Goal: Task Accomplishment & Management: Manage account settings

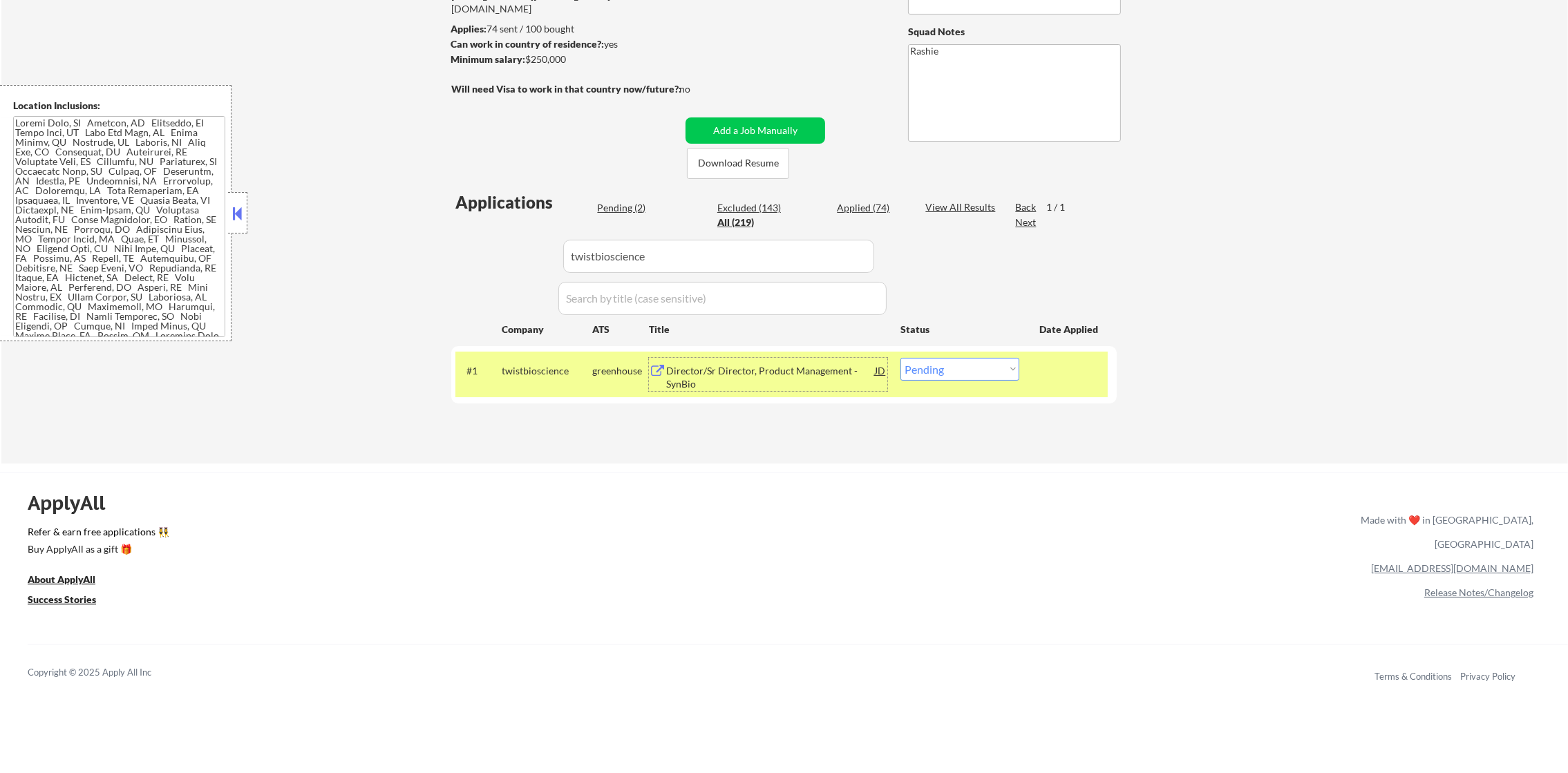
scroll to position [207, 0]
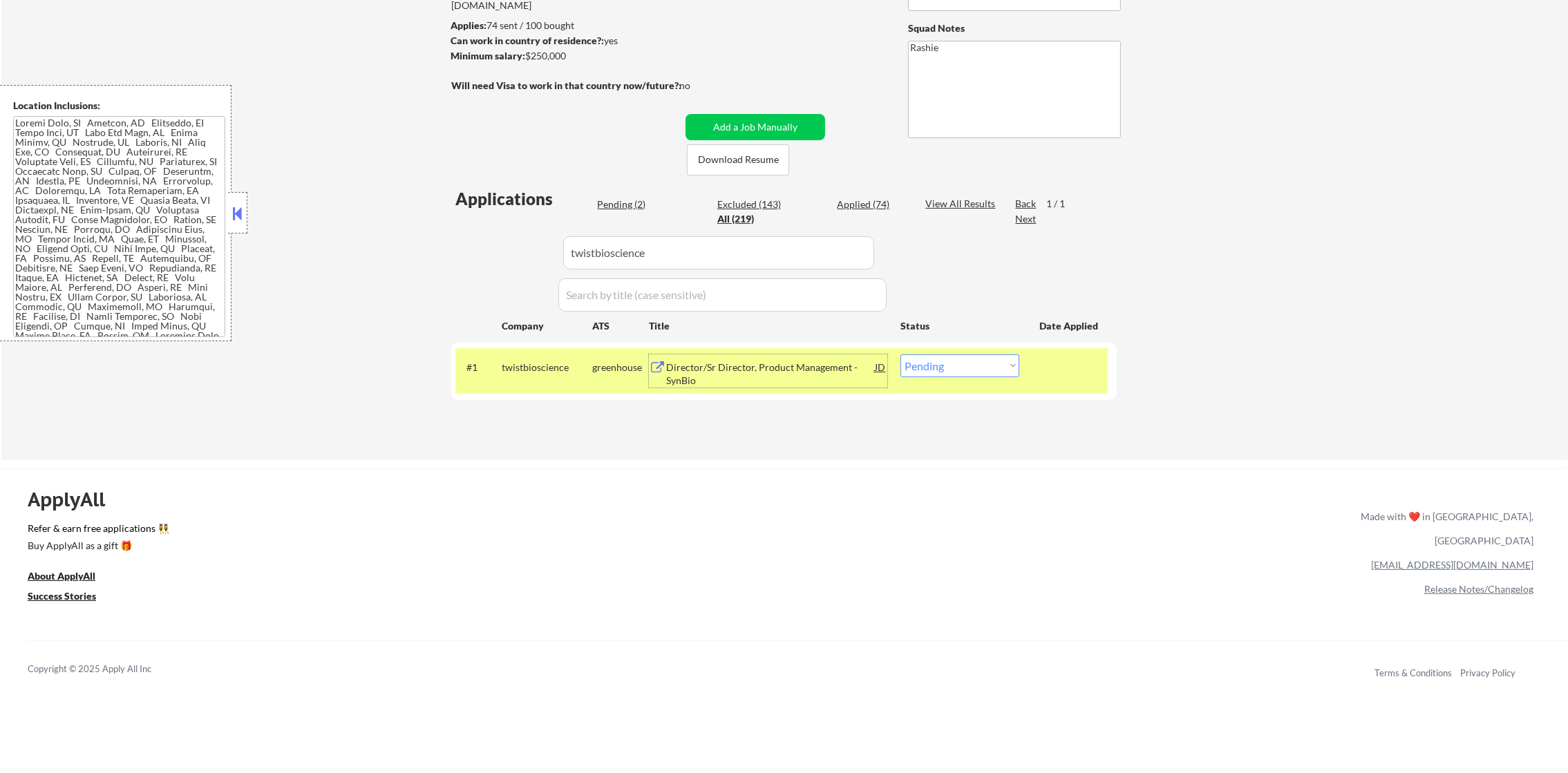
click at [745, 368] on div "Director/Sr Director, Product Management - SynBio" at bounding box center [771, 373] width 209 height 27
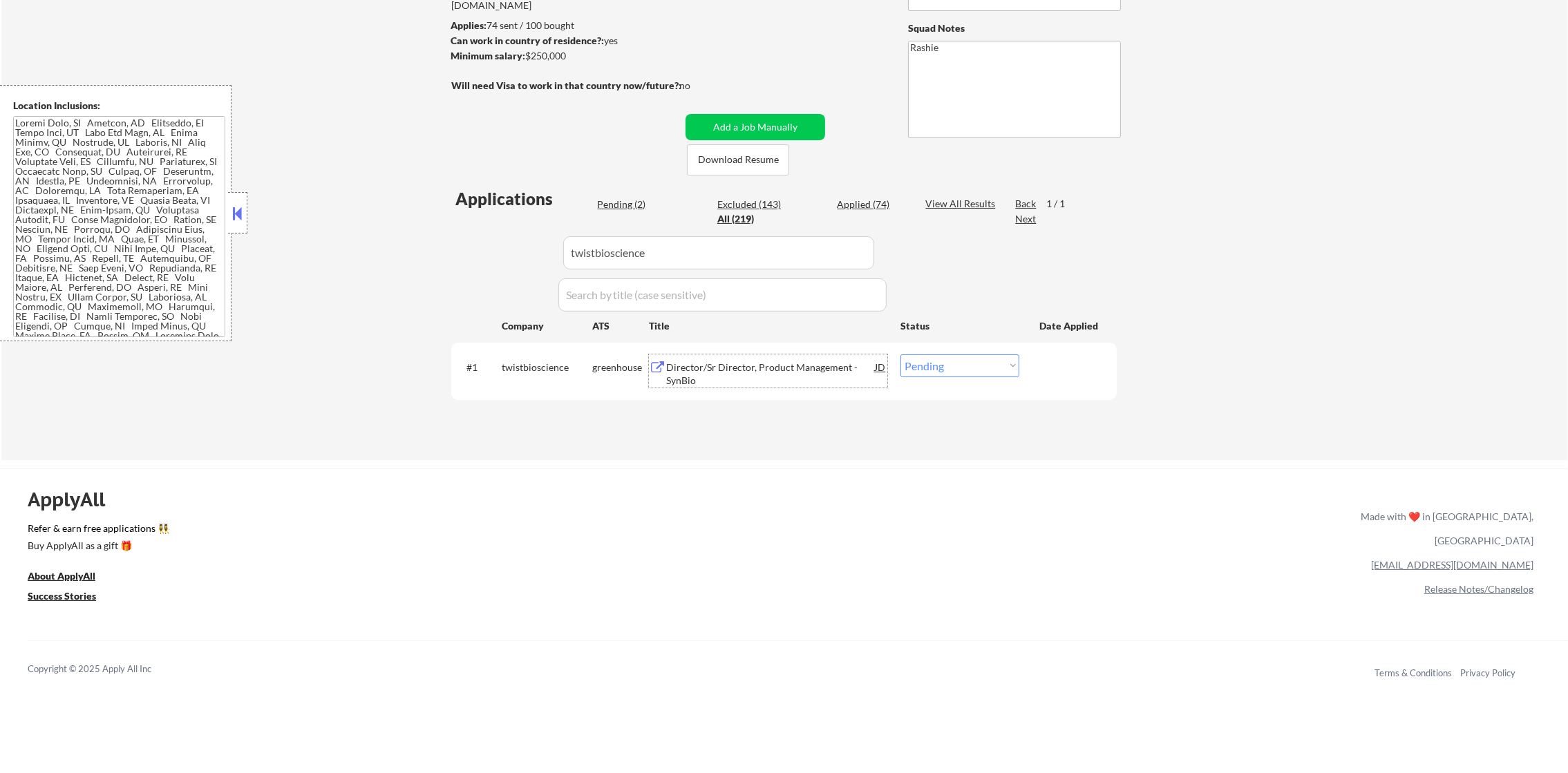
click at [924, 374] on select "Choose an option... Pending Applied Excluded (Questions) Excluded (Expired) Exc…" at bounding box center [959, 365] width 119 height 23
select select ""applied""
click at [900, 354] on select "Choose an option... Pending Applied Excluded (Questions) Excluded (Expired) Exc…" at bounding box center [959, 365] width 119 height 23
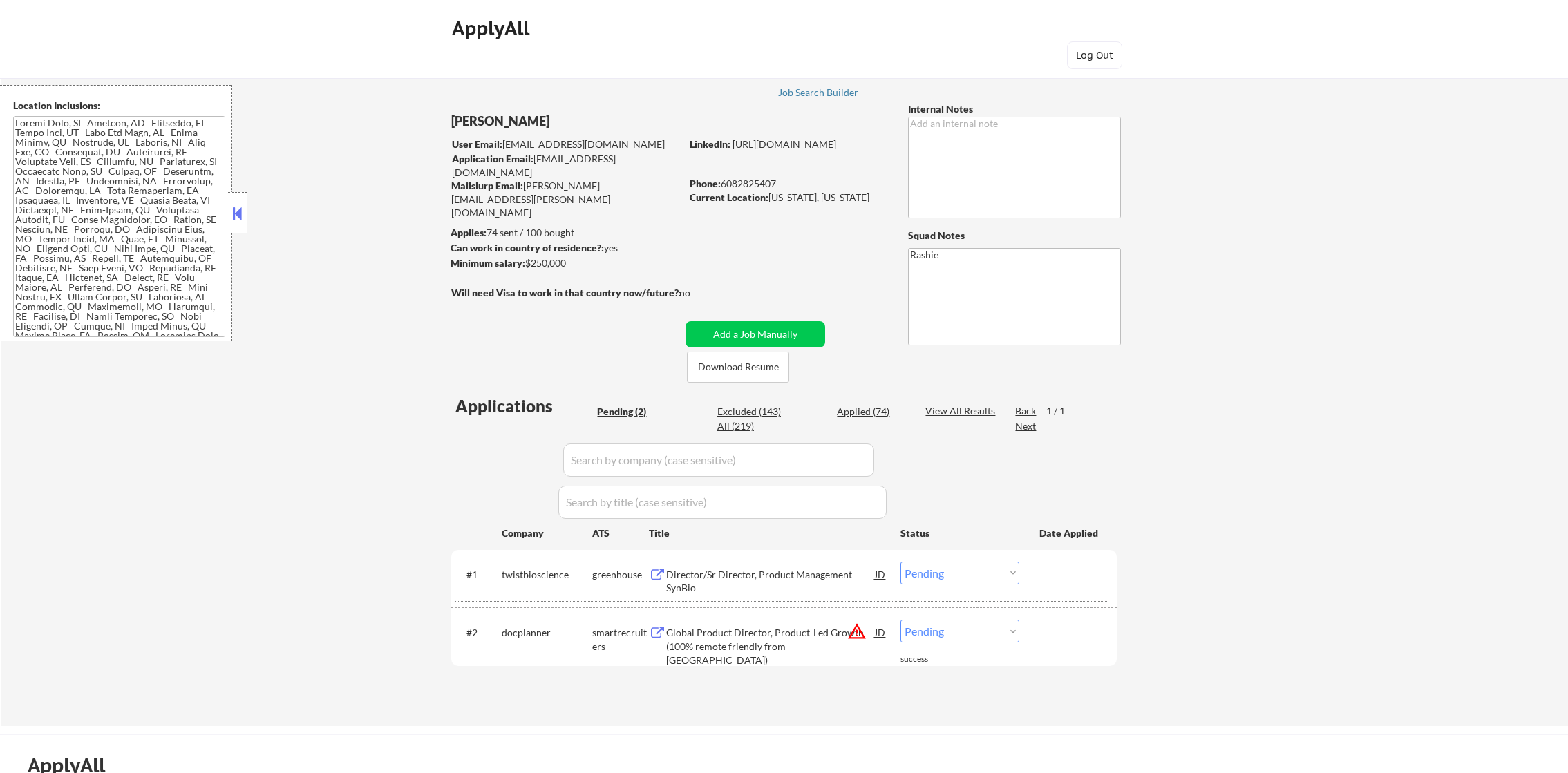
select select ""pending""
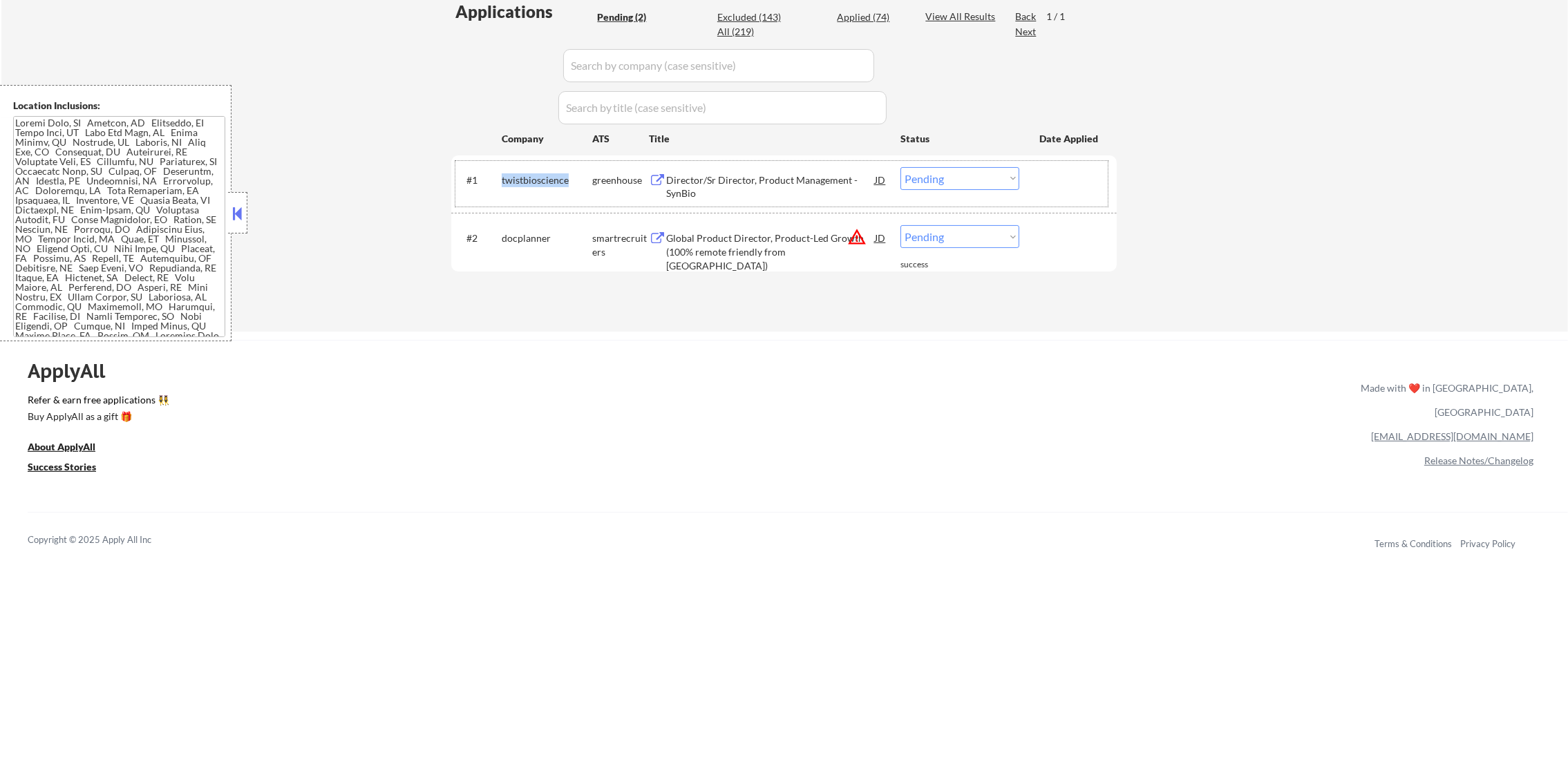
scroll to position [575, 0]
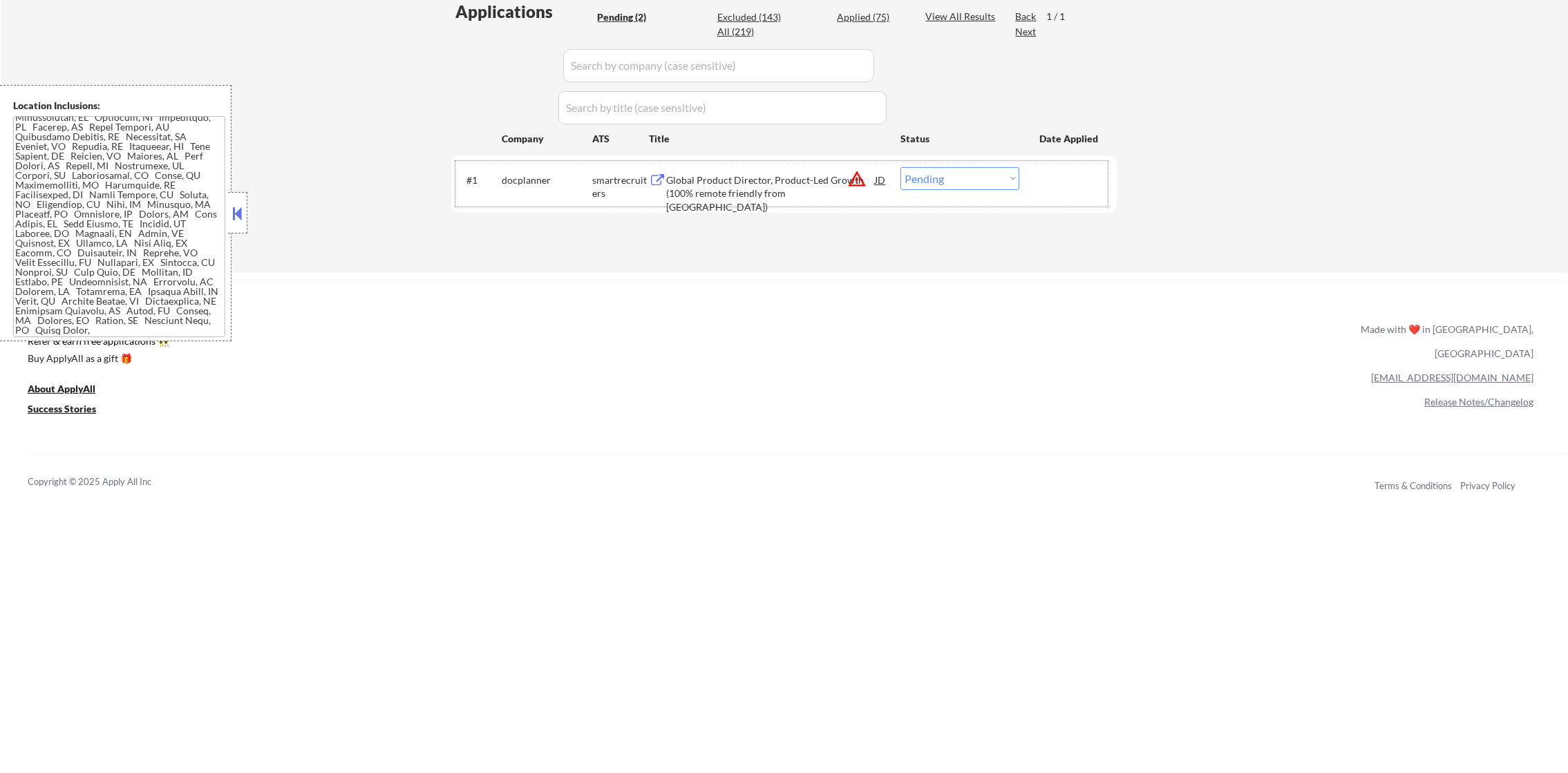
click at [524, 235] on div "Applications Pending (2) Excluded (143) Applied (75) All (219) View All Results…" at bounding box center [784, 123] width 665 height 247
drag, startPoint x: 965, startPoint y: 178, endPoint x: 965, endPoint y: 186, distance: 8.0
click at [965, 178] on select "Choose an option... Pending Applied Excluded (Questions) Excluded (Expired) Exc…" at bounding box center [959, 178] width 119 height 23
click at [900, 167] on select "Choose an option... Pending Applied Excluded (Questions) Excluded (Expired) Exc…" at bounding box center [959, 178] width 119 height 23
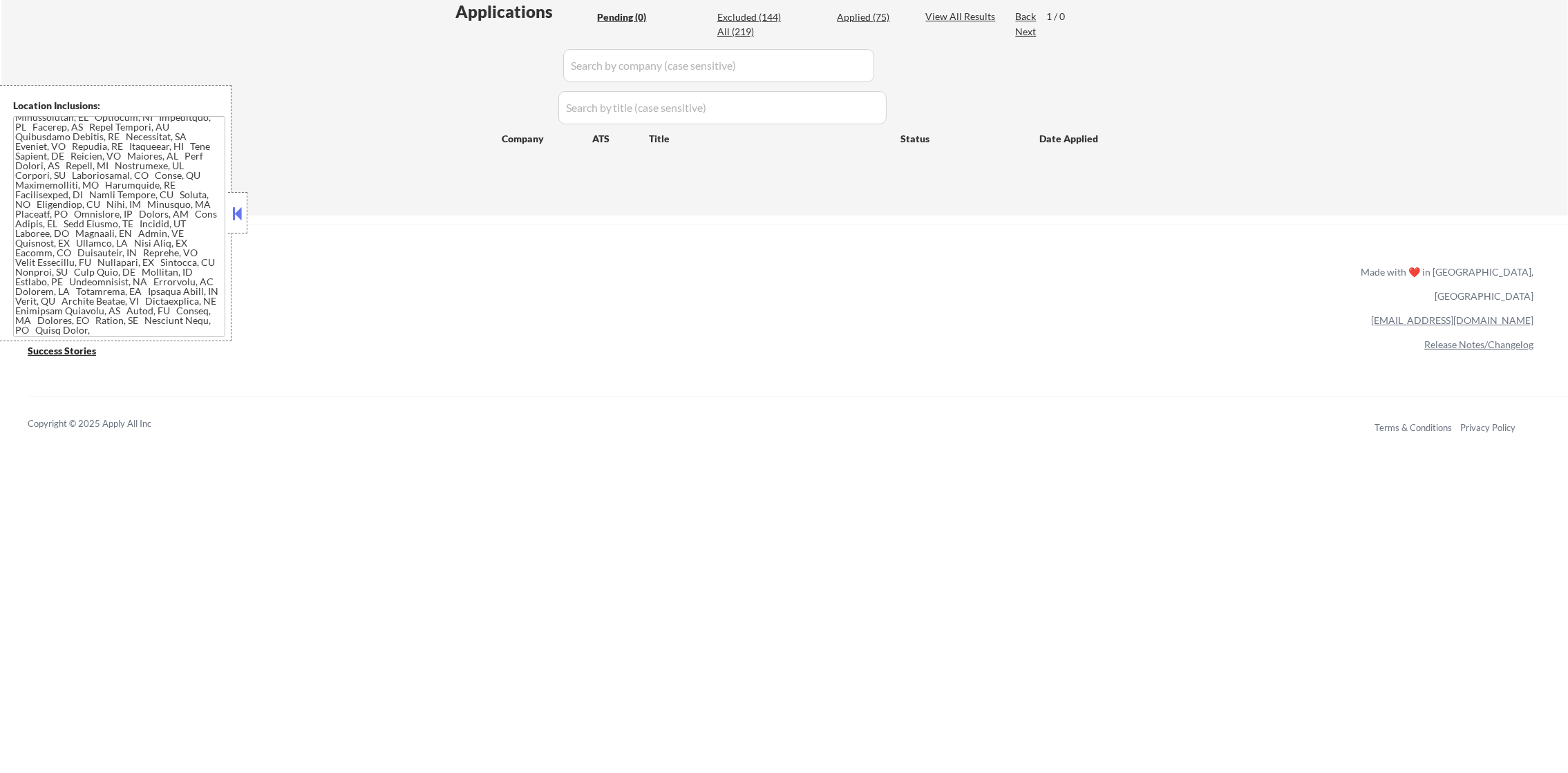
click at [874, 21] on div "Applied (75)" at bounding box center [871, 17] width 69 height 14
select select ""applied""
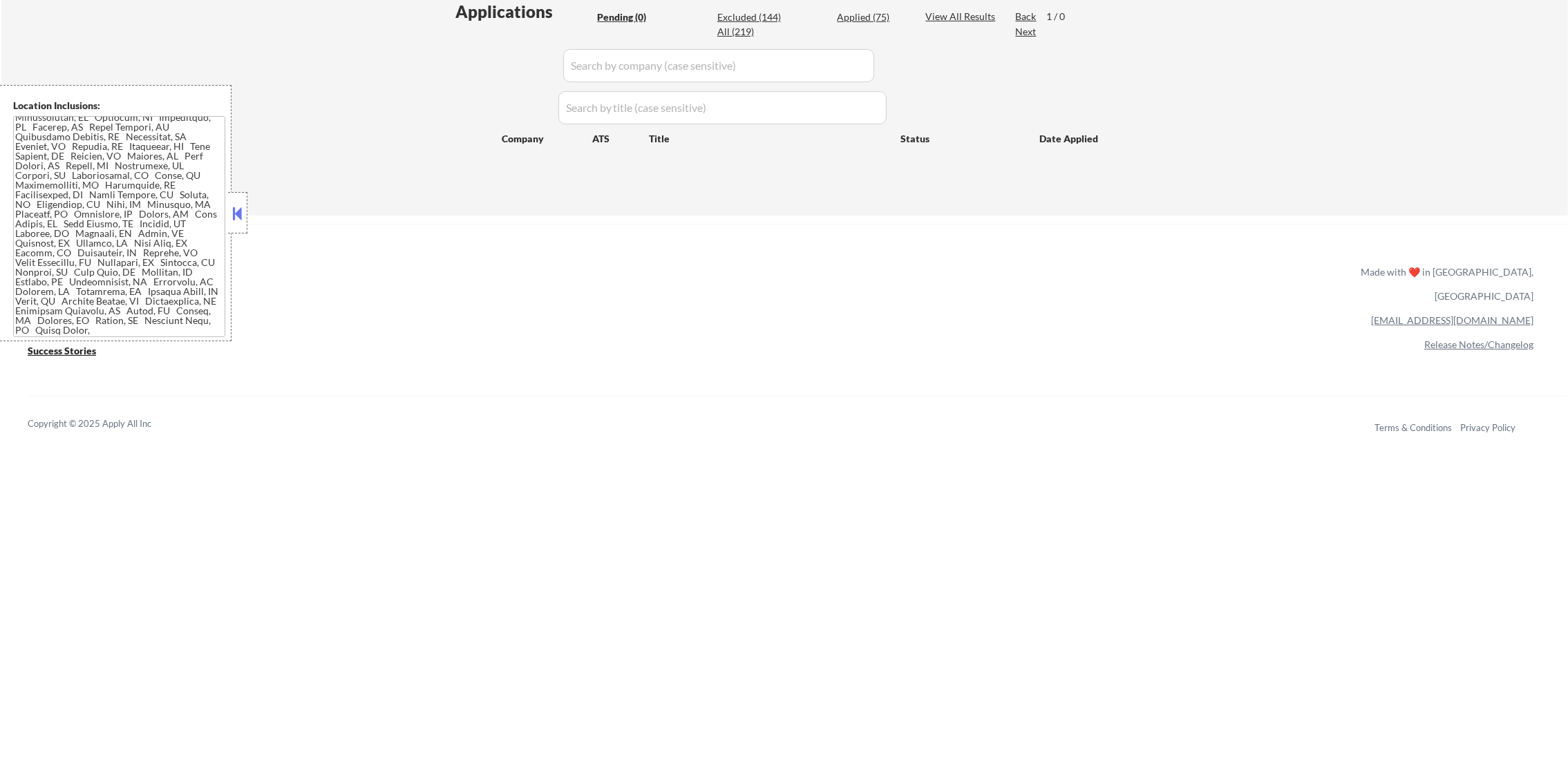
select select ""applied""
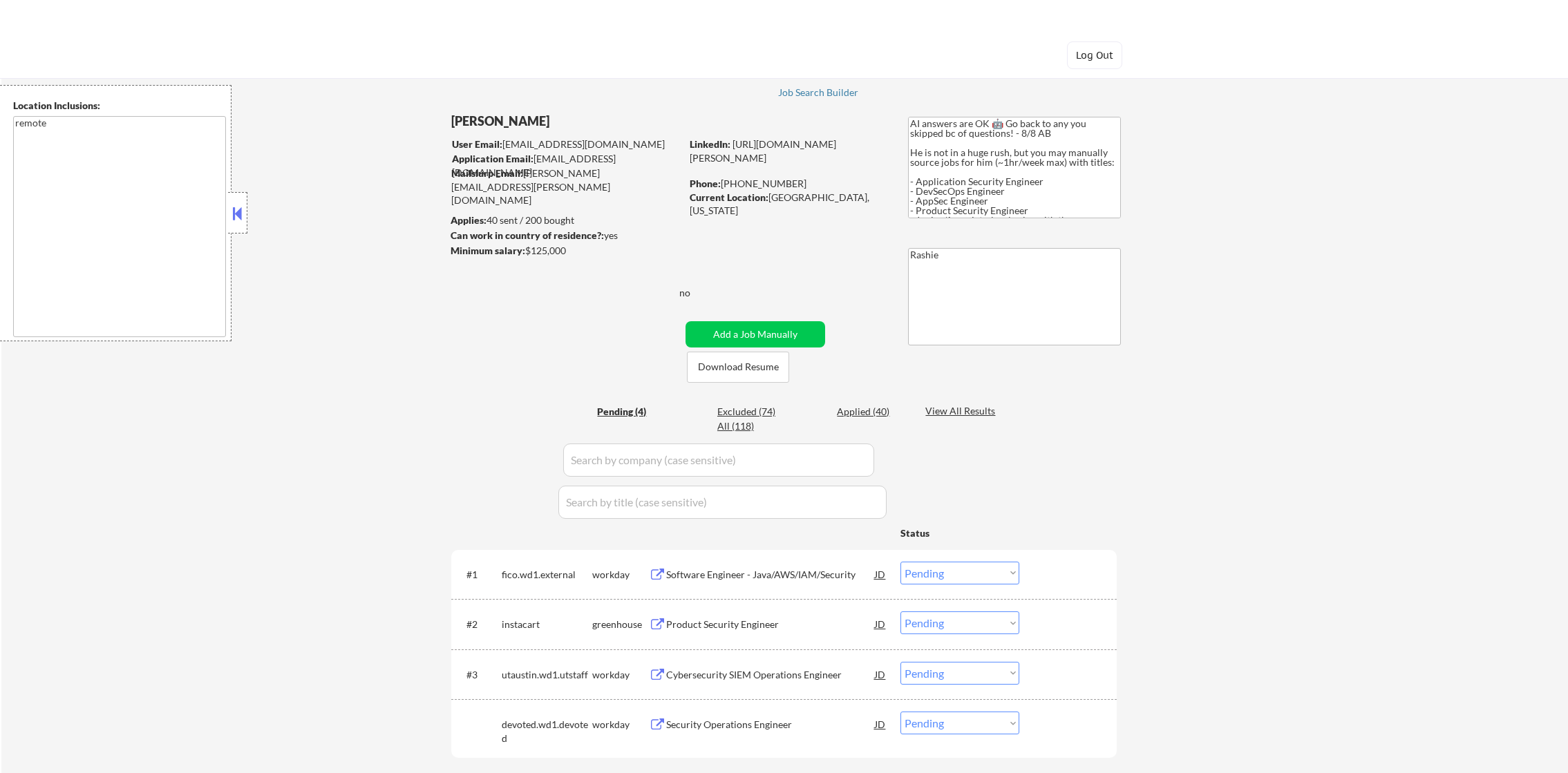
select select ""pending""
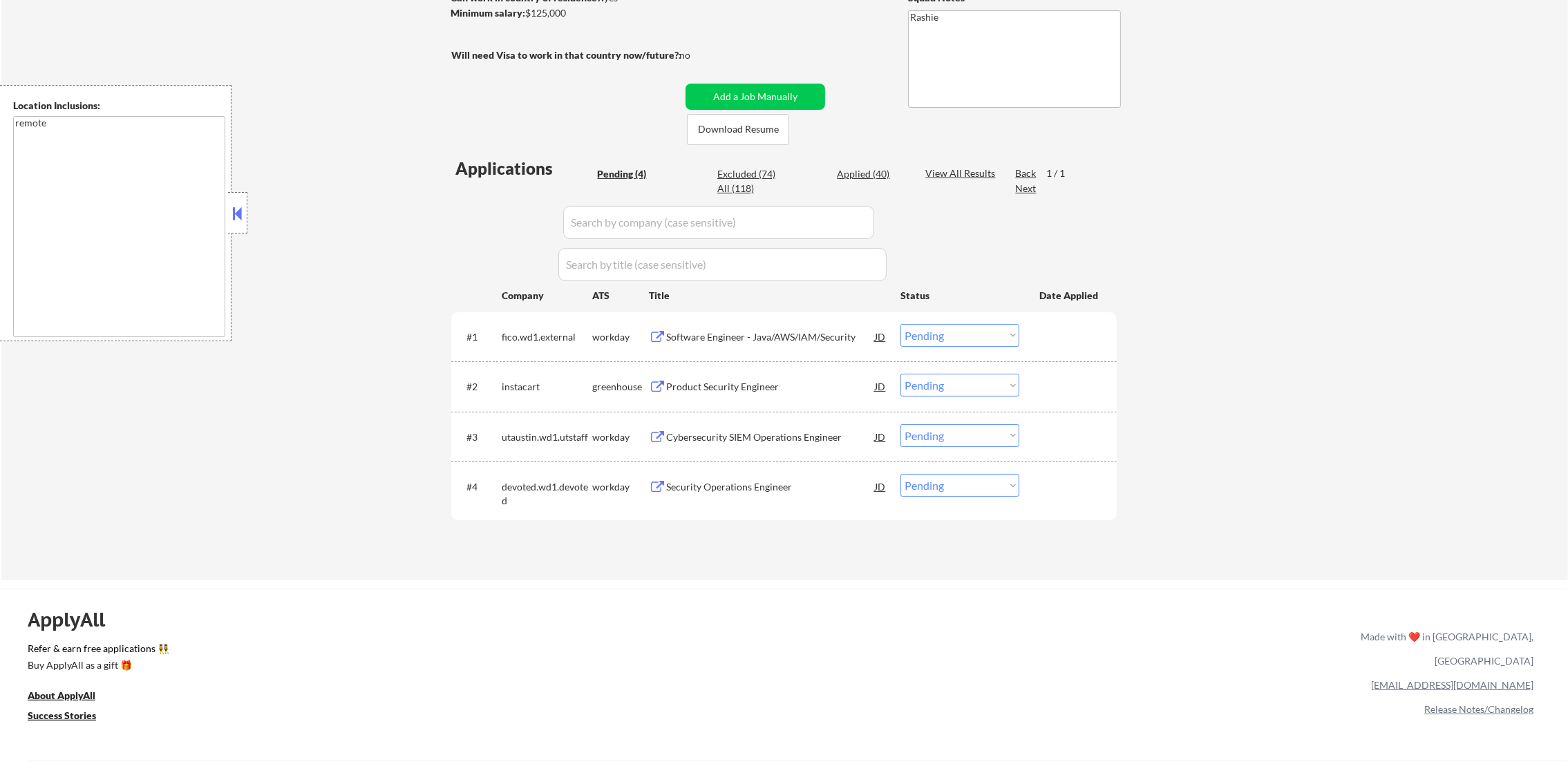
scroll to position [241, 0]
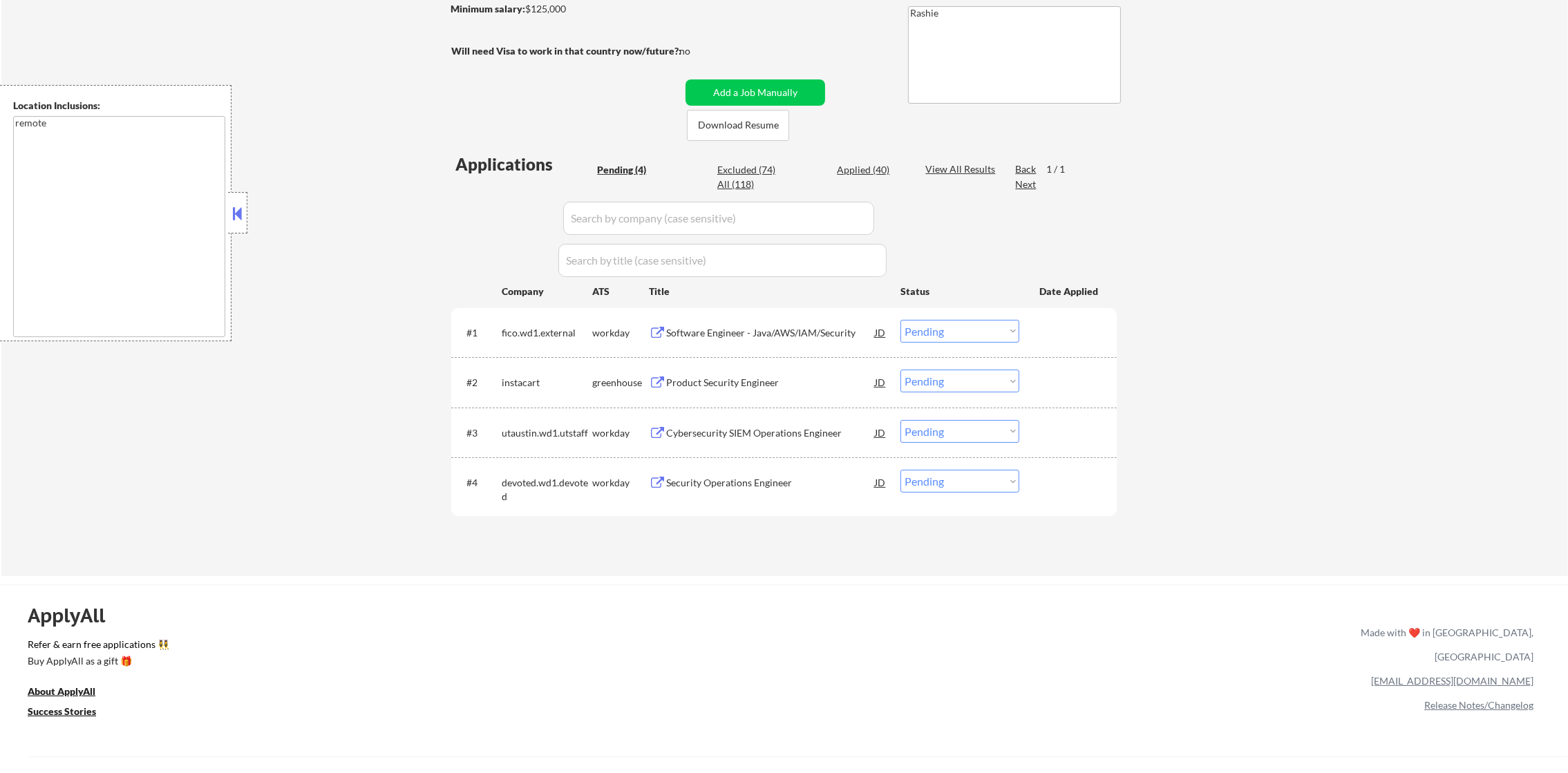
click at [820, 324] on div "Software Engineer - Java/AWS/IAM/Security" at bounding box center [771, 332] width 209 height 25
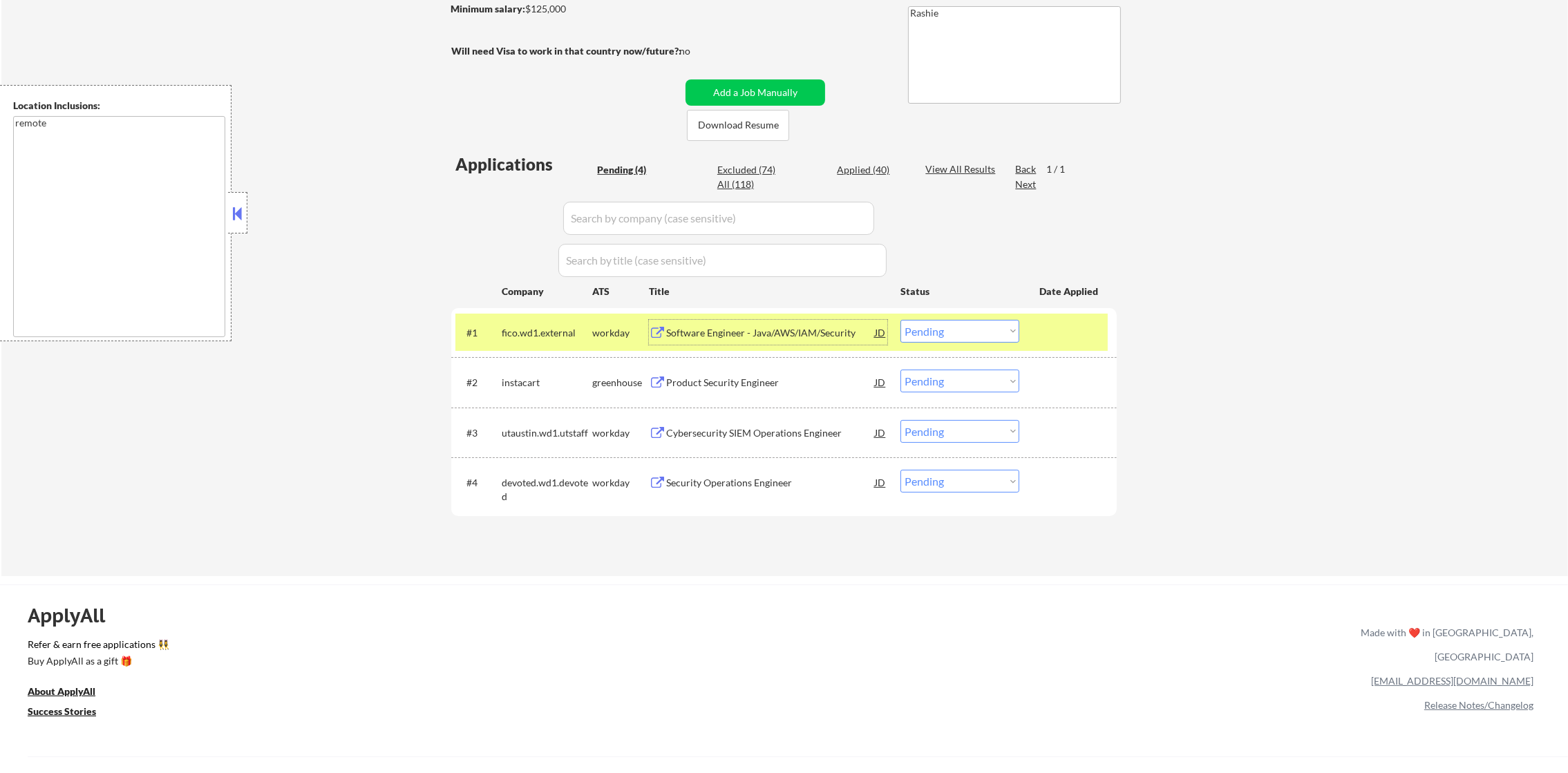
click at [964, 330] on select "Choose an option... Pending Applied Excluded (Questions) Excluded (Expired) Exc…" at bounding box center [959, 330] width 119 height 23
click at [900, 319] on select "Choose an option... Pending Applied Excluded (Questions) Excluded (Expired) Exc…" at bounding box center [959, 330] width 119 height 23
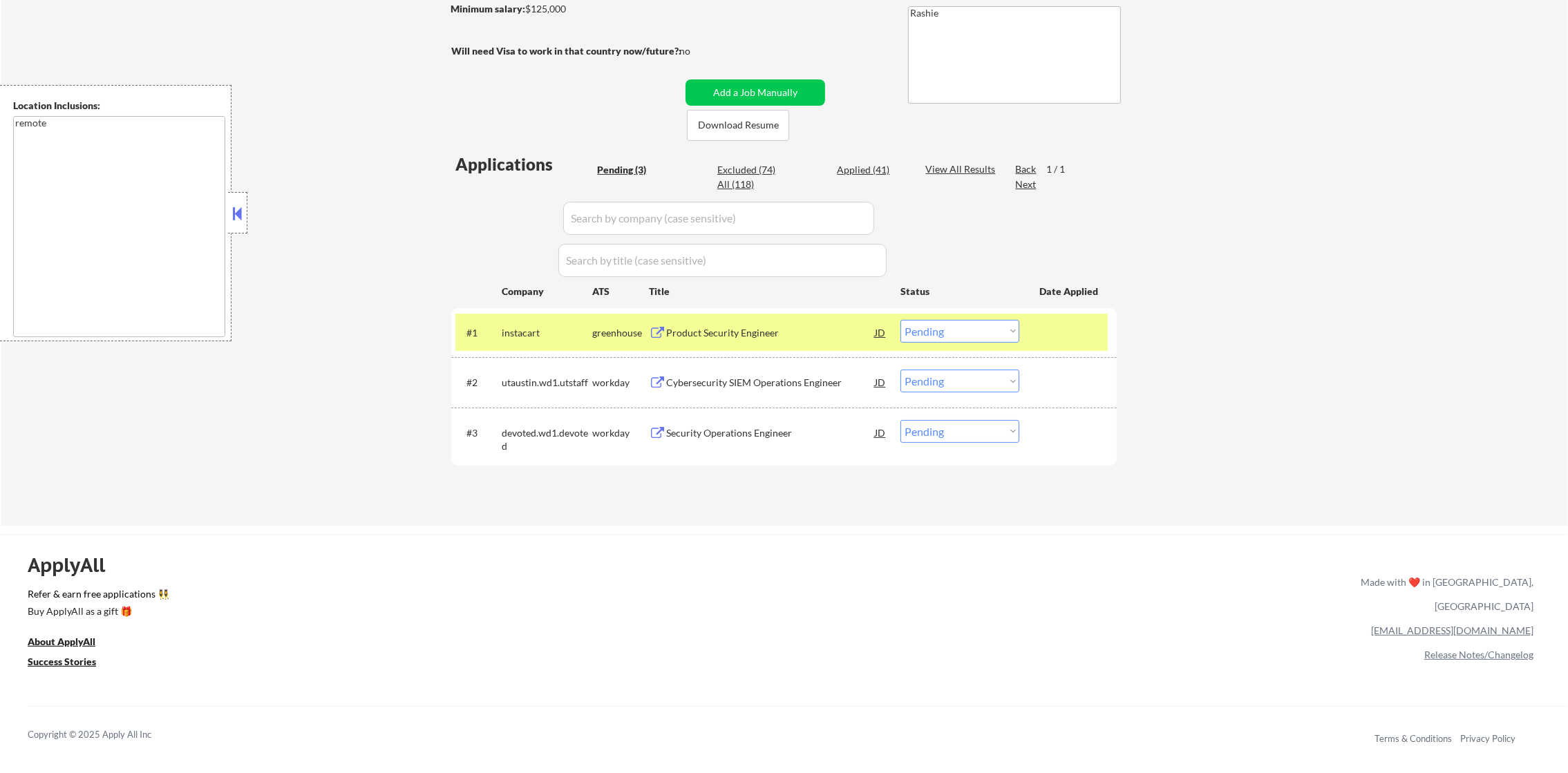
drag, startPoint x: 952, startPoint y: 323, endPoint x: 945, endPoint y: 344, distance: 22.1
click at [952, 323] on select "Choose an option... Pending Applied Excluded (Questions) Excluded (Expired) Exc…" at bounding box center [959, 330] width 119 height 23
click at [900, 319] on select "Choose an option... Pending Applied Excluded (Questions) Excluded (Expired) Exc…" at bounding box center [959, 330] width 119 height 23
click at [565, 338] on div "instacart" at bounding box center [547, 333] width 90 height 14
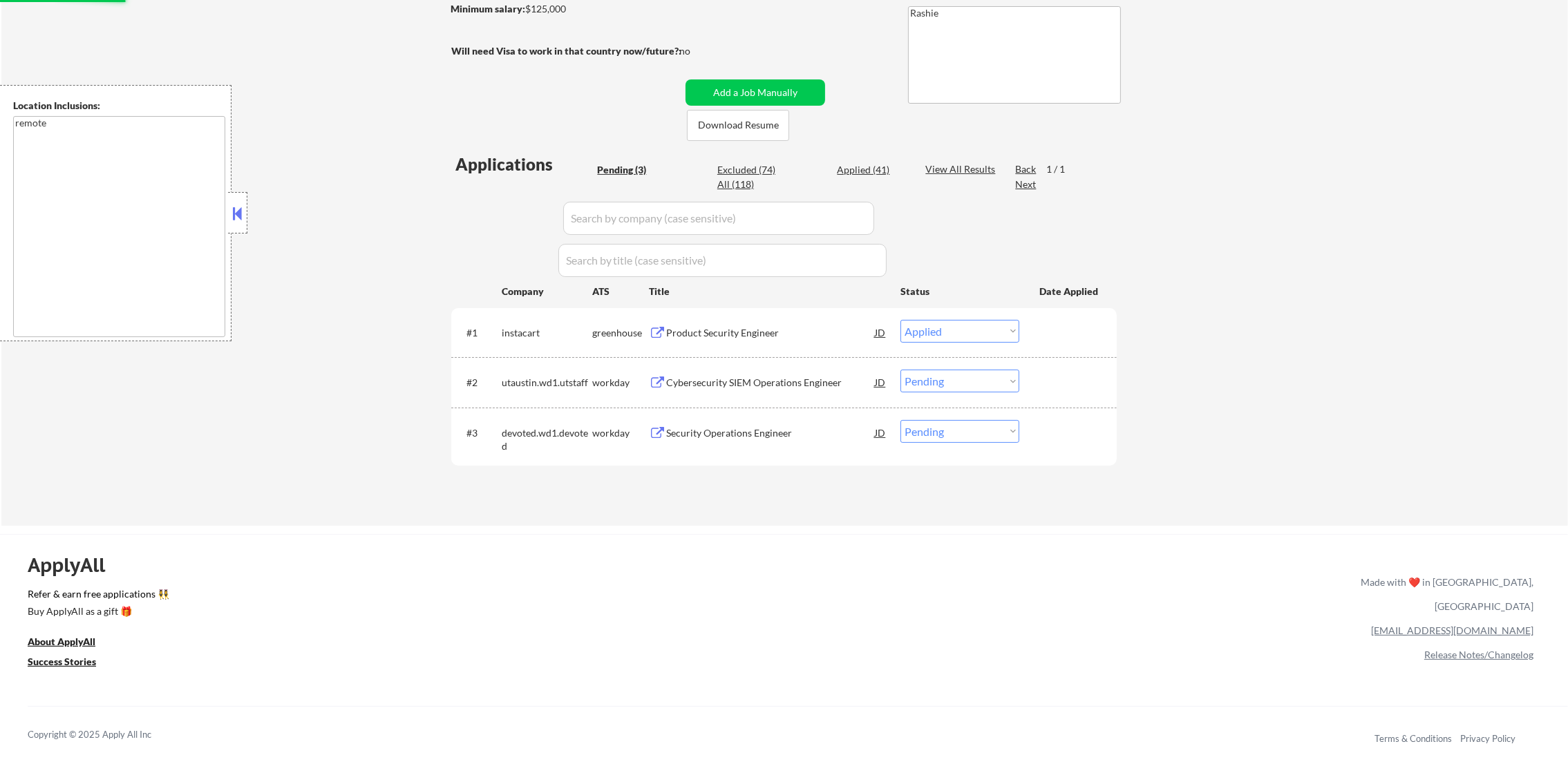
click at [783, 386] on div "Cybersecurity SIEM Operations Engineer" at bounding box center [771, 382] width 209 height 14
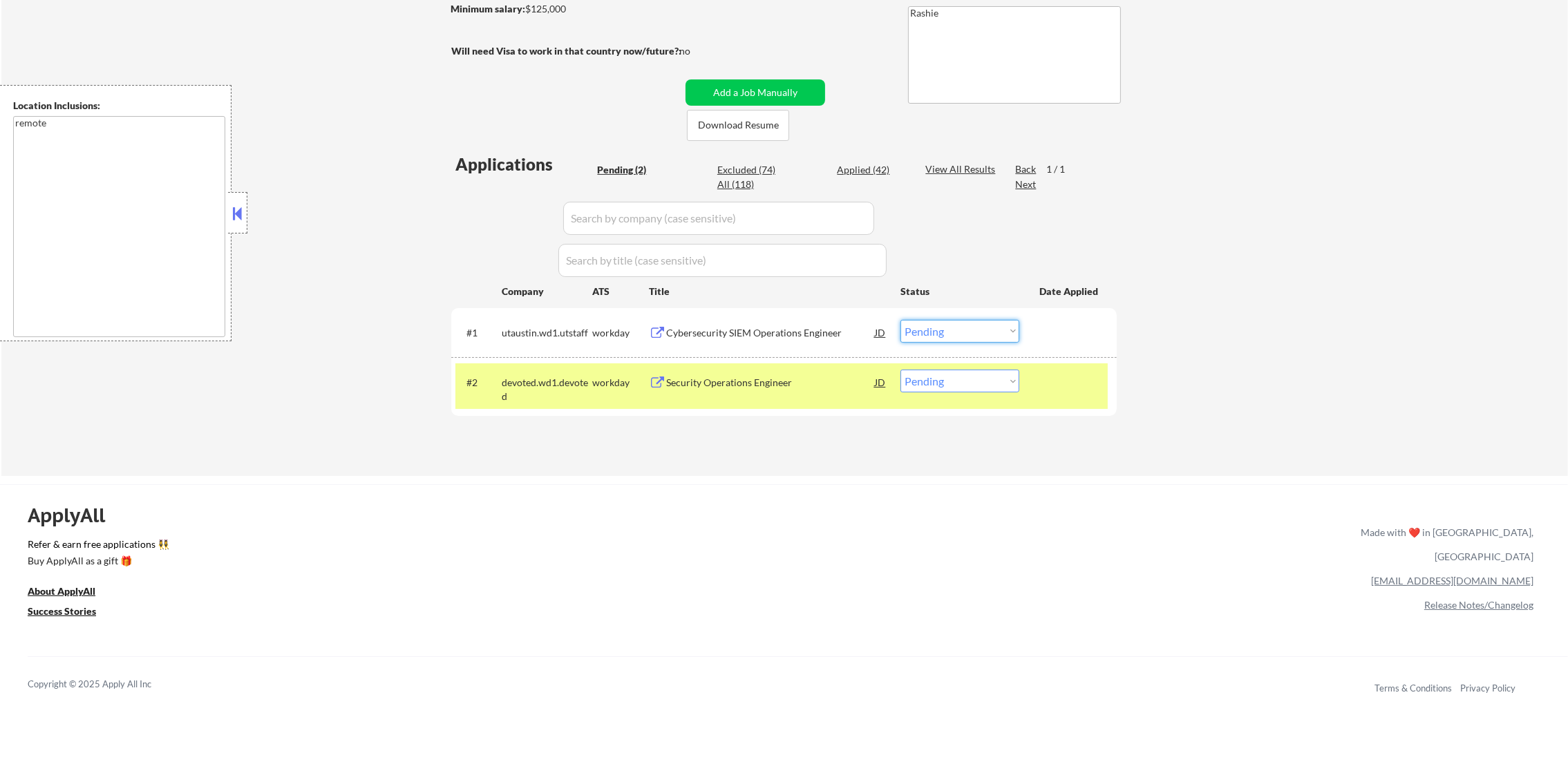
click at [955, 327] on select "Choose an option... Pending Applied Excluded (Questions) Excluded (Expired) Exc…" at bounding box center [959, 330] width 119 height 23
click at [900, 319] on select "Choose an option... Pending Applied Excluded (Questions) Excluded (Expired) Exc…" at bounding box center [959, 330] width 119 height 23
click at [774, 382] on div "Security Operations Engineer" at bounding box center [771, 382] width 209 height 14
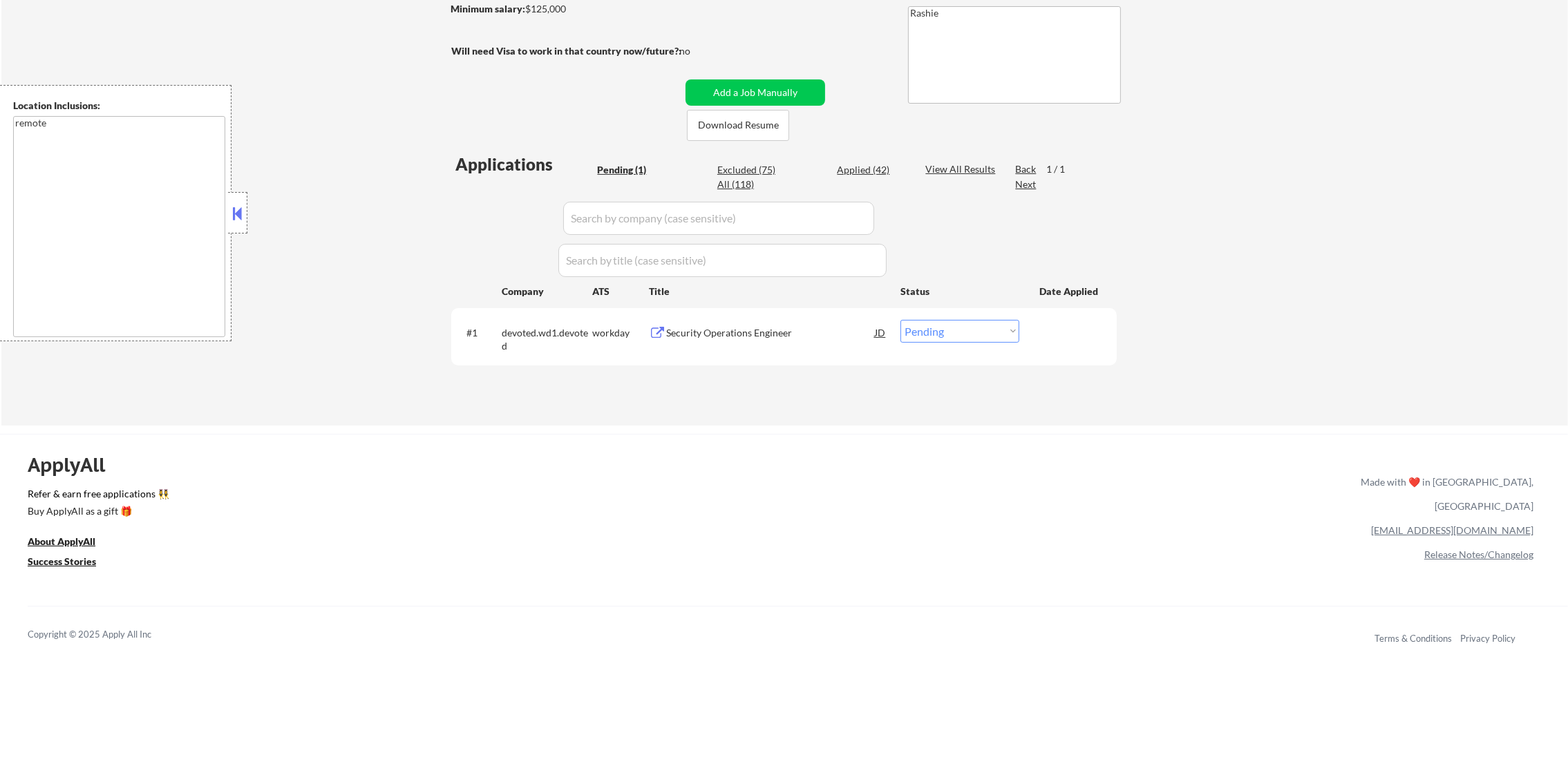
click at [925, 340] on select "Choose an option... Pending Applied Excluded (Questions) Excluded (Expired) Exc…" at bounding box center [959, 330] width 119 height 23
select select ""applied""
click at [900, 319] on select "Choose an option... Pending Applied Excluded (Questions) Excluded (Expired) Exc…" at bounding box center [959, 330] width 119 height 23
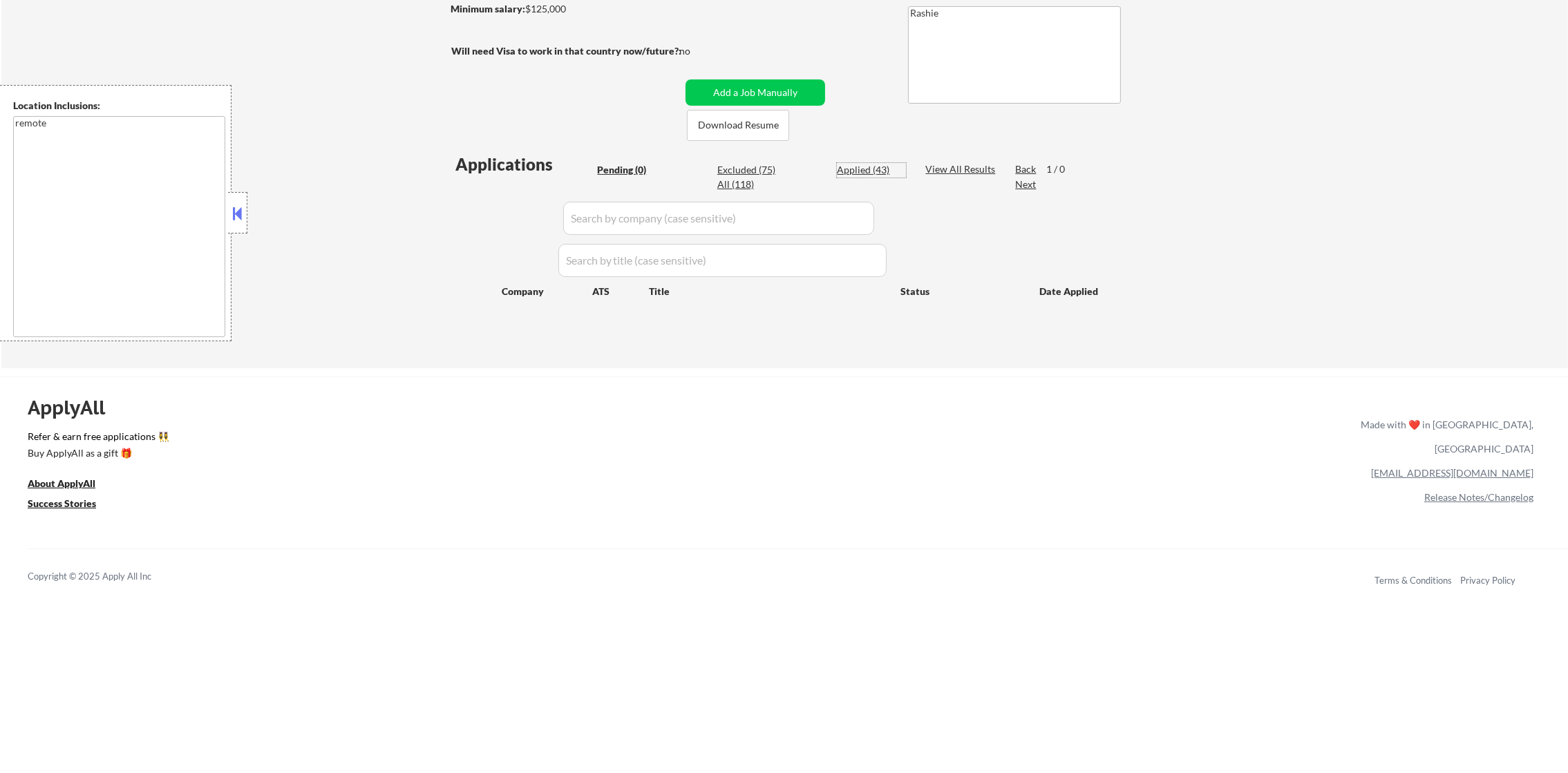
click at [881, 175] on div "Applied (43)" at bounding box center [871, 169] width 69 height 14
select select ""applied""
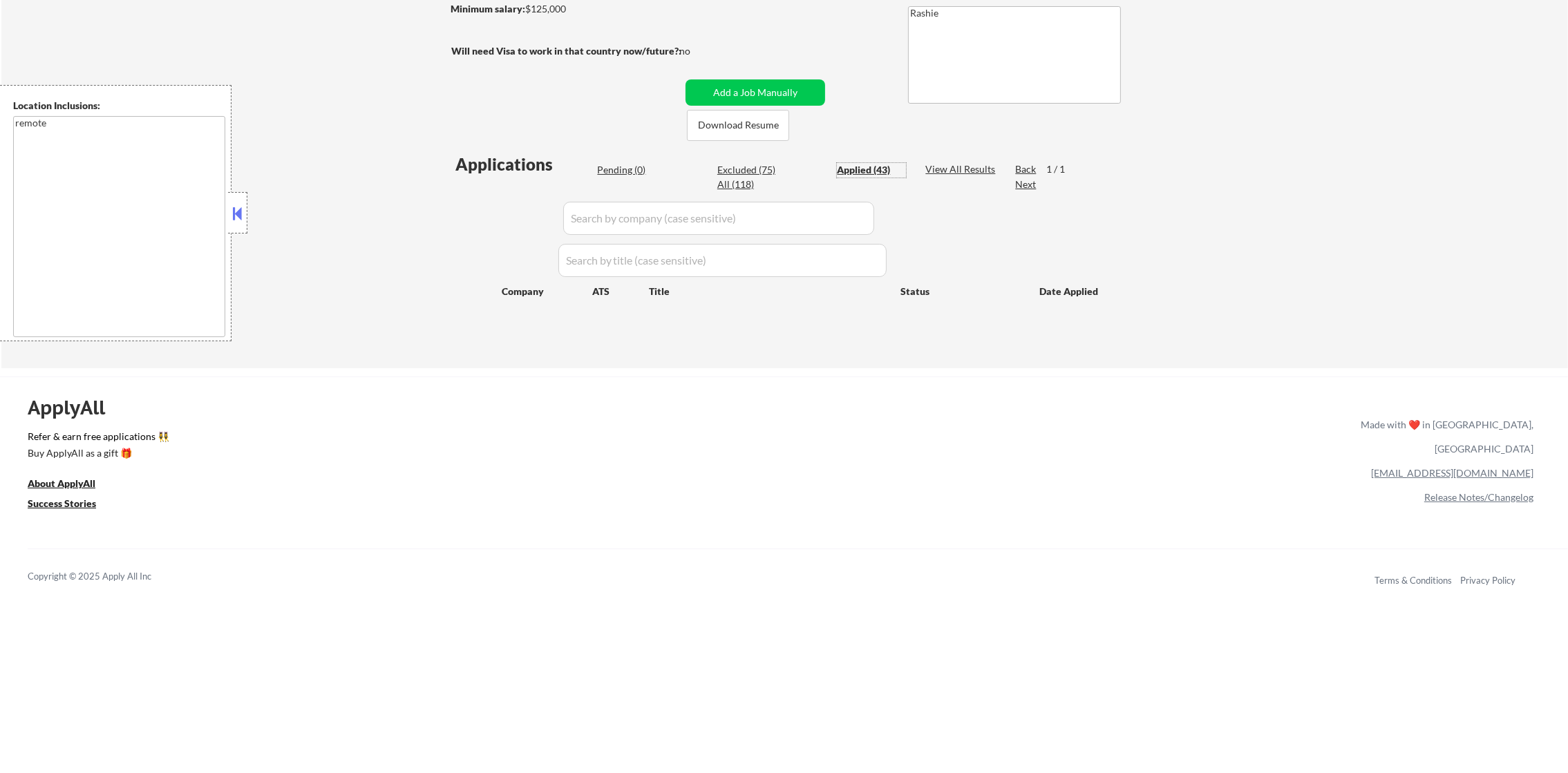
select select ""applied""
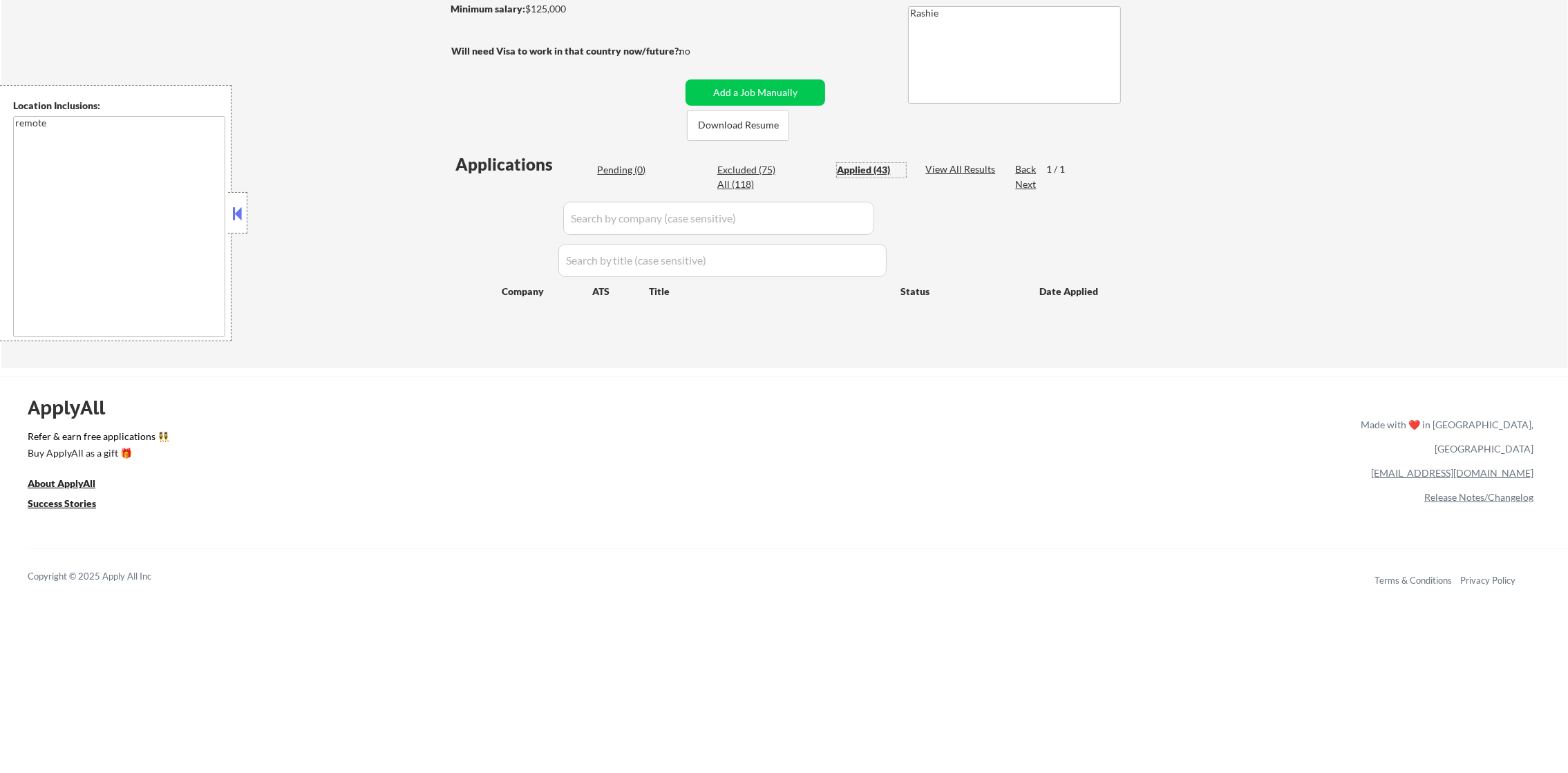
select select ""applied""
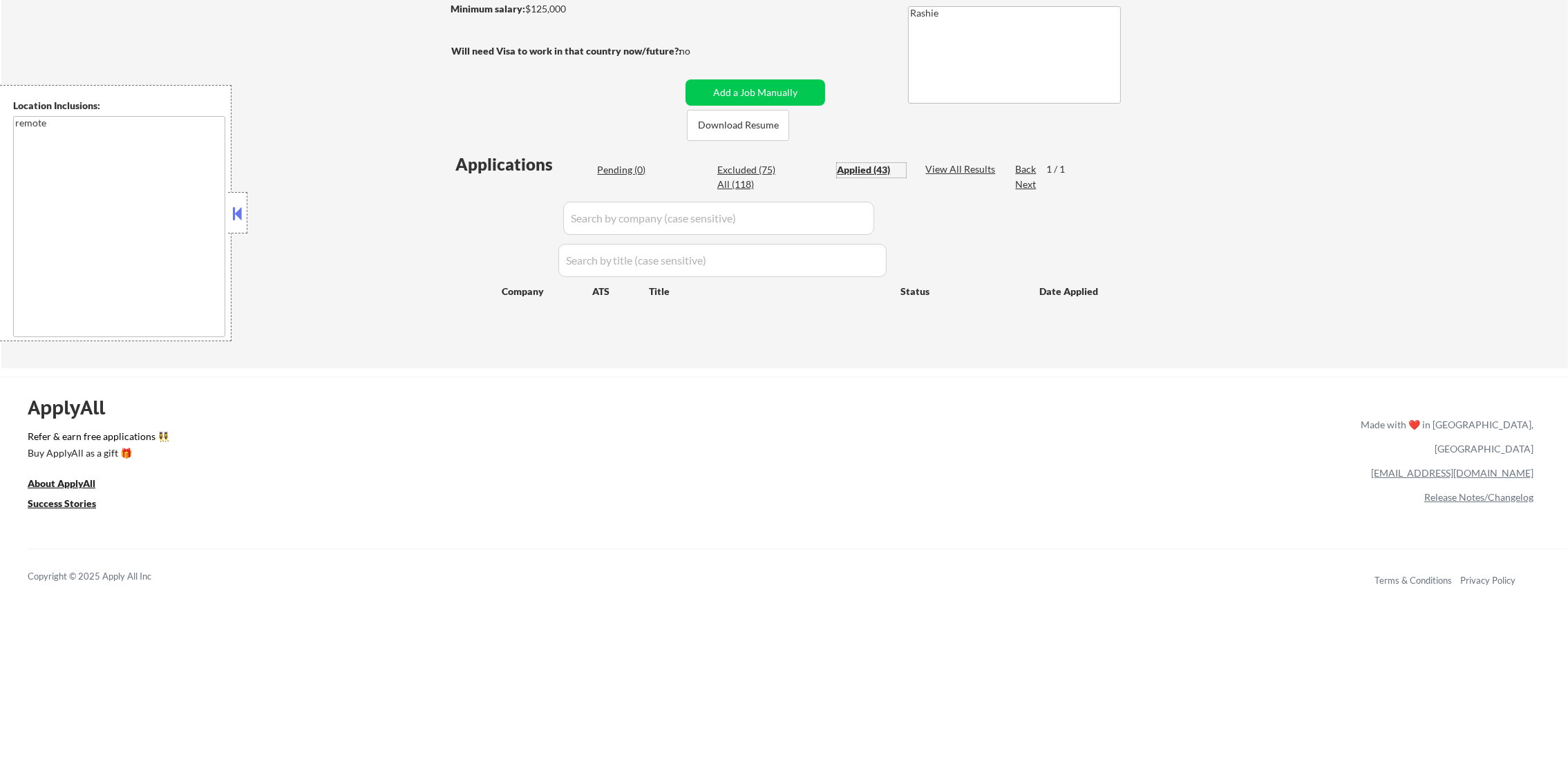
select select ""applied""
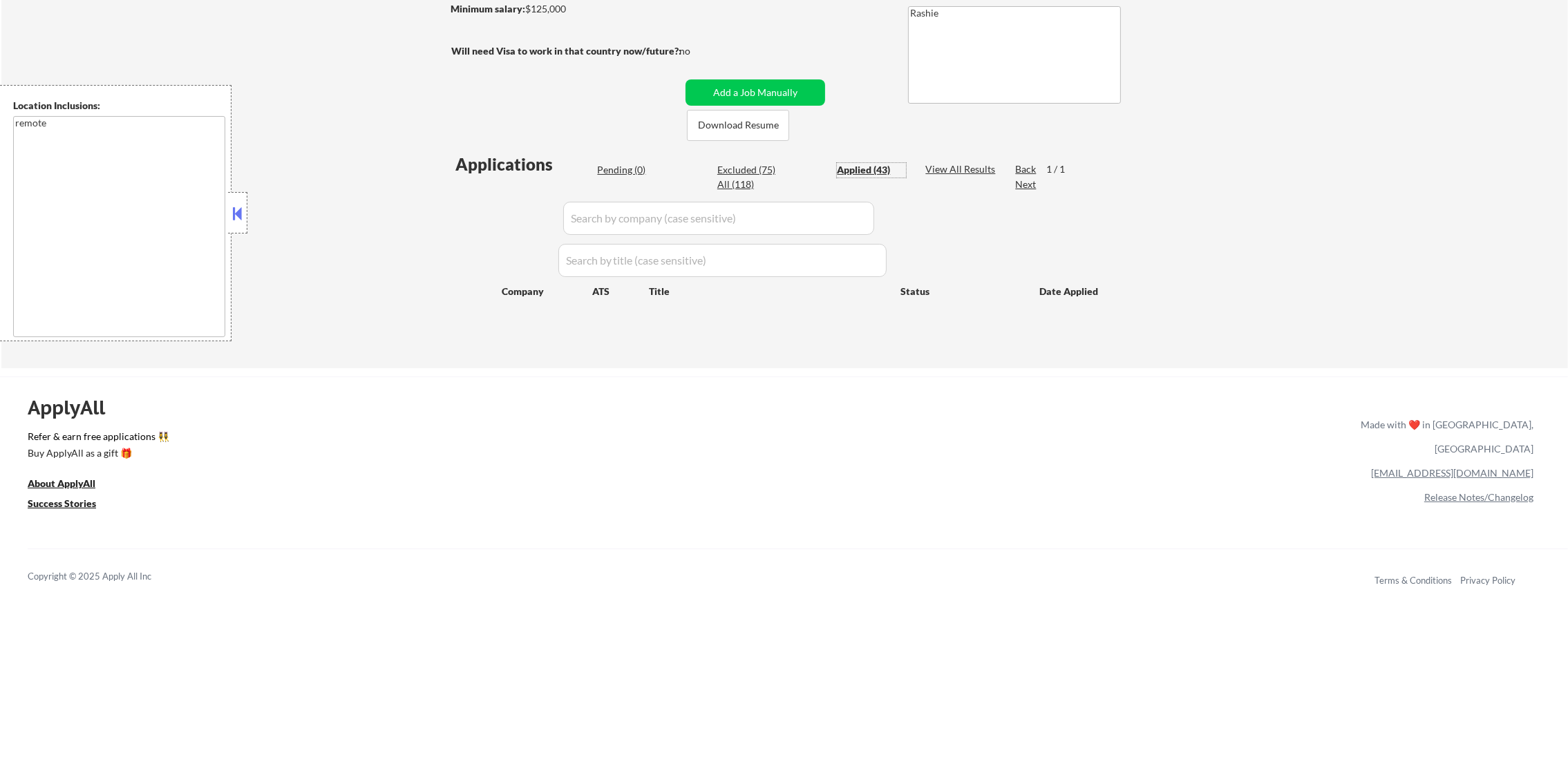
select select ""applied""
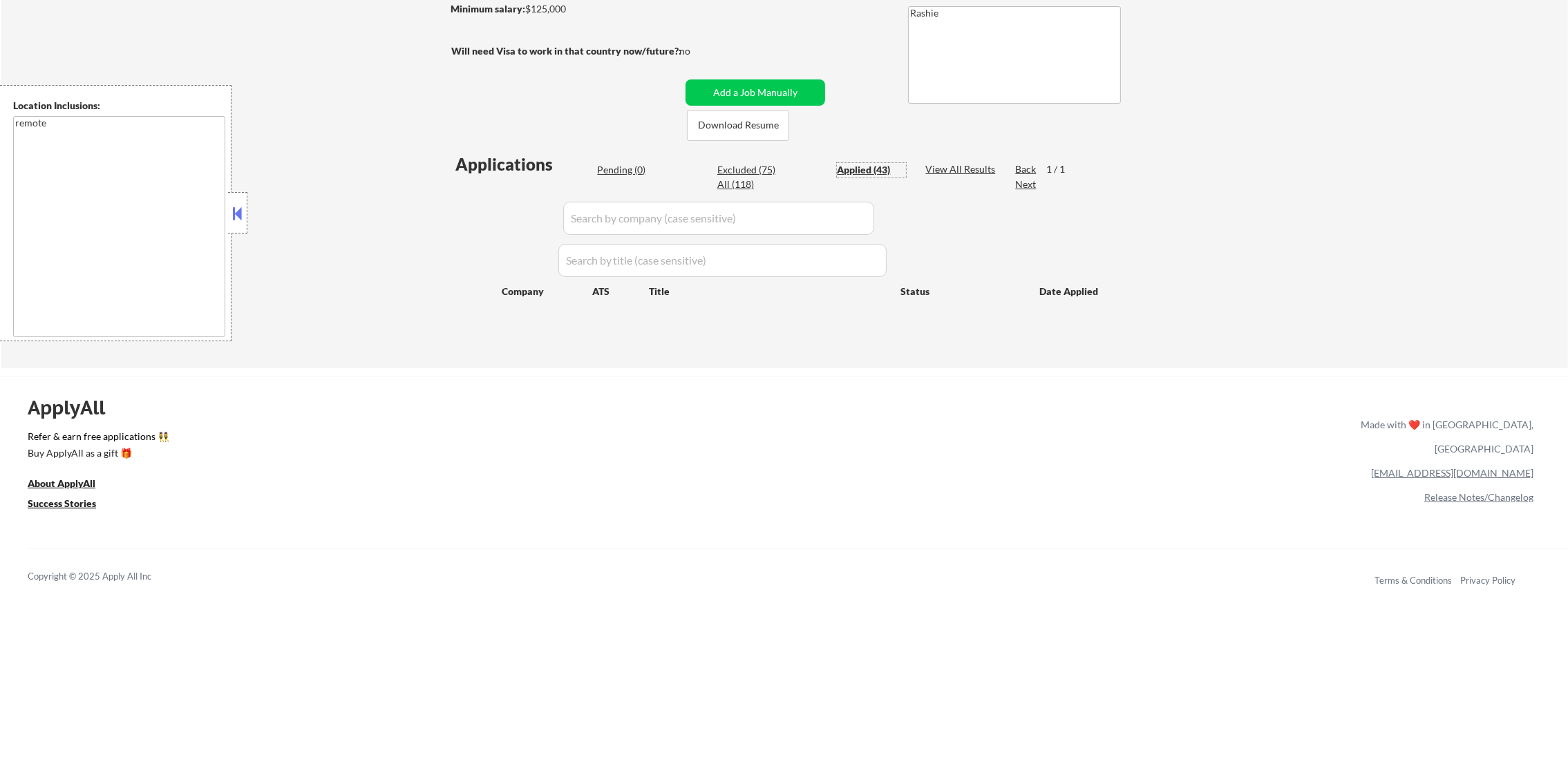
select select ""applied""
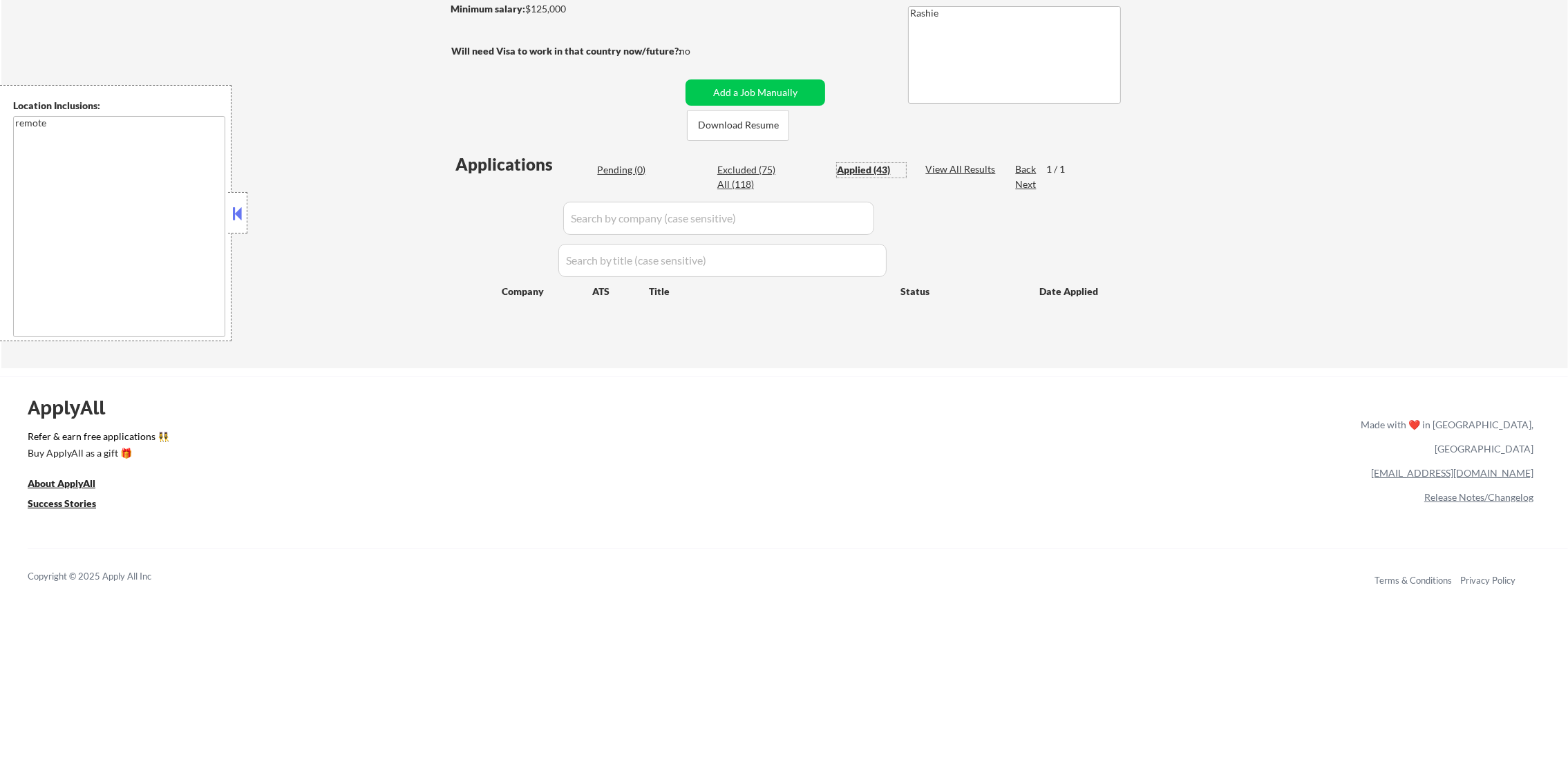
select select ""applied""
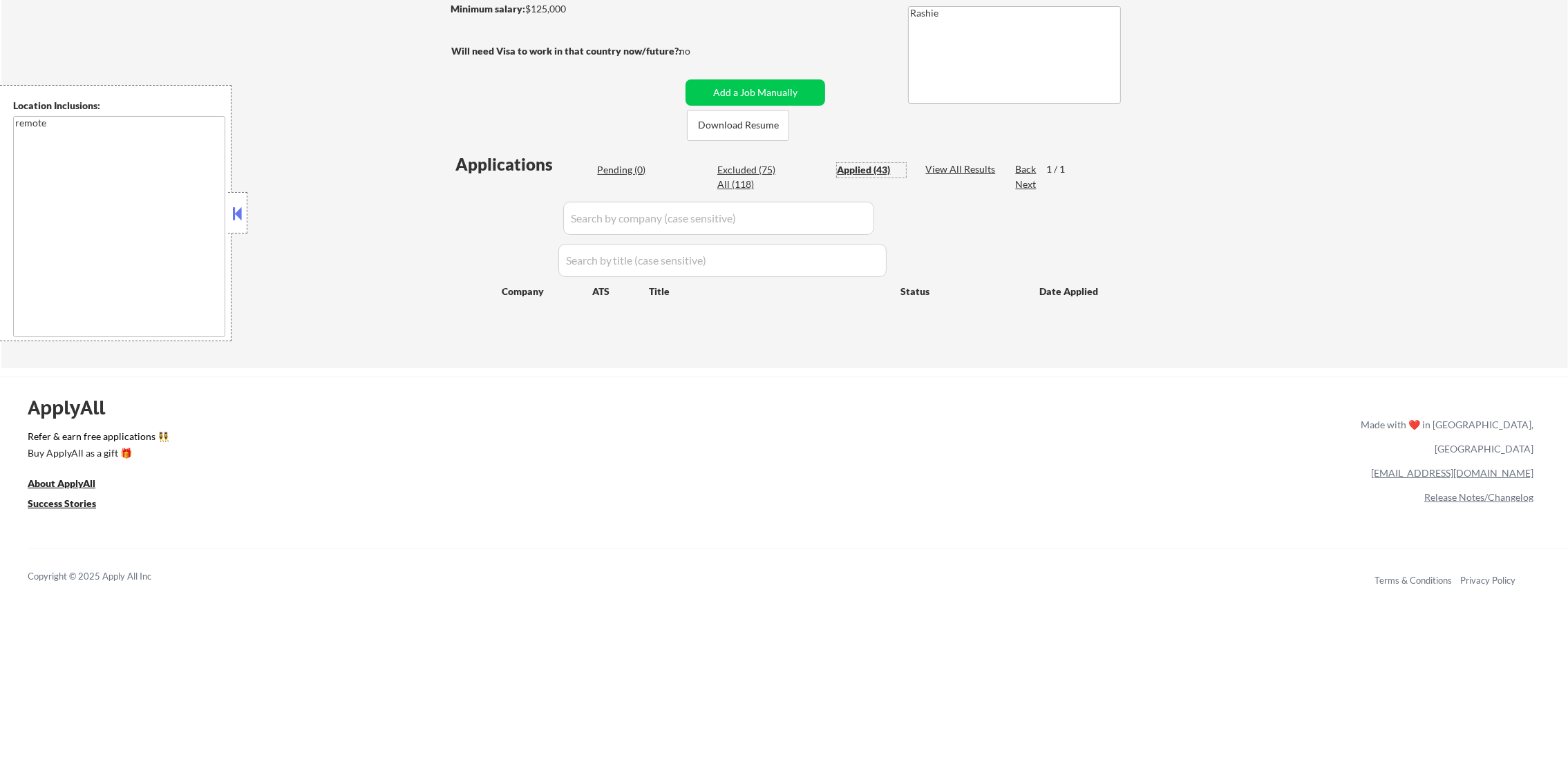
select select ""applied""
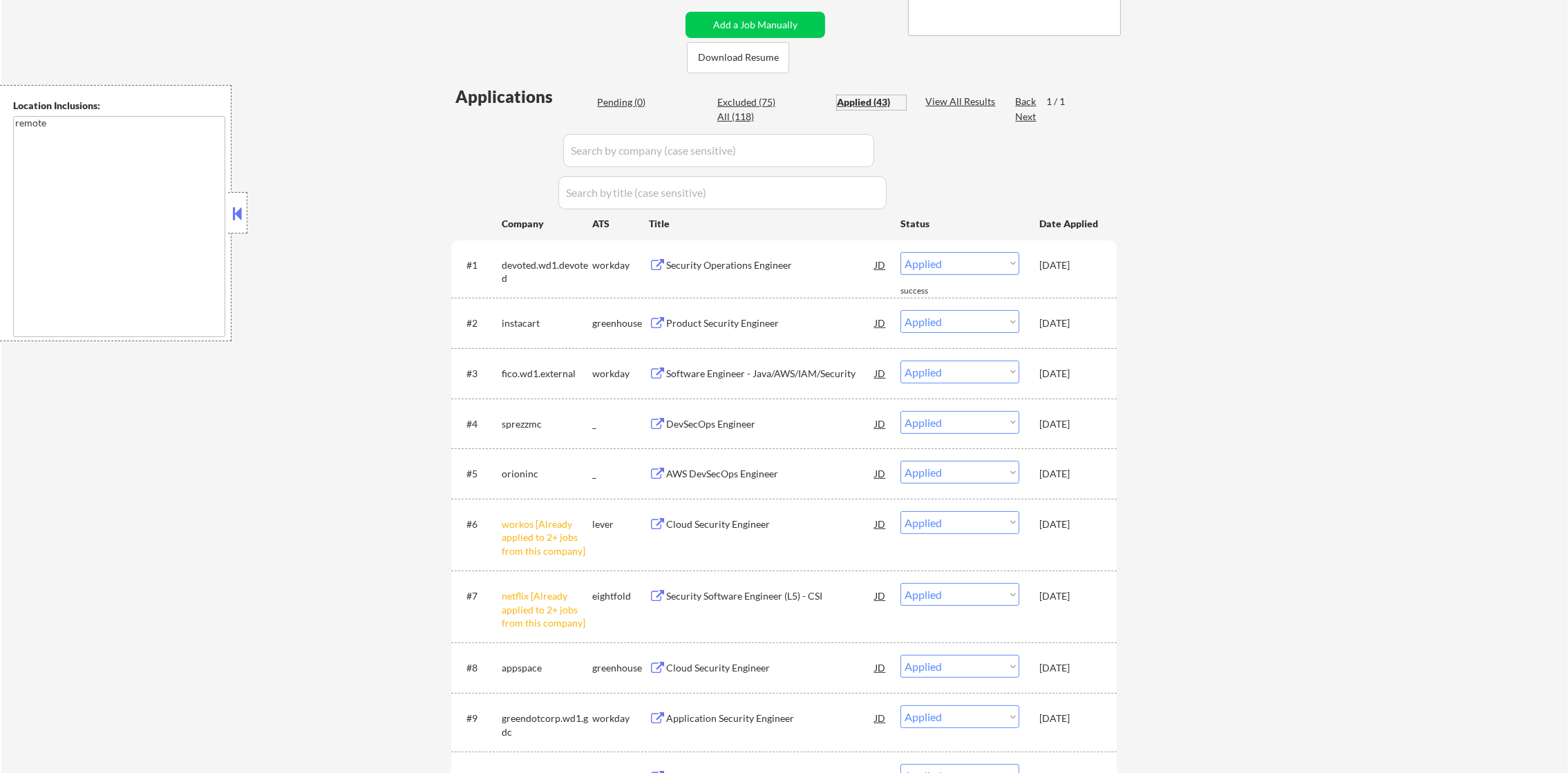
scroll to position [310, 0]
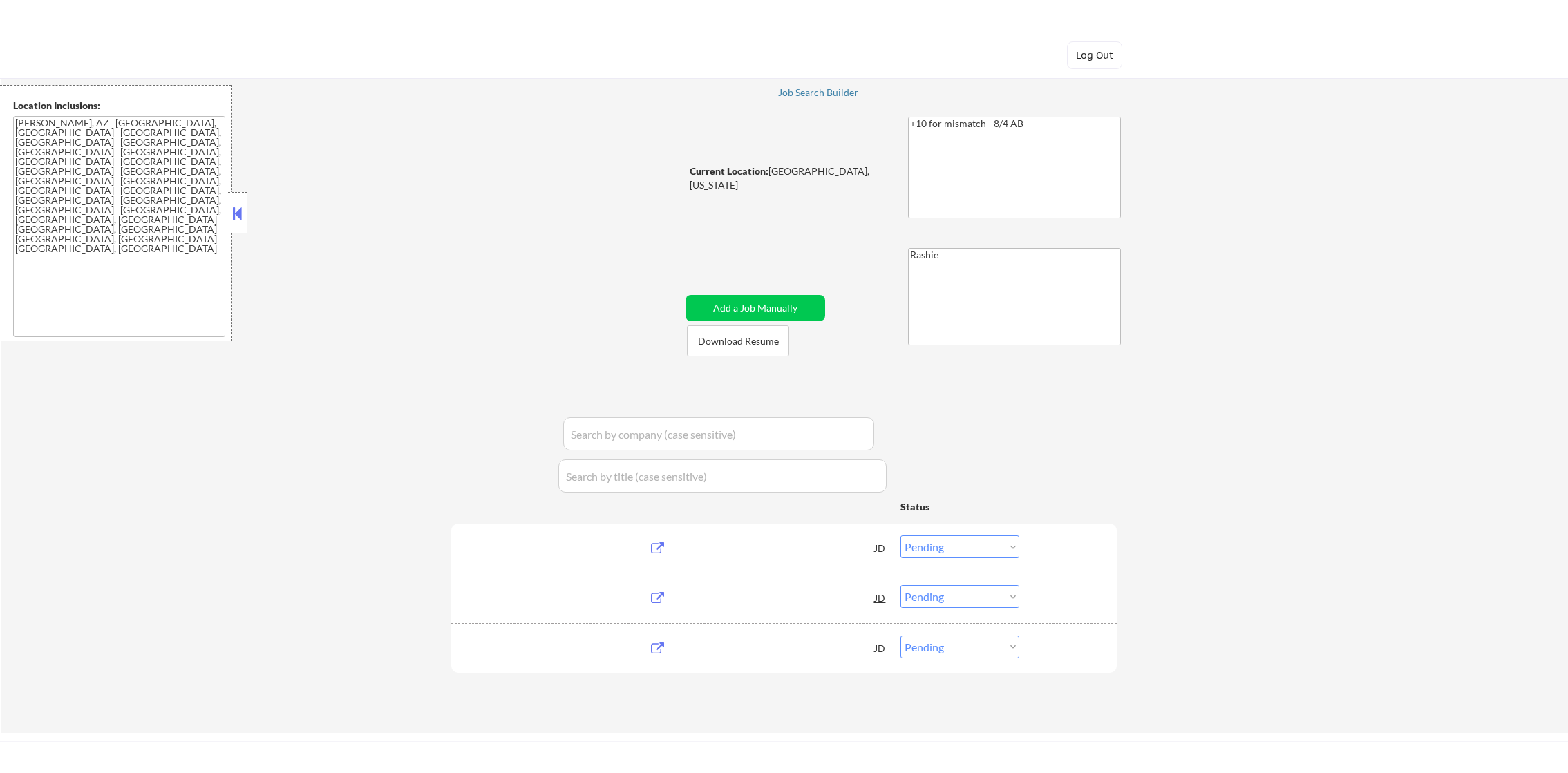
select select ""pending""
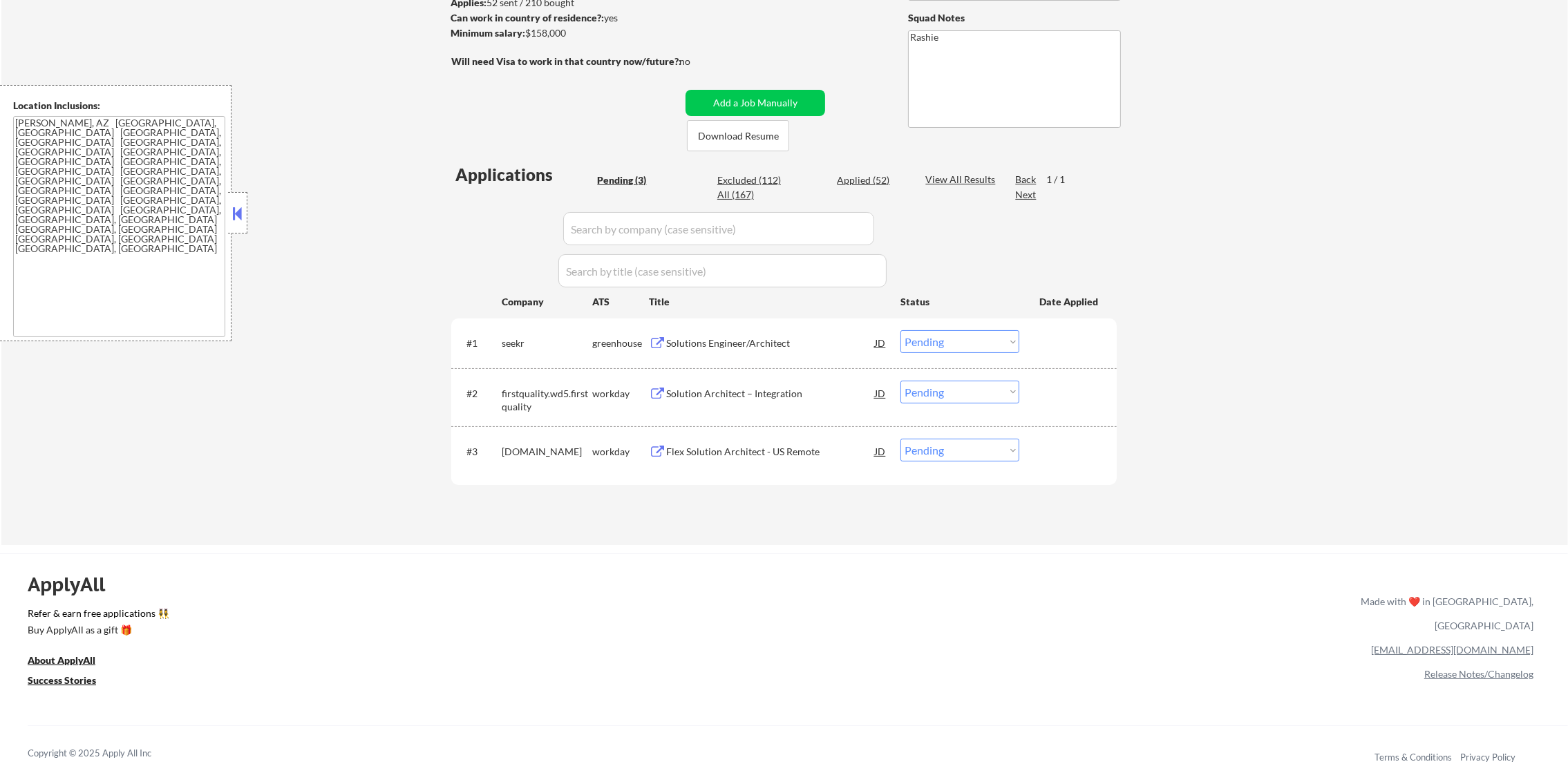
scroll to position [241, 0]
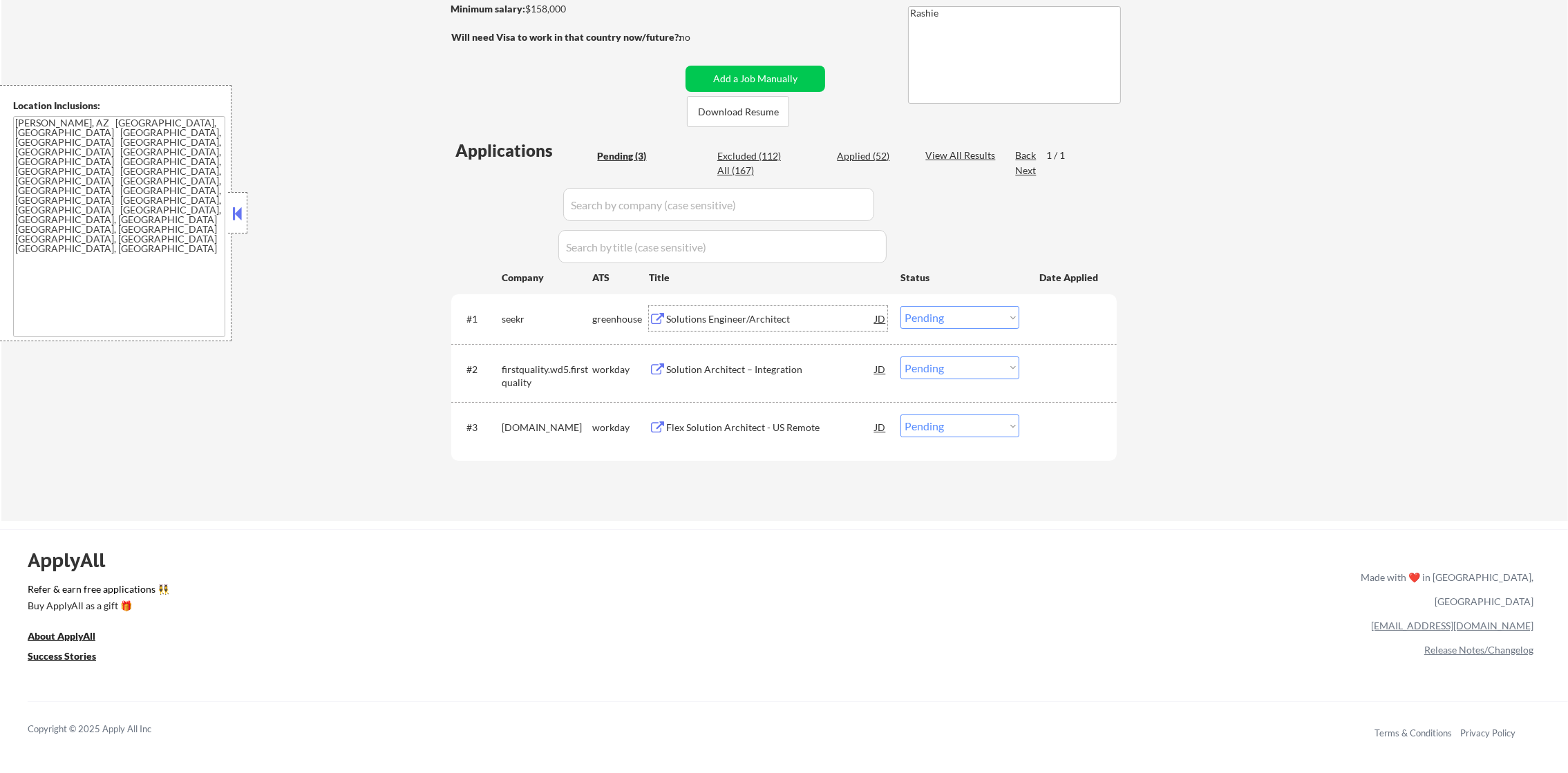
click at [729, 324] on div "Solutions Engineer/Architect" at bounding box center [771, 319] width 209 height 14
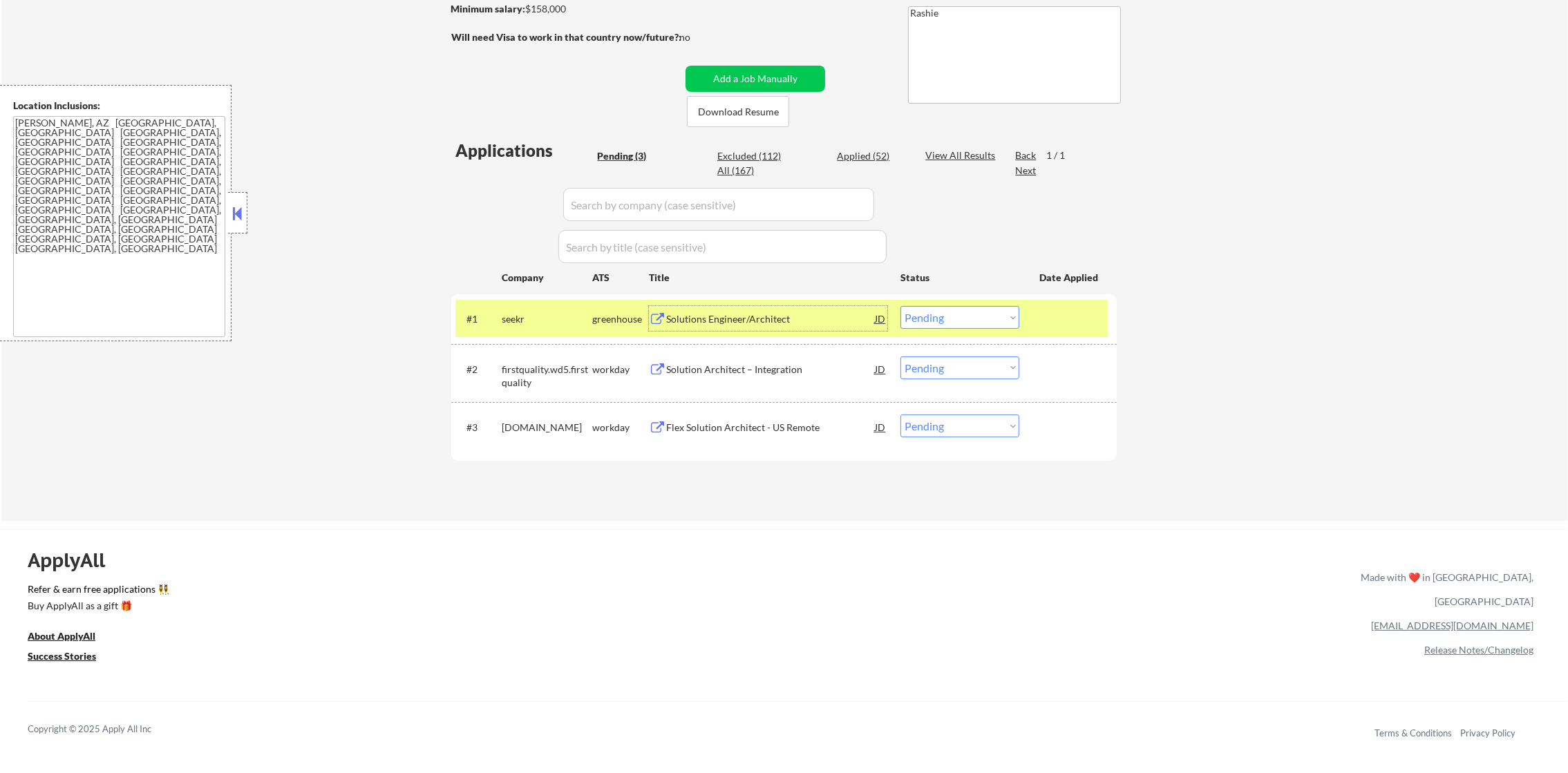
click at [923, 309] on select "Choose an option... Pending Applied Excluded (Questions) Excluded (Expired) Exc…" at bounding box center [959, 317] width 119 height 23
click at [900, 306] on select "Choose an option... Pending Applied Excluded (Questions) Excluded (Expired) Exc…" at bounding box center [959, 317] width 119 height 23
click at [547, 306] on div "seekr" at bounding box center [547, 319] width 90 height 25
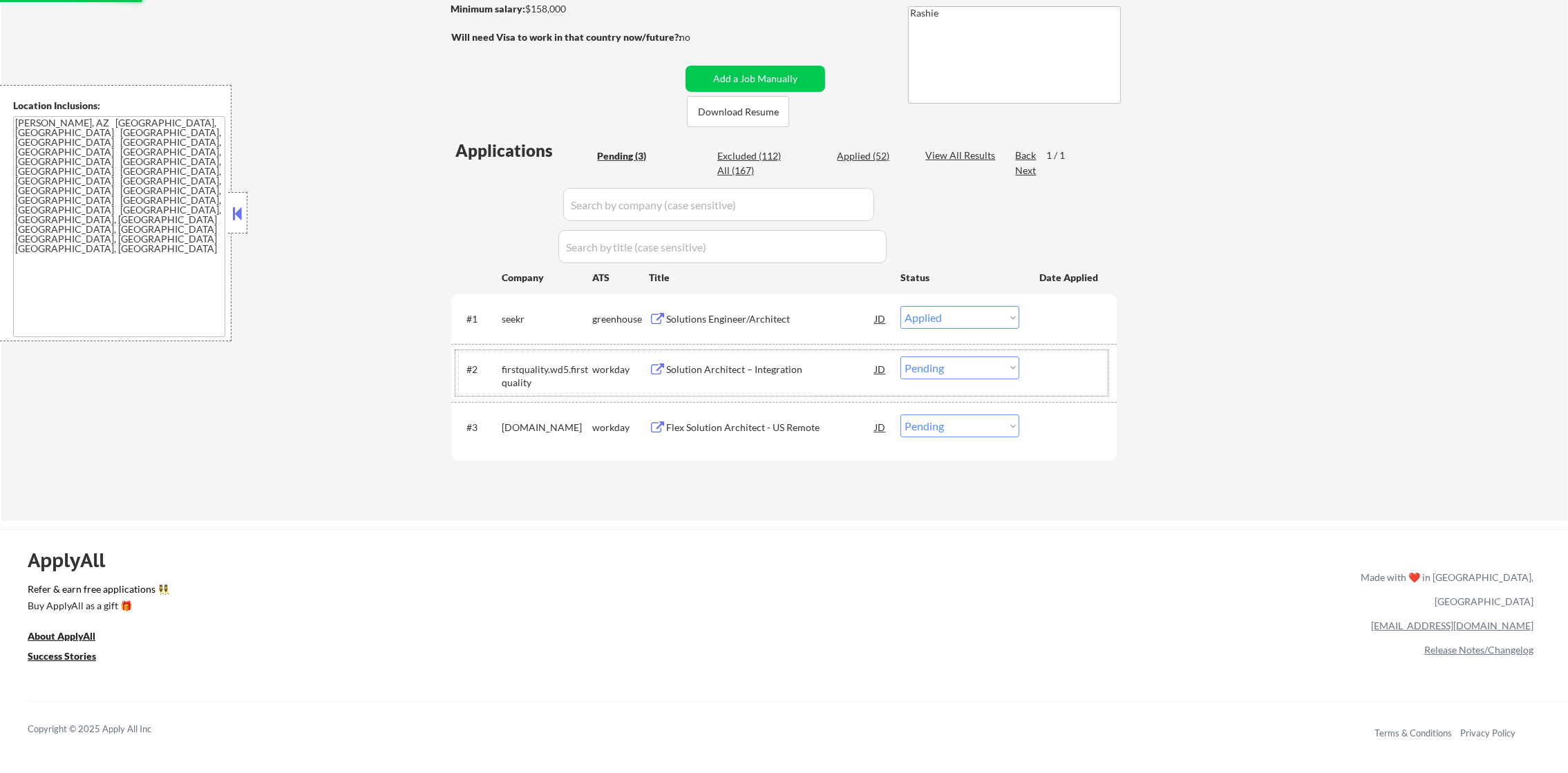
click at [744, 355] on div "#2 firstquality.wd5.firstquality workday Solution Architect – Integration JD Ch…" at bounding box center [781, 373] width 652 height 46
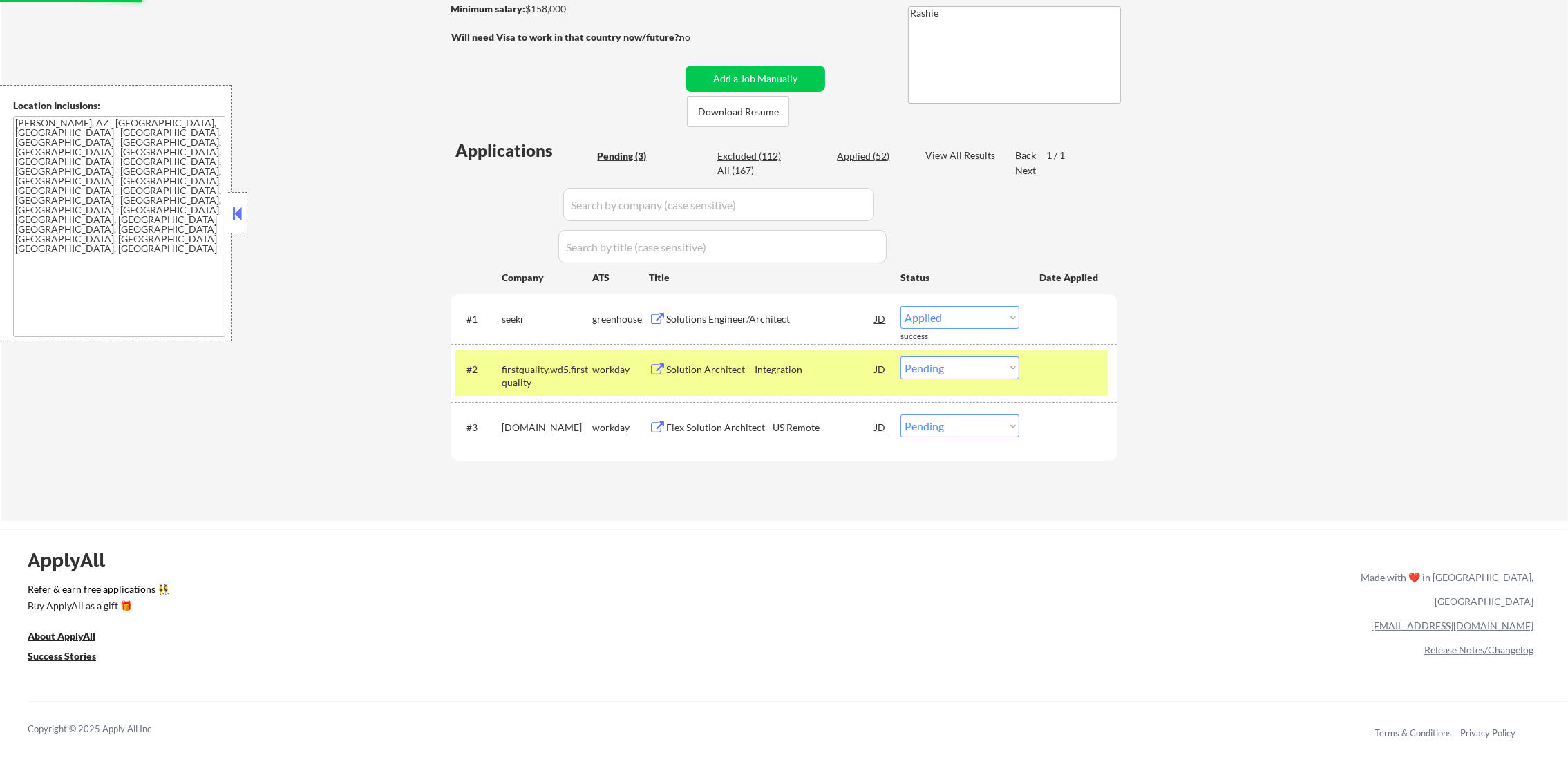
click at [744, 360] on div "Solution Architect – Integration" at bounding box center [771, 369] width 209 height 25
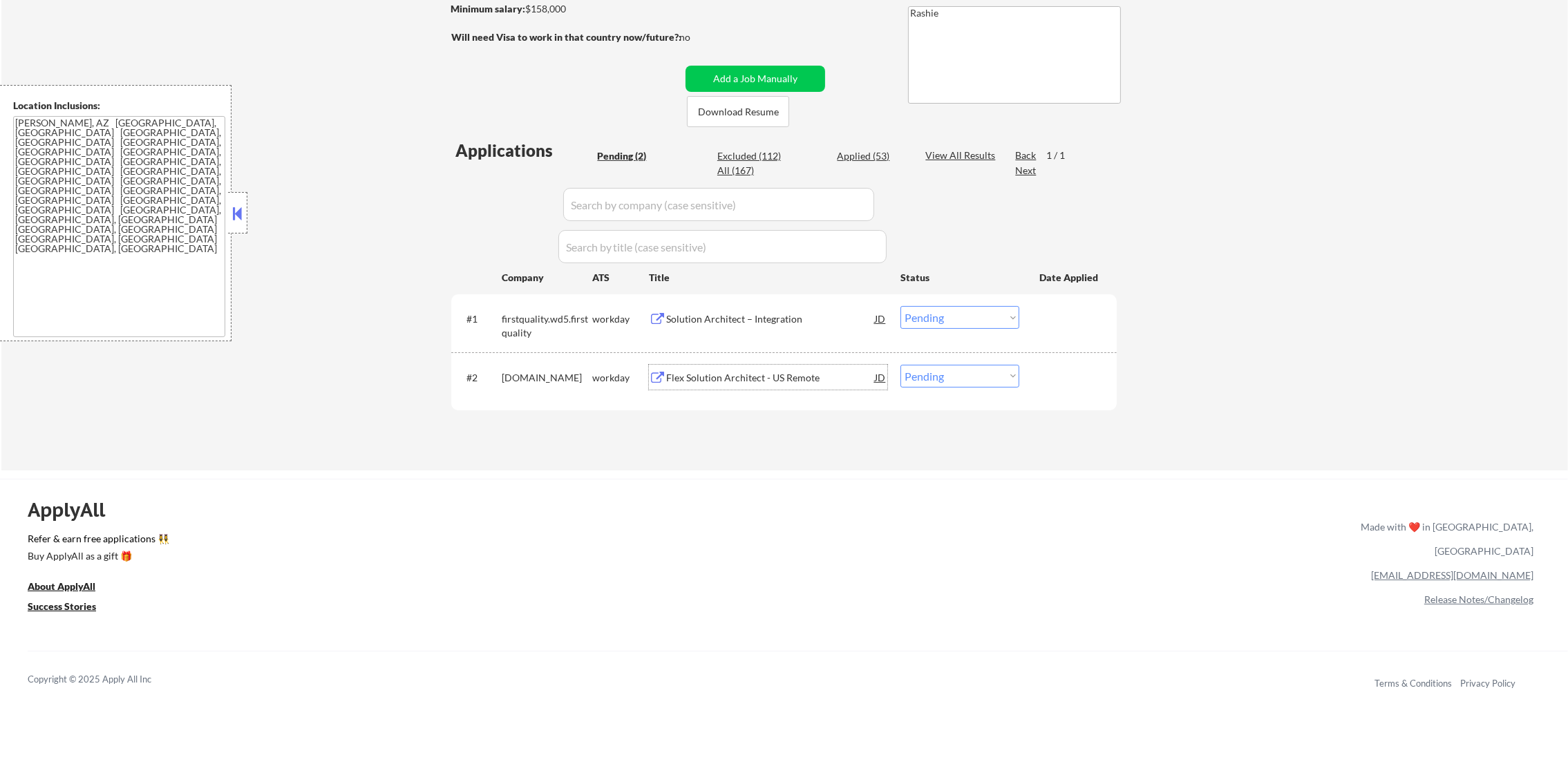
click at [976, 318] on select "Choose an option... Pending Applied Excluded (Questions) Excluded (Expired) Exc…" at bounding box center [959, 317] width 119 height 23
click at [900, 306] on select "Choose an option... Pending Applied Excluded (Questions) Excluded (Expired) Exc…" at bounding box center [959, 317] width 119 height 23
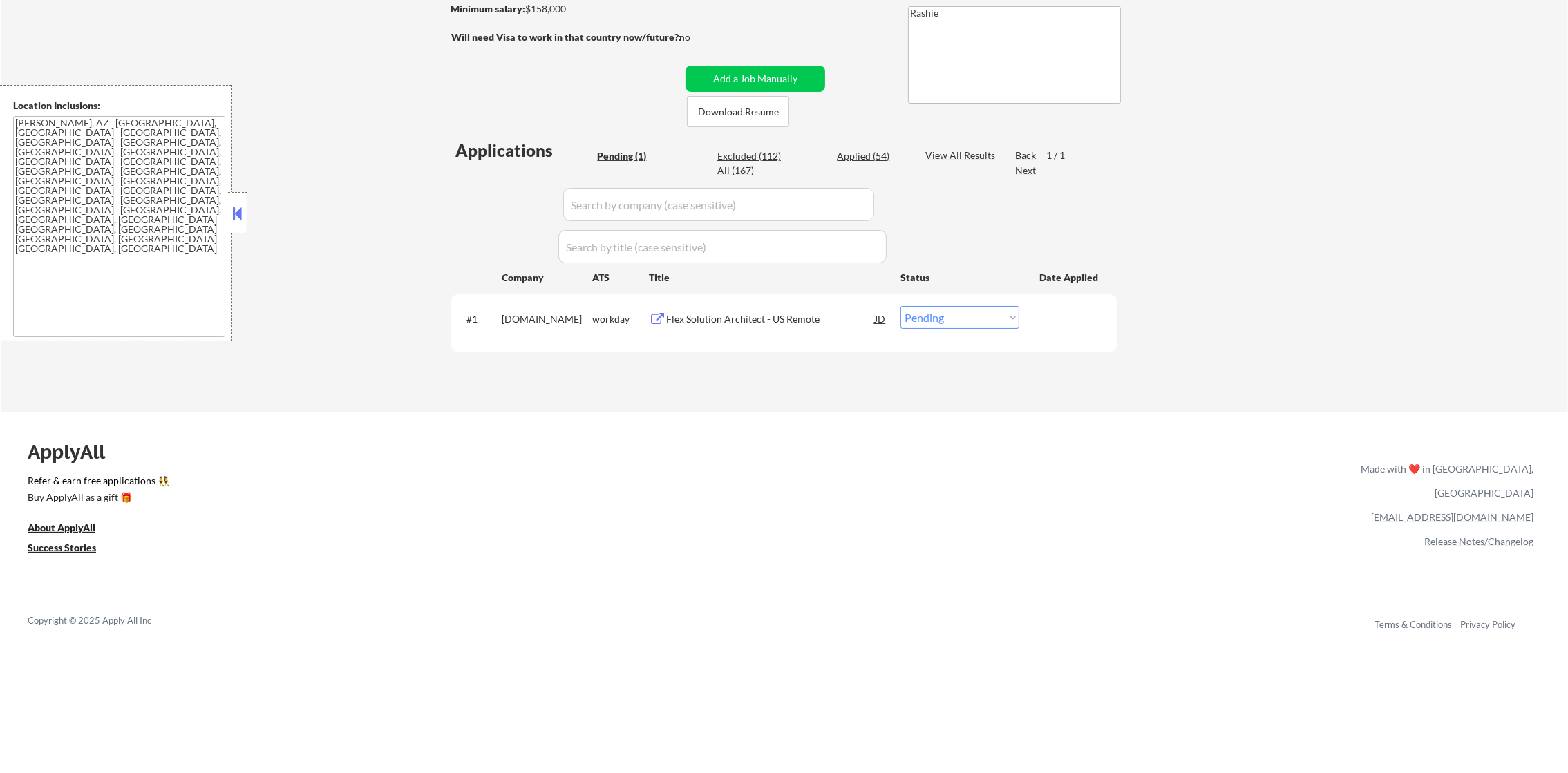
click at [735, 314] on div "Flex Solution Architect - US Remote" at bounding box center [771, 319] width 209 height 14
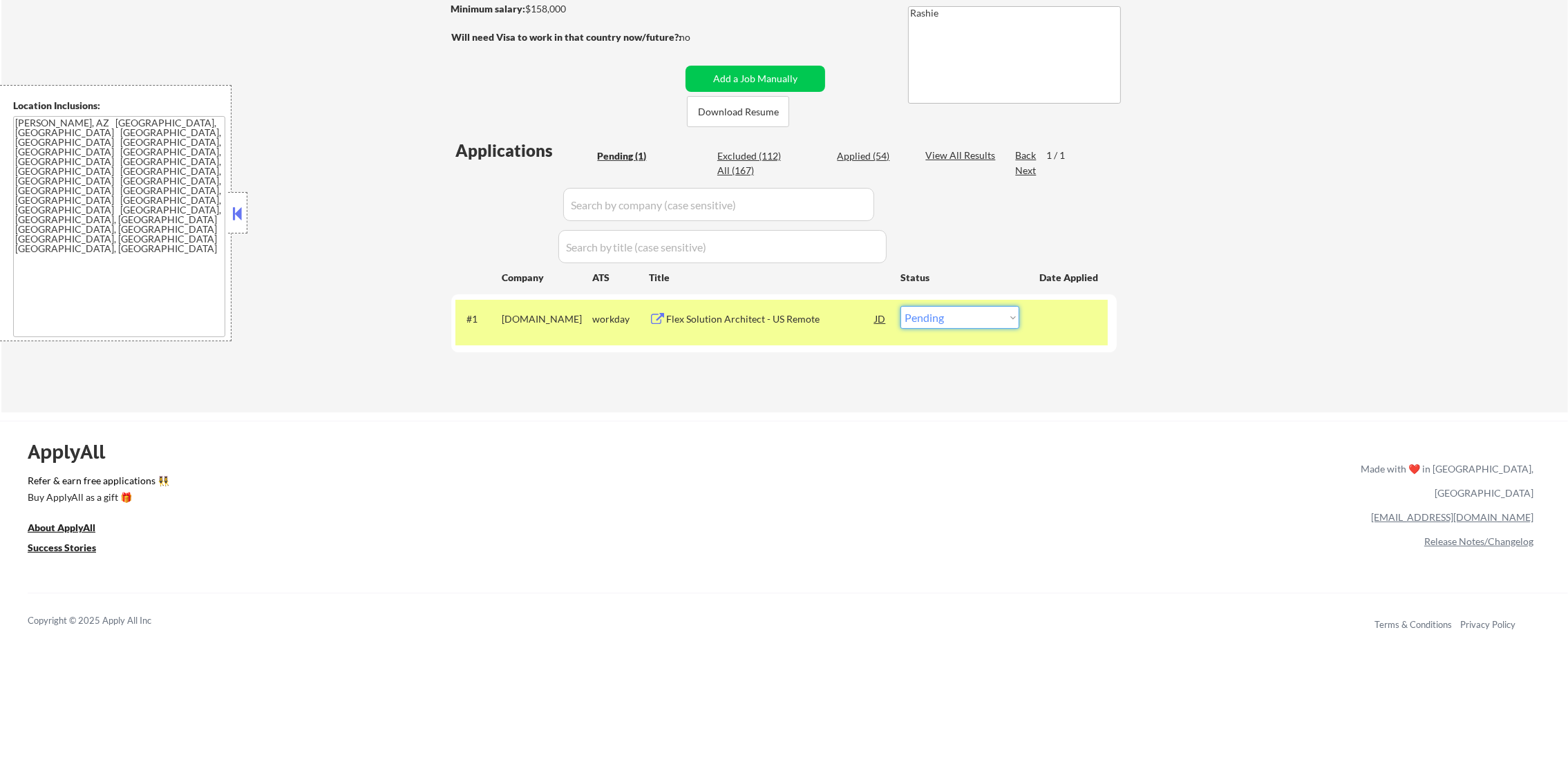
click at [955, 309] on select "Choose an option... Pending Applied Excluded (Questions) Excluded (Expired) Exc…" at bounding box center [959, 317] width 119 height 23
click at [946, 323] on select "Choose an option... Pending Applied Excluded (Questions) Excluded (Expired) Exc…" at bounding box center [959, 317] width 119 height 23
select select ""excluded__salary_""
click at [900, 306] on select "Choose an option... Pending Applied Excluded (Questions) Excluded (Expired) Exc…" at bounding box center [959, 317] width 119 height 23
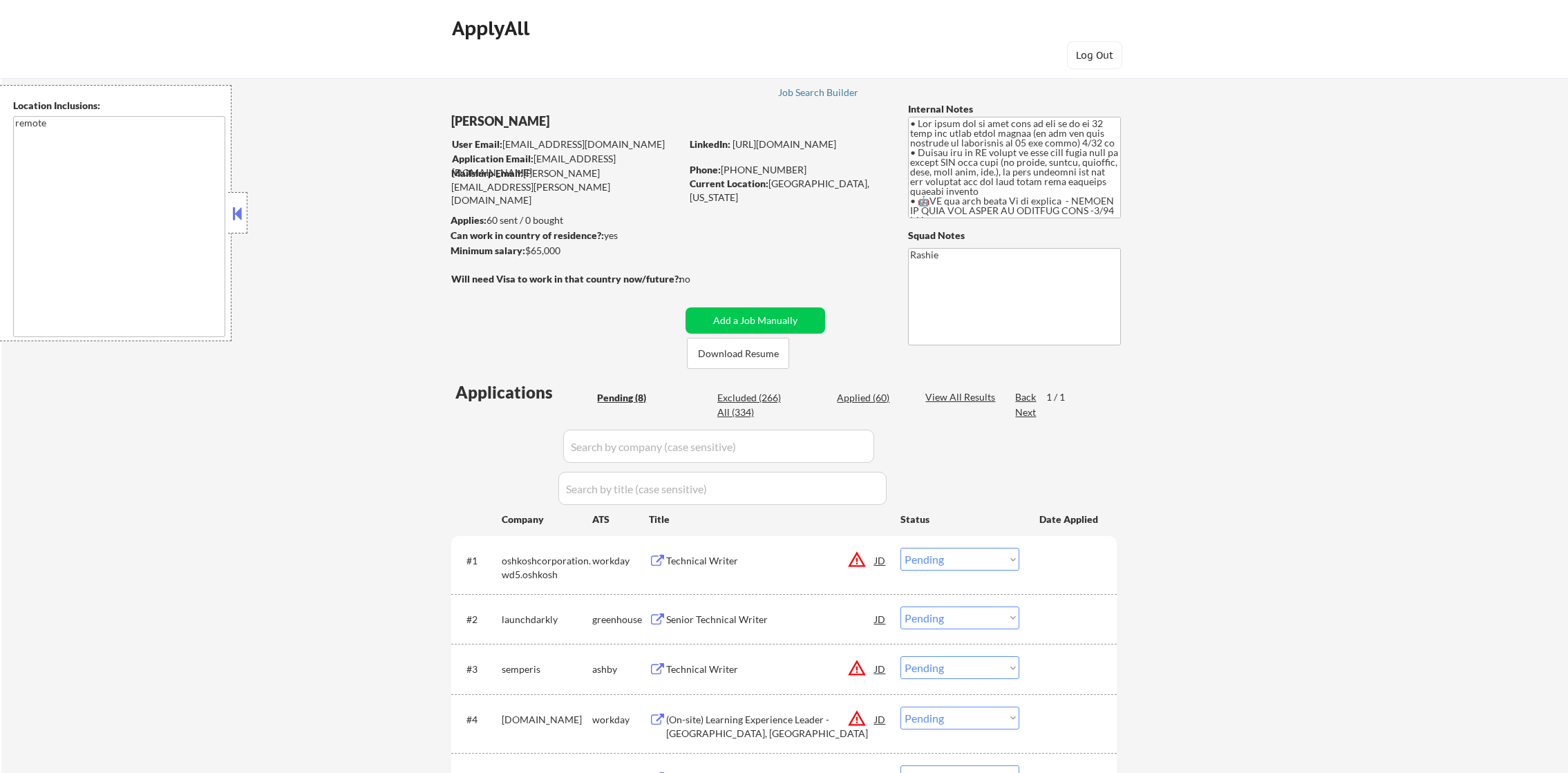
select select ""pending""
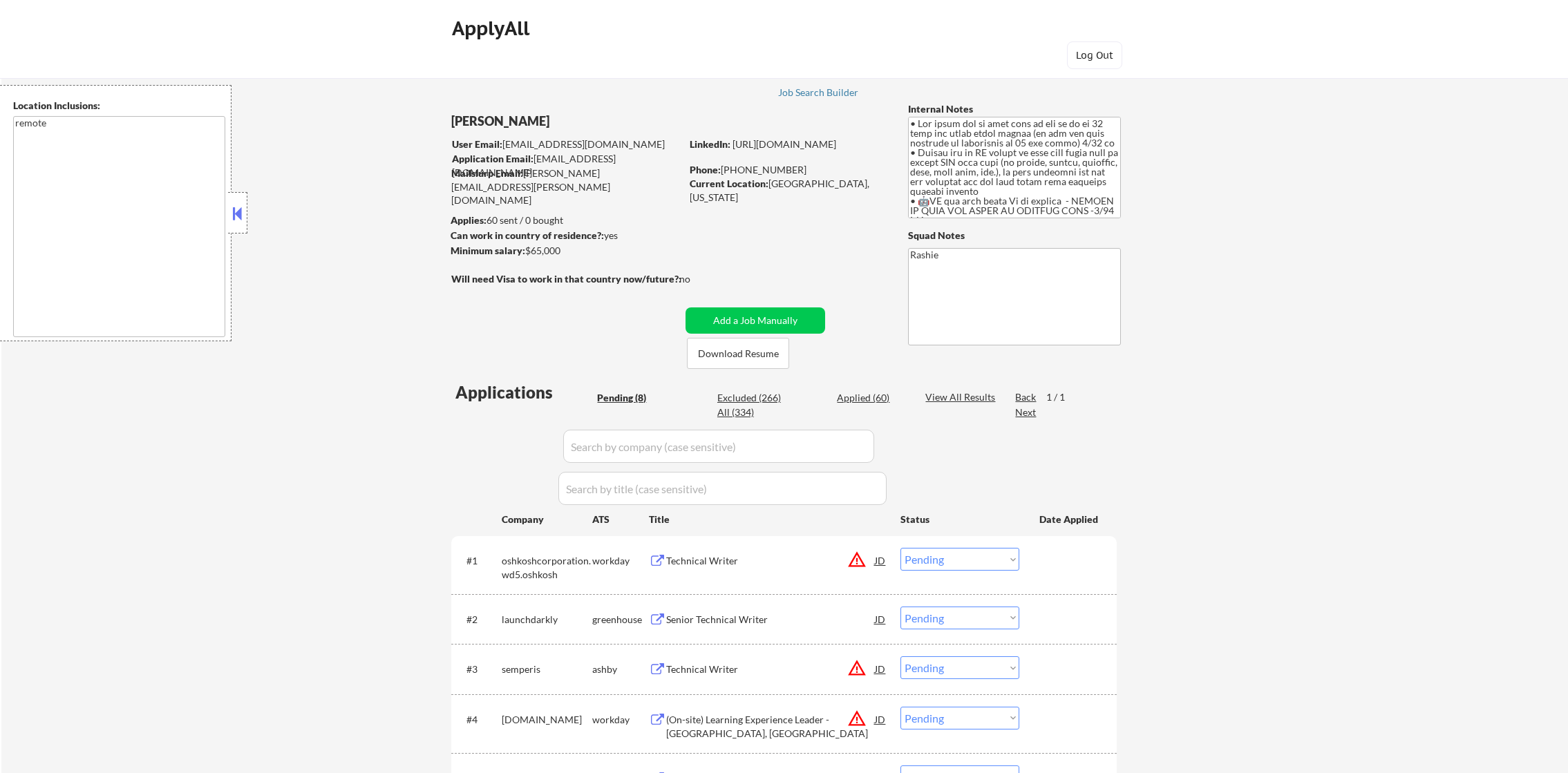
select select ""pending""
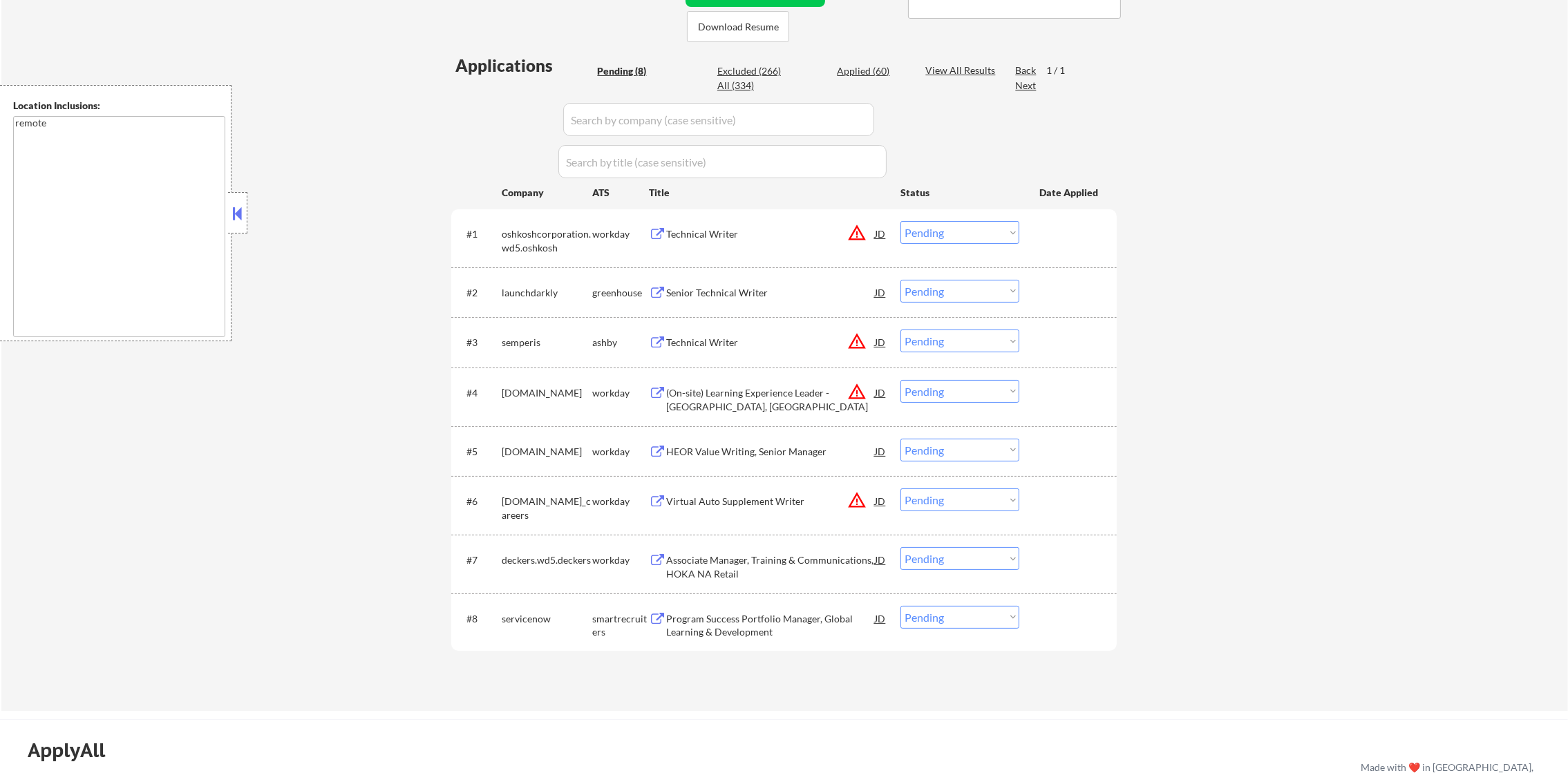
scroll to position [346, 0]
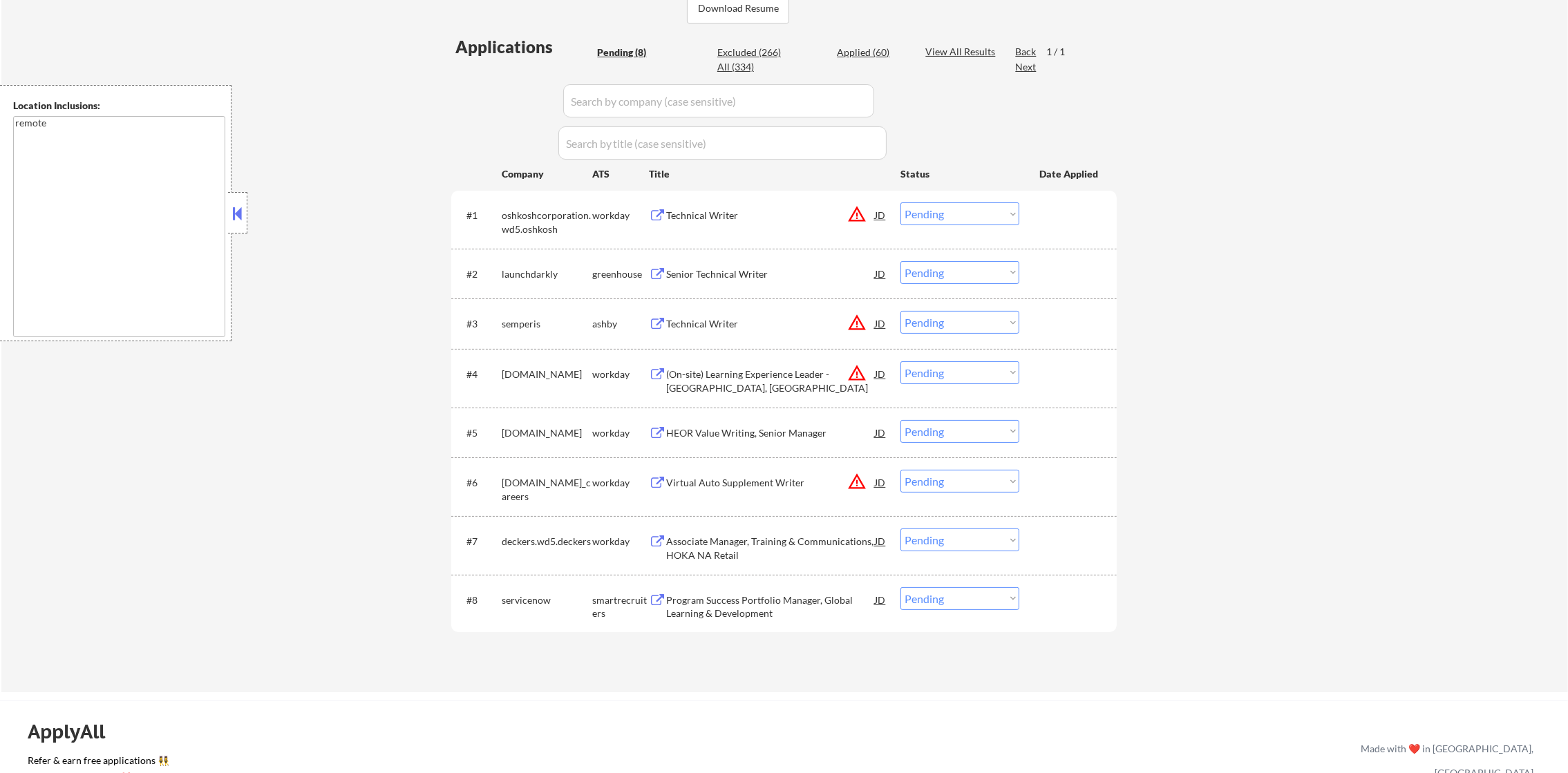
click at [857, 215] on button "warning_amber" at bounding box center [857, 214] width 20 height 20
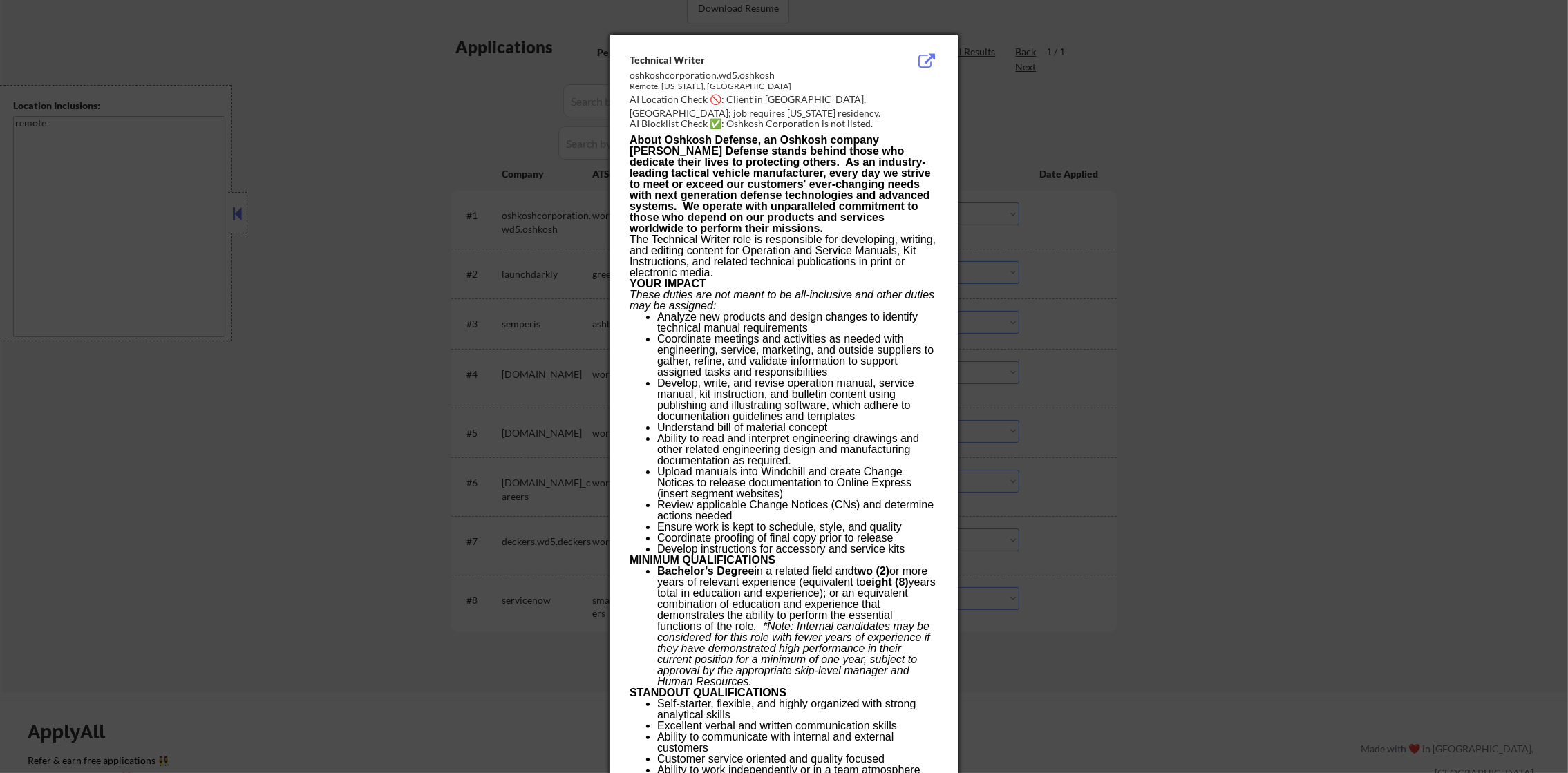
click at [1012, 175] on div at bounding box center [784, 386] width 1568 height 773
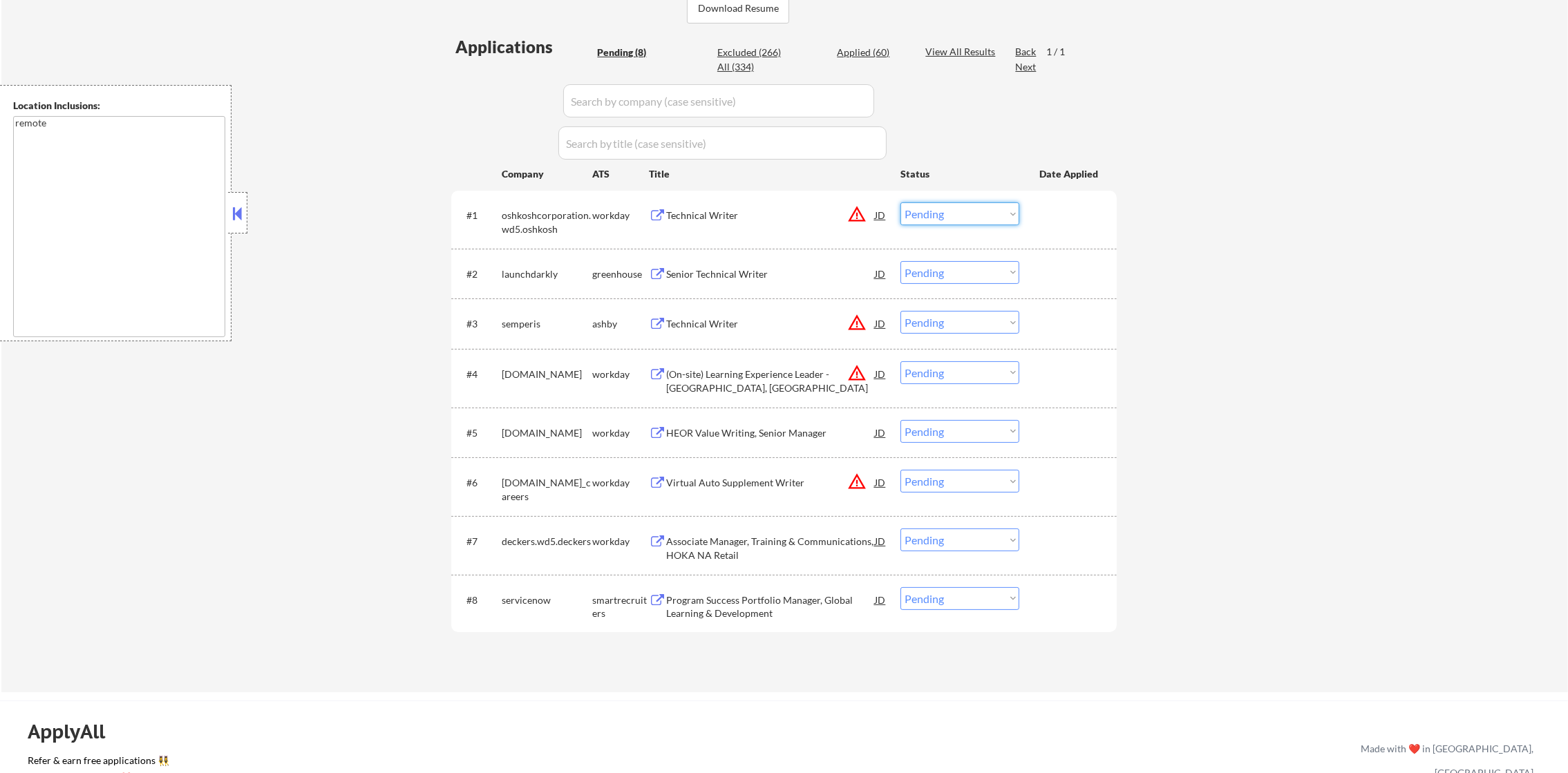
click at [981, 202] on select "Choose an option... Pending Applied Excluded (Questions) Excluded (Expired) Exc…" at bounding box center [959, 213] width 119 height 23
click at [900, 202] on select "Choose an option... Pending Applied Excluded (Questions) Excluded (Expired) Exc…" at bounding box center [959, 213] width 119 height 23
click at [959, 316] on select "Choose an option... Pending Applied Excluded (Questions) Excluded (Expired) Exc…" at bounding box center [959, 322] width 119 height 23
click at [1204, 319] on div "← Return to /applysquad Mailslurp Inbox Job Search Builder Bethany Beeler User …" at bounding box center [784, 201] width 1567 height 982
select select ""pending""
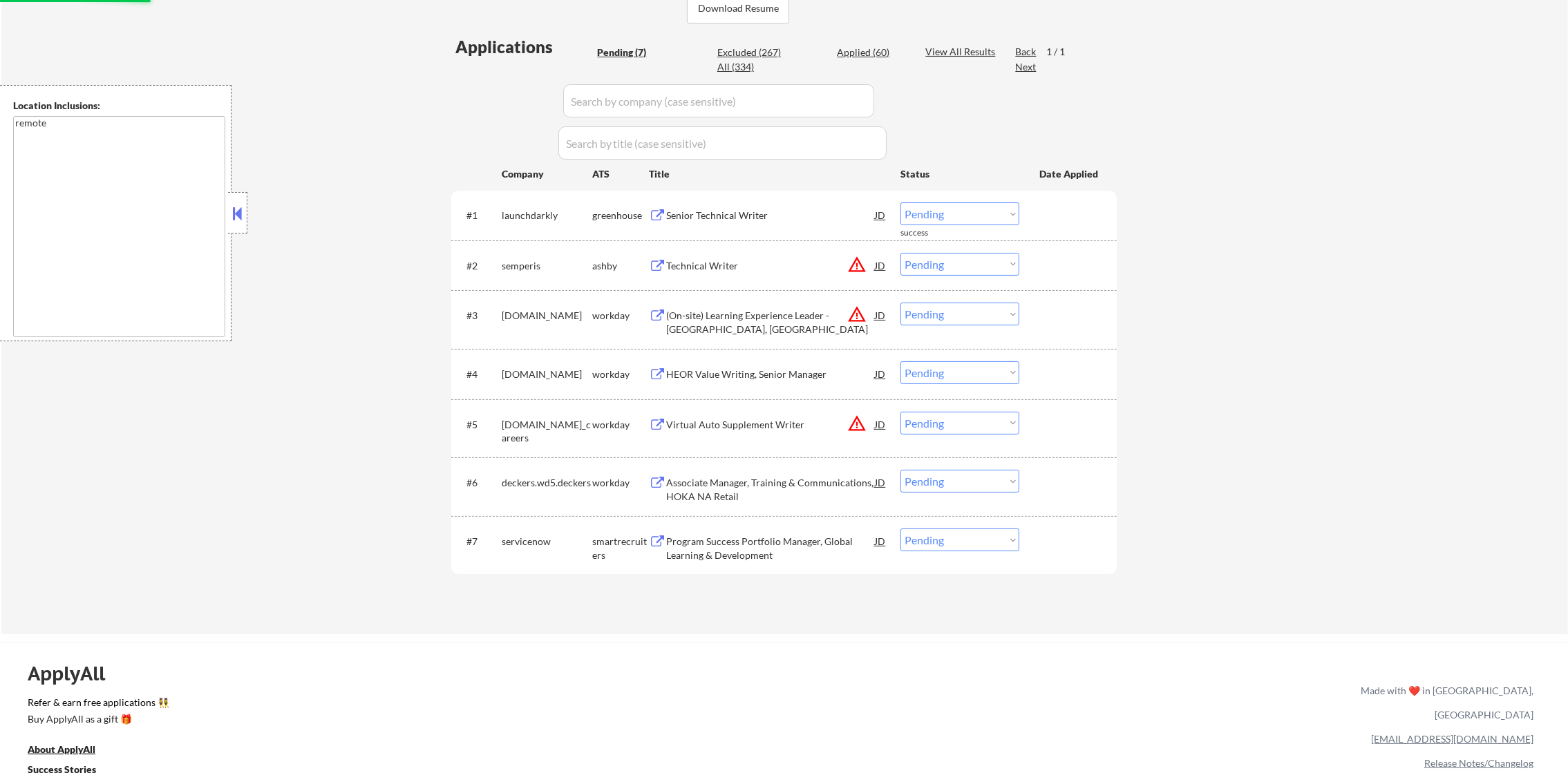
click at [934, 418] on select "Choose an option... Pending Applied Excluded (Questions) Excluded (Expired) Exc…" at bounding box center [959, 422] width 119 height 23
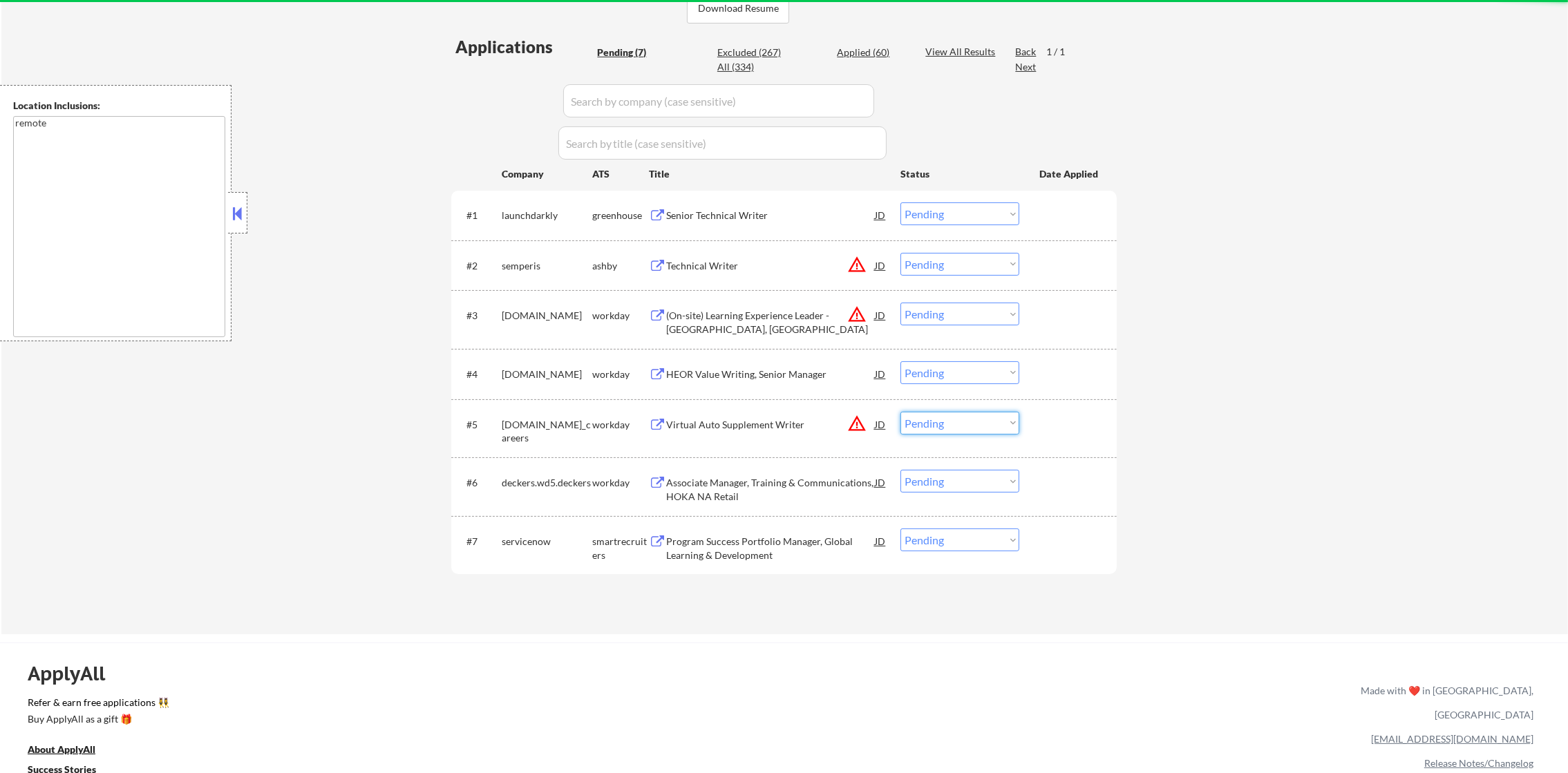
select select ""excluded__location_""
click at [900, 411] on select "Choose an option... Pending Applied Excluded (Questions) Excluded (Expired) Exc…" at bounding box center [959, 422] width 119 height 23
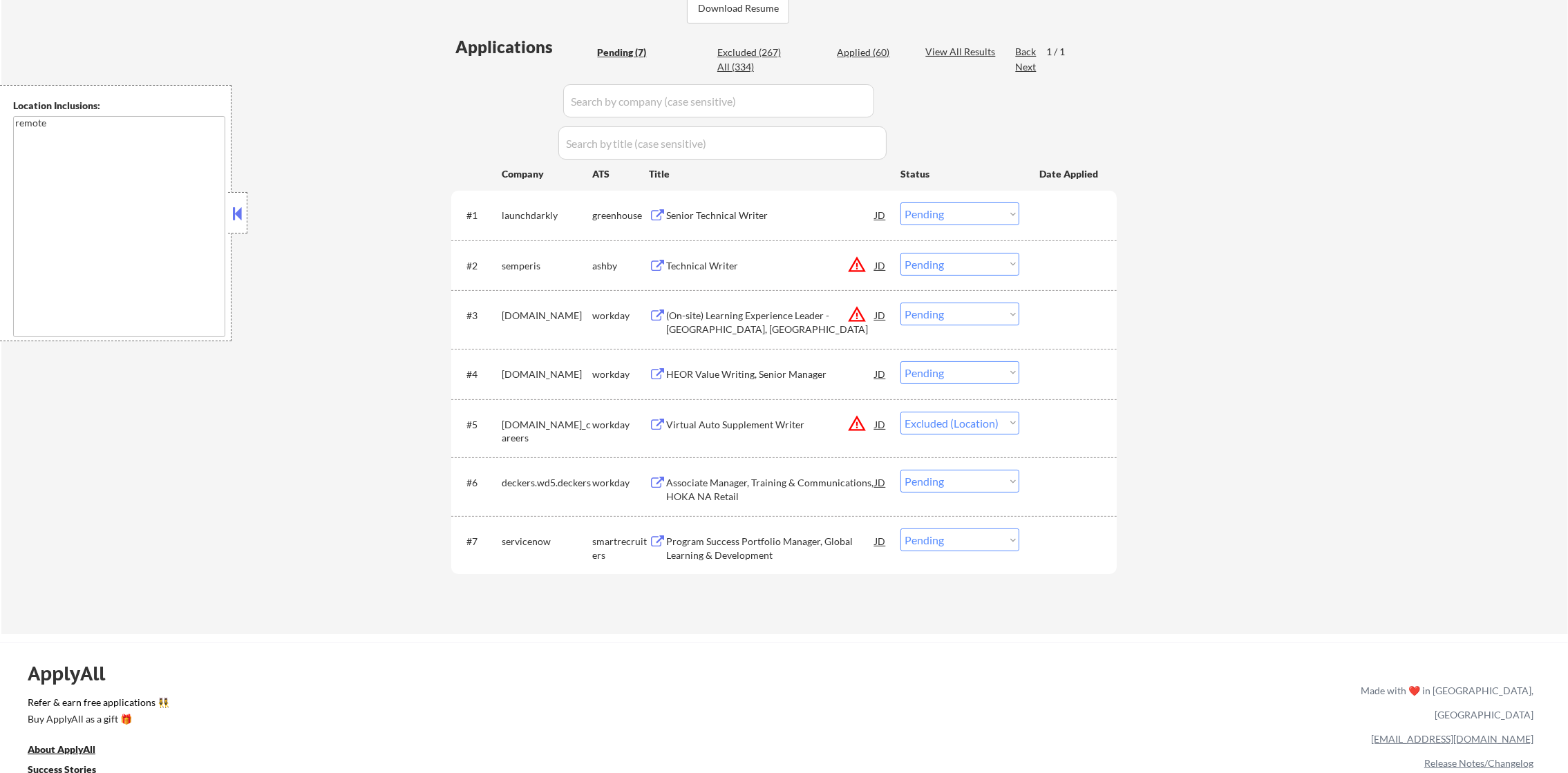
click at [965, 309] on select "Choose an option... Pending Applied Excluded (Questions) Excluded (Expired) Exc…" at bounding box center [959, 314] width 119 height 23
select select ""excluded__location_""
click at [900, 303] on select "Choose an option... Pending Applied Excluded (Questions) Excluded (Expired) Exc…" at bounding box center [959, 314] width 119 height 23
click at [965, 270] on select "Choose an option... Pending Applied Excluded (Questions) Excluded (Expired) Exc…" at bounding box center [959, 264] width 119 height 23
select select ""excluded__location_""
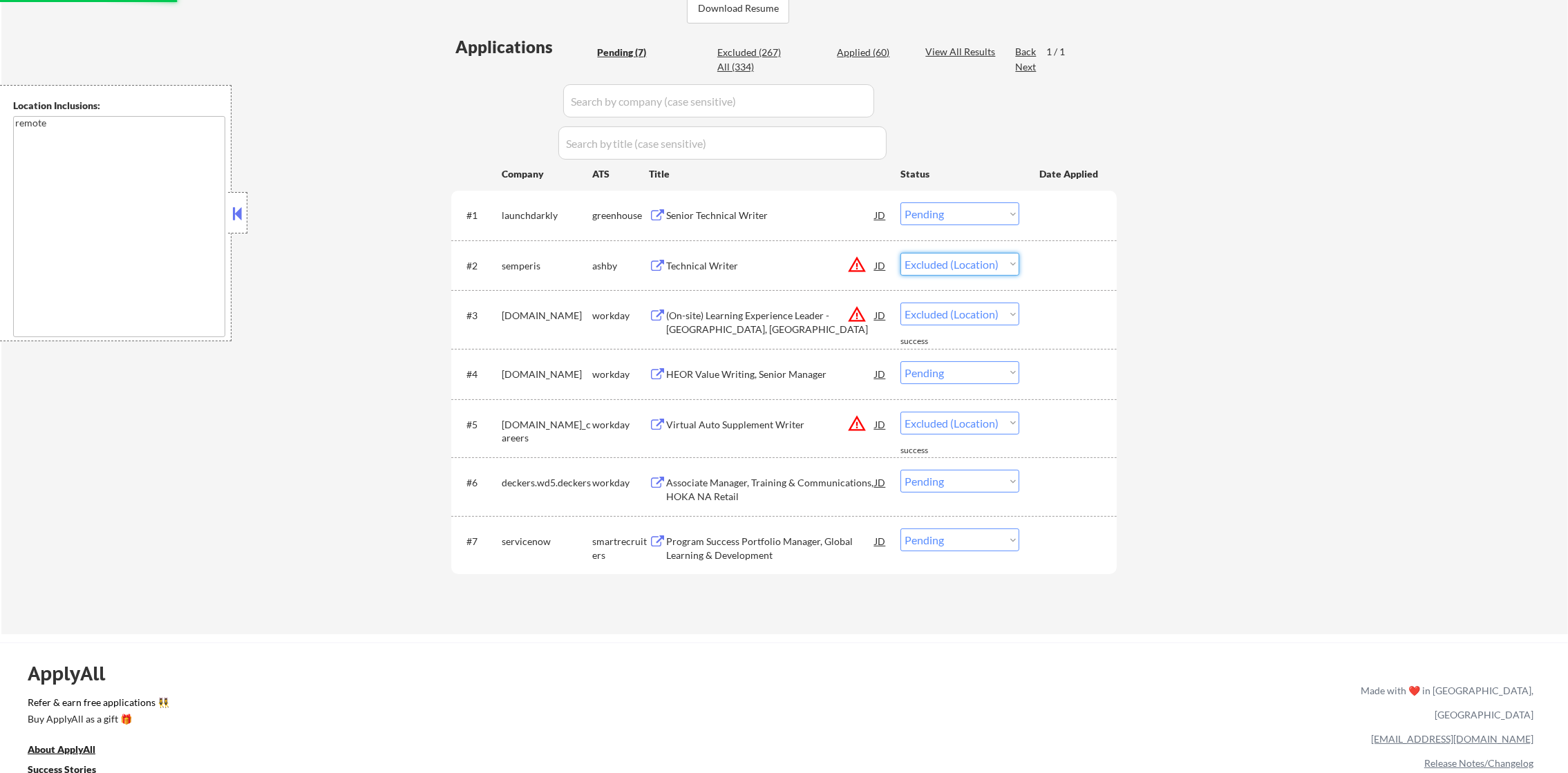
click at [900, 253] on select "Choose an option... Pending Applied Excluded (Questions) Excluded (Expired) Exc…" at bounding box center [959, 264] width 119 height 23
select select ""pending""
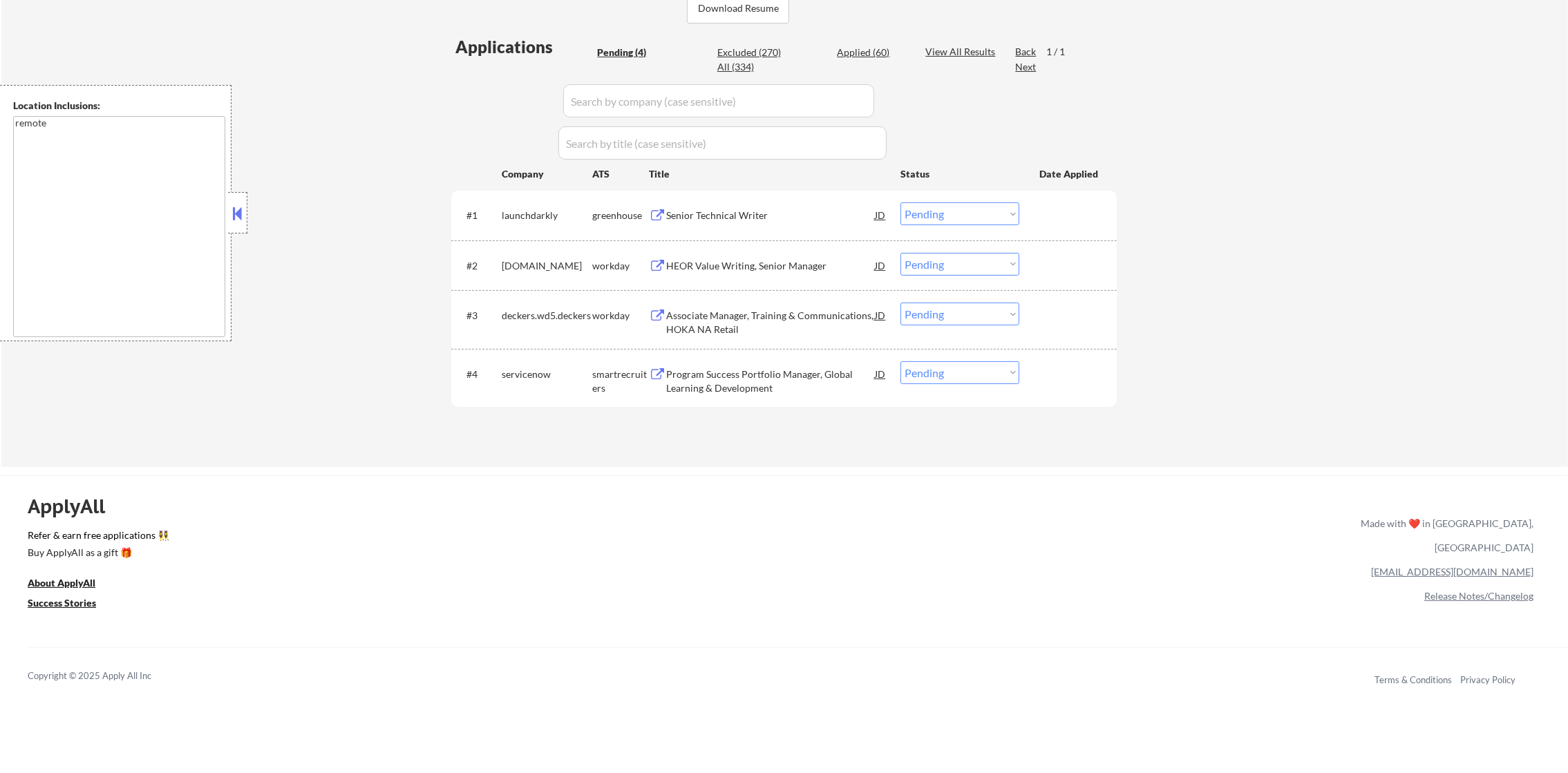
scroll to position [414, 0]
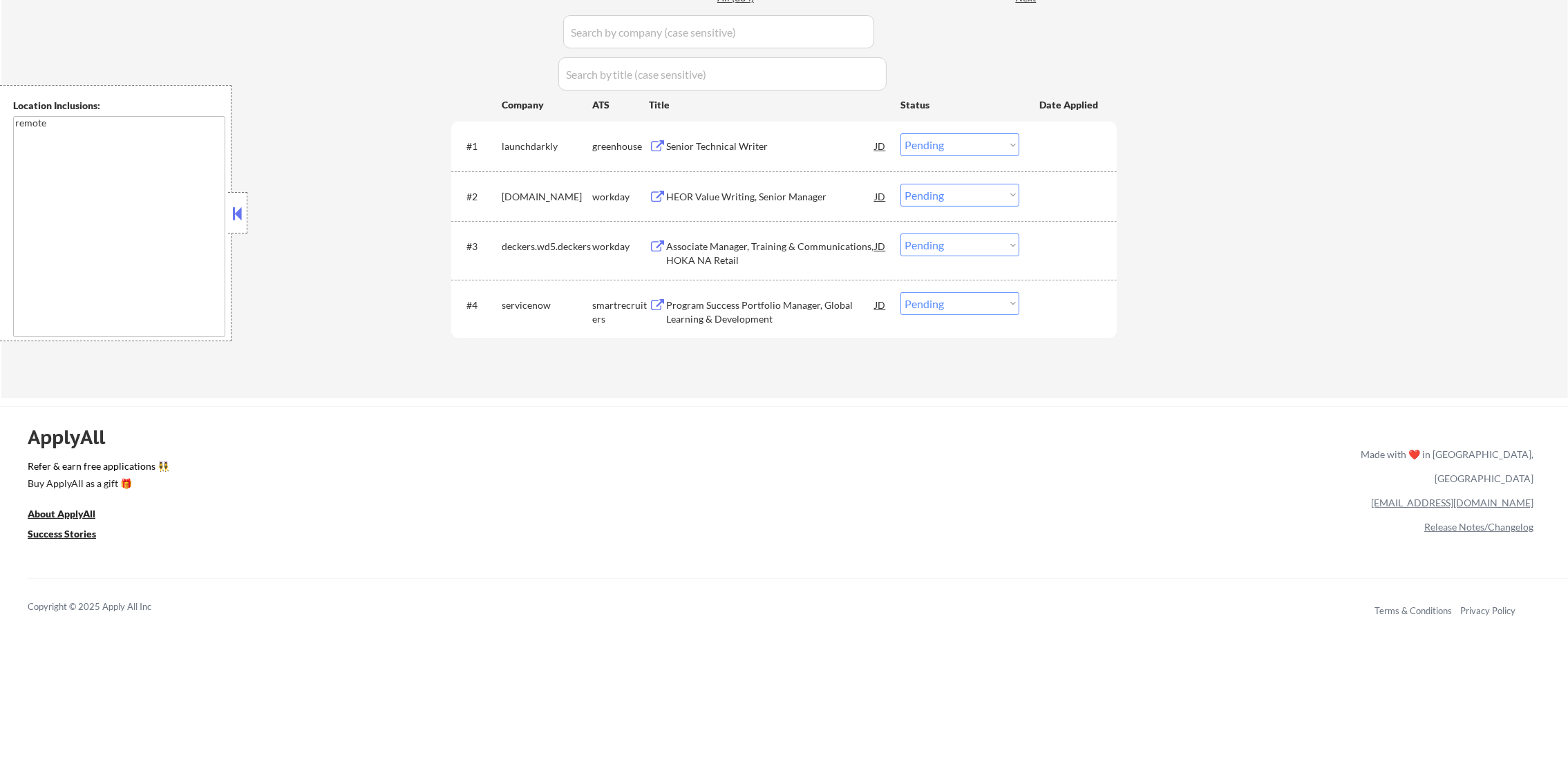
click at [756, 152] on div "Senior Technical Writer" at bounding box center [771, 146] width 209 height 14
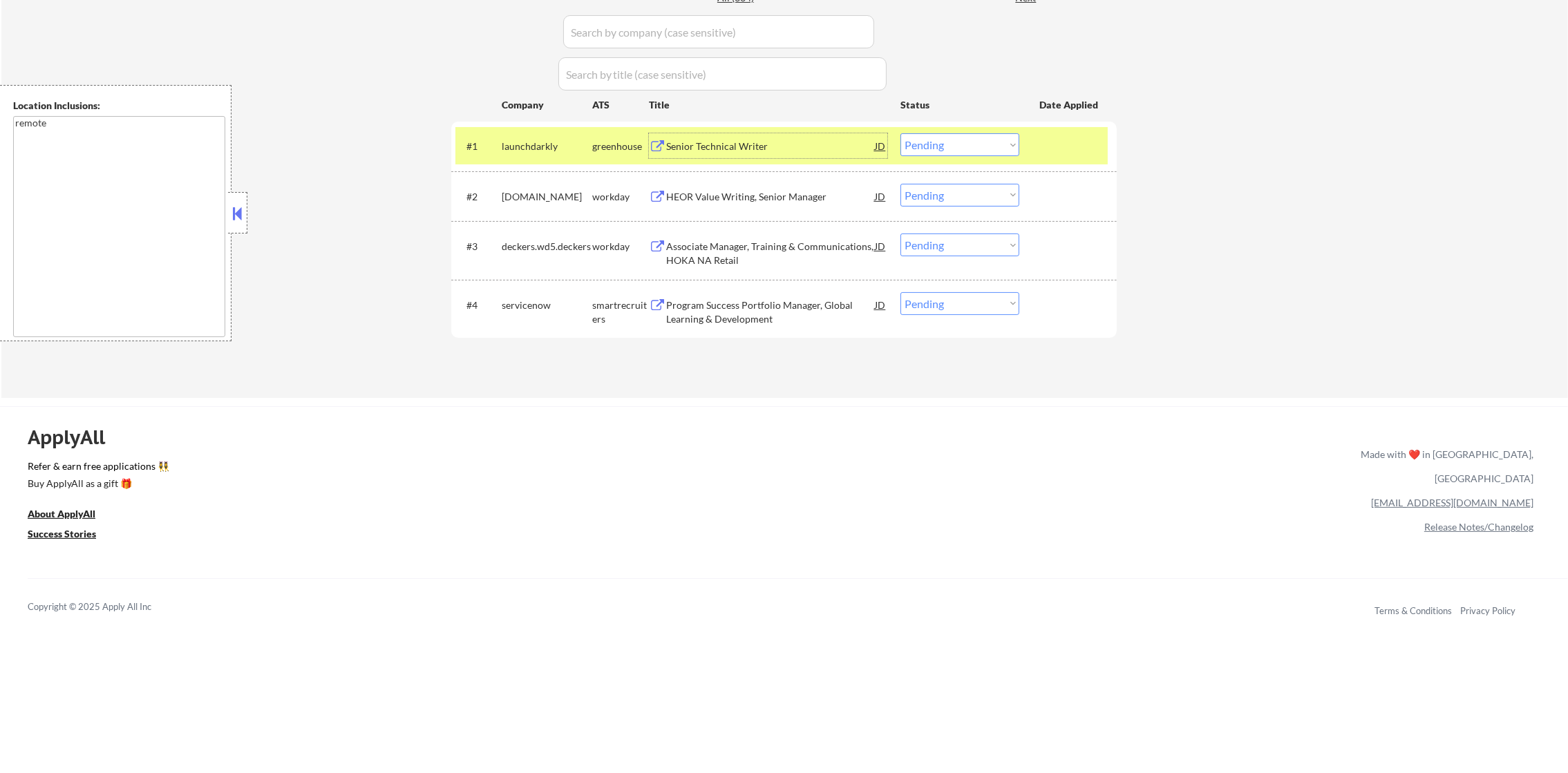
click at [954, 145] on select "Choose an option... Pending Applied Excluded (Questions) Excluded (Expired) Exc…" at bounding box center [959, 144] width 119 height 23
click at [900, 133] on select "Choose an option... Pending Applied Excluded (Questions) Excluded (Expired) Exc…" at bounding box center [959, 144] width 119 height 23
click at [557, 139] on div "launchdarkly" at bounding box center [547, 146] width 90 height 14
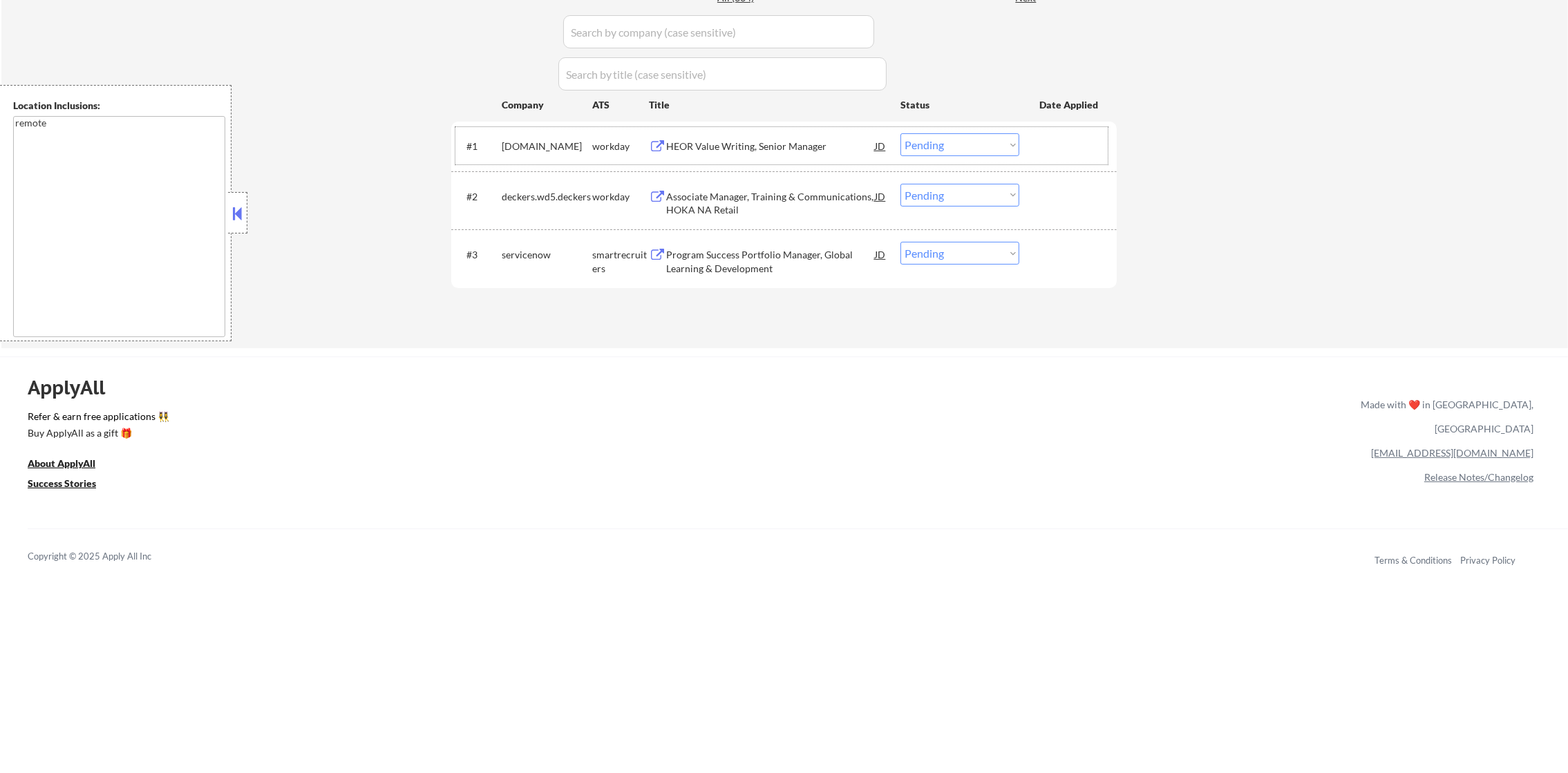
click at [766, 145] on div "HEOR Value Writing, Senior Manager" at bounding box center [771, 146] width 209 height 14
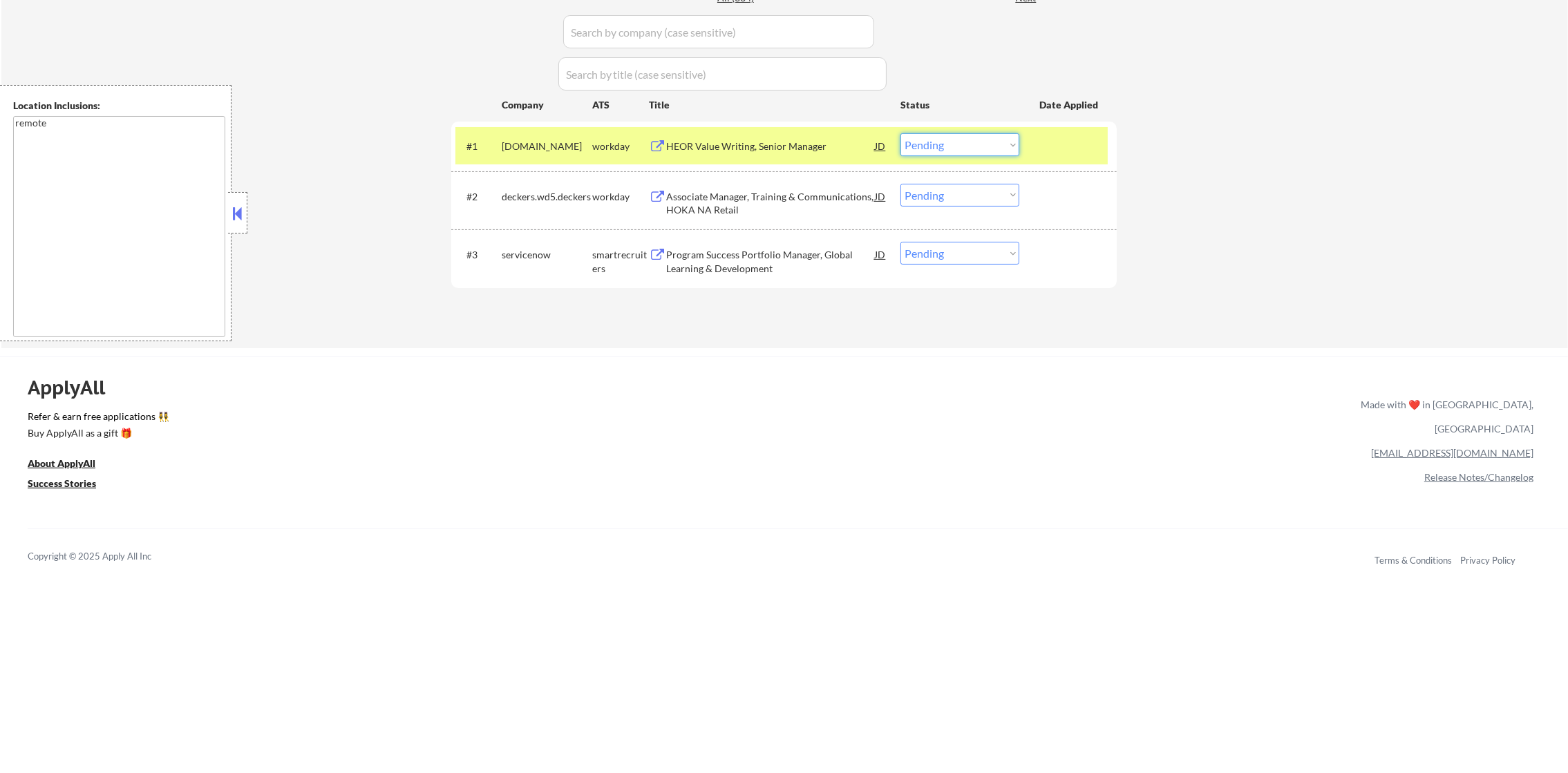
click at [906, 139] on select "Choose an option... Pending Applied Excluded (Questions) Excluded (Expired) Exc…" at bounding box center [959, 144] width 119 height 23
click at [900, 133] on select "Choose an option... Pending Applied Excluded (Questions) Excluded (Expired) Exc…" at bounding box center [959, 144] width 119 height 23
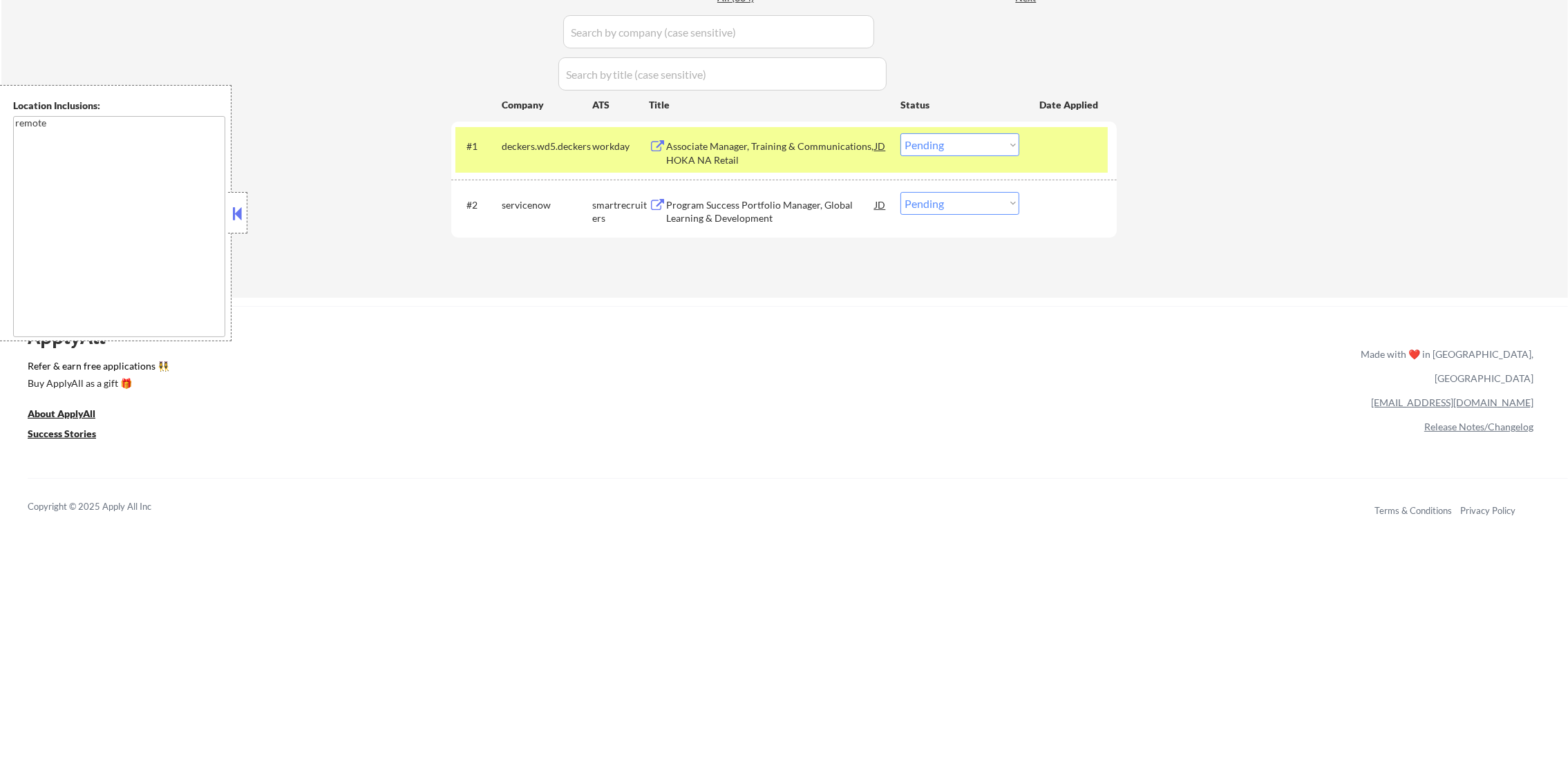
click at [735, 150] on div "Associate Manager, Training & Communications, HOKA NA Retail" at bounding box center [771, 152] width 209 height 27
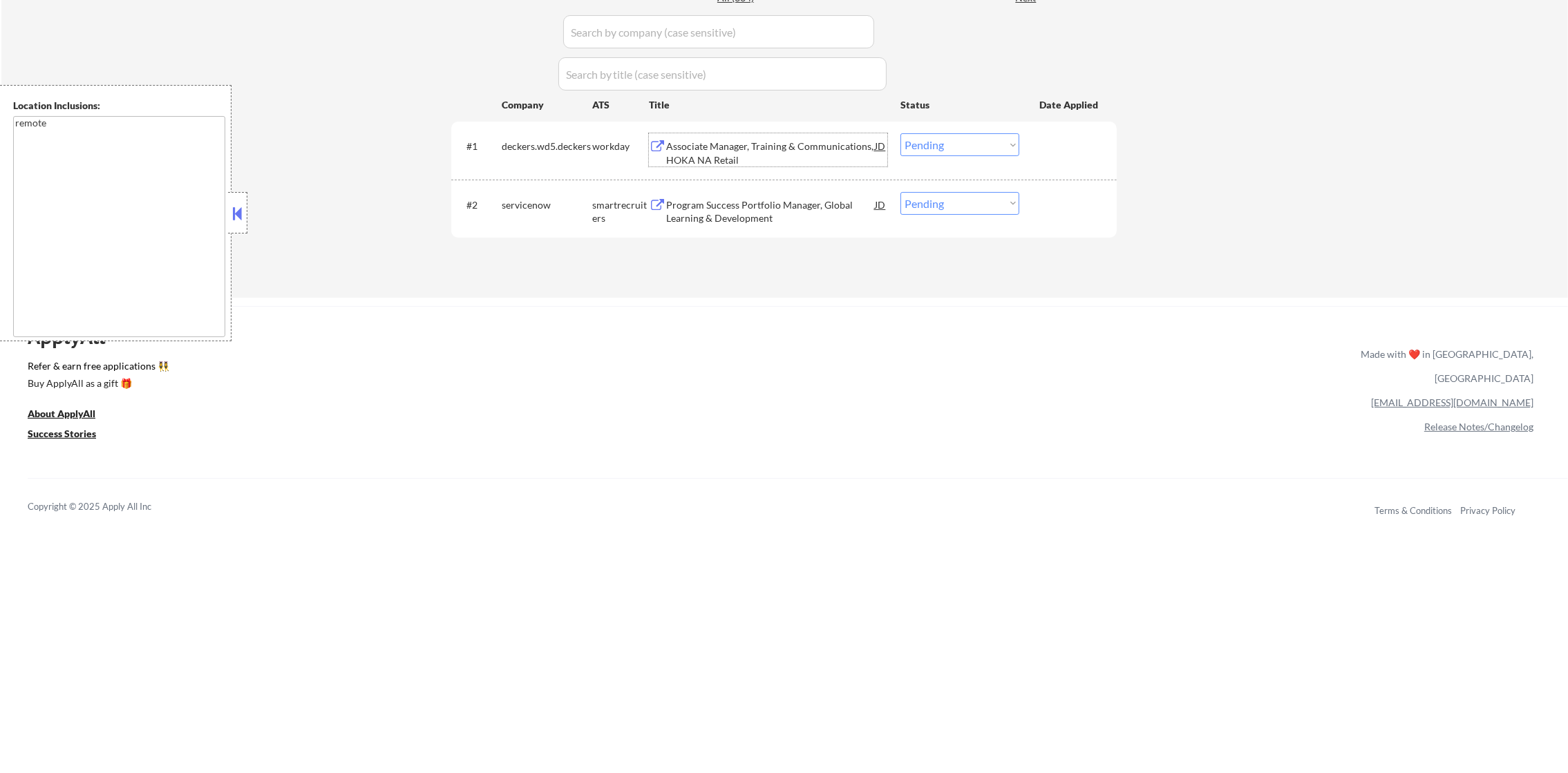
click at [948, 146] on select "Choose an option... Pending Applied Excluded (Questions) Excluded (Expired) Exc…" at bounding box center [959, 144] width 119 height 23
click at [900, 133] on select "Choose an option... Pending Applied Excluded (Questions) Excluded (Expired) Exc…" at bounding box center [959, 144] width 119 height 23
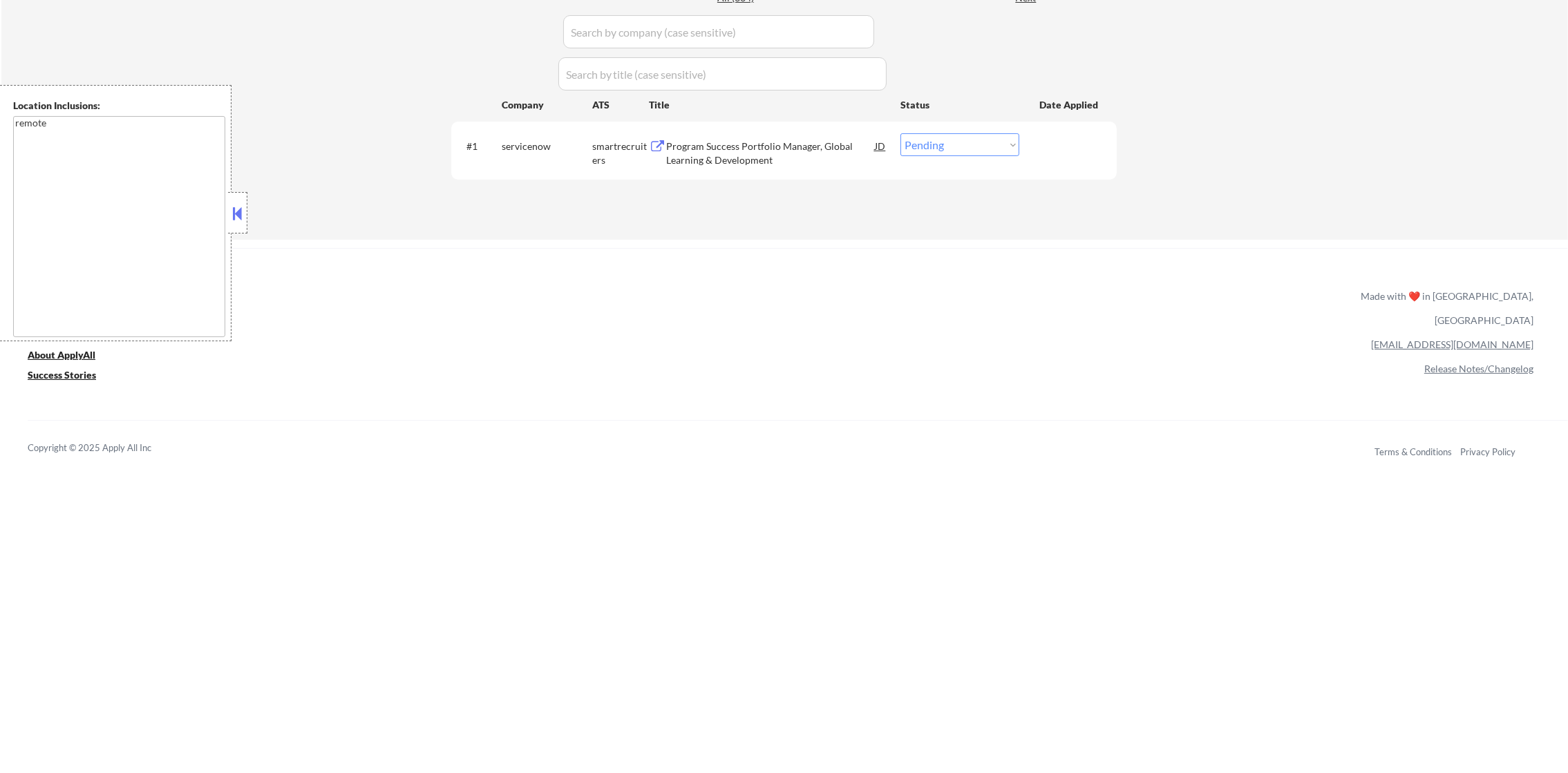
click at [711, 142] on div "Program Success Portfolio Manager, Global Learning & Development" at bounding box center [771, 152] width 209 height 27
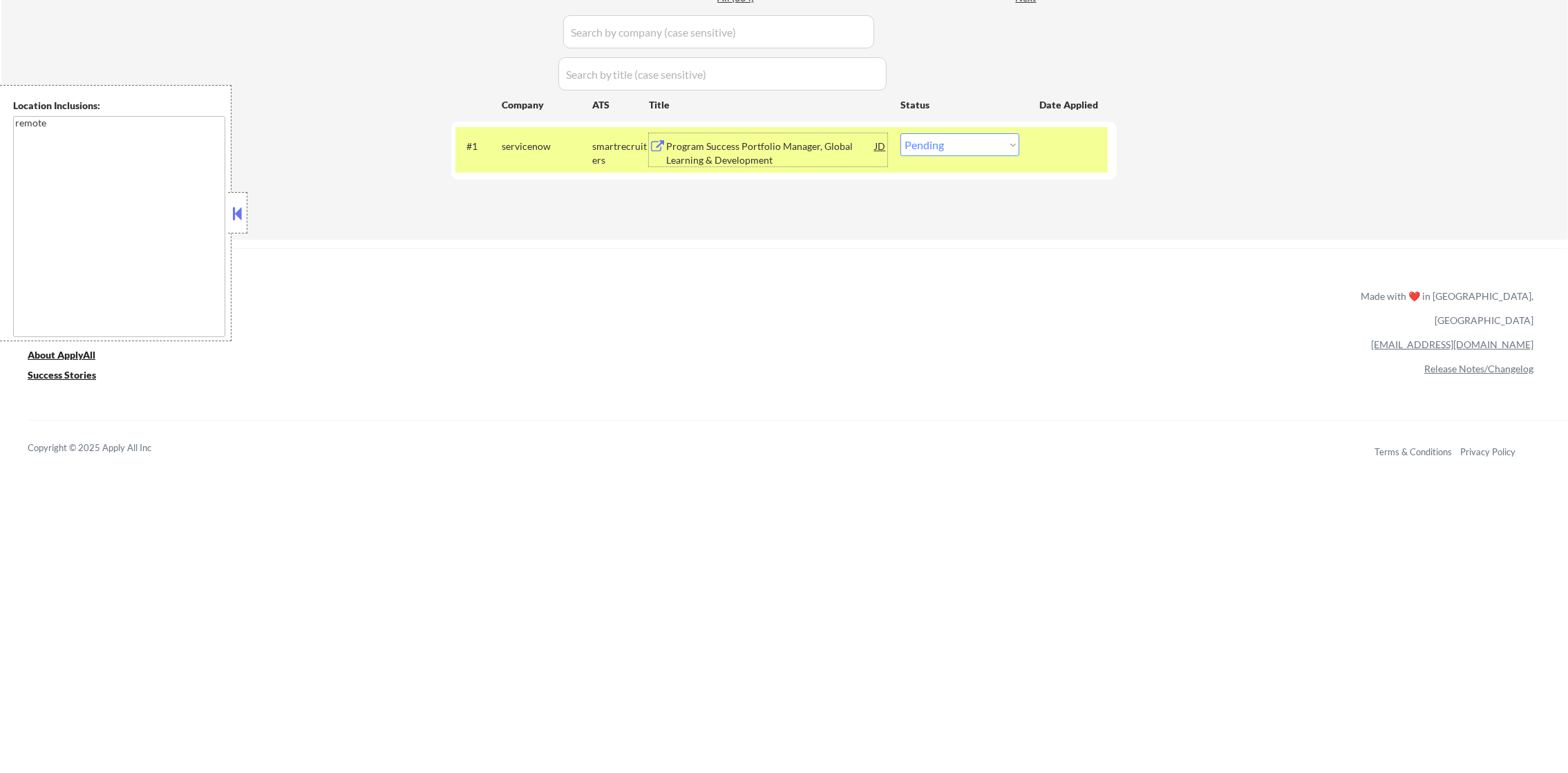
click at [930, 152] on select "Choose an option... Pending Applied Excluded (Questions) Excluded (Expired) Exc…" at bounding box center [959, 144] width 119 height 23
click at [900, 133] on select "Choose an option... Pending Applied Excluded (Questions) Excluded (Expired) Exc…" at bounding box center [959, 144] width 119 height 23
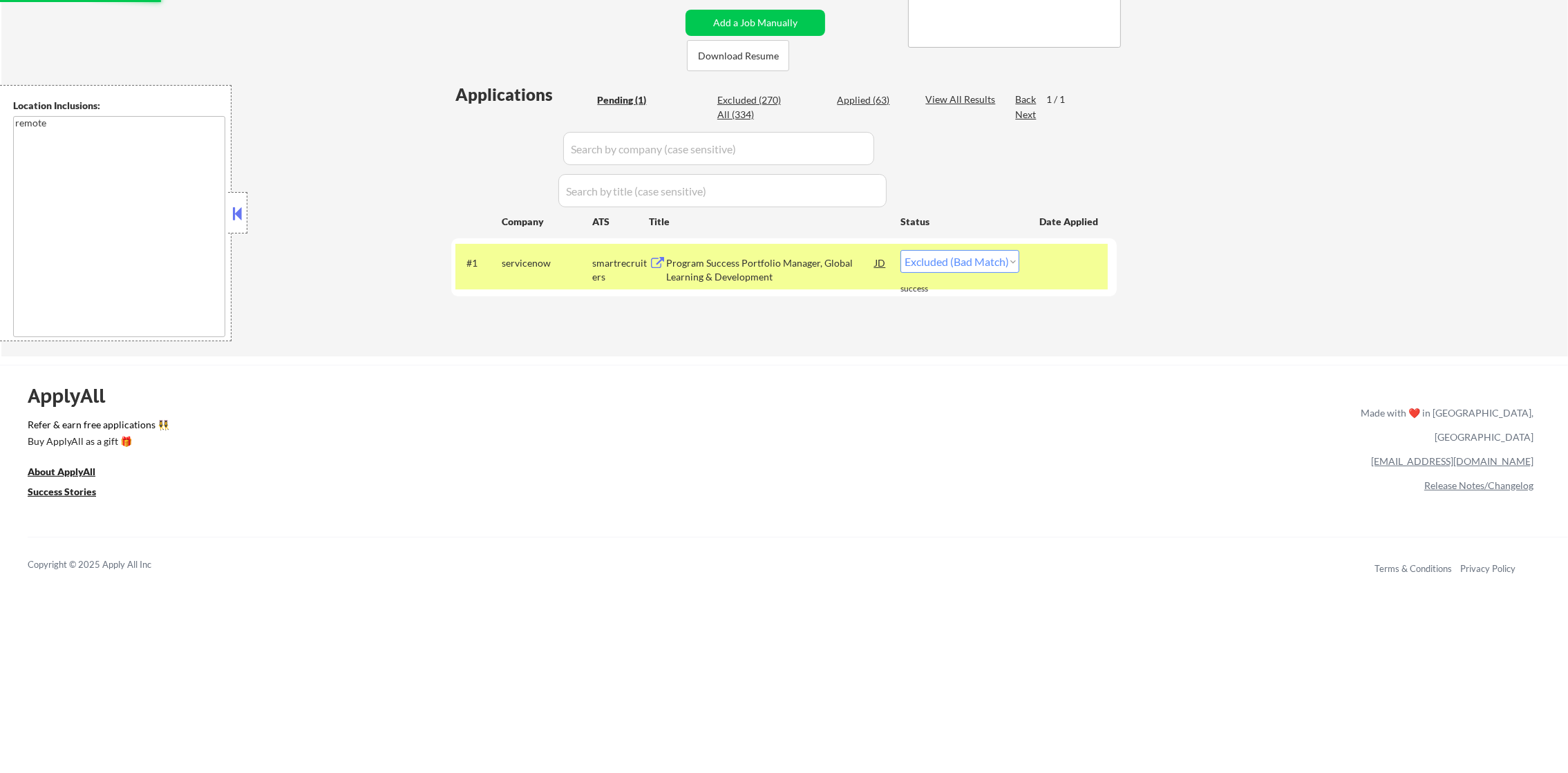
scroll to position [276, 0]
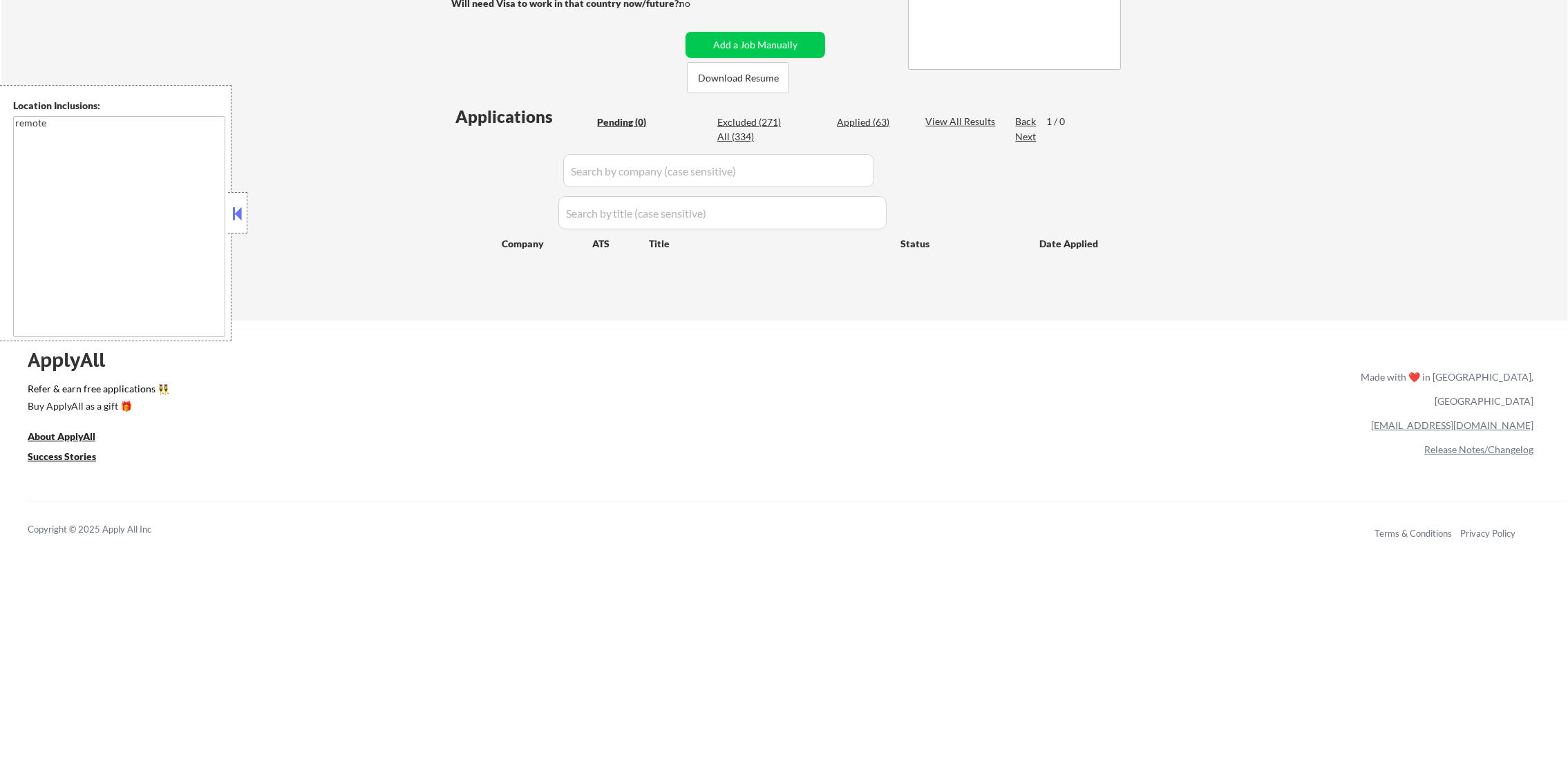
click at [874, 121] on div "Applied (63)" at bounding box center [871, 122] width 69 height 14
select select ""applied""
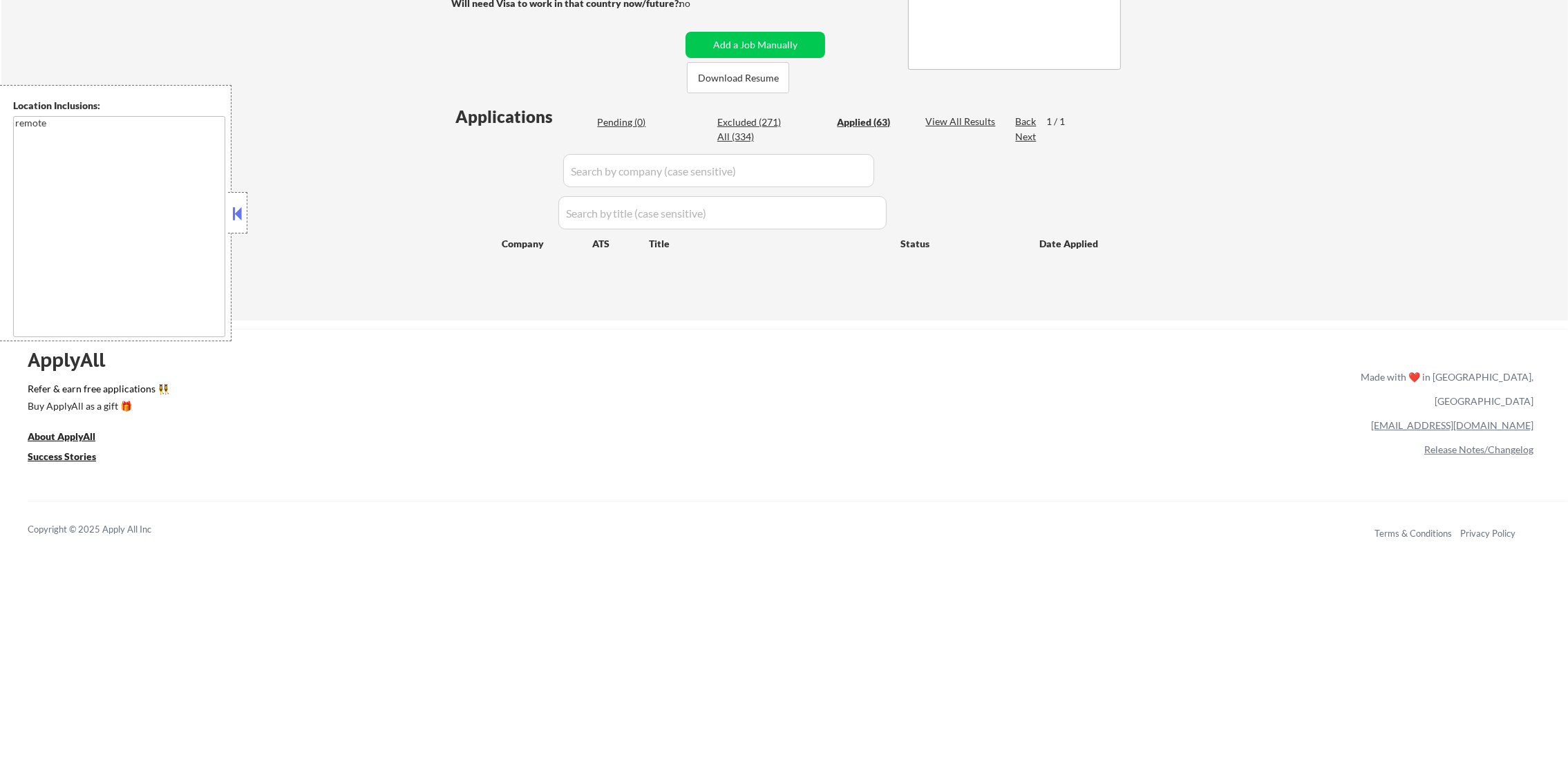
select select ""applied""
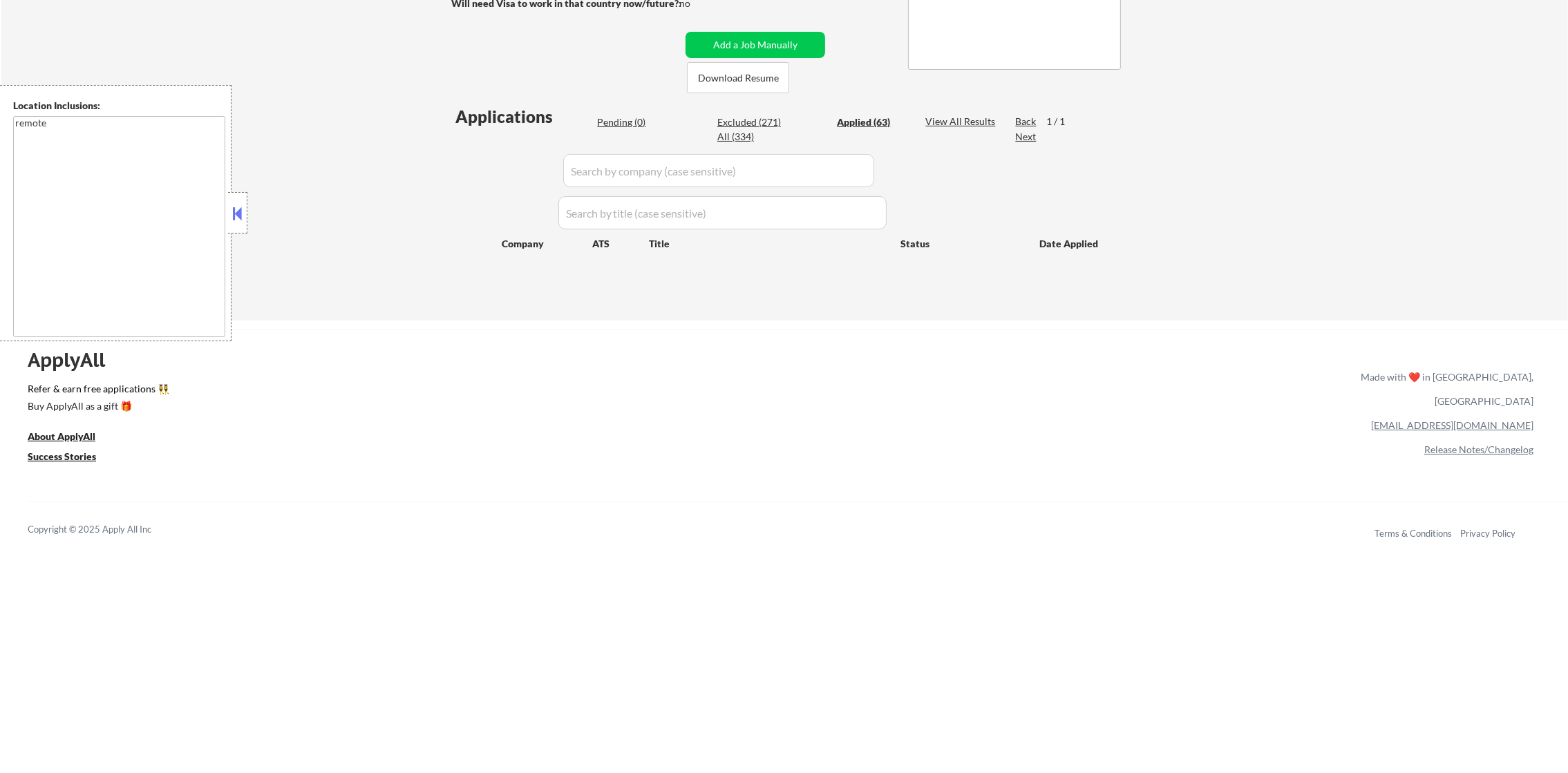
select select ""applied""
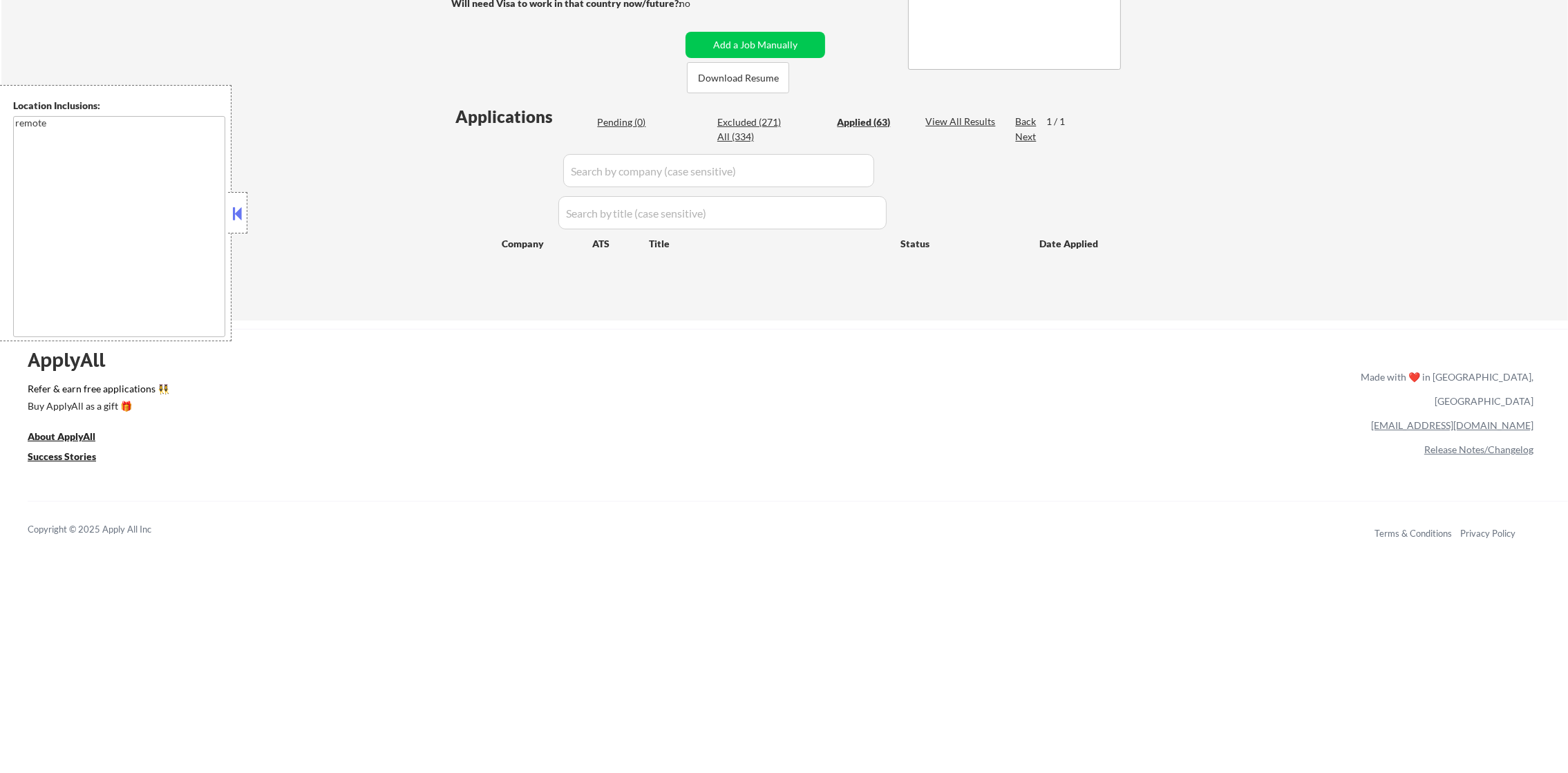
select select ""applied""
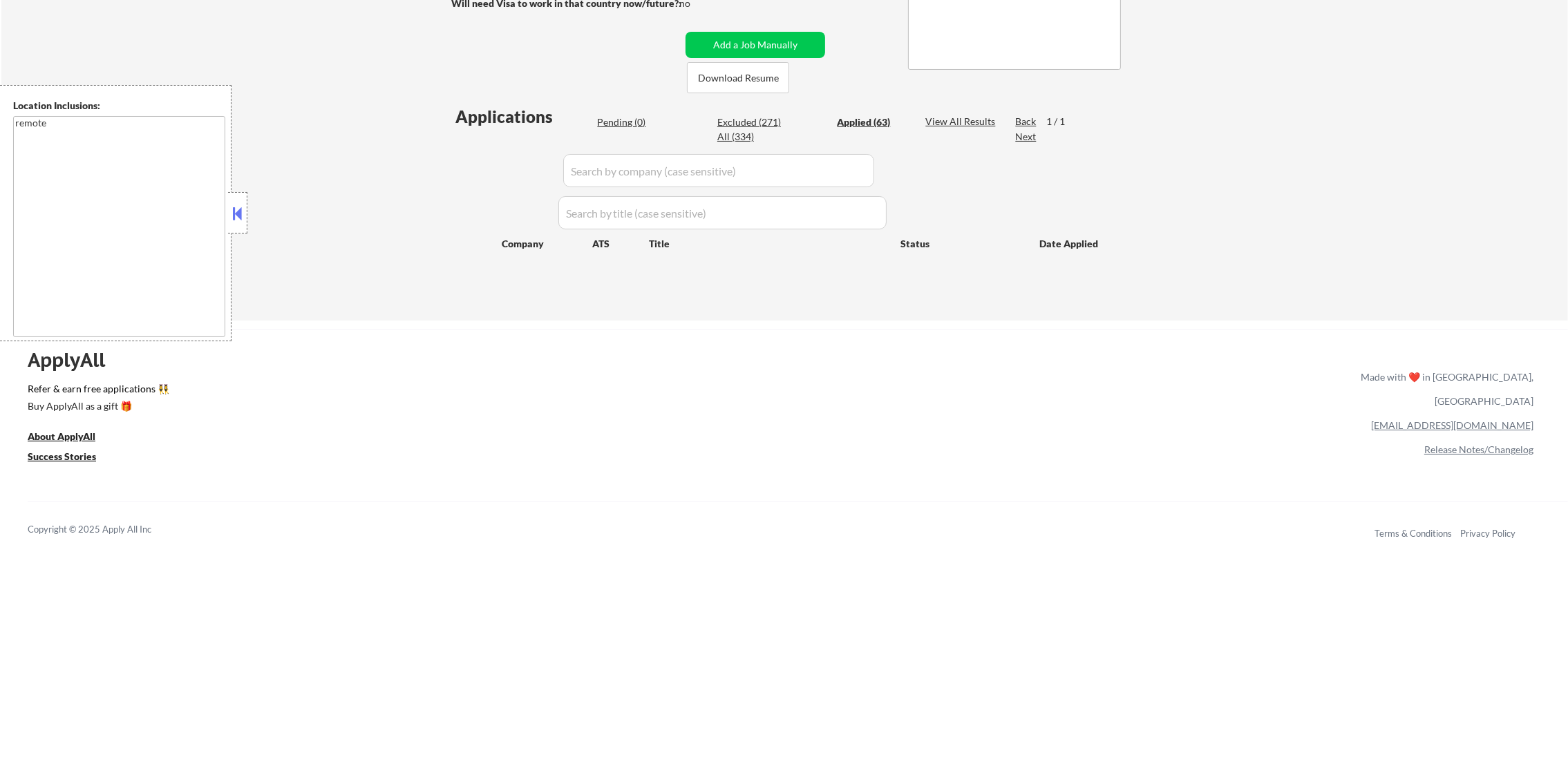
select select ""applied""
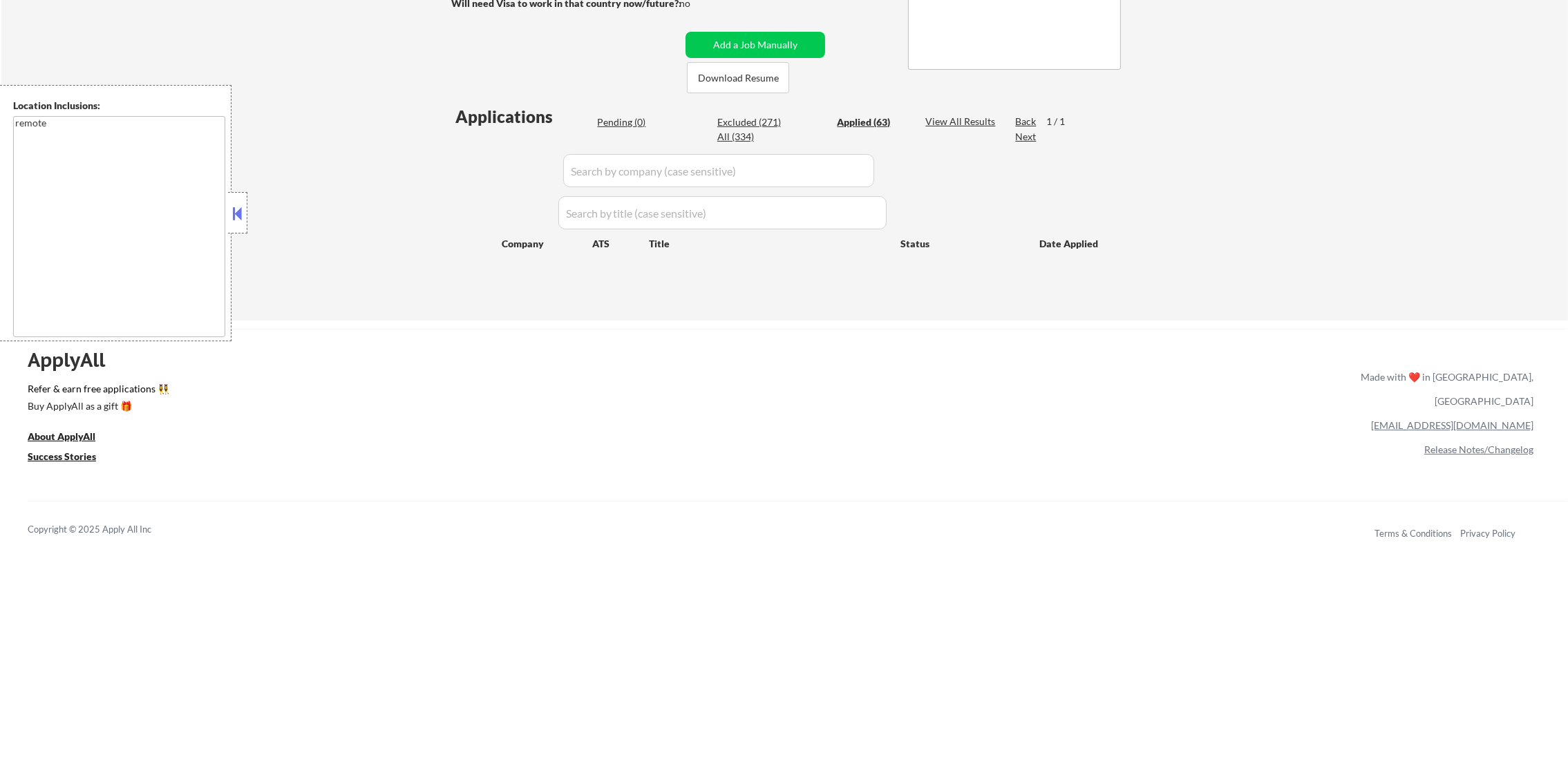
select select ""applied""
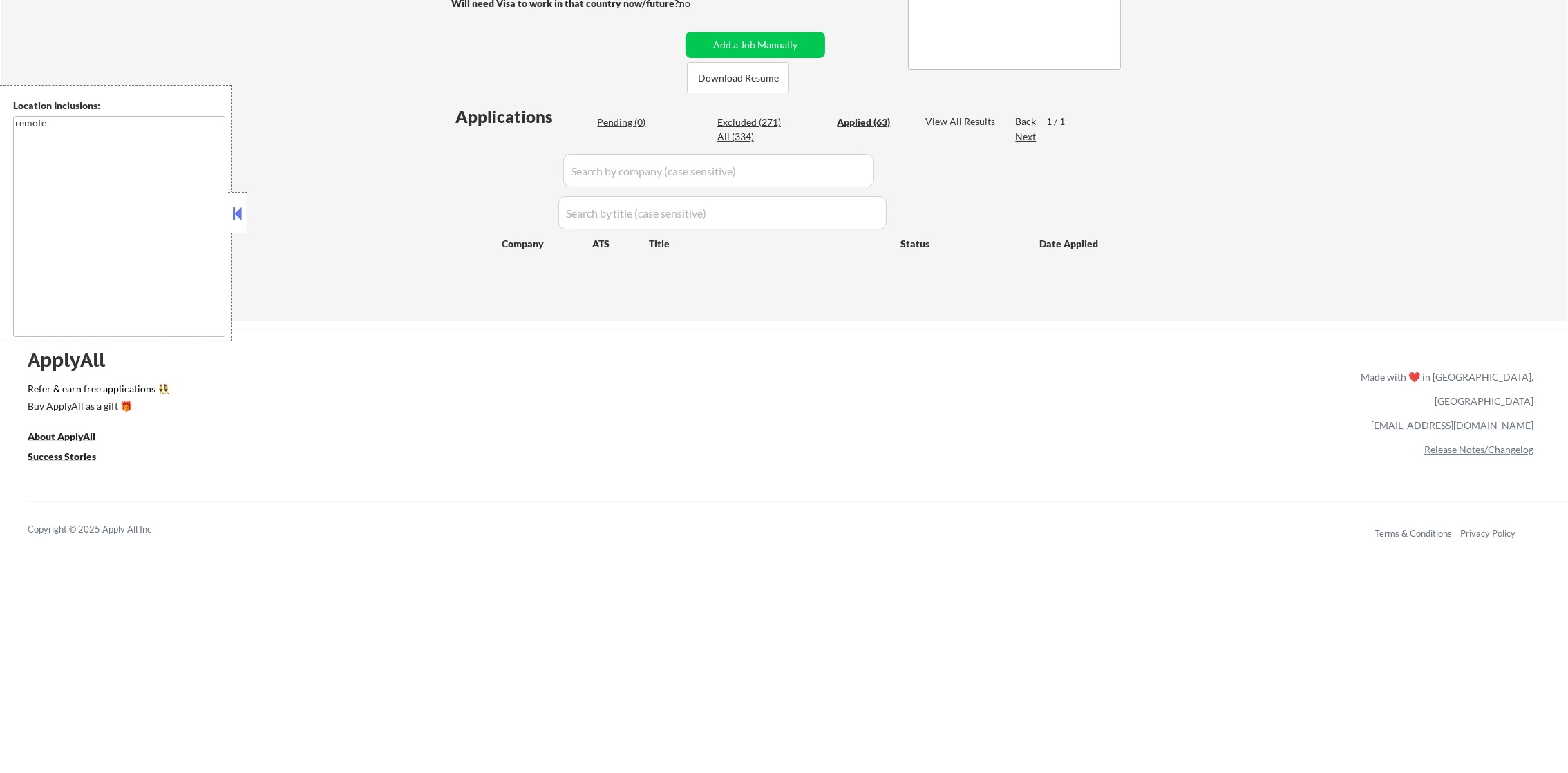
select select ""applied""
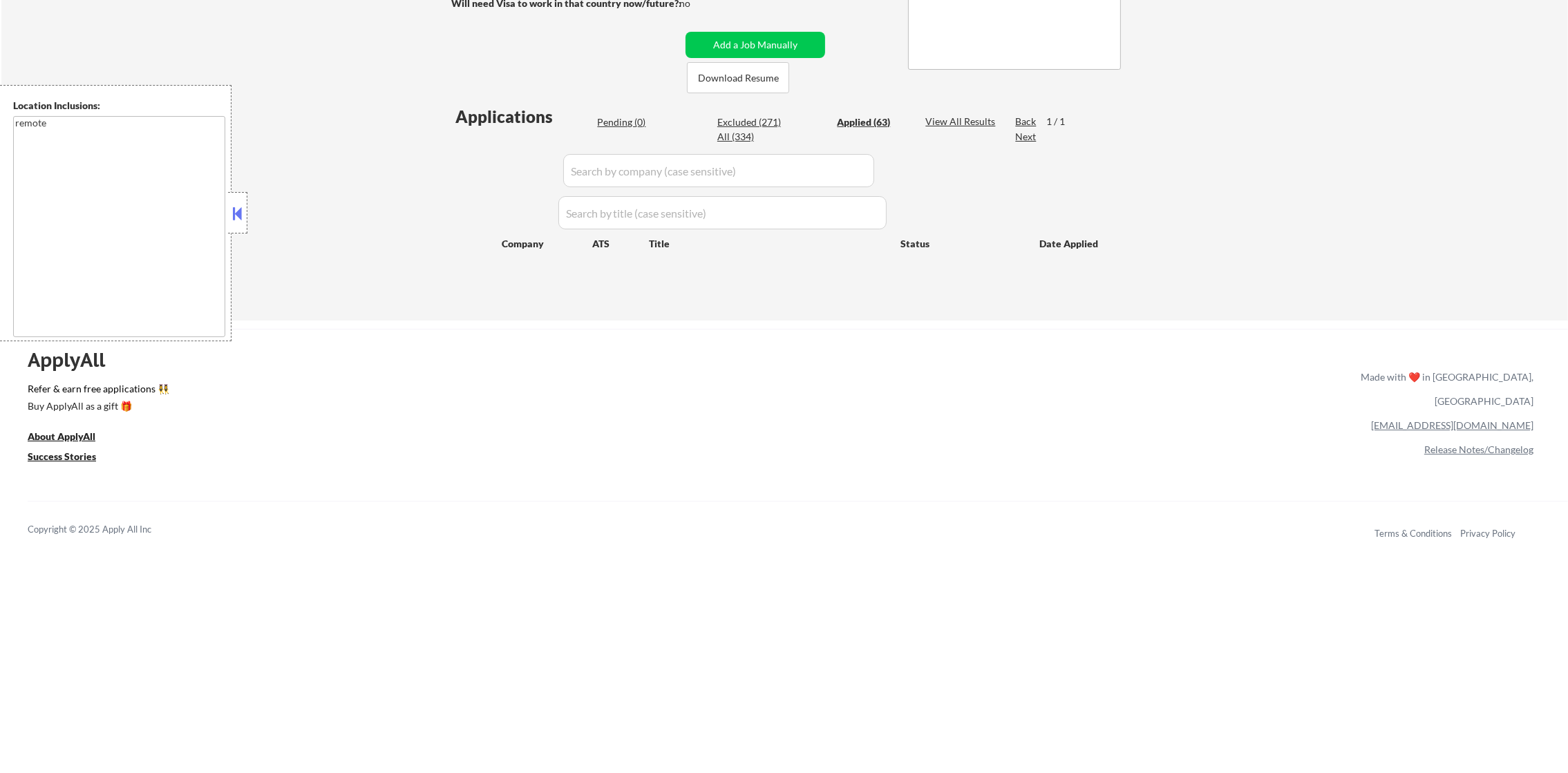
select select ""applied""
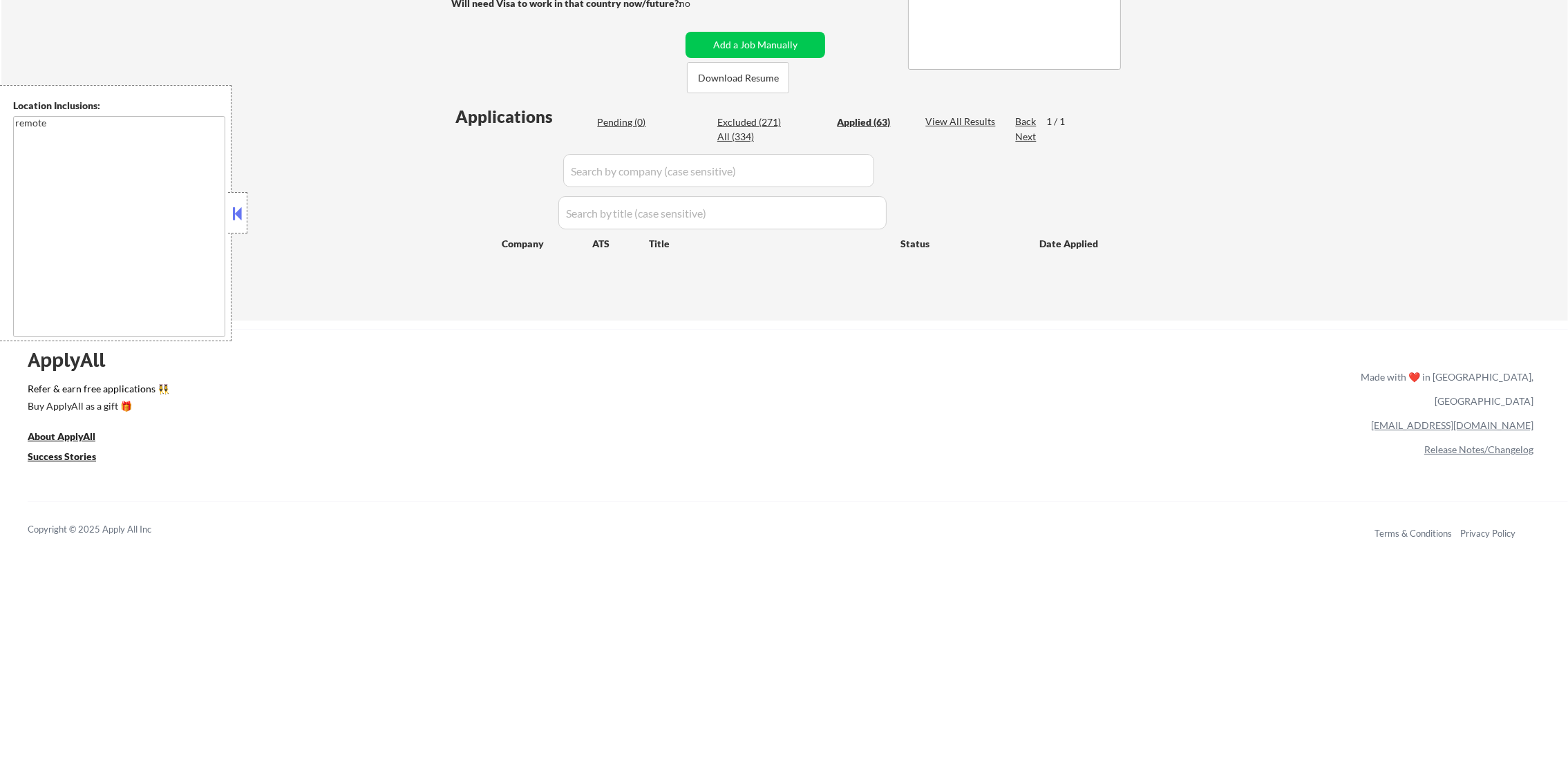
select select ""applied""
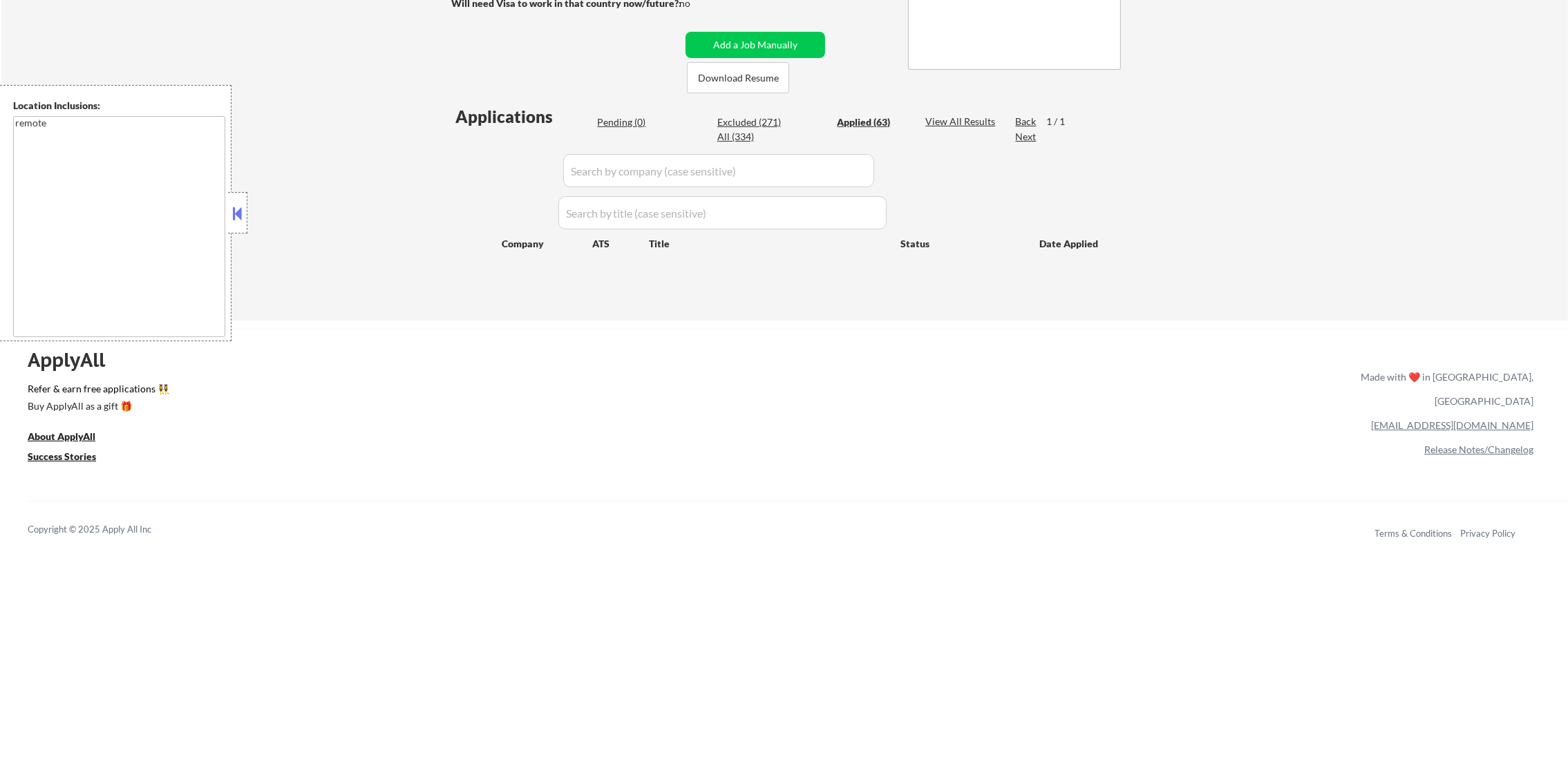
select select ""applied""
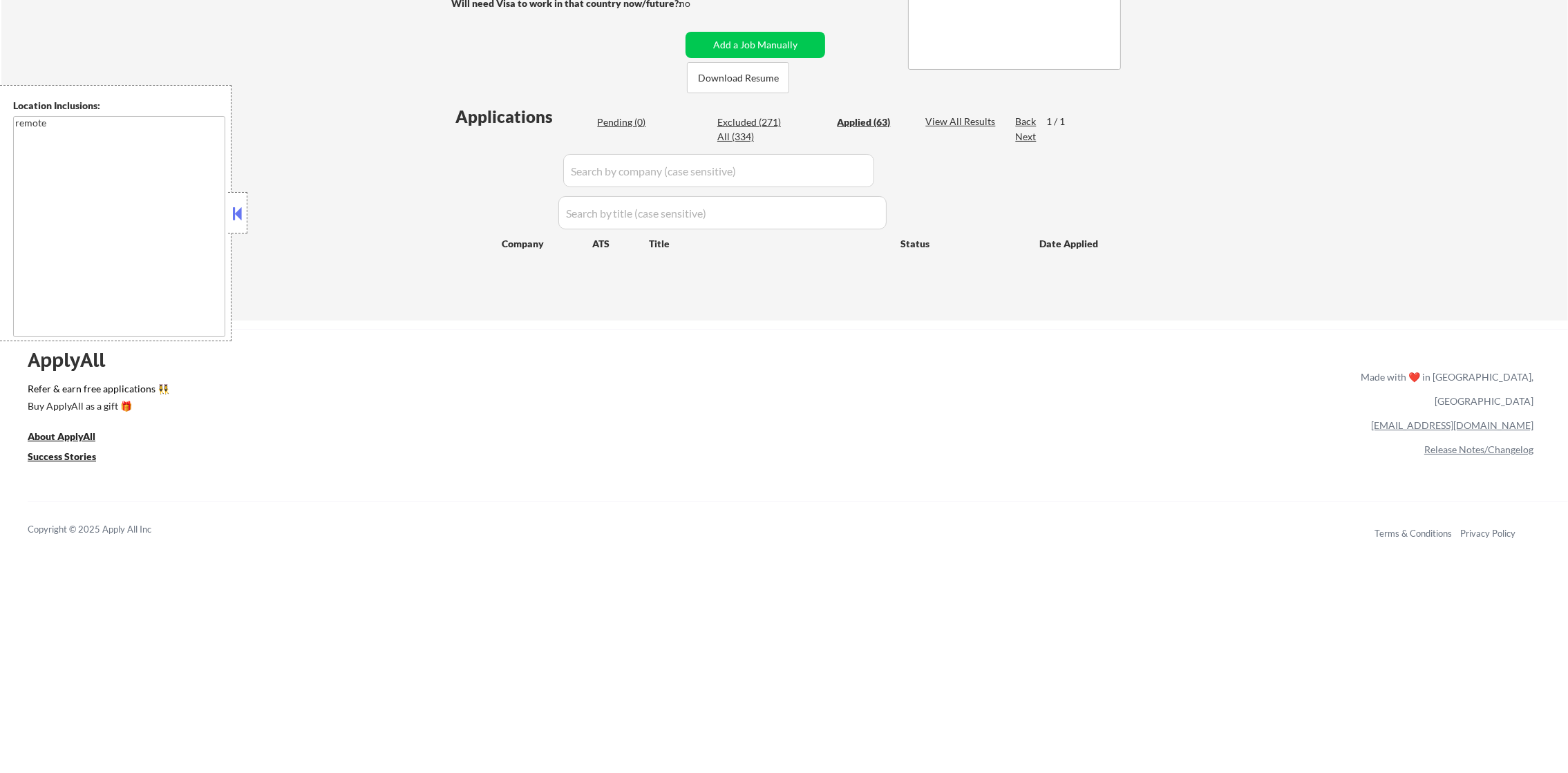
select select ""applied""
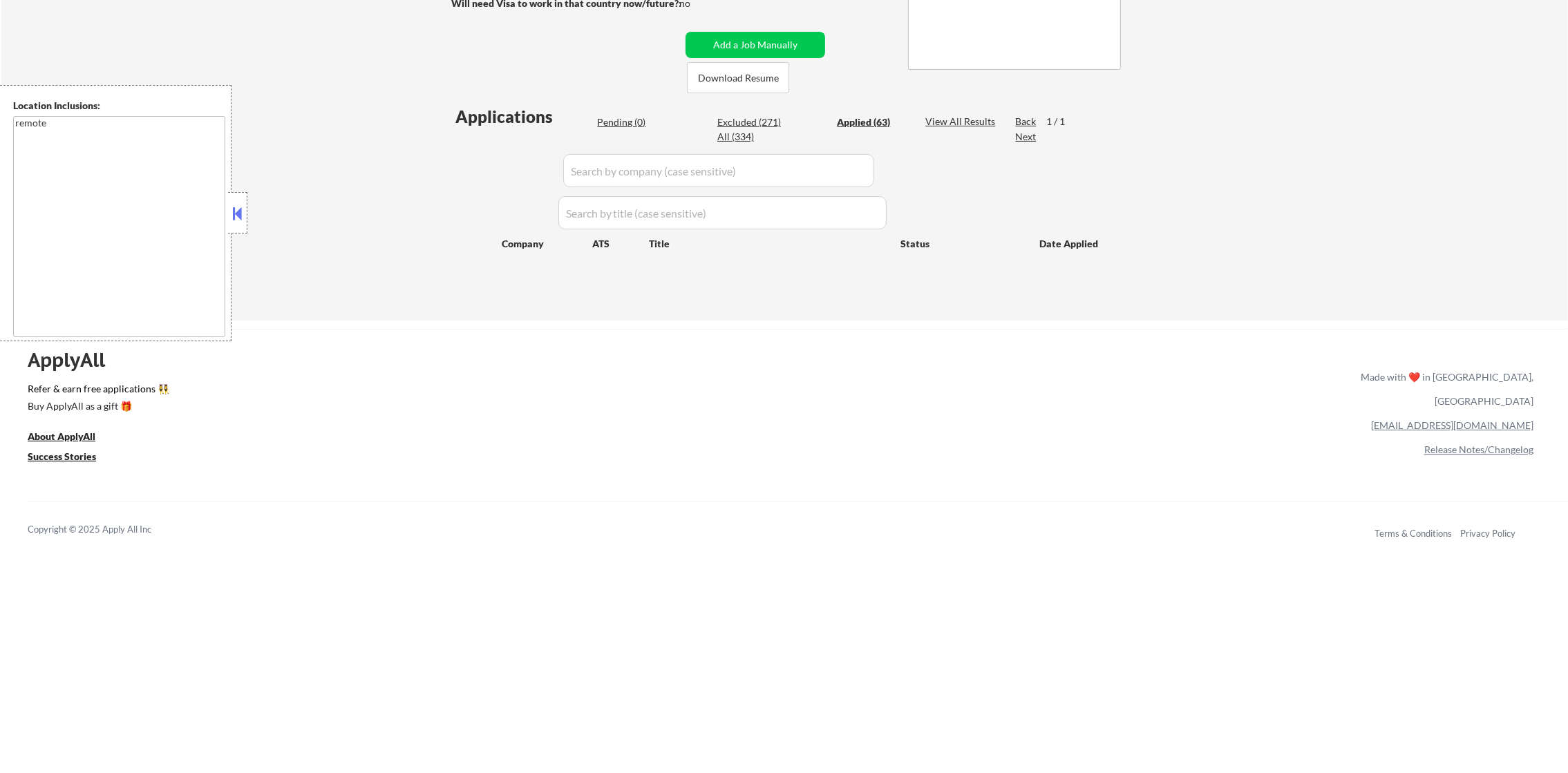
select select ""applied""
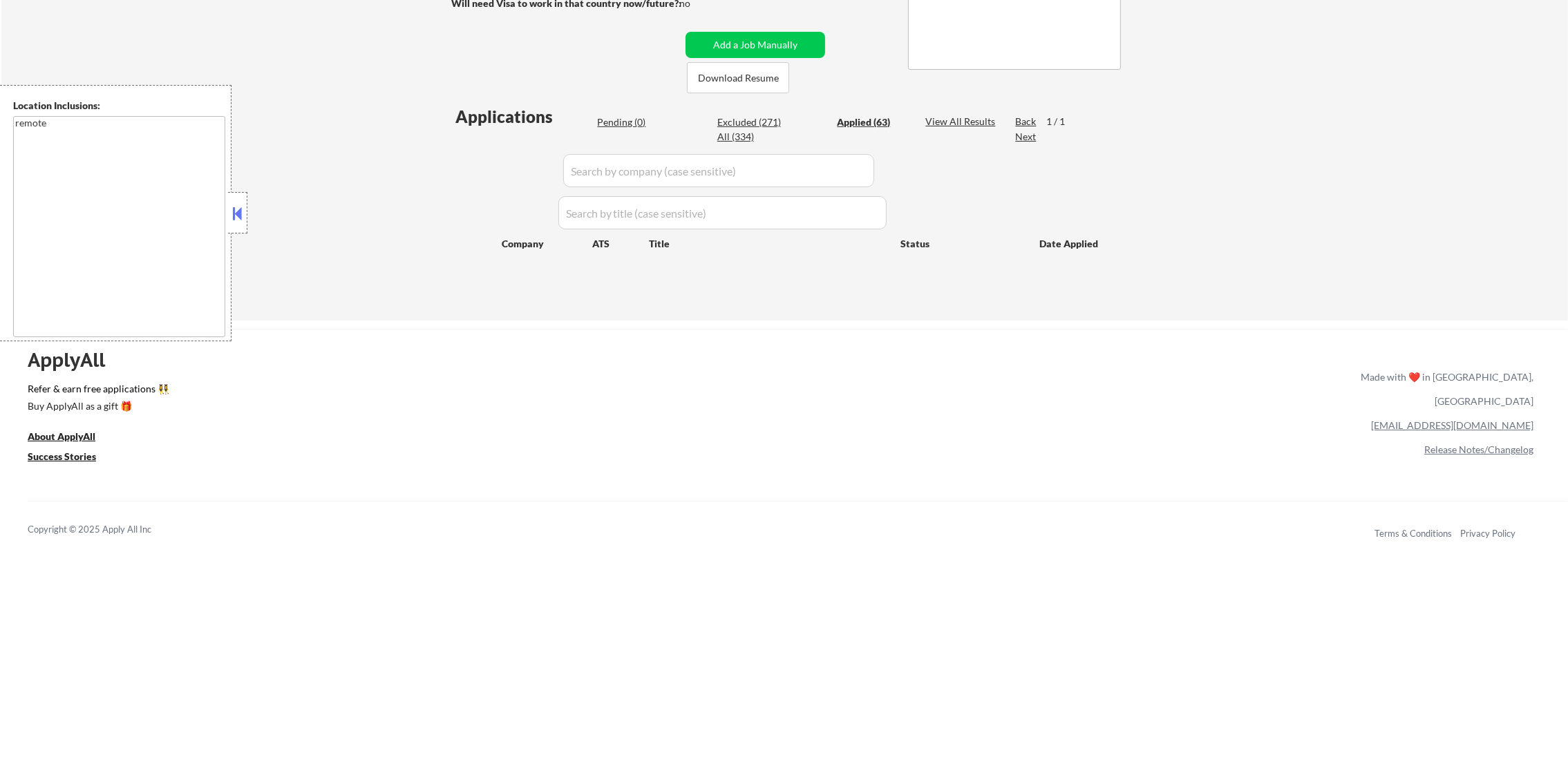
select select ""applied""
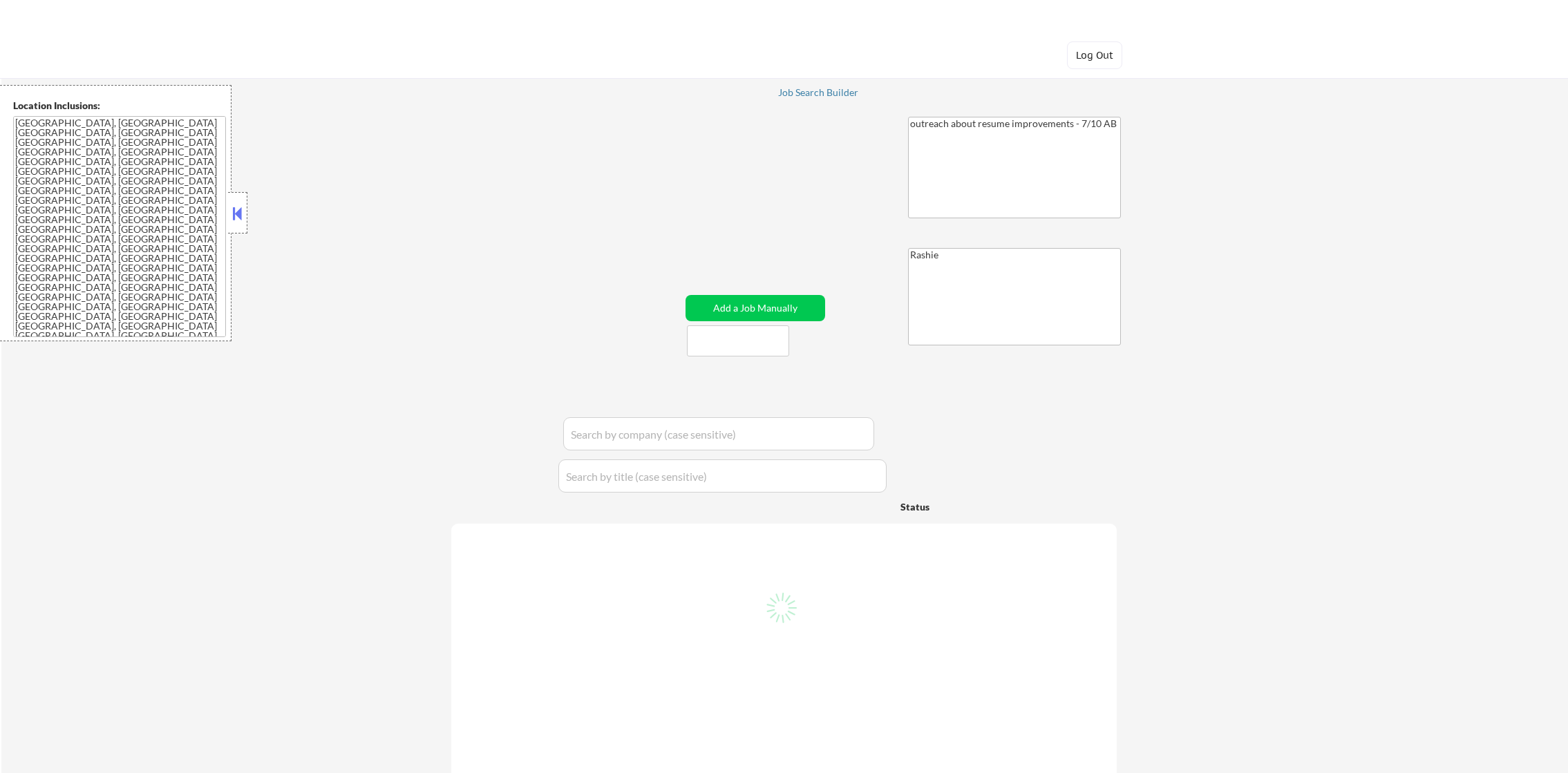
select select ""pending""
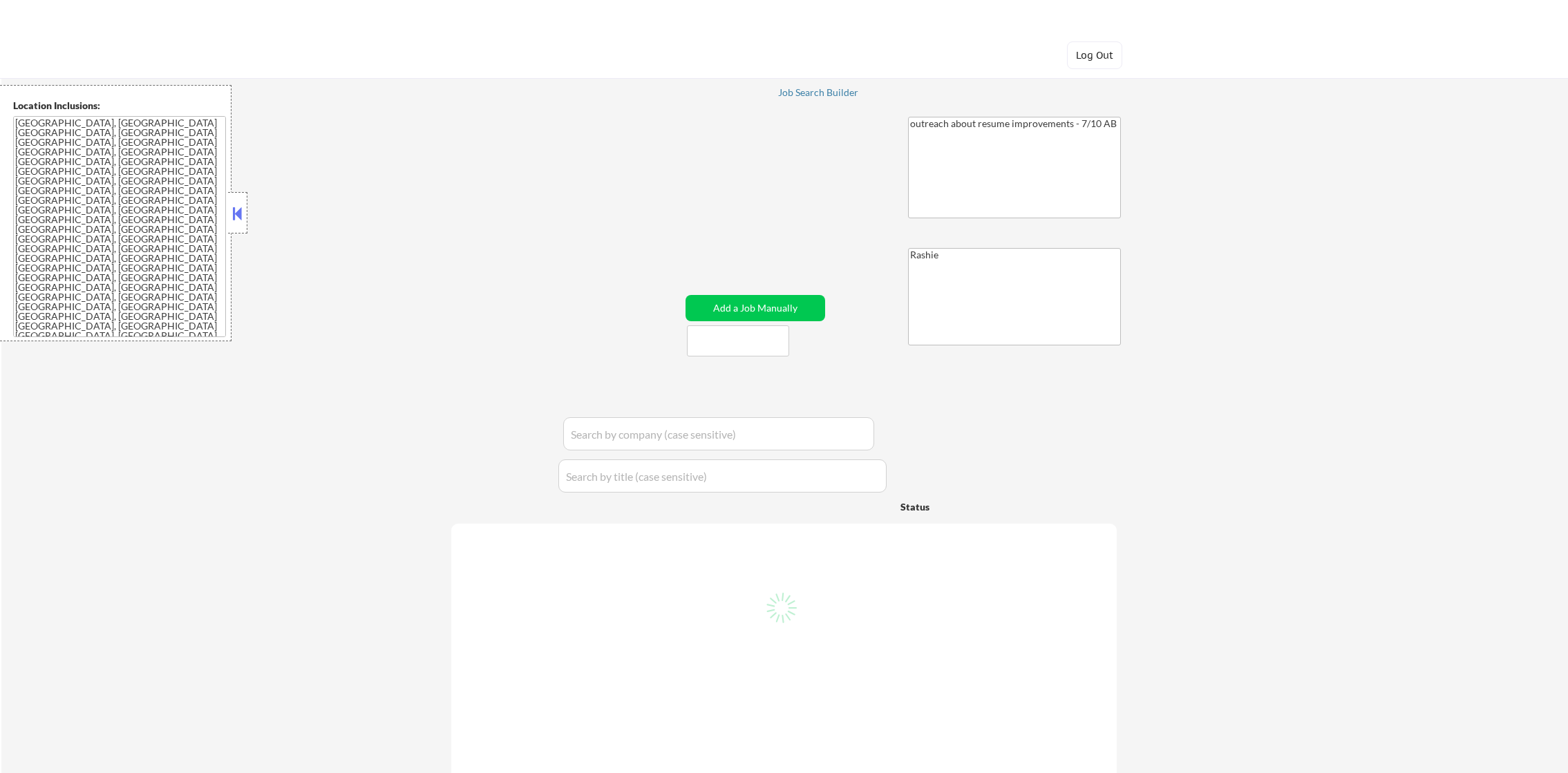
select select ""pending""
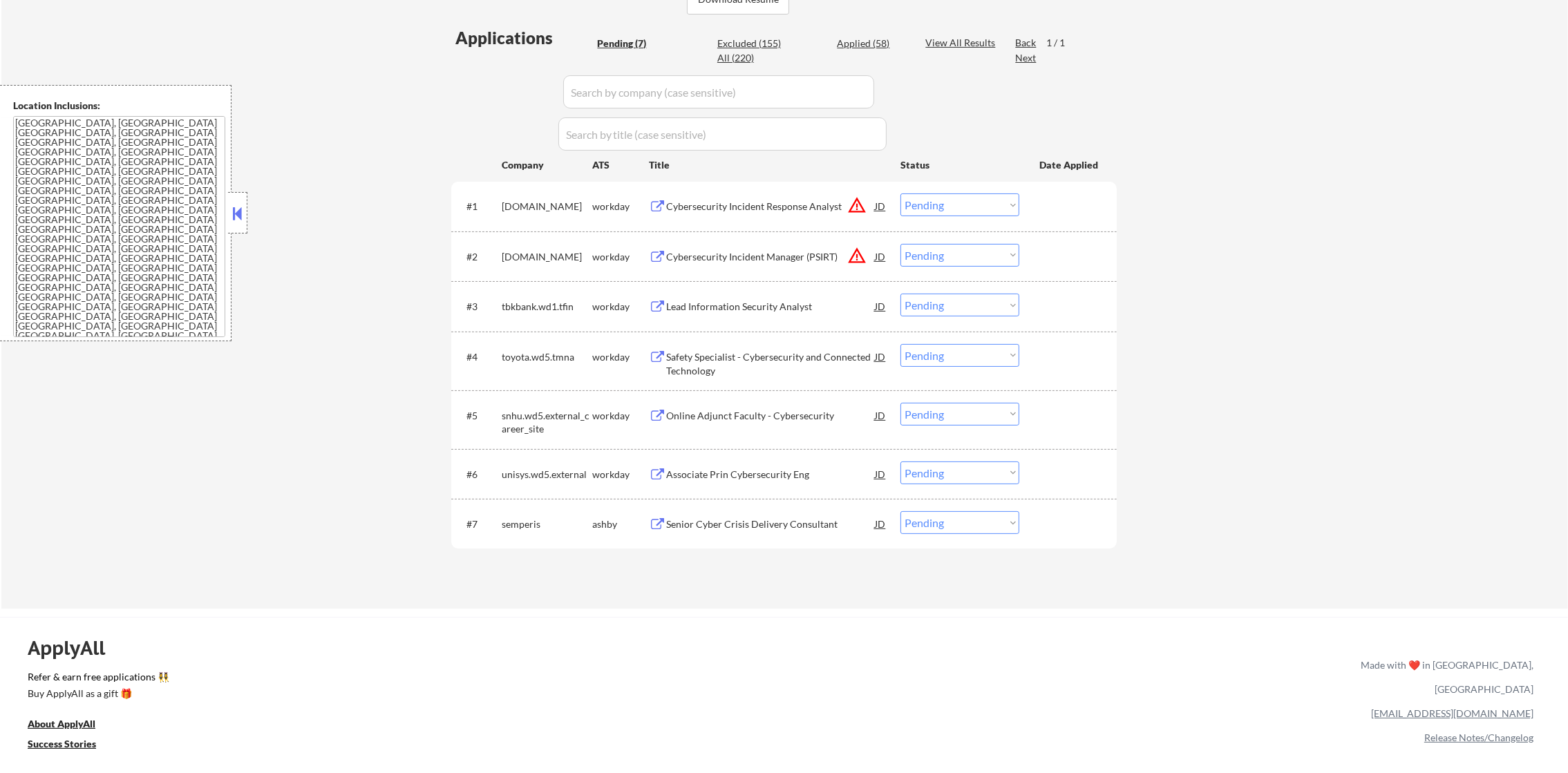
scroll to position [379, 0]
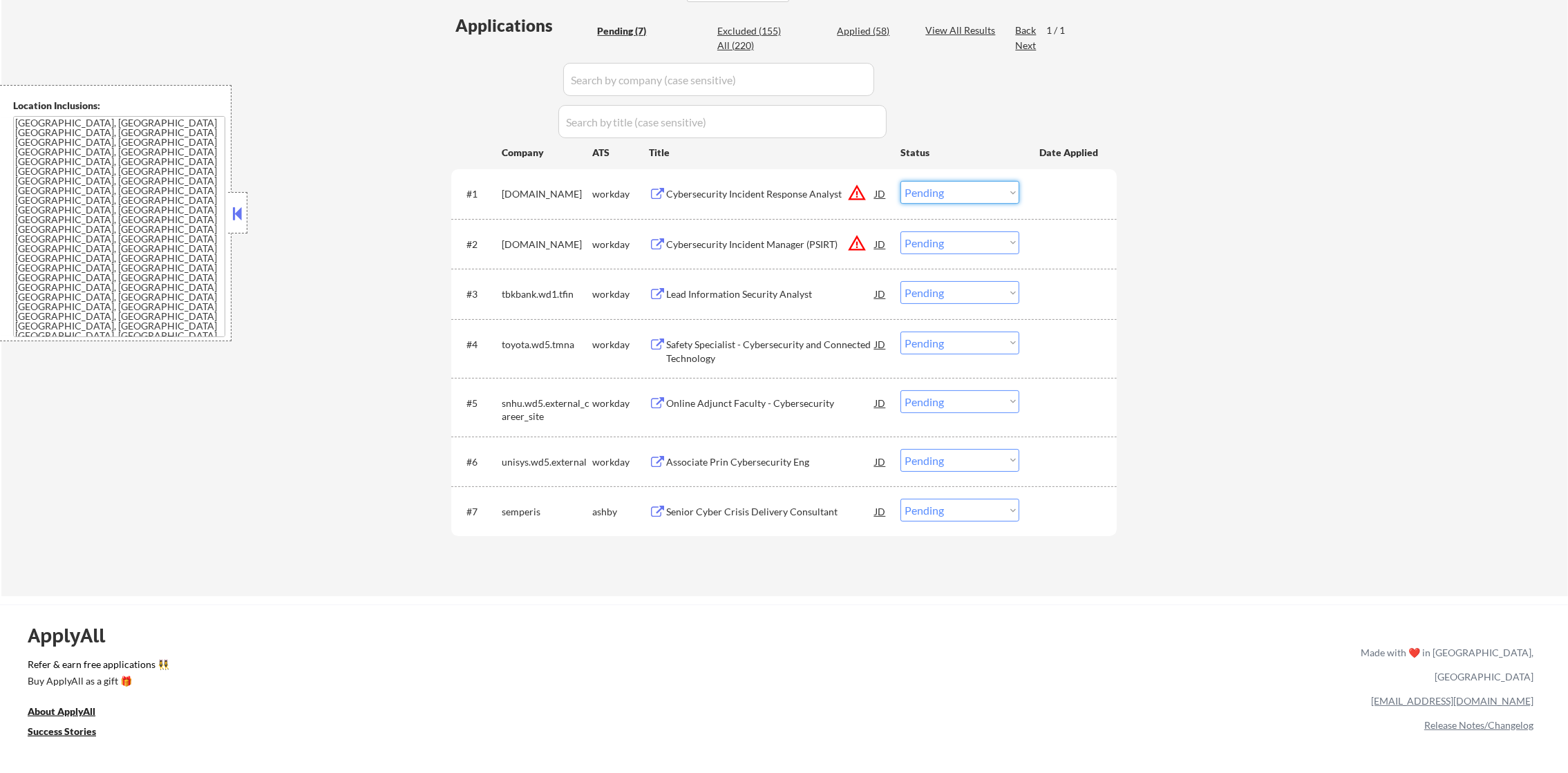
click at [925, 195] on select "Choose an option... Pending Applied Excluded (Questions) Excluded (Expired) Exc…" at bounding box center [959, 192] width 119 height 23
click at [900, 181] on select "Choose an option... Pending Applied Excluded (Questions) Excluded (Expired) Exc…" at bounding box center [959, 192] width 119 height 23
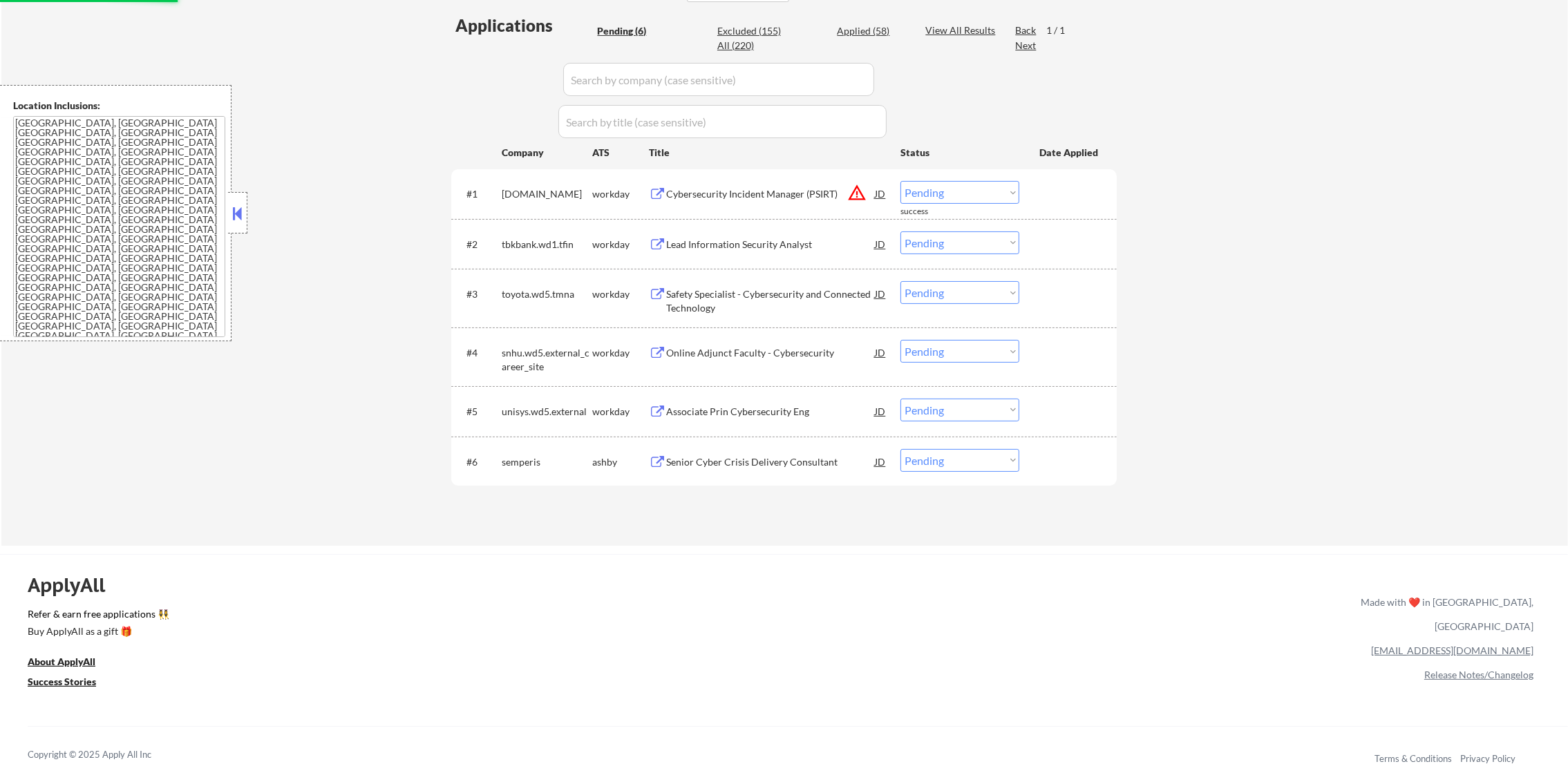
click at [1005, 188] on select "Choose an option... Pending Applied Excluded (Questions) Excluded (Expired) Exc…" at bounding box center [959, 192] width 119 height 23
click at [900, 181] on select "Choose an option... Pending Applied Excluded (Questions) Excluded (Expired) Exc…" at bounding box center [959, 192] width 119 height 23
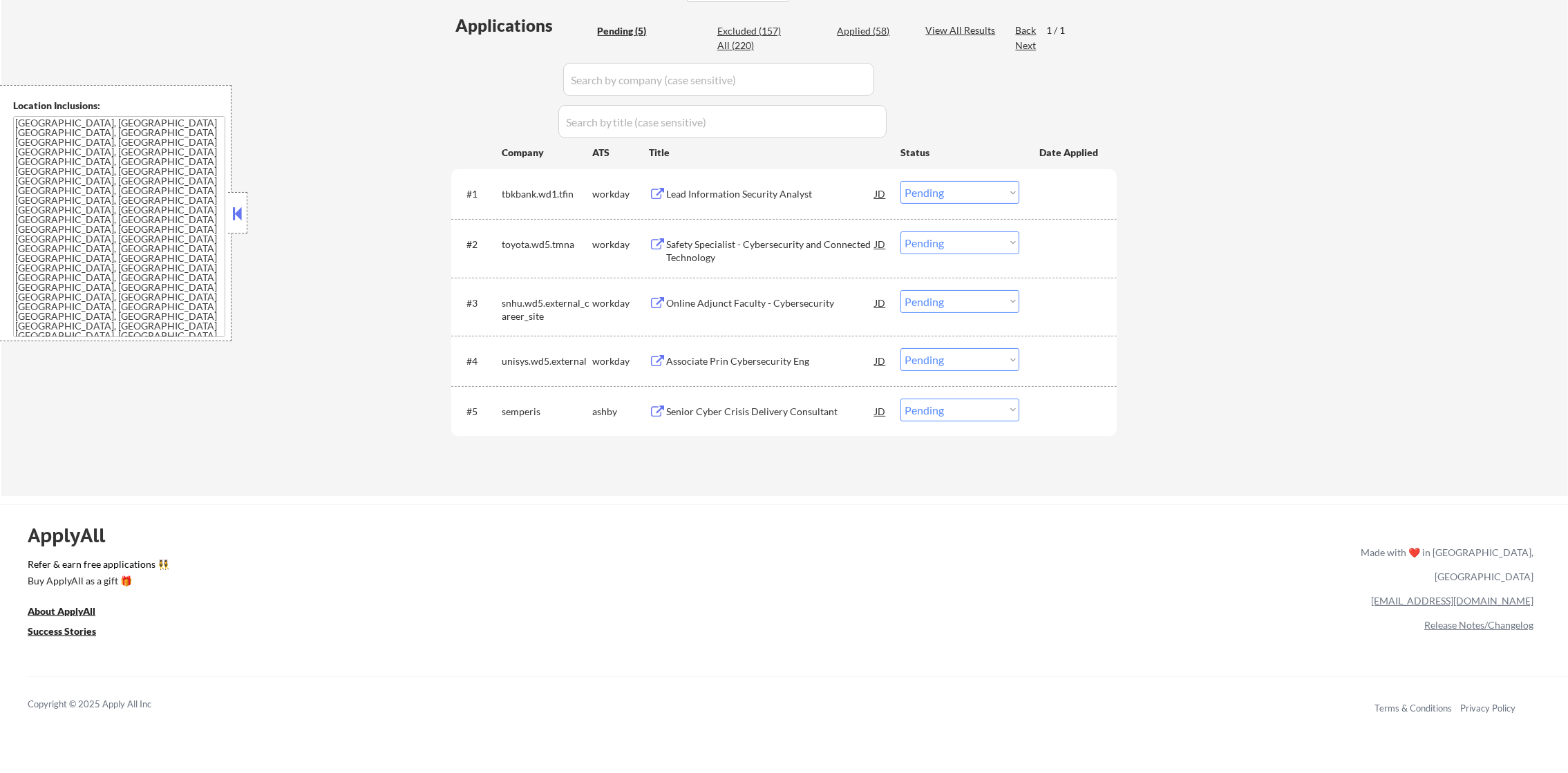
click at [739, 194] on div "Lead Information Security Analyst" at bounding box center [771, 194] width 209 height 14
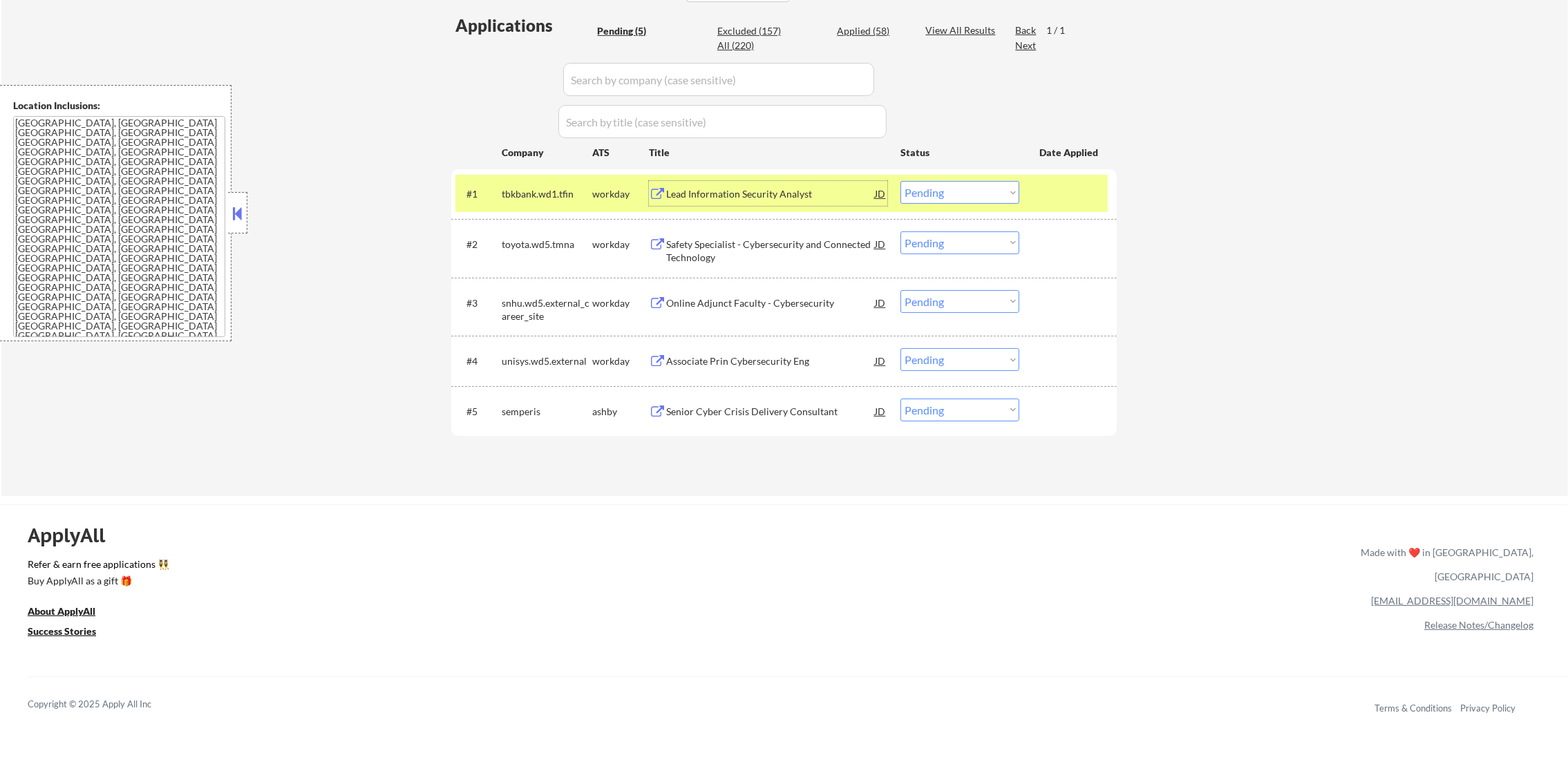
drag, startPoint x: 993, startPoint y: 194, endPoint x: 990, endPoint y: 202, distance: 8.5
click at [993, 194] on select "Choose an option... Pending Applied Excluded (Questions) Excluded (Expired) Exc…" at bounding box center [959, 192] width 119 height 23
click at [900, 181] on select "Choose an option... Pending Applied Excluded (Questions) Excluded (Expired) Exc…" at bounding box center [959, 192] width 119 height 23
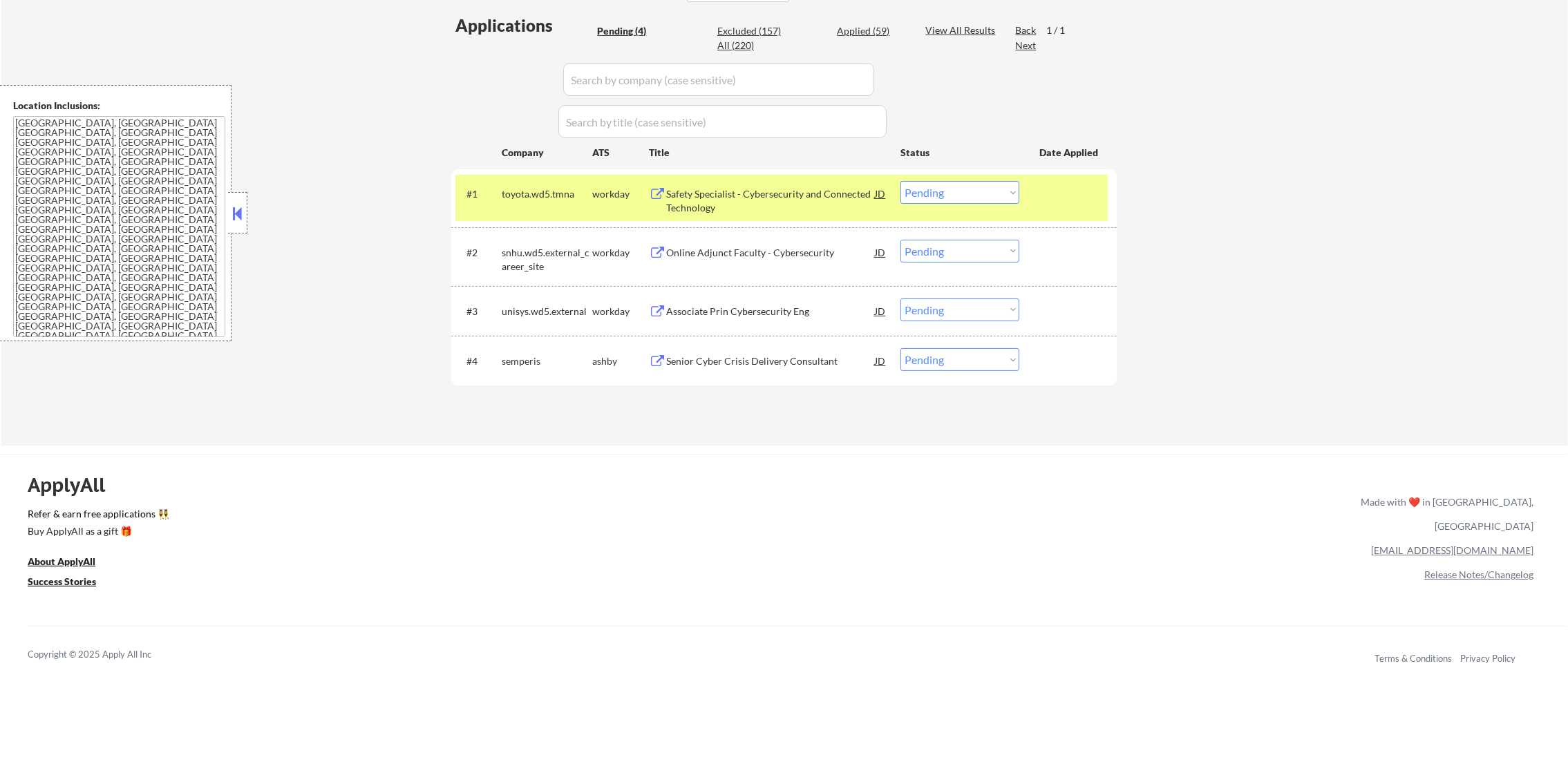
click at [722, 201] on div "Safety Specialist - Cybersecurity and Connected Technology" at bounding box center [771, 201] width 209 height 27
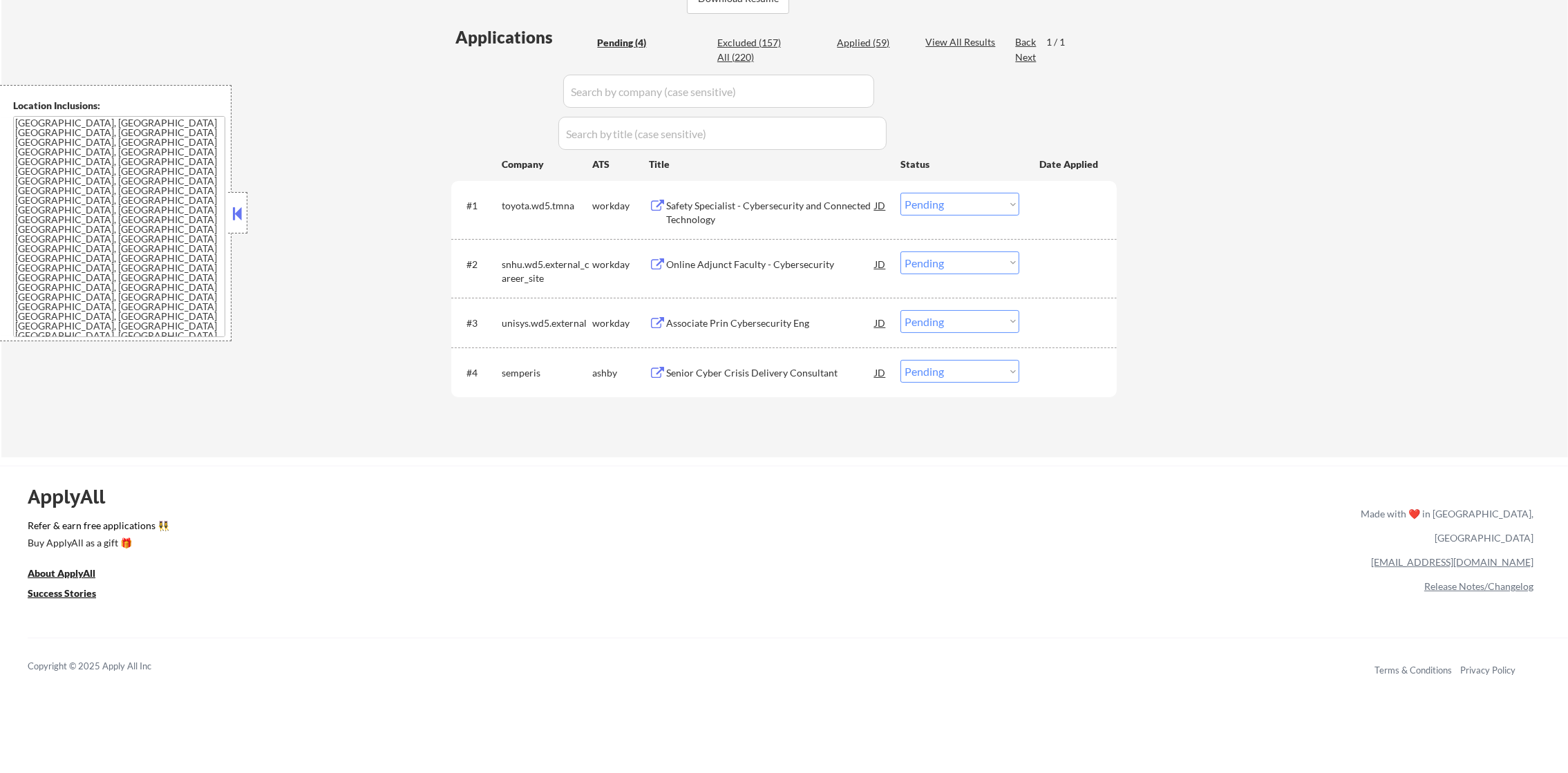
scroll to position [380, 0]
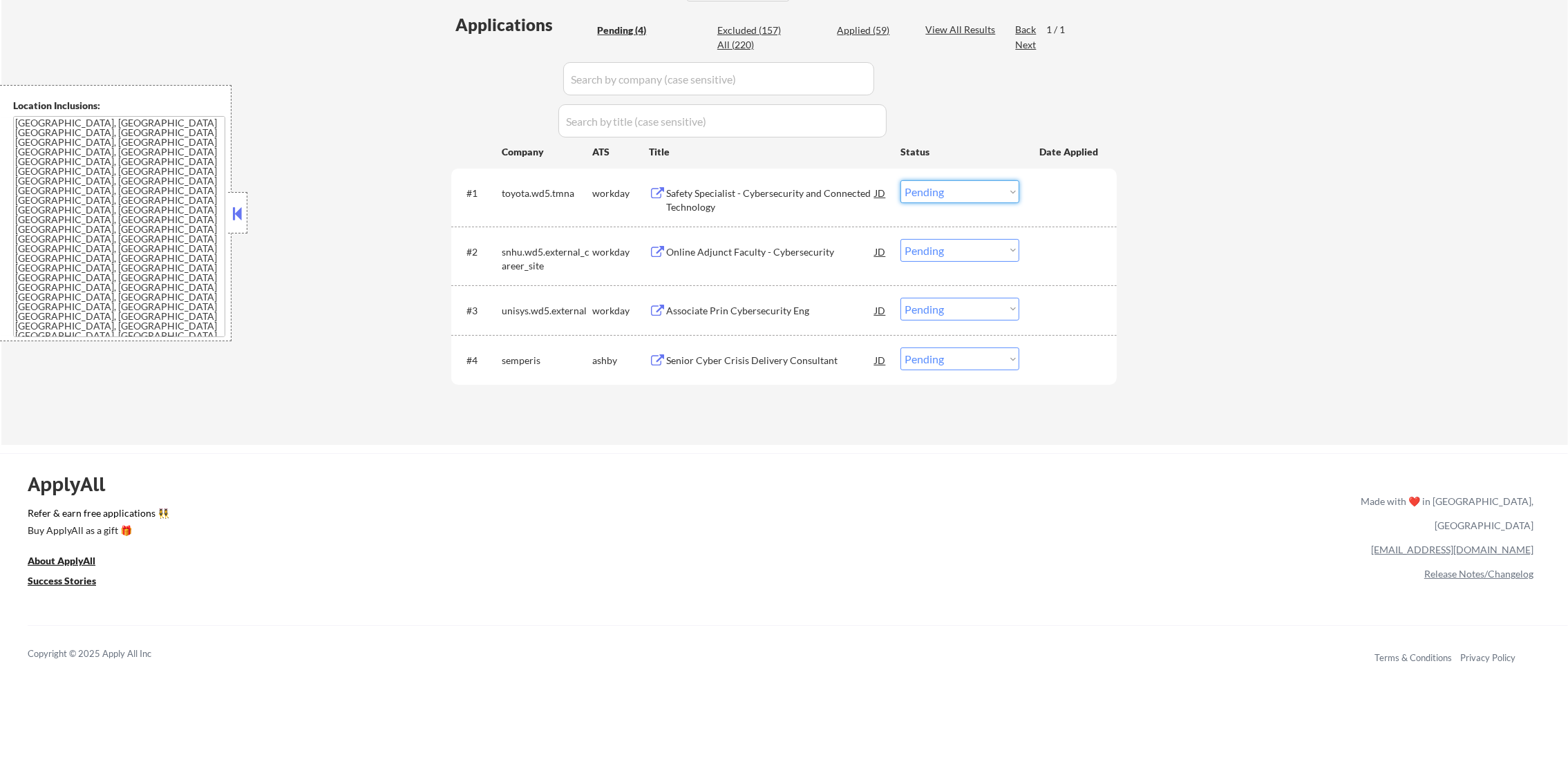
click at [935, 200] on select "Choose an option... Pending Applied Excluded (Questions) Excluded (Expired) Exc…" at bounding box center [959, 191] width 119 height 23
click at [943, 187] on select "Choose an option... Pending Applied Excluded (Questions) Excluded (Expired) Exc…" at bounding box center [959, 191] width 119 height 23
click at [900, 180] on select "Choose an option... Pending Applied Excluded (Questions) Excluded (Expired) Exc…" at bounding box center [959, 191] width 119 height 23
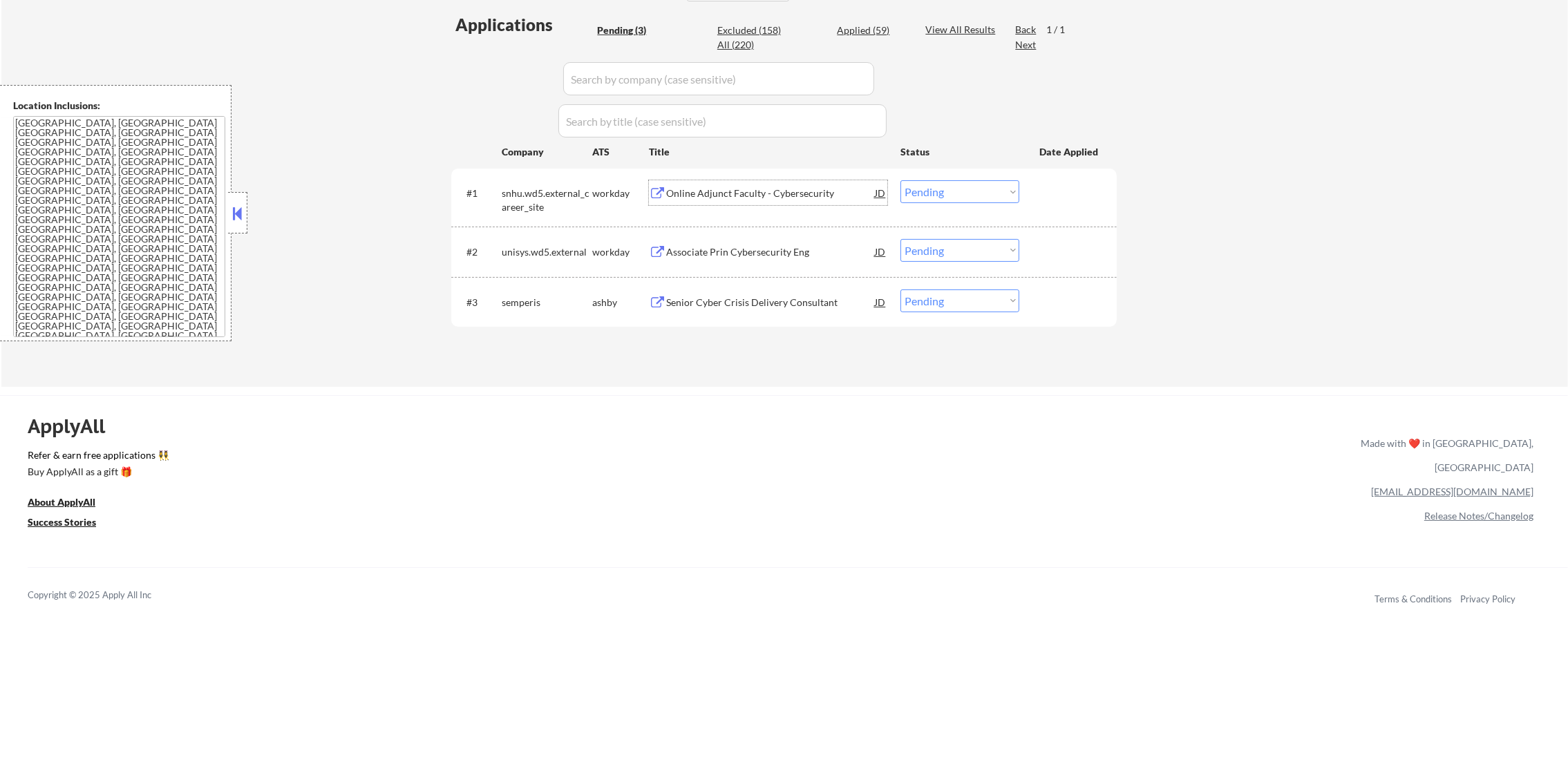
click at [783, 190] on div "Online Adjunct Faculty - Cybersecurity" at bounding box center [771, 193] width 209 height 14
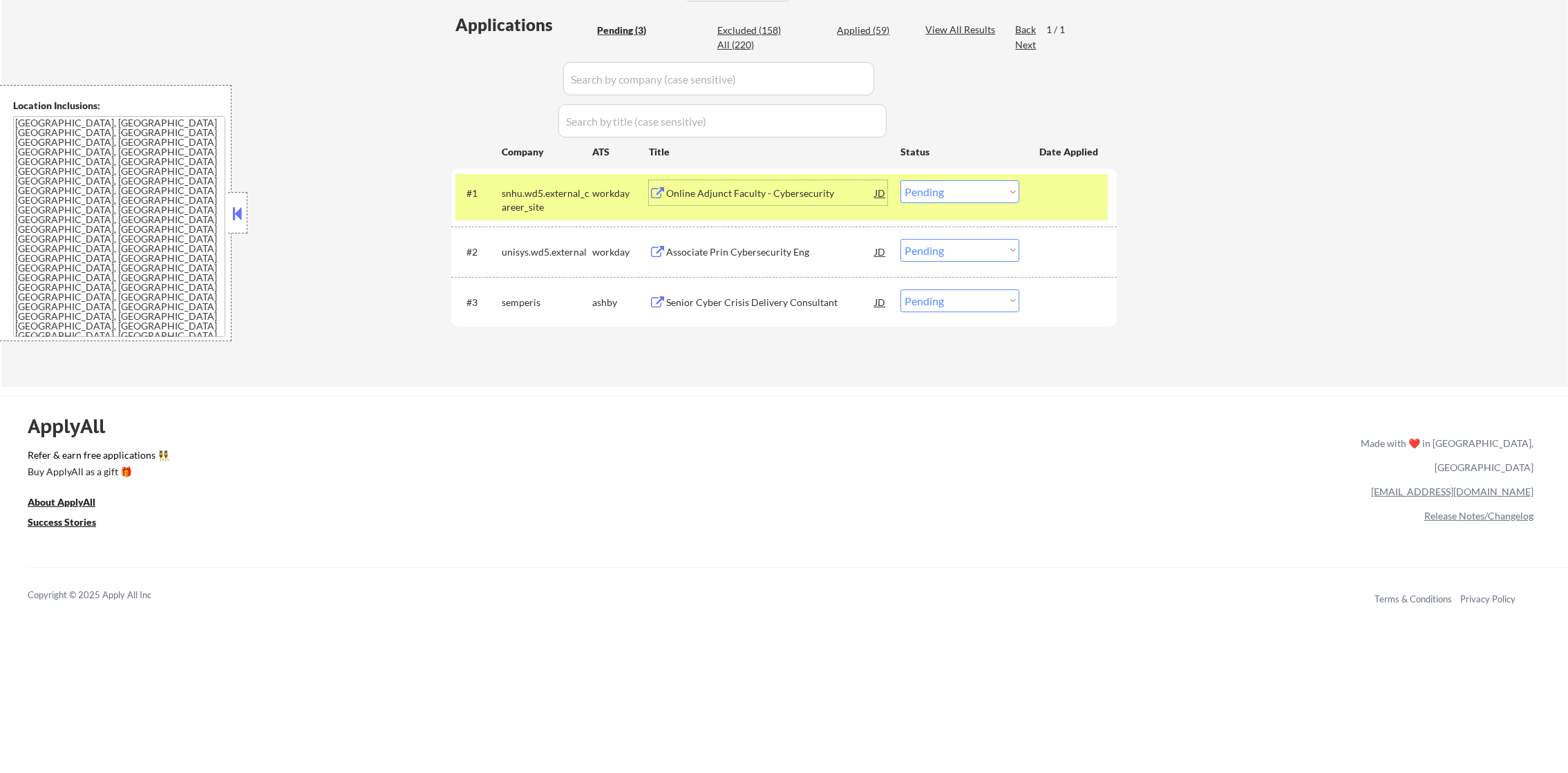
click at [944, 195] on select "Choose an option... Pending Applied Excluded (Questions) Excluded (Expired) Exc…" at bounding box center [959, 191] width 119 height 23
click at [900, 180] on select "Choose an option... Pending Applied Excluded (Questions) Excluded (Expired) Exc…" at bounding box center [959, 191] width 119 height 23
click at [554, 183] on div "snhu.wd5.external_career_site" at bounding box center [547, 196] width 90 height 33
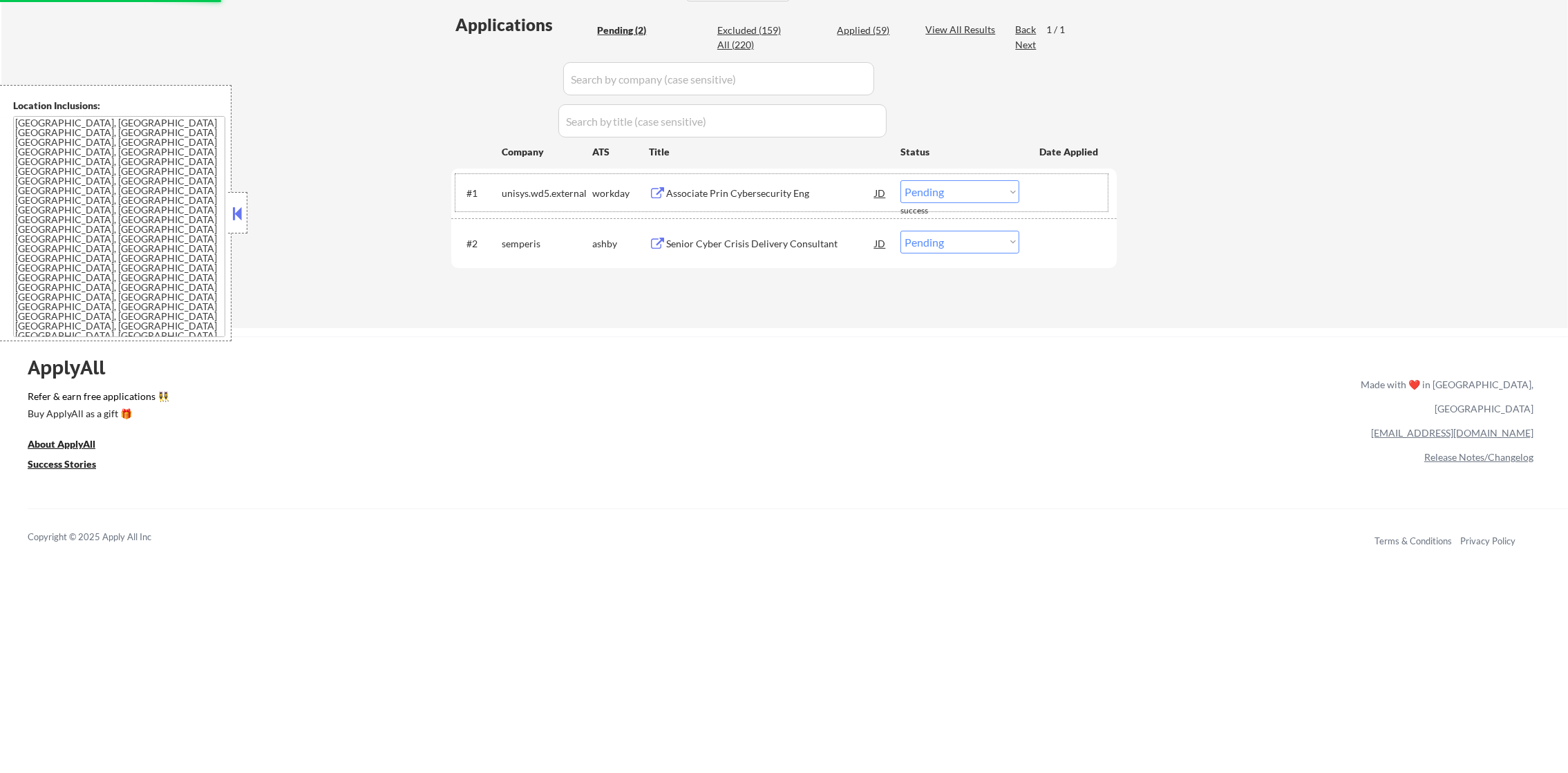
click at [757, 183] on div "Associate Prin Cybersecurity Eng" at bounding box center [771, 193] width 209 height 25
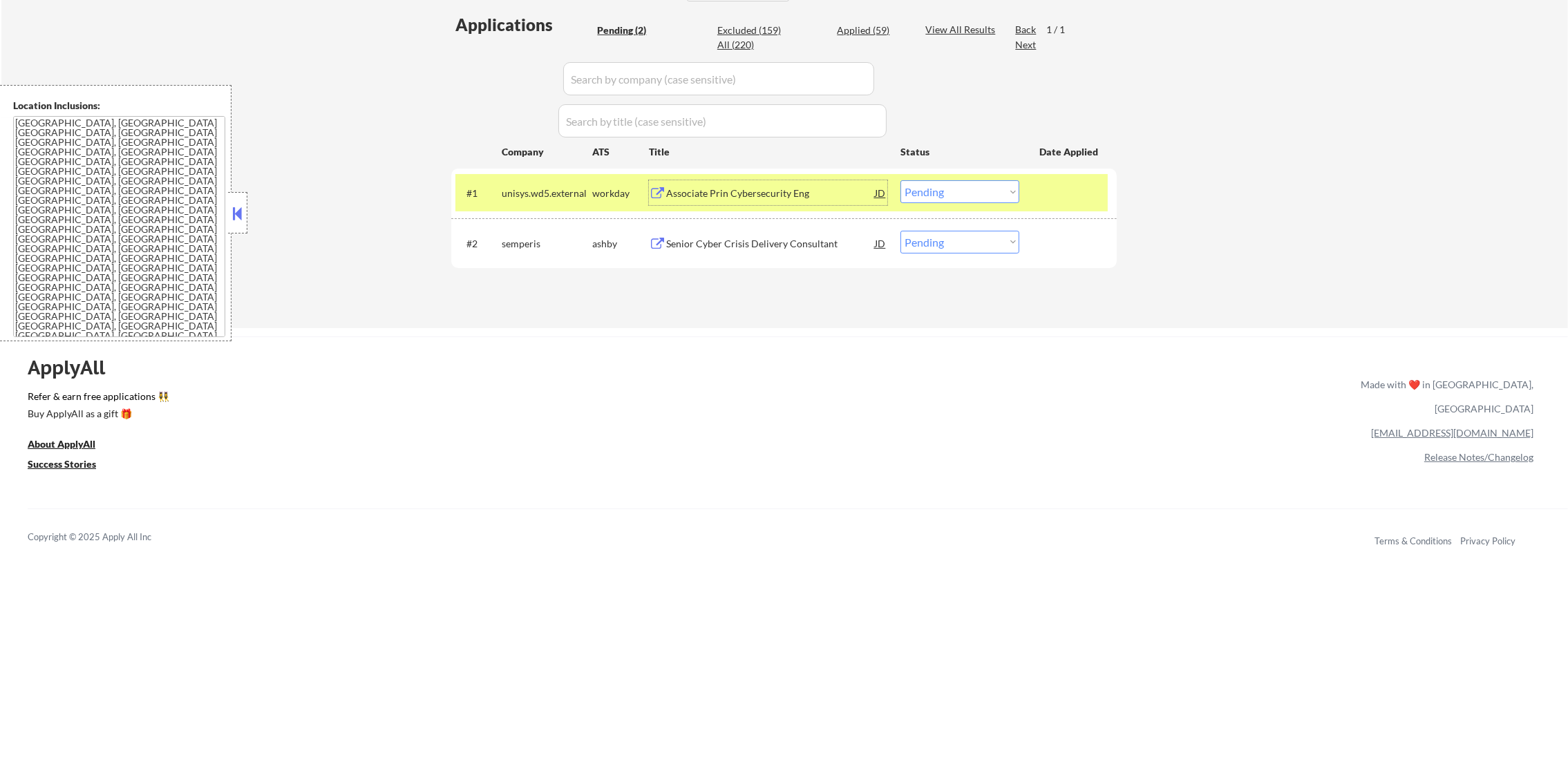
drag, startPoint x: 959, startPoint y: 182, endPoint x: 959, endPoint y: 202, distance: 20.0
click at [959, 182] on select "Choose an option... Pending Applied Excluded (Questions) Excluded (Expired) Exc…" at bounding box center [959, 191] width 119 height 23
click at [900, 180] on select "Choose an option... Pending Applied Excluded (Questions) Excluded (Expired) Exc…" at bounding box center [959, 191] width 119 height 23
click at [538, 203] on div "unisys.wd5.external" at bounding box center [547, 193] width 90 height 25
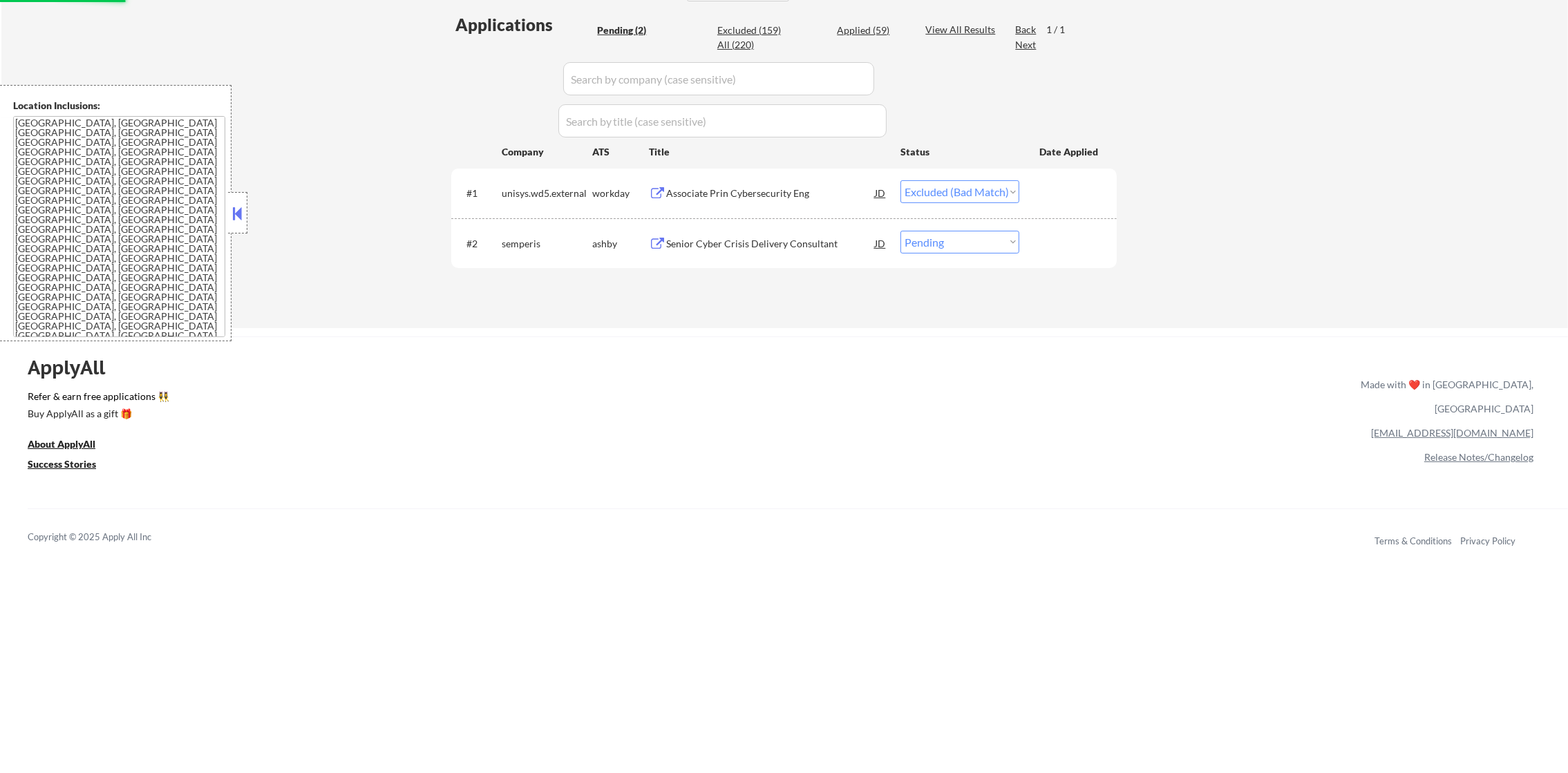
click at [721, 244] on div "Senior Cyber Crisis Delivery Consultant" at bounding box center [771, 244] width 209 height 14
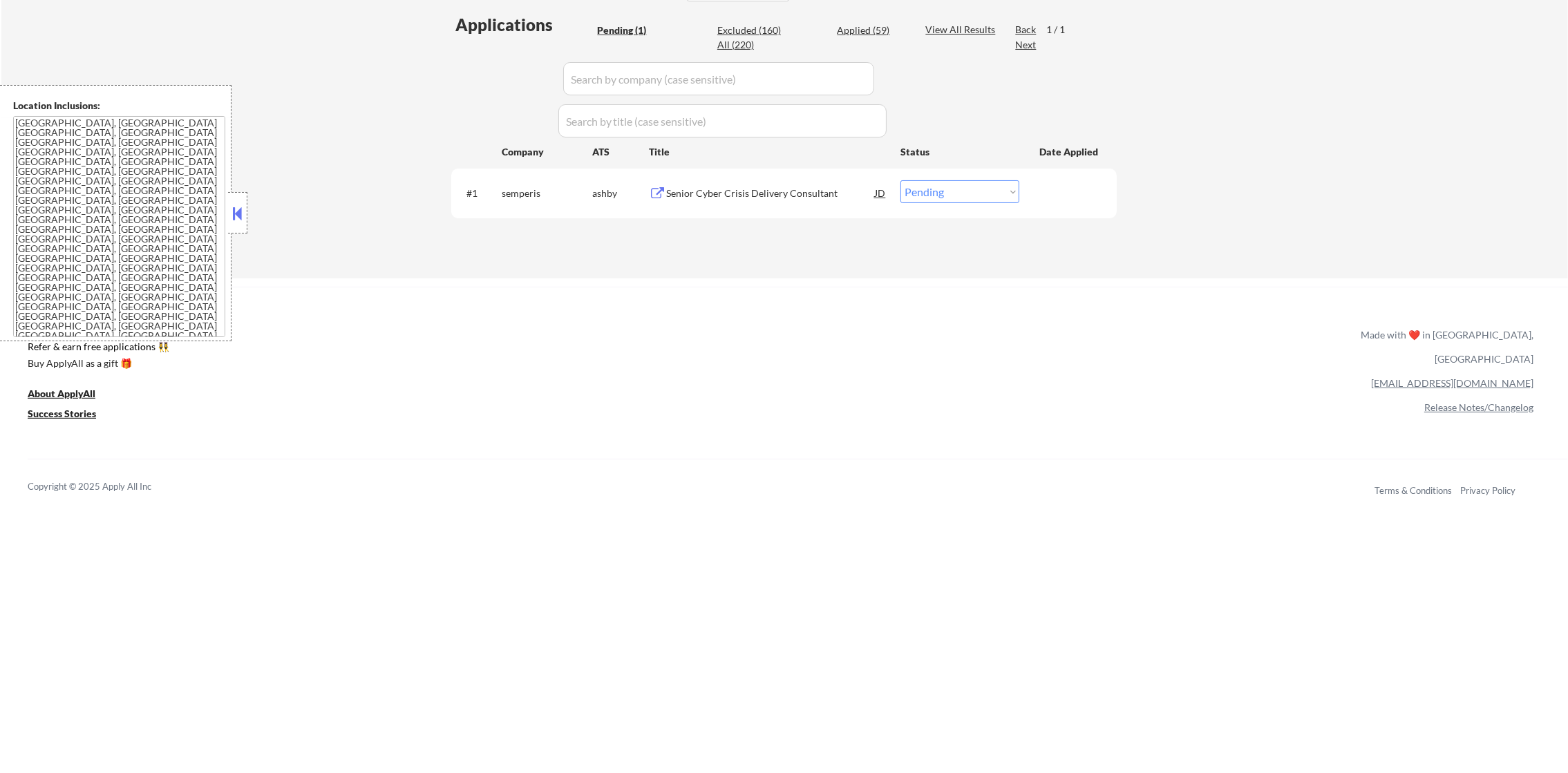
click at [910, 187] on select "Choose an option... Pending Applied Excluded (Questions) Excluded (Expired) Exc…" at bounding box center [959, 191] width 119 height 23
select select ""applied""
click at [900, 180] on select "Choose an option... Pending Applied Excluded (Questions) Excluded (Expired) Exc…" at bounding box center [959, 191] width 119 height 23
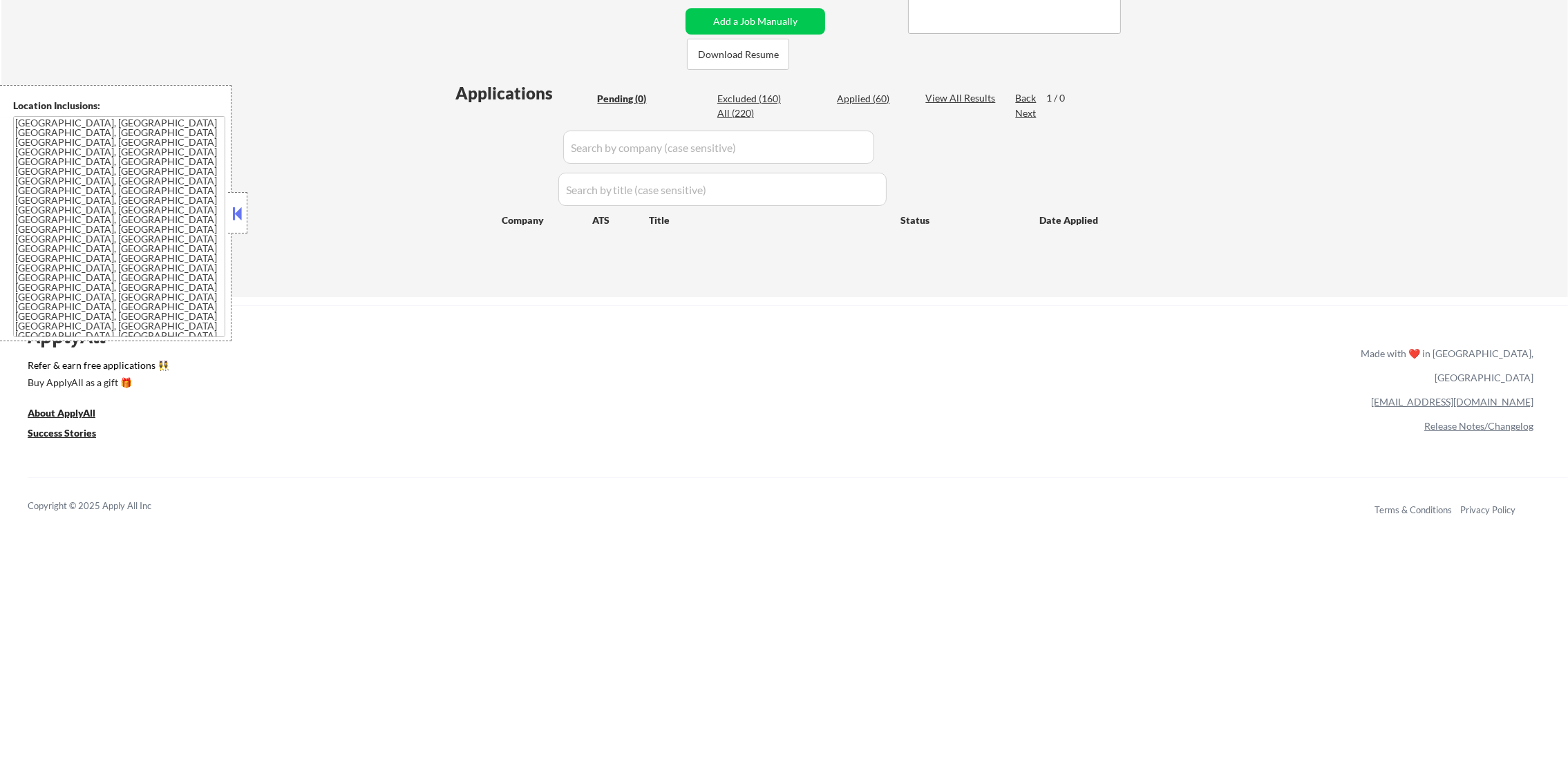
scroll to position [310, 0]
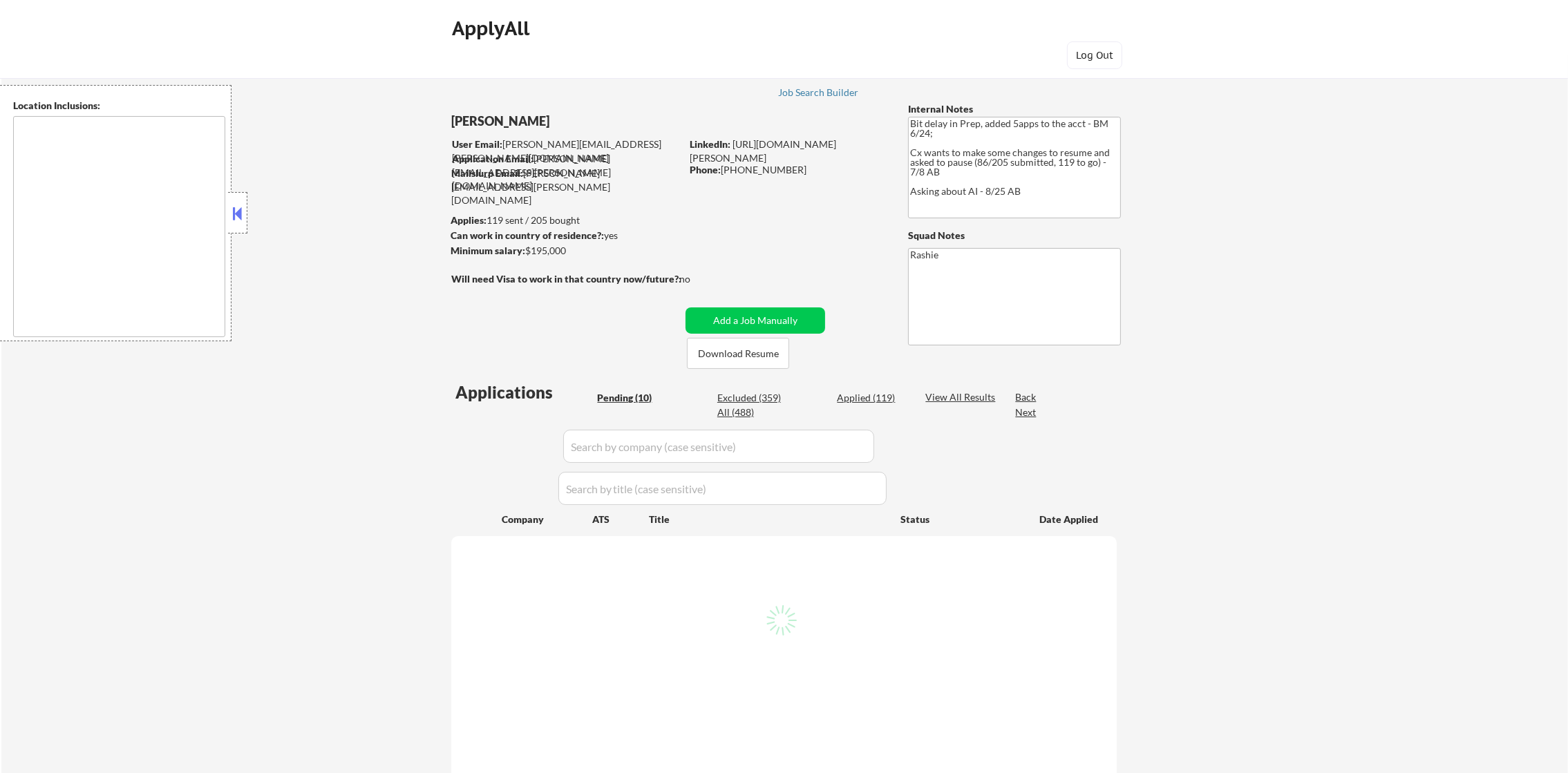
type textarea "remote"
select select ""pending""
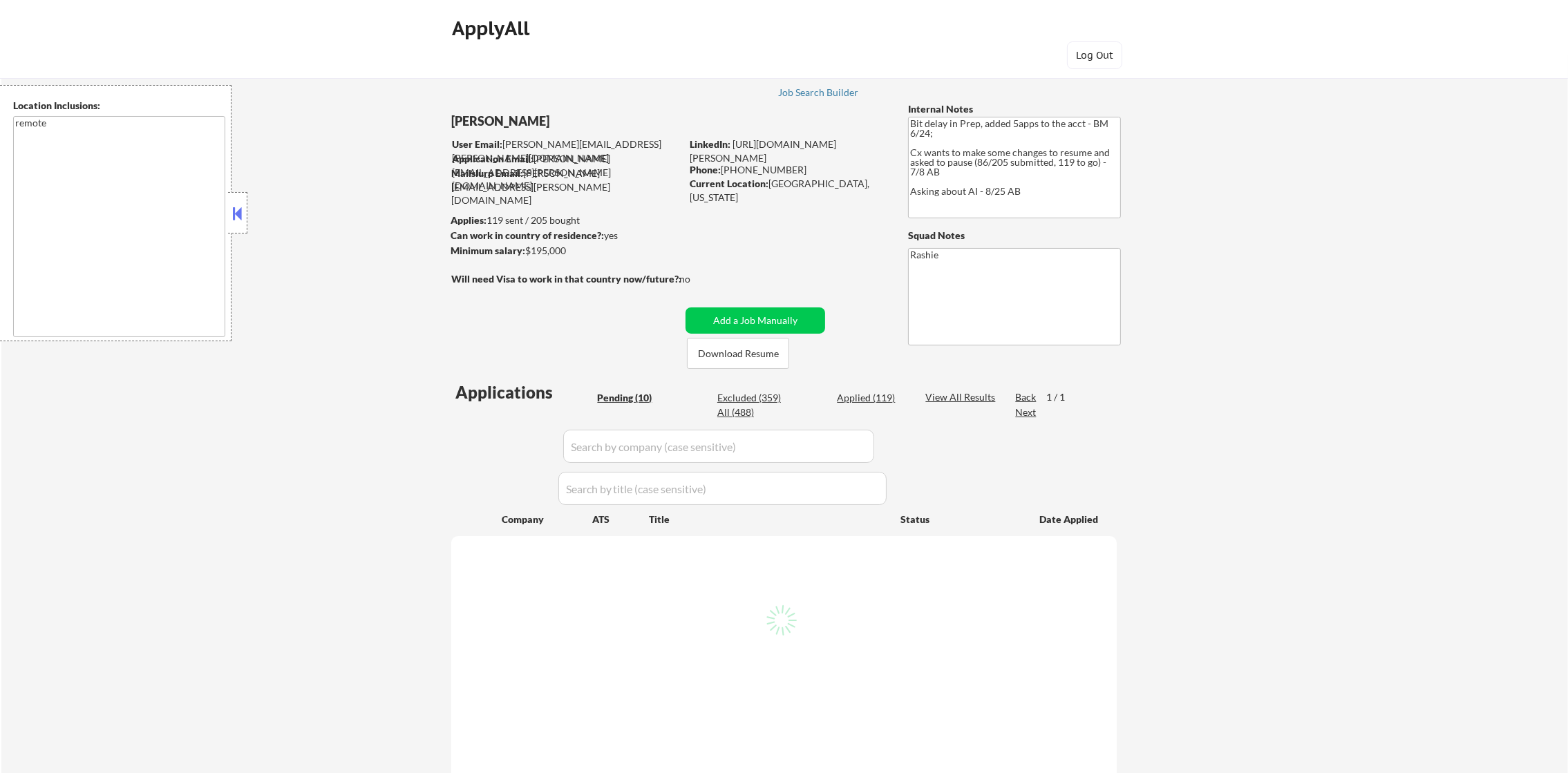
select select ""pending""
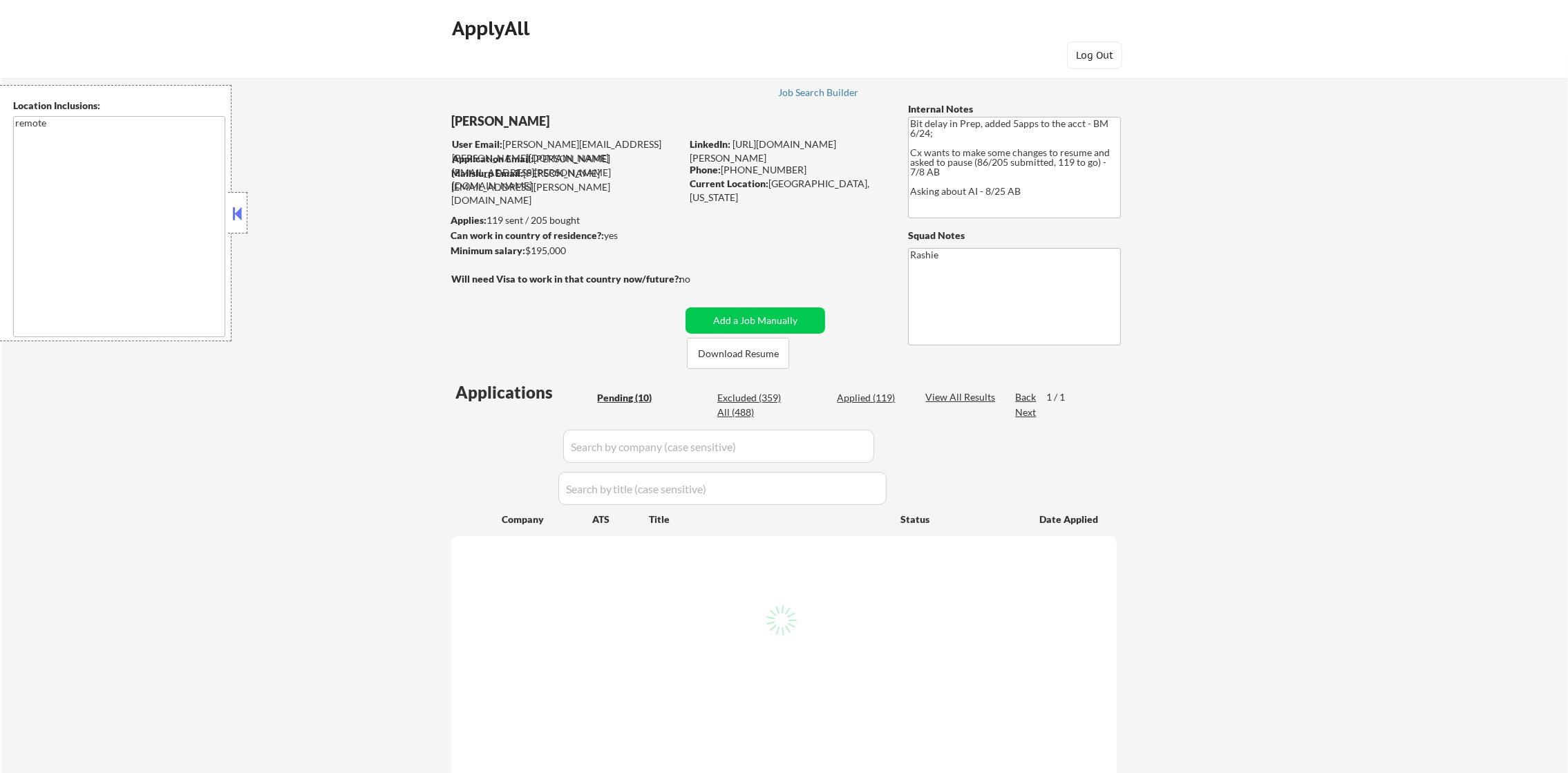
select select ""pending""
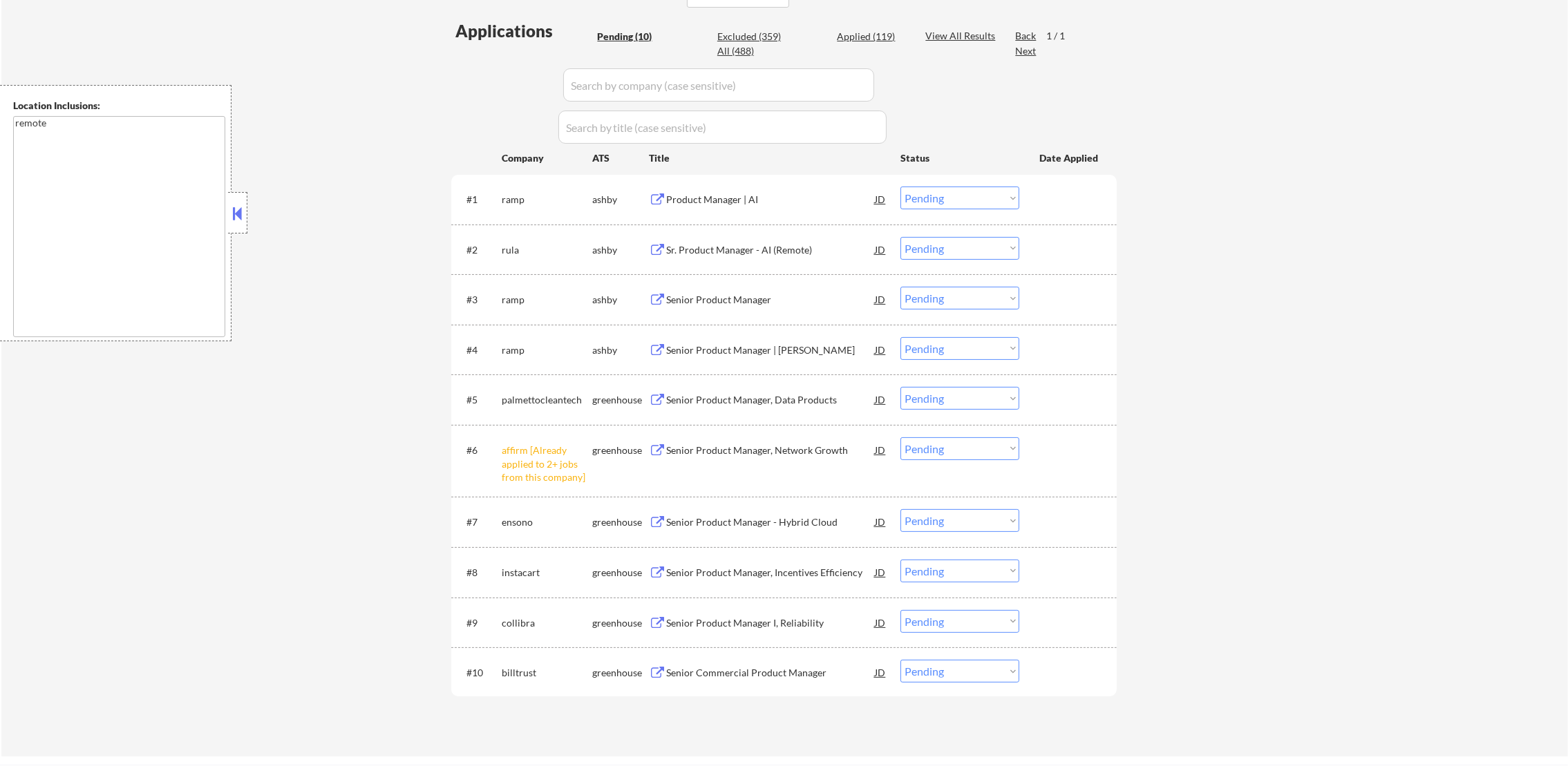
scroll to position [379, 0]
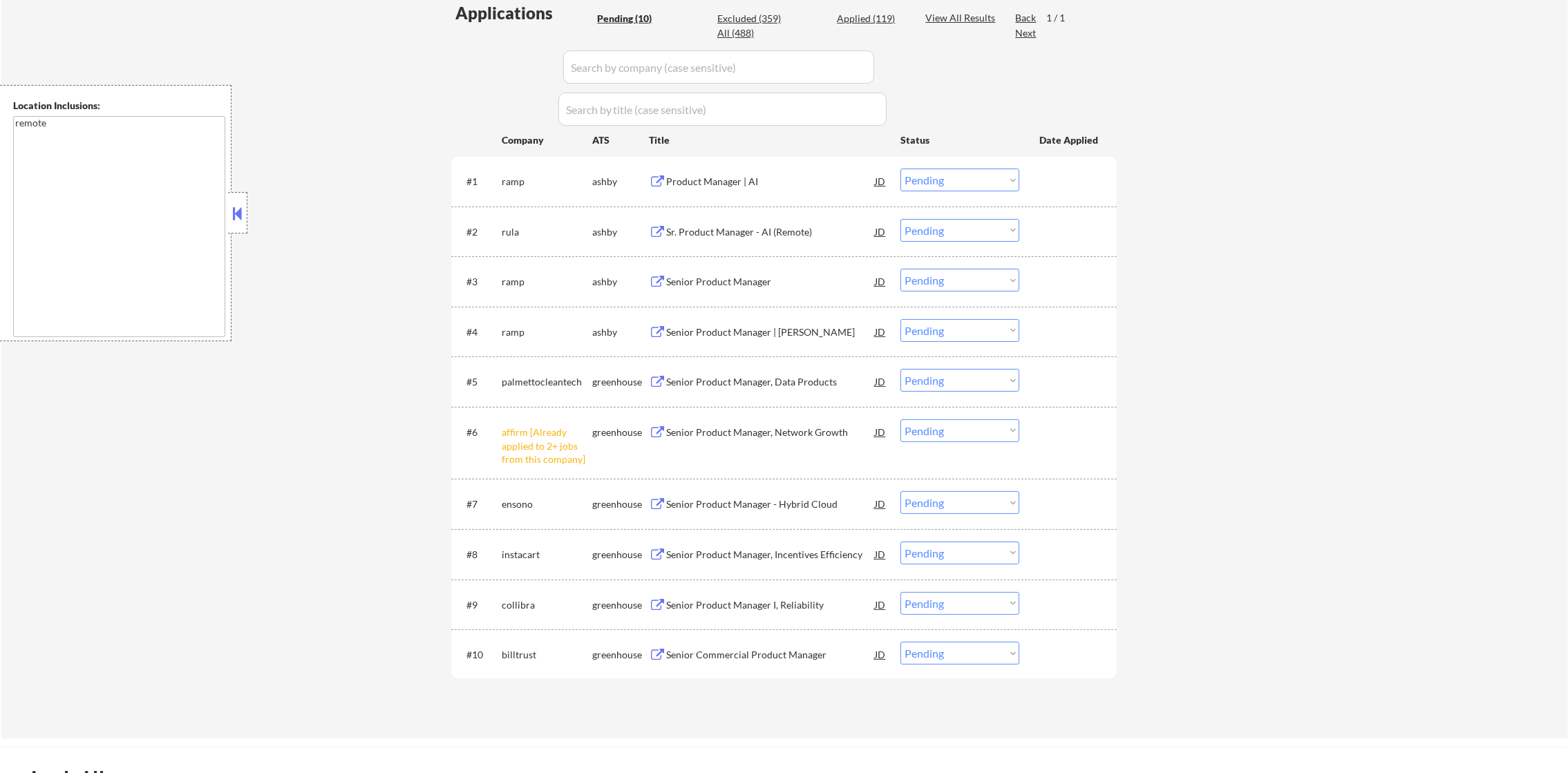
click at [956, 426] on select "Choose an option... Pending Applied Excluded (Questions) Excluded (Expired) Exc…" at bounding box center [959, 430] width 119 height 23
click at [900, 419] on select "Choose an option... Pending Applied Excluded (Questions) Excluded (Expired) Exc…" at bounding box center [959, 430] width 119 height 23
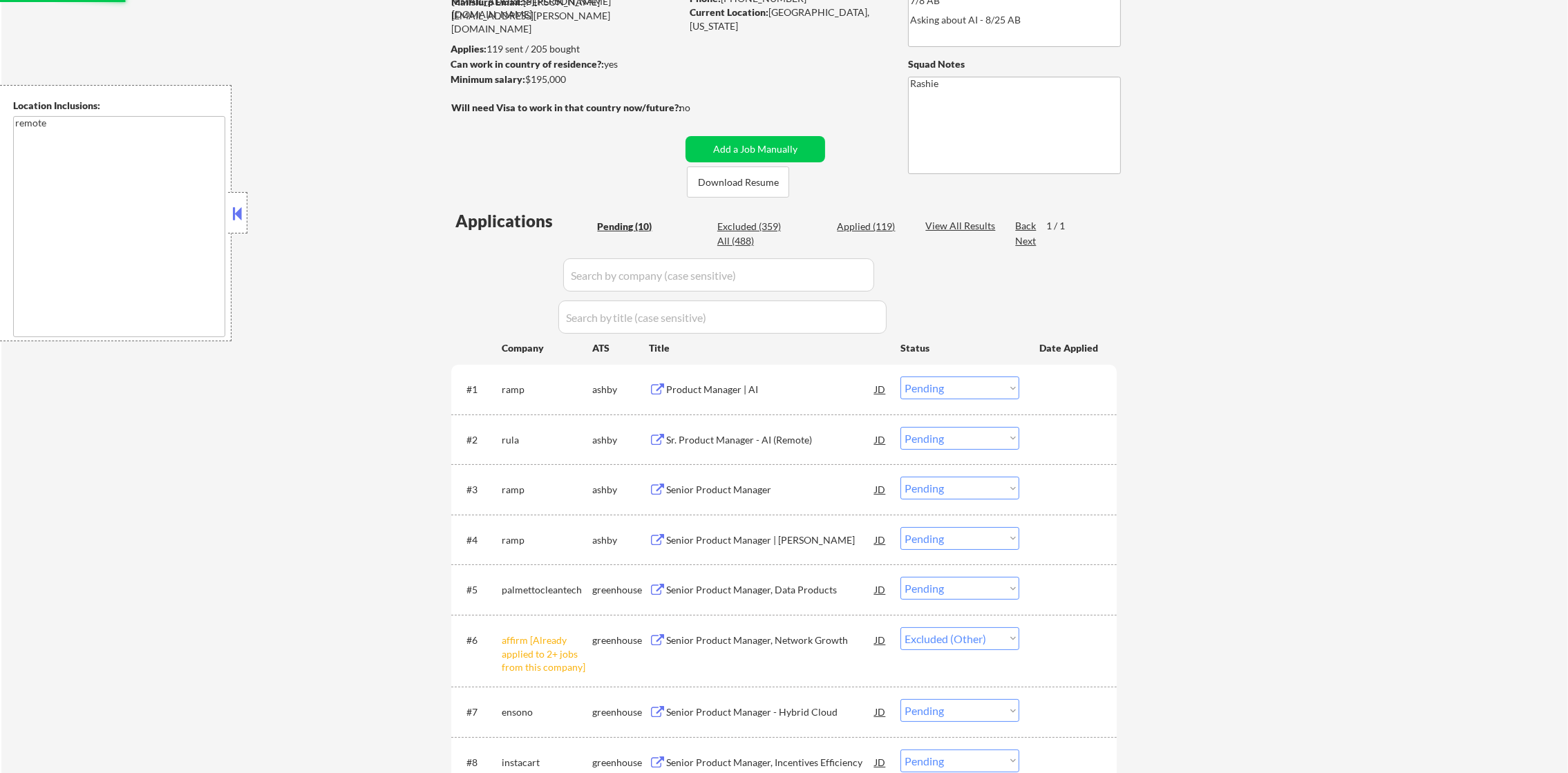
scroll to position [69, 0]
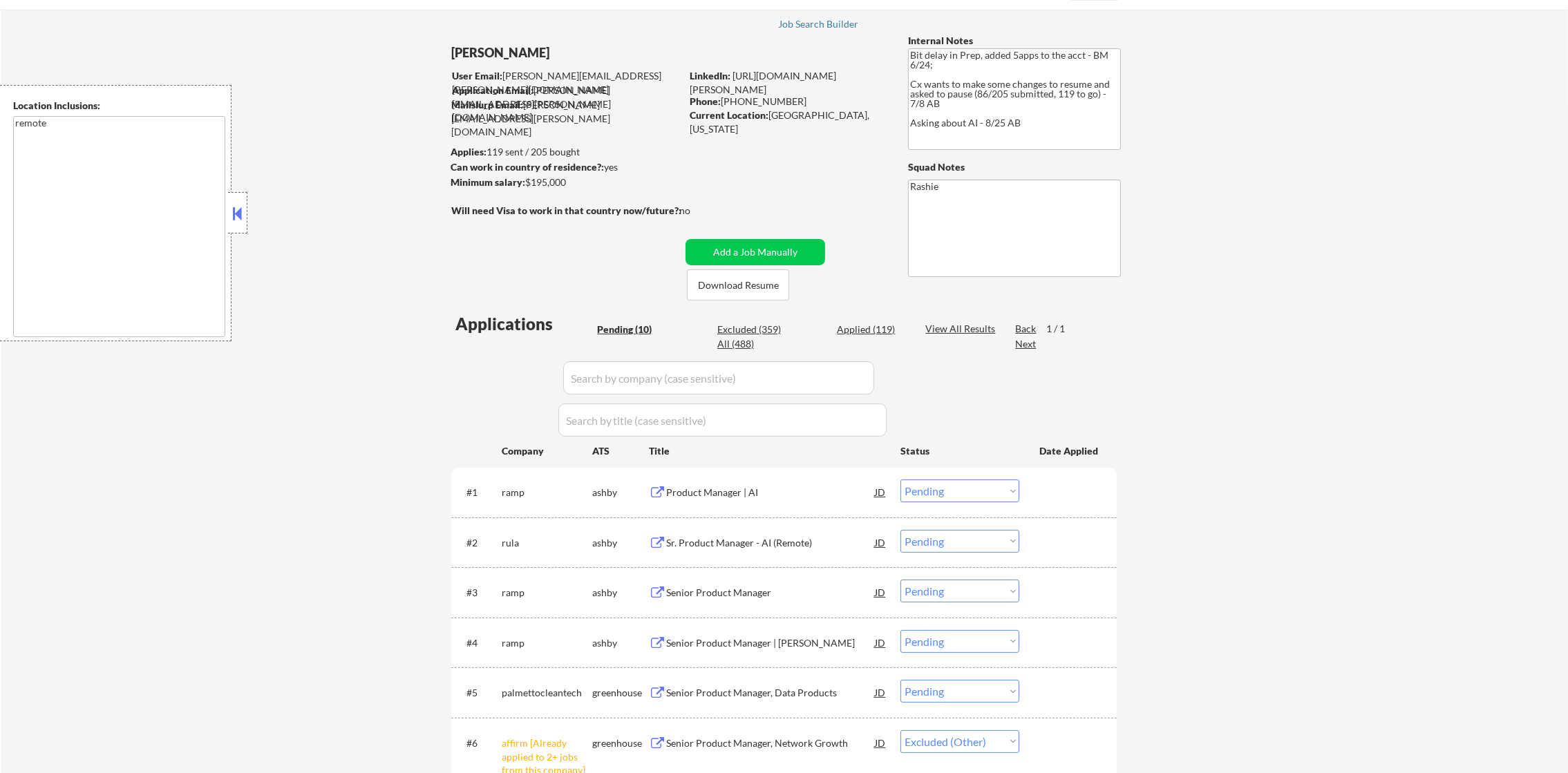
select select ""pending""
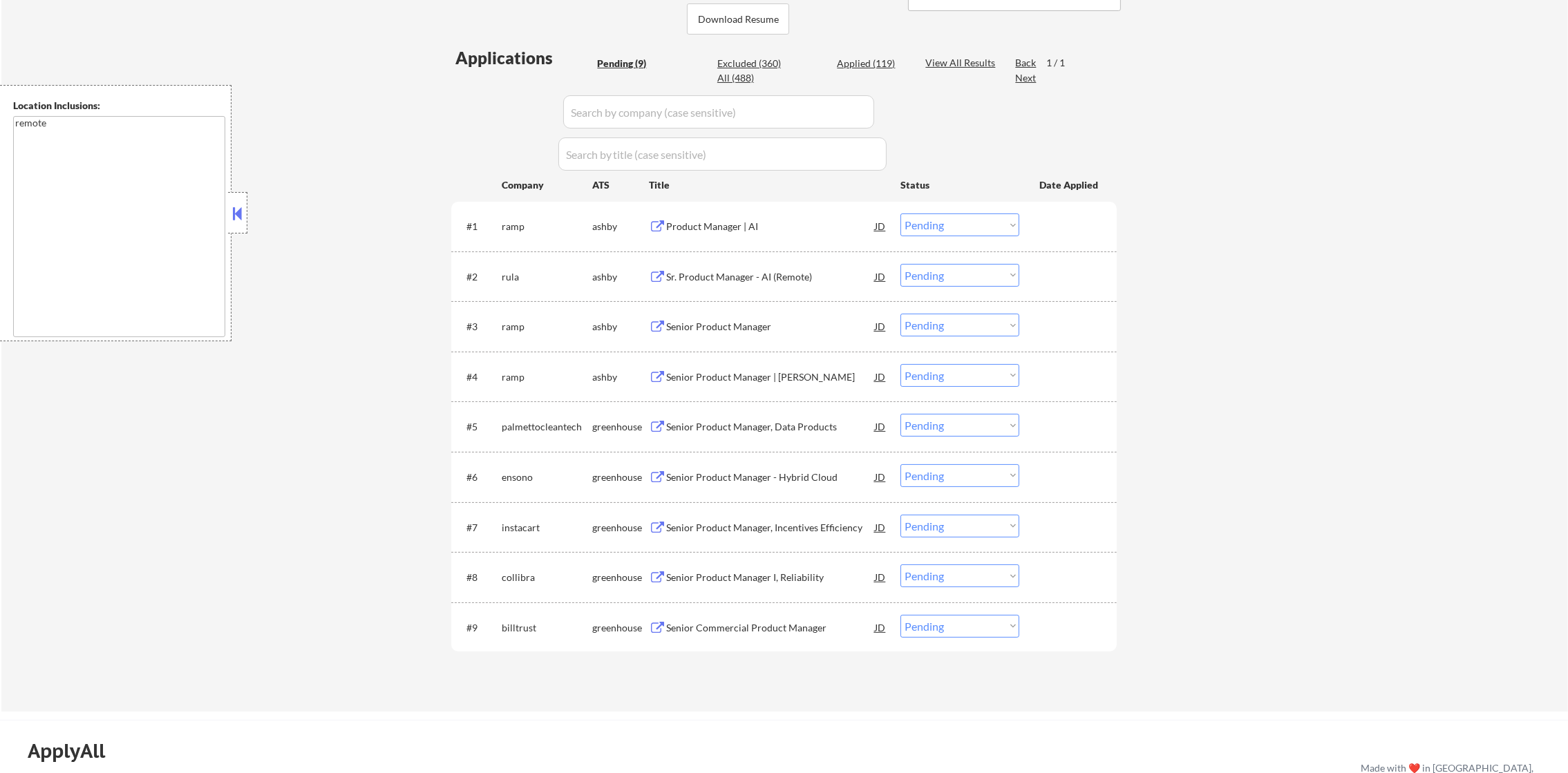
scroll to position [346, 0]
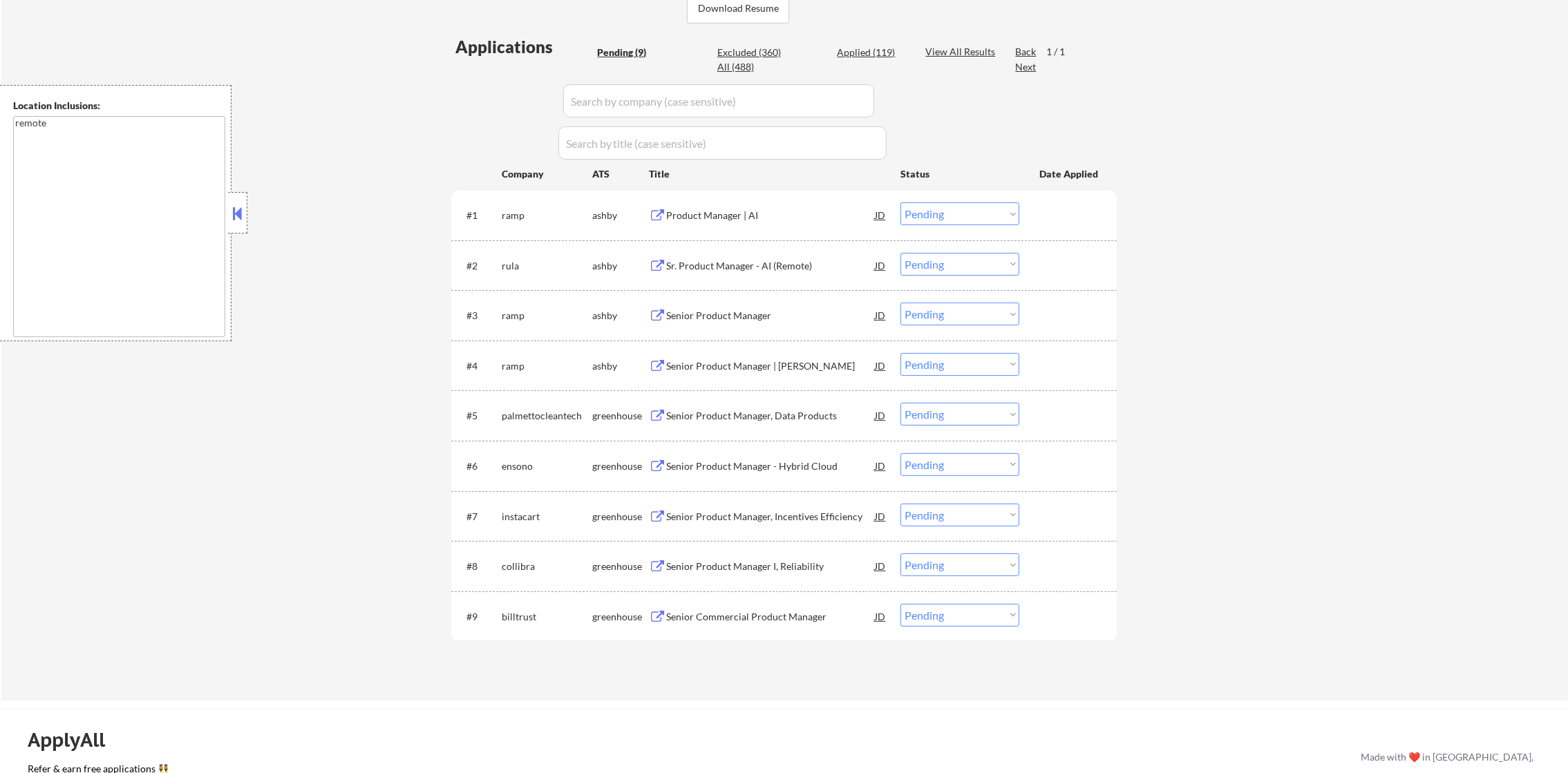
click at [727, 211] on div "Product Manager | AI" at bounding box center [771, 215] width 209 height 14
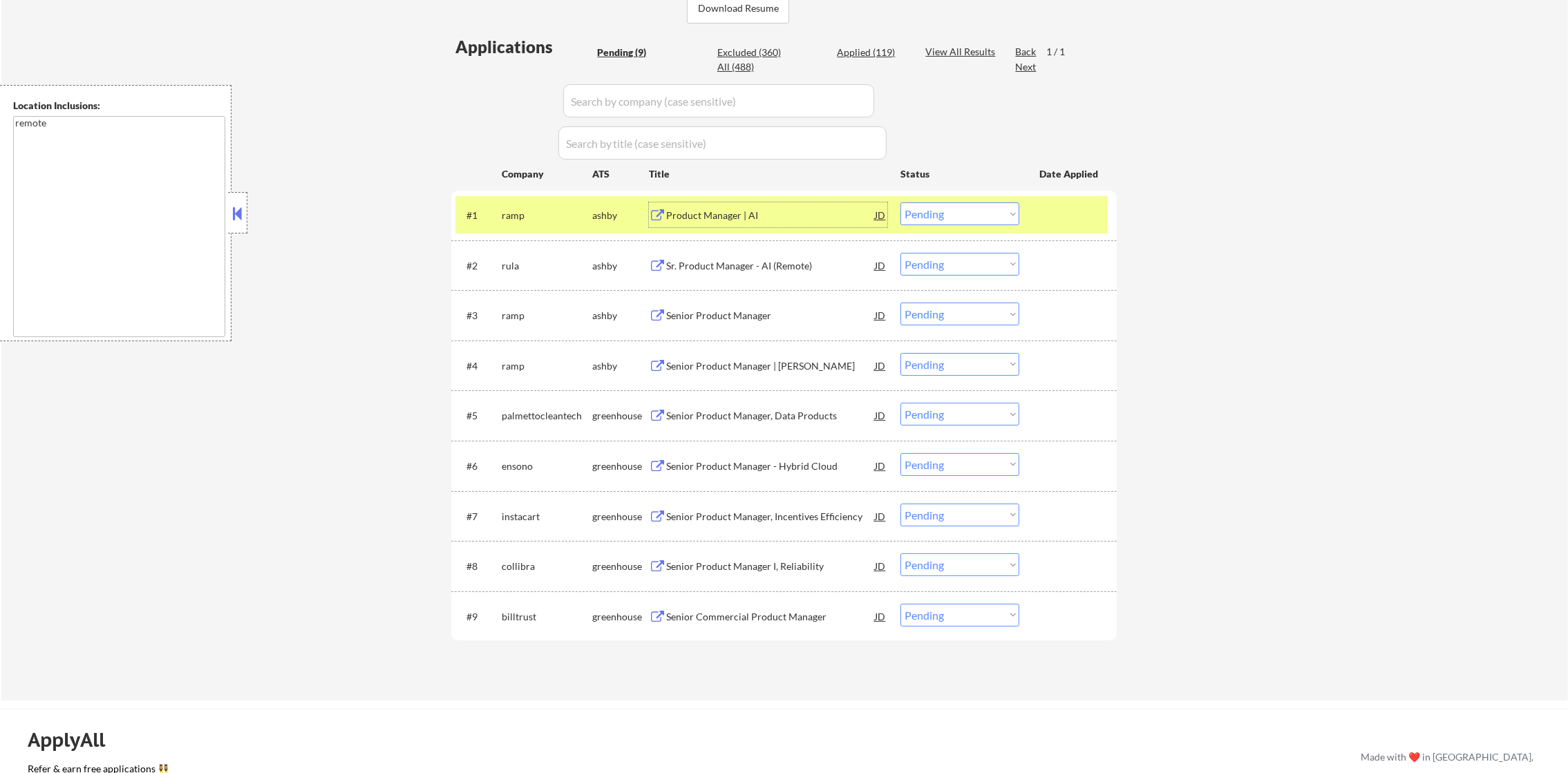
click at [935, 216] on select "Choose an option... Pending Applied Excluded (Questions) Excluded (Expired) Exc…" at bounding box center [959, 213] width 119 height 23
click at [900, 202] on select "Choose an option... Pending Applied Excluded (Questions) Excluded (Expired) Exc…" at bounding box center [959, 213] width 119 height 23
click at [538, 221] on div "ramp" at bounding box center [547, 215] width 90 height 14
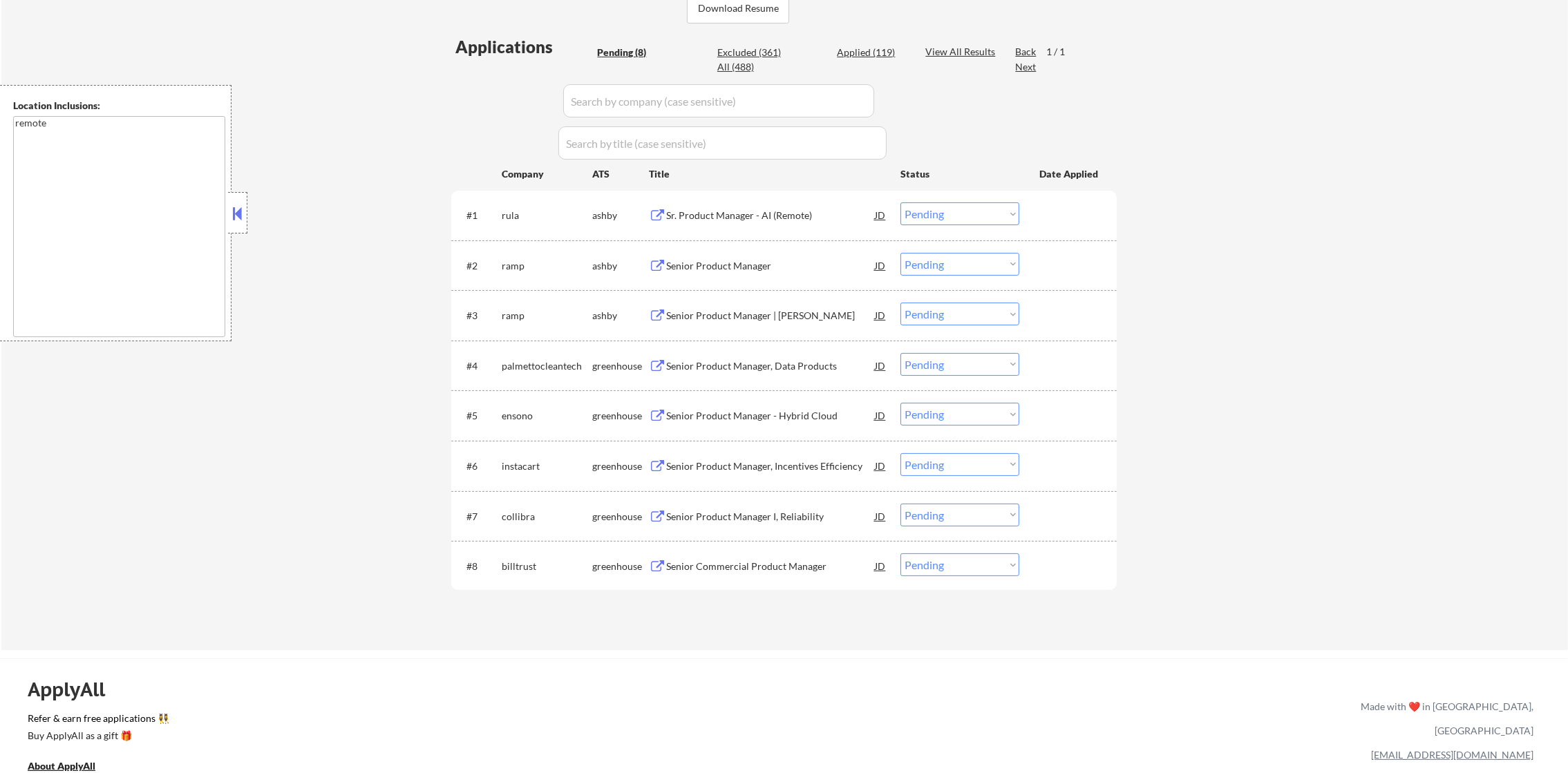
click at [733, 210] on div "Sr. Product Manager - AI (Remote)" at bounding box center [771, 215] width 209 height 14
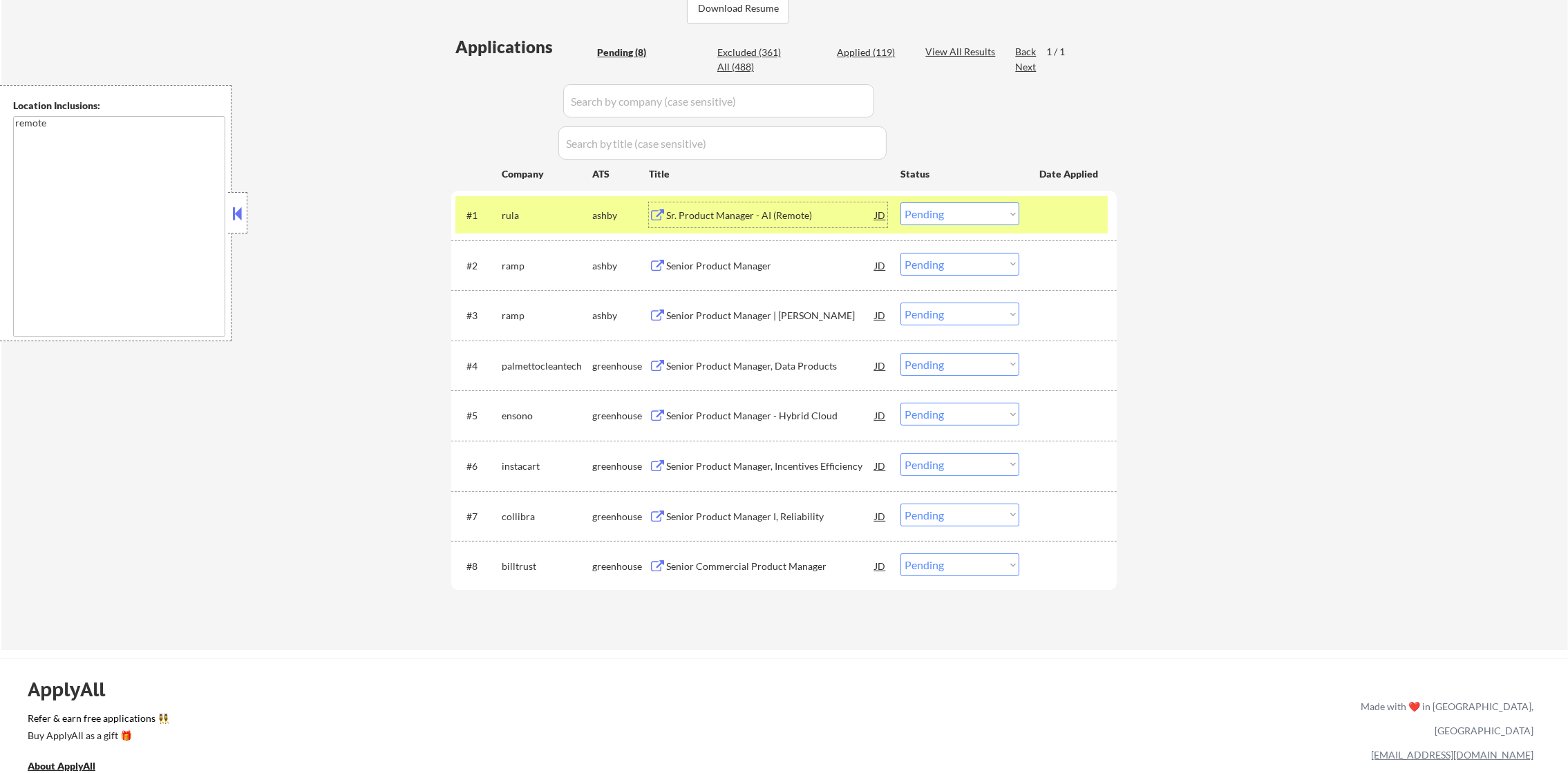
drag, startPoint x: 924, startPoint y: 217, endPoint x: 932, endPoint y: 227, distance: 12.8
click at [925, 218] on select "Choose an option... Pending Applied Excluded (Questions) Excluded (Expired) Exc…" at bounding box center [959, 213] width 119 height 23
click at [900, 202] on select "Choose an option... Pending Applied Excluded (Questions) Excluded (Expired) Exc…" at bounding box center [959, 213] width 119 height 23
click at [506, 198] on div "#1 rula ashby Sr. Product Manager - AI (Remote) JD Choose an option... Pending …" at bounding box center [781, 214] width 652 height 37
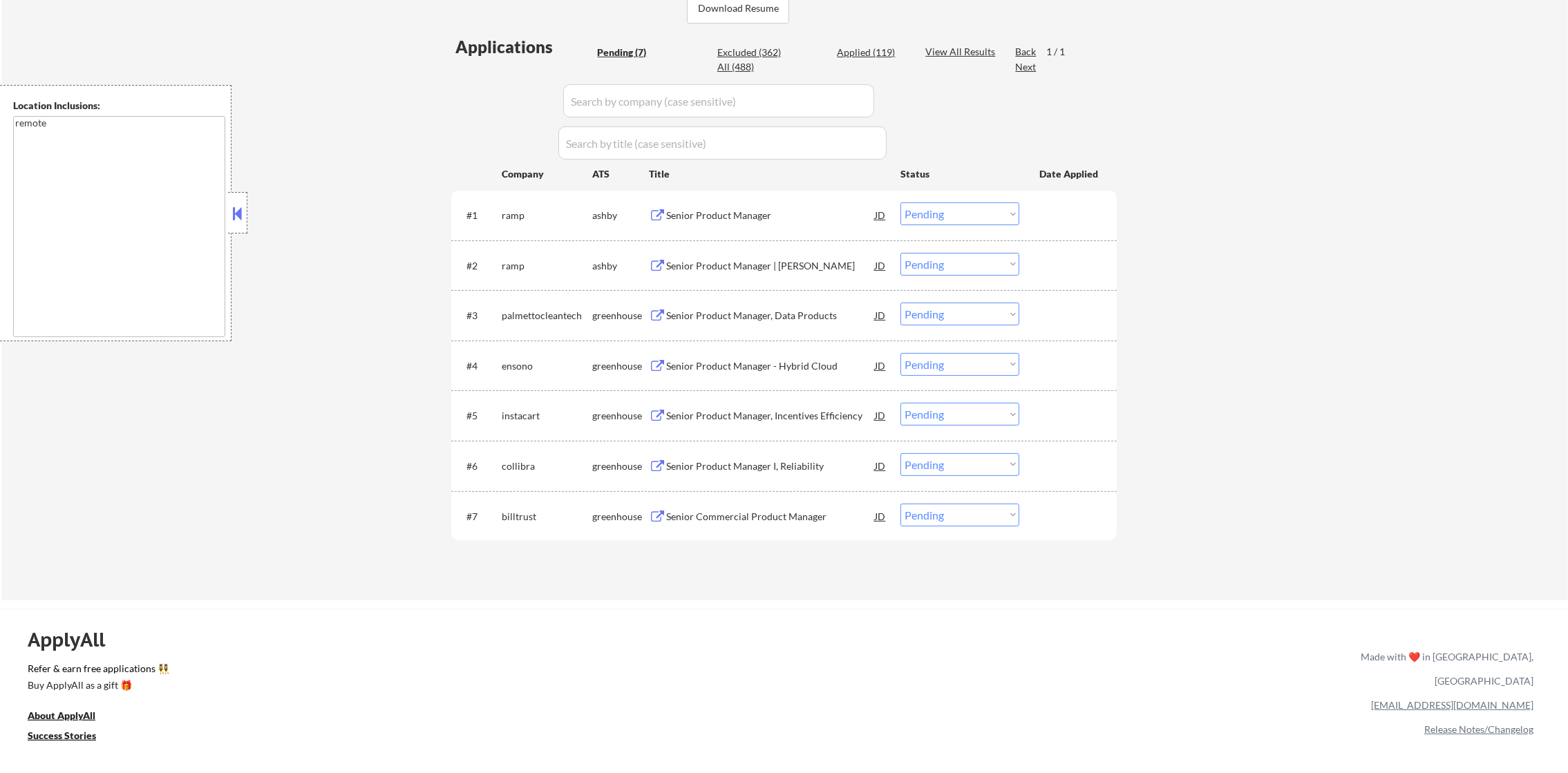
click at [746, 217] on div "Senior Product Manager" at bounding box center [771, 215] width 209 height 14
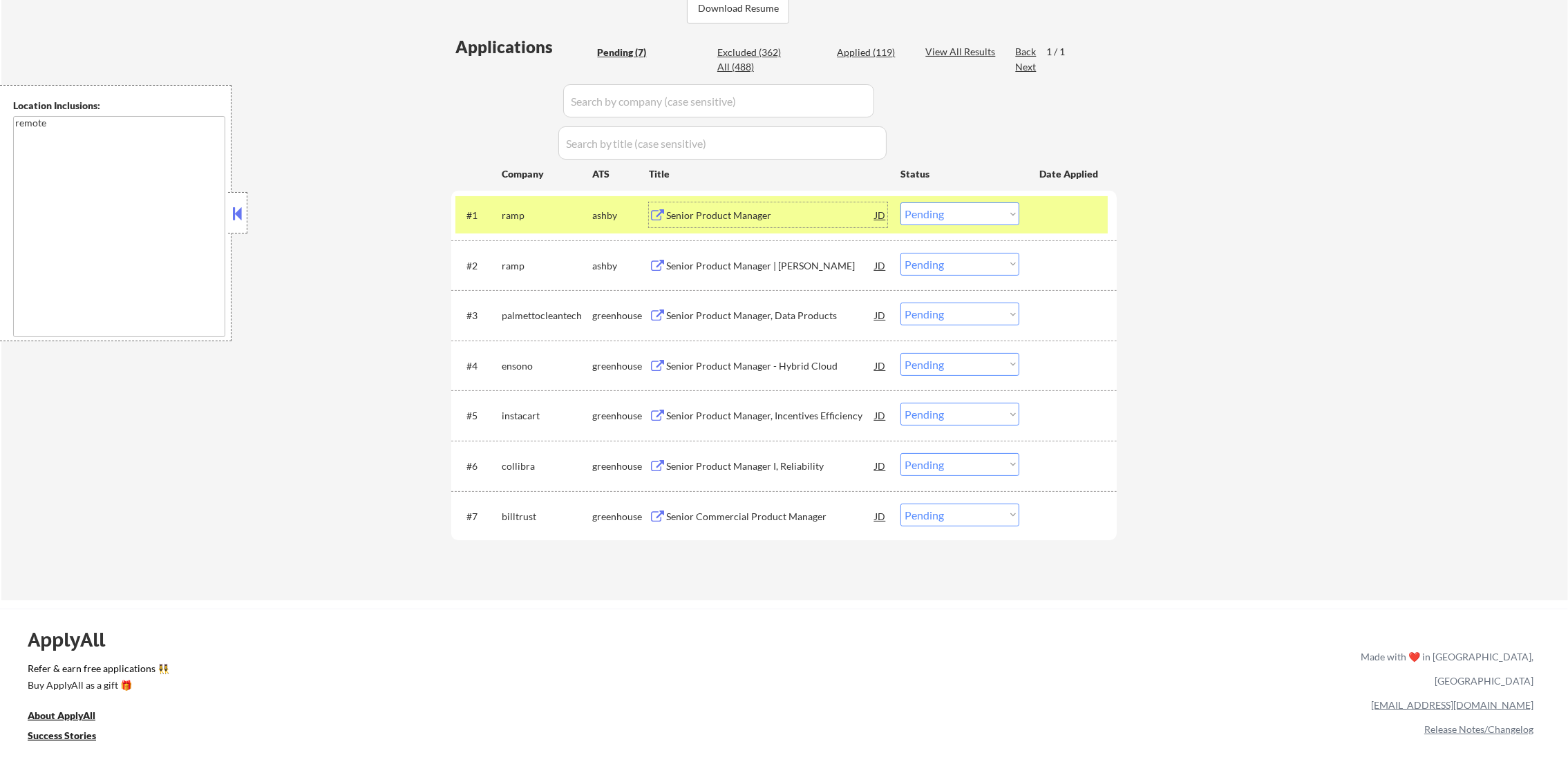
click at [923, 213] on select "Choose an option... Pending Applied Excluded (Questions) Excluded (Expired) Exc…" at bounding box center [959, 213] width 119 height 23
click at [900, 202] on select "Choose an option... Pending Applied Excluded (Questions) Excluded (Expired) Exc…" at bounding box center [959, 213] width 119 height 23
click at [520, 206] on div "ramp" at bounding box center [547, 214] width 90 height 25
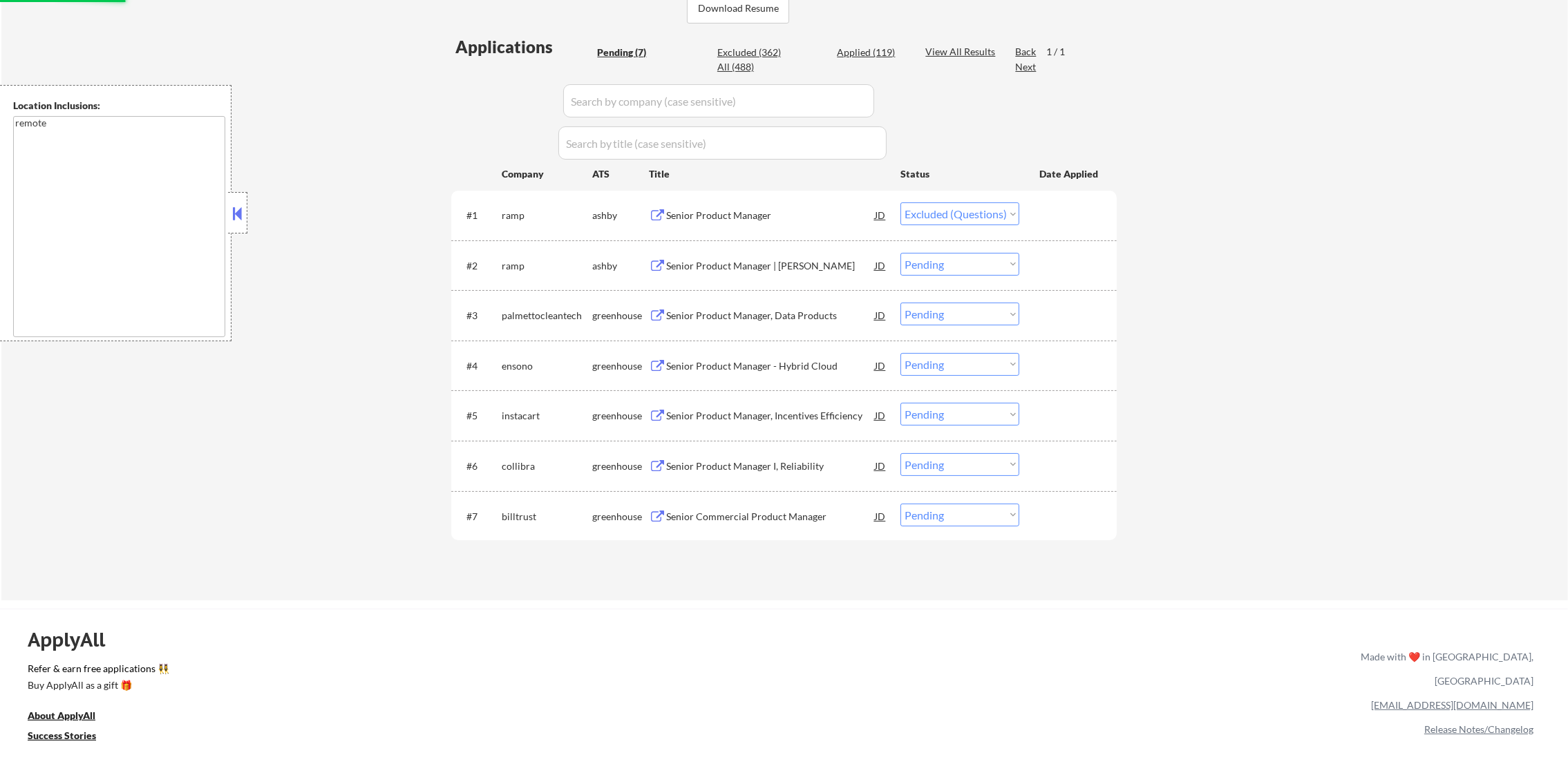
click at [737, 255] on div "Senior Product Manager | Bill Pay" at bounding box center [771, 265] width 209 height 25
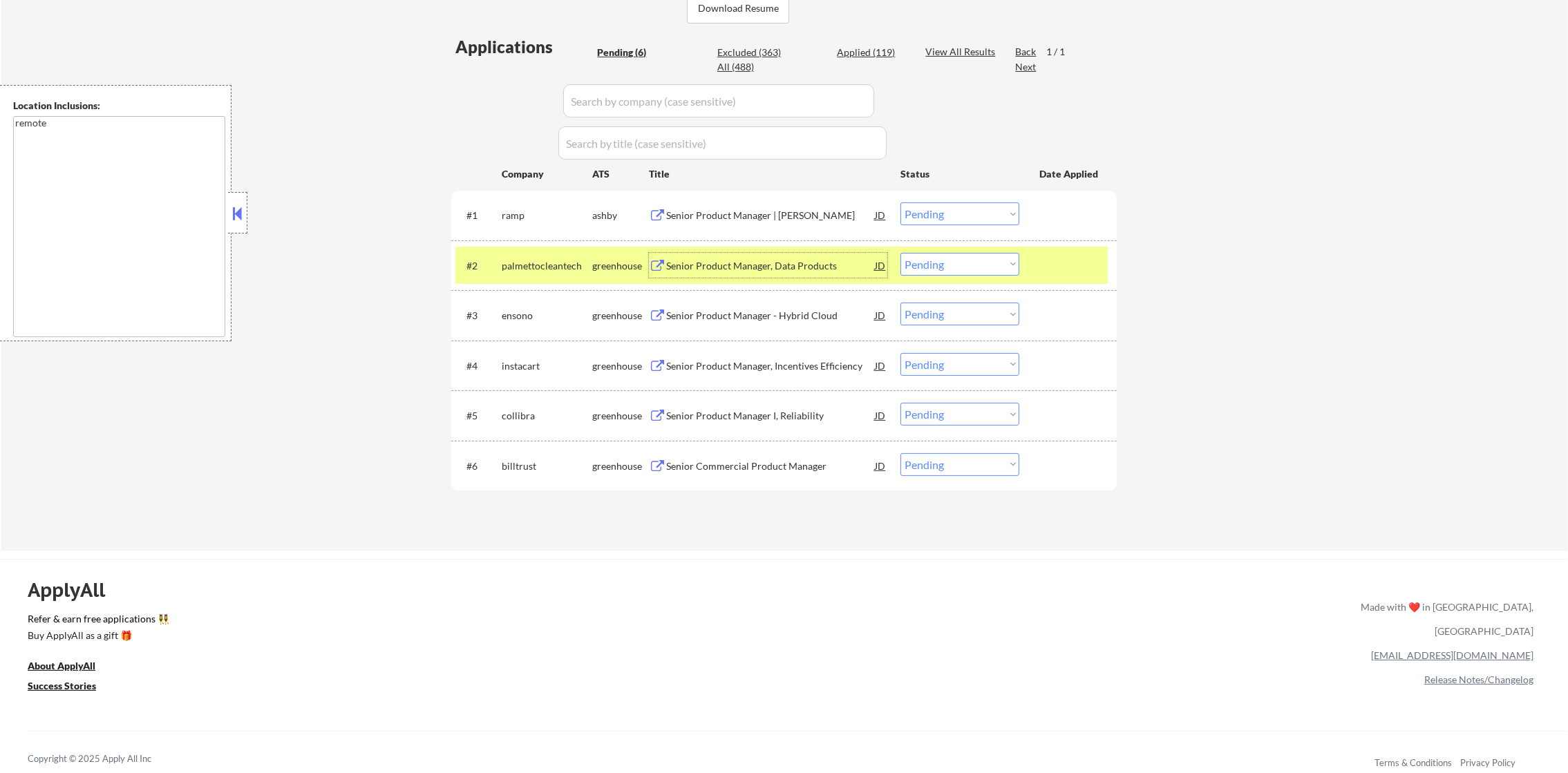
drag, startPoint x: 936, startPoint y: 218, endPoint x: 943, endPoint y: 227, distance: 11.4
click at [936, 218] on select "Choose an option... Pending Applied Excluded (Questions) Excluded (Expired) Exc…" at bounding box center [959, 213] width 119 height 23
click at [900, 202] on select "Choose an option... Pending Applied Excluded (Questions) Excluded (Expired) Exc…" at bounding box center [959, 213] width 119 height 23
click at [517, 273] on div "palmettocleantech" at bounding box center [547, 265] width 90 height 25
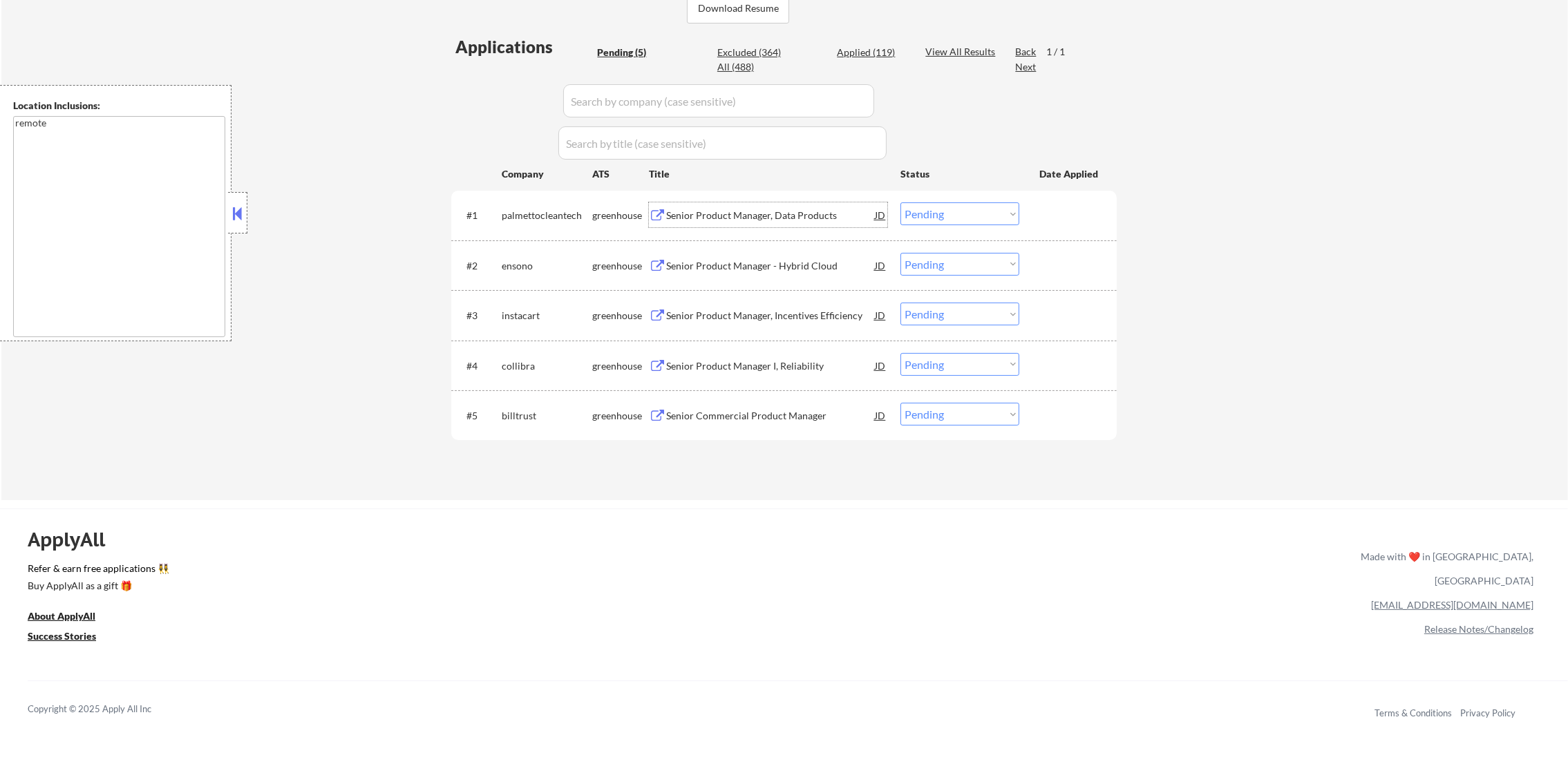
click at [720, 215] on div "Senior Product Manager, Data Products" at bounding box center [771, 215] width 209 height 14
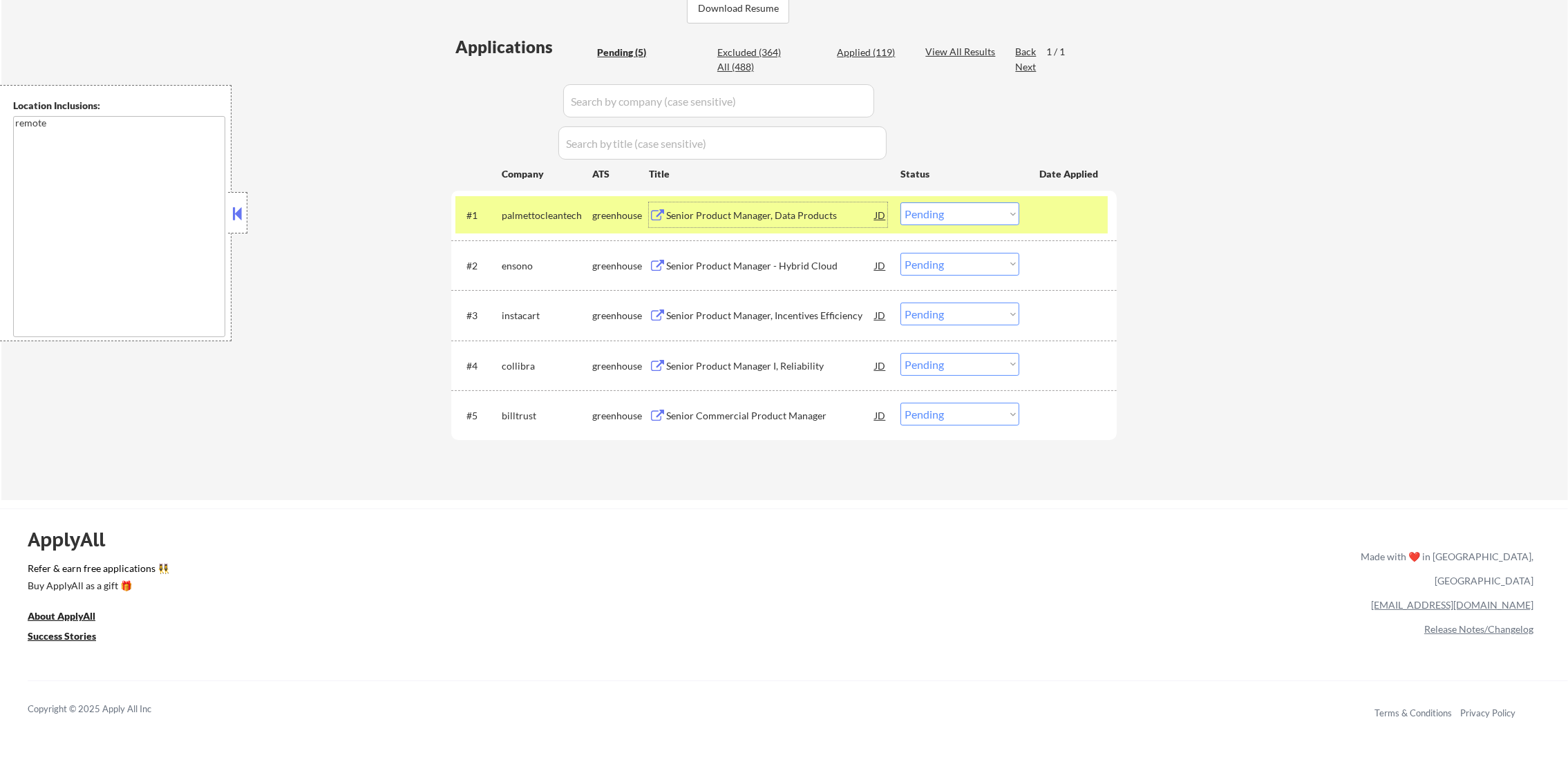
click at [919, 215] on select "Choose an option... Pending Applied Excluded (Questions) Excluded (Expired) Exc…" at bounding box center [959, 213] width 119 height 23
click at [900, 202] on select "Choose an option... Pending Applied Excluded (Questions) Excluded (Expired) Exc…" at bounding box center [959, 213] width 119 height 23
click at [531, 212] on div "palmettocleantech" at bounding box center [547, 215] width 90 height 14
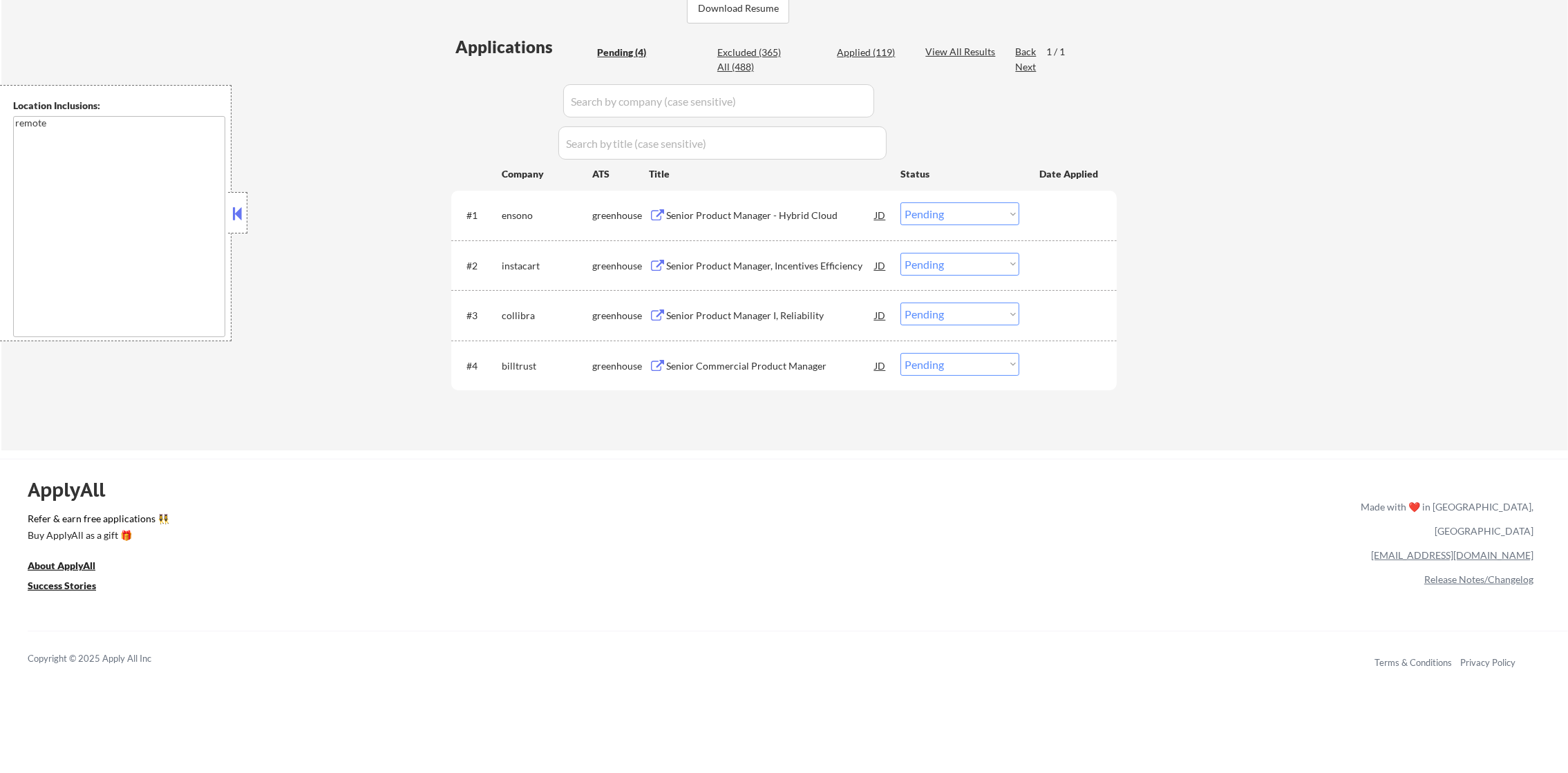
click at [854, 217] on div "Senior Product Manager - Hybrid Cloud" at bounding box center [771, 215] width 209 height 14
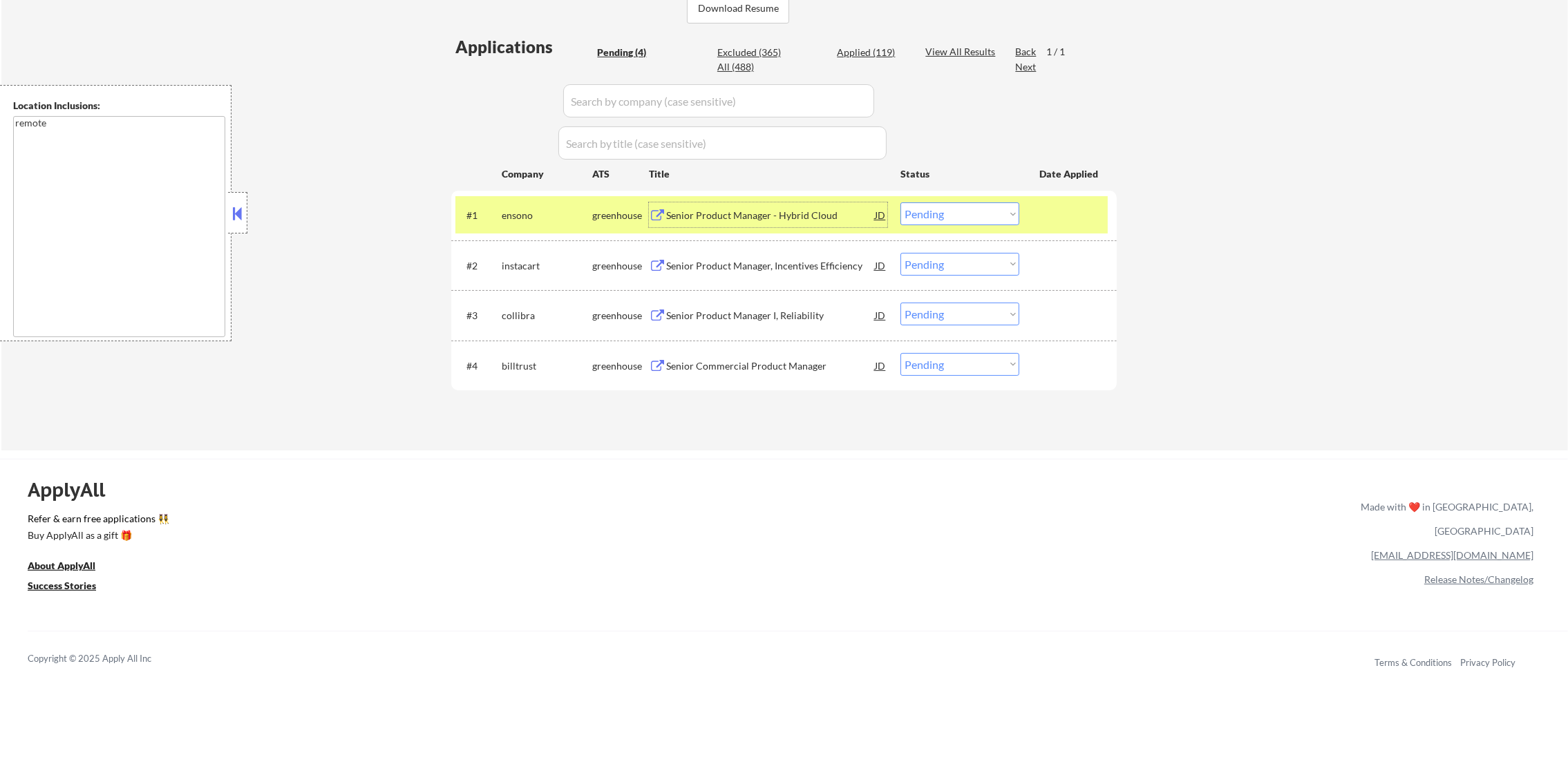
click at [914, 216] on select "Choose an option... Pending Applied Excluded (Questions) Excluded (Expired) Exc…" at bounding box center [959, 213] width 119 height 23
click at [900, 202] on select "Choose an option... Pending Applied Excluded (Questions) Excluded (Expired) Exc…" at bounding box center [959, 213] width 119 height 23
click at [553, 216] on div "ensono" at bounding box center [547, 215] width 90 height 14
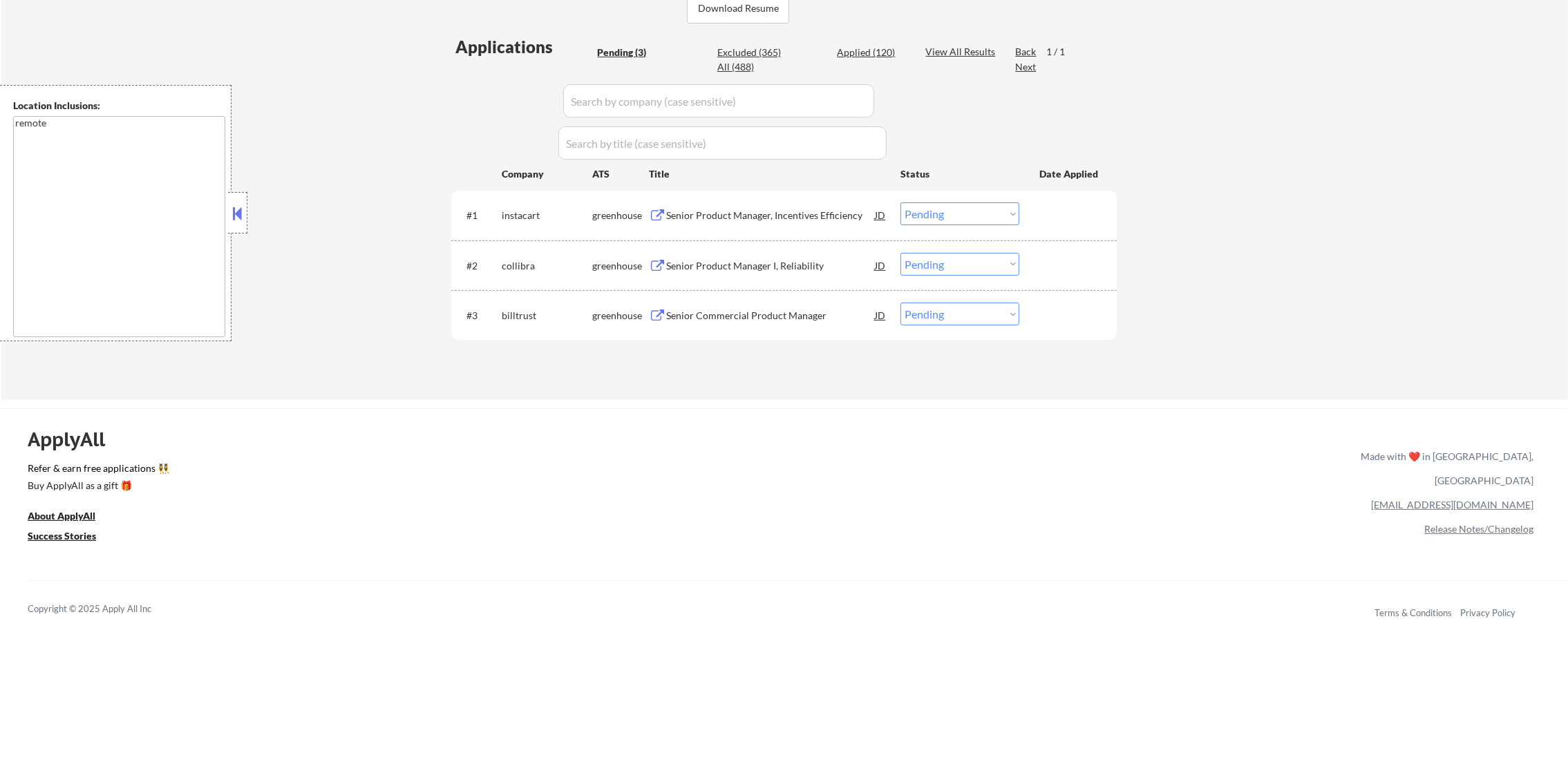
click at [819, 198] on div "#1 instacart greenhouse Senior Product Manager, Incentives Efficiency JD Choose…" at bounding box center [781, 214] width 652 height 37
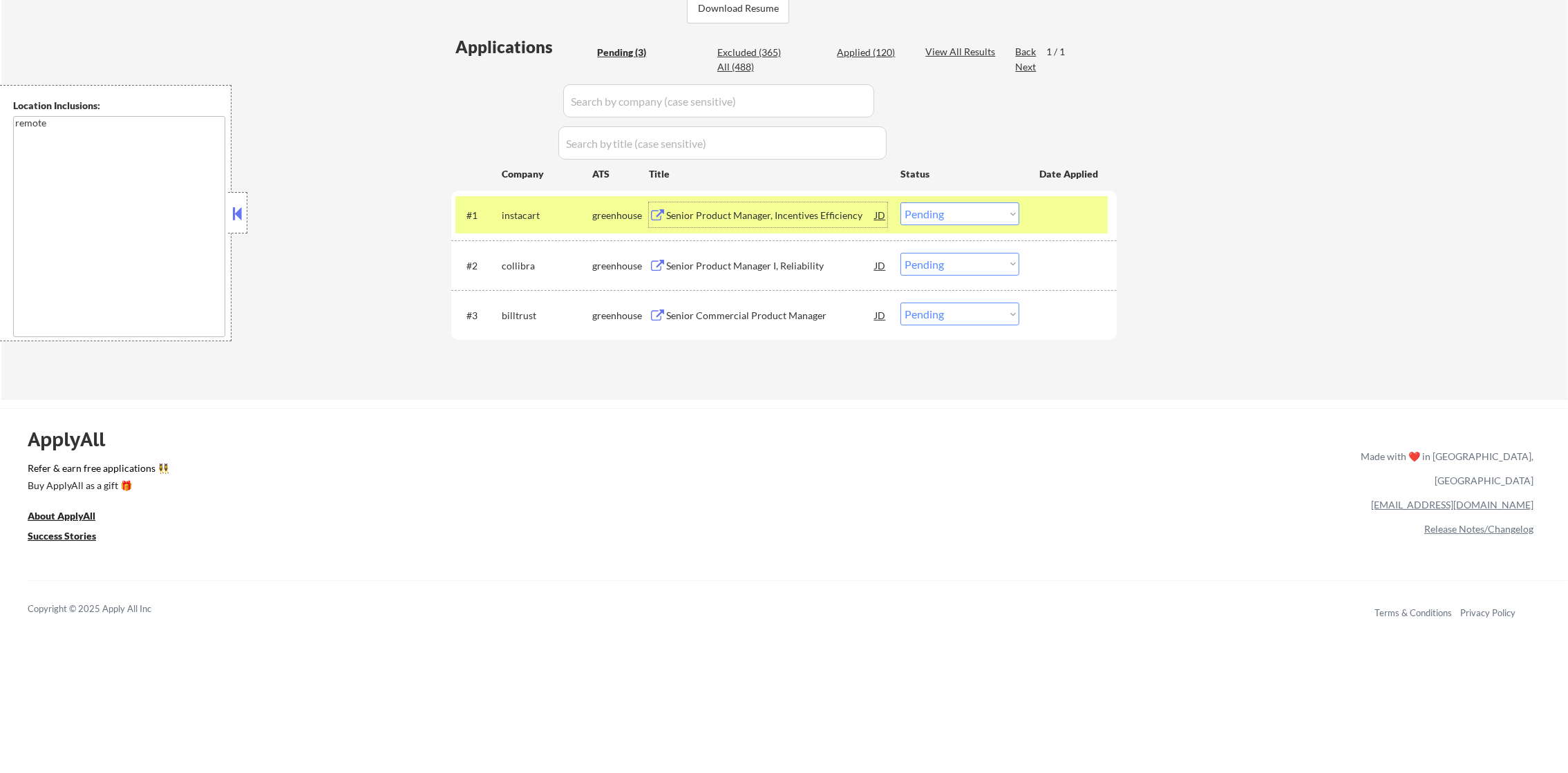
click at [812, 211] on div "Senior Product Manager, Incentives Efficiency" at bounding box center [771, 215] width 209 height 14
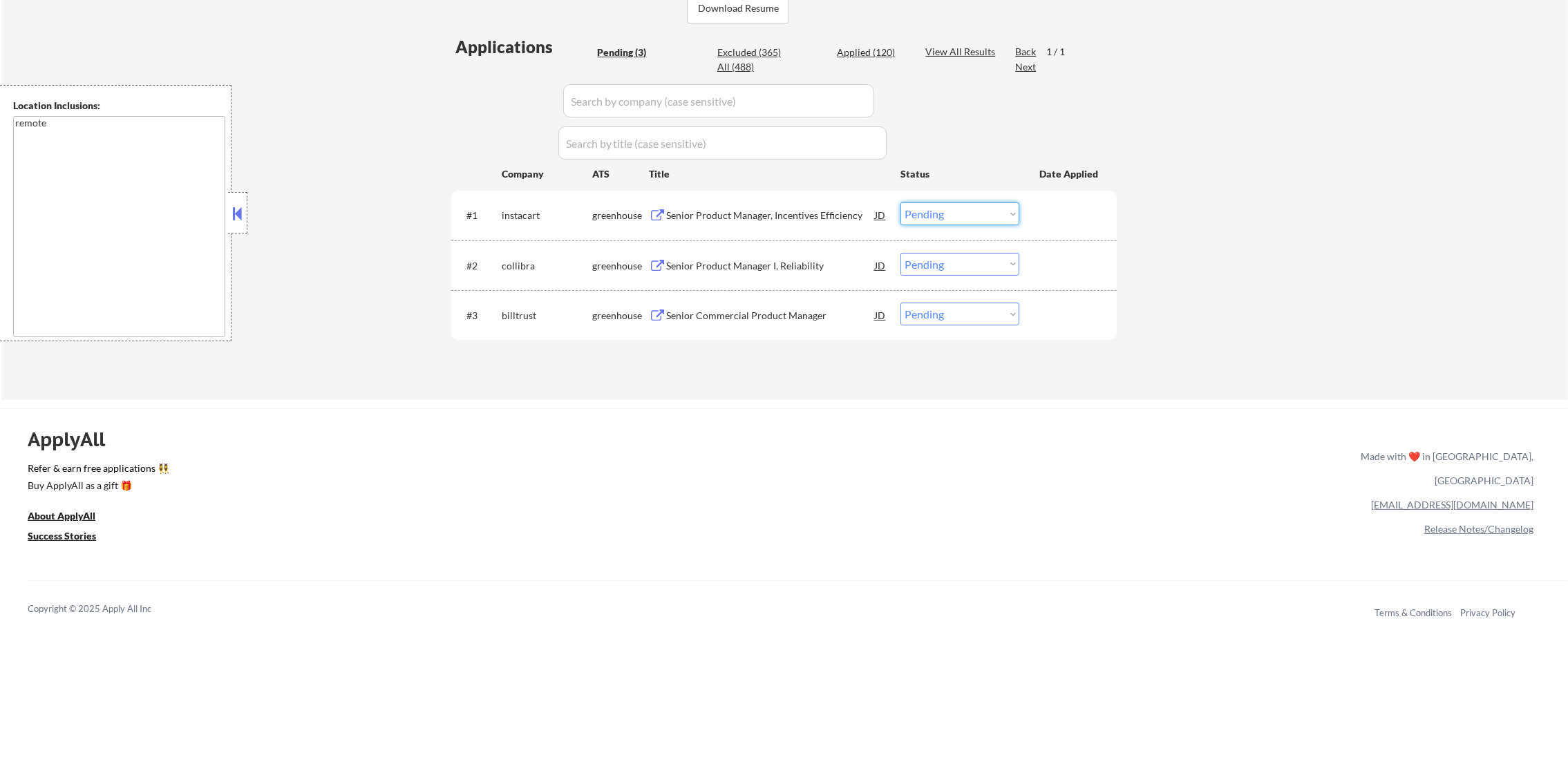
click at [915, 210] on select "Choose an option... Pending Applied Excluded (Questions) Excluded (Expired) Exc…" at bounding box center [959, 213] width 119 height 23
click at [900, 202] on select "Choose an option... Pending Applied Excluded (Questions) Excluded (Expired) Exc…" at bounding box center [959, 213] width 119 height 23
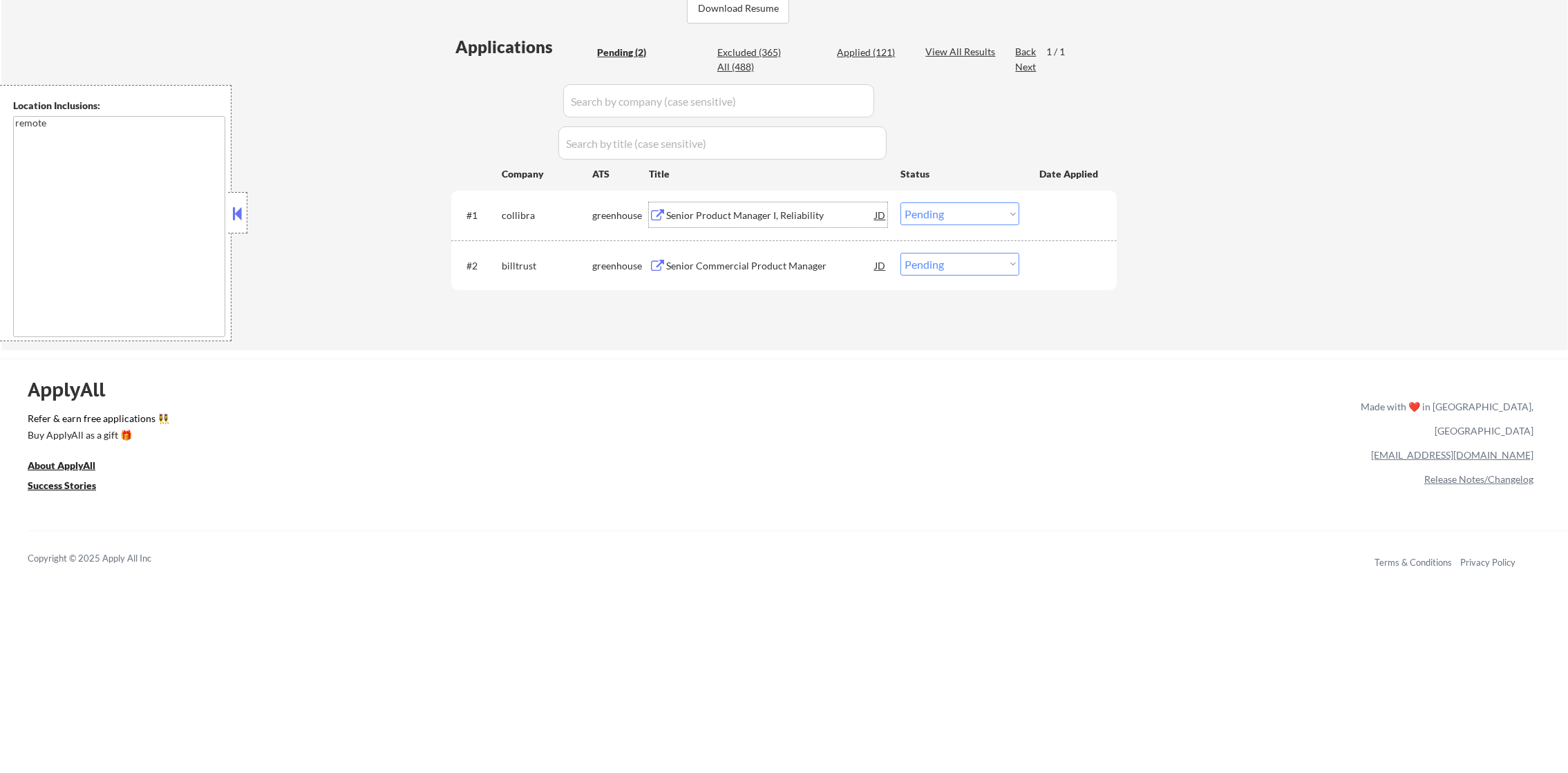
click at [763, 209] on div "Senior Product Manager I, Reliability" at bounding box center [771, 215] width 209 height 14
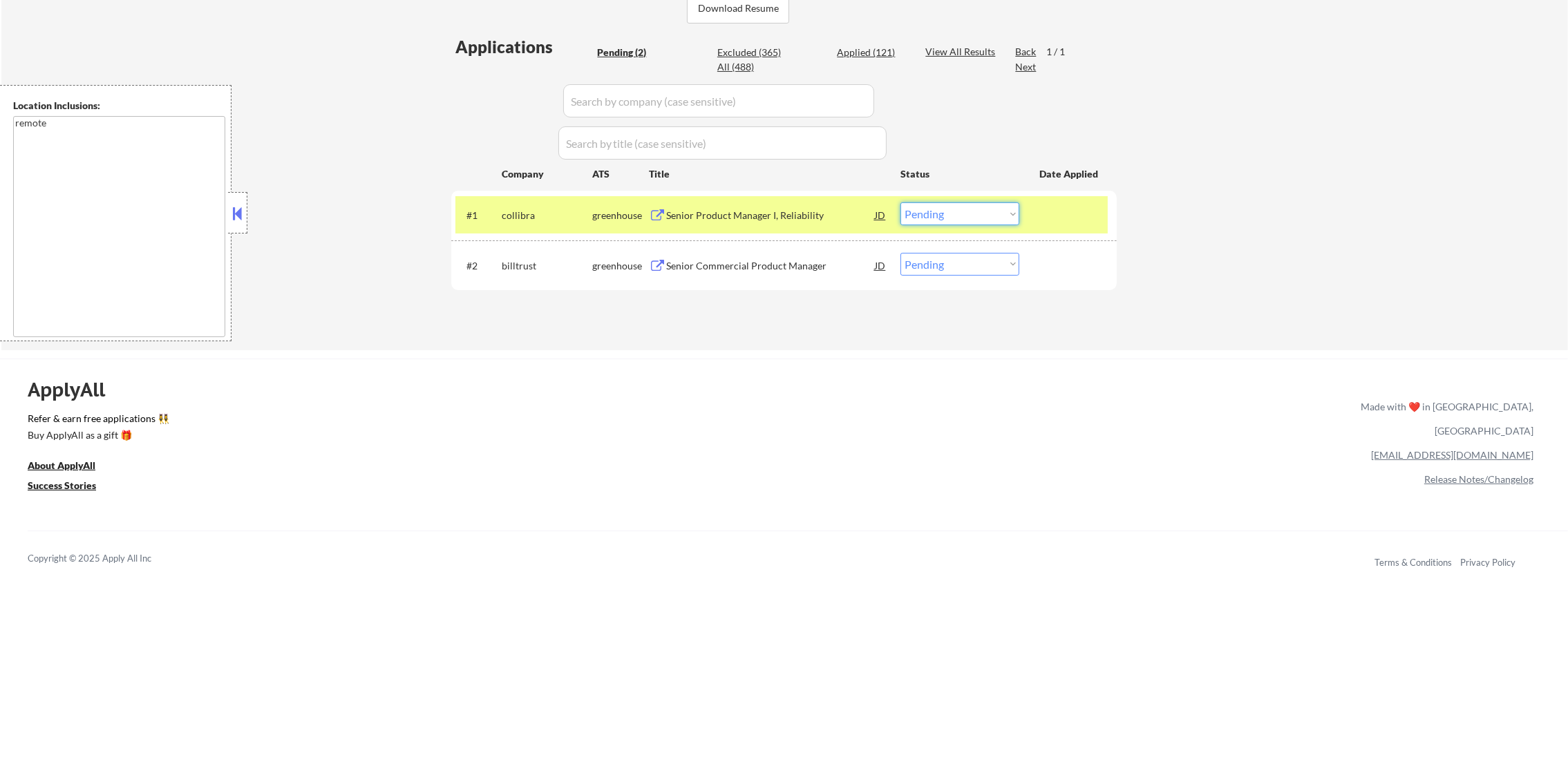
click at [927, 211] on select "Choose an option... Pending Applied Excluded (Questions) Excluded (Expired) Exc…" at bounding box center [959, 213] width 119 height 23
click at [900, 202] on select "Choose an option... Pending Applied Excluded (Questions) Excluded (Expired) Exc…" at bounding box center [959, 213] width 119 height 23
click at [545, 210] on div "collibra" at bounding box center [547, 215] width 90 height 14
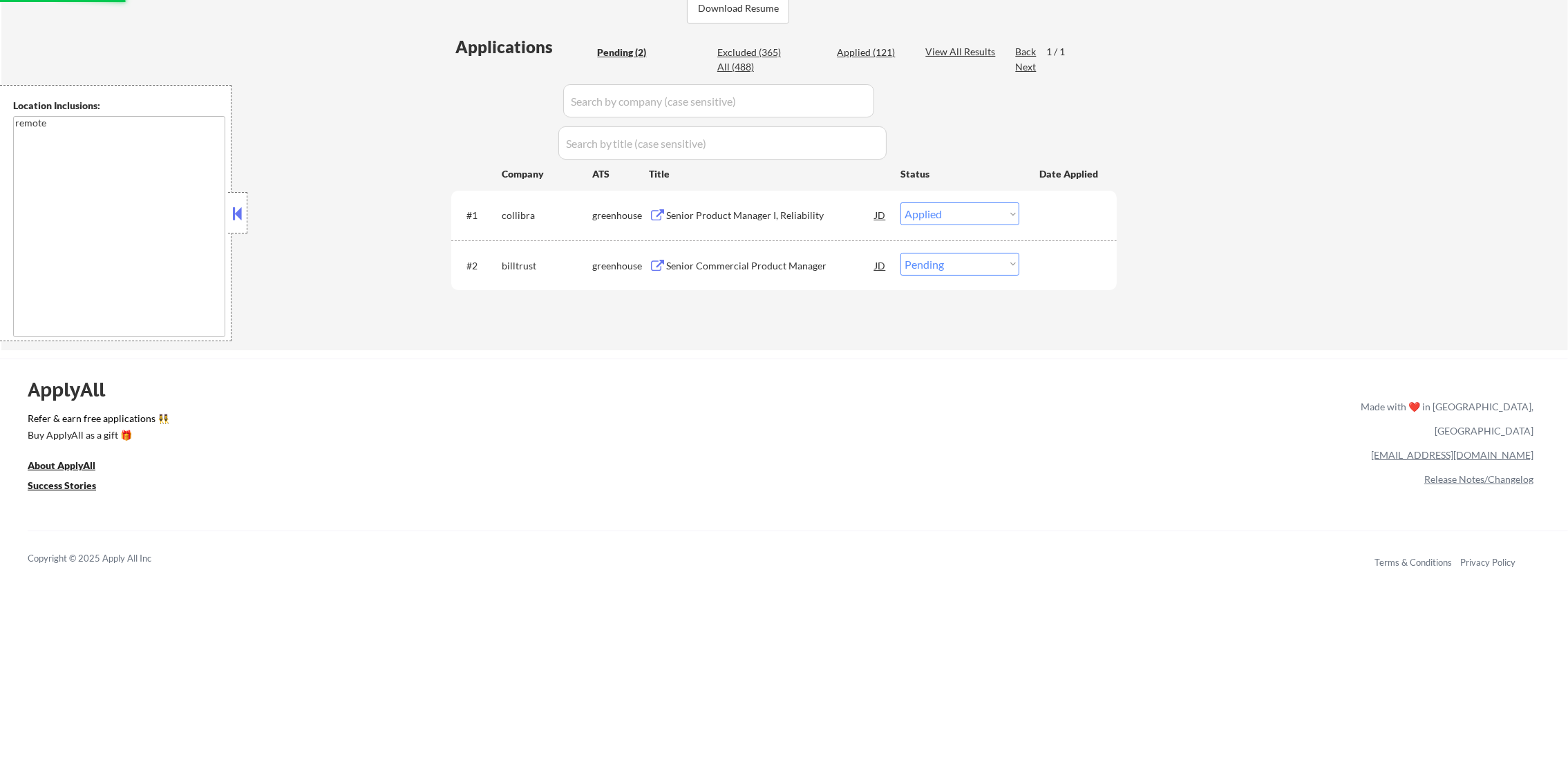
click at [699, 273] on div "Senior Commercial Product Manager" at bounding box center [771, 265] width 209 height 25
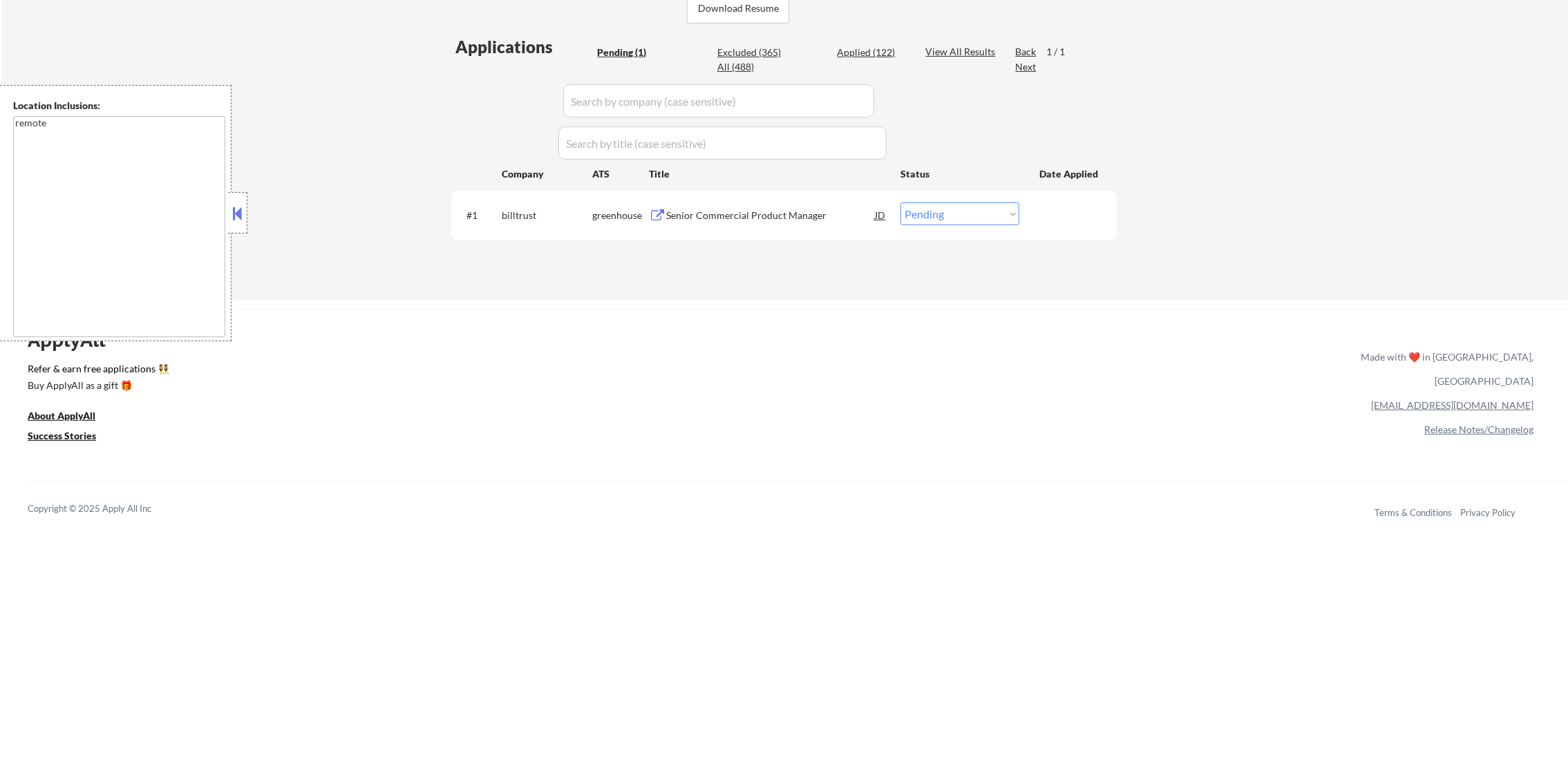
click at [940, 215] on select "Choose an option... Pending Applied Excluded (Questions) Excluded (Expired) Exc…" at bounding box center [959, 213] width 119 height 23
click at [900, 202] on select "Choose an option... Pending Applied Excluded (Questions) Excluded (Expired) Exc…" at bounding box center [959, 213] width 119 height 23
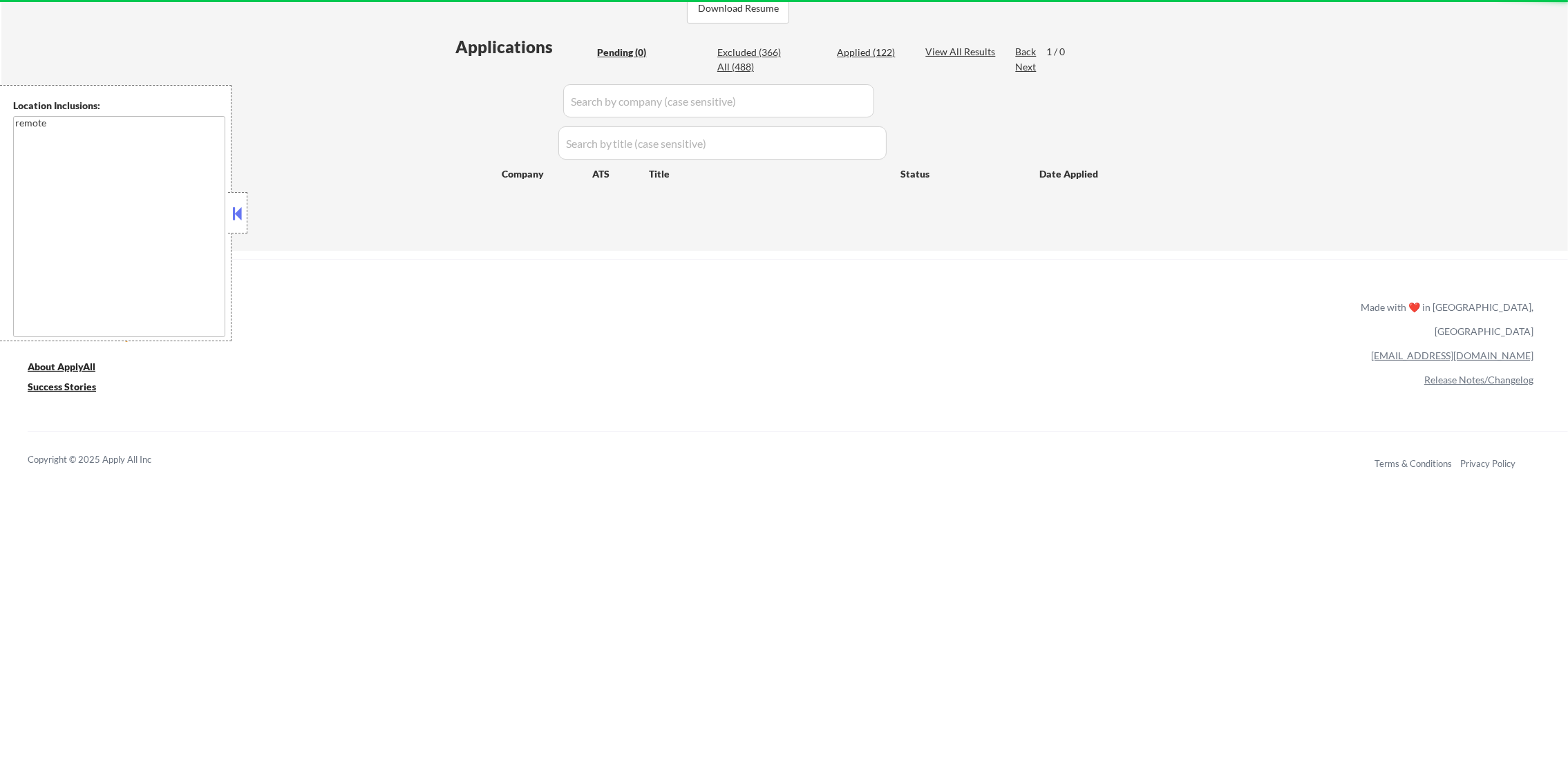
click at [878, 46] on div "Applied (122)" at bounding box center [871, 53] width 69 height 14
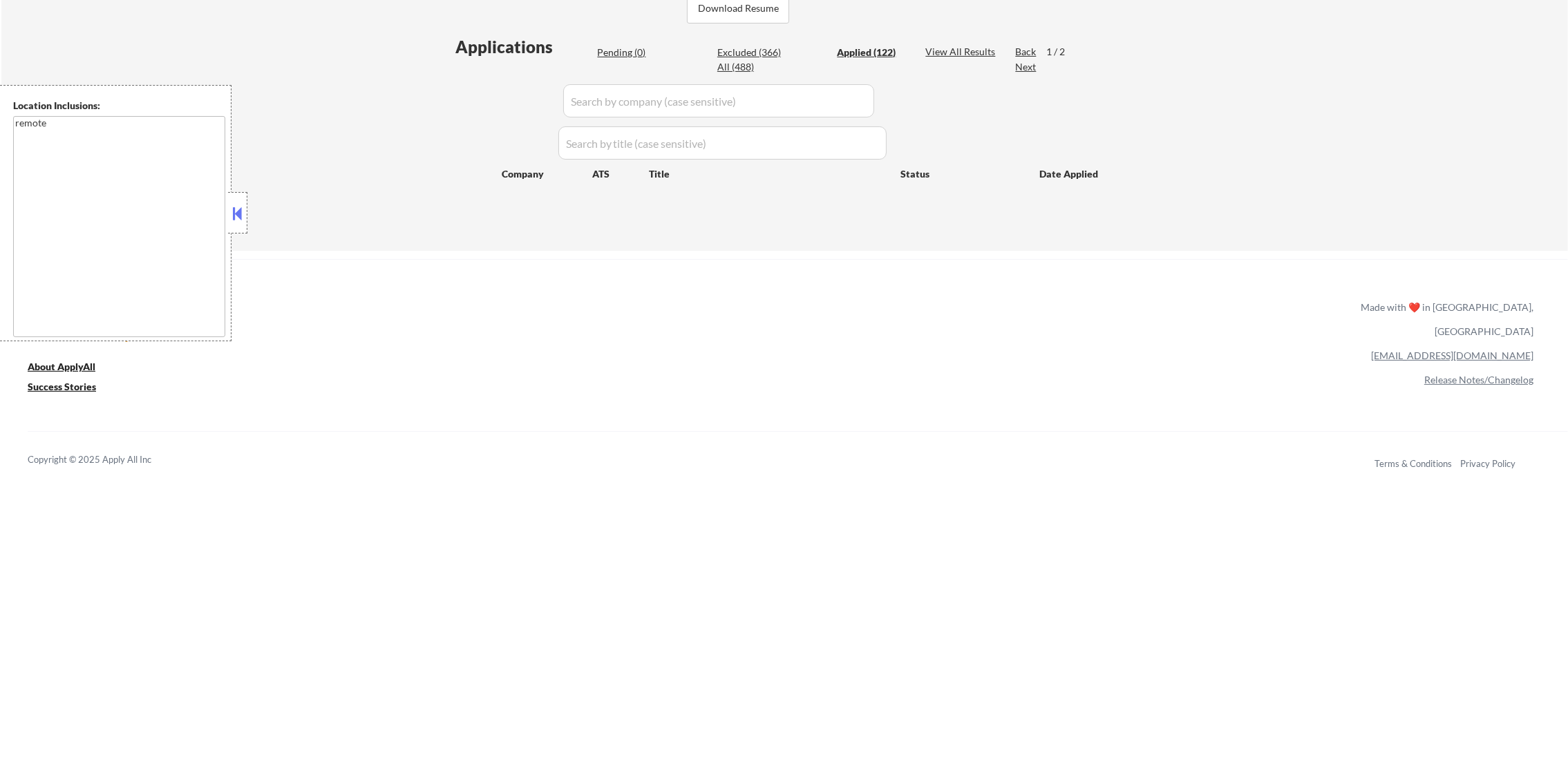
select select ""applied""
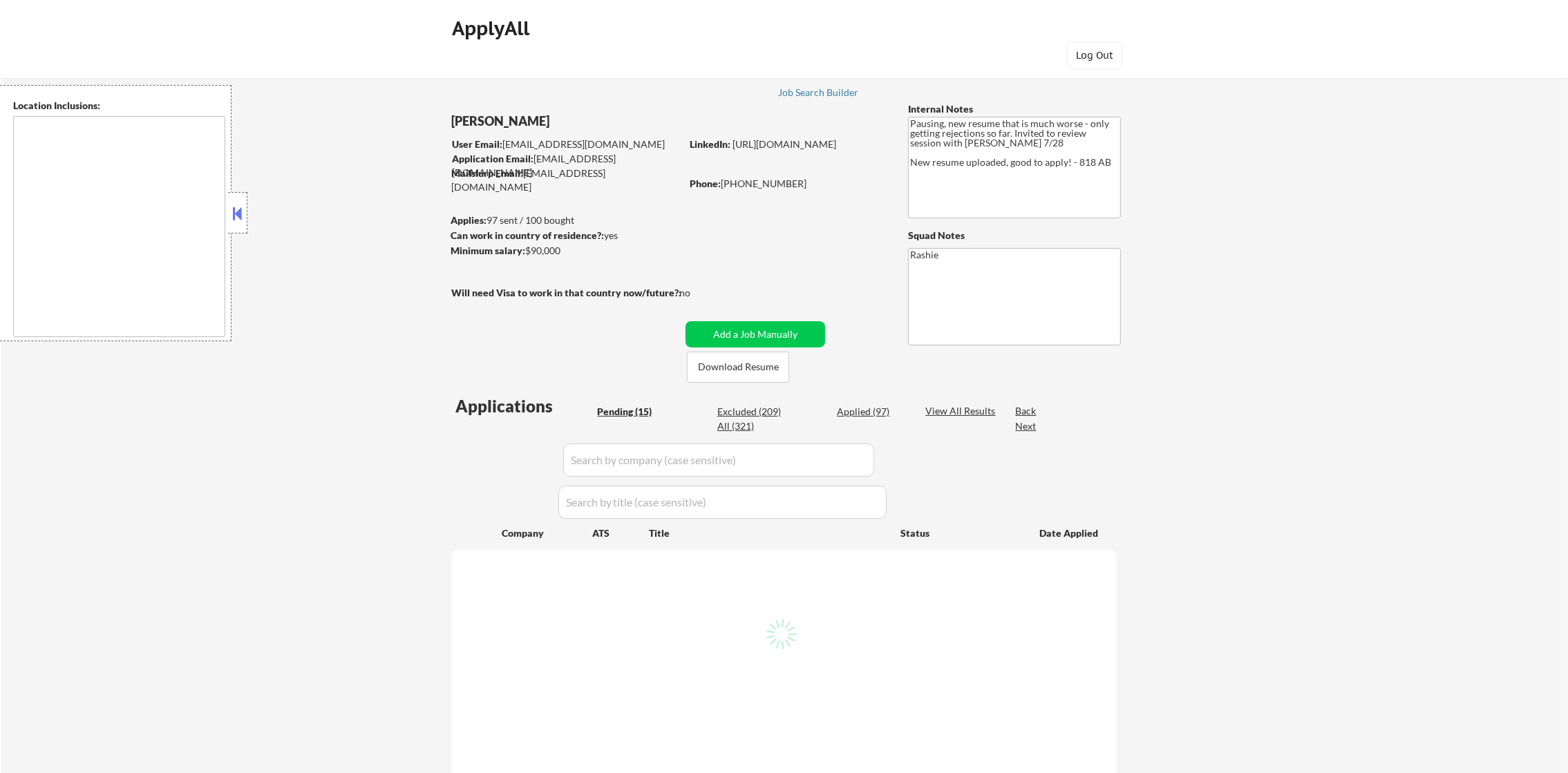
type textarea "[GEOGRAPHIC_DATA], [GEOGRAPHIC_DATA] [GEOGRAPHIC_DATA], [GEOGRAPHIC_DATA] [GEOG…"
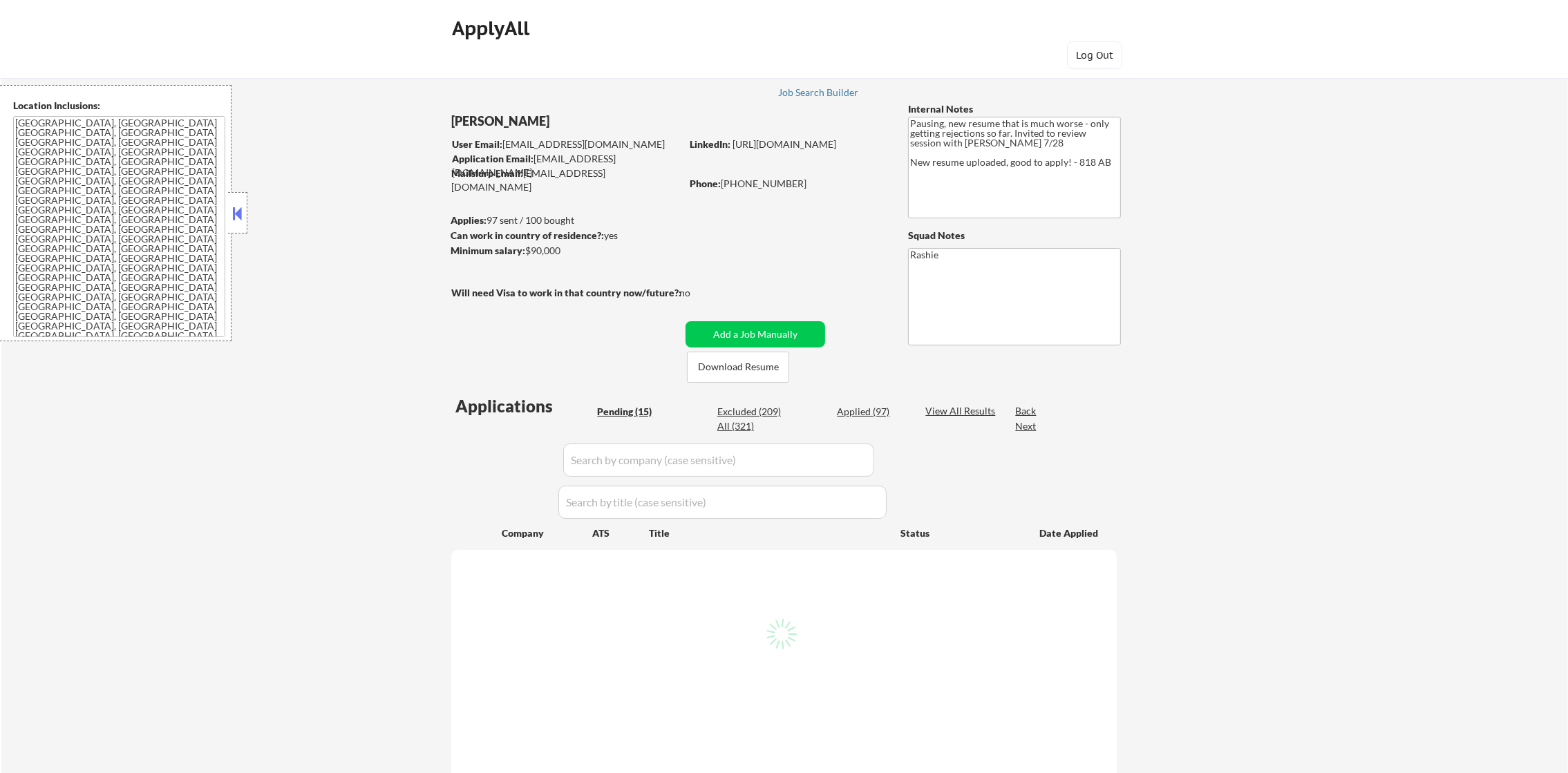
select select ""pending""
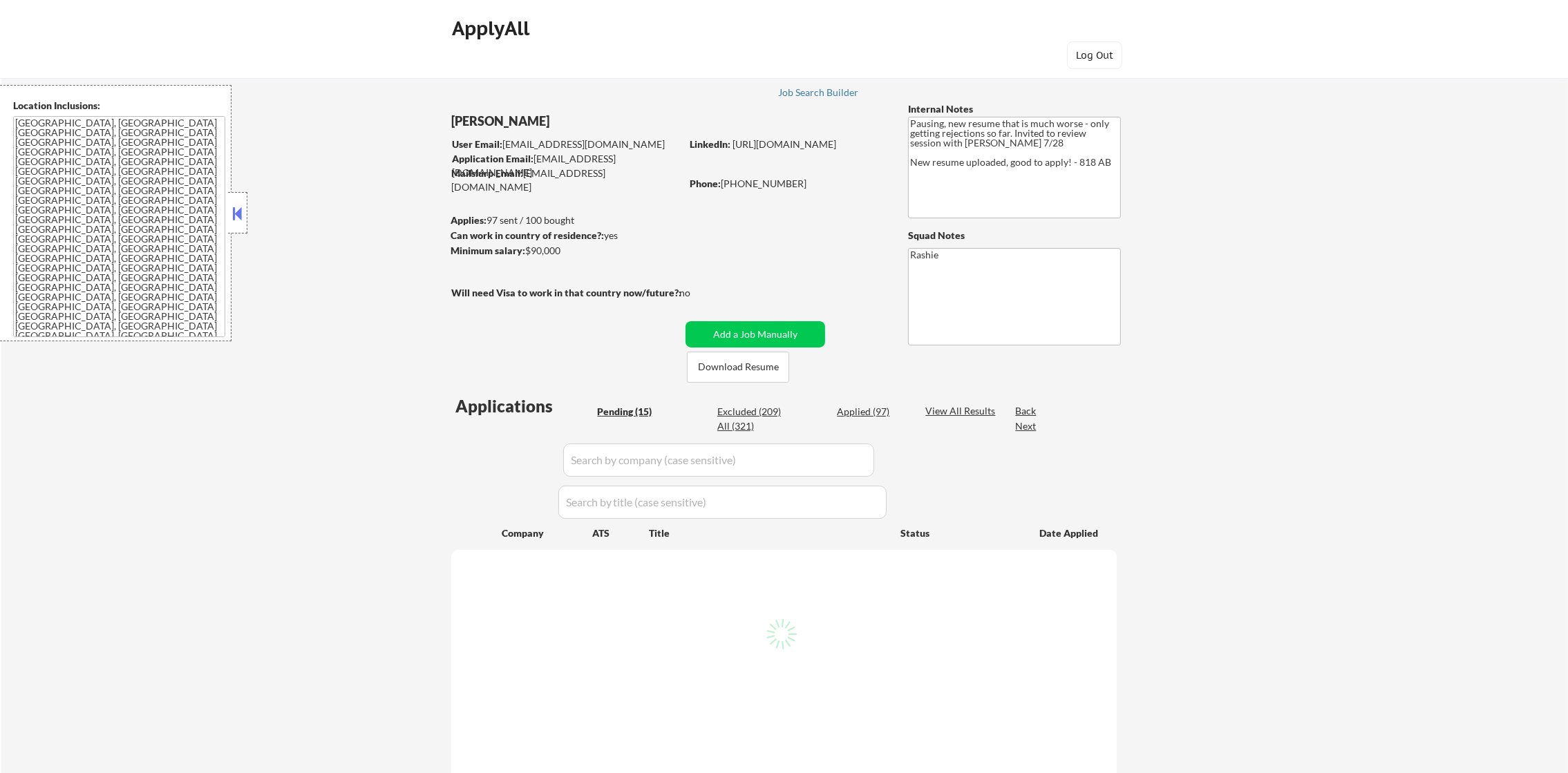
select select ""pending""
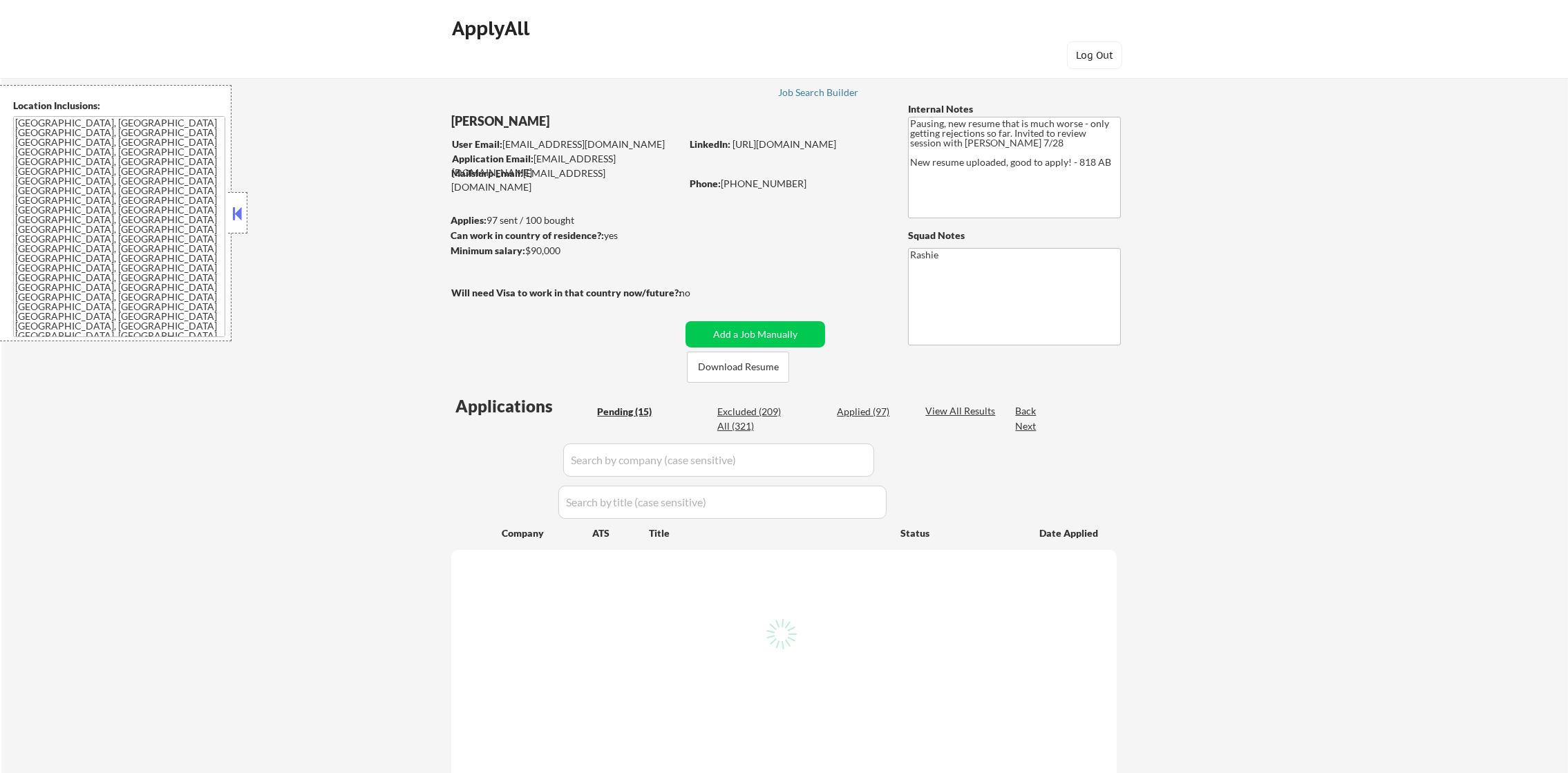
select select ""pending""
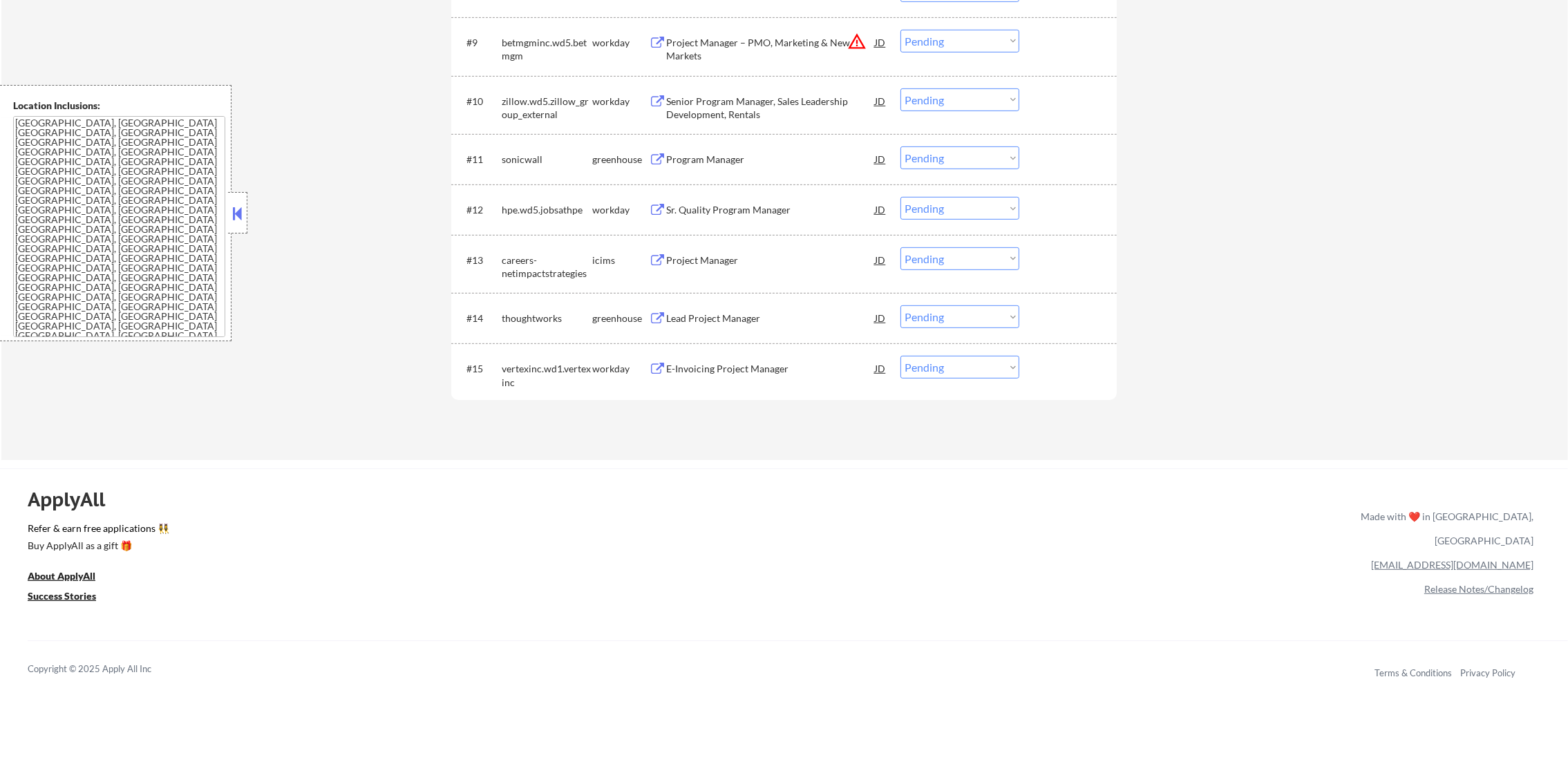
scroll to position [998, 0]
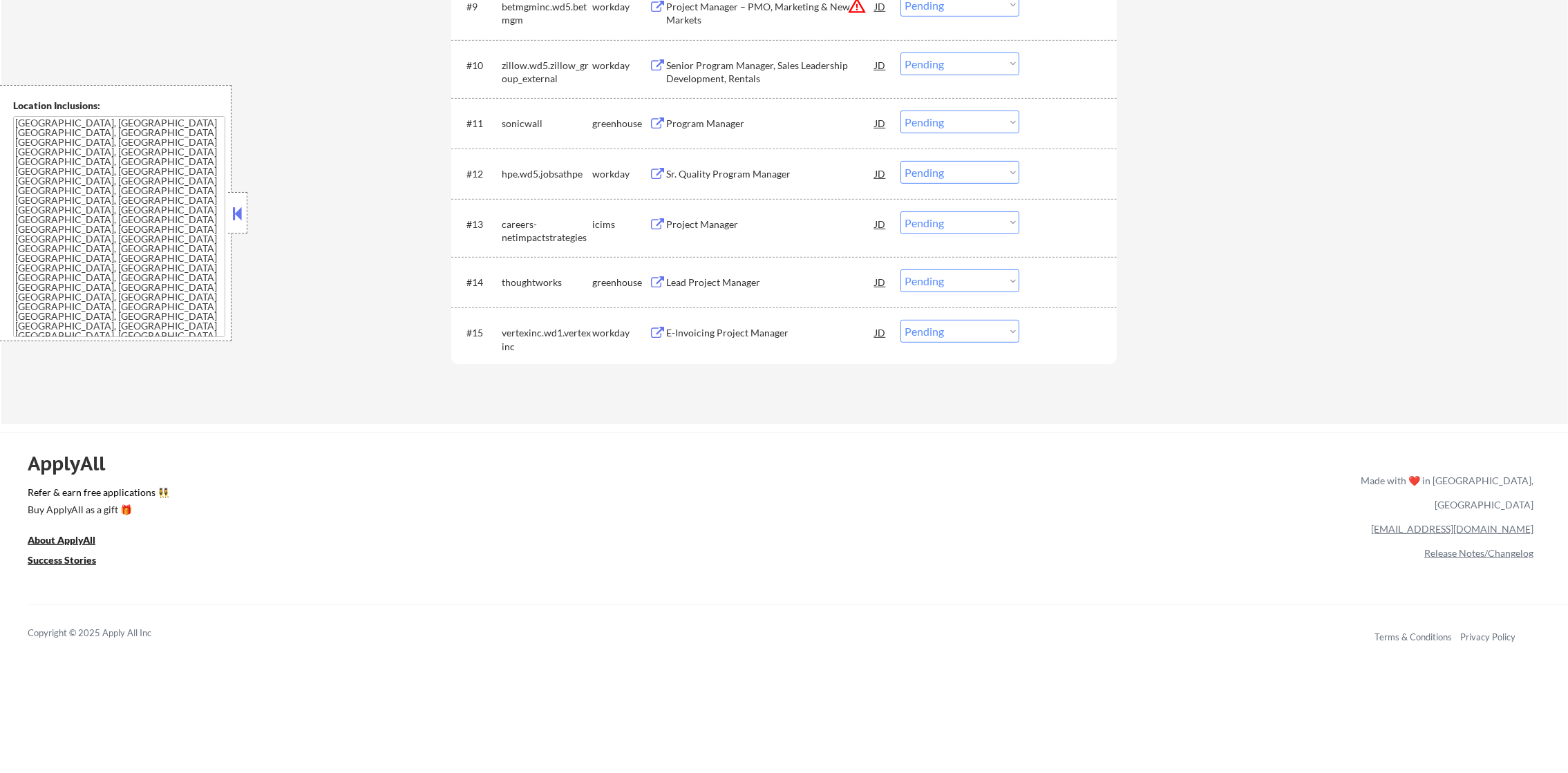
click at [746, 340] on div "E-Invoicing Project Manager" at bounding box center [771, 332] width 209 height 25
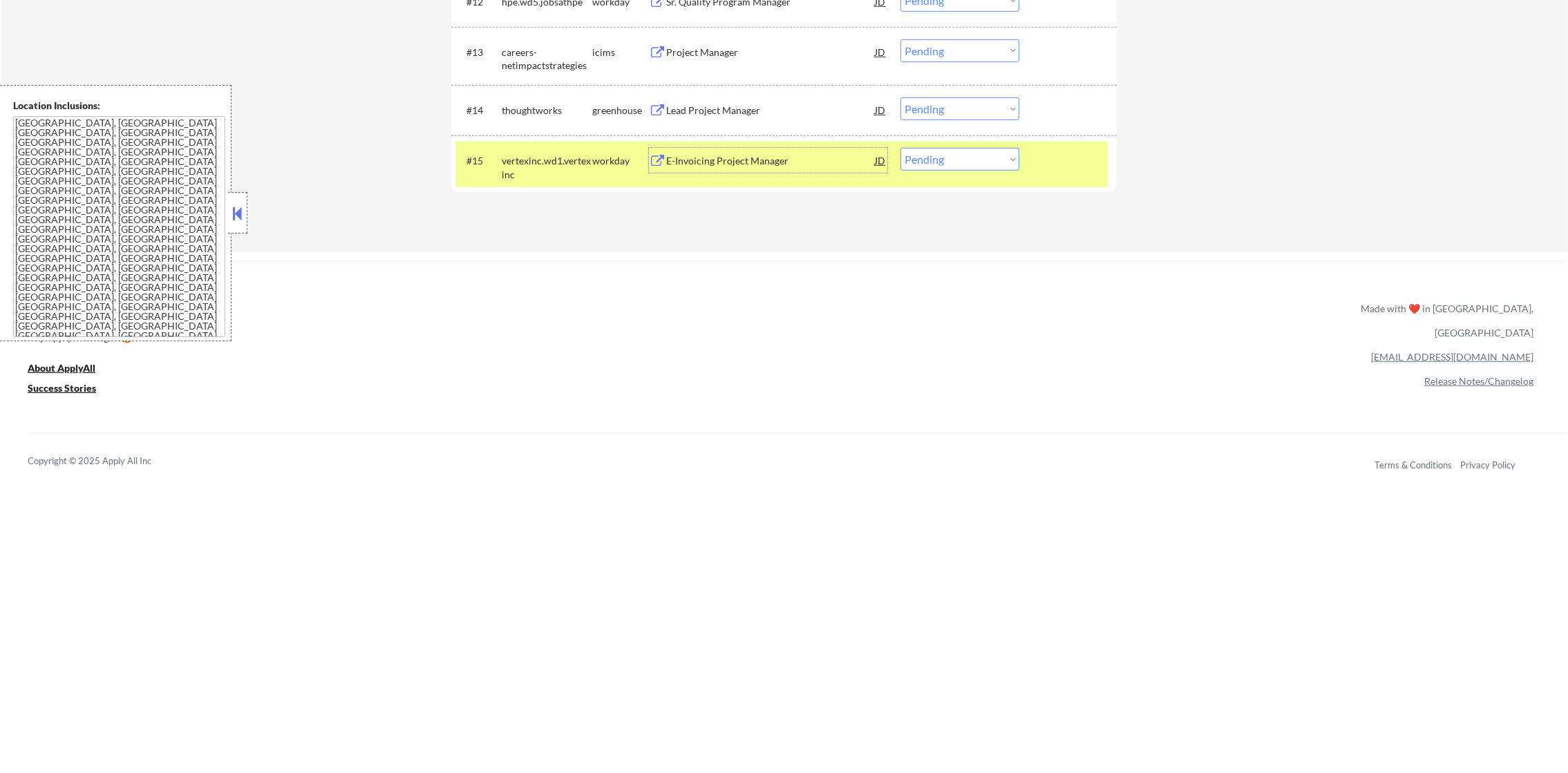
scroll to position [1170, 0]
click at [927, 160] on select "Choose an option... Pending Applied Excluded (Questions) Excluded (Expired) Exc…" at bounding box center [959, 158] width 119 height 23
select select ""applied""
click at [900, 147] on select "Choose an option... Pending Applied Excluded (Questions) Excluded (Expired) Exc…" at bounding box center [959, 158] width 119 height 23
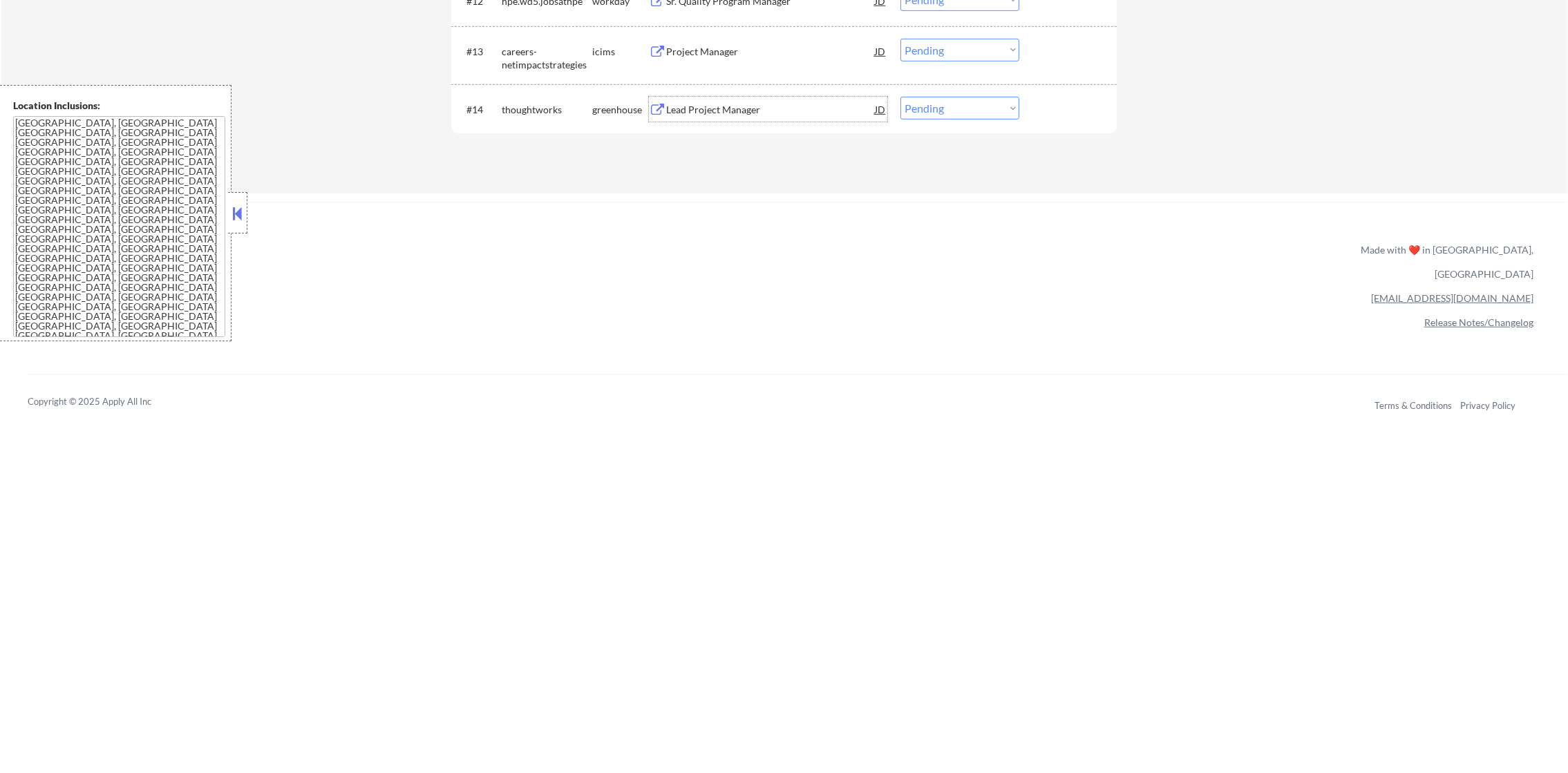
click at [726, 105] on div "Lead Project Manager" at bounding box center [771, 109] width 209 height 14
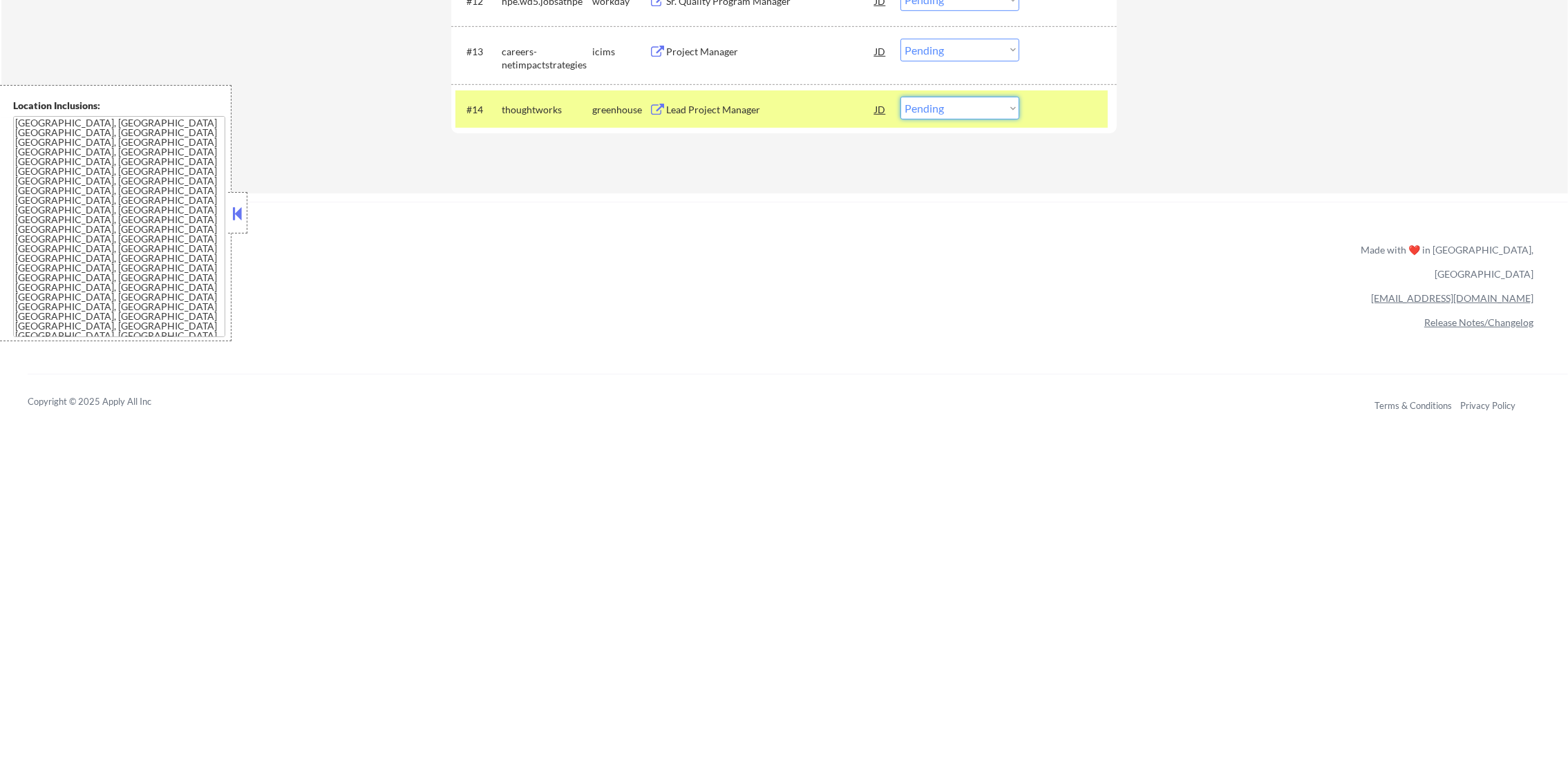
drag, startPoint x: 941, startPoint y: 108, endPoint x: 943, endPoint y: 122, distance: 14.1
click at [941, 108] on select "Choose an option... Pending Applied Excluded (Questions) Excluded (Expired) Exc…" at bounding box center [959, 108] width 119 height 23
select select ""excluded__location_""
click at [900, 97] on select "Choose an option... Pending Applied Excluded (Questions) Excluded (Expired) Exc…" at bounding box center [959, 108] width 119 height 23
click at [566, 99] on div "thoughtworks" at bounding box center [547, 109] width 90 height 25
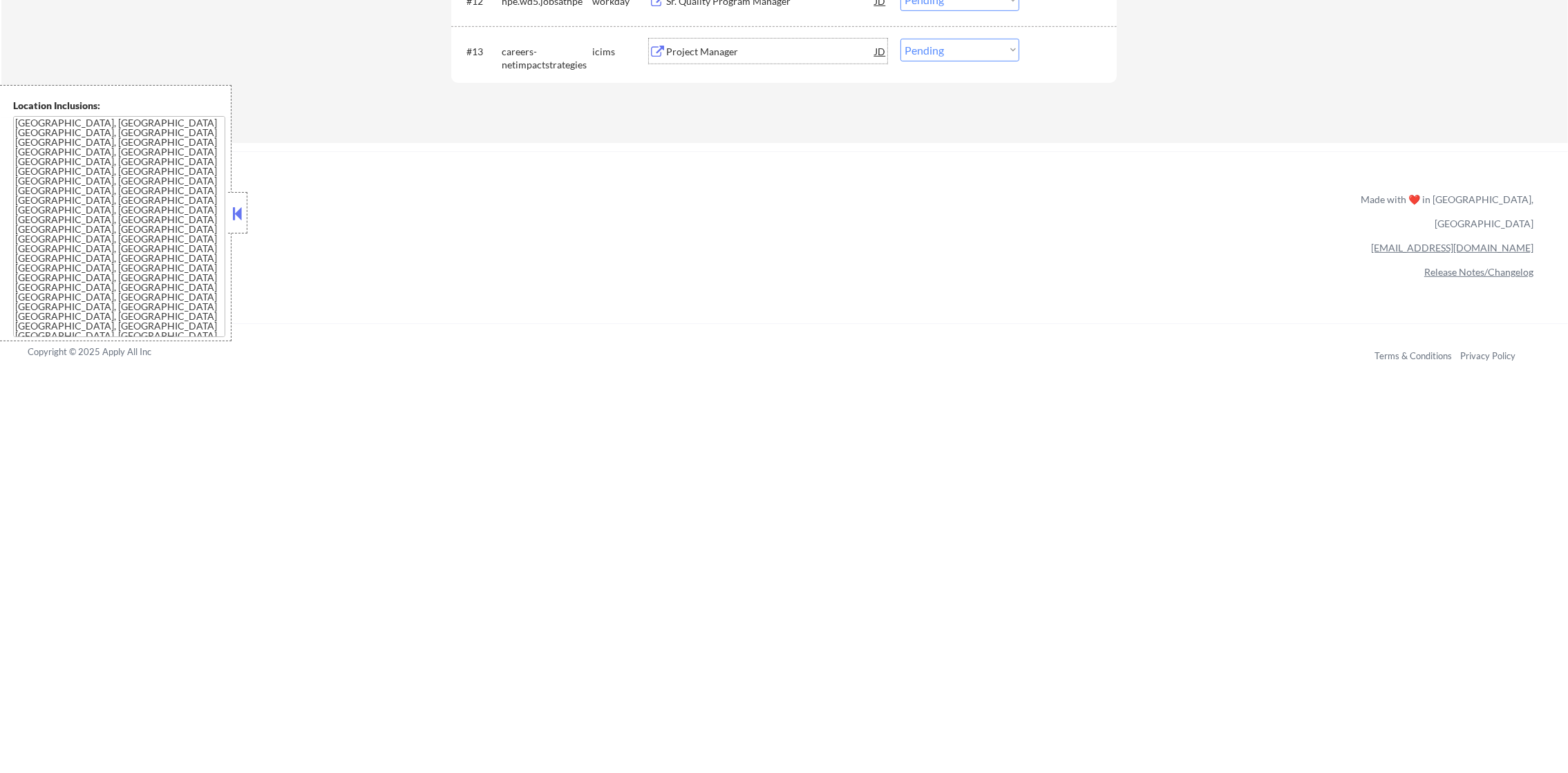
click at [719, 39] on div "Project Manager" at bounding box center [771, 51] width 209 height 25
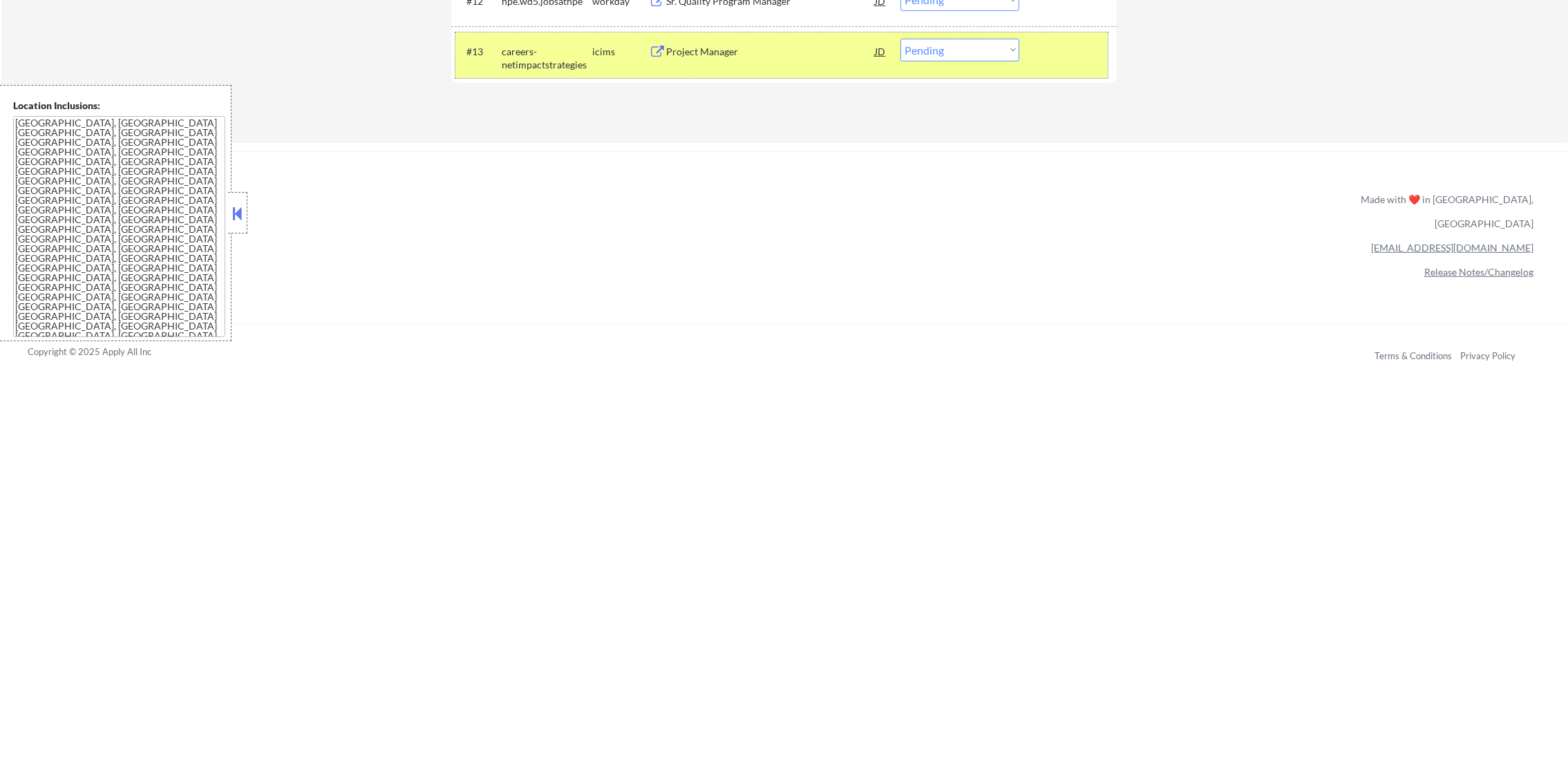
click at [495, 69] on div "#13 careers-netimpactstrategies icims Project Manager JD Choose an option... Pe…" at bounding box center [781, 55] width 652 height 46
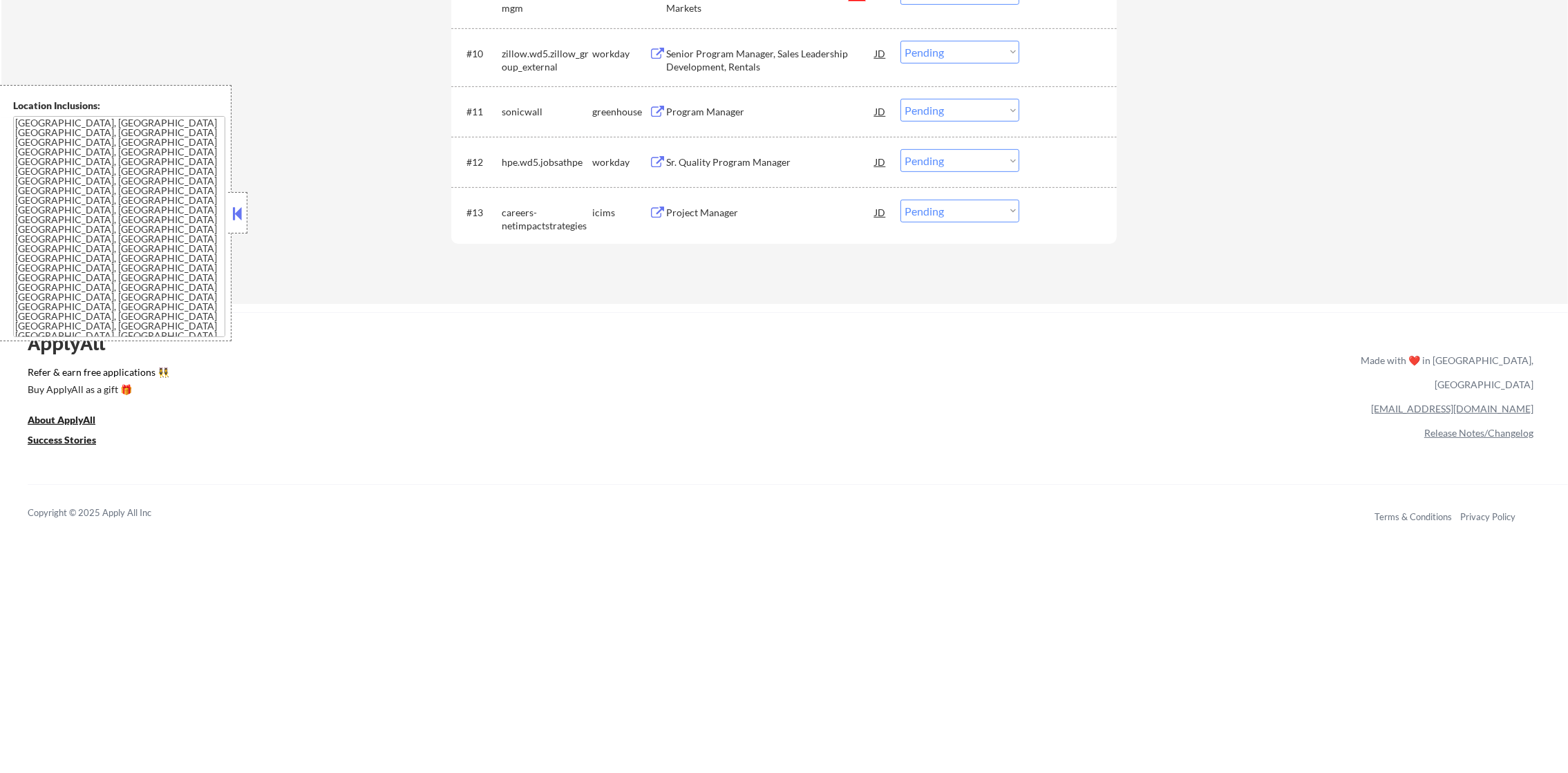
scroll to position [998, 0]
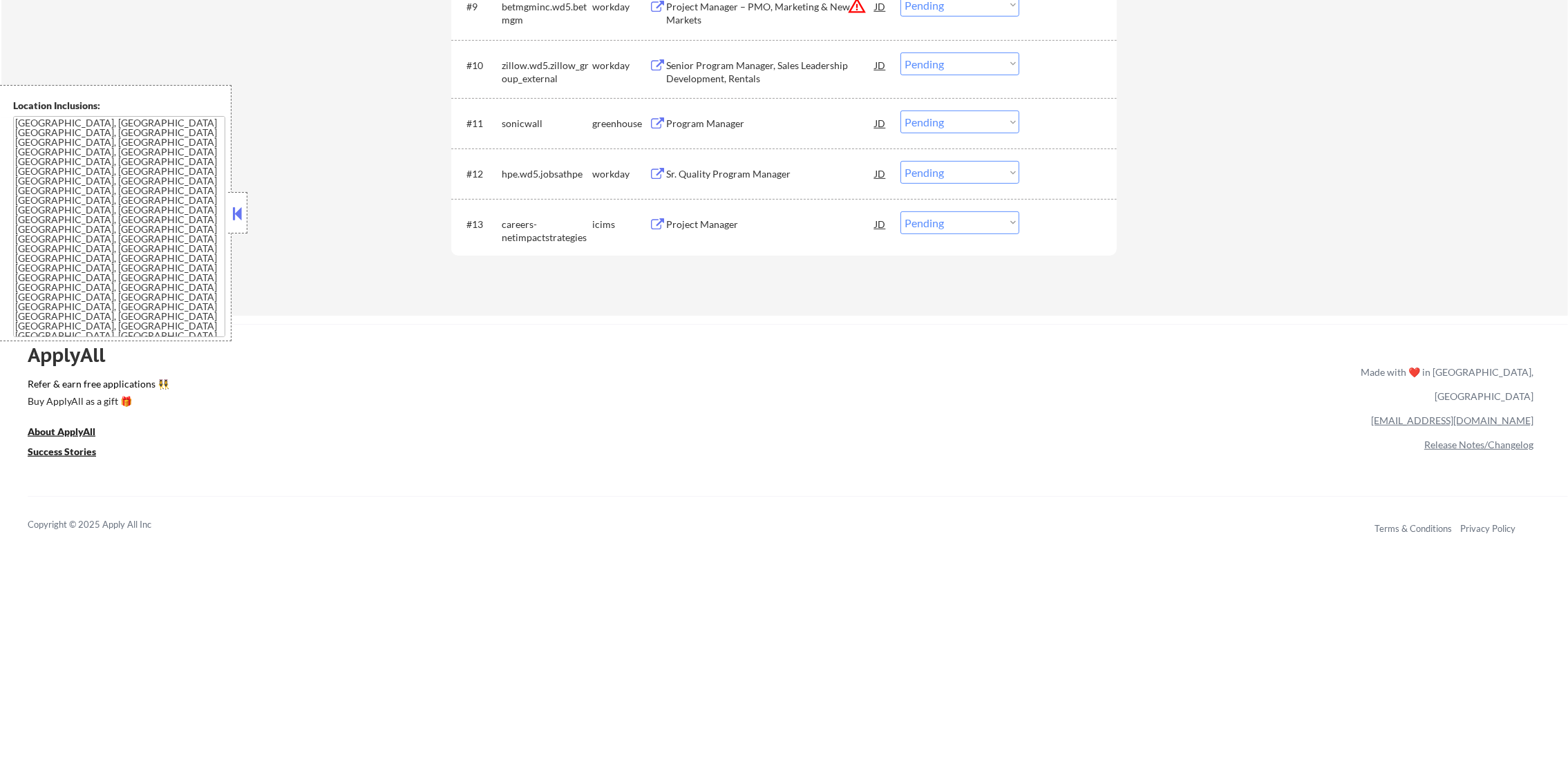
click at [752, 175] on div "Sr. Quality Program Manager" at bounding box center [771, 174] width 209 height 14
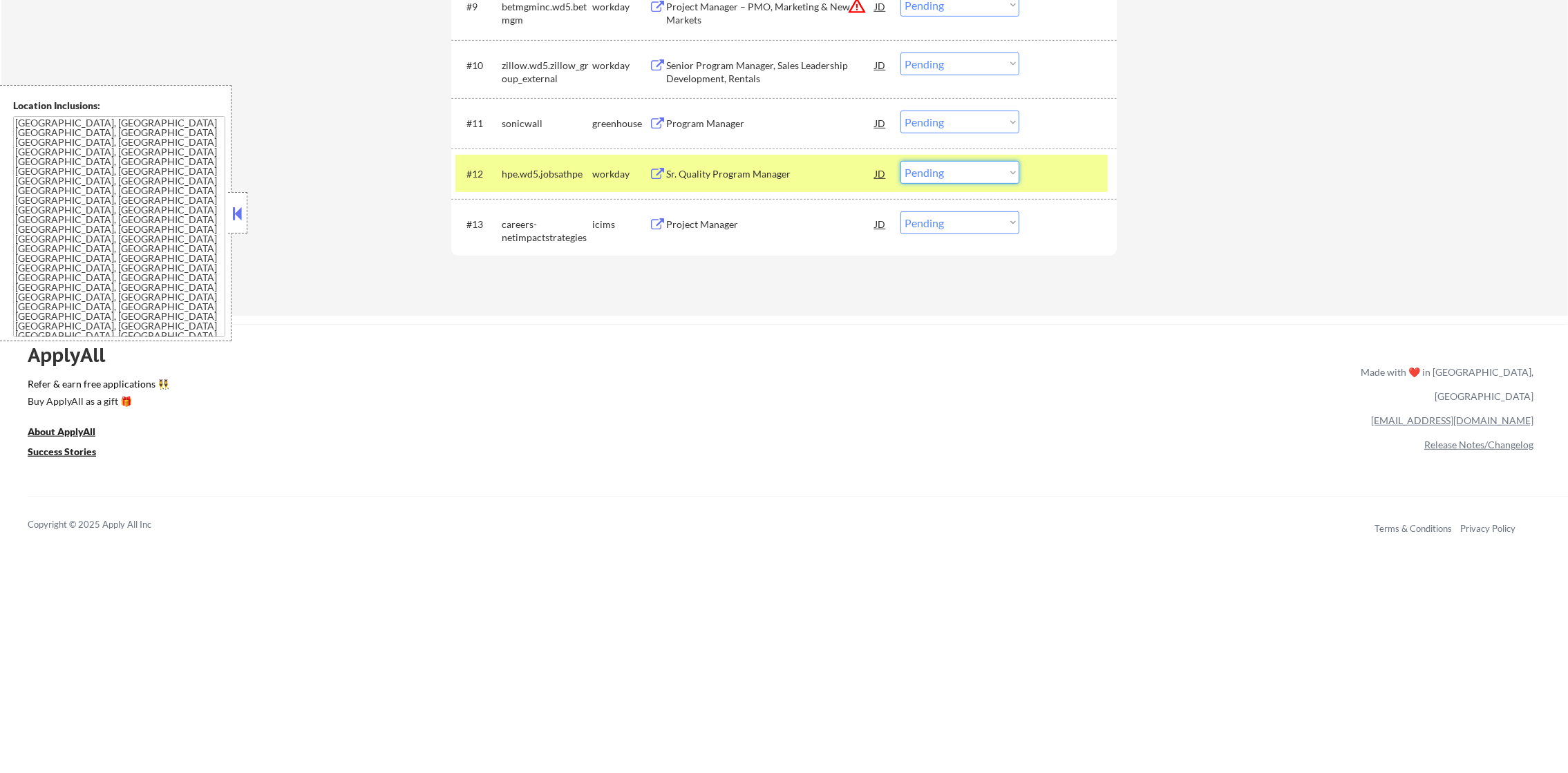
drag, startPoint x: 950, startPoint y: 174, endPoint x: 950, endPoint y: 184, distance: 10.0
click at [950, 174] on select "Choose an option... Pending Applied Excluded (Questions) Excluded (Expired) Exc…" at bounding box center [959, 172] width 119 height 23
click at [900, 161] on select "Choose an option... Pending Applied Excluded (Questions) Excluded (Expired) Exc…" at bounding box center [959, 172] width 119 height 23
click at [529, 178] on div "hpe.wd5.jobsathpe" at bounding box center [547, 174] width 90 height 14
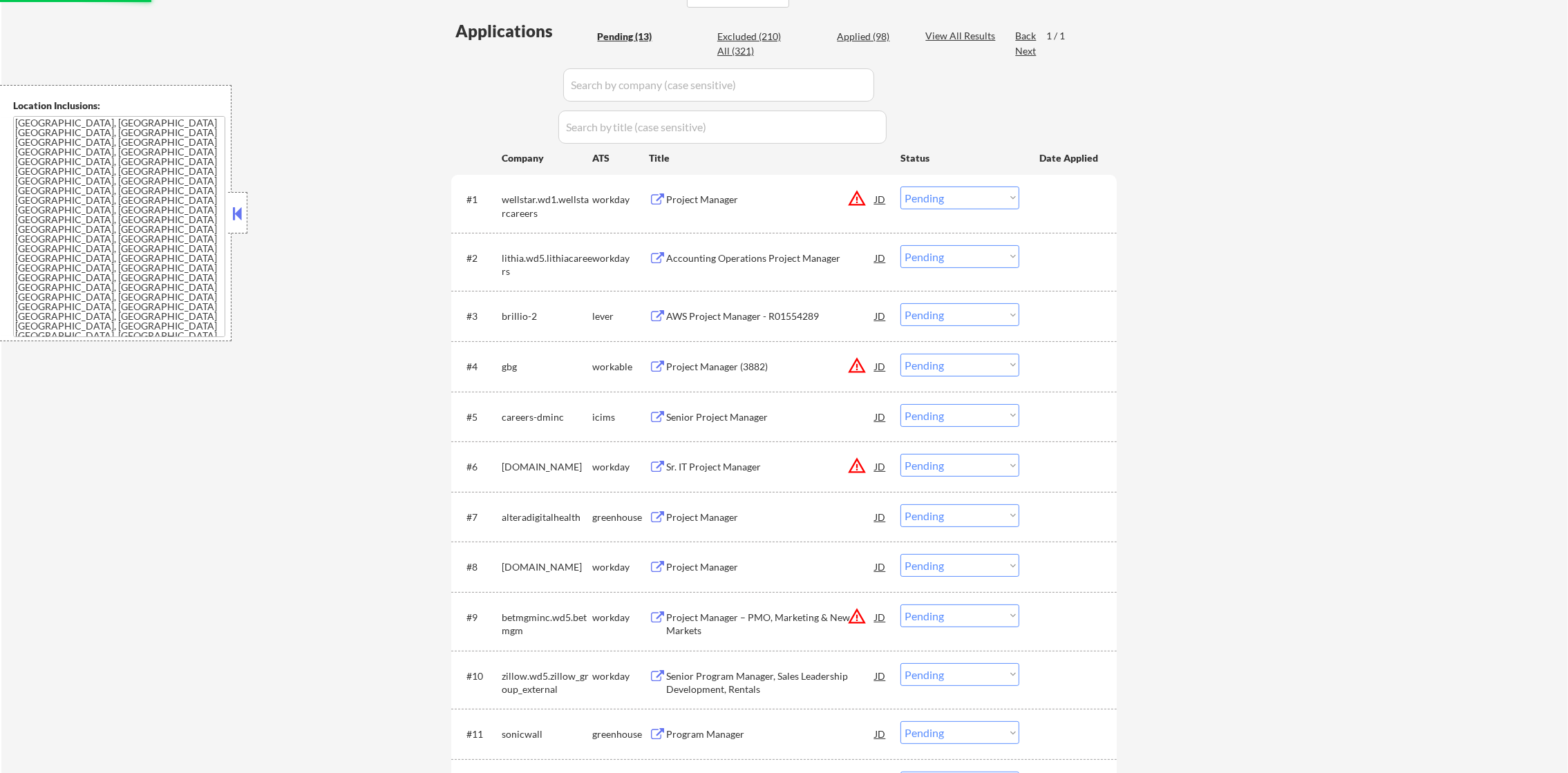
scroll to position [330, 0]
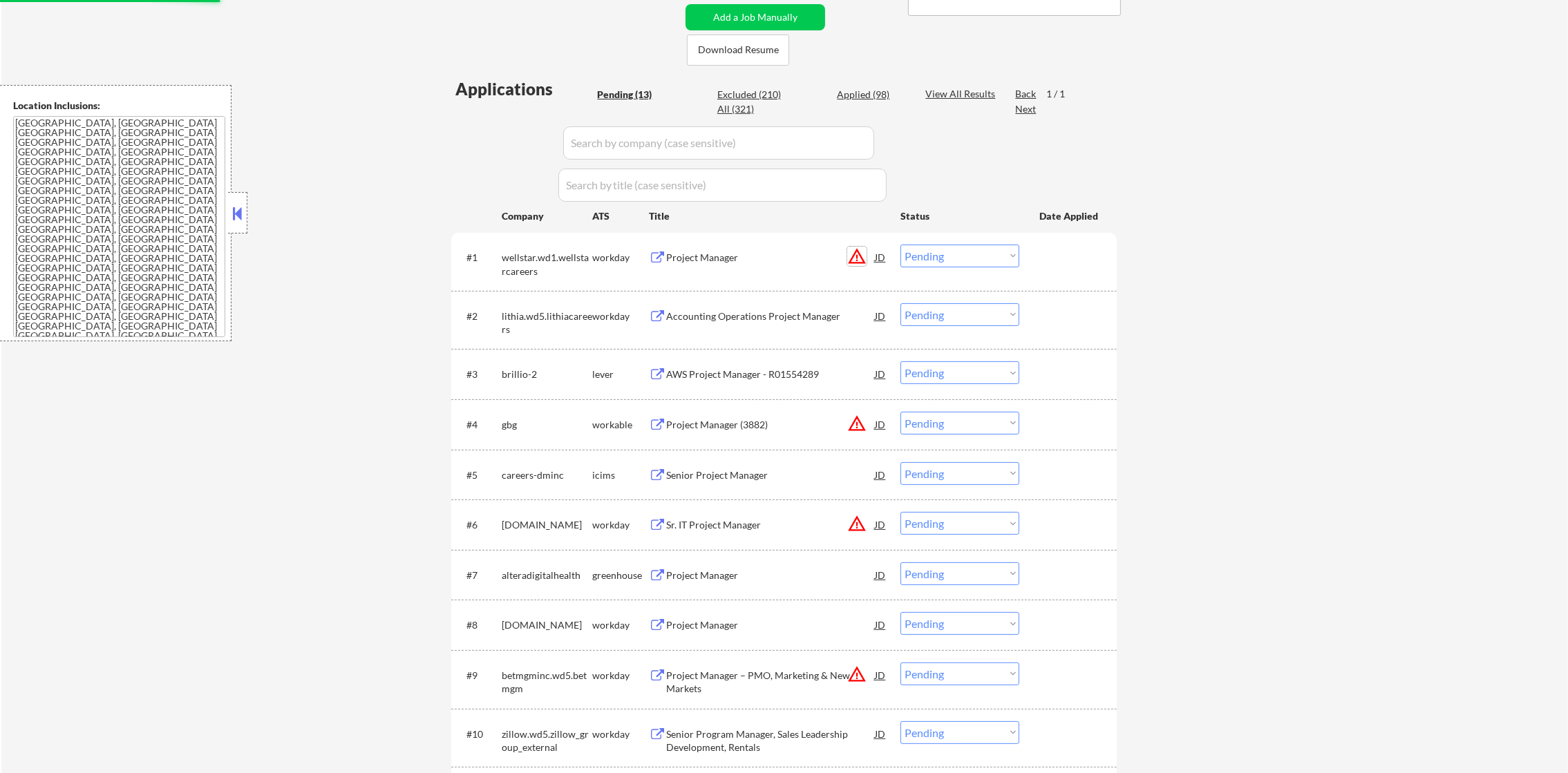
click at [861, 246] on button "warning_amber" at bounding box center [857, 256] width 20 height 20
select select ""pending""
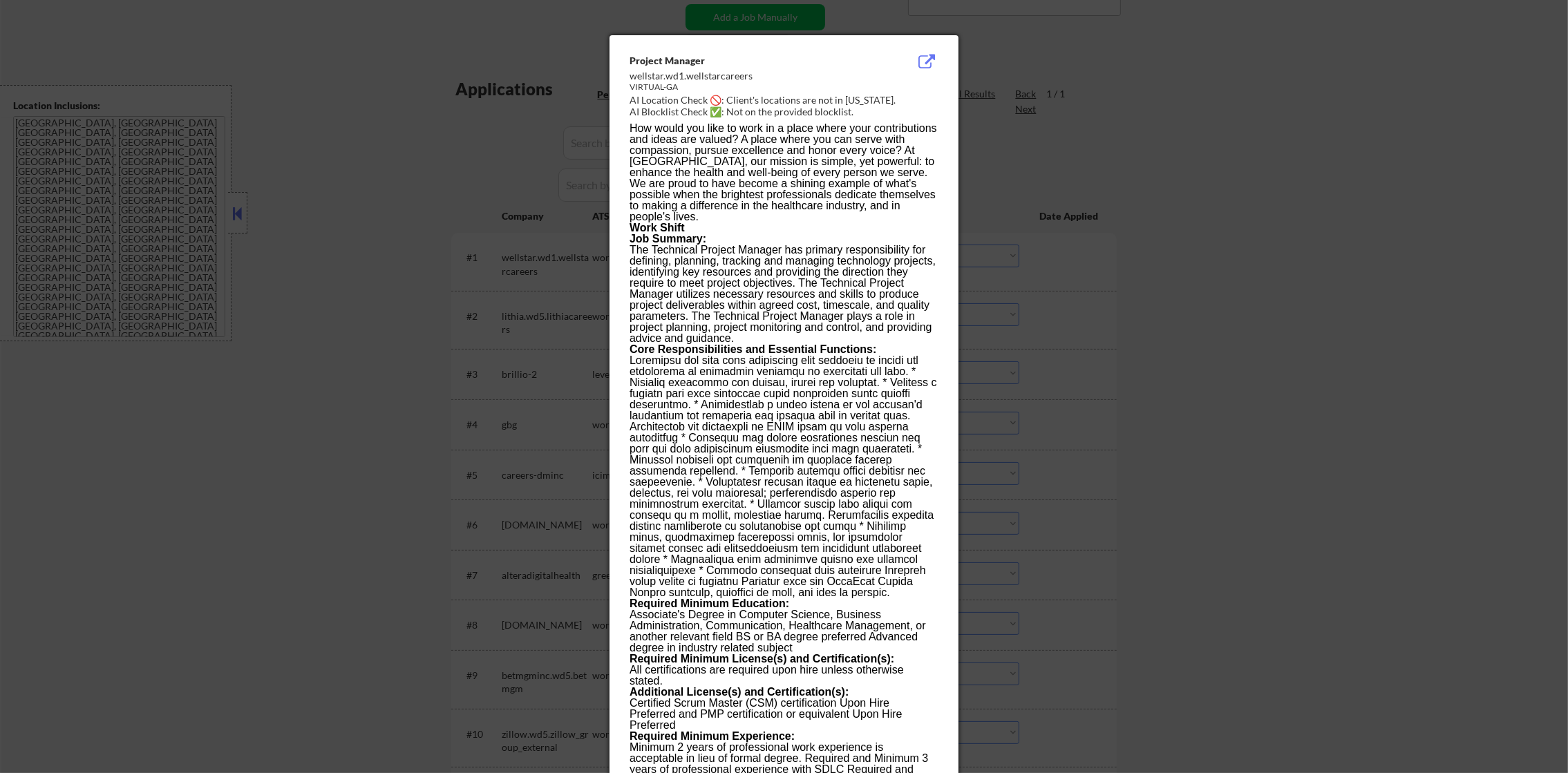
click at [1048, 206] on div at bounding box center [784, 386] width 1568 height 773
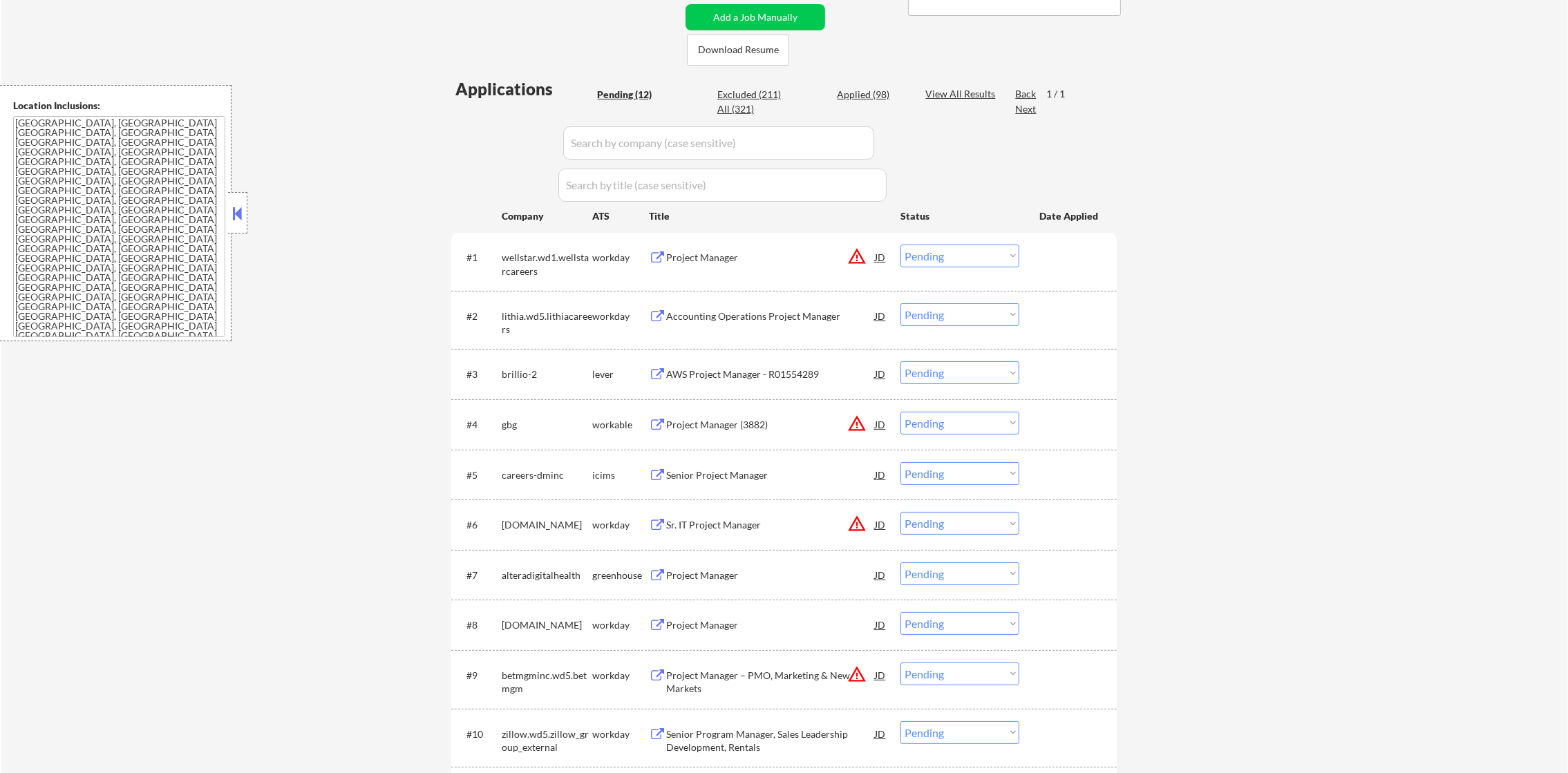
click at [952, 247] on div "#1 wellstar.wd1.wellstarcareers workday Project Manager JD warning_amber Choose…" at bounding box center [781, 261] width 652 height 46
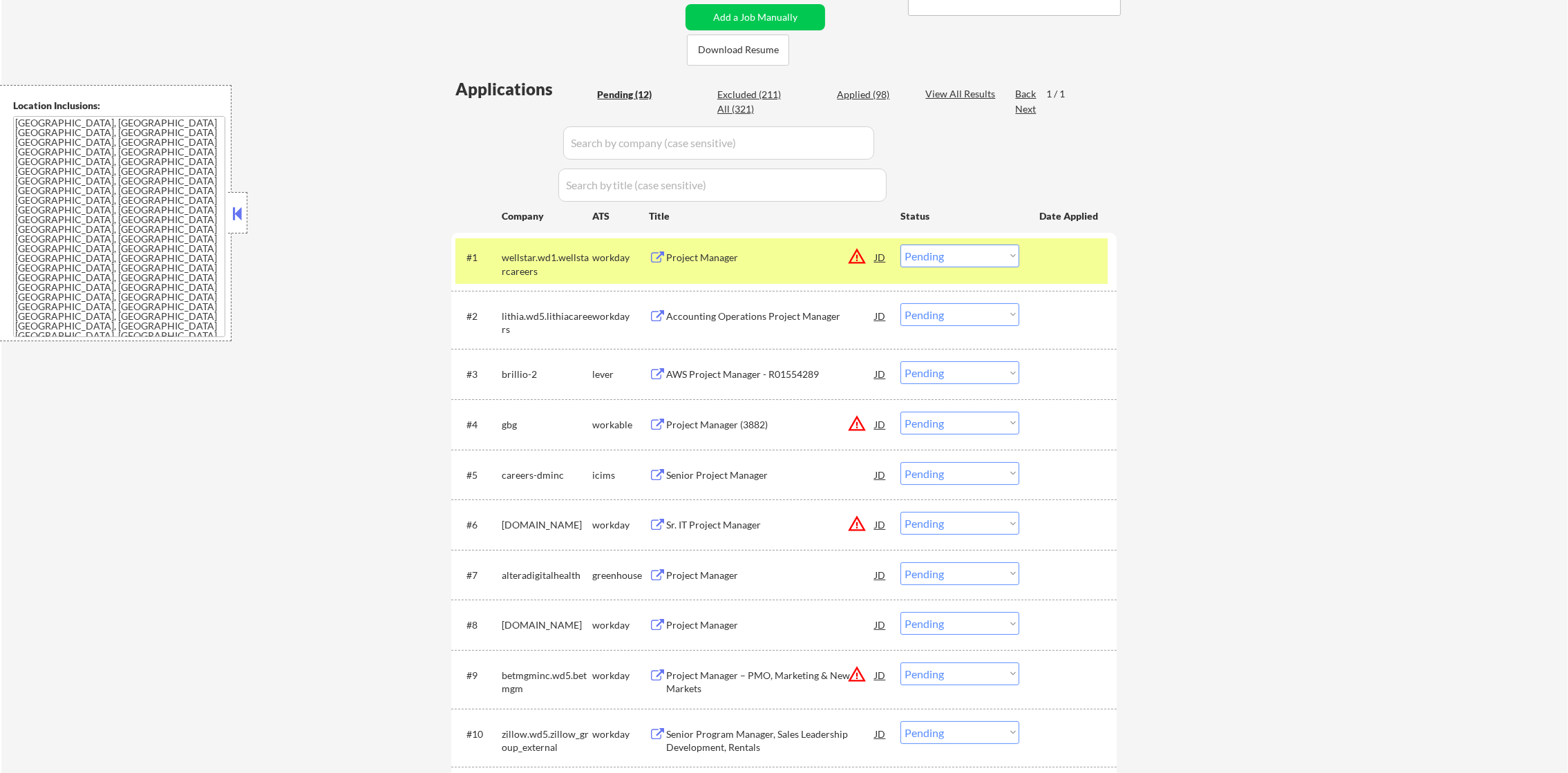
click at [952, 252] on select "Choose an option... Pending Applied Excluded (Questions) Excluded (Expired) Exc…" at bounding box center [959, 255] width 119 height 23
click at [900, 244] on select "Choose an option... Pending Applied Excluded (Questions) Excluded (Expired) Exc…" at bounding box center [959, 255] width 119 height 23
click at [525, 266] on div "wellstar.wd1.wellstarcareers" at bounding box center [547, 264] width 90 height 27
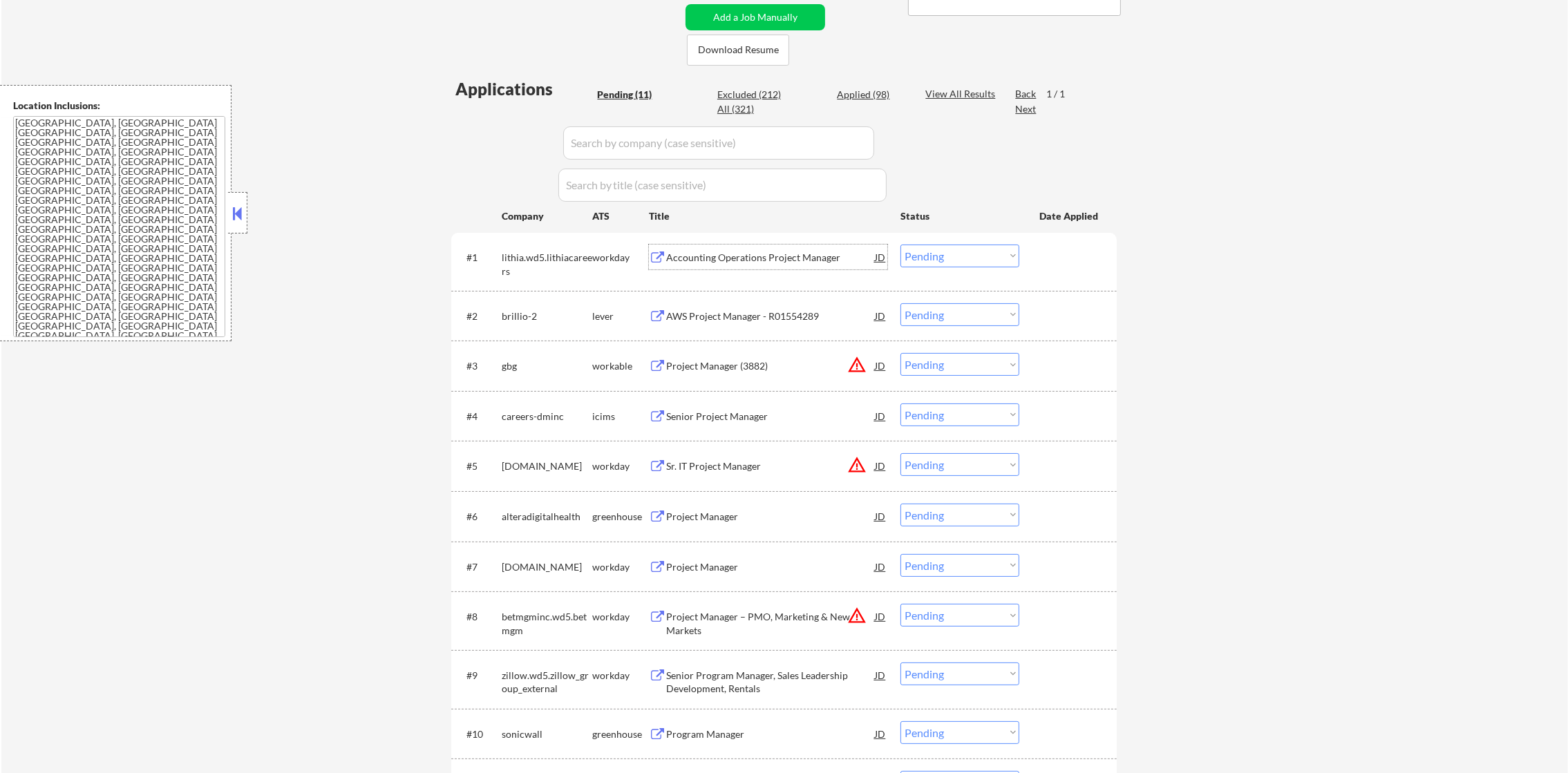
click at [739, 248] on div "Accounting Operations Project Manager" at bounding box center [771, 257] width 209 height 25
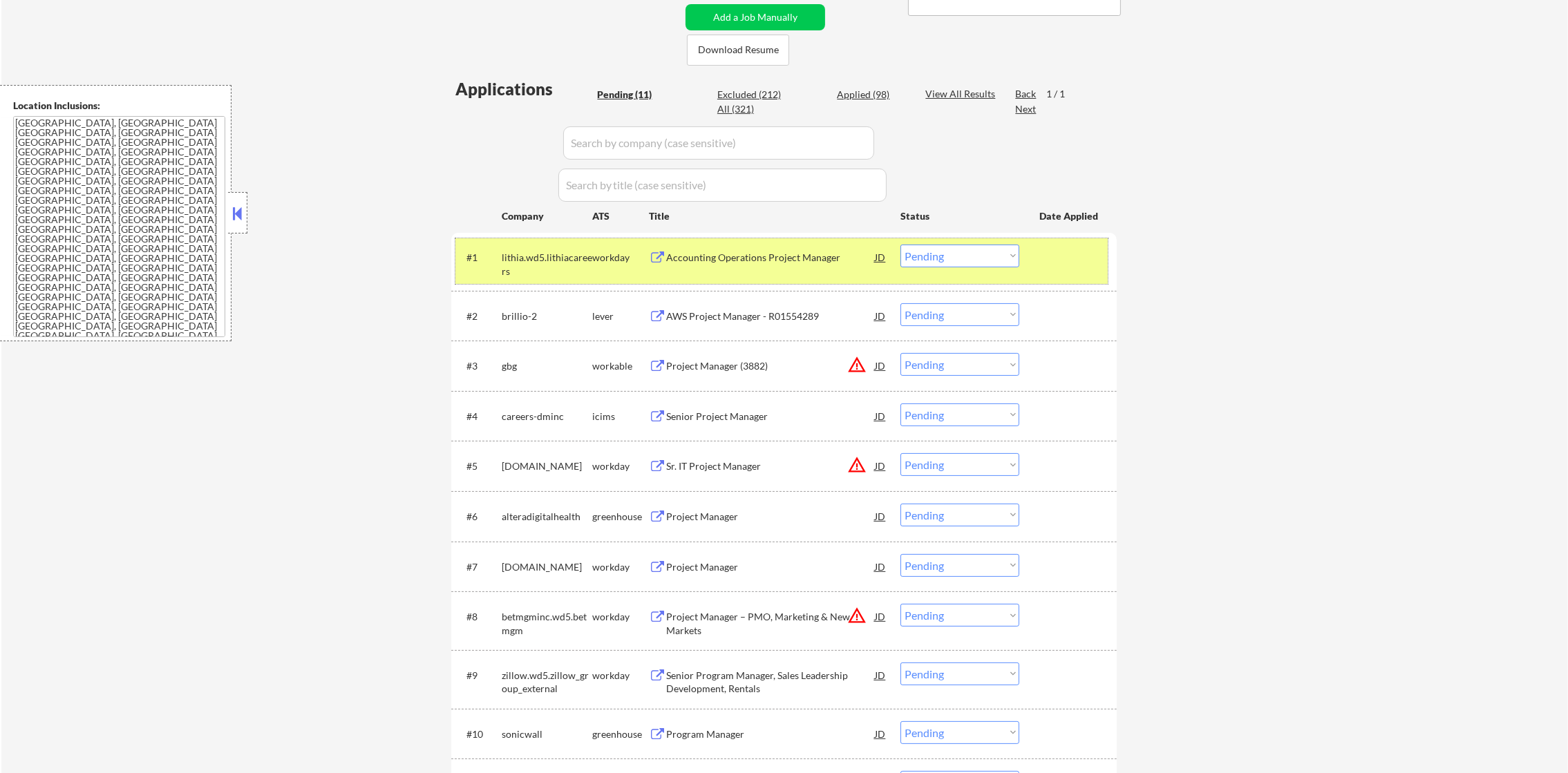
drag, startPoint x: 925, startPoint y: 274, endPoint x: 935, endPoint y: 257, distance: 19.7
click at [927, 271] on div "#1 lithia.wd5.lithiacareers workday Accounting Operations Project Manager JD wa…" at bounding box center [781, 261] width 652 height 46
click at [935, 257] on select "Choose an option... Pending Applied Excluded (Questions) Excluded (Expired) Exc…" at bounding box center [959, 255] width 119 height 23
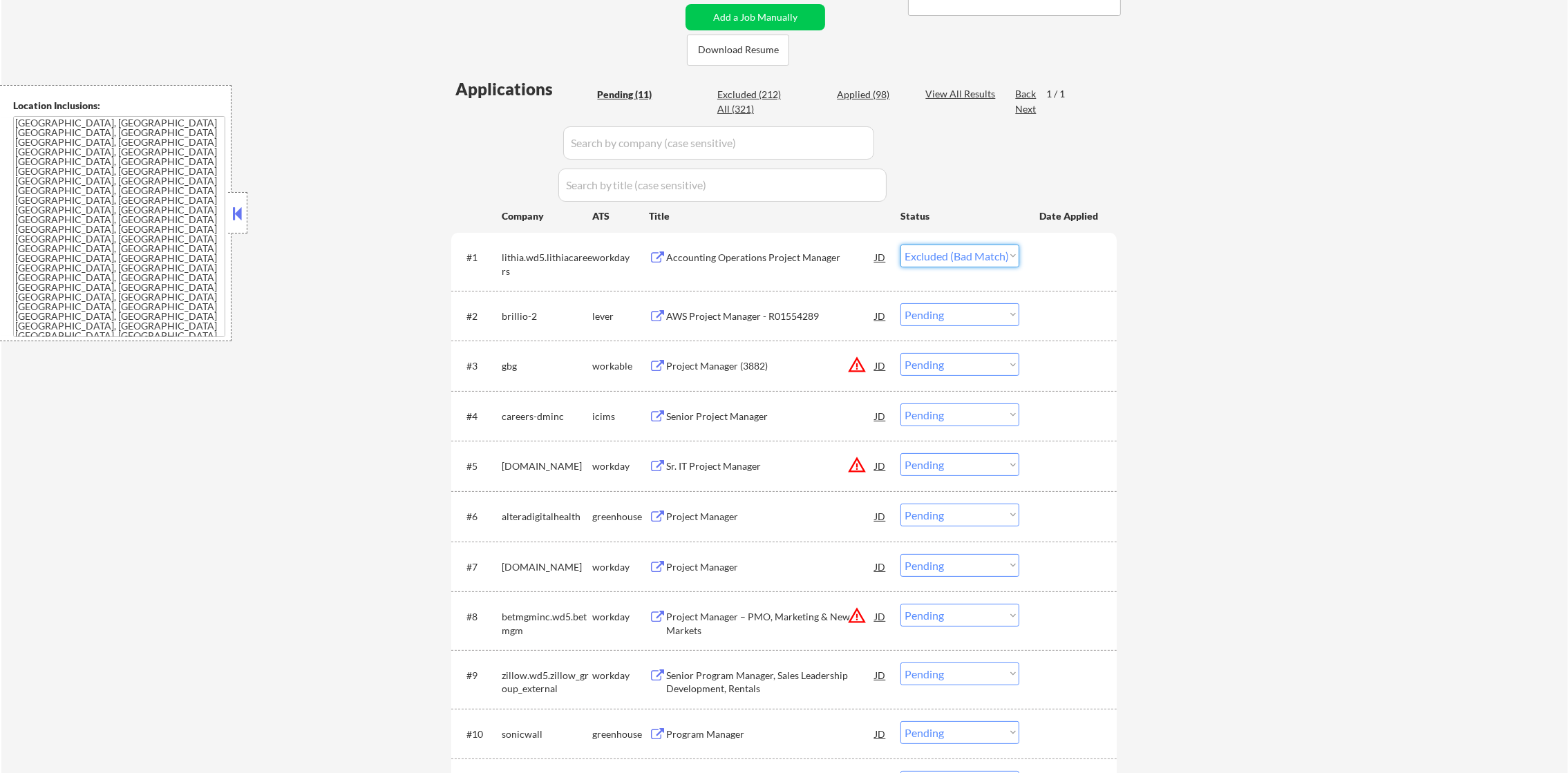
click at [900, 244] on select "Choose an option... Pending Applied Excluded (Questions) Excluded (Expired) Exc…" at bounding box center [959, 255] width 119 height 23
select select ""pending""
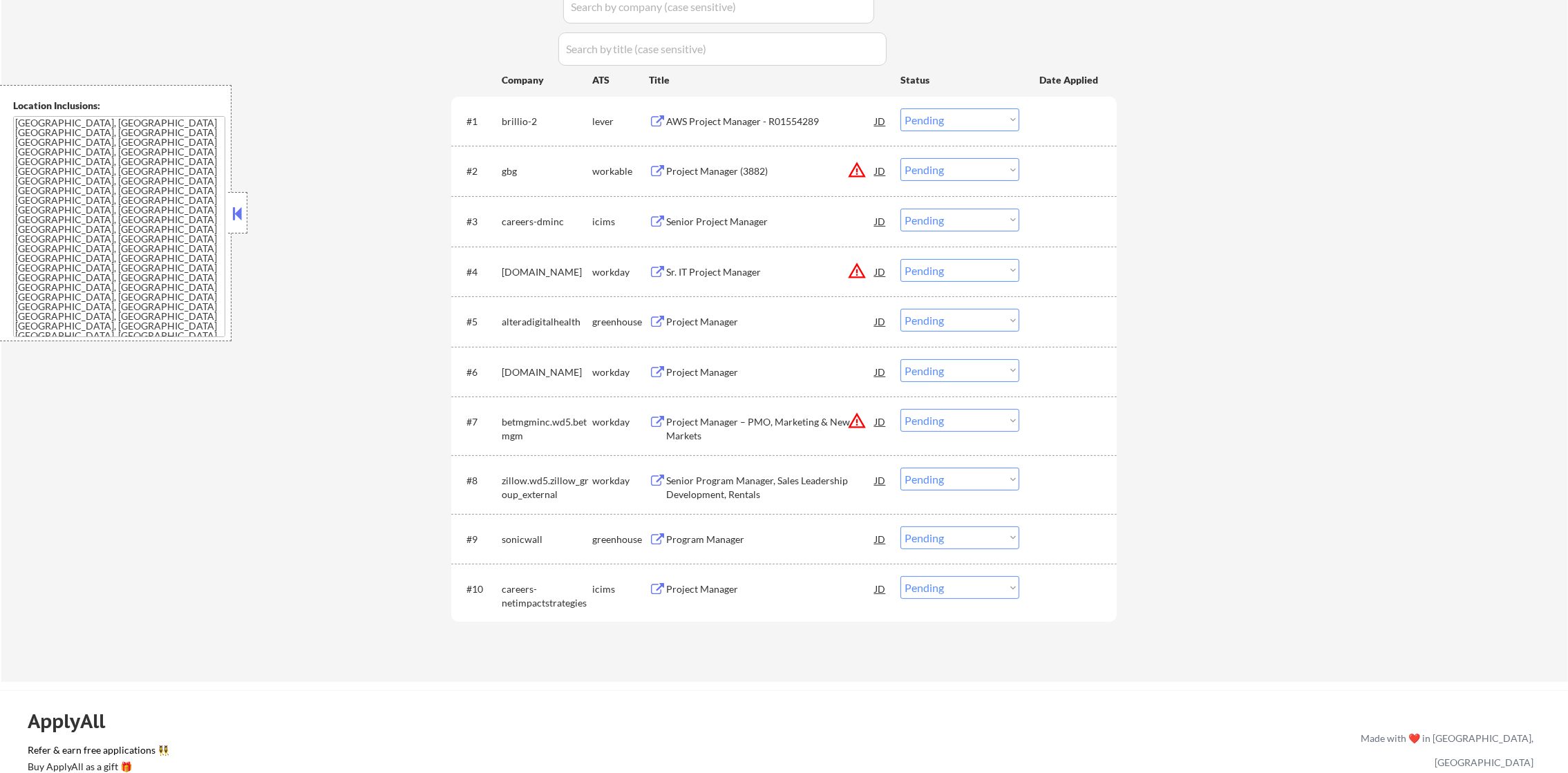
scroll to position [467, 0]
click at [856, 167] on button "warning_amber" at bounding box center [857, 168] width 20 height 20
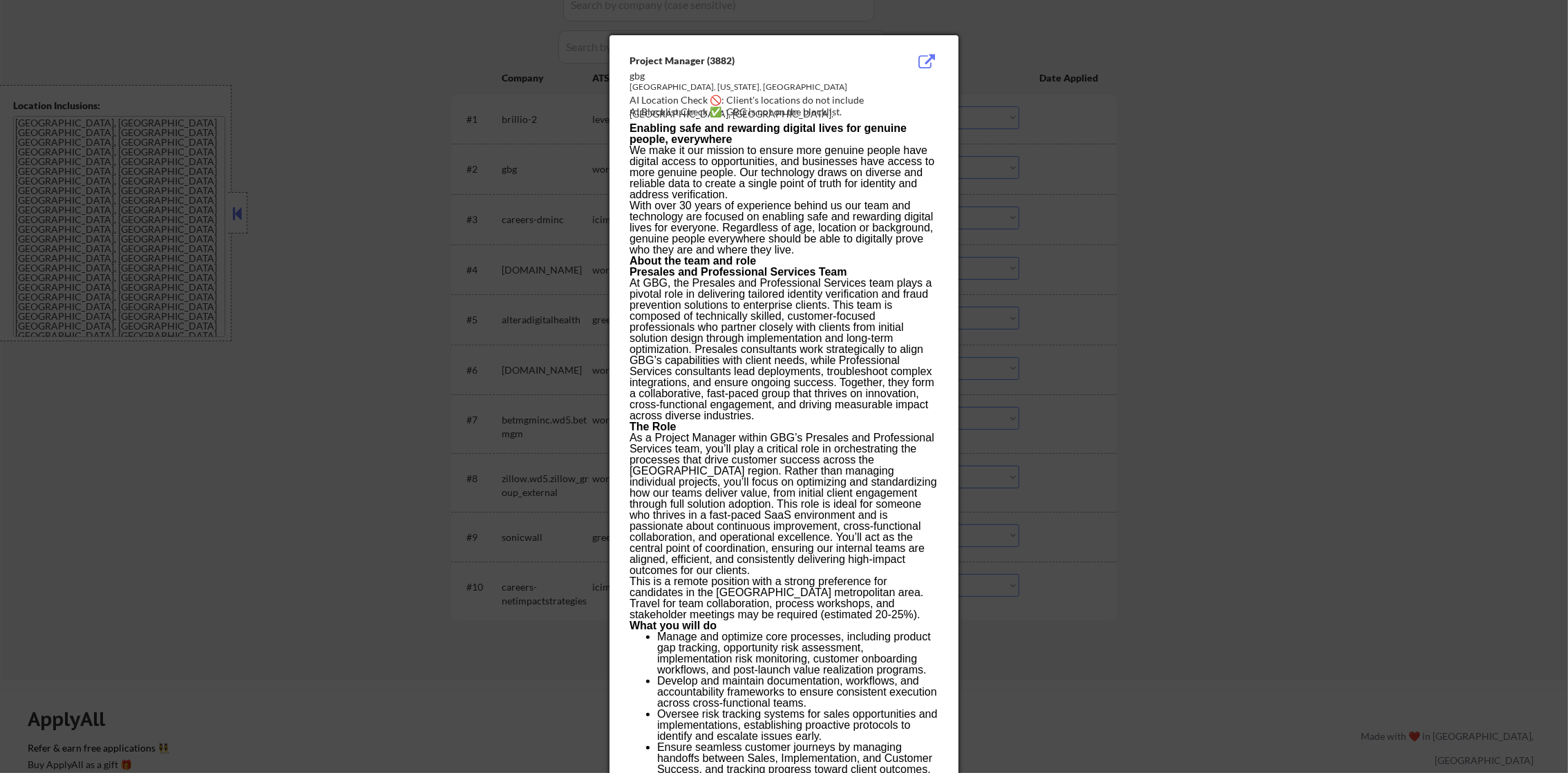
click at [1034, 183] on div at bounding box center [784, 386] width 1568 height 773
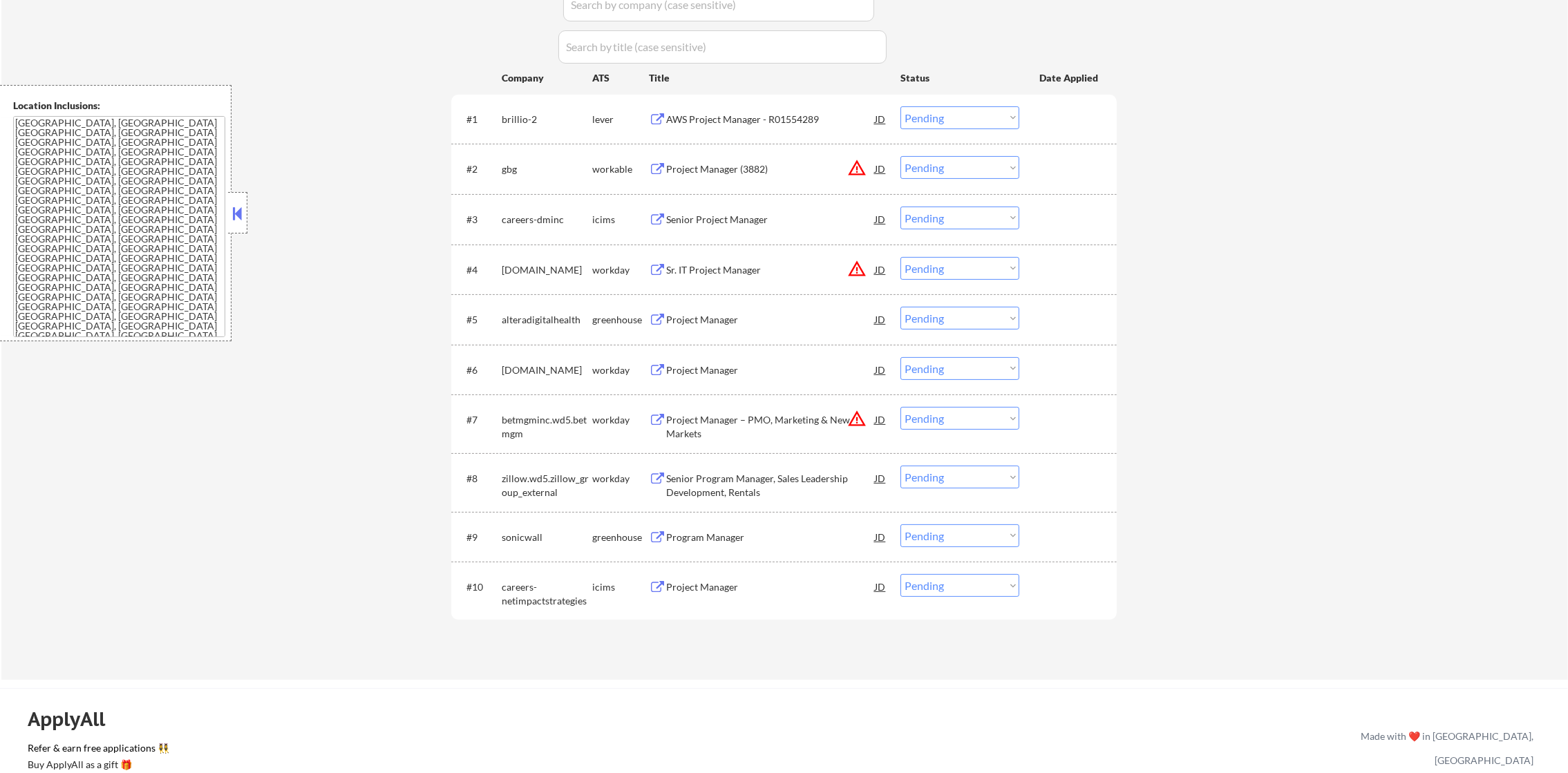
click at [949, 165] on select "Choose an option... Pending Applied Excluded (Questions) Excluded (Expired) Exc…" at bounding box center [959, 167] width 119 height 23
click at [900, 156] on select "Choose an option... Pending Applied Excluded (Questions) Excluded (Expired) Exc…" at bounding box center [959, 167] width 119 height 23
select select ""pending""
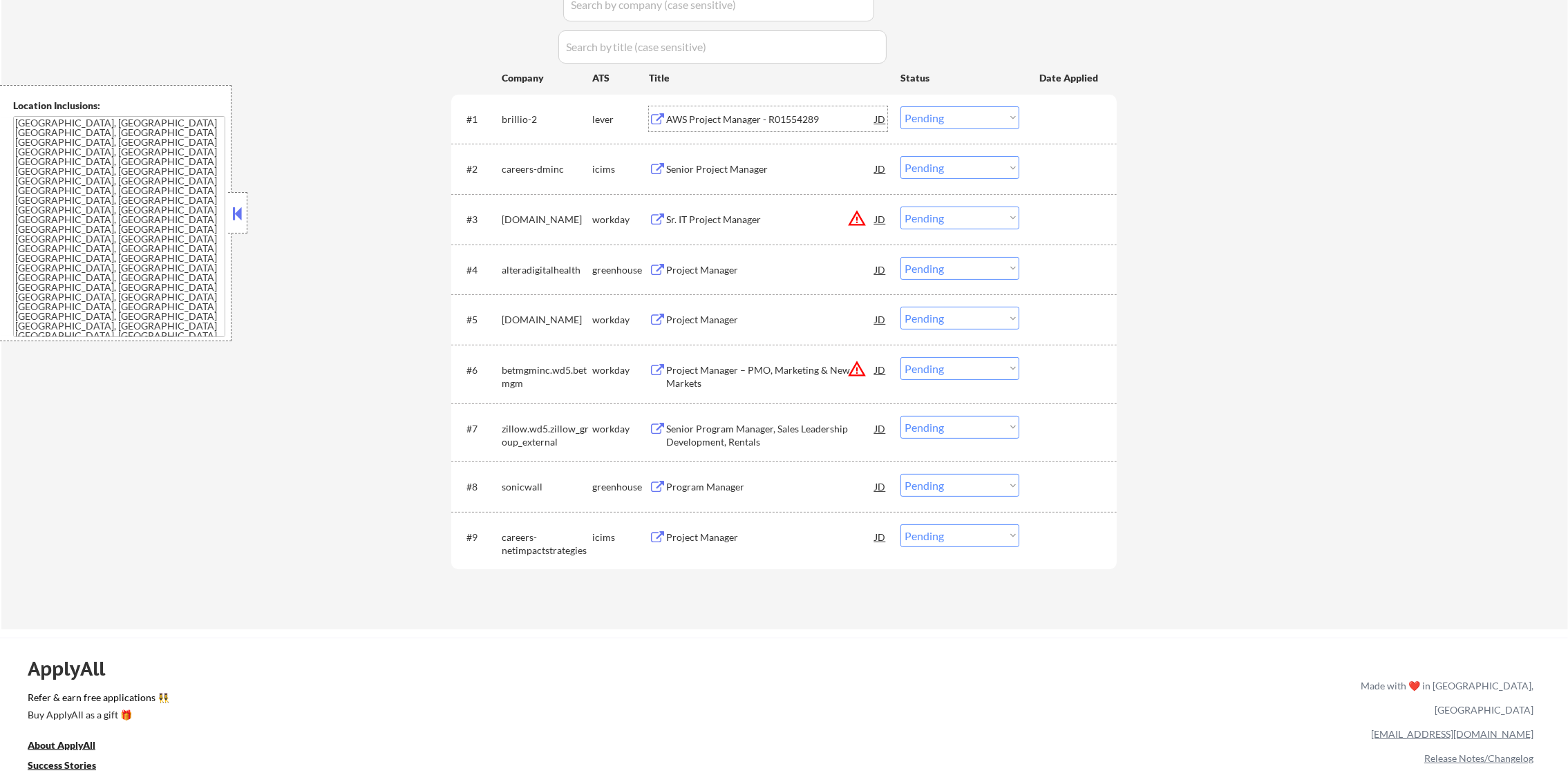
click at [715, 112] on div "AWS Project Manager - R01554289" at bounding box center [771, 119] width 209 height 14
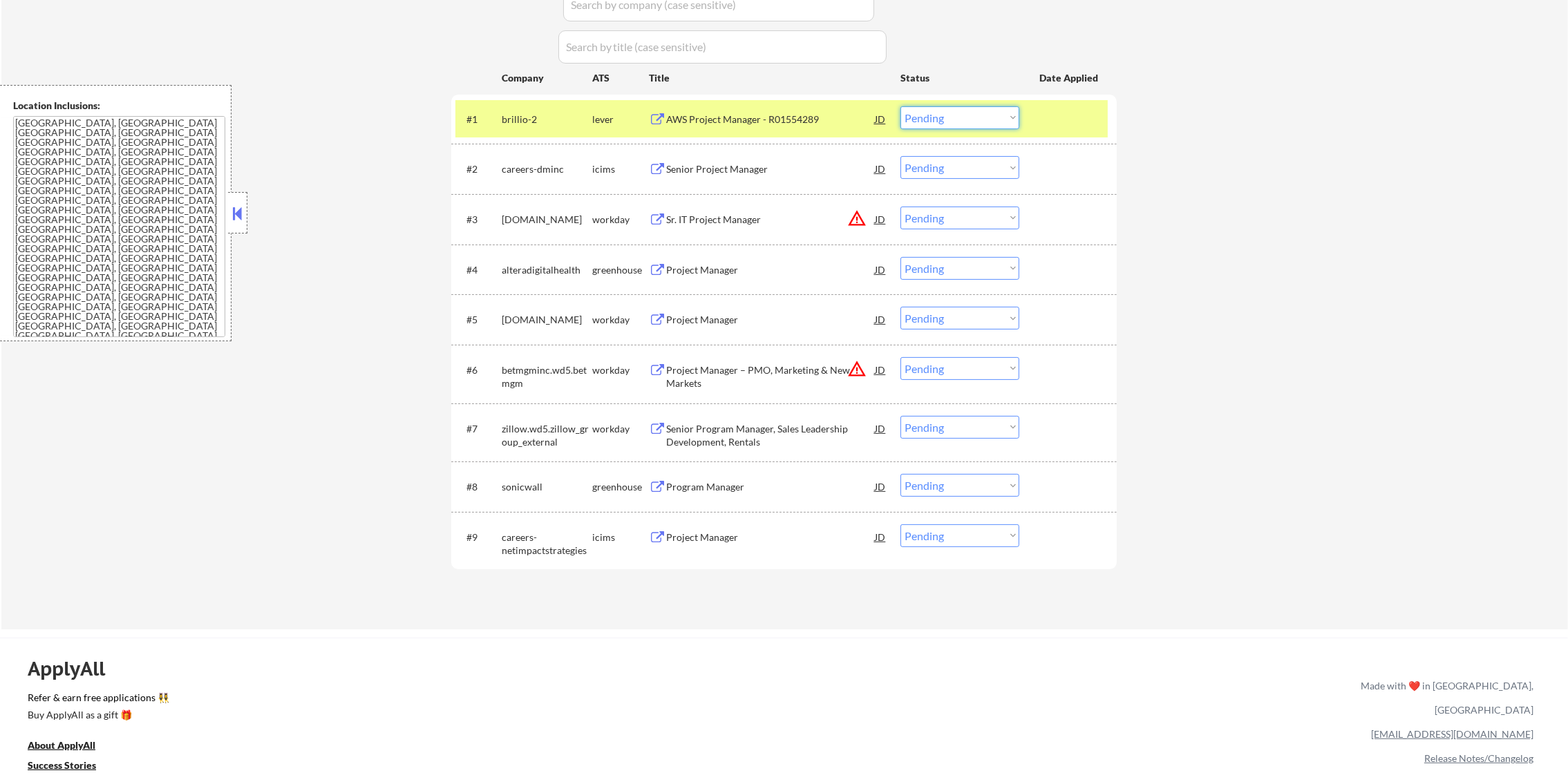
click at [927, 117] on select "Choose an option... Pending Applied Excluded (Questions) Excluded (Expired) Exc…" at bounding box center [959, 117] width 119 height 23
click at [900, 106] on select "Choose an option... Pending Applied Excluded (Questions) Excluded (Expired) Exc…" at bounding box center [959, 117] width 119 height 23
click at [932, 120] on select "Choose an option... Pending Applied Excluded (Questions) Excluded (Expired) Exc…" at bounding box center [959, 117] width 119 height 23
click at [900, 106] on select "Choose an option... Pending Applied Excluded (Questions) Excluded (Expired) Exc…" at bounding box center [959, 117] width 119 height 23
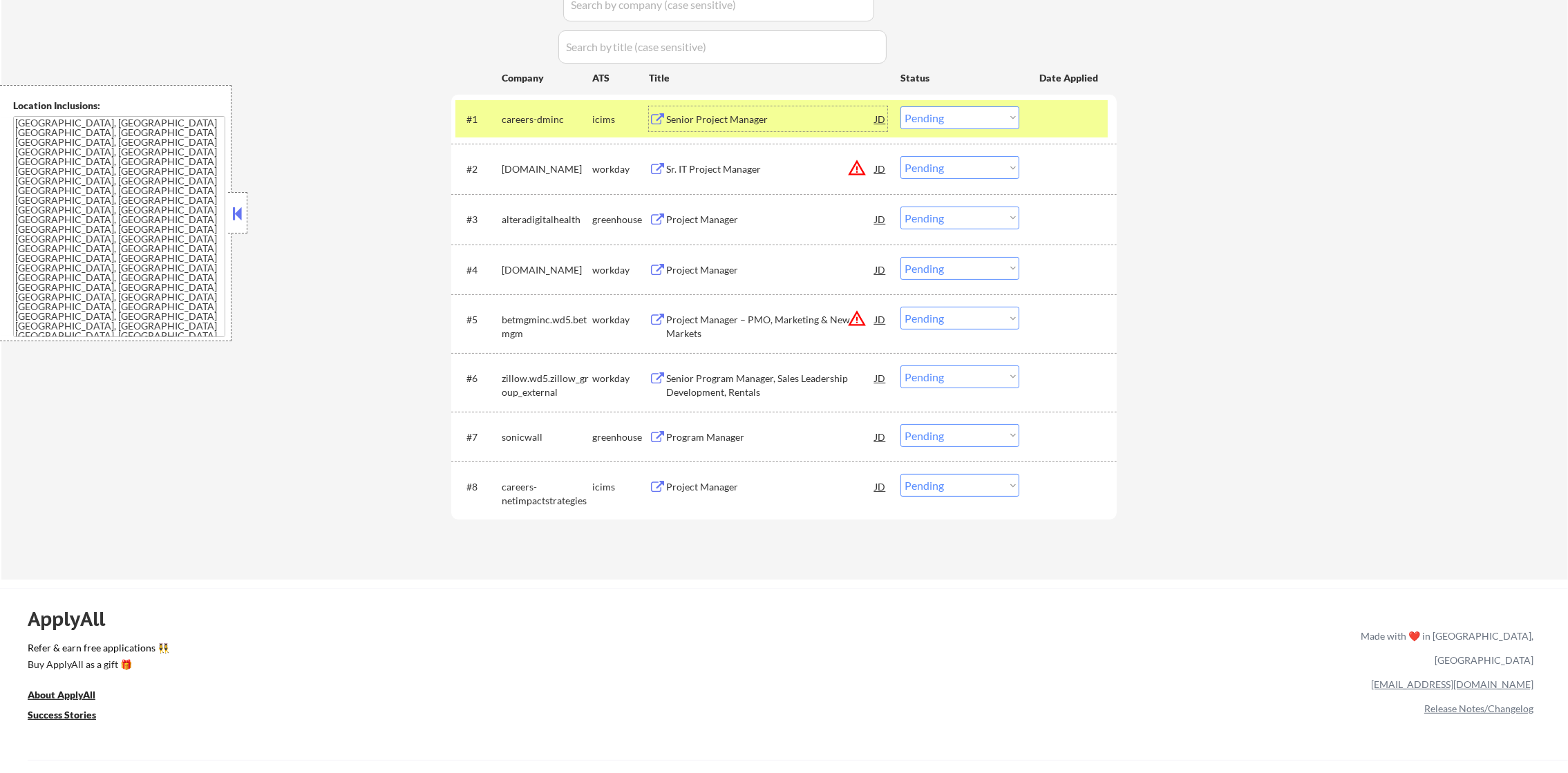
click at [712, 115] on div "Senior Project Manager" at bounding box center [771, 119] width 209 height 14
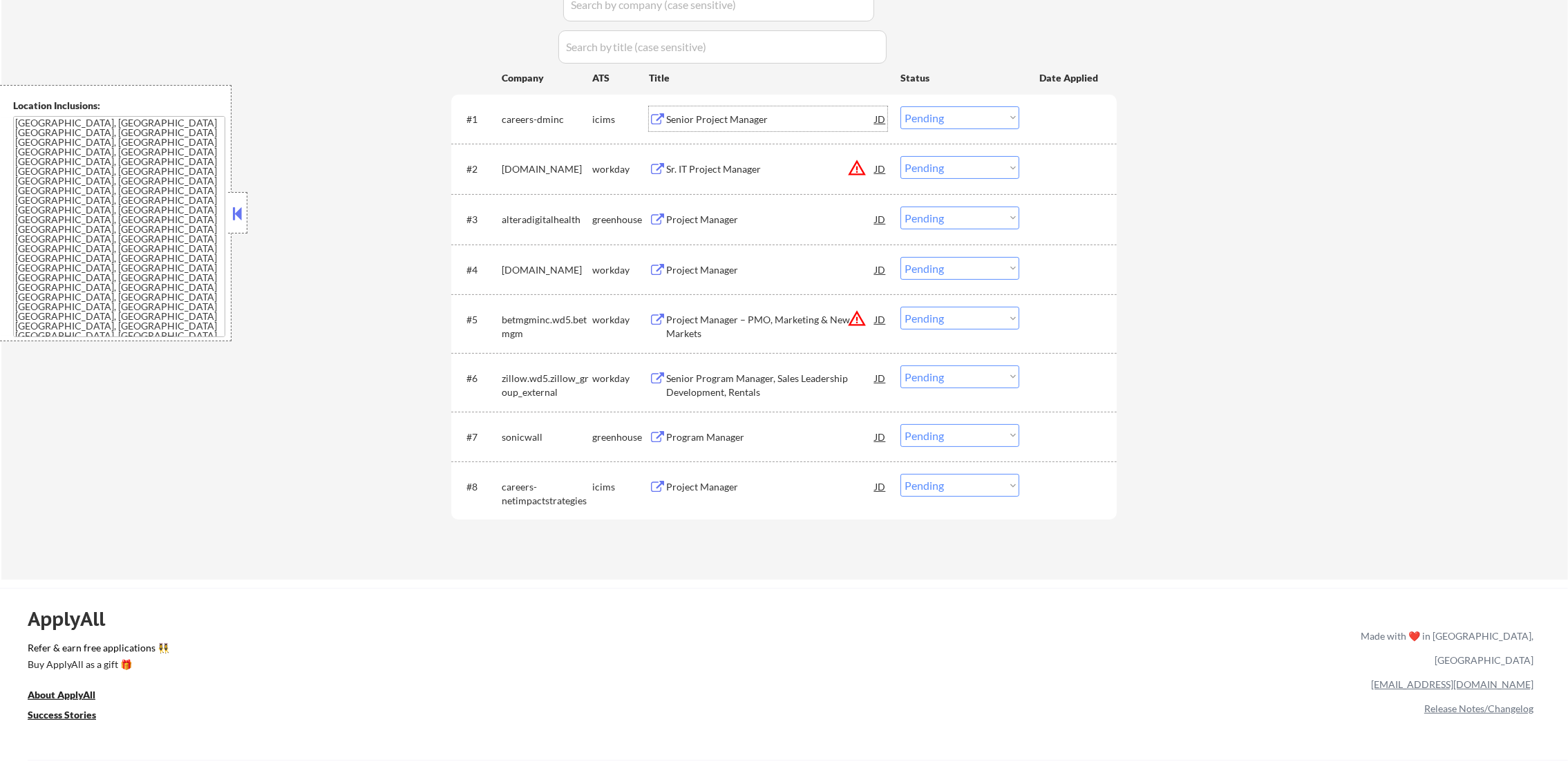
click at [934, 121] on select "Choose an option... Pending Applied Excluded (Questions) Excluded (Expired) Exc…" at bounding box center [959, 117] width 119 height 23
click at [900, 106] on select "Choose an option... Pending Applied Excluded (Questions) Excluded (Expired) Exc…" at bounding box center [959, 117] width 119 height 23
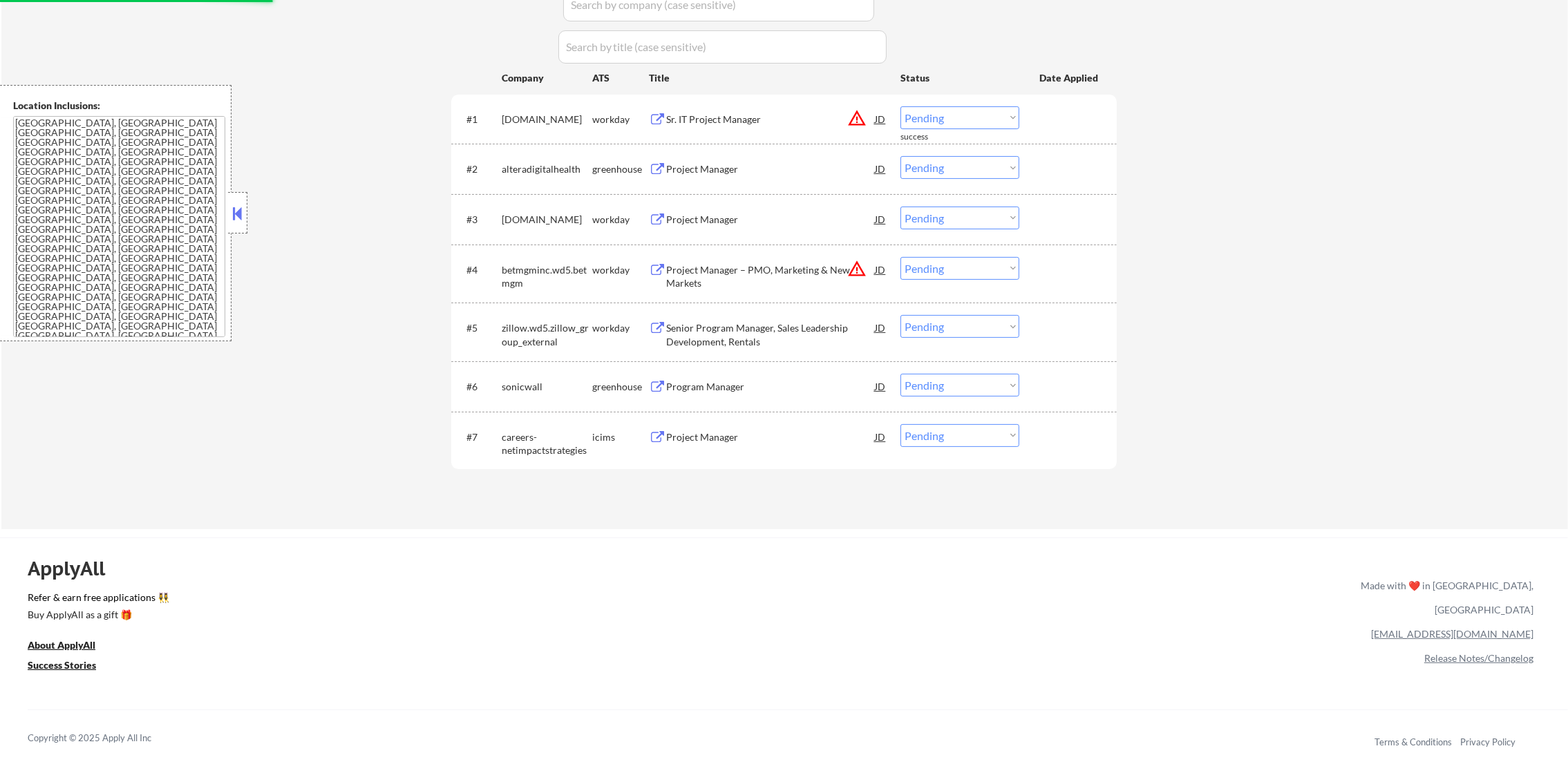
click at [860, 117] on button "warning_amber" at bounding box center [857, 118] width 20 height 20
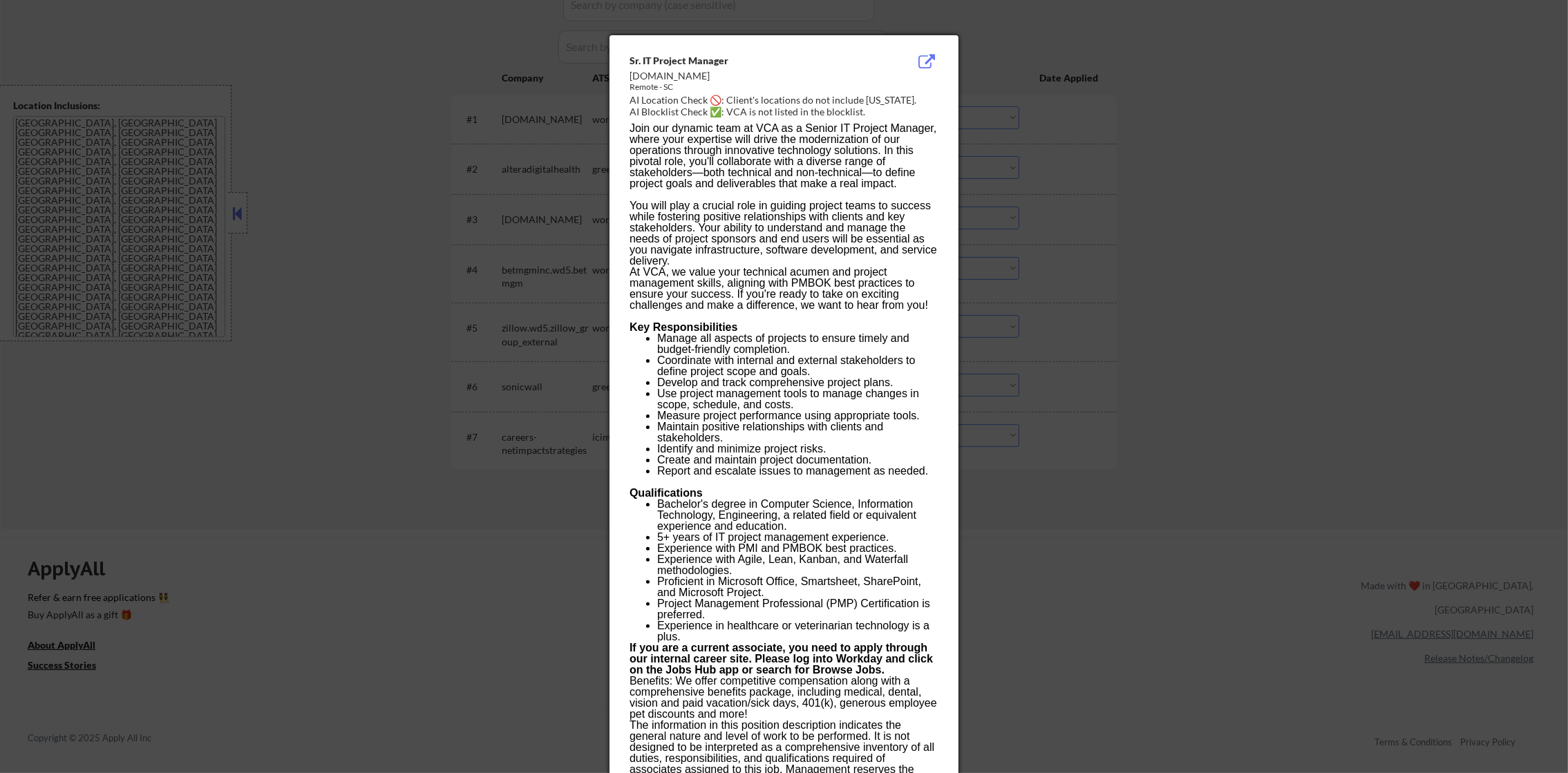
click at [1052, 120] on div at bounding box center [784, 386] width 1568 height 773
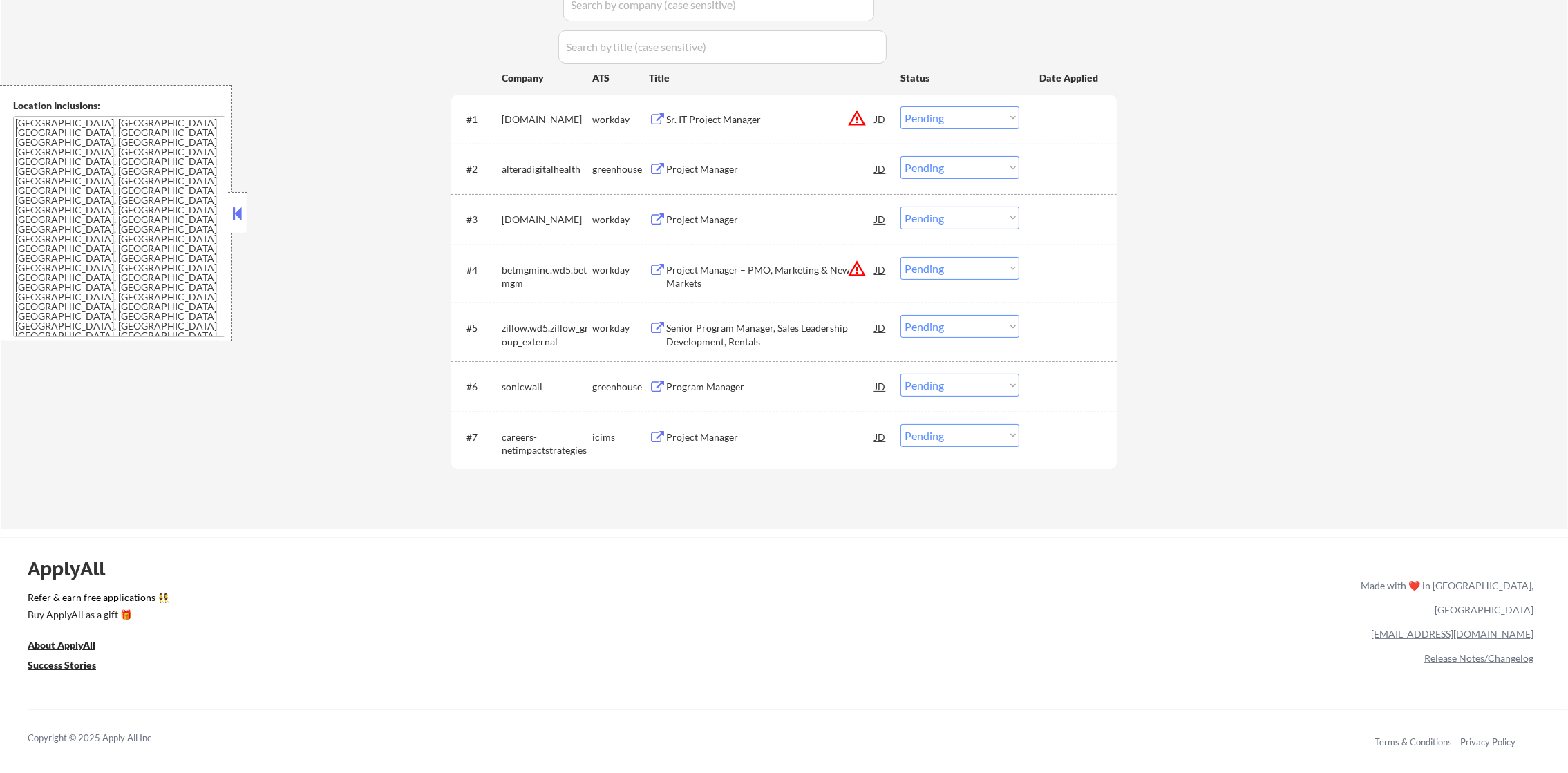
click at [959, 136] on div "#1 vca.wd1.careers workday Sr. IT Project Manager JD warning_amber Choose an op…" at bounding box center [781, 118] width 652 height 37
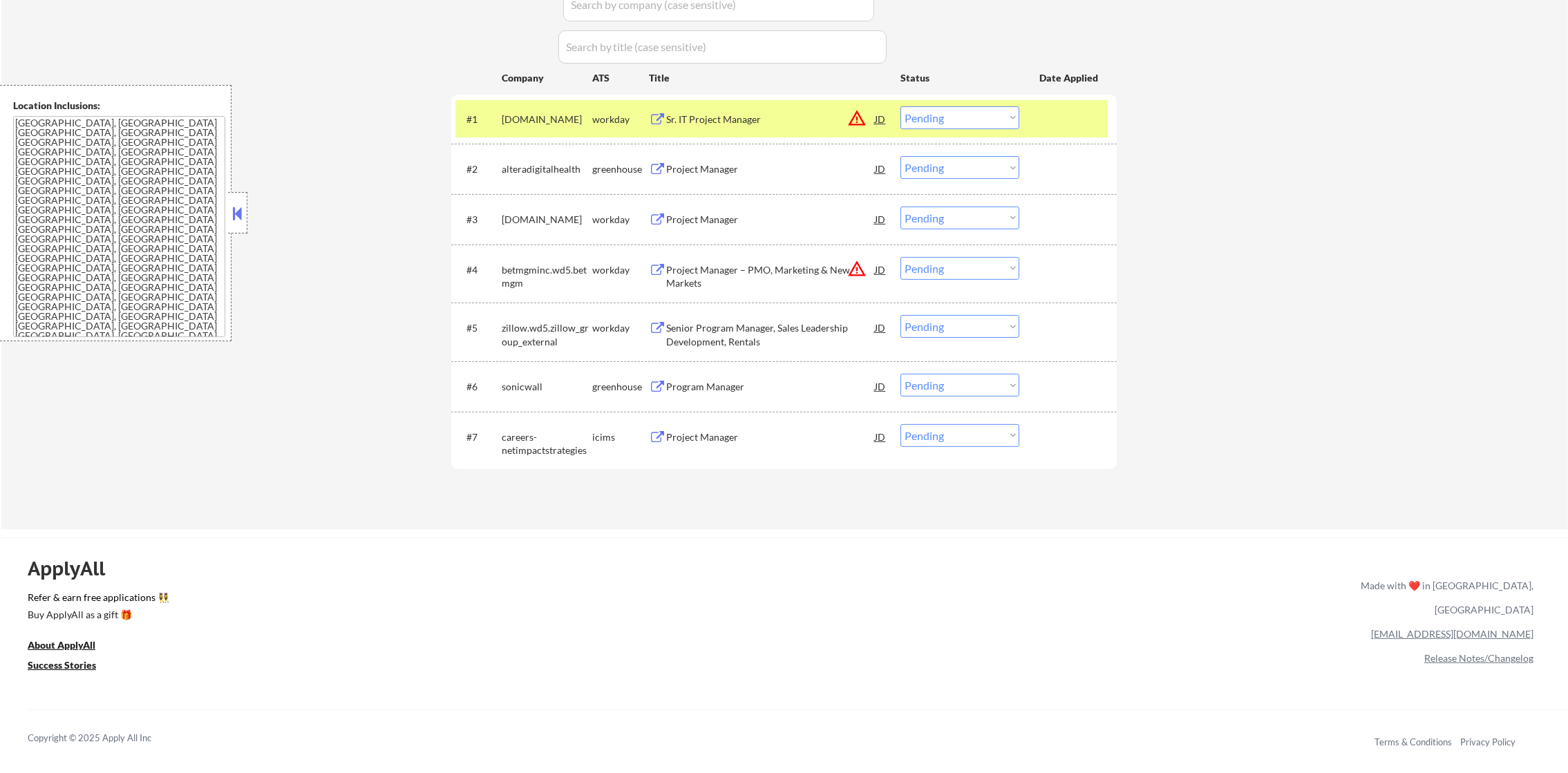
click at [967, 115] on select "Choose an option... Pending Applied Excluded (Questions) Excluded (Expired) Exc…" at bounding box center [959, 117] width 119 height 23
click at [900, 106] on select "Choose an option... Pending Applied Excluded (Questions) Excluded (Expired) Exc…" at bounding box center [959, 117] width 119 height 23
click at [506, 114] on div "vca.wd1.careers" at bounding box center [547, 119] width 90 height 14
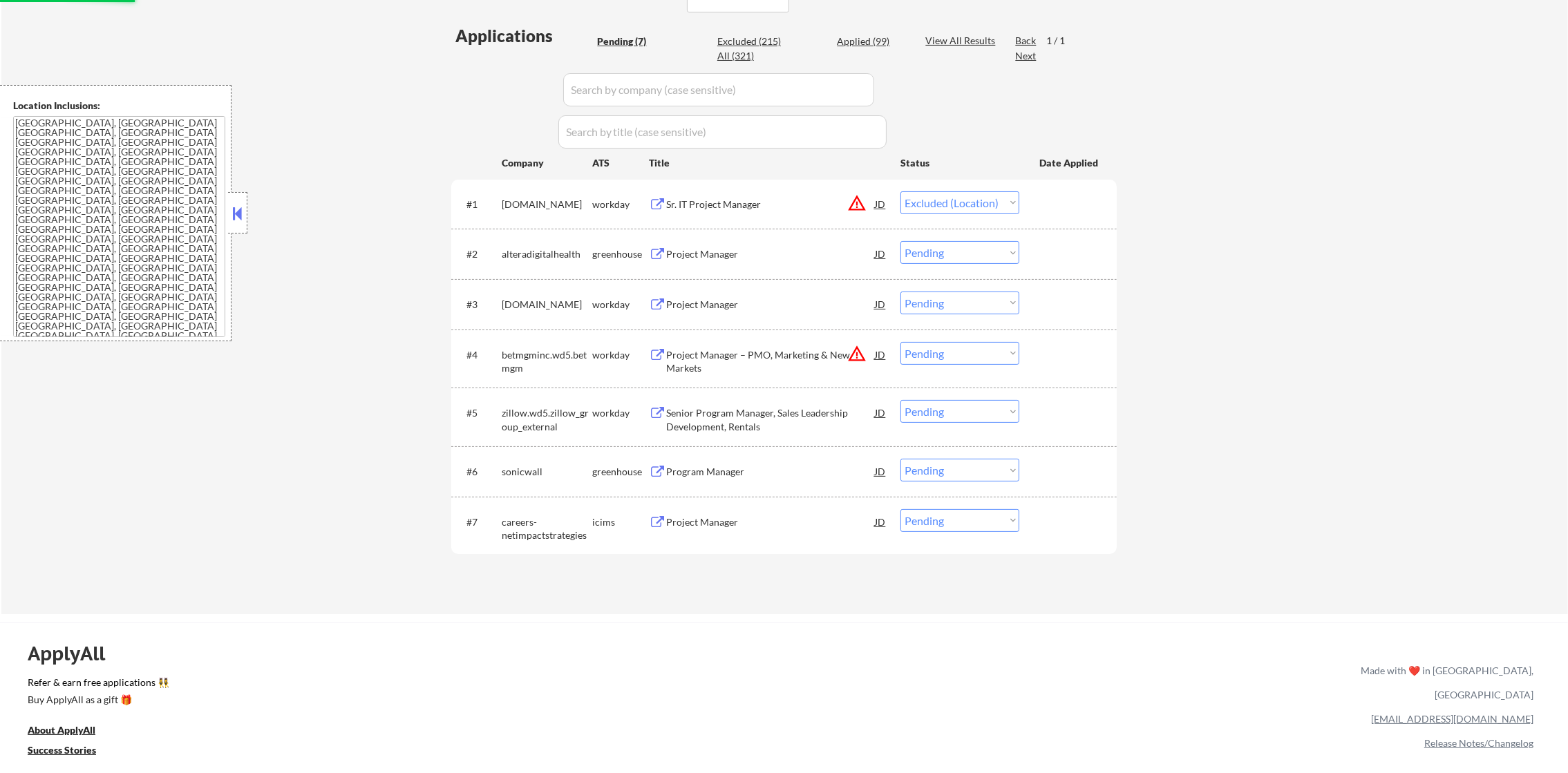
scroll to position [365, 0]
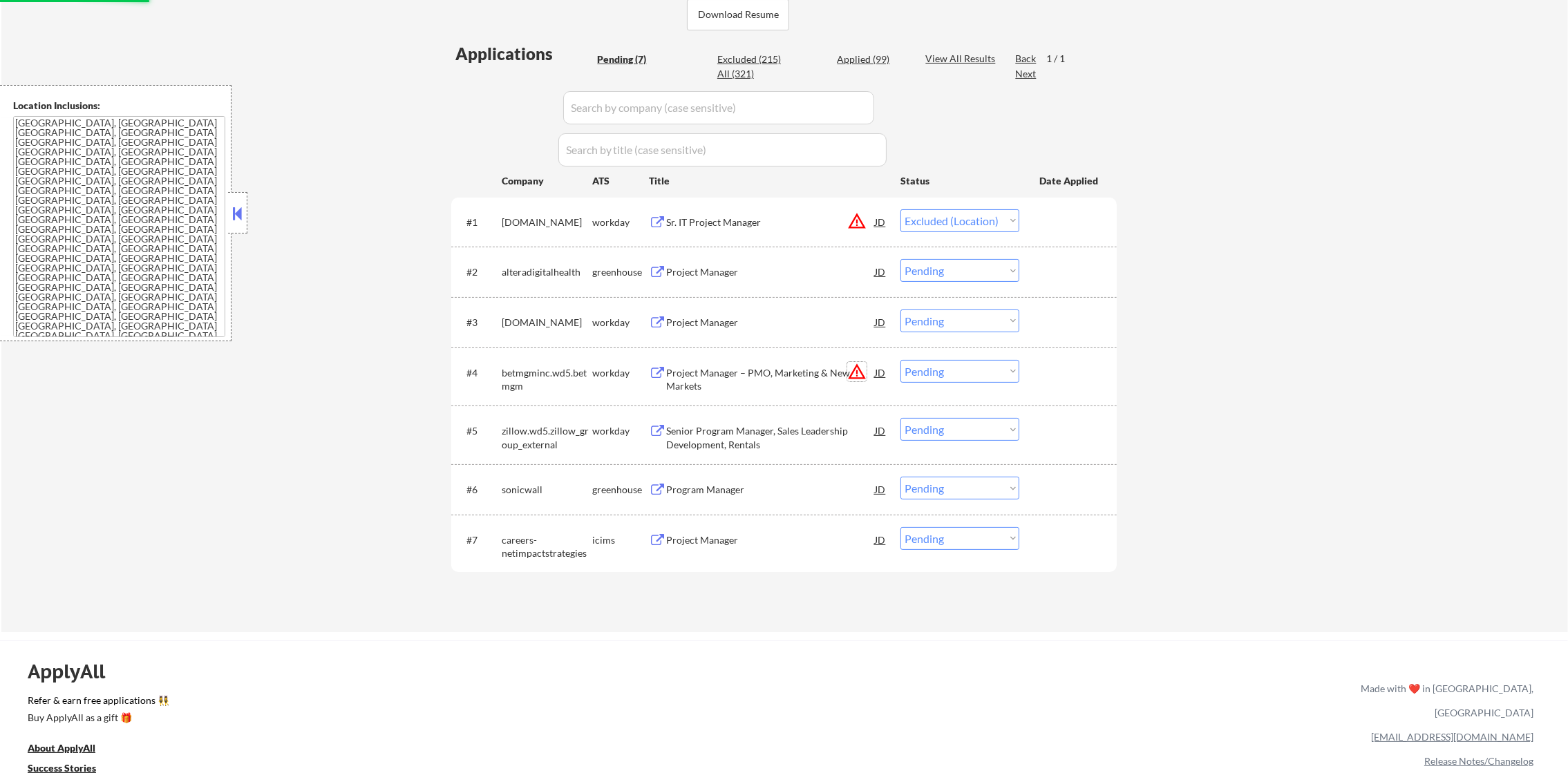
click at [855, 368] on button "warning_amber" at bounding box center [857, 371] width 20 height 20
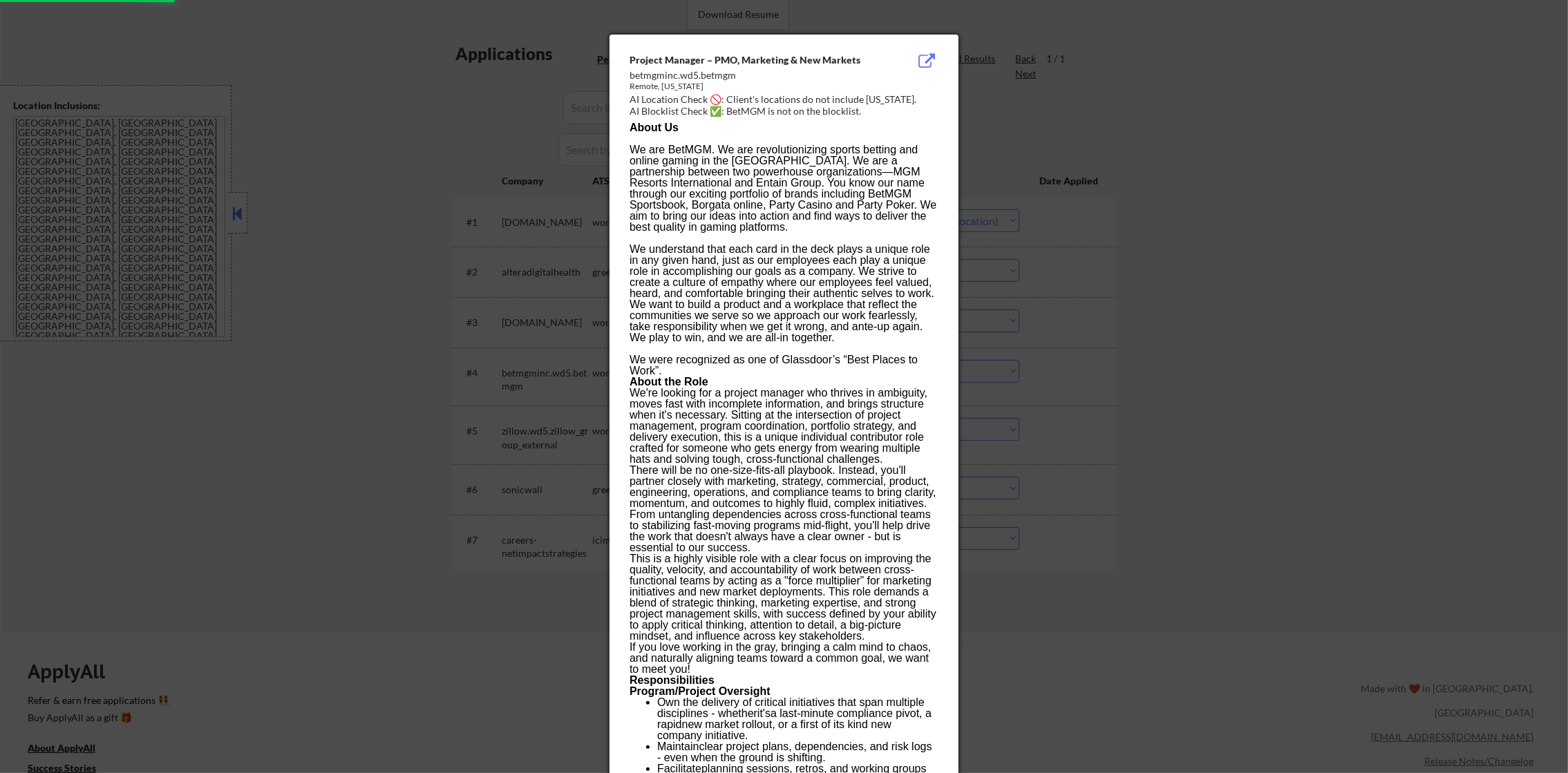
click at [1061, 236] on div at bounding box center [784, 386] width 1568 height 773
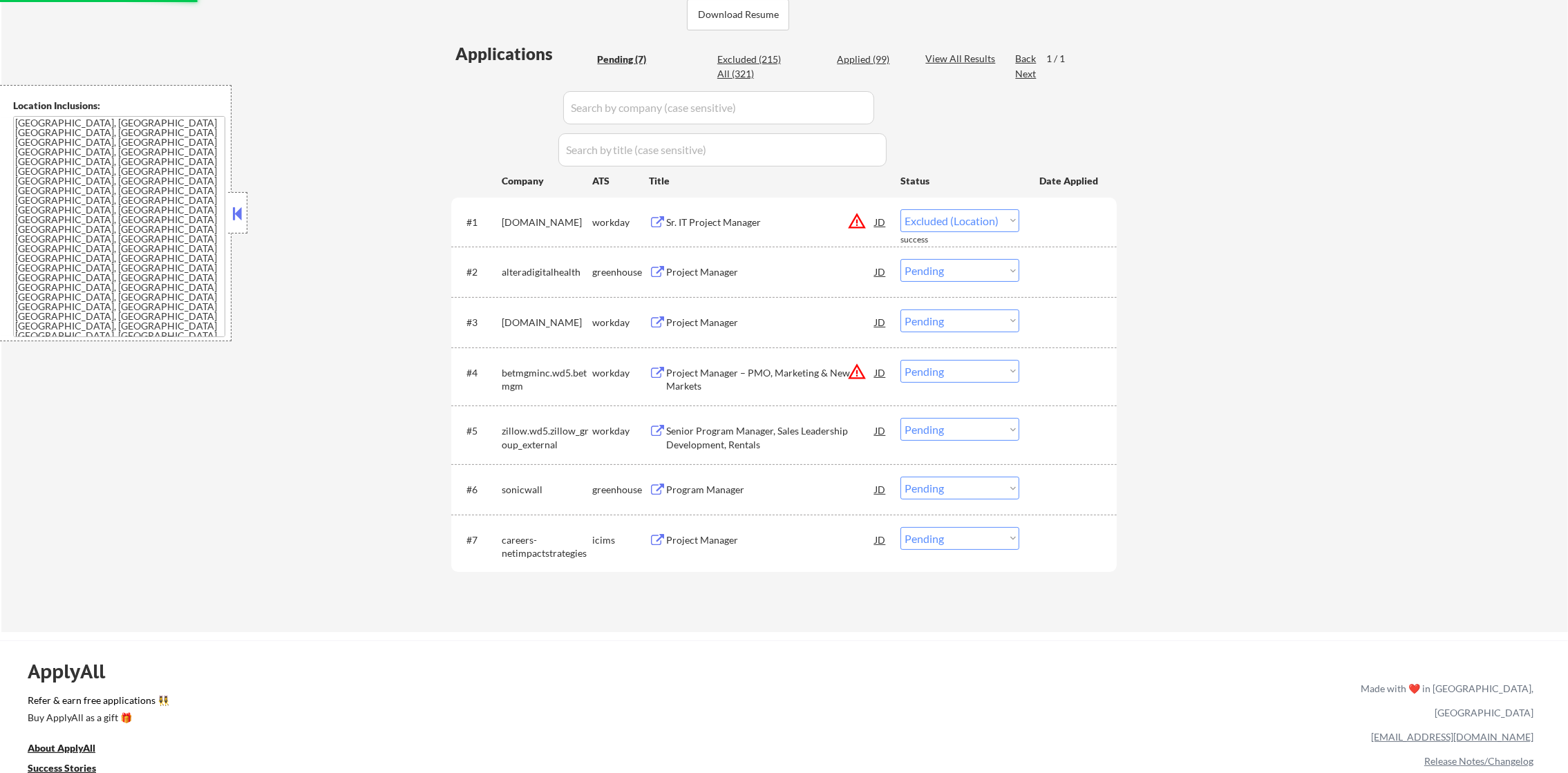
select select ""pending""
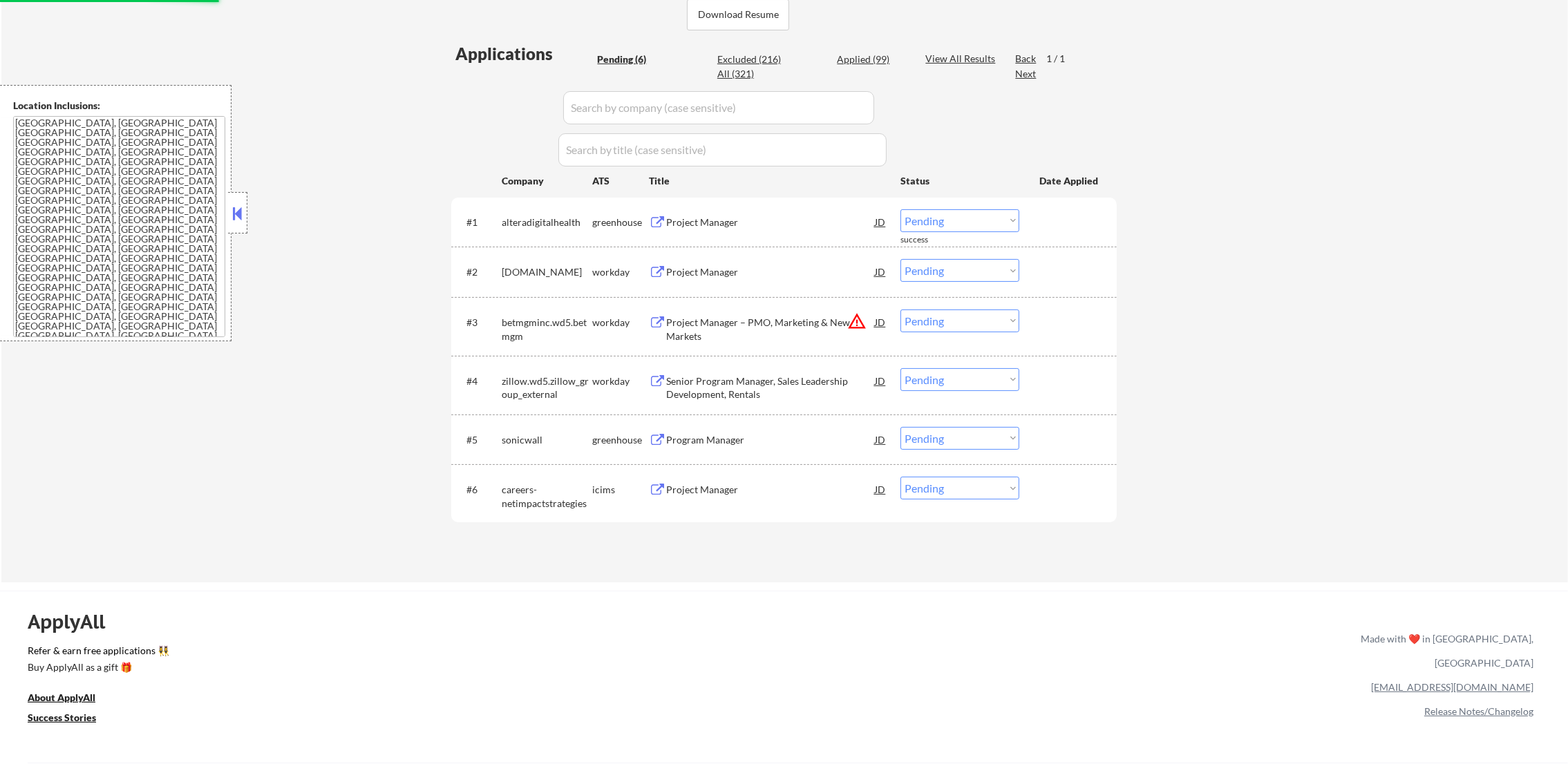
click at [946, 319] on select "Choose an option... Pending Applied Excluded (Questions) Excluded (Expired) Exc…" at bounding box center [959, 320] width 119 height 23
click at [900, 309] on select "Choose an option... Pending Applied Excluded (Questions) Excluded (Expired) Exc…" at bounding box center [959, 320] width 119 height 23
select select ""pending""
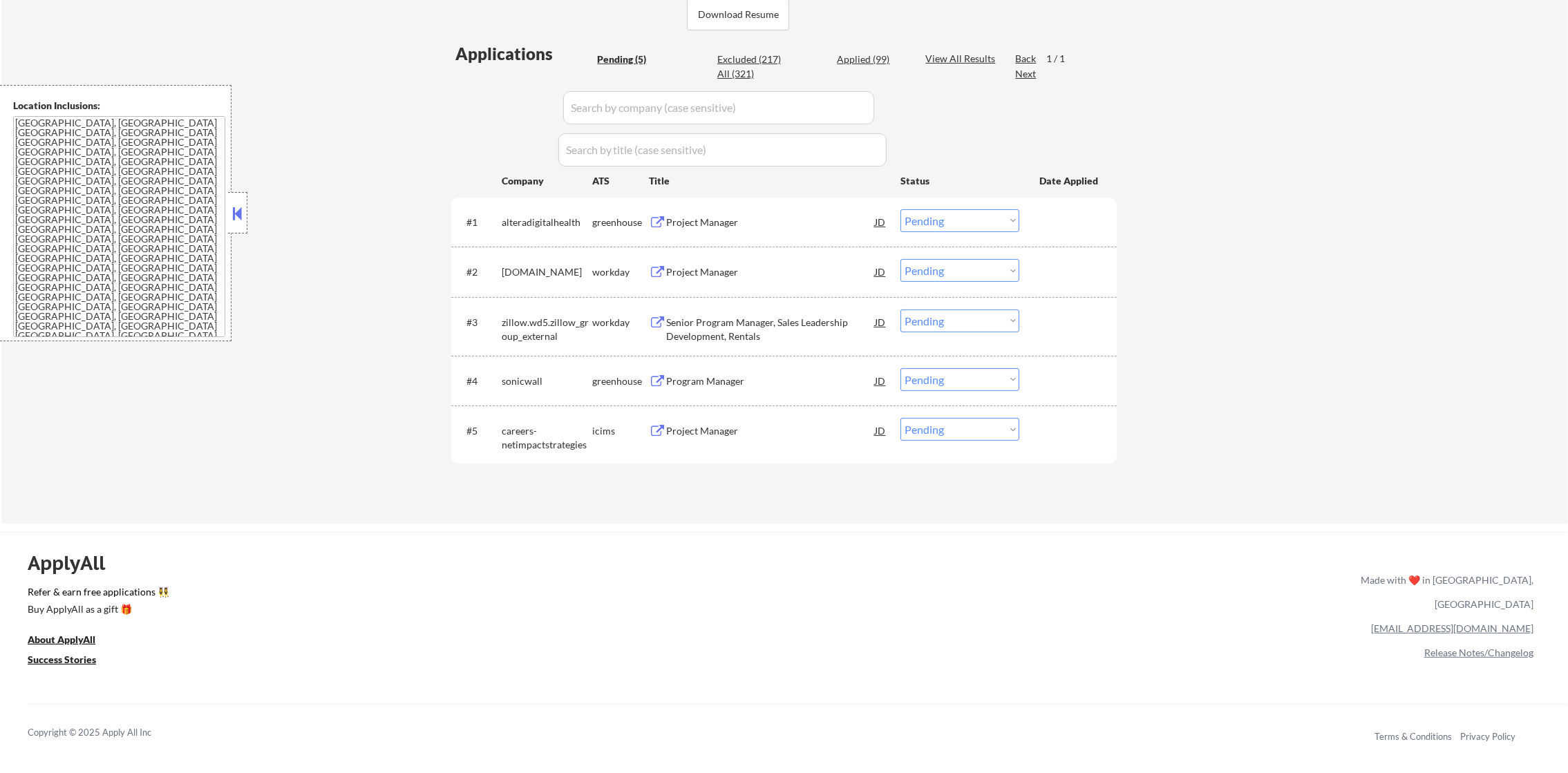
scroll to position [467, 0]
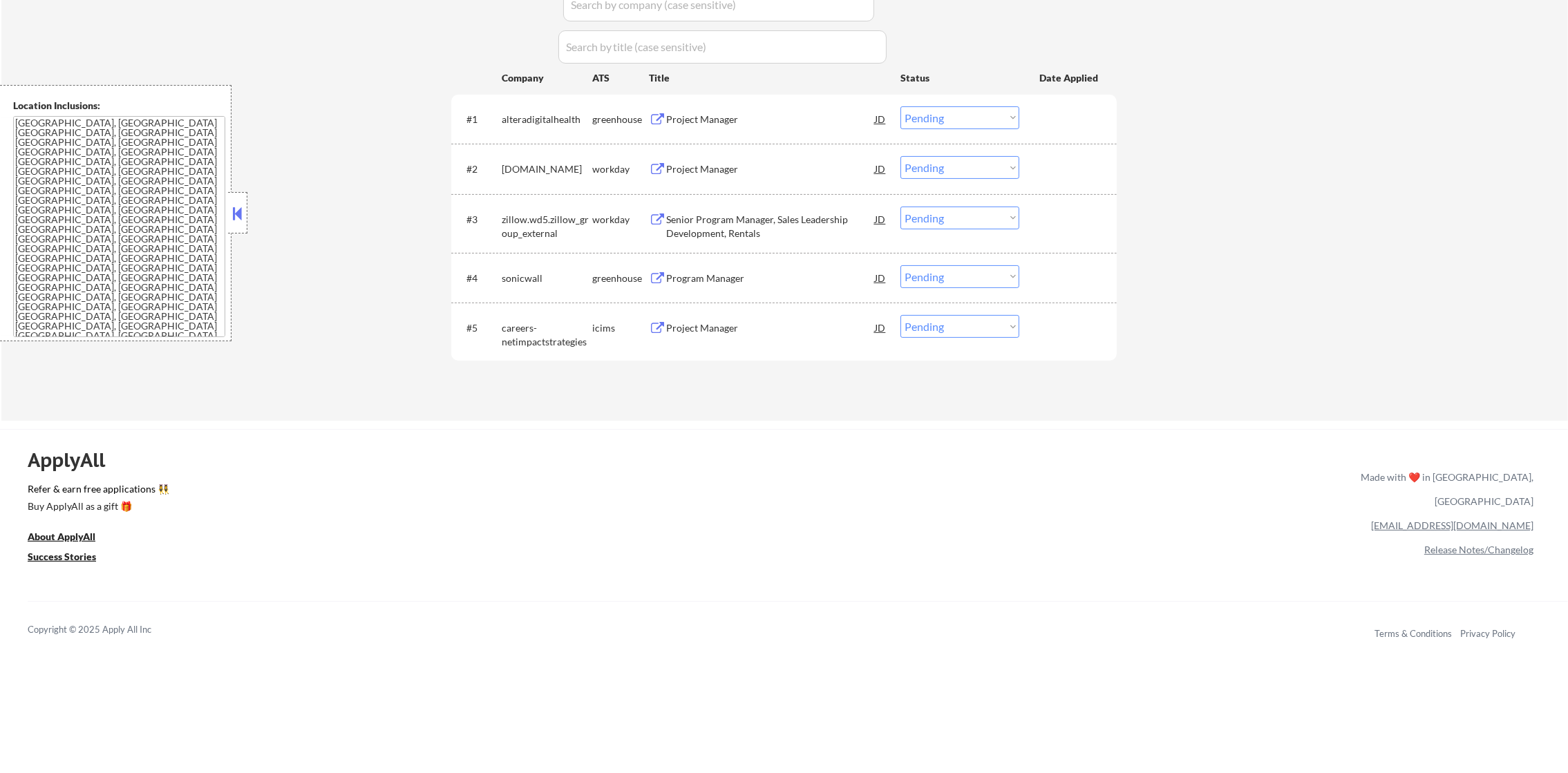
click at [711, 120] on div "Project Manager" at bounding box center [771, 119] width 209 height 14
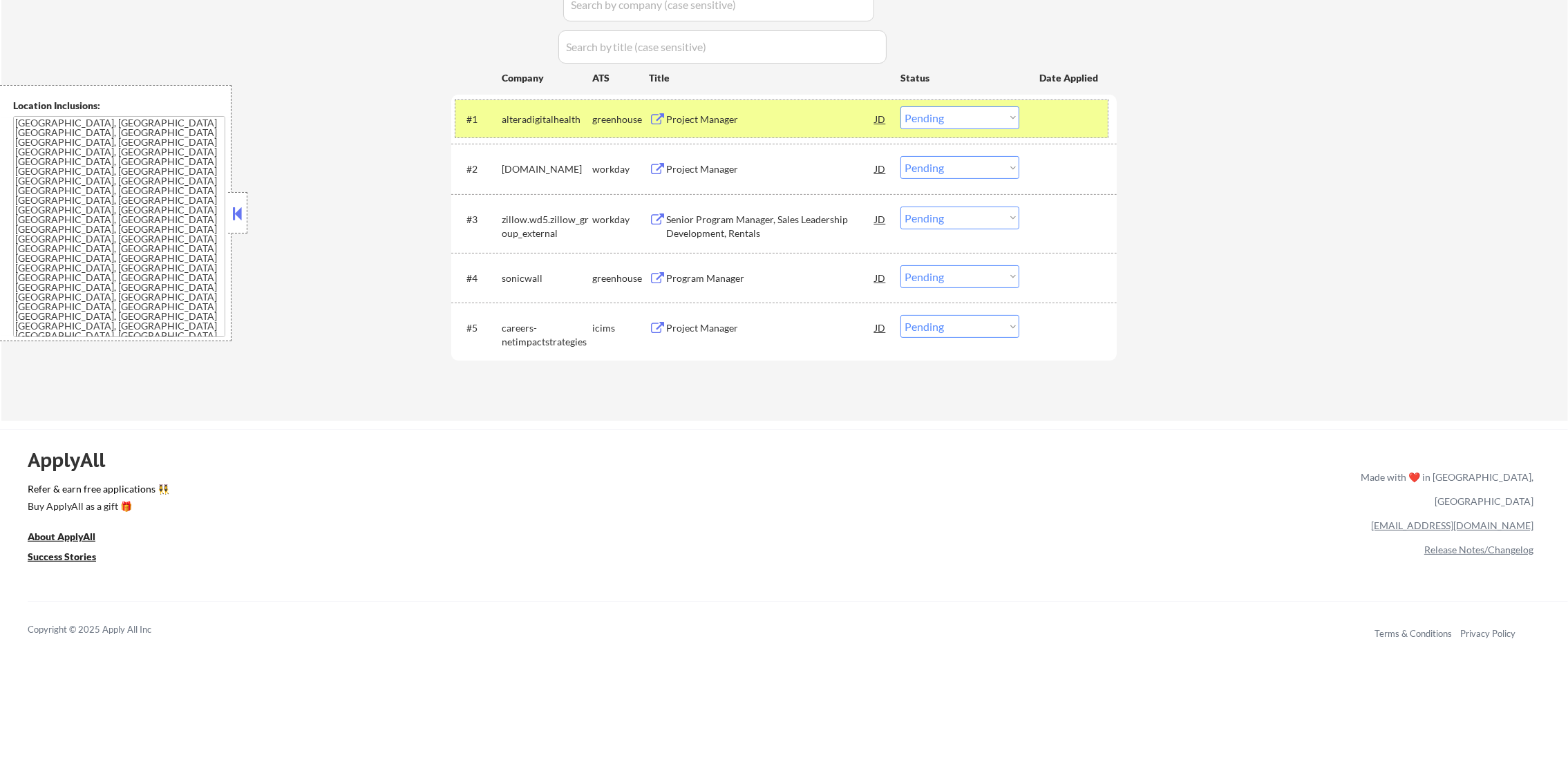
click at [946, 134] on div "#1 alteradigitalhealth greenhouse Project Manager JD warning_amber Choose an op…" at bounding box center [781, 118] width 652 height 37
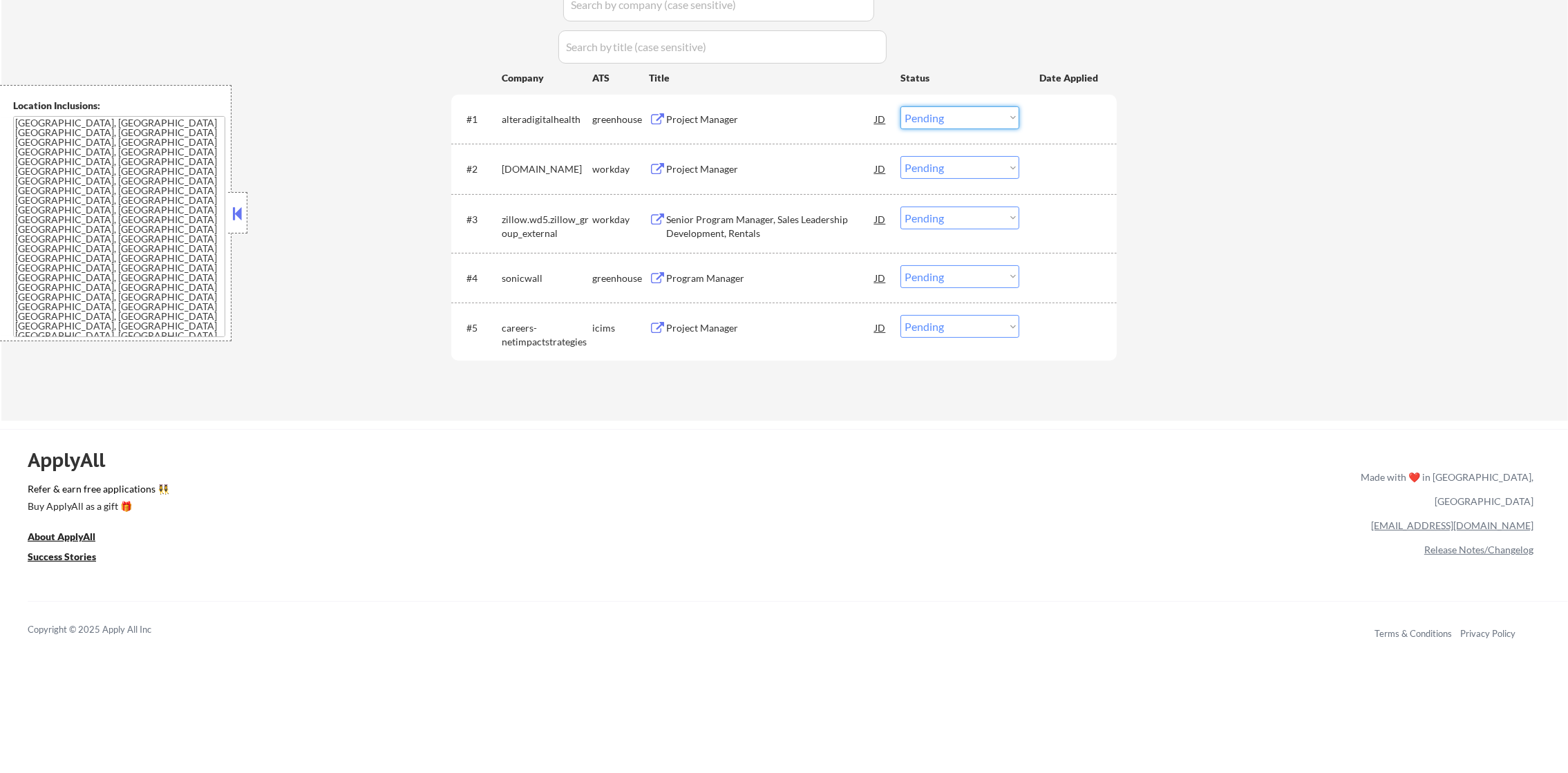
drag, startPoint x: 959, startPoint y: 119, endPoint x: 963, endPoint y: 129, distance: 10.8
click at [959, 119] on select "Choose an option... Pending Applied Excluded (Questions) Excluded (Expired) Exc…" at bounding box center [959, 117] width 119 height 23
click at [900, 106] on select "Choose an option... Pending Applied Excluded (Questions) Excluded (Expired) Exc…" at bounding box center [959, 117] width 119 height 23
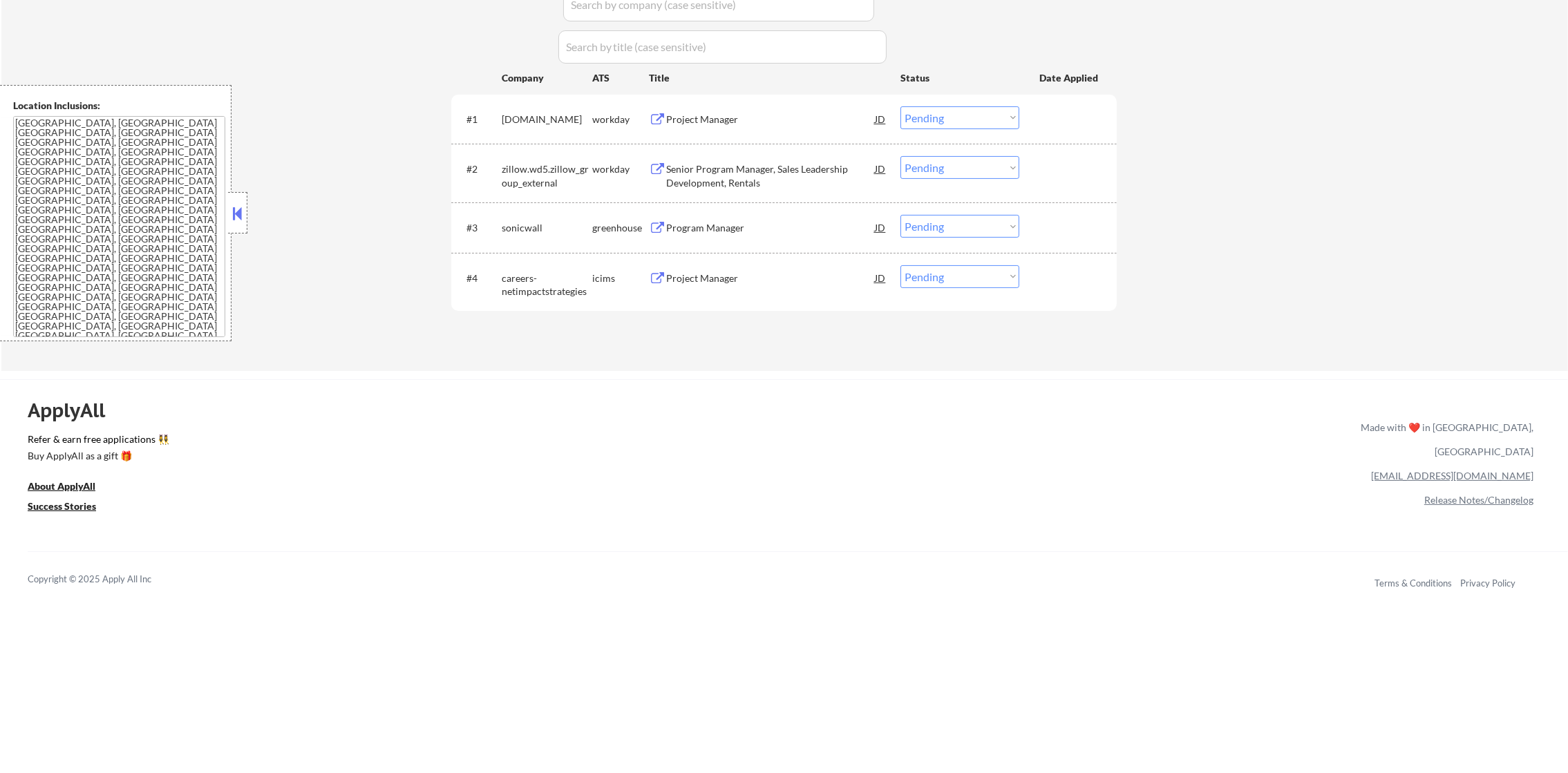
click at [717, 109] on div "Project Manager" at bounding box center [771, 119] width 209 height 25
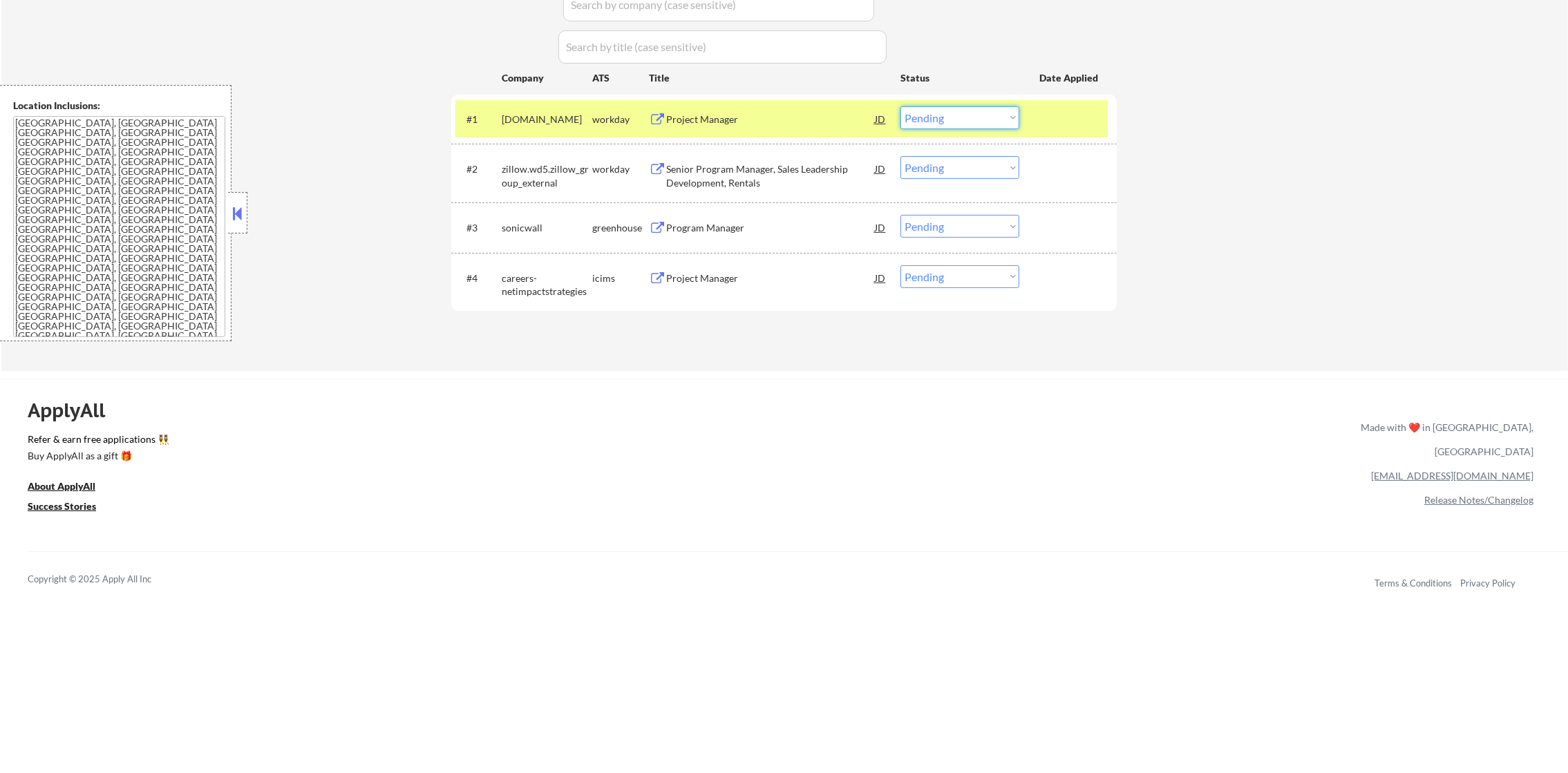
drag, startPoint x: 915, startPoint y: 108, endPoint x: 922, endPoint y: 128, distance: 21.2
click at [915, 108] on select "Choose an option... Pending Applied Excluded (Questions) Excluded (Expired) Exc…" at bounding box center [959, 117] width 119 height 23
click at [900, 106] on select "Choose an option... Pending Applied Excluded (Questions) Excluded (Expired) Exc…" at bounding box center [959, 117] width 119 height 23
click at [536, 100] on div "#1 mhs.wd1.careers workday Project Manager JD warning_amber Choose an option...…" at bounding box center [781, 118] width 652 height 37
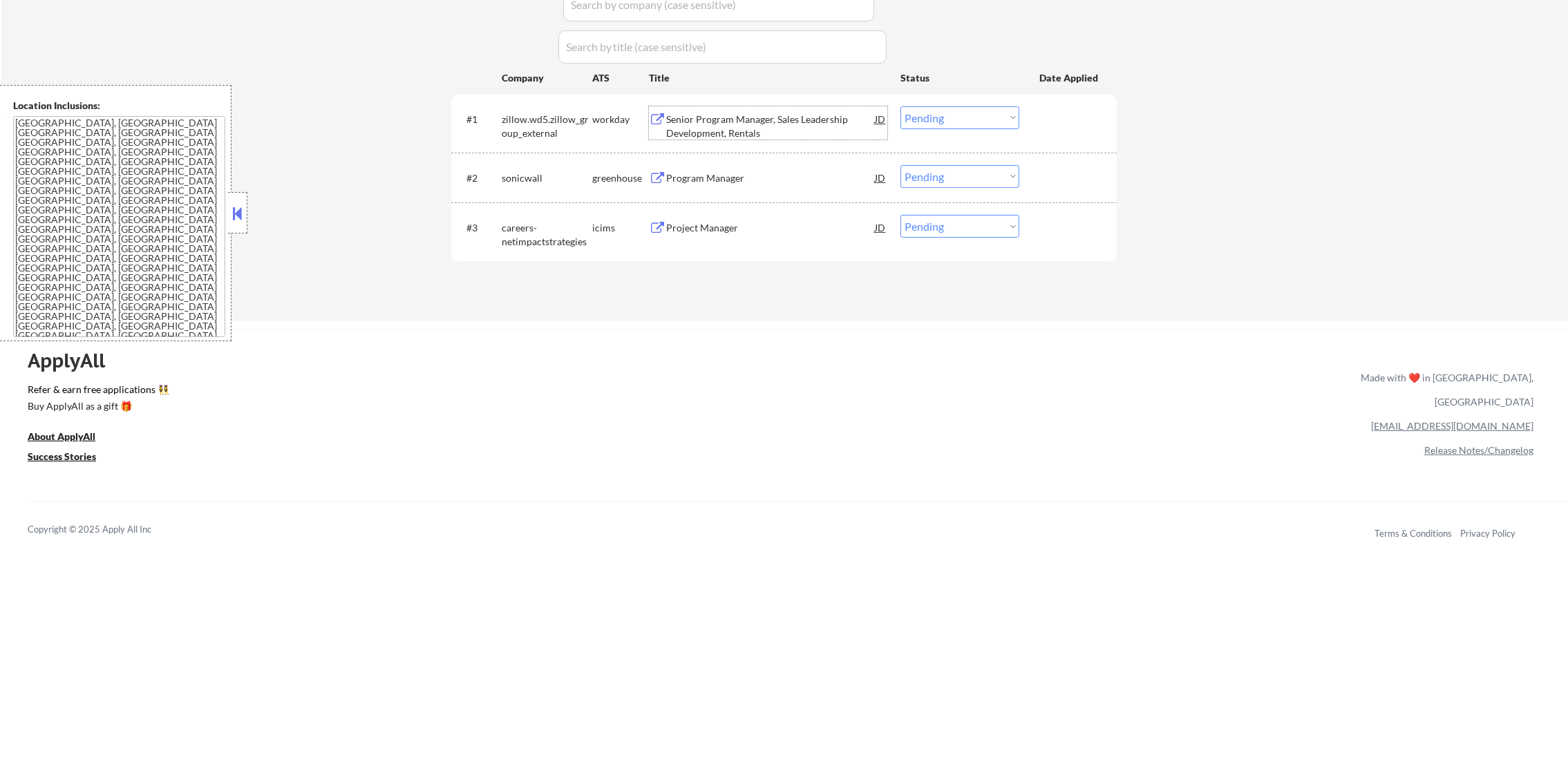
click at [746, 120] on div "Senior Program Manager, Sales Leadership Development, Rentals" at bounding box center [771, 125] width 209 height 27
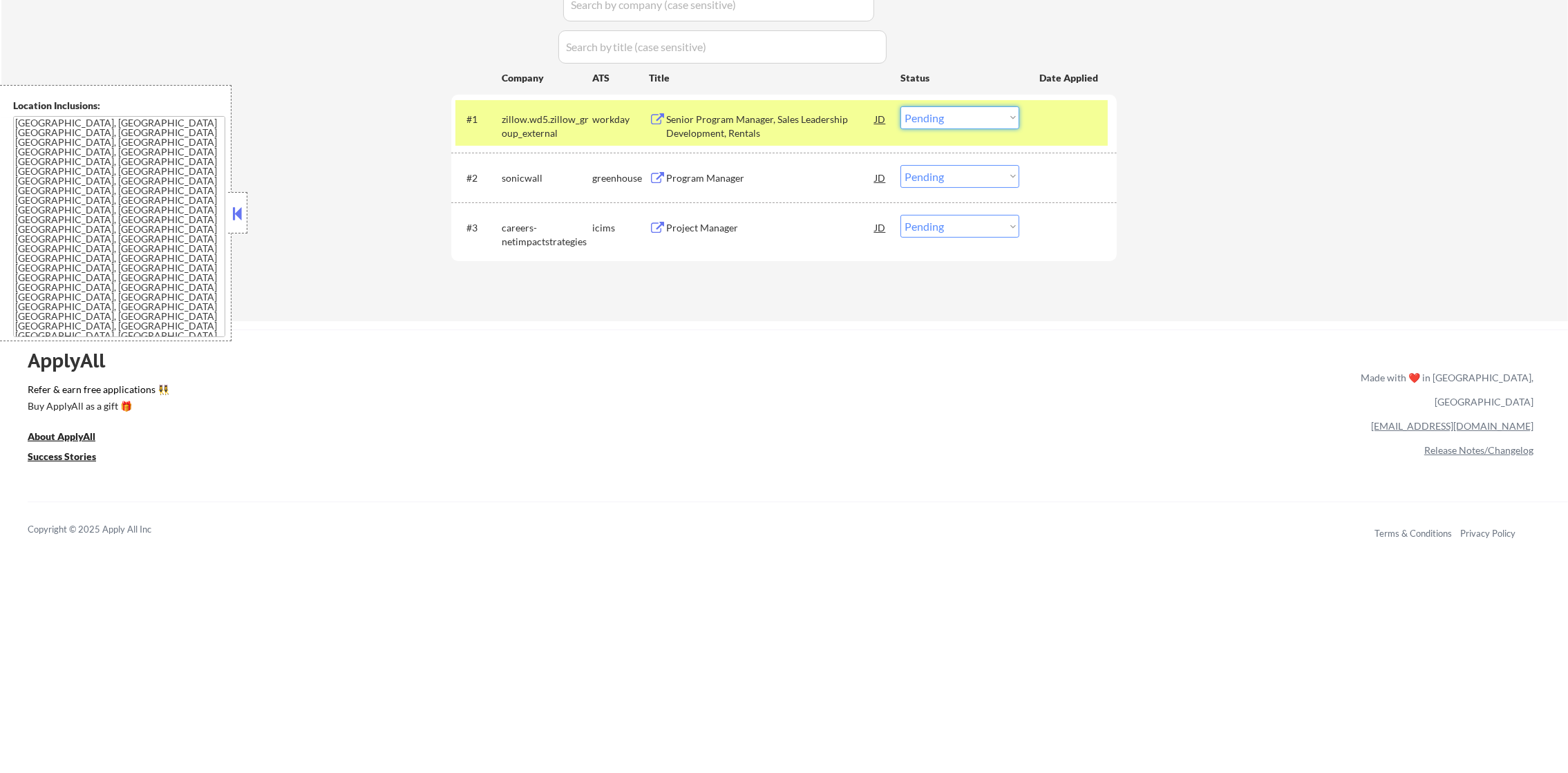
drag, startPoint x: 955, startPoint y: 120, endPoint x: 959, endPoint y: 128, distance: 8.9
click at [956, 120] on select "Choose an option... Pending Applied Excluded (Questions) Excluded (Expired) Exc…" at bounding box center [959, 117] width 119 height 23
click at [900, 106] on select "Choose an option... Pending Applied Excluded (Questions) Excluded (Expired) Exc…" at bounding box center [959, 117] width 119 height 23
click at [528, 125] on div "zillow.wd5.zillow_group_external" at bounding box center [547, 125] width 90 height 27
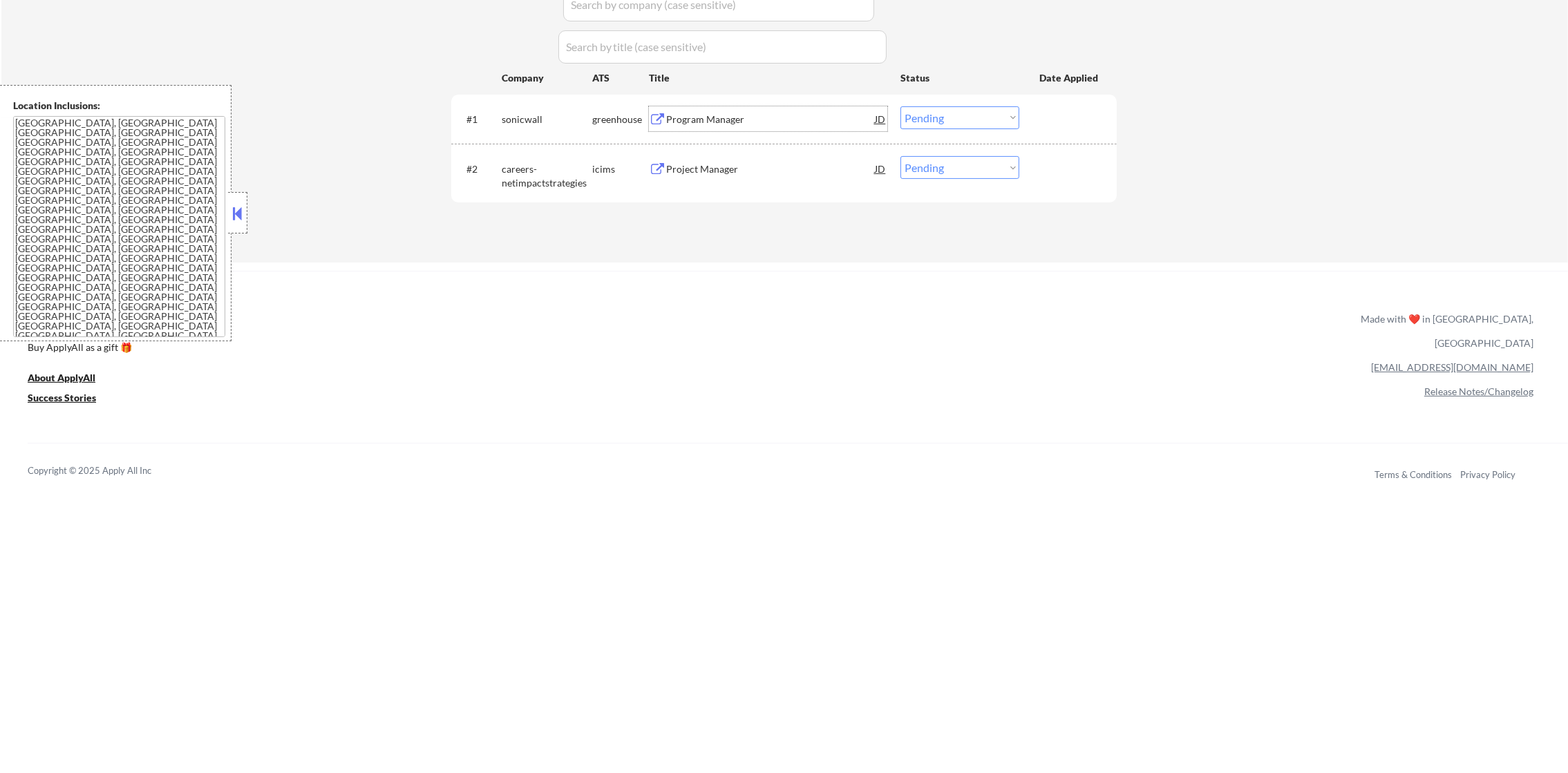
click at [757, 106] on div "Program Manager" at bounding box center [771, 119] width 209 height 25
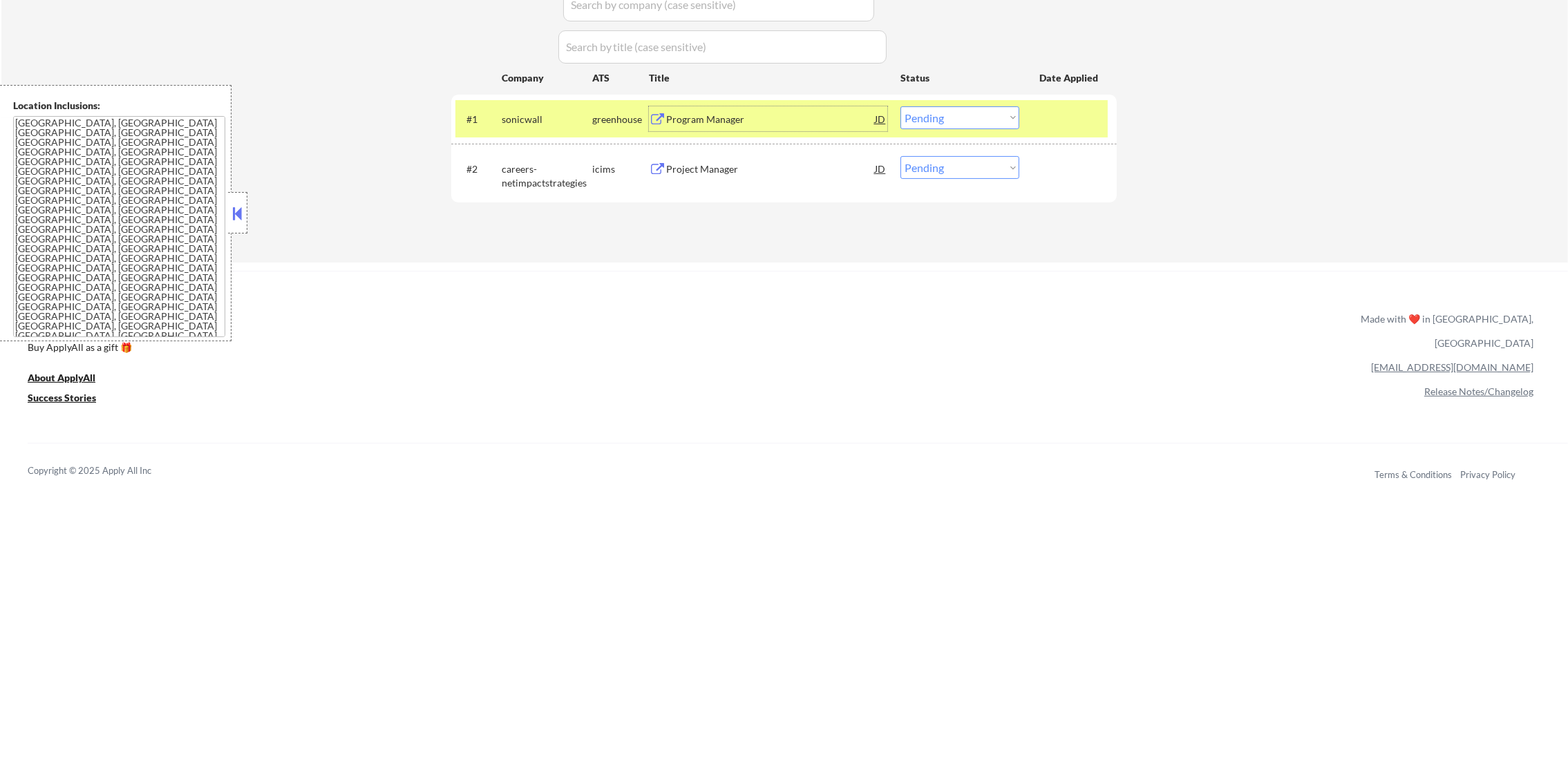
click at [948, 124] on select "Choose an option... Pending Applied Excluded (Questions) Excluded (Expired) Exc…" at bounding box center [959, 117] width 119 height 23
click at [900, 106] on select "Choose an option... Pending Applied Excluded (Questions) Excluded (Expired) Exc…" at bounding box center [959, 117] width 119 height 23
click at [559, 115] on div "sonicwall" at bounding box center [547, 119] width 90 height 14
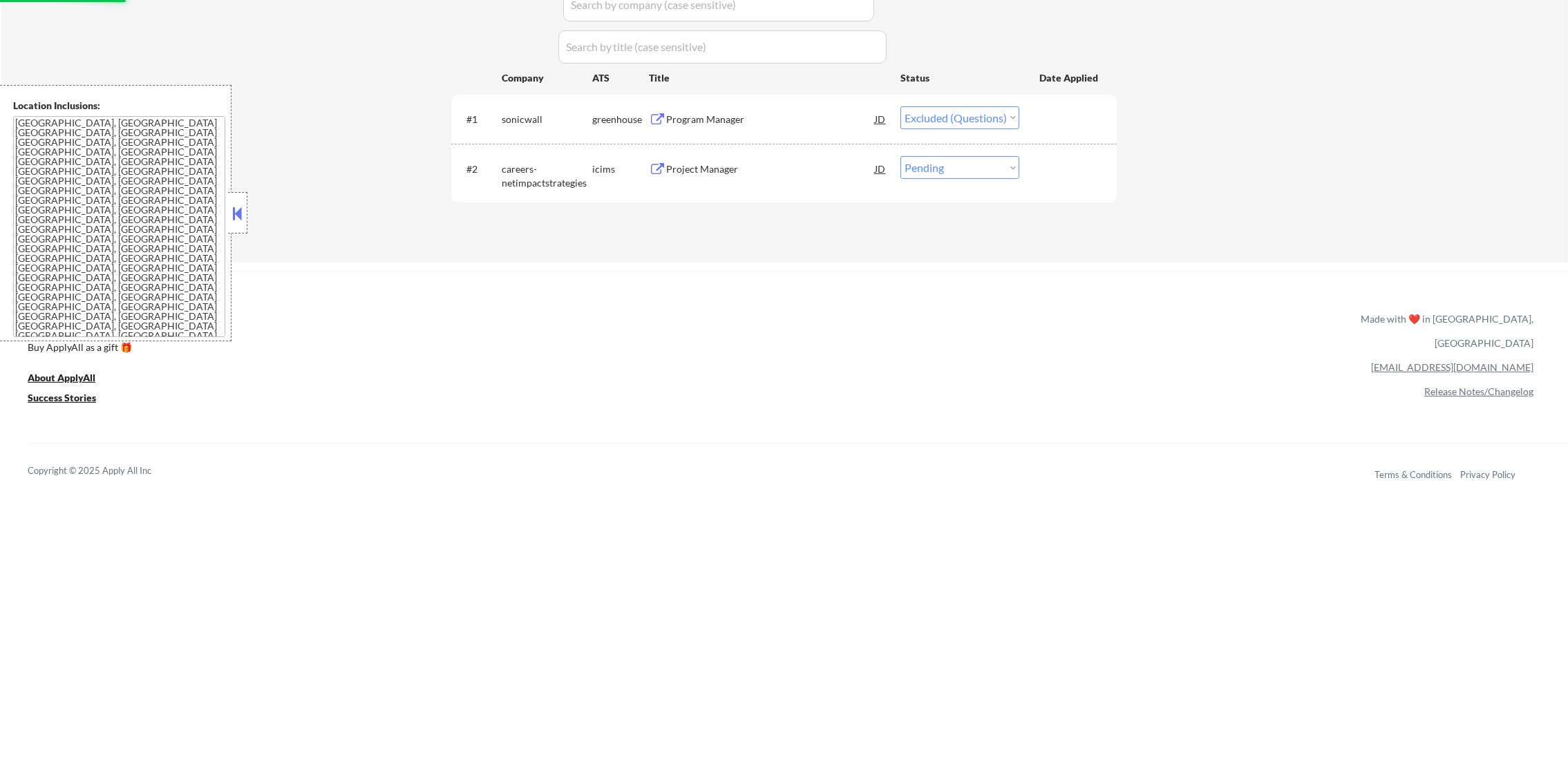
click at [732, 156] on div "Project Manager" at bounding box center [771, 168] width 209 height 25
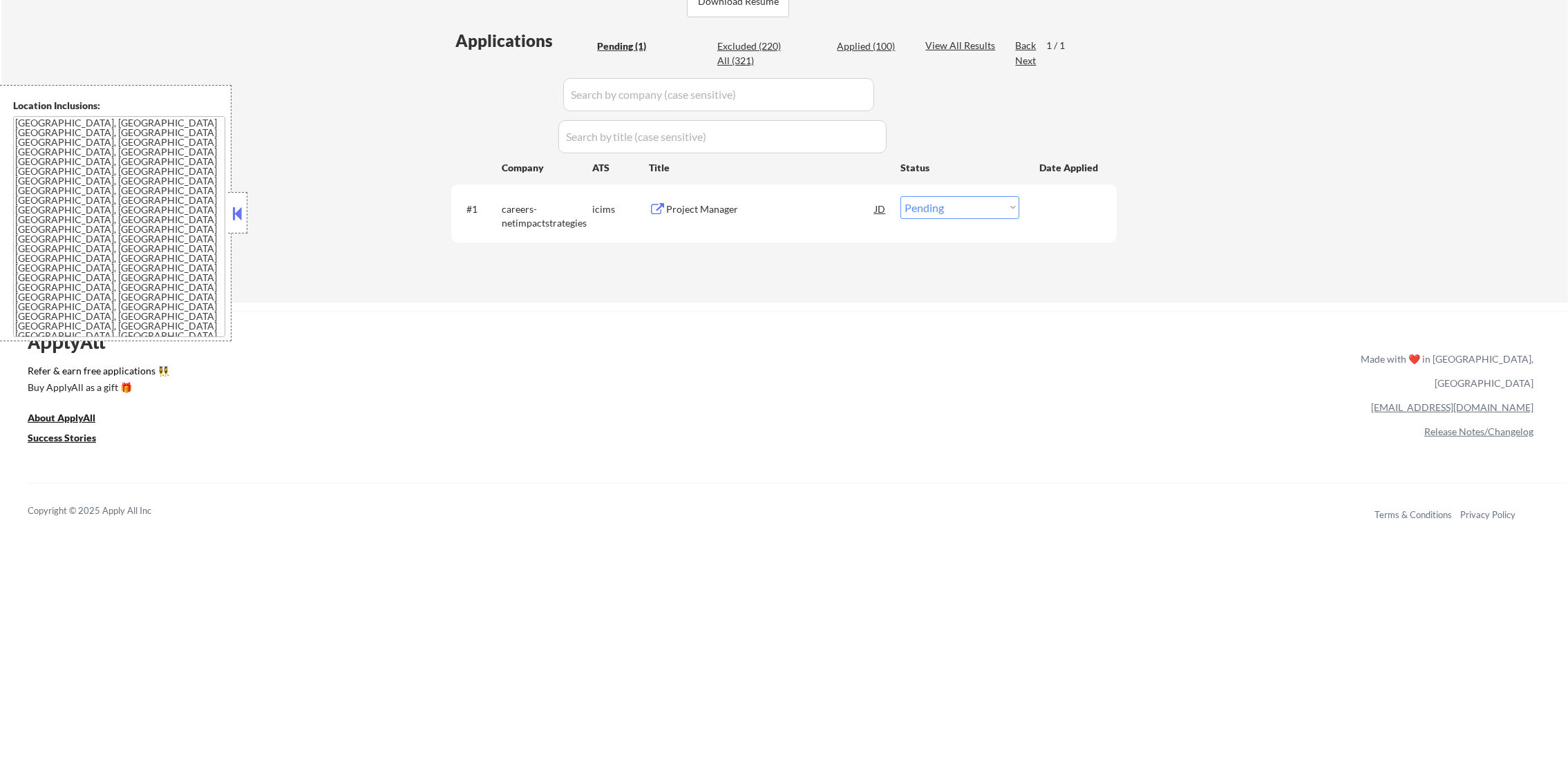
scroll to position [365, 0]
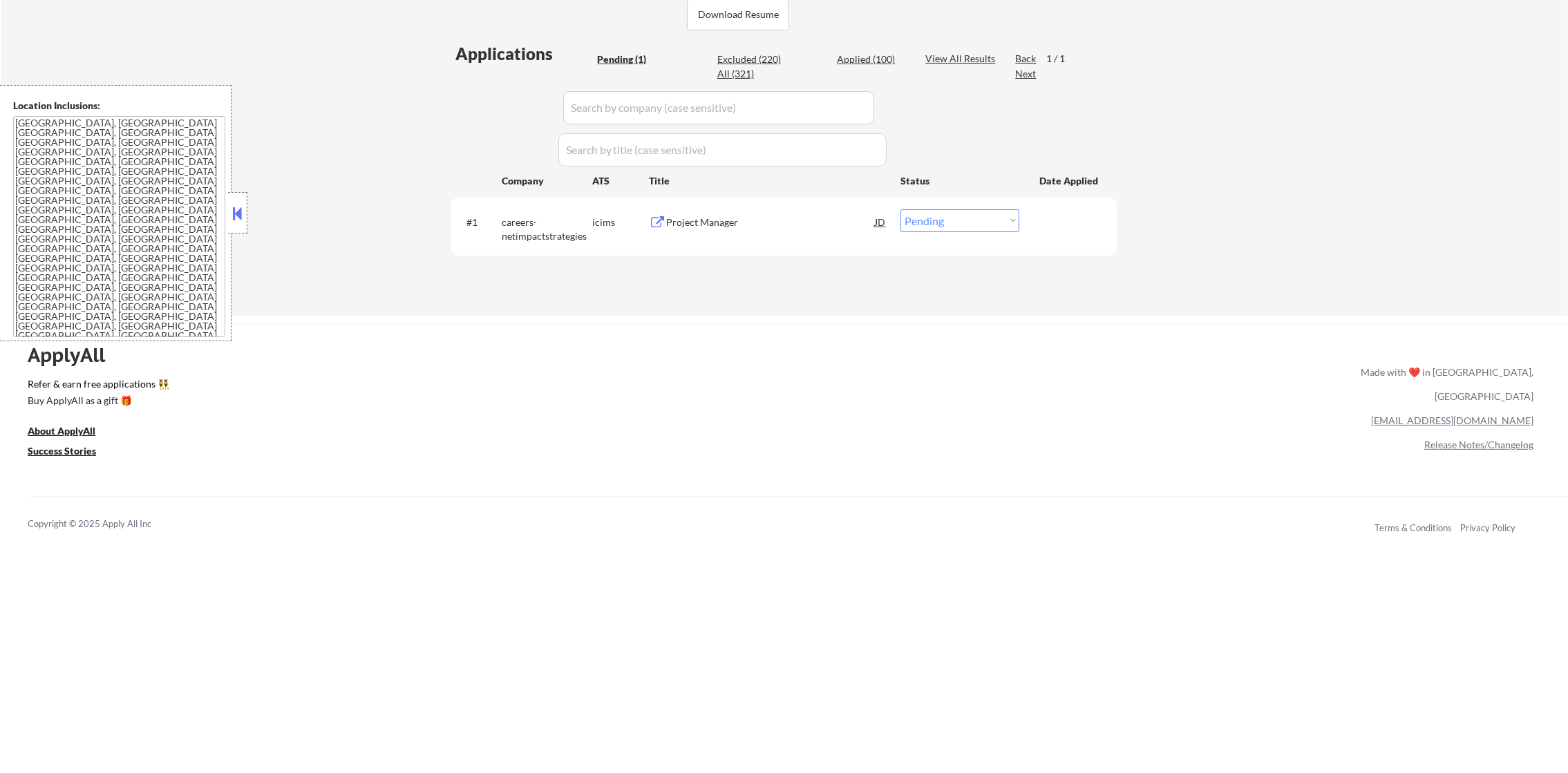
click at [136, 243] on textarea "Houston, TX Bellaire, TX West University Place, TX Southside Place, TX Hunters …" at bounding box center [119, 226] width 212 height 221
click at [924, 220] on select "Choose an option... Pending Applied Excluded (Questions) Excluded (Expired) Exc…" at bounding box center [959, 220] width 119 height 23
click at [900, 209] on select "Choose an option... Pending Applied Excluded (Questions) Excluded (Expired) Exc…" at bounding box center [959, 220] width 119 height 23
click at [751, 59] on div "Excluded (220)" at bounding box center [752, 59] width 69 height 14
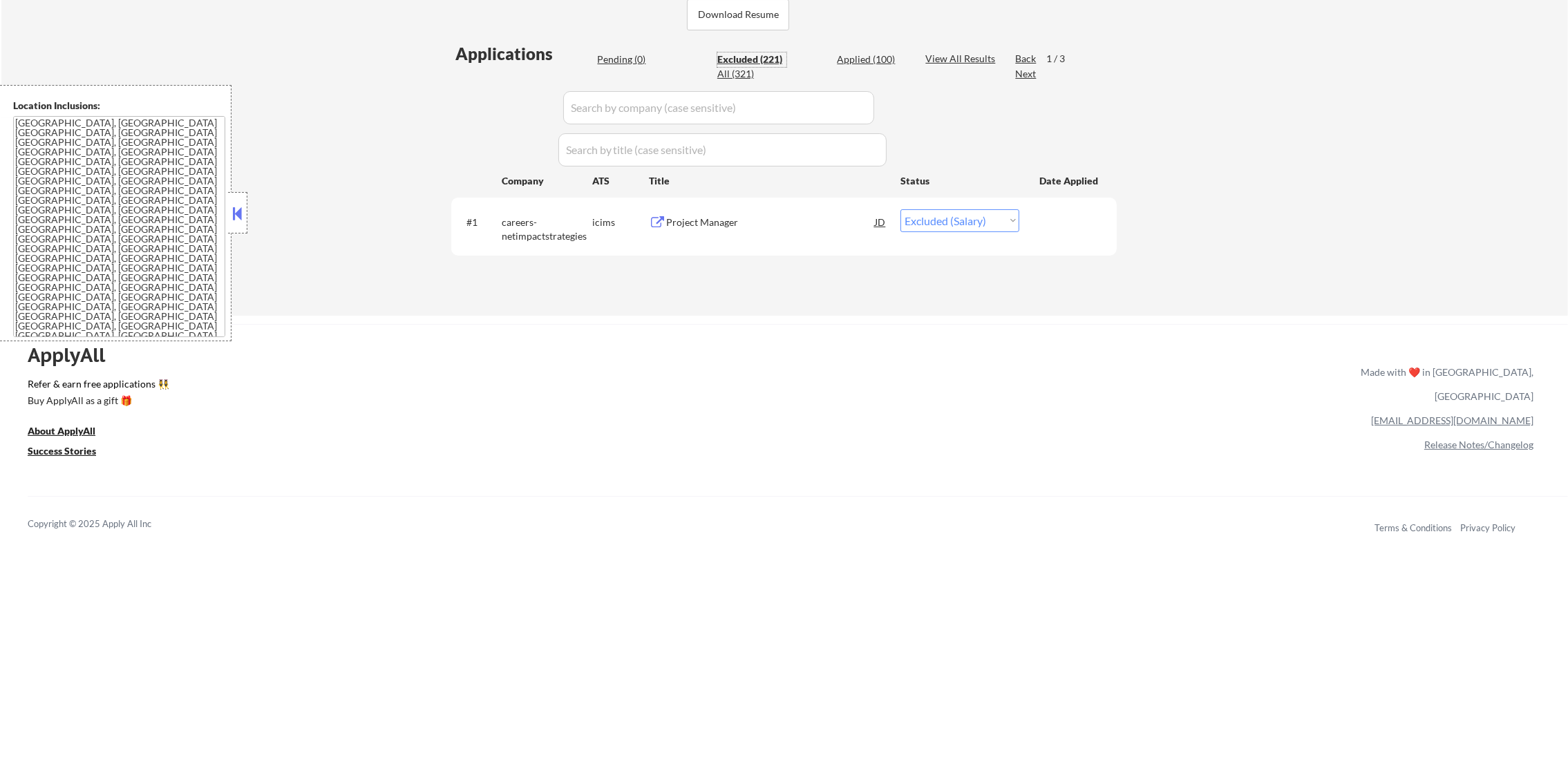
select select ""excluded__expired_""
select select ""excluded""
select select ""excluded__location_""
select select ""excluded__expired_""
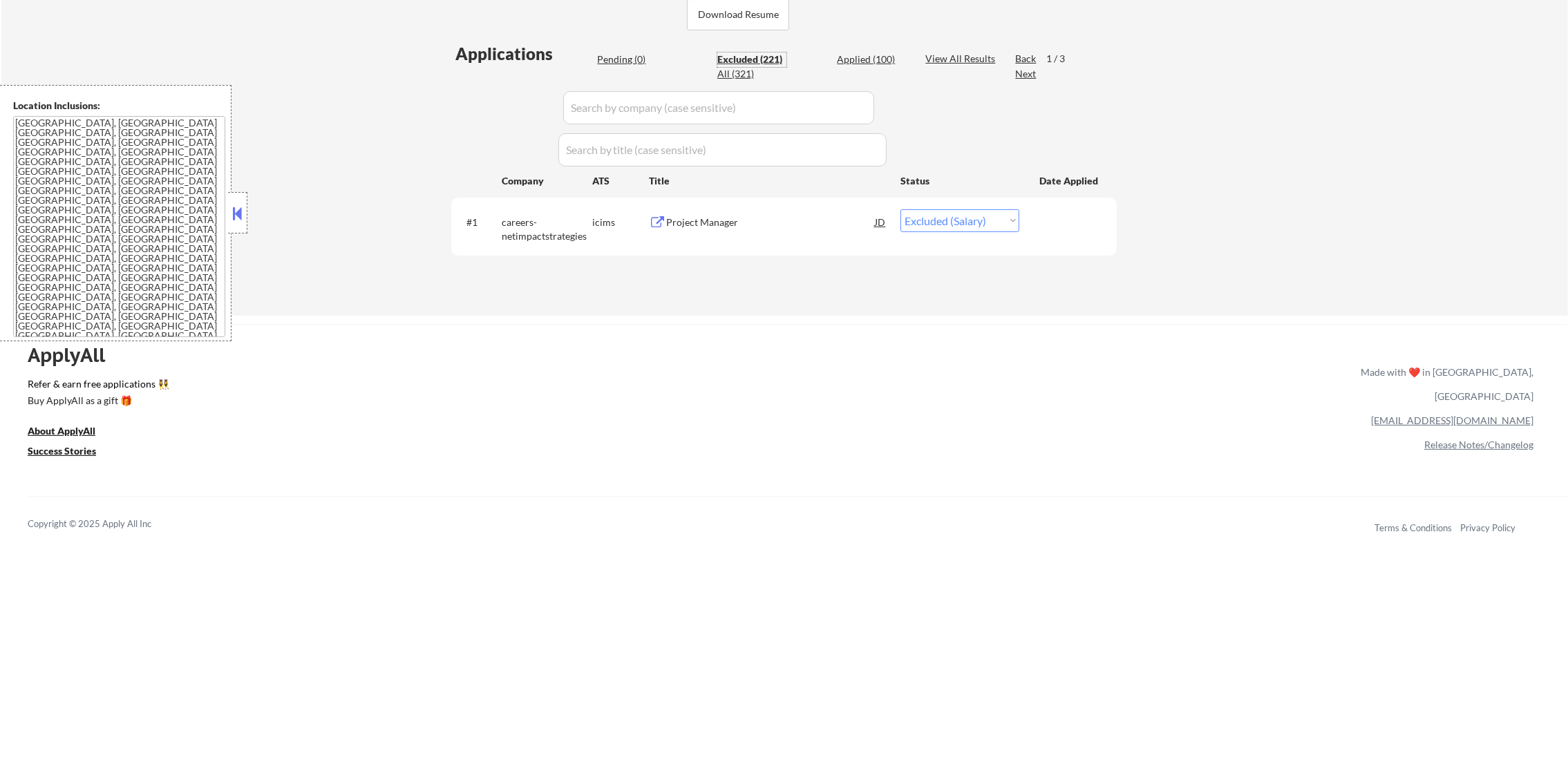
select select ""excluded""
select select ""excluded__location_""
select select ""excluded__expired_""
select select ""excluded__location_""
select select ""excluded__bad_match_""
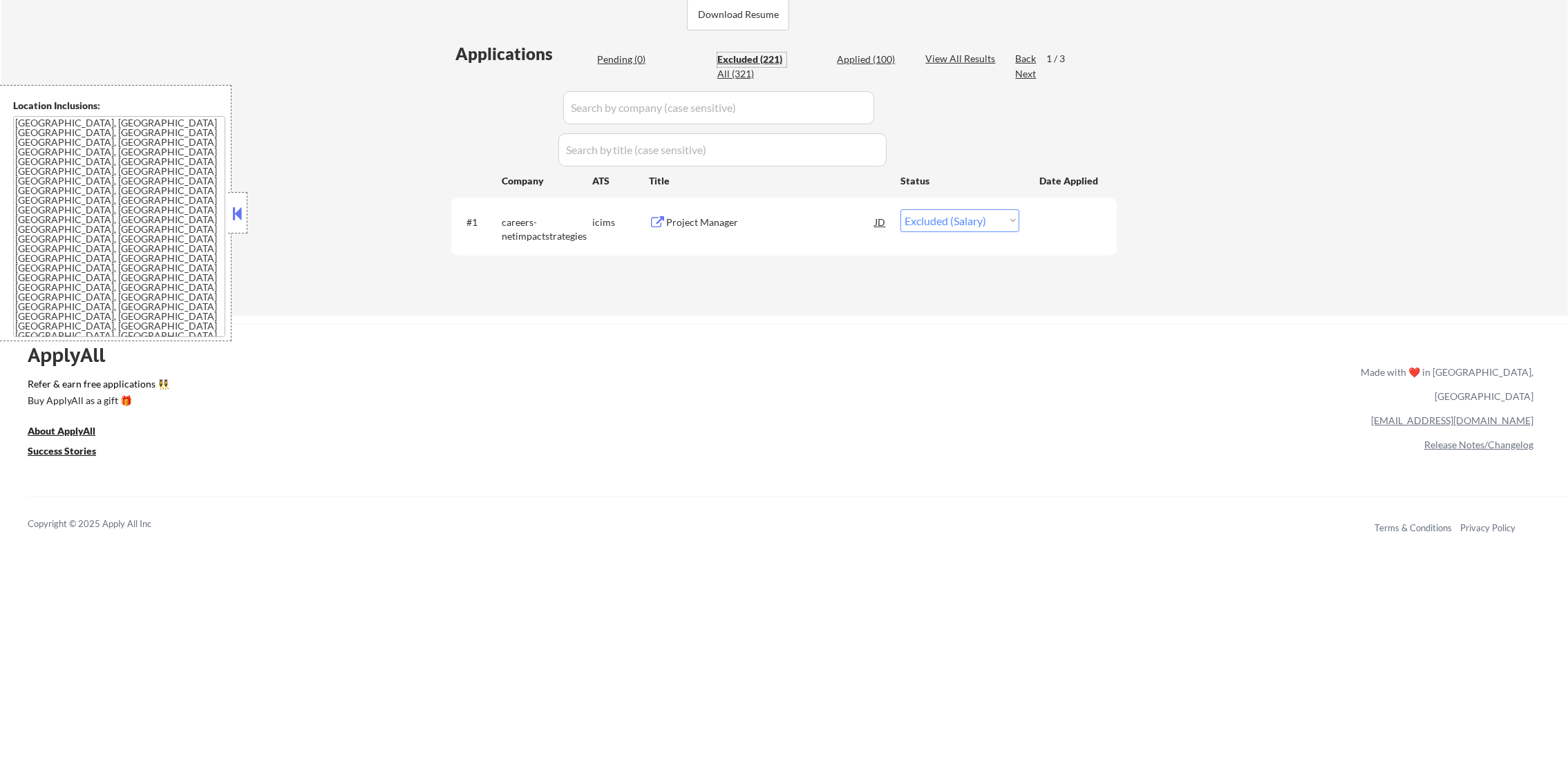
select select ""excluded__location_""
select select ""excluded__expired_""
select select ""excluded""
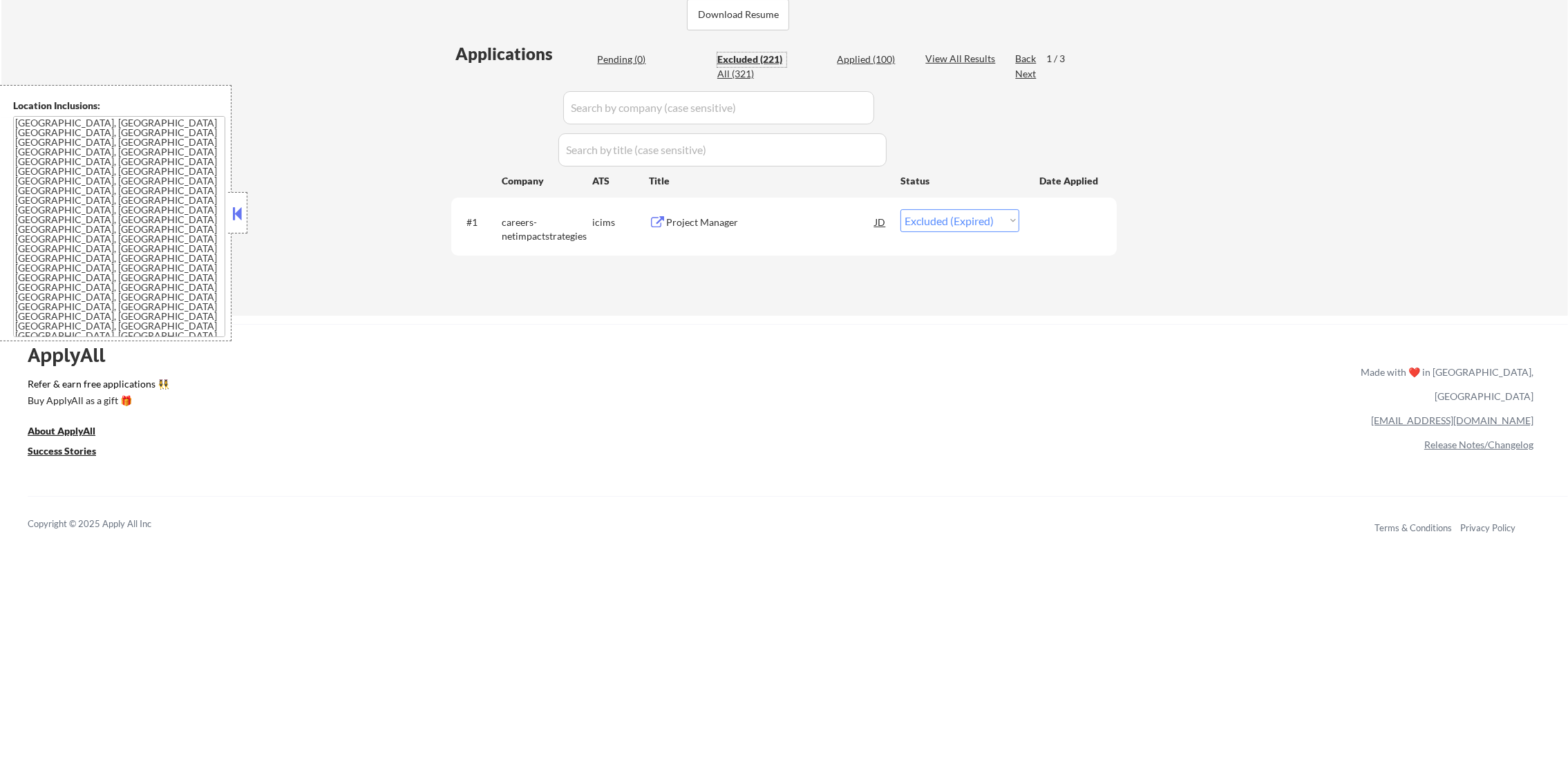
select select ""excluded__location_""
select select ""excluded""
select select ""excluded__location_""
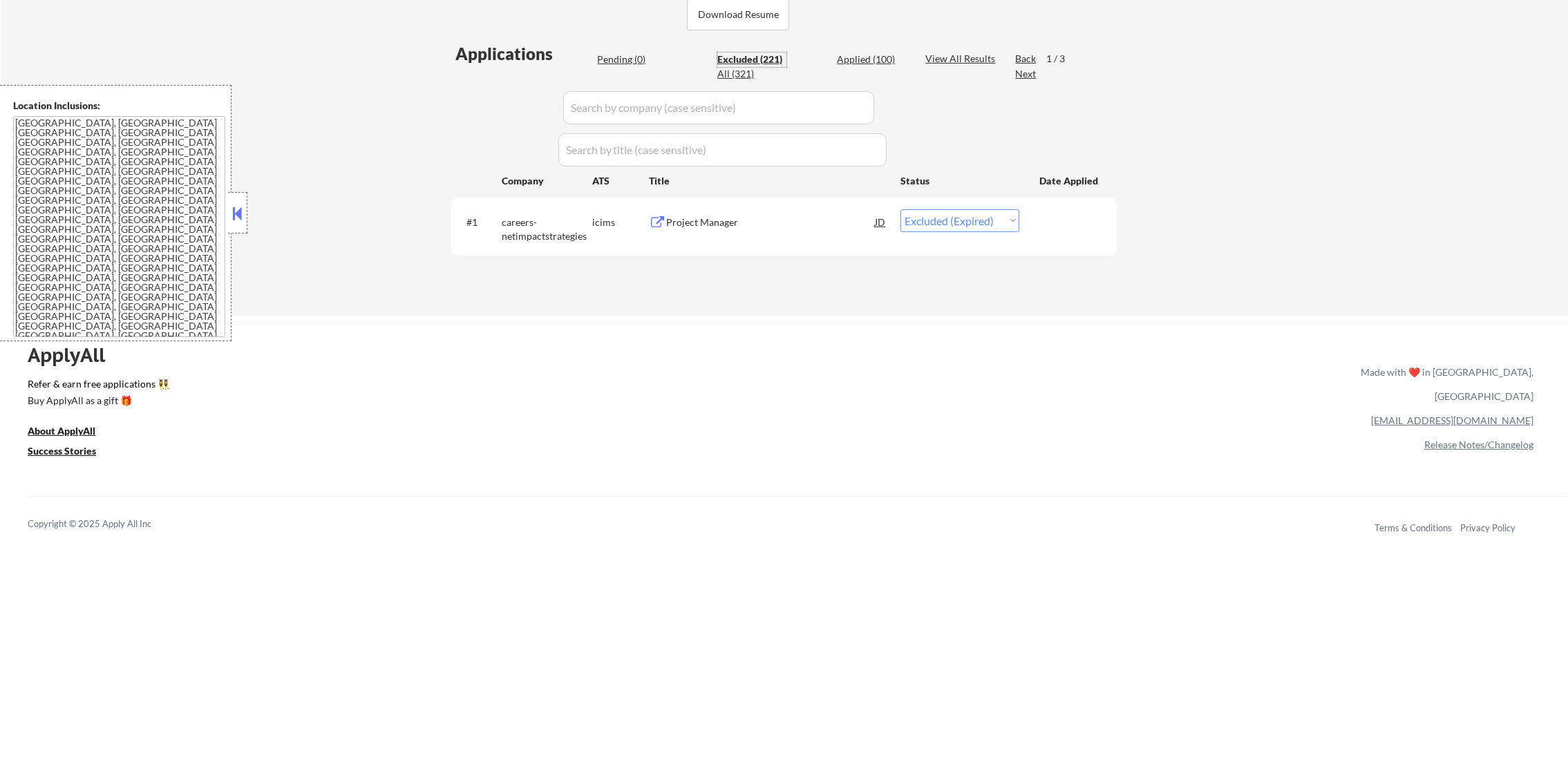
select select ""excluded__location_""
select select ""excluded__bad_match_""
select select ""excluded__expired_""
select select ""excluded""
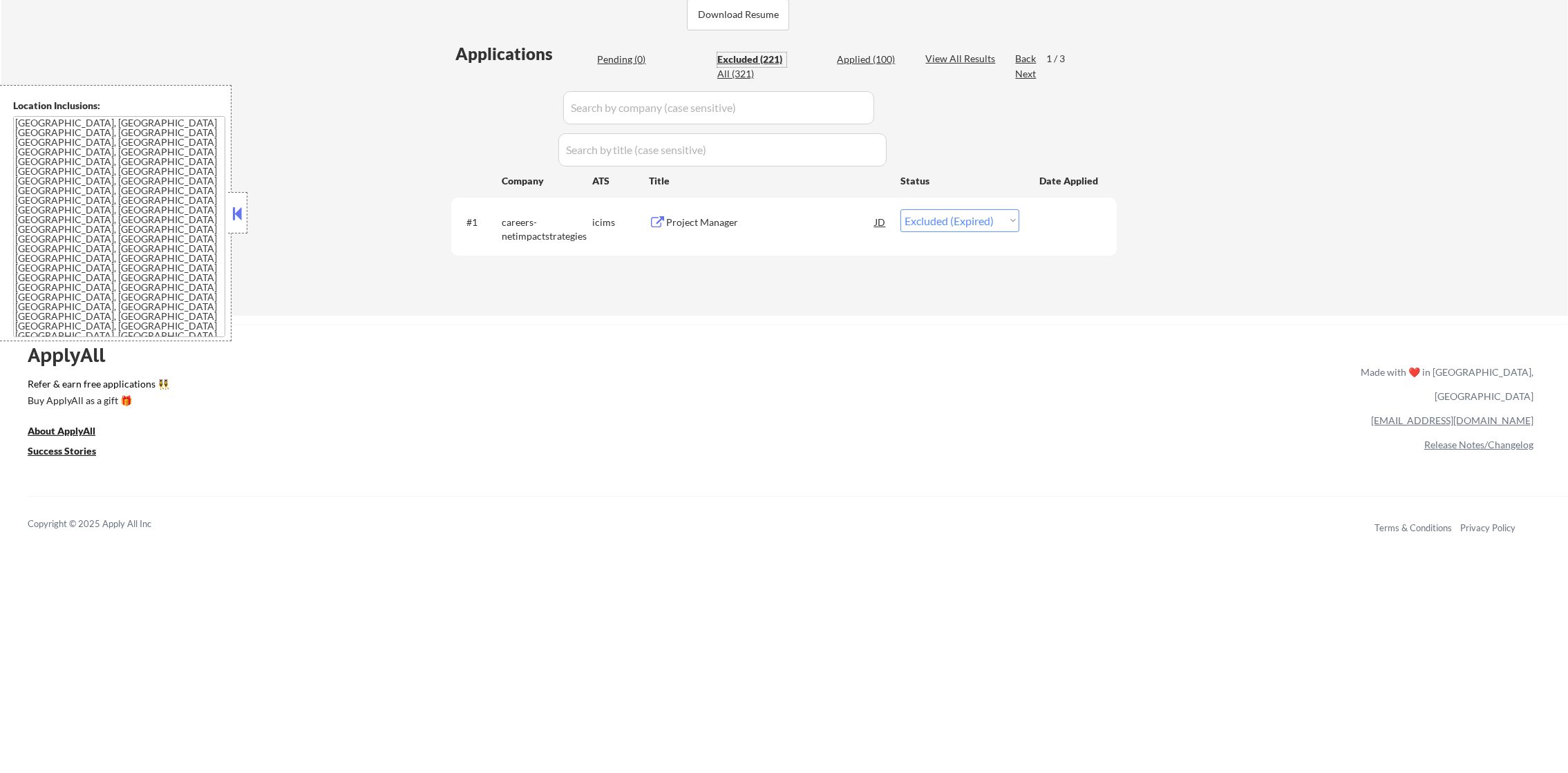
select select ""excluded__expired_""
select select ""excluded""
select select ""excluded__expired_""
select select ""excluded__bad_match_""
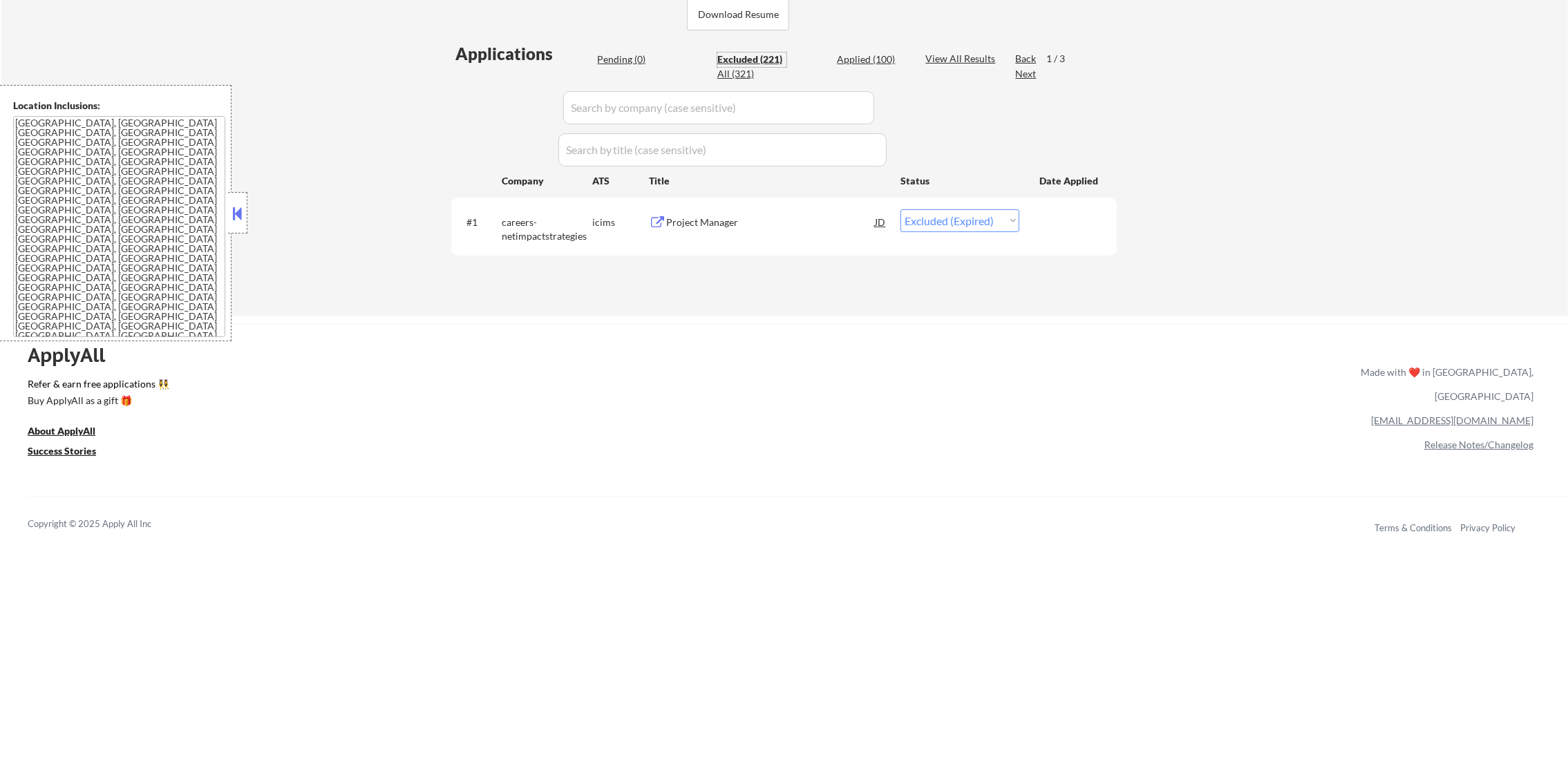
select select ""excluded__location_""
select select ""excluded__expired_""
select select ""excluded""
select select ""excluded__location_""
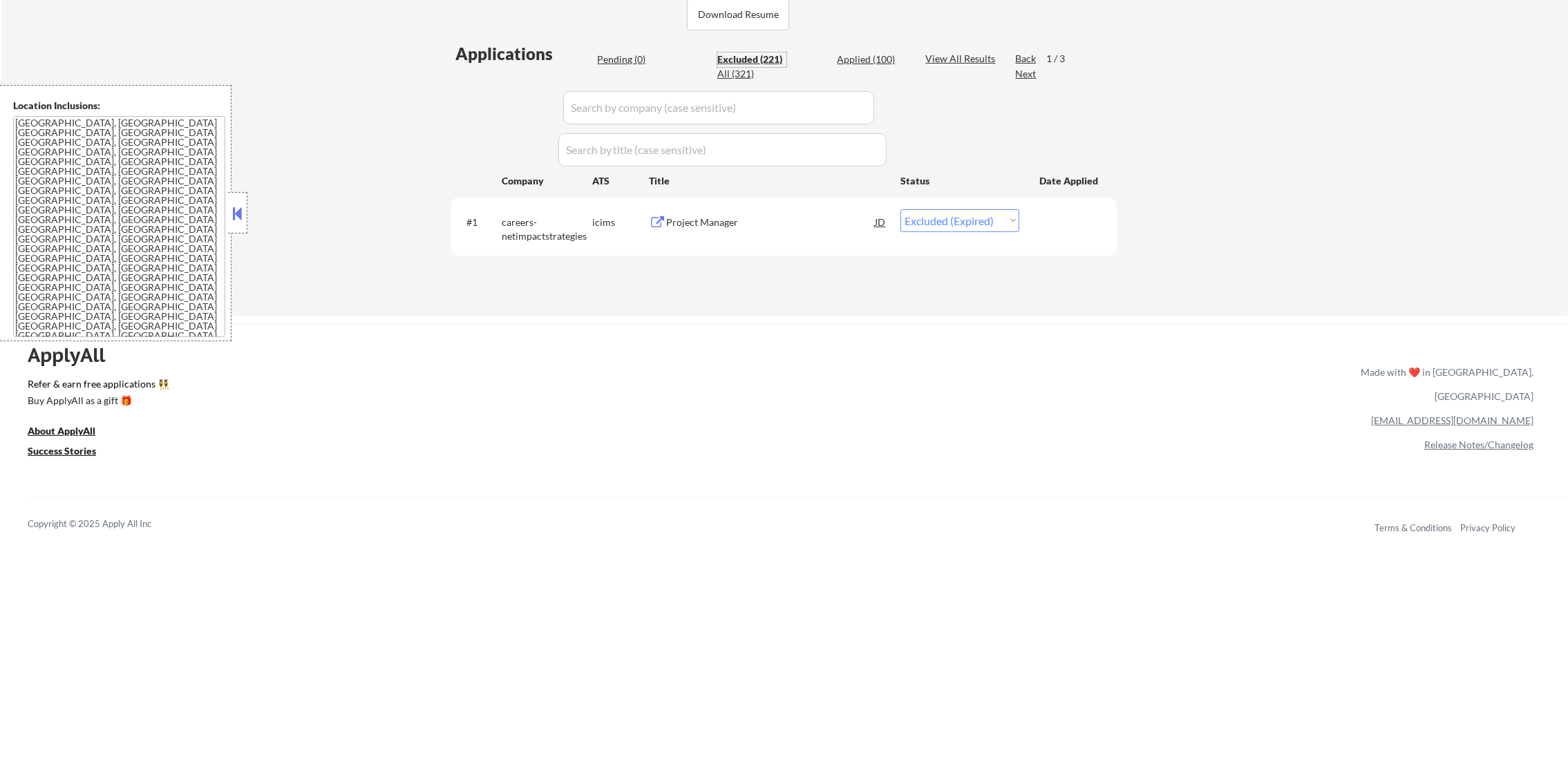
select select ""excluded__location_""
select select ""excluded__expired_""
select select ""excluded""
select select ""excluded__expired_""
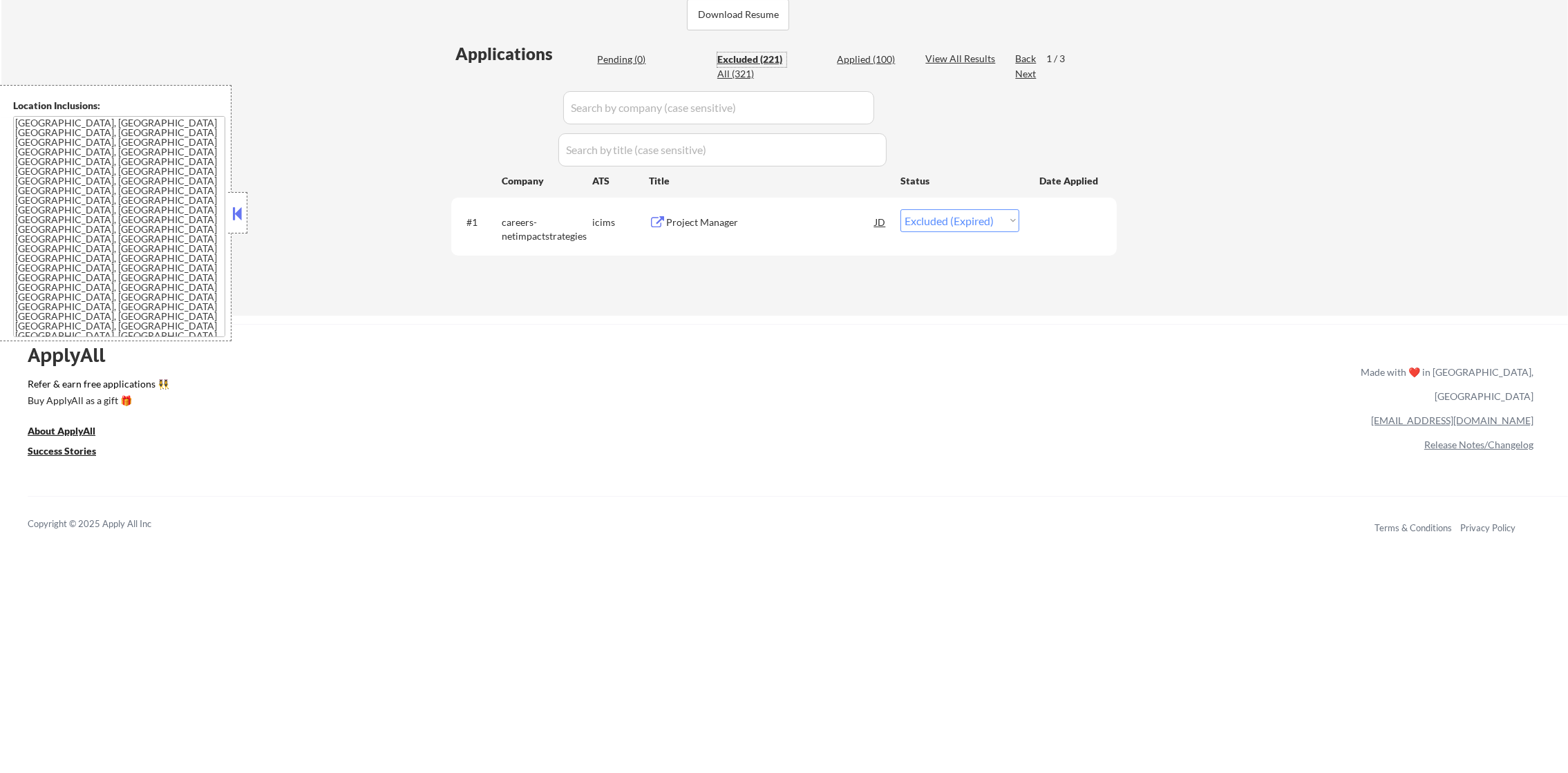
select select ""excluded__expired_""
select select ""excluded__location_""
select select ""excluded__expired_""
select select ""excluded""
select select ""excluded__expired_""
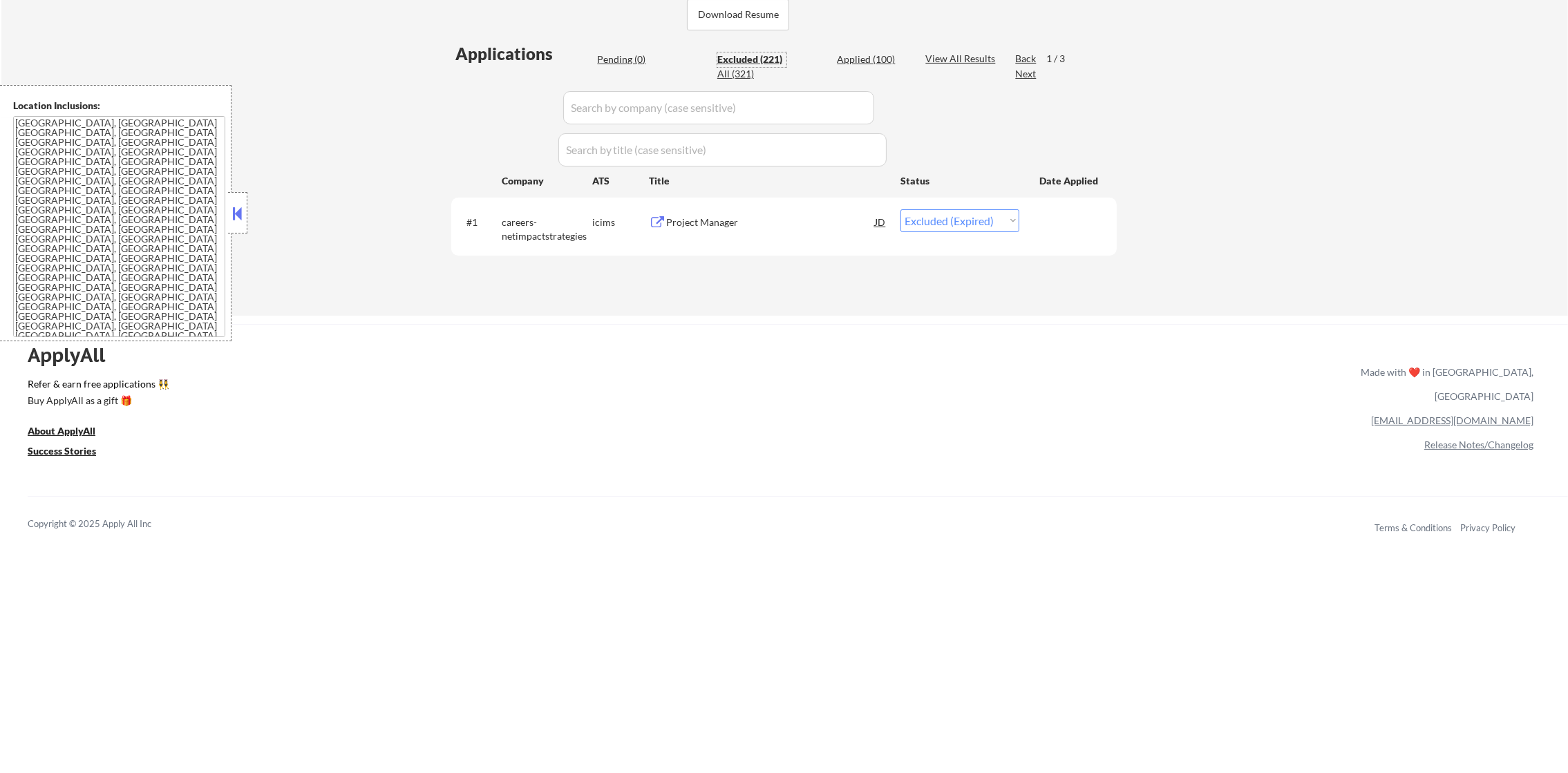
select select ""excluded__location_""
select select ""excluded""
select select ""excluded__expired_""
select select ""excluded__location_""
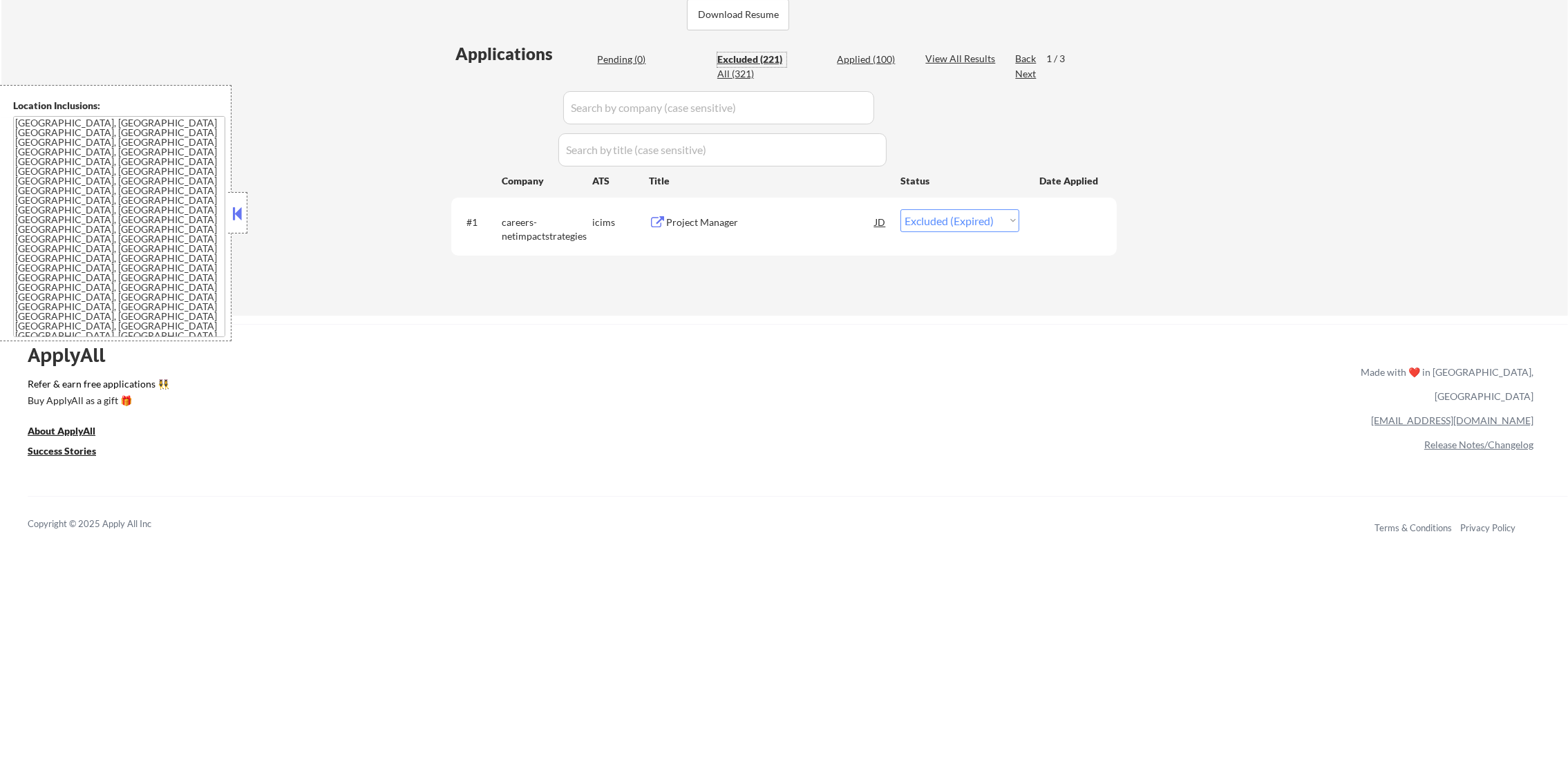
select select ""excluded__expired_""
select select ""excluded""
select select ""excluded__location_""
select select ""excluded""
select select ""excluded__location_""
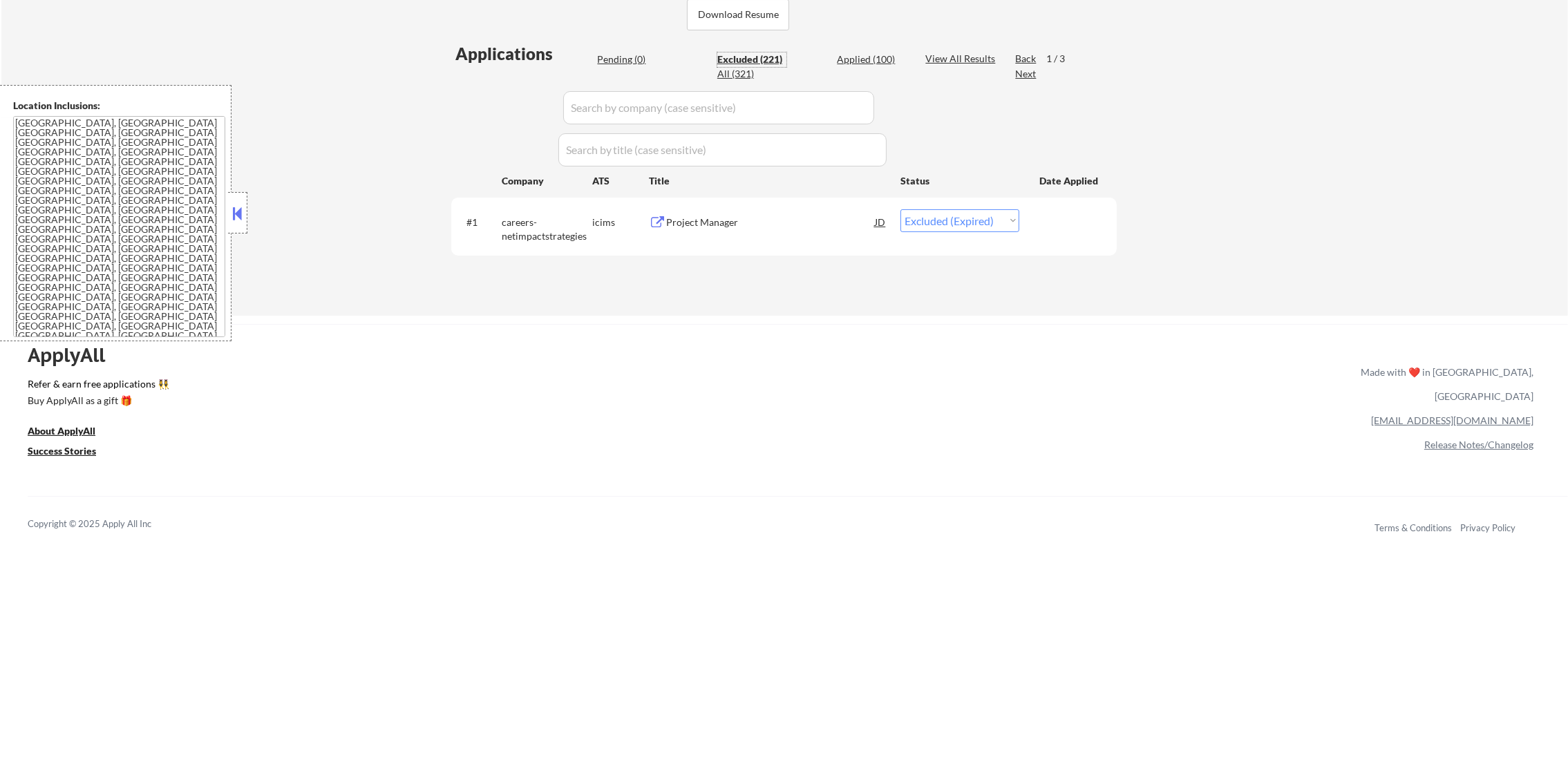
select select ""excluded""
select select ""excluded__location_""
select select ""excluded__expired_""
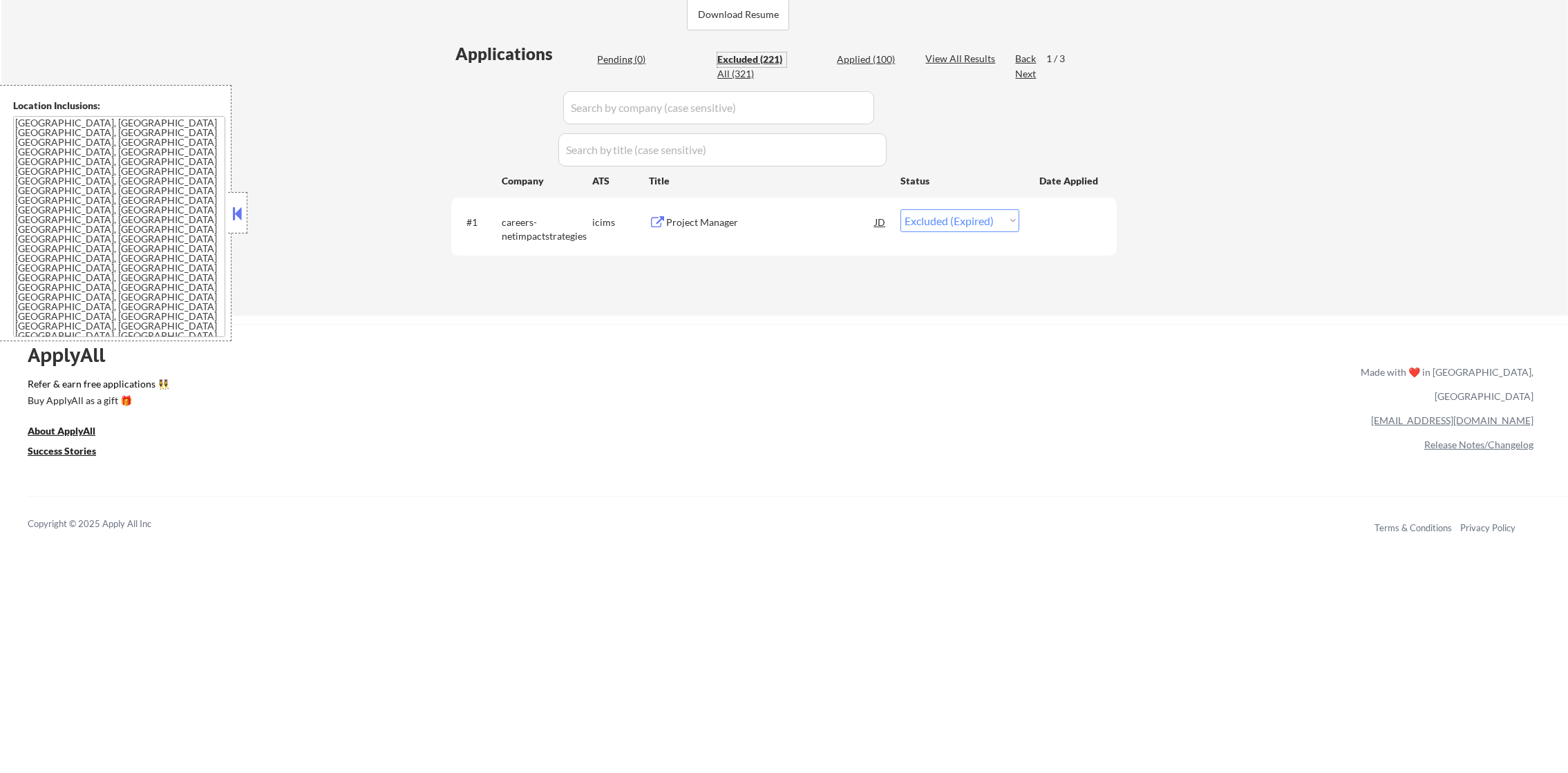
select select ""excluded""
select select ""excluded__location_""
select select ""excluded""
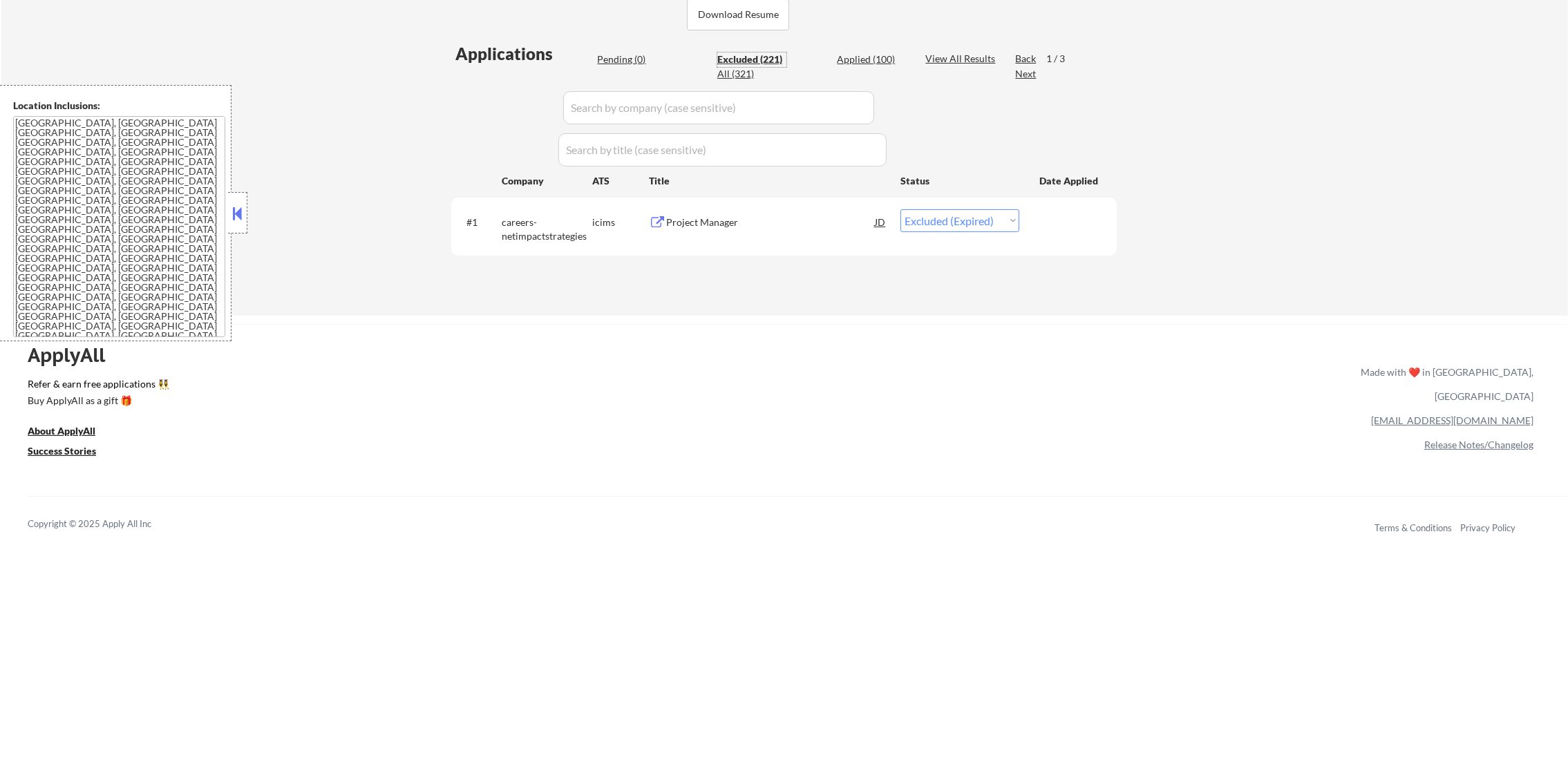
select select ""excluded__location_""
select select ""excluded__expired_""
select select ""excluded__location_""
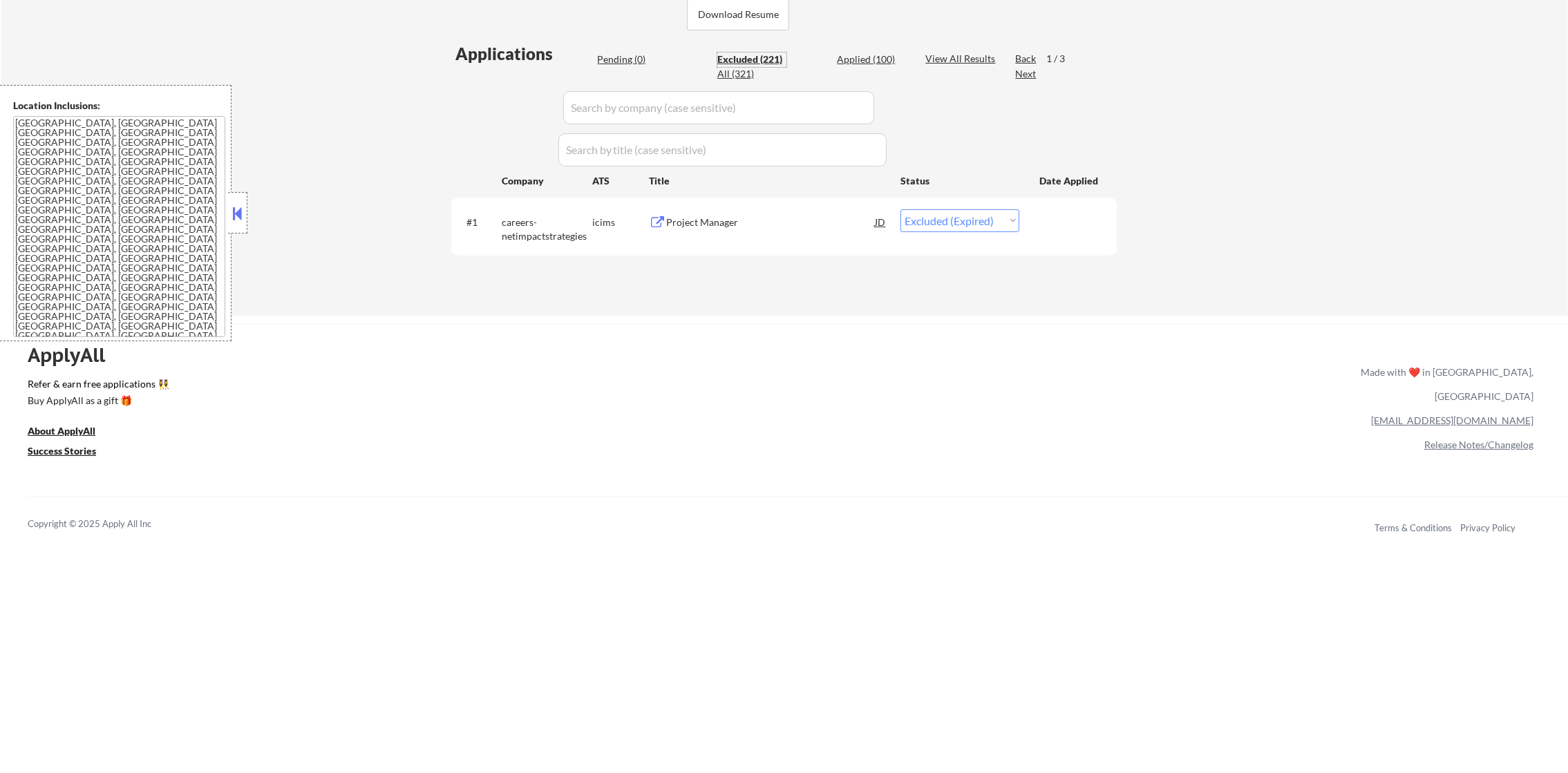
select select ""excluded__expired_""
select select ""excluded__location_""
select select ""excluded""
select select ""excluded__location_""
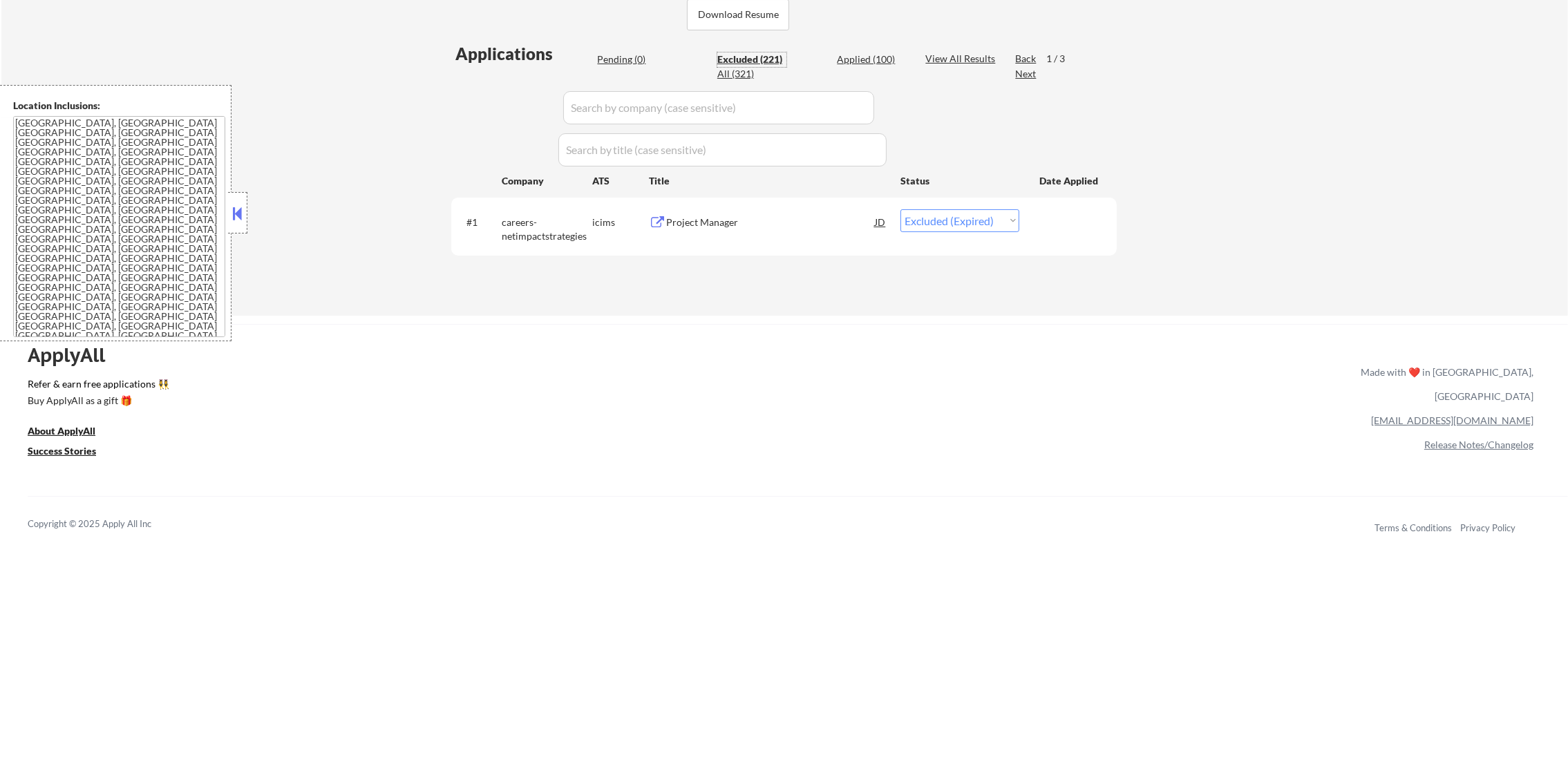
select select ""excluded__expired_""
select select ""excluded""
select select ""excluded__location_""
select select ""excluded""
select select ""excluded__expired_""
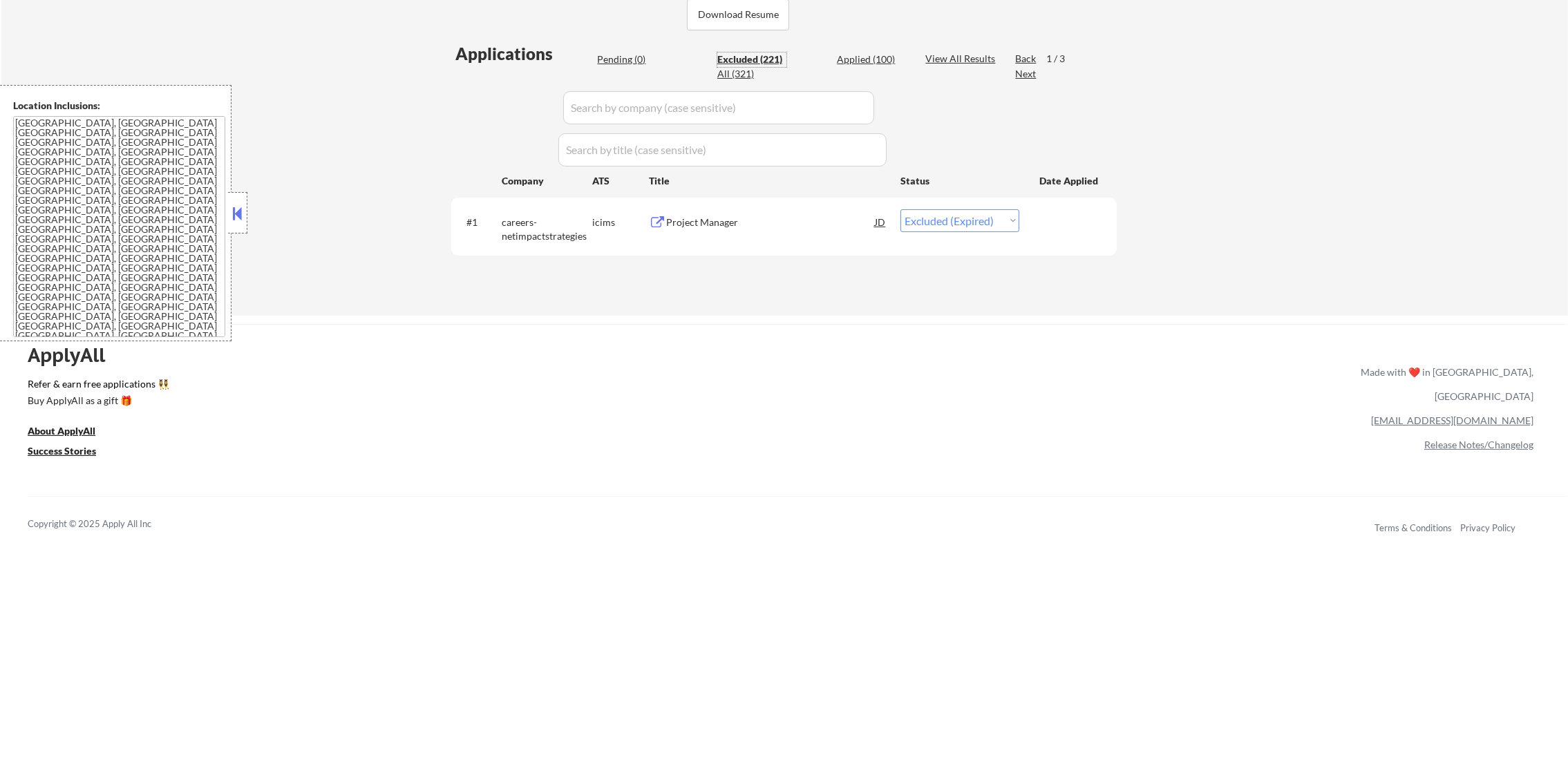
select select ""excluded__salary_""
select select ""excluded""
select select ""excluded__location_""
select select ""excluded__expired_""
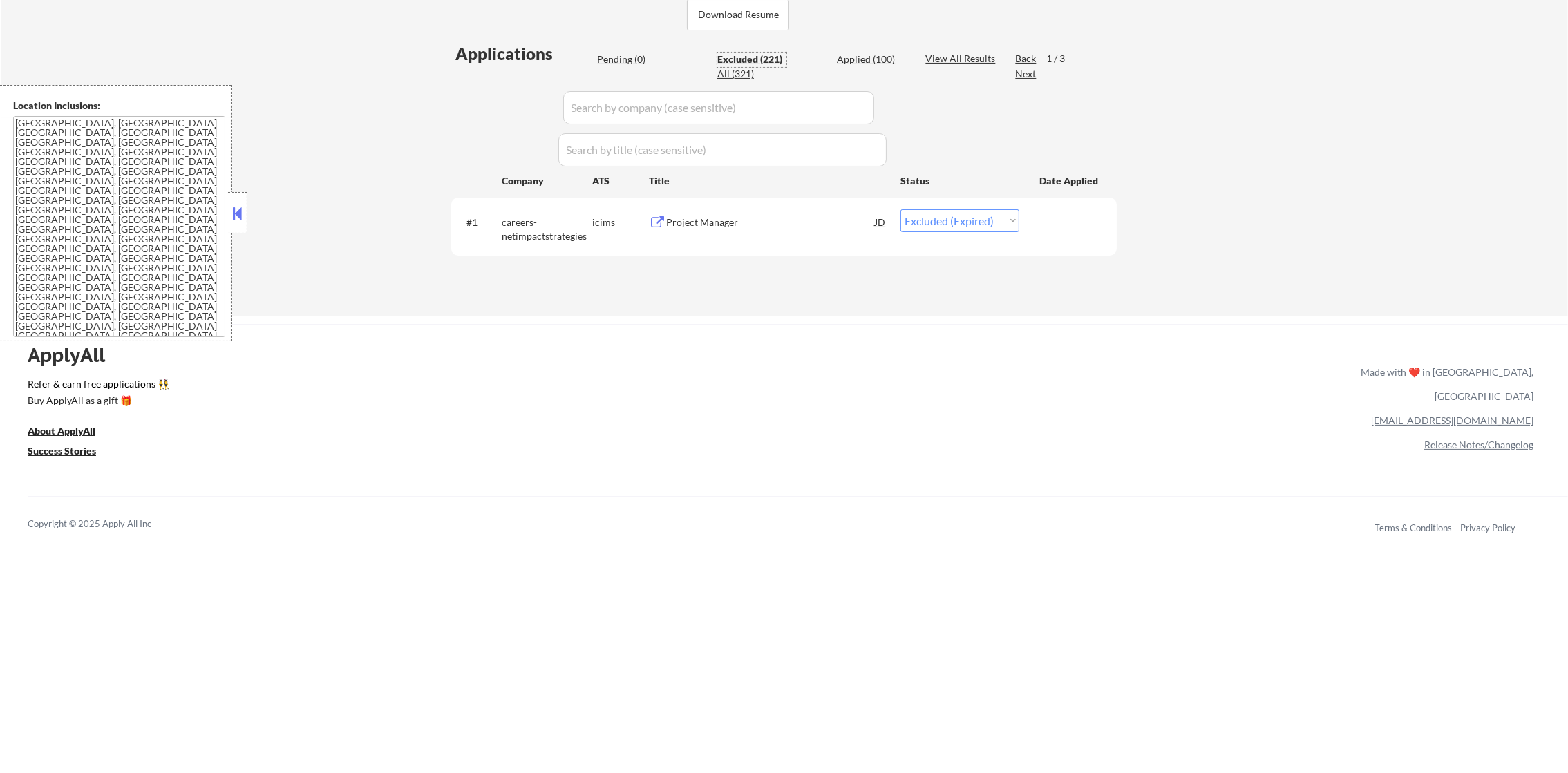
select select ""excluded""
select select ""excluded__location_""
select select ""excluded__salary_""
select select ""excluded__location_""
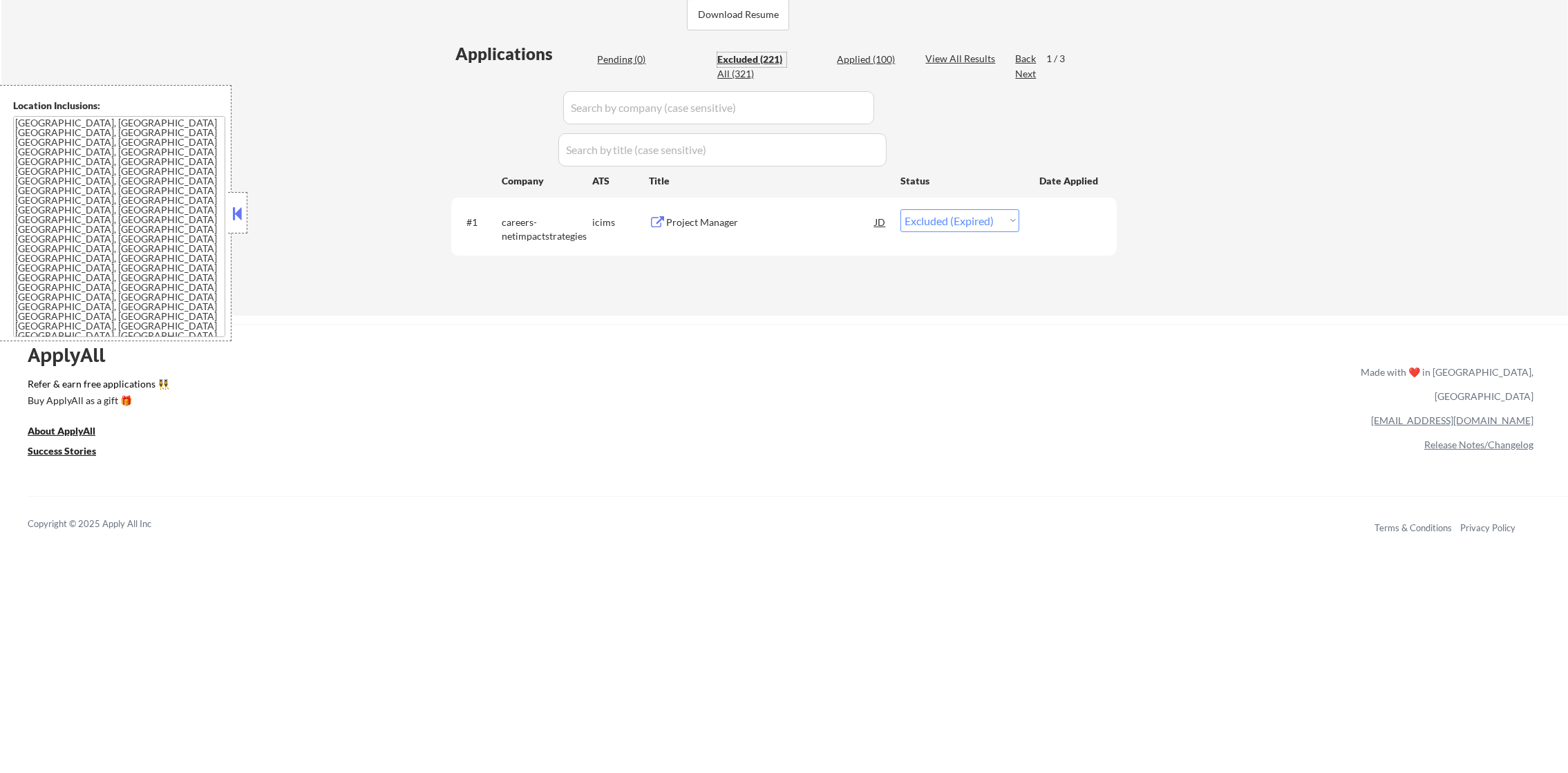
select select ""excluded__location_""
select select ""excluded""
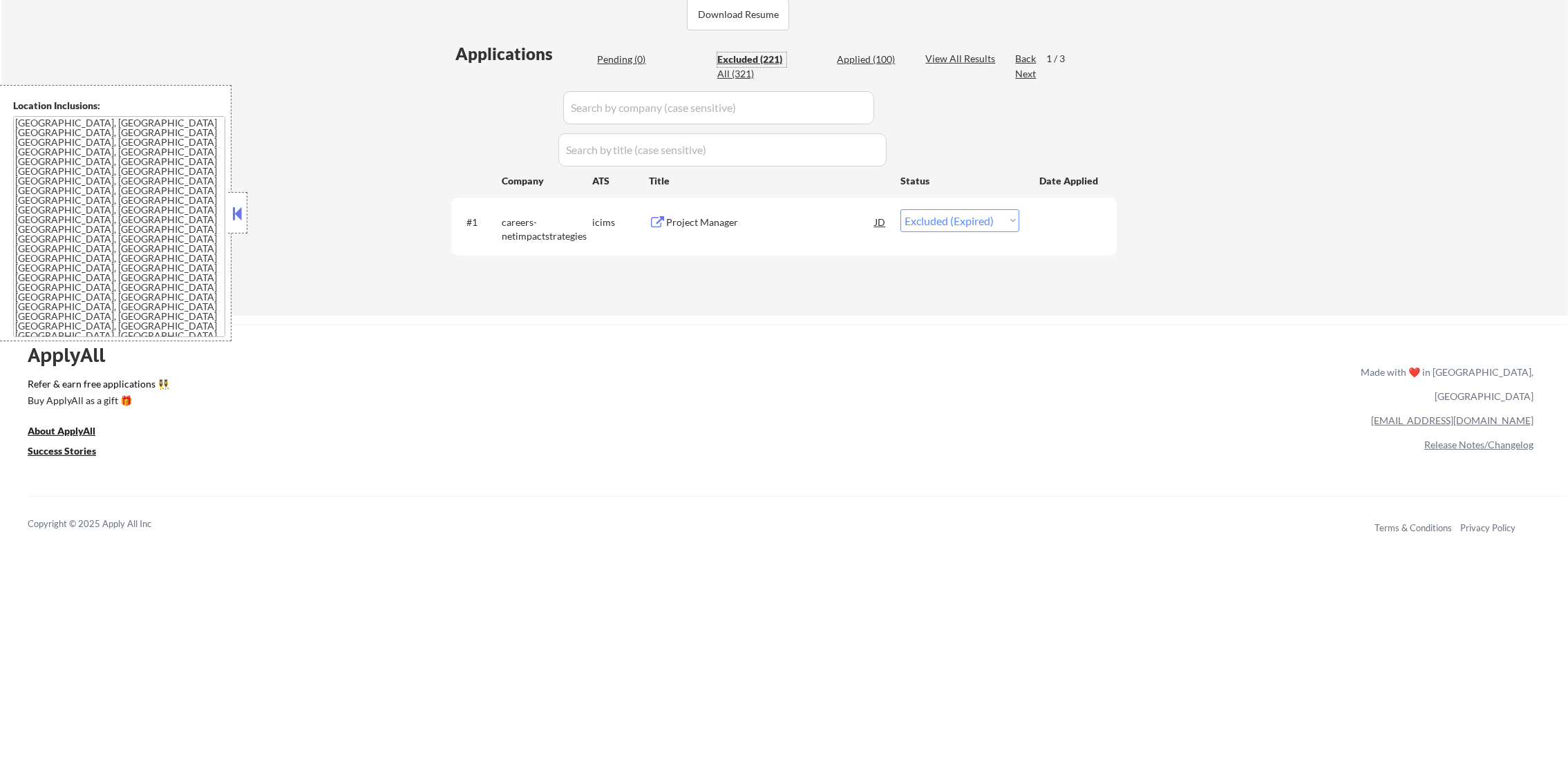
select select ""excluded__location_""
select select ""excluded""
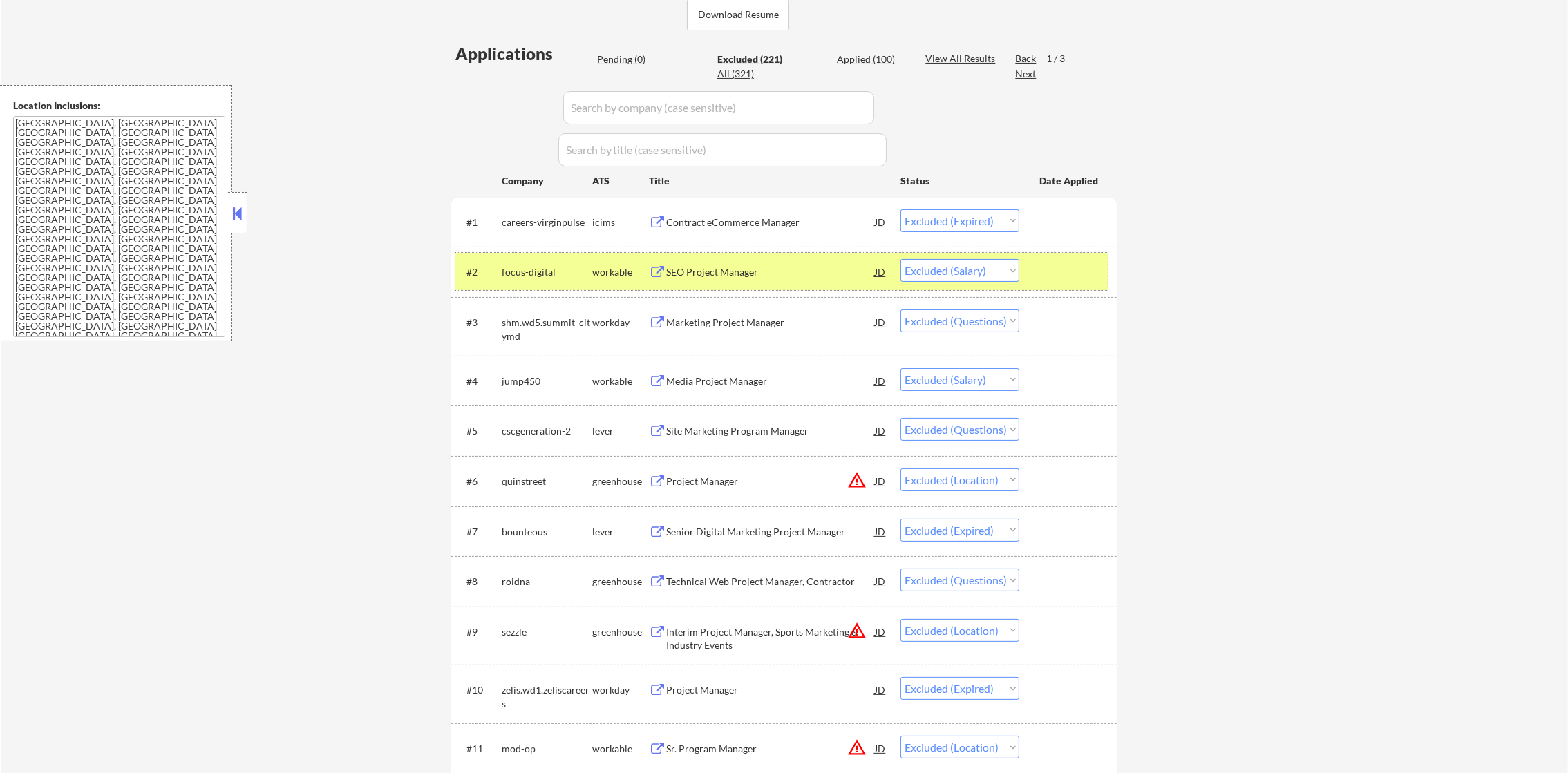
click at [548, 270] on div "focus-digital" at bounding box center [547, 272] width 90 height 14
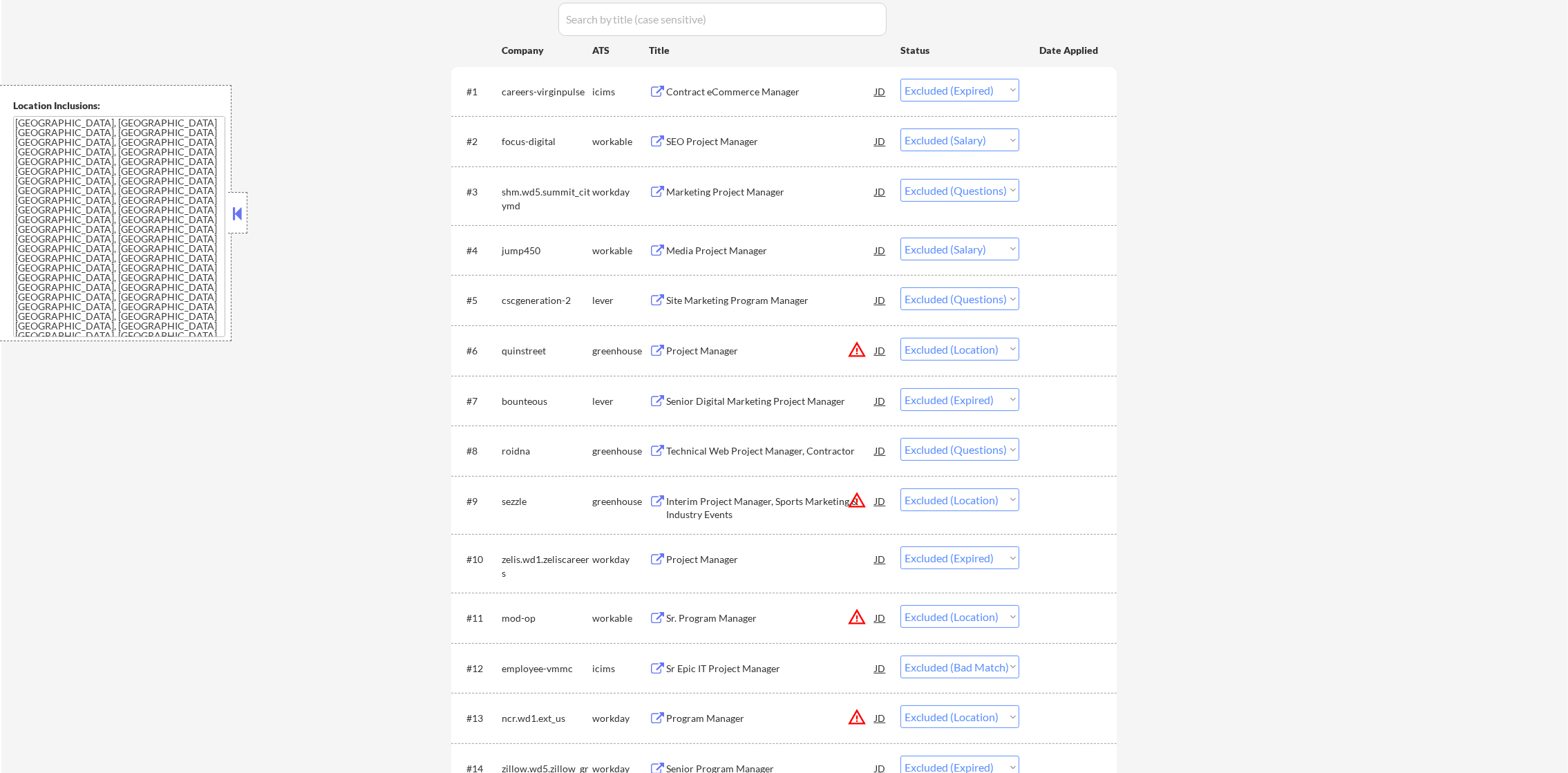
scroll to position [502, 0]
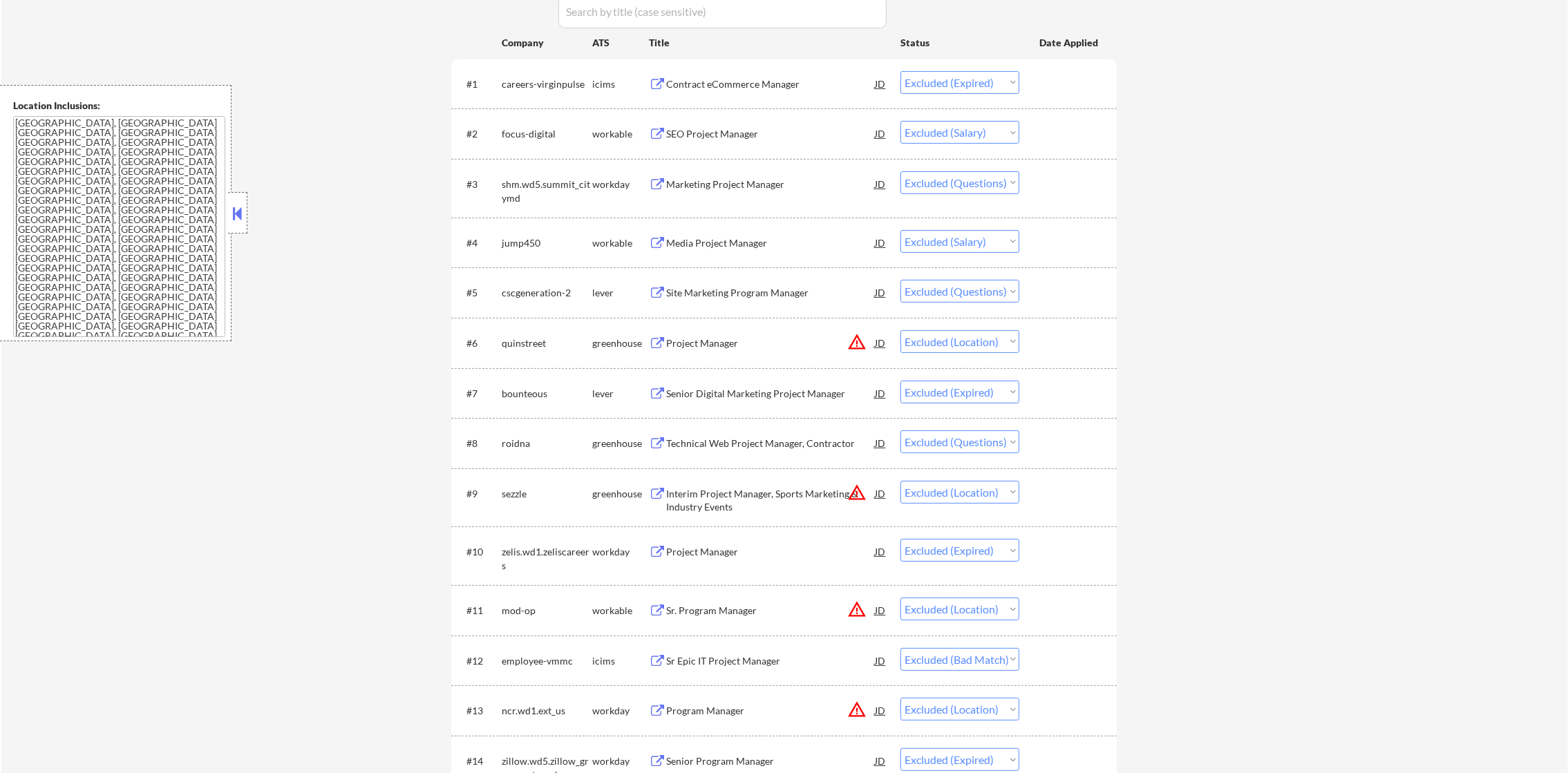
click at [744, 120] on div "#2 focus-digital workable SEO Project Manager JD warning_amber Choose an option…" at bounding box center [781, 133] width 652 height 37
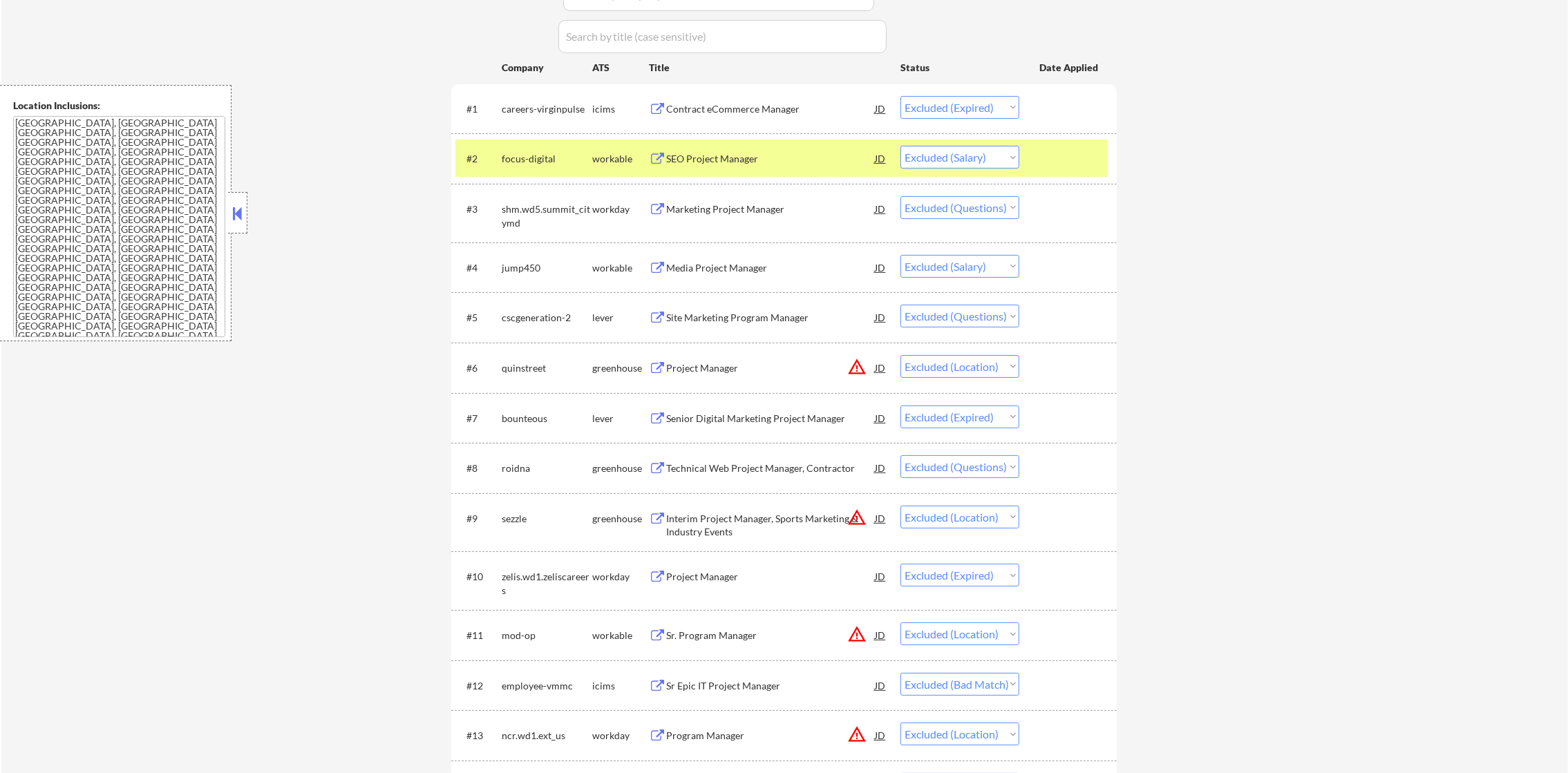
scroll to position [467, 0]
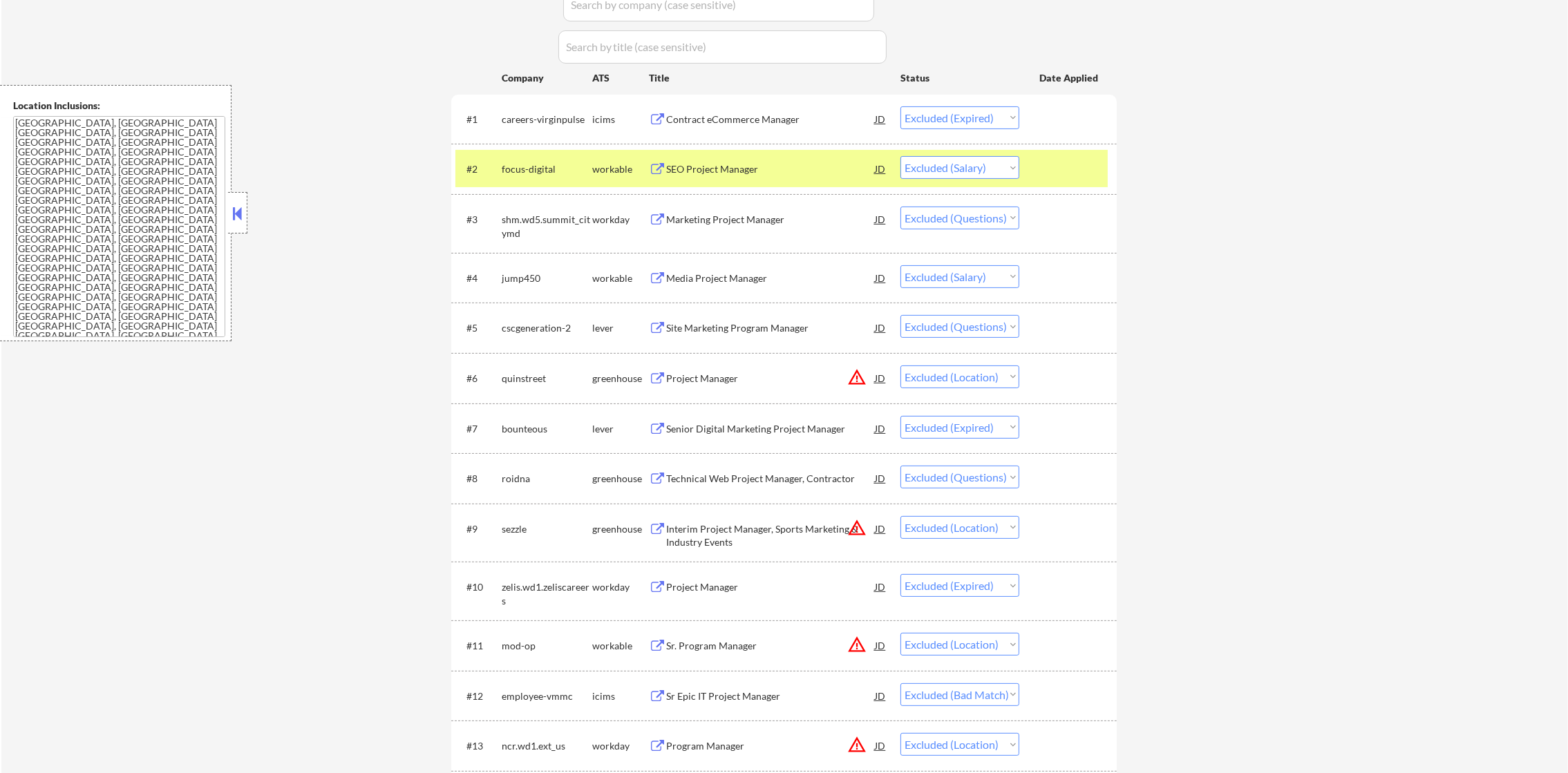
click at [548, 165] on div "focus-digital" at bounding box center [547, 169] width 90 height 14
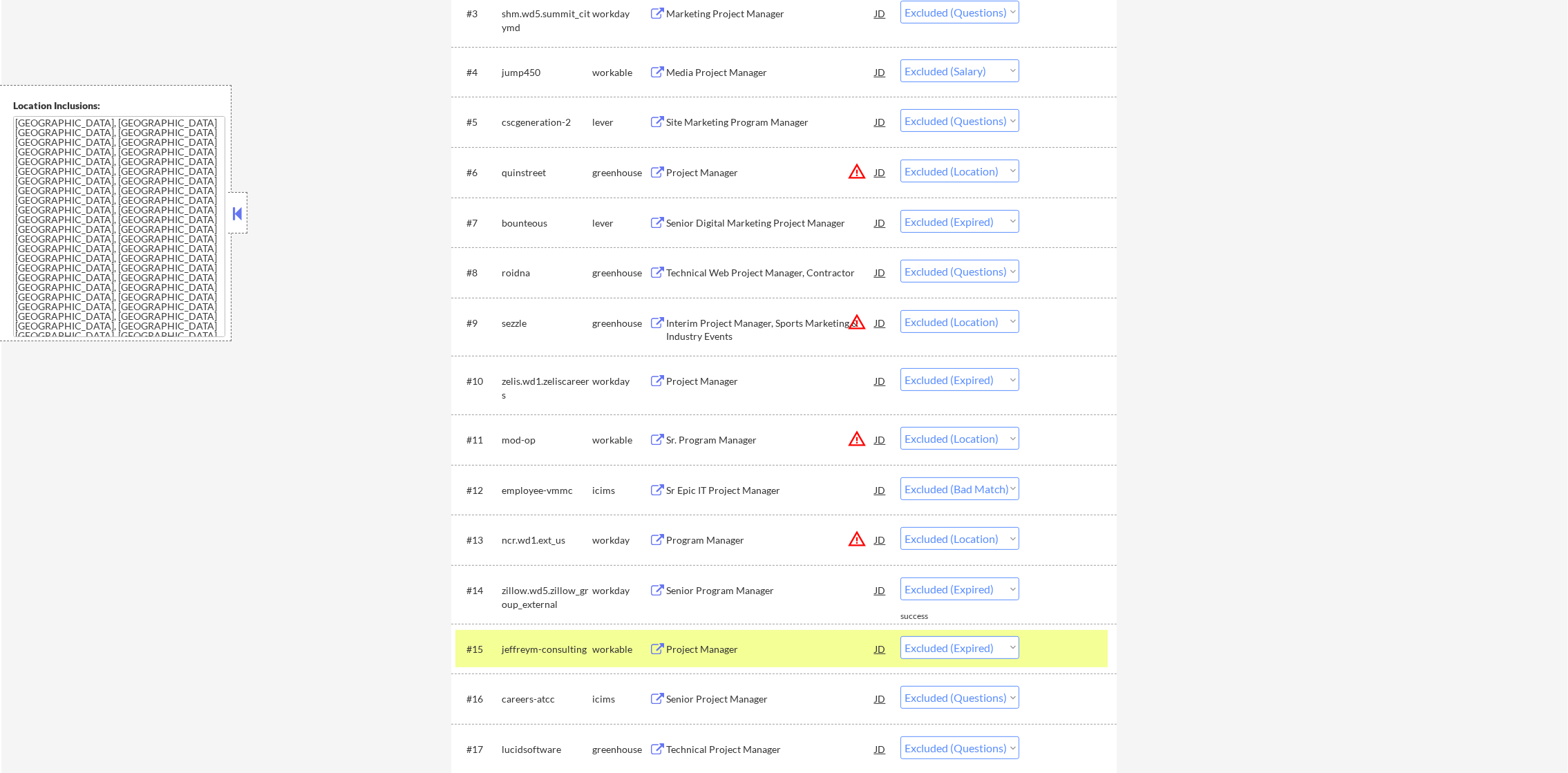
scroll to position [675, 0]
click at [530, 638] on div "jeffreym-consulting" at bounding box center [547, 647] width 90 height 25
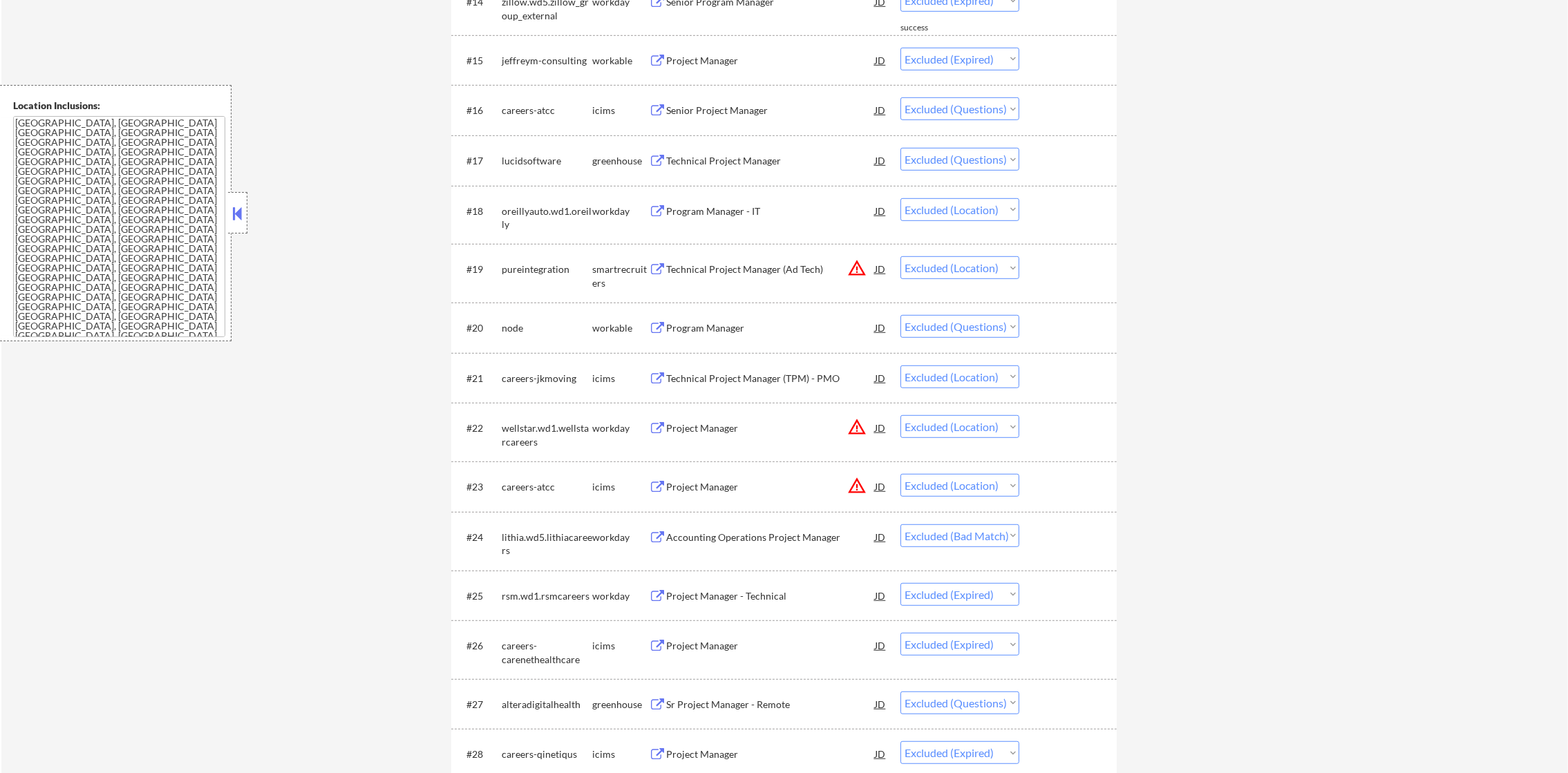
scroll to position [1297, 0]
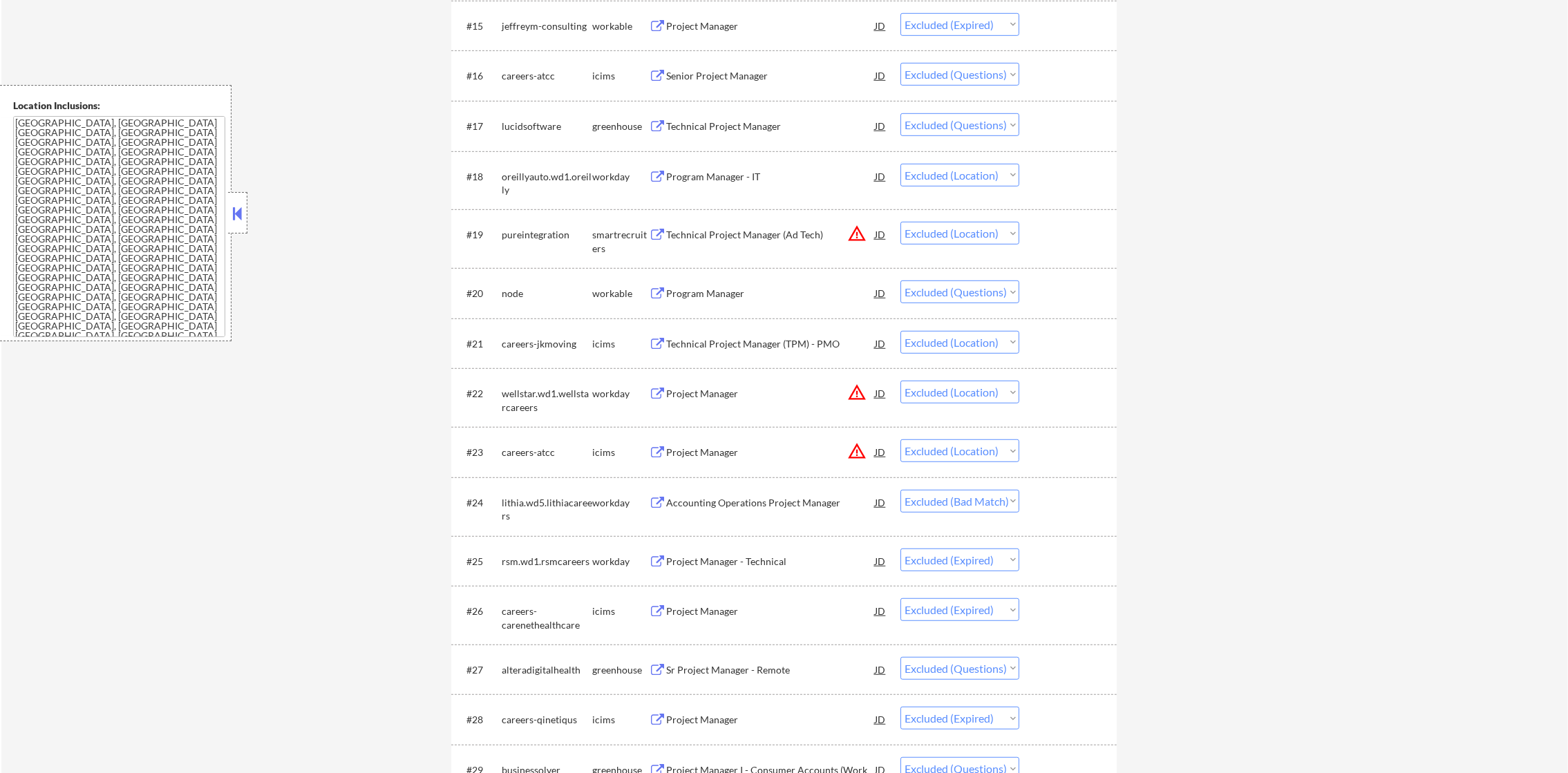
click at [745, 124] on div "Technical Project Manager" at bounding box center [771, 126] width 209 height 14
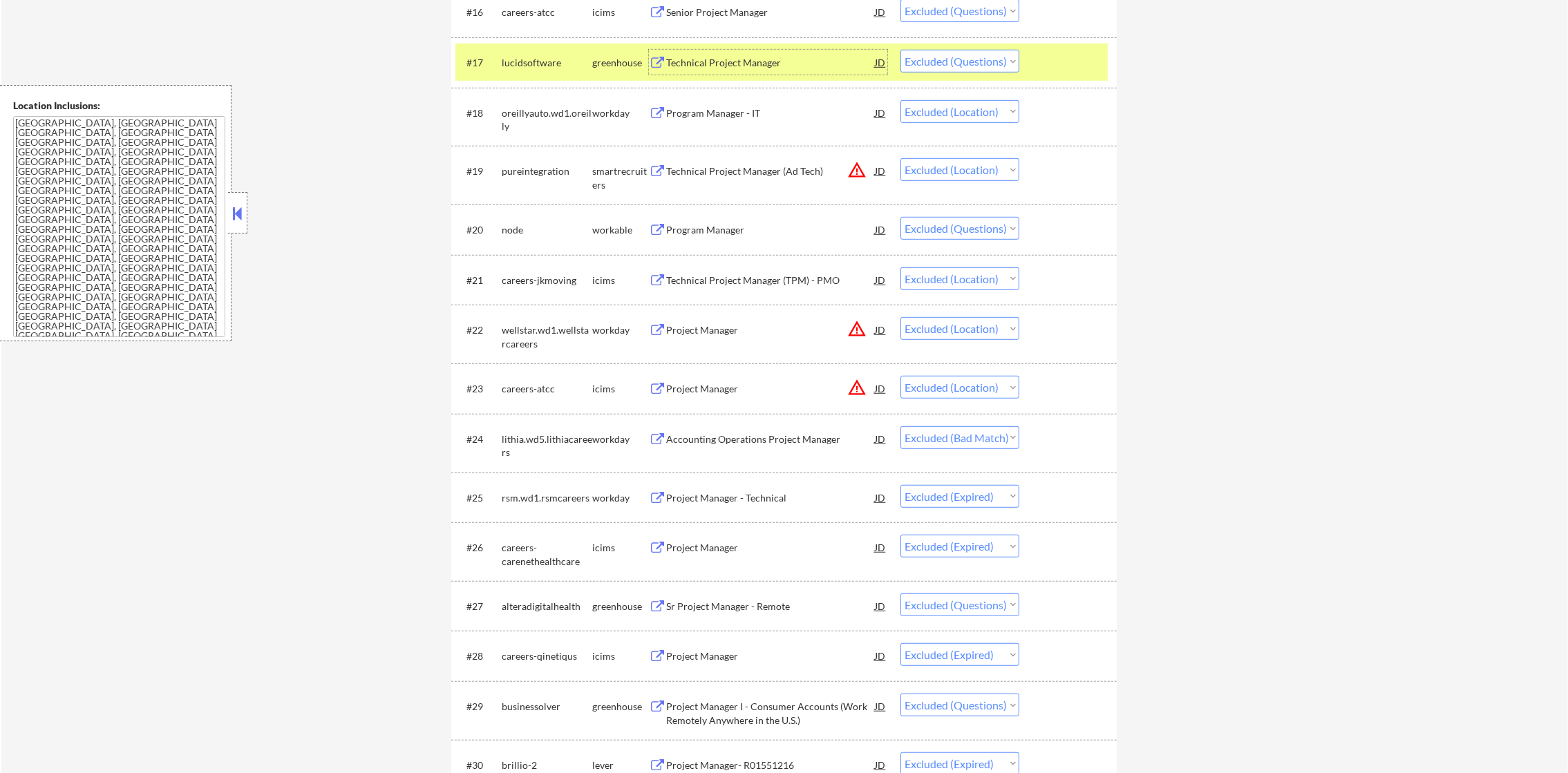
scroll to position [1365, 0]
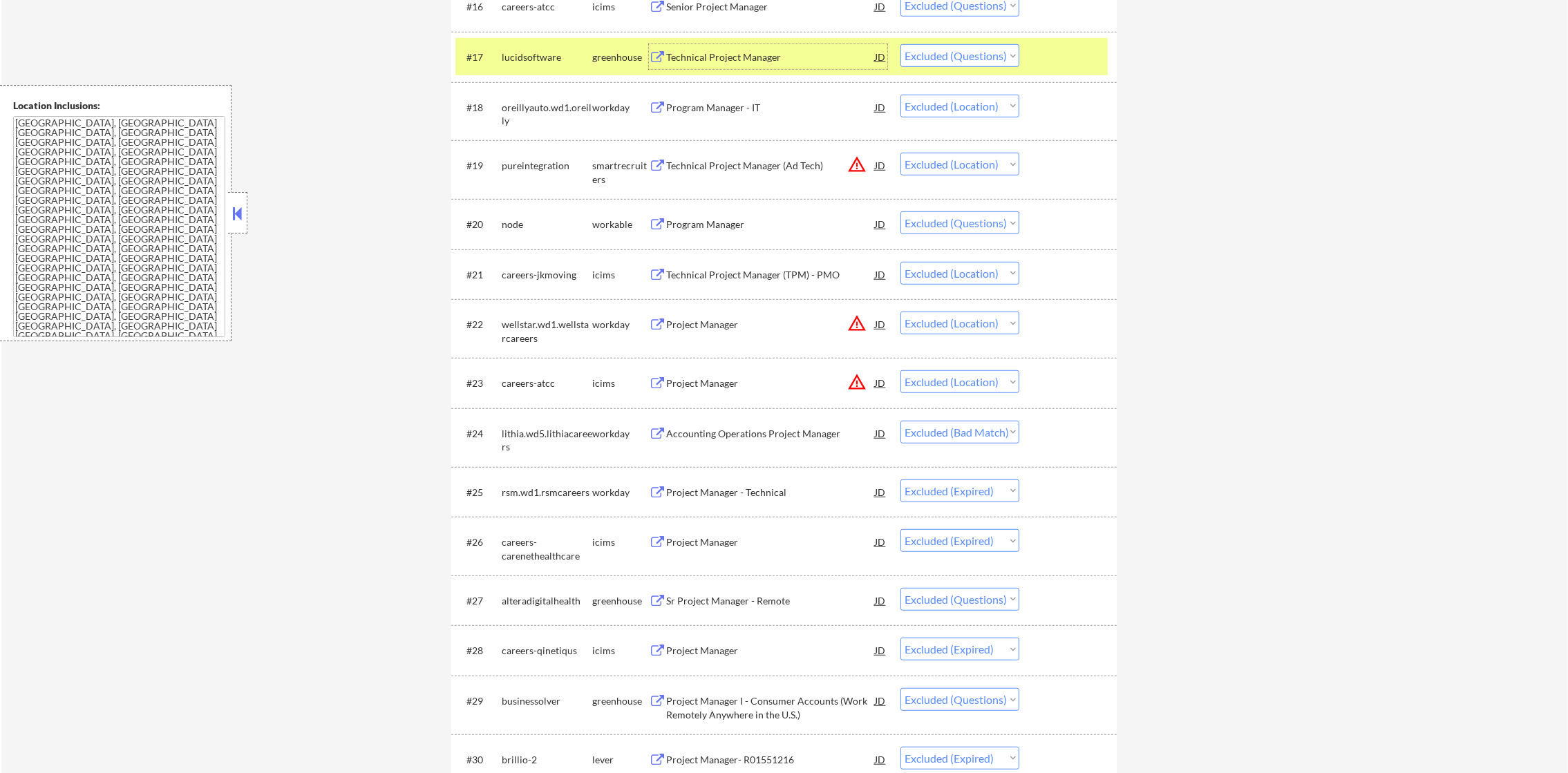
click at [946, 61] on select "Choose an option... Pending Applied Excluded (Questions) Excluded (Expired) Exc…" at bounding box center [959, 55] width 119 height 23
select select ""excluded__expired_""
click at [900, 44] on select "Choose an option... Pending Applied Excluded (Questions) Excluded (Expired) Exc…" at bounding box center [959, 55] width 119 height 23
click at [515, 61] on div "lucidsoftware" at bounding box center [547, 57] width 90 height 14
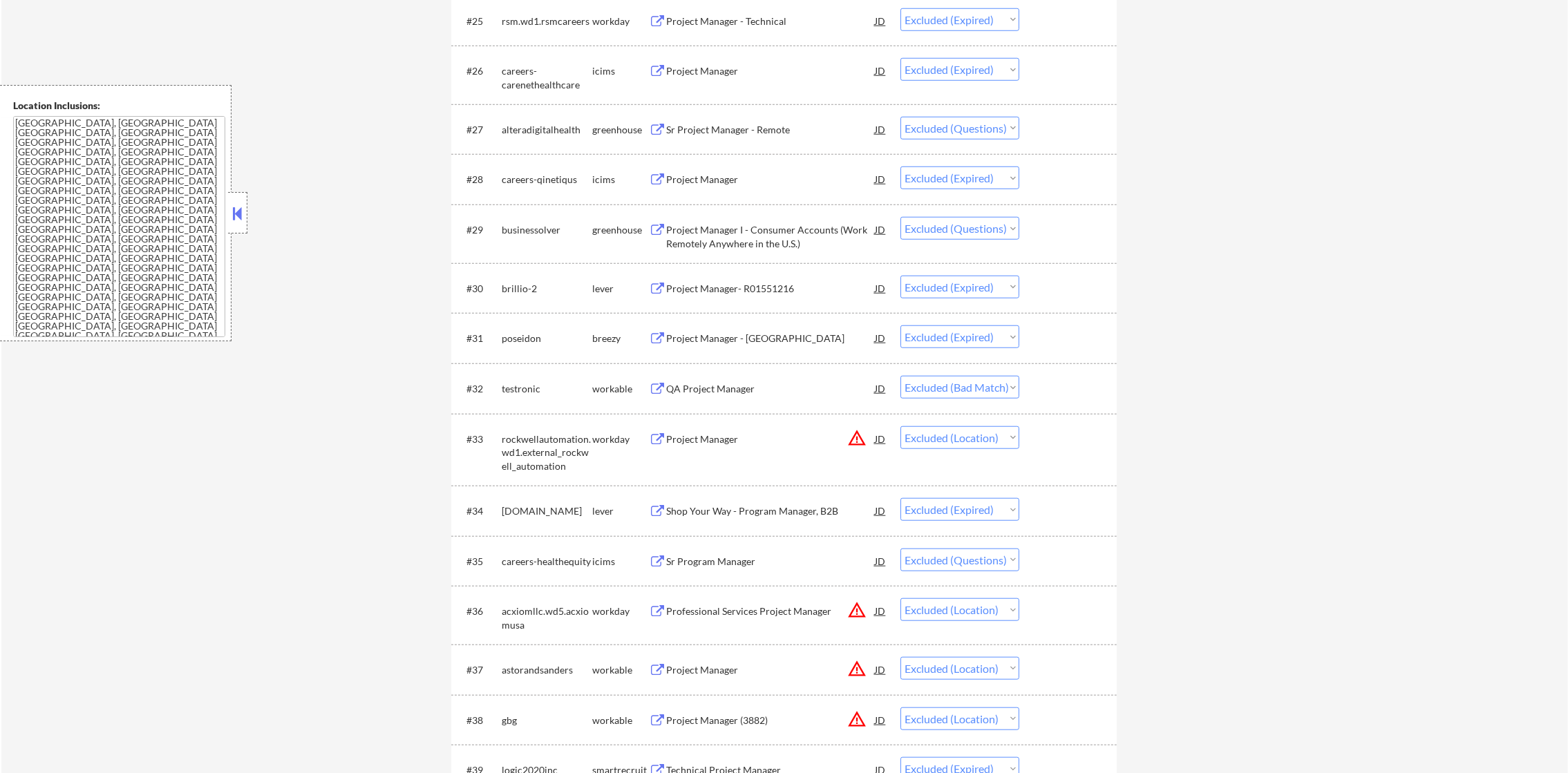
scroll to position [1849, 0]
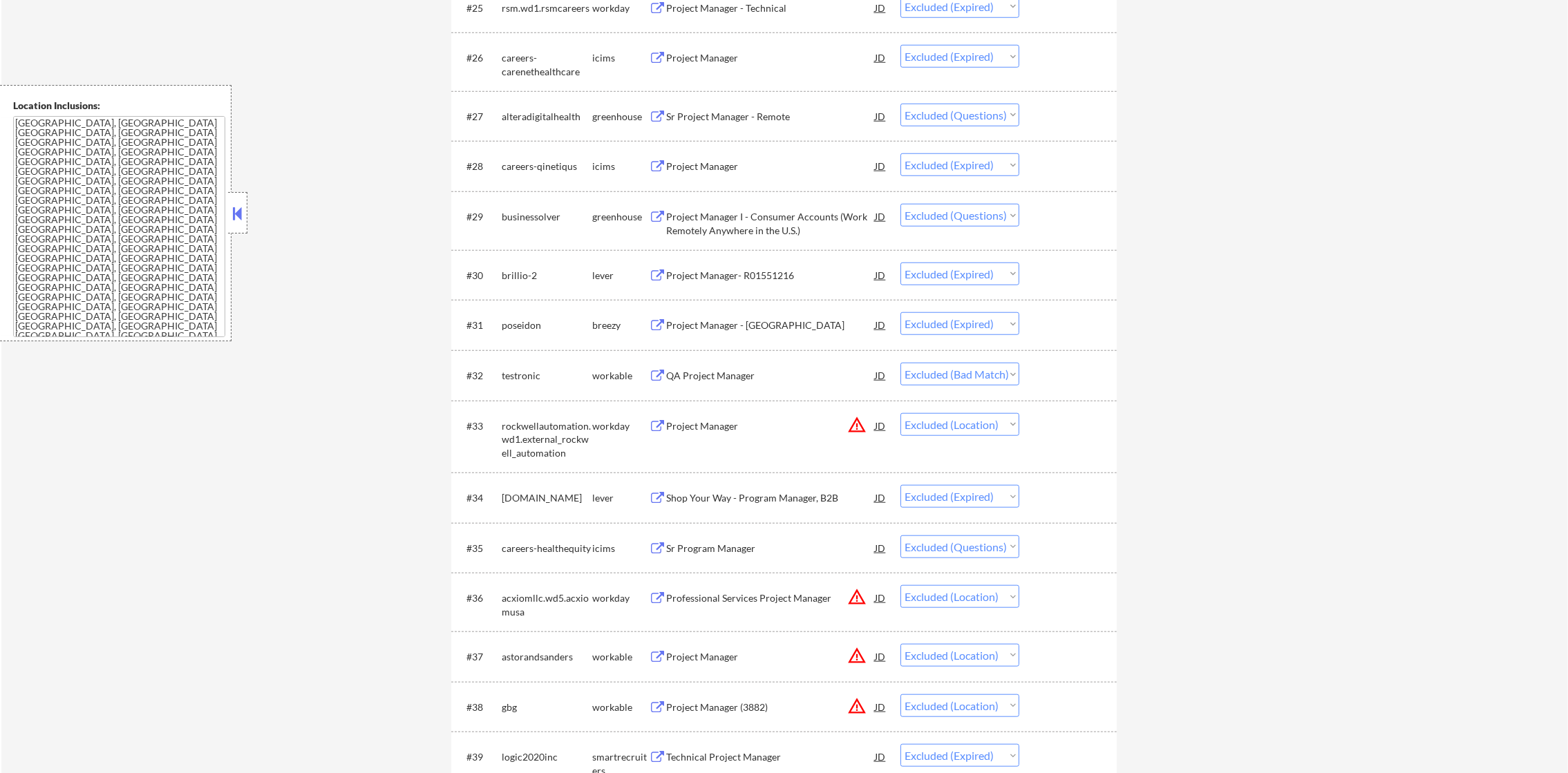
click at [695, 115] on div "Sr Project Manager - Remote" at bounding box center [771, 117] width 209 height 14
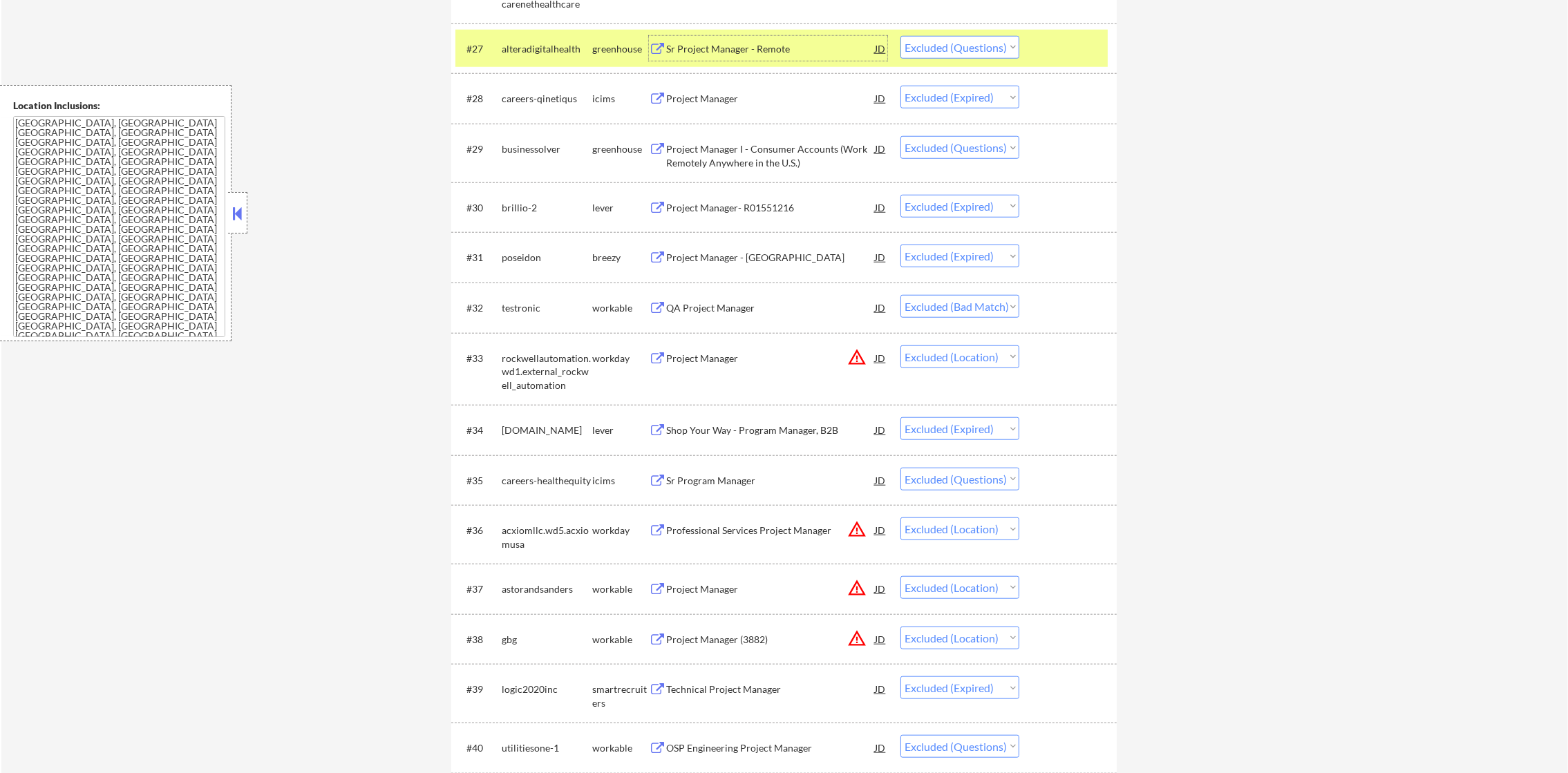
scroll to position [1918, 0]
click at [925, 41] on select "Choose an option... Pending Applied Excluded (Questions) Excluded (Expired) Exc…" at bounding box center [959, 46] width 119 height 23
select select ""excluded__expired_""
click at [900, 35] on select "Choose an option... Pending Applied Excluded (Questions) Excluded (Expired) Exc…" at bounding box center [959, 46] width 119 height 23
click at [559, 42] on div "alteradigitalhealth" at bounding box center [547, 48] width 90 height 14
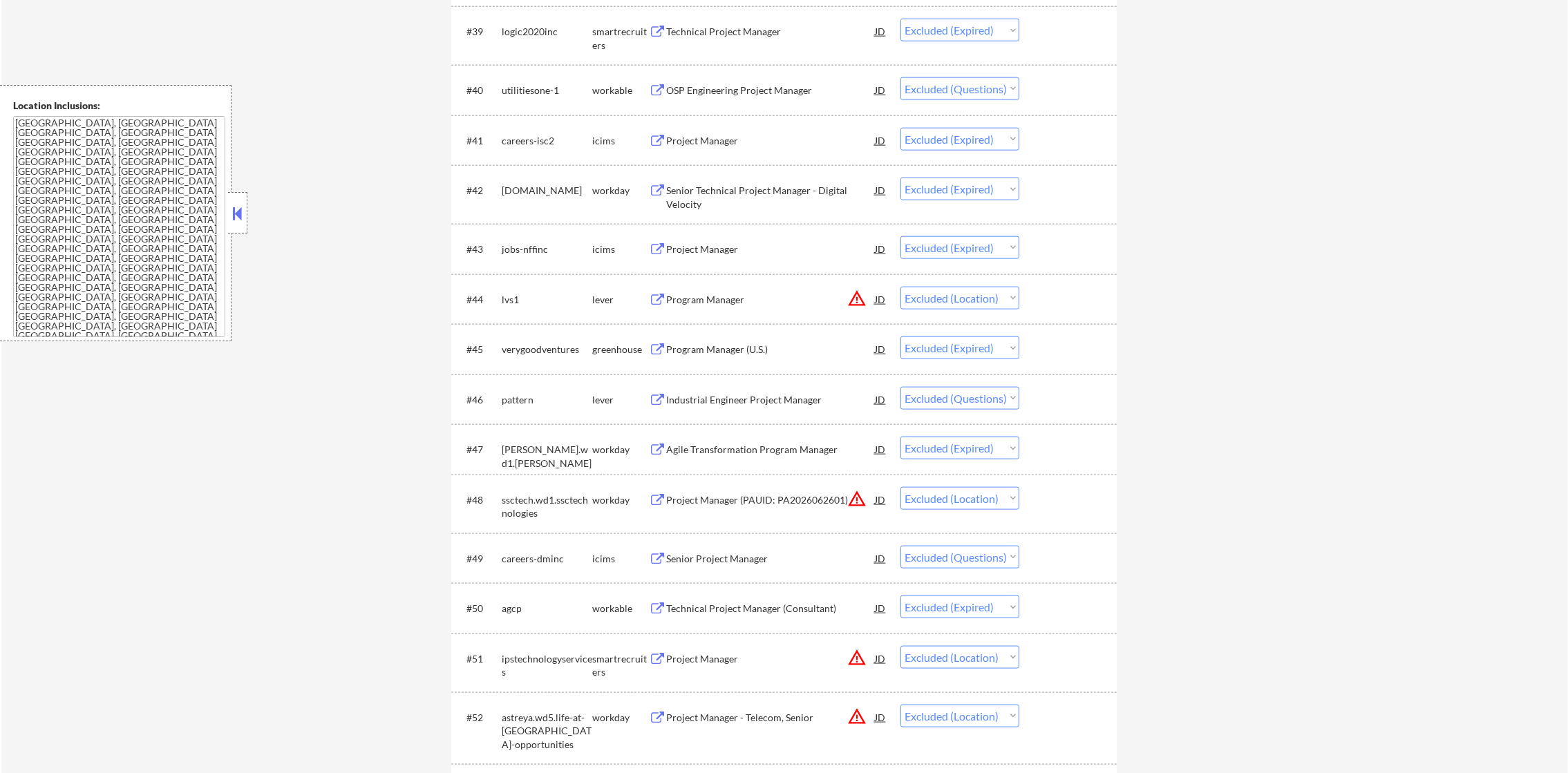
scroll to position [2609, 0]
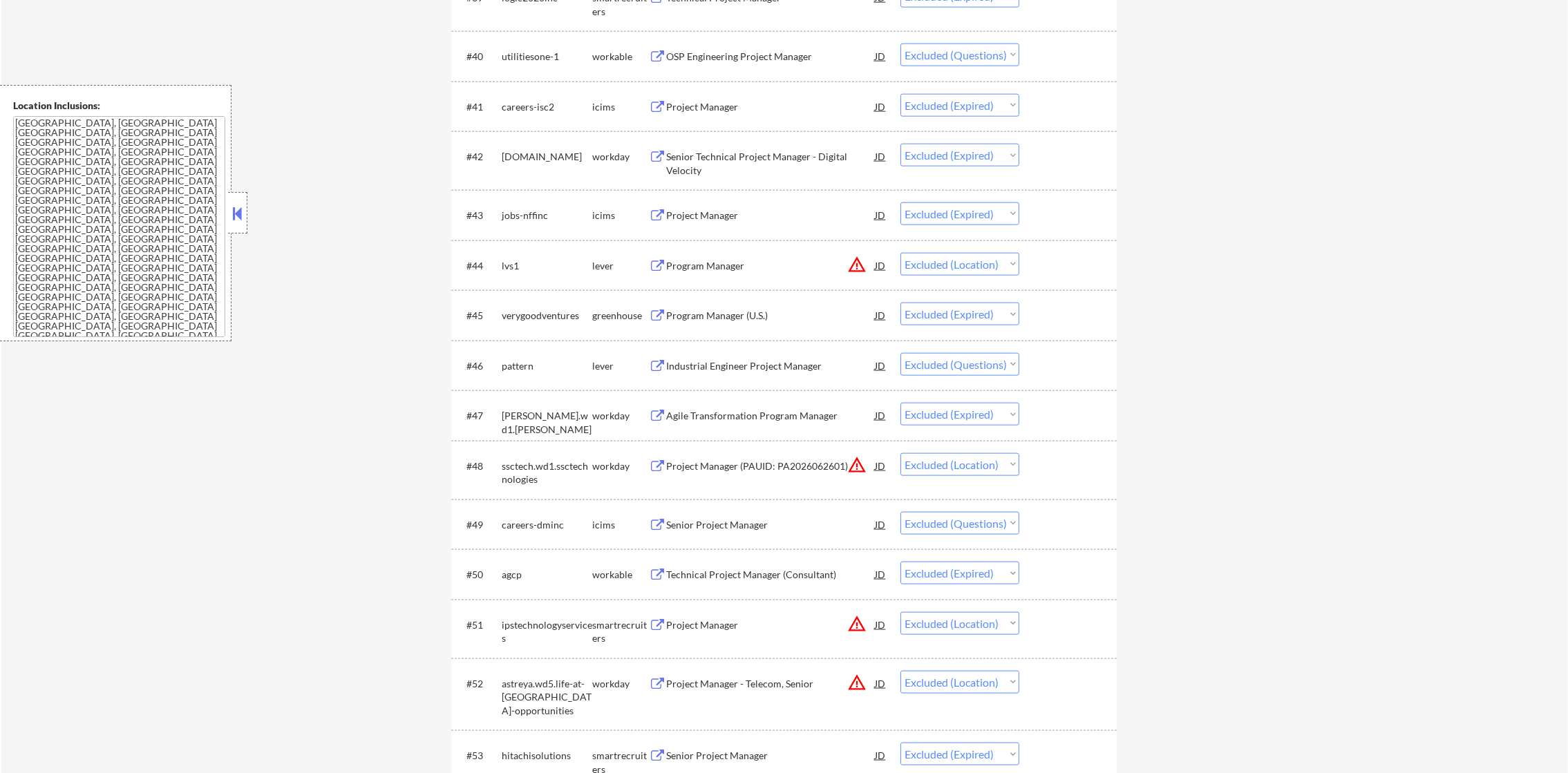
click at [807, 53] on div "OSP Engineering Project Manager" at bounding box center [771, 56] width 209 height 14
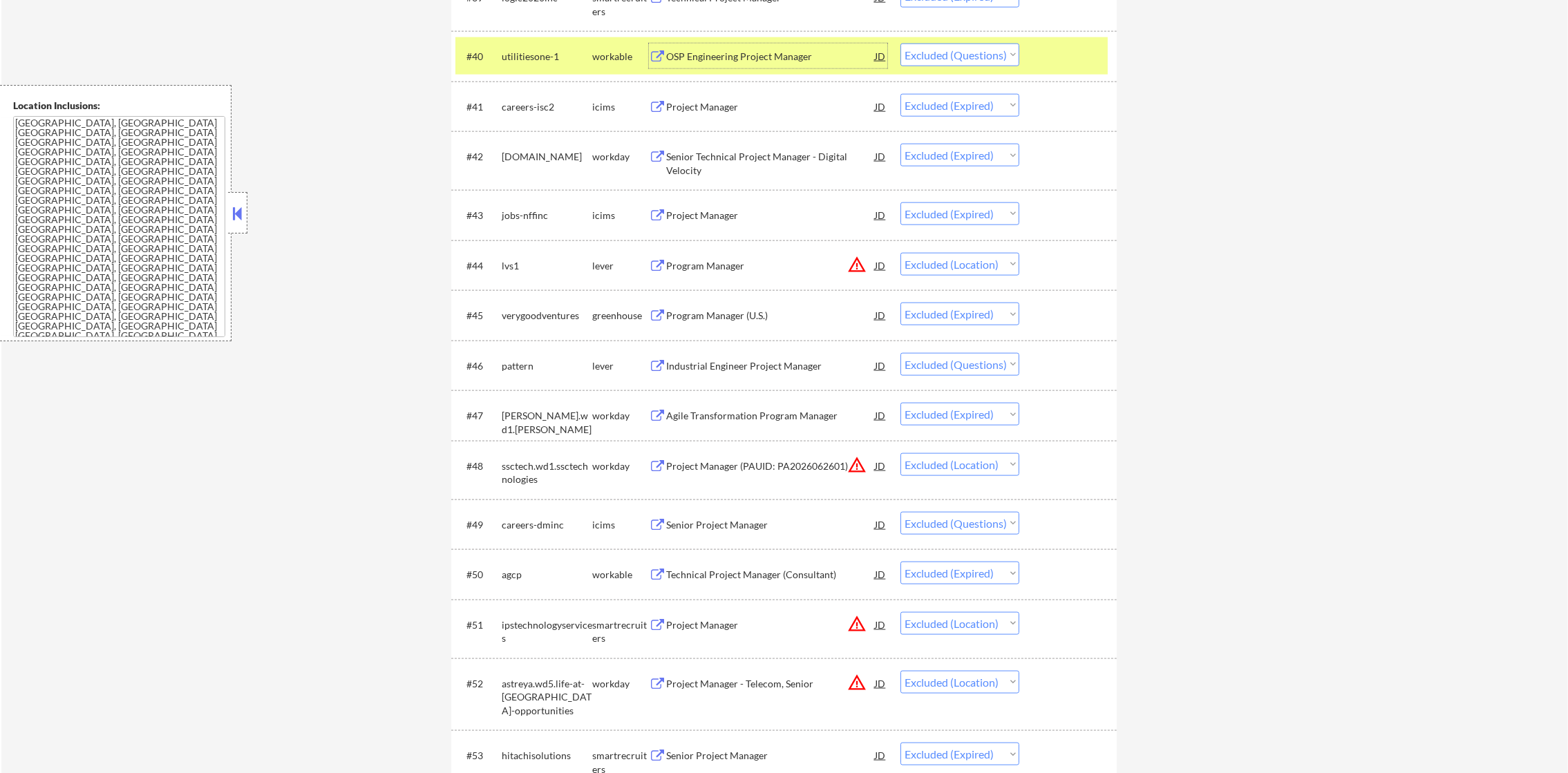
click at [990, 65] on select "Choose an option... Pending Applied Excluded (Questions) Excluded (Expired) Exc…" at bounding box center [959, 55] width 119 height 23
select select ""excluded__expired_""
click at [900, 44] on select "Choose an option... Pending Applied Excluded (Questions) Excluded (Expired) Exc…" at bounding box center [959, 55] width 119 height 23
click at [469, 61] on div "#40" at bounding box center [478, 56] width 24 height 14
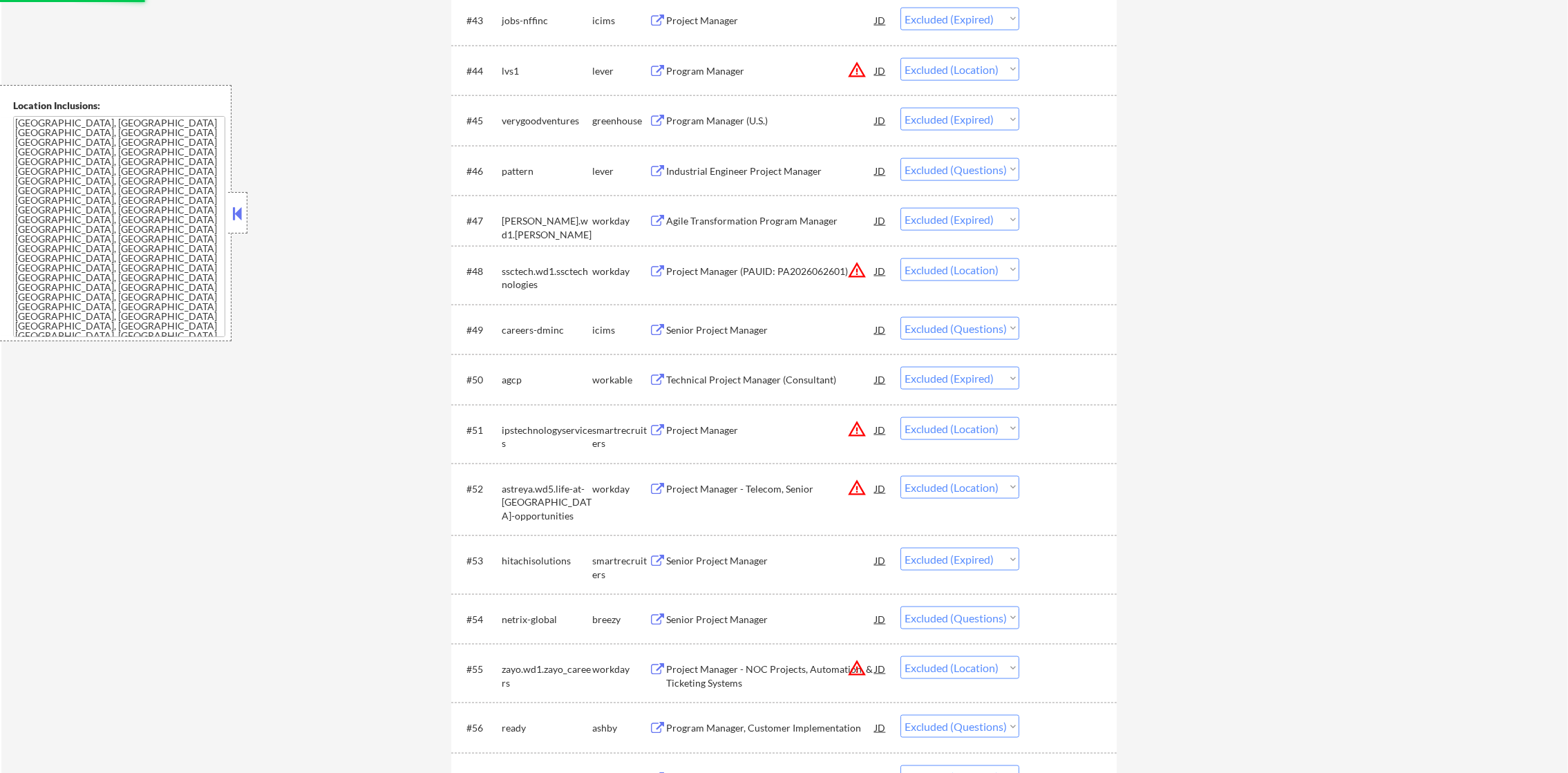
scroll to position [2816, 0]
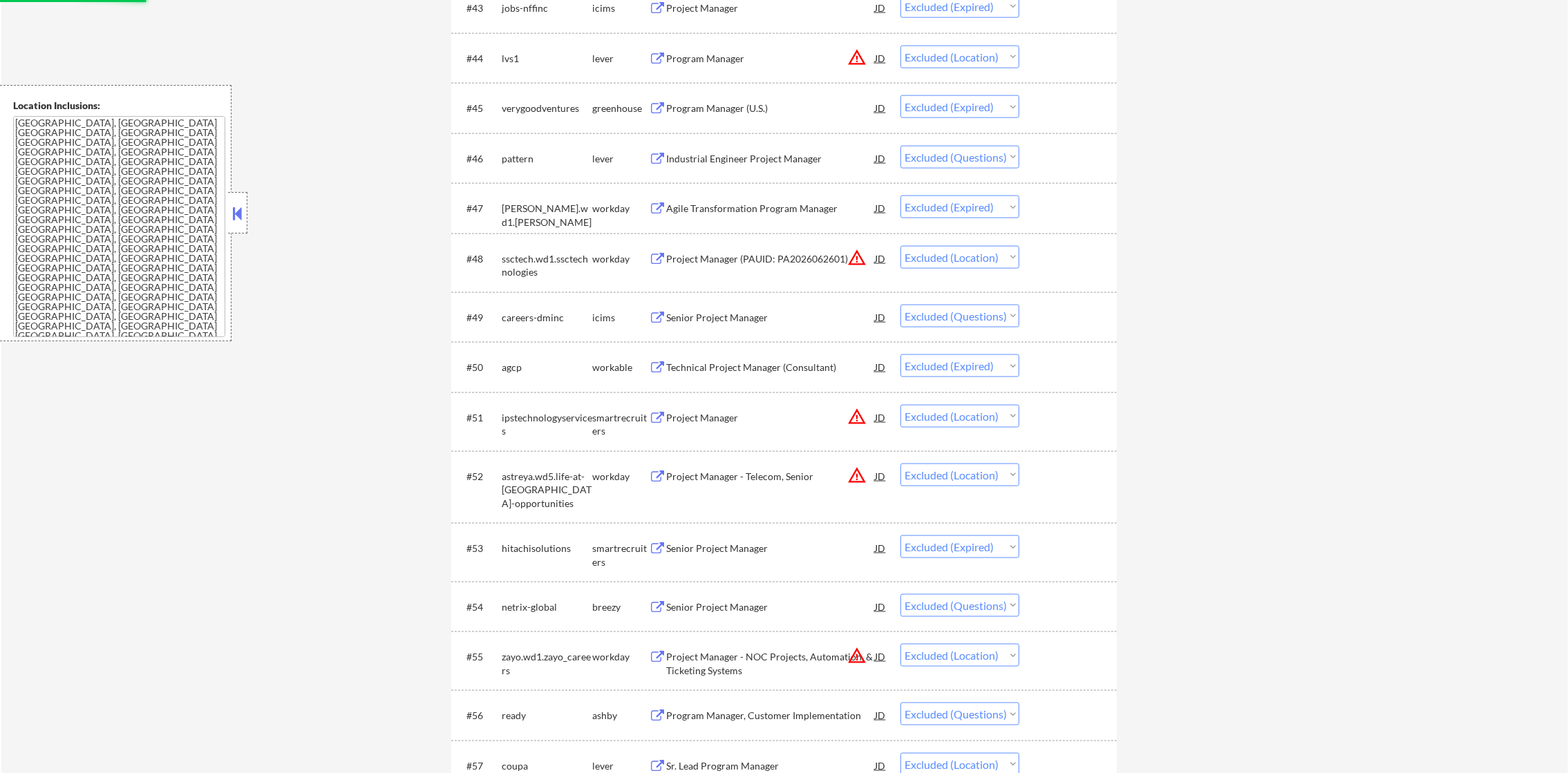
click at [784, 103] on div "Program Manager (U.S.)" at bounding box center [771, 108] width 209 height 14
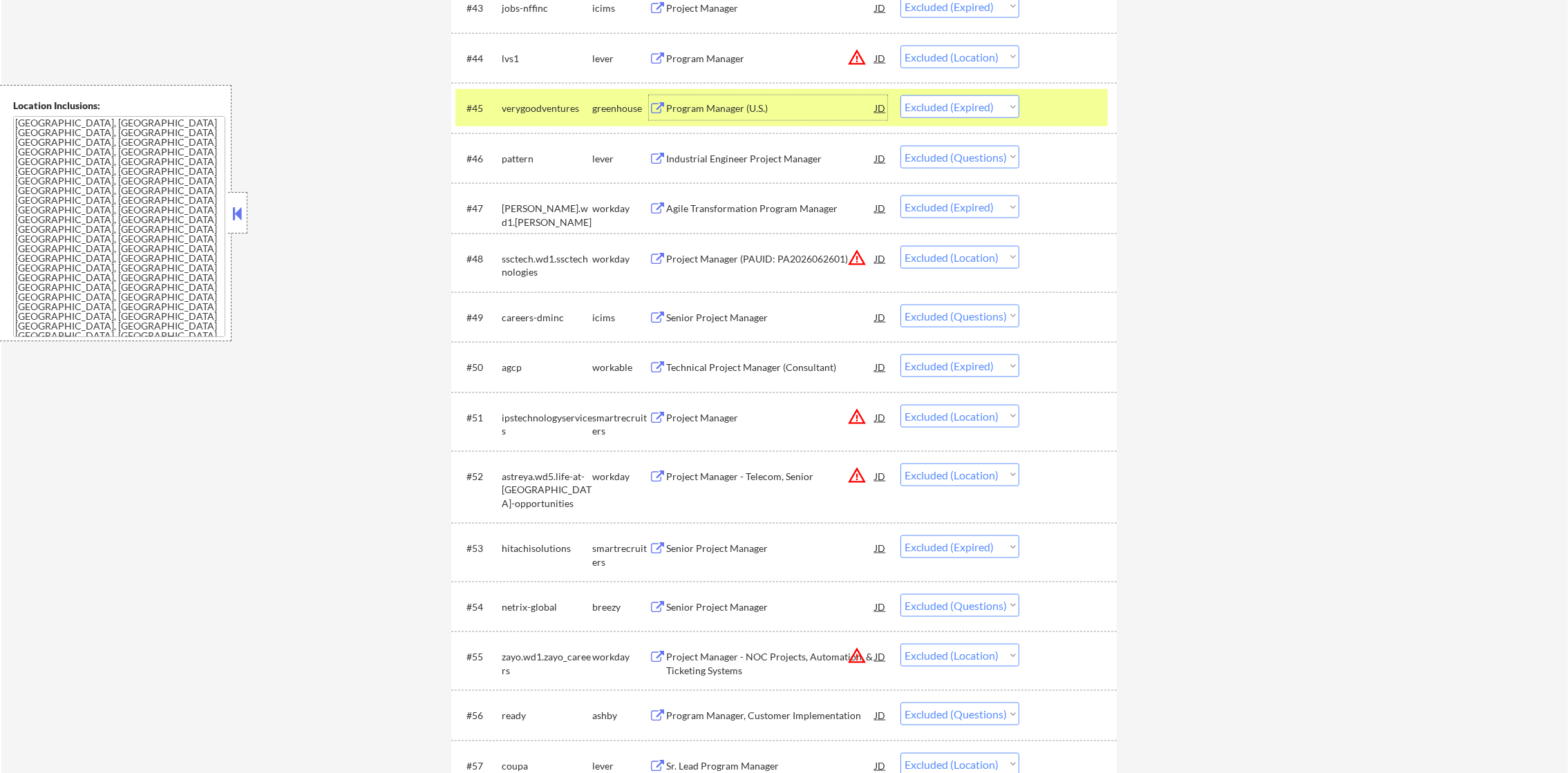
click at [532, 89] on div "#45 verygoodventures greenhouse Program Manager (U.S.) JD Choose an option... P…" at bounding box center [781, 107] width 652 height 37
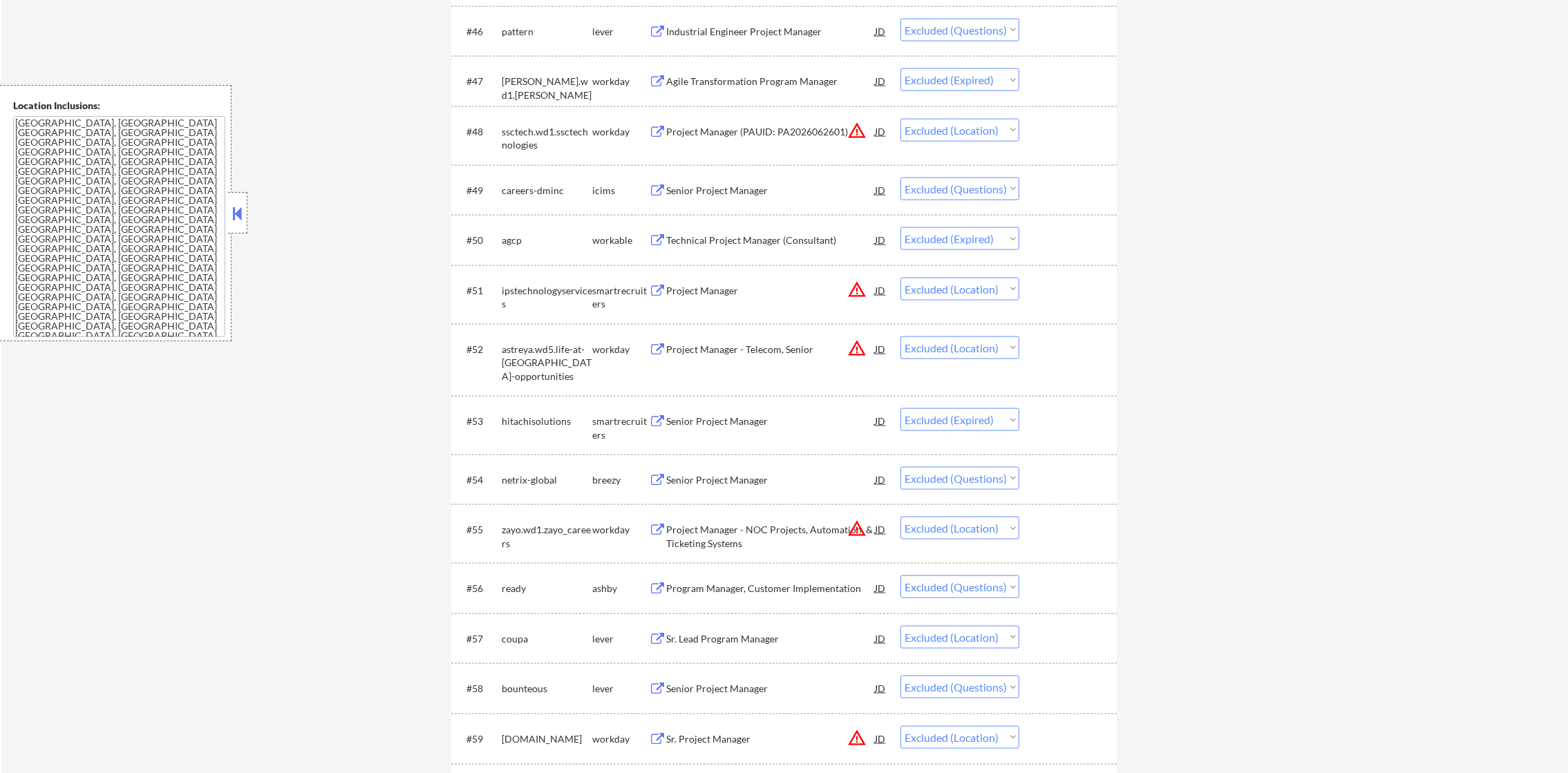
scroll to position [2954, 0]
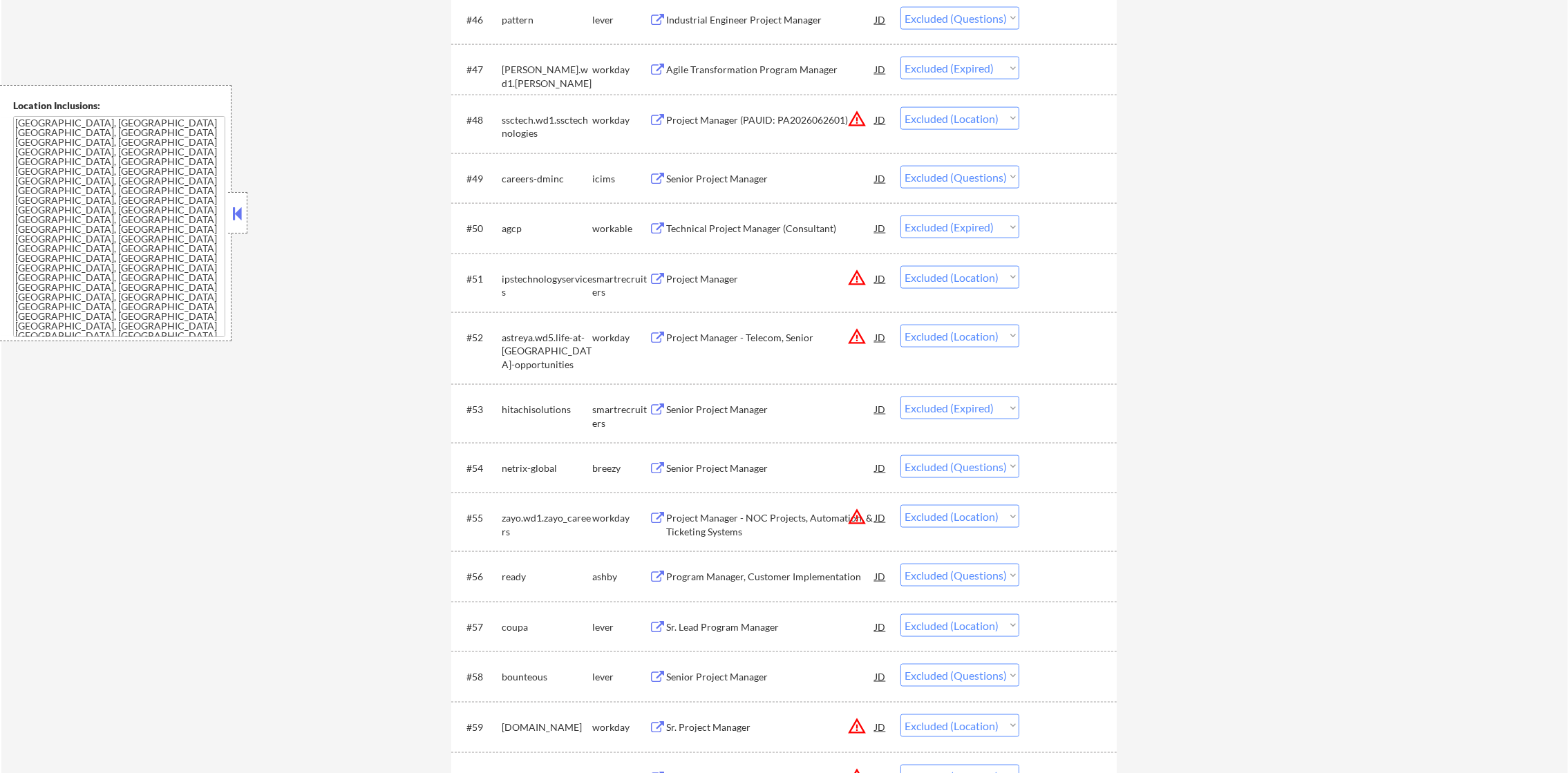
click at [760, 9] on div "Industrial Engineer Project Manager" at bounding box center [771, 19] width 209 height 25
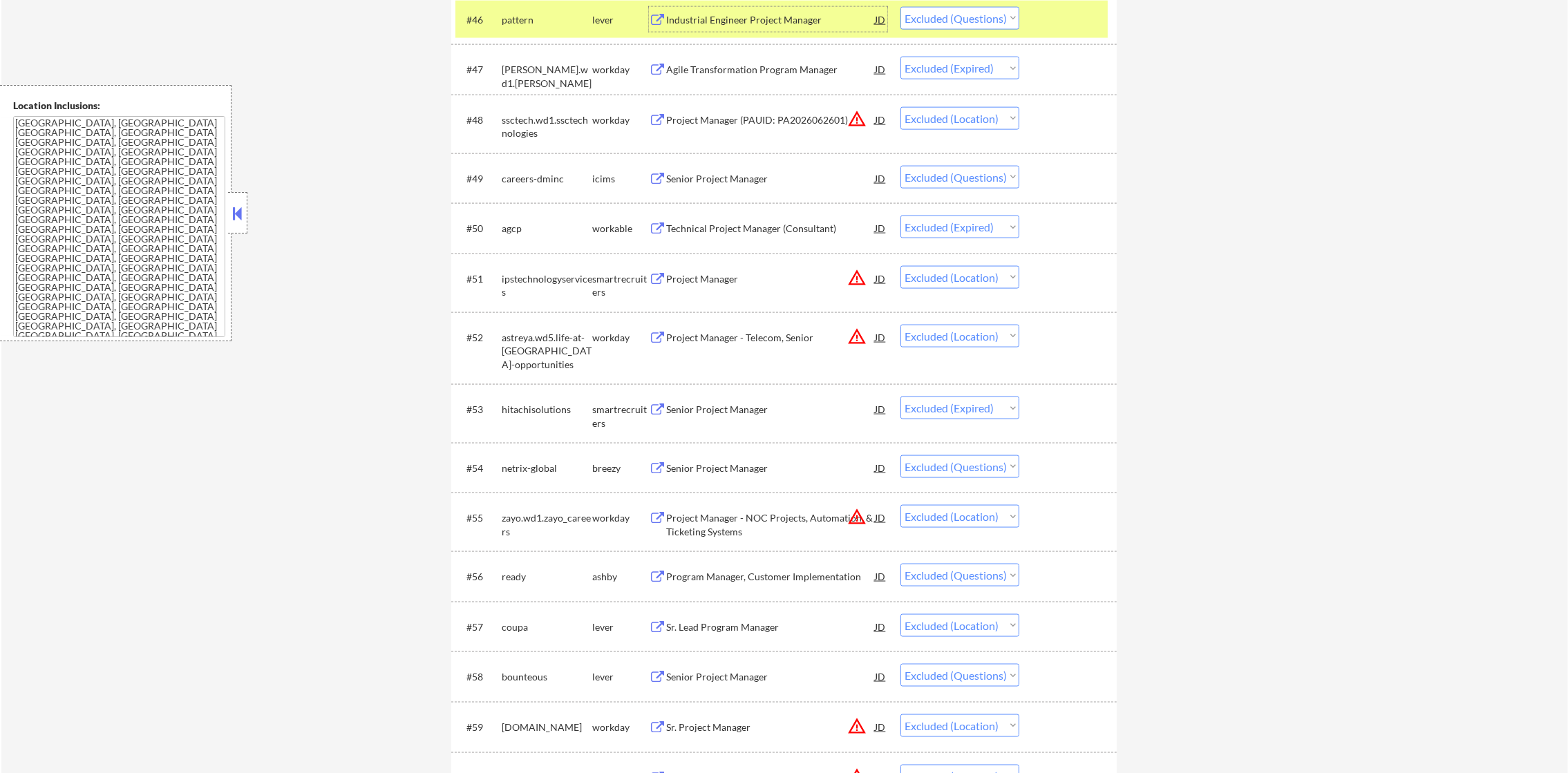
click at [505, 42] on div "#46 pattern lever Industrial Engineer Project Manager JD Choose an option... Pe…" at bounding box center [784, 19] width 665 height 50
click at [542, 26] on div "pattern" at bounding box center [547, 19] width 90 height 25
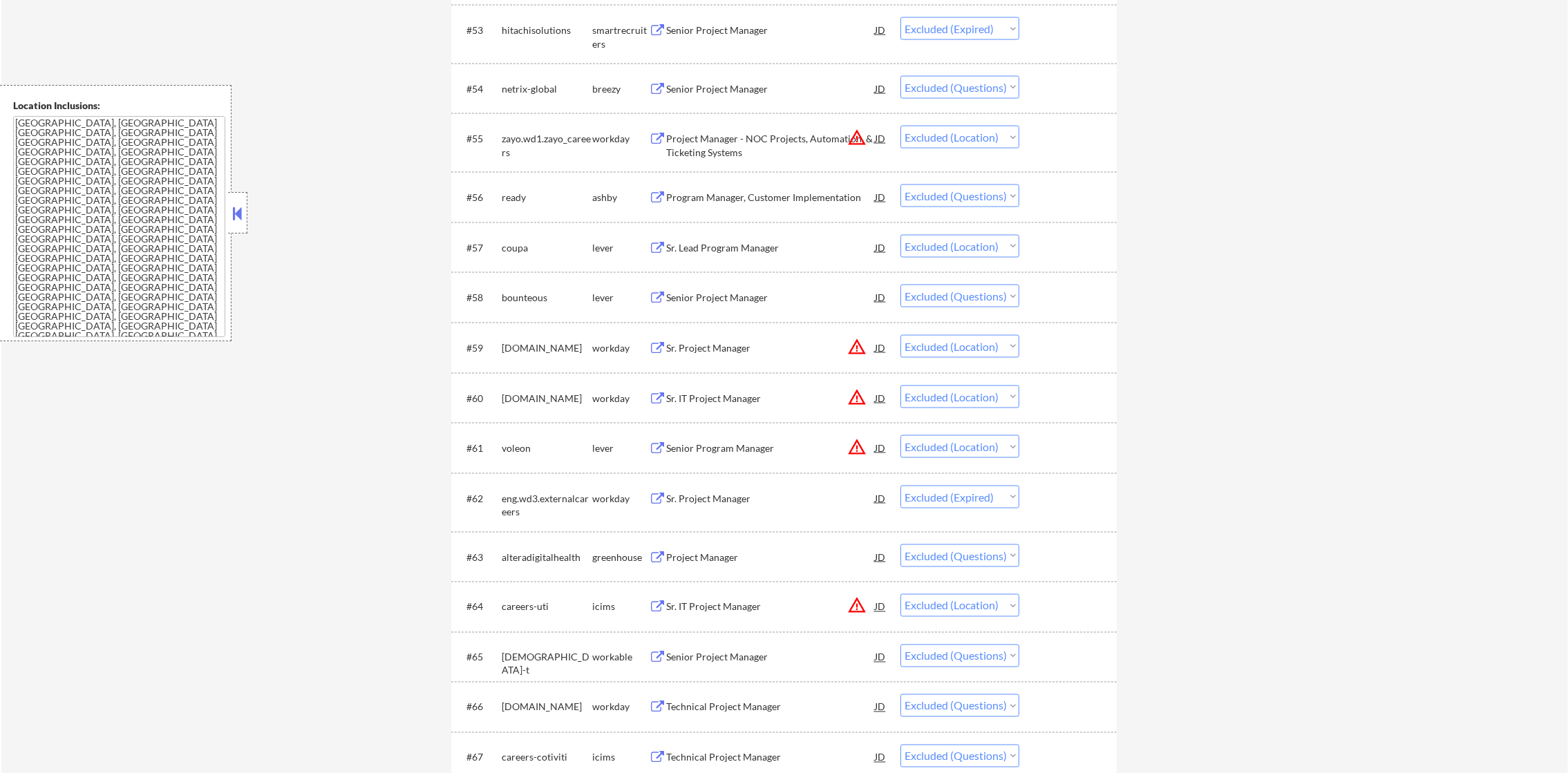
scroll to position [3368, 0]
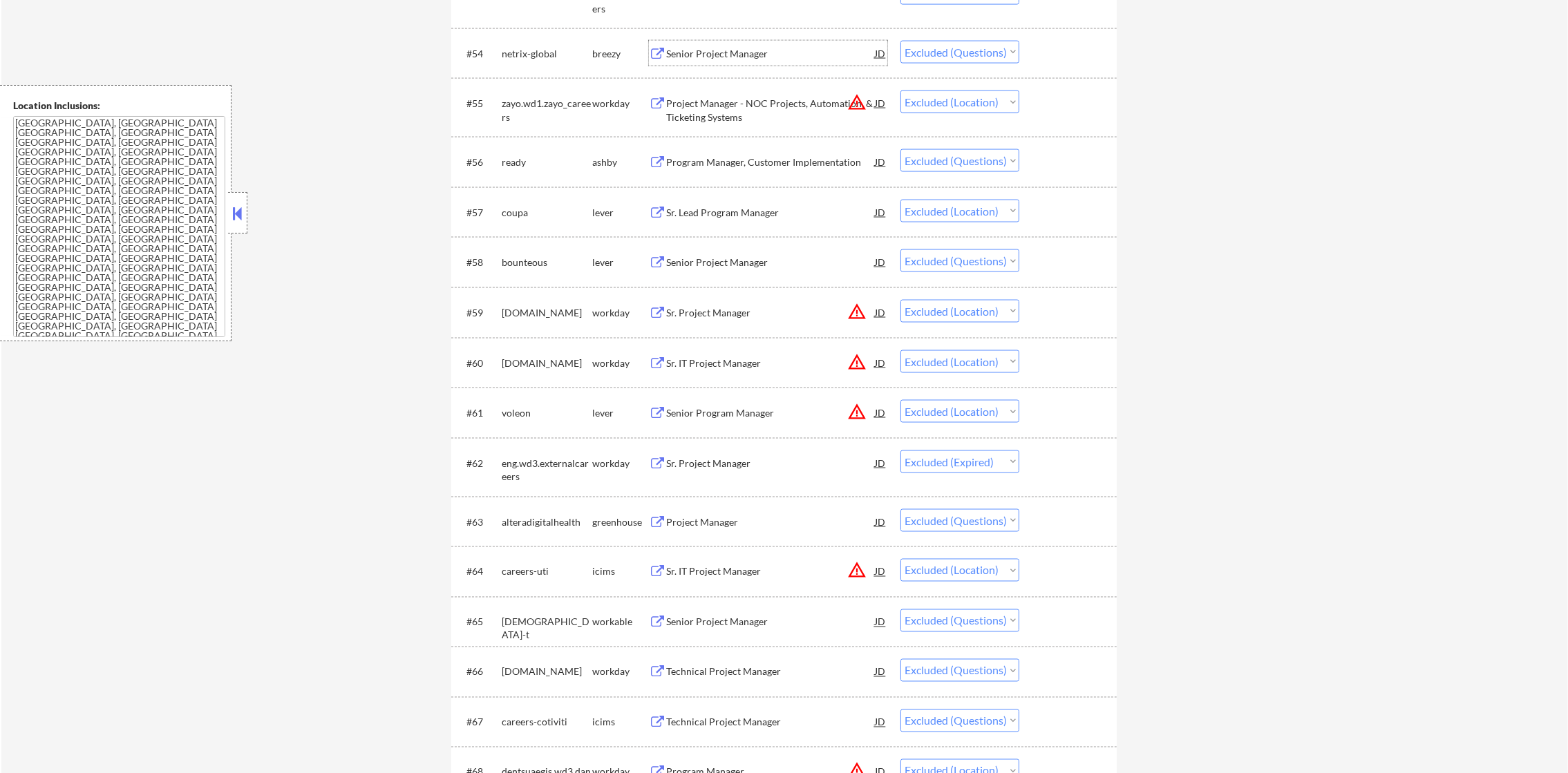
click at [789, 55] on div "Senior Project Manager" at bounding box center [771, 53] width 209 height 14
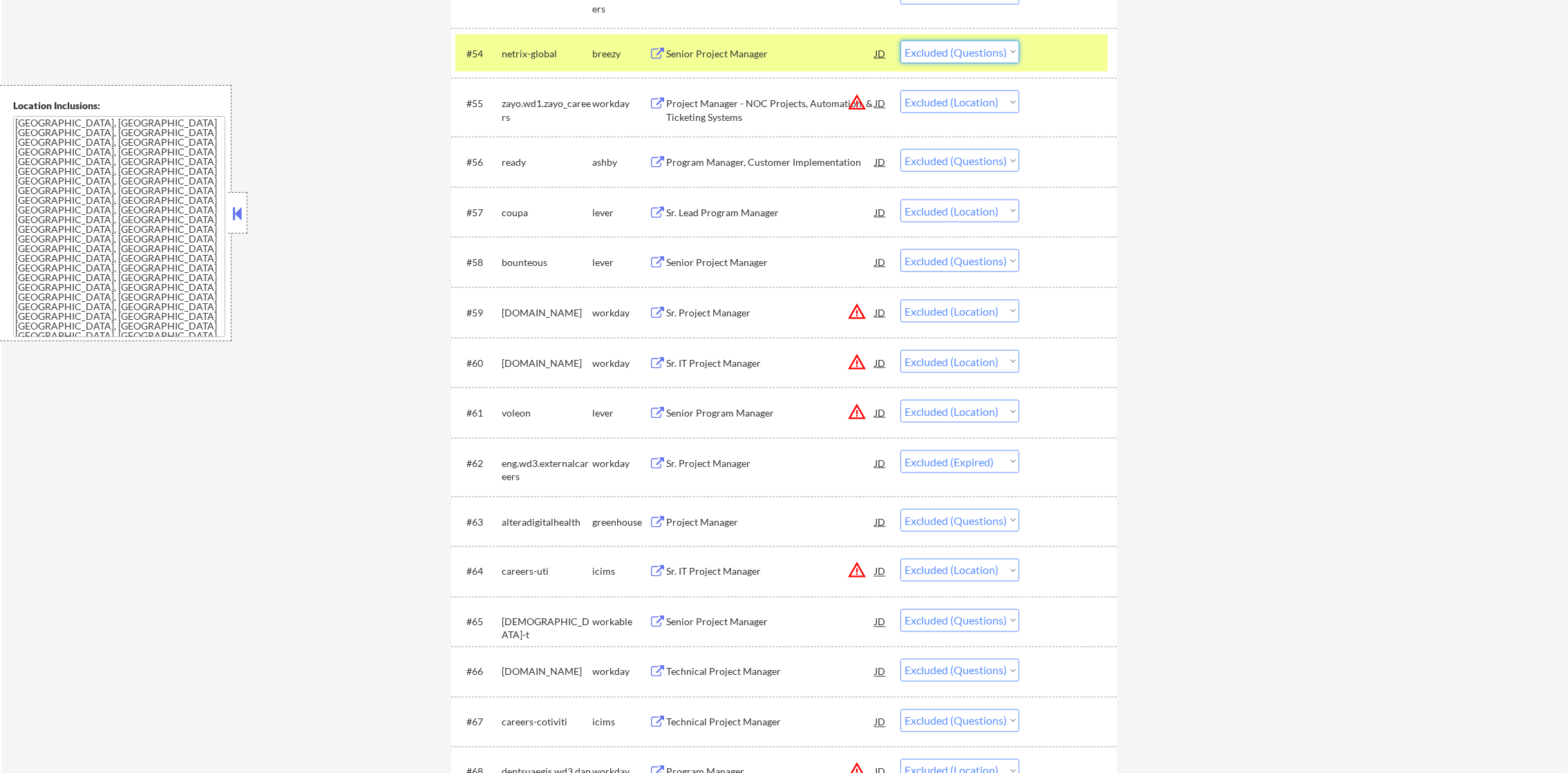
drag, startPoint x: 963, startPoint y: 43, endPoint x: 968, endPoint y: 62, distance: 19.6
click at [963, 43] on select "Choose an option... Pending Applied Excluded (Questions) Excluded (Expired) Exc…" at bounding box center [959, 52] width 119 height 23
select select ""excluded__expired_""
click at [900, 41] on select "Choose an option... Pending Applied Excluded (Questions) Excluded (Expired) Exc…" at bounding box center [959, 52] width 119 height 23
click at [545, 48] on div "netrix-global" at bounding box center [547, 53] width 90 height 14
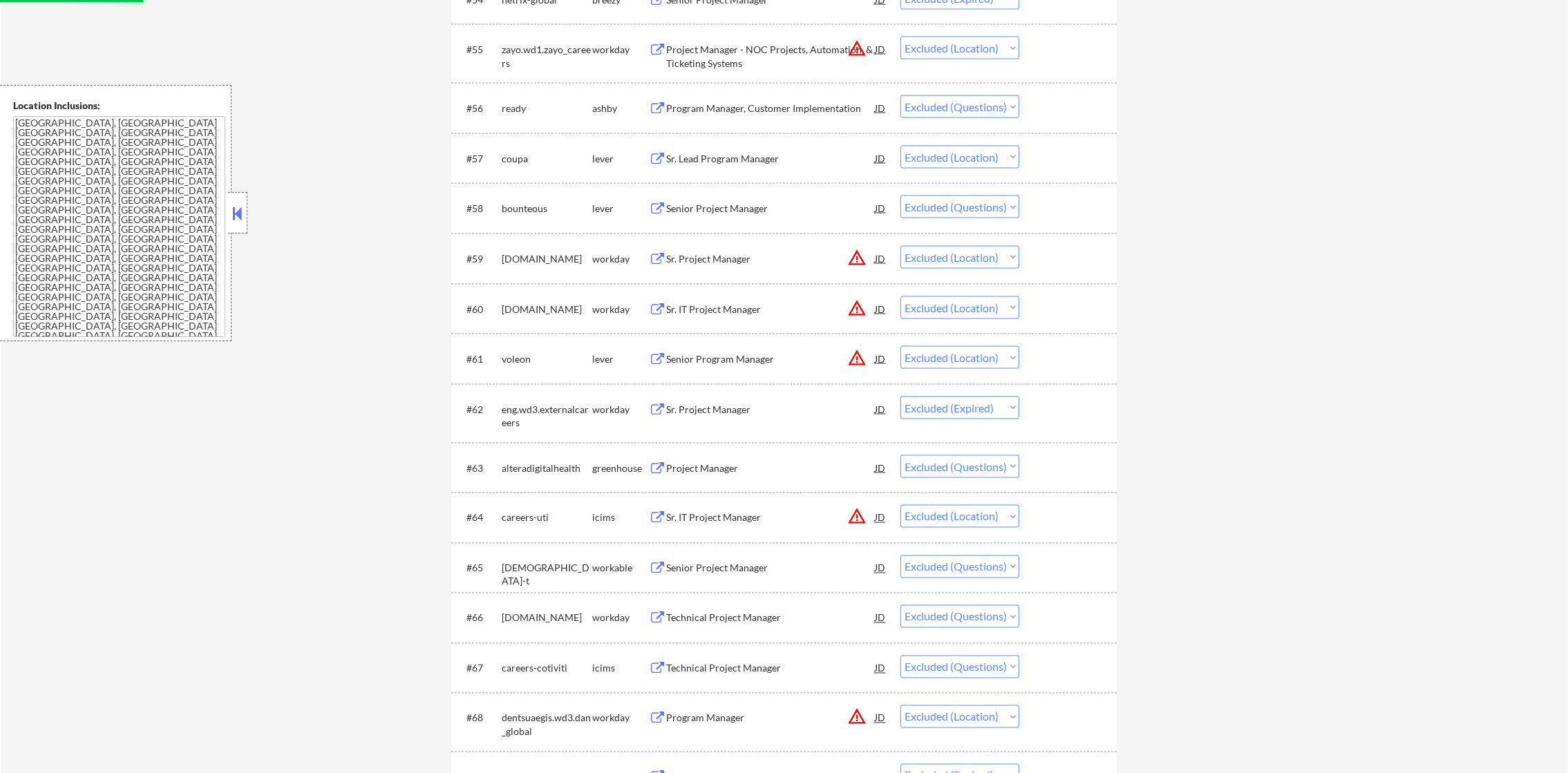
scroll to position [3473, 0]
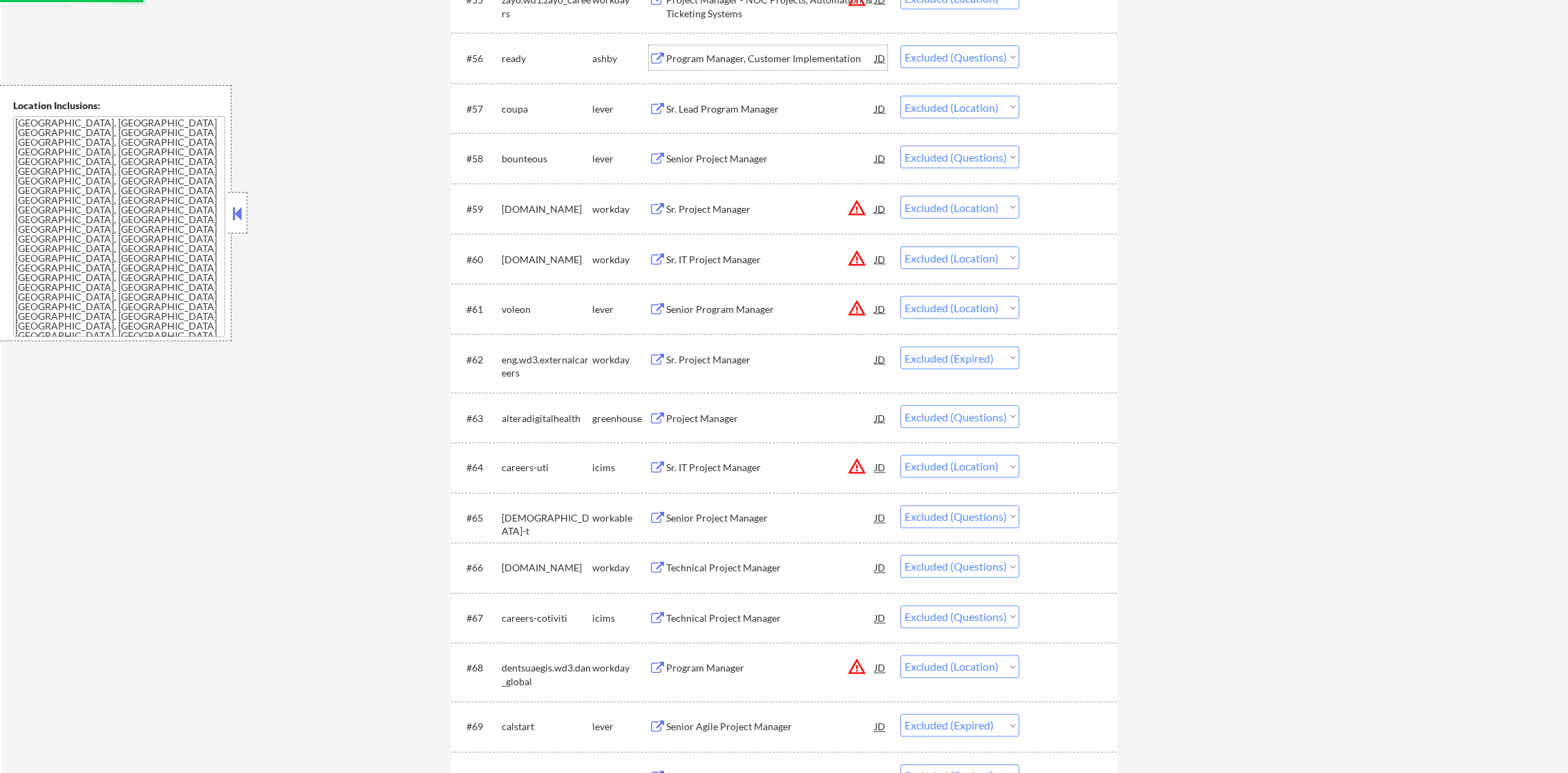
click at [733, 50] on div "Program Manager, Customer Implementation" at bounding box center [771, 58] width 209 height 25
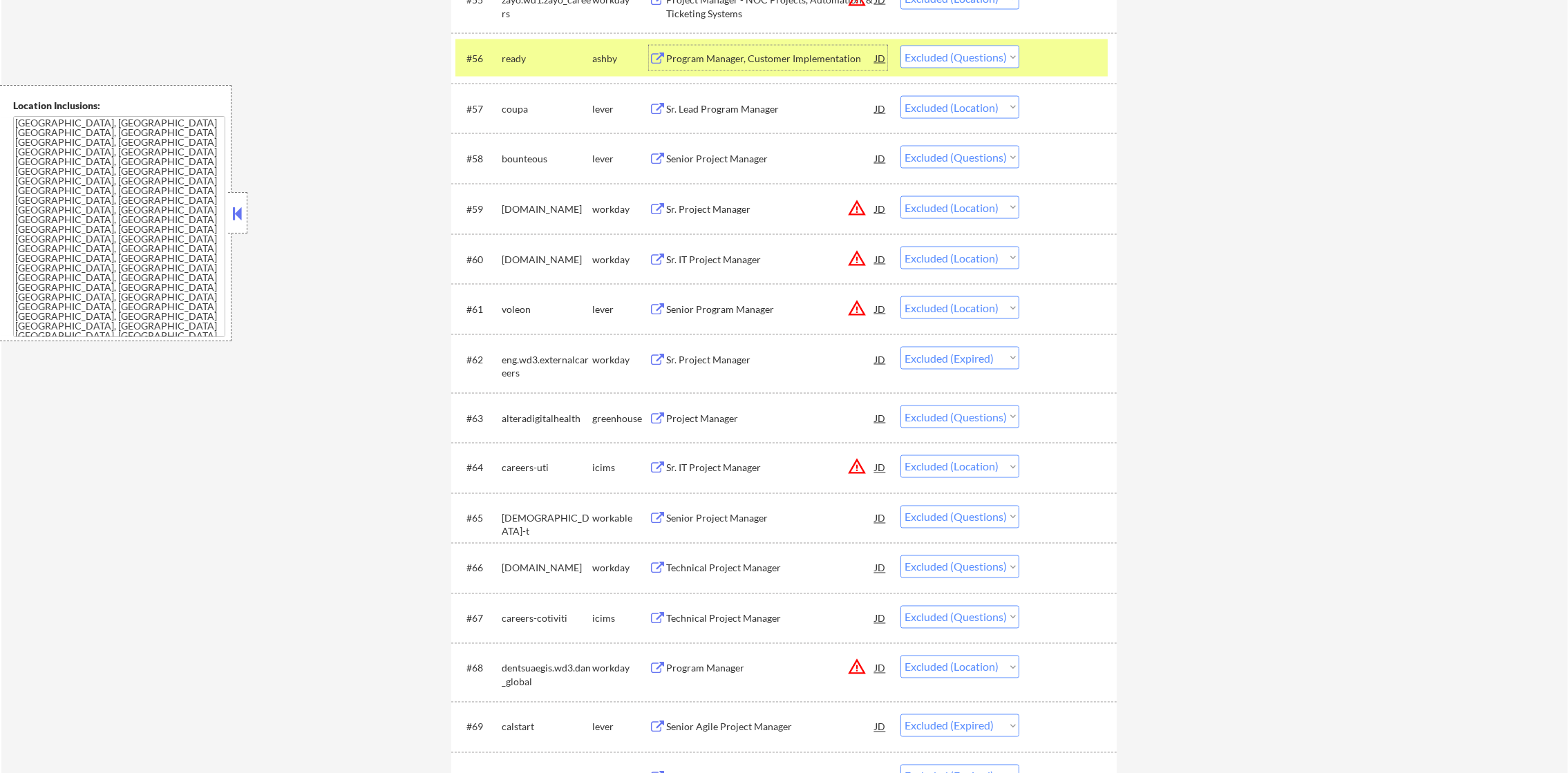
click at [537, 63] on div "ready" at bounding box center [547, 58] width 90 height 14
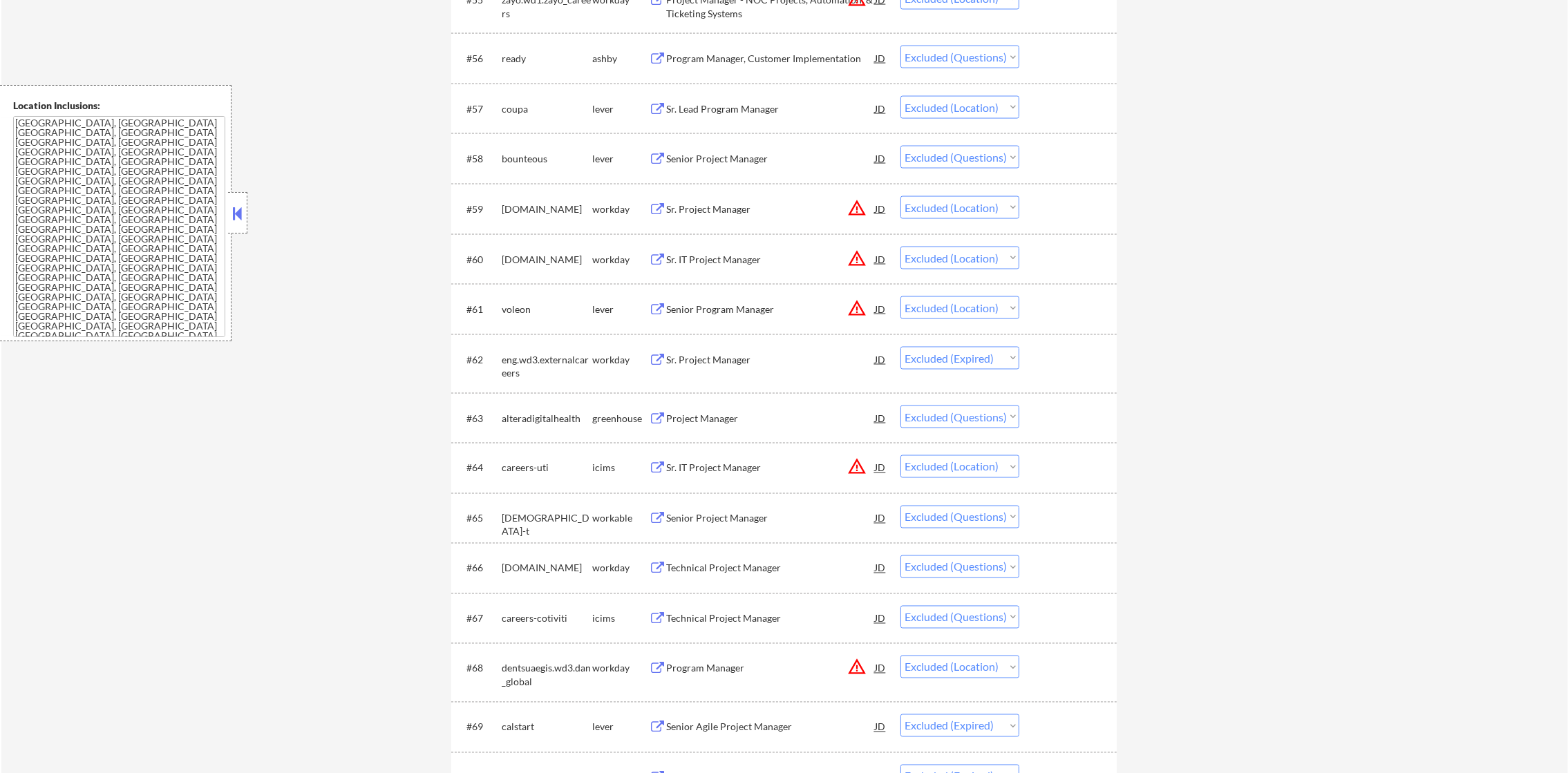
click at [785, 164] on div "Senior Project Manager" at bounding box center [771, 158] width 209 height 14
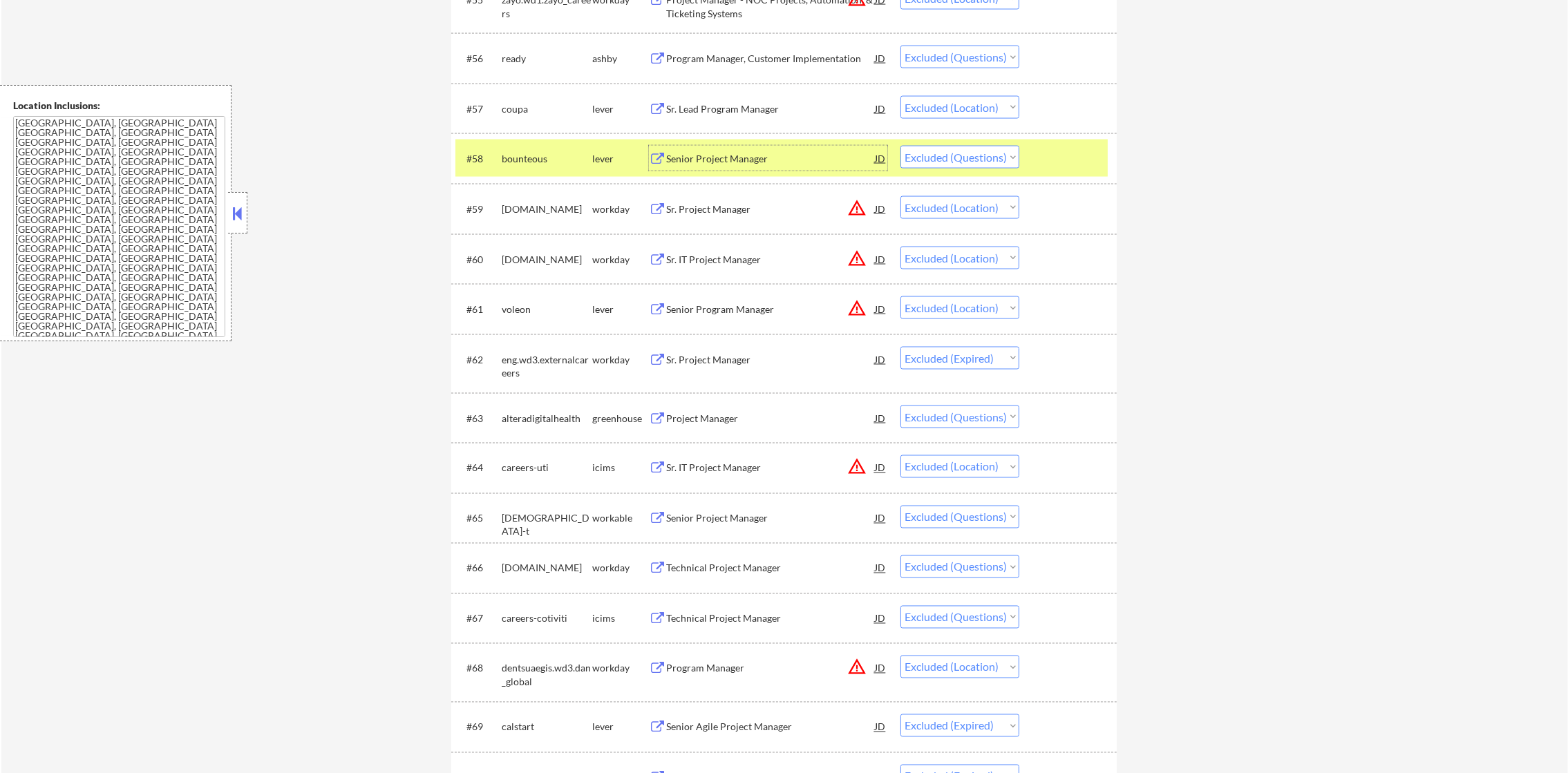
click at [934, 165] on select "Choose an option... Pending Applied Excluded (Questions) Excluded (Expired) Exc…" at bounding box center [959, 157] width 119 height 23
select select ""excluded__expired_""
click at [900, 146] on select "Choose an option... Pending Applied Excluded (Questions) Excluded (Expired) Exc…" at bounding box center [959, 157] width 119 height 23
click at [534, 164] on div "bounteous" at bounding box center [547, 158] width 90 height 14
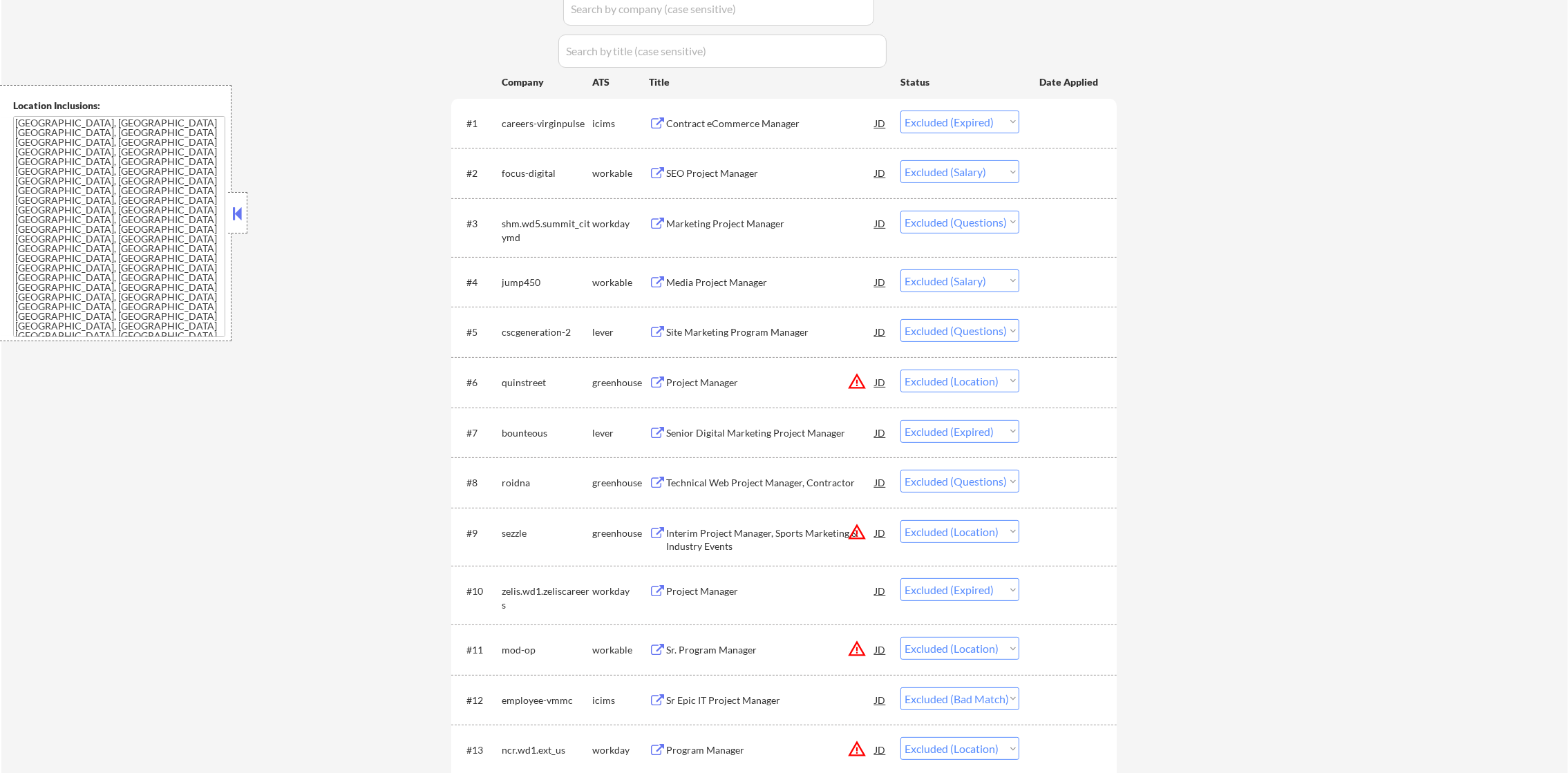
scroll to position [0, 0]
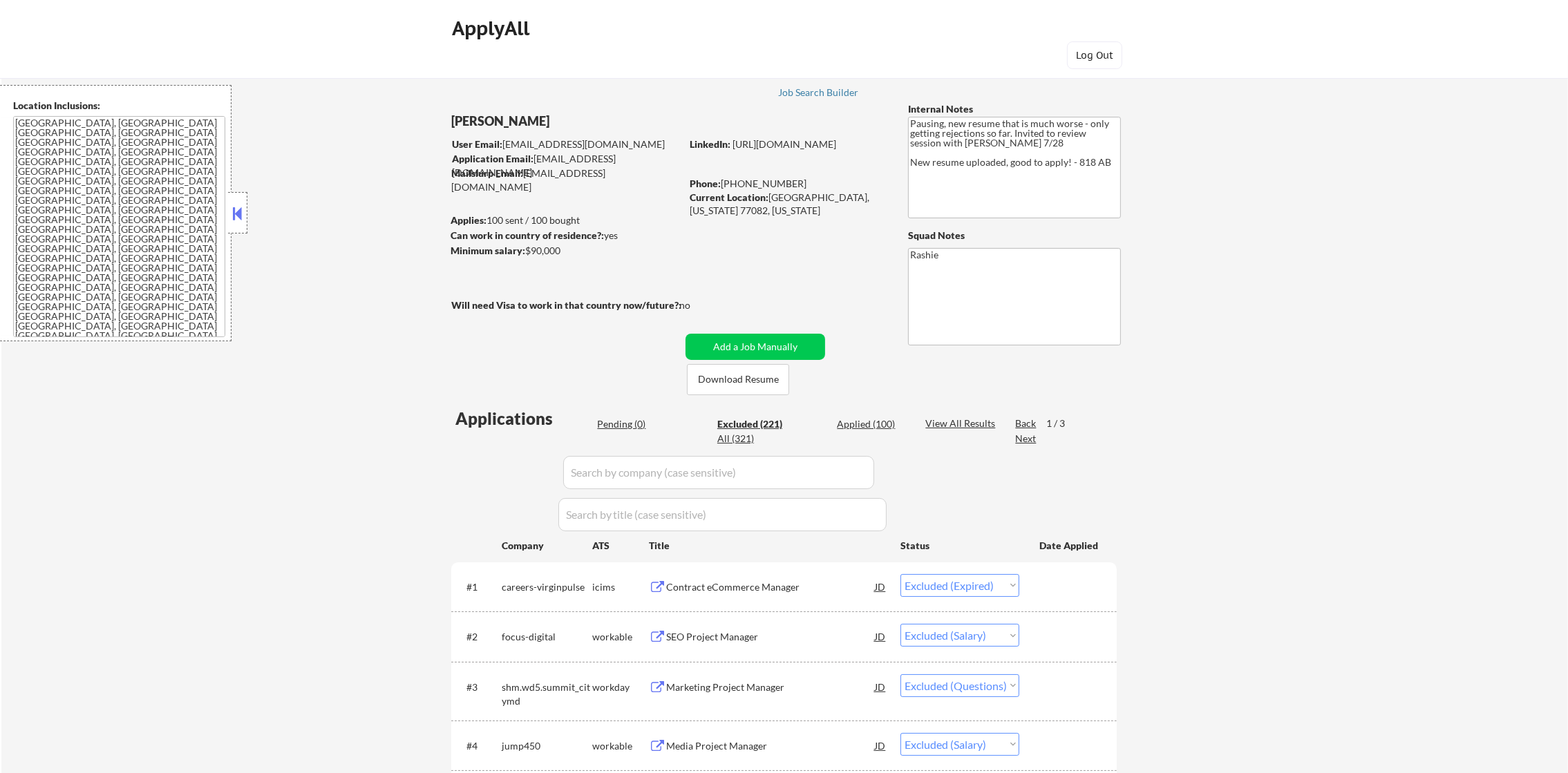
click at [1036, 436] on div "Next" at bounding box center [1026, 438] width 22 height 14
click at [1025, 427] on div "Back" at bounding box center [1026, 423] width 22 height 14
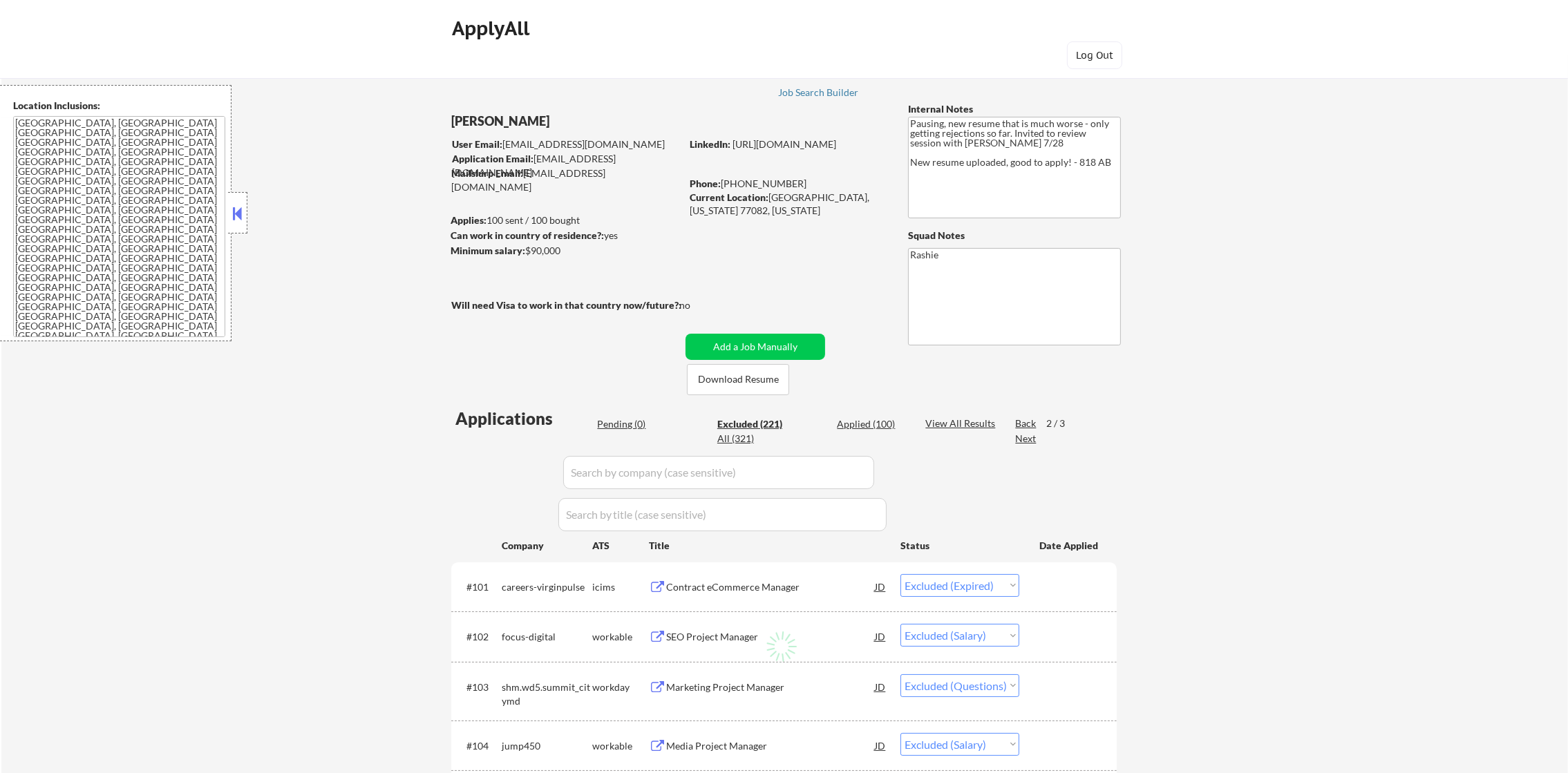
select select ""excluded__location_""
select select ""excluded__expired_""
select select ""excluded""
select select ""excluded__expired_""
select select ""excluded""
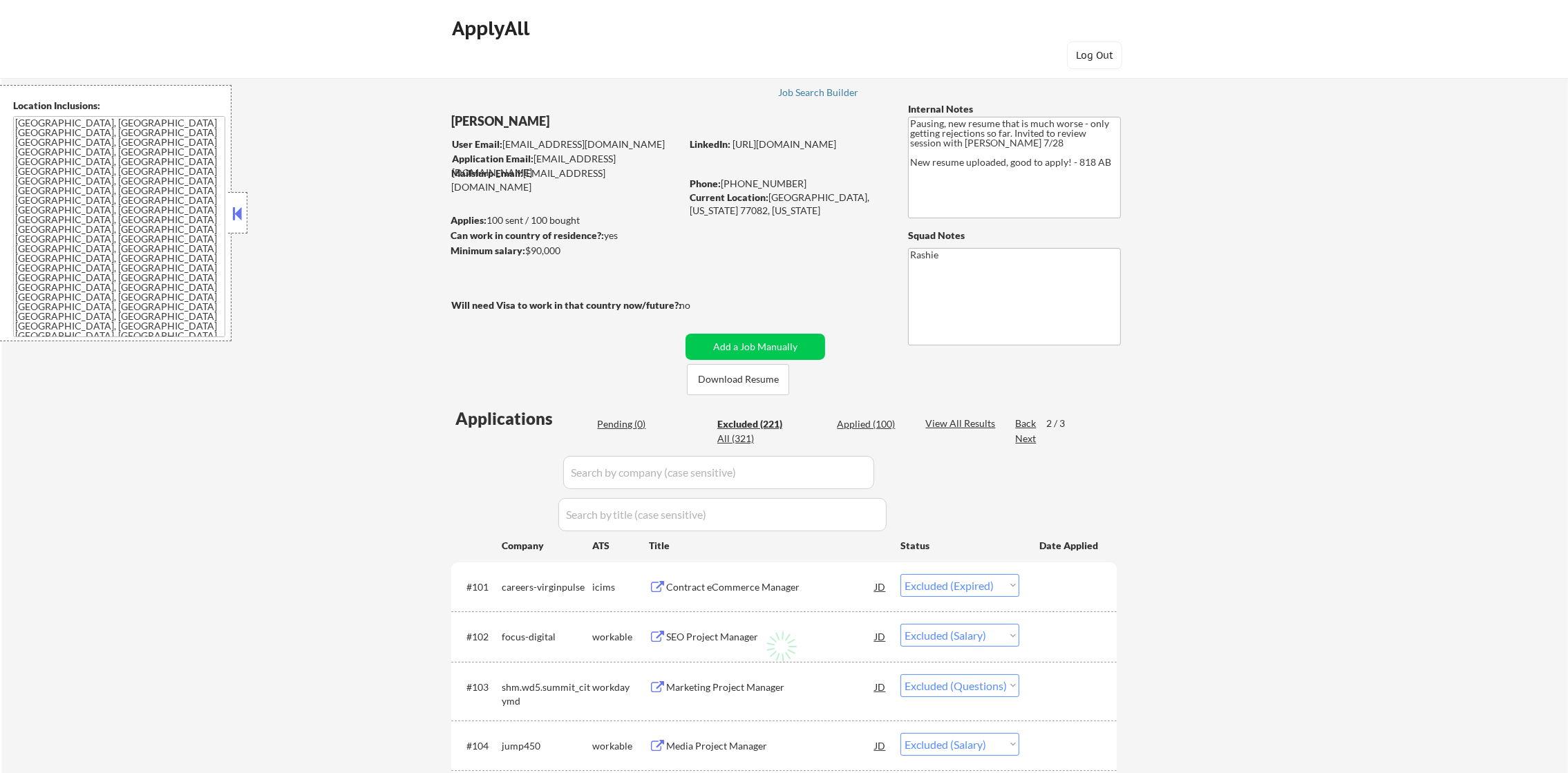
select select ""excluded__location_""
select select ""excluded__expired_""
select select ""excluded""
select select ""excluded__other_""
select select ""excluded__expired_""
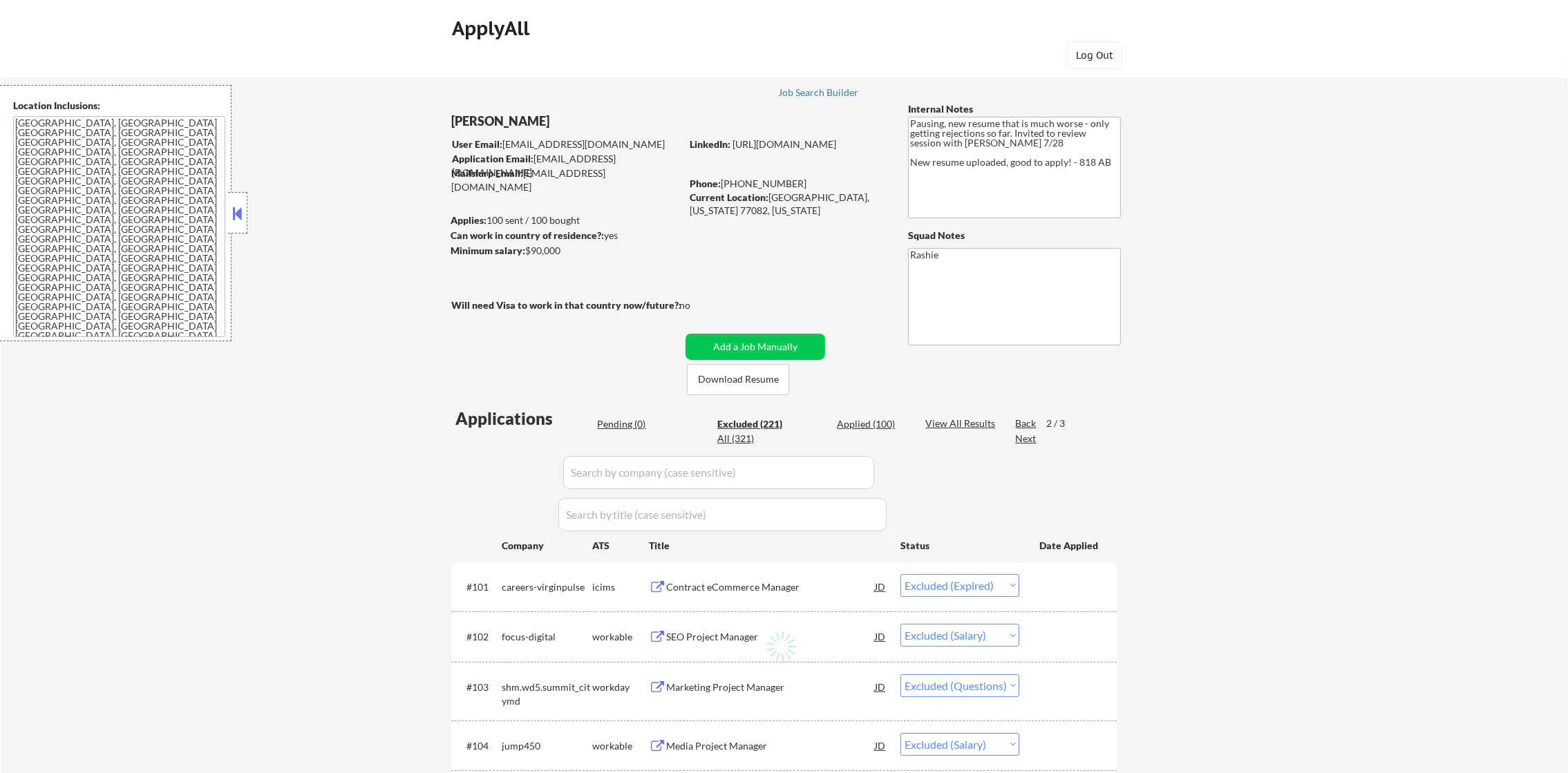
select select ""excluded__expired_""
select select ""excluded__bad_match_""
select select ""excluded""
select select ""excluded__location_""
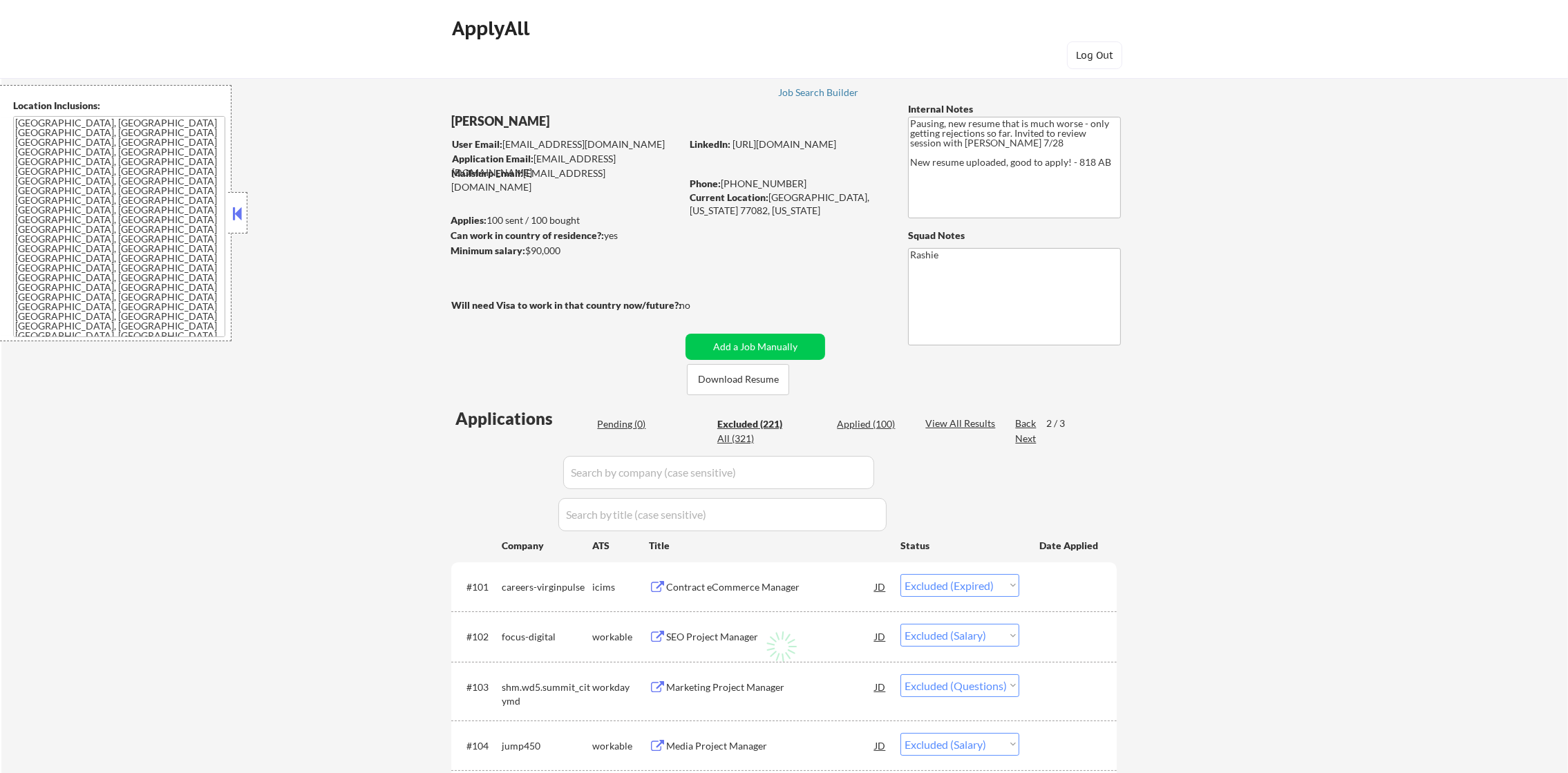
select select ""excluded__location_""
select select ""excluded""
select select ""excluded__bad_match_""
select select ""excluded__salary_""
select select ""excluded""
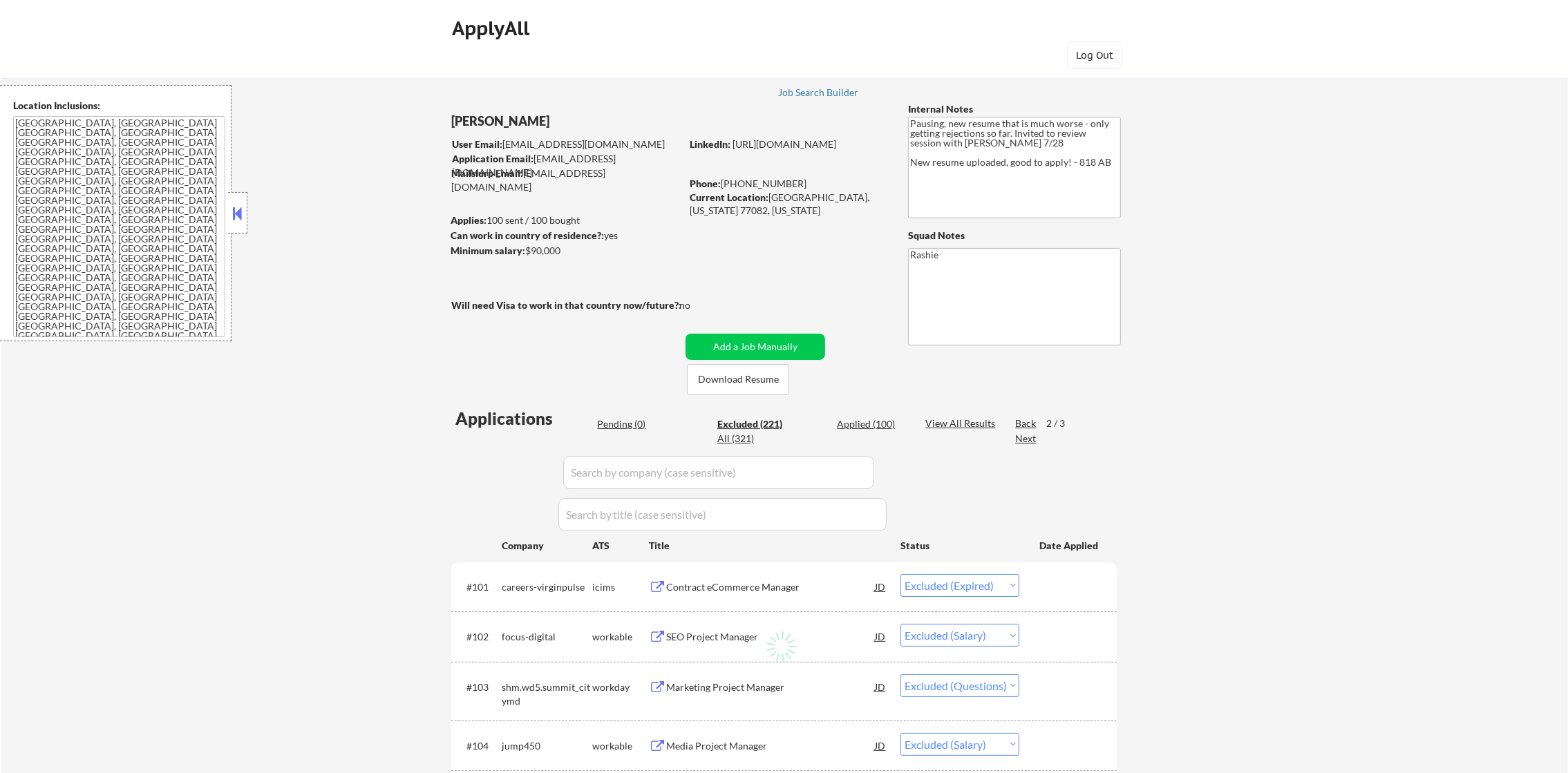
select select ""excluded""
select select ""excluded__expired_""
select select ""excluded""
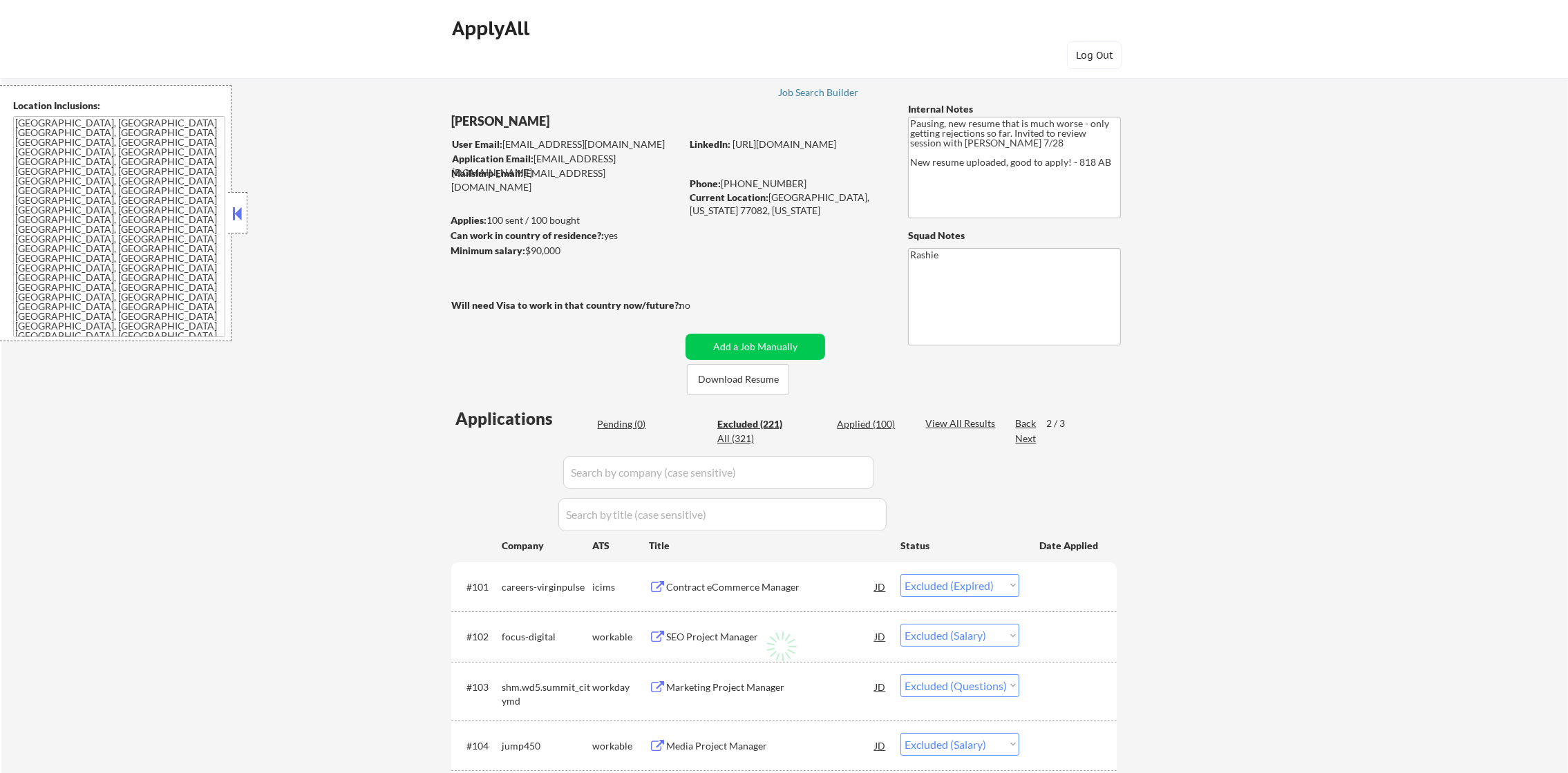
select select ""excluded__location_""
select select ""excluded__other_""
select select ""excluded__location_""
select select ""excluded__bad_match_""
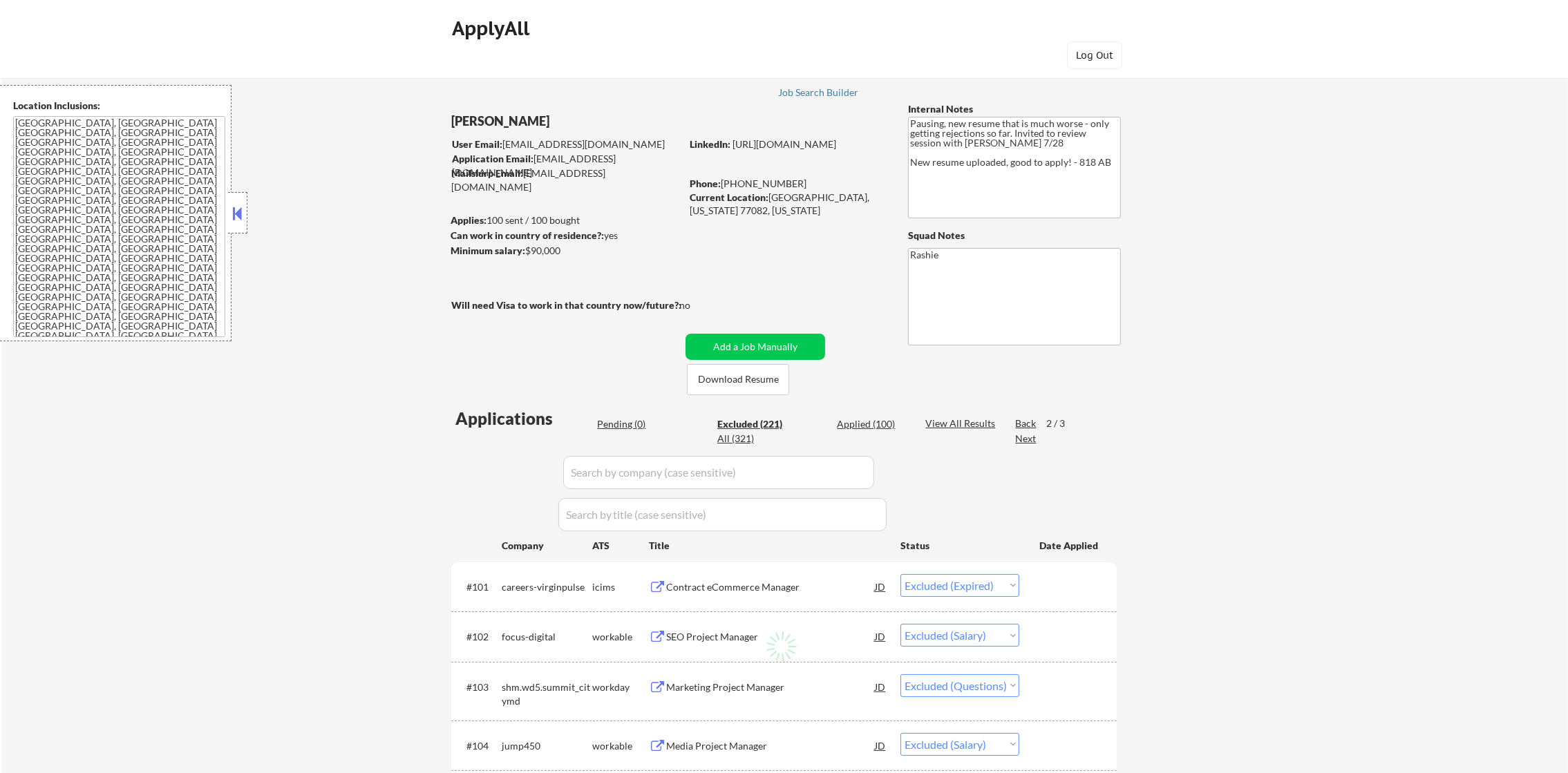
select select ""excluded__expired_""
select select ""excluded""
select select ""excluded__location_""
select select ""excluded""
select select ""excluded__expired_""
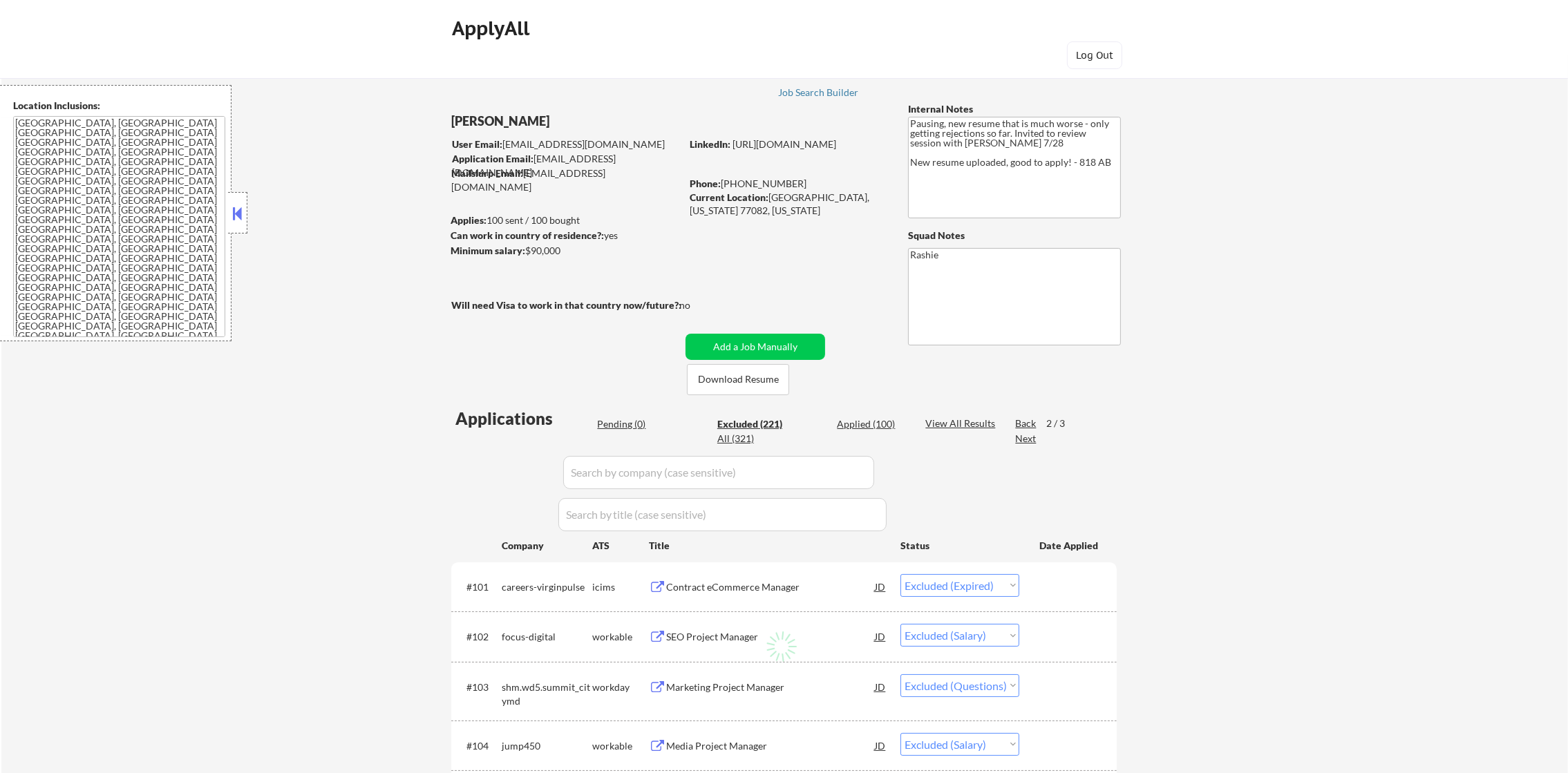
select select ""excluded__expired_""
select select ""excluded__location_""
select select ""excluded__salary_""
select select ""excluded__expired_""
select select ""excluded__location_""
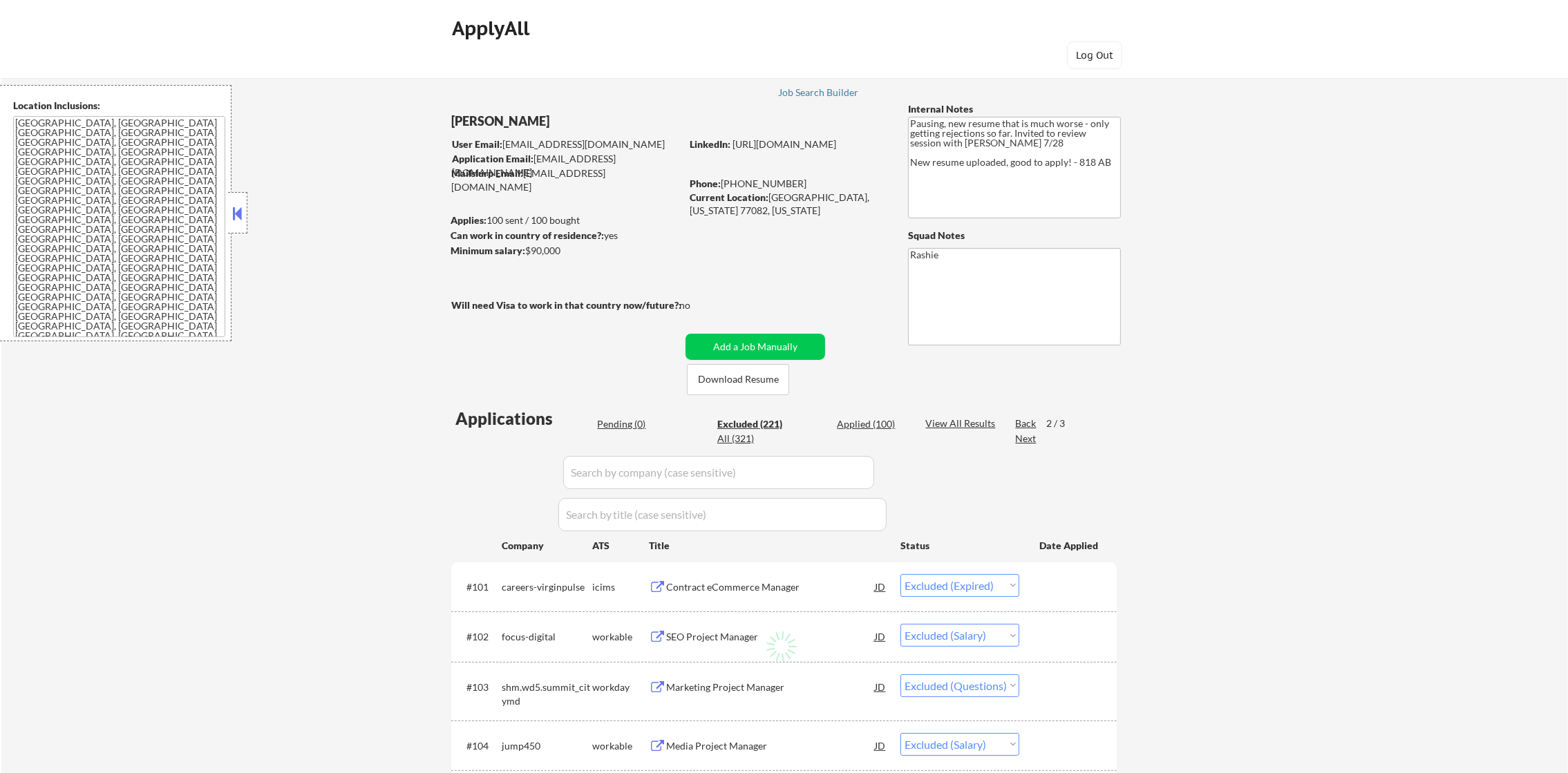
select select ""excluded__location_""
select select ""excluded""
select select ""excluded__expired_""
select select ""excluded""
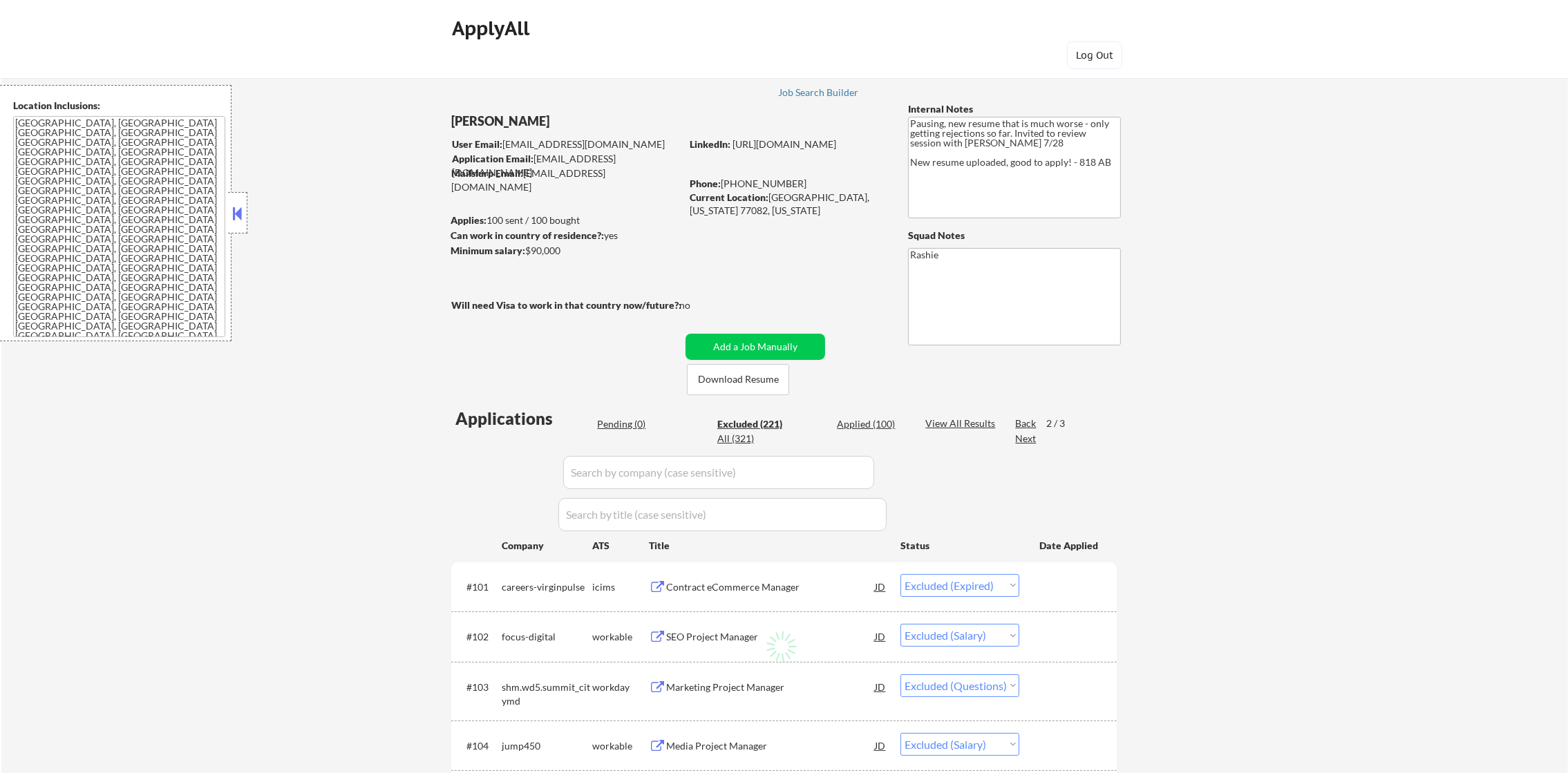
select select ""excluded__expired_""
select select ""excluded__other_""
select select ""excluded""
select select ""excluded__salary_""
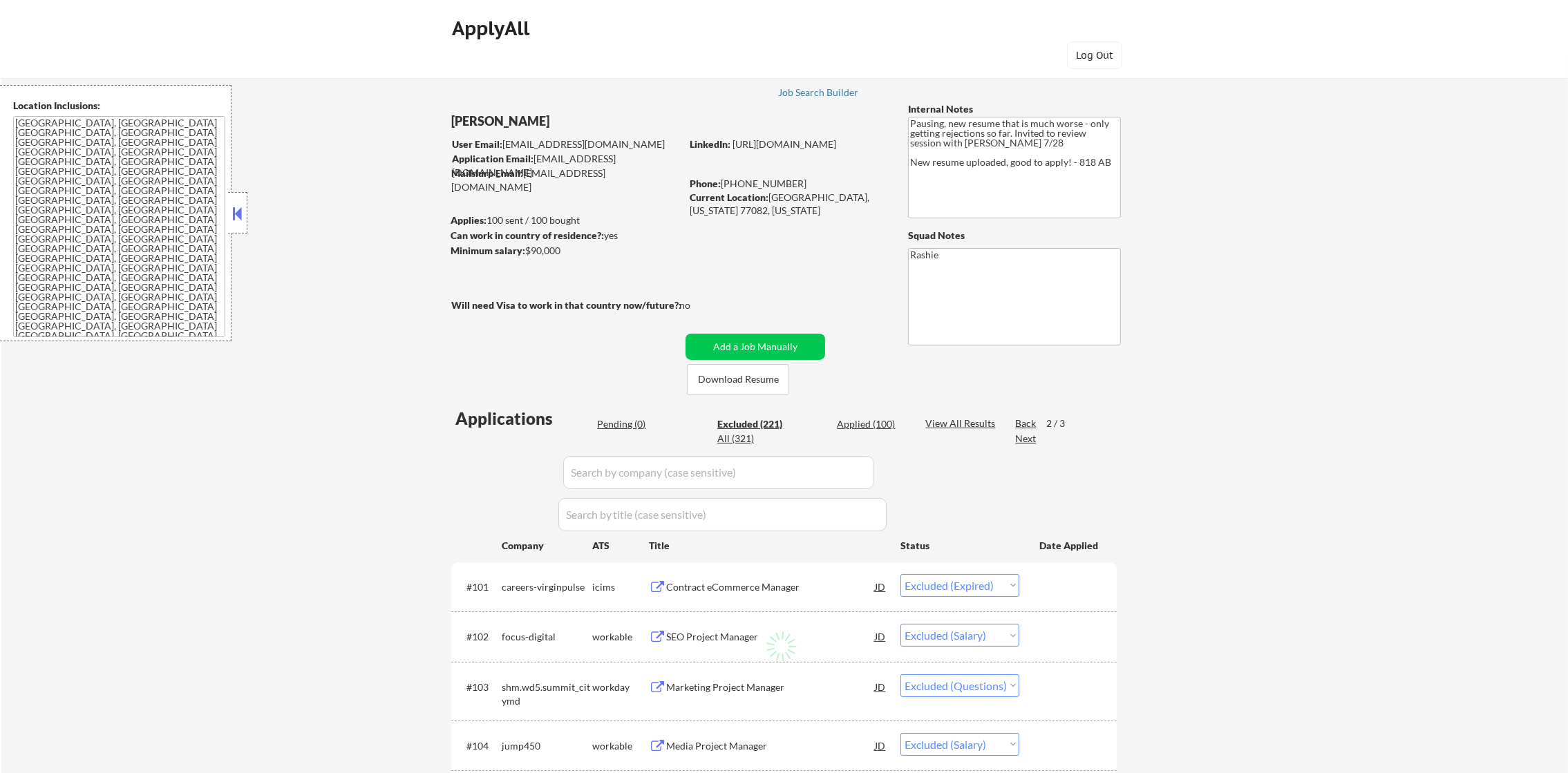
select select ""excluded__location_""
select select ""excluded__bad_match_""
select select ""excluded__location_""
select select ""excluded""
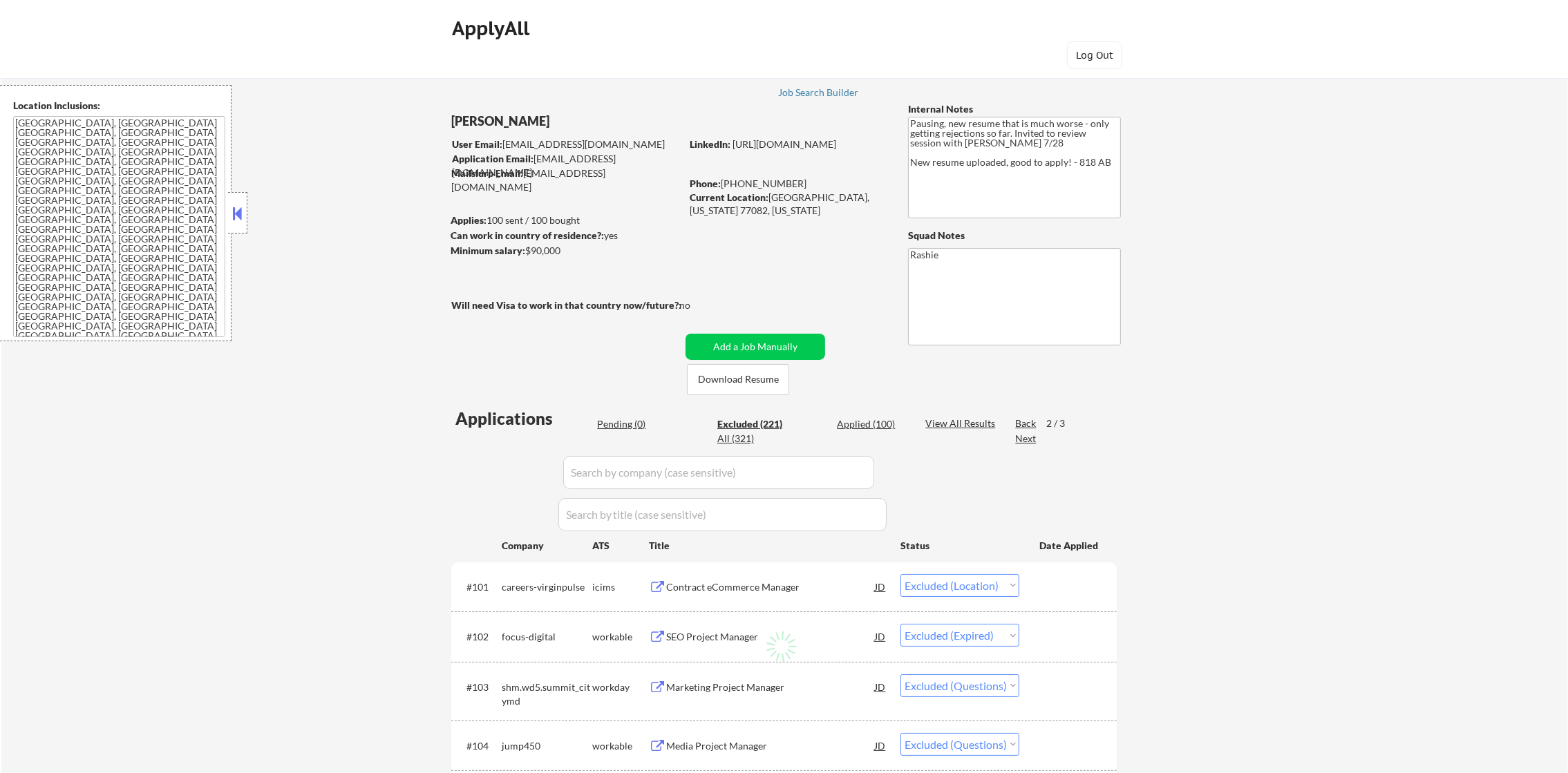
select select ""excluded""
select select ""excluded__salary_""
select select ""excluded__location_""
select select ""excluded__expired_""
select select ""excluded""
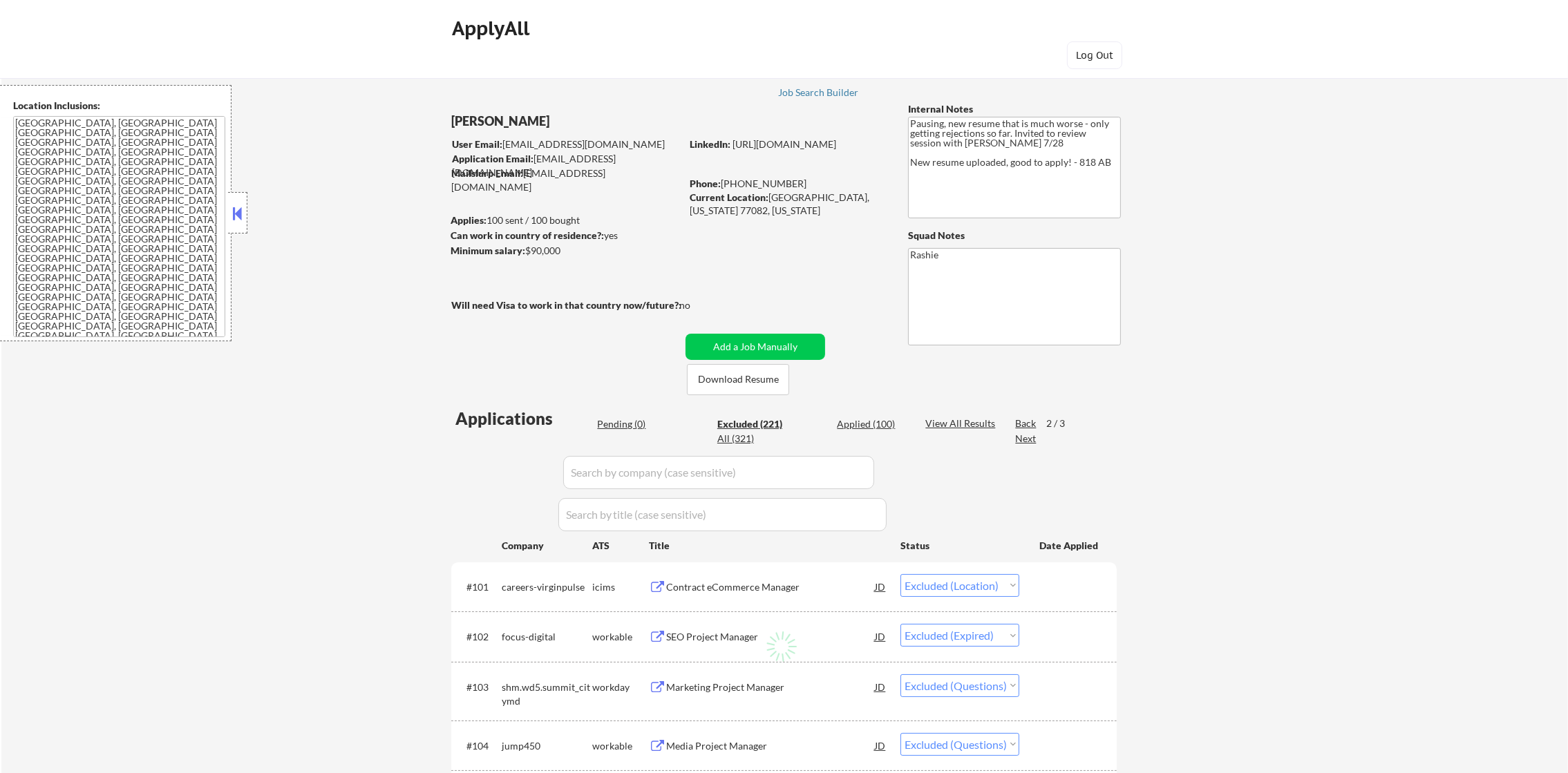
select select ""excluded__location_""
select select ""excluded__expired_""
select select ""excluded""
select select ""excluded__expired_""
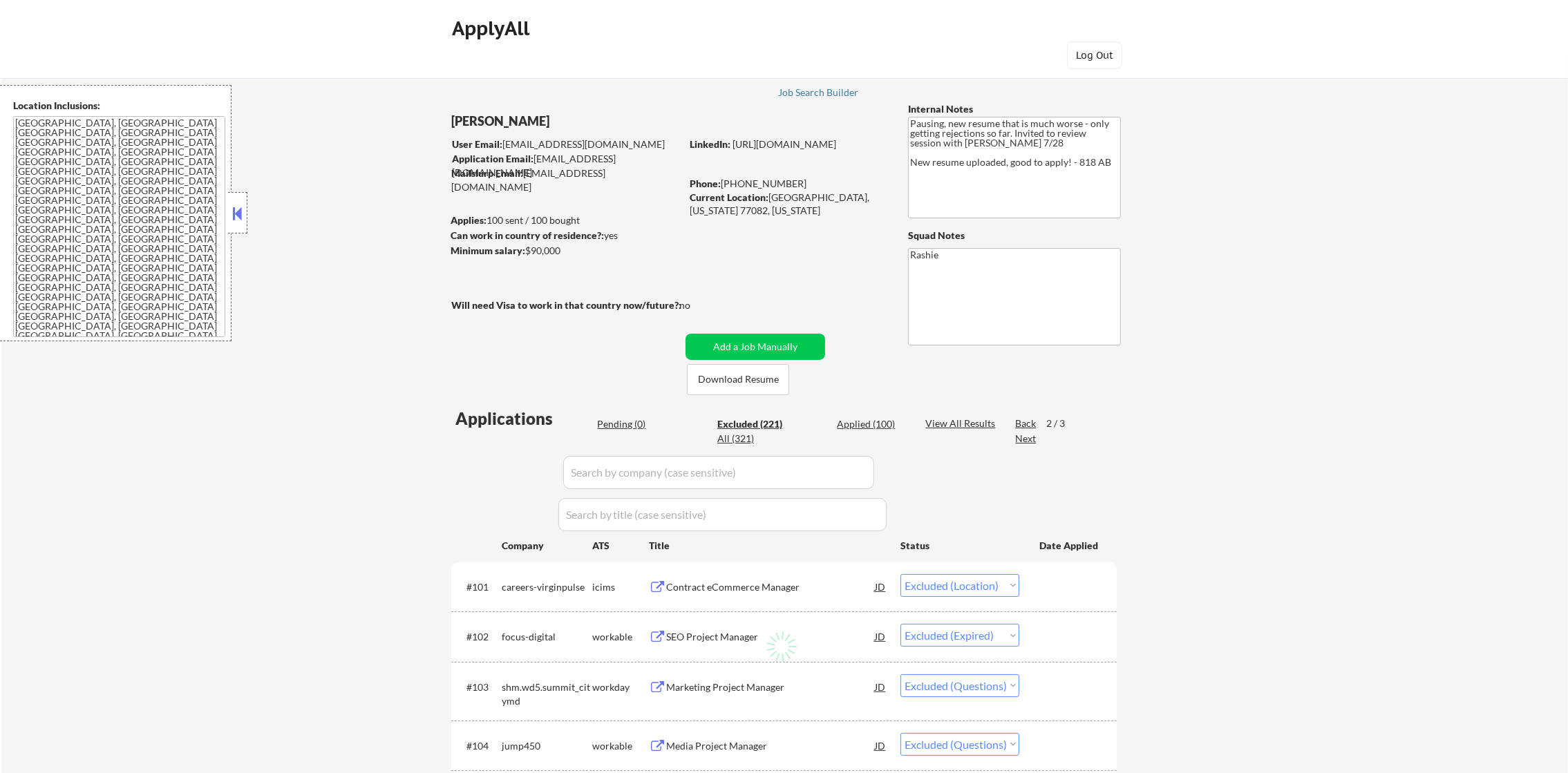
select select ""excluded__expired_""
select select ""excluded__location_""
select select ""excluded__expired_""
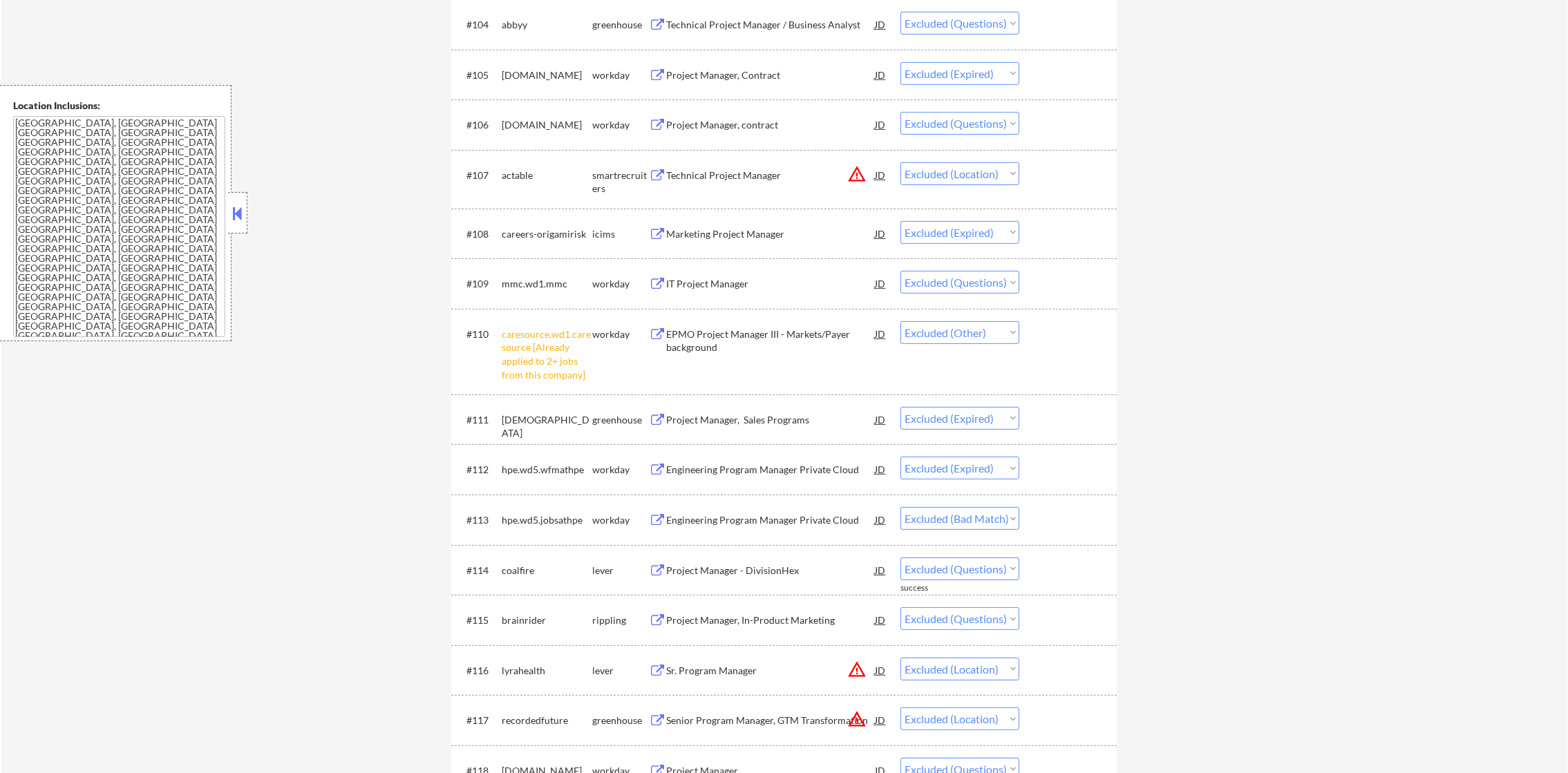
scroll to position [725, 0]
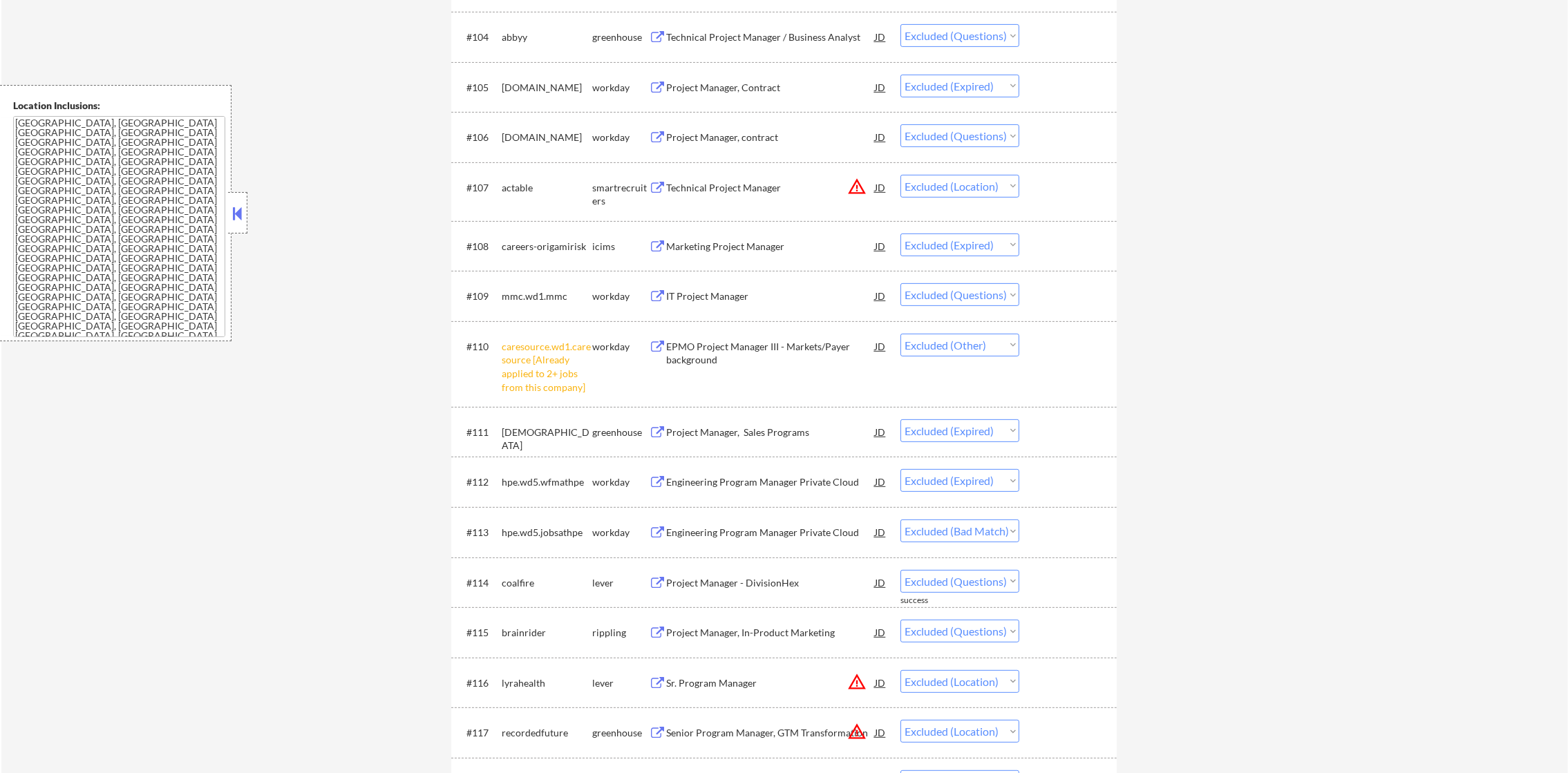
click at [780, 33] on div "Technical Project Manager / Business Analyst" at bounding box center [771, 37] width 209 height 14
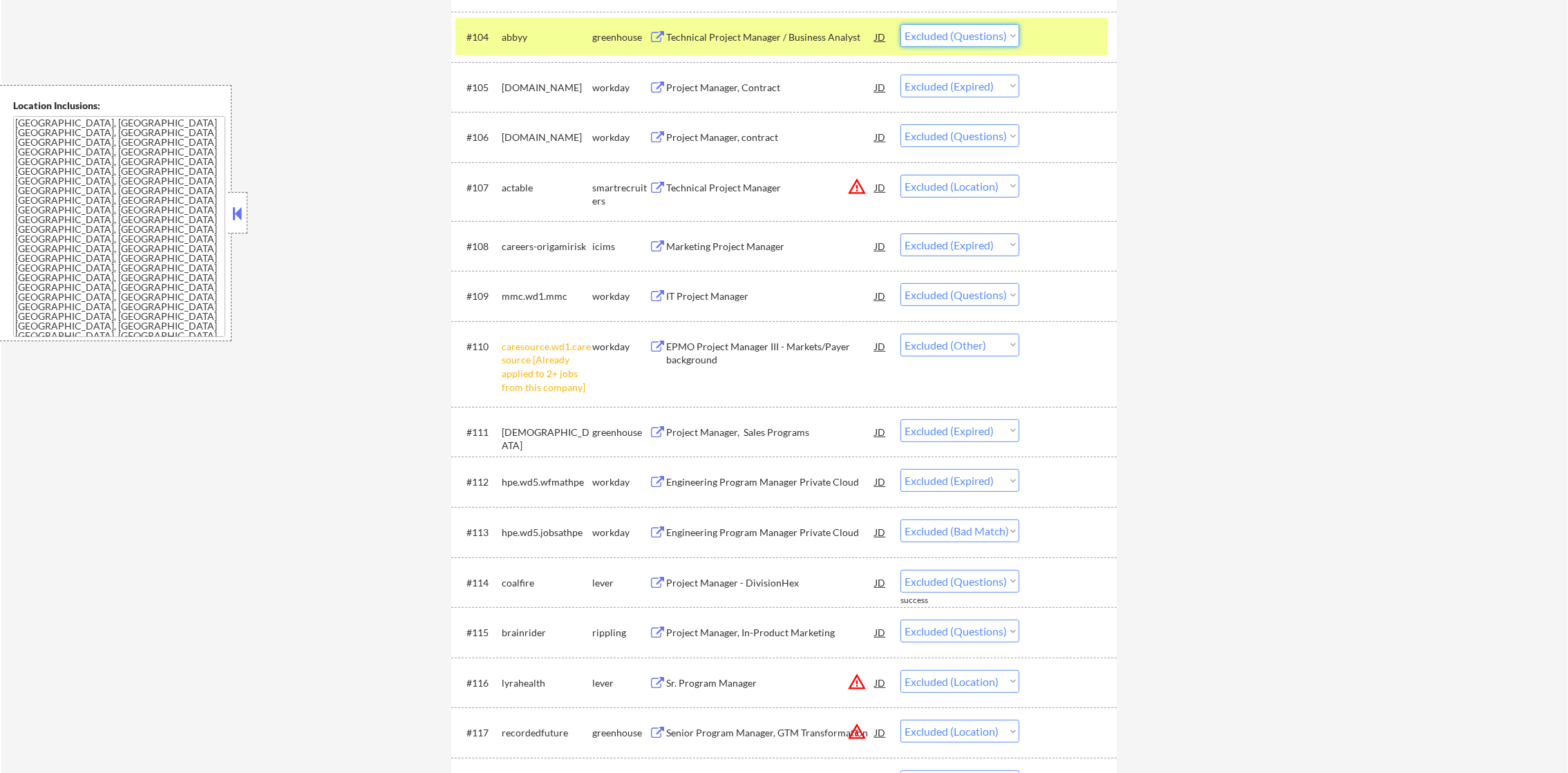
click at [958, 39] on select "Choose an option... Pending Applied Excluded (Questions) Excluded (Expired) Exc…" at bounding box center [959, 35] width 119 height 23
click at [900, 24] on select "Choose an option... Pending Applied Excluded (Questions) Excluded (Expired) Exc…" at bounding box center [959, 35] width 119 height 23
drag, startPoint x: 514, startPoint y: 13, endPoint x: 511, endPoint y: 29, distance: 16.3
click at [511, 24] on div "#104 abbyy greenhouse Technical Project Manager / Business Analyst JD warning_a…" at bounding box center [784, 36] width 665 height 50
click at [511, 29] on div "abbyy" at bounding box center [547, 36] width 90 height 25
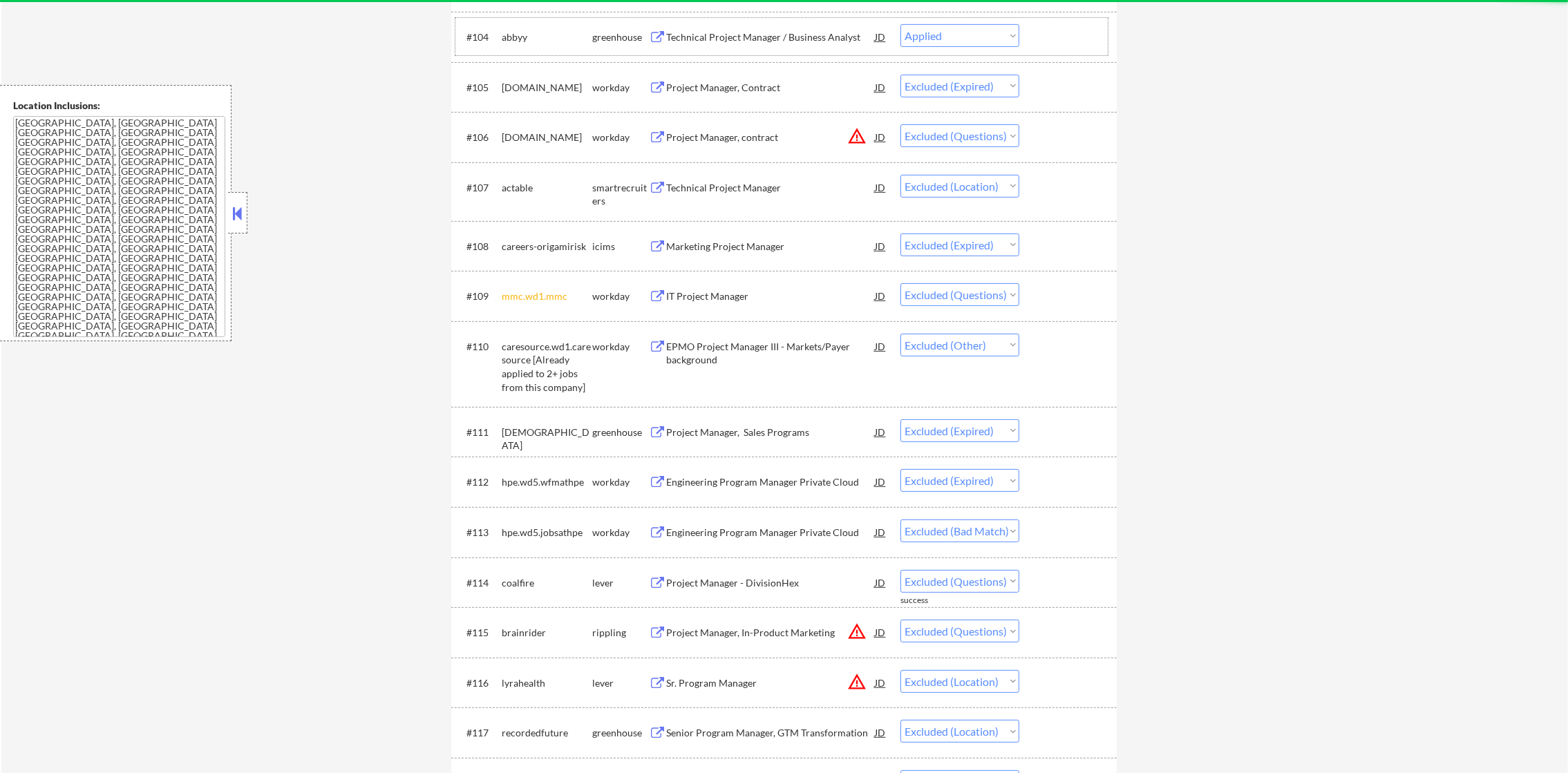
select select ""excluded__expired_""
select select ""excluded""
select select ""excluded__location_""
select select ""excluded__expired_""
select select ""excluded""
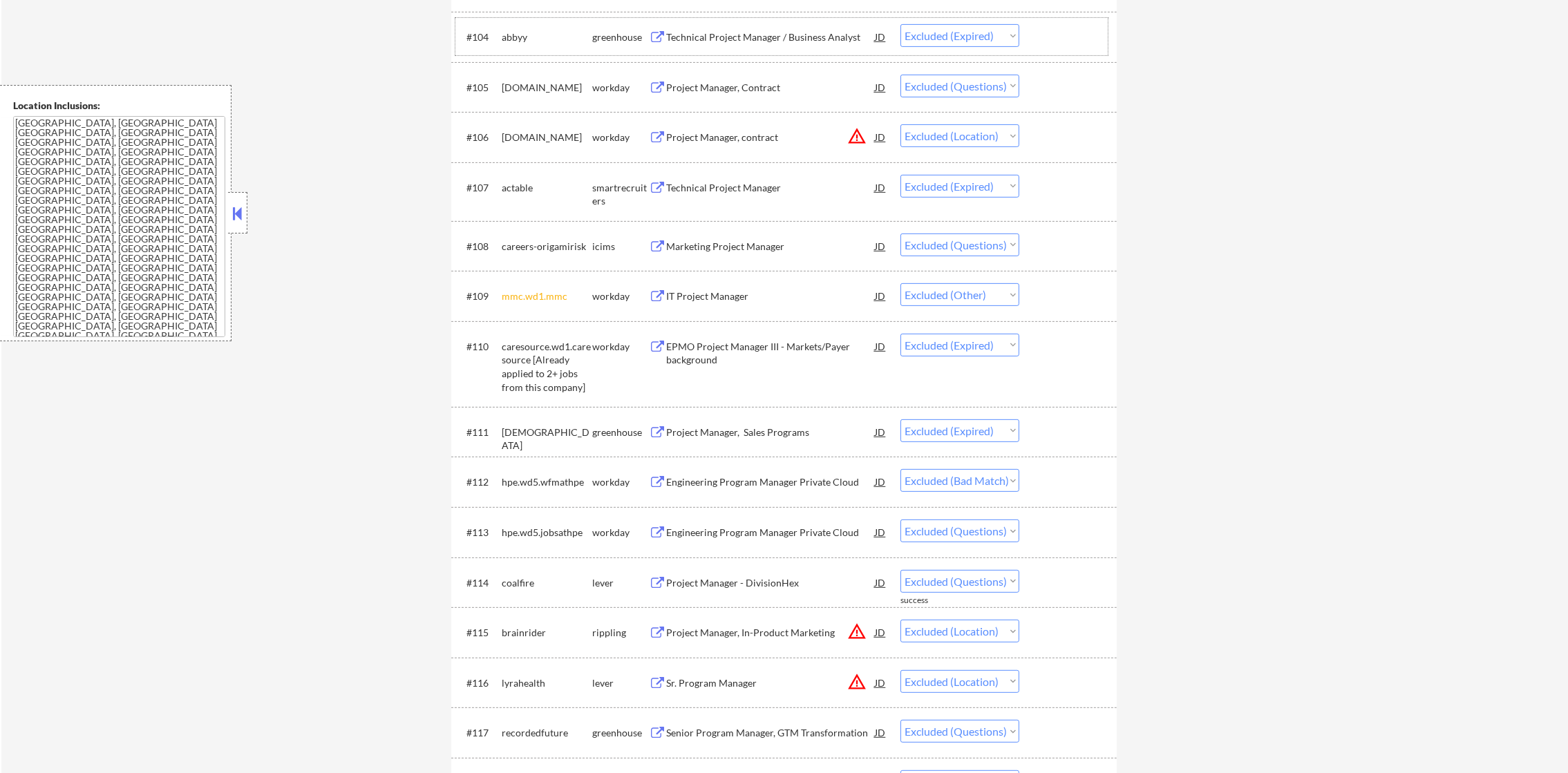
scroll to position [0, 0]
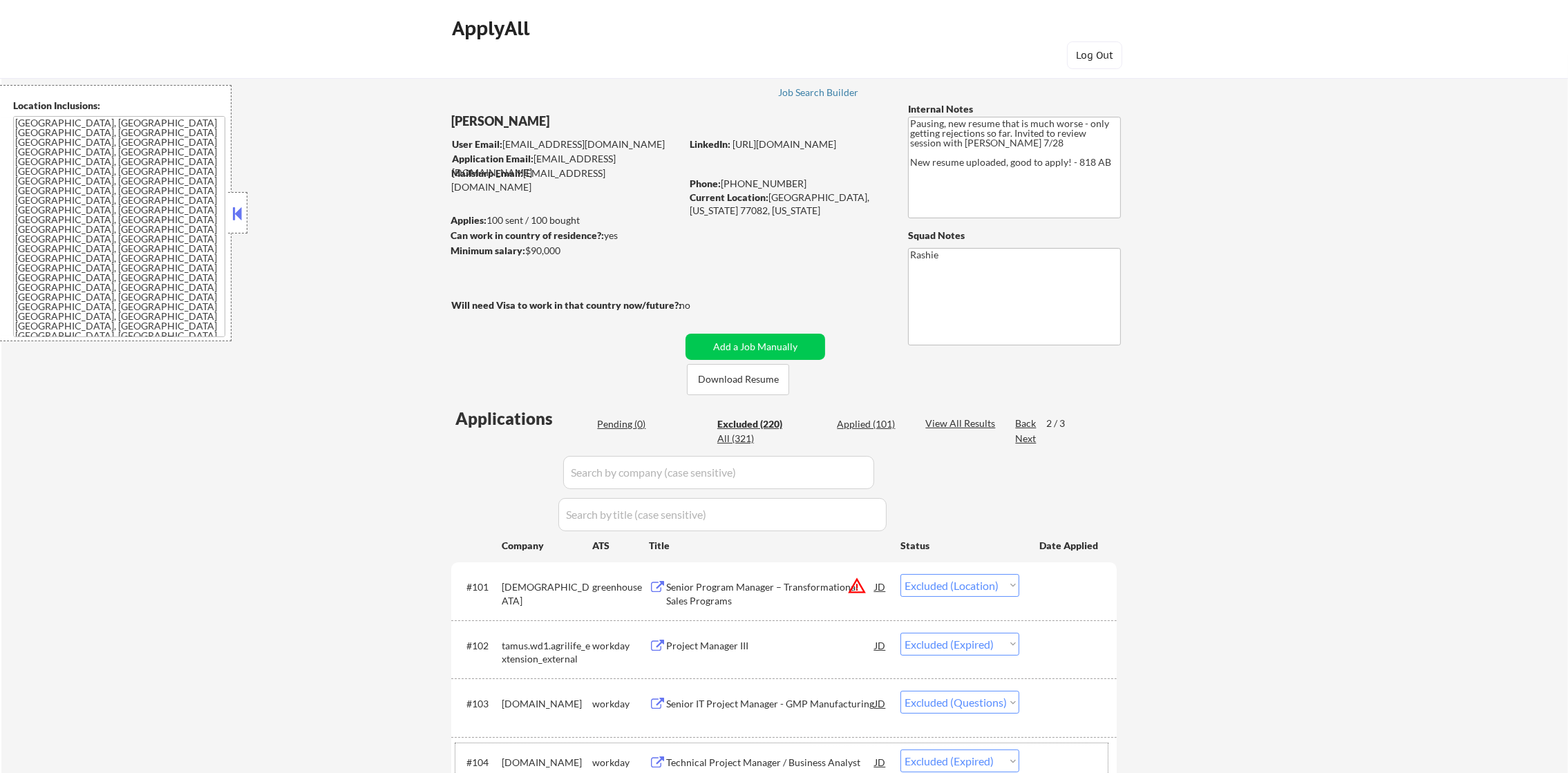
click at [887, 425] on div "Applied (101)" at bounding box center [871, 424] width 69 height 14
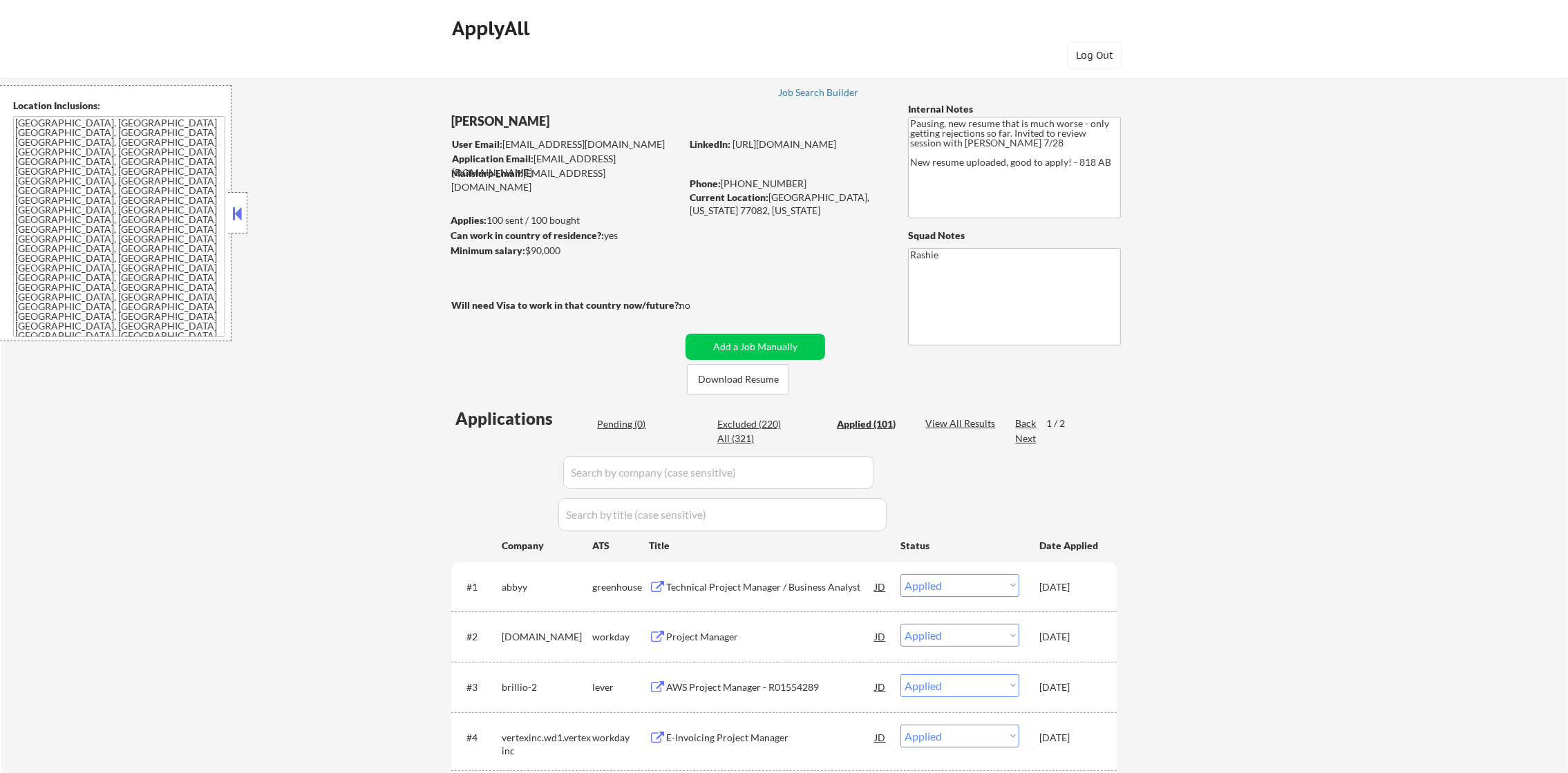
scroll to position [172, 0]
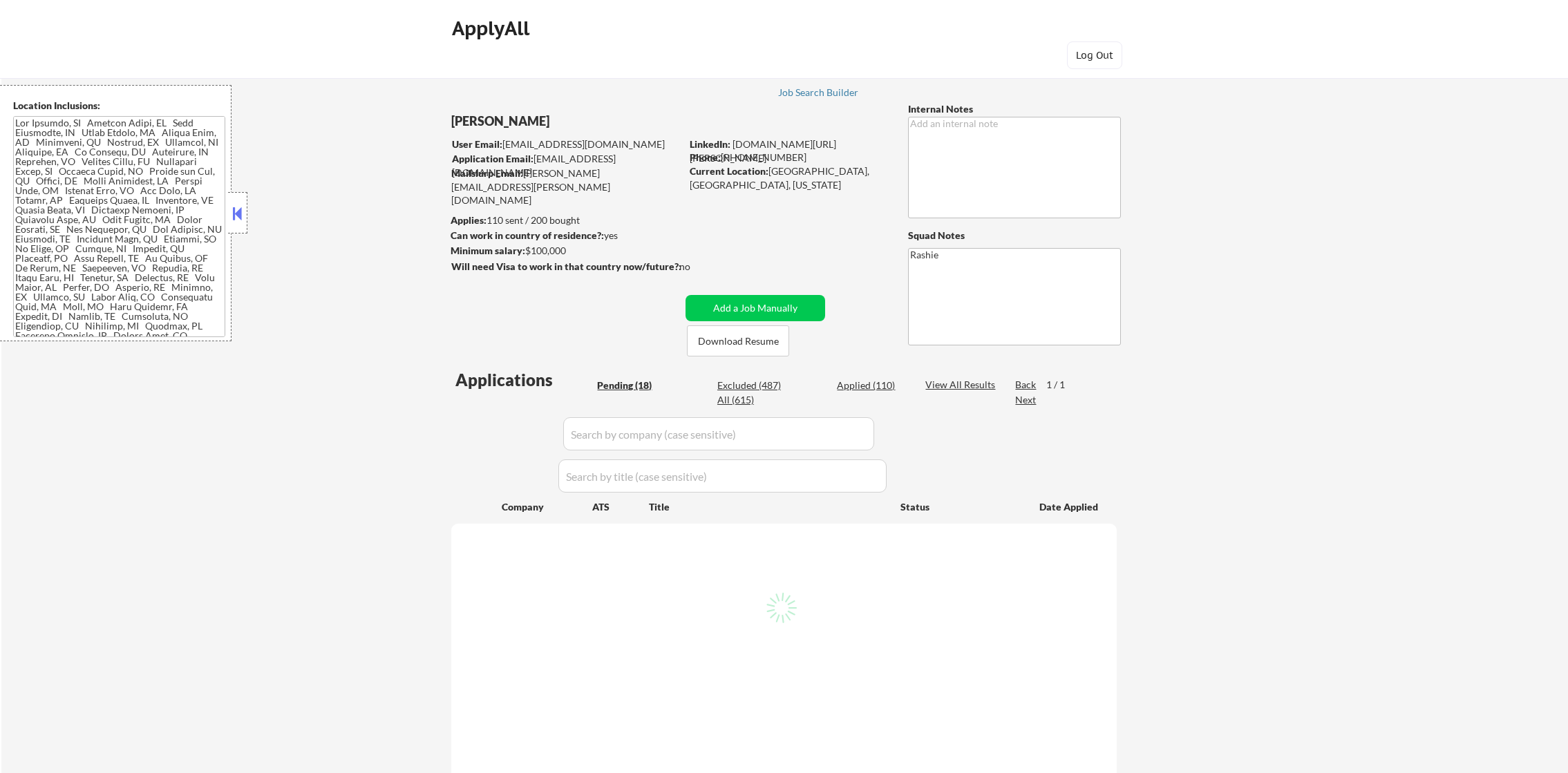
select select ""pending""
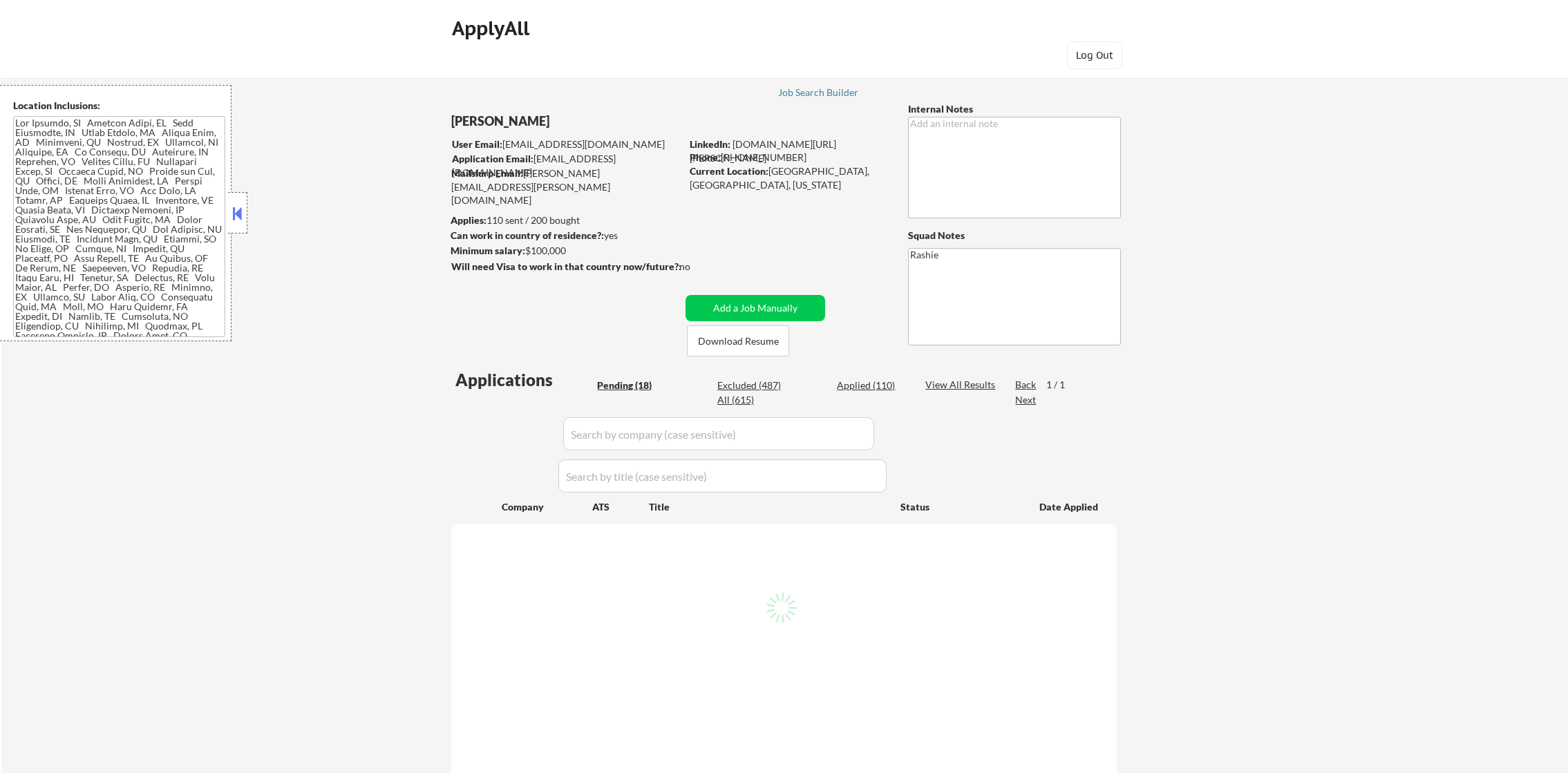
select select ""pending""
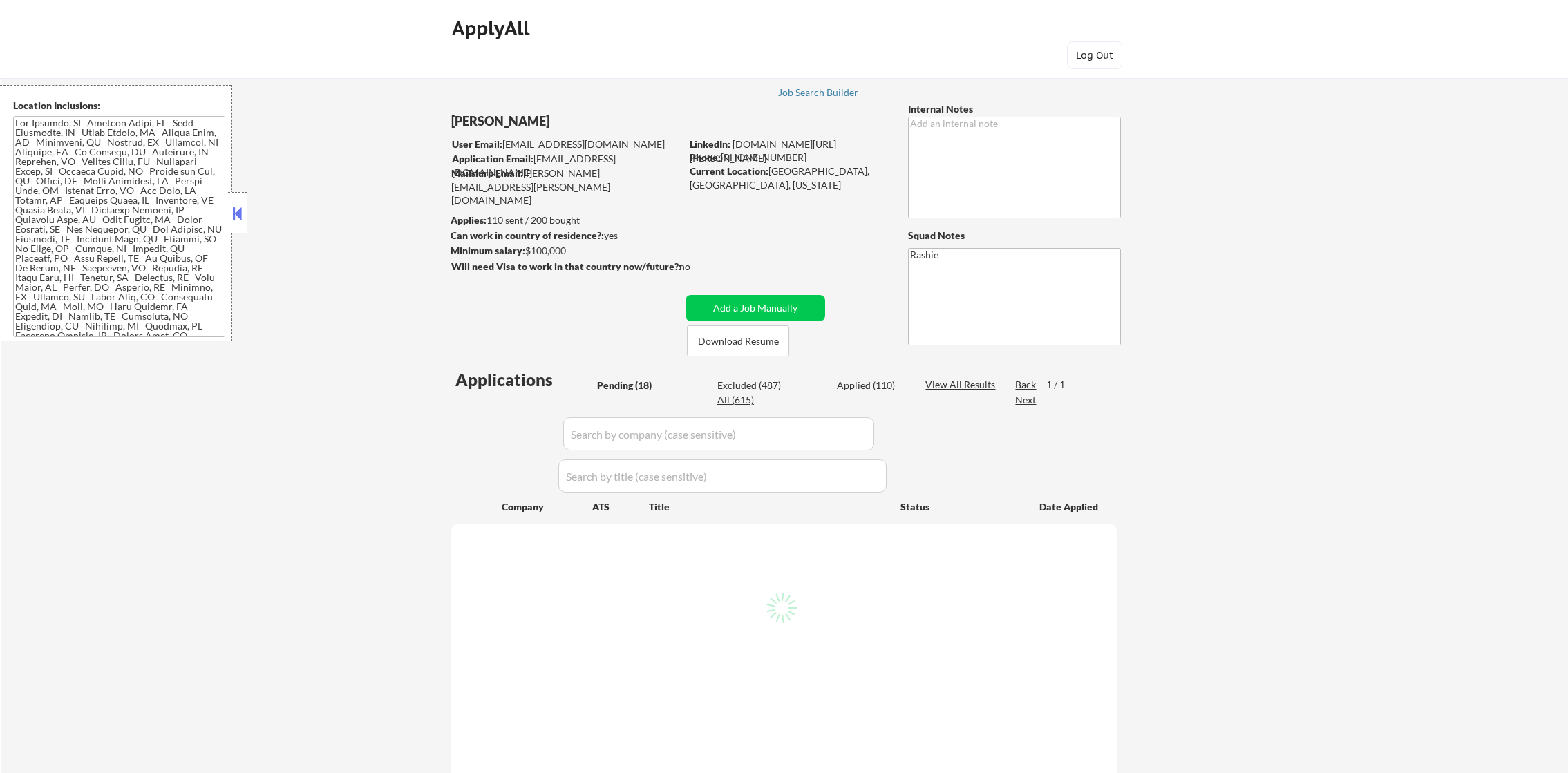
select select ""pending""
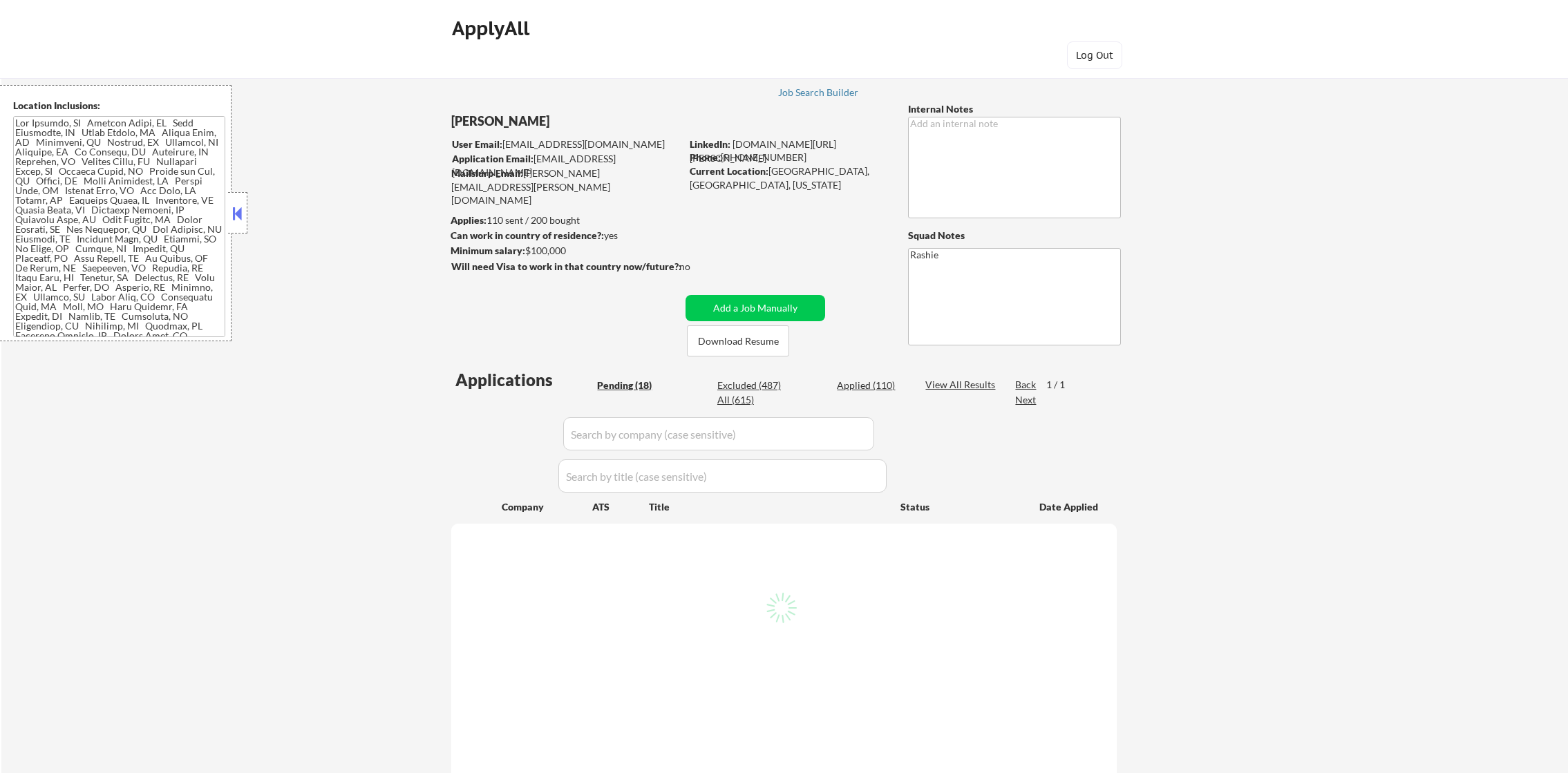
select select ""pending""
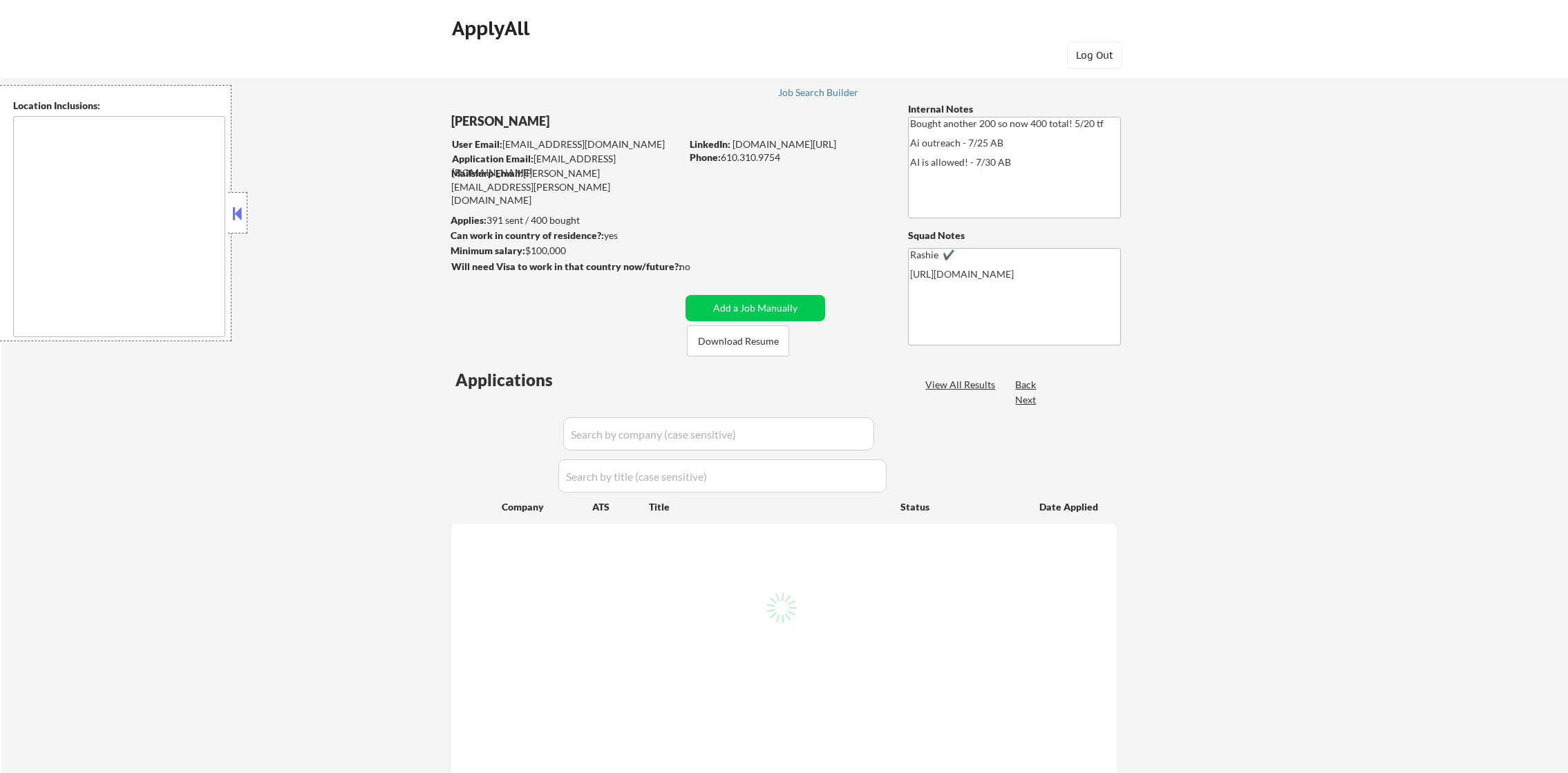
type textarea "[GEOGRAPHIC_DATA], [GEOGRAPHIC_DATA] [GEOGRAPHIC_DATA], [GEOGRAPHIC_DATA] [GEOG…"
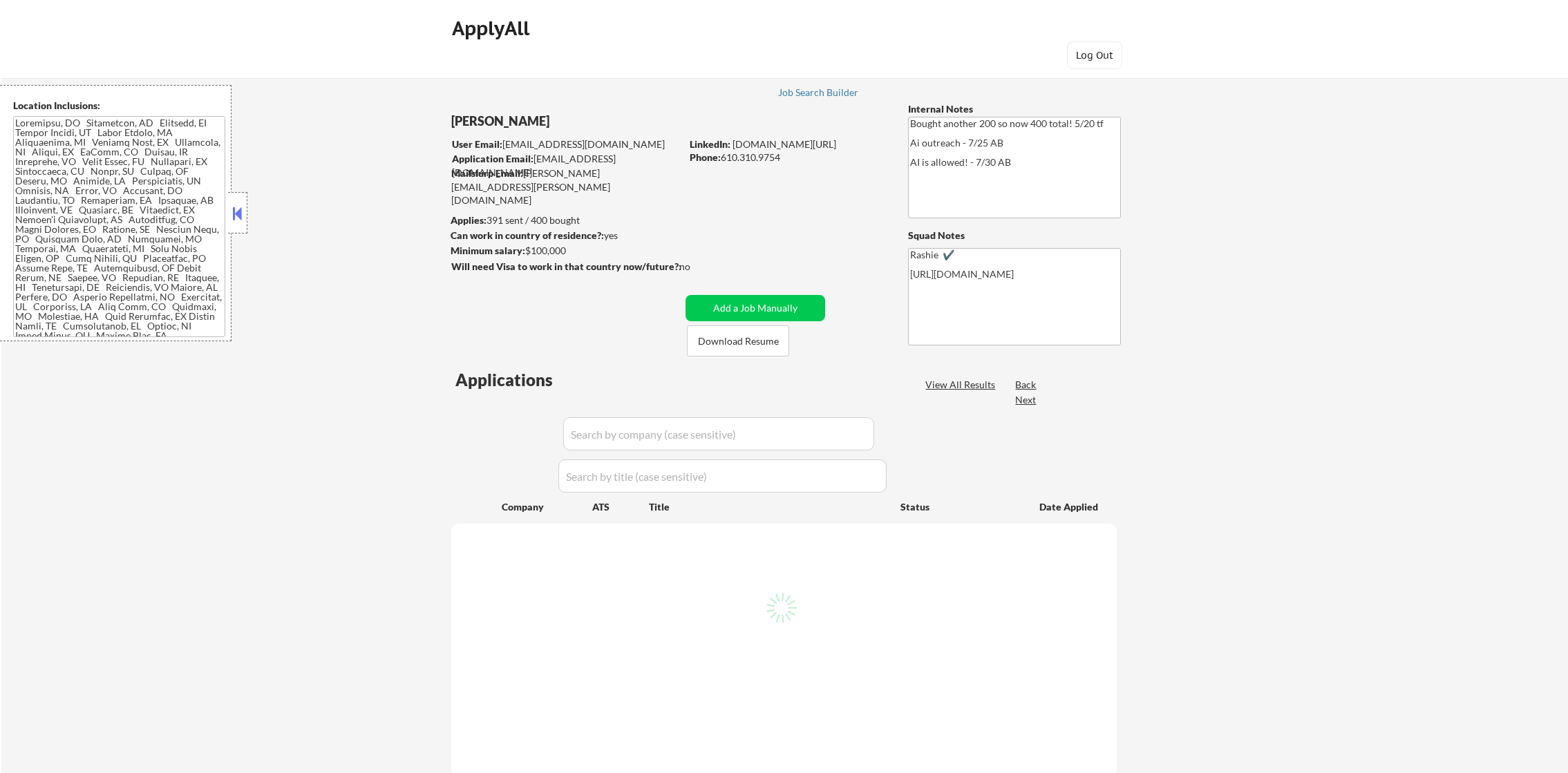
select select ""pending""
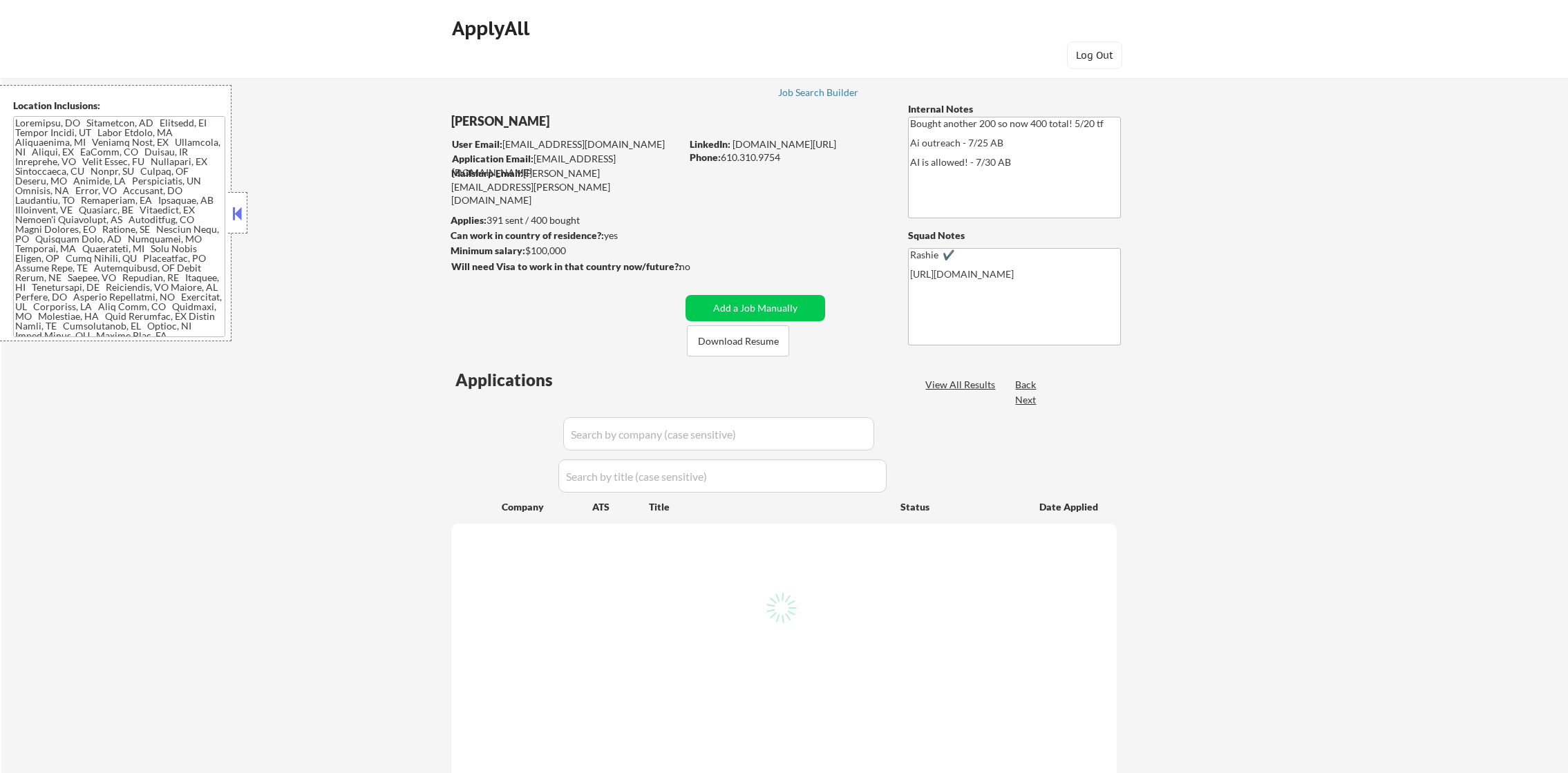
select select ""pending""
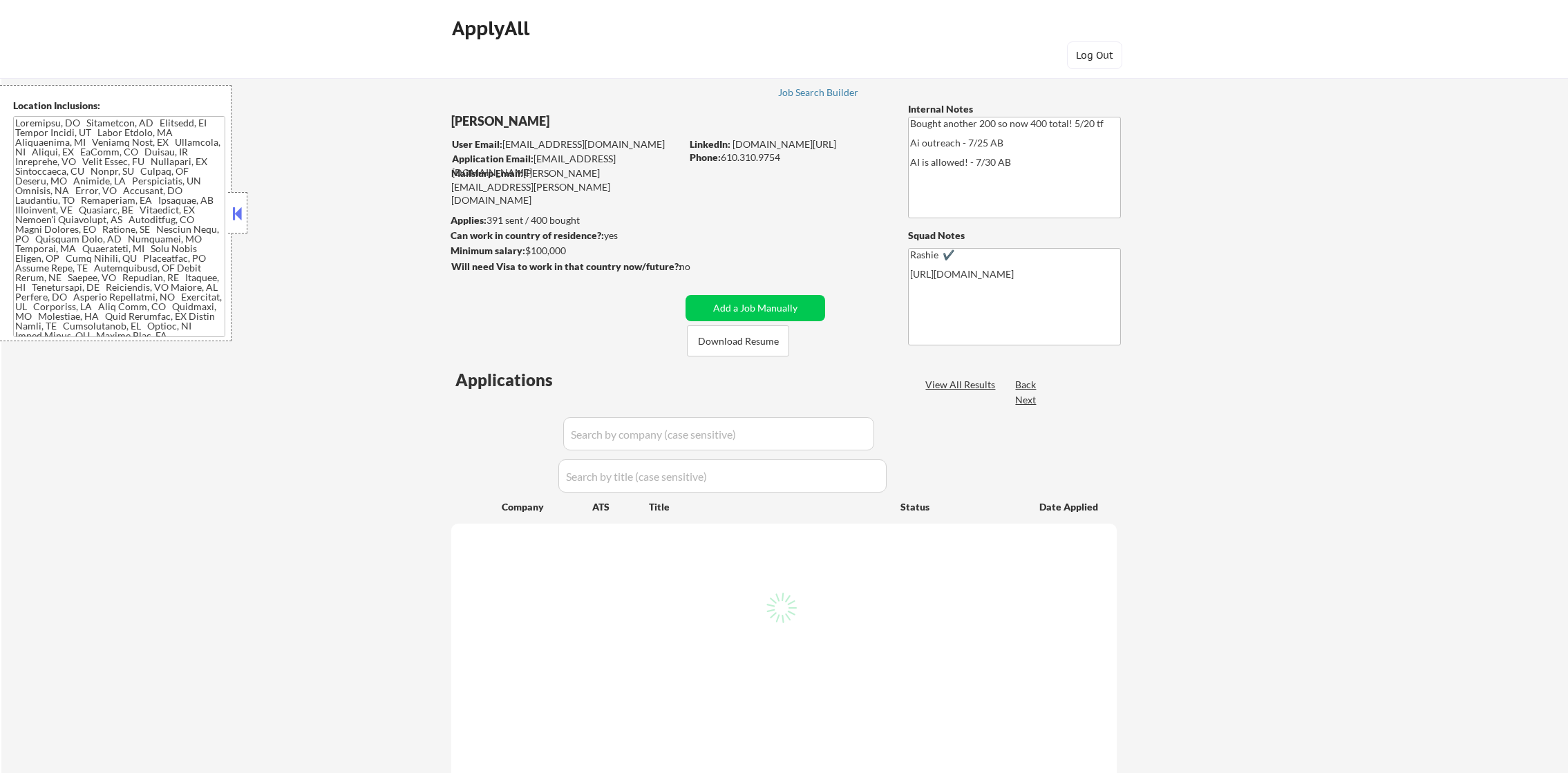
select select ""pending""
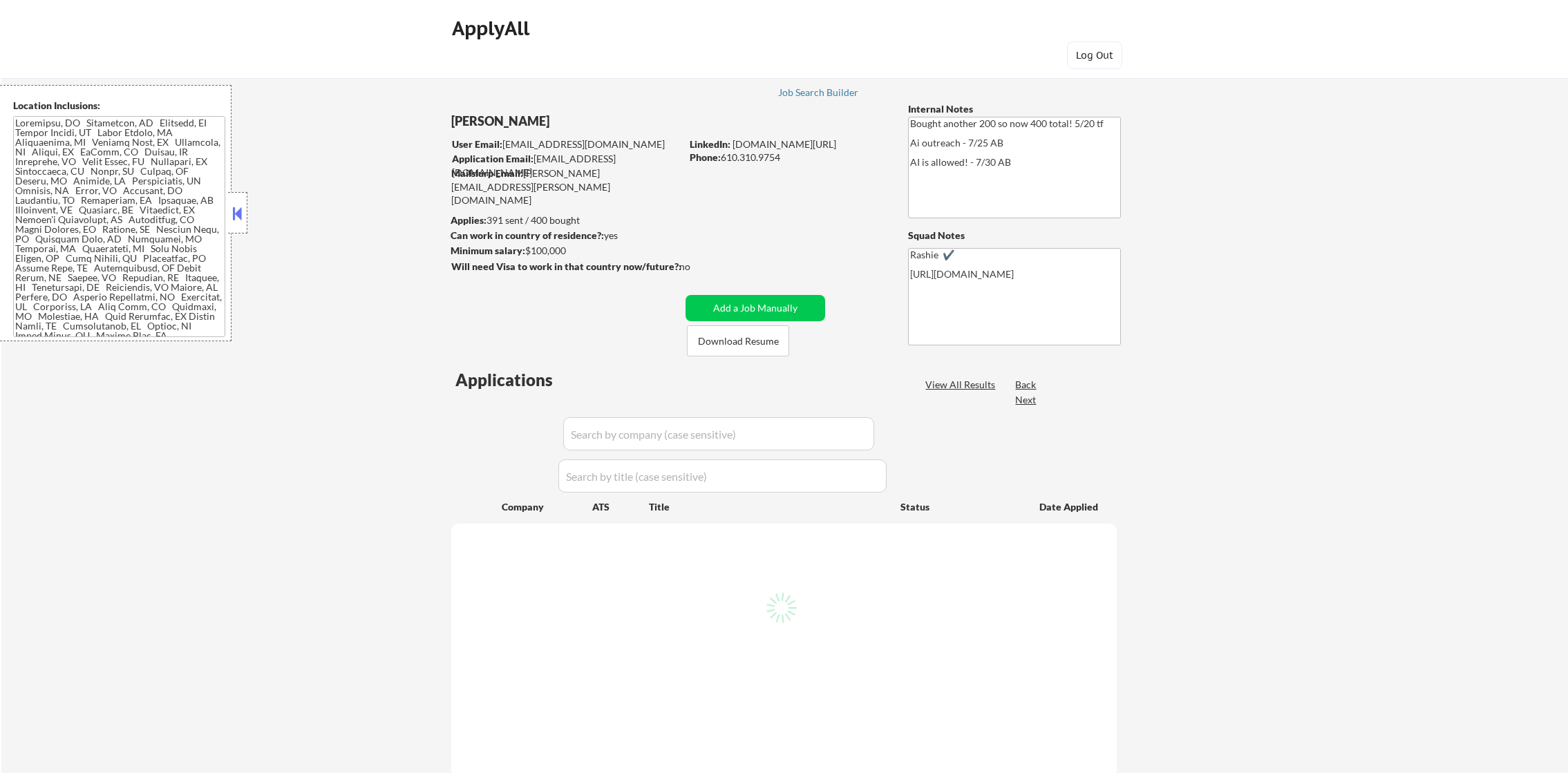
select select ""pending""
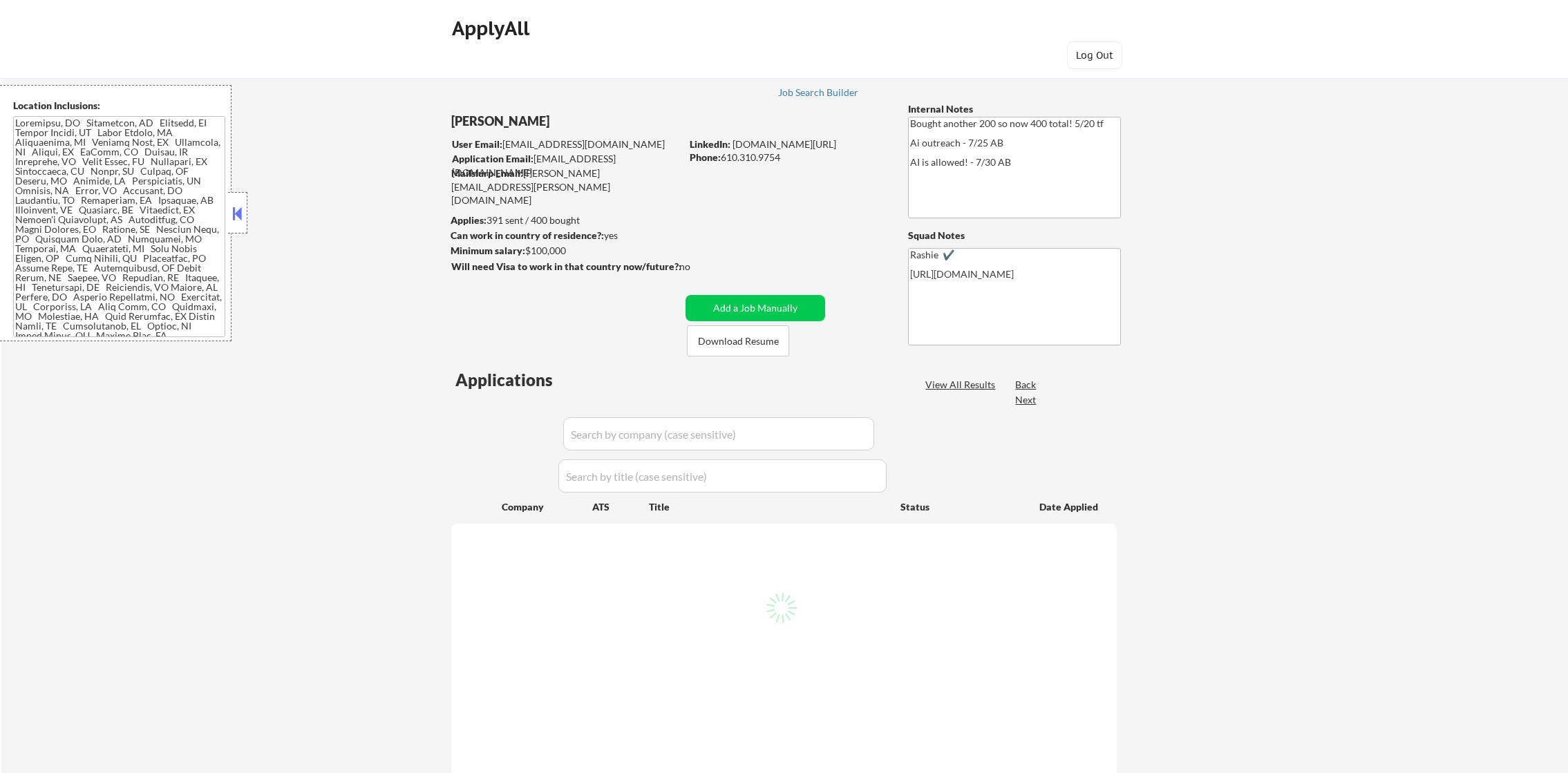
select select ""pending""
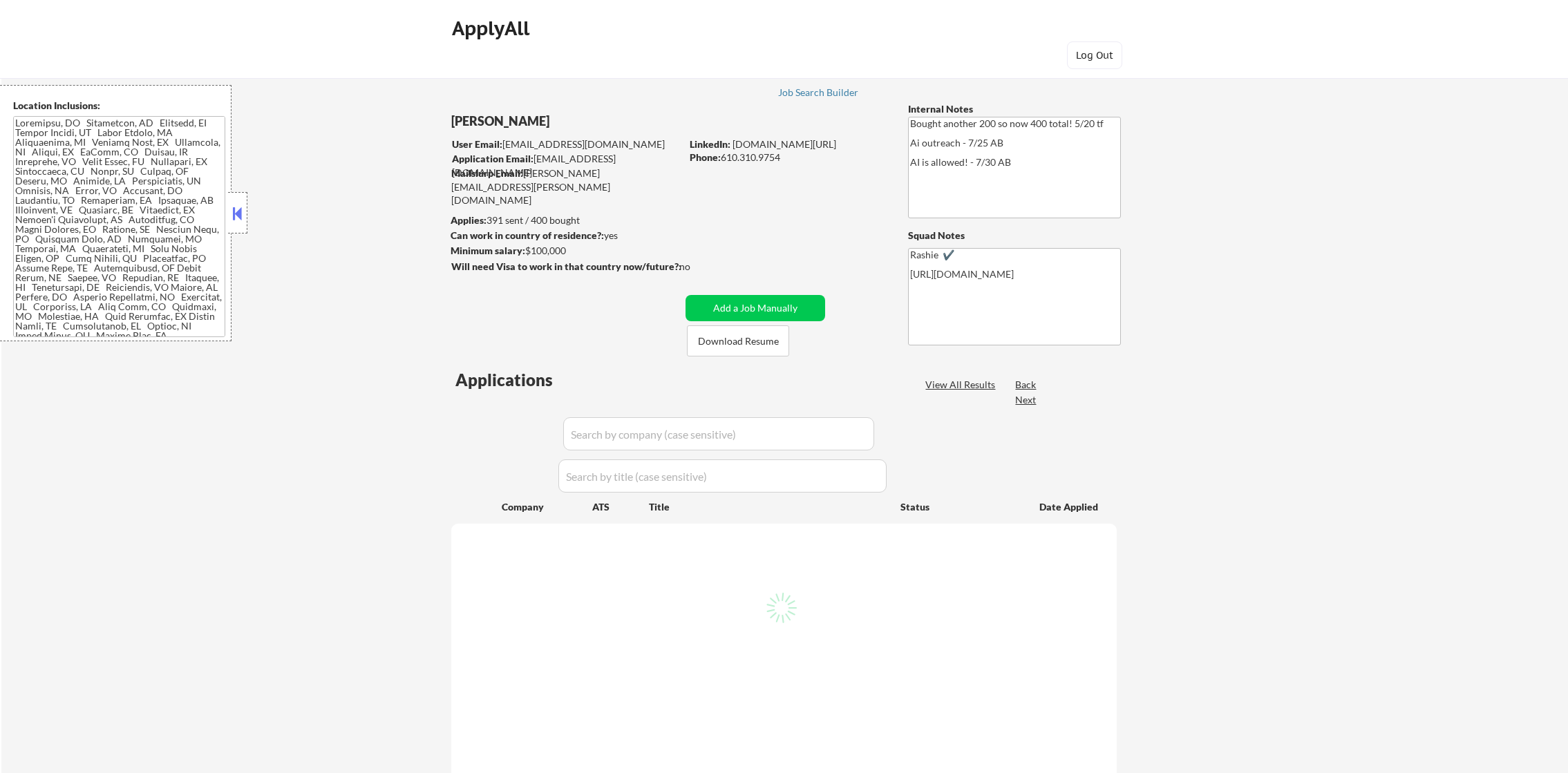
select select ""pending""
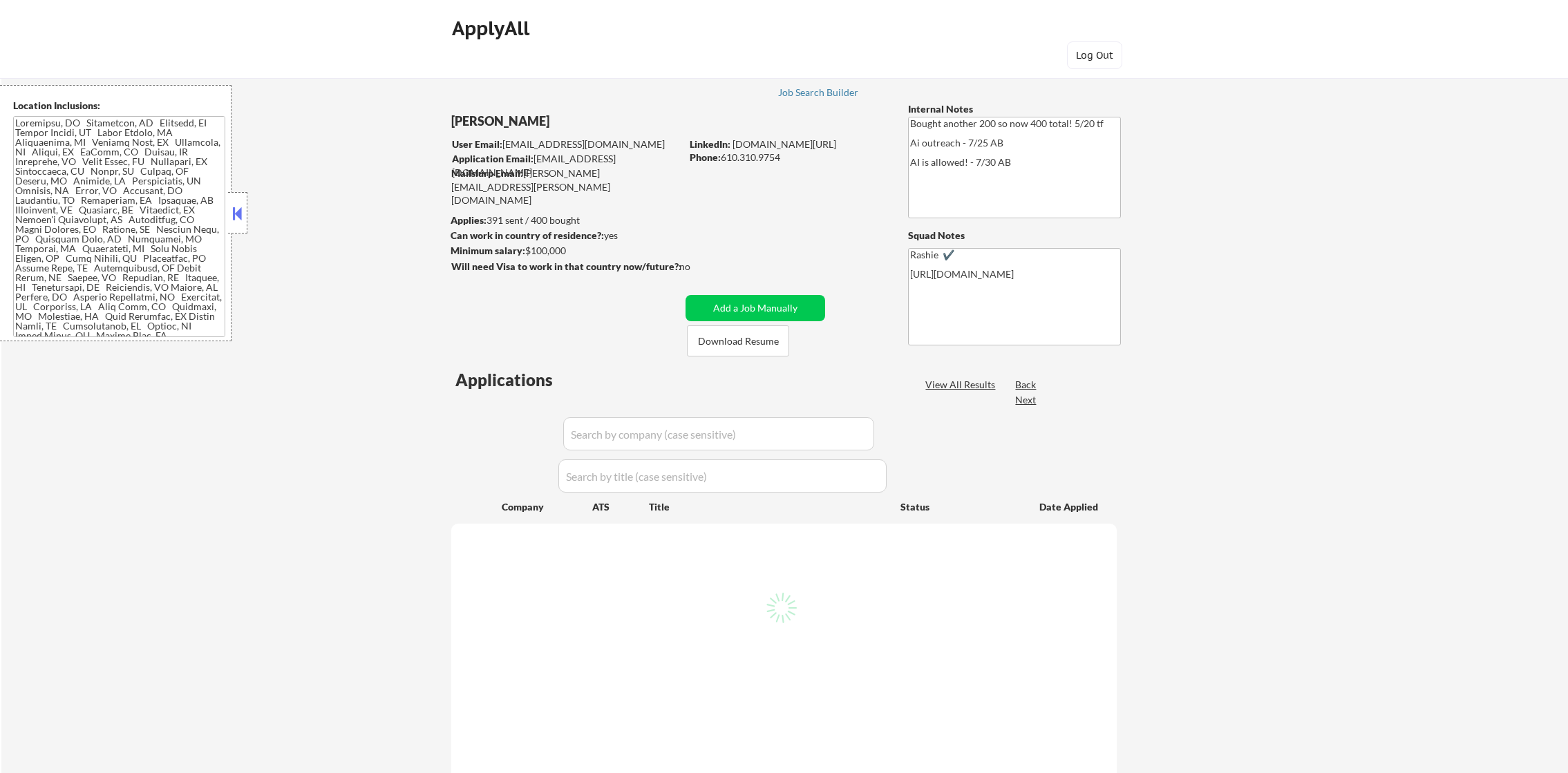
select select ""pending""
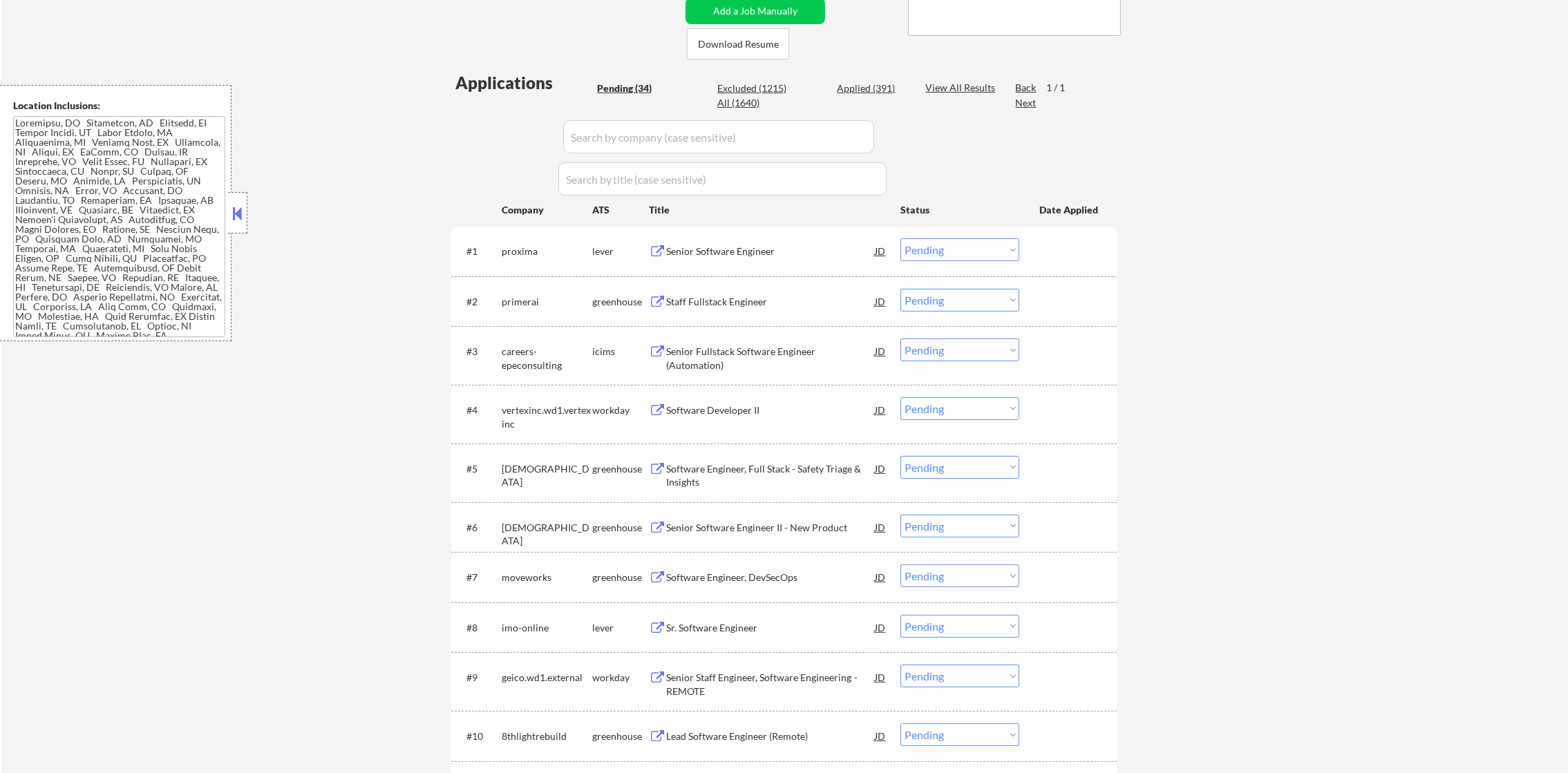
scroll to position [173, 0]
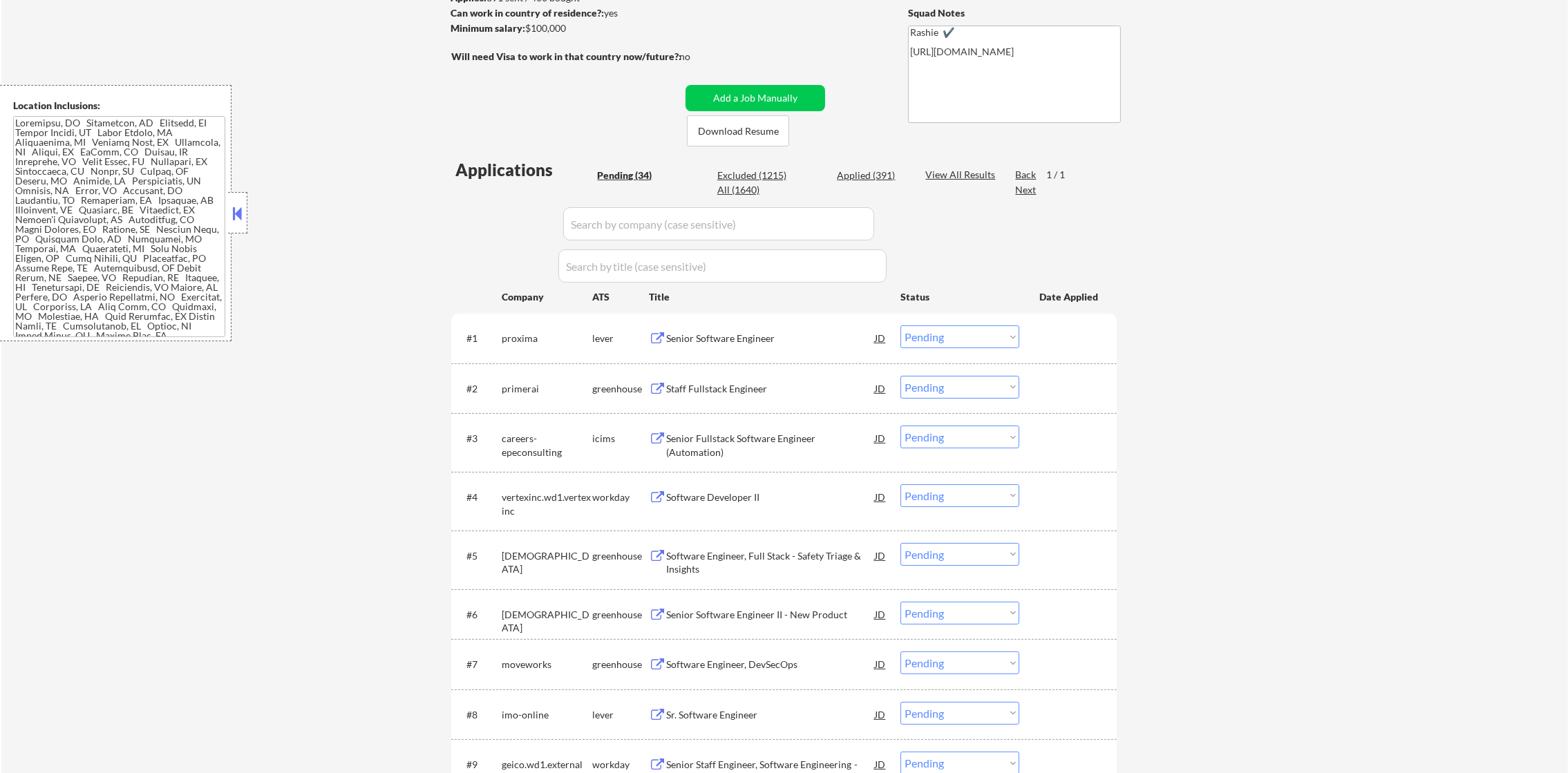
scroll to position [241, 0]
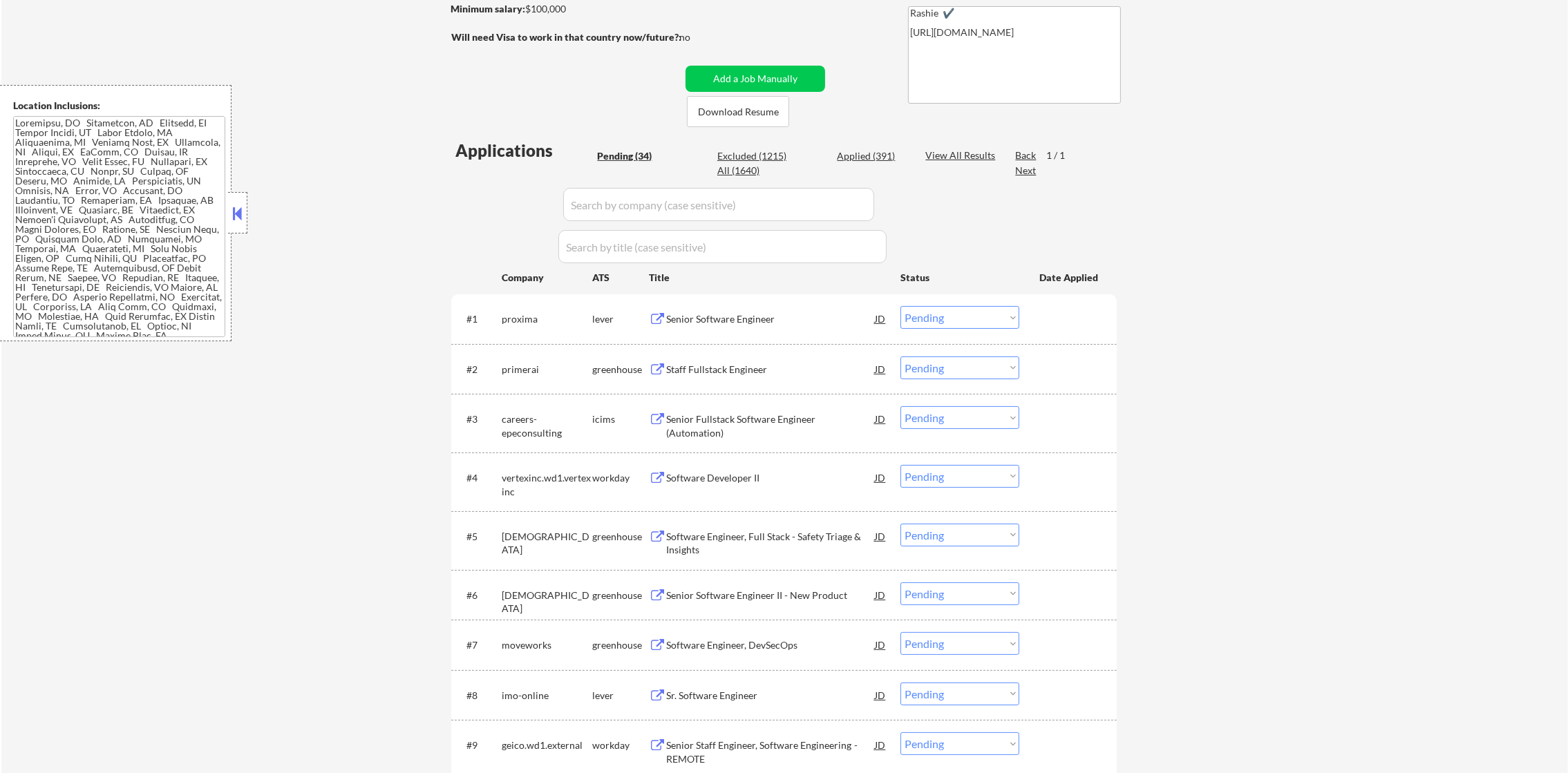
click at [520, 306] on div "proxima" at bounding box center [547, 319] width 90 height 25
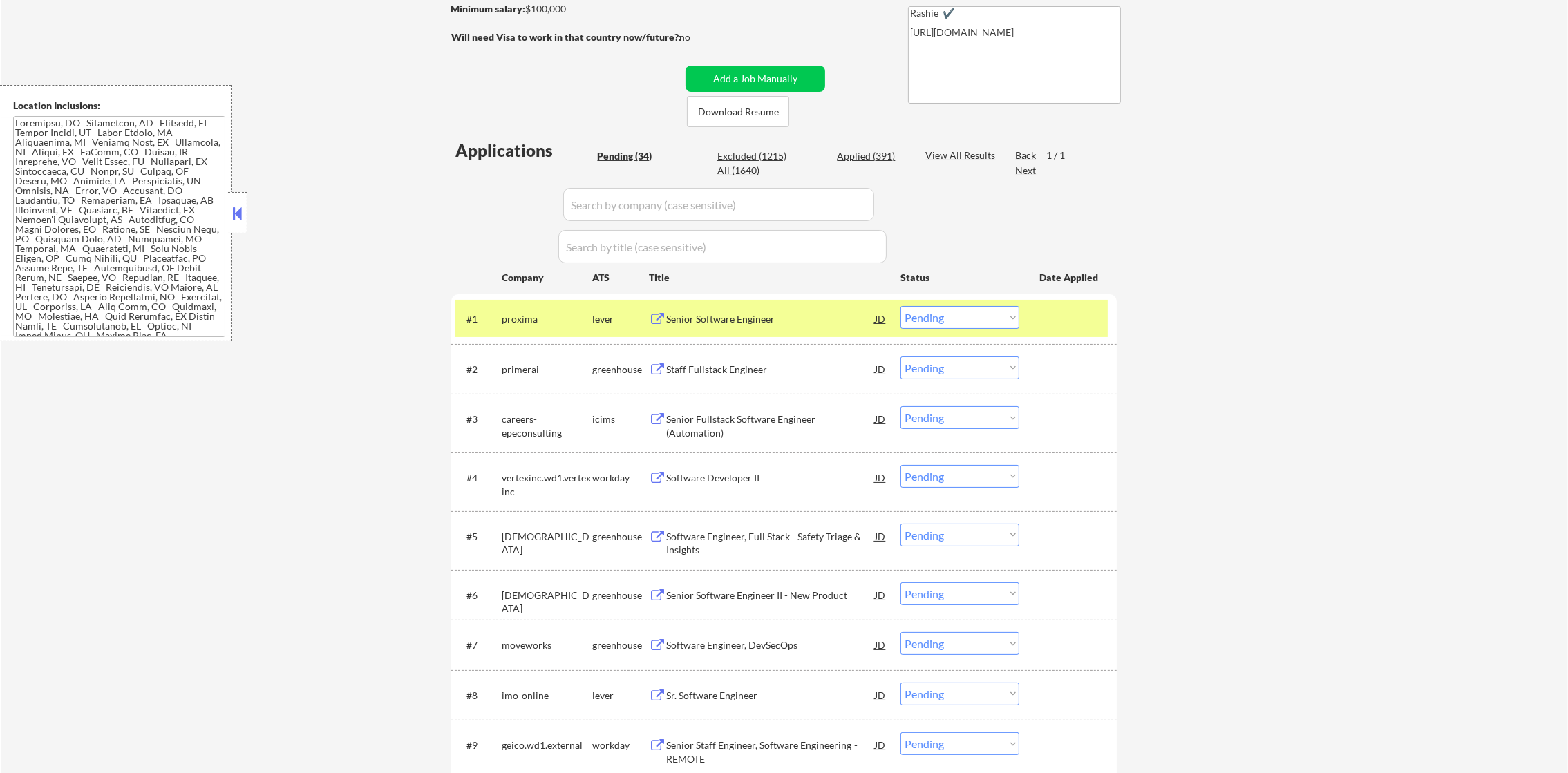
click at [520, 314] on div "proxima" at bounding box center [547, 319] width 90 height 14
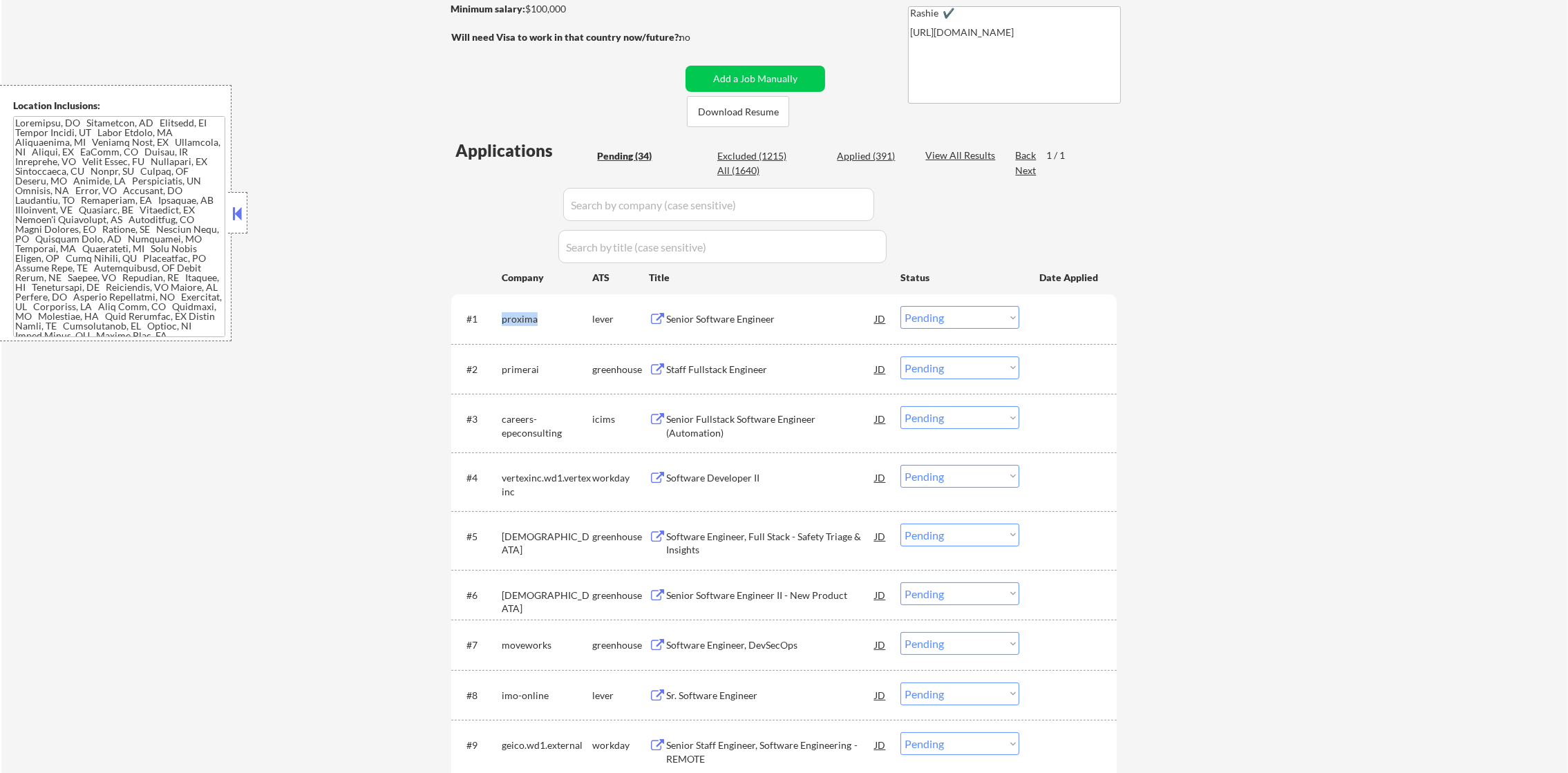
click at [520, 314] on div "proxima" at bounding box center [547, 319] width 90 height 14
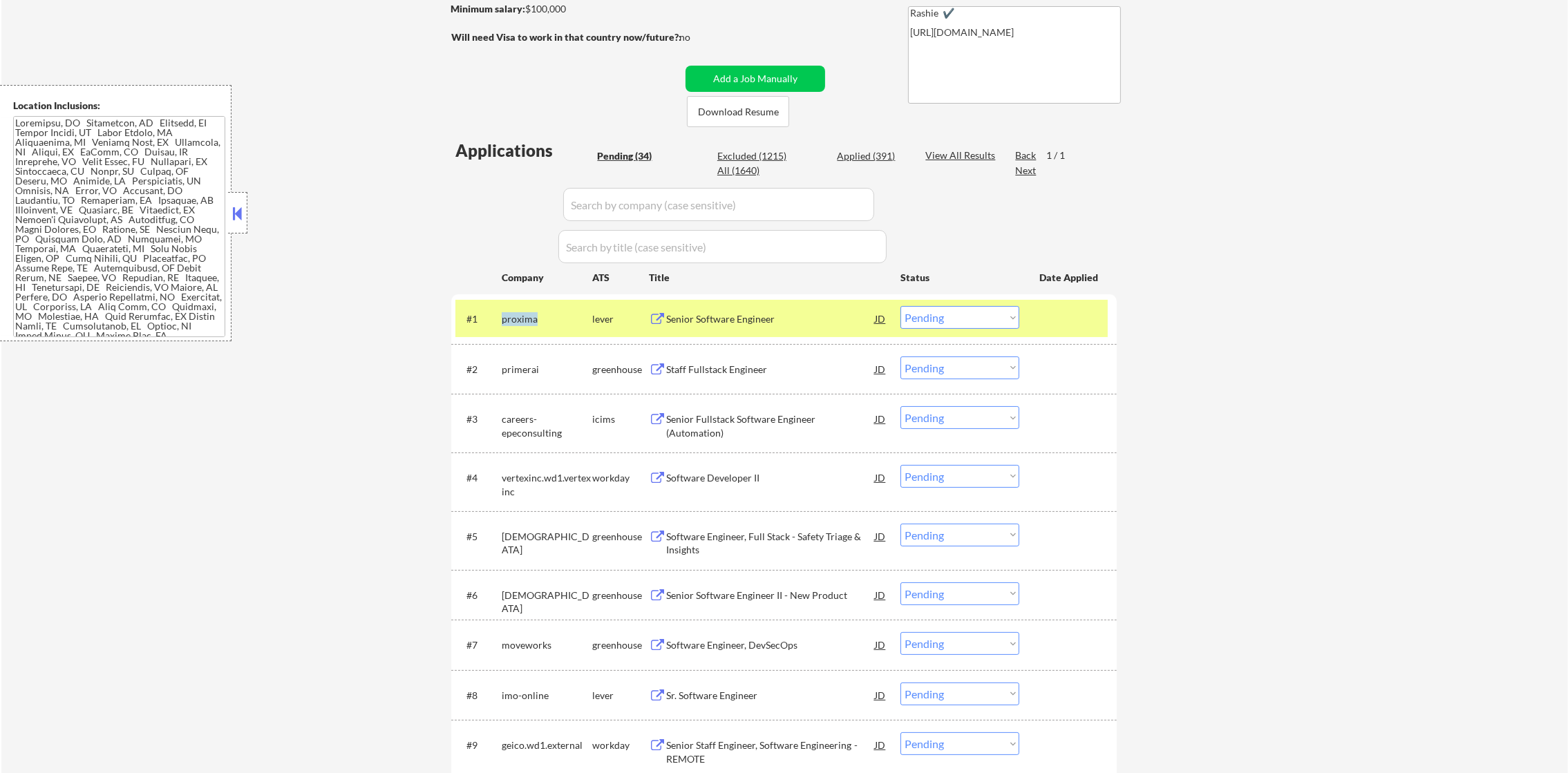
copy div "proxima"
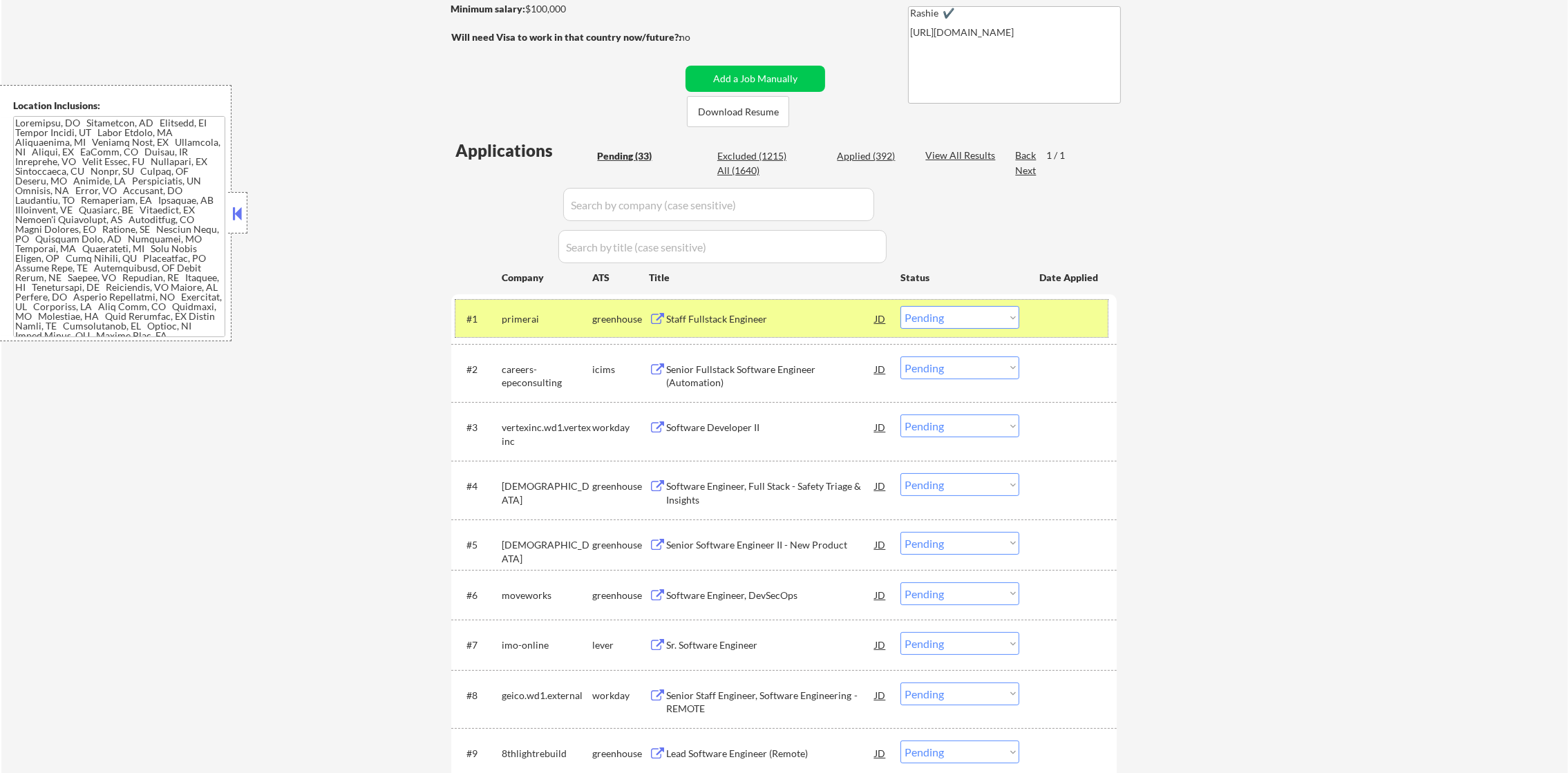
click at [520, 319] on div "primerai" at bounding box center [547, 319] width 90 height 14
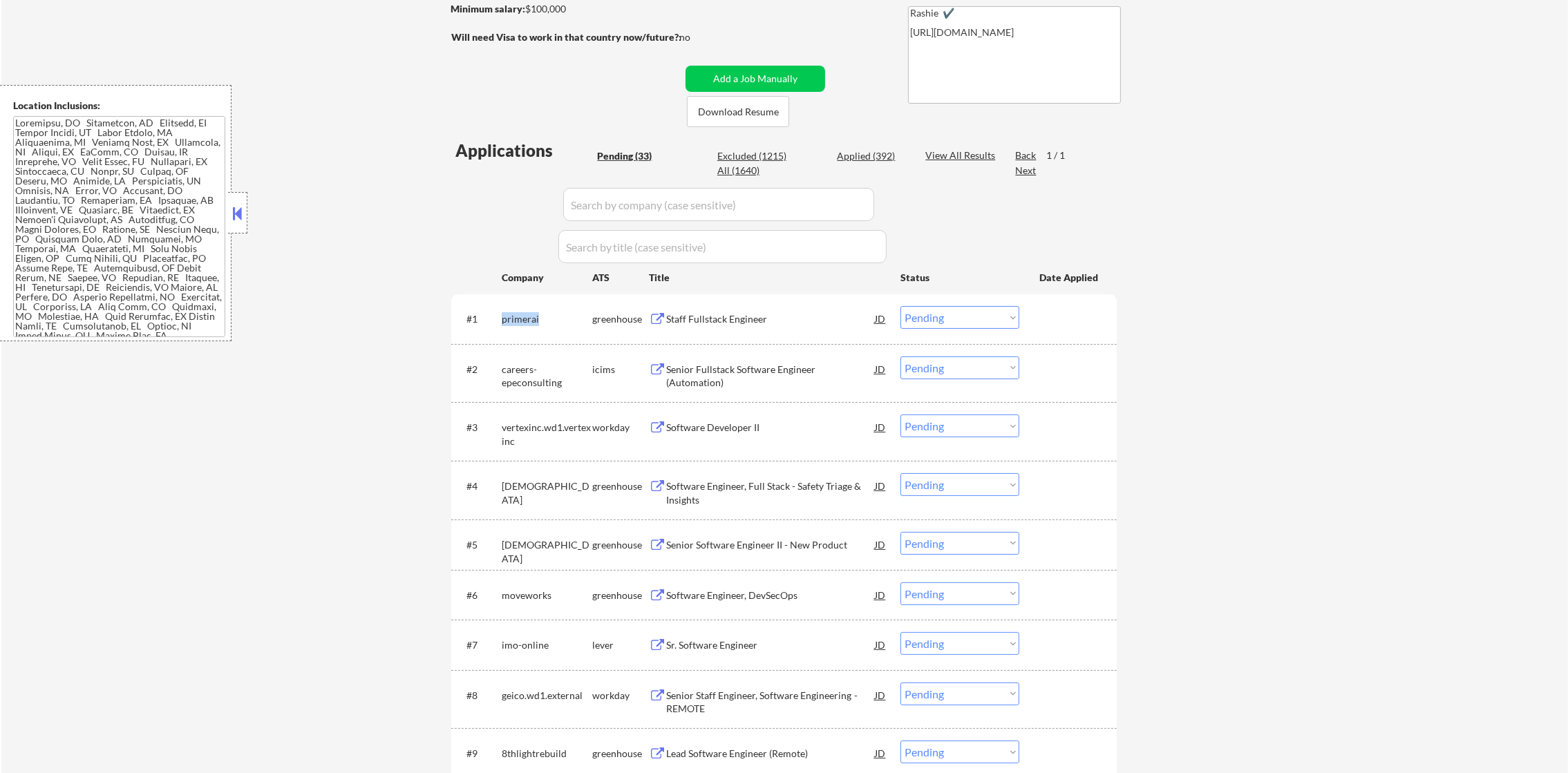
click at [520, 319] on div "primerai" at bounding box center [547, 319] width 90 height 14
copy div "primerai"
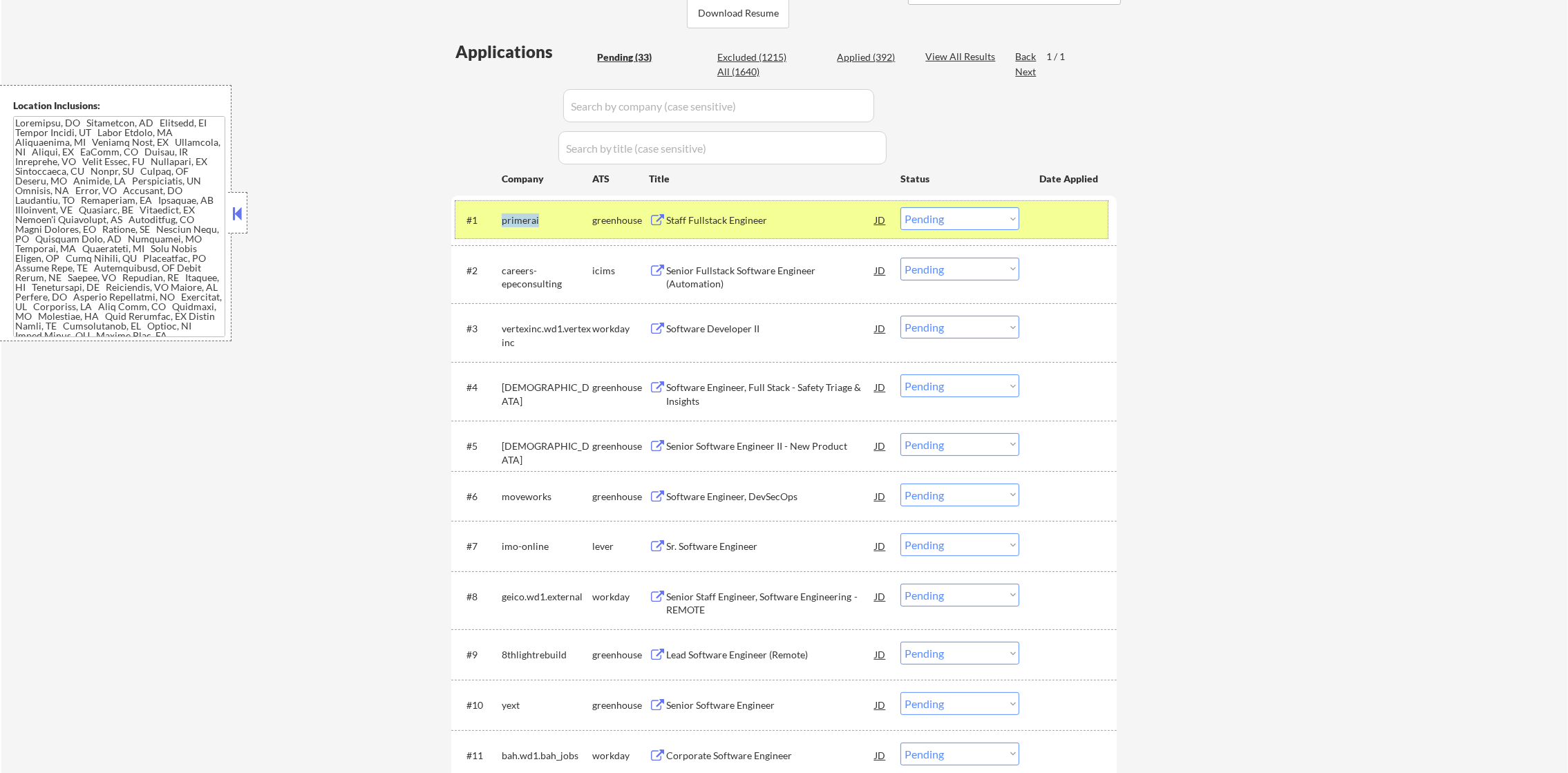
scroll to position [346, 0]
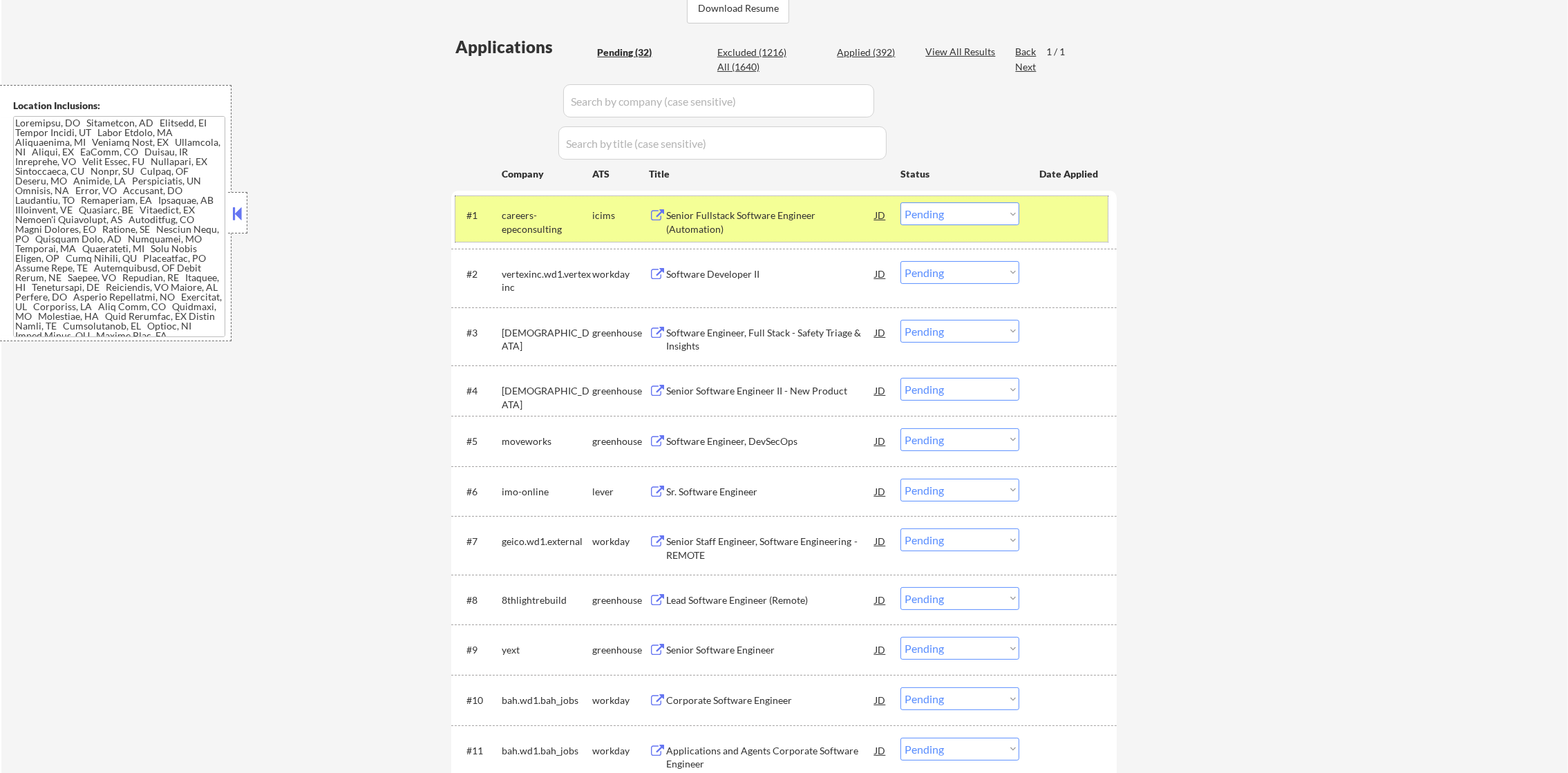
click at [524, 227] on div "careers-epeconsulting" at bounding box center [547, 222] width 90 height 27
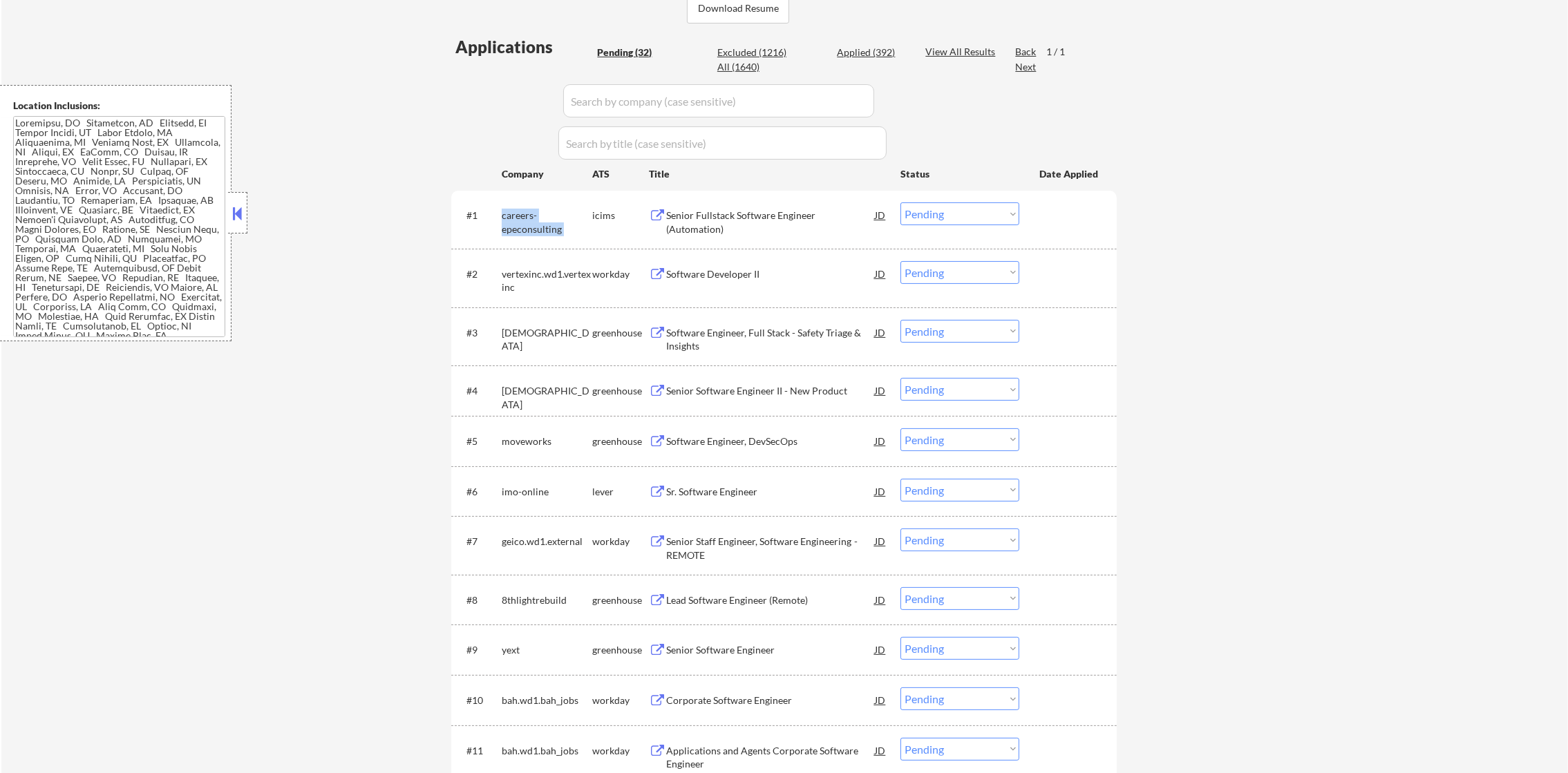
copy div "careers-epeconsulting"
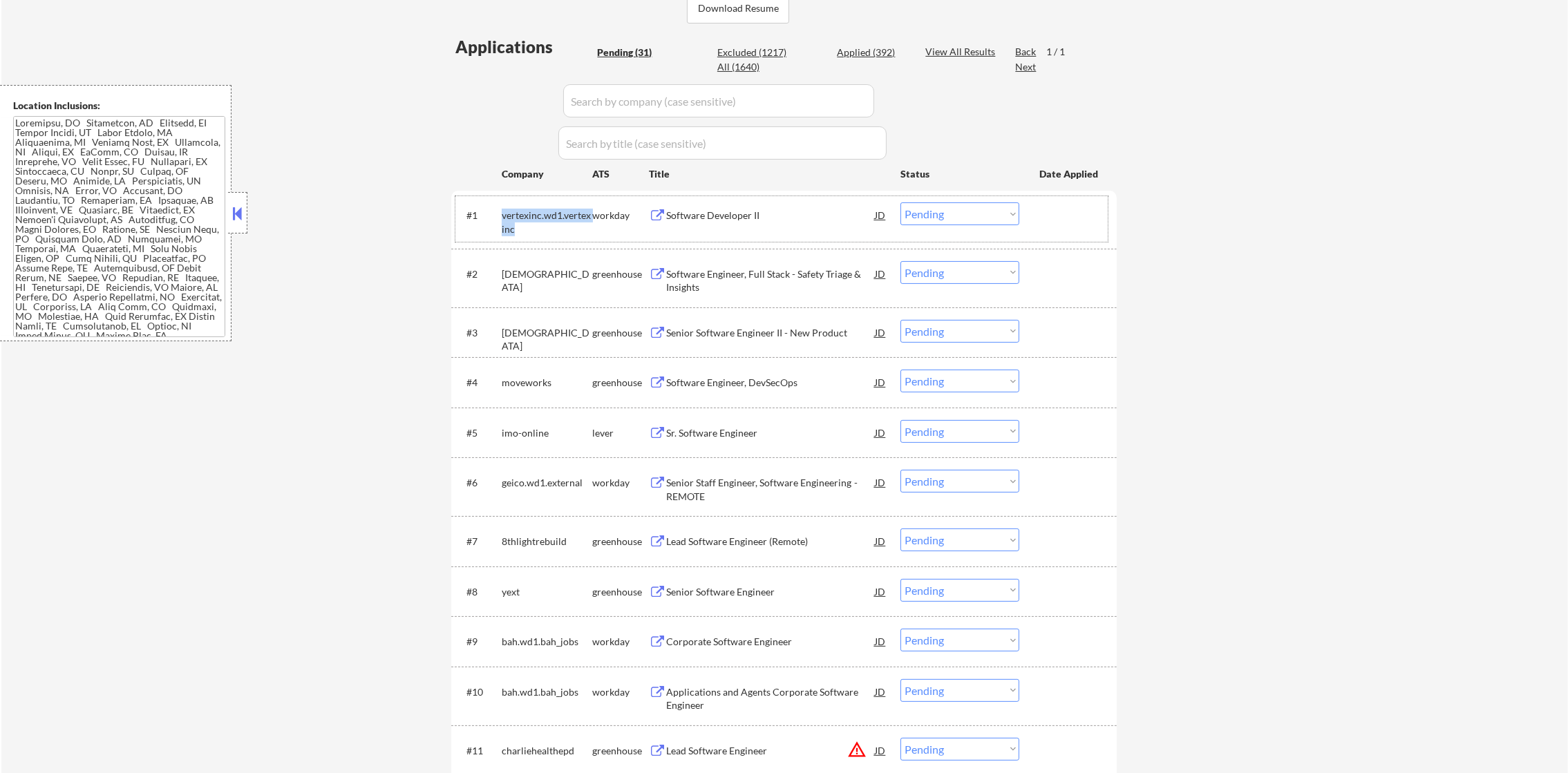
copy div "careers-epeconsulting"
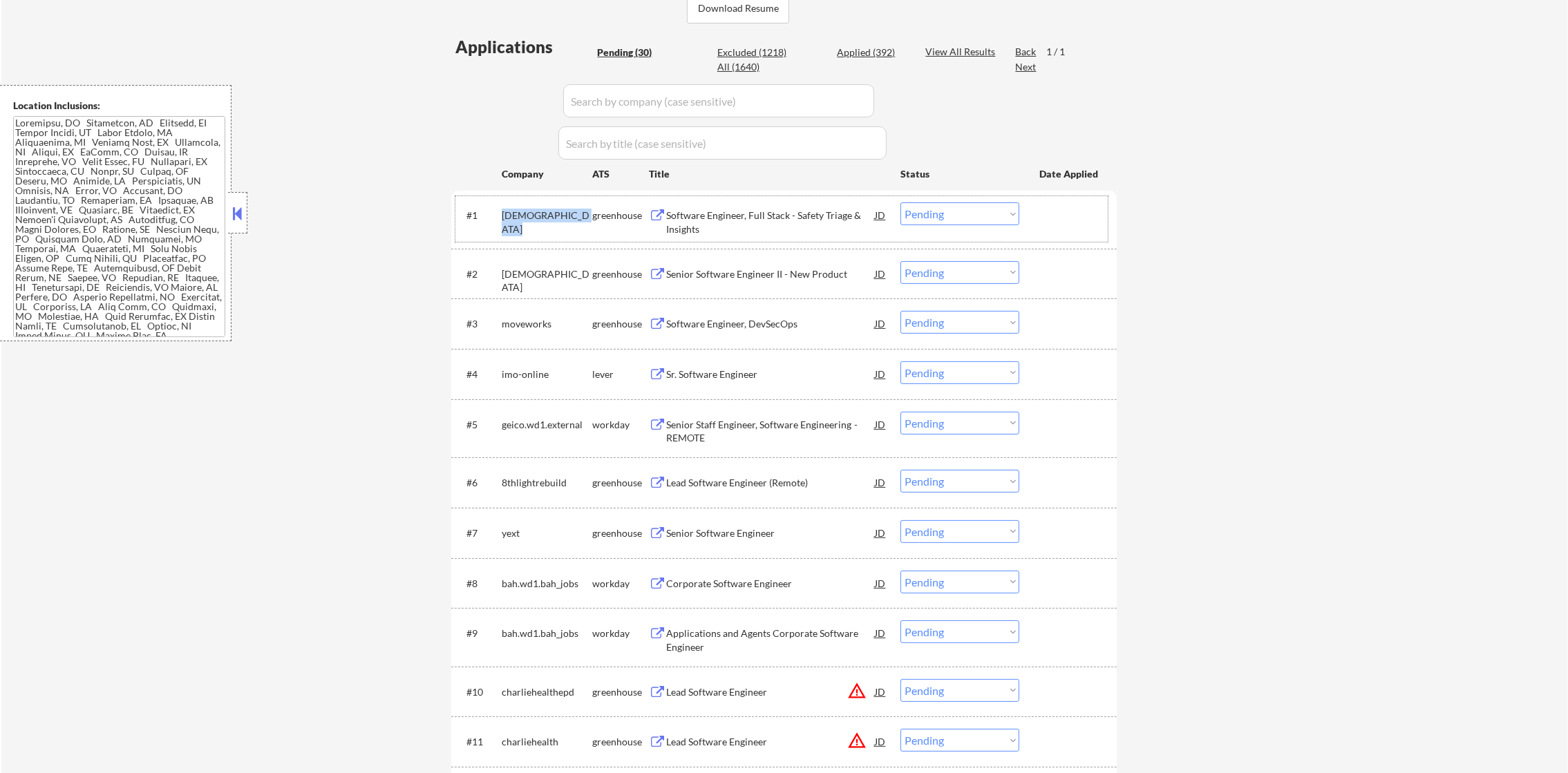
copy div "careers-epeconsulting"
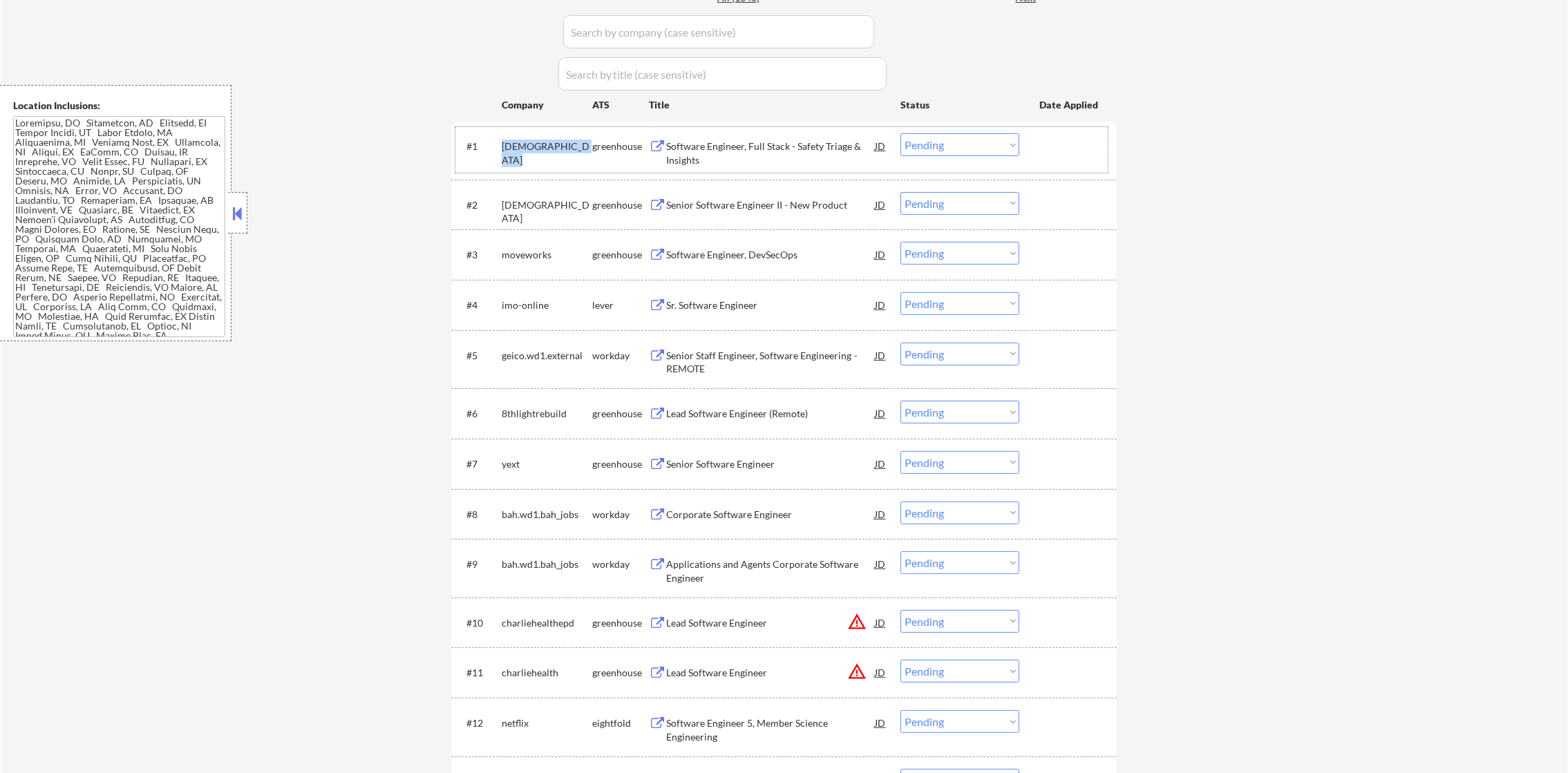
scroll to position [415, 0]
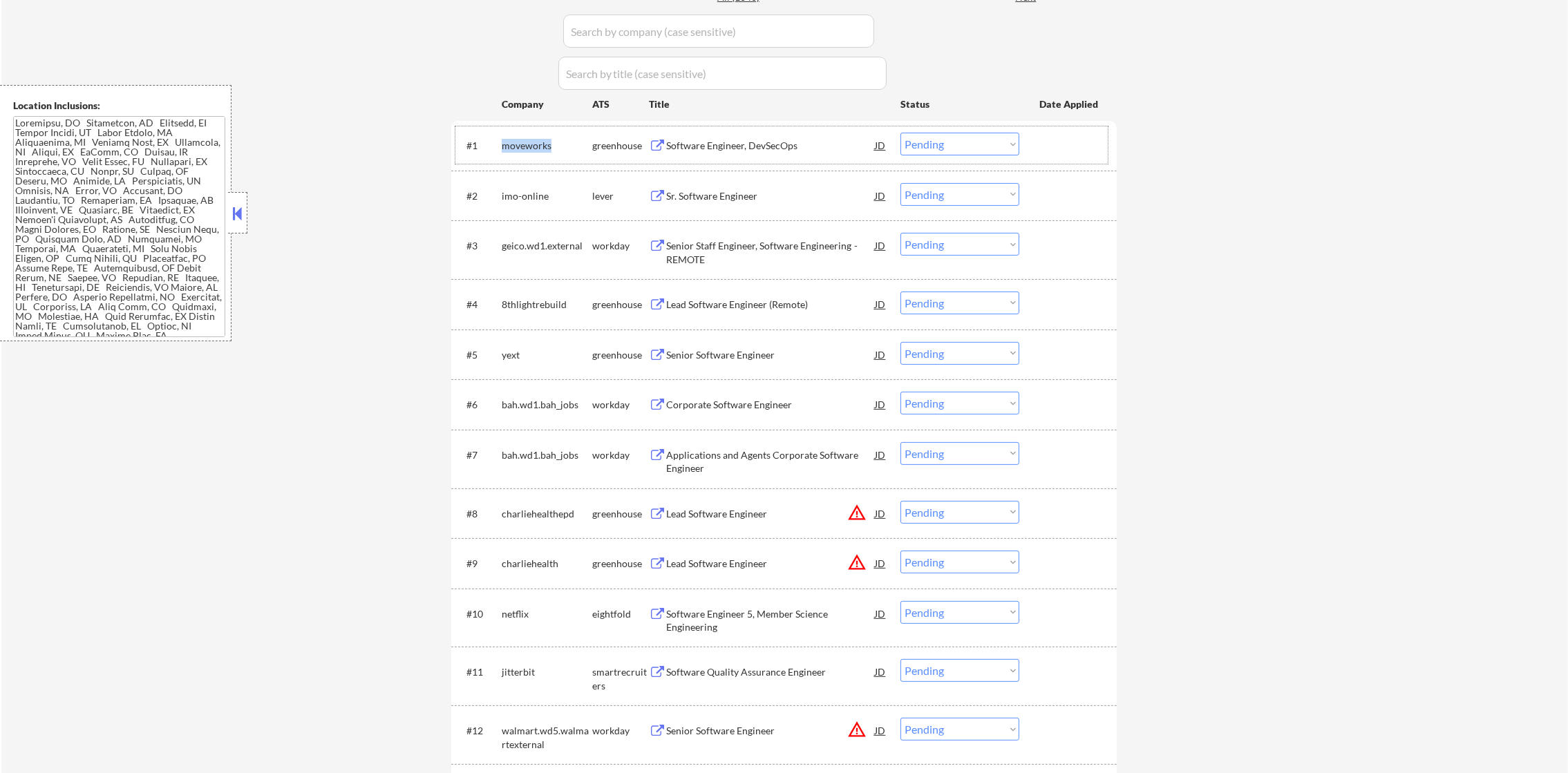
copy div "careers-epeconsulting"
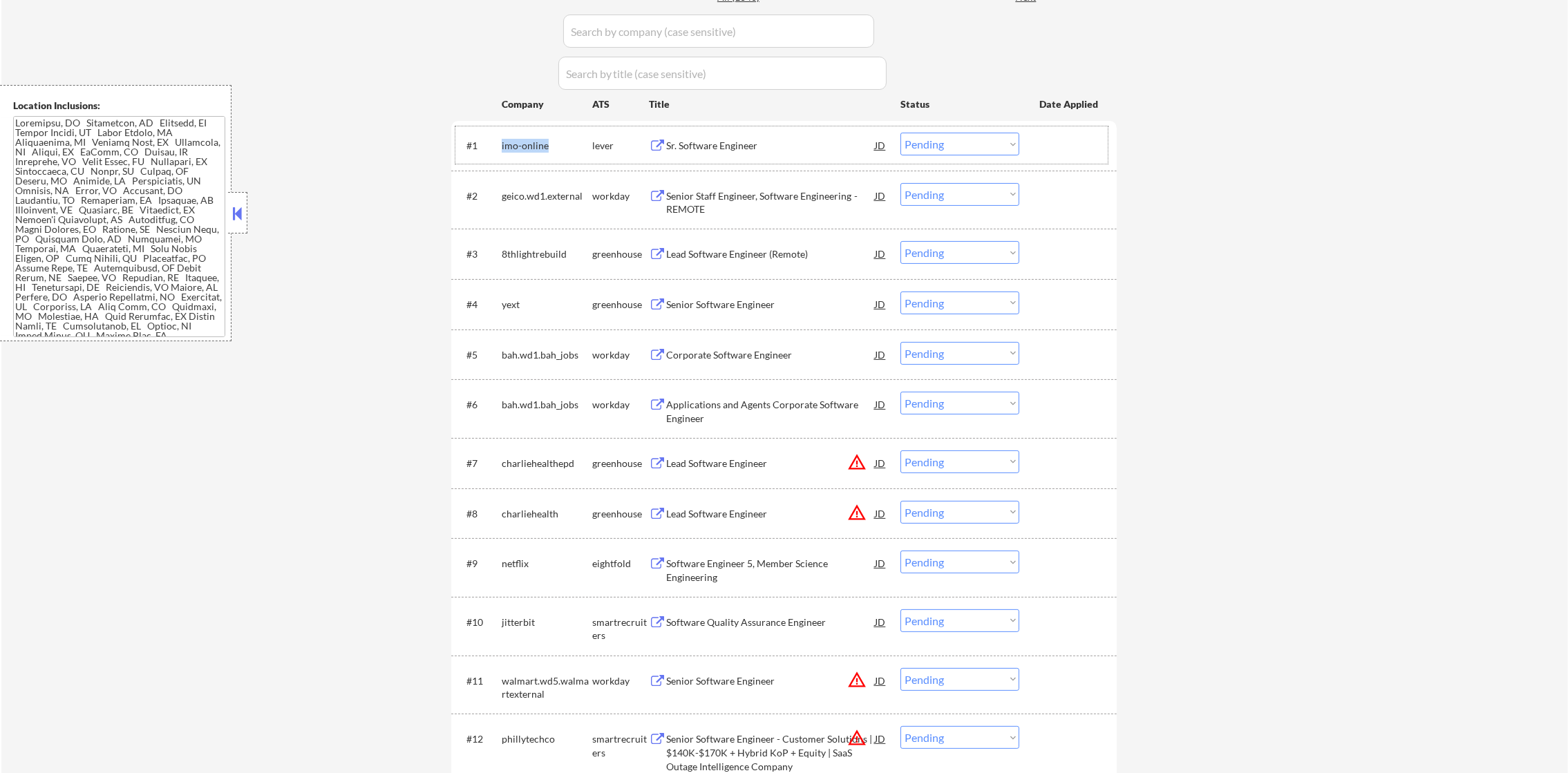
copy div "careers-epeconsulting"
select select ""pending""
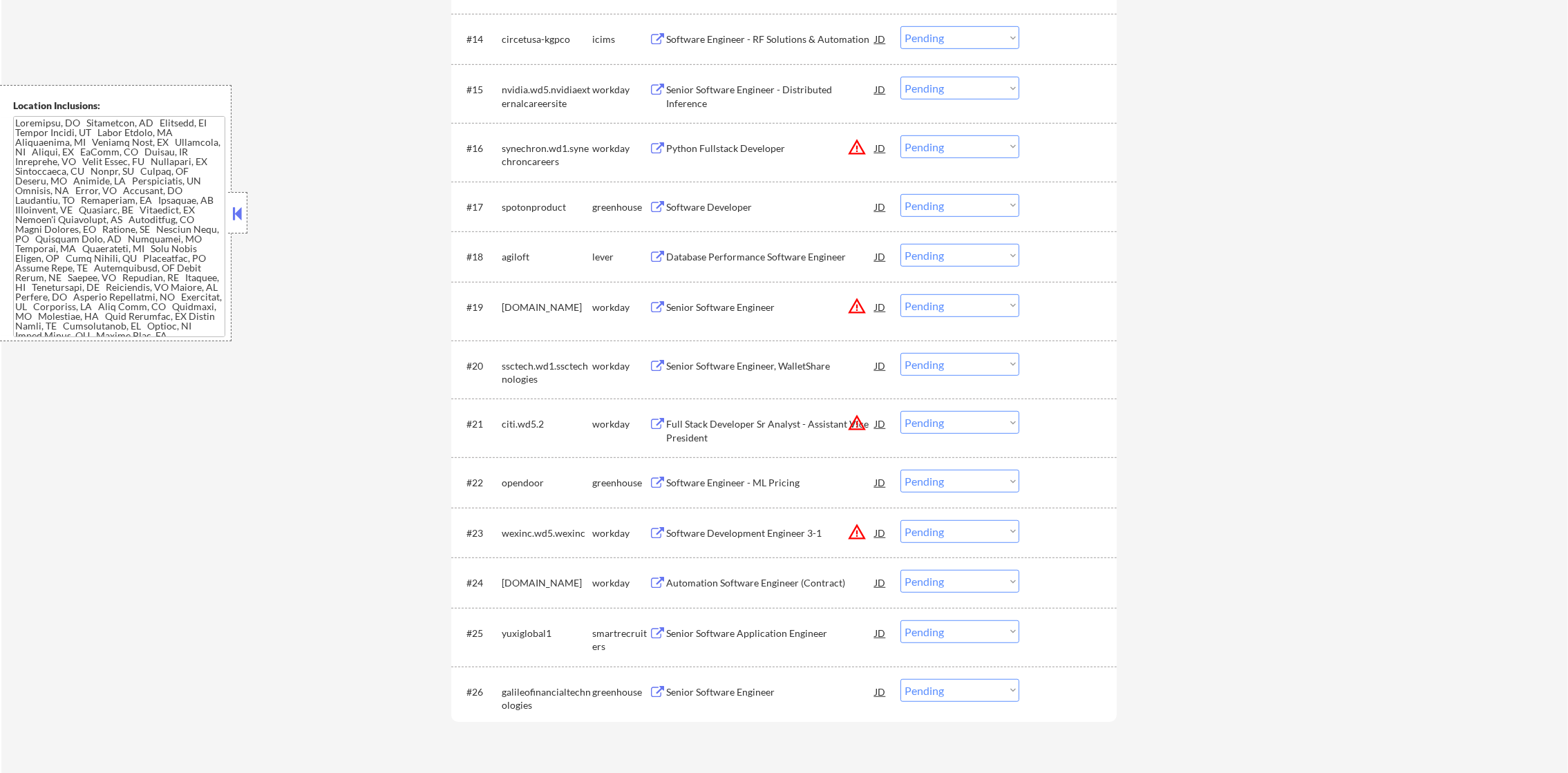
scroll to position [1847, 0]
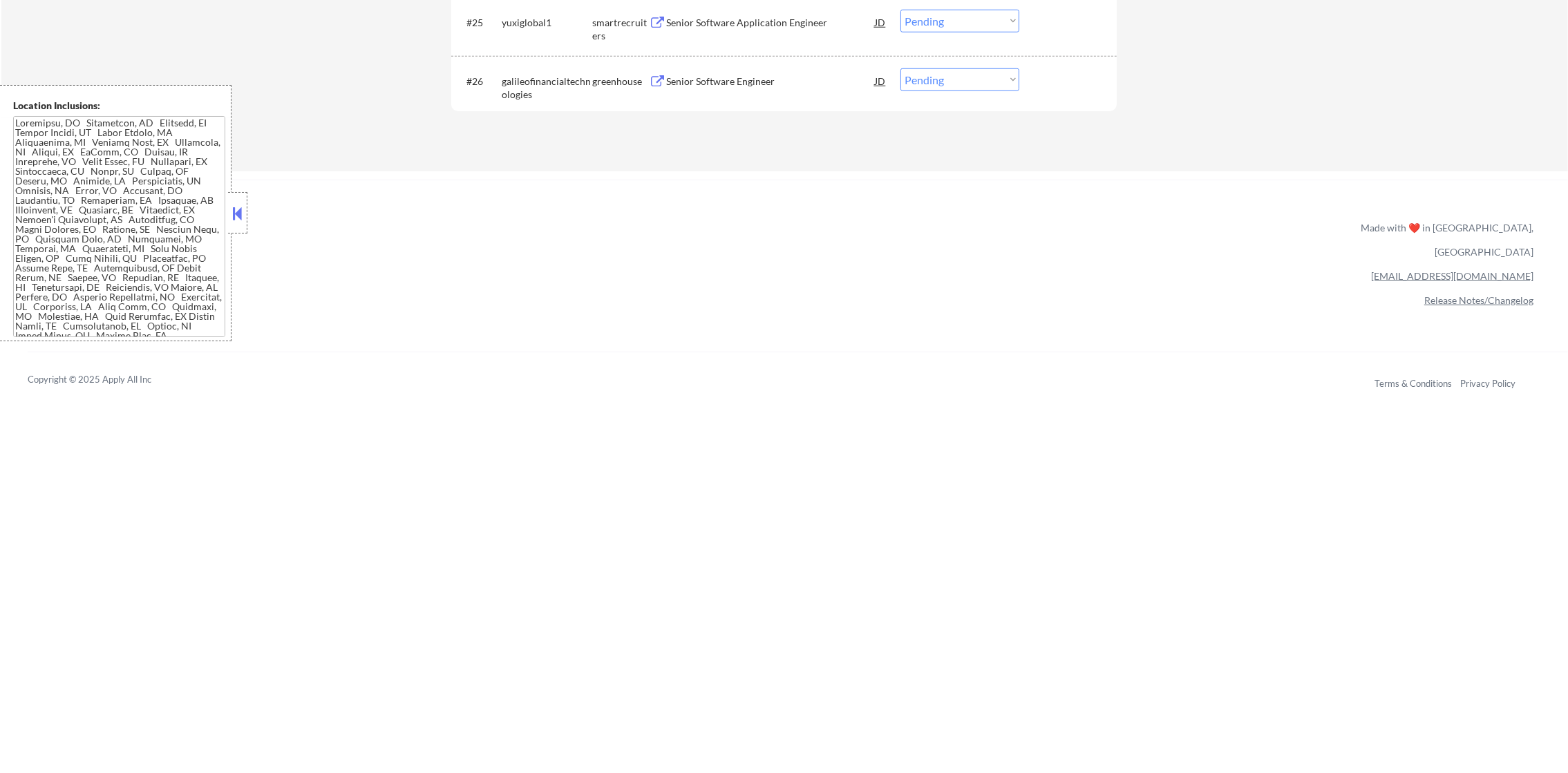
click at [515, 93] on div "galileofinancialtechnologies" at bounding box center [547, 88] width 90 height 27
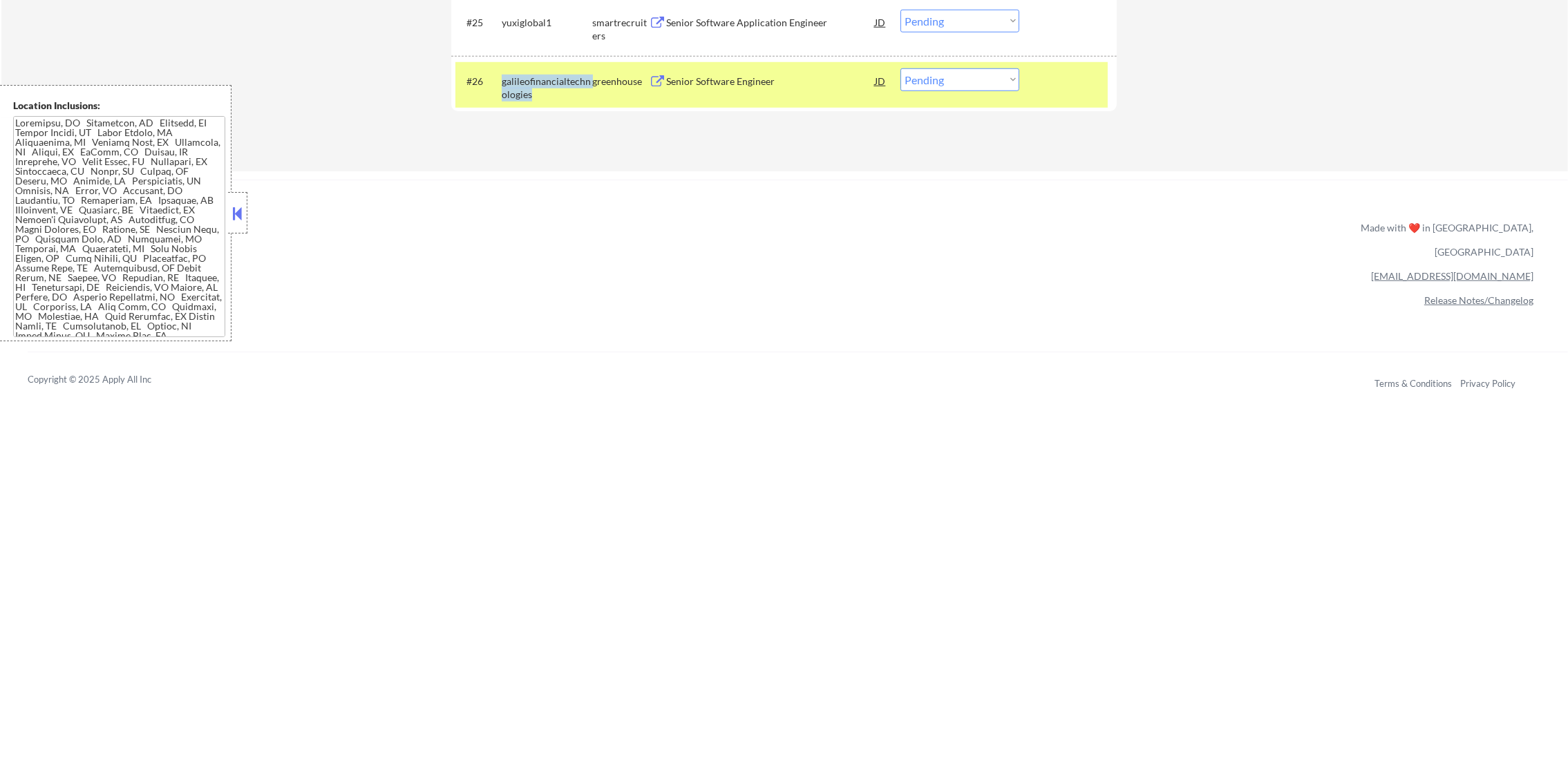
click at [515, 93] on div "galileofinancialtechnologies" at bounding box center [547, 88] width 90 height 27
copy div "galileofinancialtechnologies"
click at [950, 85] on select "Choose an option... Pending Applied Excluded (Questions) Excluded (Expired) Exc…" at bounding box center [959, 79] width 119 height 23
select select ""excluded""
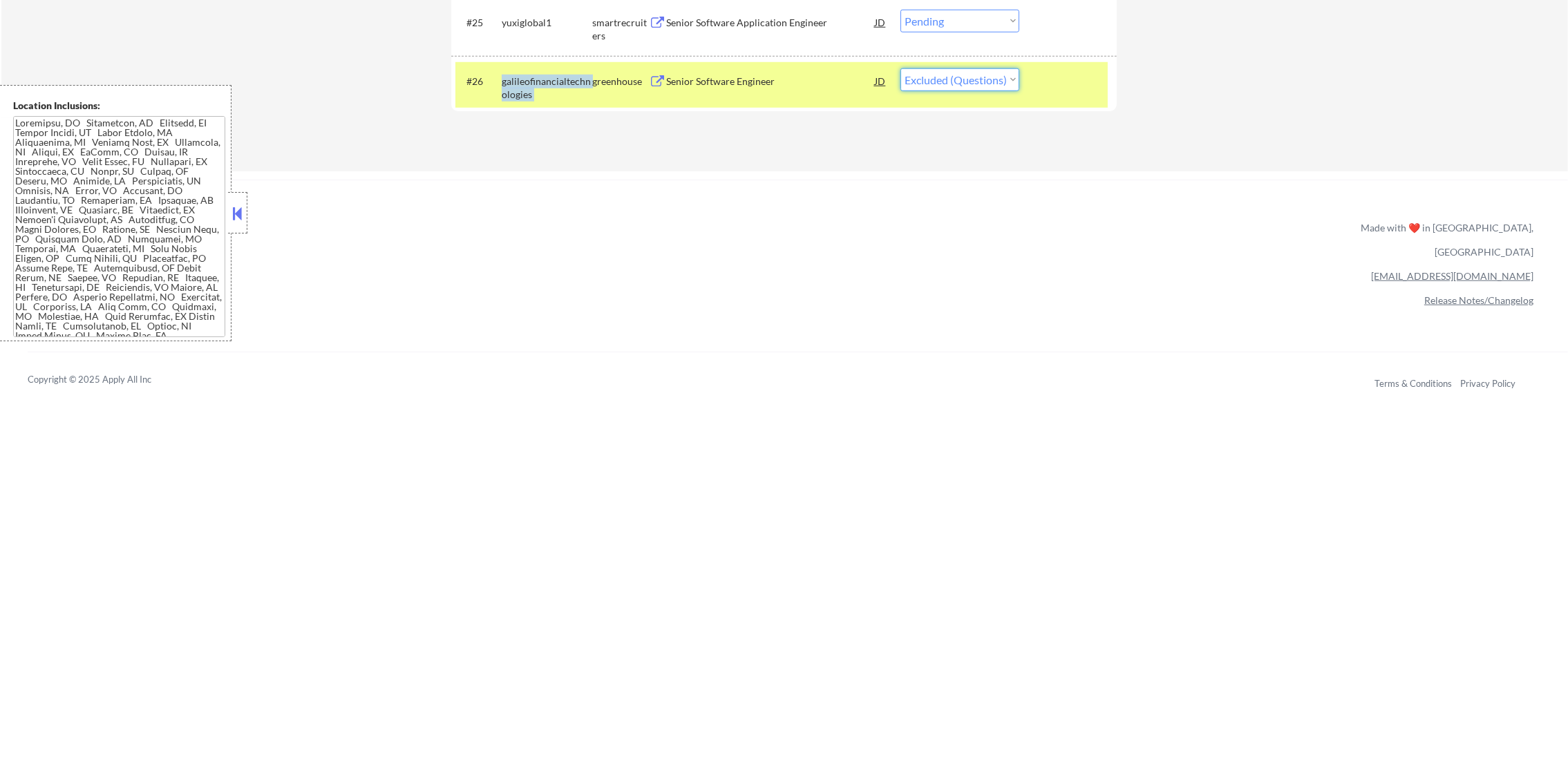
click at [900, 69] on select "Choose an option... Pending Applied Excluded (Questions) Excluded (Expired) Exc…" at bounding box center [959, 79] width 119 height 23
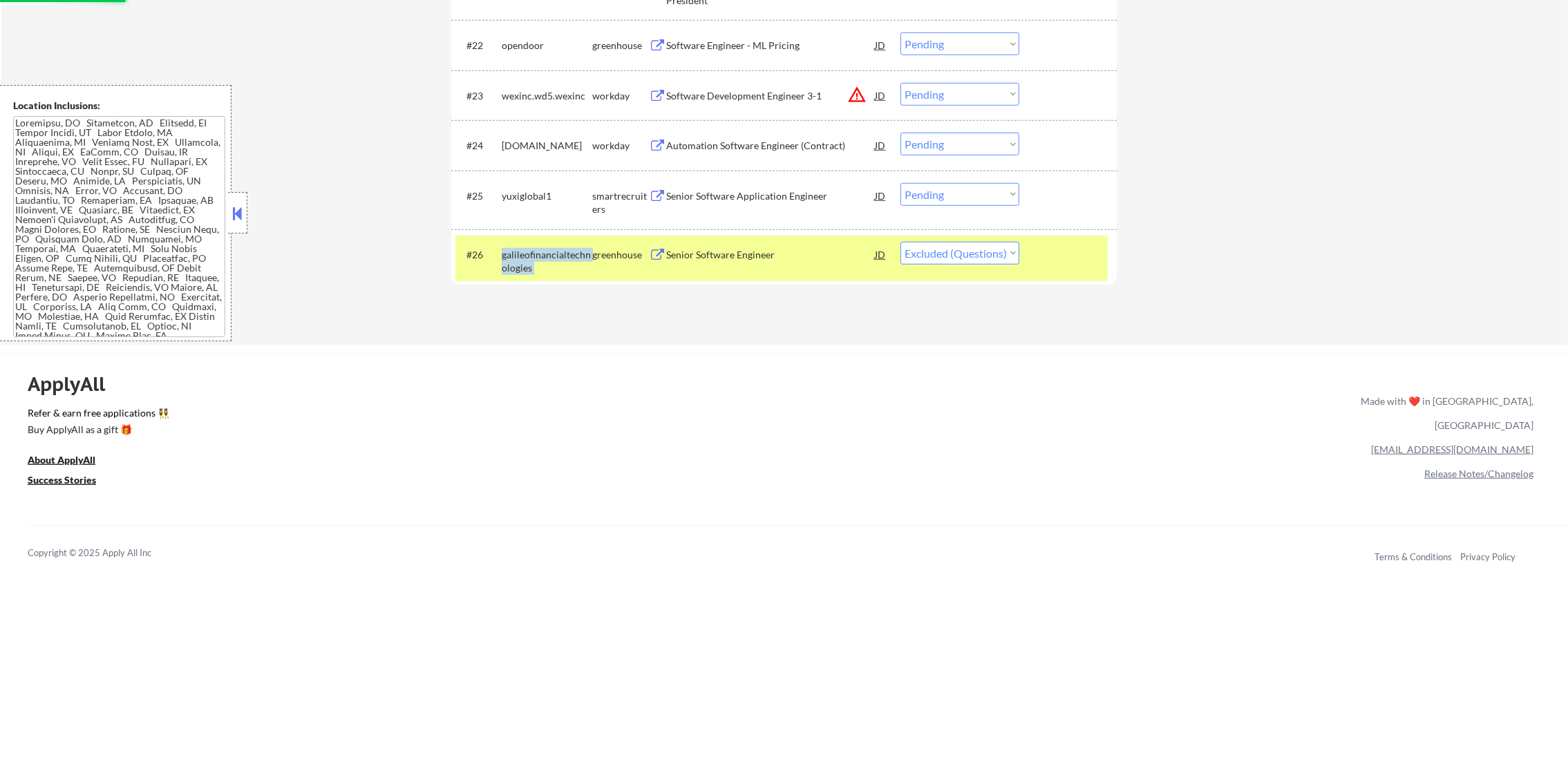
scroll to position [1641, 0]
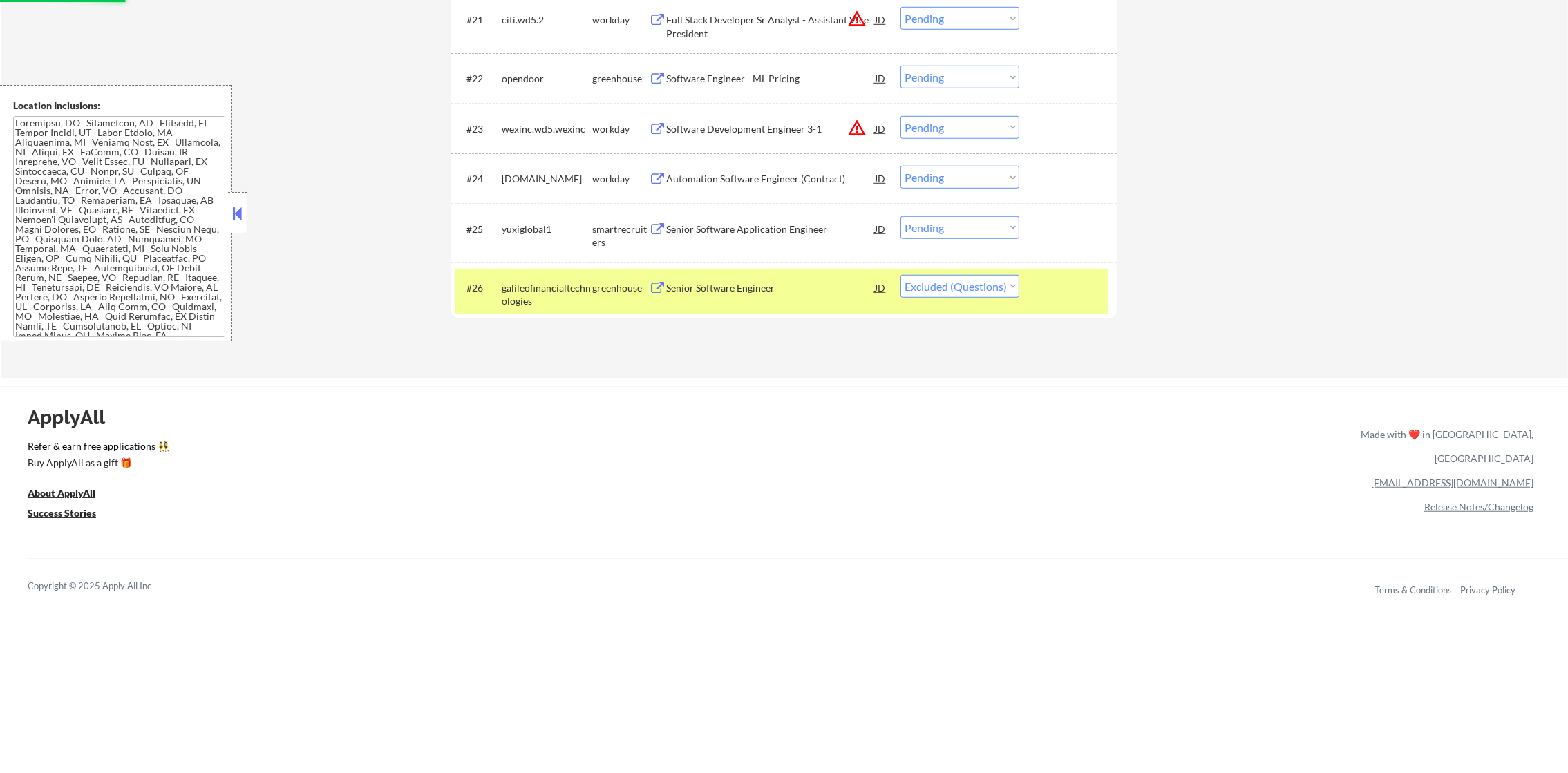
click at [732, 228] on div "Senior Software Application Engineer" at bounding box center [771, 229] width 209 height 14
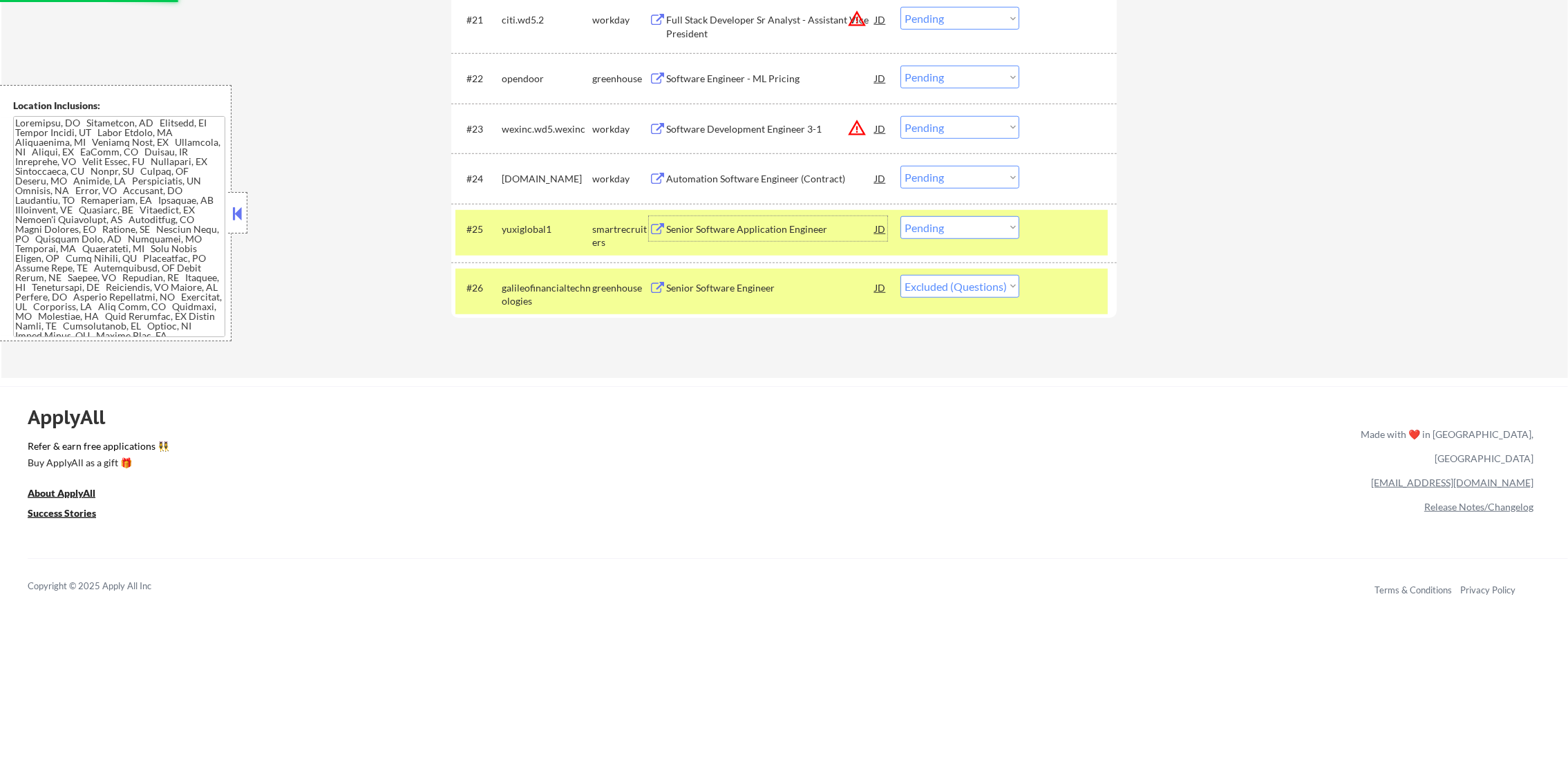
click at [516, 298] on div "galileofinancialtechnologies" at bounding box center [547, 294] width 90 height 27
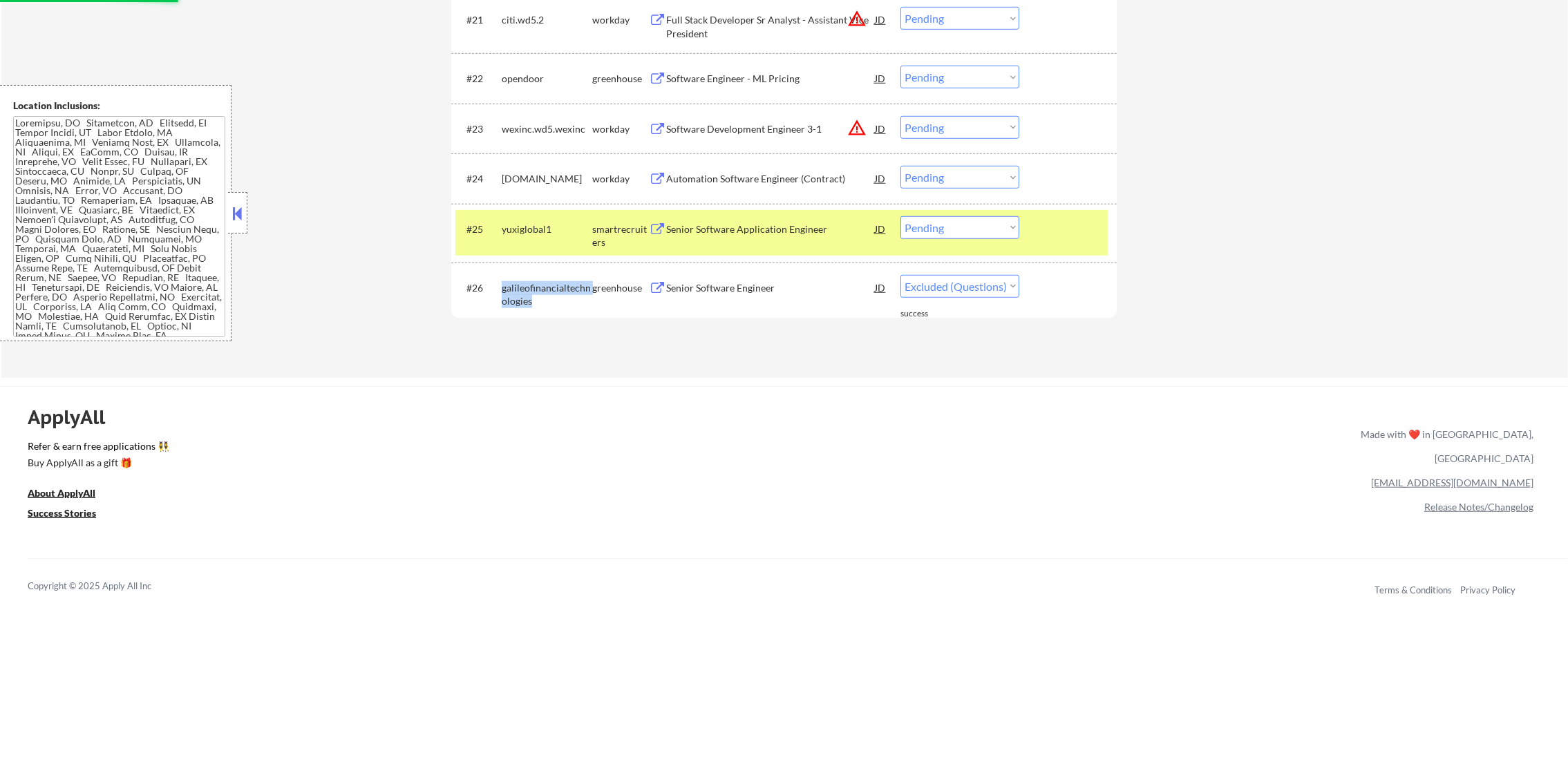
click at [516, 298] on div "galileofinancialtechnologies" at bounding box center [547, 294] width 90 height 27
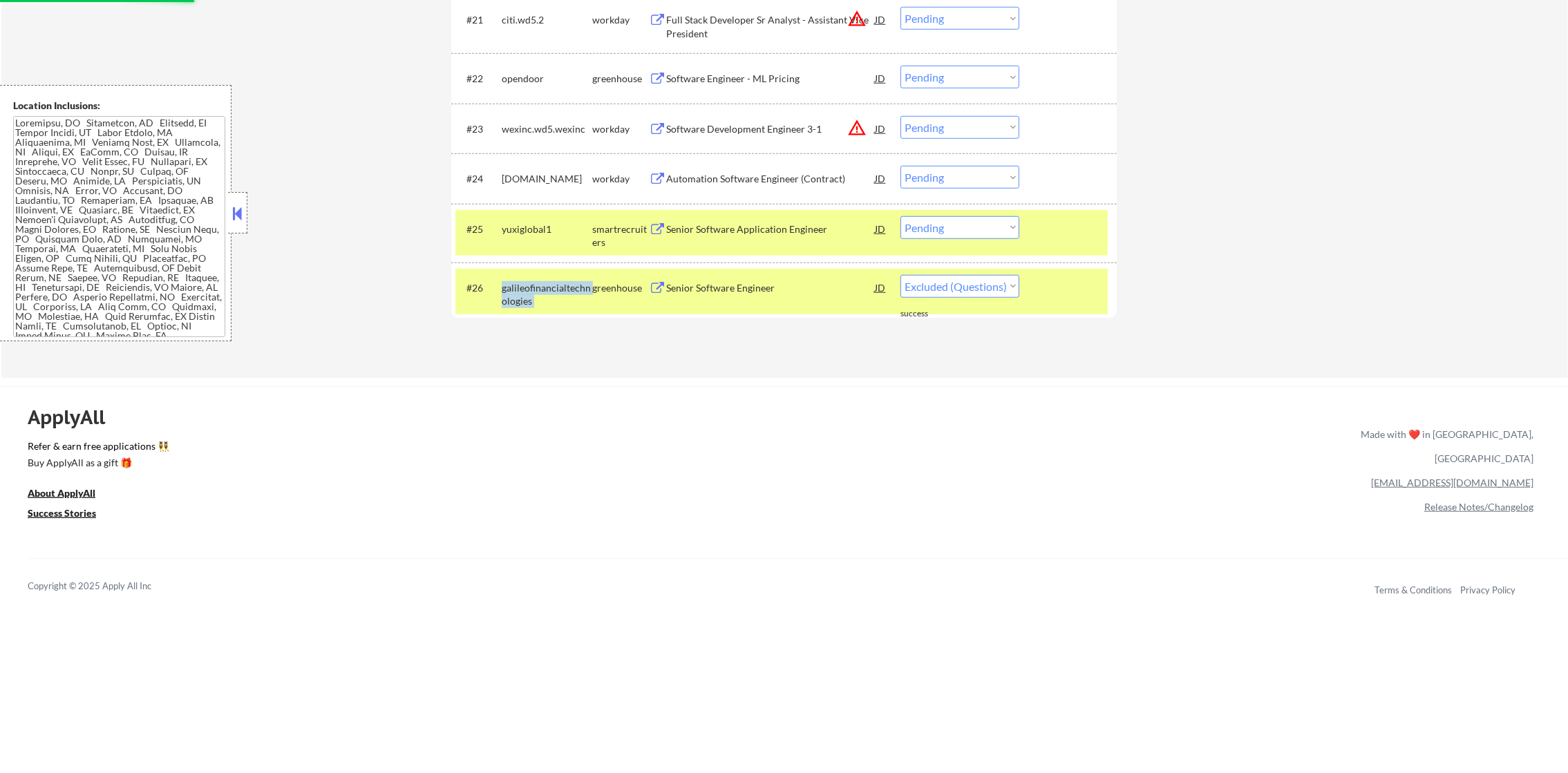
click at [516, 298] on div "galileofinancialtechnologies" at bounding box center [547, 294] width 90 height 27
copy div "galileofinancialtechnologies"
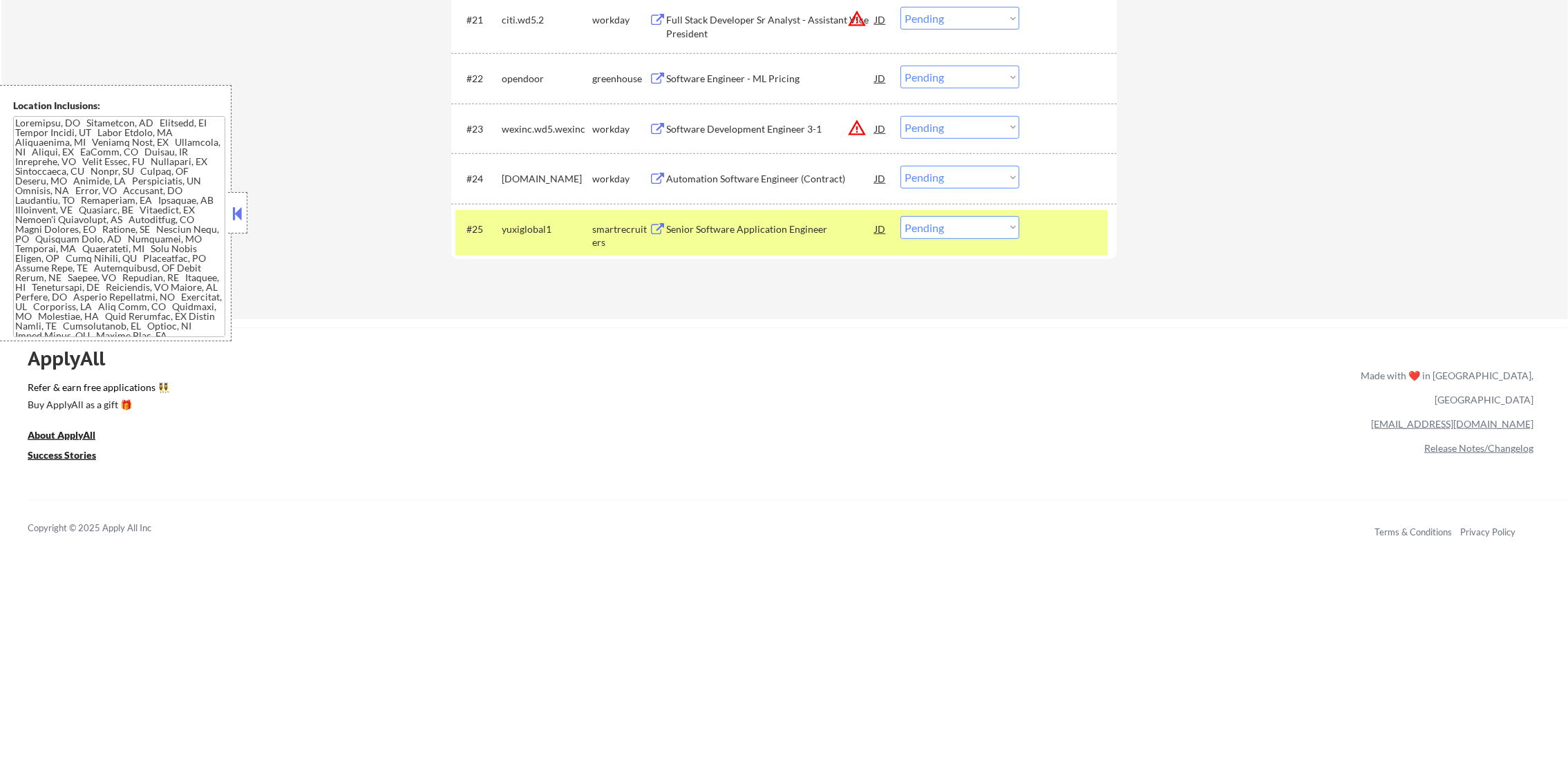
click at [526, 233] on div "yuxiglobal1" at bounding box center [547, 229] width 90 height 14
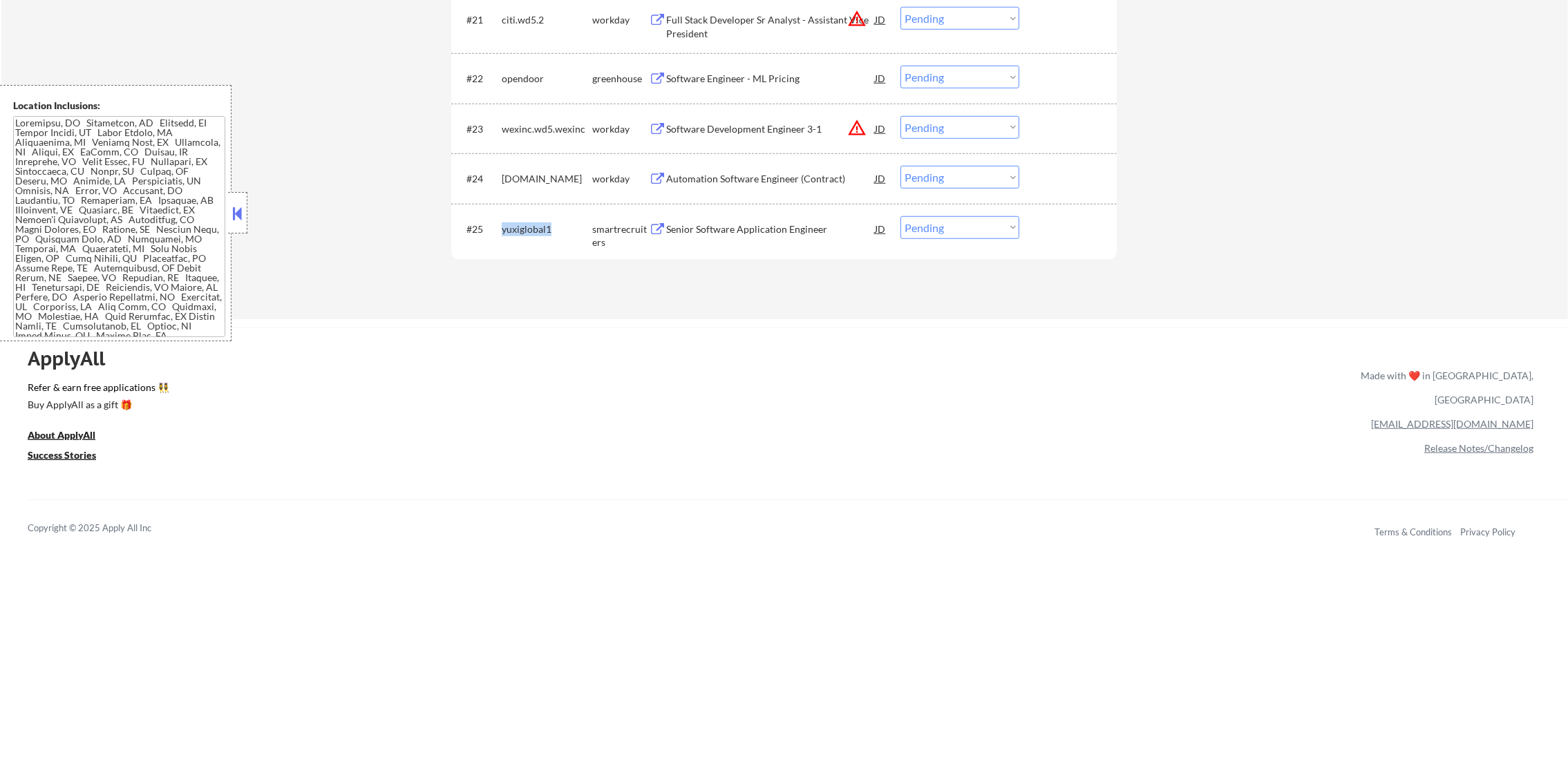
click at [526, 233] on div "yuxiglobal1" at bounding box center [547, 229] width 90 height 14
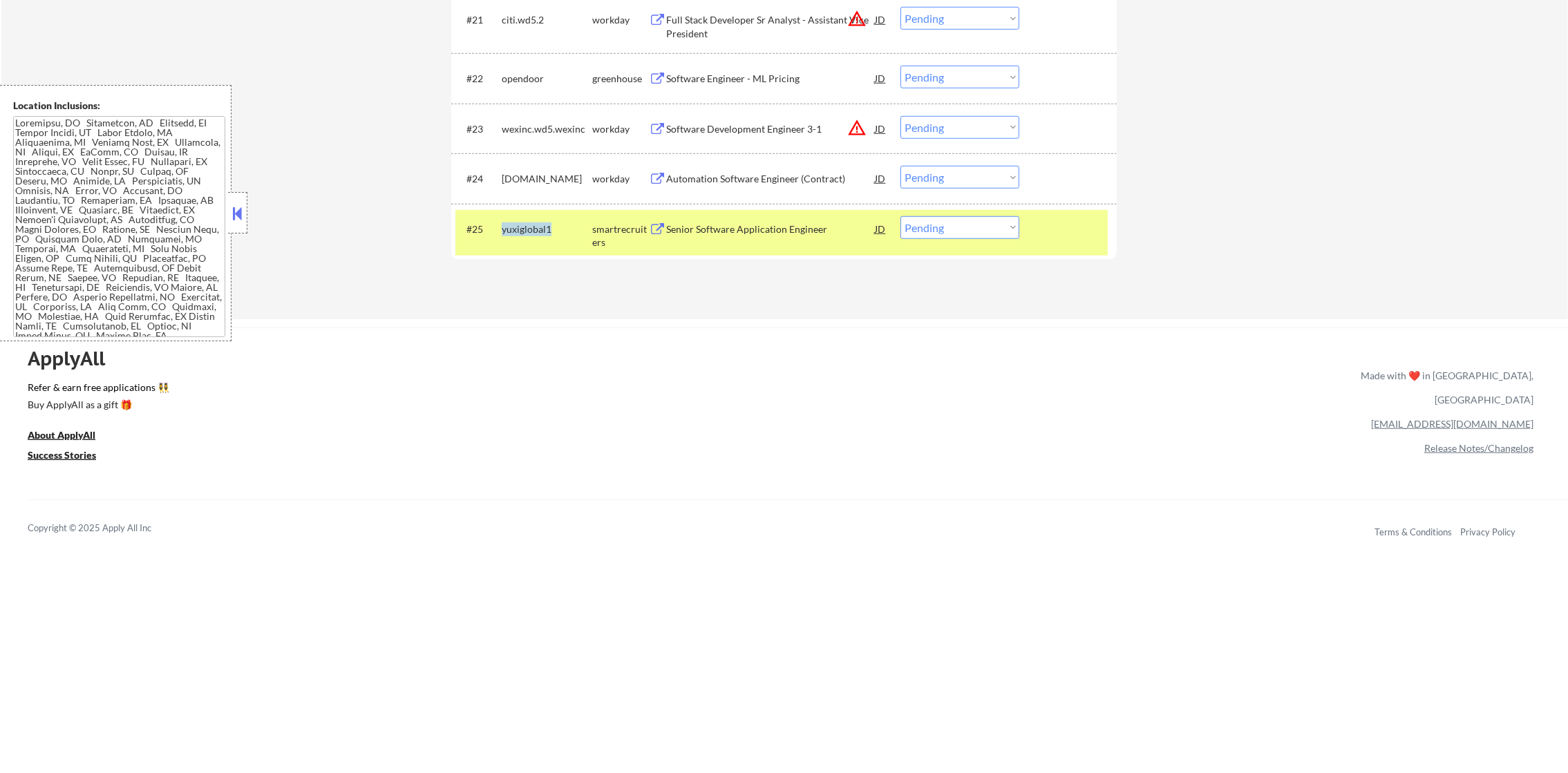
copy div "yuxiglobal1"
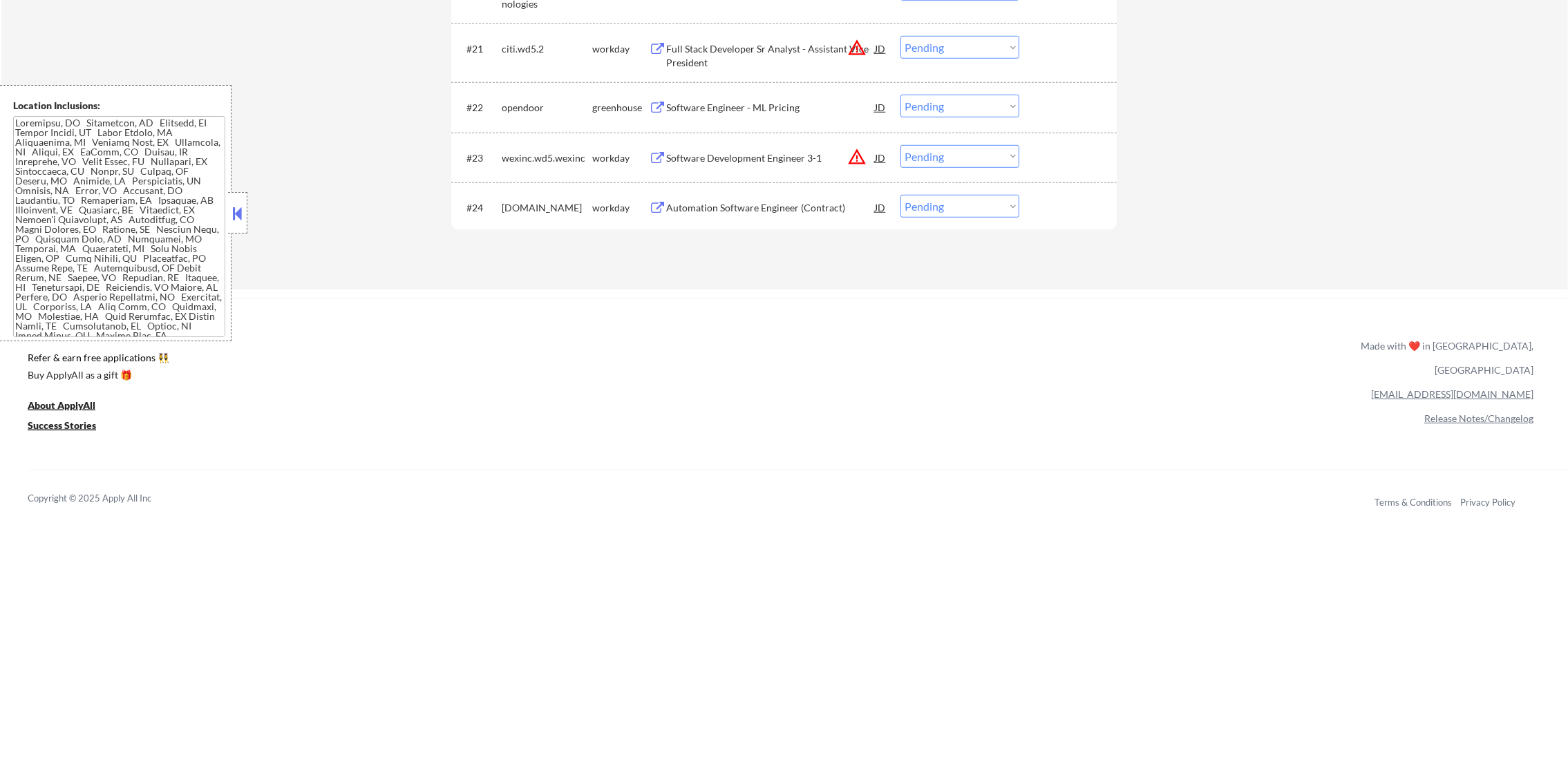
scroll to position [1572, 0]
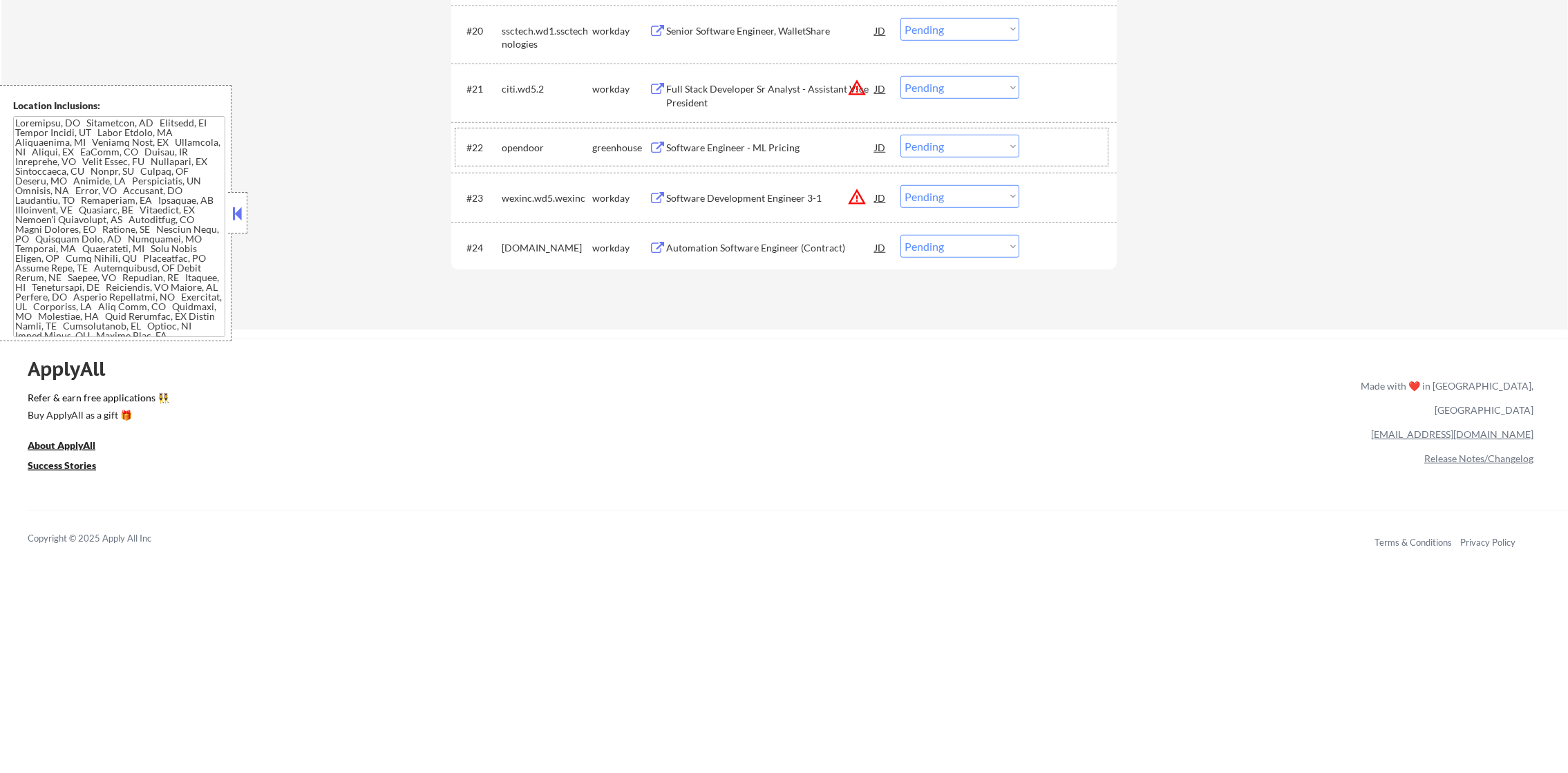
click at [528, 149] on div "opendoor" at bounding box center [547, 147] width 90 height 14
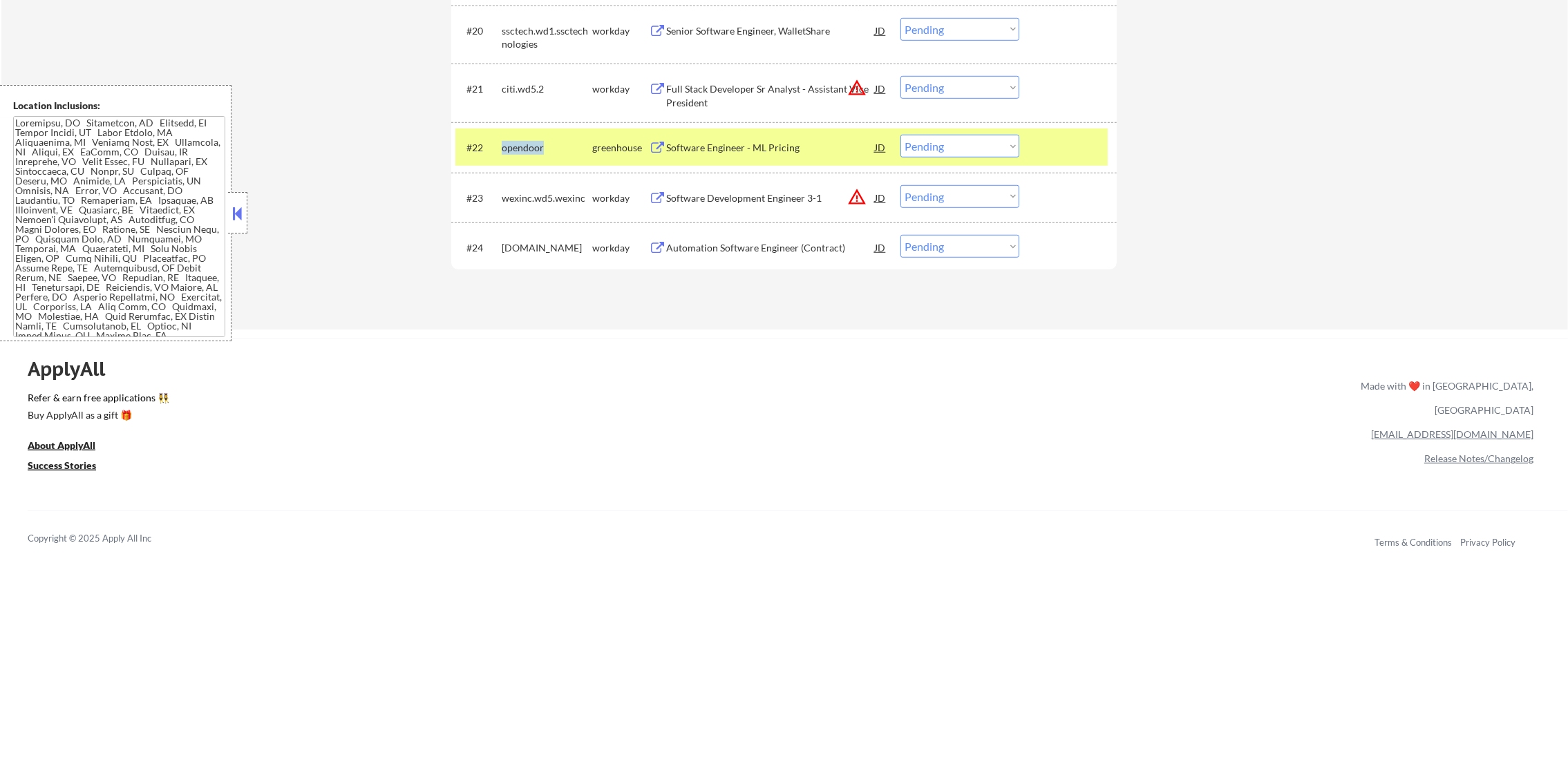
click at [528, 149] on div "opendoor" at bounding box center [547, 147] width 90 height 14
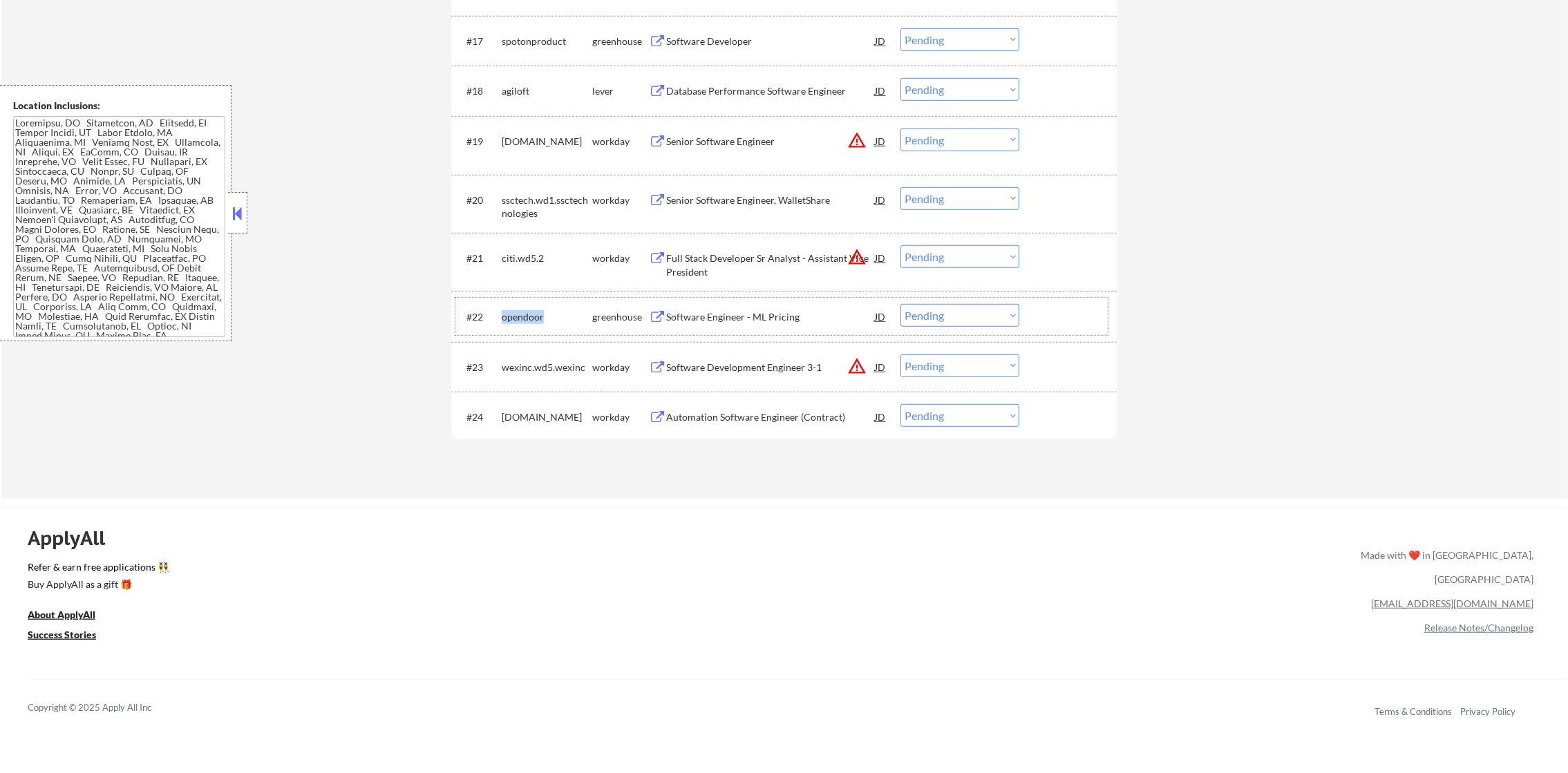
scroll to position [1364, 0]
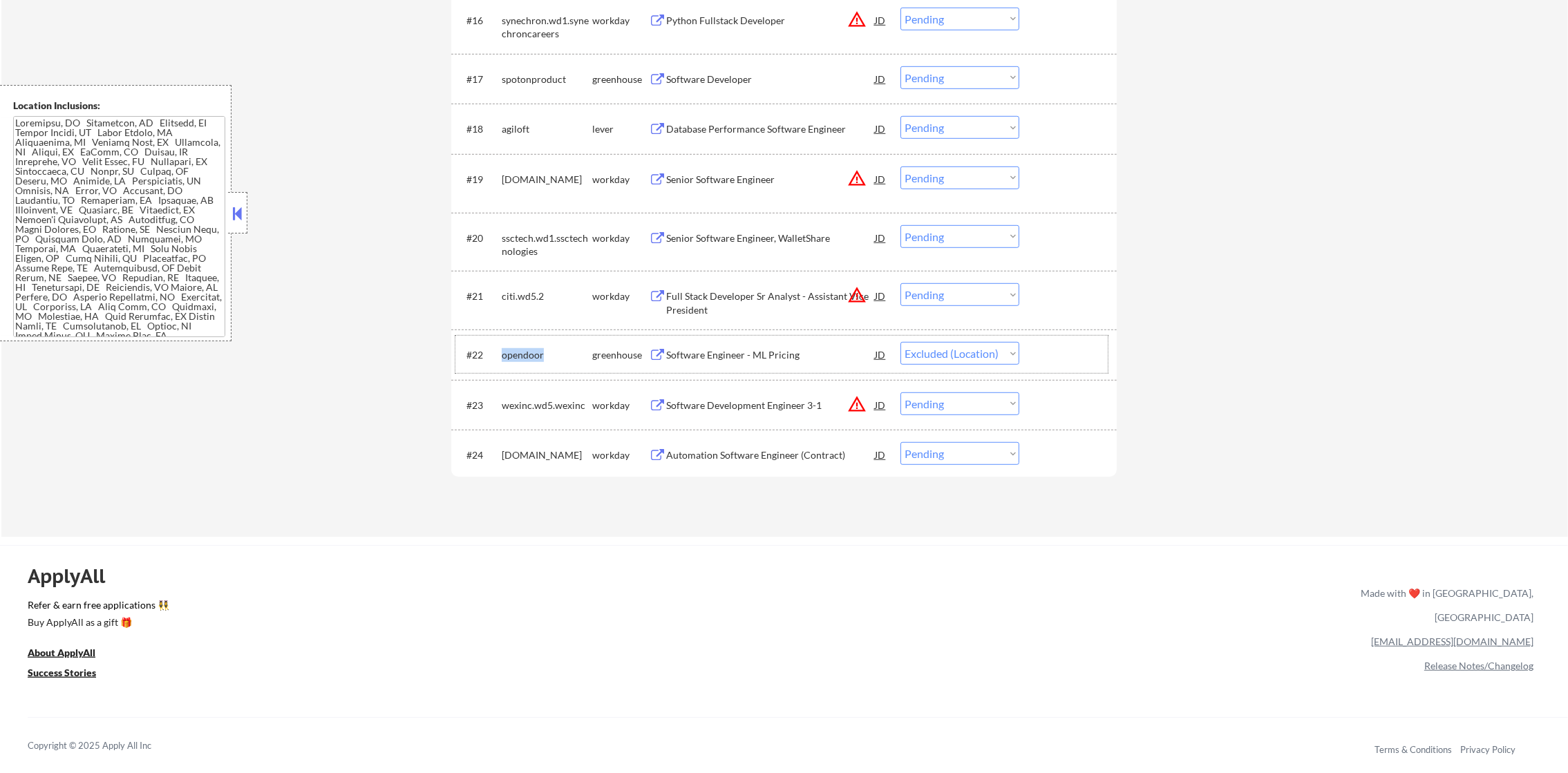
select select ""pending""
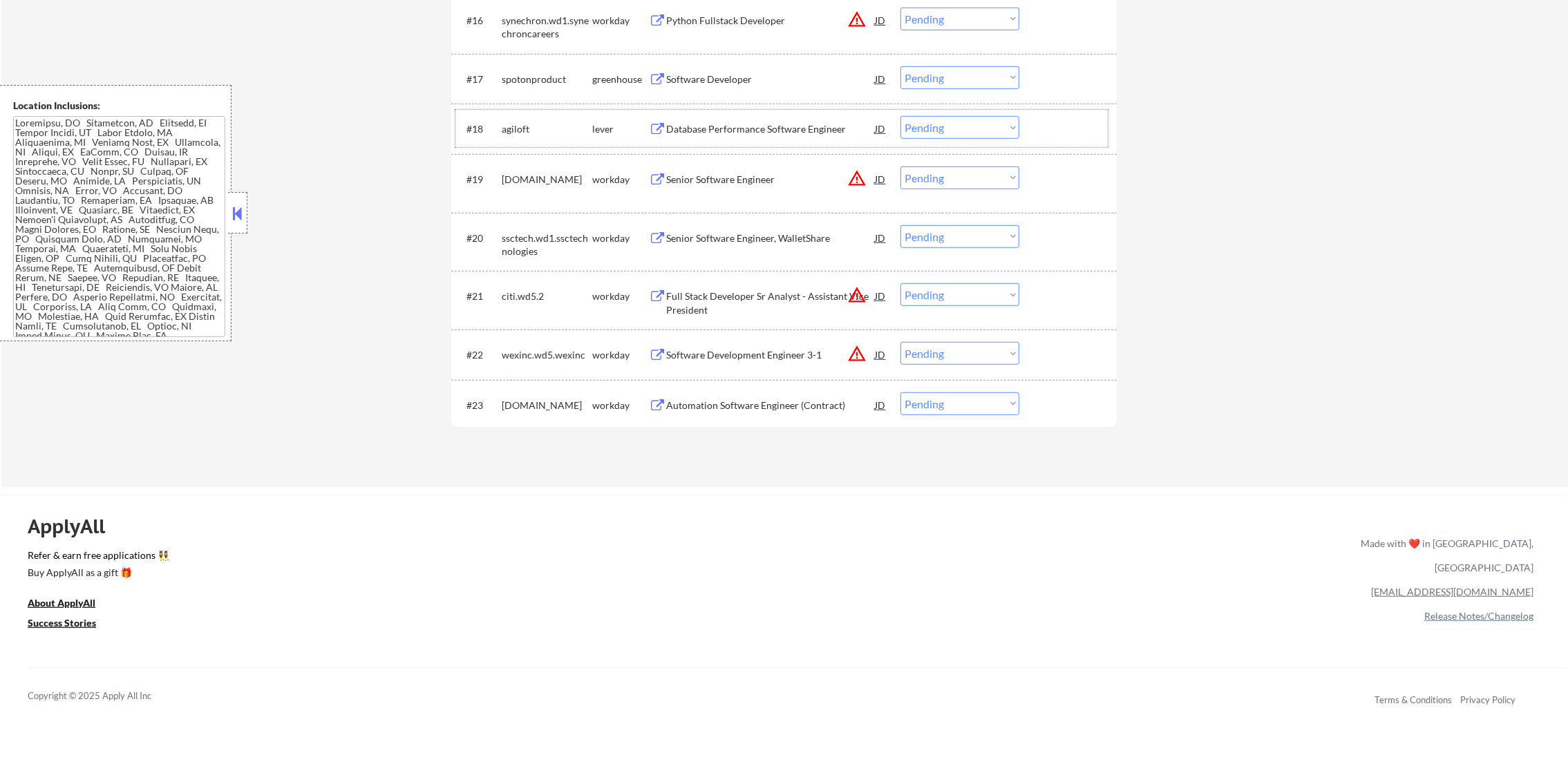
click at [516, 131] on div "agiloft" at bounding box center [547, 129] width 90 height 14
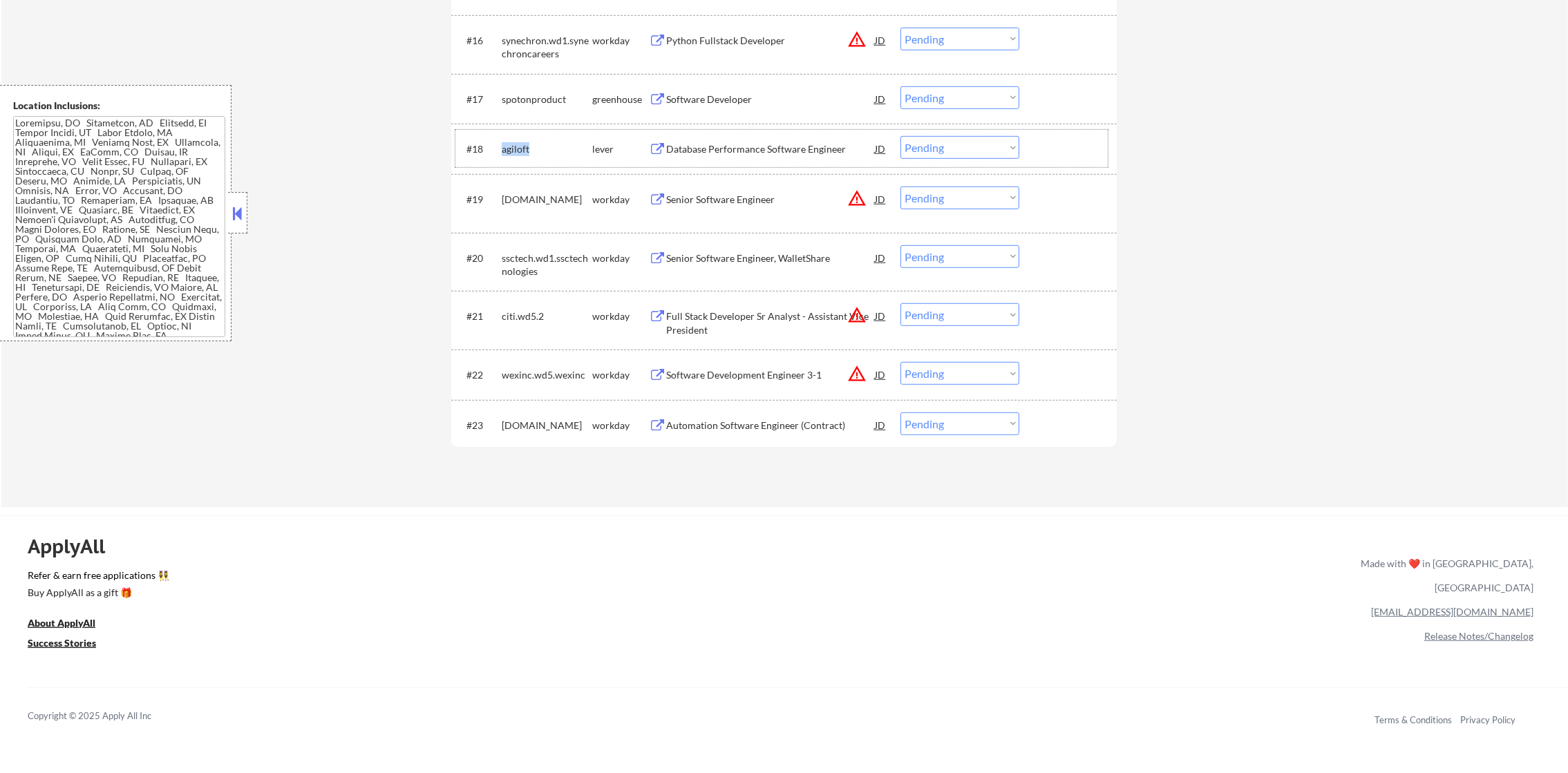
scroll to position [1261, 0]
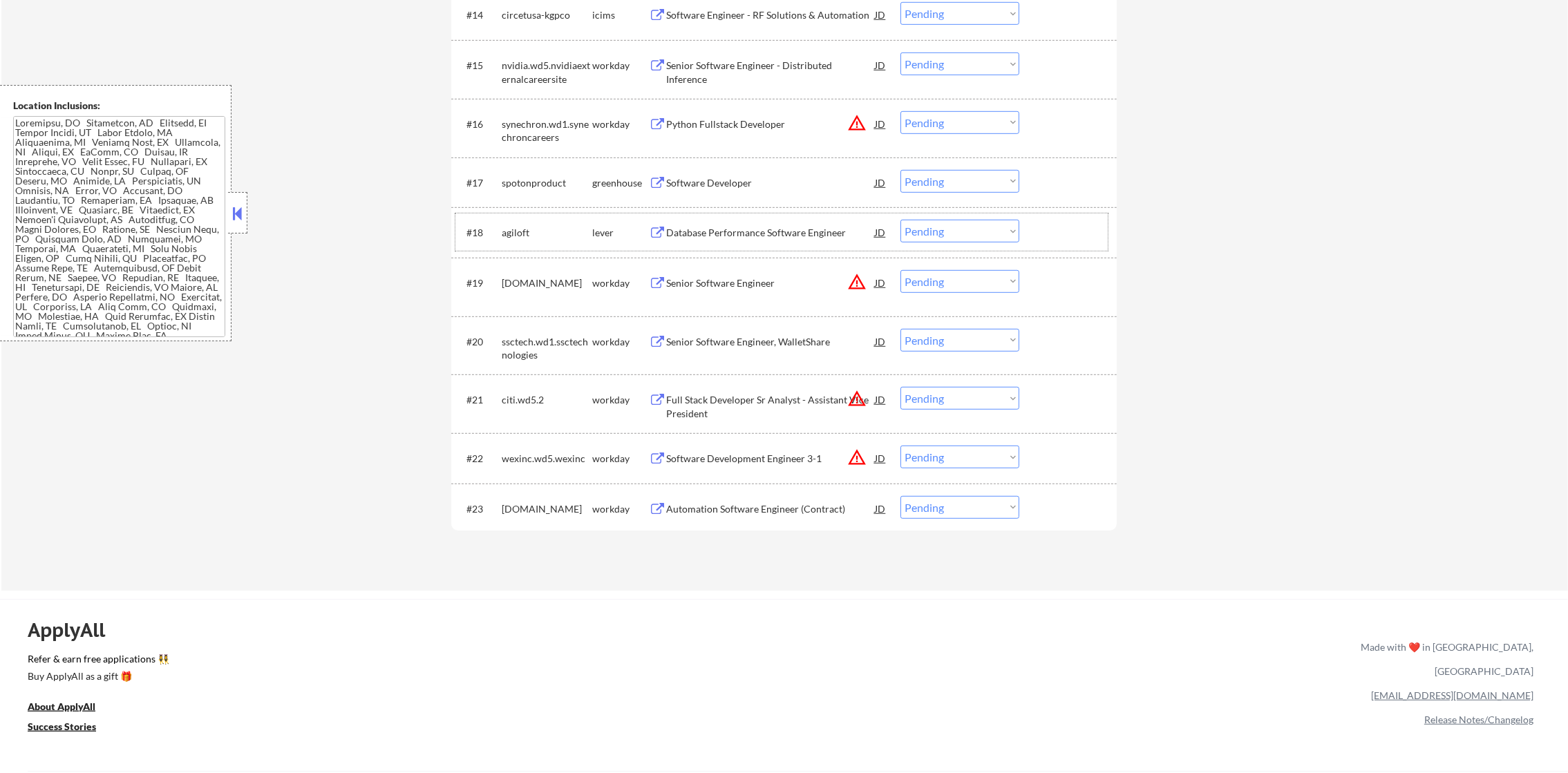
click at [540, 178] on div "spotonproduct" at bounding box center [547, 182] width 90 height 14
select select ""pending""
click at [540, 178] on div "spotonproduct" at bounding box center [547, 182] width 90 height 14
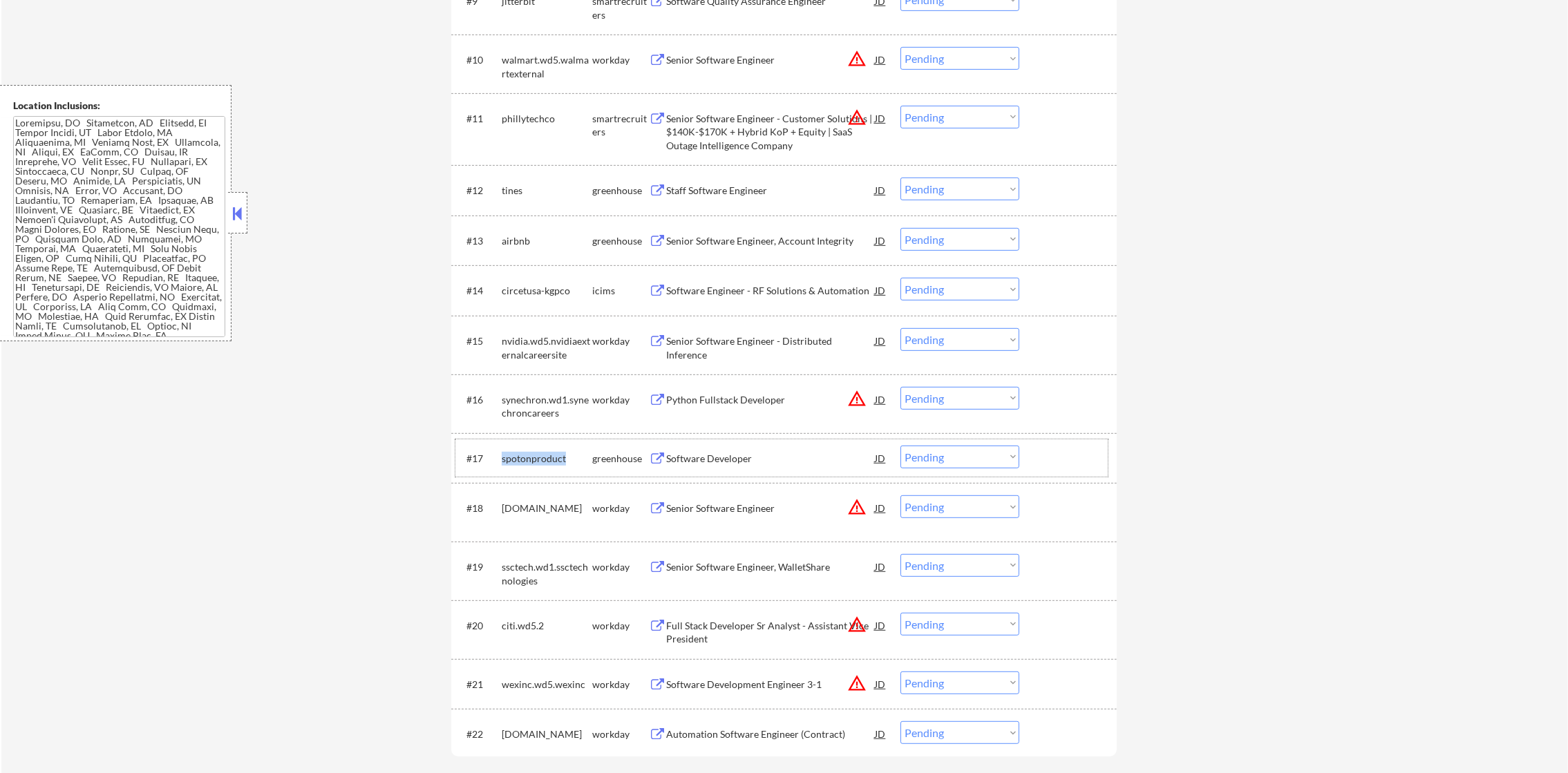
scroll to position [984, 0]
select select ""pending""
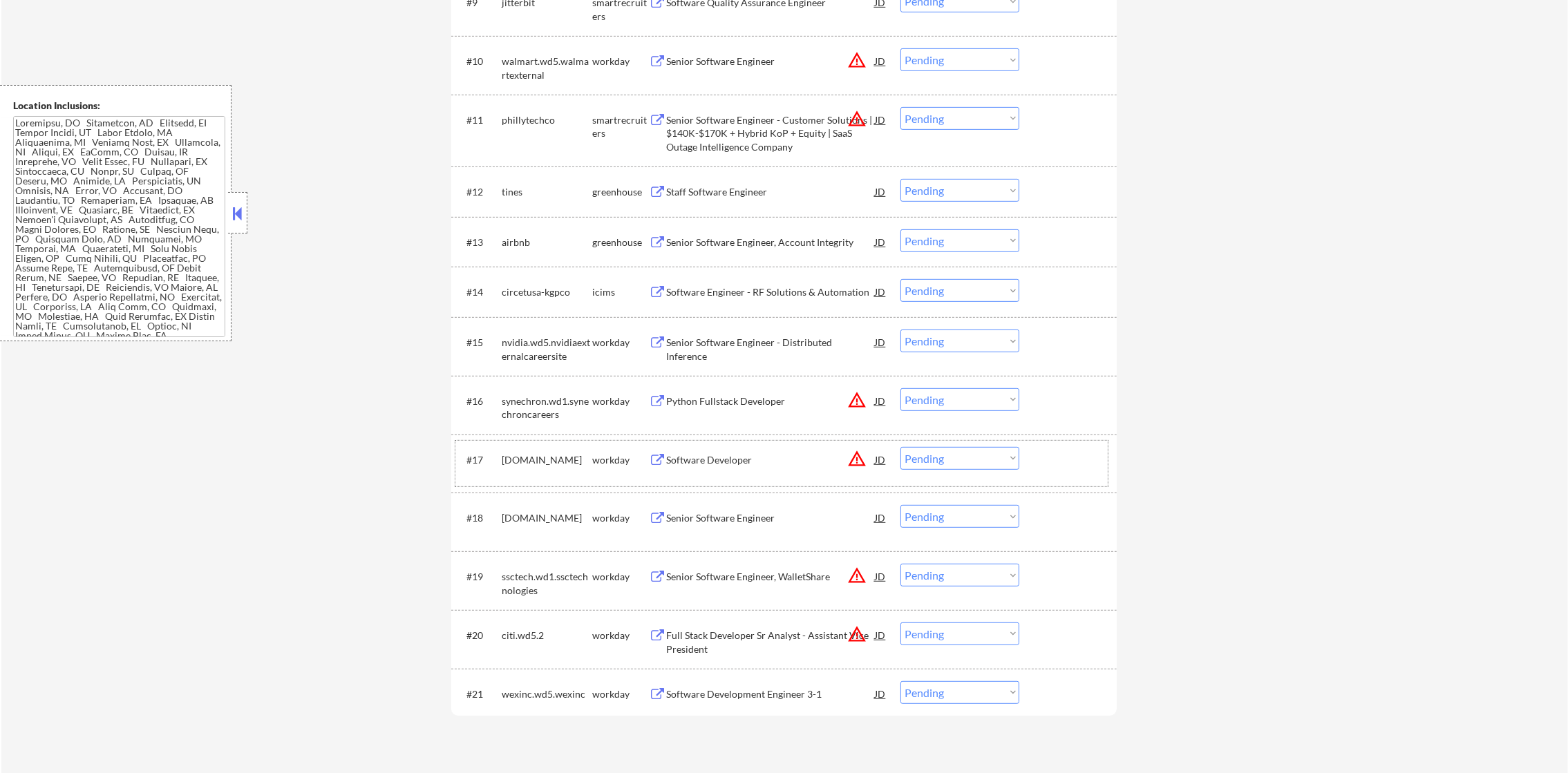
click at [529, 236] on div "airbnb" at bounding box center [547, 242] width 90 height 14
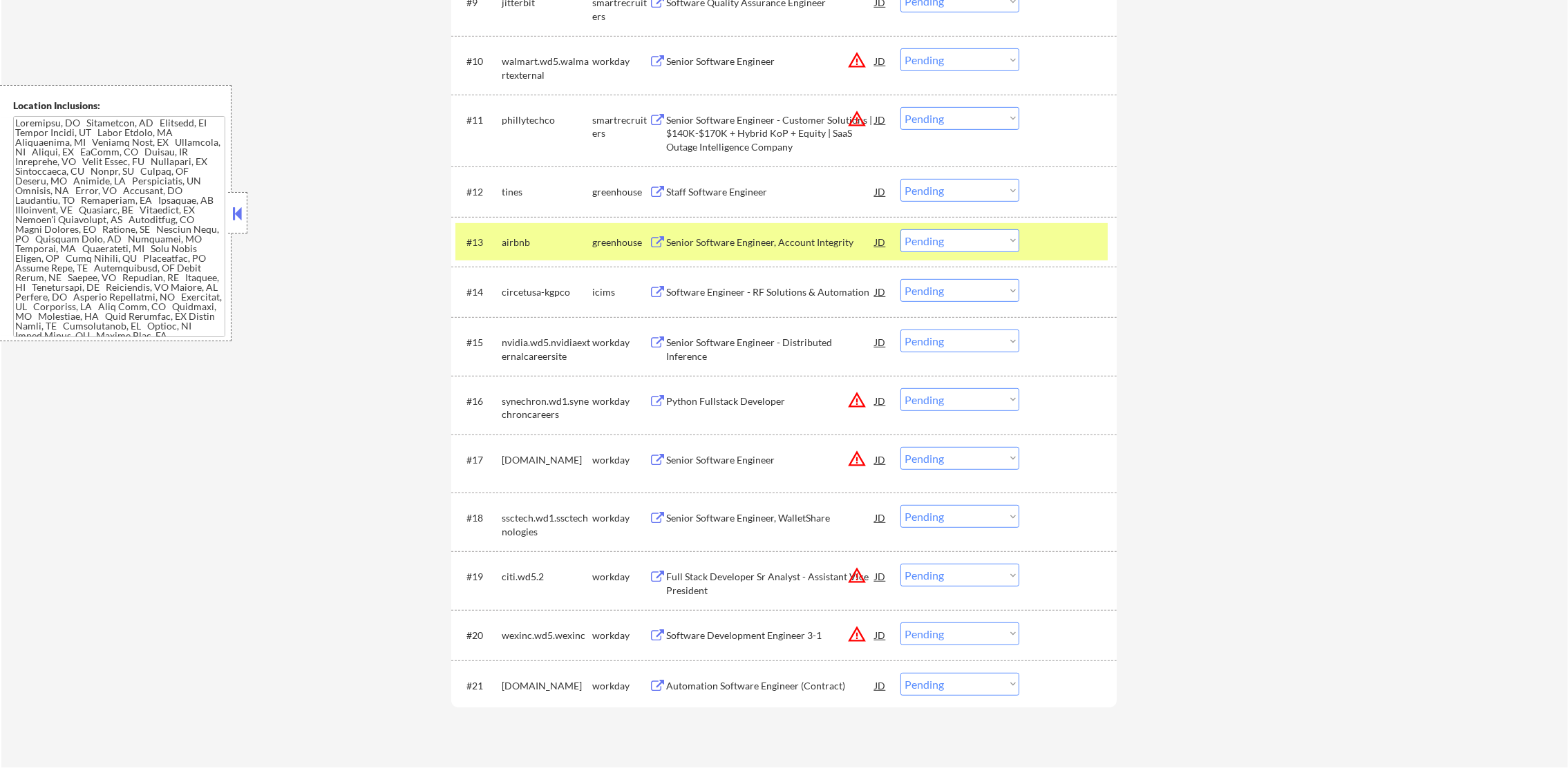
click at [529, 236] on div "airbnb" at bounding box center [547, 242] width 90 height 14
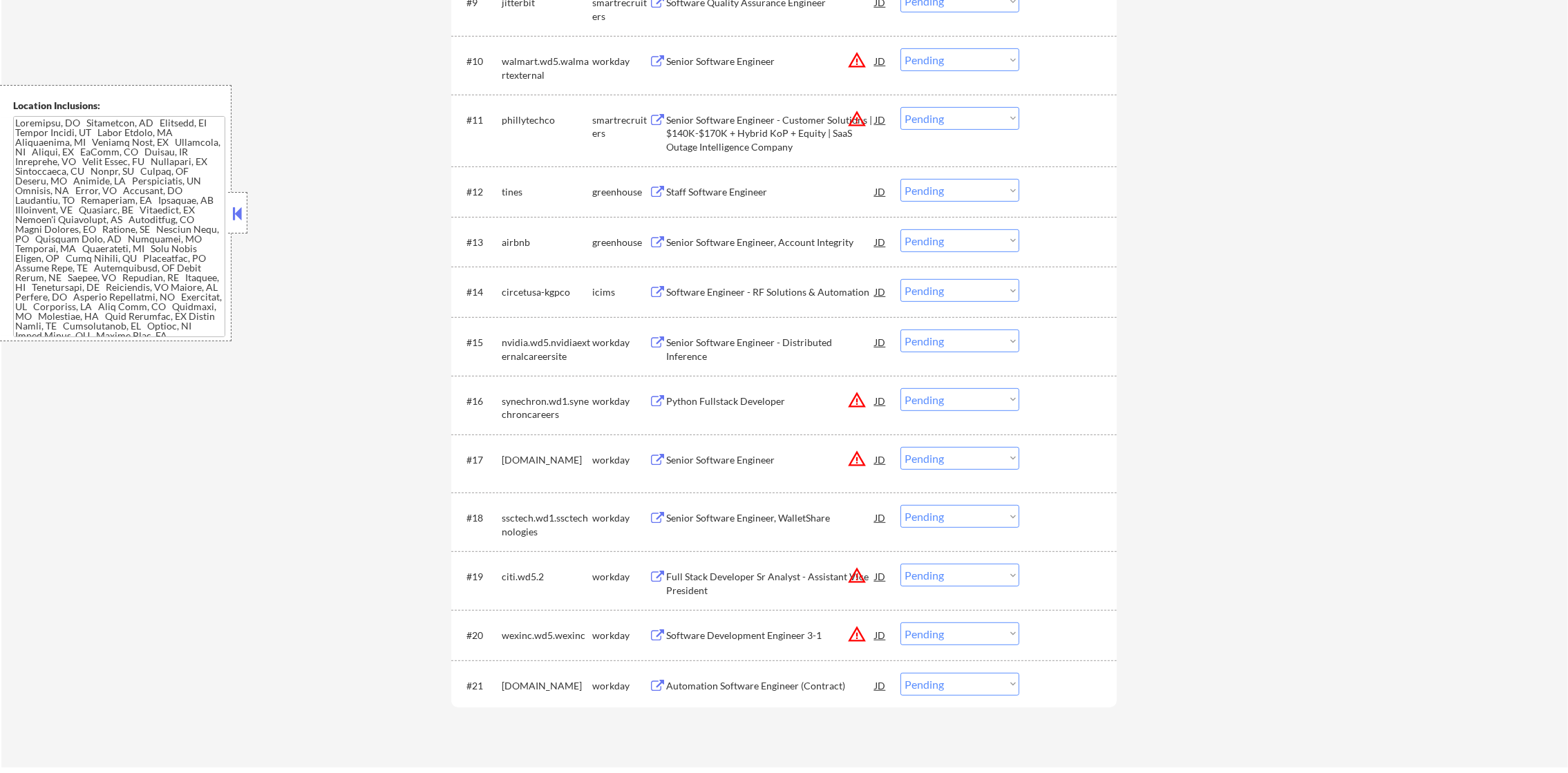
click at [507, 187] on div "tines" at bounding box center [547, 192] width 90 height 14
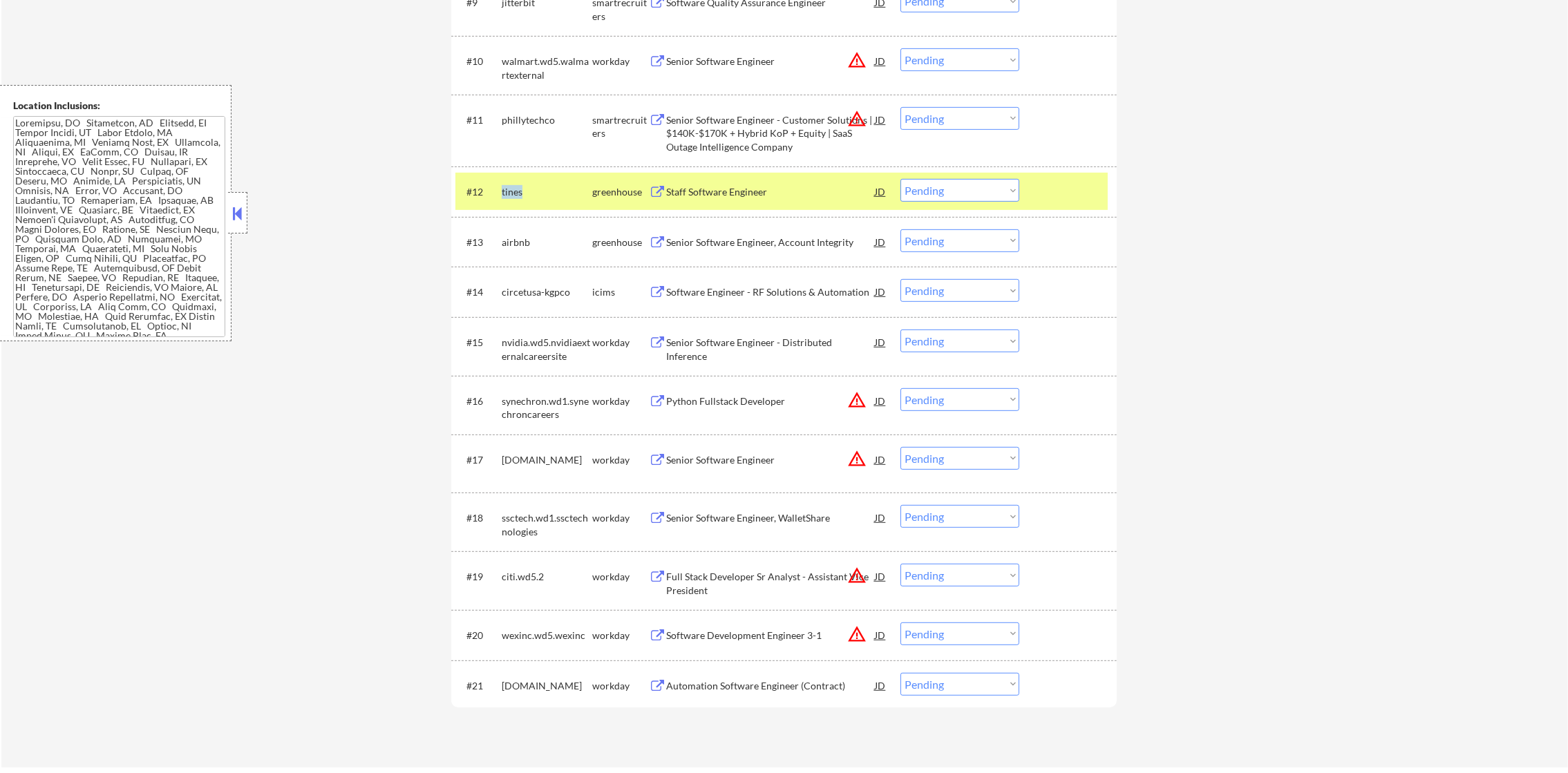
click at [507, 187] on div "tines" at bounding box center [547, 192] width 90 height 14
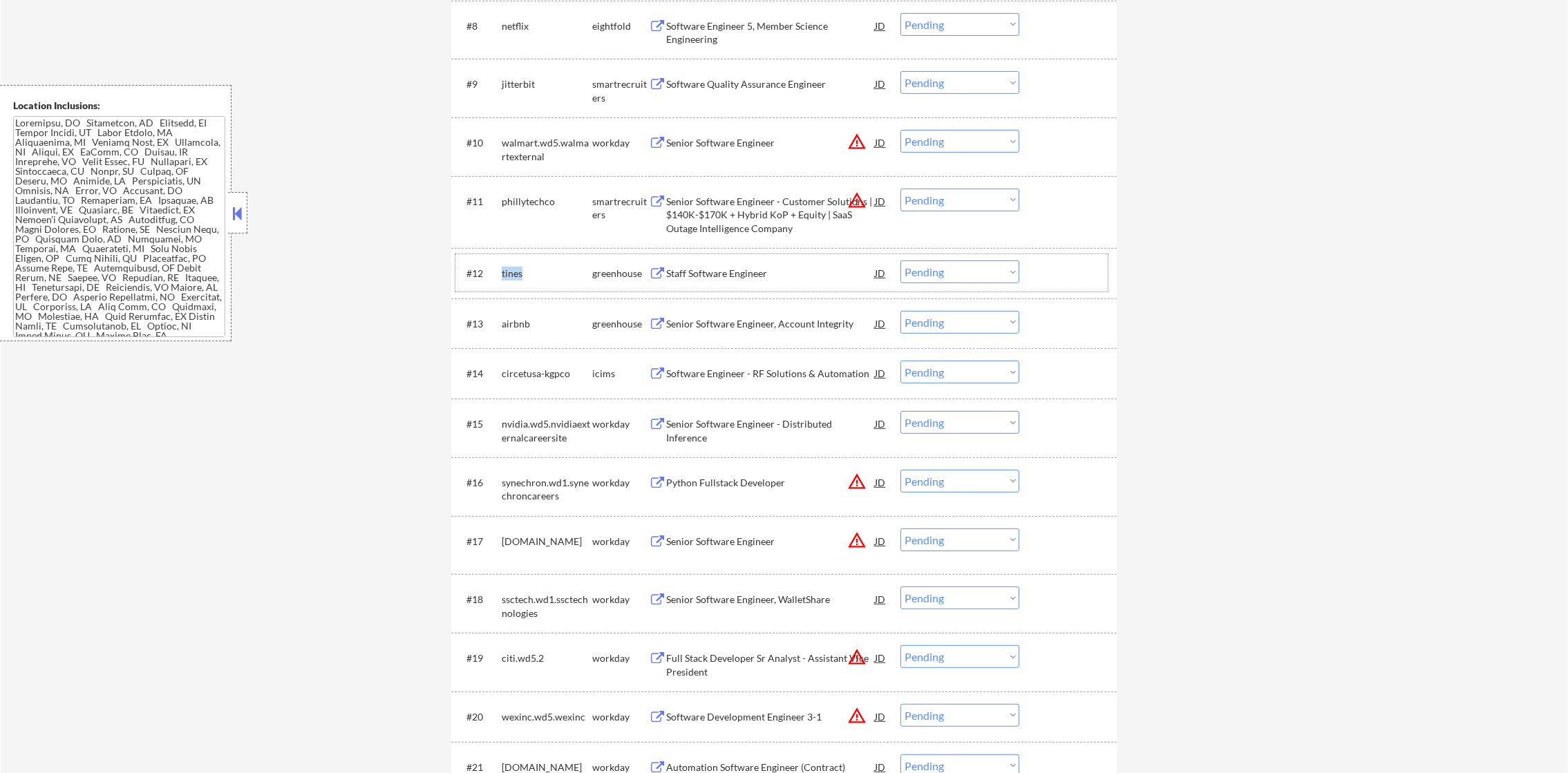
scroll to position [847, 0]
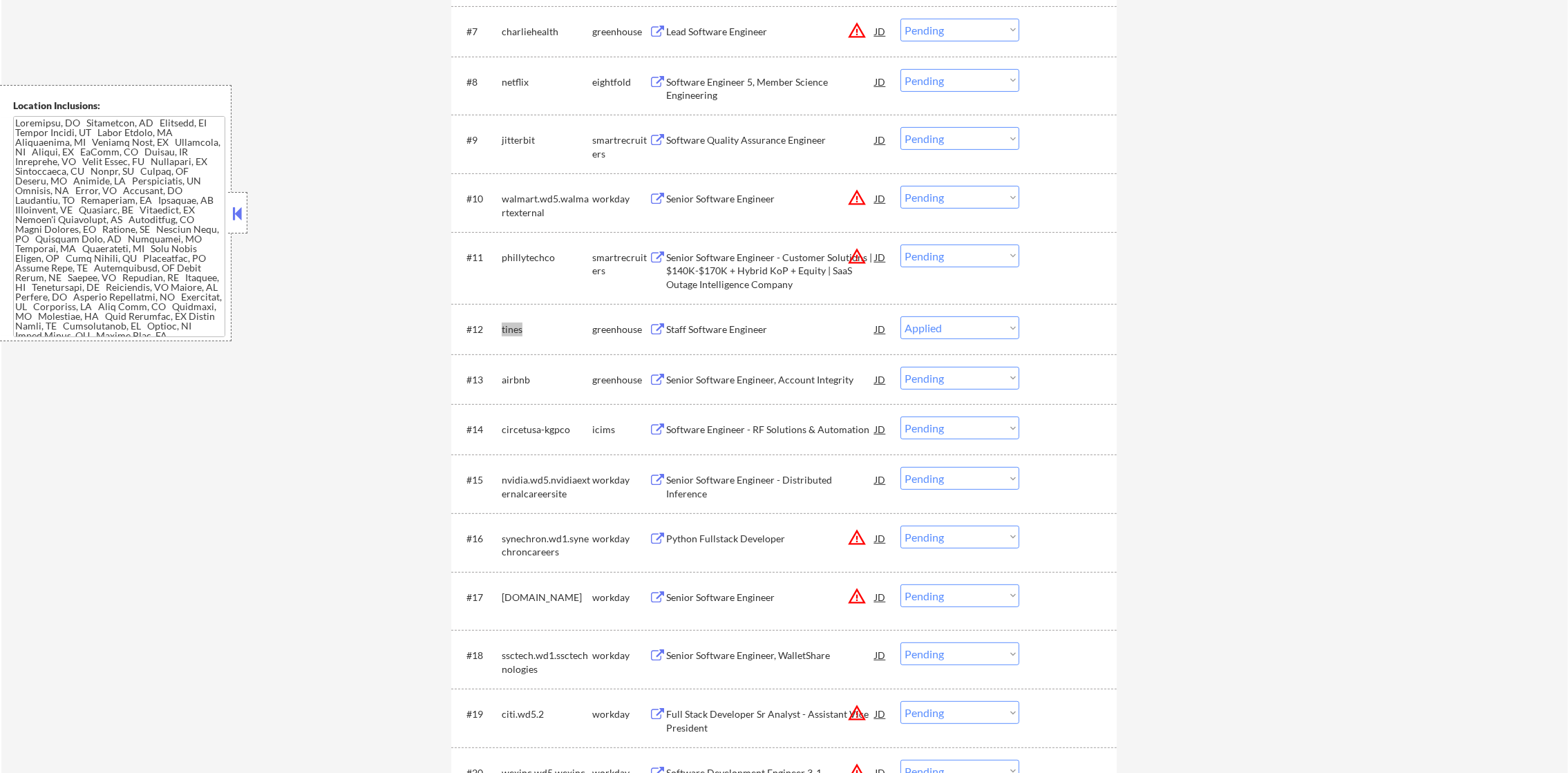
select select ""pending""
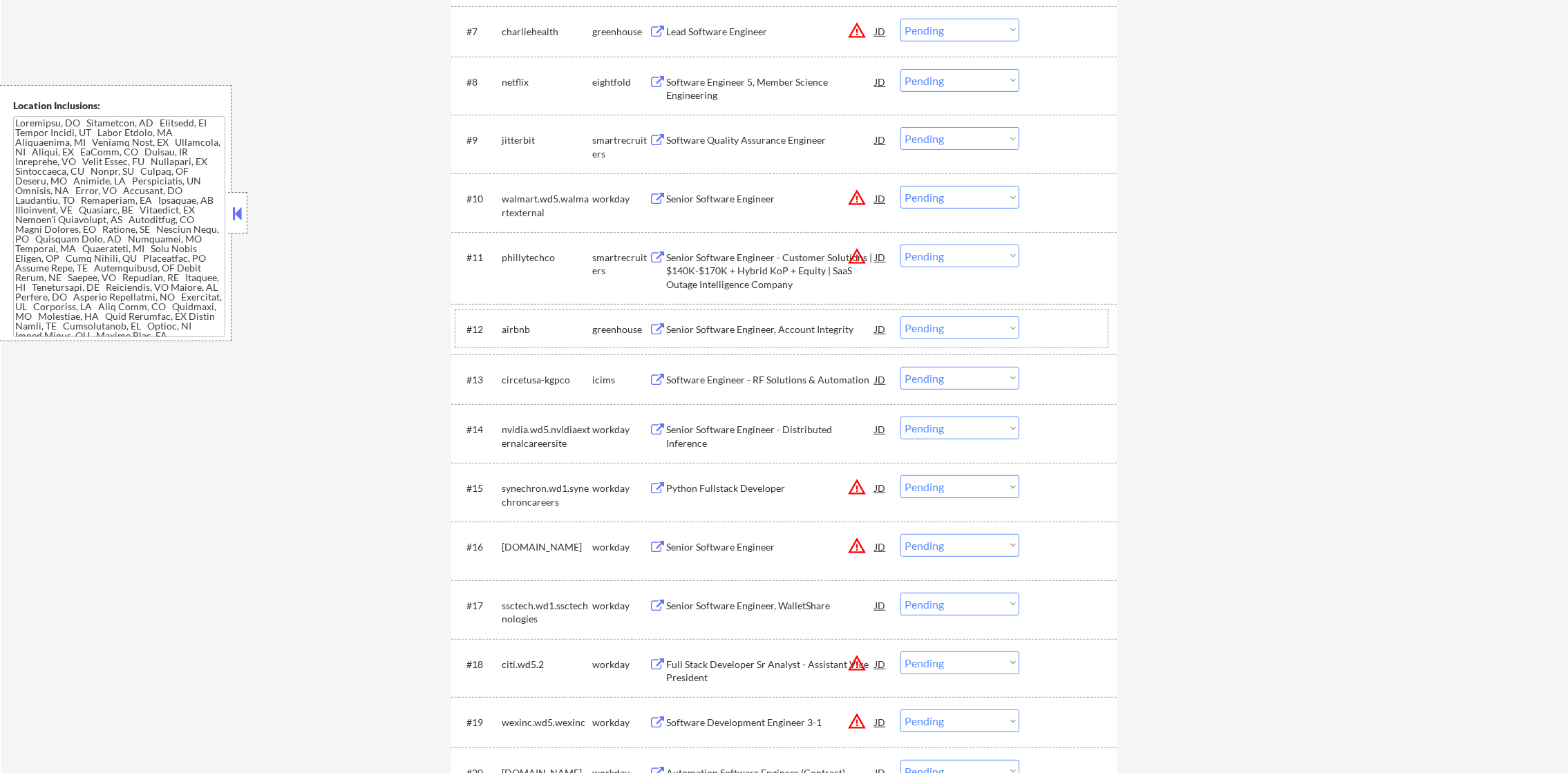
click at [530, 136] on div "jitterbit" at bounding box center [547, 140] width 90 height 14
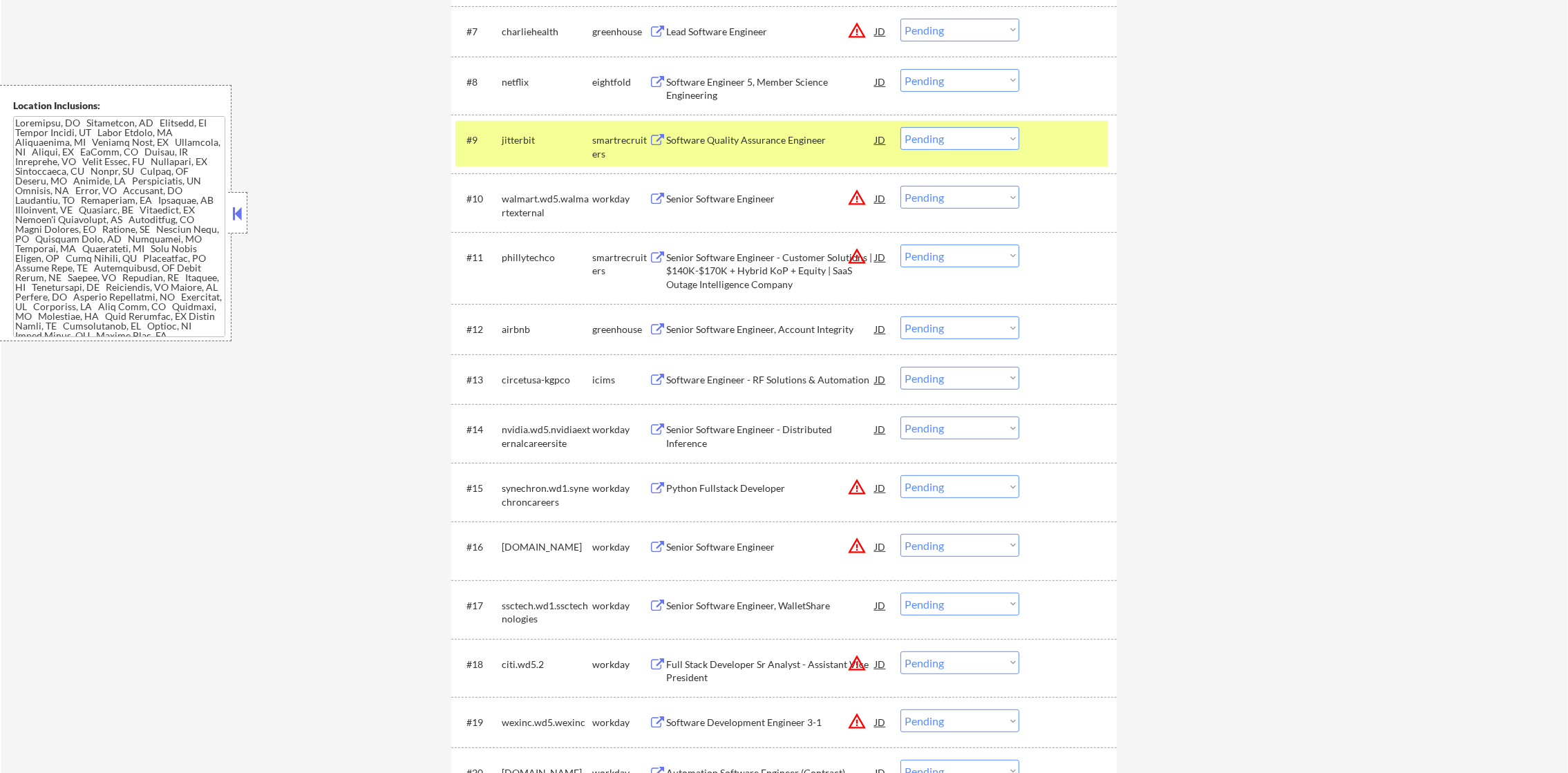
click at [517, 141] on div "jitterbit" at bounding box center [547, 140] width 90 height 14
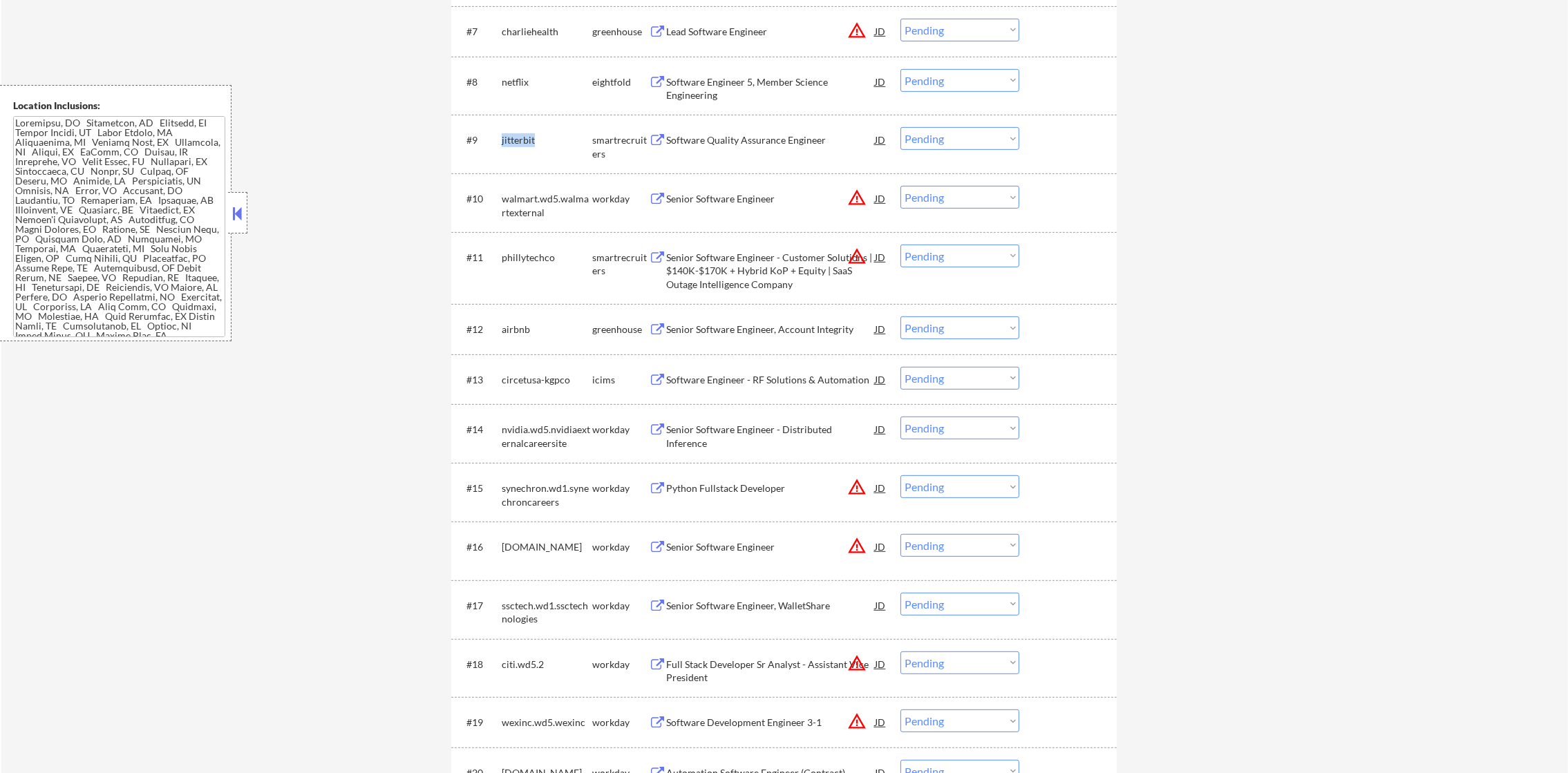
click at [517, 141] on div "jitterbit" at bounding box center [547, 140] width 90 height 14
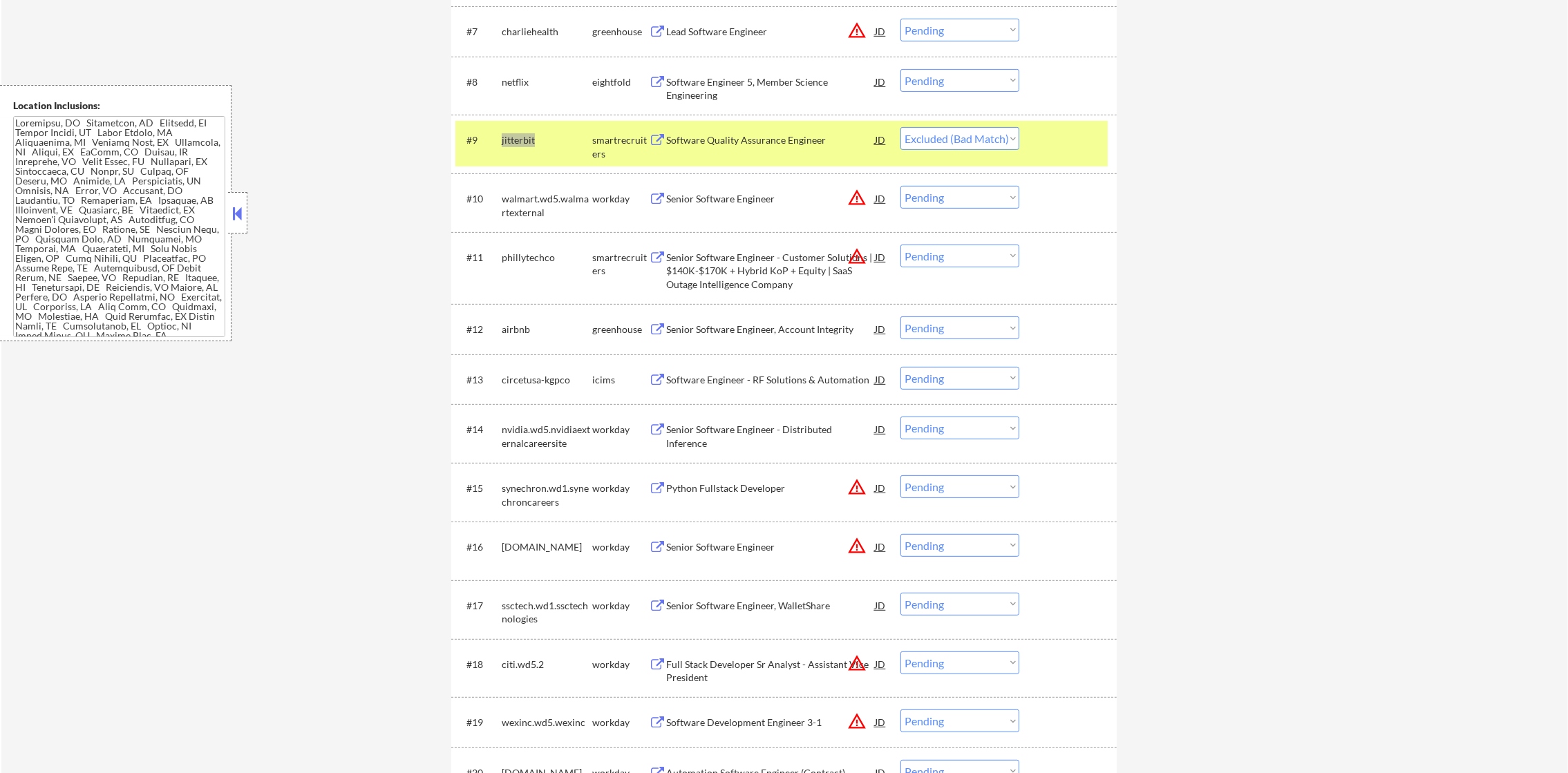
select select ""pending""
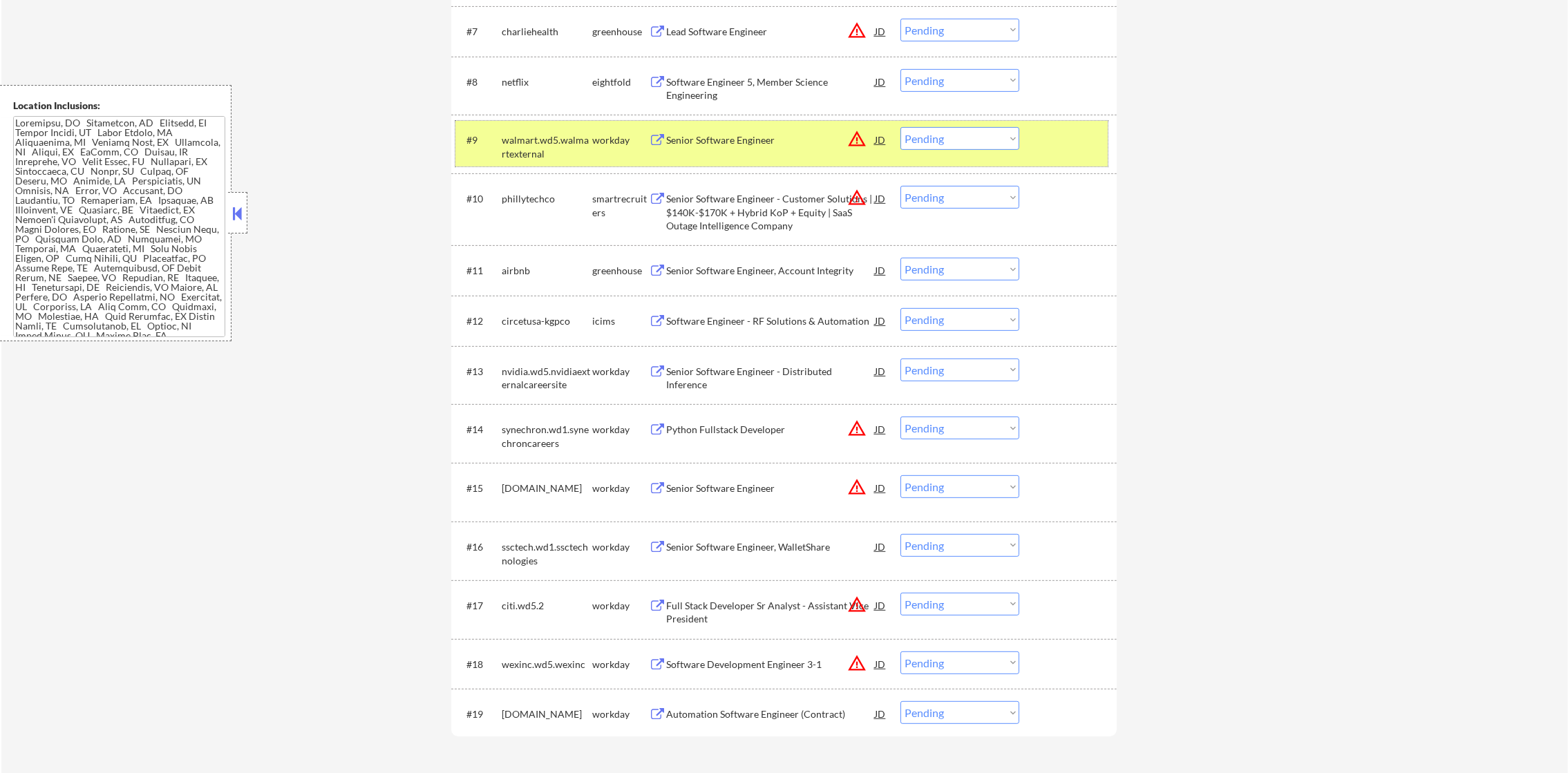
click at [528, 147] on div "walmart.wd5.walmartexternal" at bounding box center [547, 147] width 90 height 27
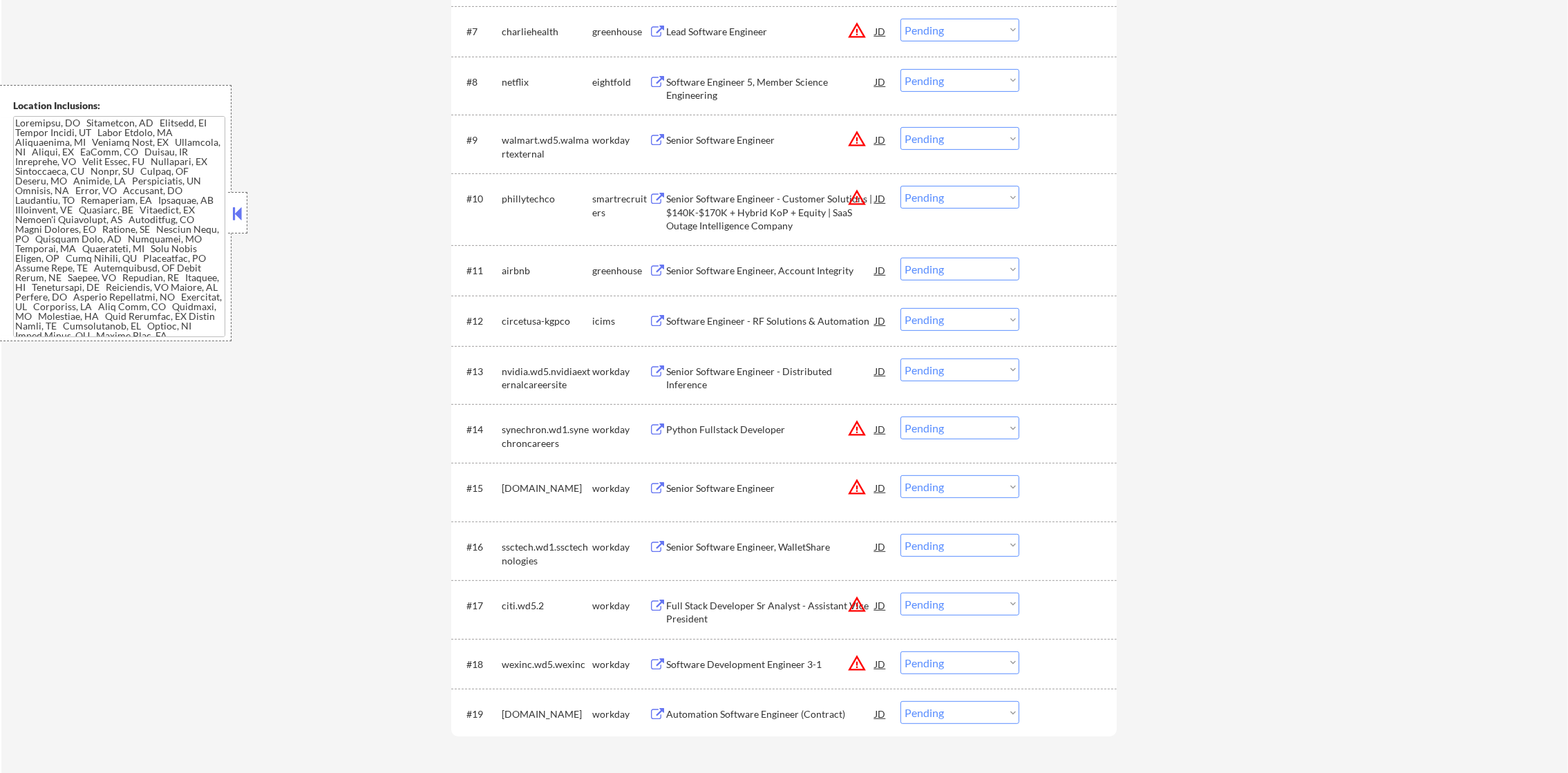
click at [508, 71] on div "netflix" at bounding box center [547, 82] width 90 height 25
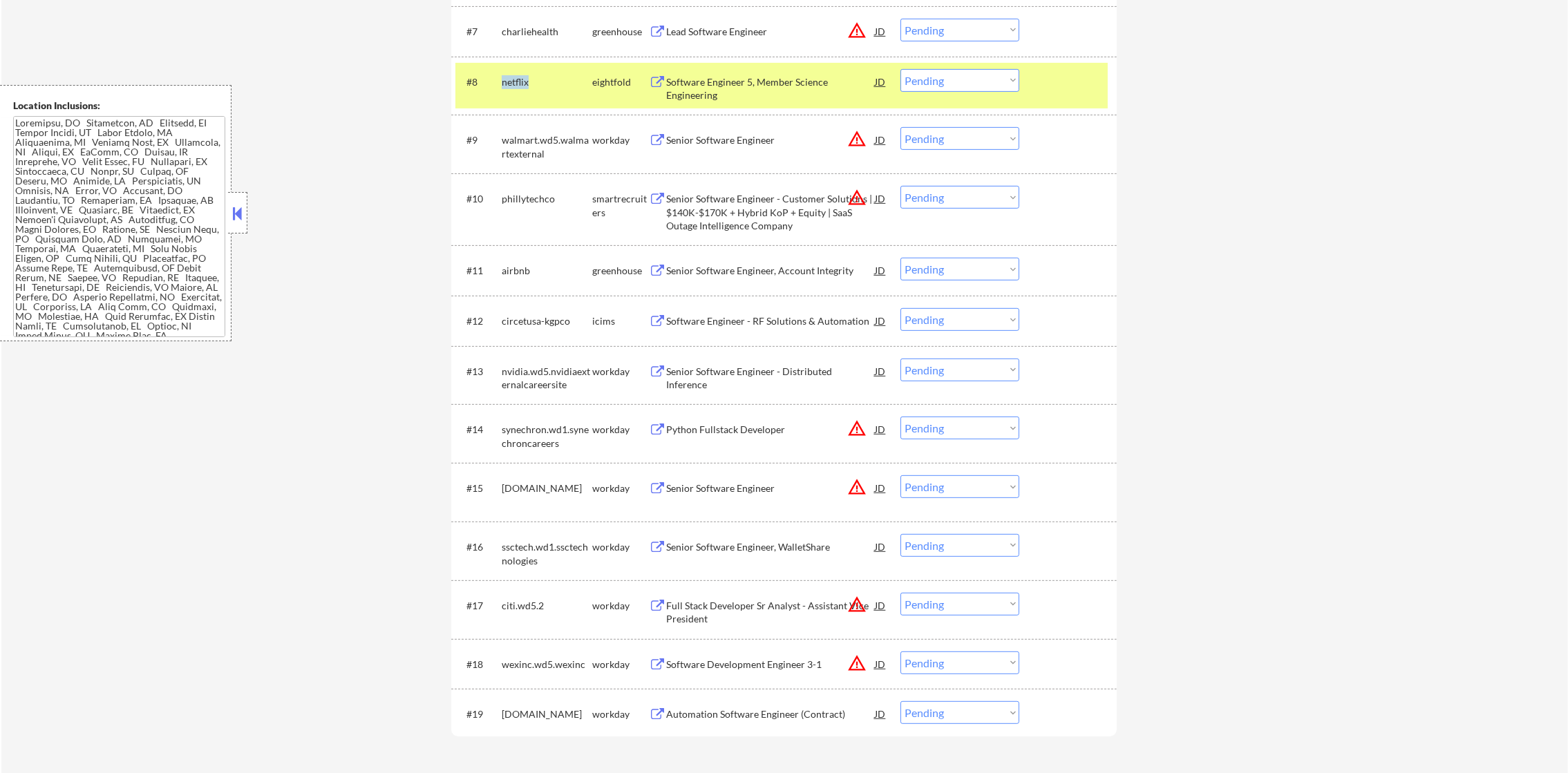
click at [508, 71] on div "netflix" at bounding box center [547, 82] width 90 height 25
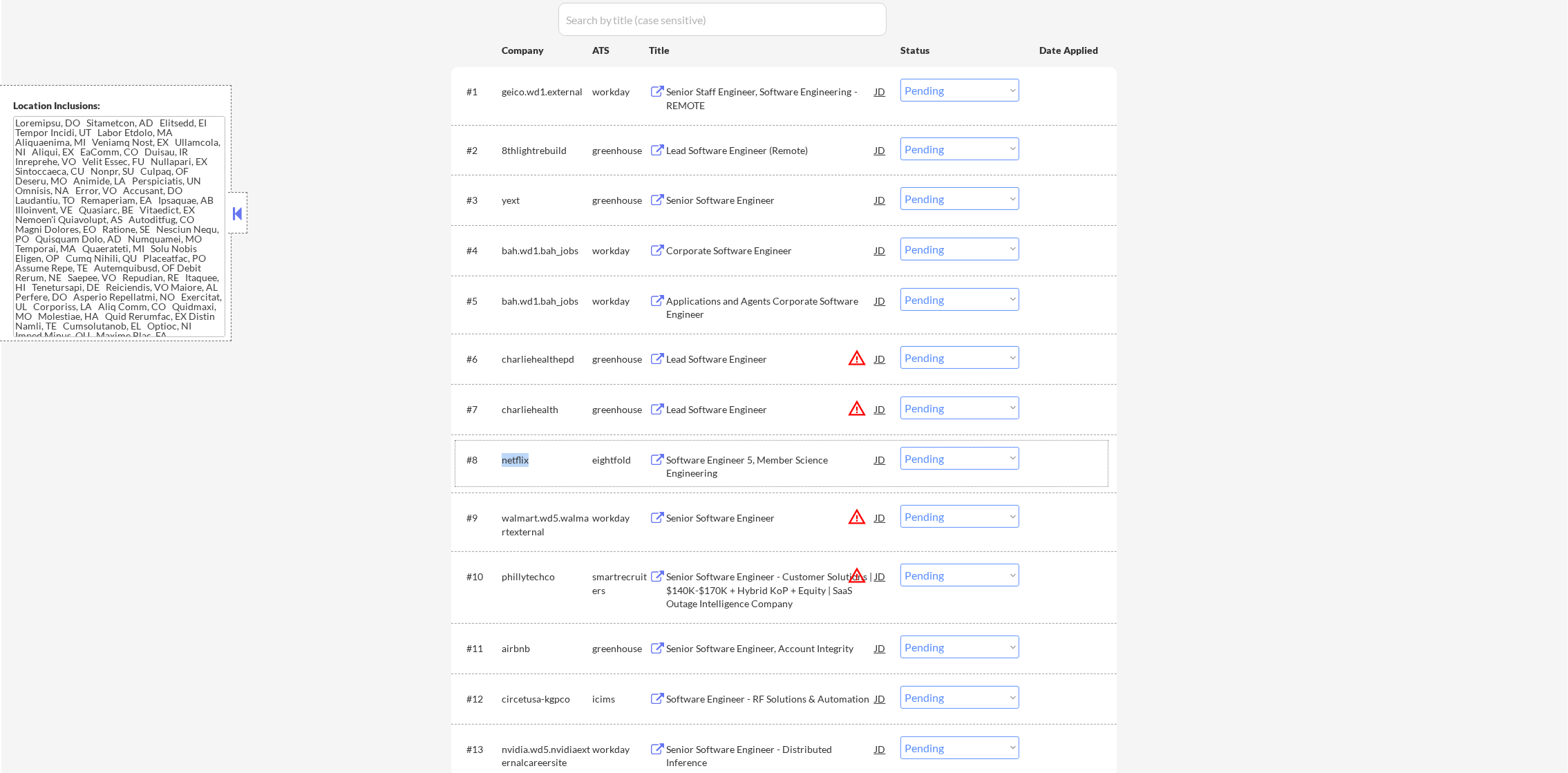
scroll to position [466, 0]
click at [514, 203] on div "yext" at bounding box center [547, 203] width 90 height 14
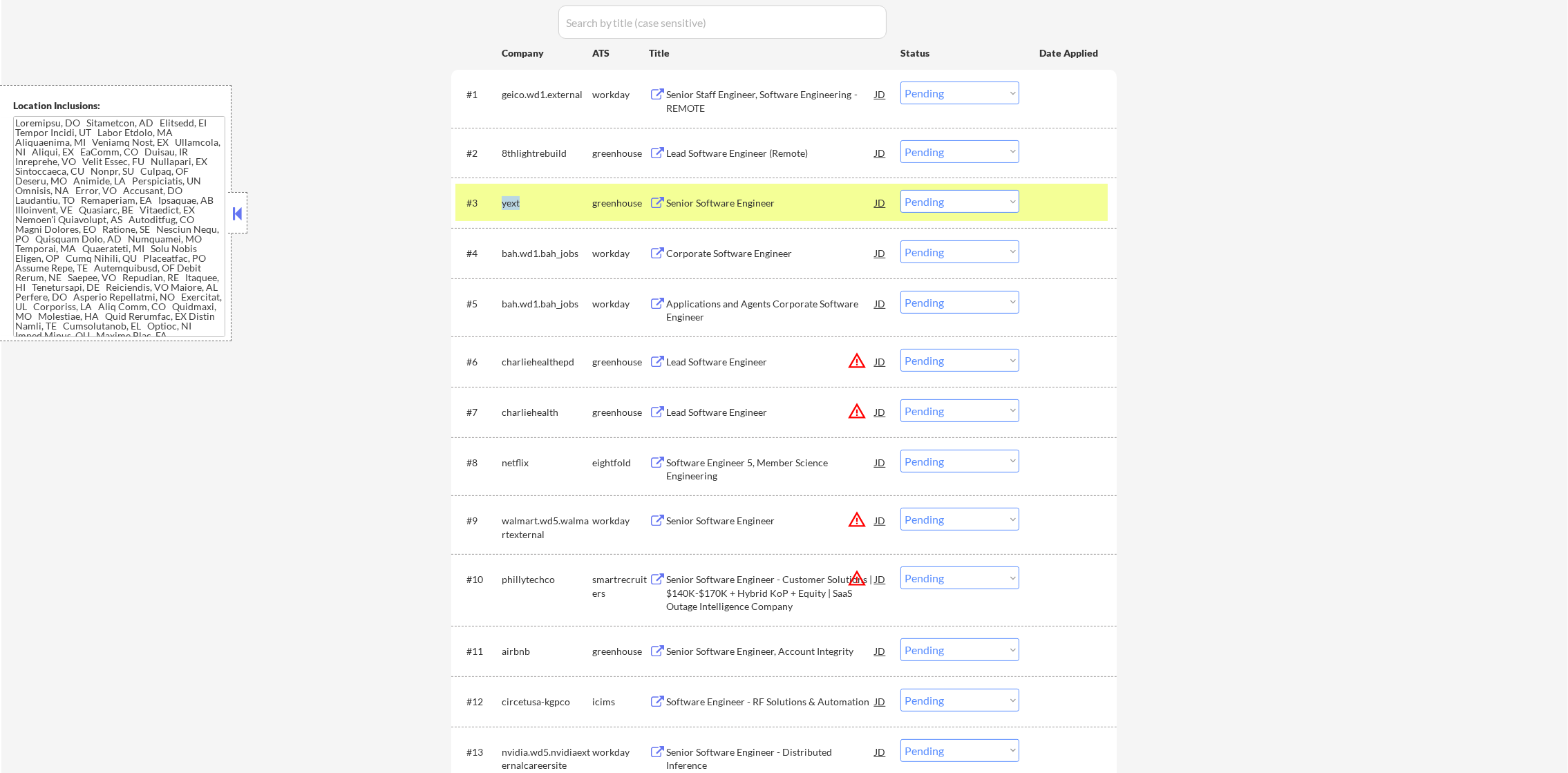
click at [514, 203] on div "yext" at bounding box center [547, 203] width 90 height 14
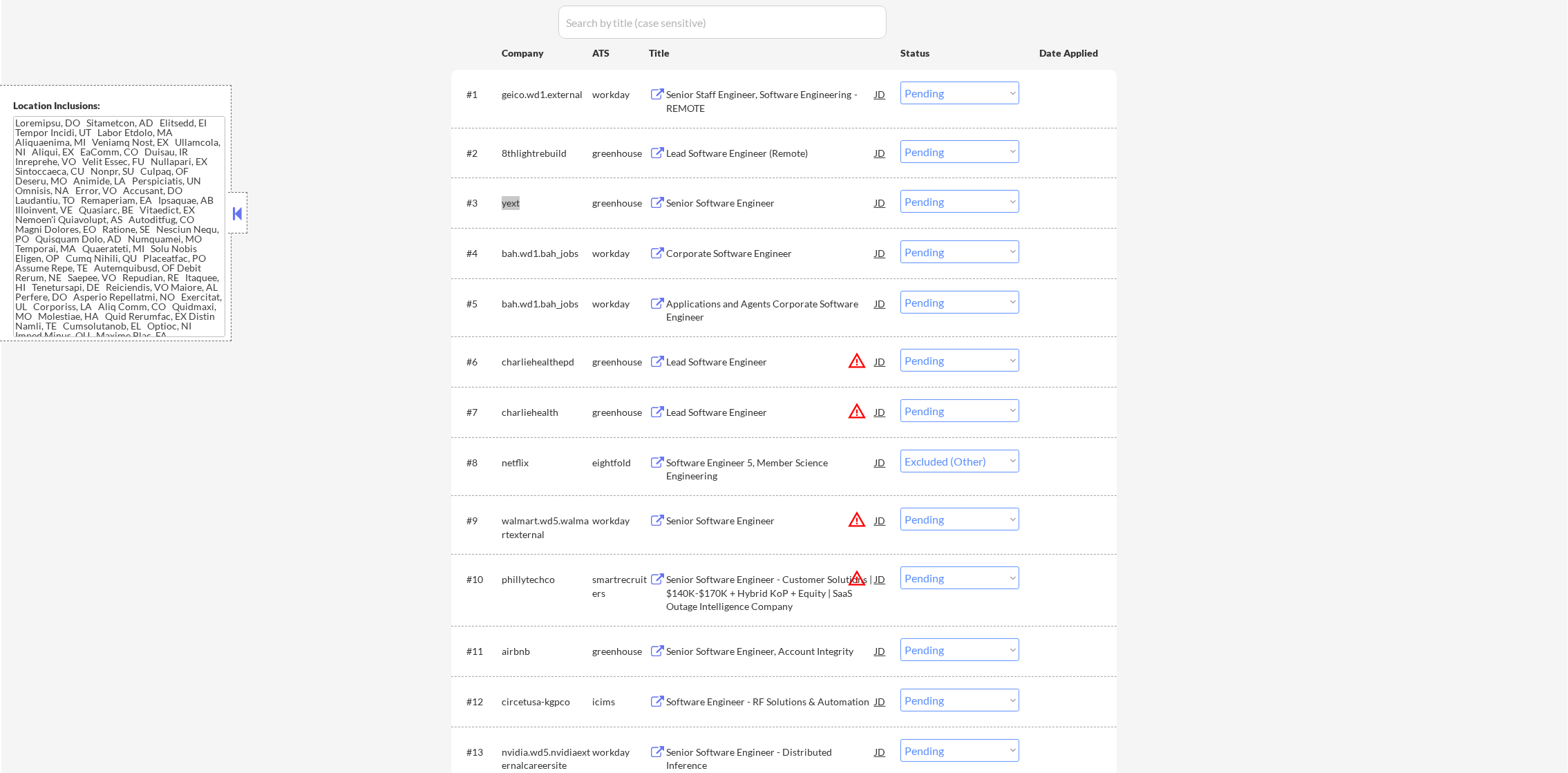
select select ""pending""
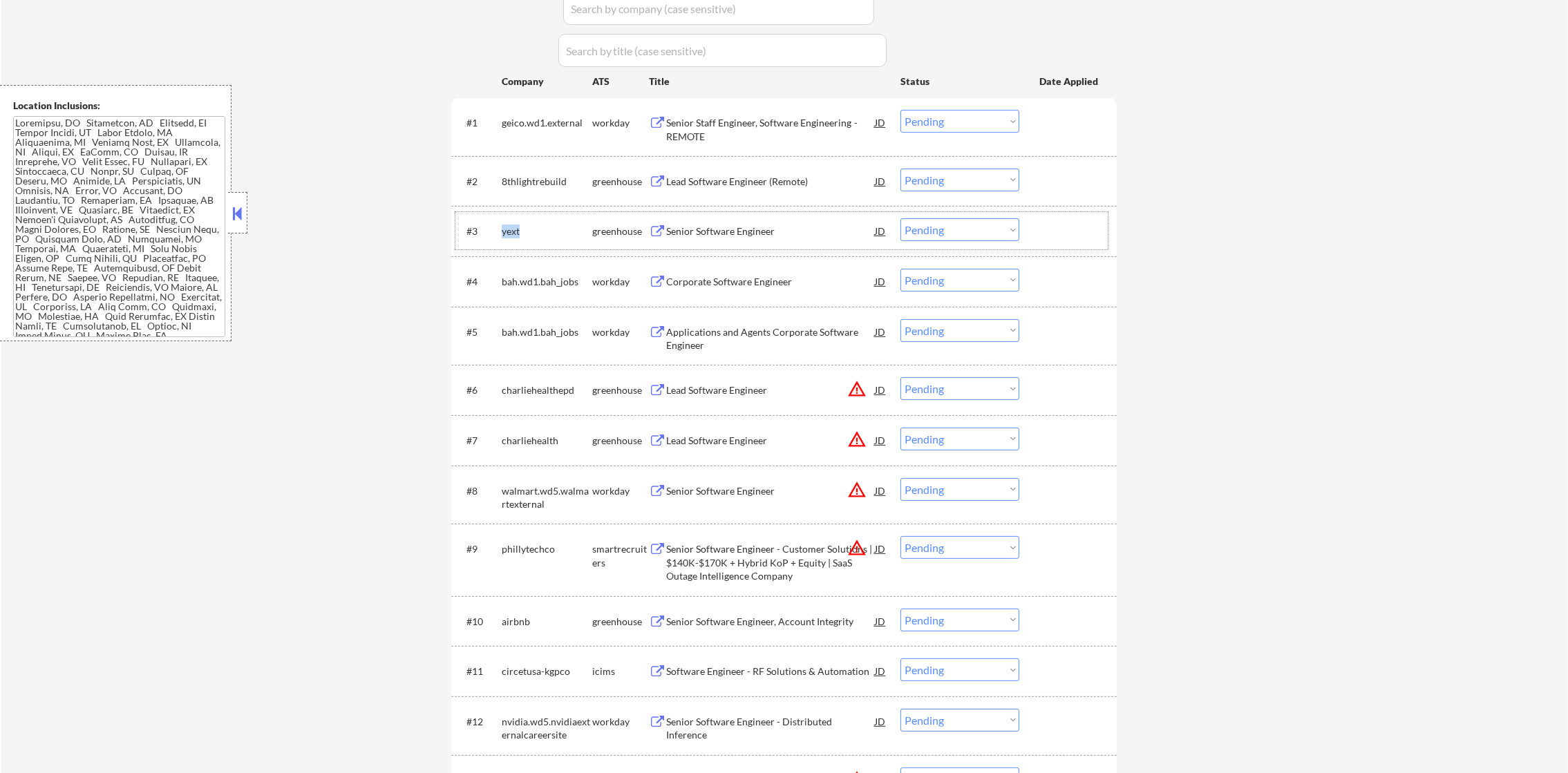
scroll to position [432, 0]
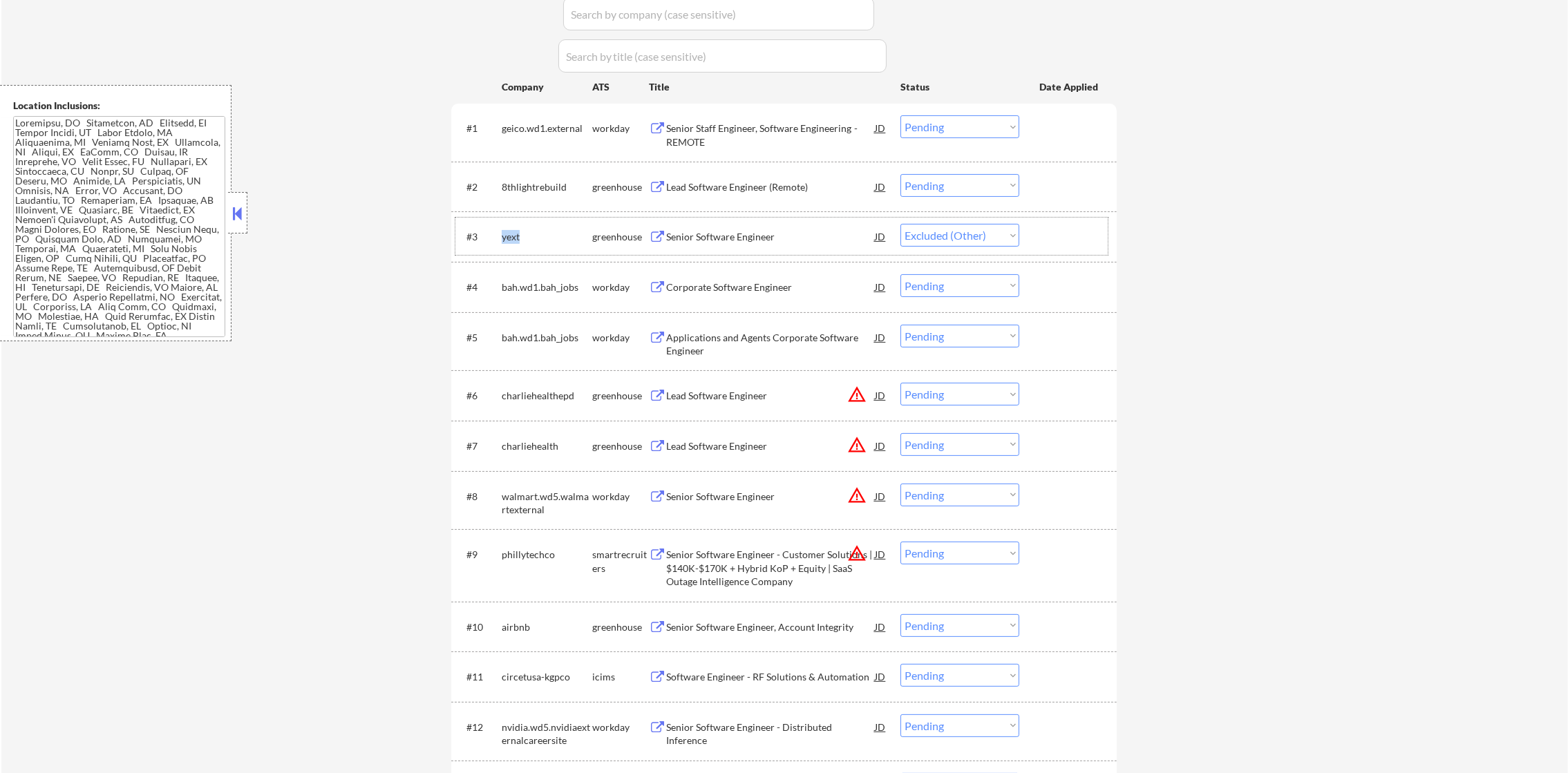
select select ""pending""
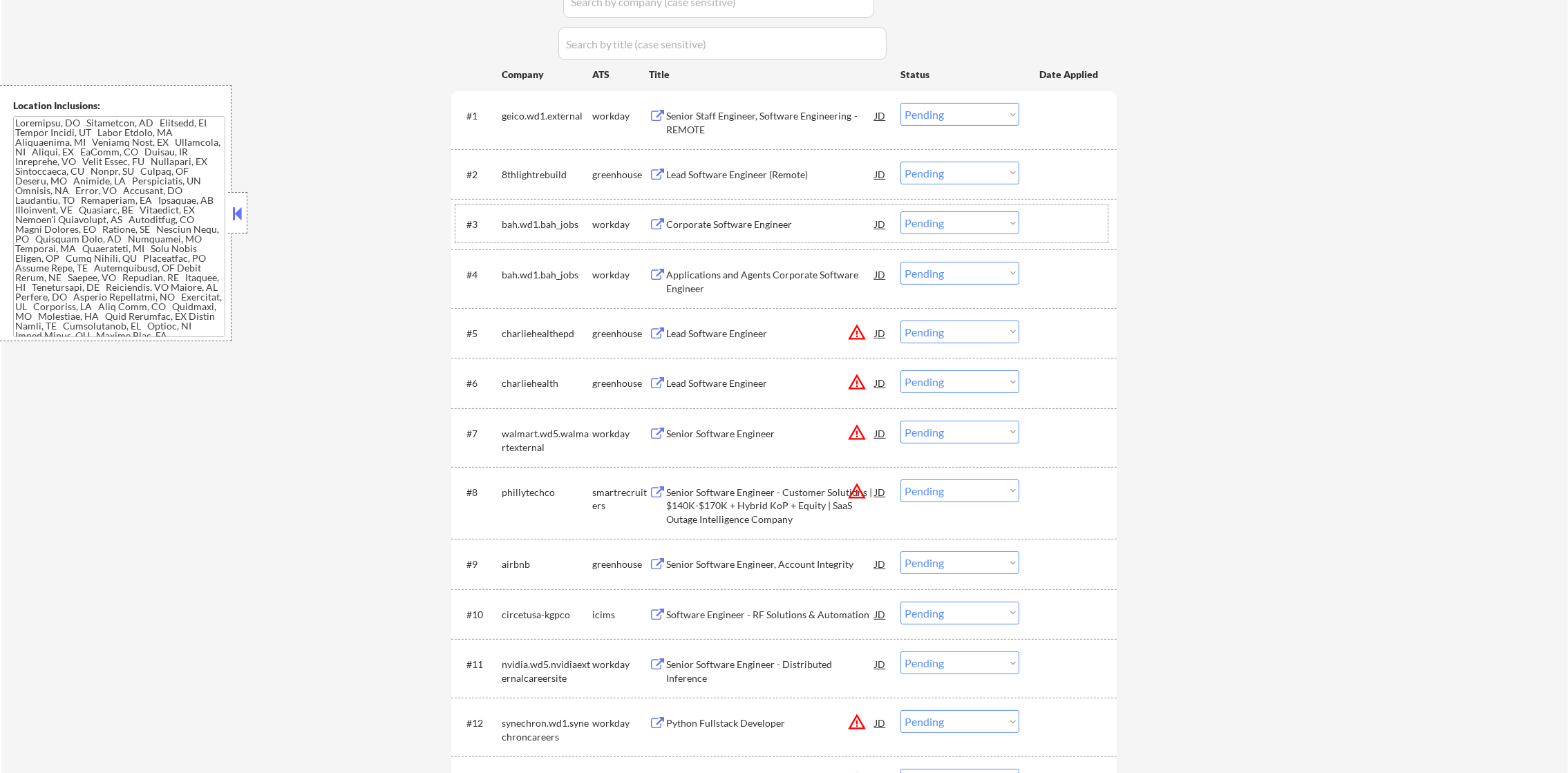
scroll to position [362, 0]
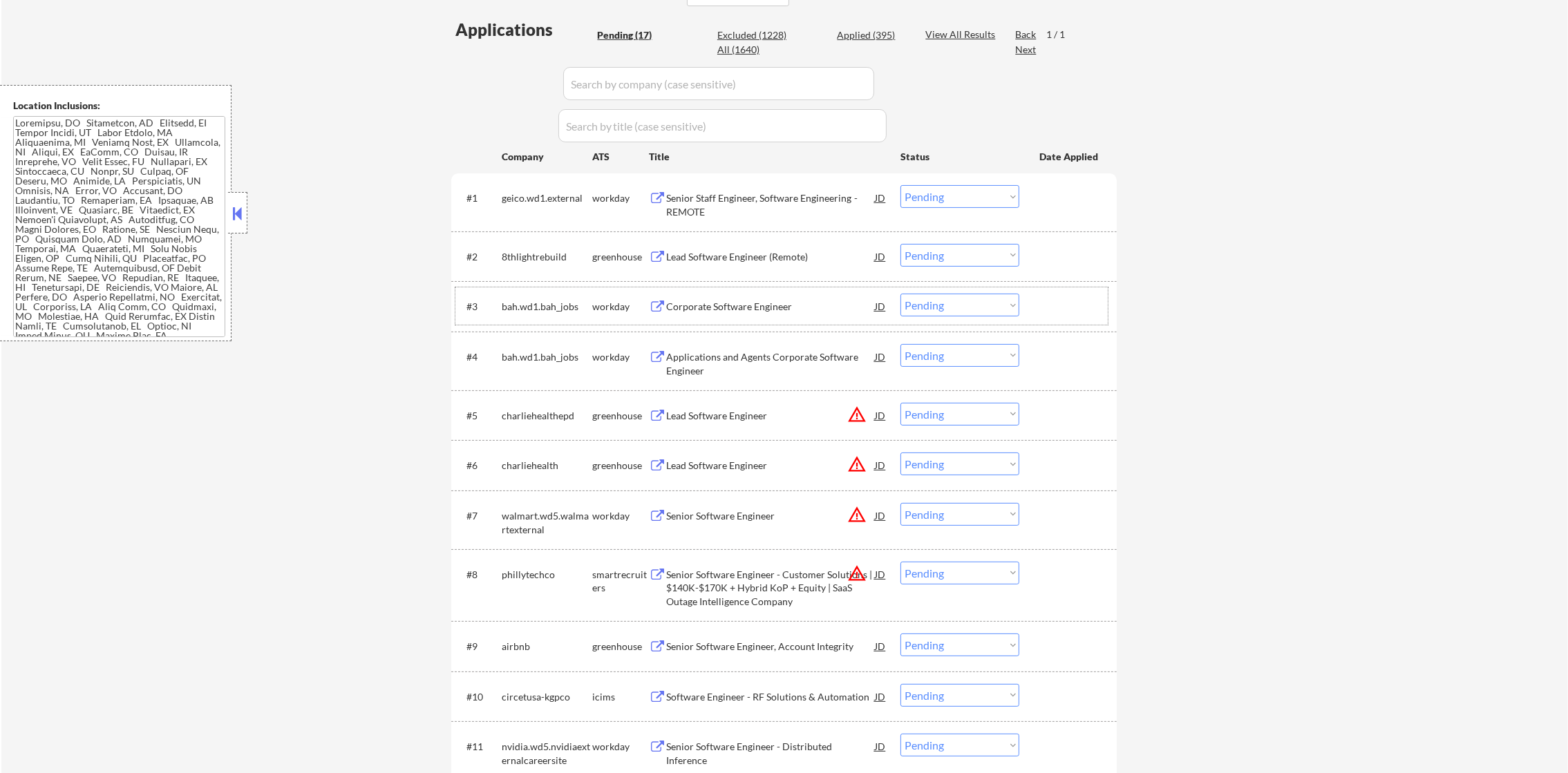
click at [758, 40] on div "Excluded (1228)" at bounding box center [752, 35] width 69 height 14
select select ""excluded__expired_""
select select ""excluded__other_""
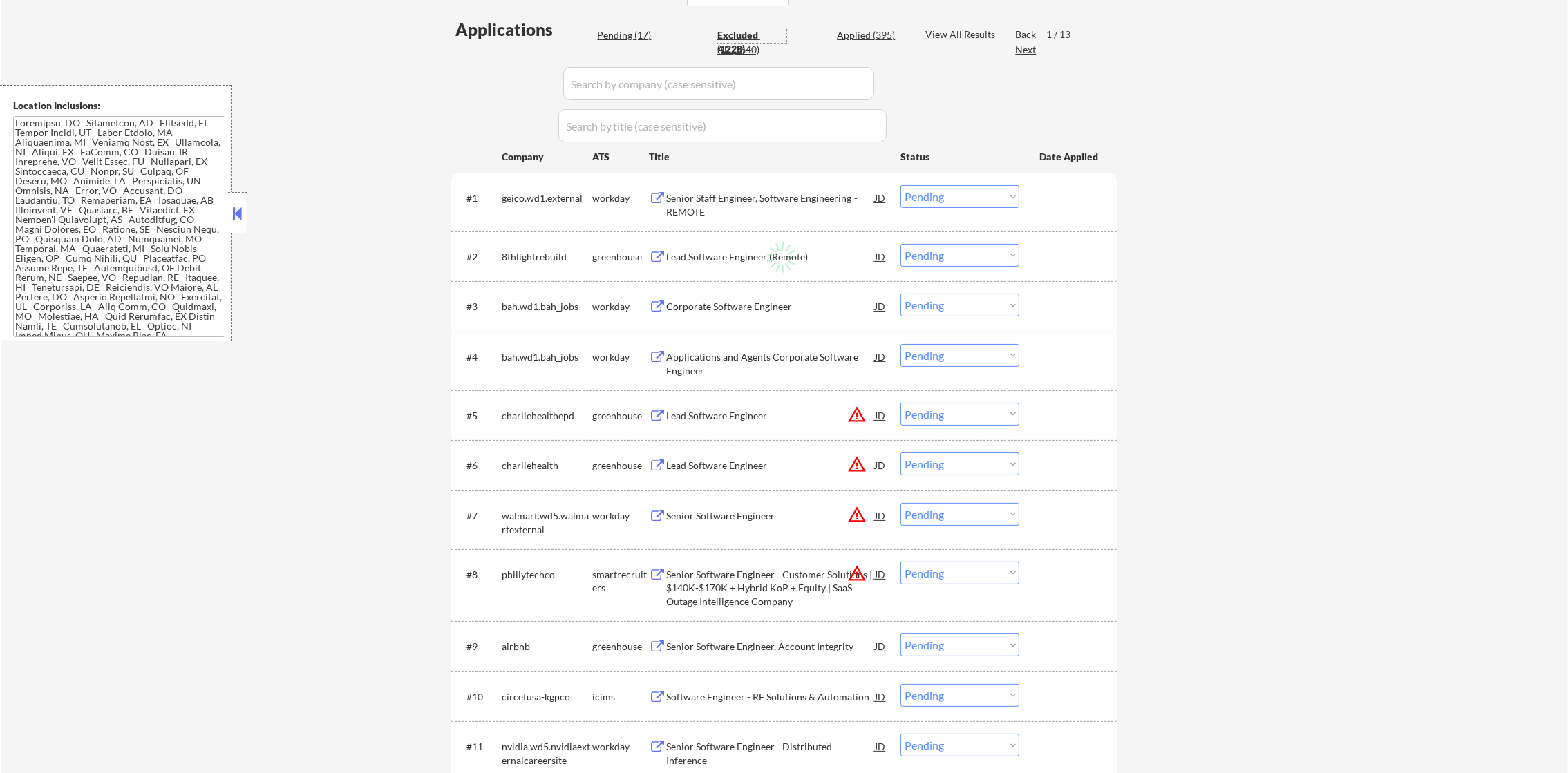
select select ""excluded__other_""
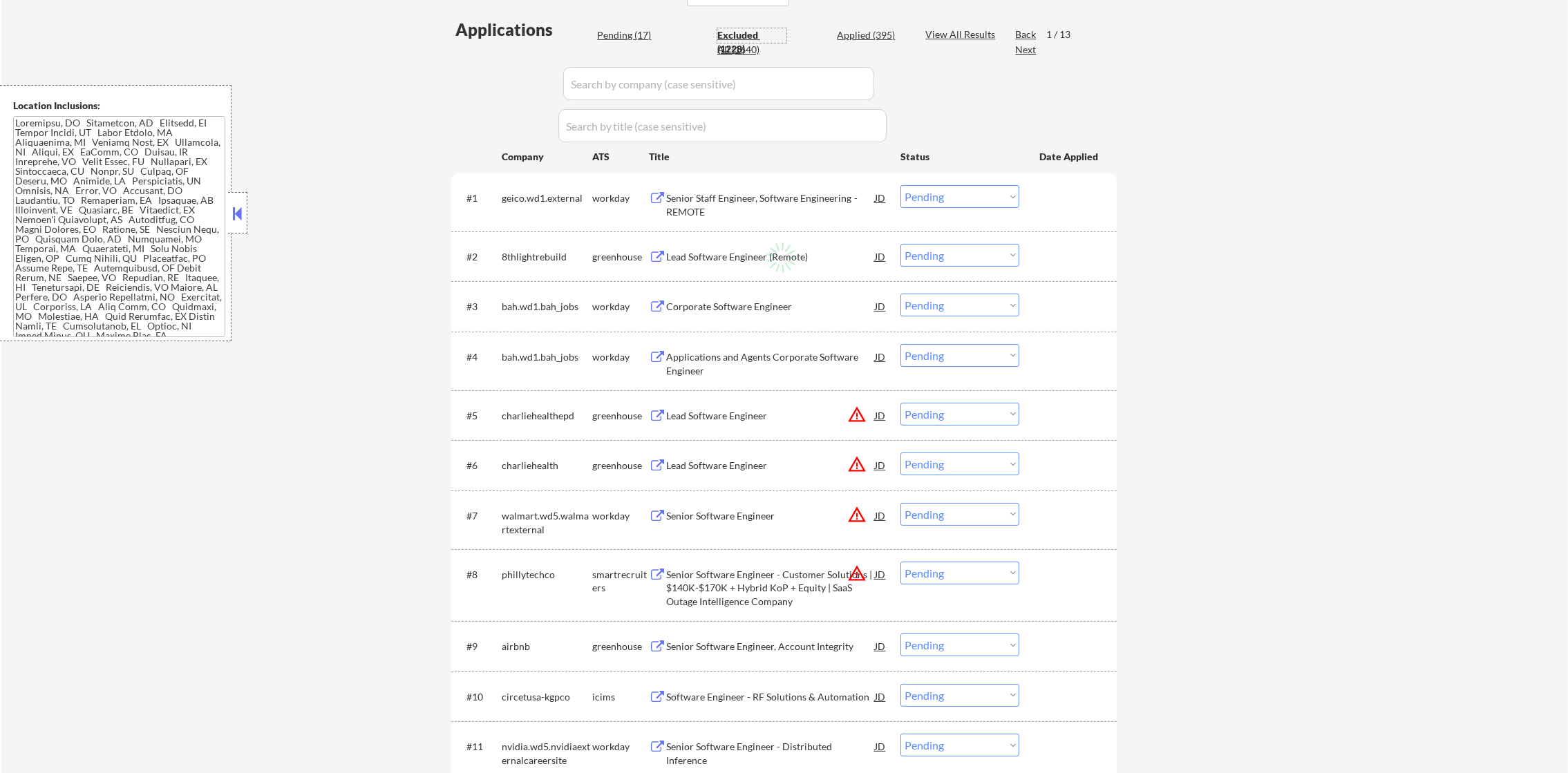
select select ""excluded__other_""
select select ""excluded__expired_""
select select ""excluded__location_""
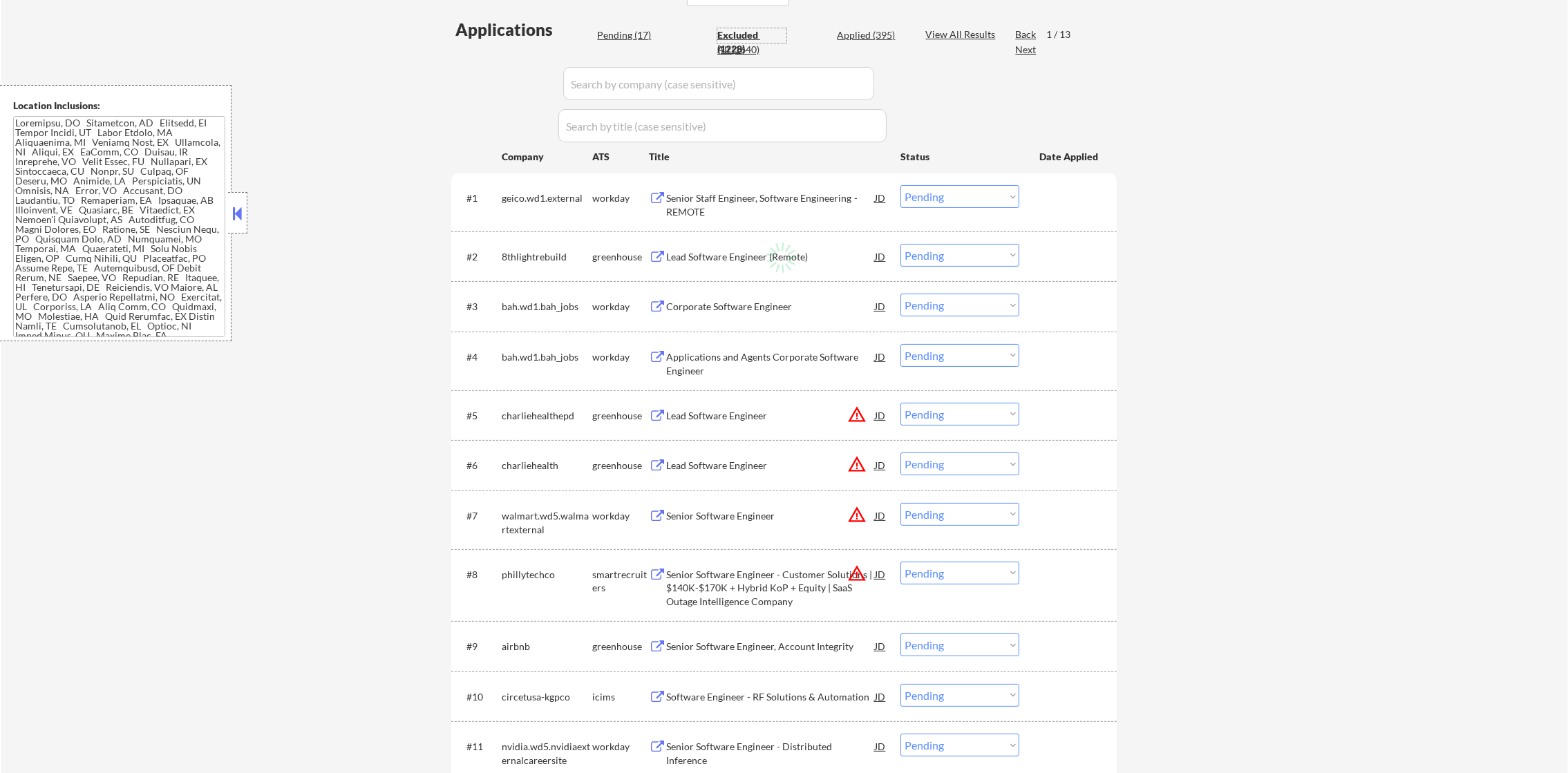
select select ""excluded__other_""
select select ""excluded__expired_""
select select ""excluded__other_""
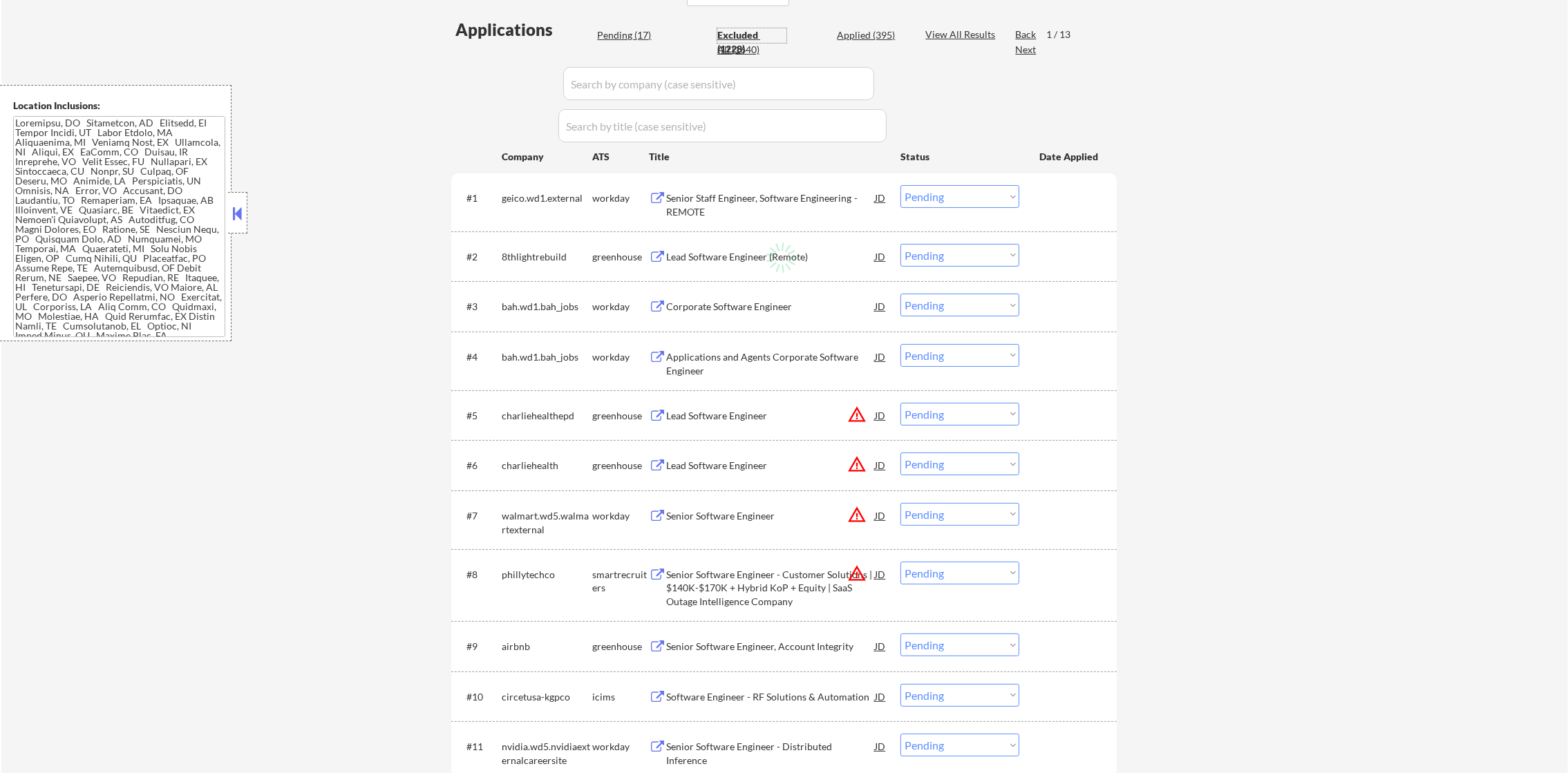
select select ""excluded__other_""
select select ""excluded__location_""
select select ""excluded__expired_""
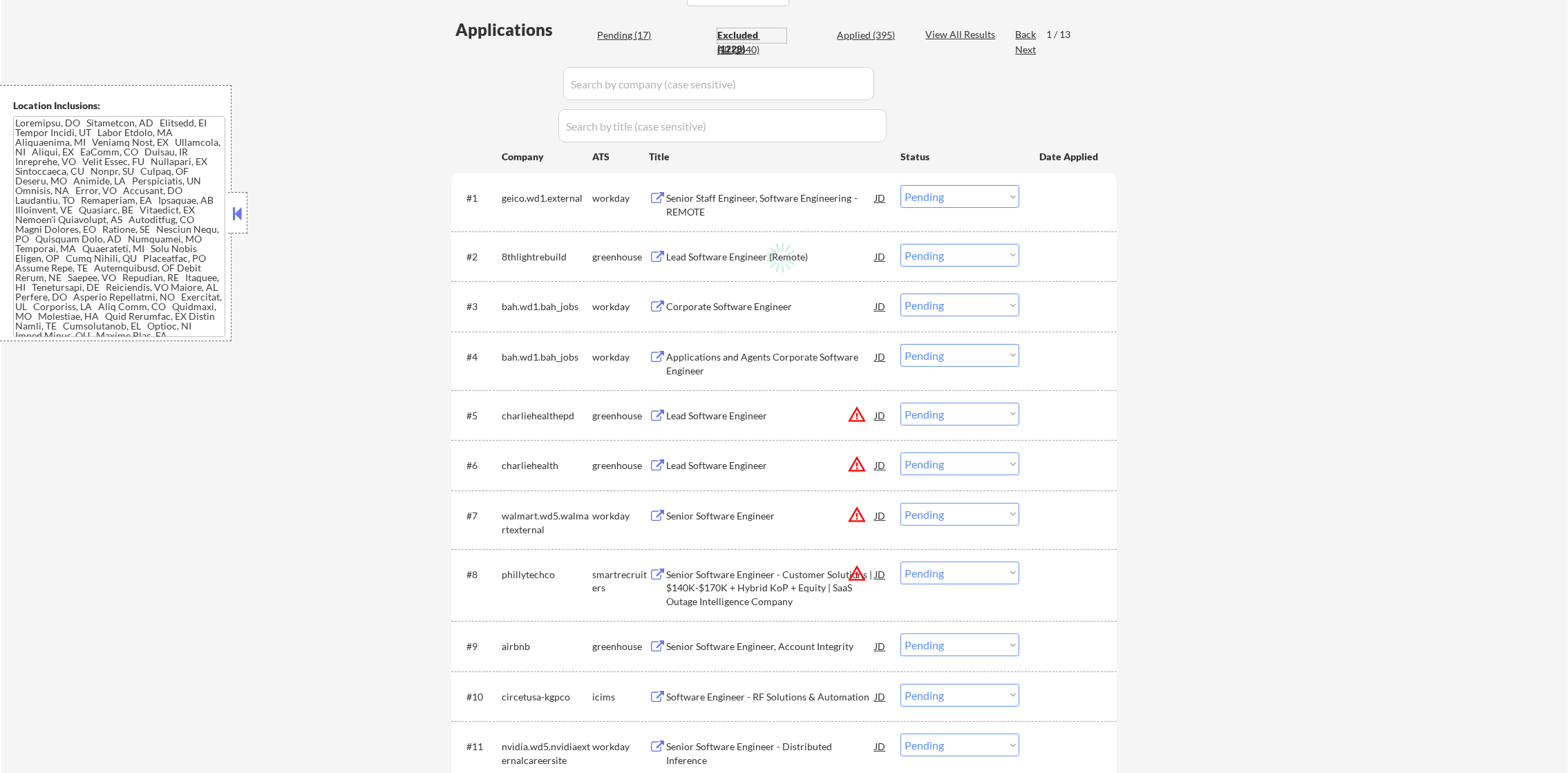
select select ""excluded__expired_""
select select ""excluded__location_""
select select ""excluded__other_""
select select ""excluded__location_""
select select ""excluded__other_""
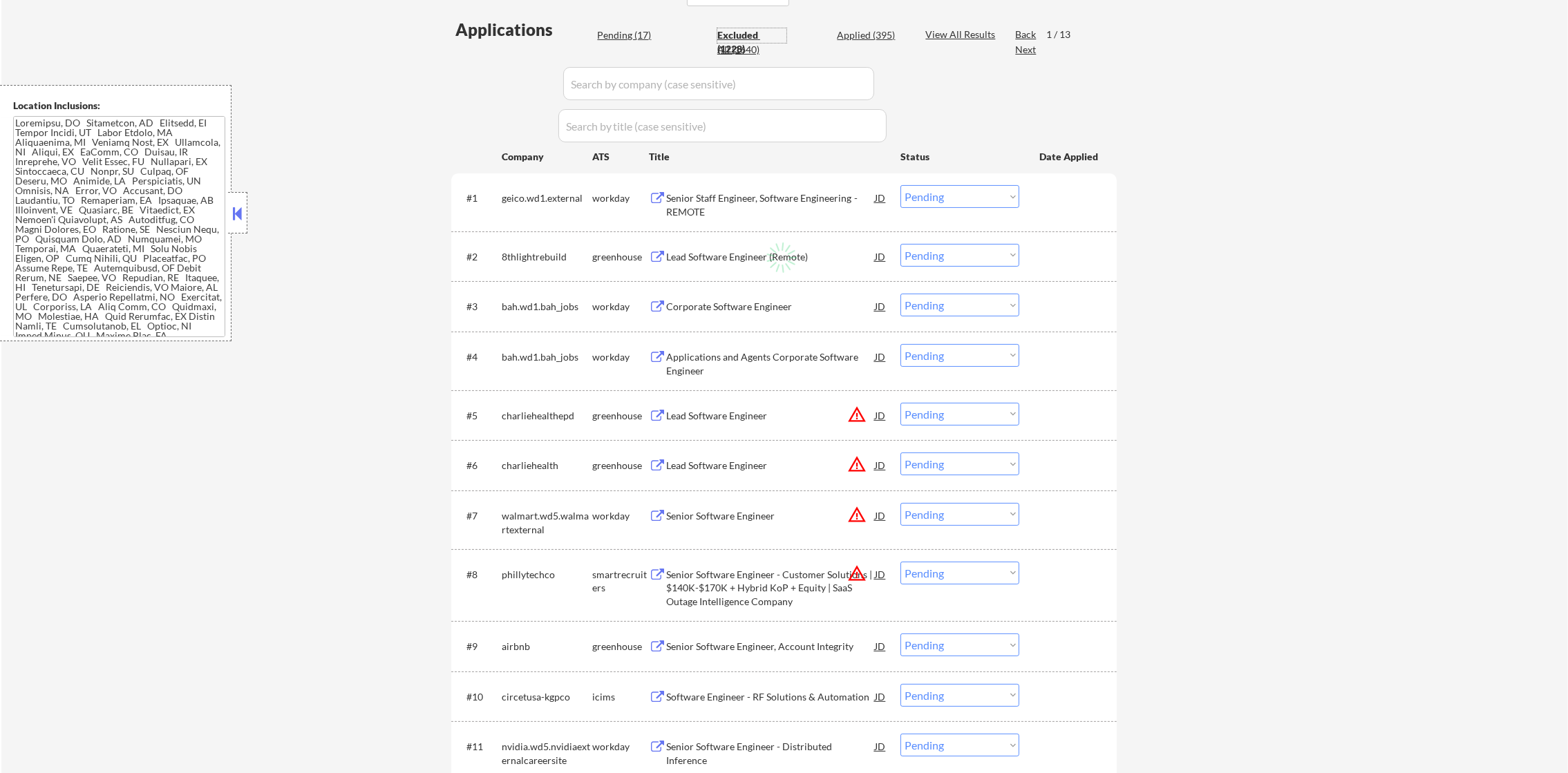
select select ""excluded__location_""
select select ""excluded__expired_""
select select ""excluded__location_""
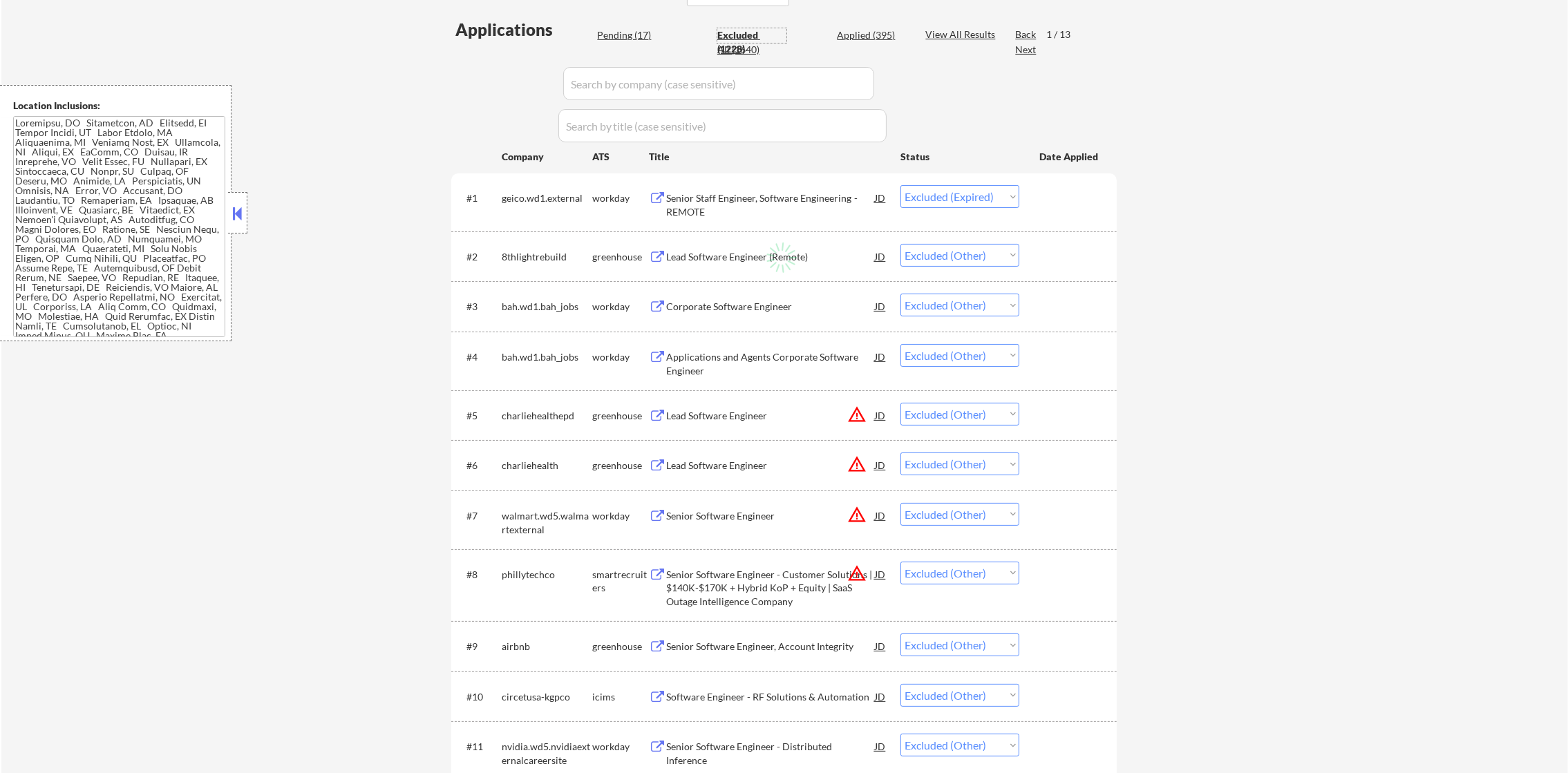
select select ""excluded__other_""
select select ""excluded__expired_""
select select ""excluded__other_""
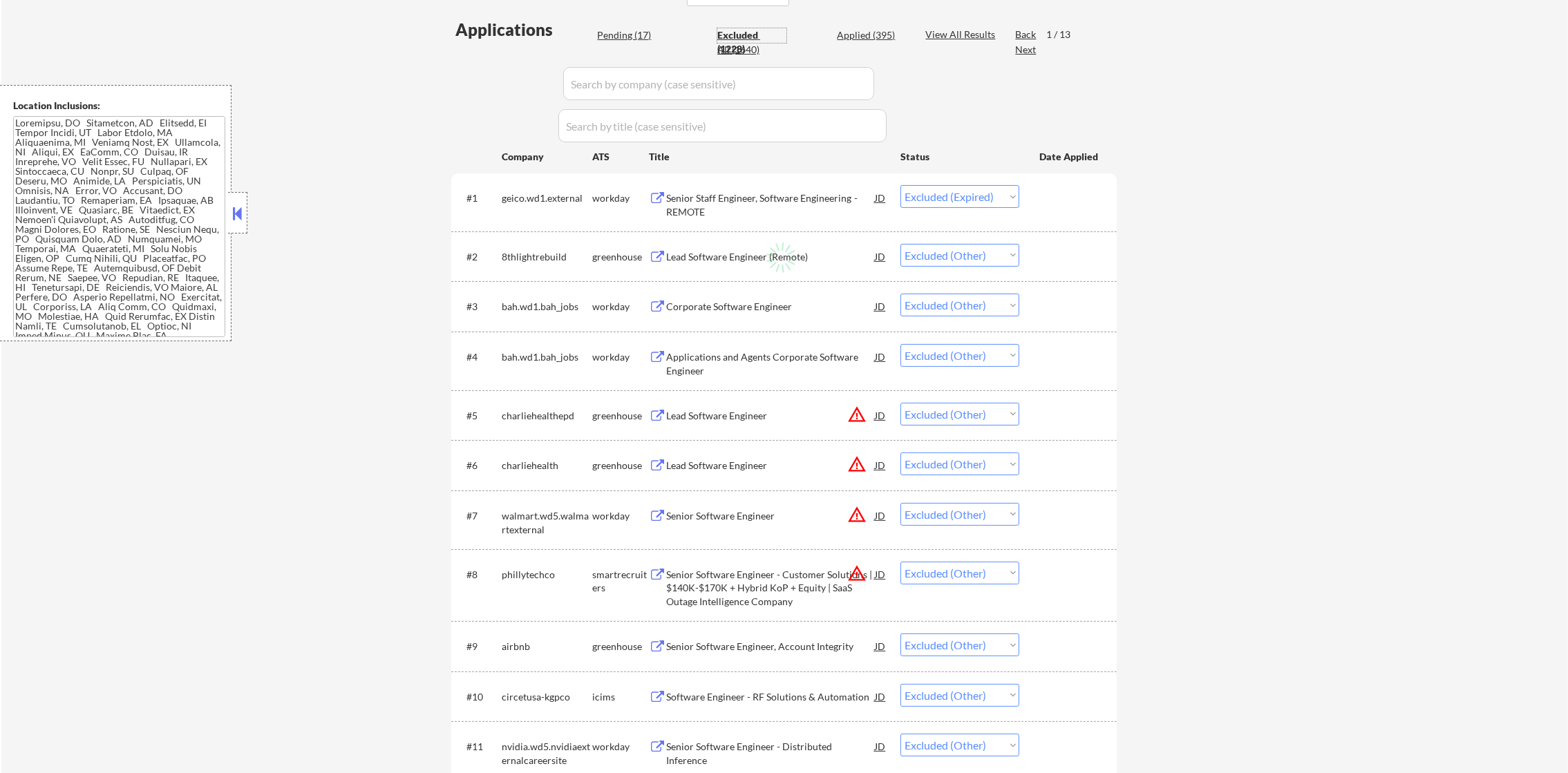
select select ""excluded__expired_""
select select ""excluded__other_""
select select ""excluded__expired_""
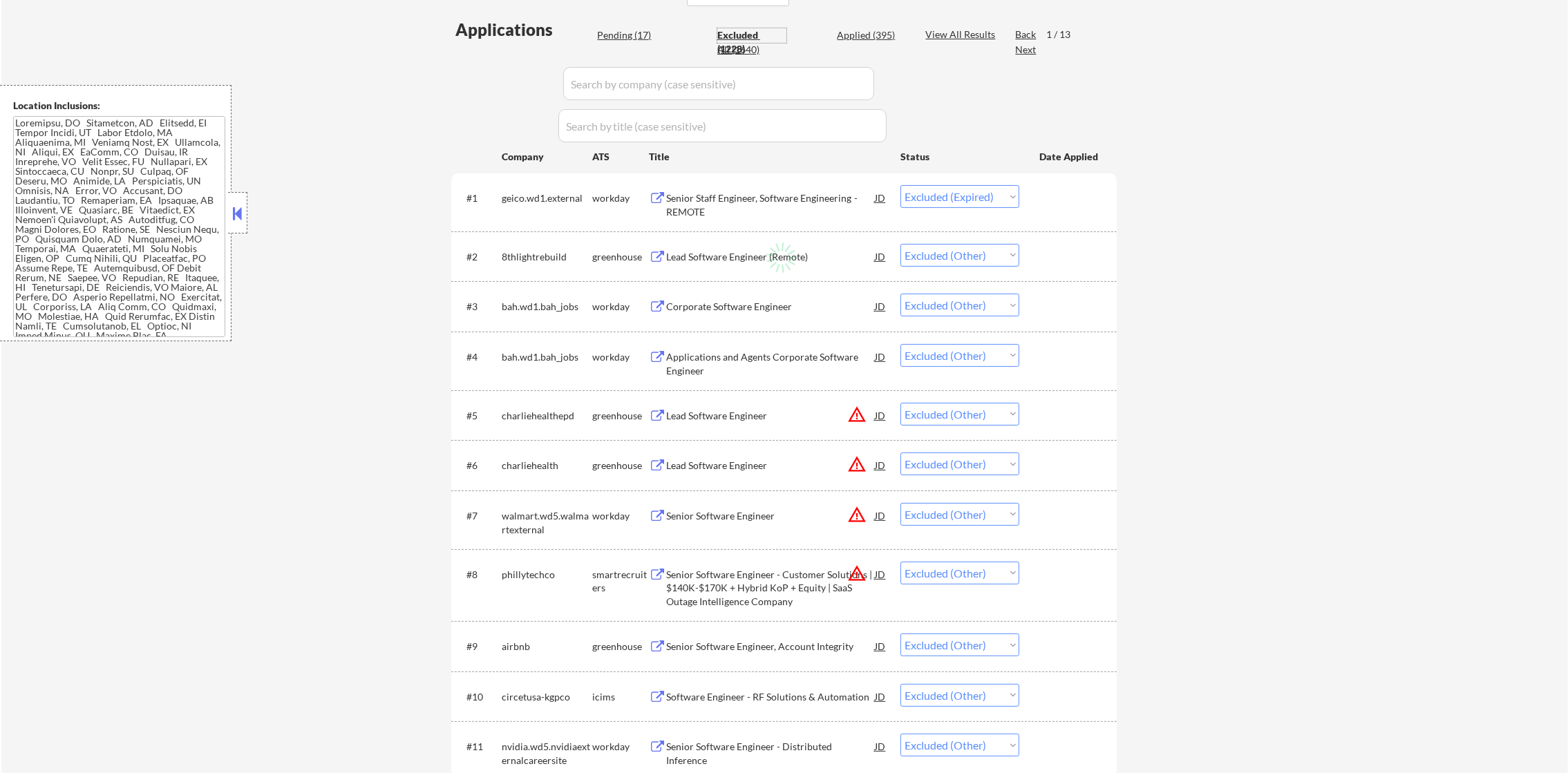
select select ""excluded__other_""
select select ""excluded__location_""
select select ""excluded""
select select ""excluded__location_""
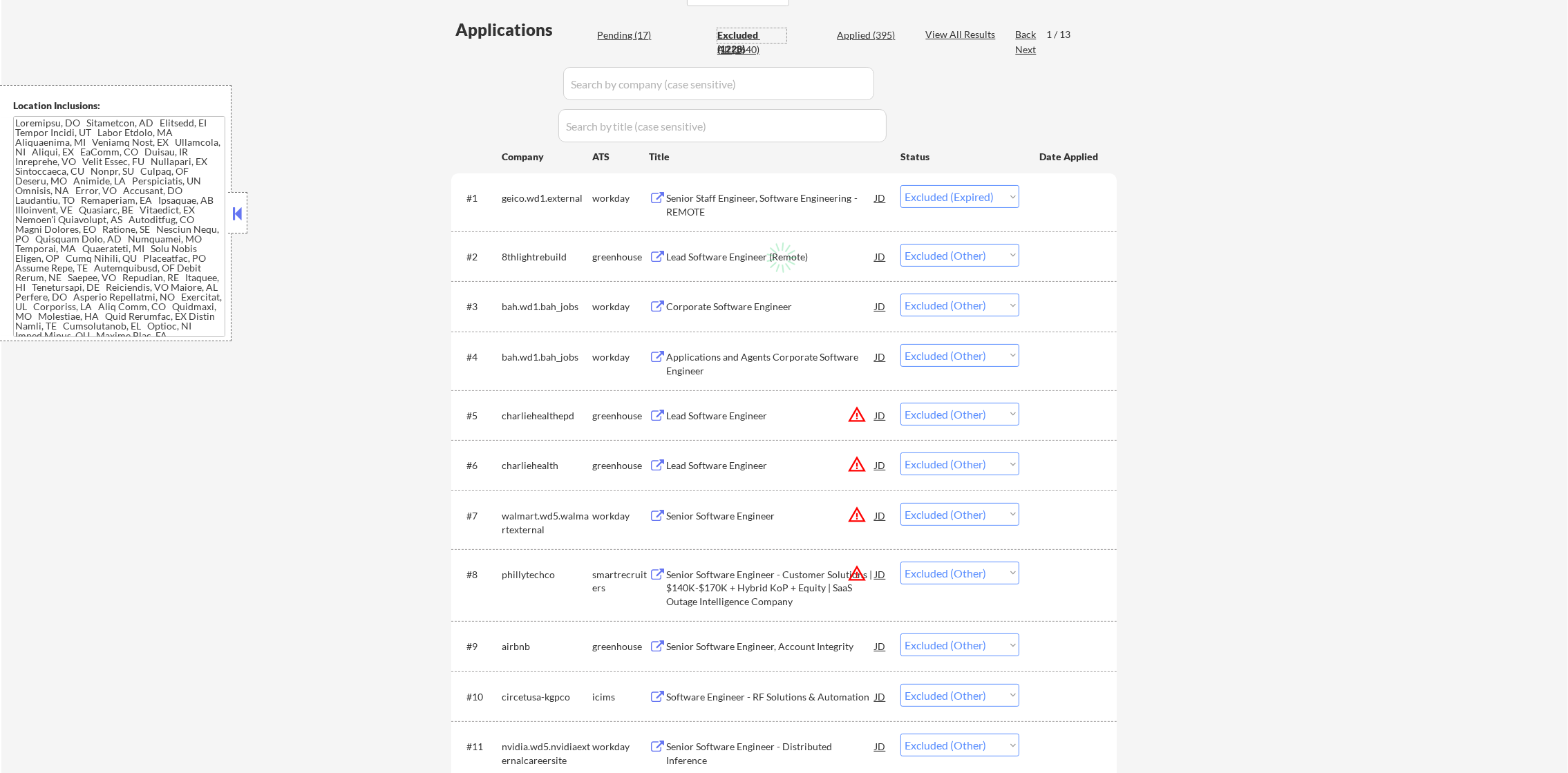
select select ""excluded__expired_""
select select ""excluded__other_""
select select ""excluded__location_""
select select ""excluded__other_""
select select ""excluded__expired_""
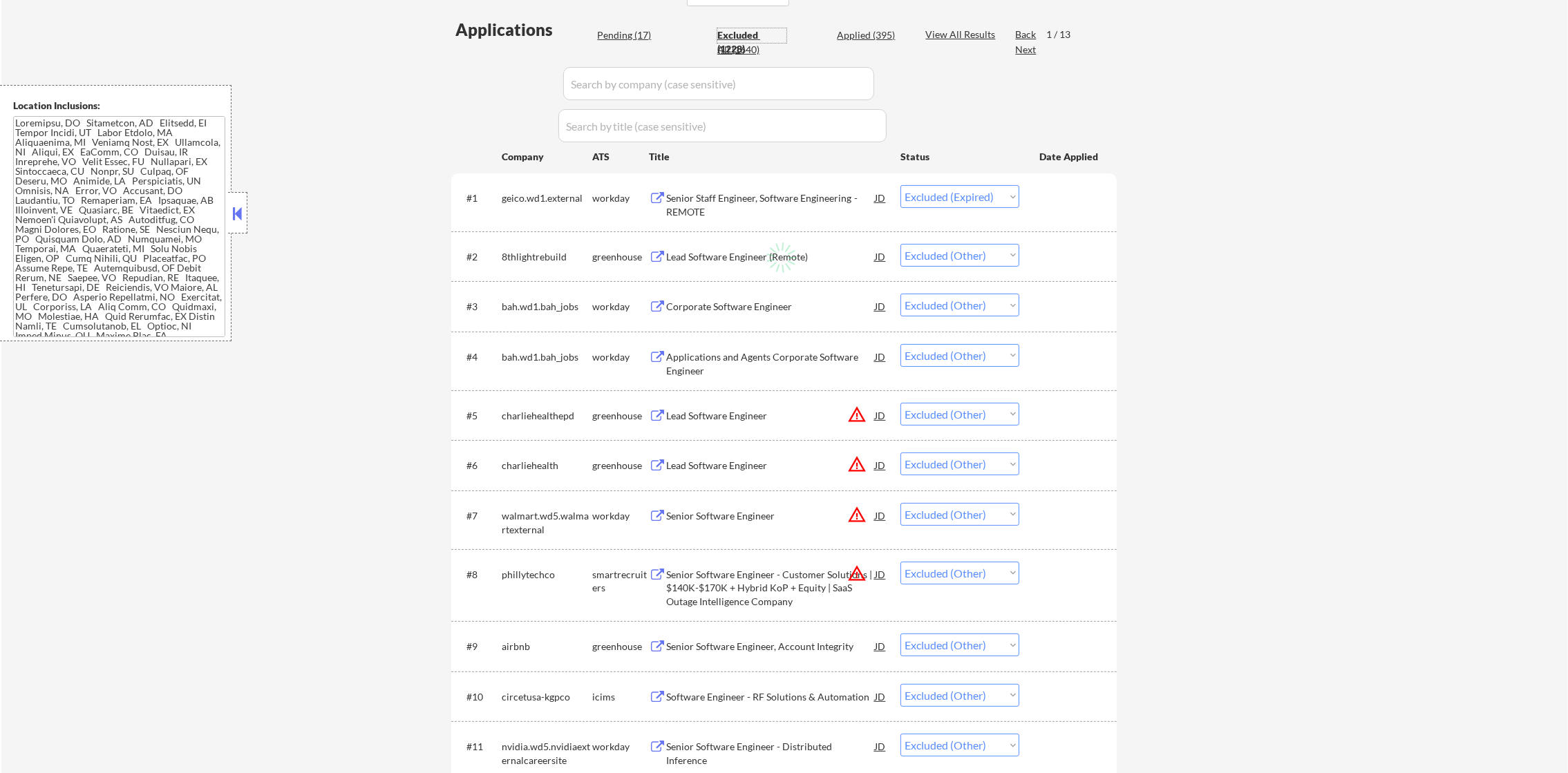
select select ""excluded__expired_""
select select ""excluded__other_""
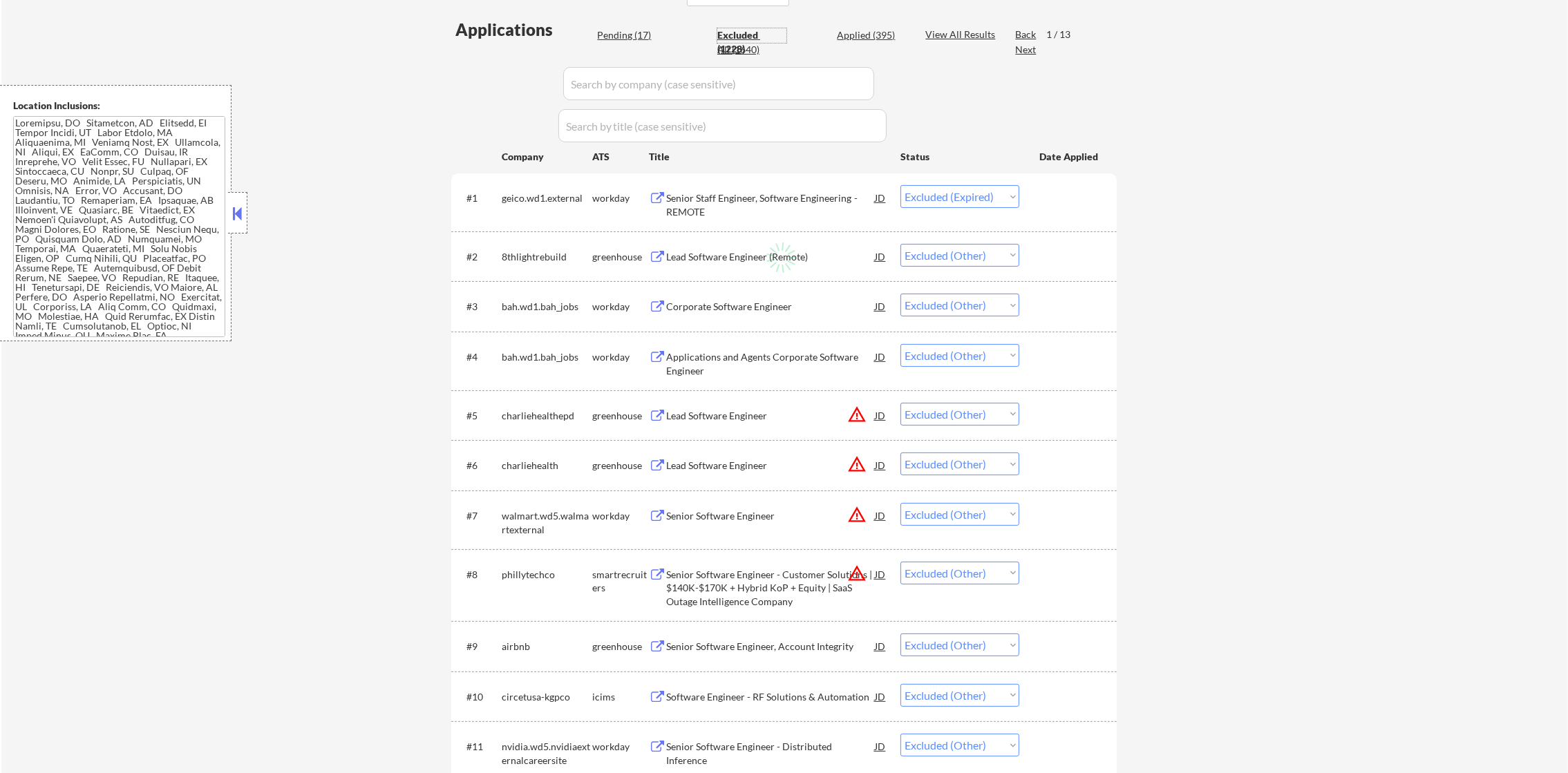
select select ""excluded__location_""
select select ""excluded__expired_""
select select ""excluded__location_""
select select ""excluded__other_""
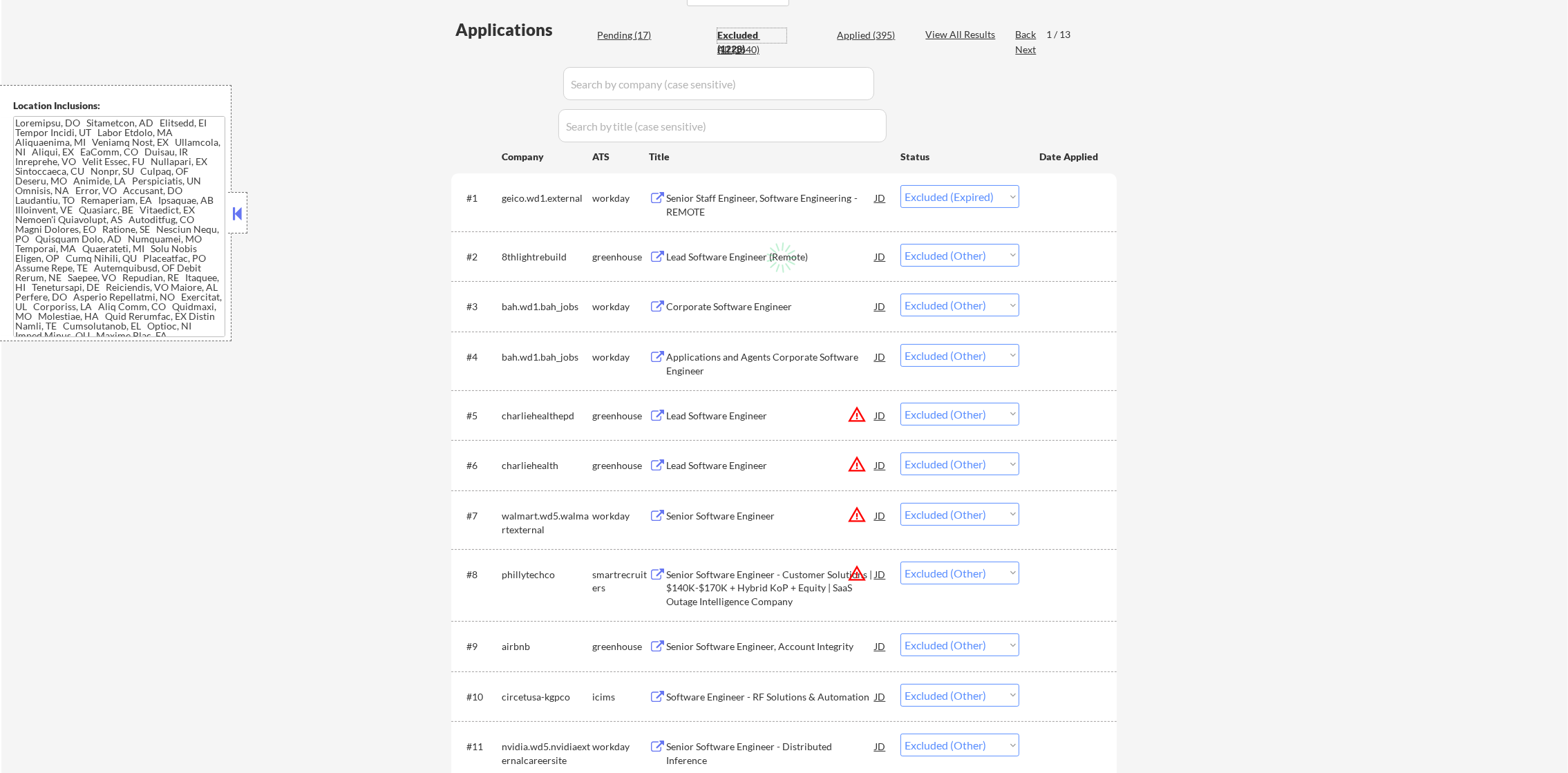
select select ""excluded""
select select ""excluded__expired_""
select select ""excluded__location_""
select select ""excluded__expired_""
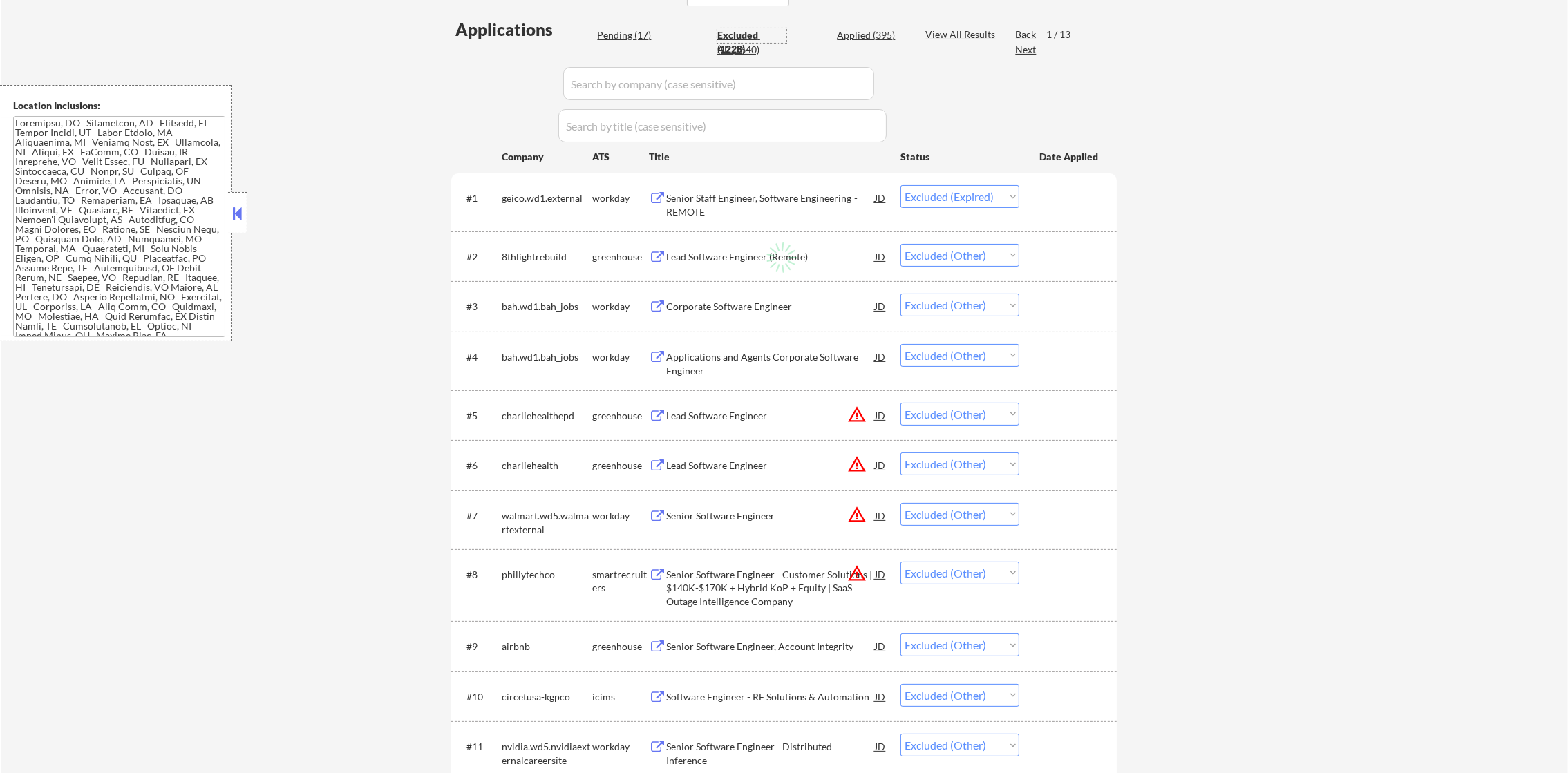
select select ""excluded__other_""
select select ""excluded__location_""
select select ""excluded__other_""
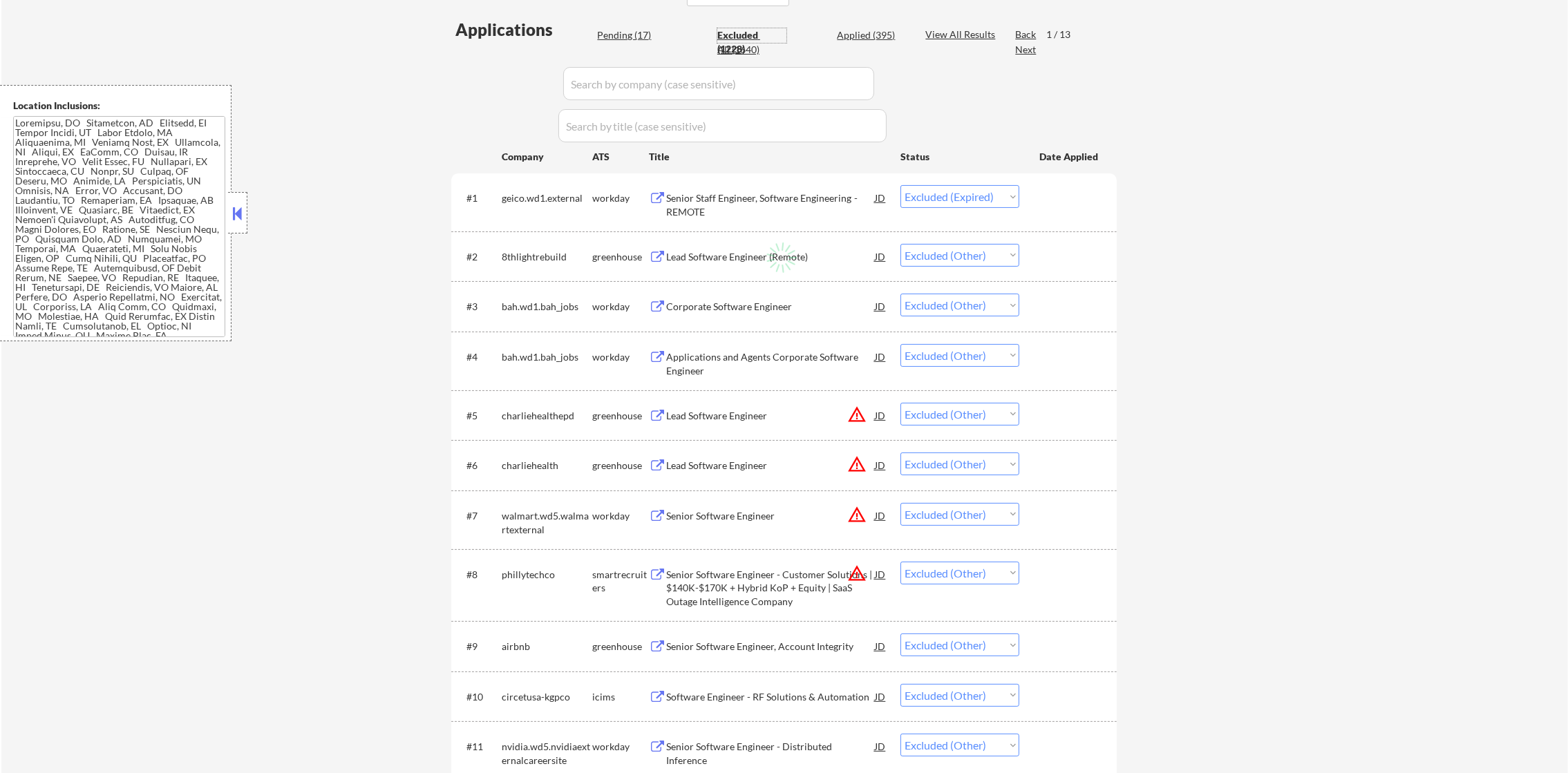
select select ""excluded__other_""
select select ""excluded__expired_""
select select ""excluded__other_""
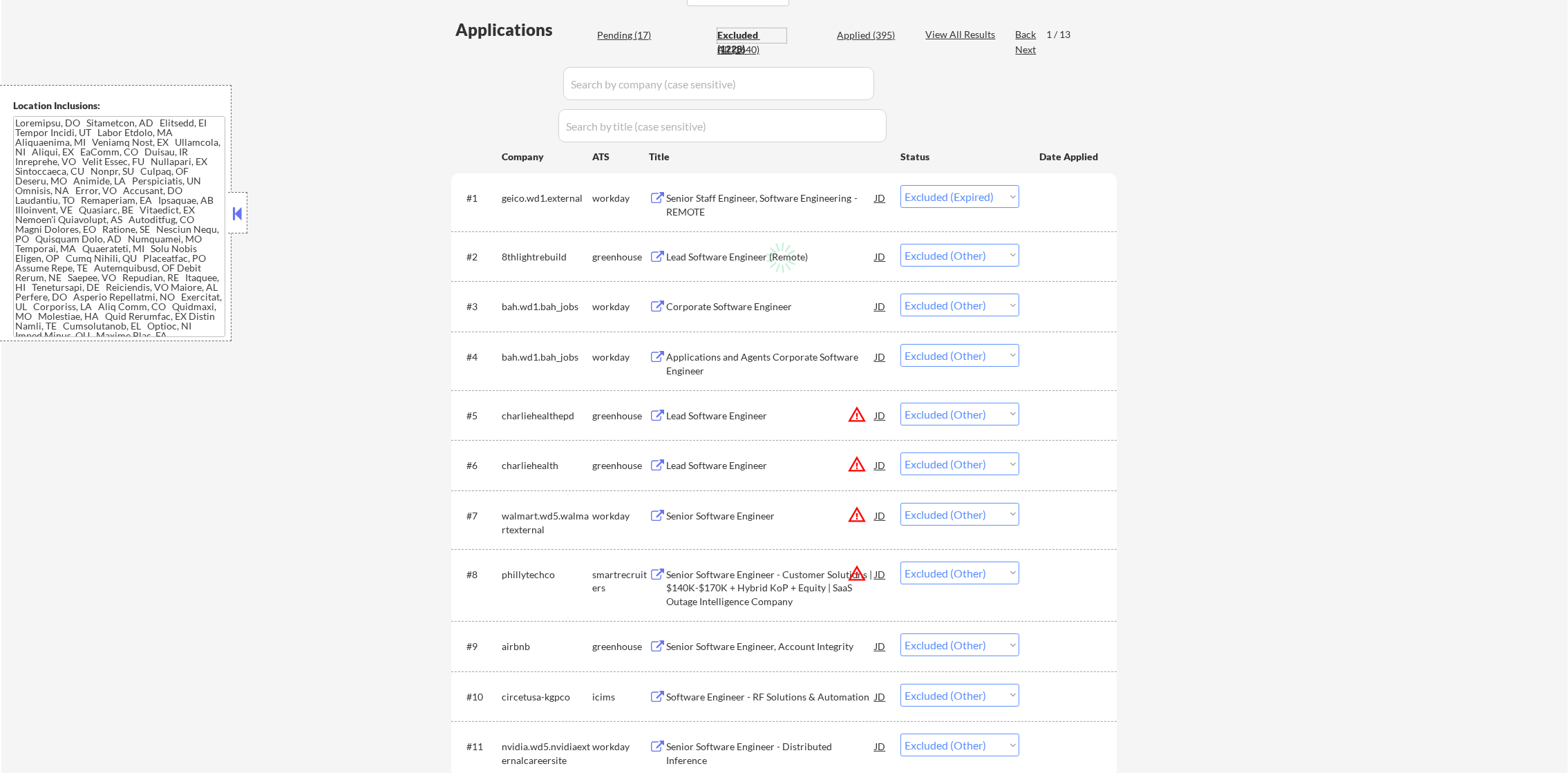
select select ""excluded__other_""
select select ""excluded__location_""
select select ""excluded__expired_""
select select ""excluded__other_""
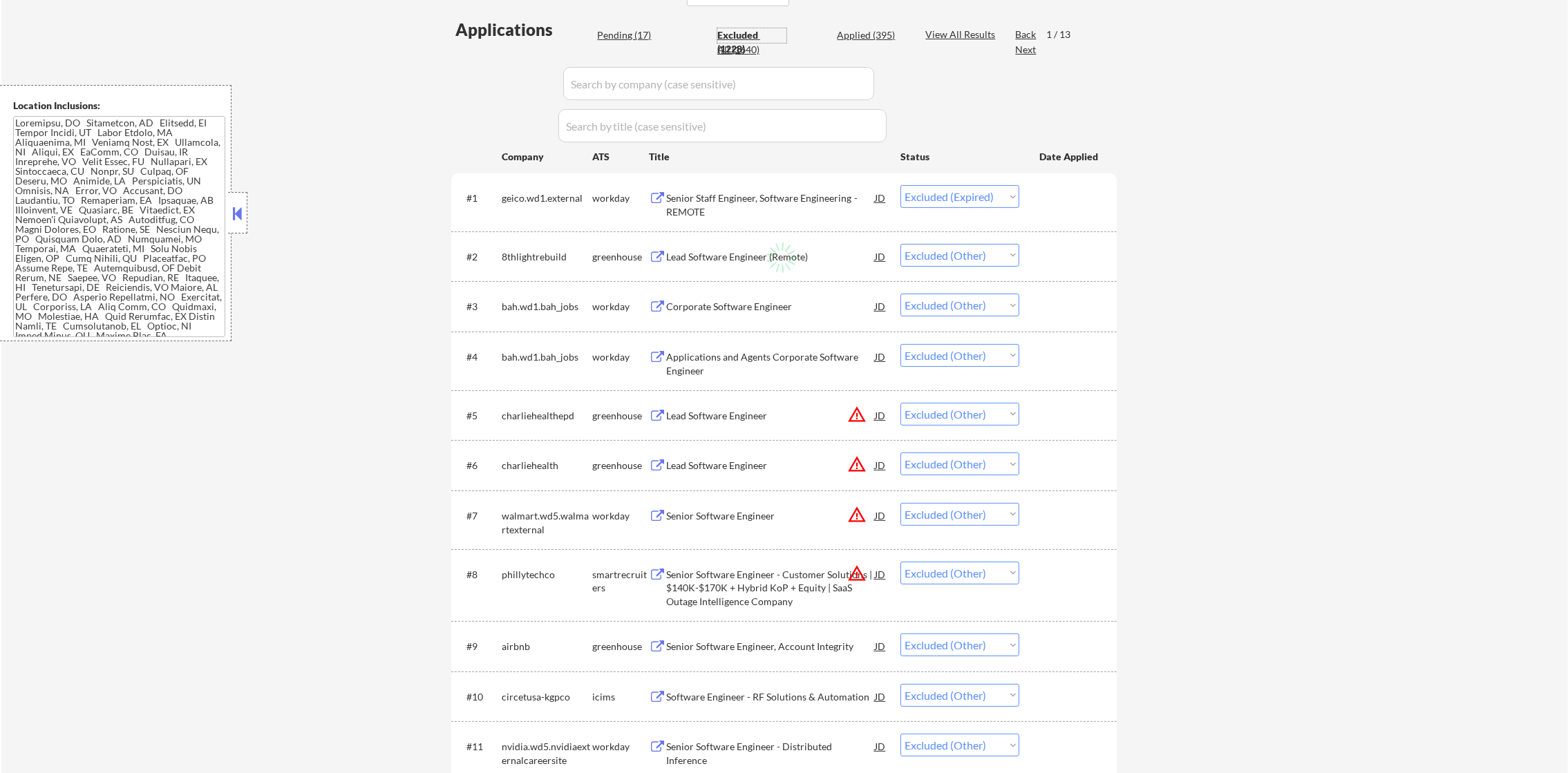
select select ""excluded__expired_""
select select ""excluded__other_""
select select ""excluded__location_""
select select ""excluded__other_""
select select ""excluded__expired_""
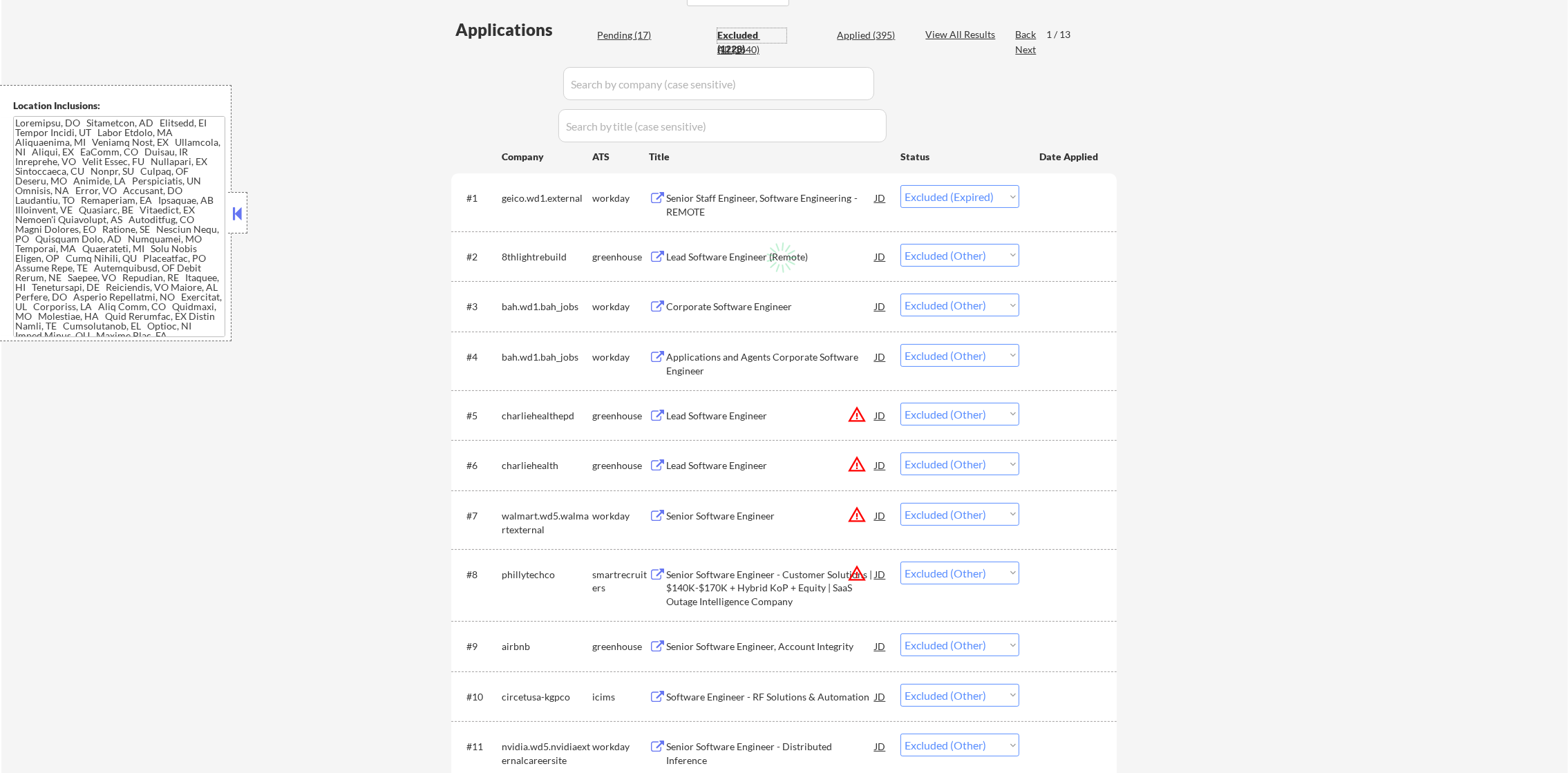
select select ""excluded__location_""
select select ""excluded""
select select ""excluded__other_""
select select ""excluded__expired_""
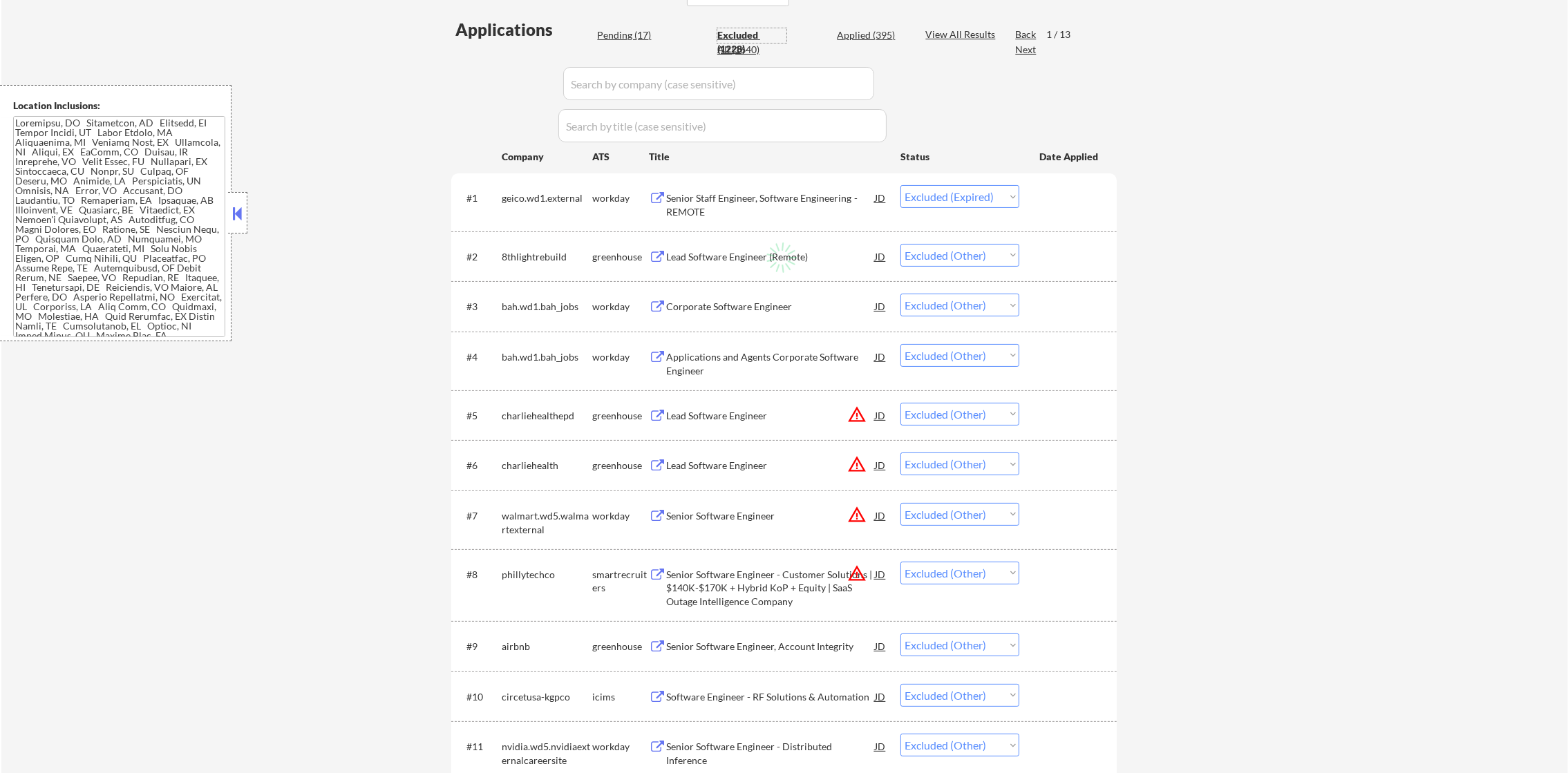
select select ""excluded__other_""
select select ""excluded__bad_match_""
select select ""excluded__location_""
select select ""excluded__other_""
select select ""excluded__expired_""
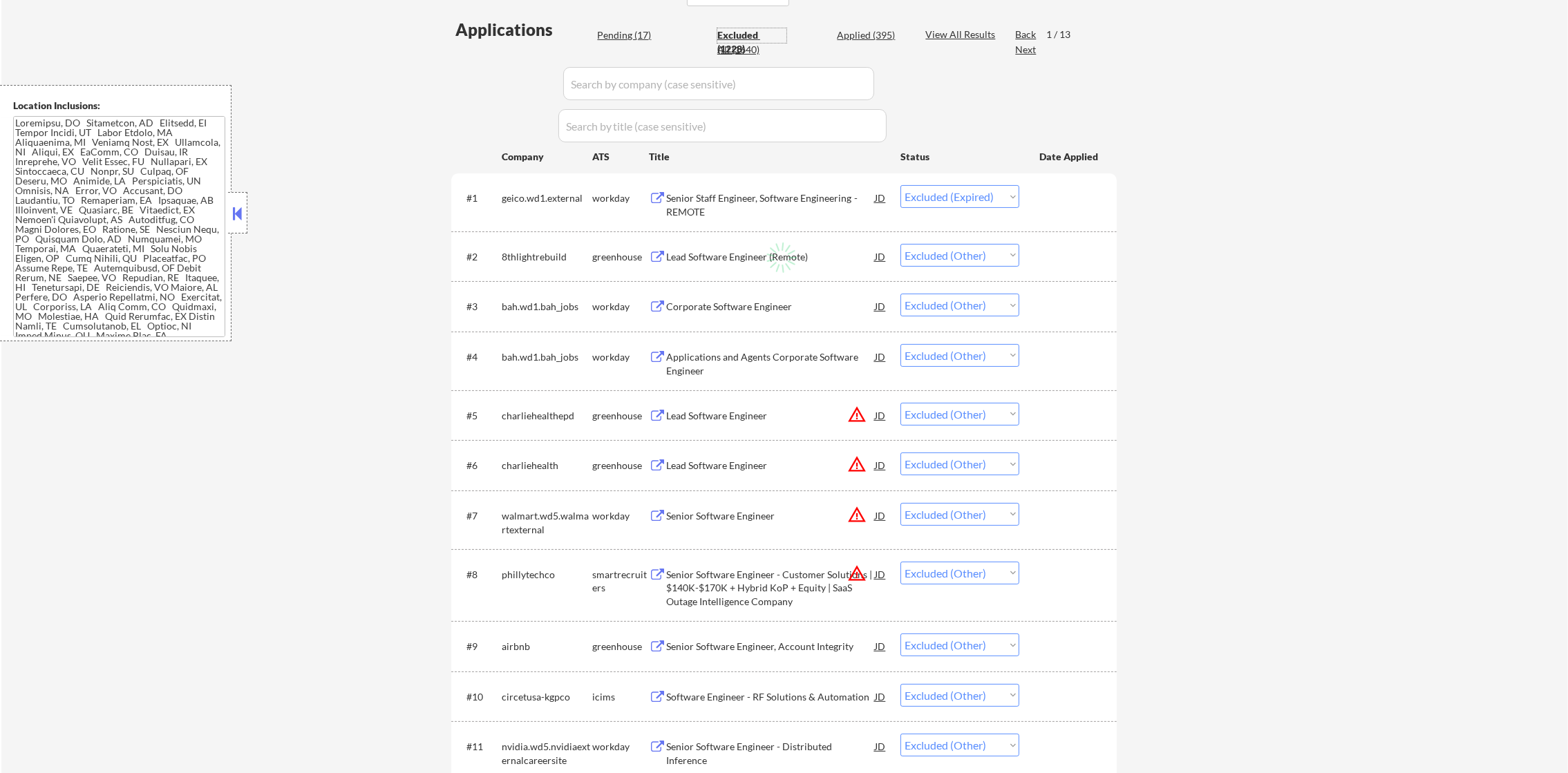
select select ""excluded__other_""
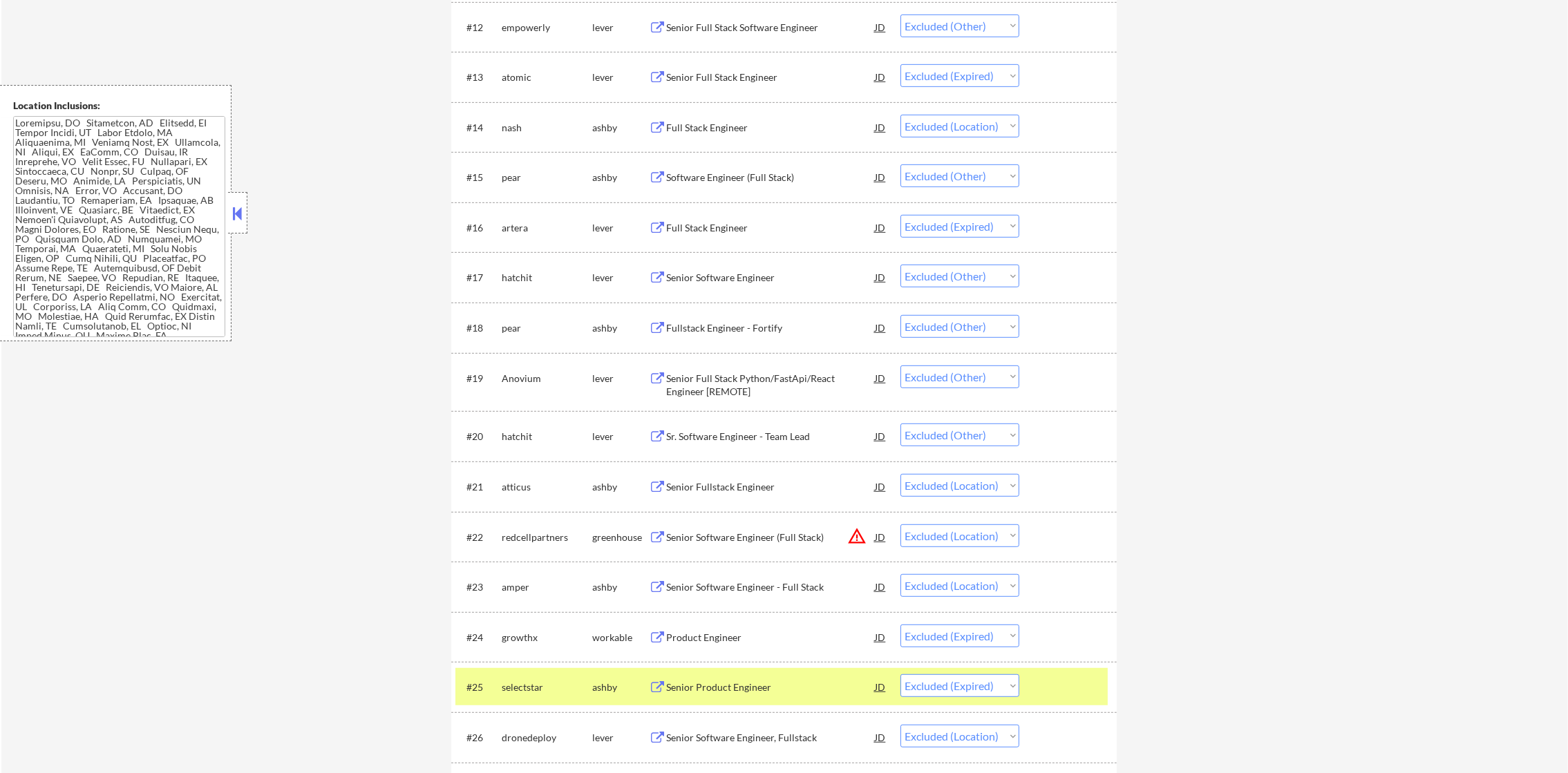
scroll to position [1088, 0]
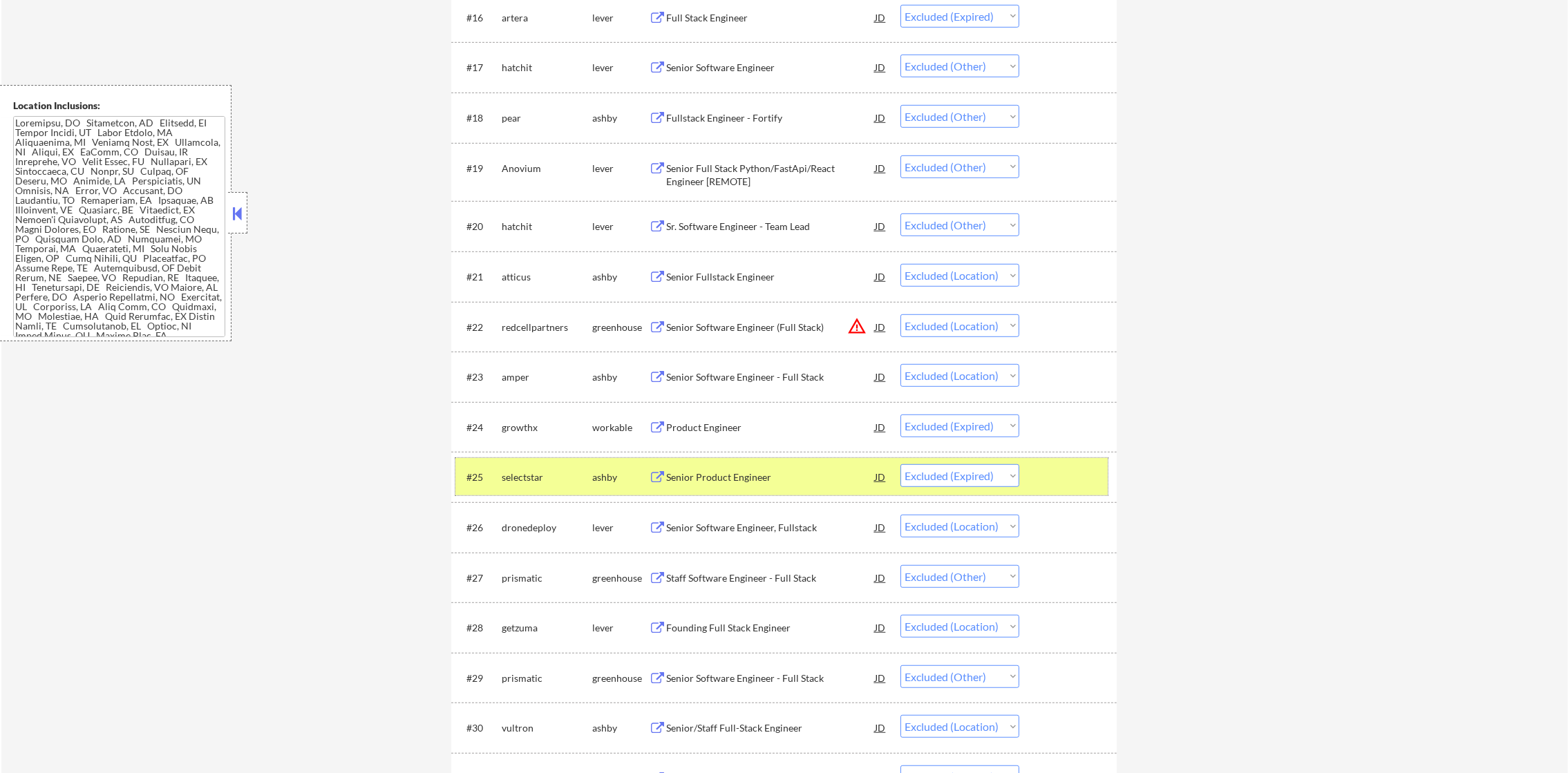
click at [550, 472] on div "selectstar" at bounding box center [547, 477] width 90 height 14
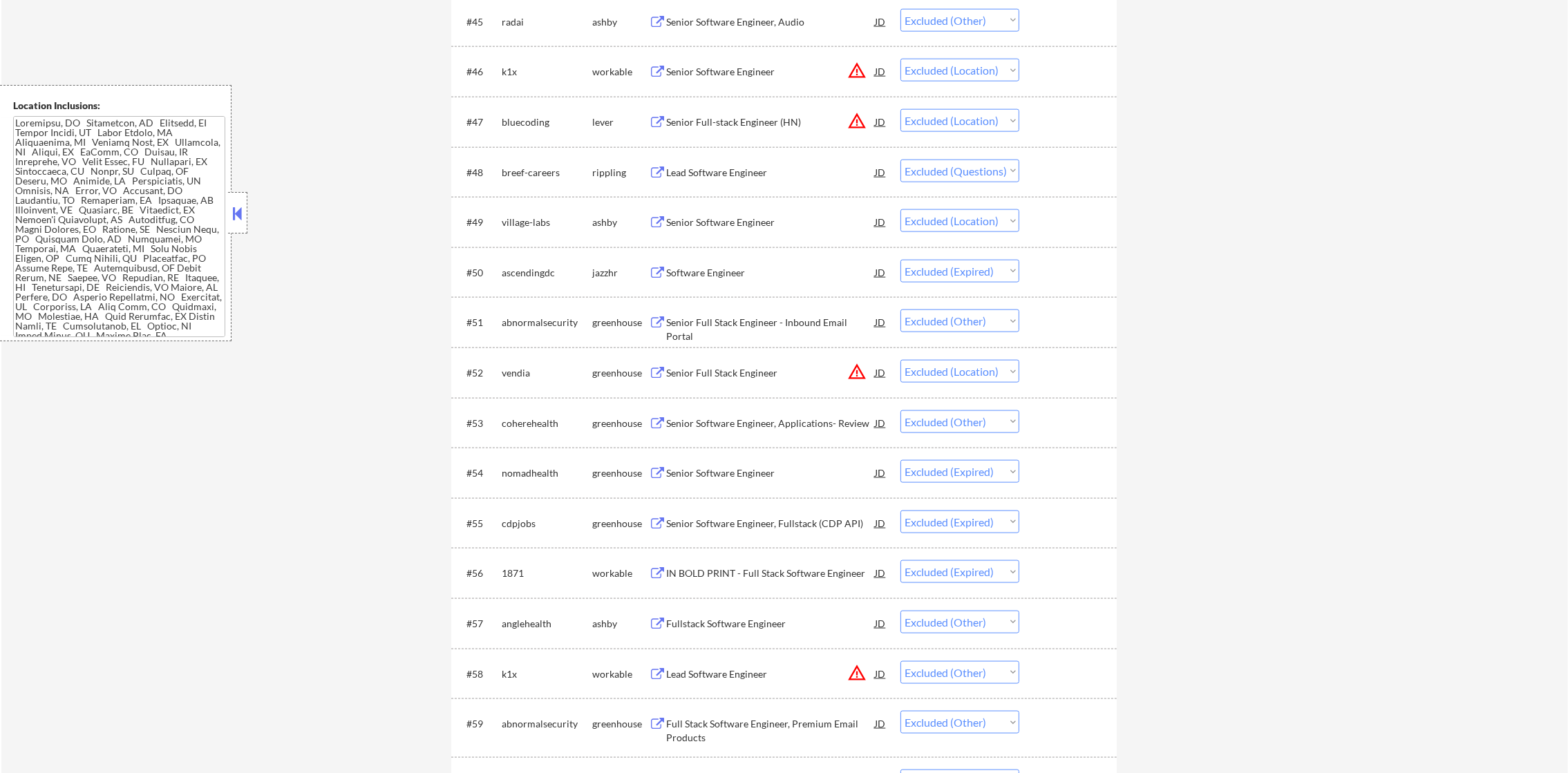
scroll to position [2780, 0]
click at [710, 164] on div "Lead Software Engineer" at bounding box center [771, 171] width 209 height 14
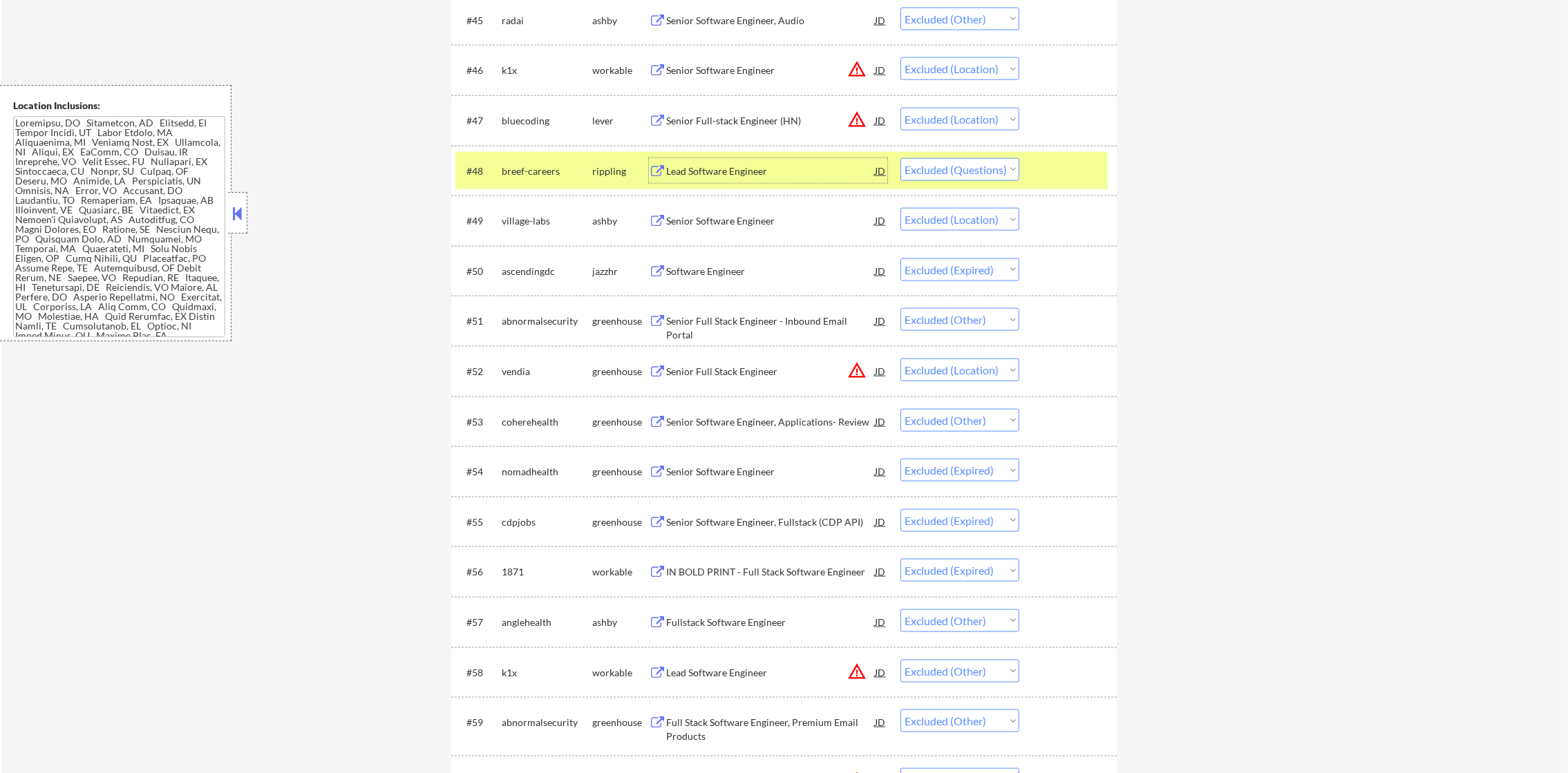
click at [981, 171] on select "Choose an option... Pending Applied Excluded (Questions) Excluded (Expired) Exc…" at bounding box center [959, 169] width 119 height 23
select select ""excluded__expired_""
click at [900, 158] on select "Choose an option... Pending Applied Excluded (Questions) Excluded (Expired) Exc…" at bounding box center [959, 169] width 119 height 23
click at [549, 168] on div "breef-careers" at bounding box center [547, 171] width 90 height 14
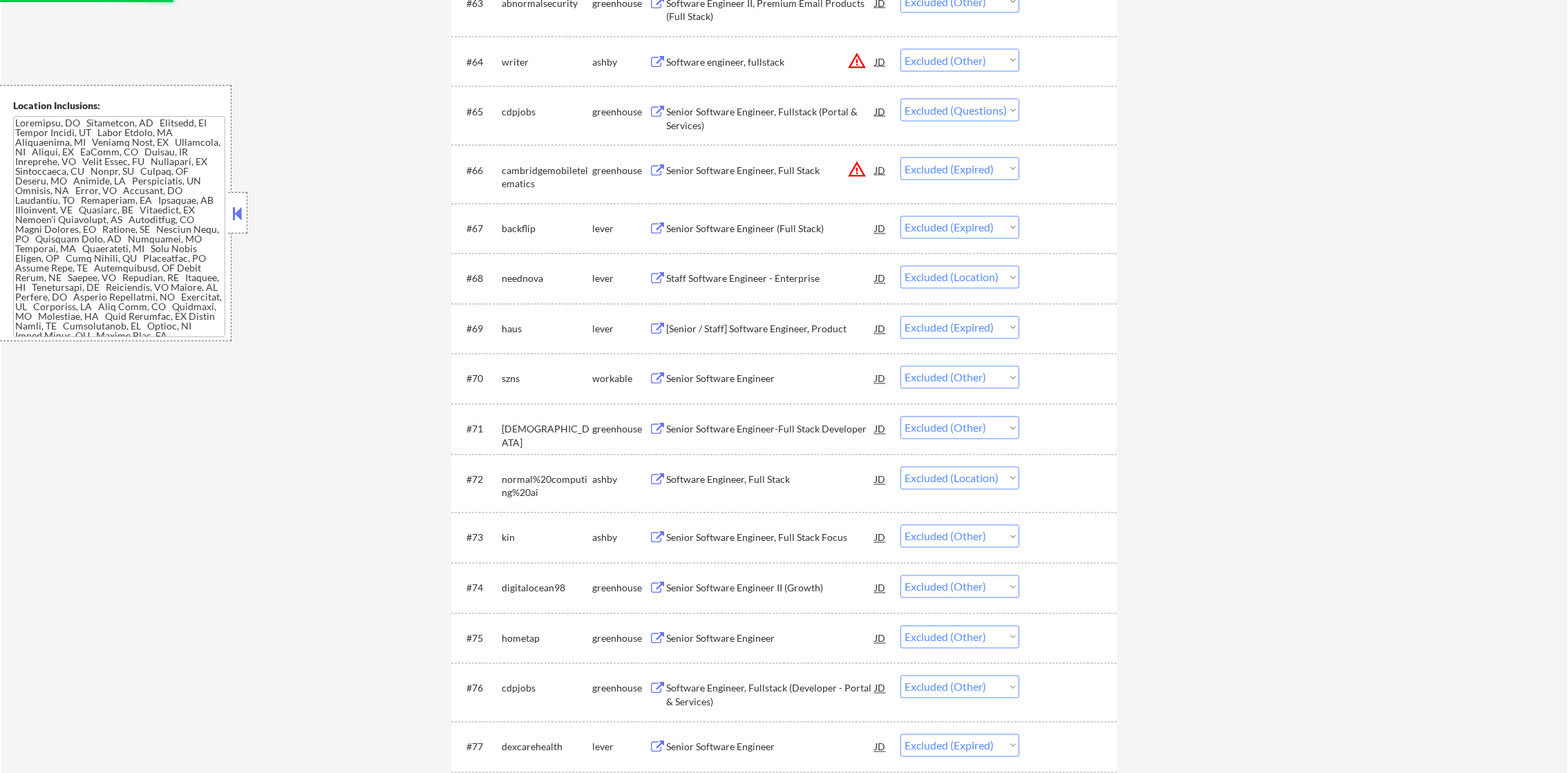
scroll to position [3712, 0]
click at [760, 107] on div "Senior Software Engineer, Fullstack (Portal & Services)" at bounding box center [771, 114] width 209 height 27
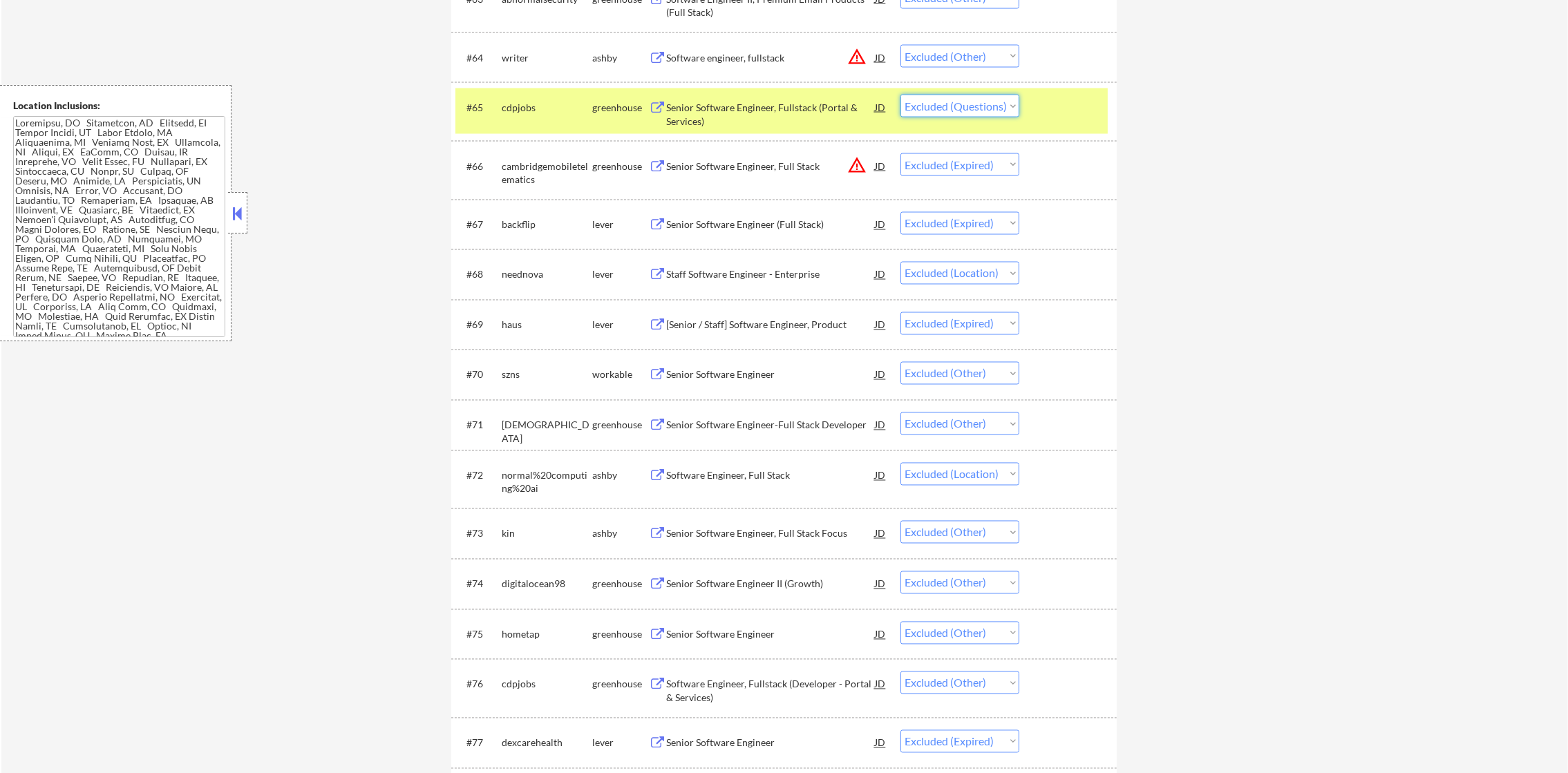
drag, startPoint x: 952, startPoint y: 109, endPoint x: 952, endPoint y: 117, distance: 8.0
click at [952, 109] on select "Choose an option... Pending Applied Excluded (Questions) Excluded (Expired) Exc…" at bounding box center [959, 106] width 119 height 23
select select ""excluded__expired_""
click at [900, 95] on select "Choose an option... Pending Applied Excluded (Questions) Excluded (Expired) Exc…" at bounding box center [959, 106] width 119 height 23
click at [533, 113] on div "cdpjobs" at bounding box center [547, 107] width 90 height 14
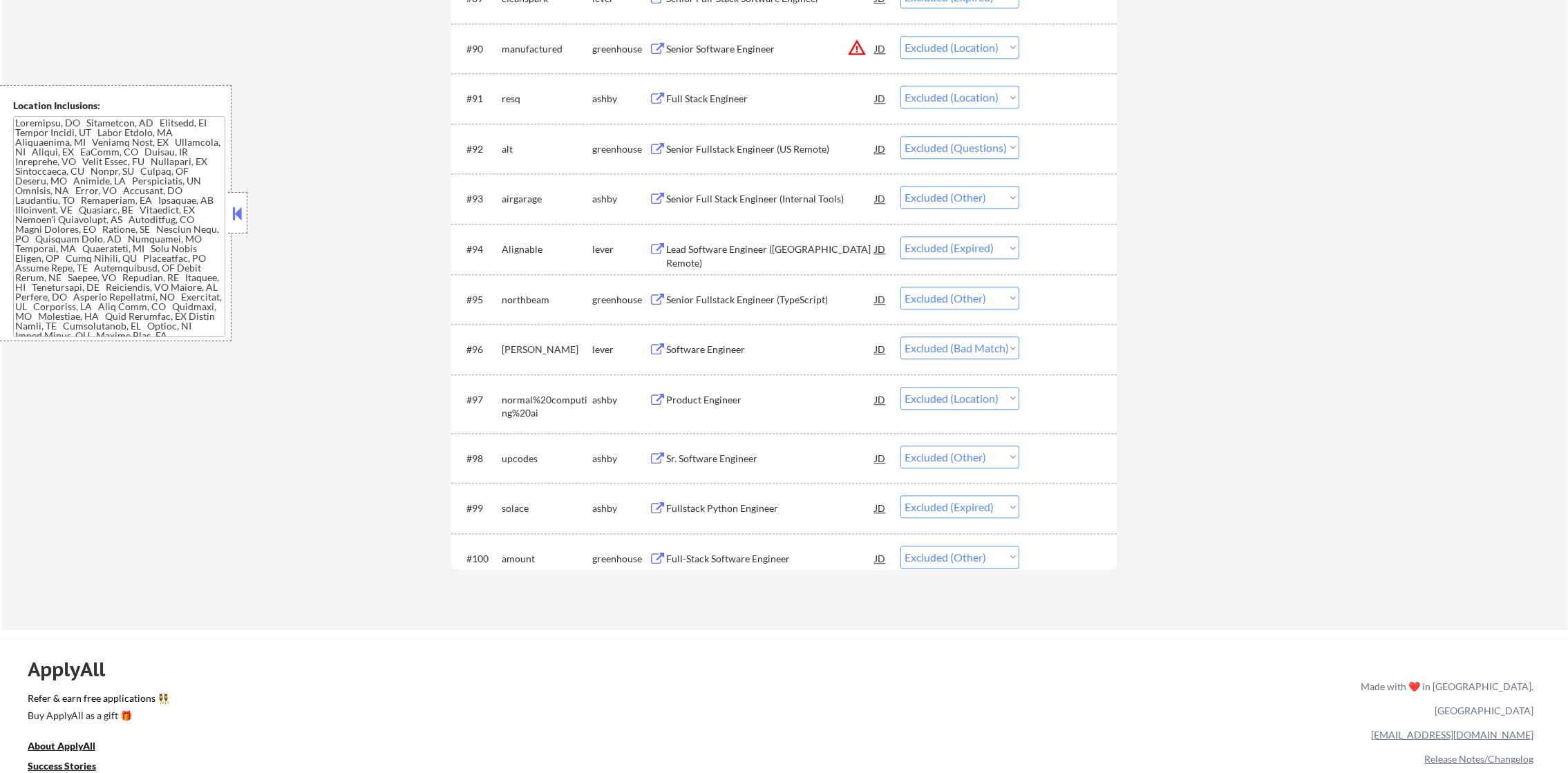
scroll to position [5059, 0]
click at [785, 144] on div "Senior Fullstack Engineer (US Remote)" at bounding box center [771, 148] width 209 height 14
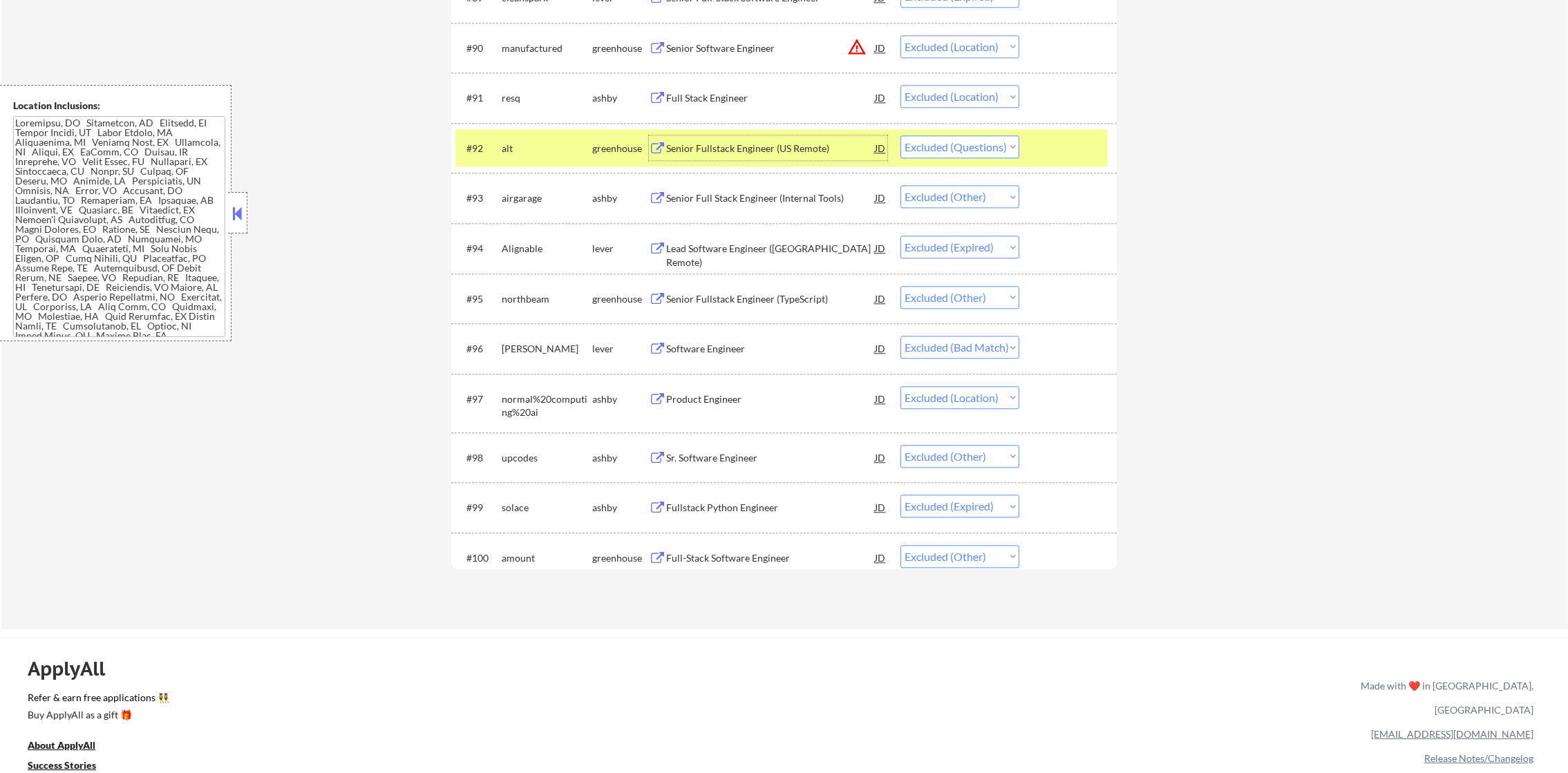
click at [1004, 150] on select "Choose an option... Pending Applied Excluded (Questions) Excluded (Expired) Exc…" at bounding box center [959, 147] width 119 height 23
click at [900, 136] on select "Choose an option... Pending Applied Excluded (Questions) Excluded (Expired) Exc…" at bounding box center [959, 147] width 119 height 23
click at [528, 158] on div "alt" at bounding box center [547, 148] width 90 height 25
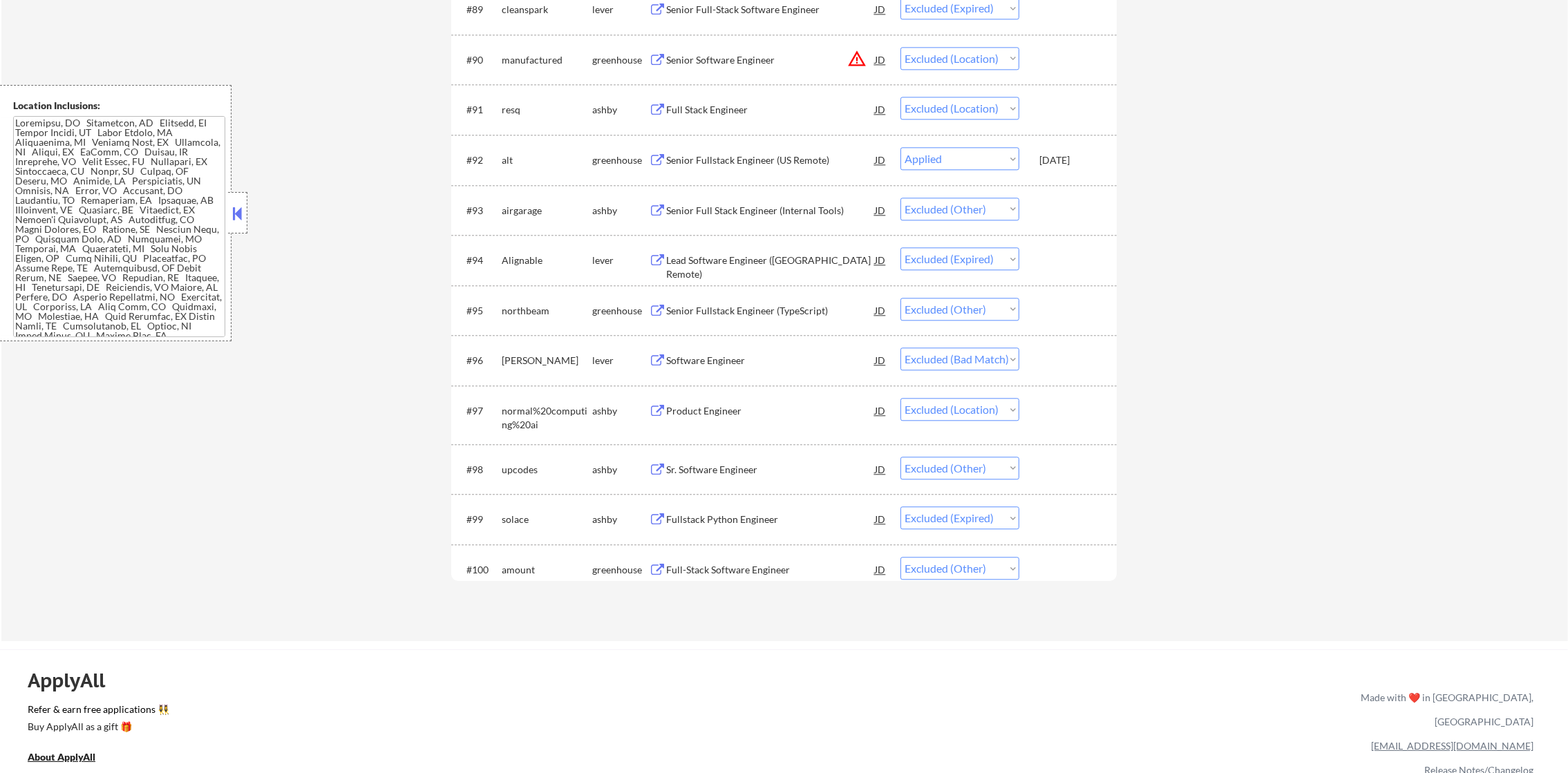
select select ""excluded__other_""
select select ""excluded__expired_""
select select ""excluded__other_""
select select ""excluded__bad_match_""
select select ""excluded__location_""
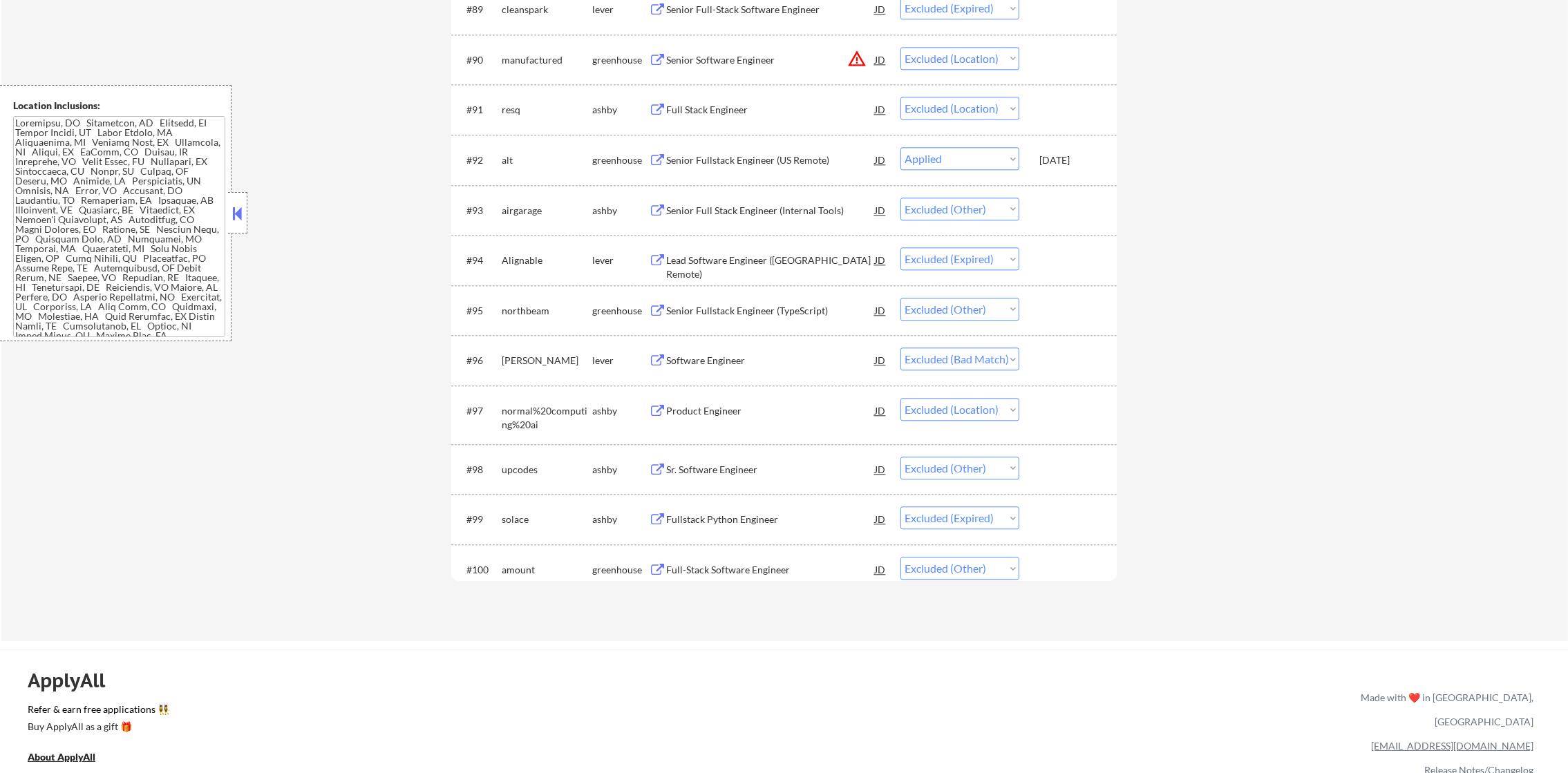
select select ""excluded__other_""
select select ""excluded__expired_""
select select ""excluded__other_""
select select ""excluded__location_""
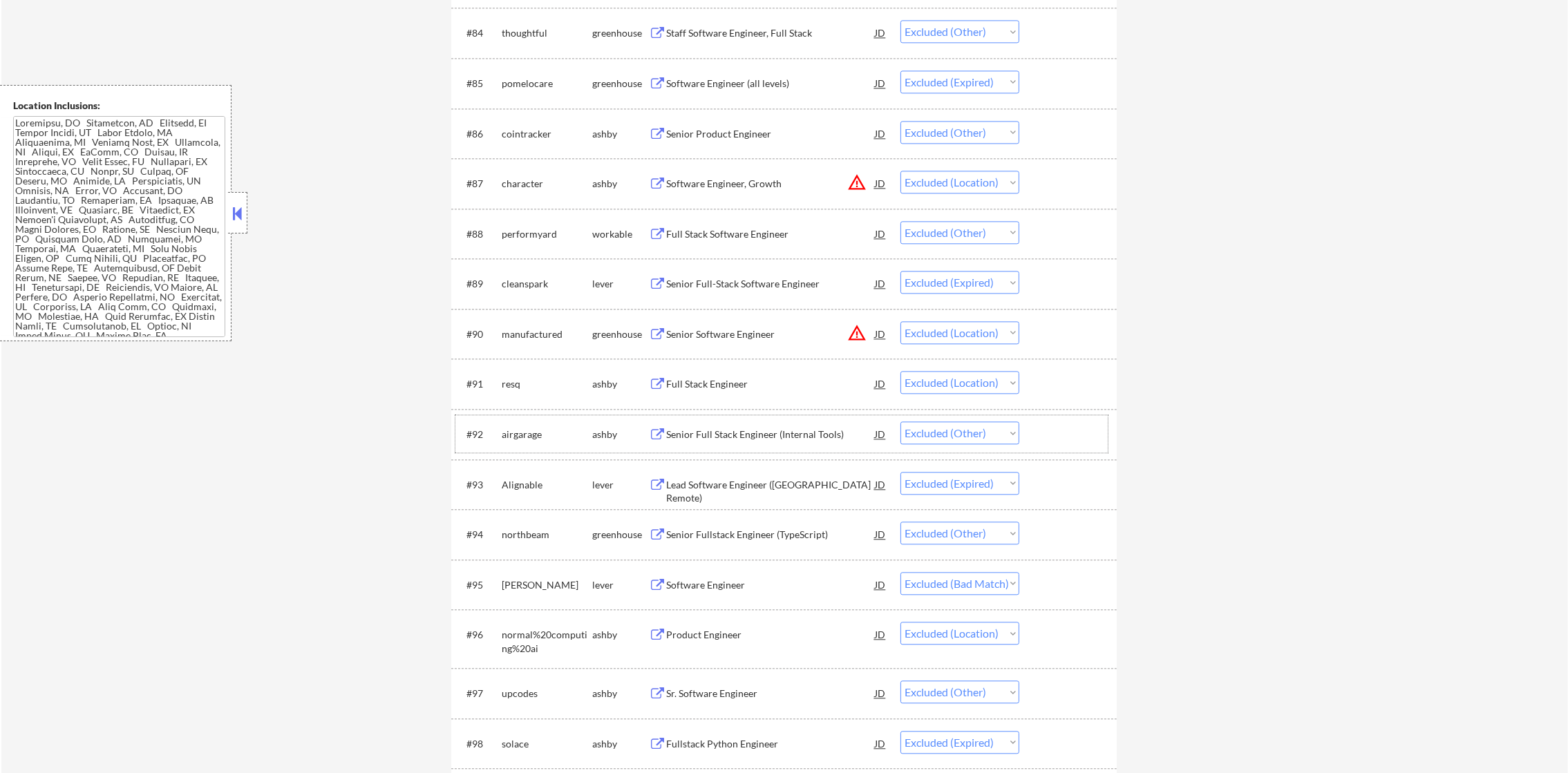
scroll to position [147, 0]
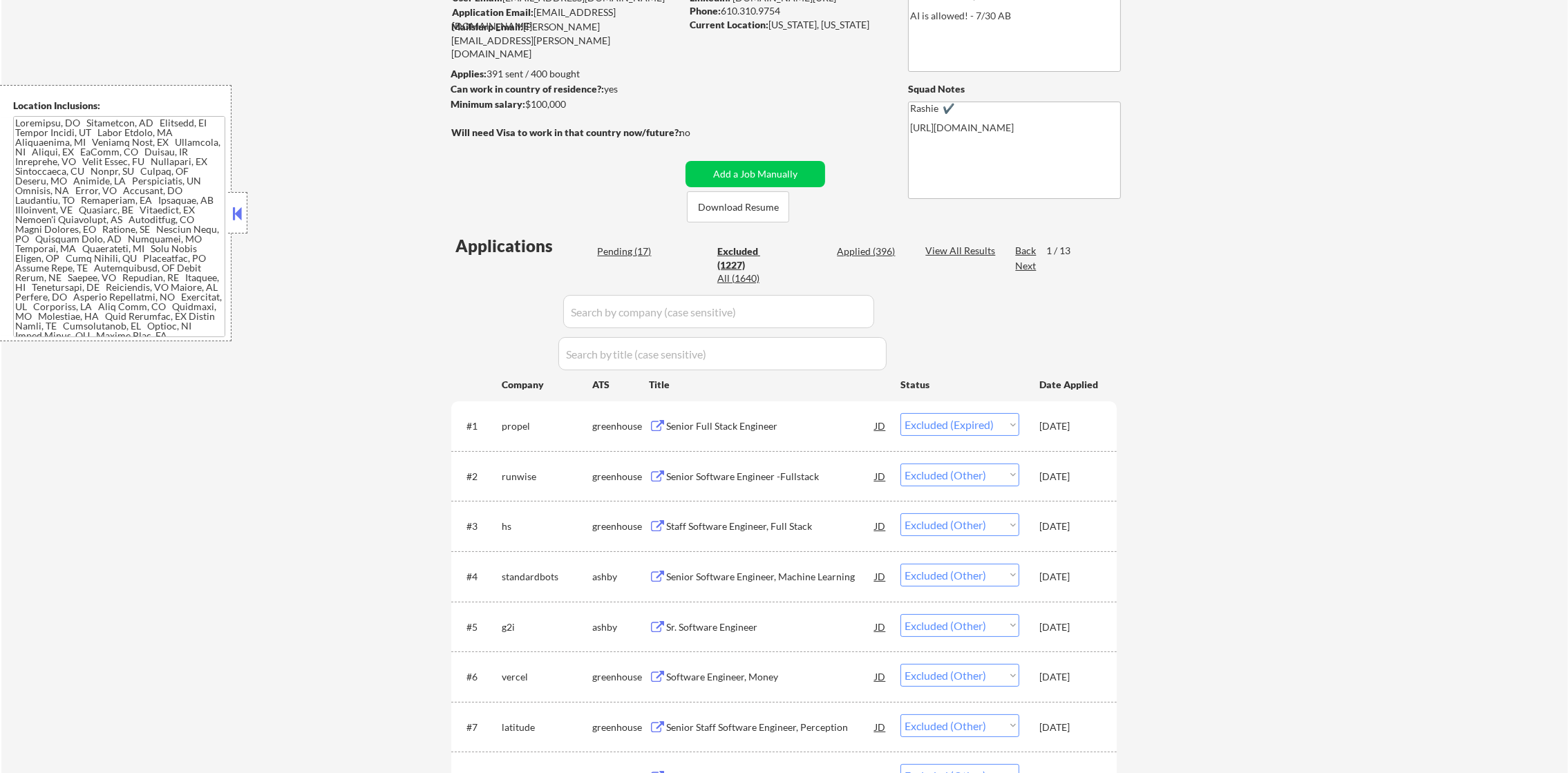
click at [1016, 264] on div "Next" at bounding box center [1026, 265] width 22 height 14
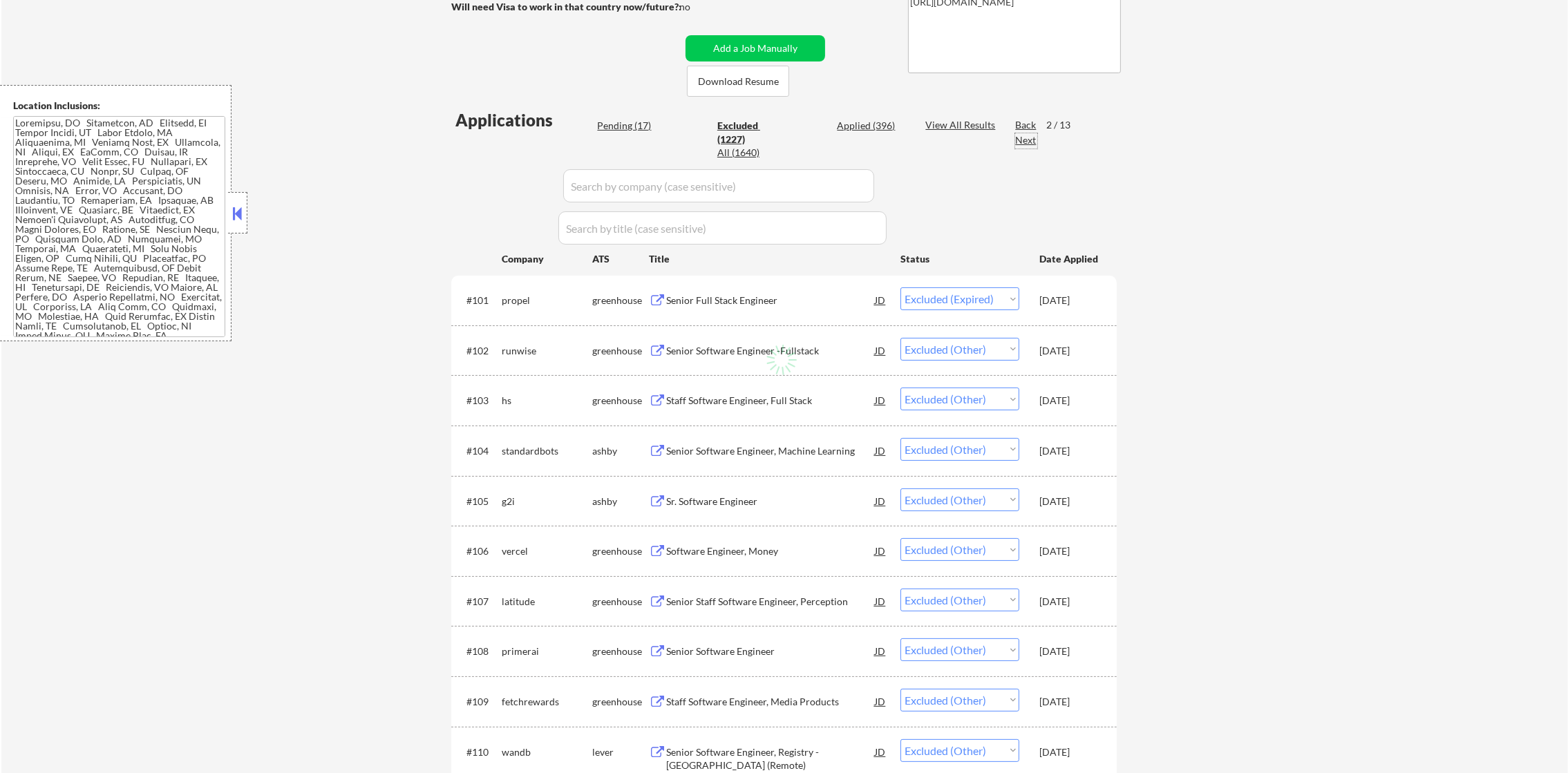
scroll to position [284, 0]
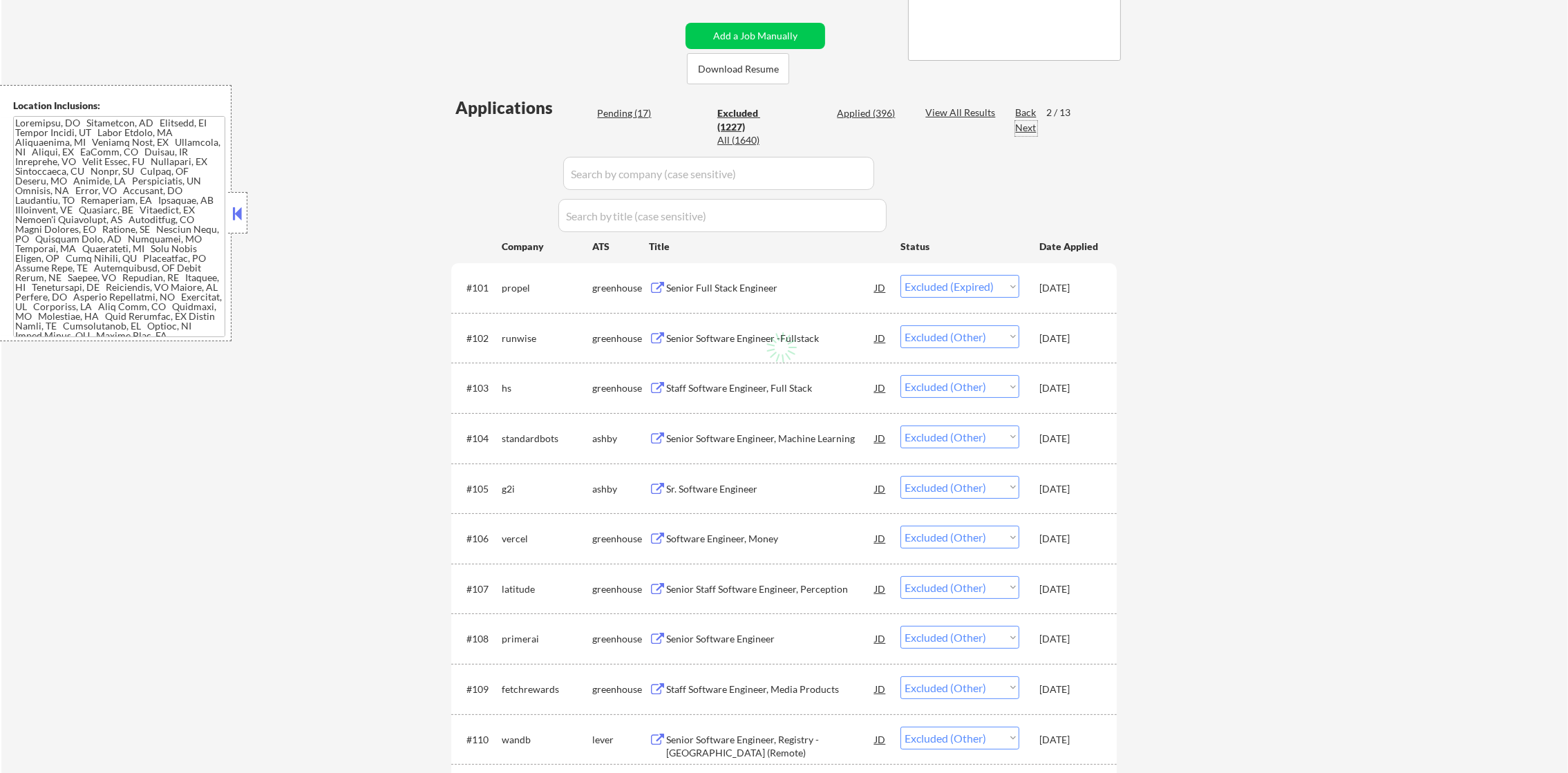
select select ""excluded__other_""
select select ""excluded__expired_""
select select ""excluded__salary_""
select select ""excluded__location_""
select select ""excluded__expired_""
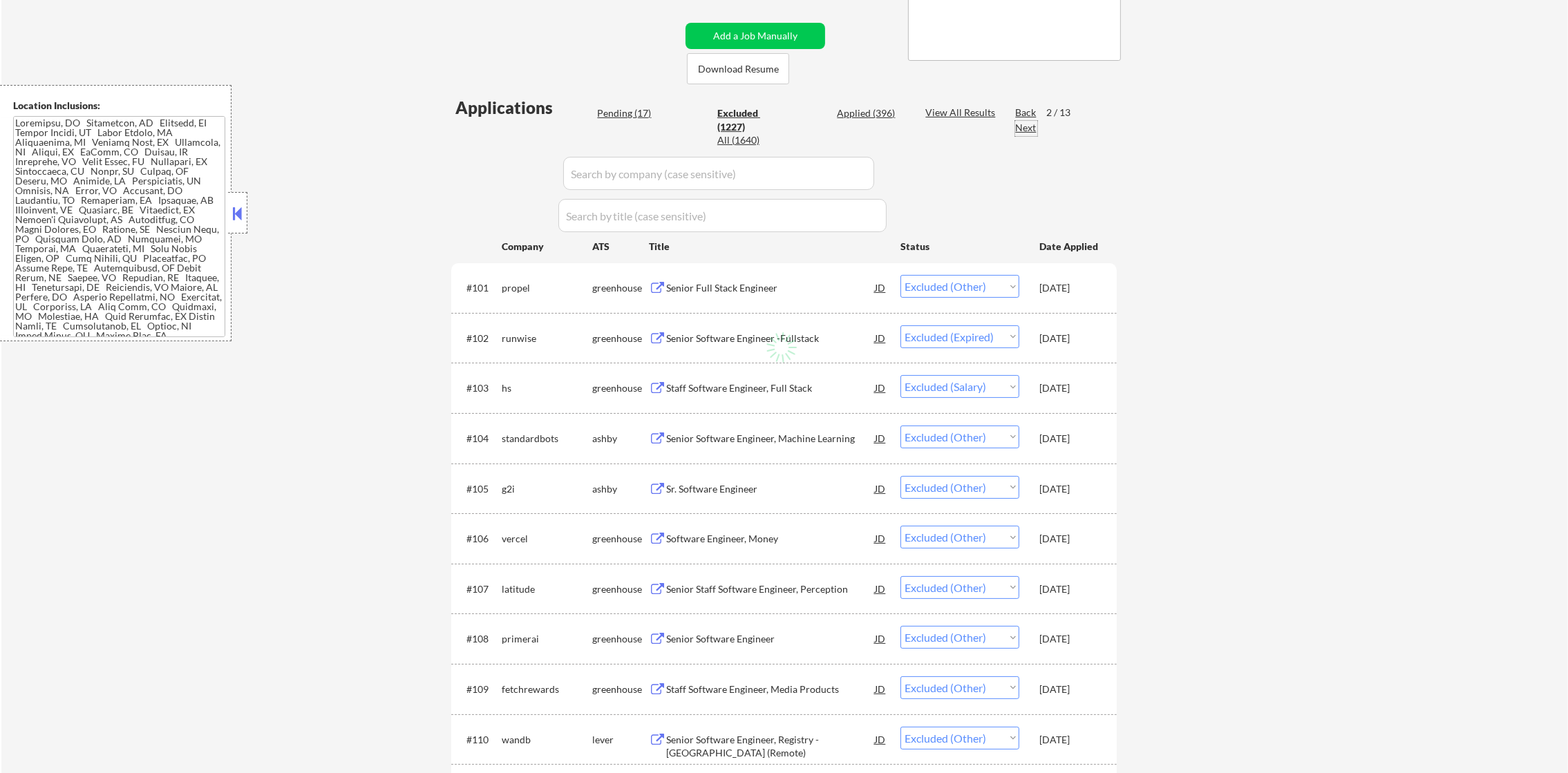
select select ""excluded__location_""
select select ""excluded__expired_""
select select ""excluded__other_""
select select ""excluded__expired_""
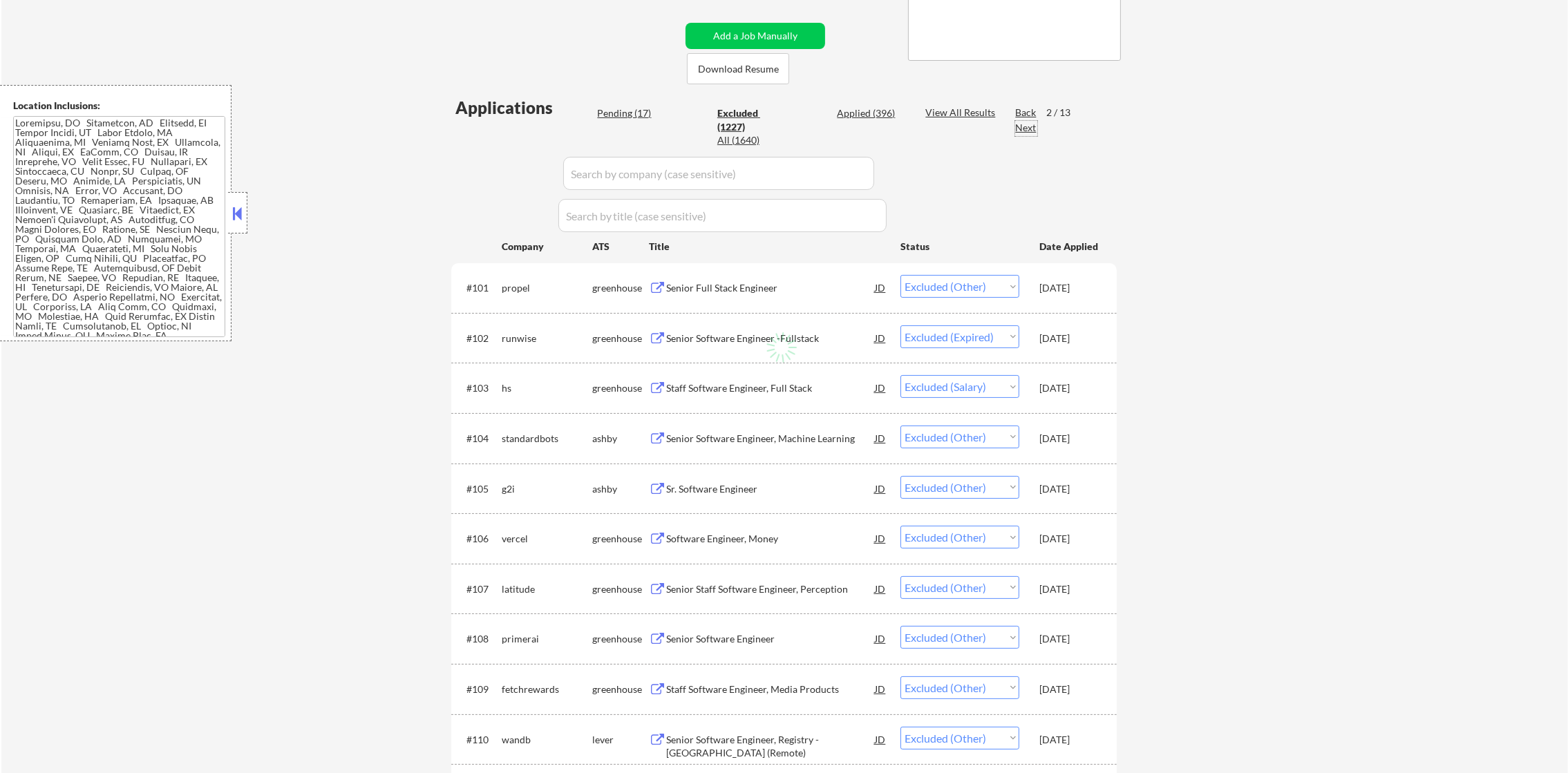
select select ""excluded__expired_""
select select ""excluded__other_""
select select ""excluded__expired_""
select select ""excluded__location_""
select select ""excluded__other_""
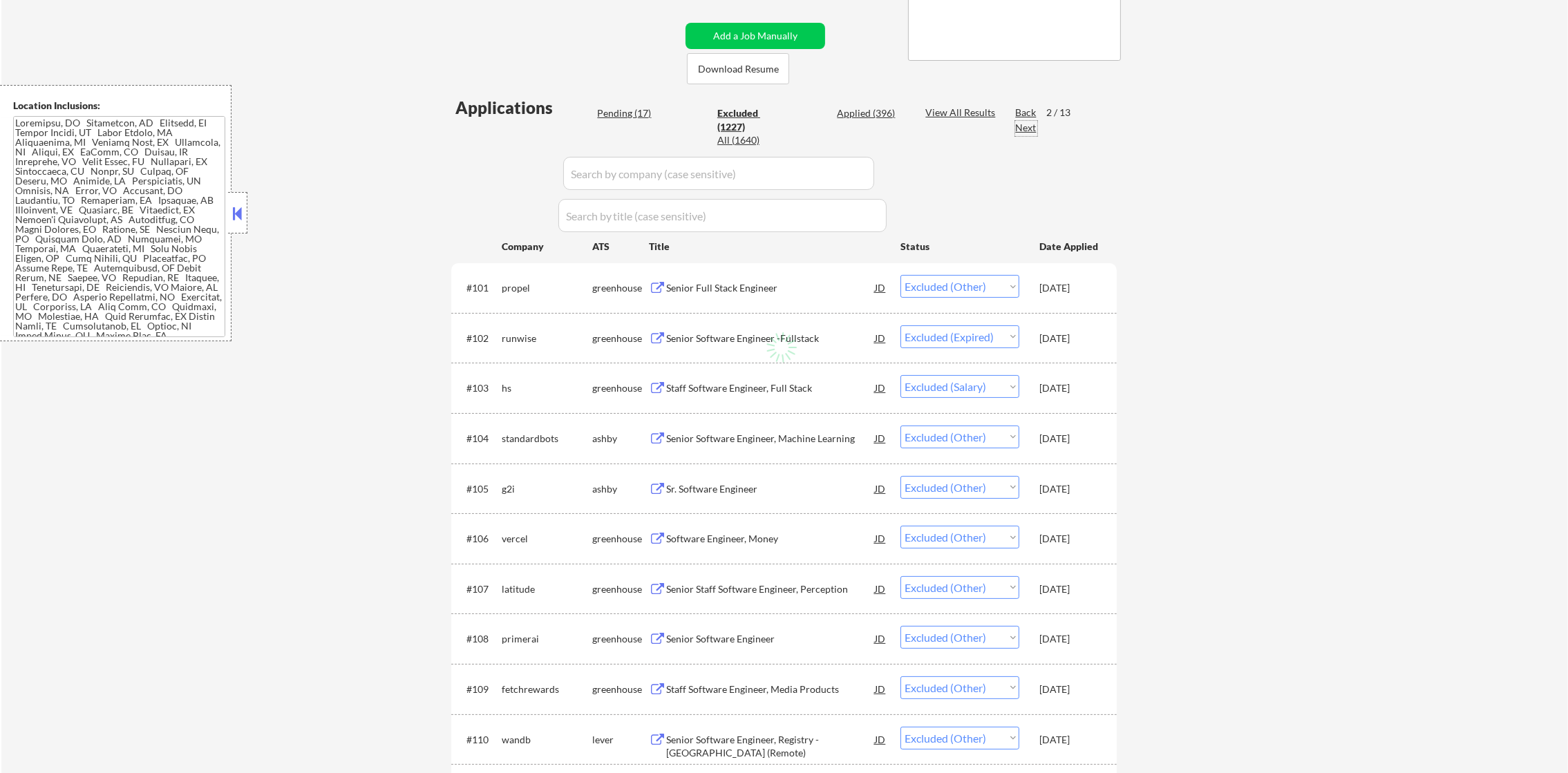
select select ""excluded__other_""
select select ""excluded__expired_""
select select ""excluded__other_""
select select ""excluded__expired_""
select select ""excluded__other_""
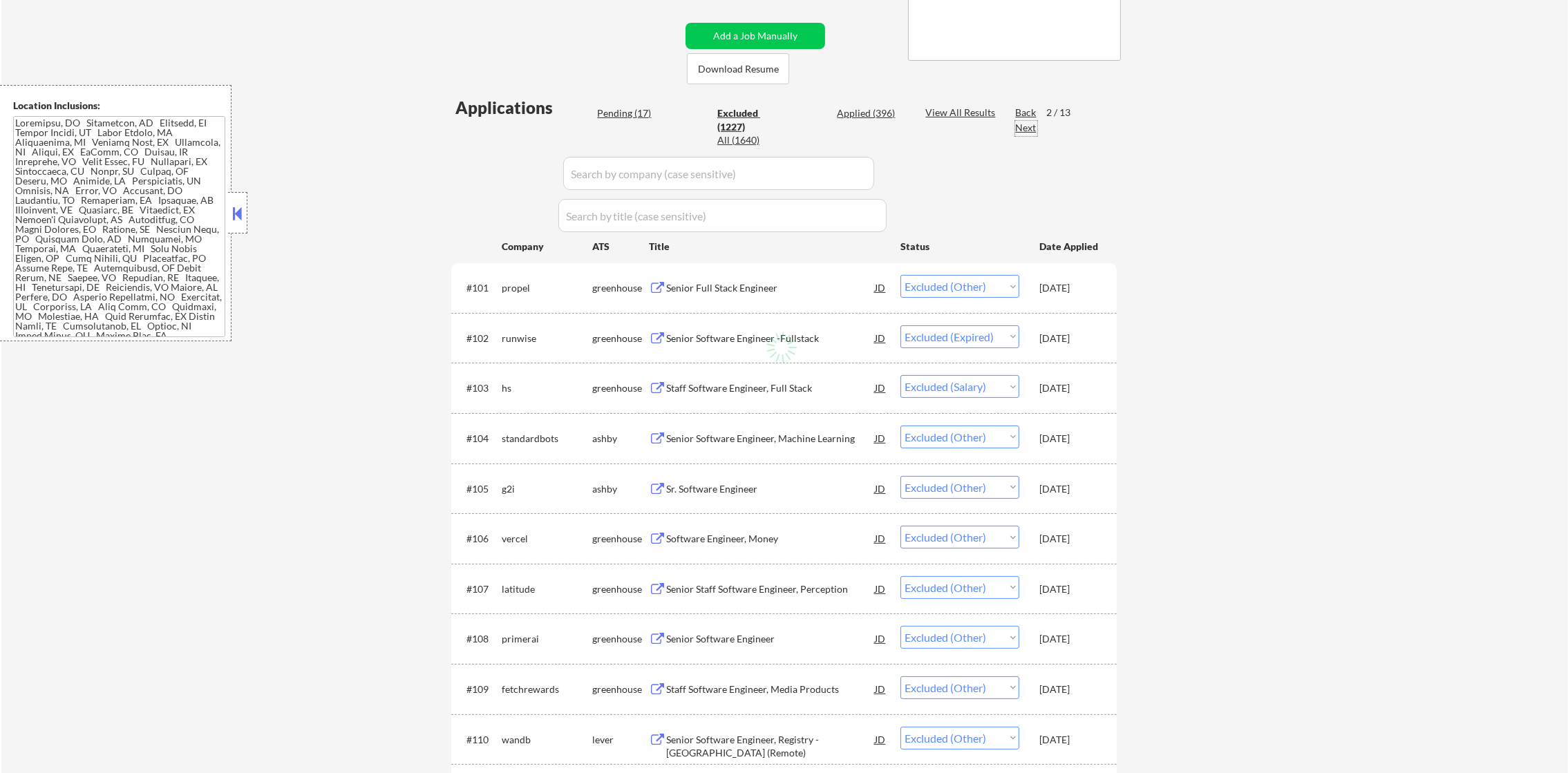
select select ""excluded__expired_""
select select ""excluded__location_""
select select ""excluded__expired_""
select select ""excluded__location_""
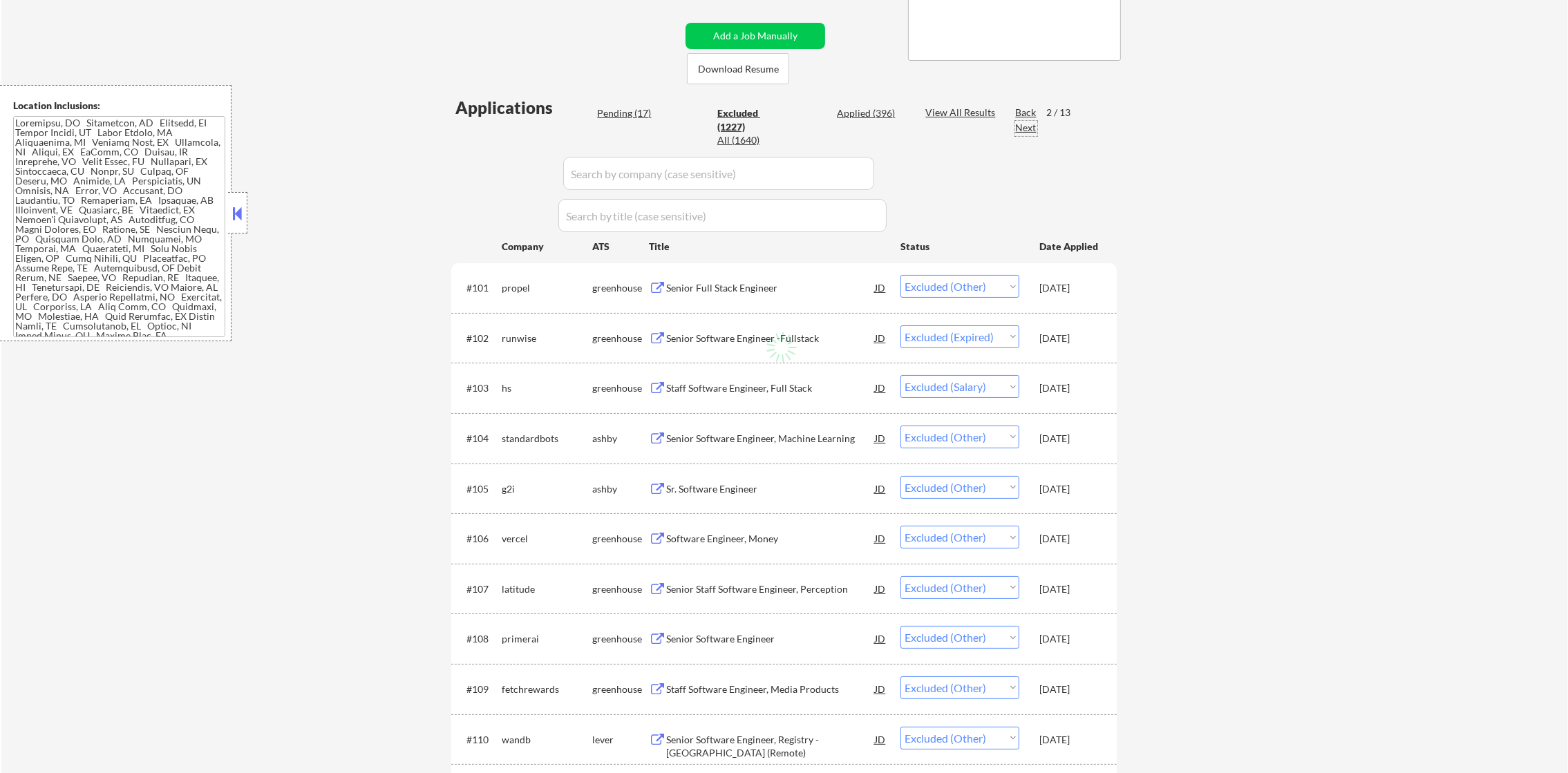
select select ""excluded__other_""
select select ""excluded__expired_""
select select ""excluded__other_""
select select ""excluded__location_""
select select ""excluded__other_""
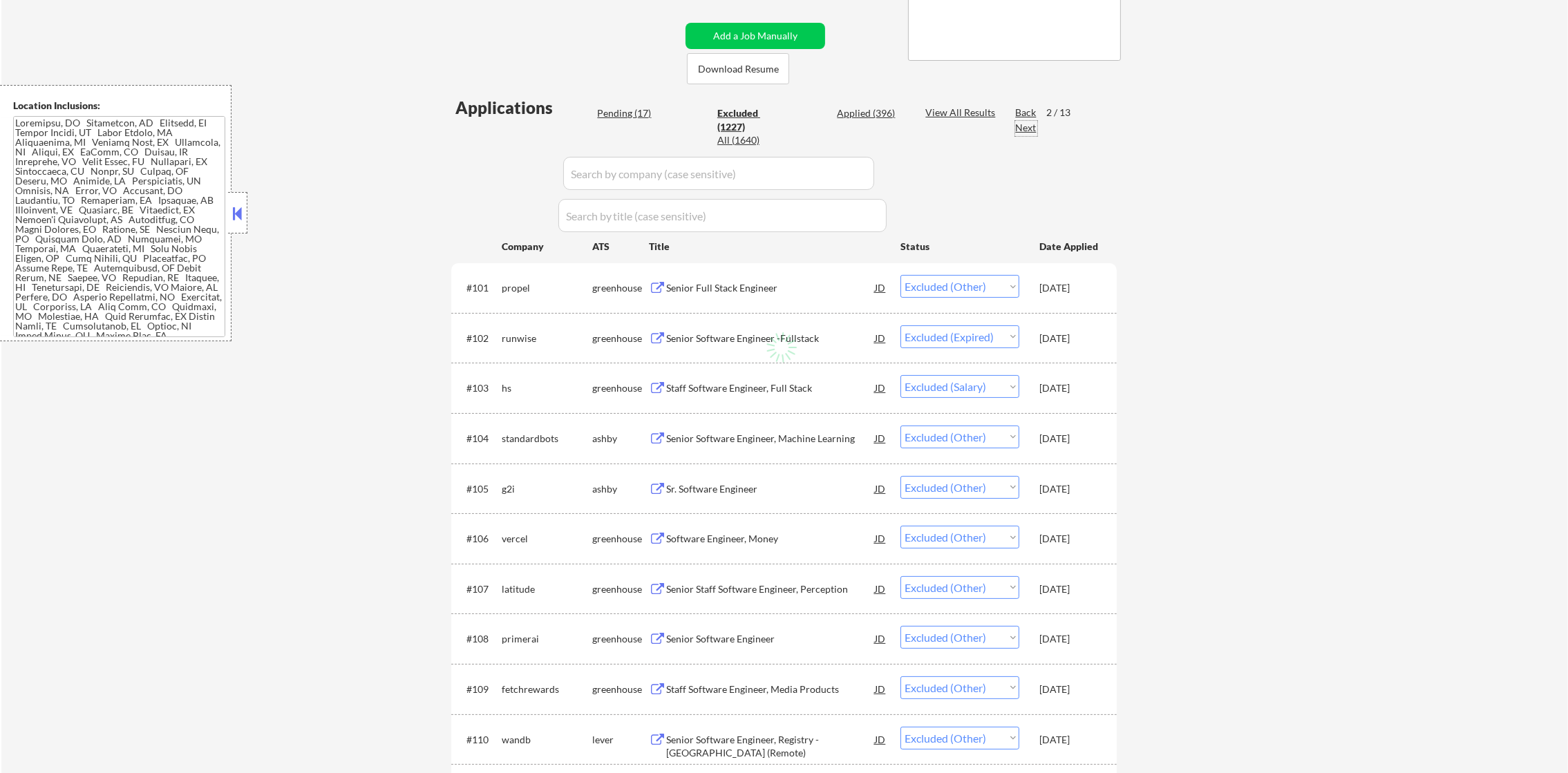
select select ""excluded__other_""
select select ""excluded__location_""
select select ""excluded__other_""
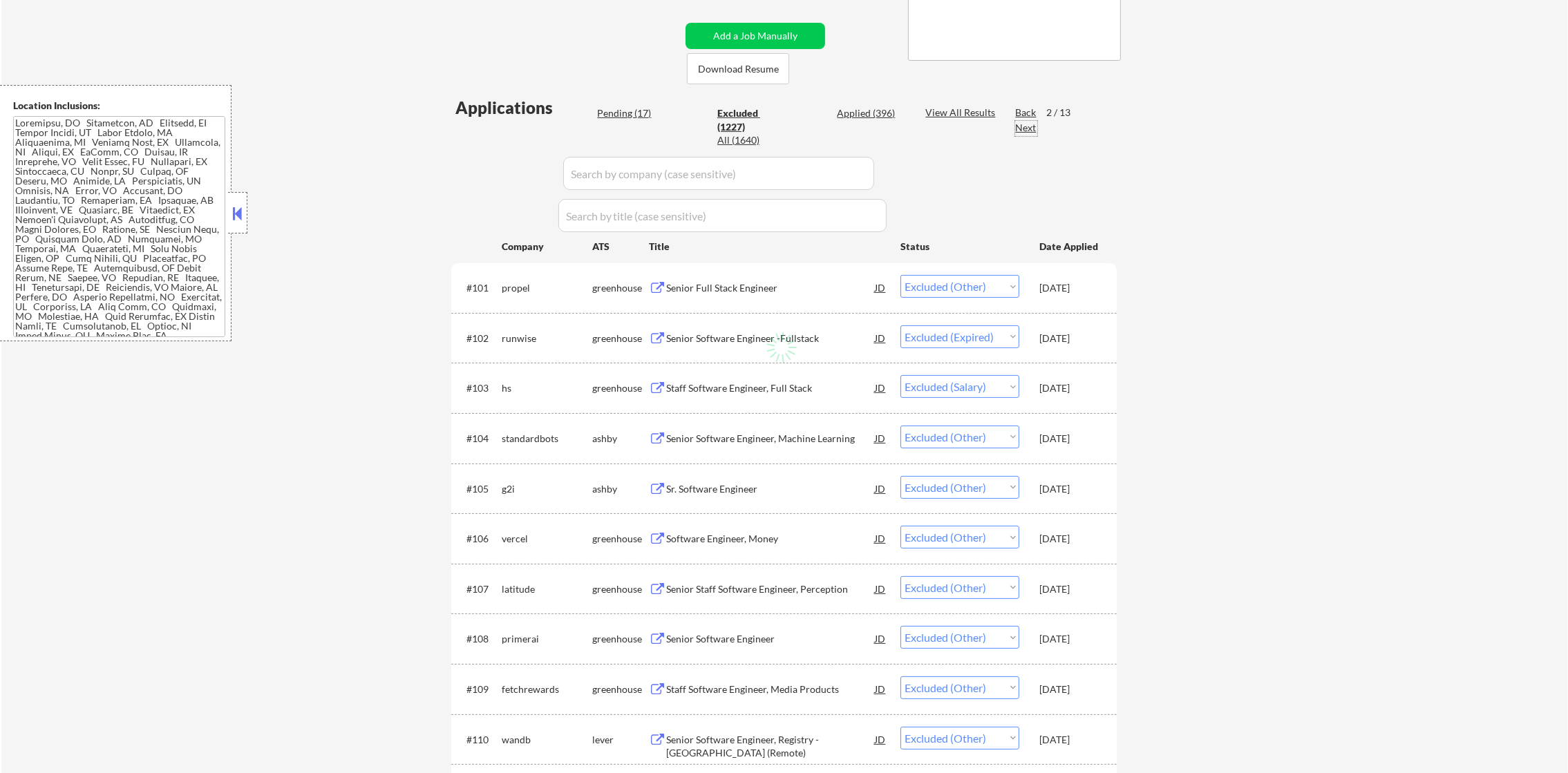
select select ""excluded__salary_""
select select ""excluded""
select select ""excluded__location_""
select select ""excluded__expired_""
select select ""excluded__location_""
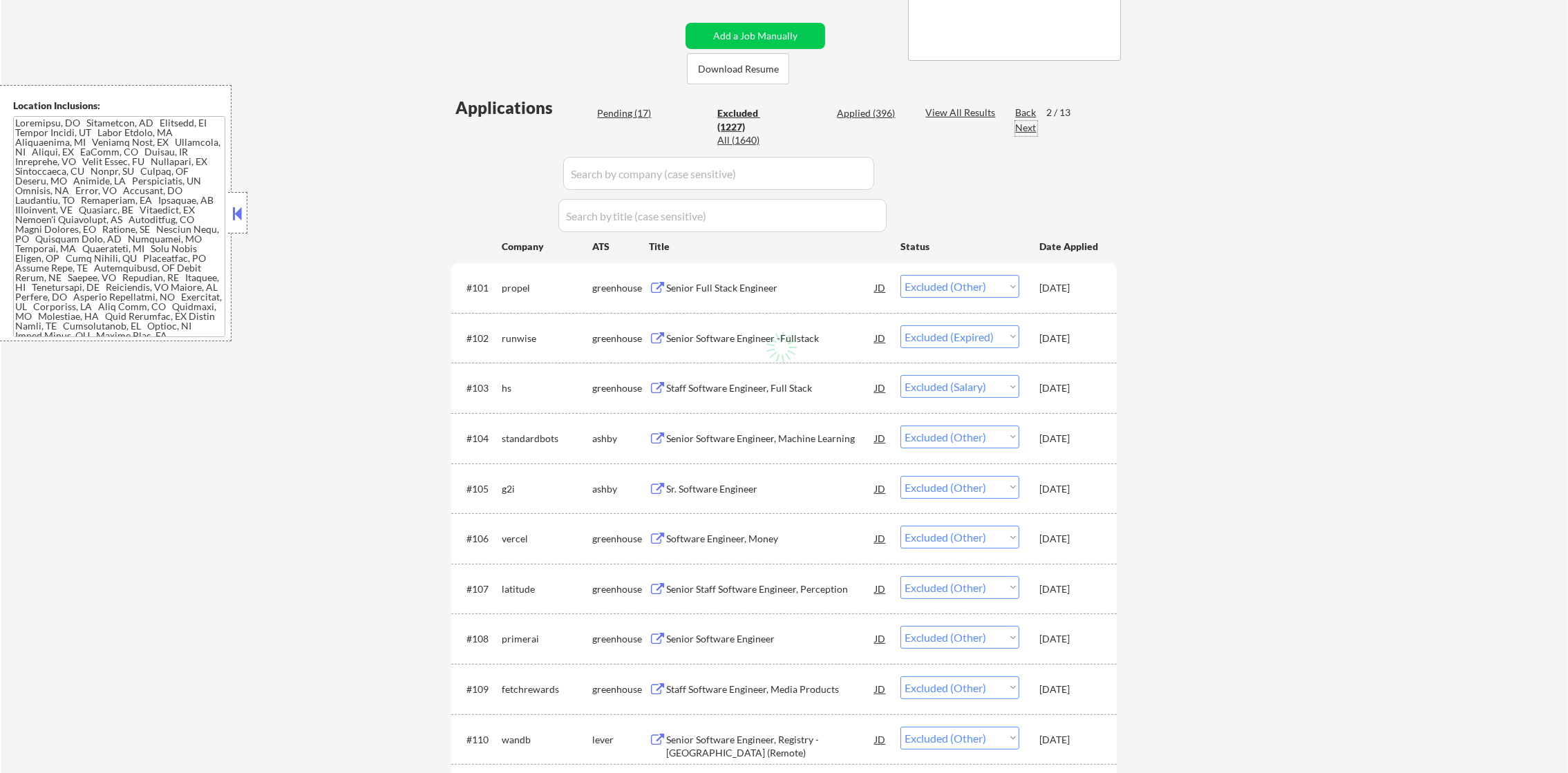
select select ""excluded__expired_""
select select ""excluded__location_""
select select ""excluded__expired_""
select select ""excluded__other_""
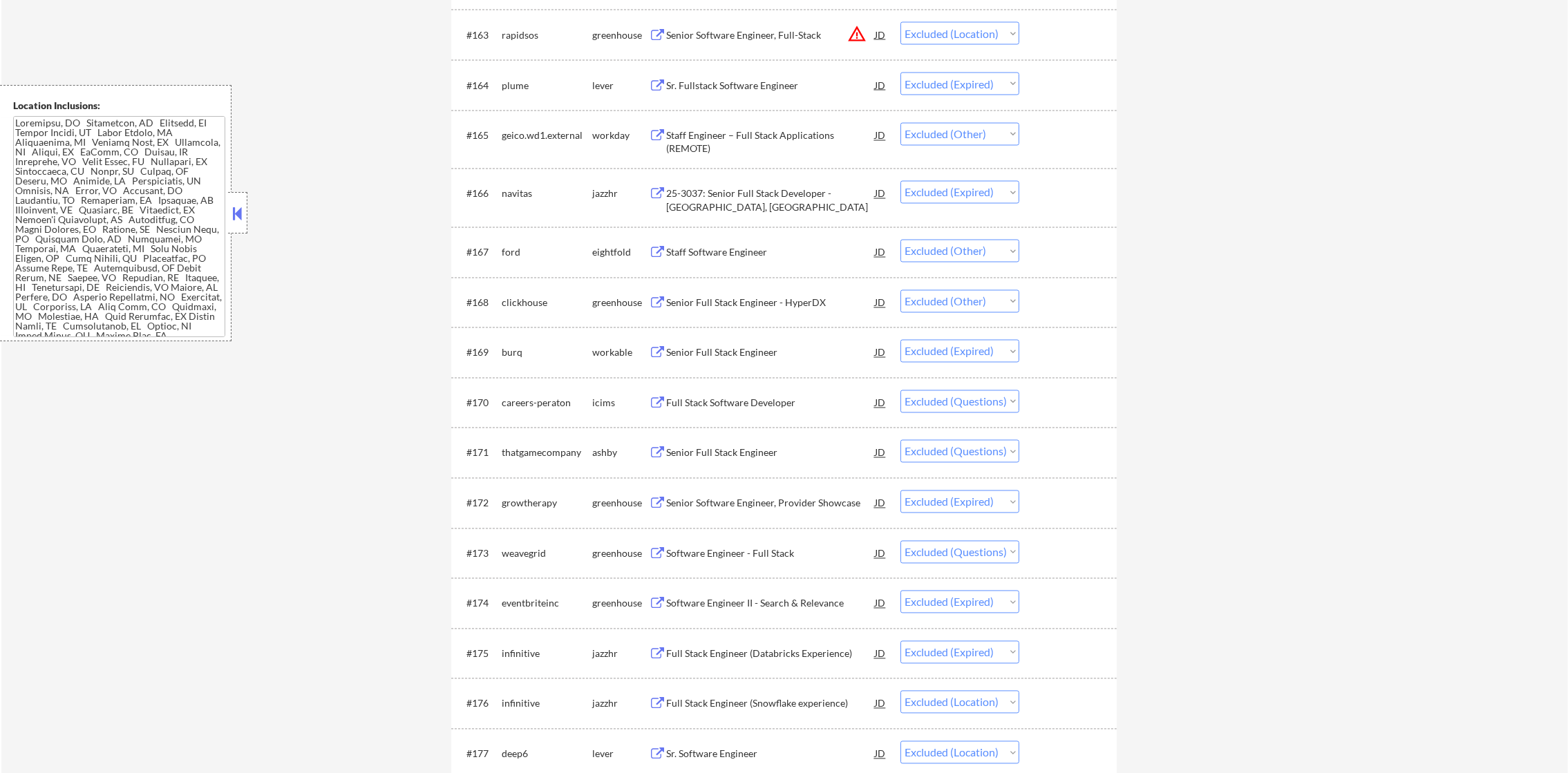
scroll to position [3802, 0]
click at [529, 447] on div "thatgamecompany" at bounding box center [547, 448] width 90 height 14
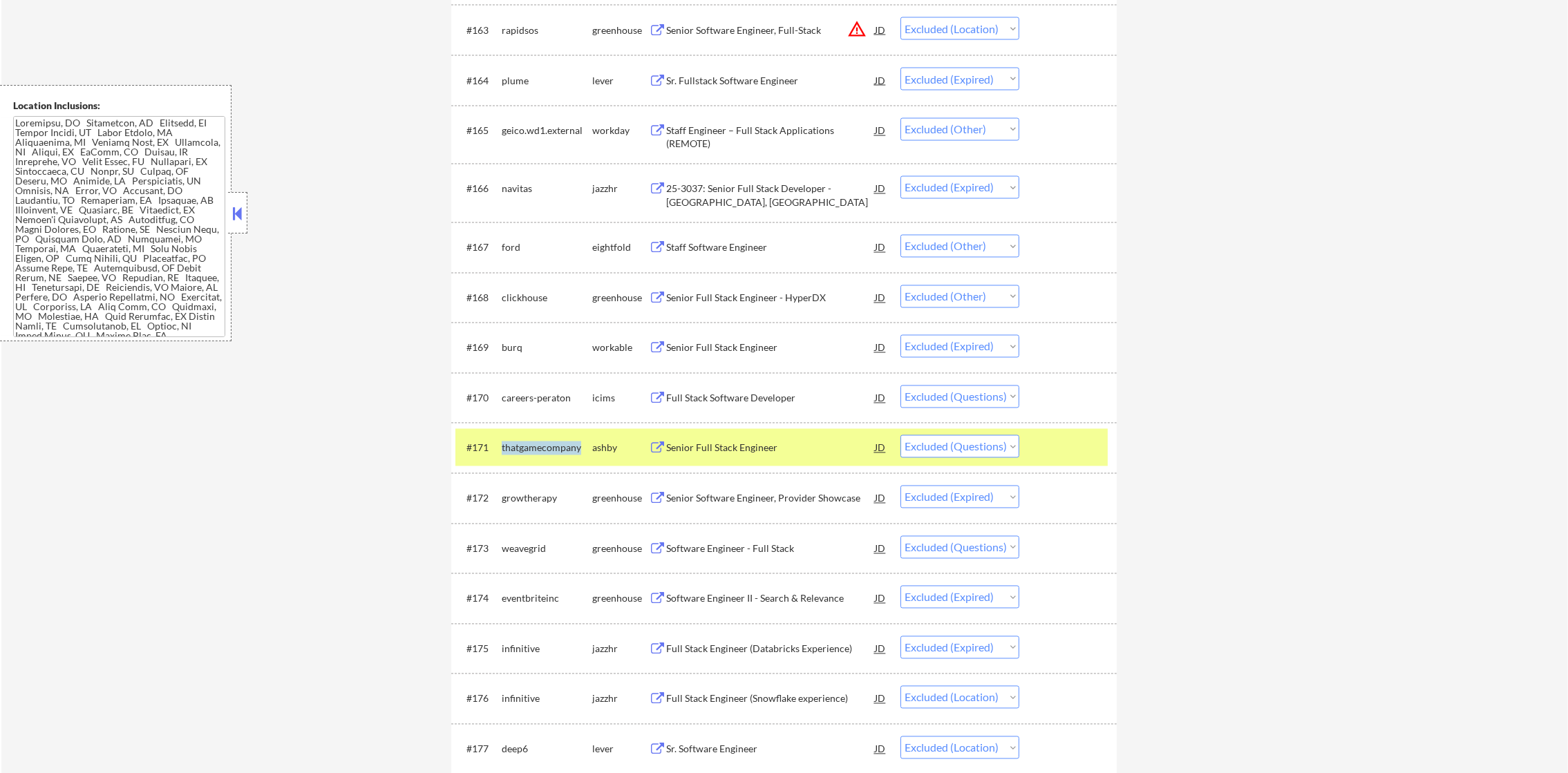
click at [529, 447] on div "thatgamecompany" at bounding box center [547, 448] width 90 height 14
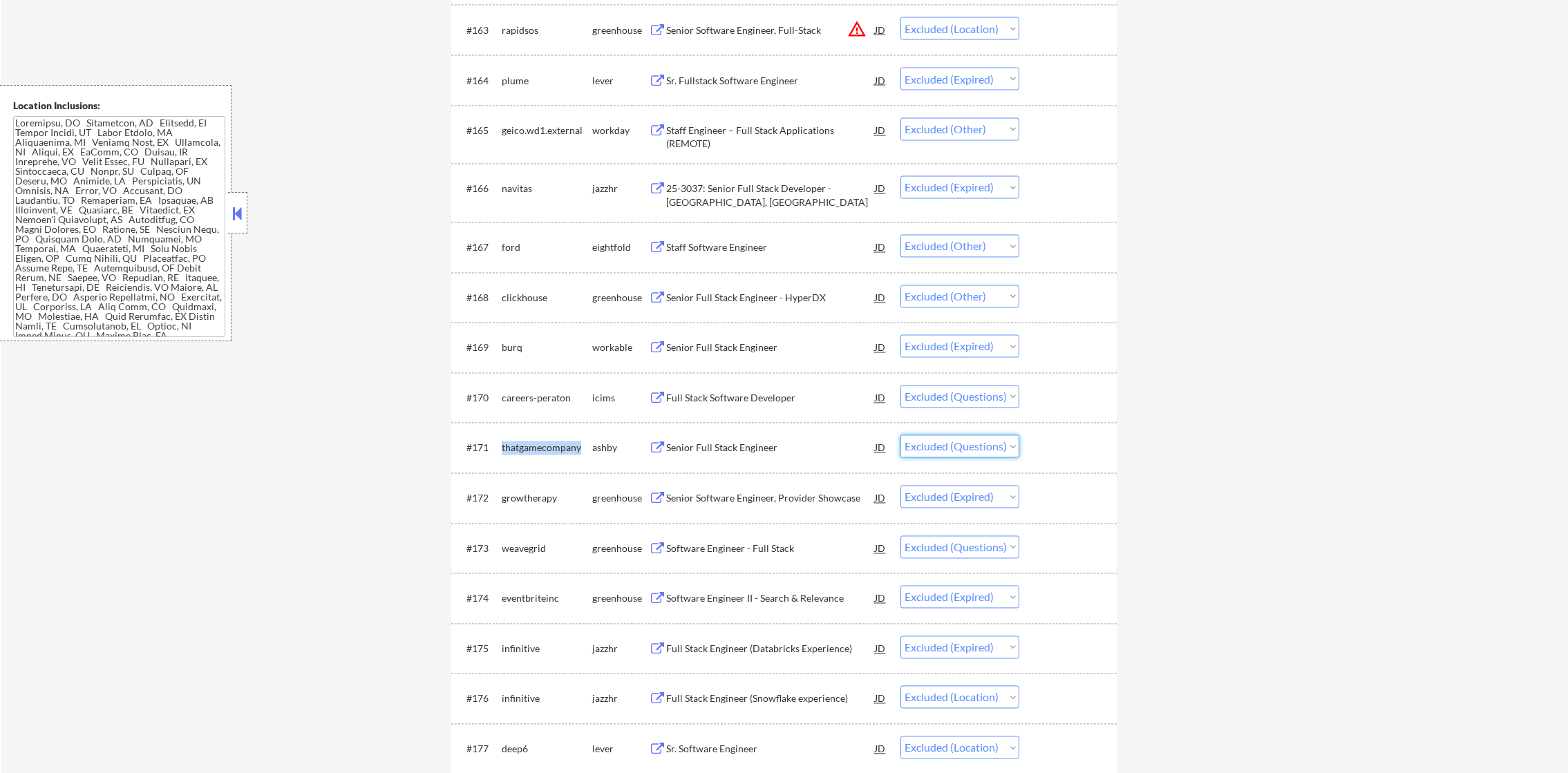
drag, startPoint x: 955, startPoint y: 445, endPoint x: 952, endPoint y: 459, distance: 14.3
click at [955, 447] on select "Choose an option... Pending Applied Excluded (Questions) Excluded (Expired) Exc…" at bounding box center [959, 446] width 119 height 23
click at [900, 435] on select "Choose an option... Pending Applied Excluded (Questions) Excluded (Expired) Exc…" at bounding box center [959, 446] width 119 height 23
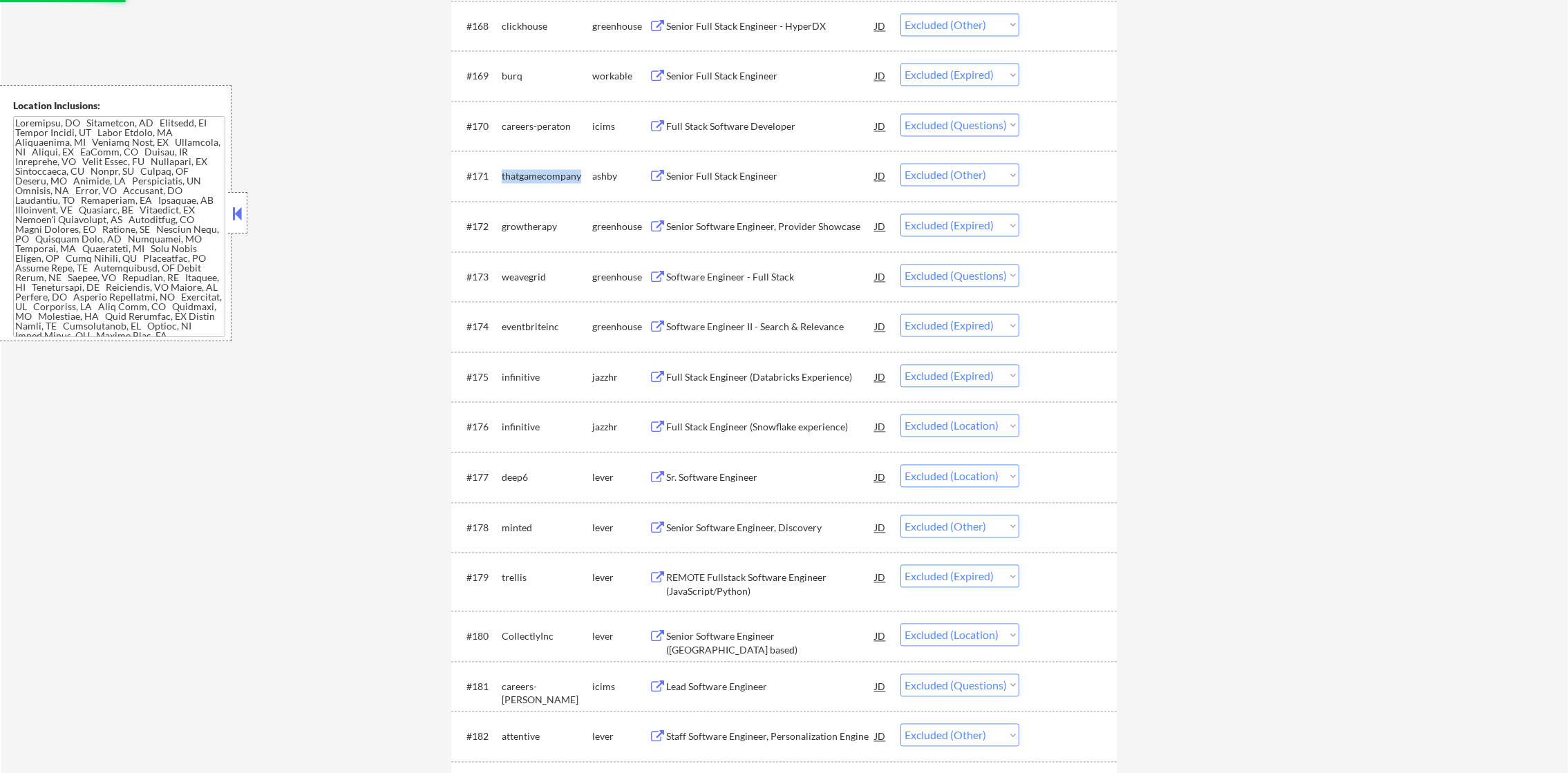
scroll to position [4112, 0]
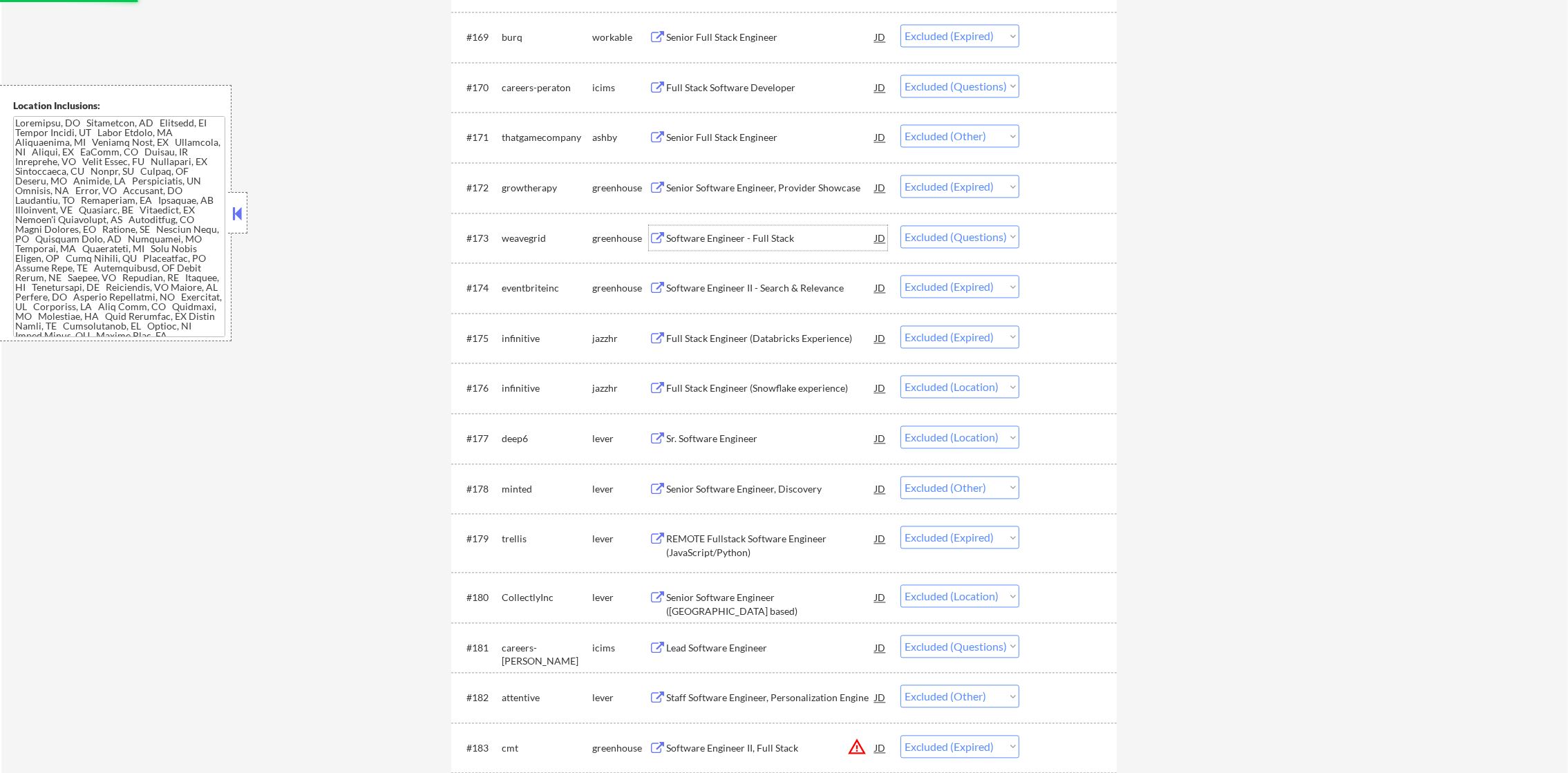
click at [763, 225] on div "Software Engineer - Full Stack" at bounding box center [771, 238] width 209 height 25
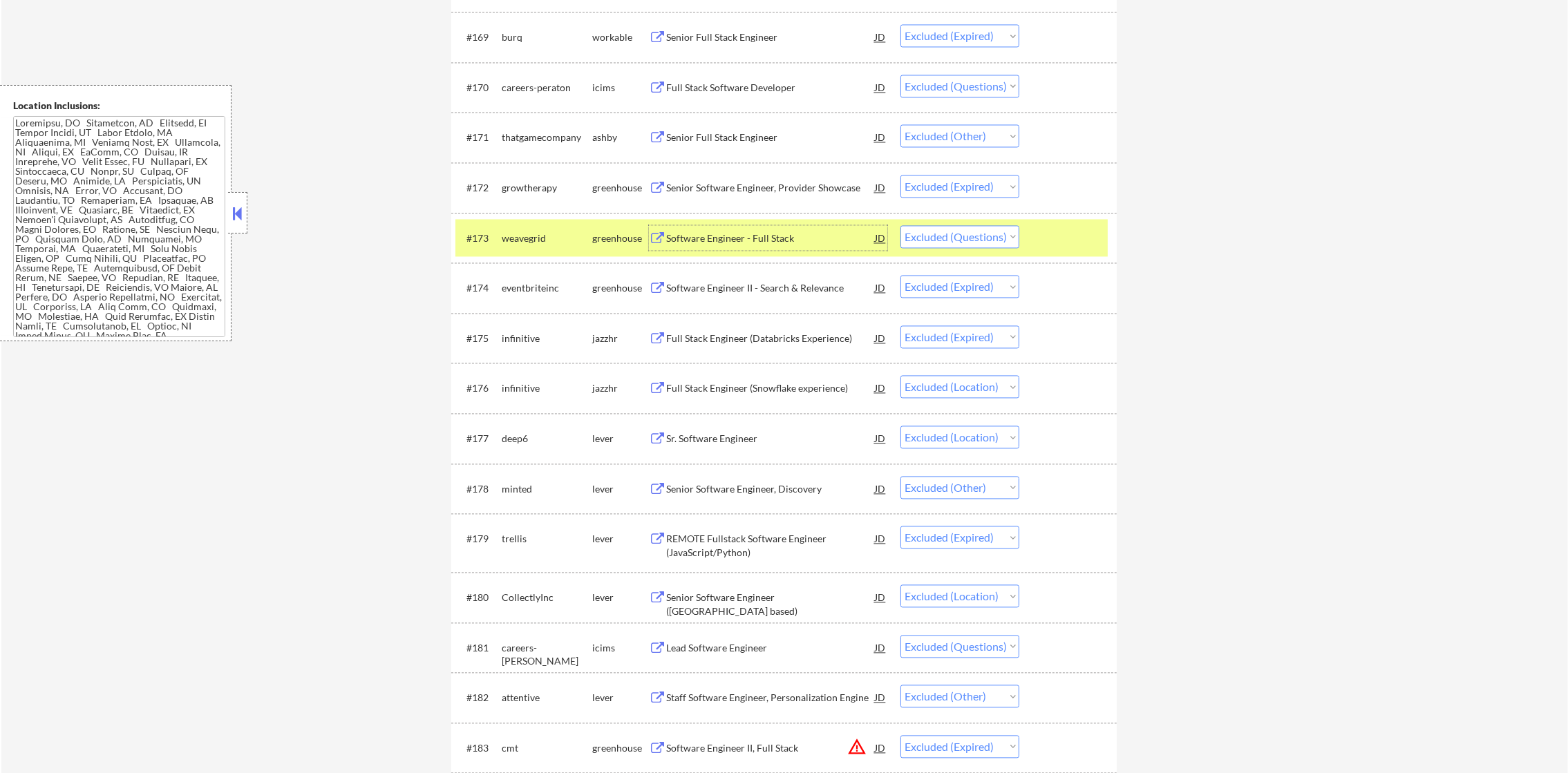
click at [922, 244] on select "Choose an option... Pending Applied Excluded (Questions) Excluded (Expired) Exc…" at bounding box center [959, 236] width 119 height 23
click at [900, 225] on select "Choose an option... Pending Applied Excluded (Questions) Excluded (Expired) Exc…" at bounding box center [959, 236] width 119 height 23
click at [541, 241] on div "weavegrid" at bounding box center [547, 238] width 90 height 14
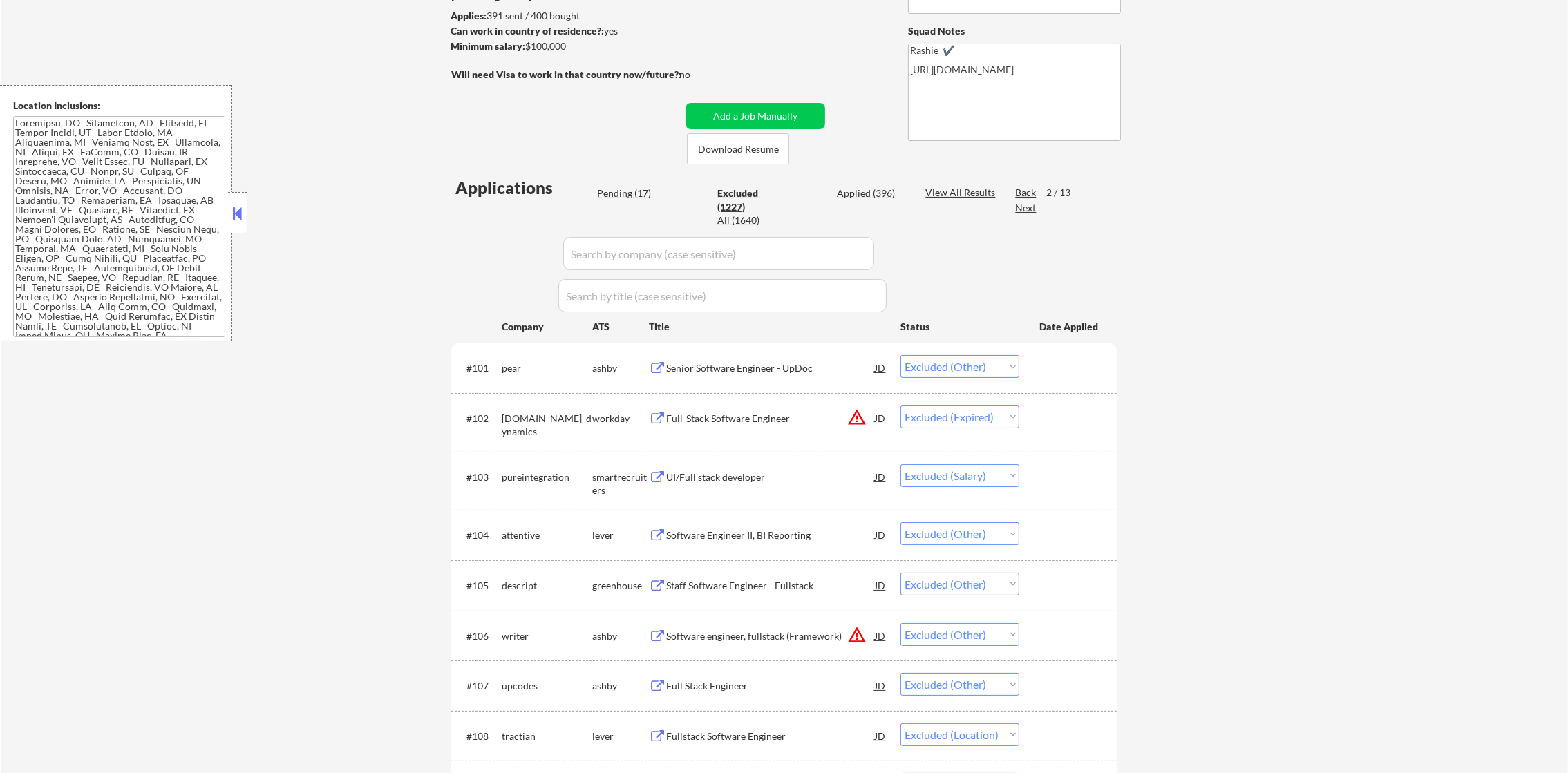
scroll to position [207, 0]
click at [642, 191] on div "Pending (17)" at bounding box center [631, 190] width 69 height 14
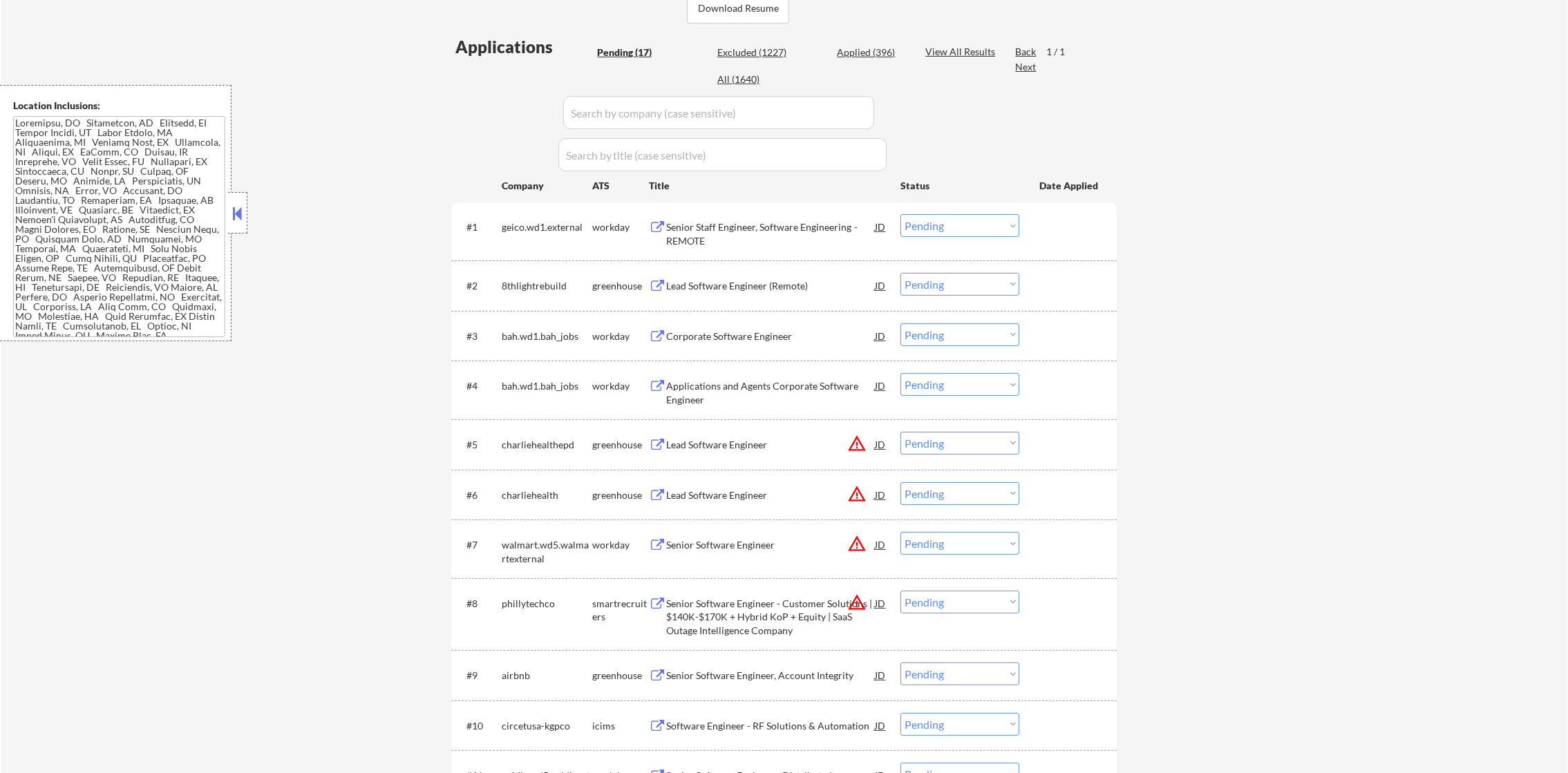
click at [403, 347] on div "← Return to /applysquad Mailslurp Inbox Job Search Builder Timothy Sidie User E…" at bounding box center [784, 455] width 1567 height 1491
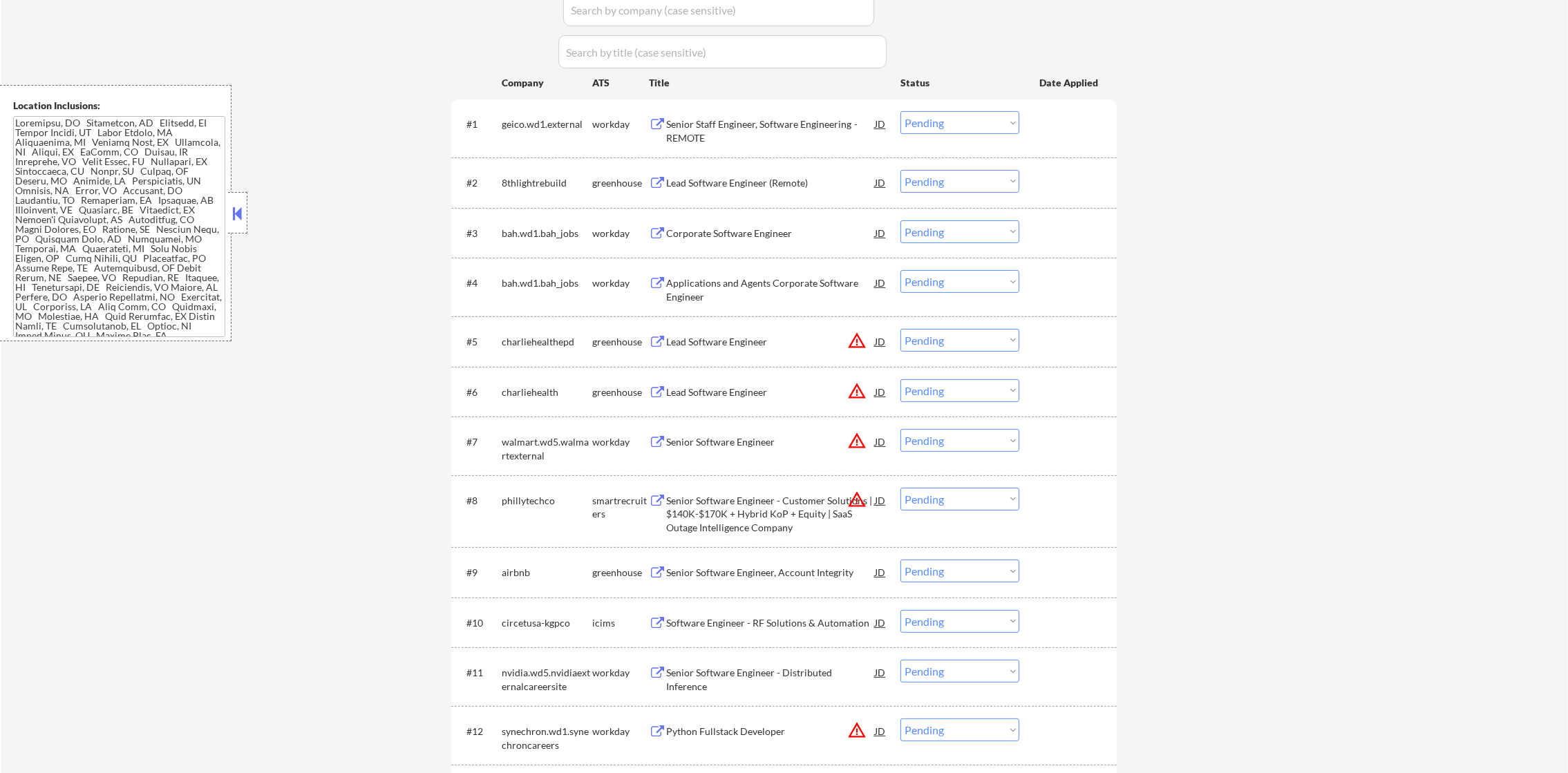
scroll to position [449, 0]
click at [536, 178] on div "8thlightrebuild" at bounding box center [547, 182] width 90 height 14
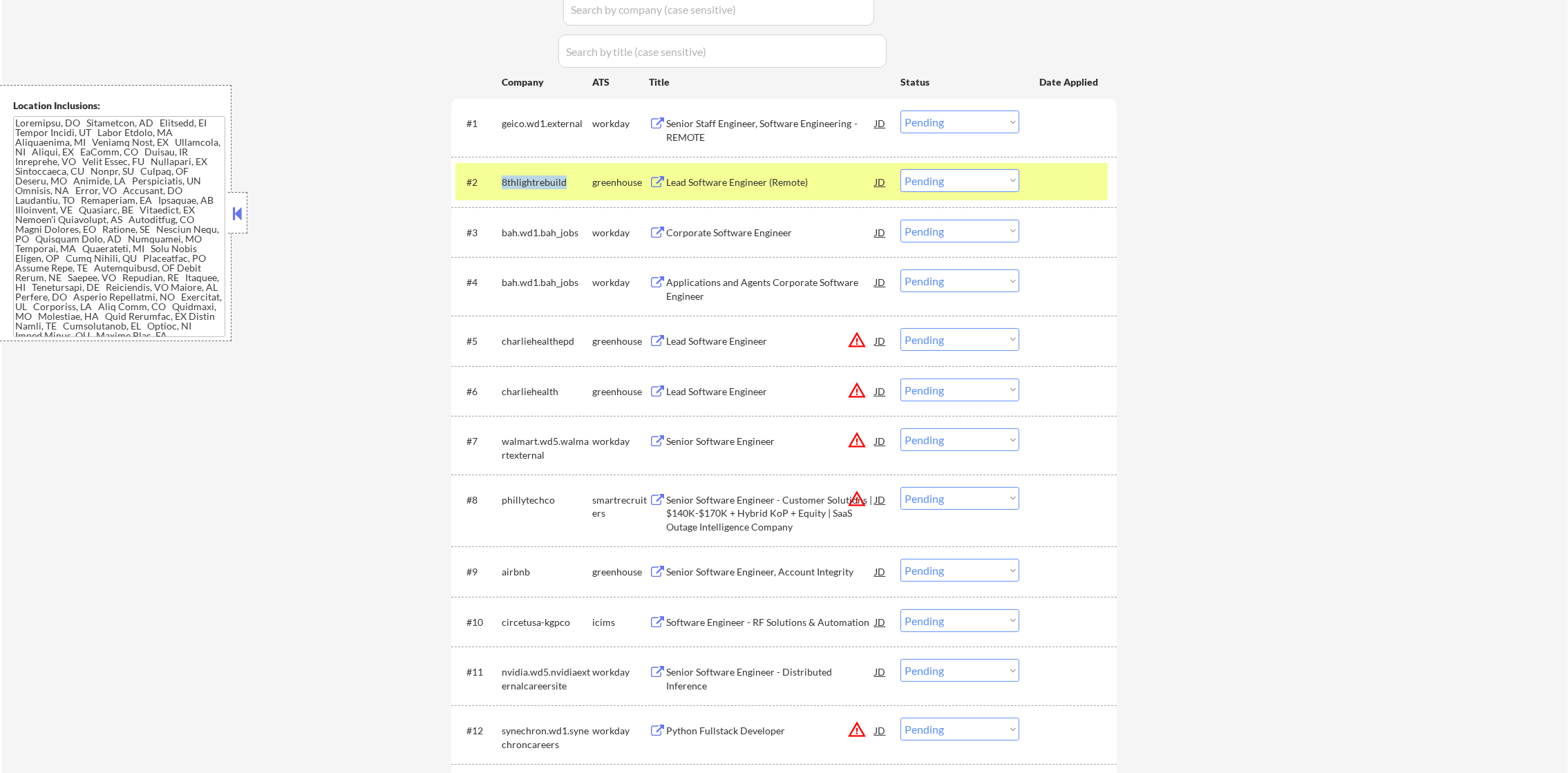
click at [536, 178] on div "8thlightrebuild" at bounding box center [547, 182] width 90 height 14
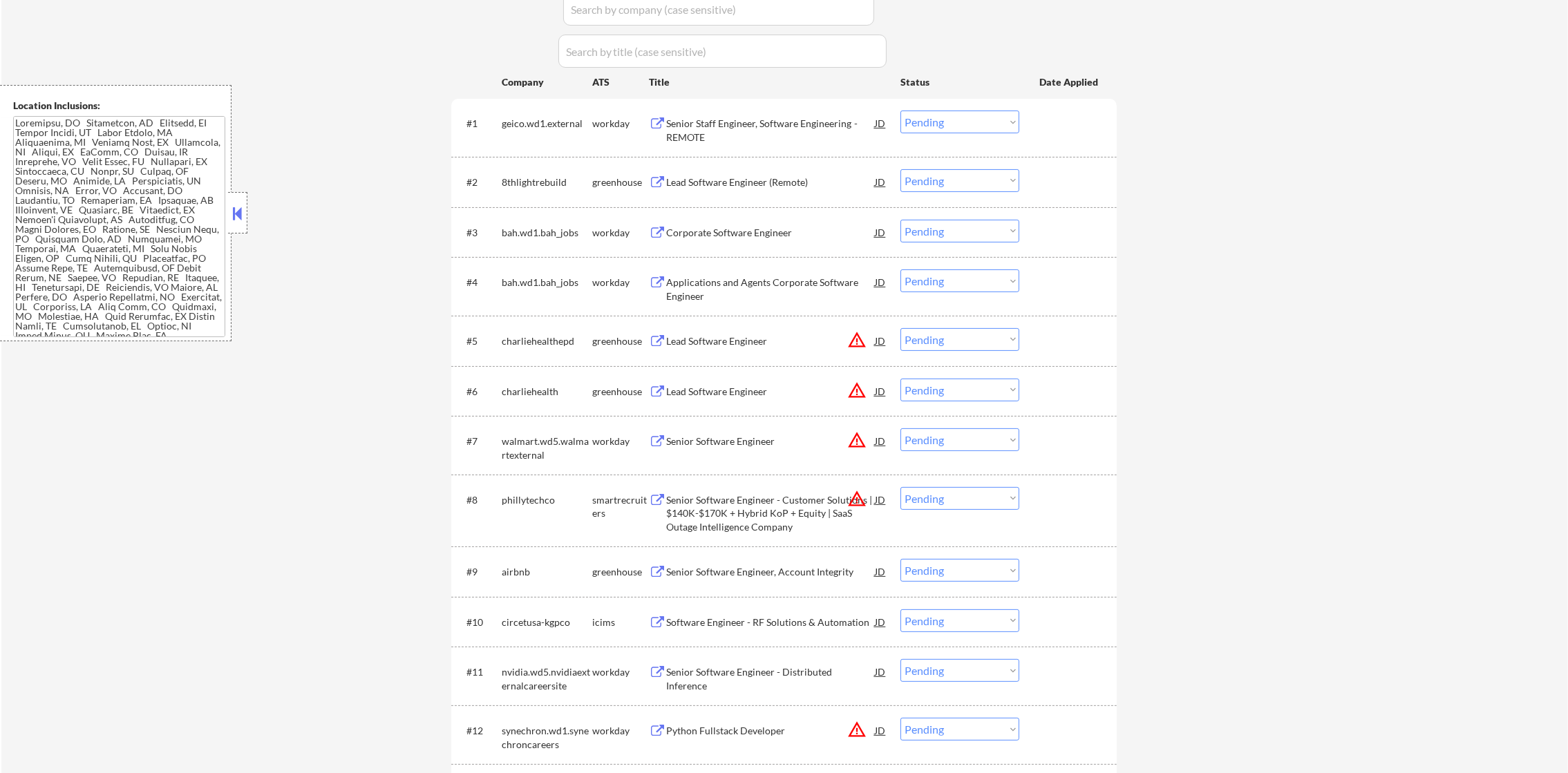
click at [368, 160] on div "← Return to /applysquad Mailslurp Inbox Job Search Builder Timothy Sidie User E…" at bounding box center [784, 351] width 1567 height 1491
click at [533, 183] on div "8thlightrebuild" at bounding box center [547, 182] width 90 height 14
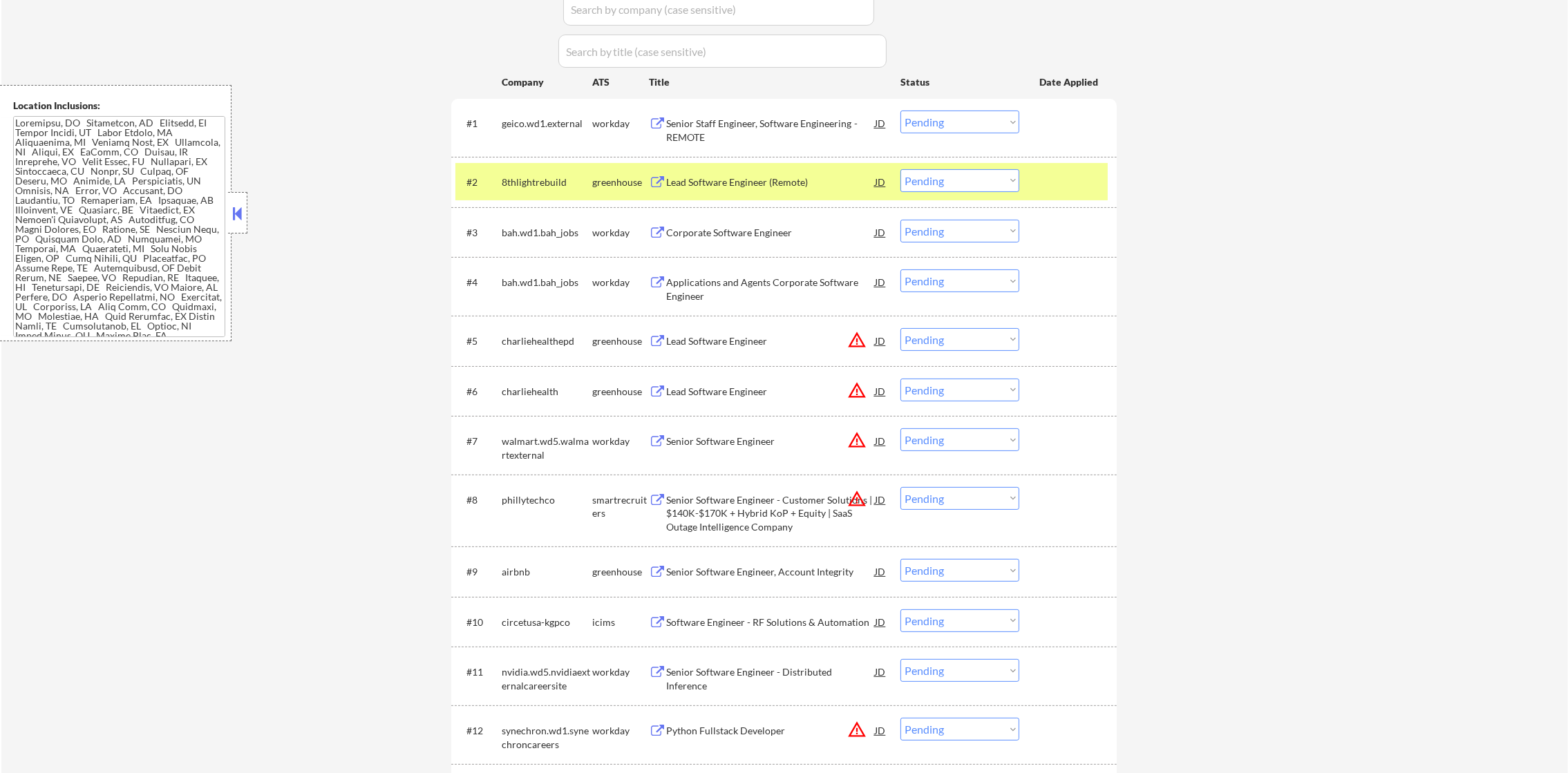
click at [424, 201] on div "← Return to /applysquad Mailslurp Inbox Job Search Builder Timothy Sidie User E…" at bounding box center [784, 351] width 1567 height 1491
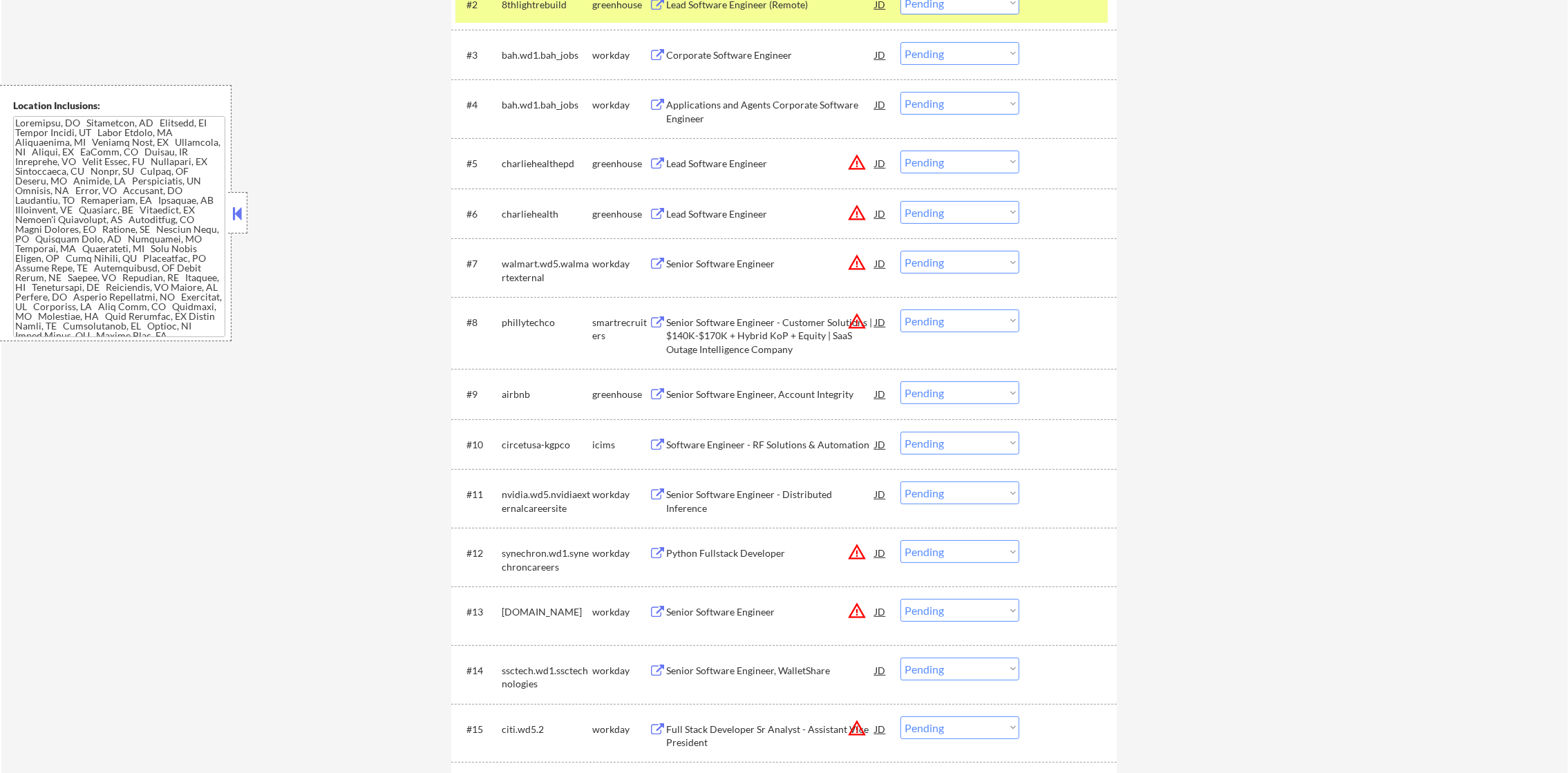
scroll to position [656, 0]
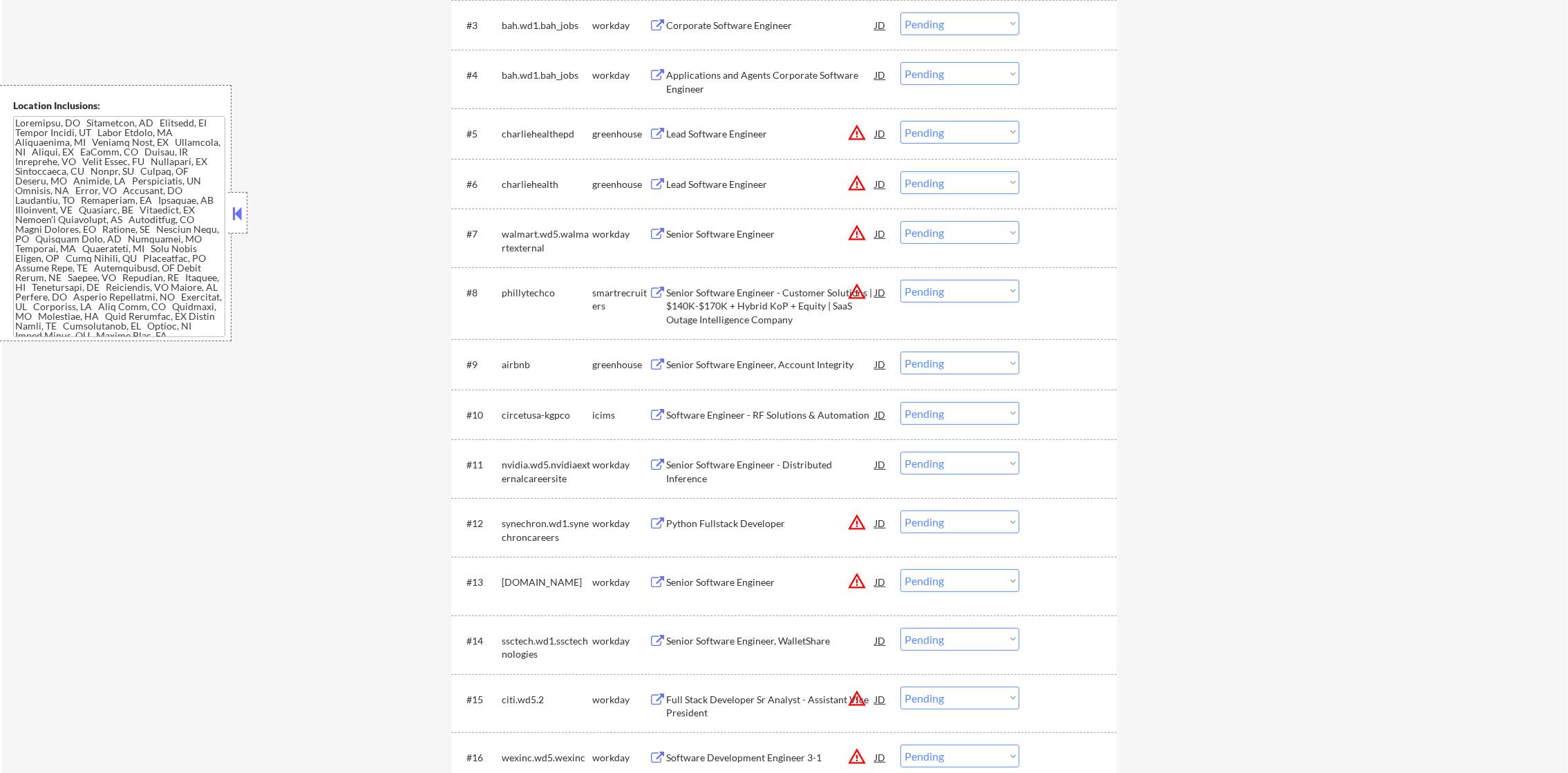
click at [415, 198] on div "← Return to /applysquad Mailslurp Inbox Job Search Builder Timothy Sidie User E…" at bounding box center [784, 144] width 1567 height 1491
click at [533, 136] on div "charliehealthepd" at bounding box center [547, 133] width 90 height 14
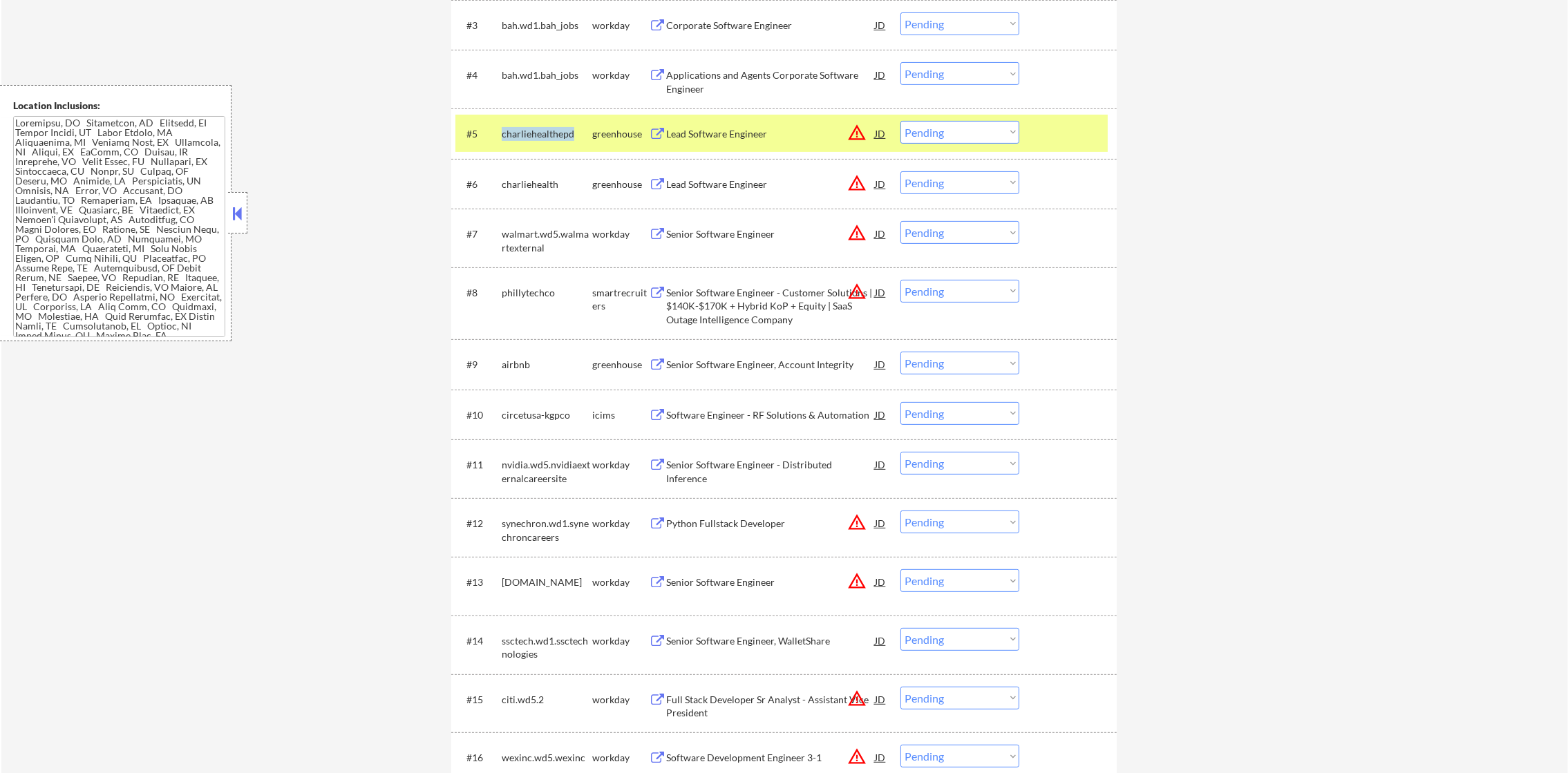
click at [533, 136] on div "charliehealthepd" at bounding box center [547, 133] width 90 height 14
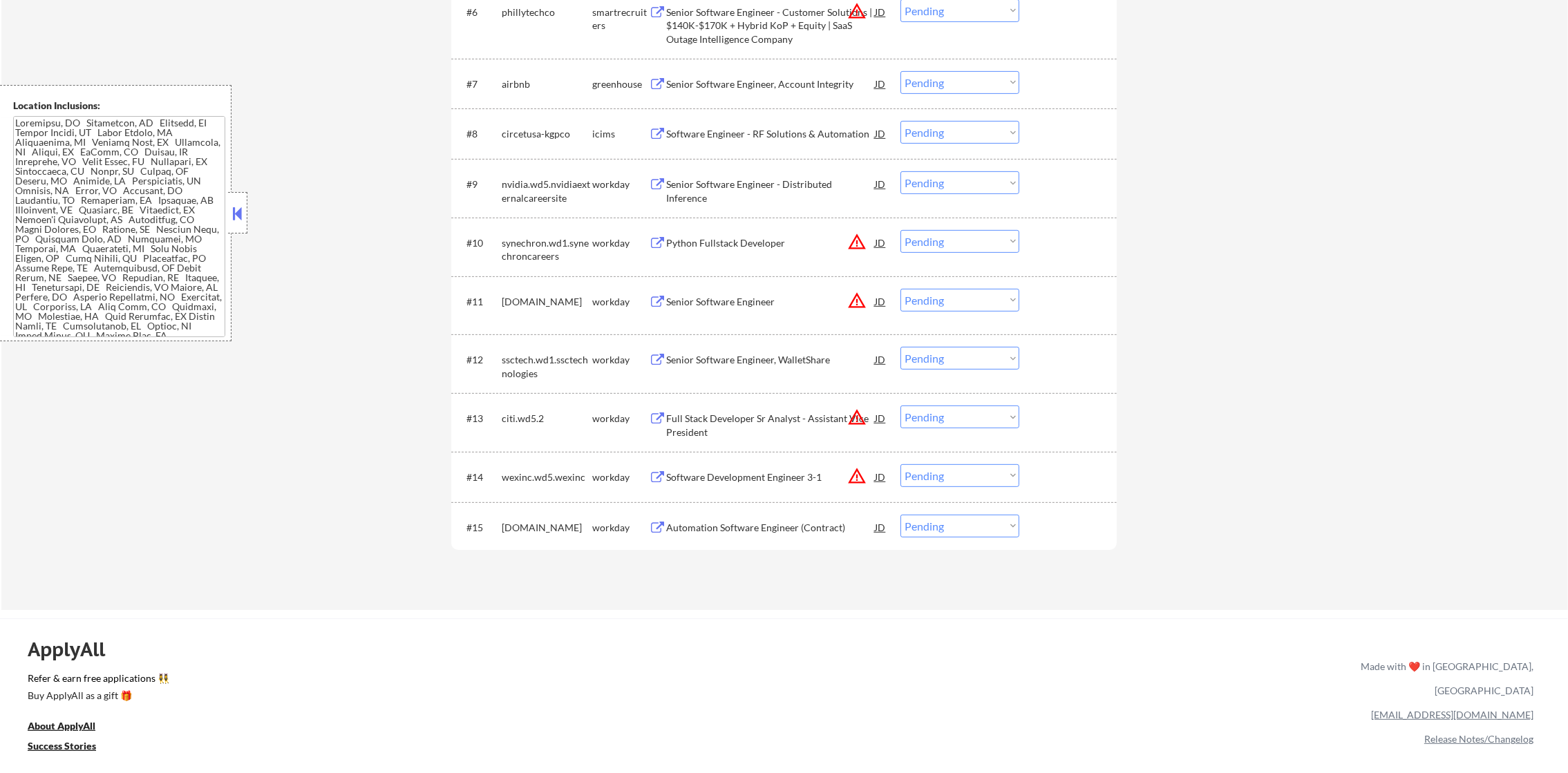
scroll to position [828, 0]
click at [517, 186] on div "nvidia.wd5.nvidiaexternalcareersite" at bounding box center [547, 187] width 90 height 27
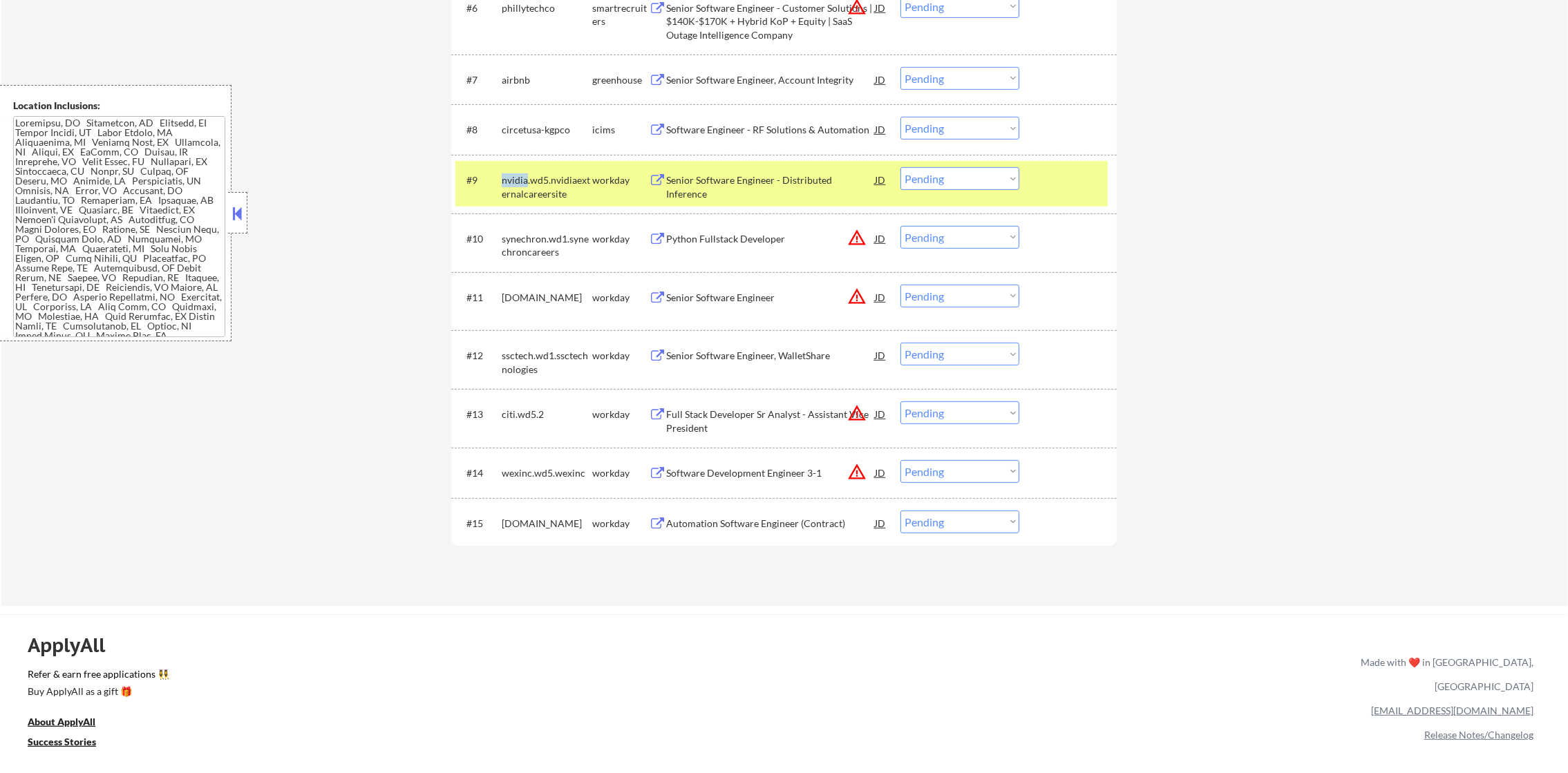
click at [517, 186] on div "nvidia.wd5.nvidiaexternalcareersite" at bounding box center [547, 187] width 90 height 27
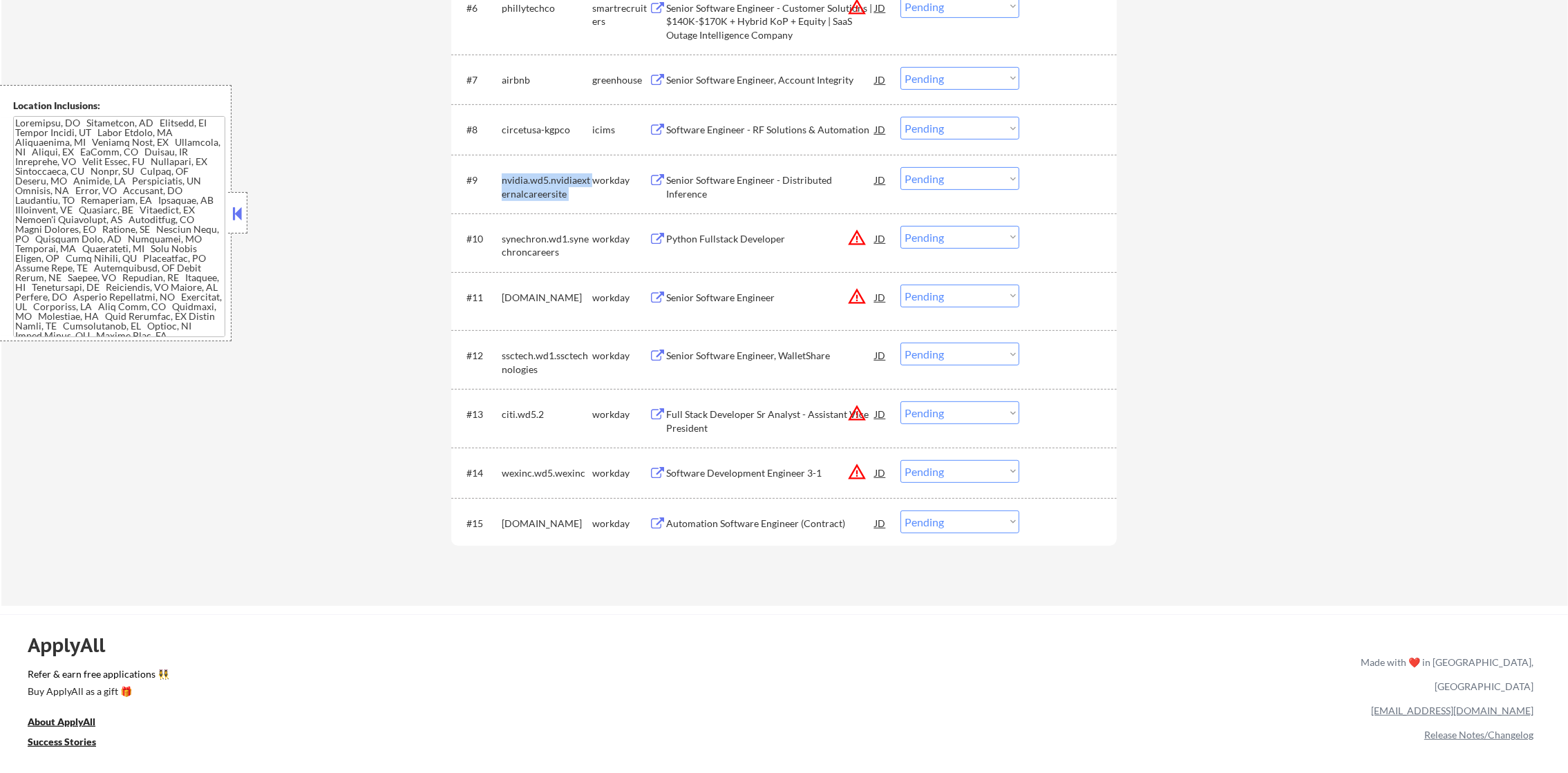
click at [517, 186] on div "nvidia.wd5.nvidiaexternalcareersite" at bounding box center [547, 187] width 90 height 27
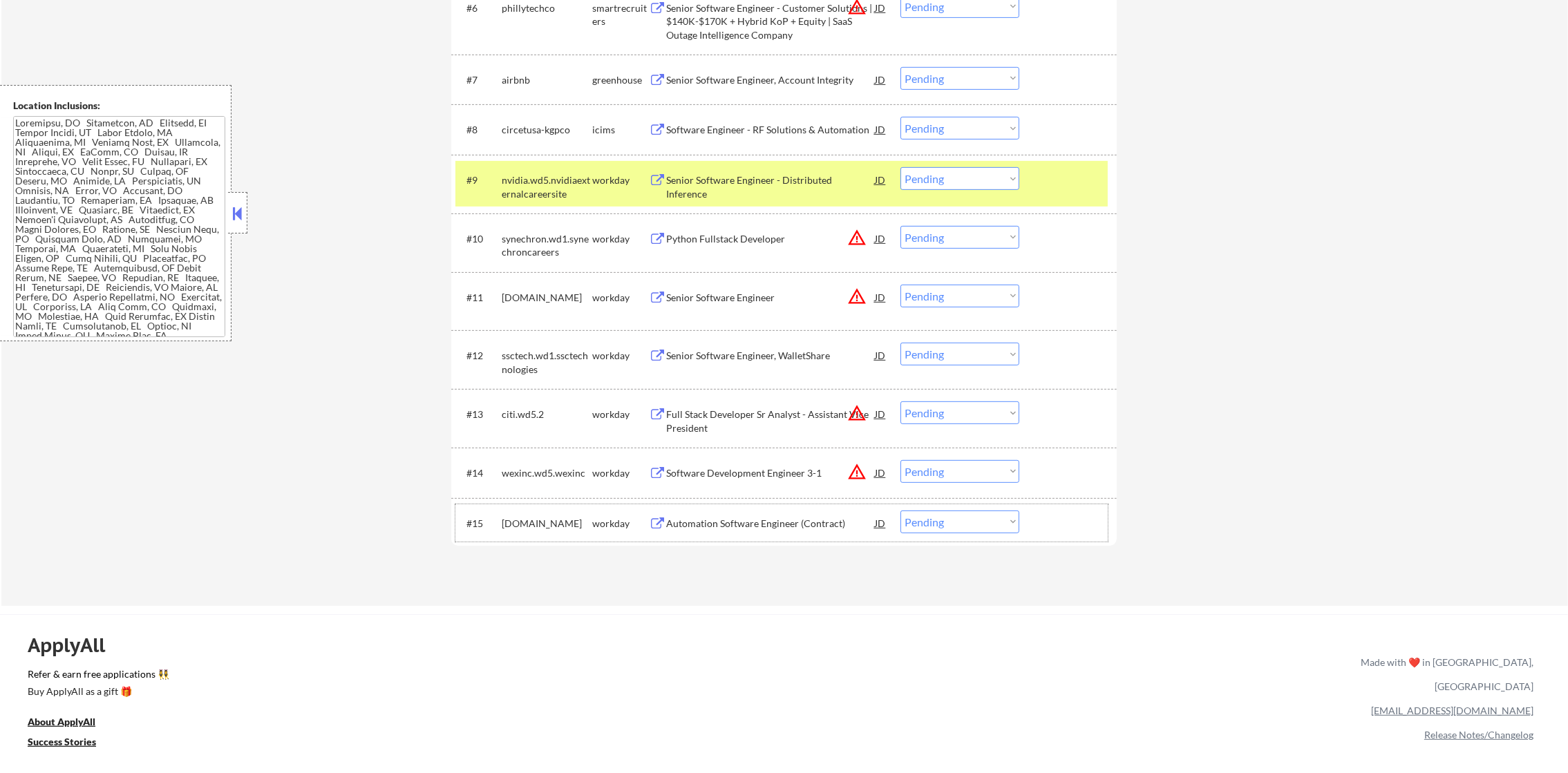
click at [528, 515] on div "[DOMAIN_NAME]" at bounding box center [547, 523] width 90 height 25
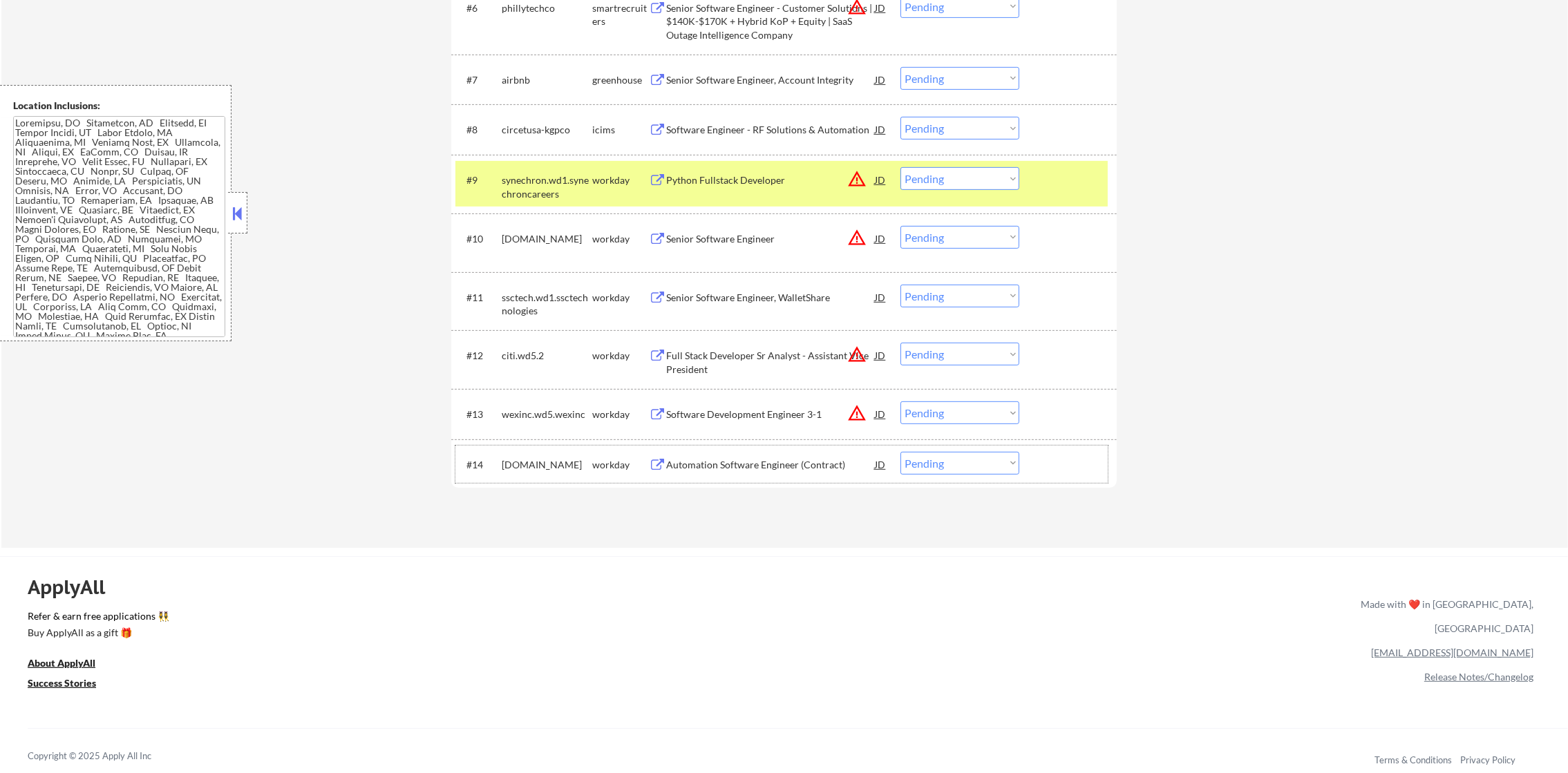
click at [525, 469] on div "[DOMAIN_NAME]" at bounding box center [547, 465] width 90 height 14
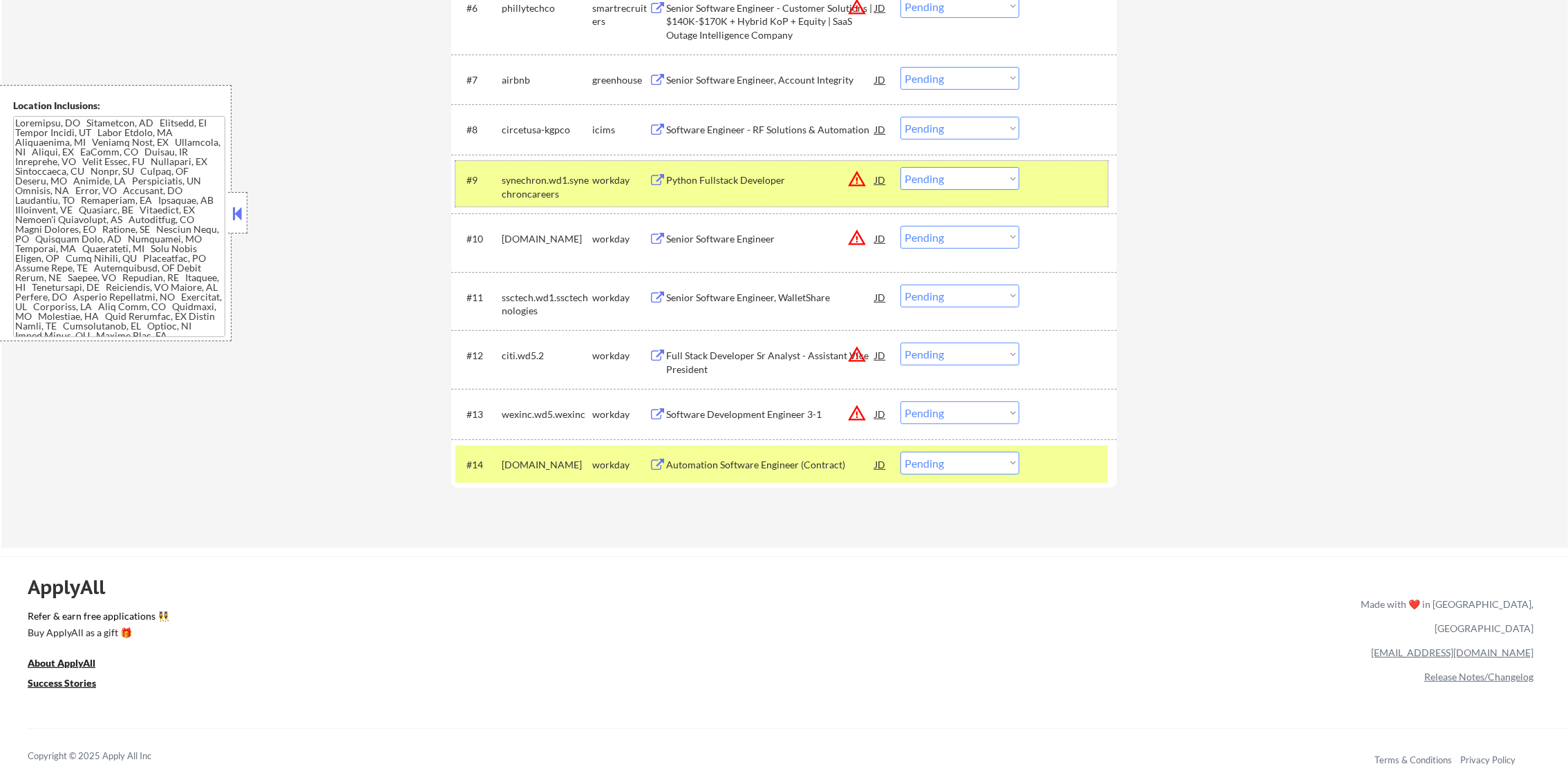
click at [571, 169] on div "synechron.wd1.synechroncareers" at bounding box center [547, 183] width 90 height 33
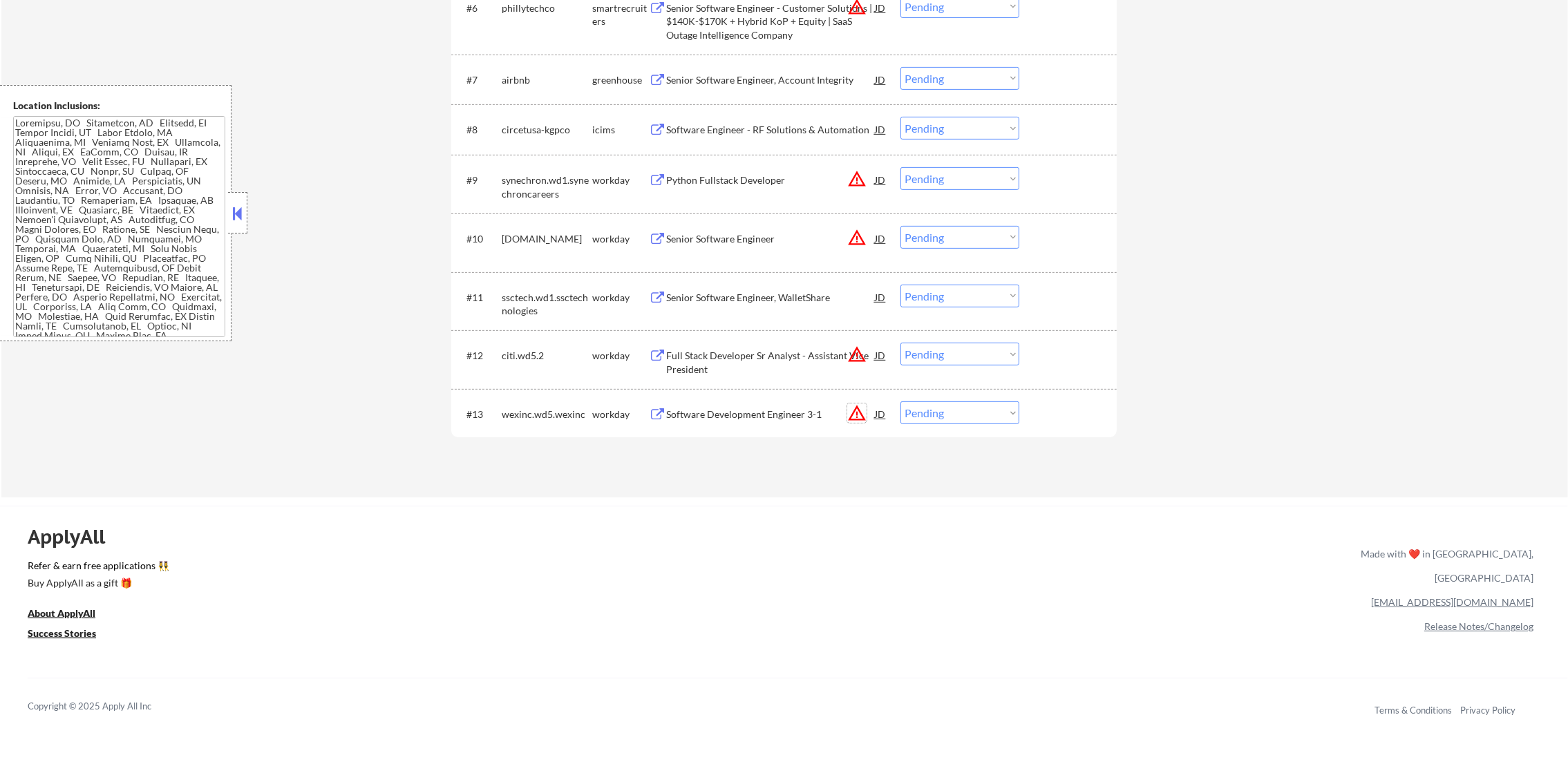
click at [859, 413] on button "warning_amber" at bounding box center [857, 413] width 20 height 20
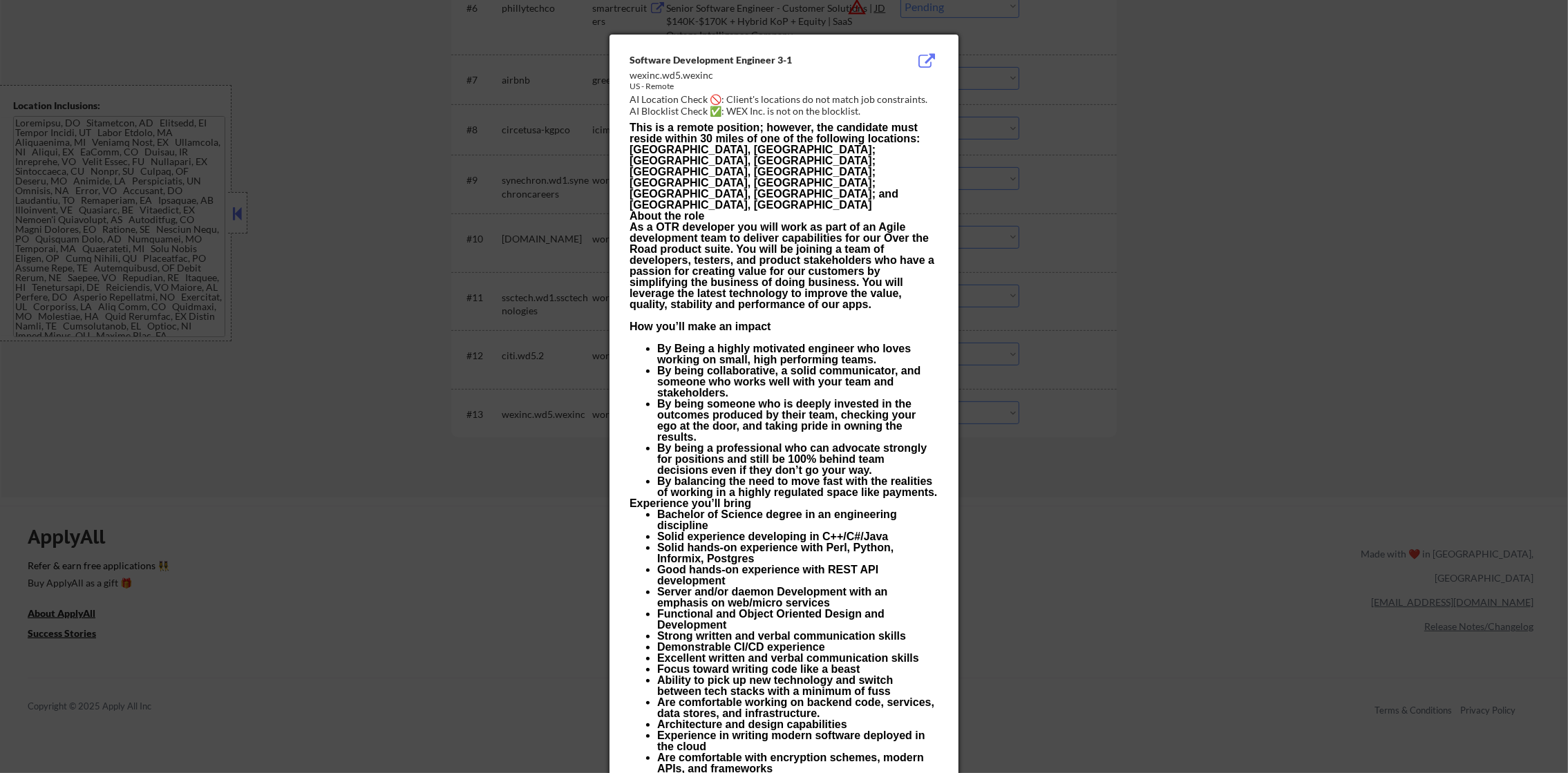
click at [1121, 314] on div at bounding box center [784, 386] width 1568 height 773
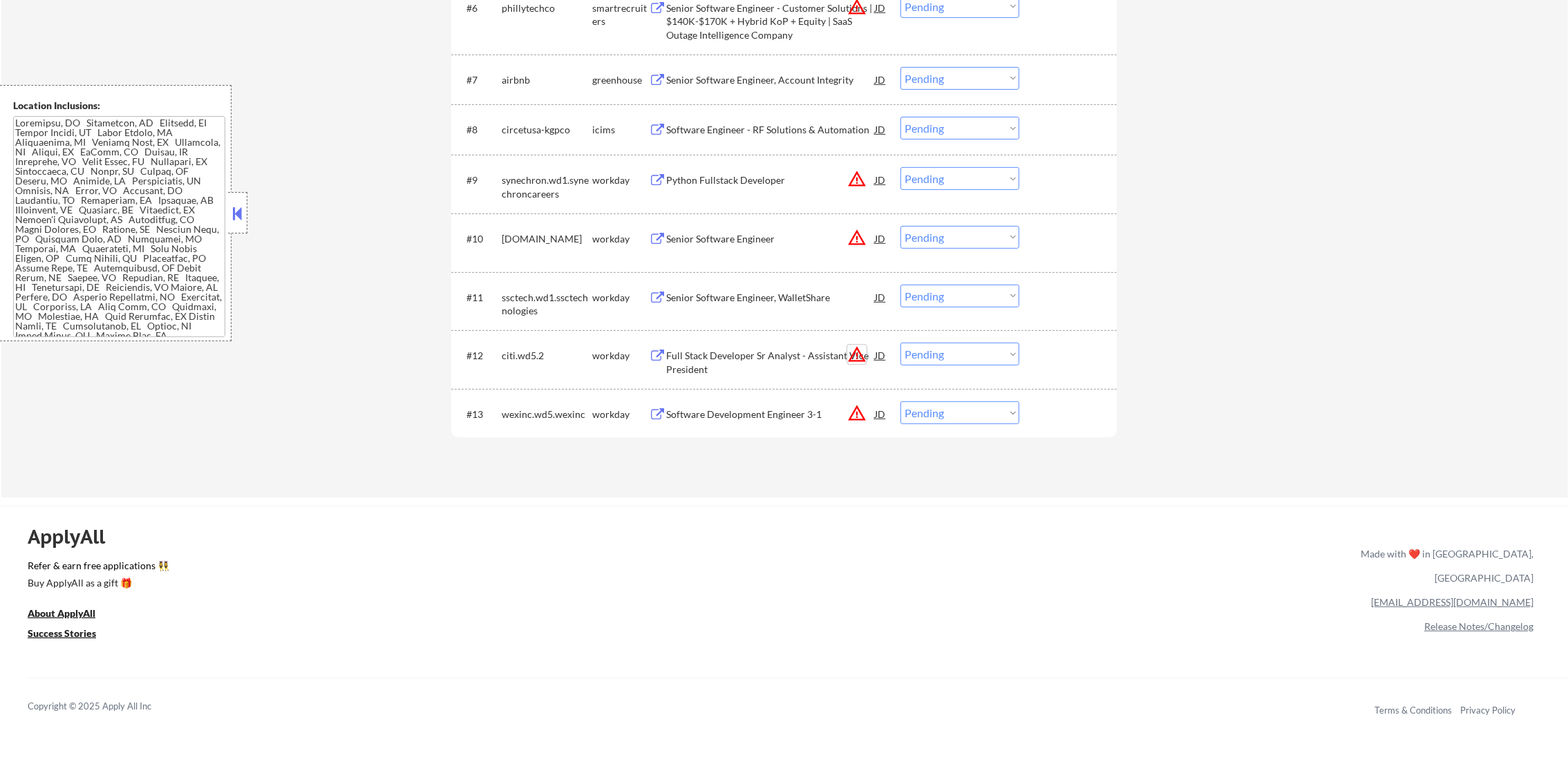
click at [849, 359] on button "warning_amber" at bounding box center [857, 354] width 20 height 20
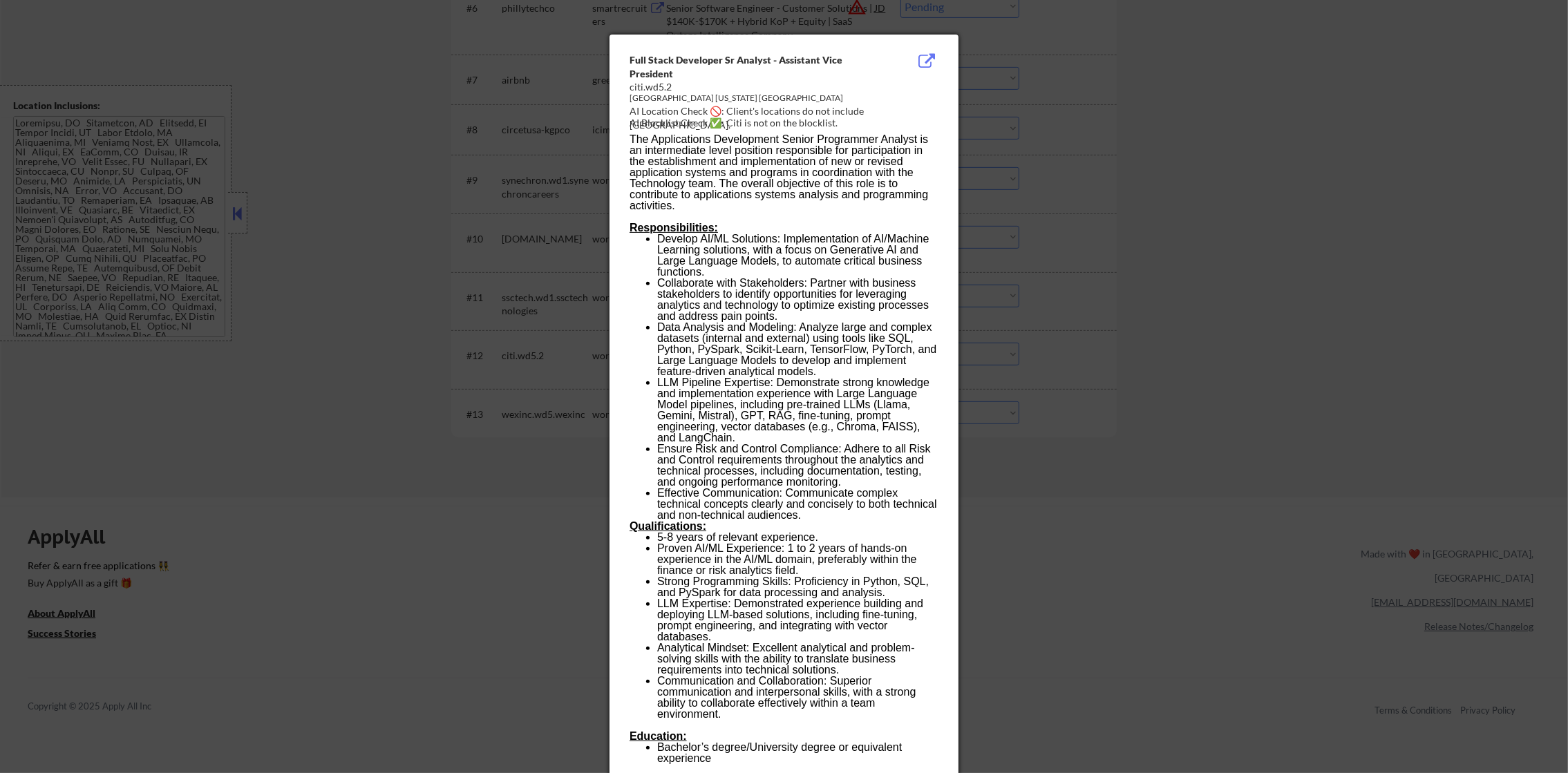
click at [880, 111] on div "AI Location Check 🚫: Client's locations do not include Jersey City." at bounding box center [787, 117] width 314 height 27
click at [1072, 181] on div at bounding box center [784, 386] width 1568 height 773
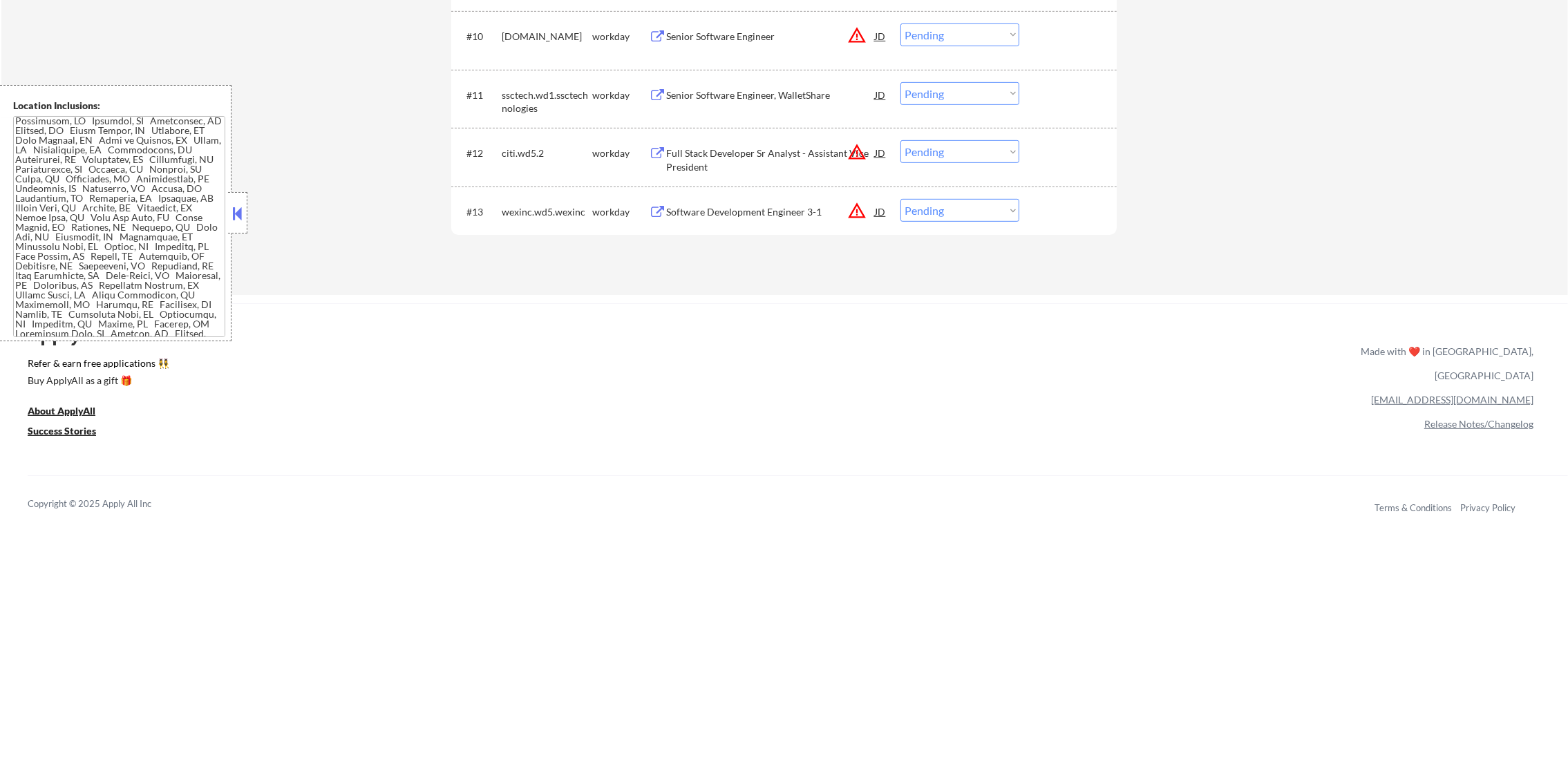
scroll to position [1036, 0]
click at [511, 136] on div "citi.wd5.2" at bounding box center [547, 149] width 90 height 25
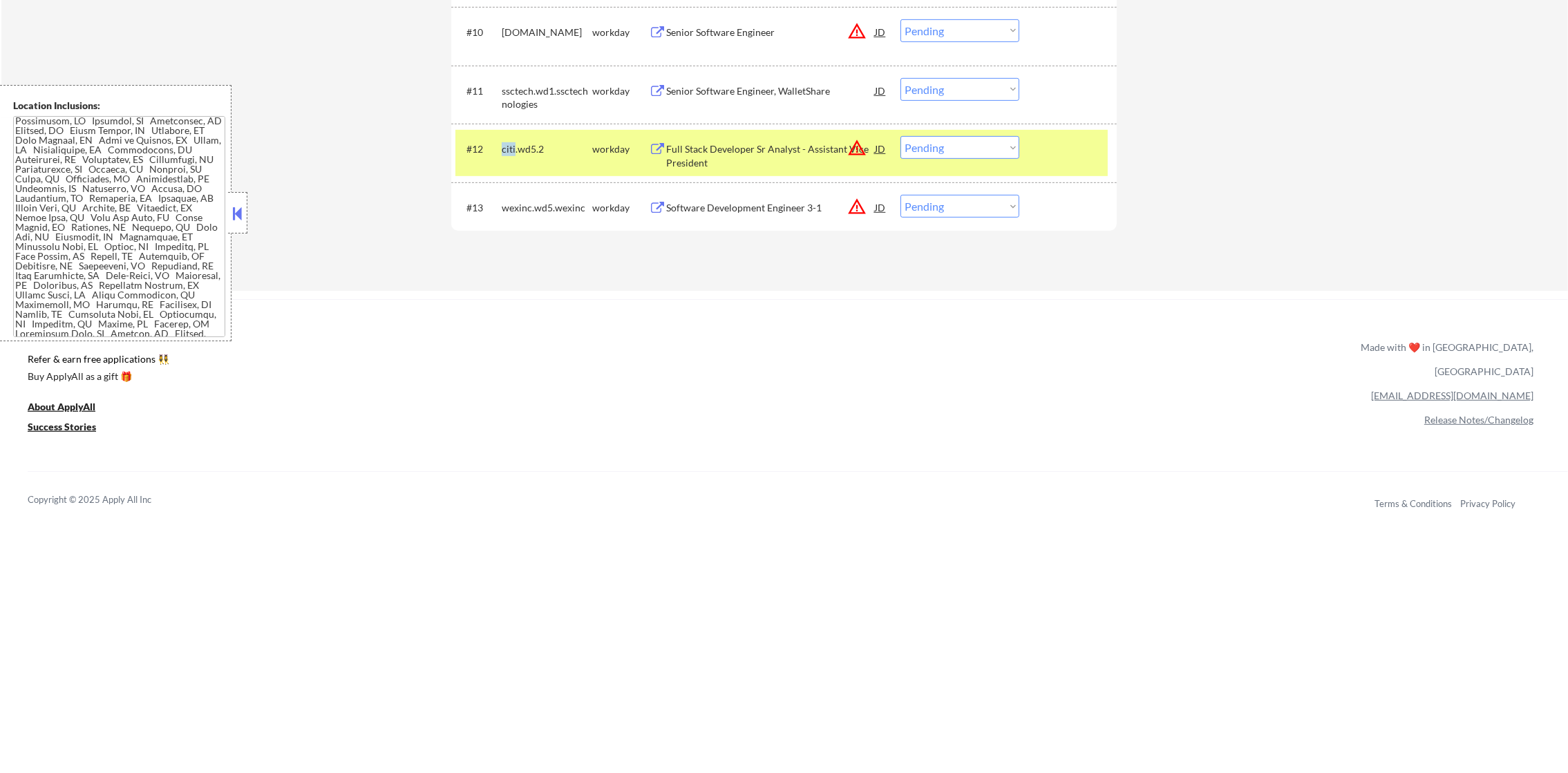
click at [511, 136] on div "citi.wd5.2" at bounding box center [547, 149] width 90 height 25
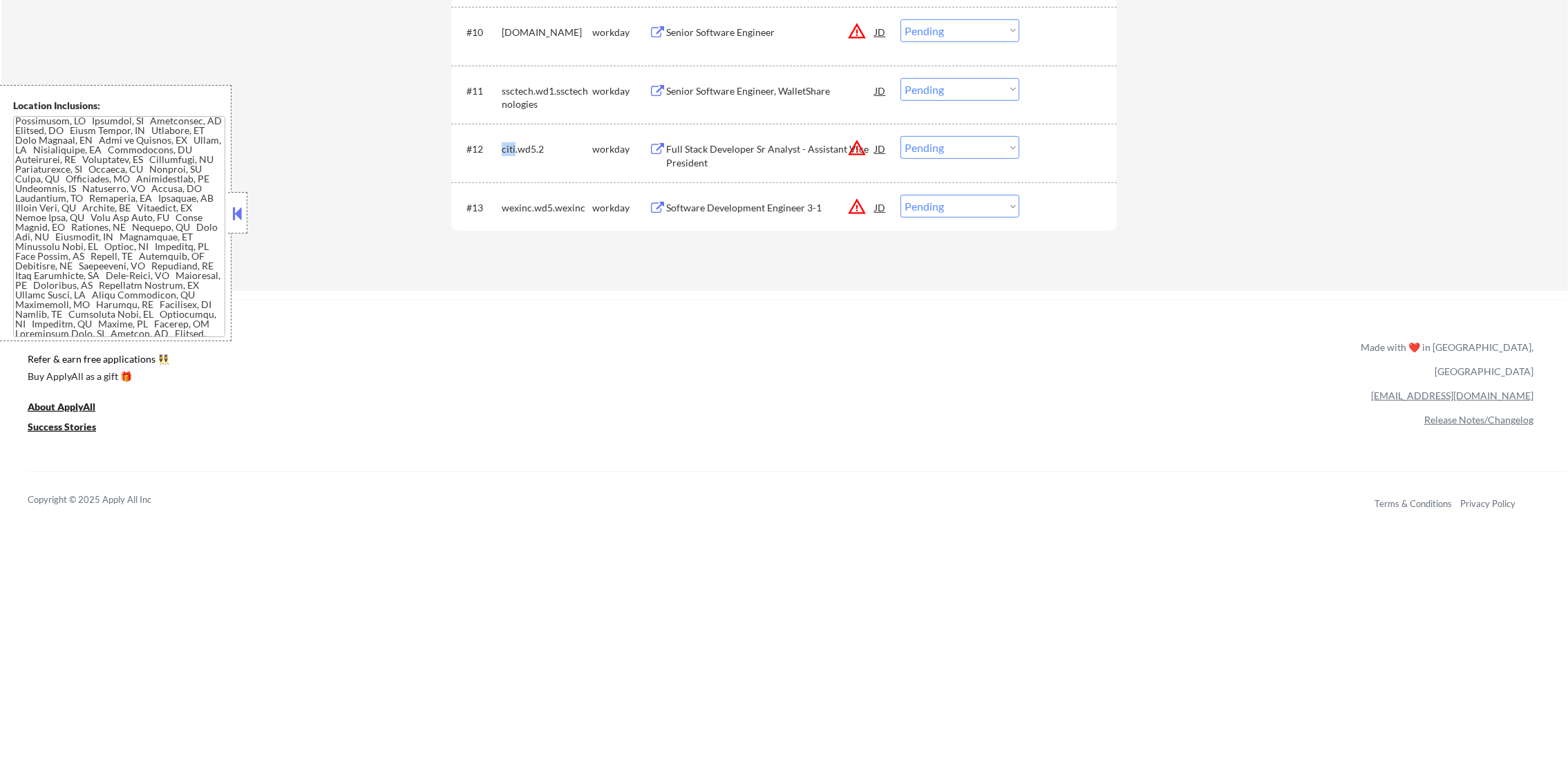
click at [511, 142] on div "citi.wd5.2" at bounding box center [547, 149] width 90 height 14
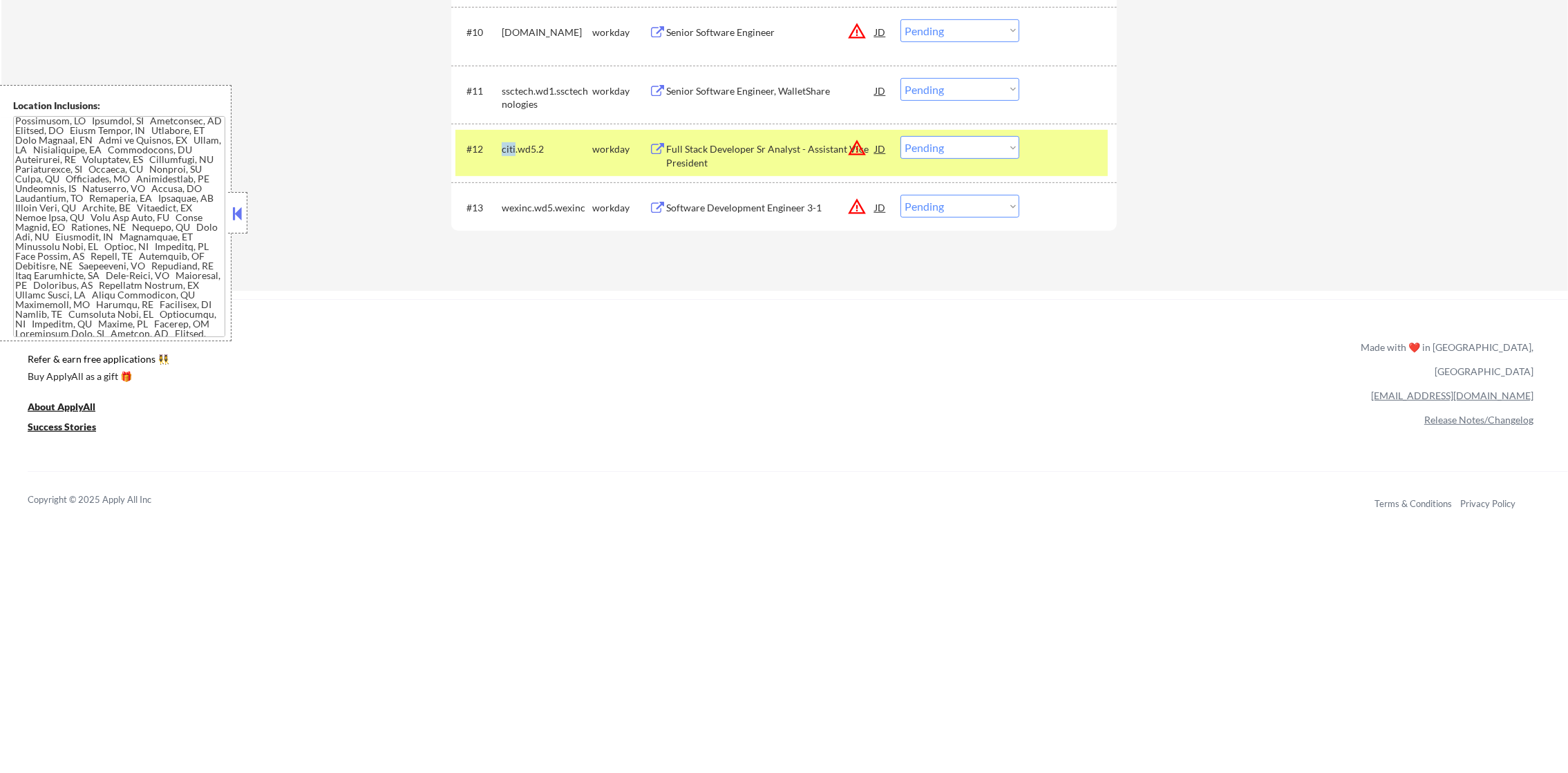
click at [511, 142] on div "citi.wd5.2" at bounding box center [547, 149] width 90 height 14
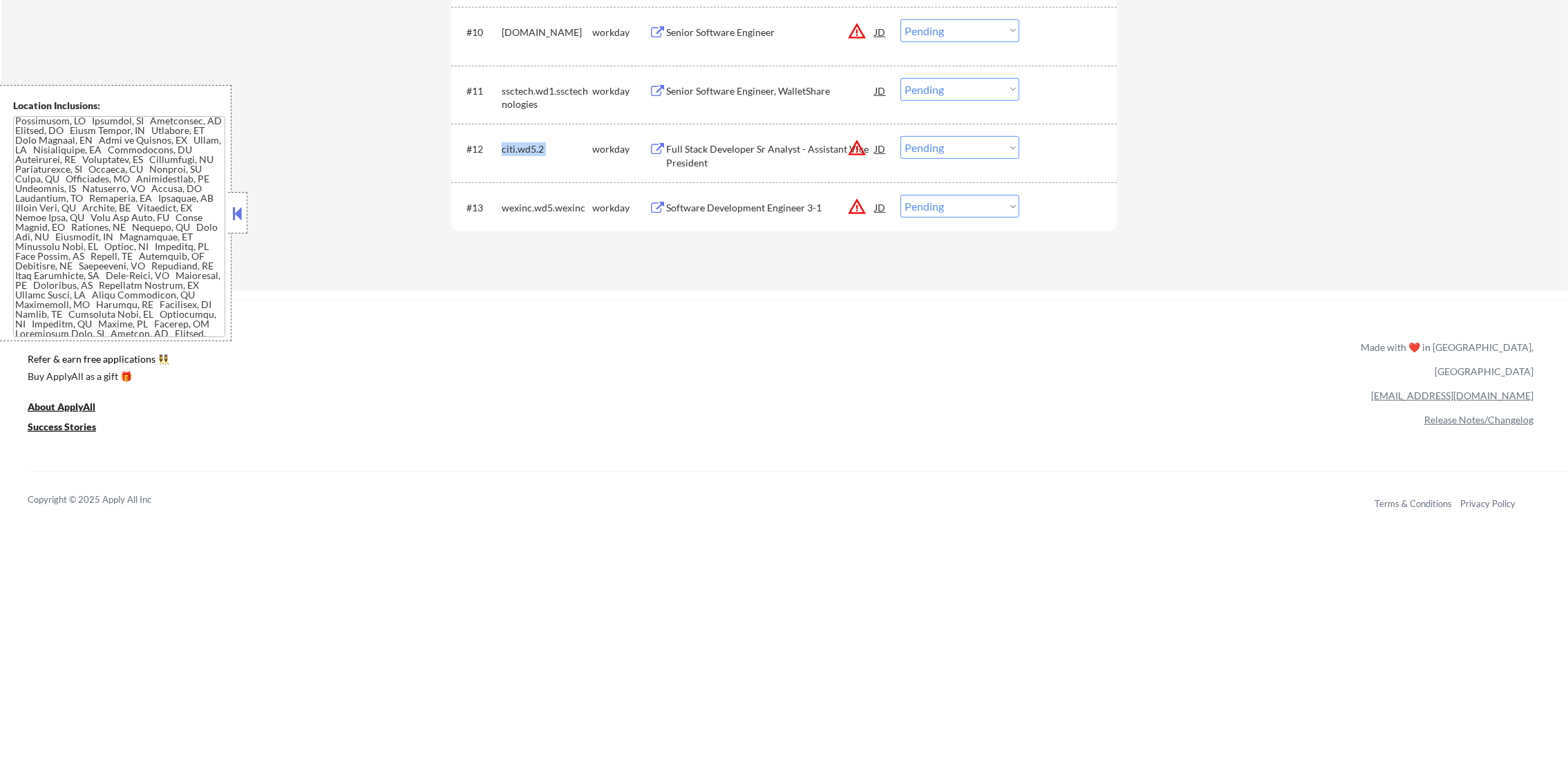
click at [511, 142] on div "citi.wd5.2" at bounding box center [547, 149] width 90 height 14
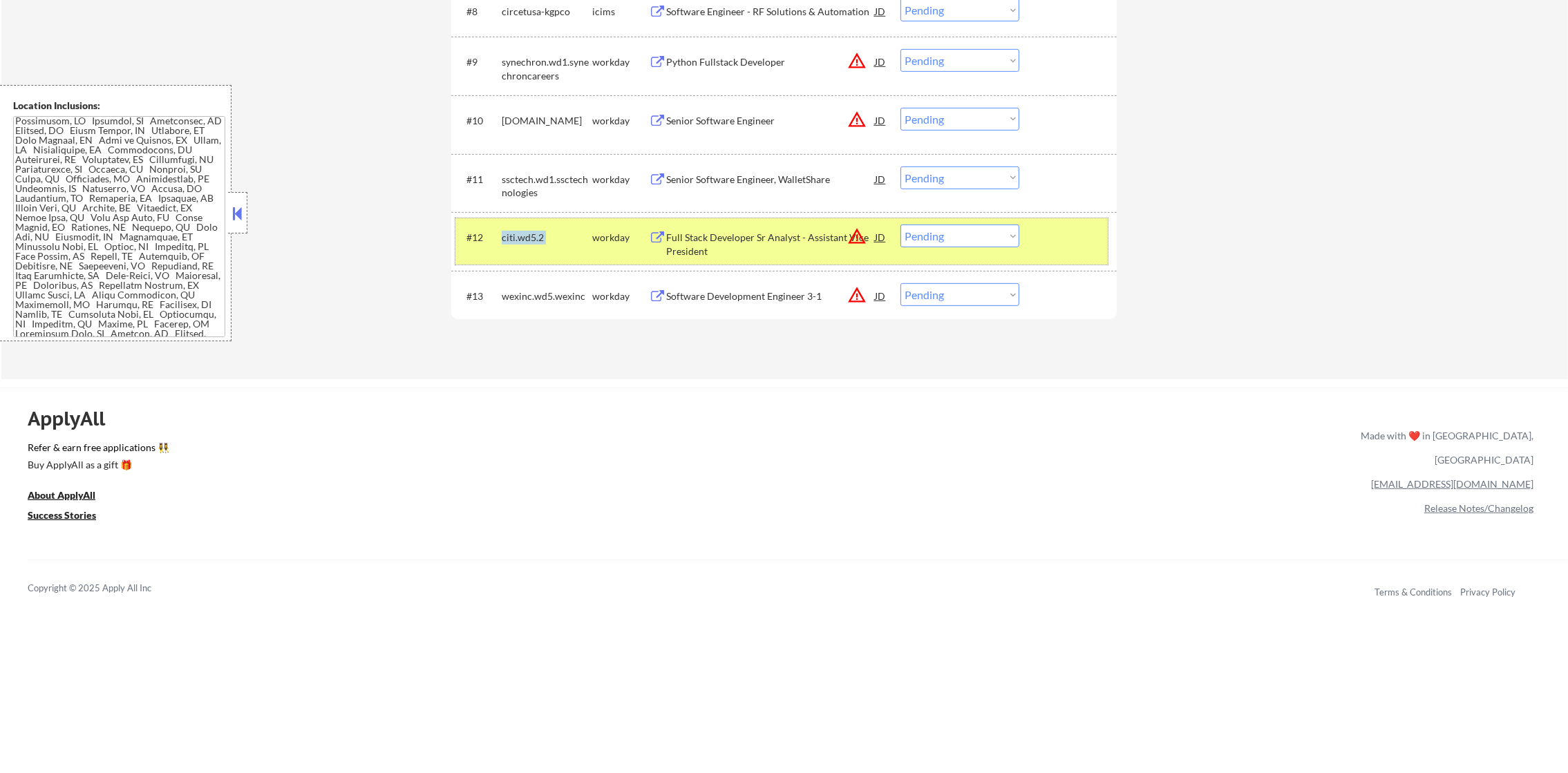
scroll to position [932, 0]
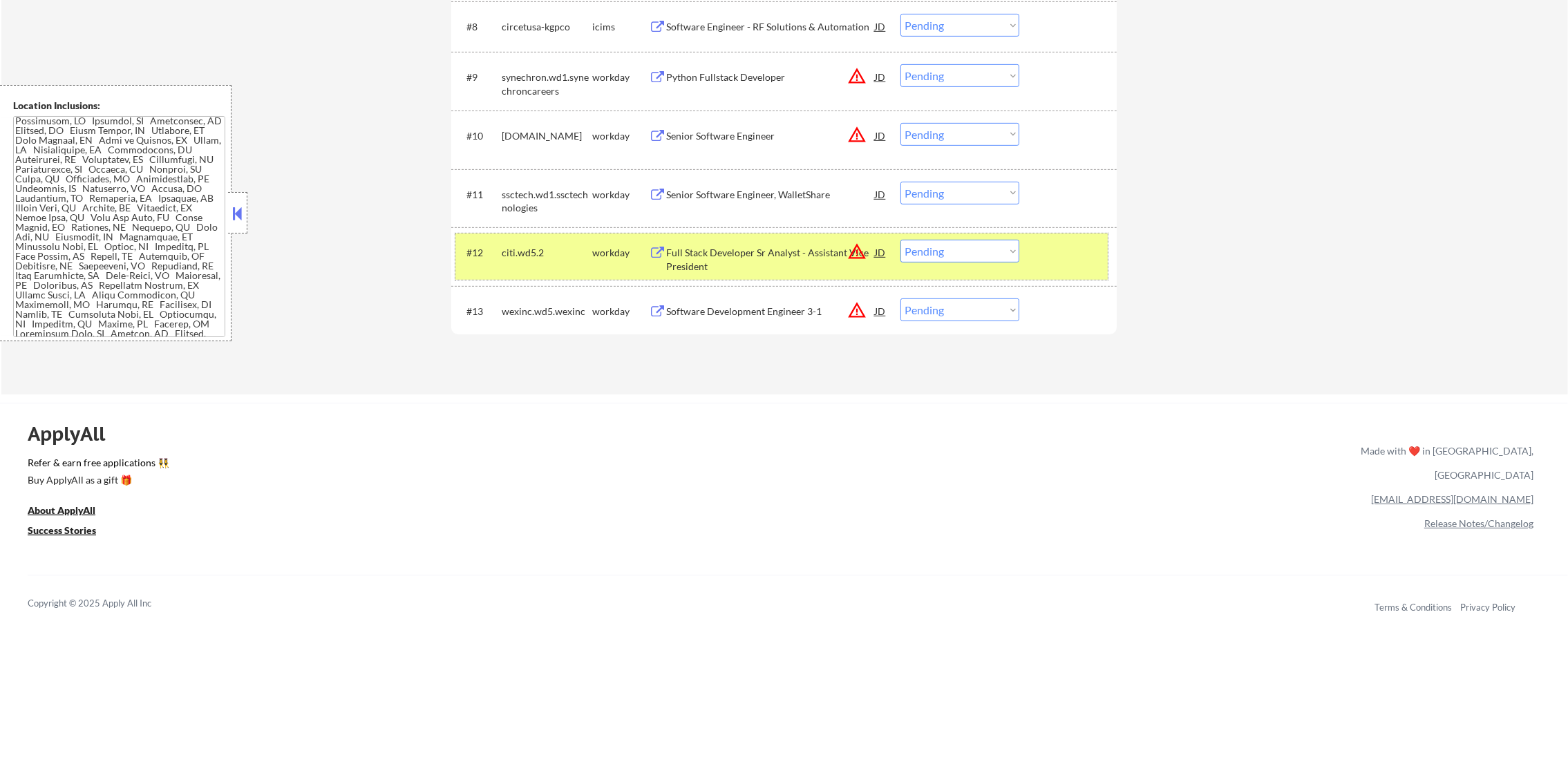
click at [536, 204] on div "ssctech.wd1.ssctechnologies" at bounding box center [547, 201] width 90 height 27
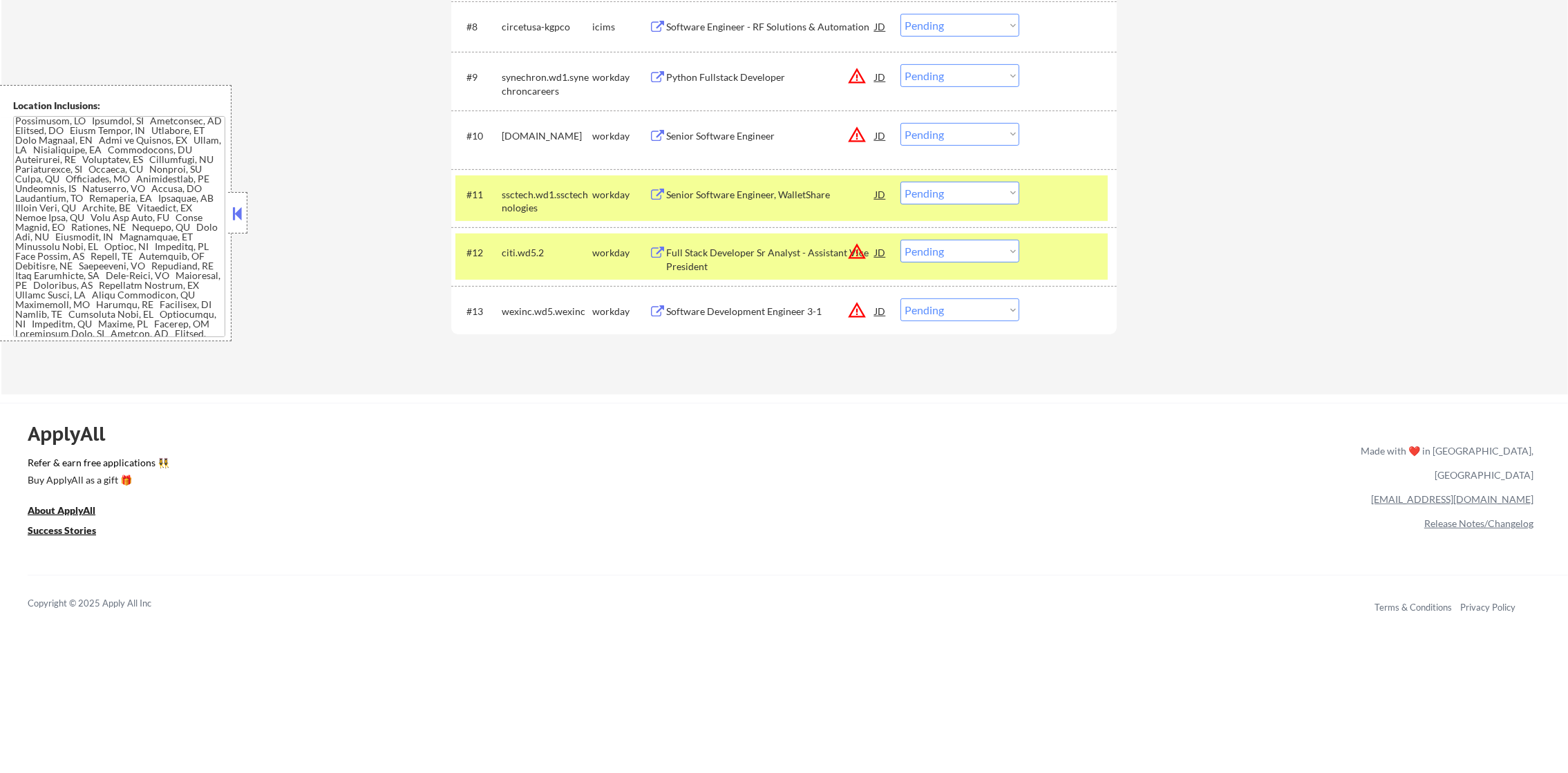
click at [536, 204] on div "ssctech.wd1.ssctechnologies" at bounding box center [547, 201] width 90 height 27
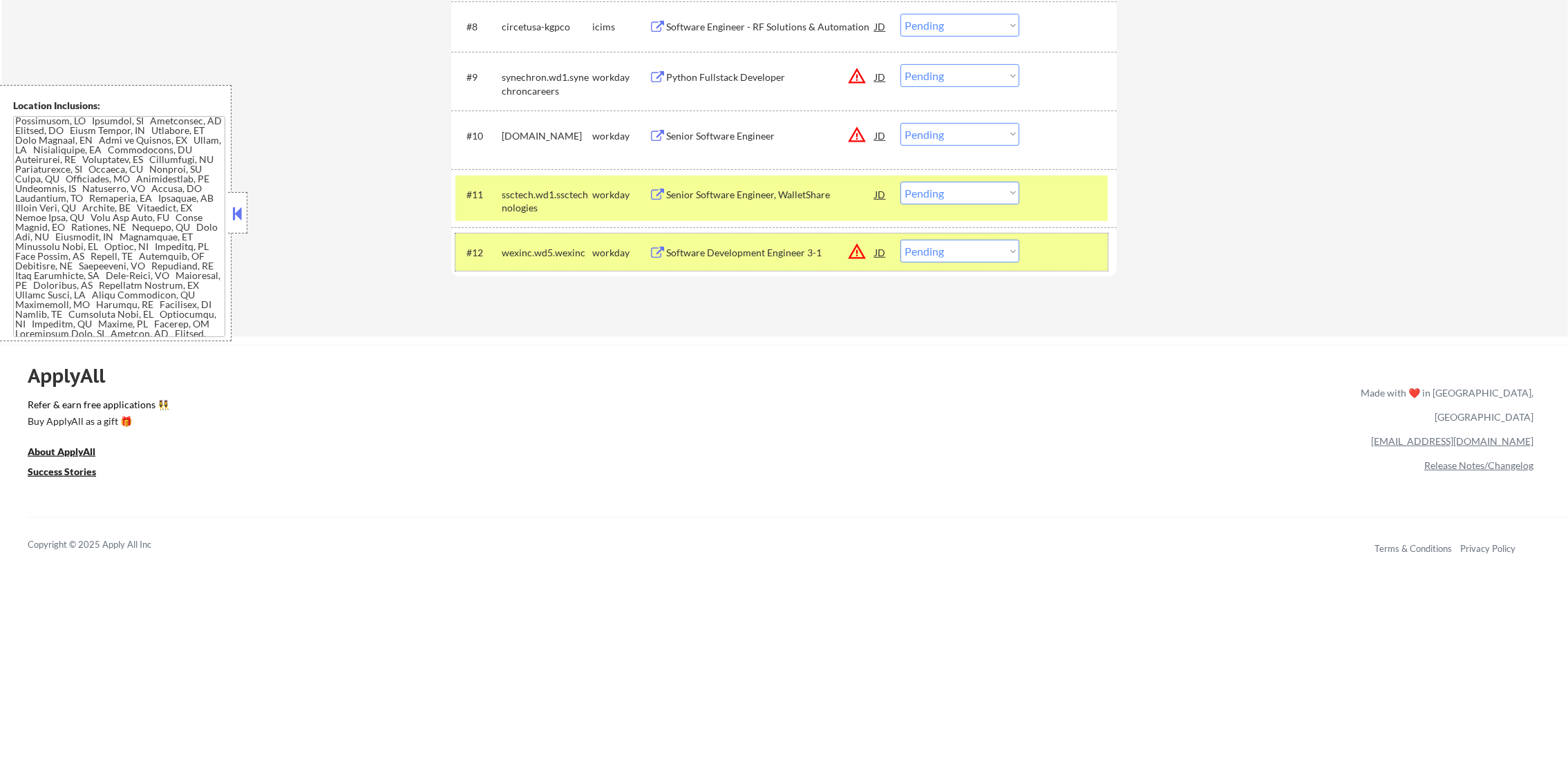
click at [487, 249] on div "#12" at bounding box center [478, 252] width 24 height 14
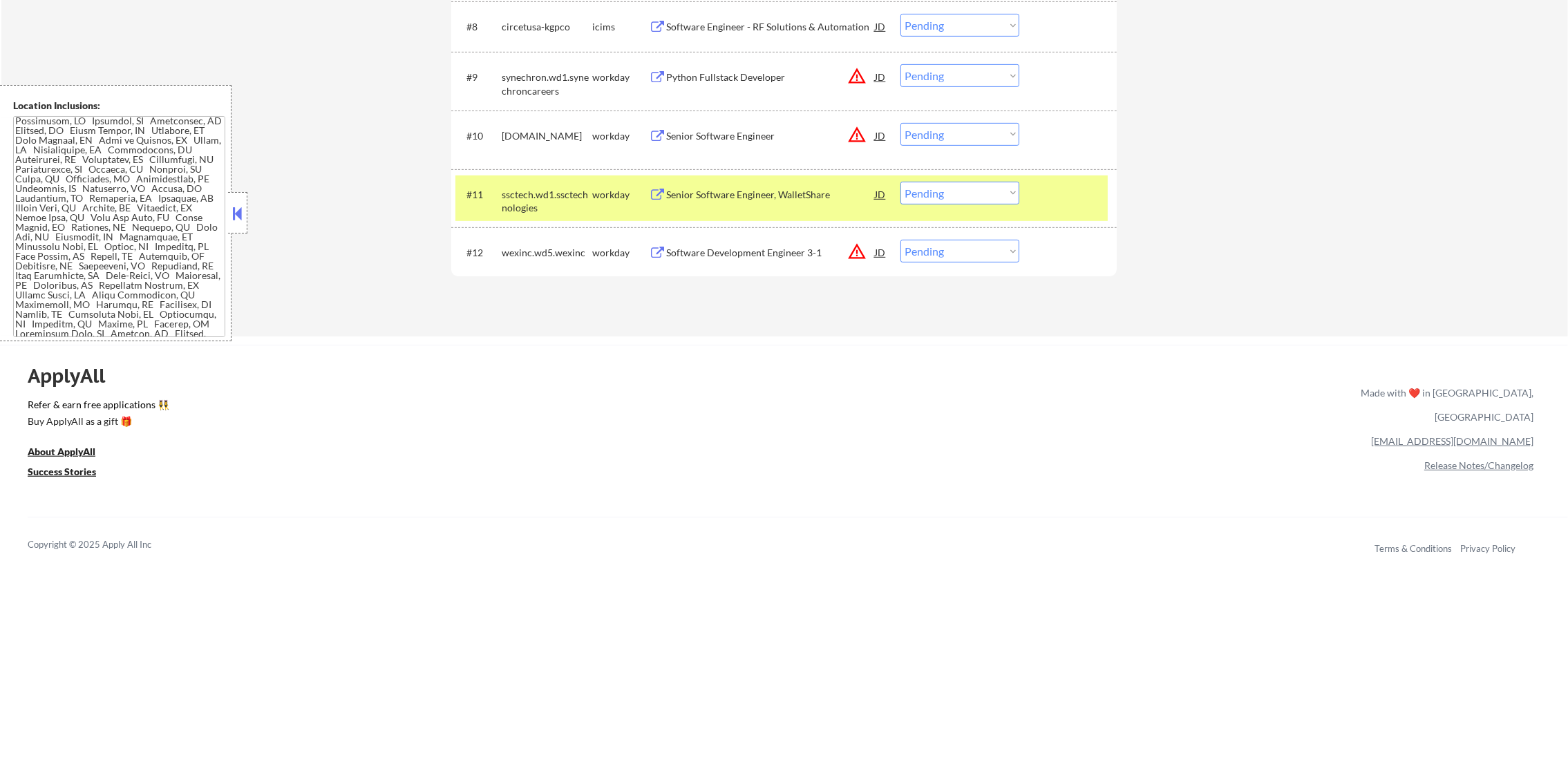
click at [533, 203] on div "ssctech.wd1.ssctechnologies" at bounding box center [547, 201] width 90 height 27
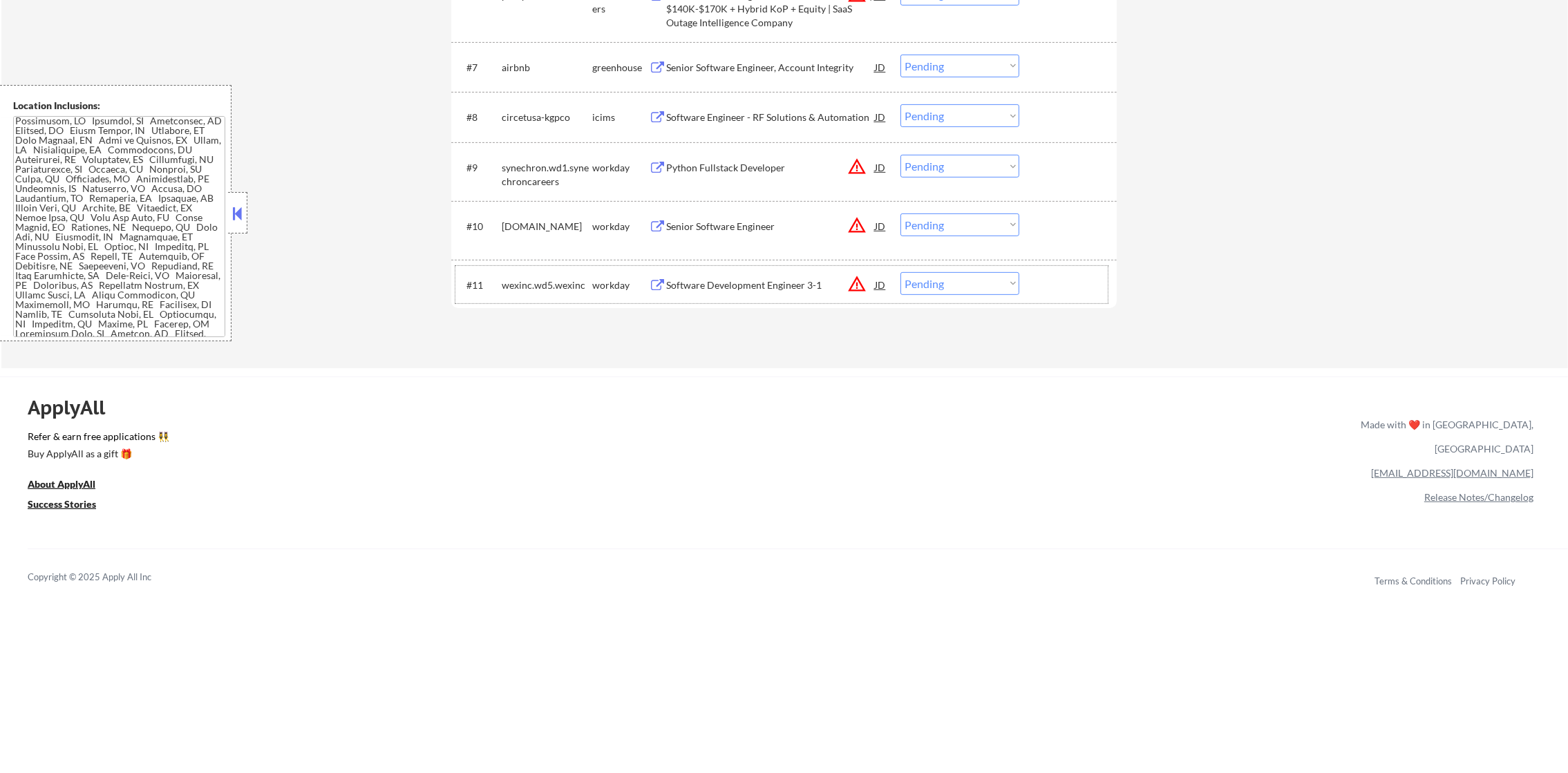
scroll to position [828, 0]
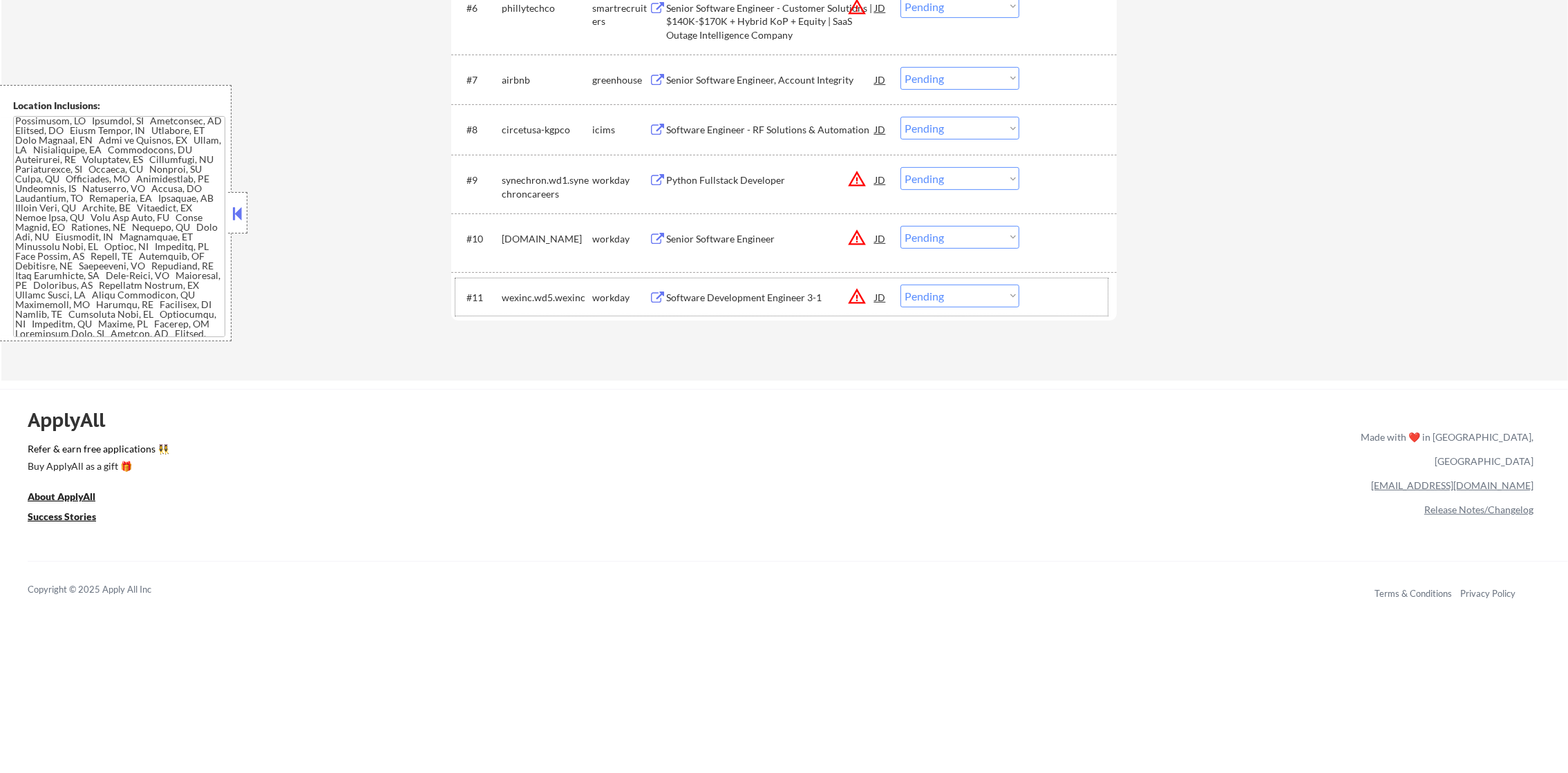
click at [857, 235] on button "warning_amber" at bounding box center [857, 238] width 20 height 20
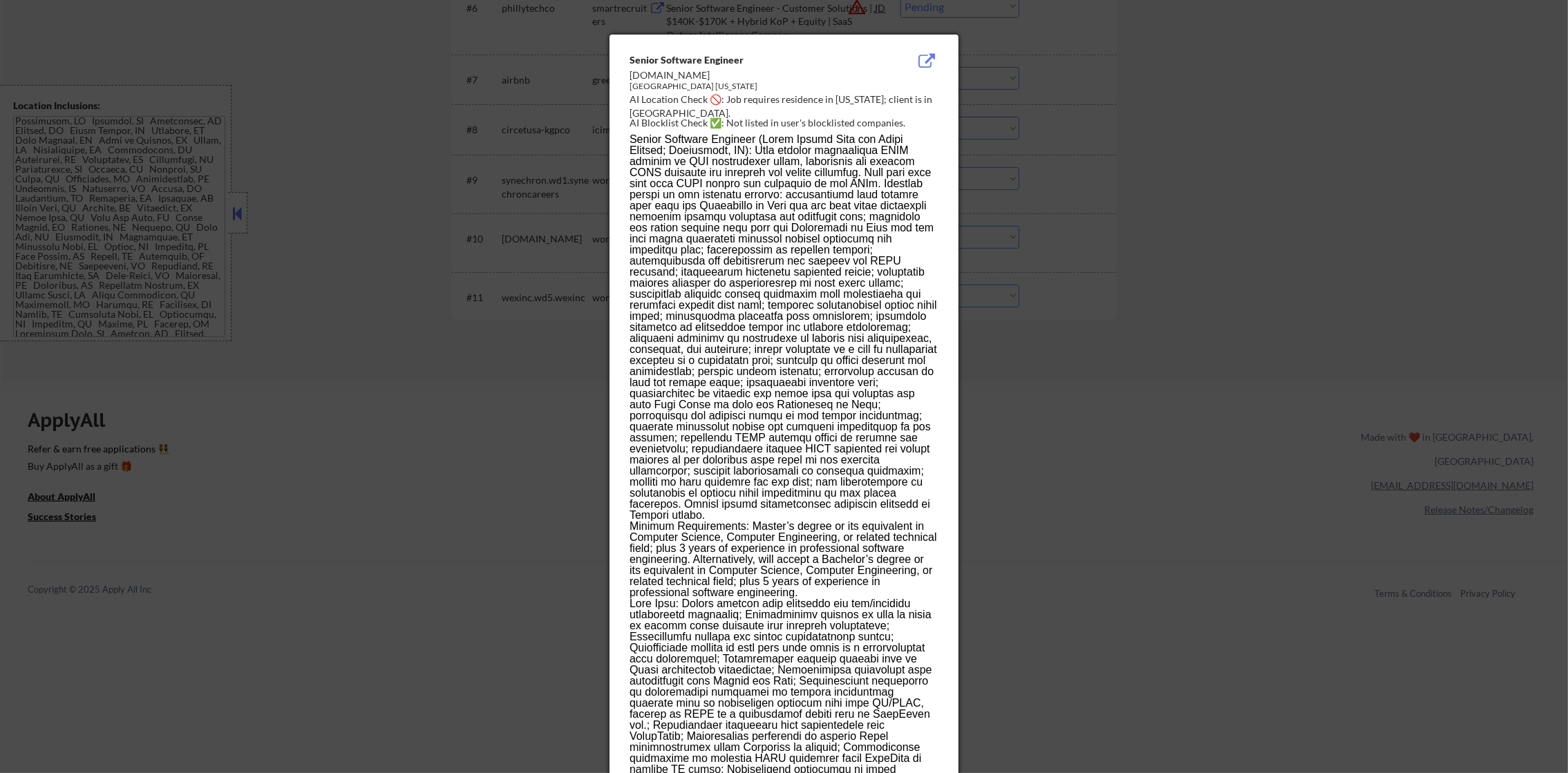
click at [1078, 192] on div at bounding box center [784, 386] width 1568 height 773
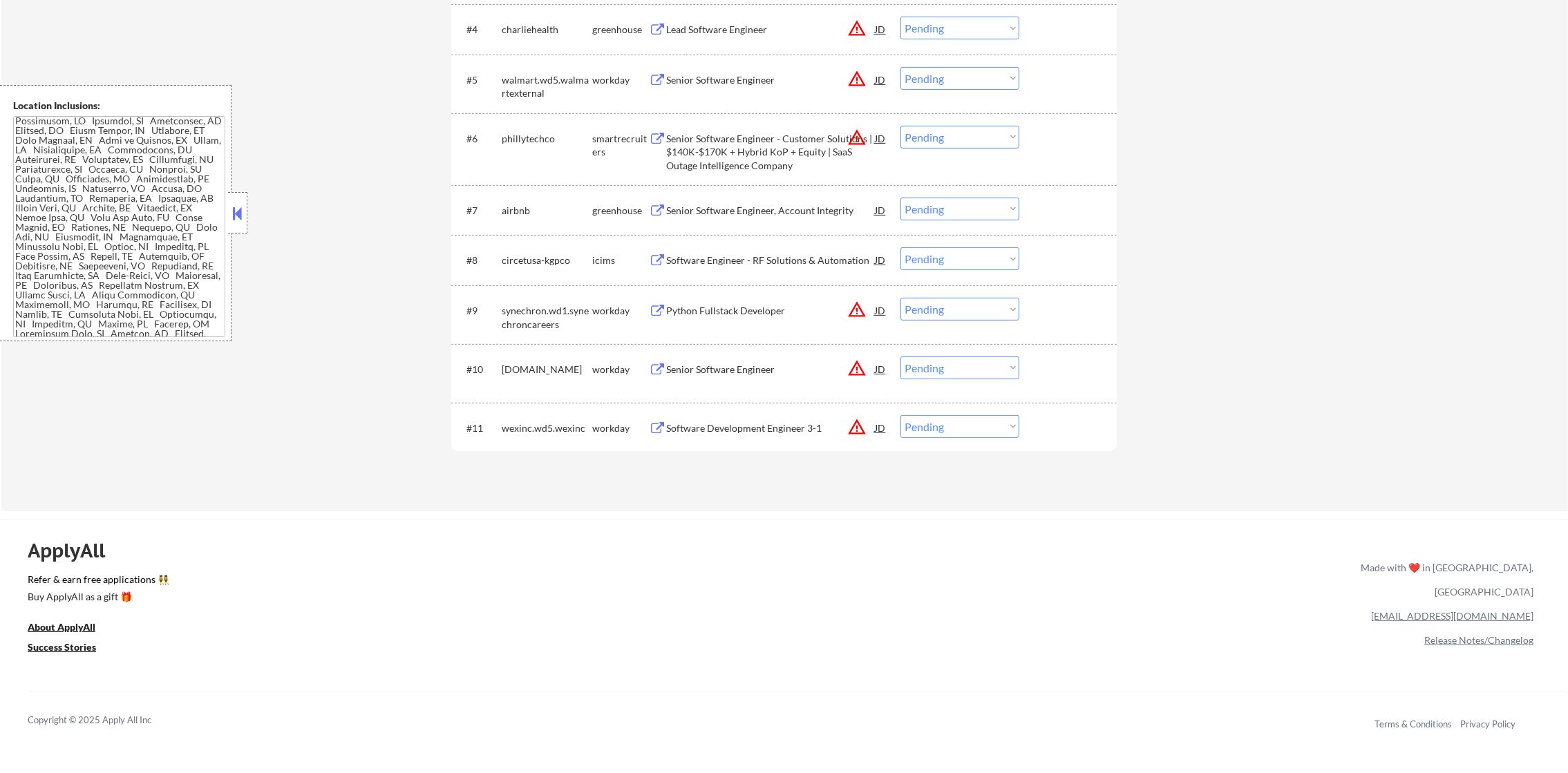
scroll to position [690, 0]
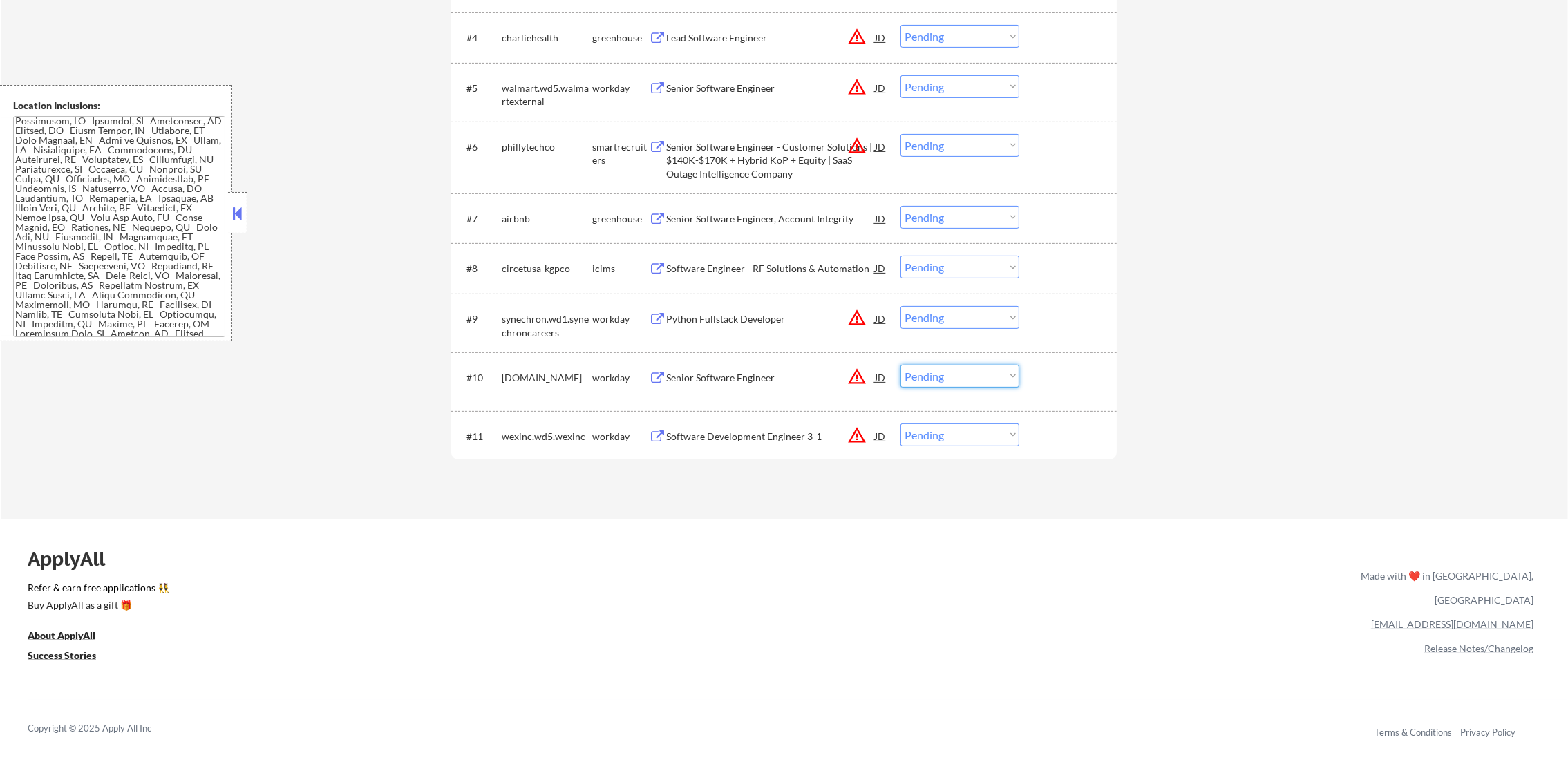
click at [947, 378] on select "Choose an option... Pending Applied Excluded (Questions) Excluded (Expired) Exc…" at bounding box center [959, 376] width 119 height 23
click at [900, 365] on select "Choose an option... Pending Applied Excluded (Questions) Excluded (Expired) Exc…" at bounding box center [959, 376] width 119 height 23
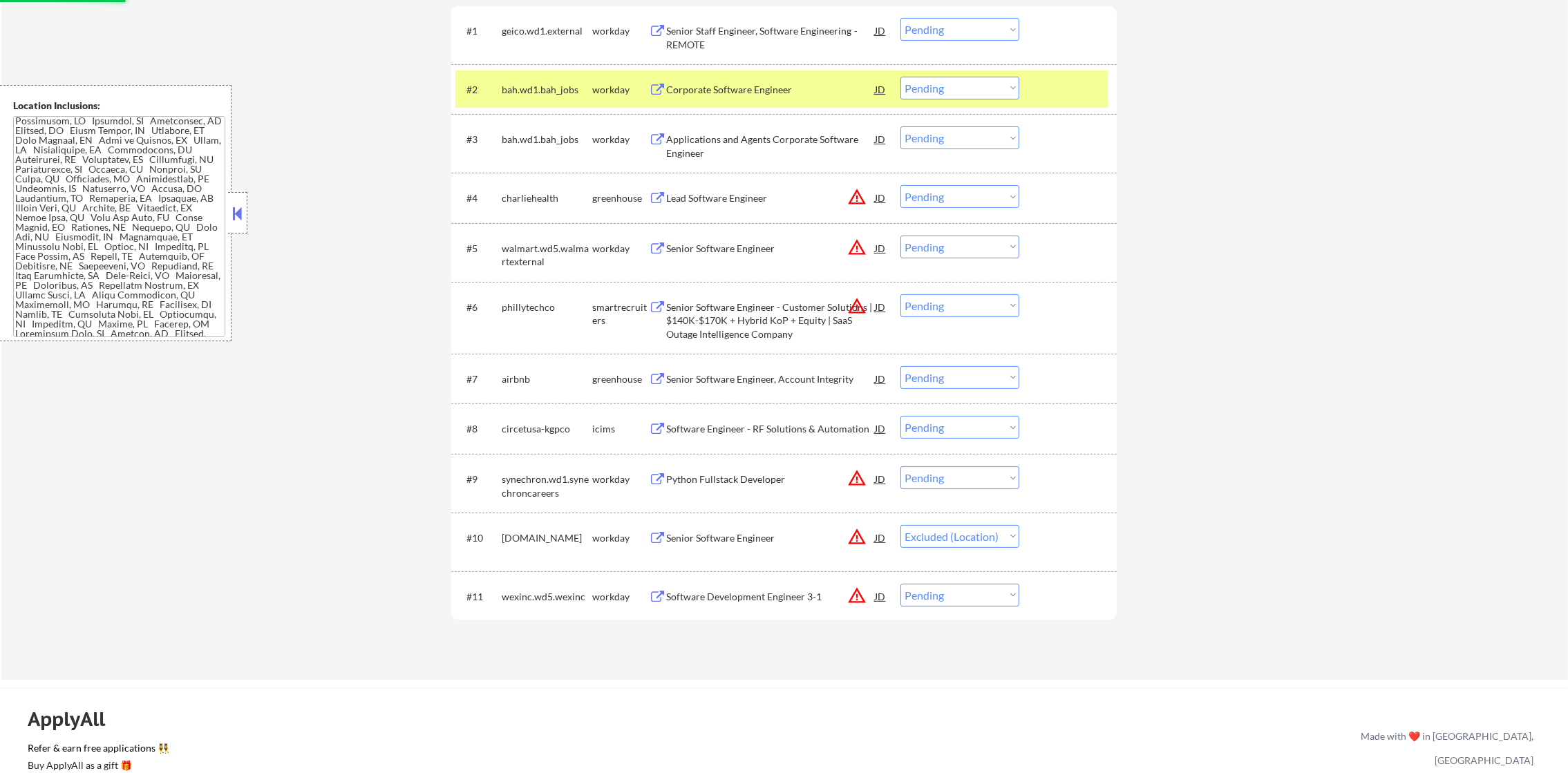
scroll to position [517, 0]
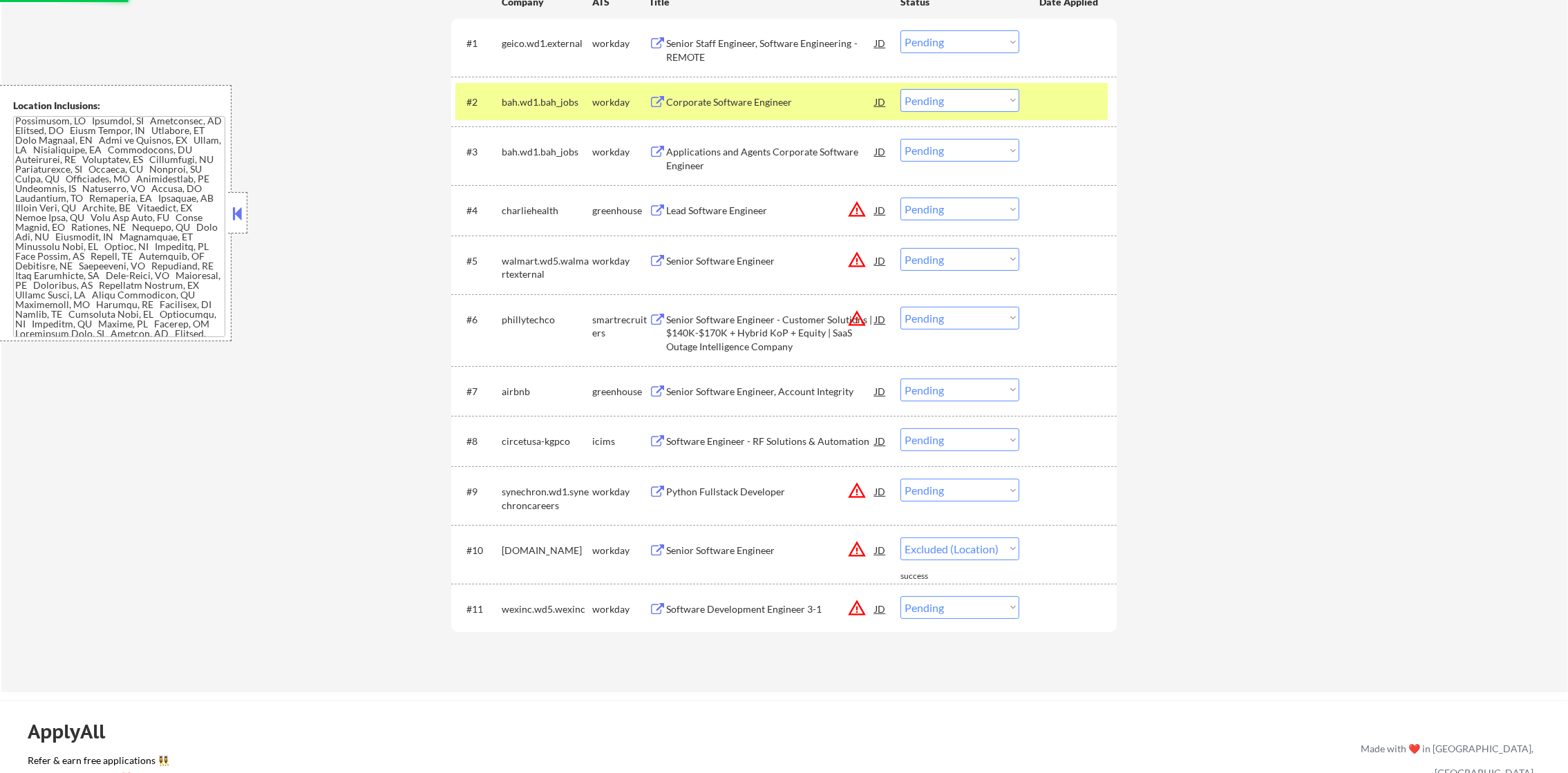
click at [513, 386] on div "airbnb" at bounding box center [547, 391] width 90 height 14
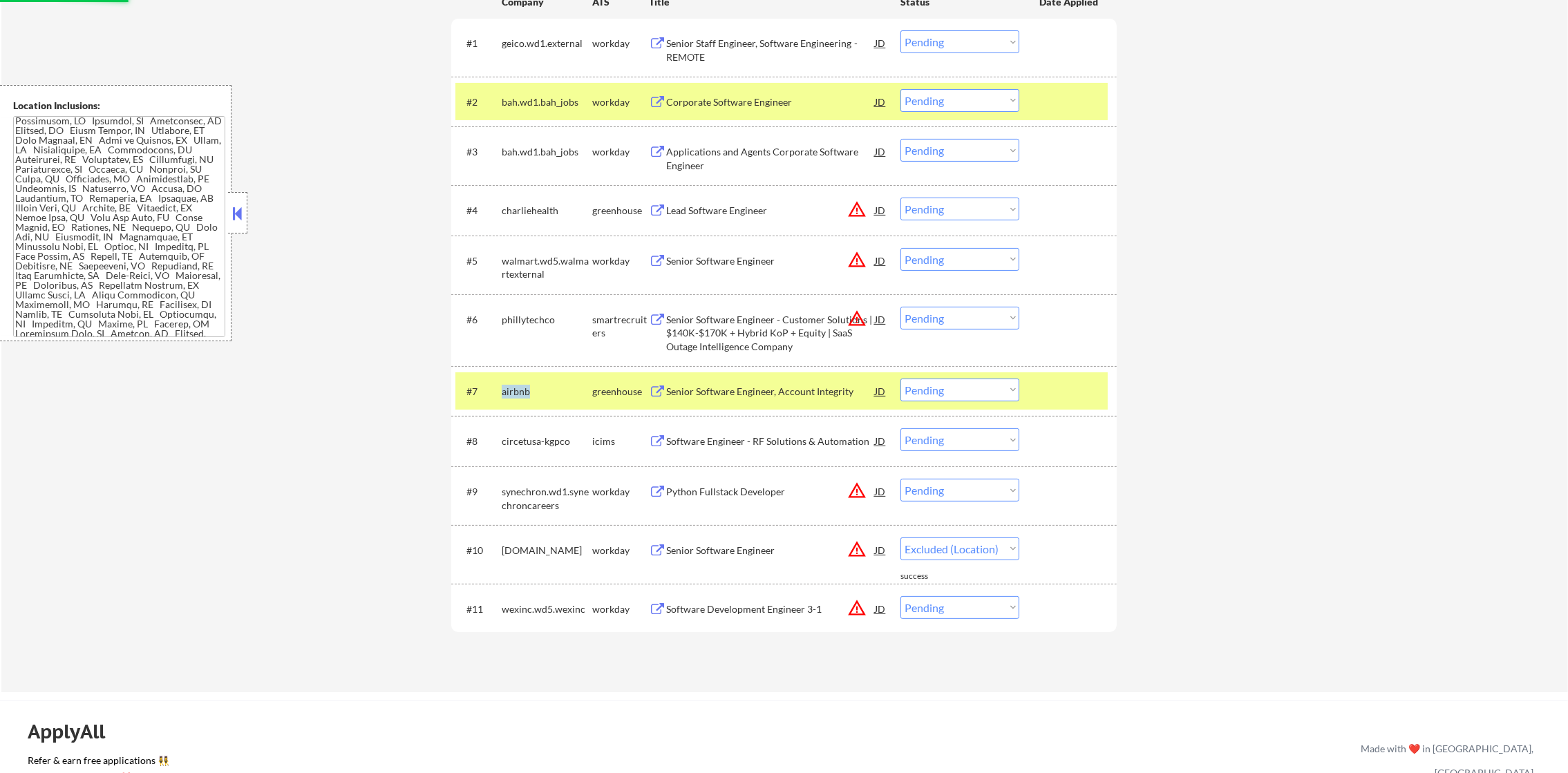
click at [513, 386] on div "airbnb" at bounding box center [547, 391] width 90 height 14
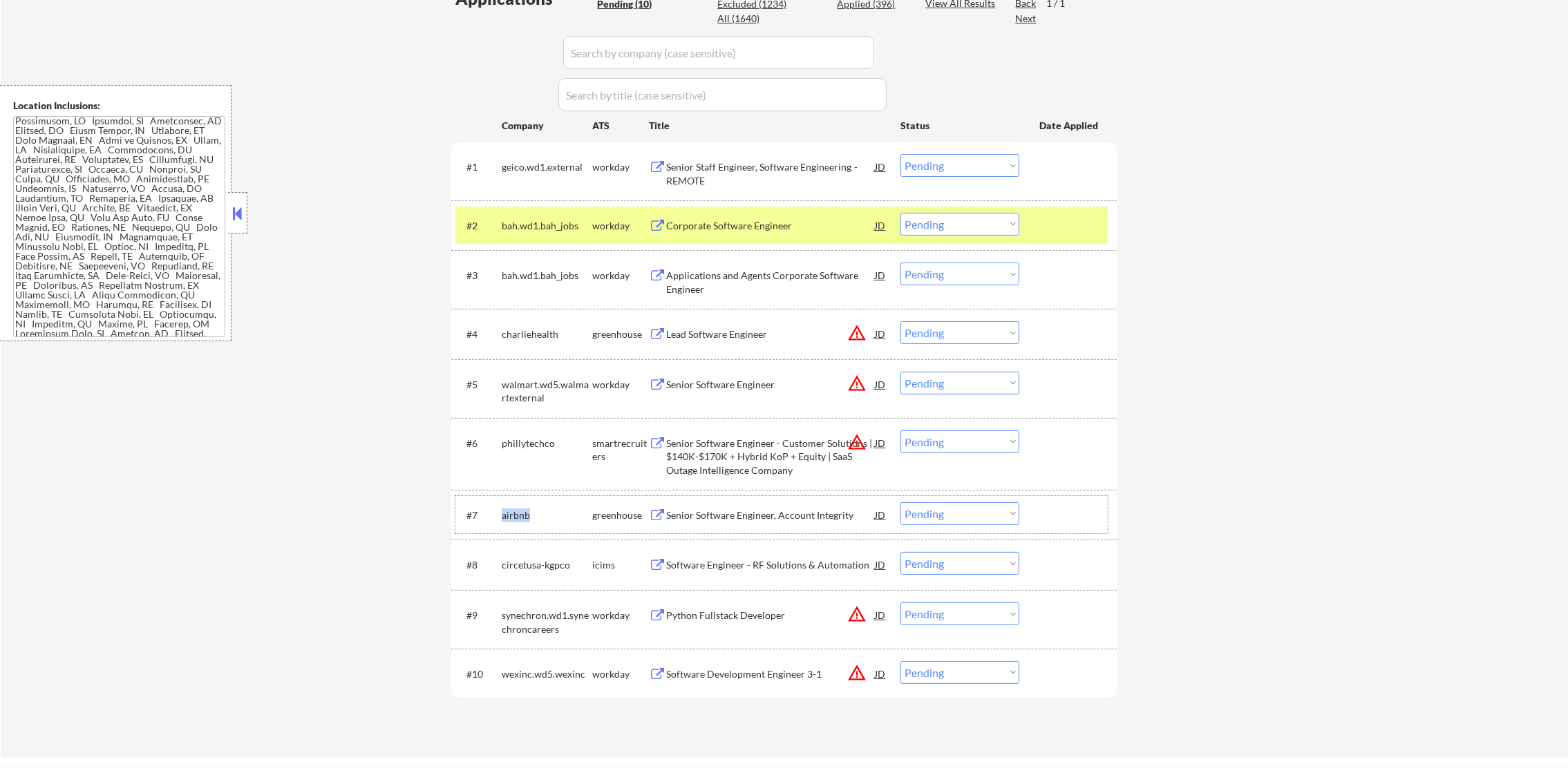
scroll to position [379, 0]
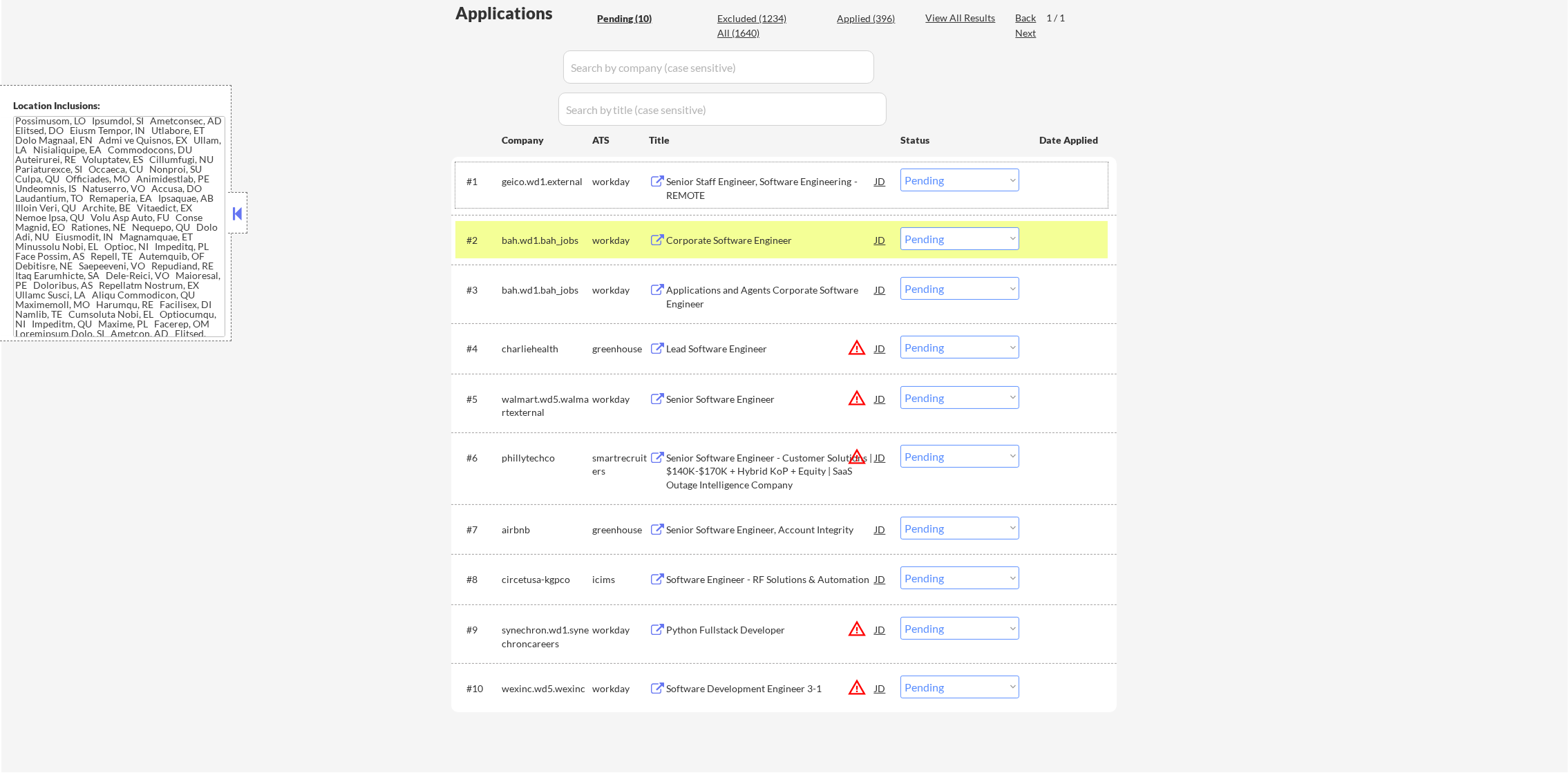
click at [533, 182] on div "geico.wd1.external" at bounding box center [547, 182] width 90 height 14
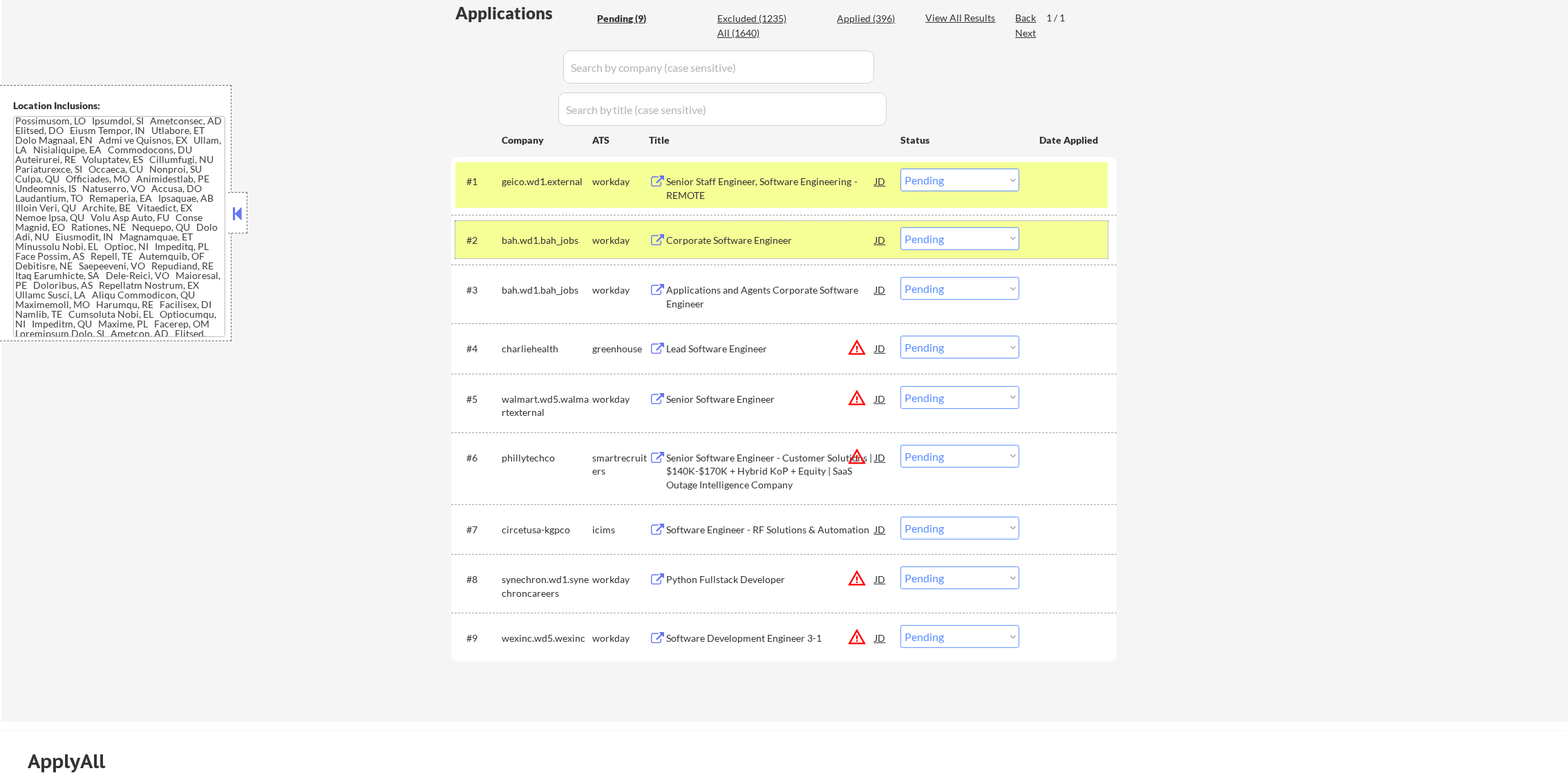
click at [479, 236] on div "#2" at bounding box center [478, 240] width 24 height 14
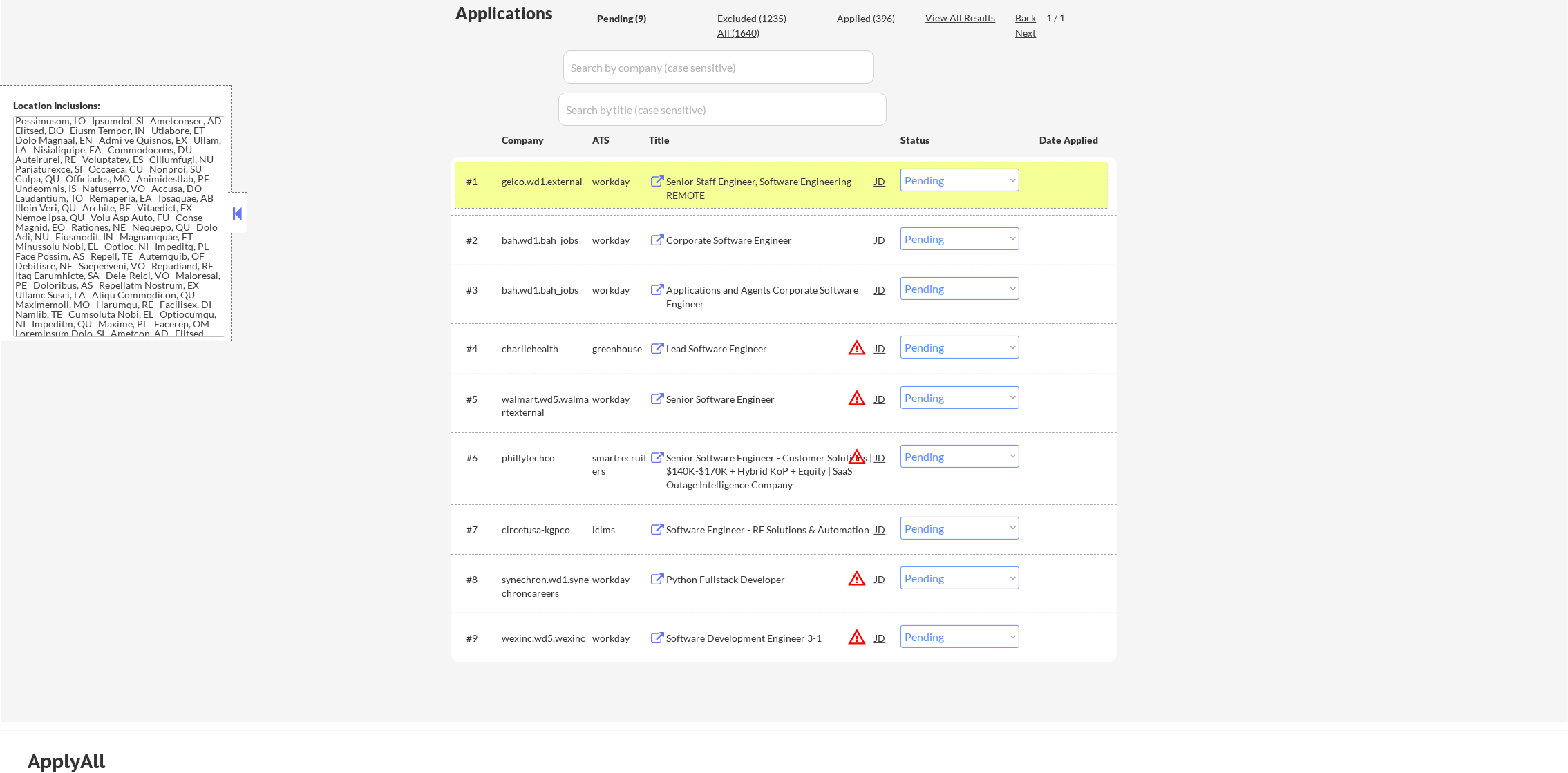
click at [540, 189] on div "geico.wd1.external" at bounding box center [547, 181] width 90 height 25
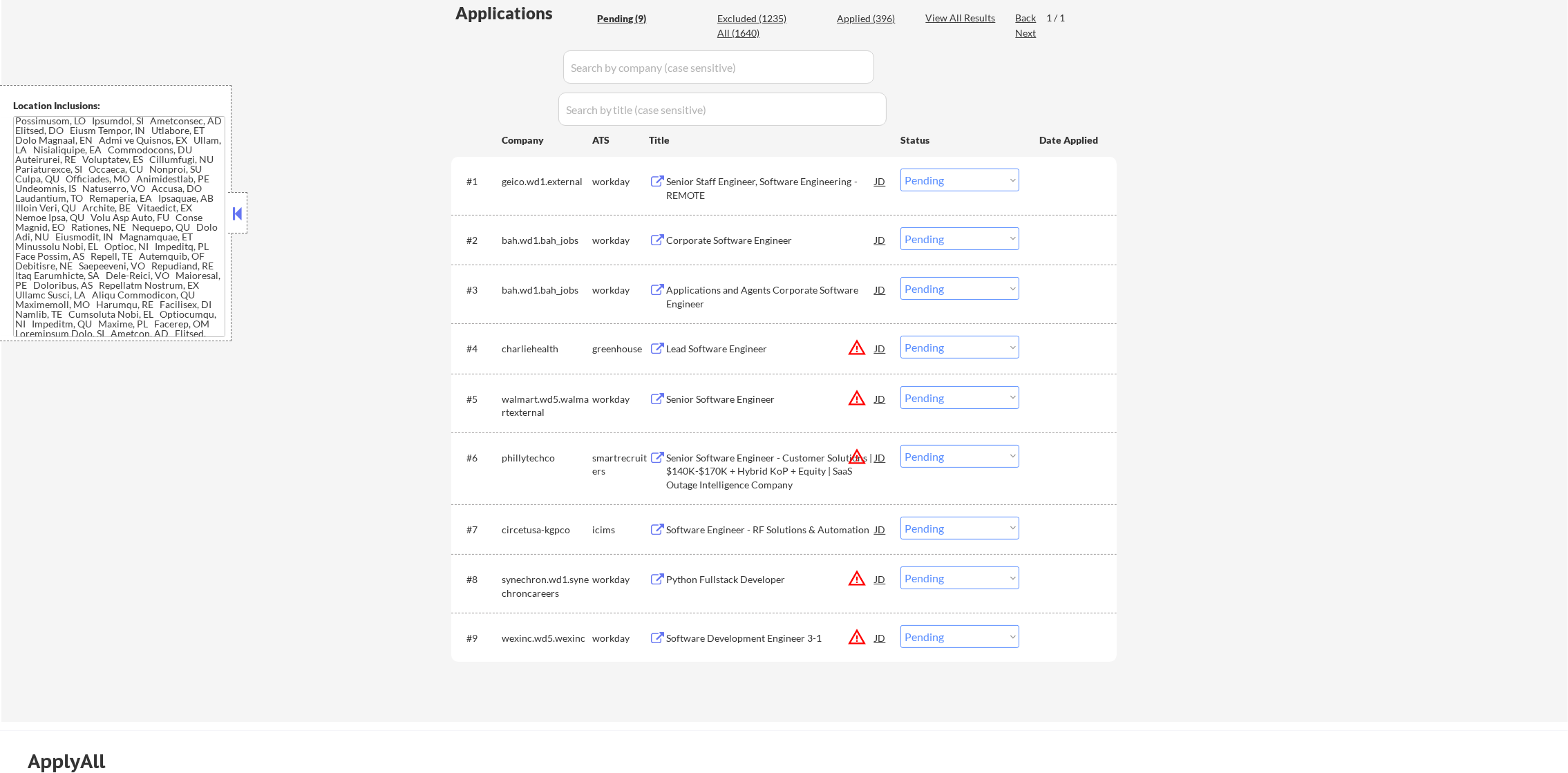
click at [545, 176] on div "geico.wd1.external" at bounding box center [547, 182] width 90 height 14
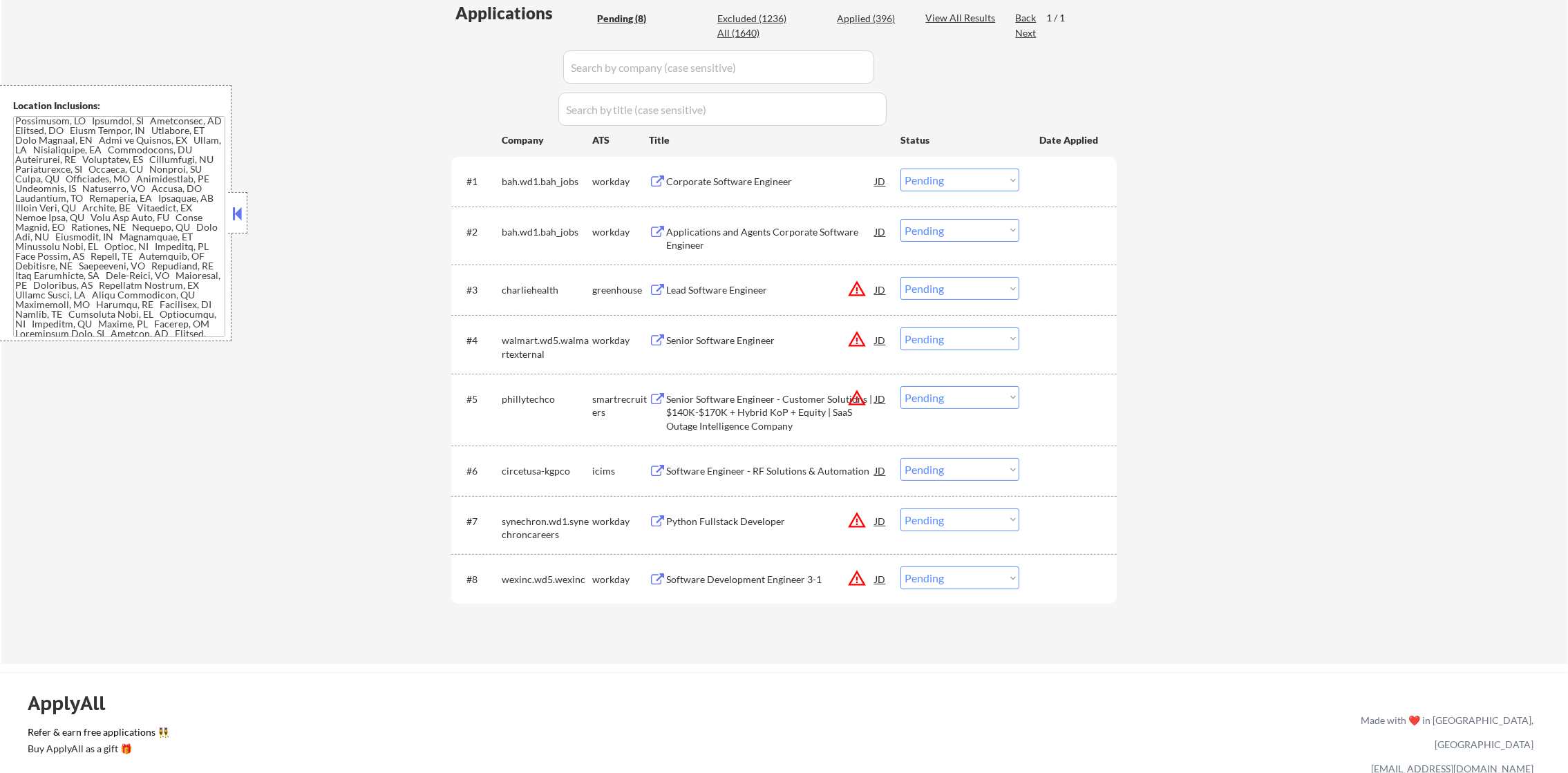
click at [545, 176] on div "bah.wd1.bah_jobs" at bounding box center [547, 182] width 90 height 14
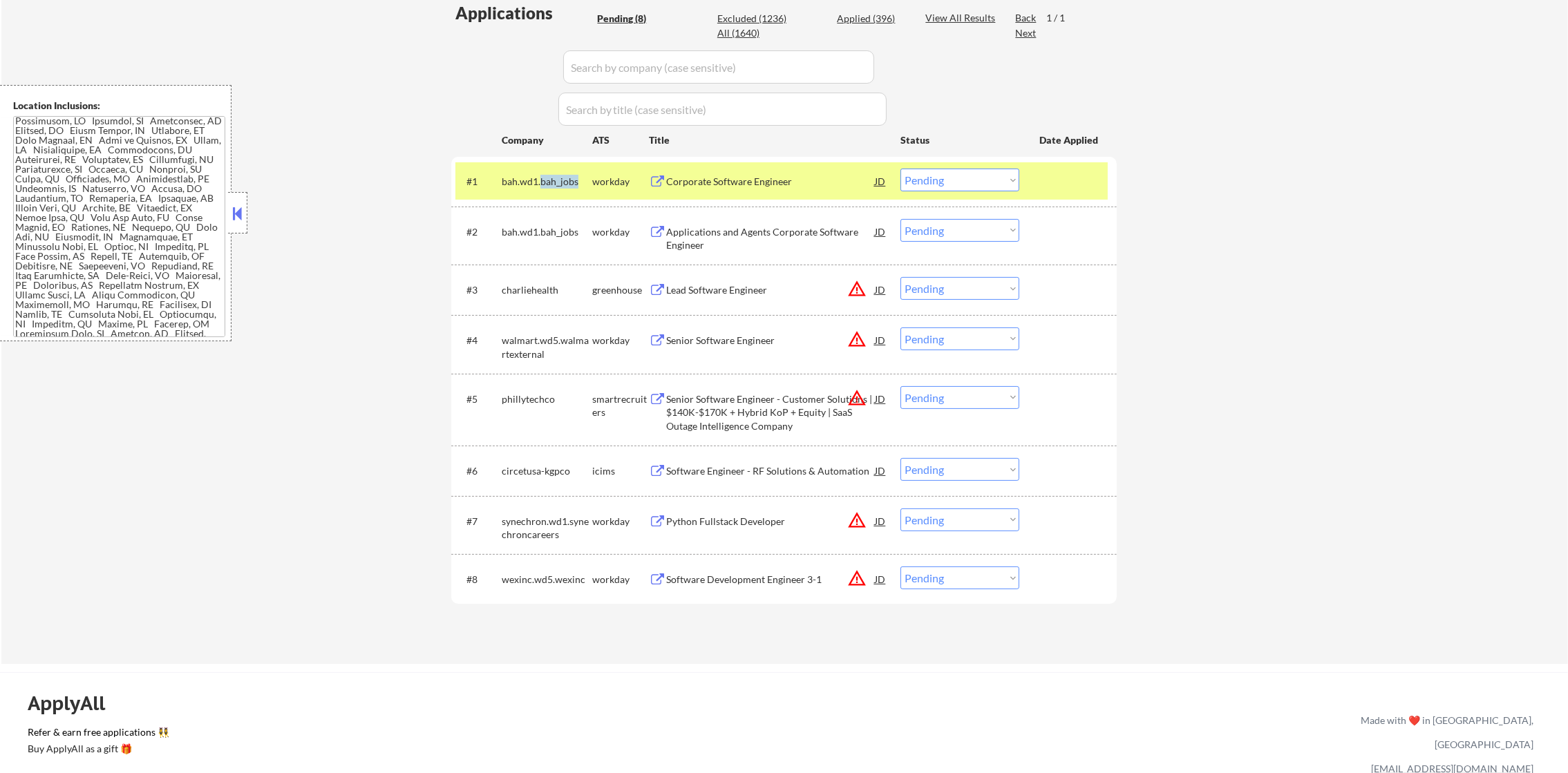
click at [545, 176] on div "bah.wd1.bah_jobs" at bounding box center [547, 182] width 90 height 14
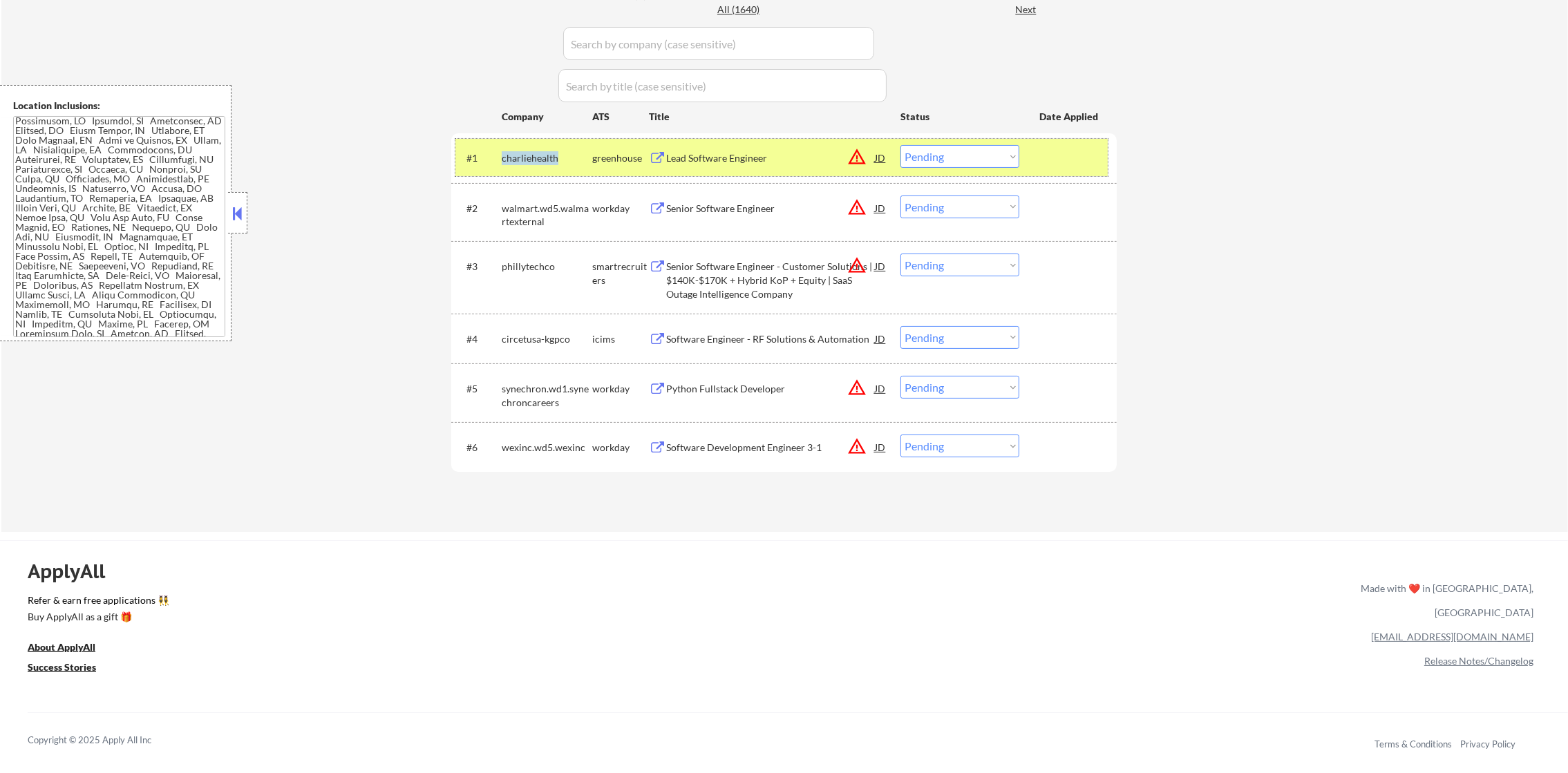
scroll to position [414, 0]
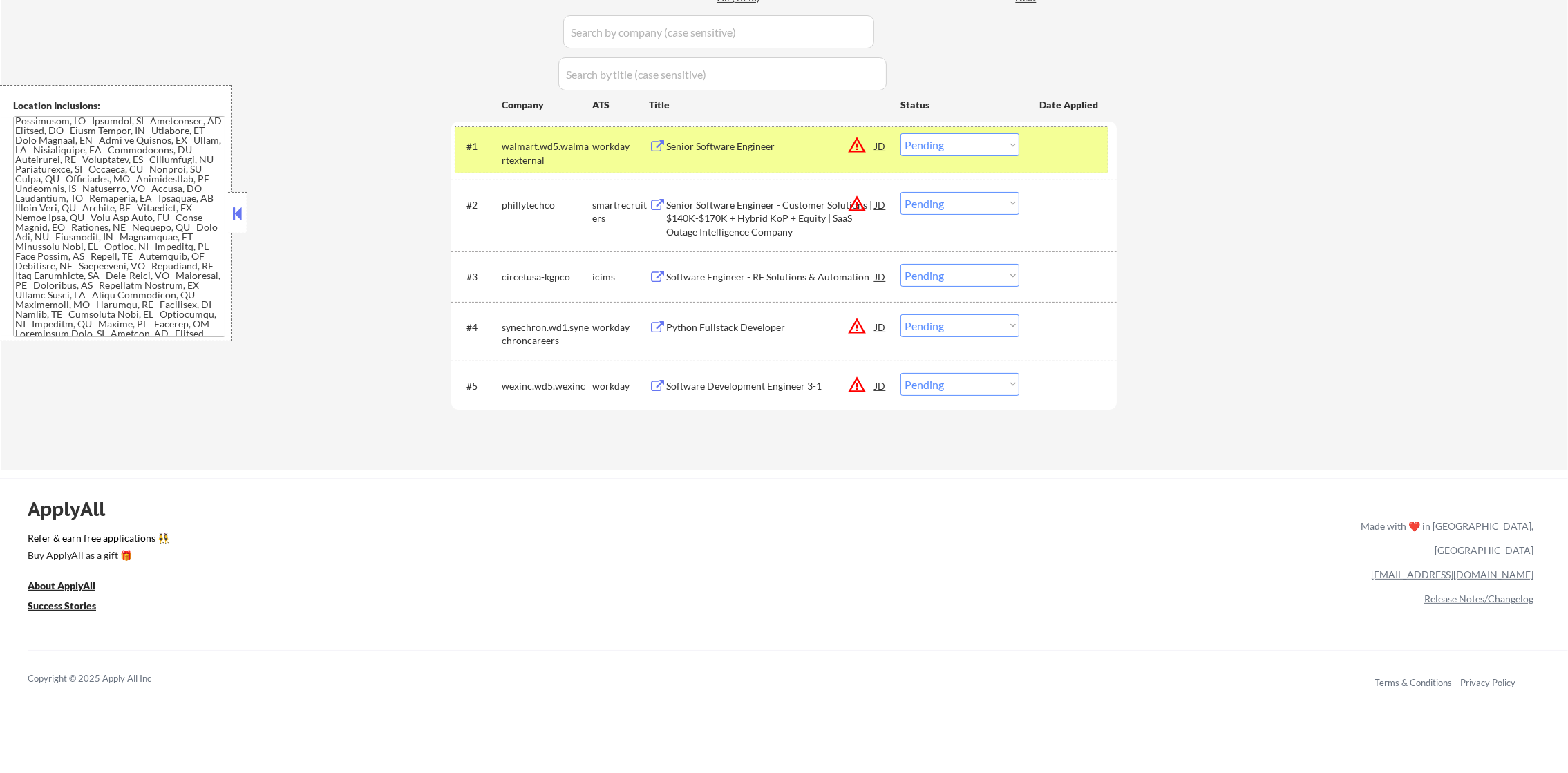
click at [346, 187] on div "← Return to /applysquad Mailslurp Inbox Job Search Builder Timothy Sidie User E…" at bounding box center [784, 55] width 1567 height 828
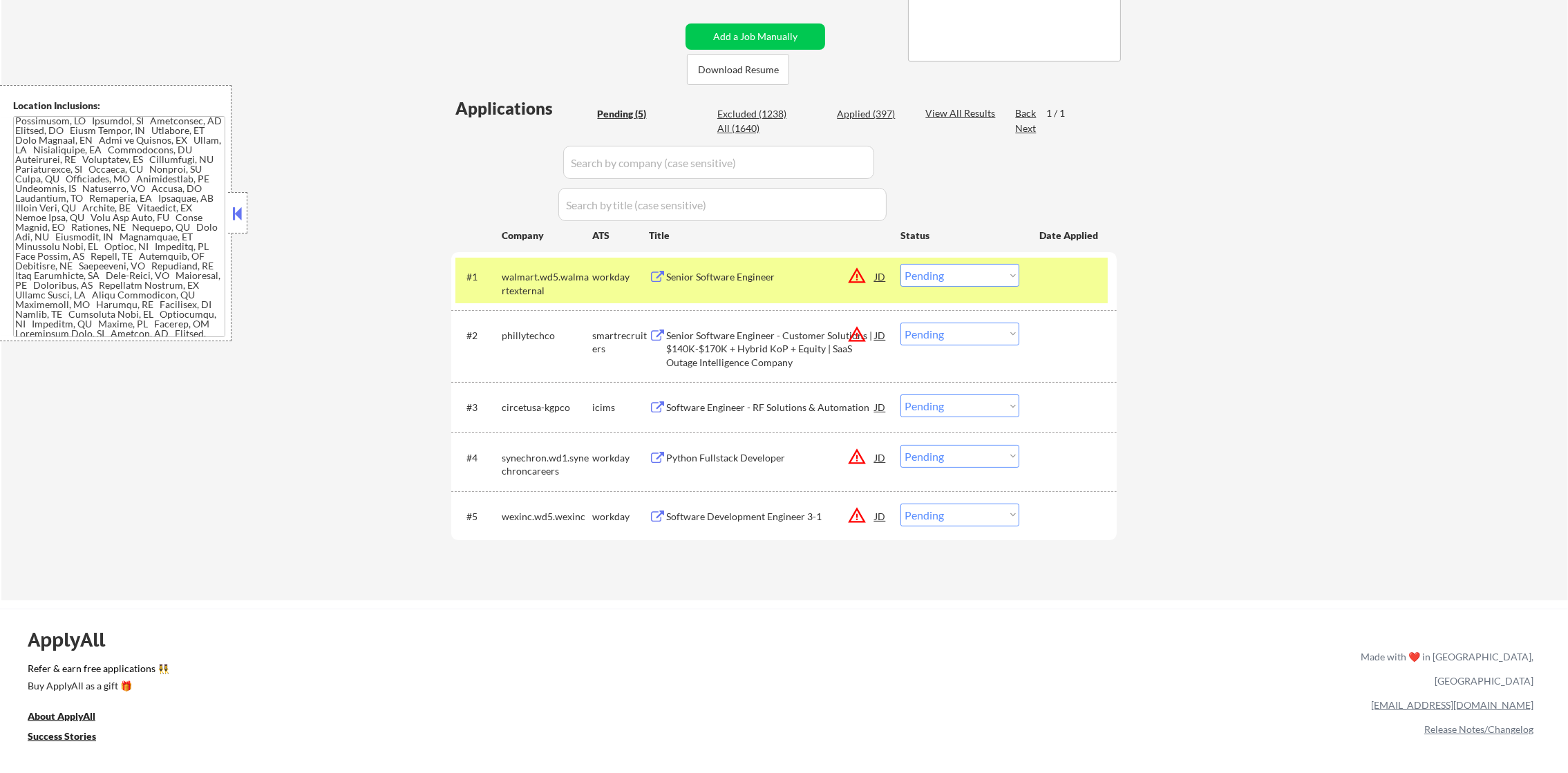
scroll to position [276, 0]
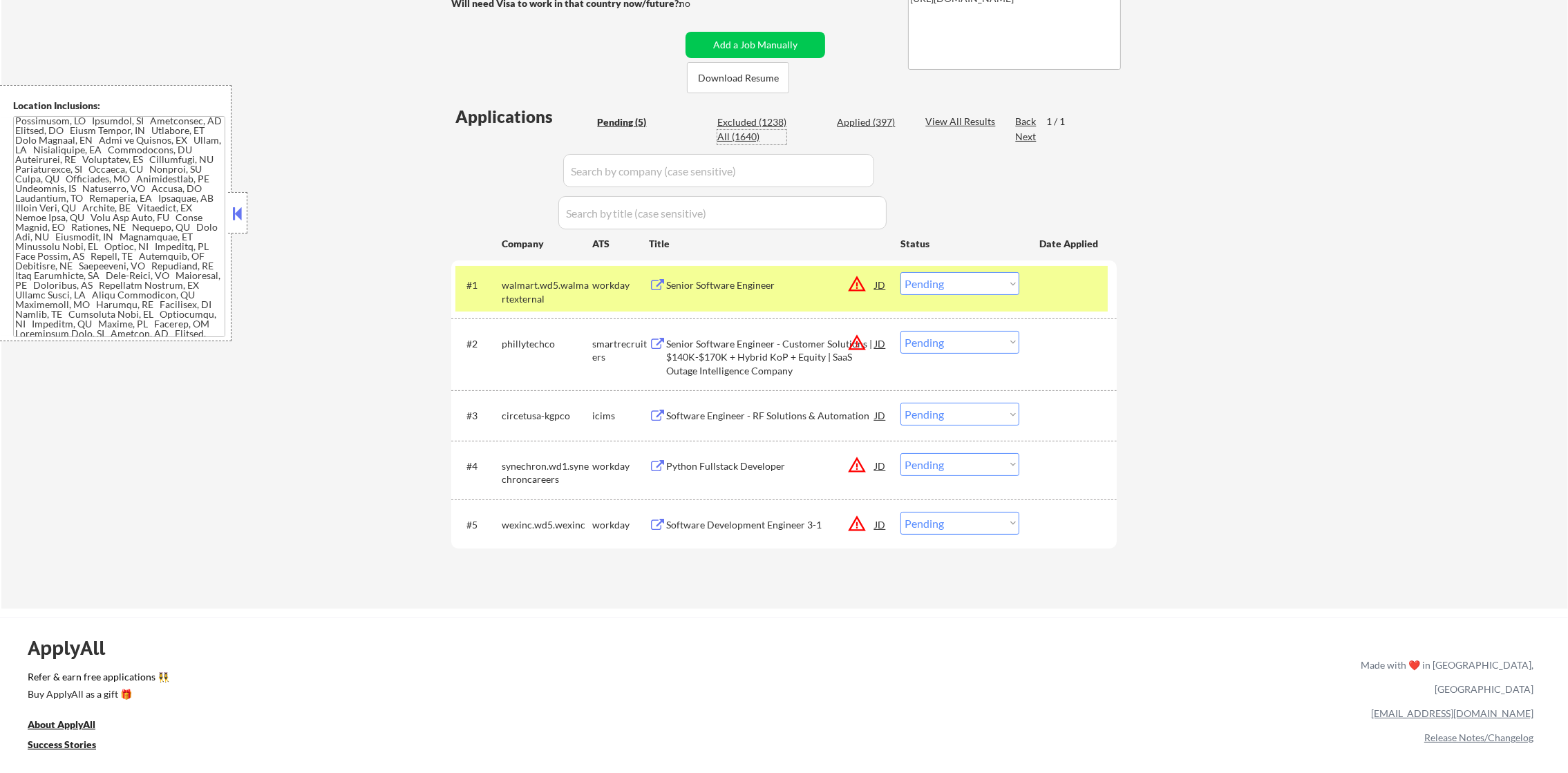
click at [747, 137] on div "All (1640)" at bounding box center [752, 136] width 69 height 14
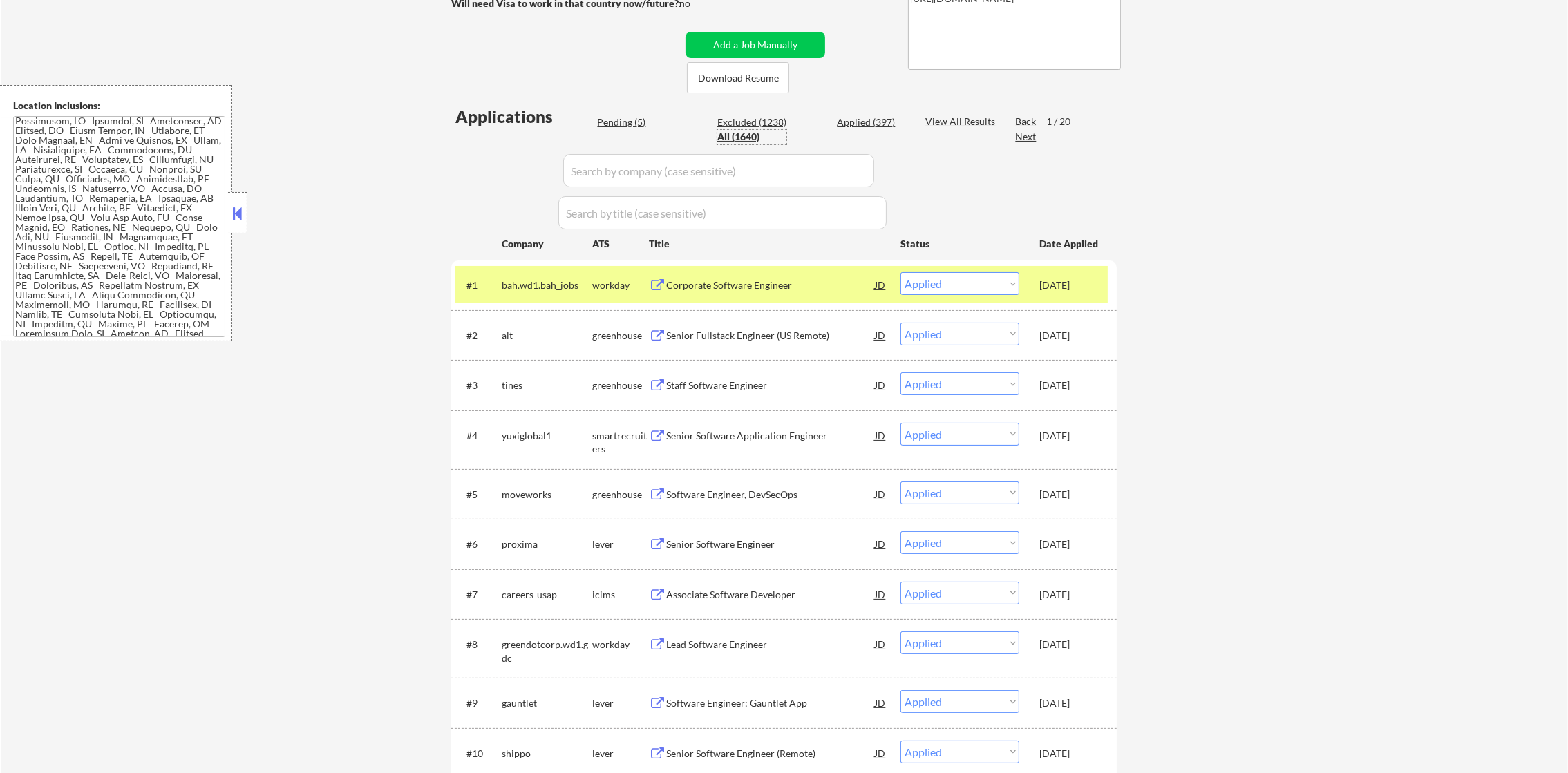
click at [748, 120] on div "Excluded (1238)" at bounding box center [752, 122] width 69 height 14
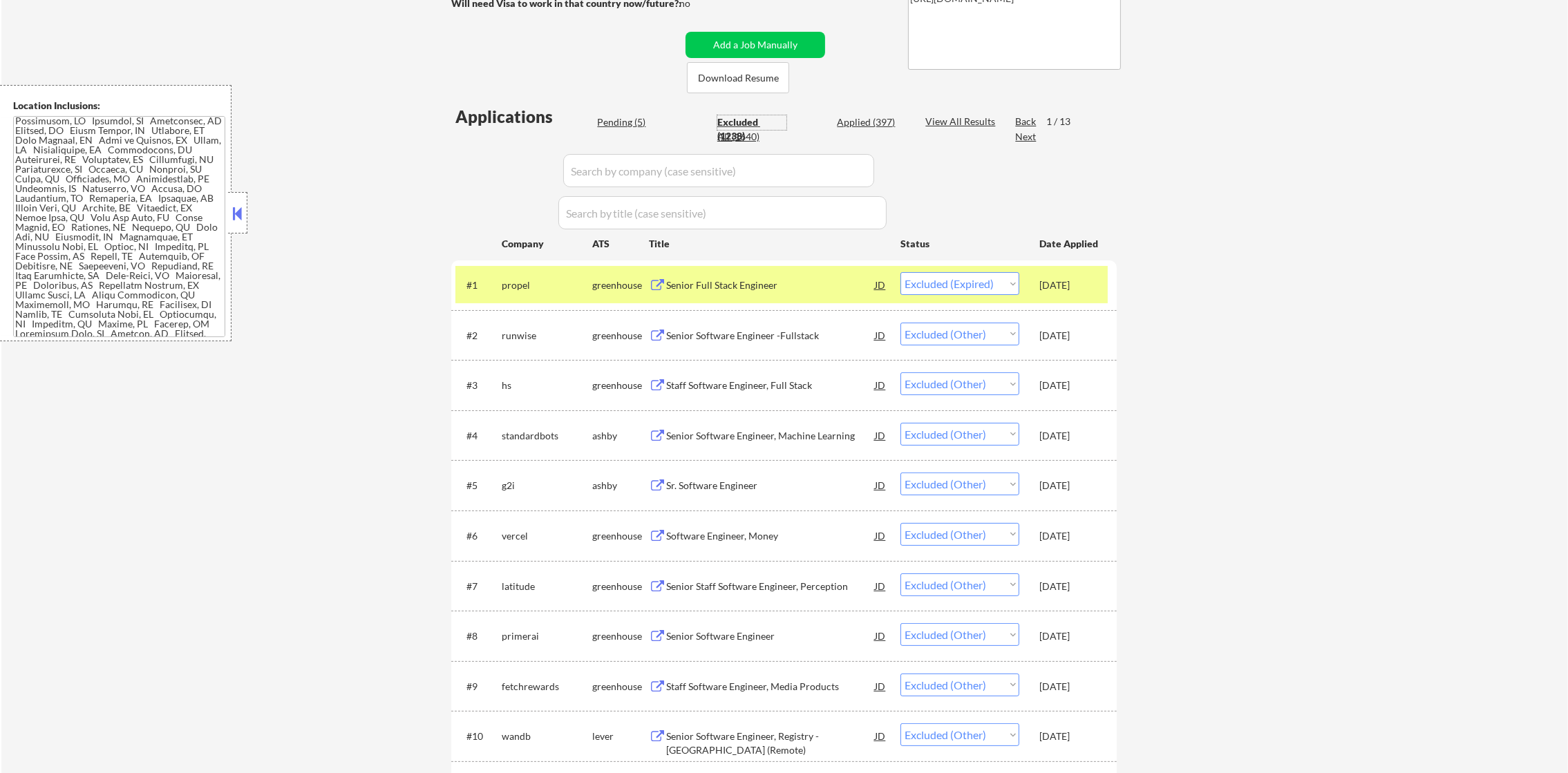
click at [573, 220] on input "input" at bounding box center [722, 212] width 328 height 33
click at [502, 279] on div "propel" at bounding box center [547, 285] width 90 height 14
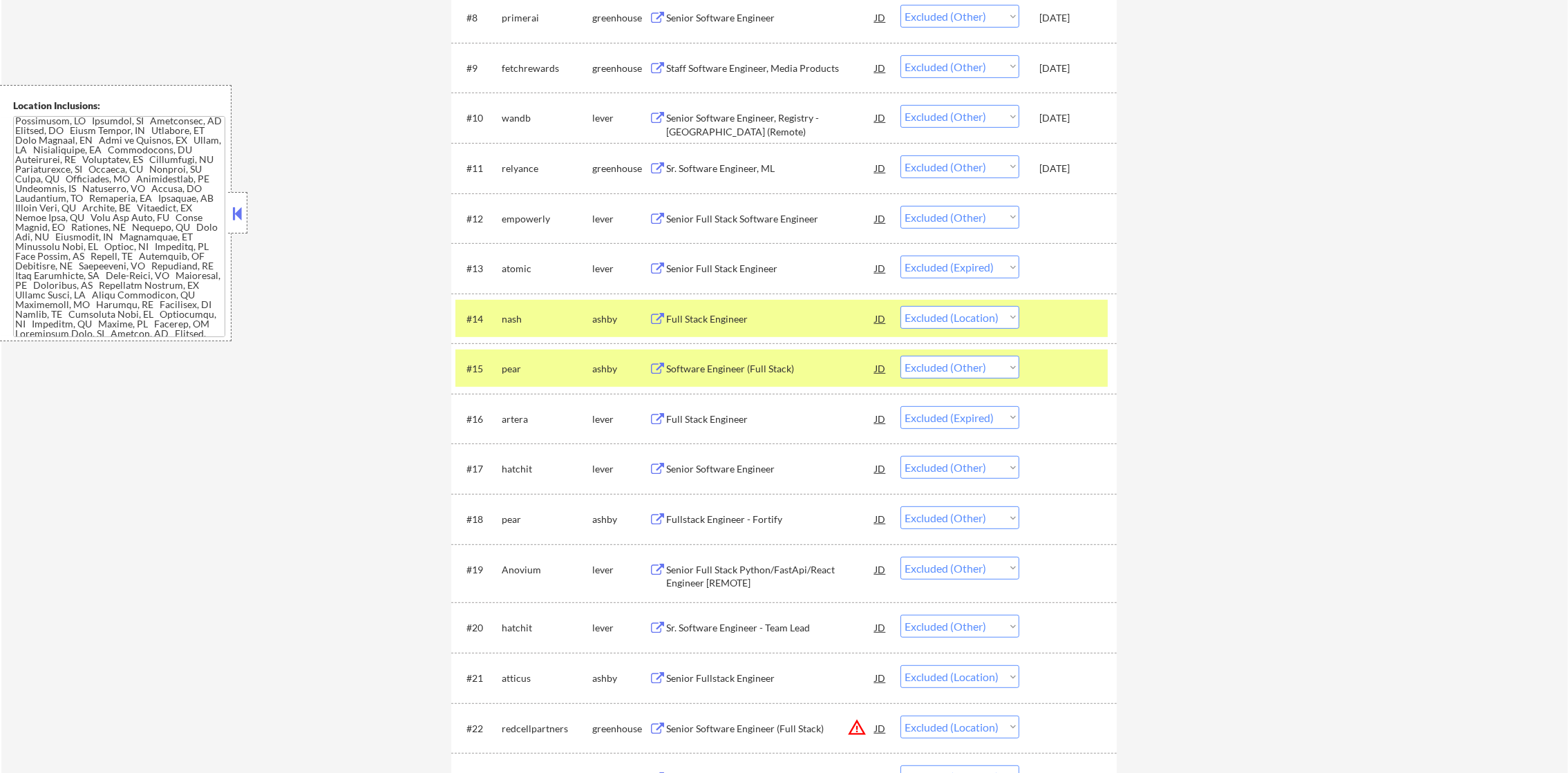
scroll to position [897, 0]
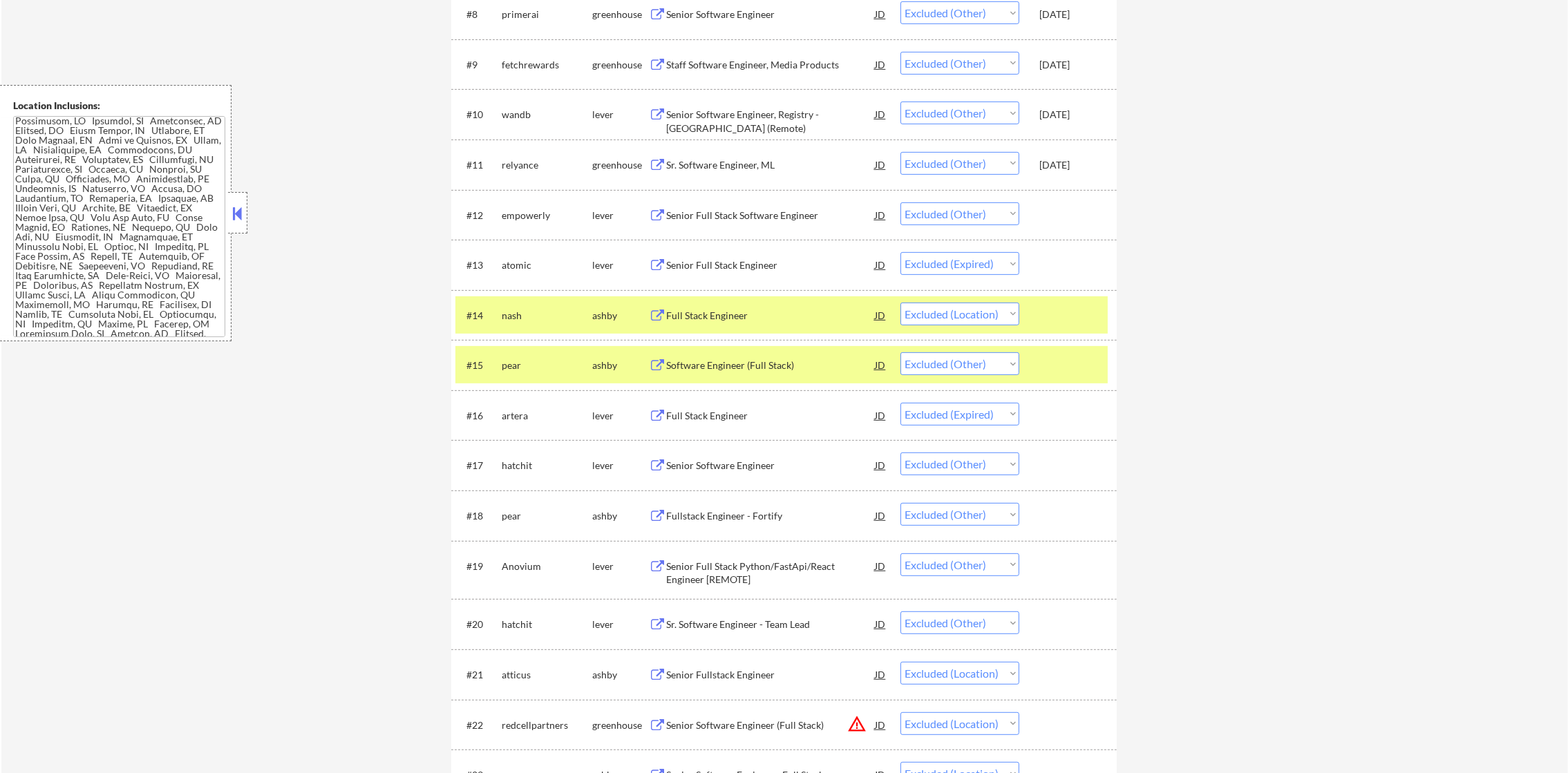
click at [536, 314] on div "nash" at bounding box center [547, 315] width 90 height 14
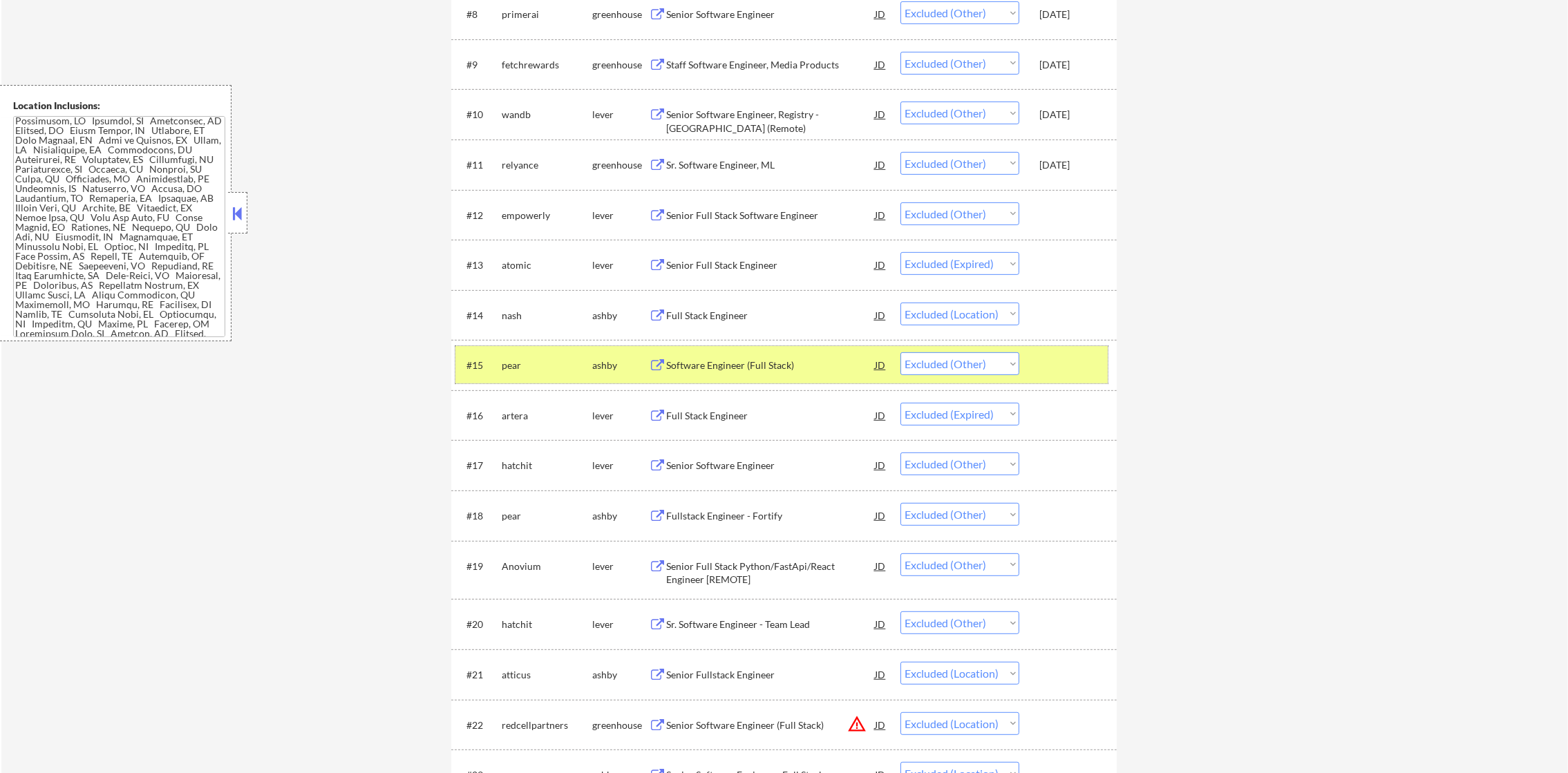
click at [514, 373] on div "pear" at bounding box center [547, 365] width 90 height 25
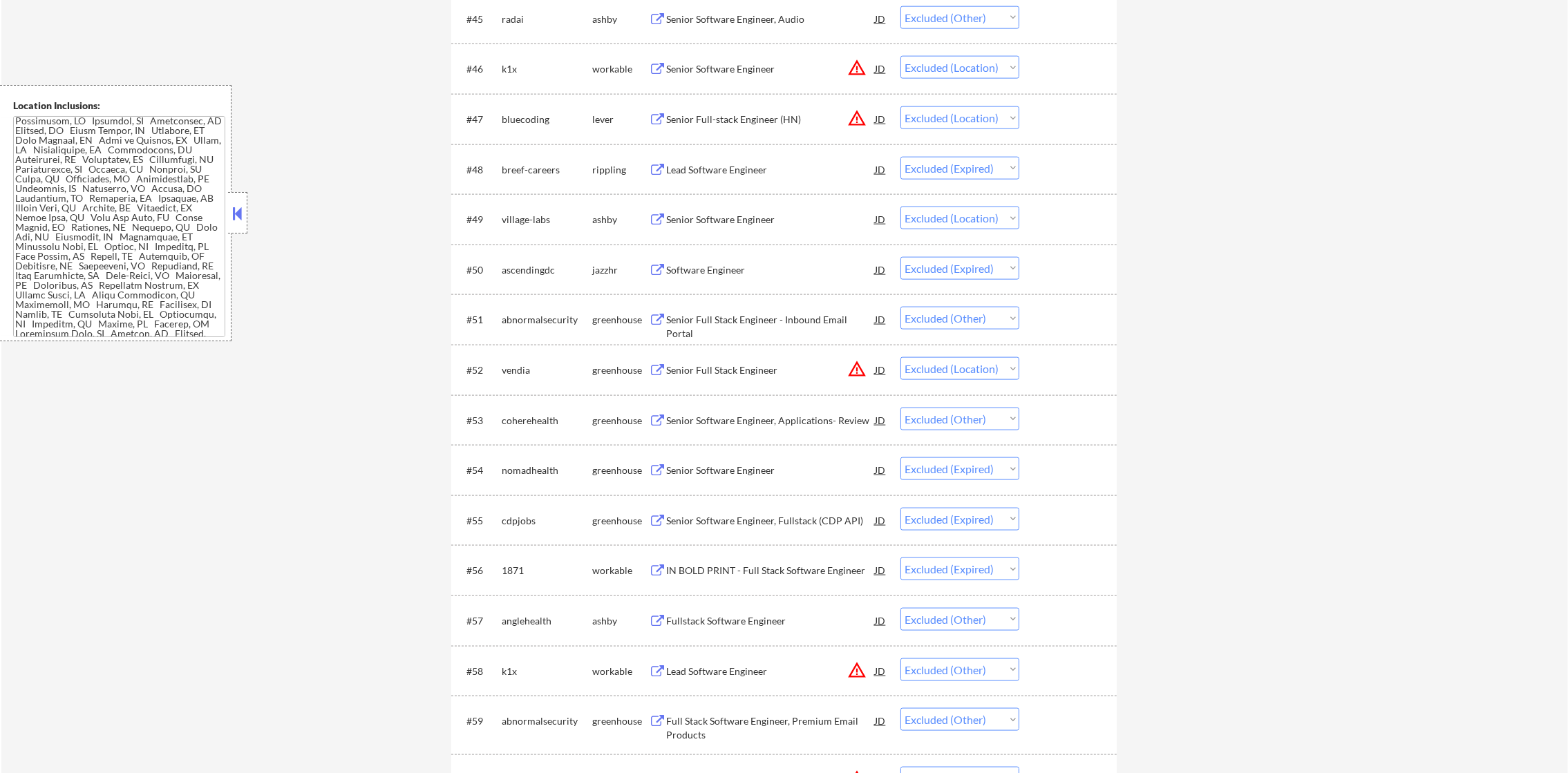
scroll to position [2796, 0]
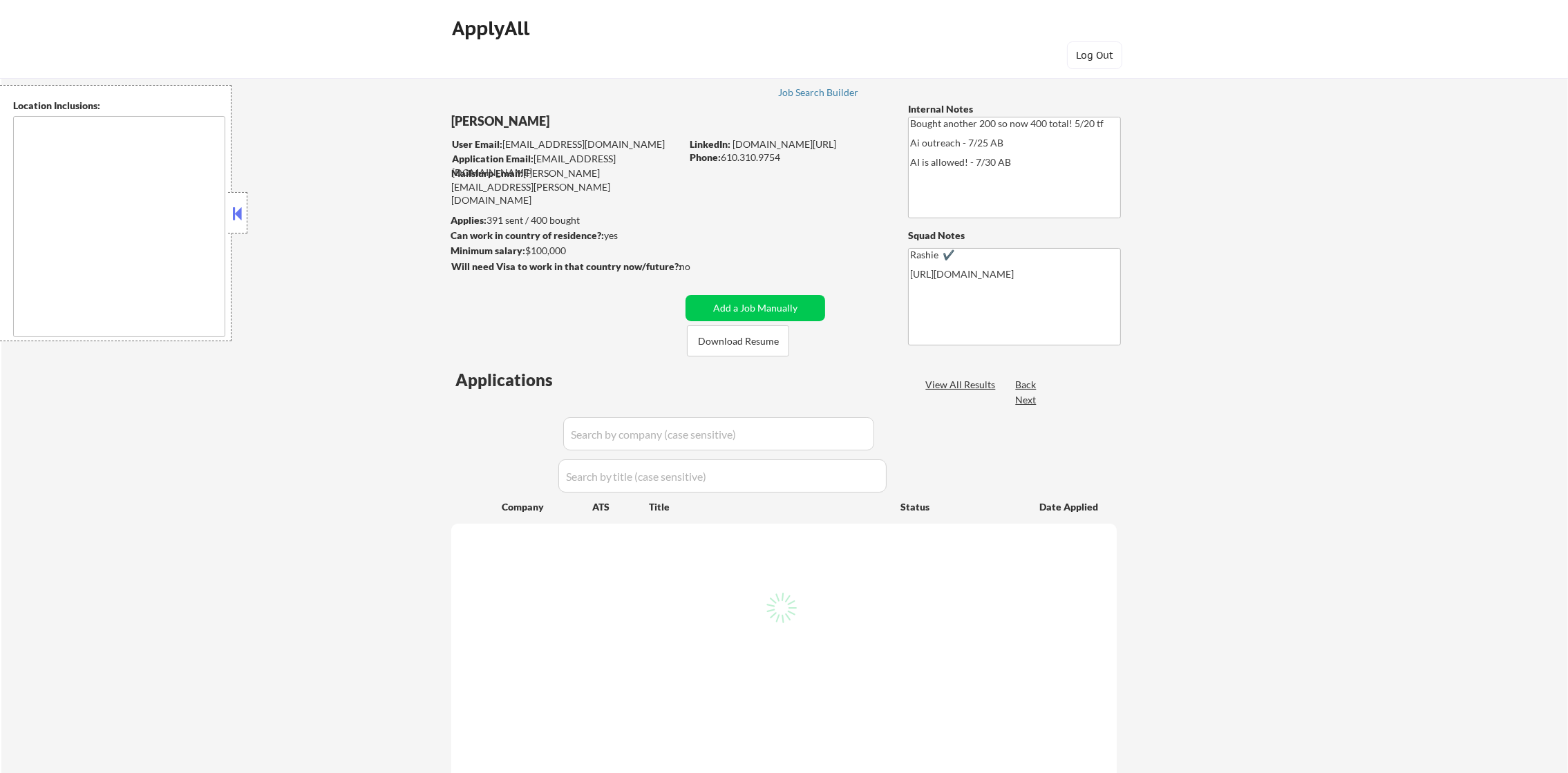
type textarea "[GEOGRAPHIC_DATA], [GEOGRAPHIC_DATA] [GEOGRAPHIC_DATA], [GEOGRAPHIC_DATA] [GEOG…"
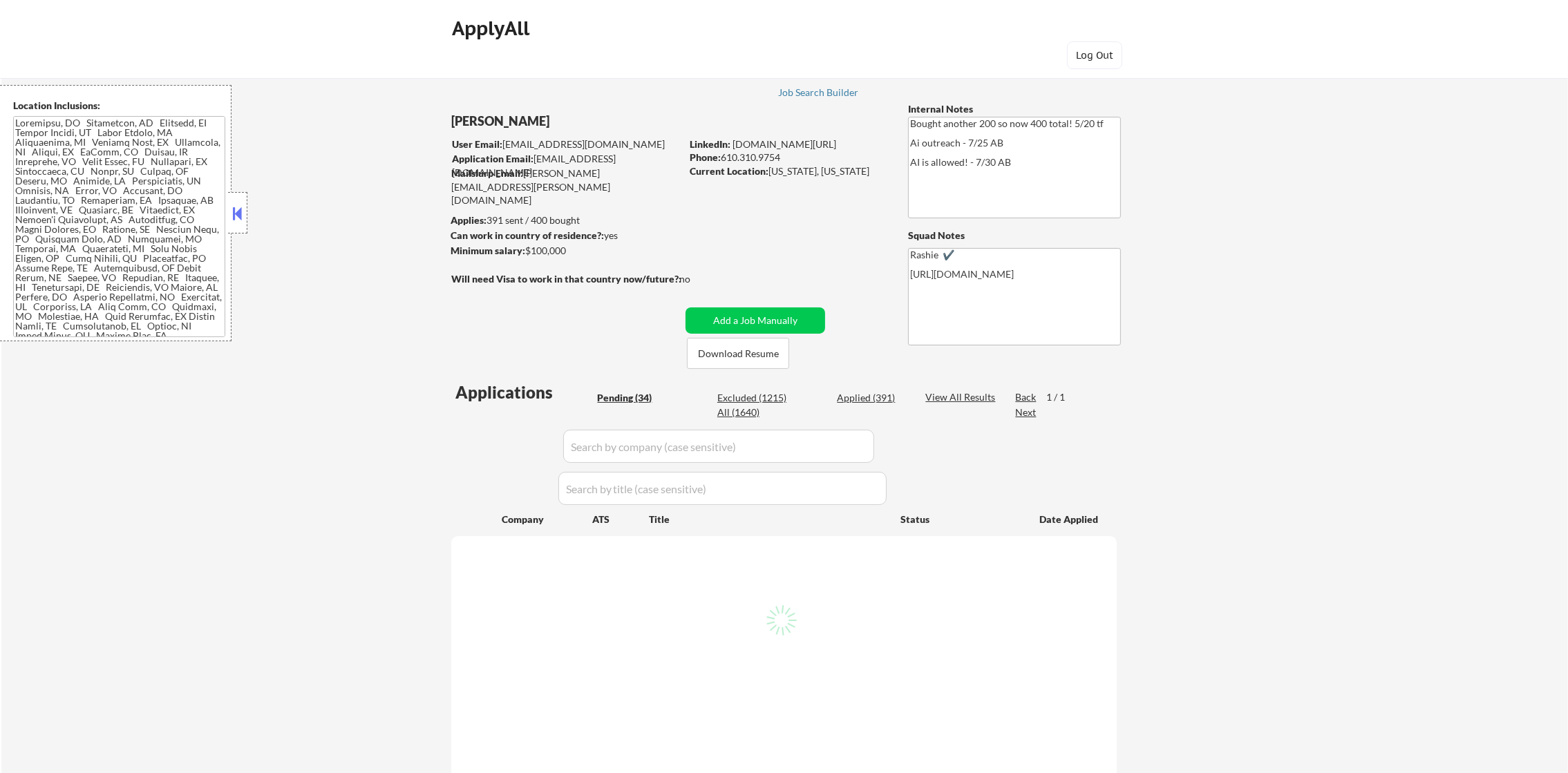
select select ""pending""
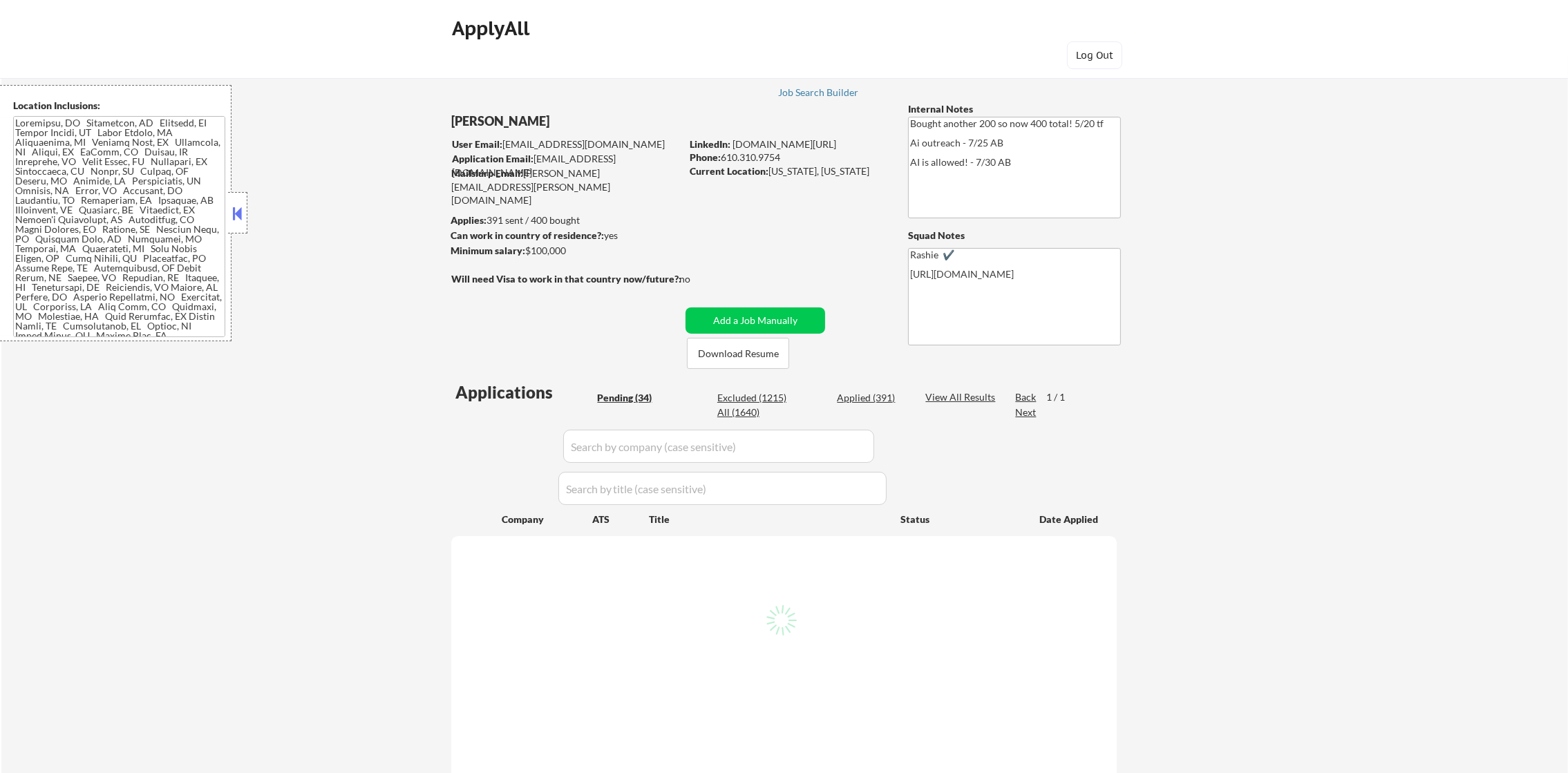
select select ""pending""
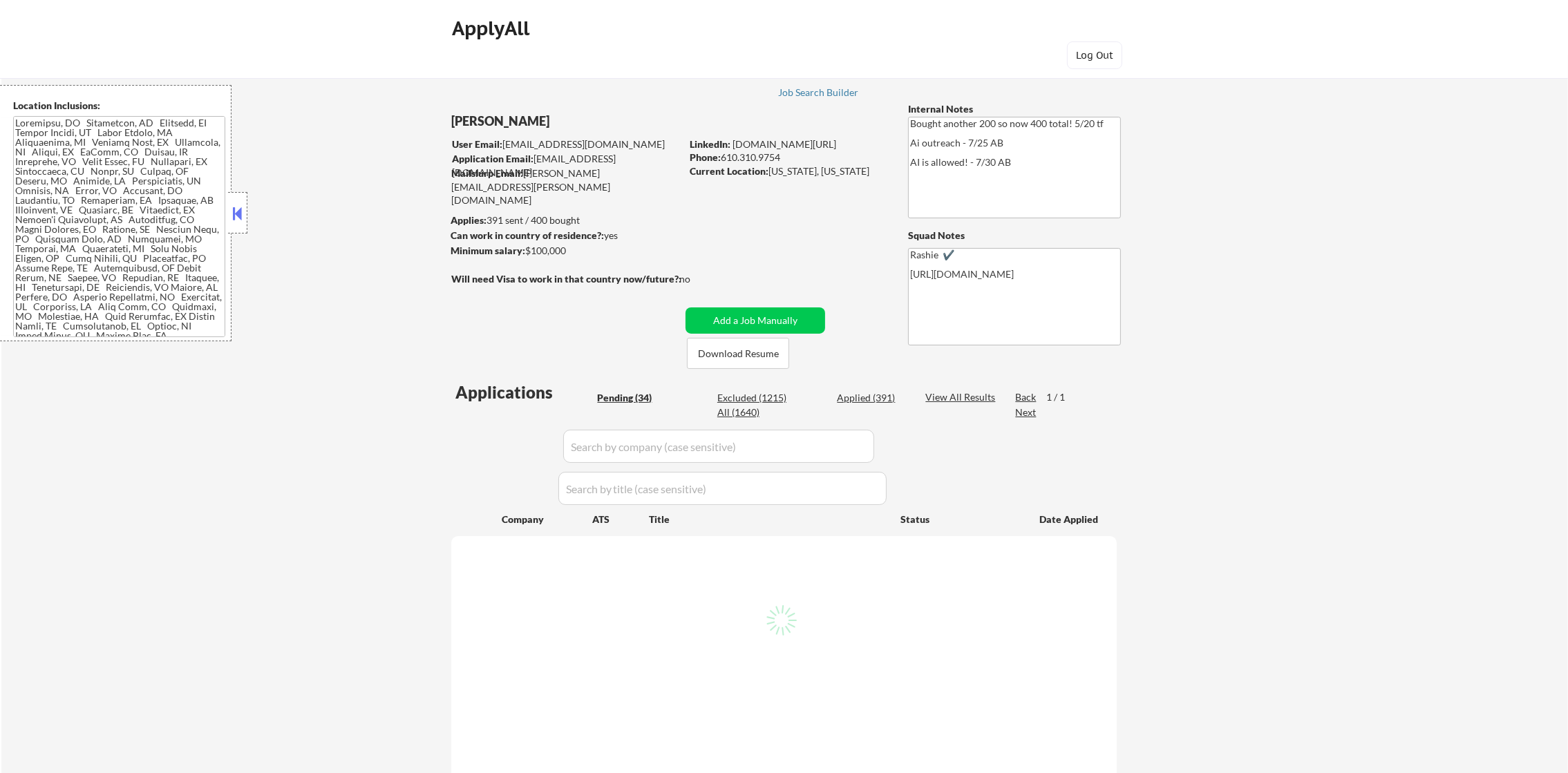
select select ""pending""
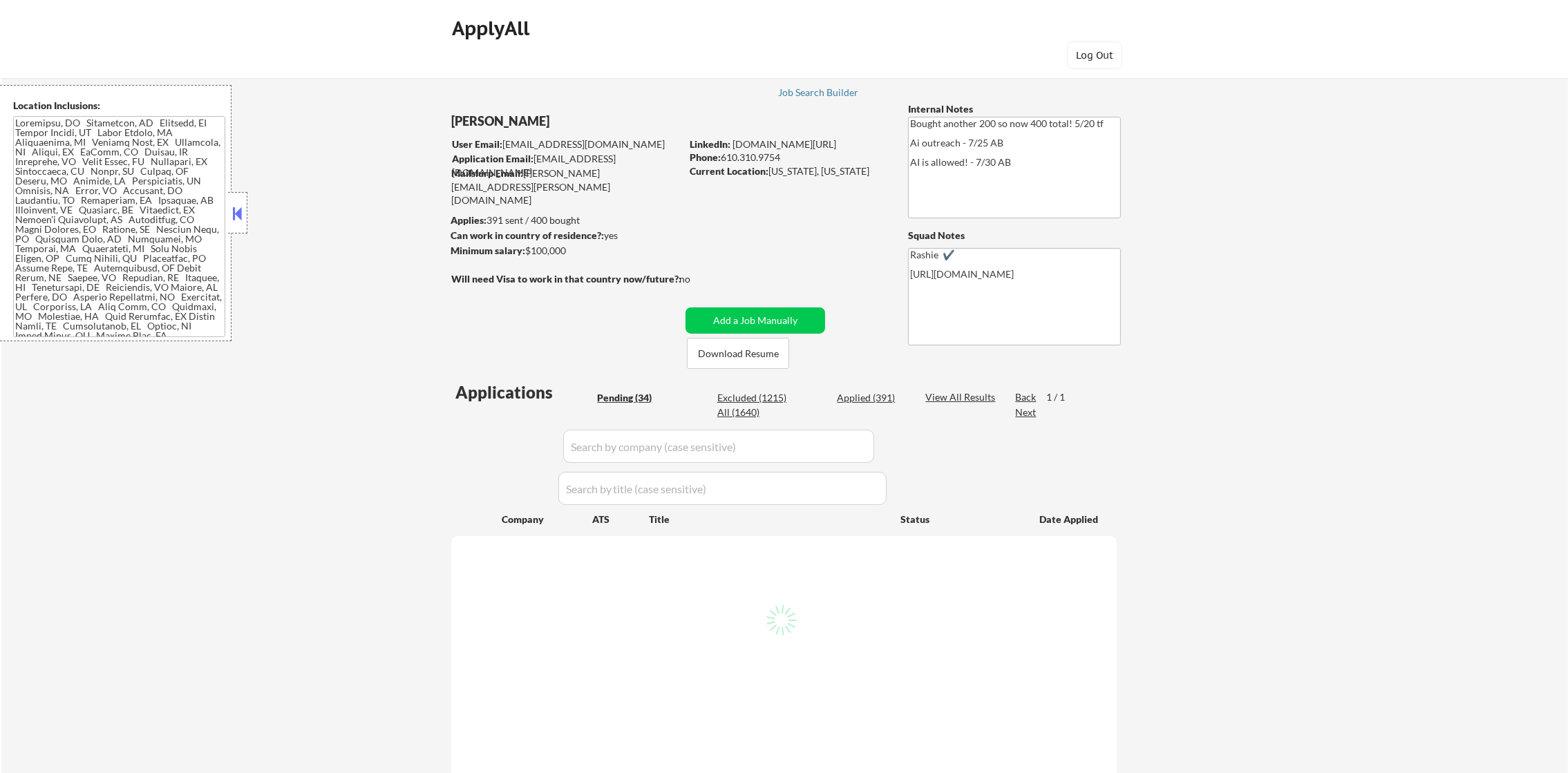
select select ""pending""
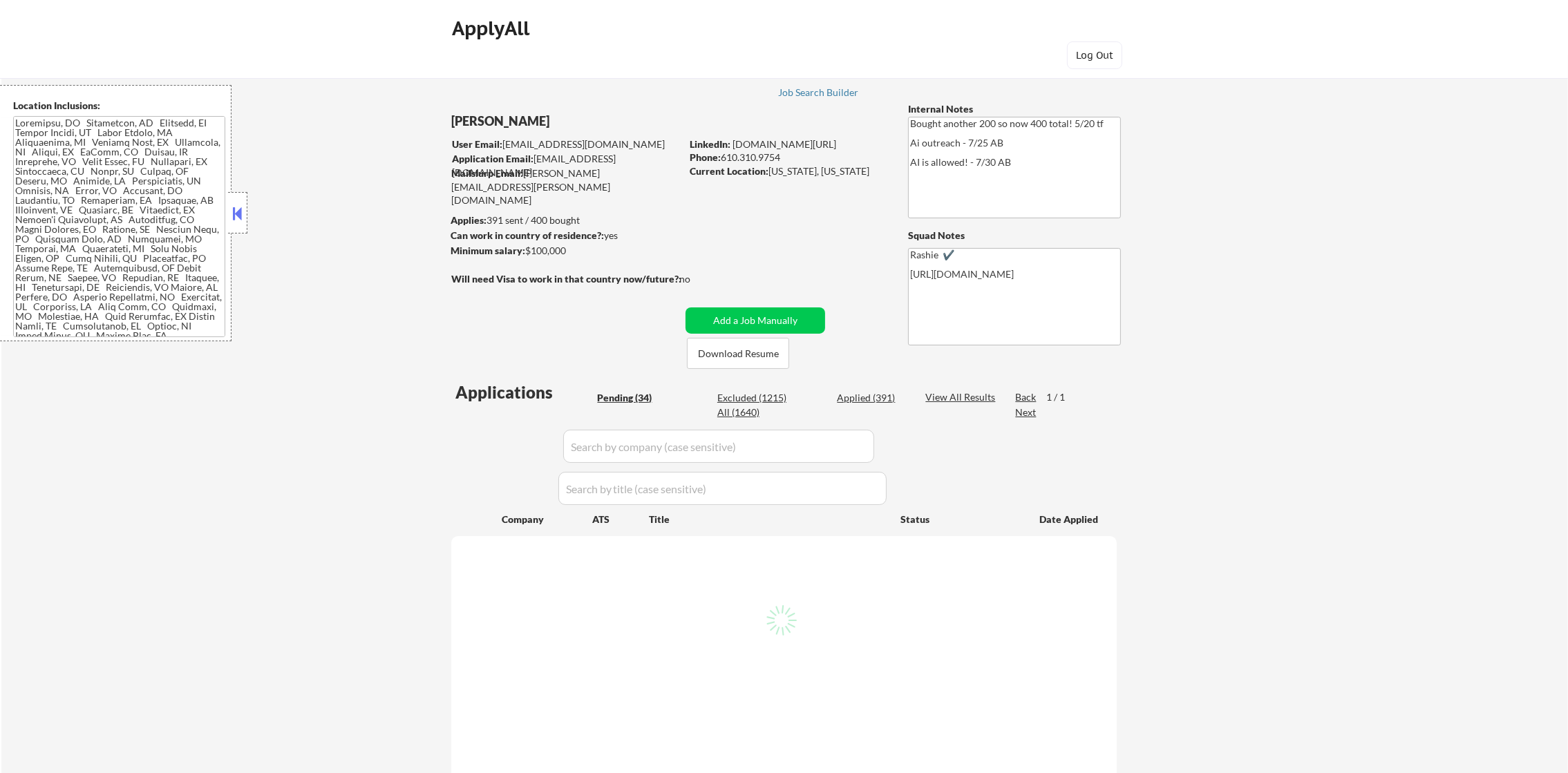
select select ""pending""
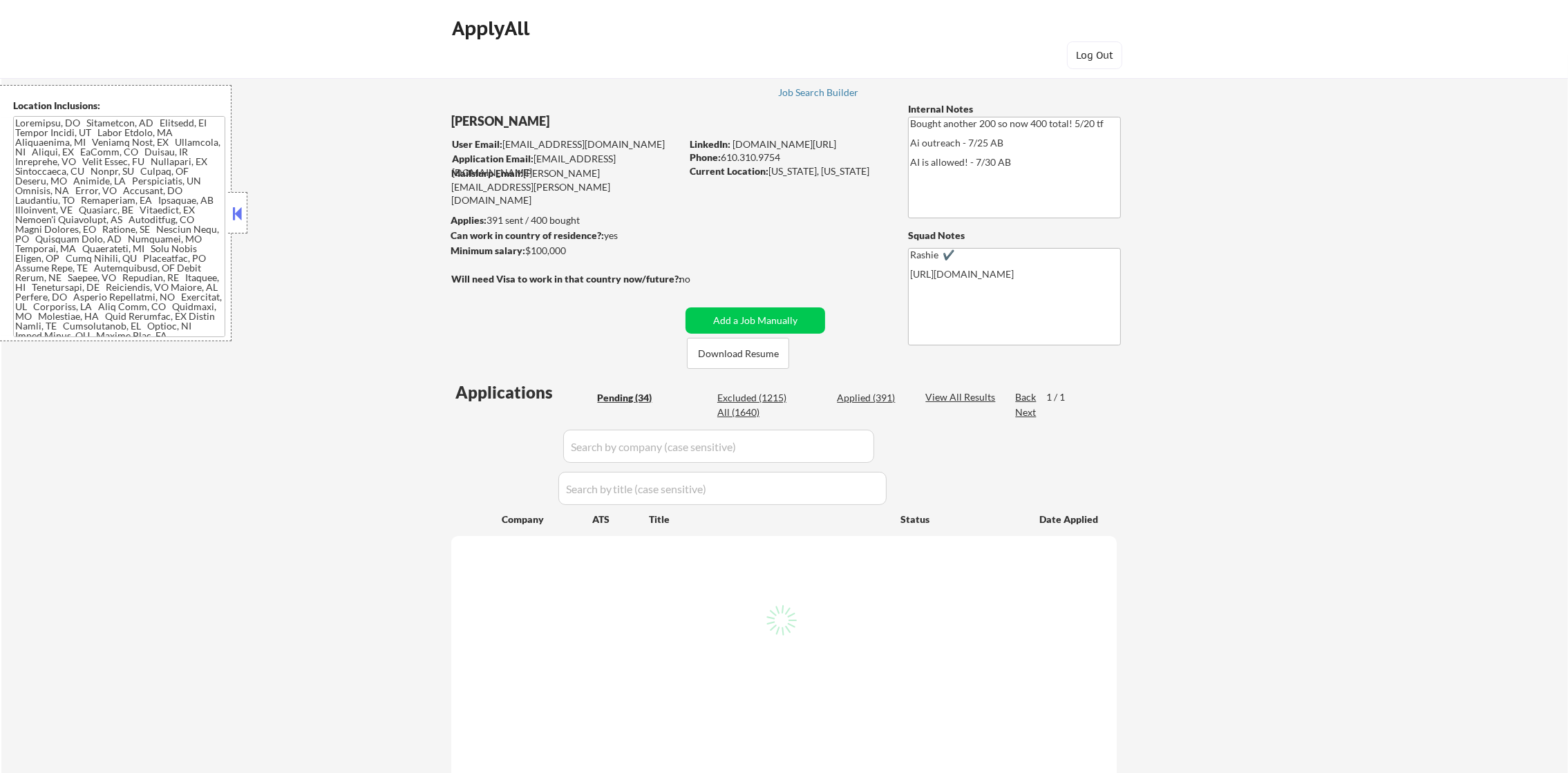
select select ""pending""
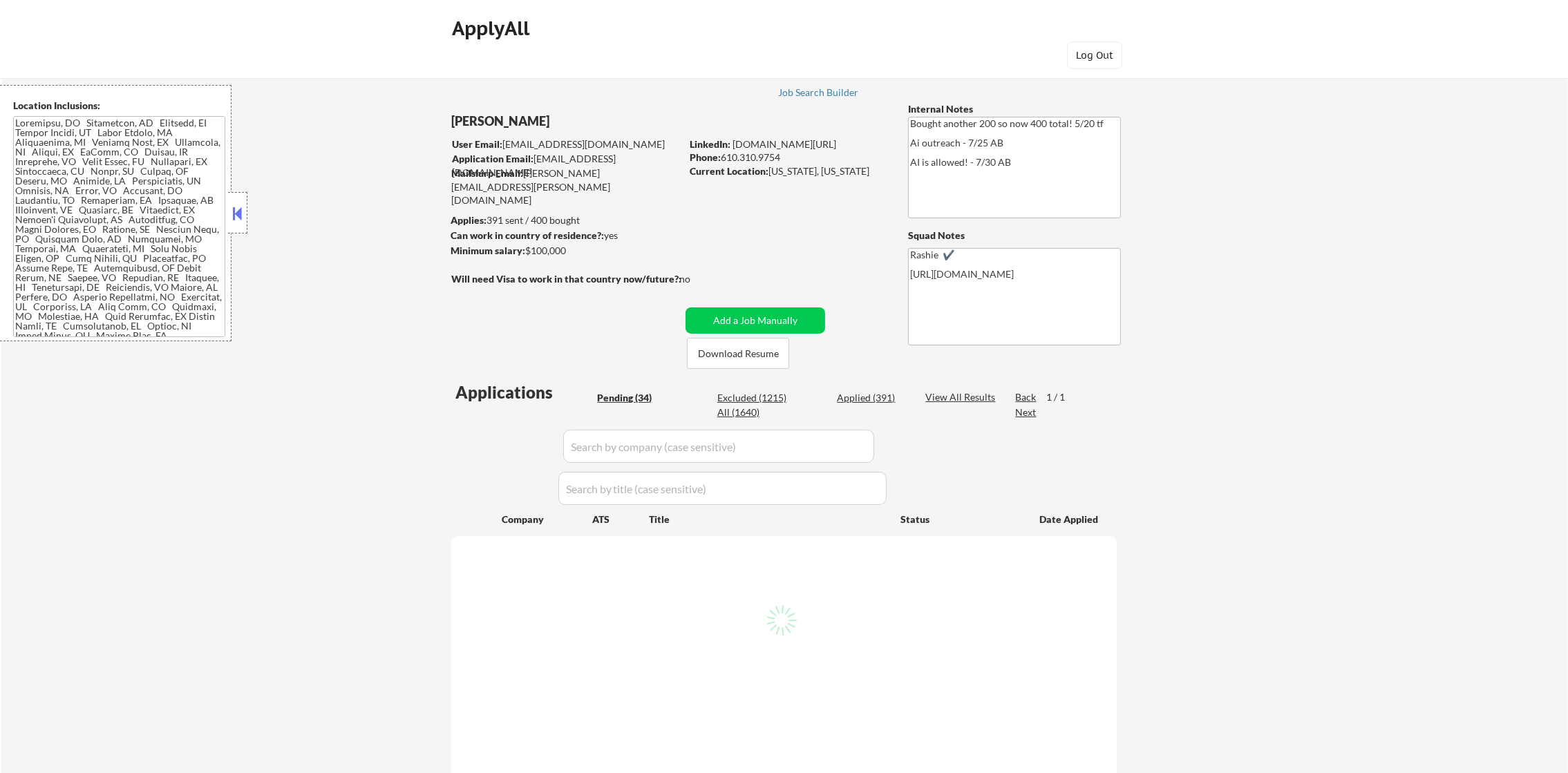
select select ""pending""
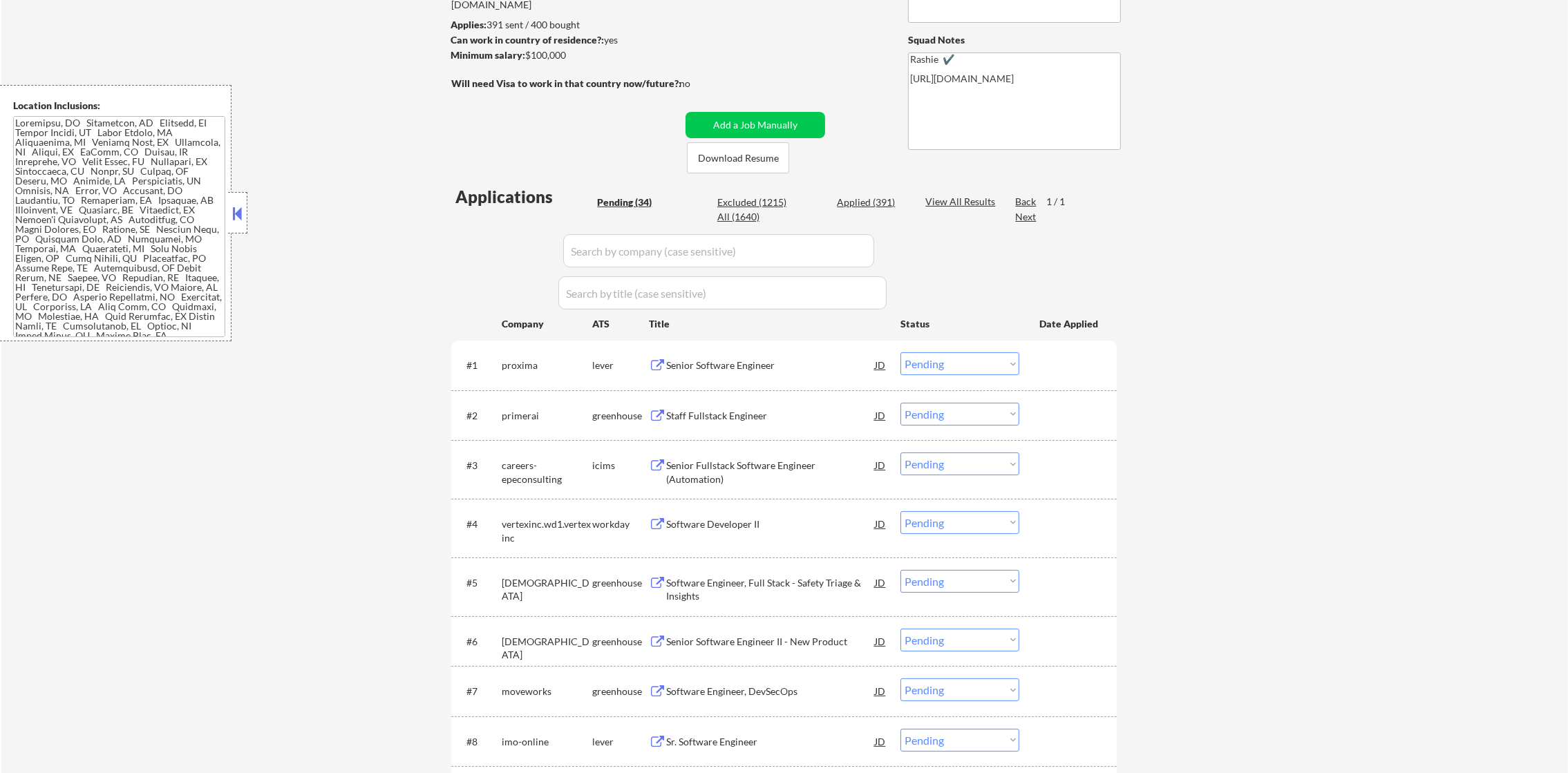
scroll to position [207, 0]
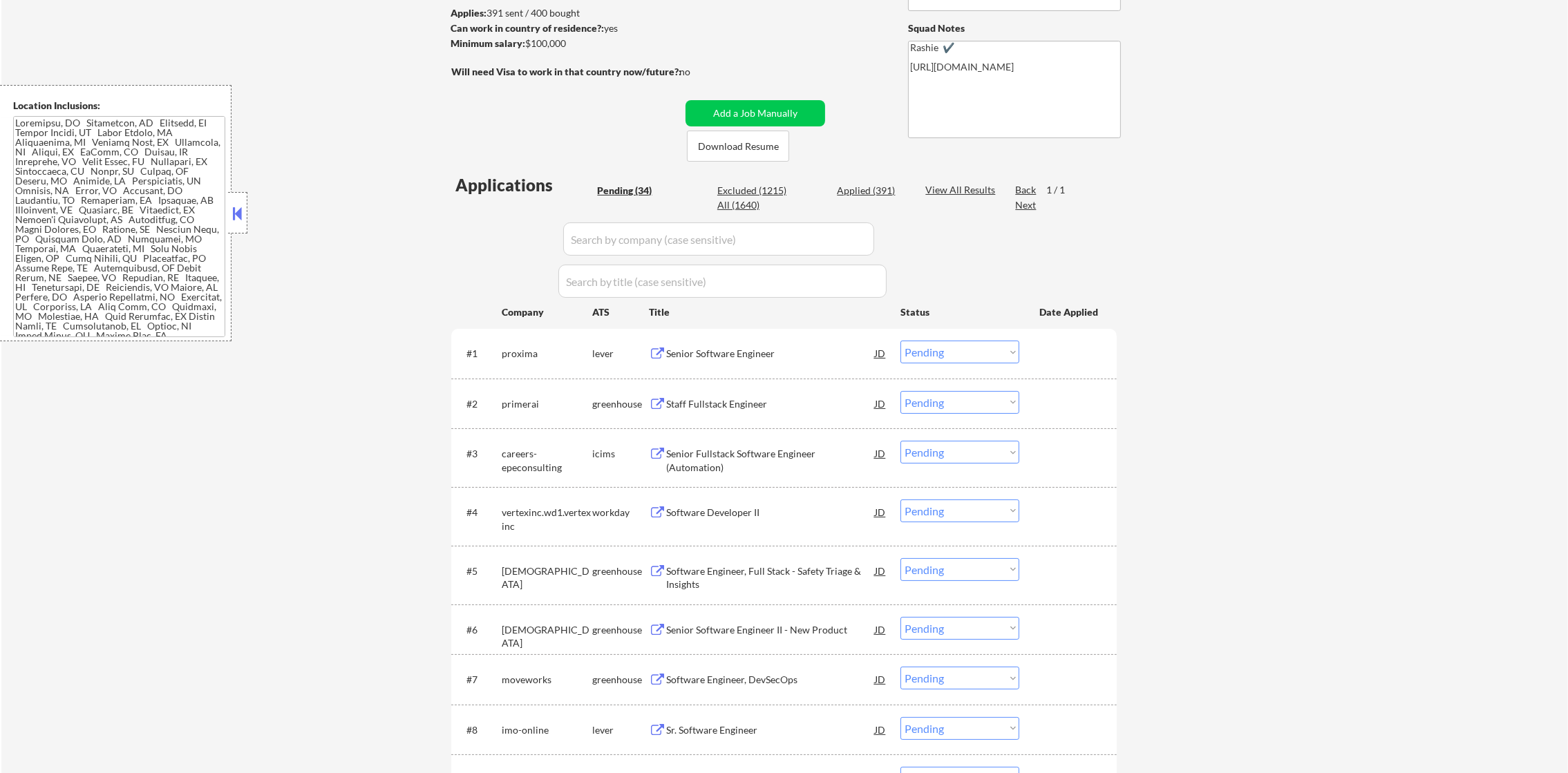
click at [744, 206] on div "All (1640)" at bounding box center [752, 205] width 69 height 14
select select ""applied""
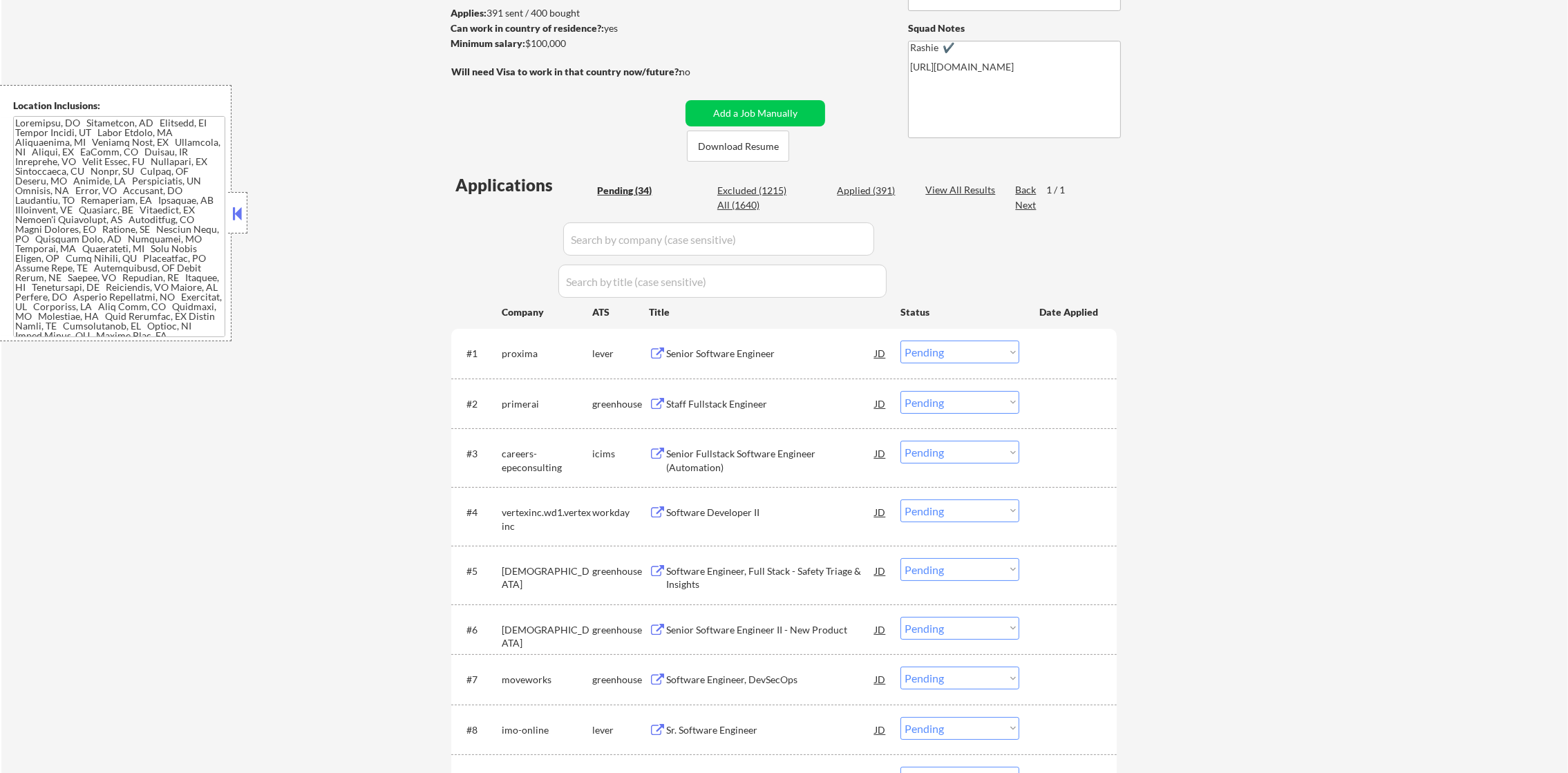
select select ""applied""
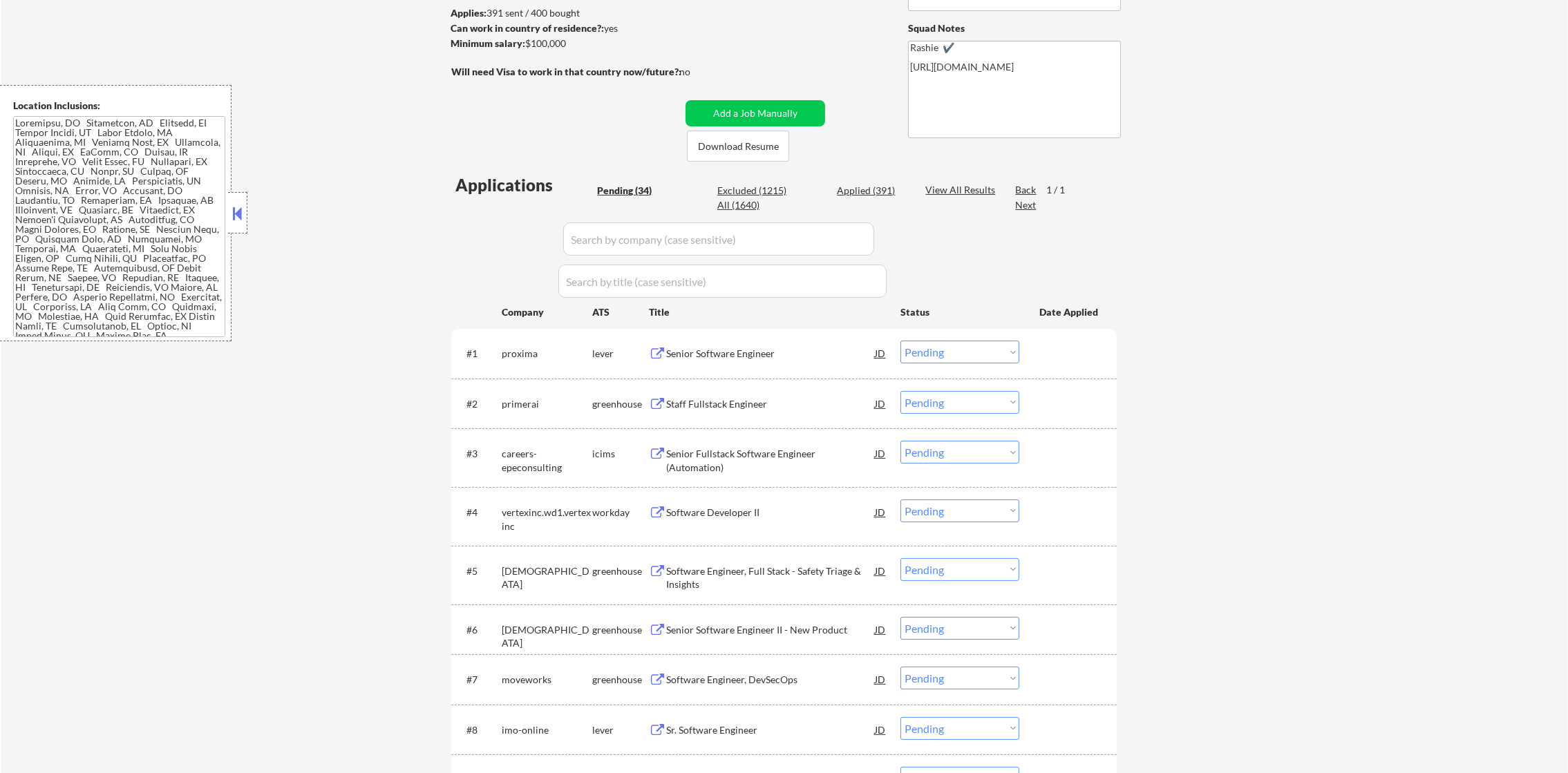
select select ""applied""
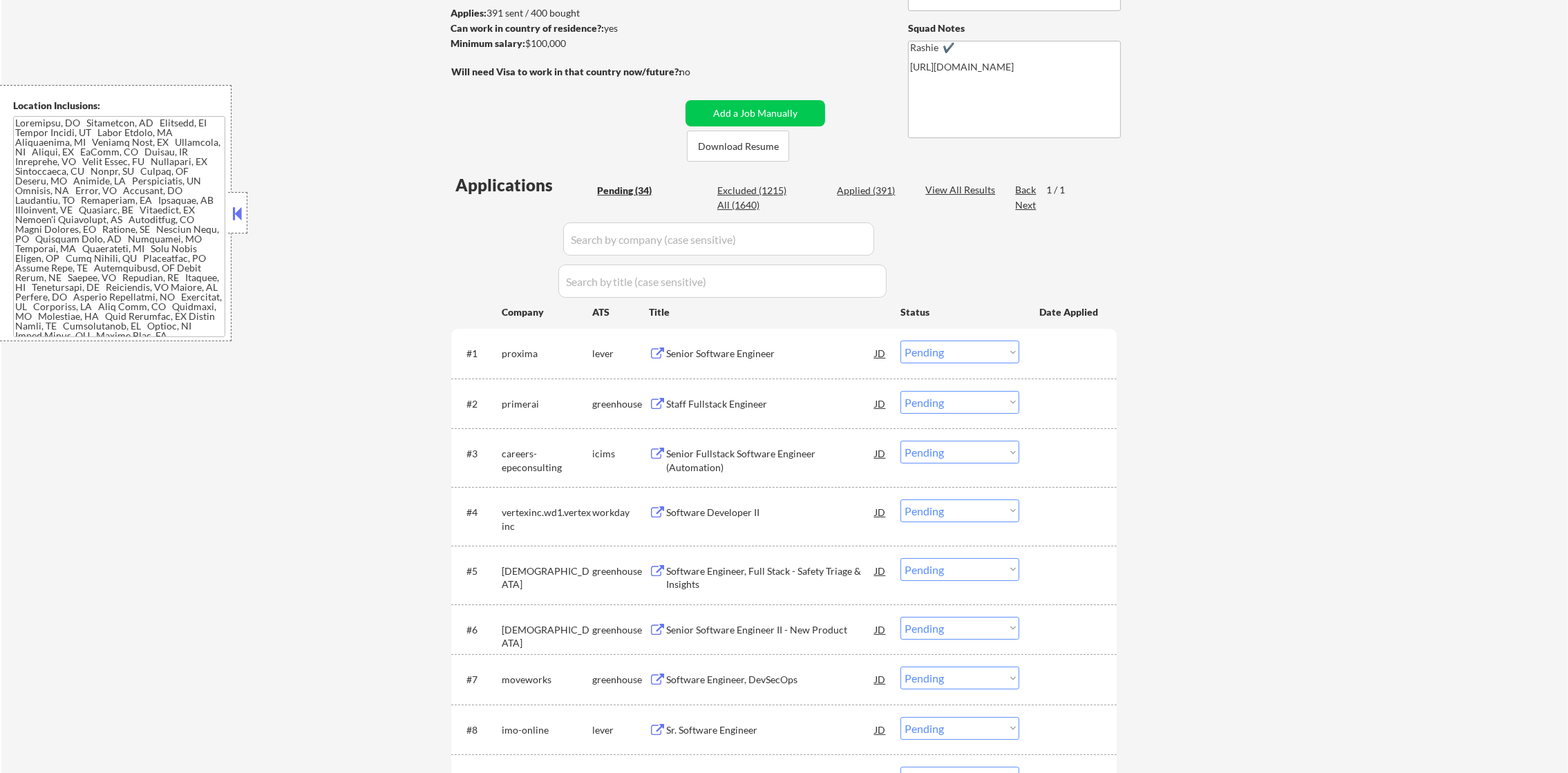
select select ""applied""
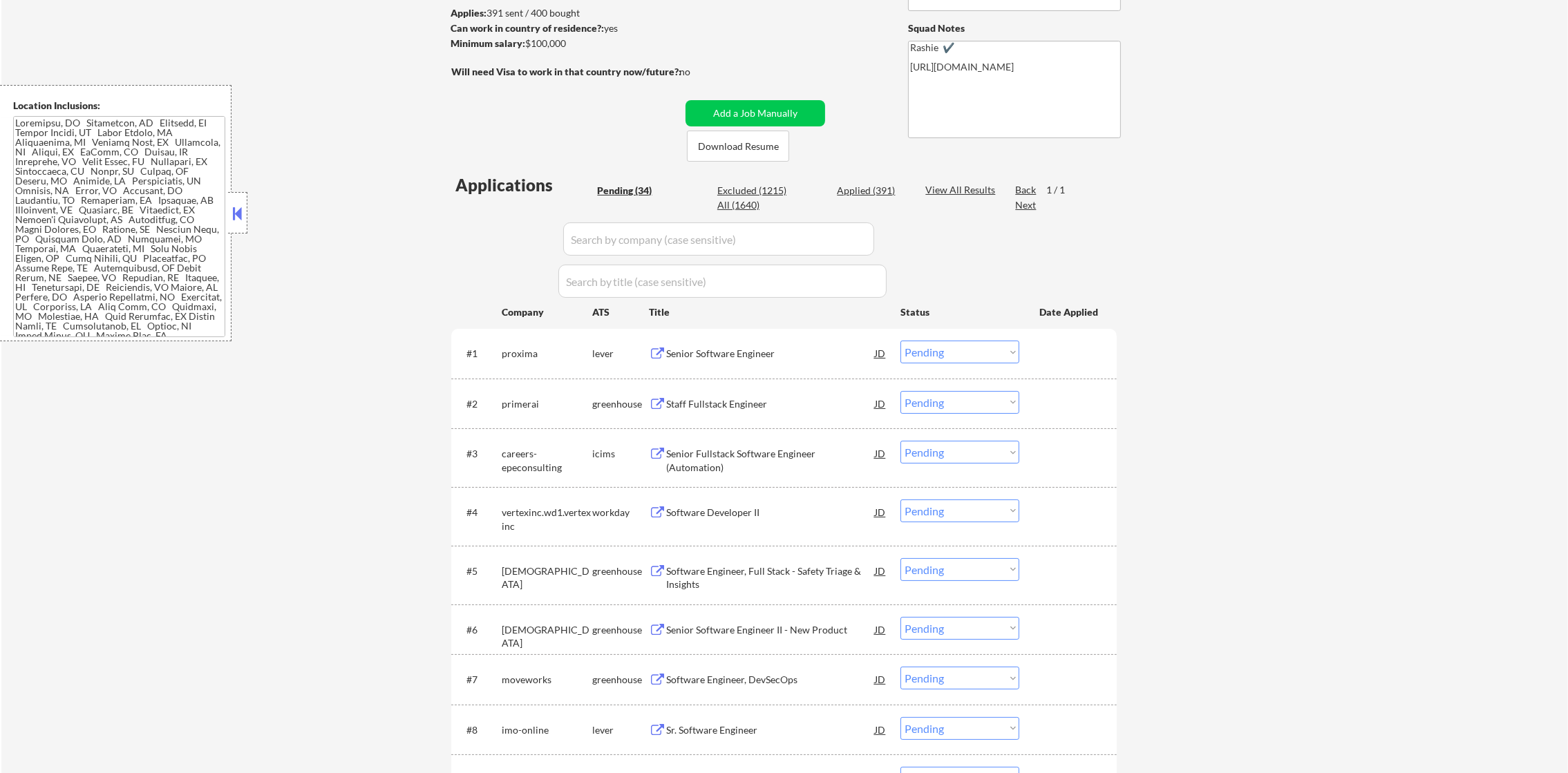
select select ""applied""
select select ""excluded__expired_""
select select ""applied""
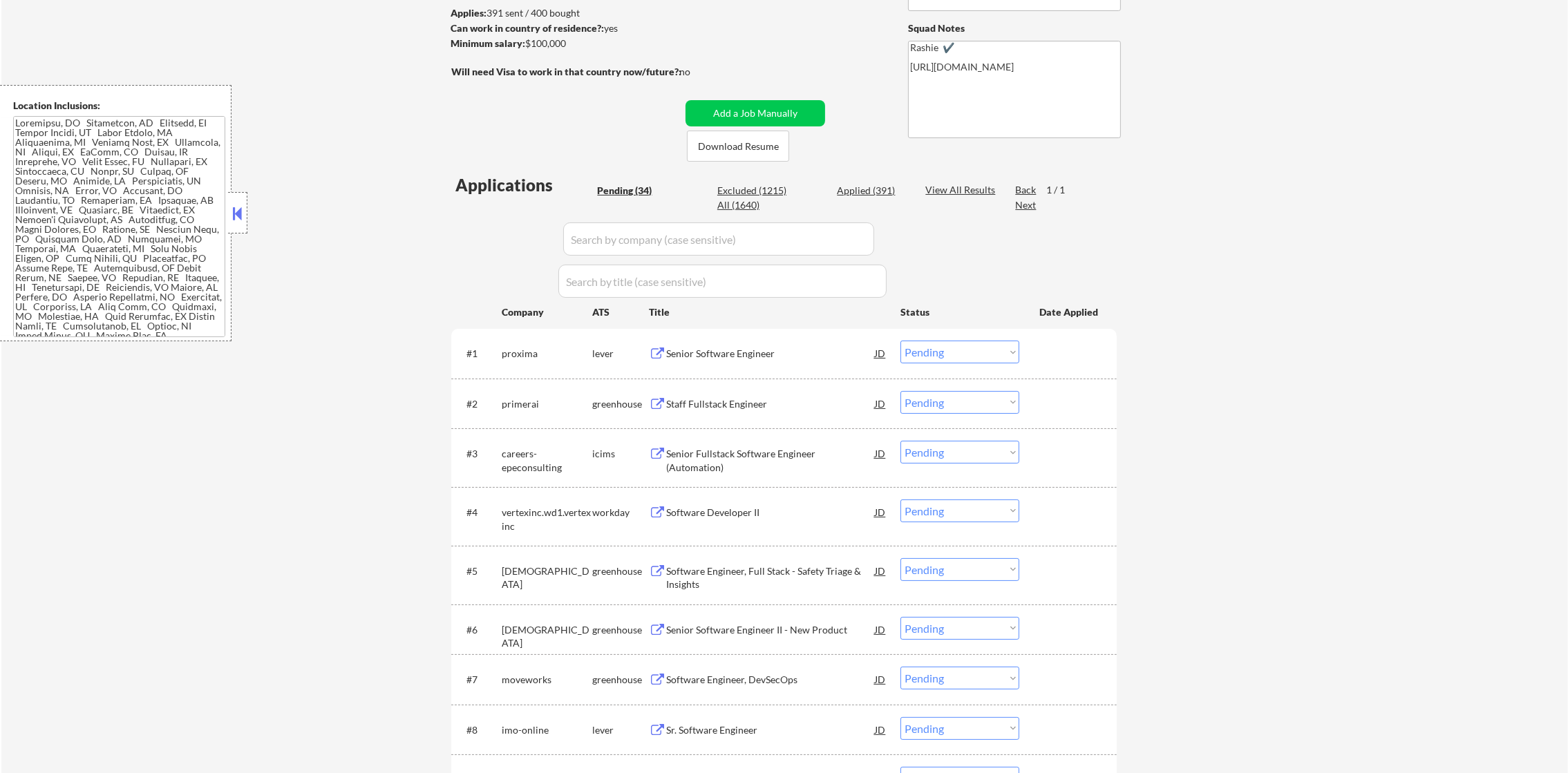
select select ""applied""
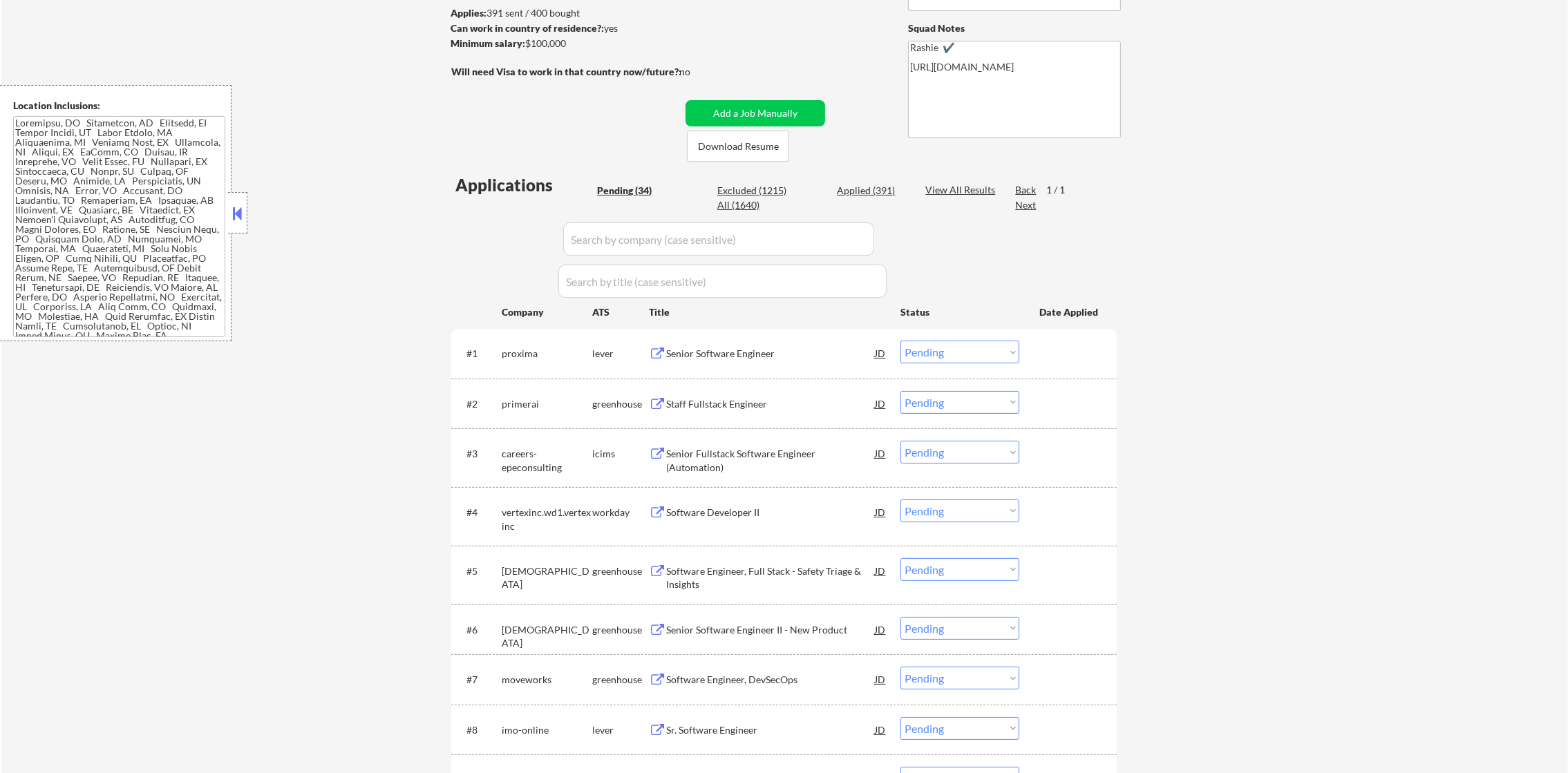
select select ""applied""
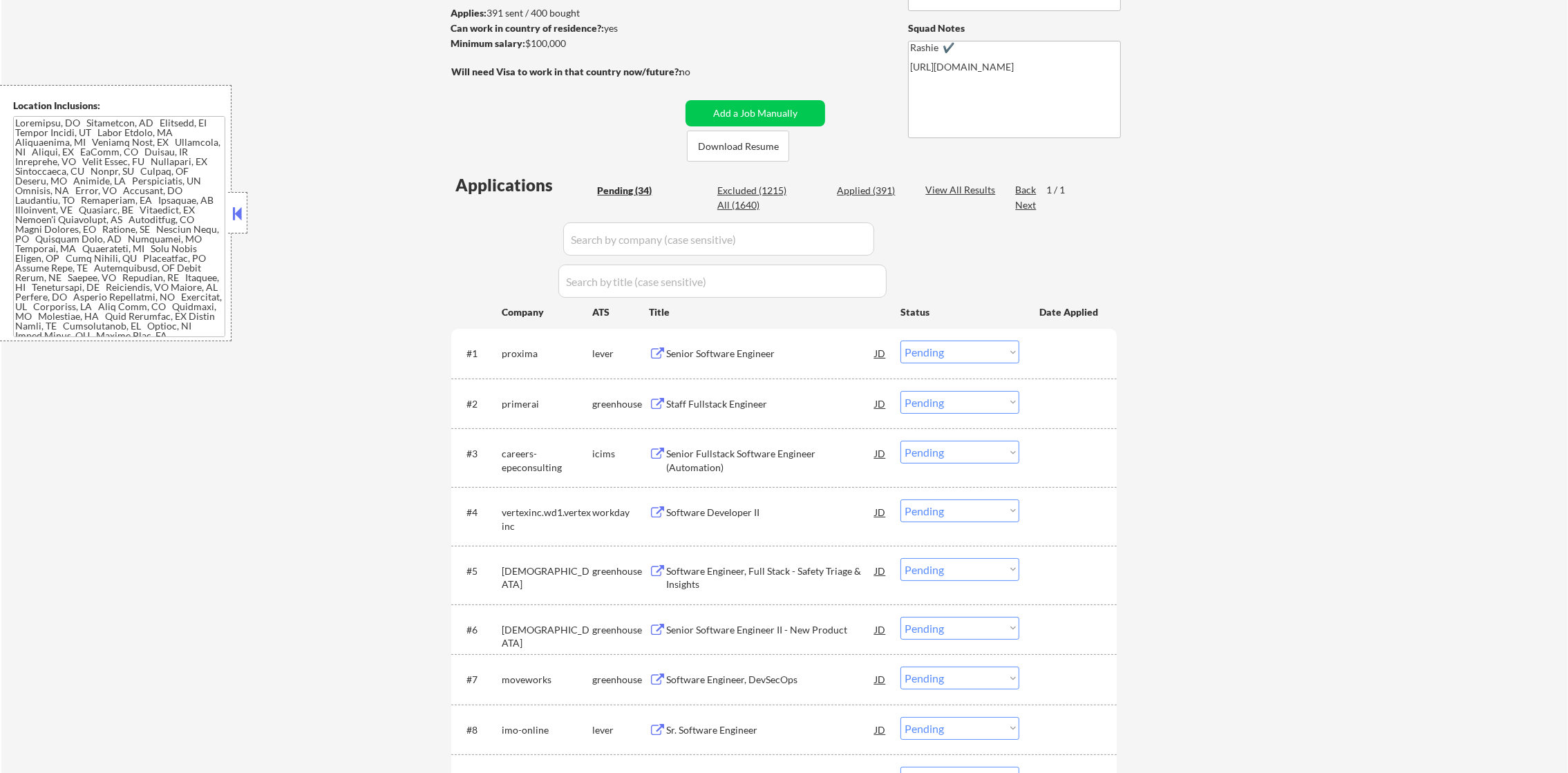
select select ""applied""
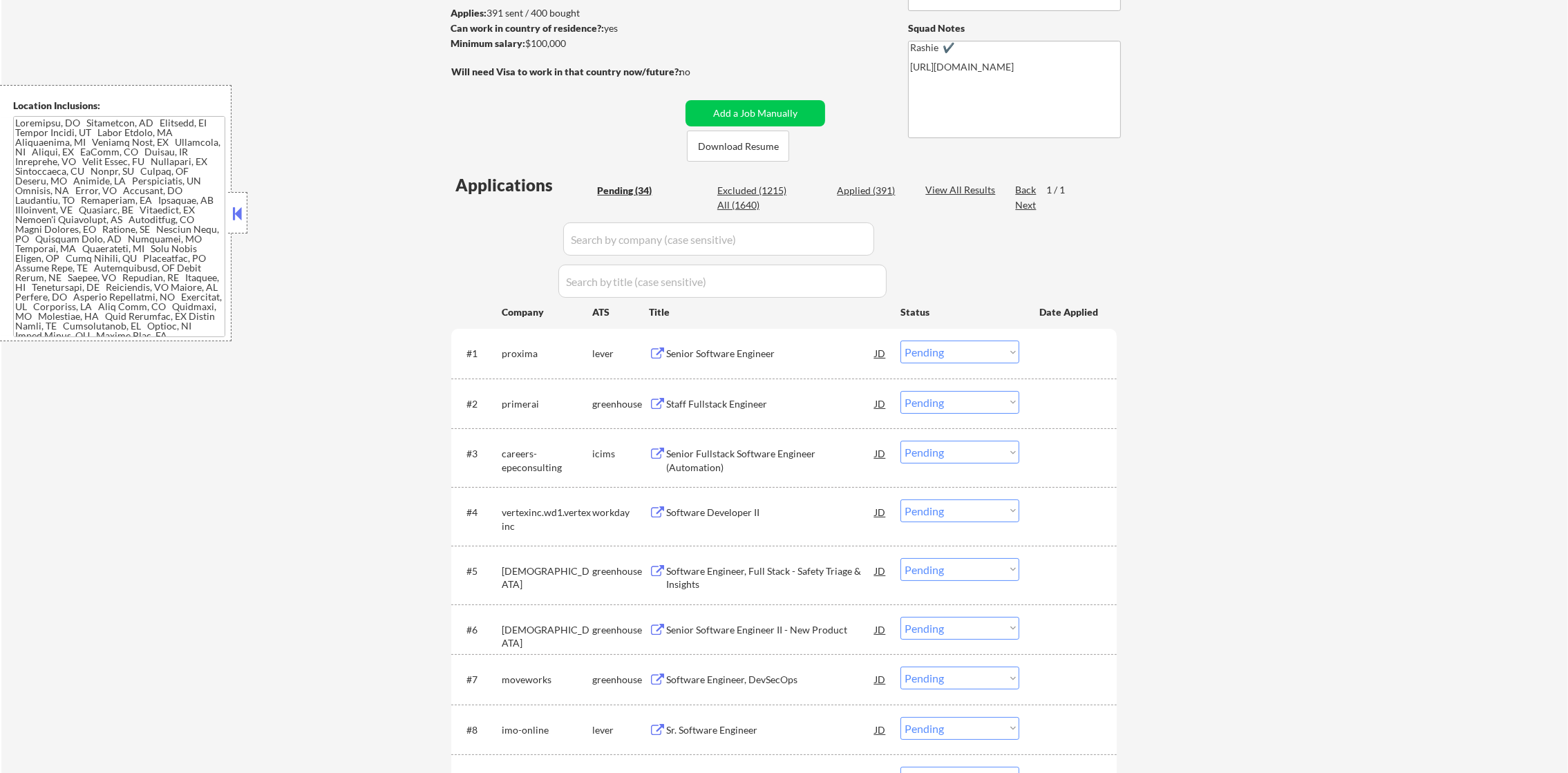
select select ""applied""
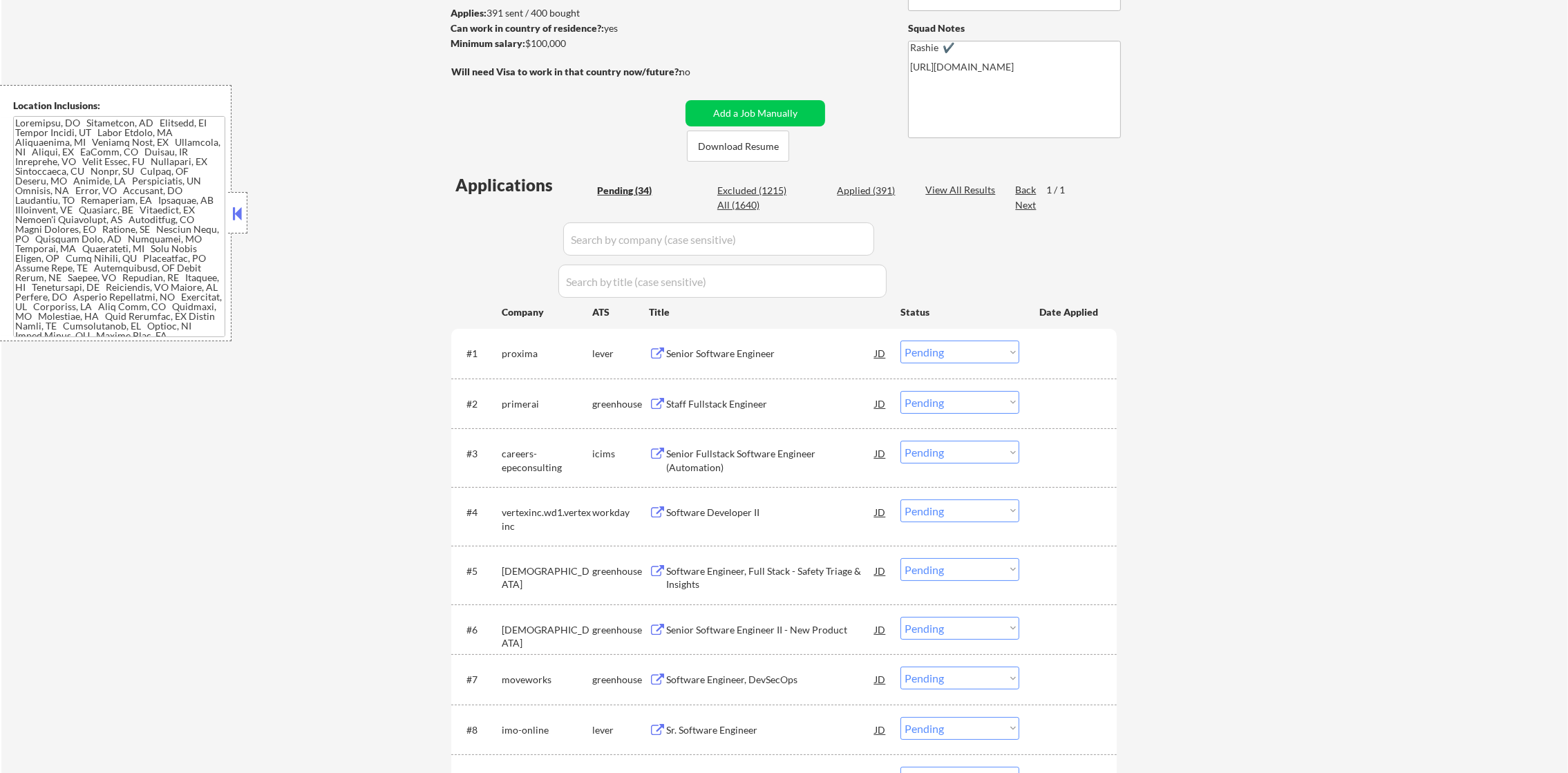
select select ""applied""
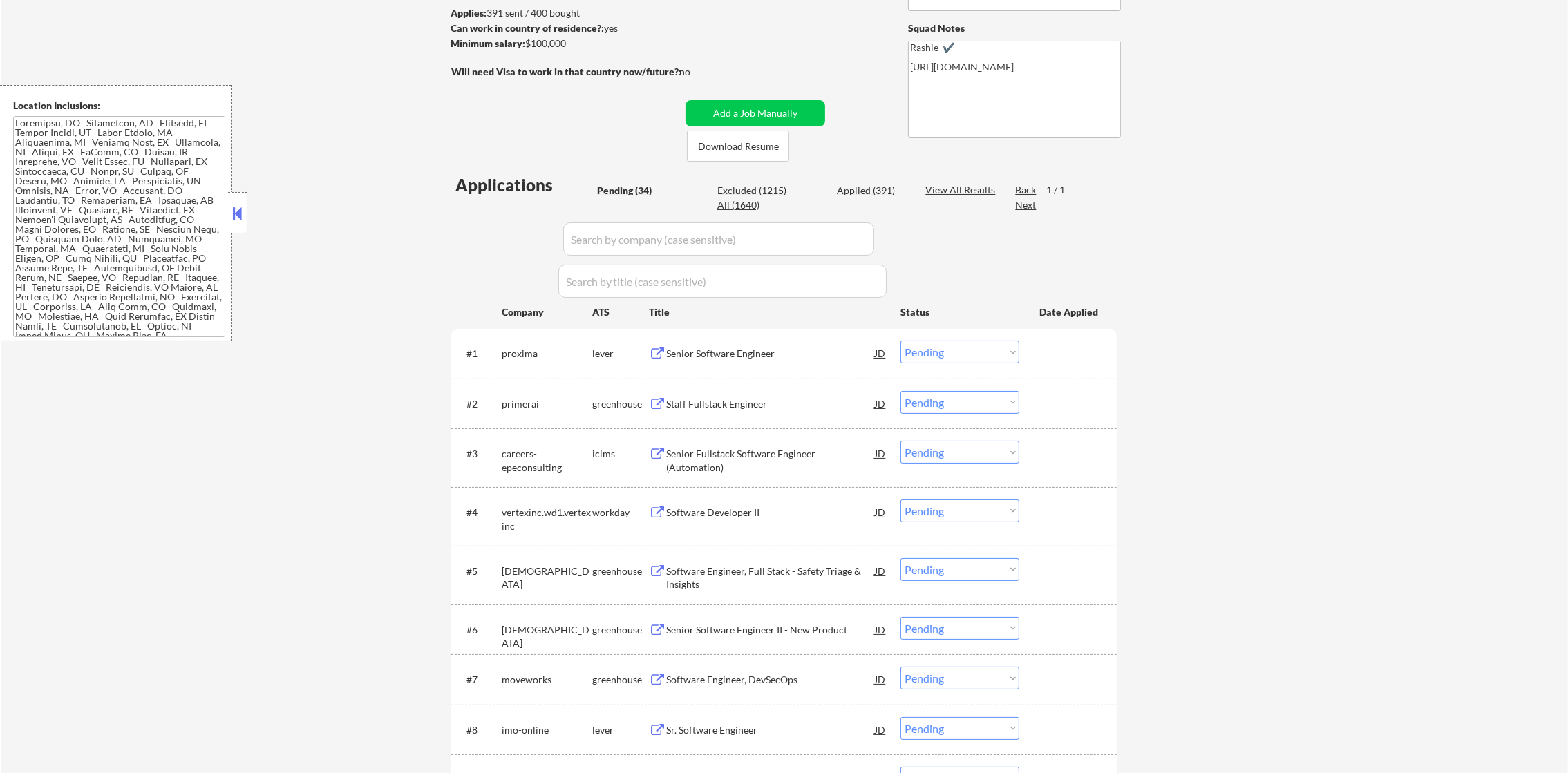
select select ""applied""
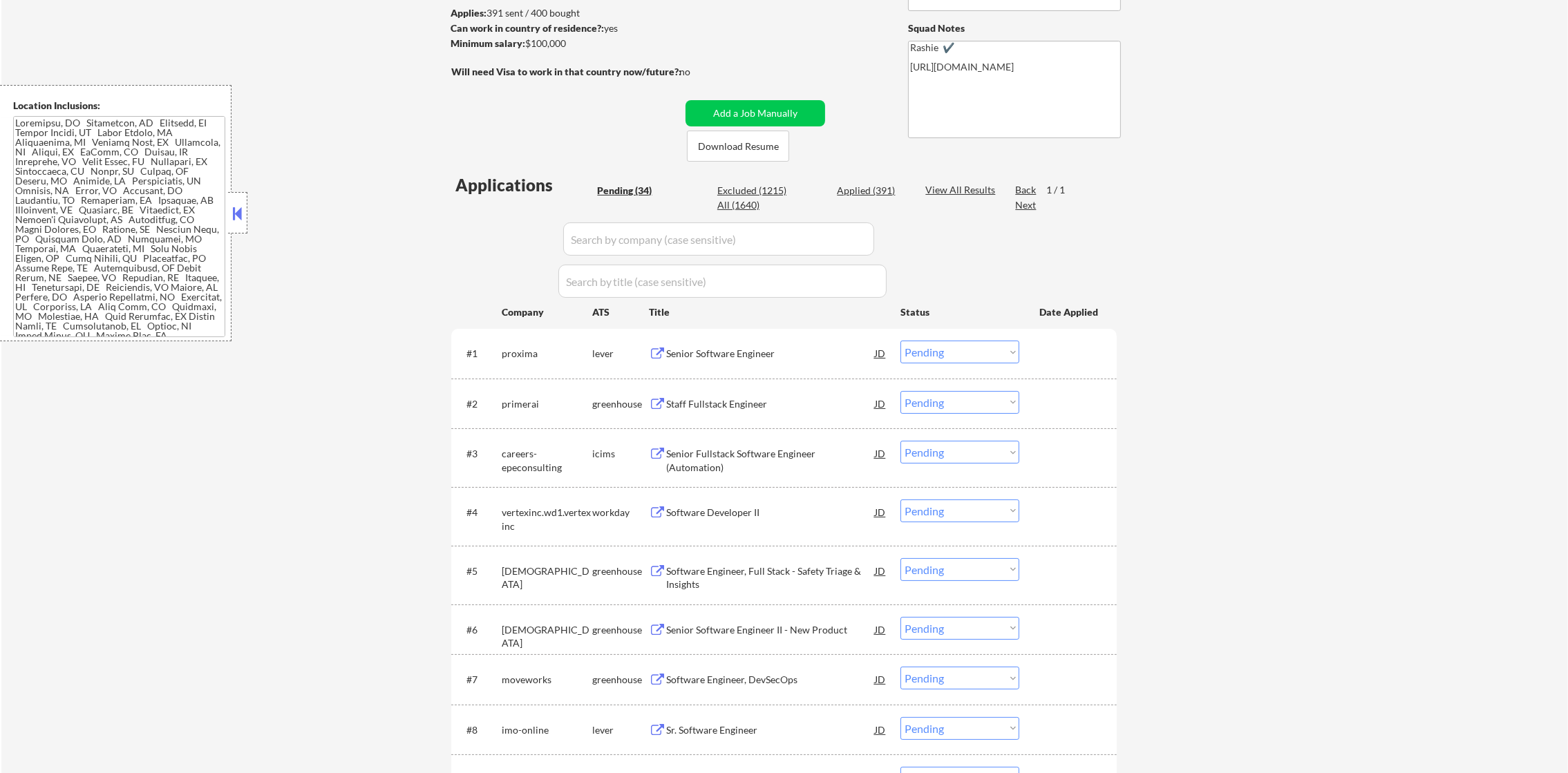
select select ""applied""
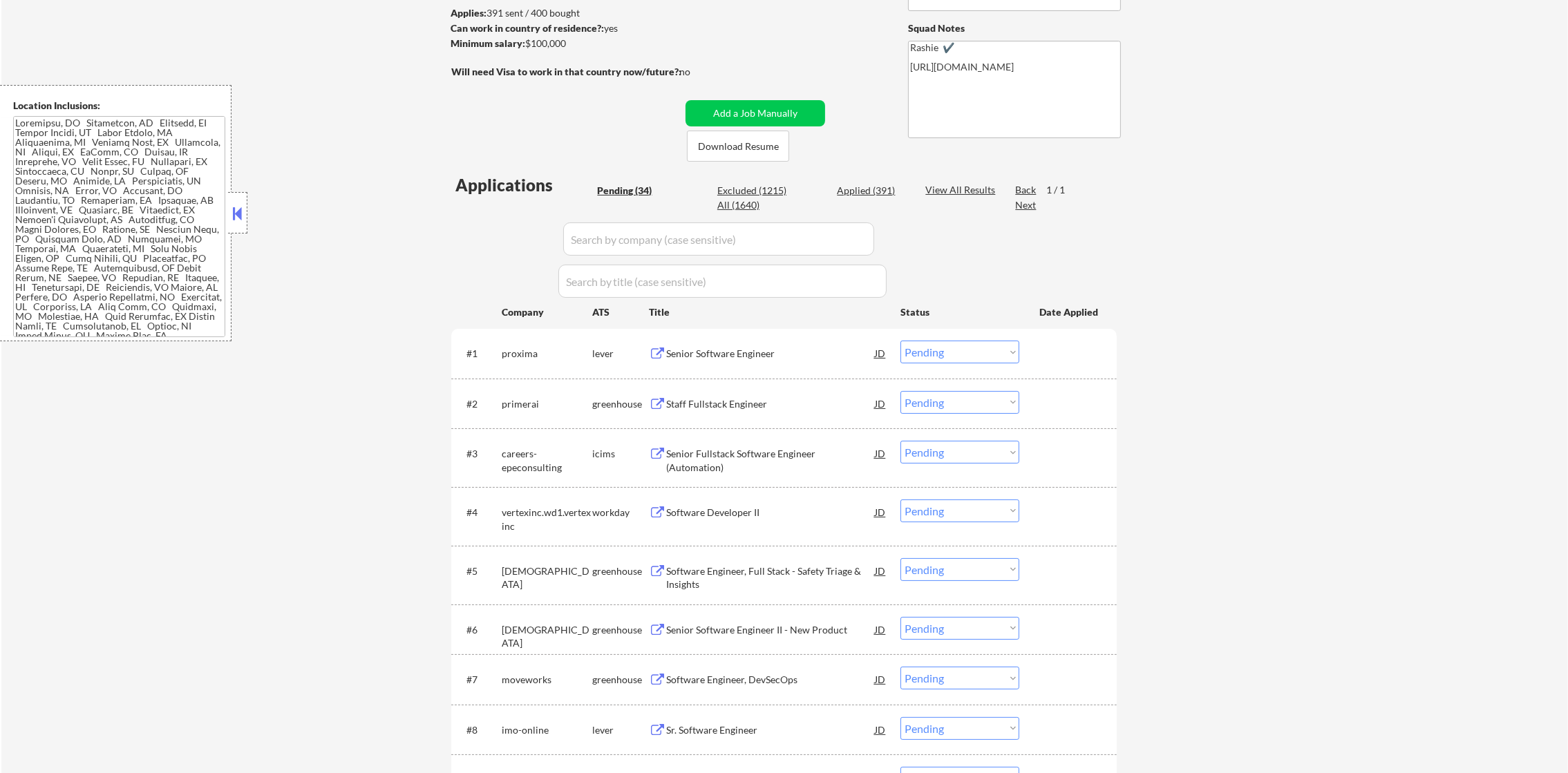
select select ""applied""
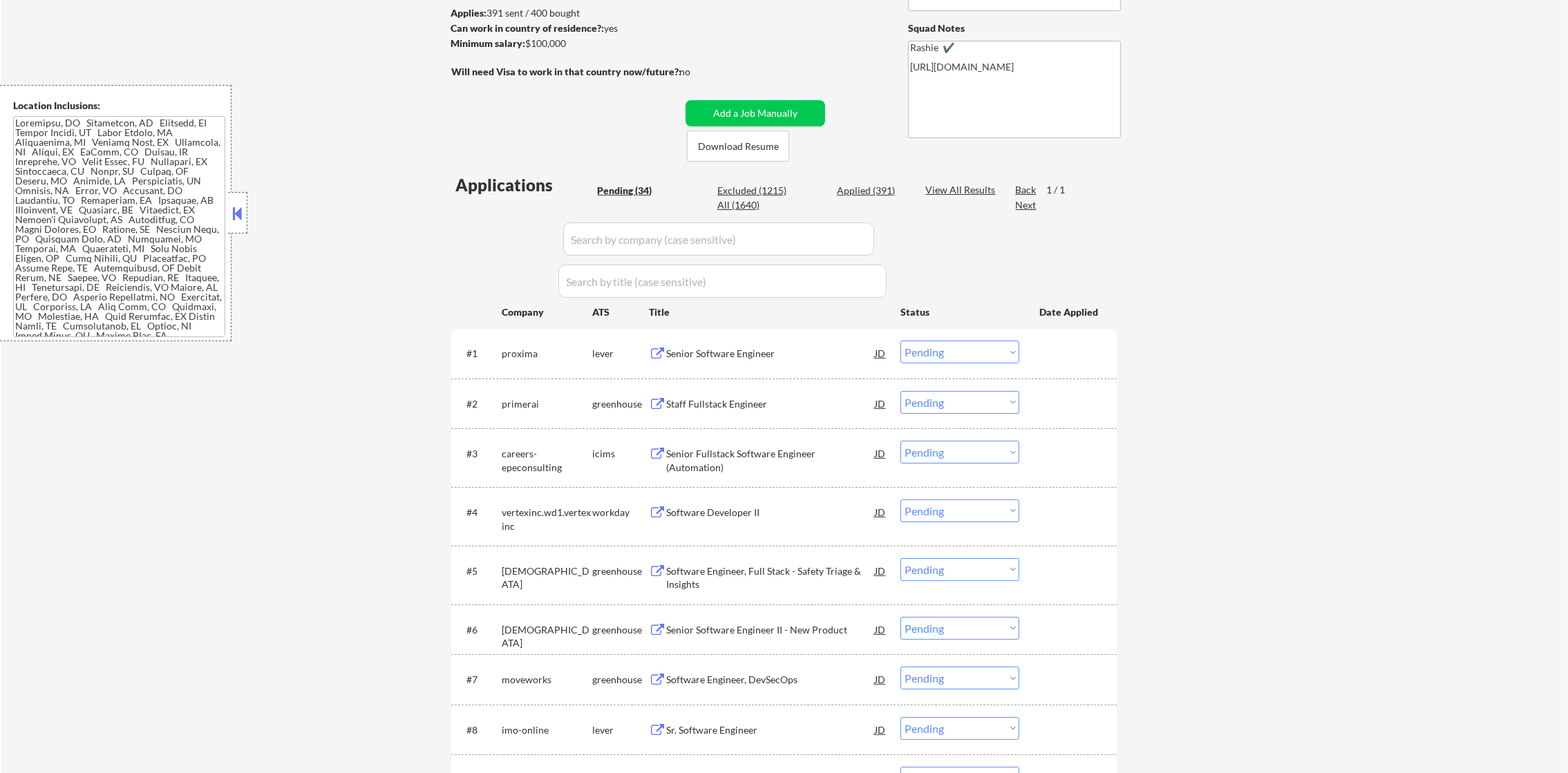
select select ""applied""
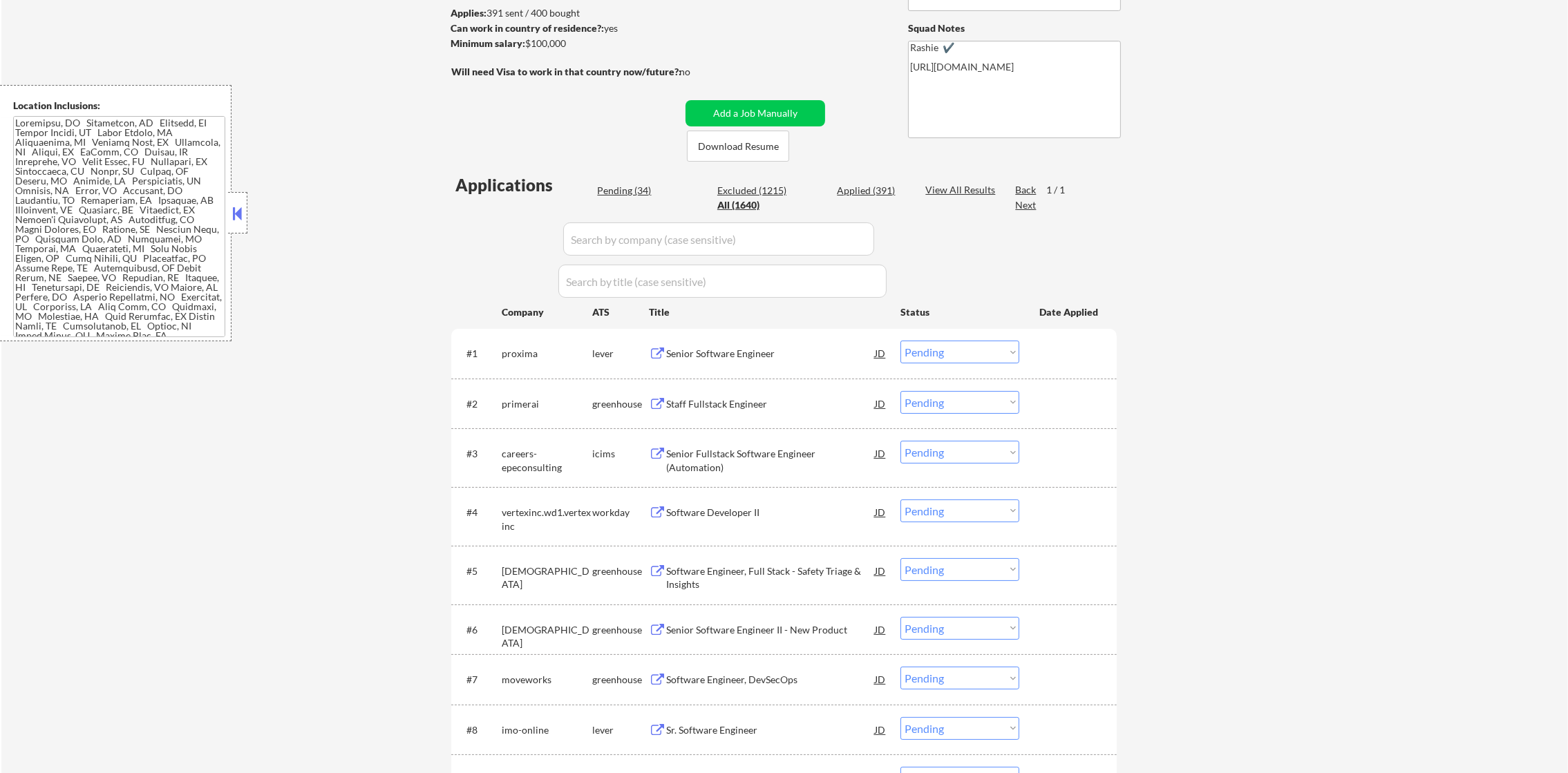
select select ""applied""
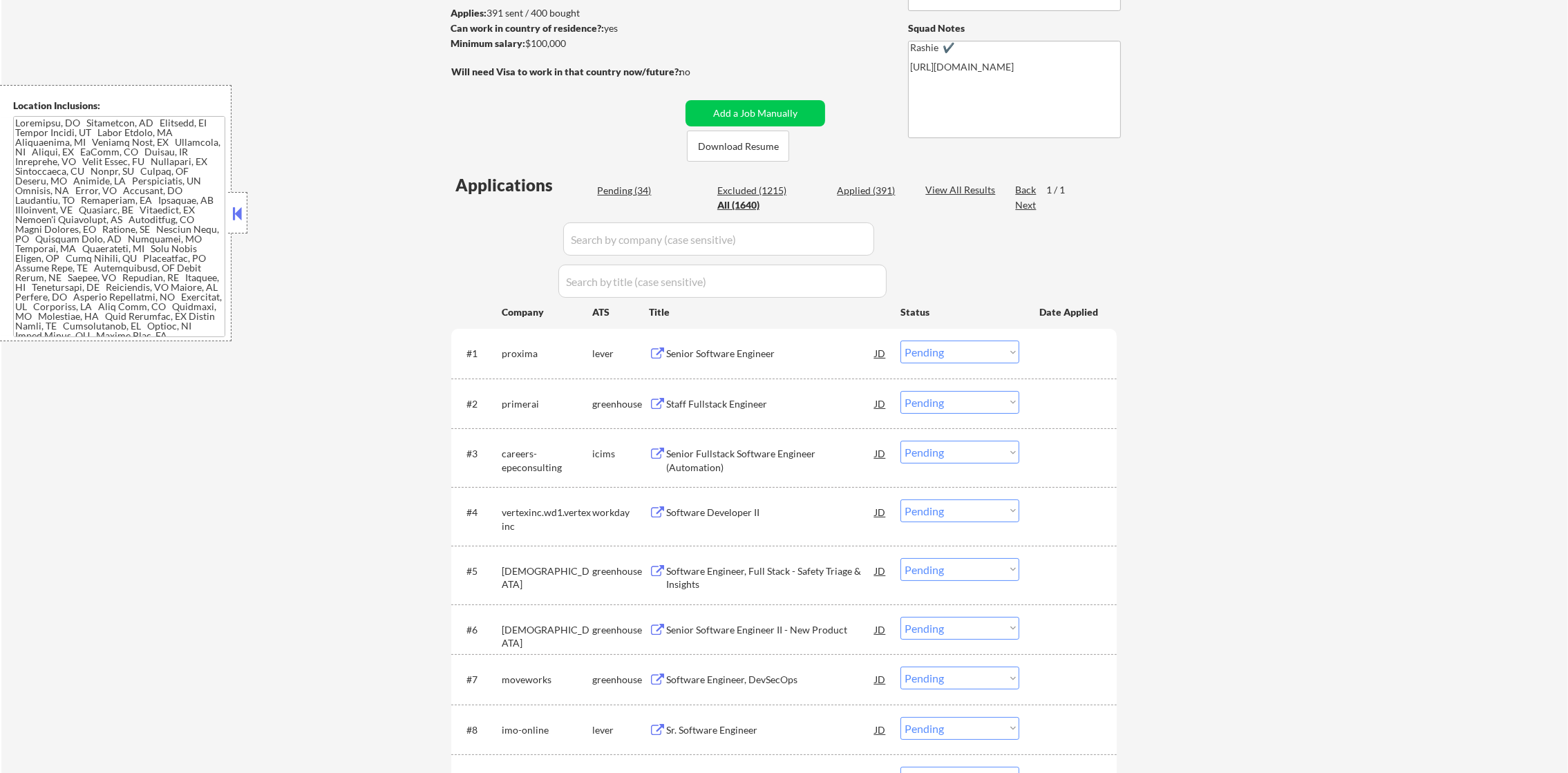
select select ""applied""
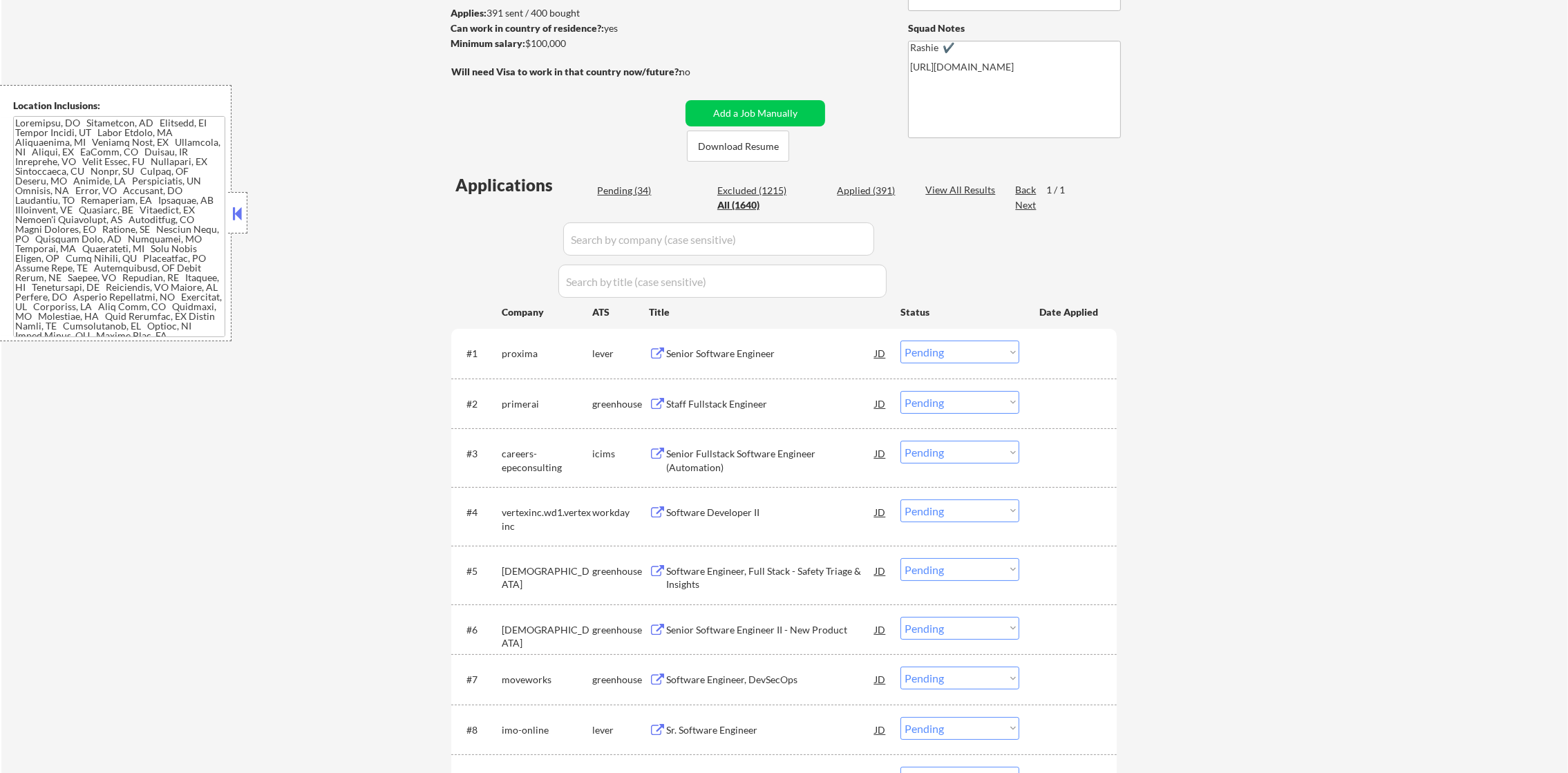
select select ""applied""
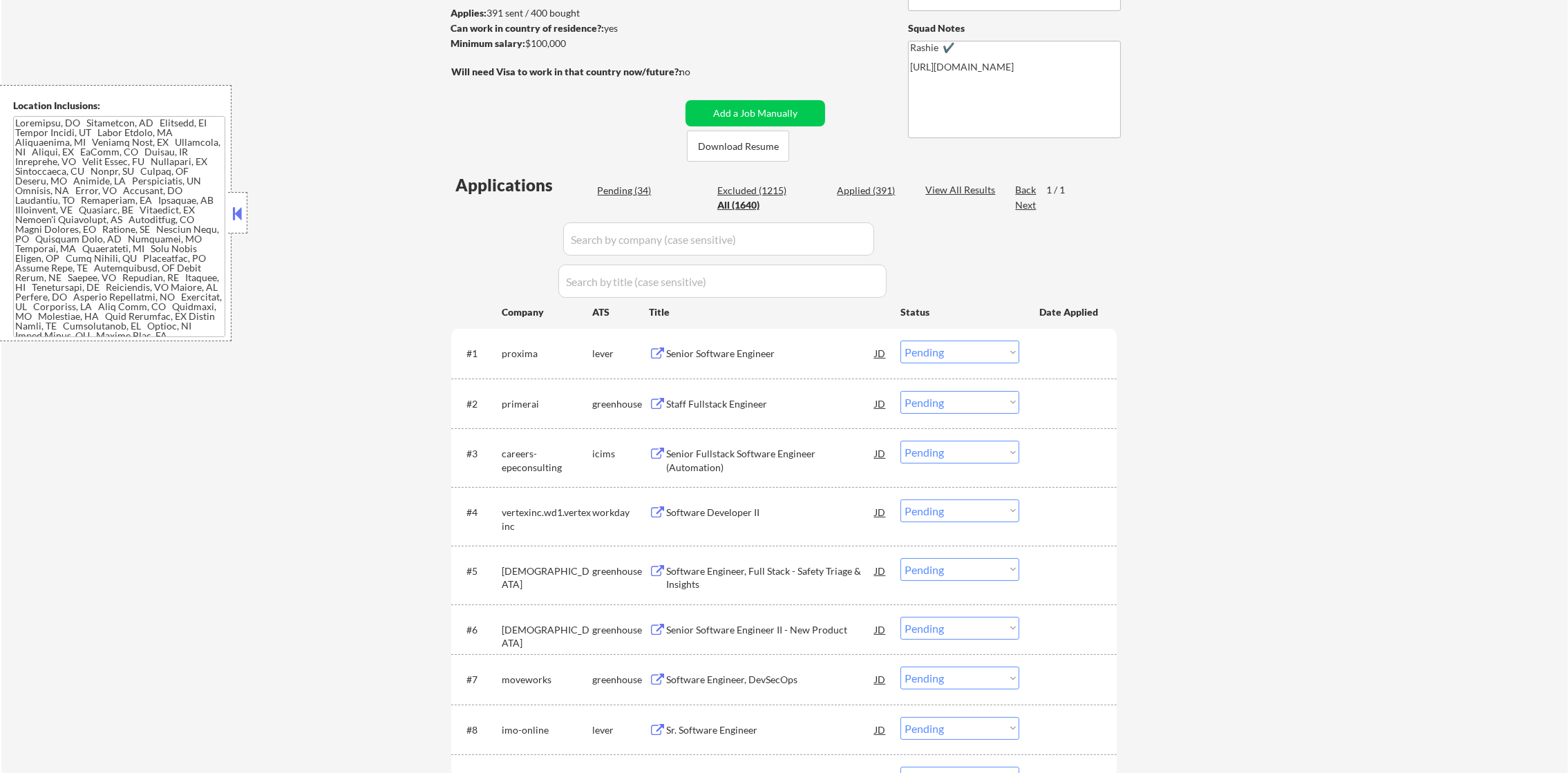
select select ""applied""
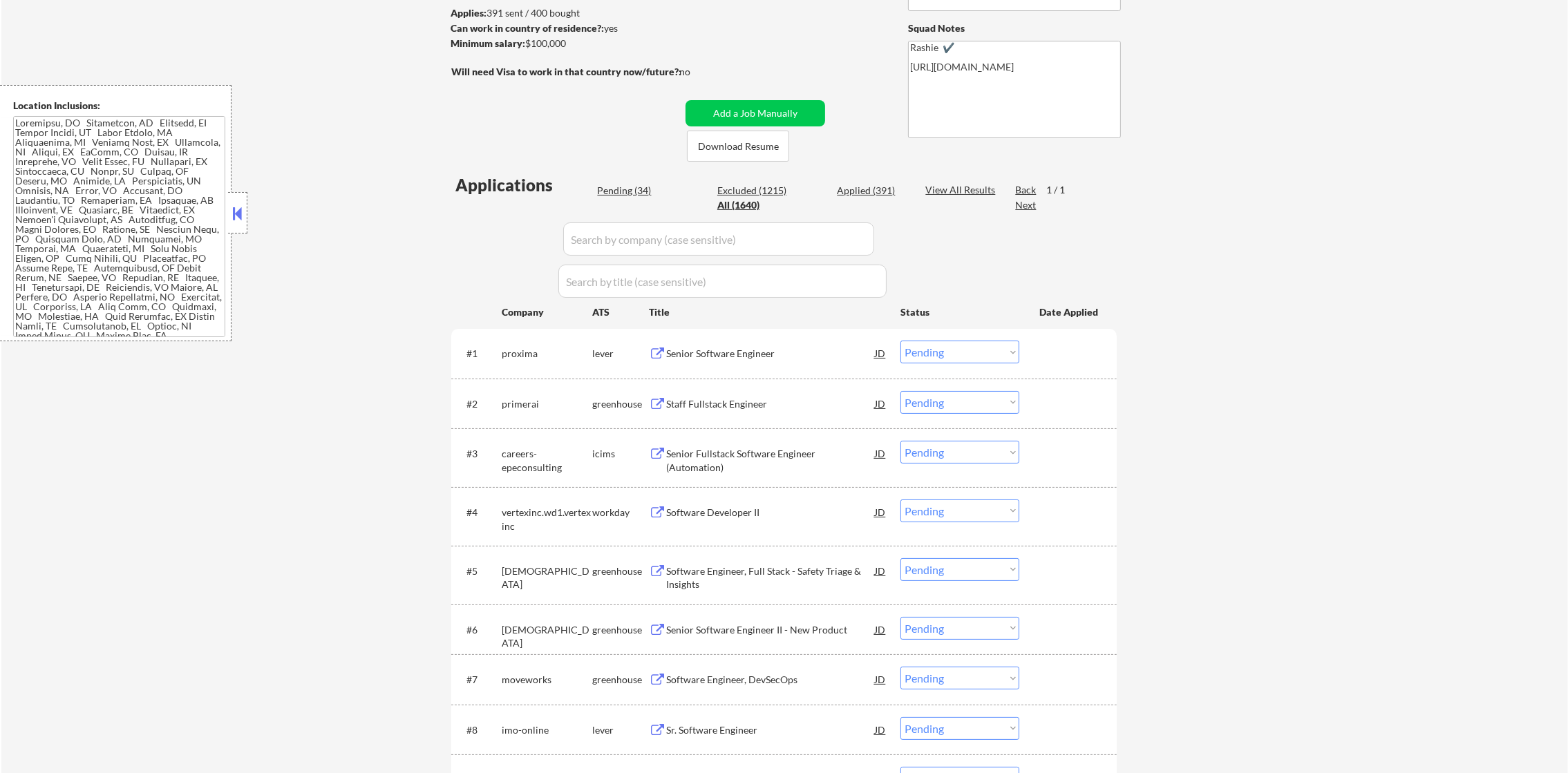
select select ""applied""
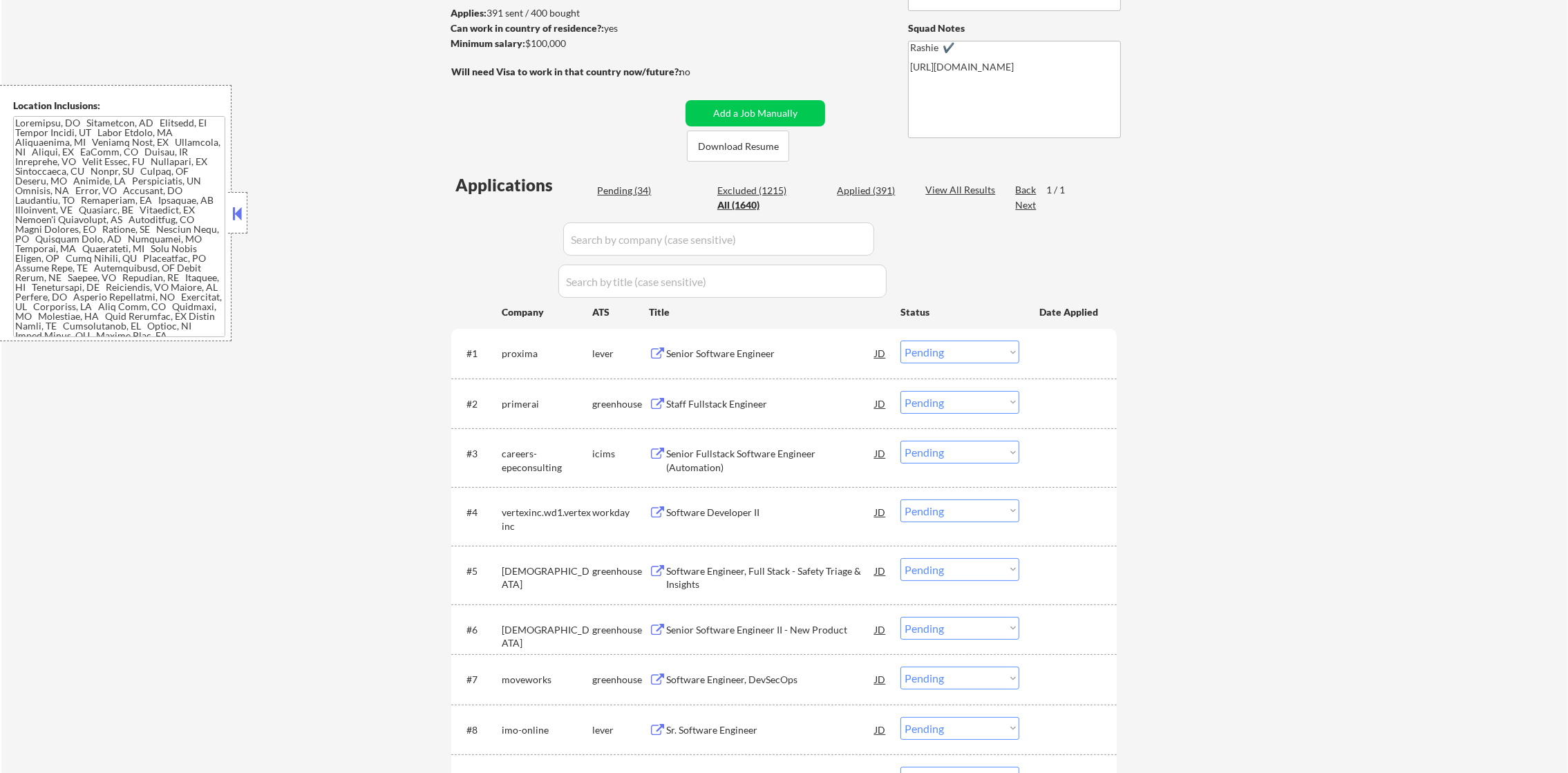
select select ""applied""
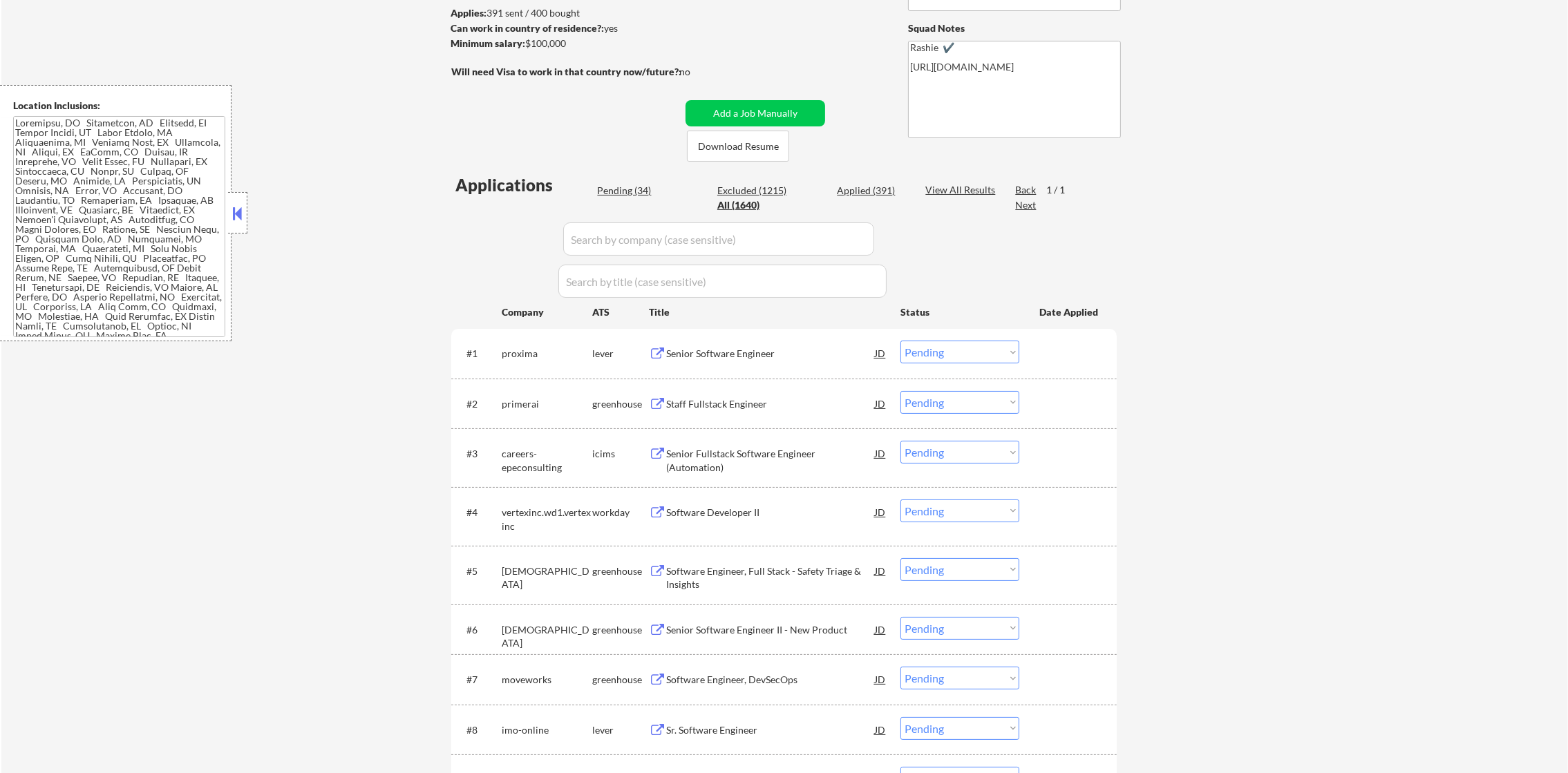
select select ""applied""
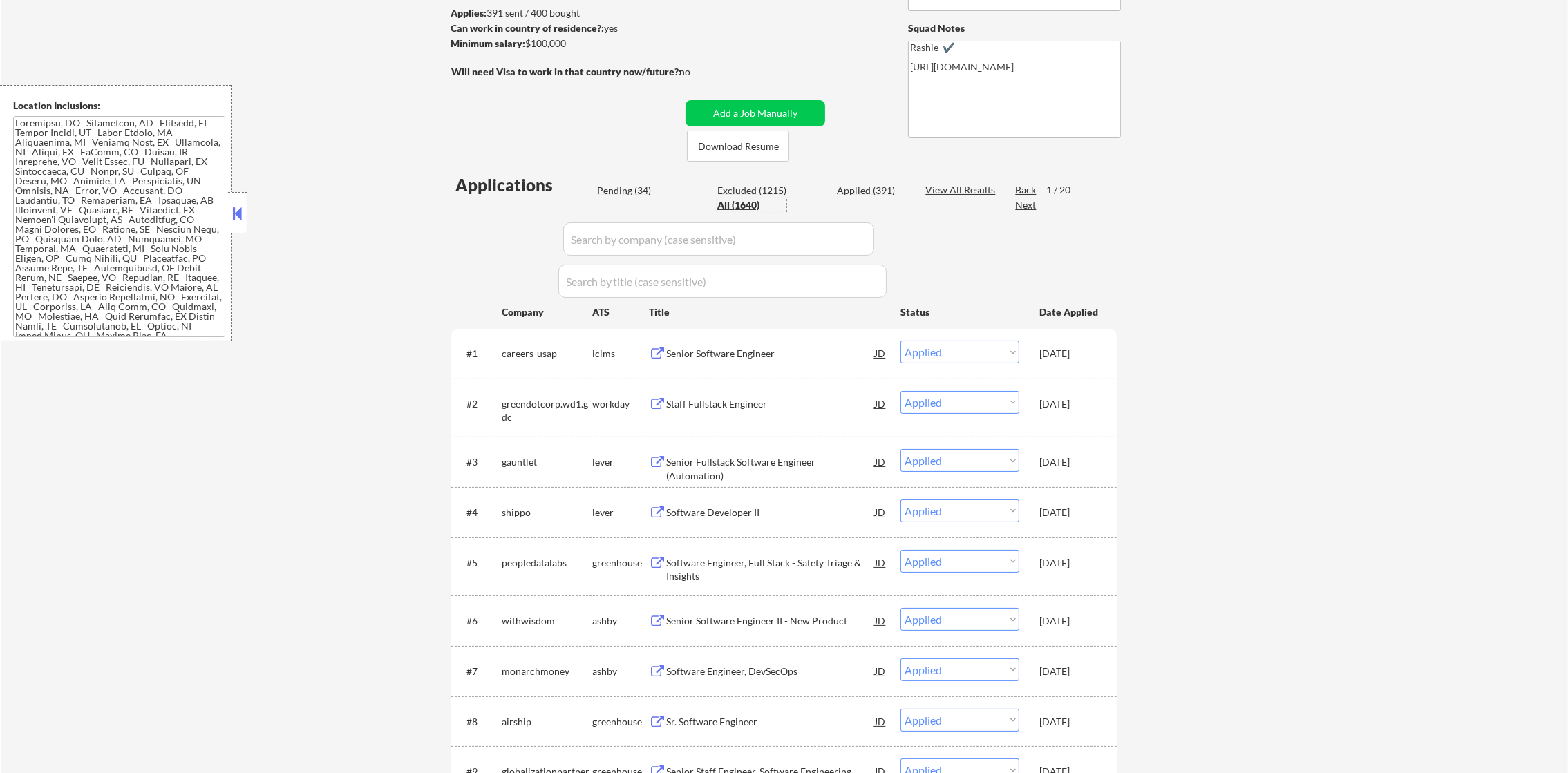
drag, startPoint x: 631, startPoint y: 229, endPoint x: 605, endPoint y: 241, distance: 28.6
click at [630, 231] on input "input" at bounding box center [719, 238] width 311 height 33
paste input "proxima"
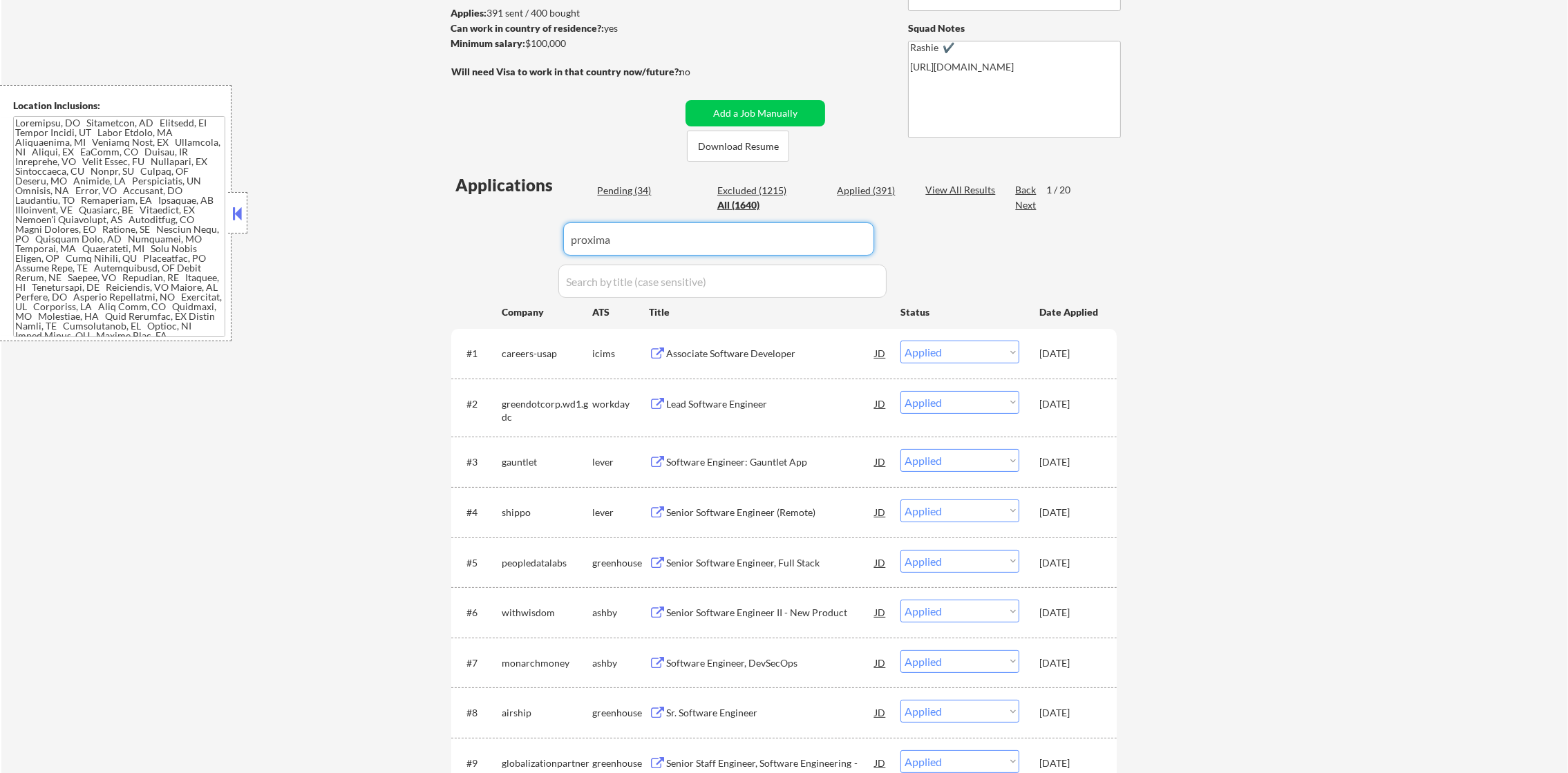
type input "proxima"
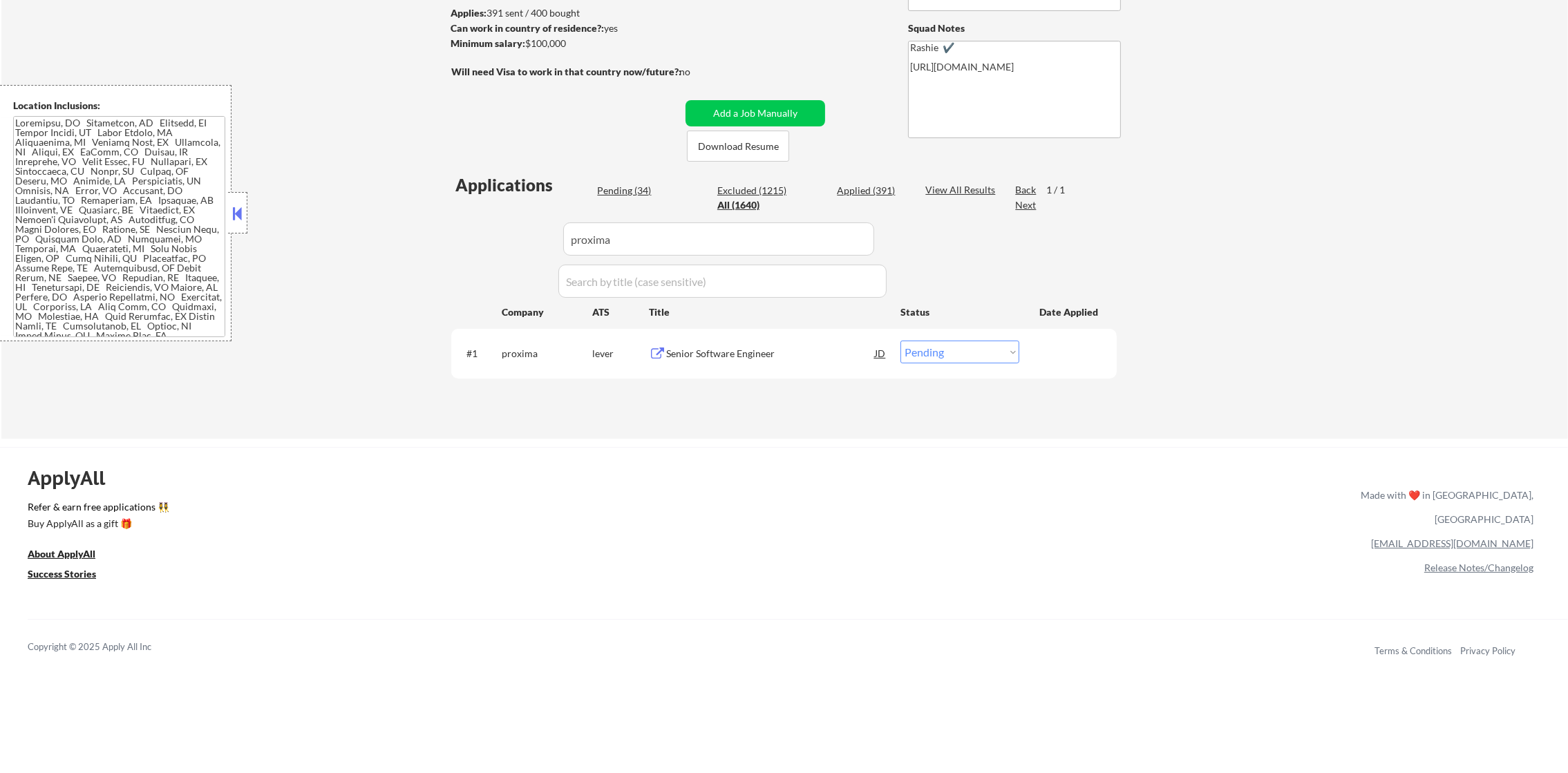
click at [752, 355] on div "Senior Software Engineer" at bounding box center [771, 353] width 209 height 14
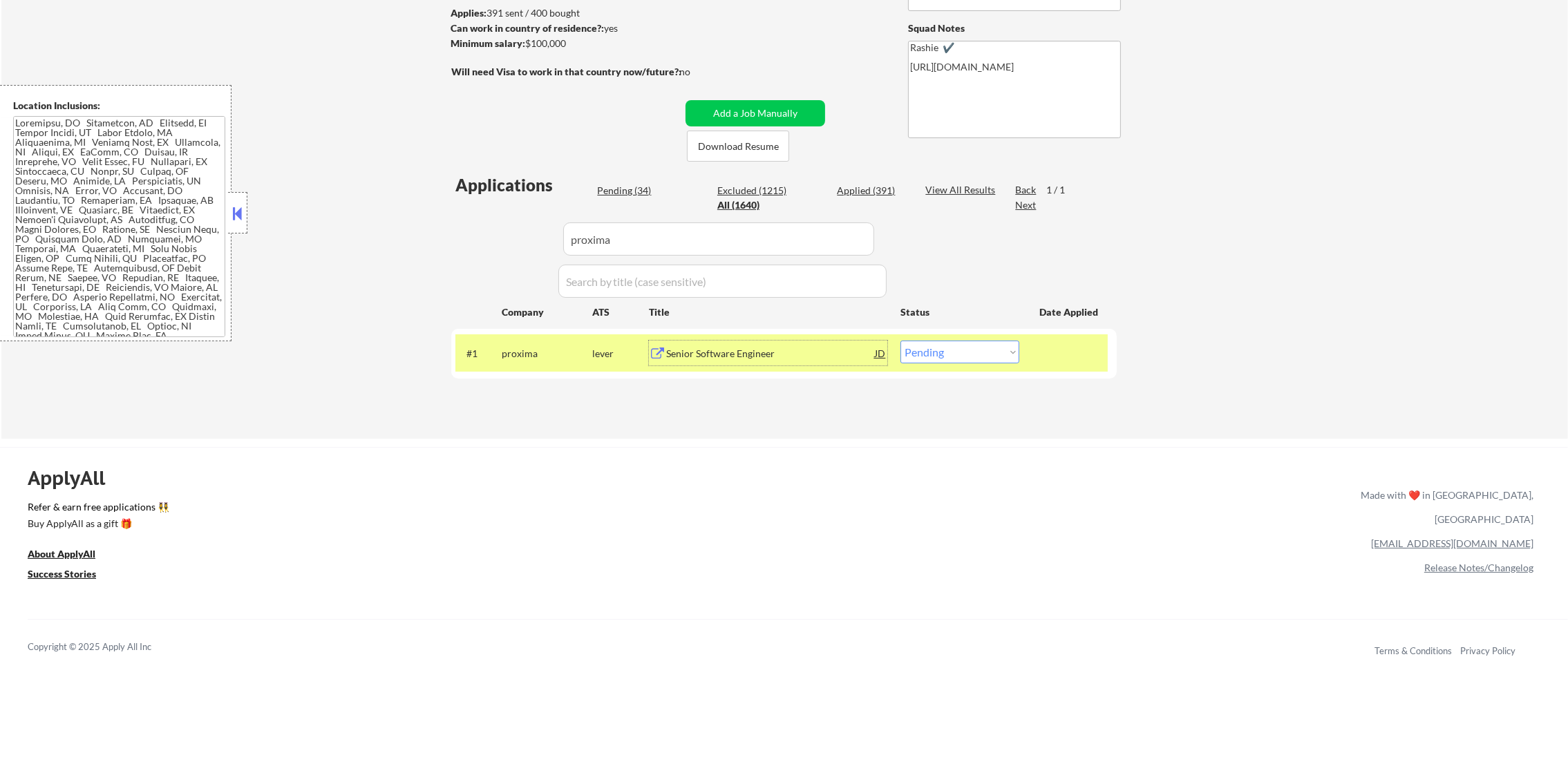
click at [997, 365] on div "#1 proxima lever Senior Software Engineer JD Choose an option... Pending Applie…" at bounding box center [781, 352] width 652 height 37
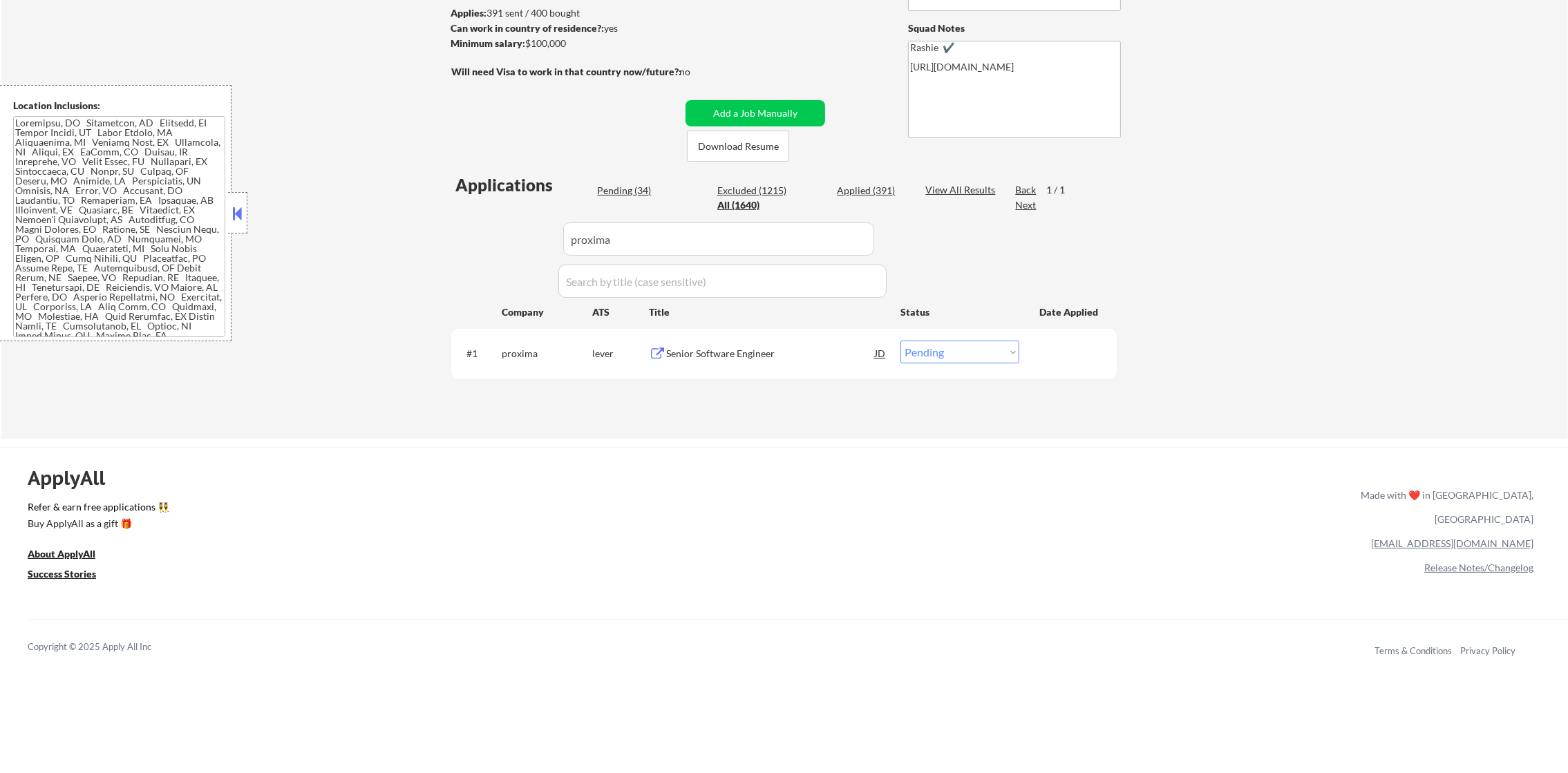
click at [986, 346] on select "Choose an option... Pending Applied Excluded (Questions) Excluded (Expired) Exc…" at bounding box center [959, 351] width 119 height 23
select select ""applied""
click at [900, 341] on select "Choose an option... Pending Applied Excluded (Questions) Excluded (Expired) Exc…" at bounding box center [959, 351] width 119 height 23
click at [957, 343] on select "Choose an option... Pending Applied Excluded (Questions) Excluded (Expired) Exc…" at bounding box center [959, 351] width 119 height 23
click at [1108, 309] on div "Applications Pending (34) Excluded (1215) Applied (391) All (1640) View All Res…" at bounding box center [784, 292] width 665 height 238
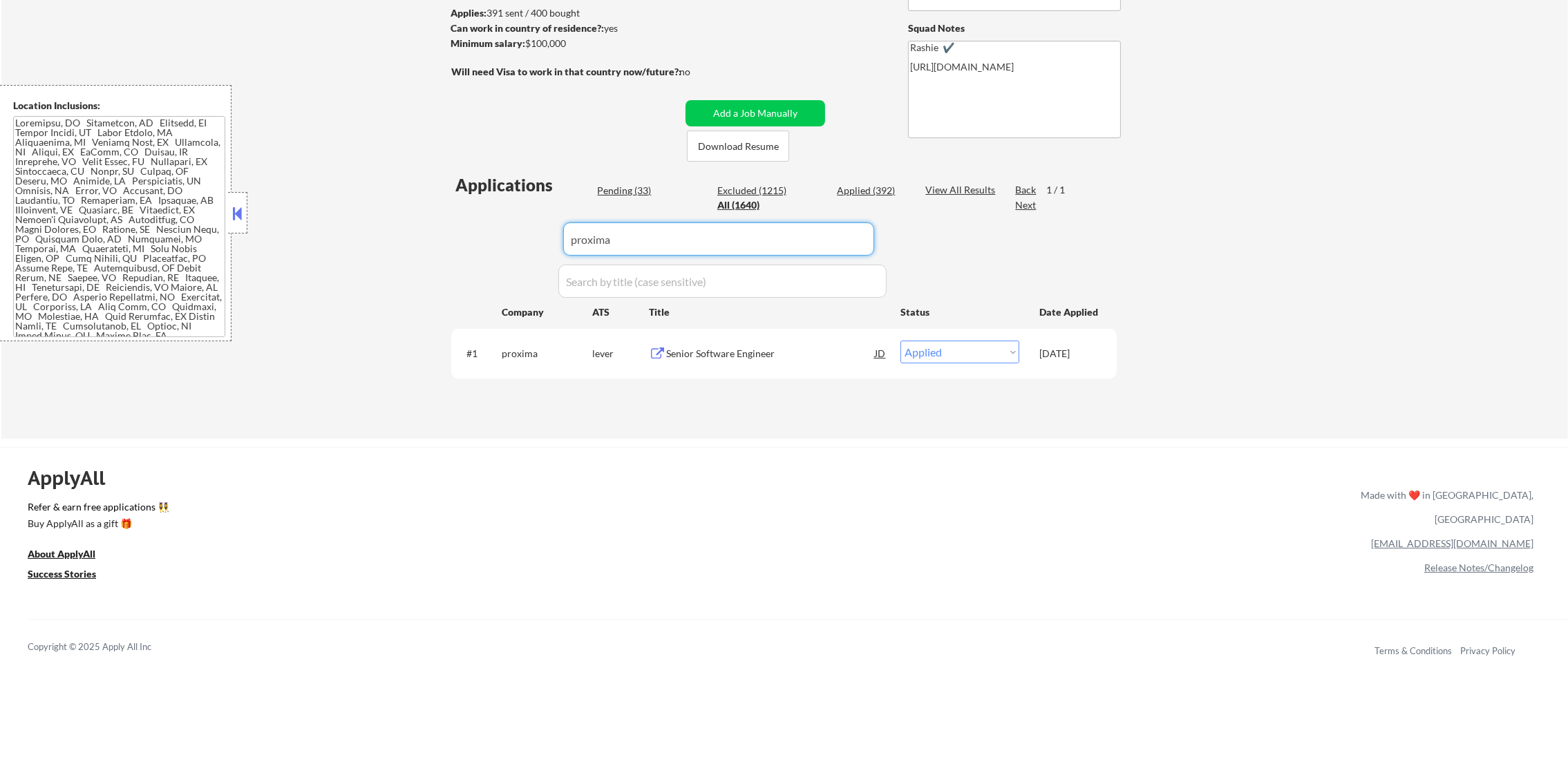
paste input "primerai"
drag, startPoint x: 619, startPoint y: 235, endPoint x: 450, endPoint y: 239, distance: 169.0
click at [461, 237] on div "Applications Pending (33) Excluded (1215) Applied (392) All (1640) View All Res…" at bounding box center [784, 292] width 665 height 238
type input "primerai"
click at [449, 239] on div "← Return to /applysquad Mailslurp Inbox Job Search Builder [PERSON_NAME] User E…" at bounding box center [784, 138] width 690 height 580
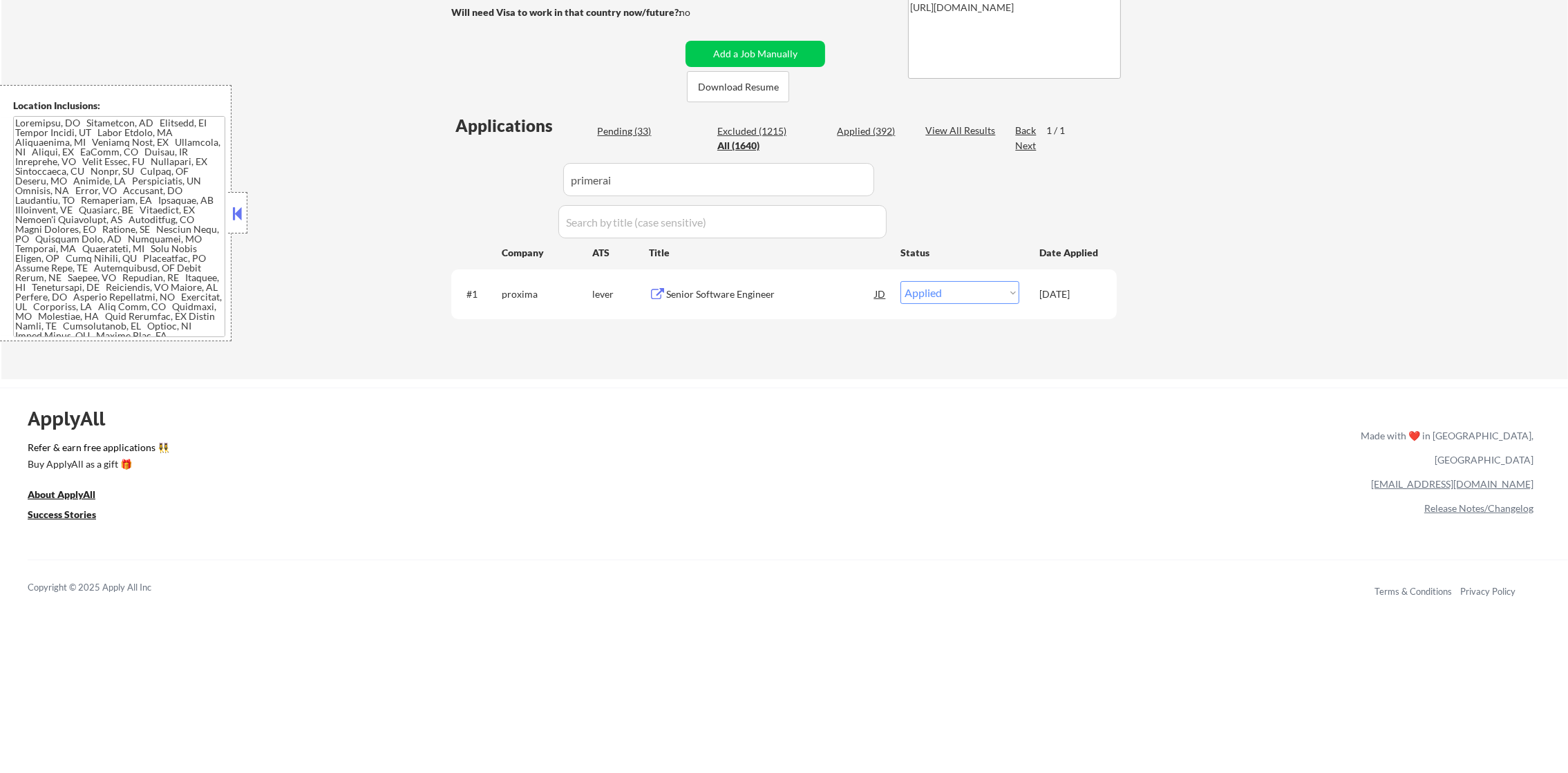
scroll to position [276, 0]
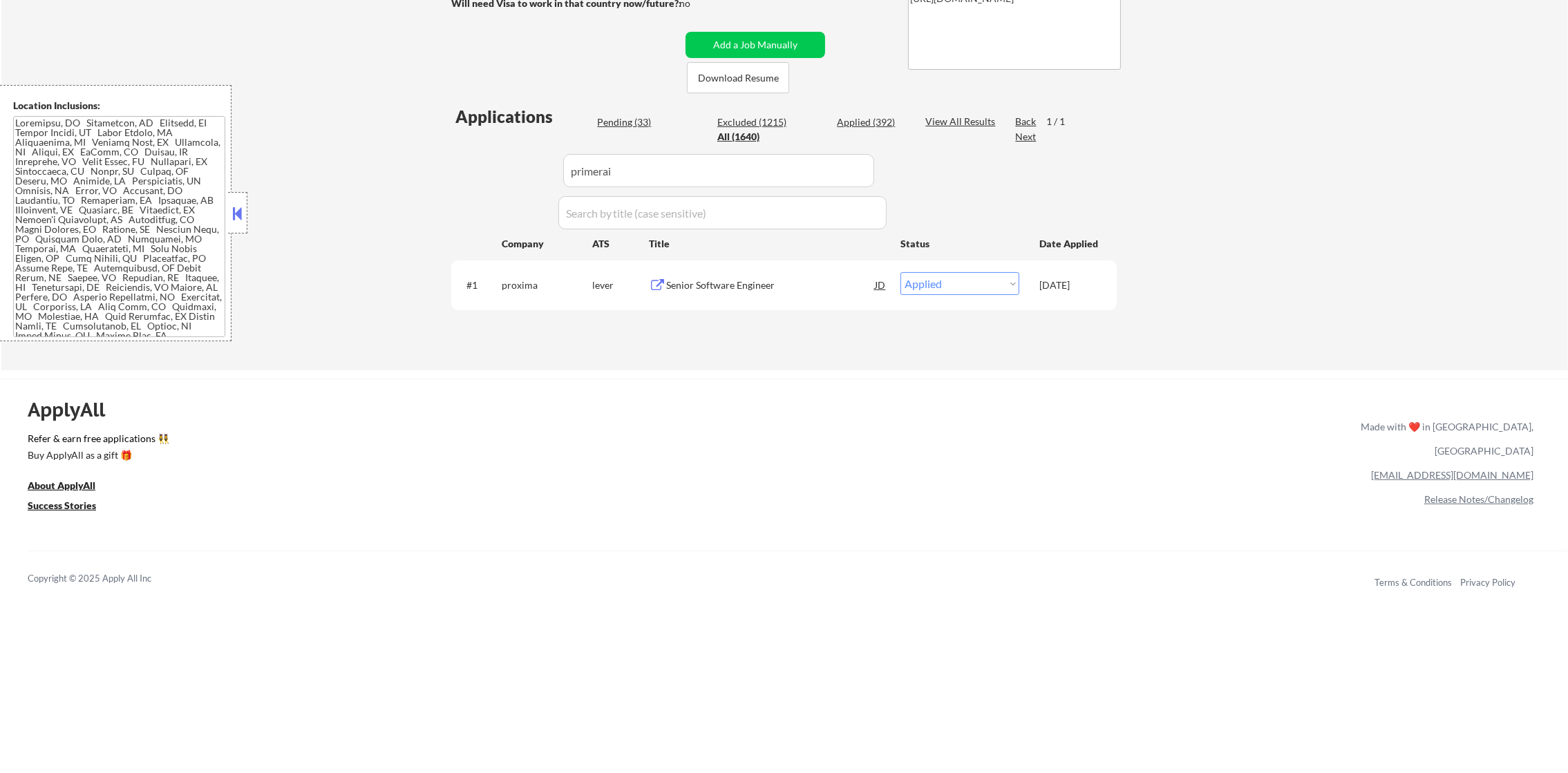
select select ""excluded__other_""
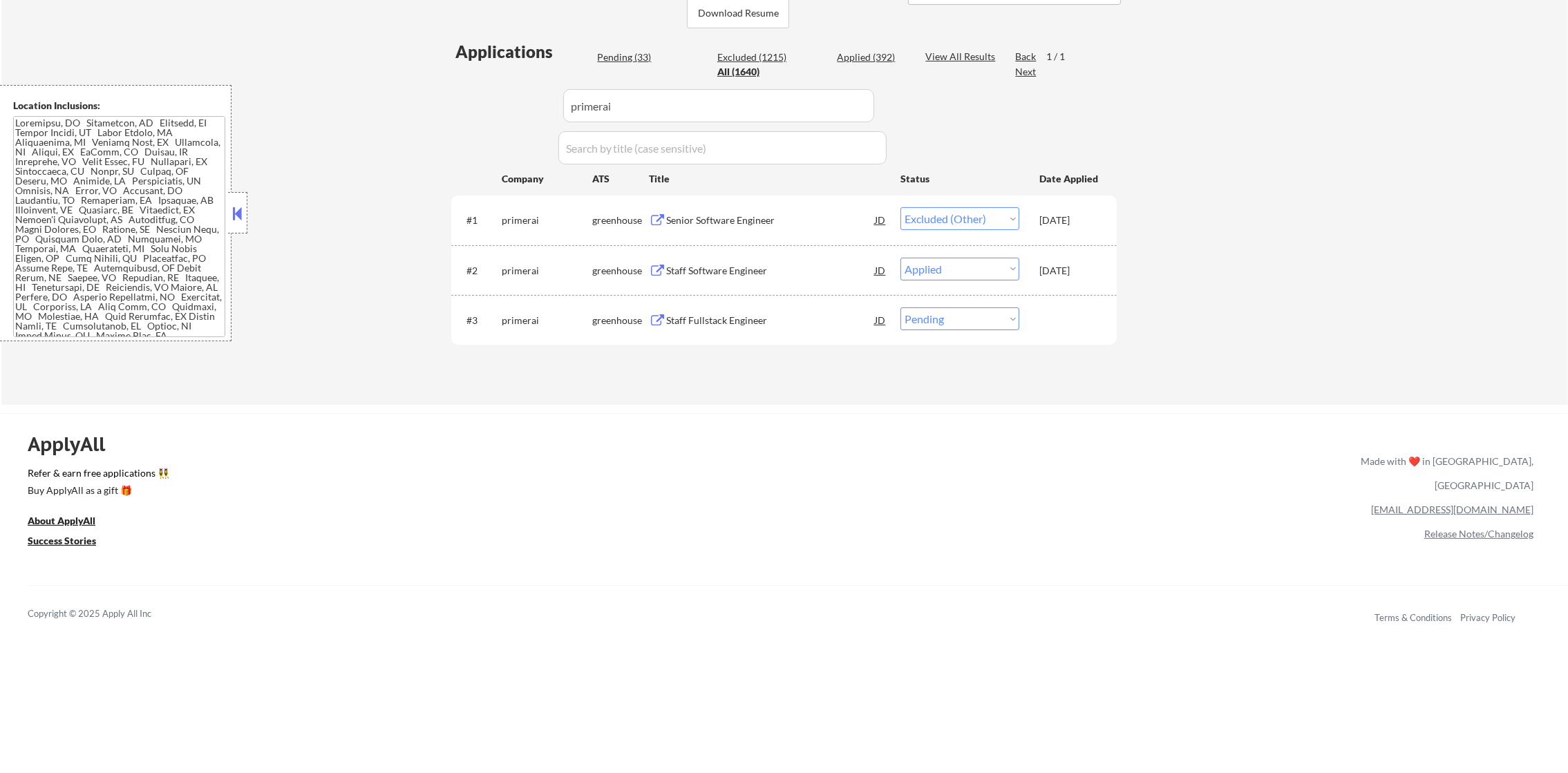
scroll to position [346, 0]
click at [941, 319] on select "Choose an option... Pending Applied Excluded (Questions) Excluded (Expired) Exc…" at bounding box center [959, 314] width 119 height 23
select select ""excluded__other_""
click at [900, 303] on select "Choose an option... Pending Applied Excluded (Questions) Excluded (Expired) Exc…" at bounding box center [959, 314] width 119 height 23
drag, startPoint x: 611, startPoint y: 99, endPoint x: 441, endPoint y: 99, distance: 170.0
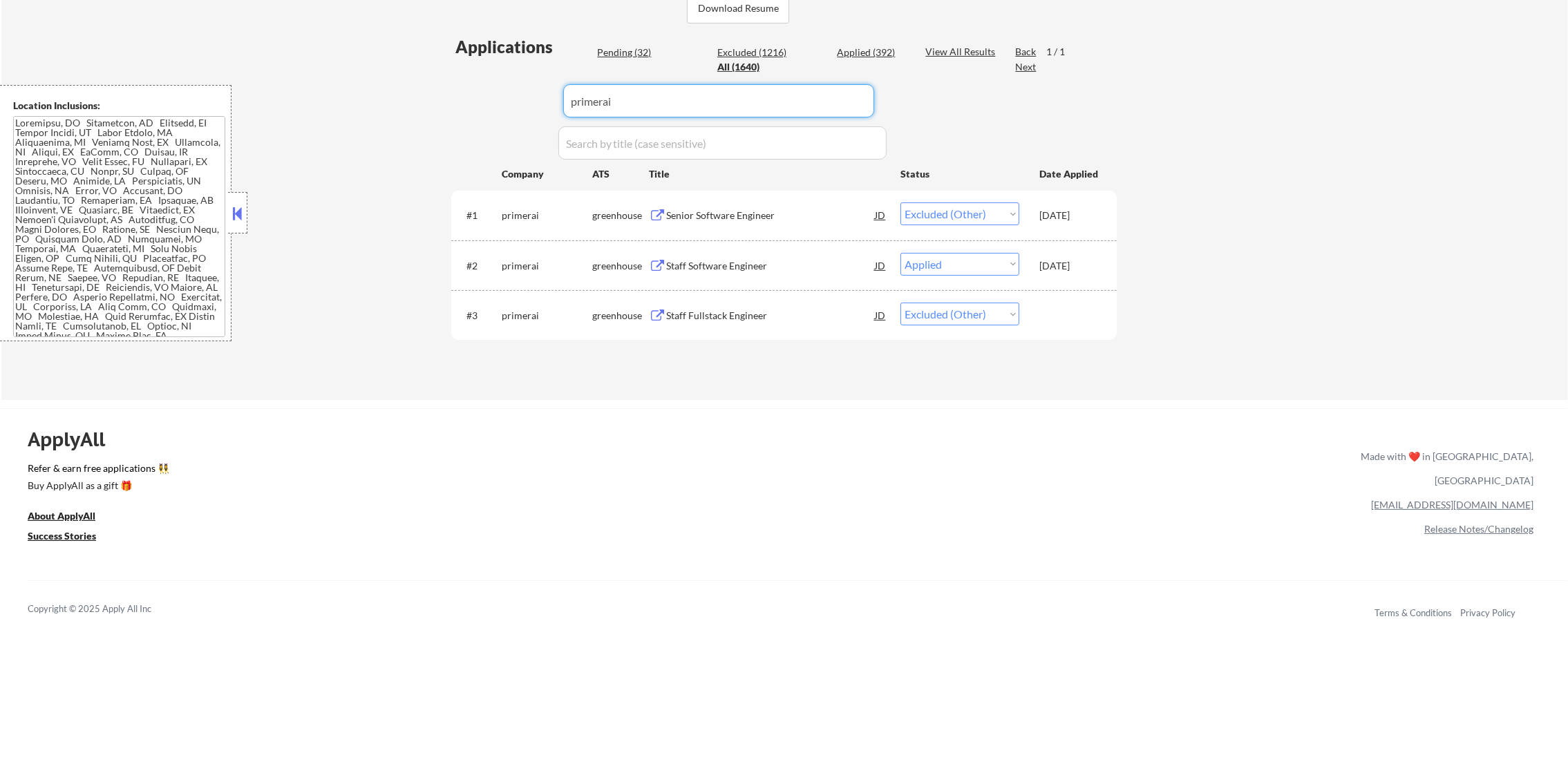
click at [446, 99] on div "← Return to /applysquad Mailslurp Inbox Job Search Builder [PERSON_NAME] User E…" at bounding box center [784, 49] width 690 height 679
paste input "careers-epeconsulting"
type input "careers-epeconsulting"
click at [441, 99] on div "← Return to /applysquad Mailslurp Inbox Job Search Builder [PERSON_NAME] User E…" at bounding box center [784, 49] width 690 height 679
click at [673, 117] on div "Applications Pending (32) Excluded (1216) Applied (392) All (1640) View All Res…" at bounding box center [784, 204] width 665 height 338
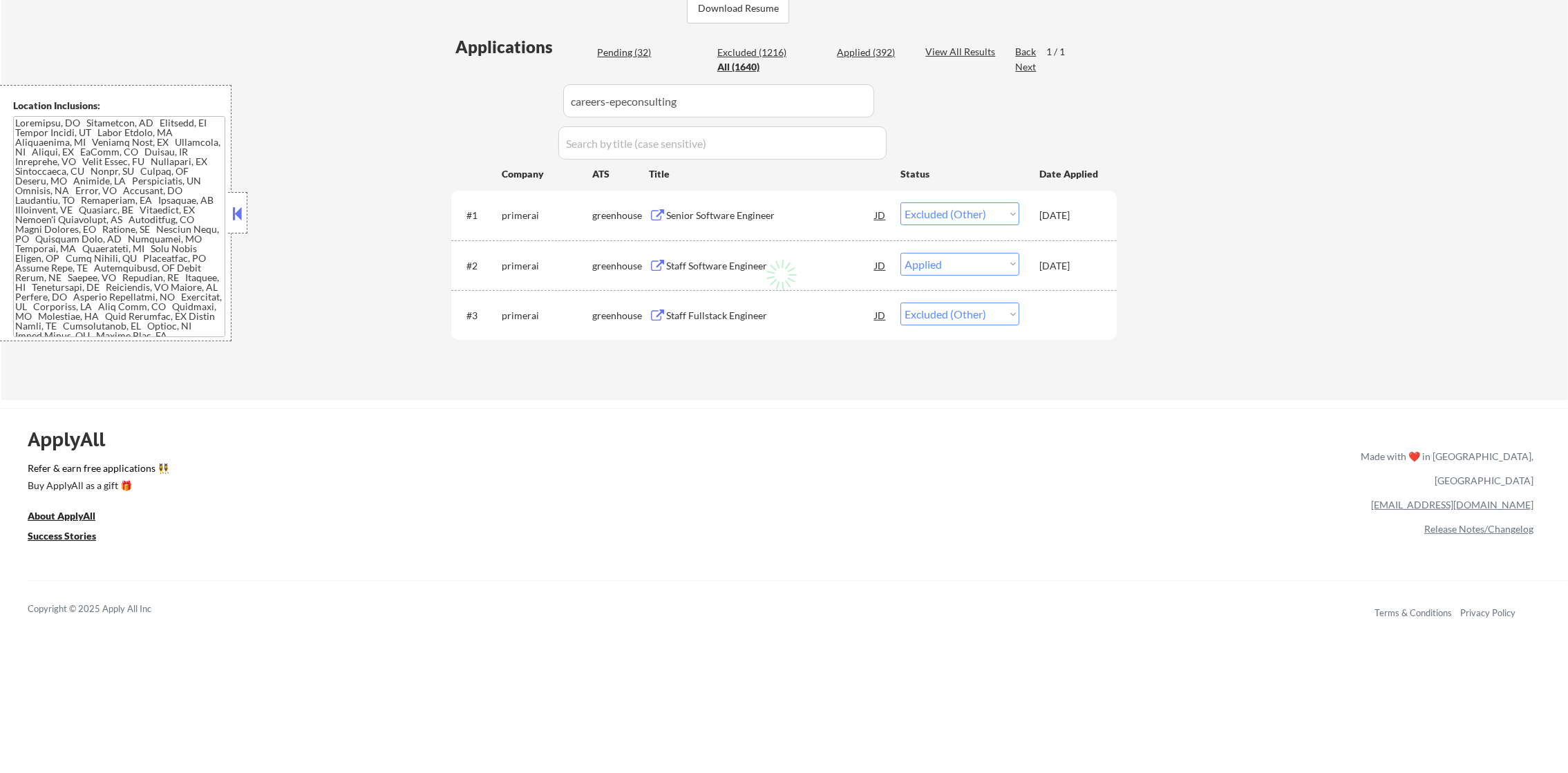
select select ""pending""
select select ""excluded__location_""
select select ""excluded__expired_""
select select ""excluded__bad_match_""
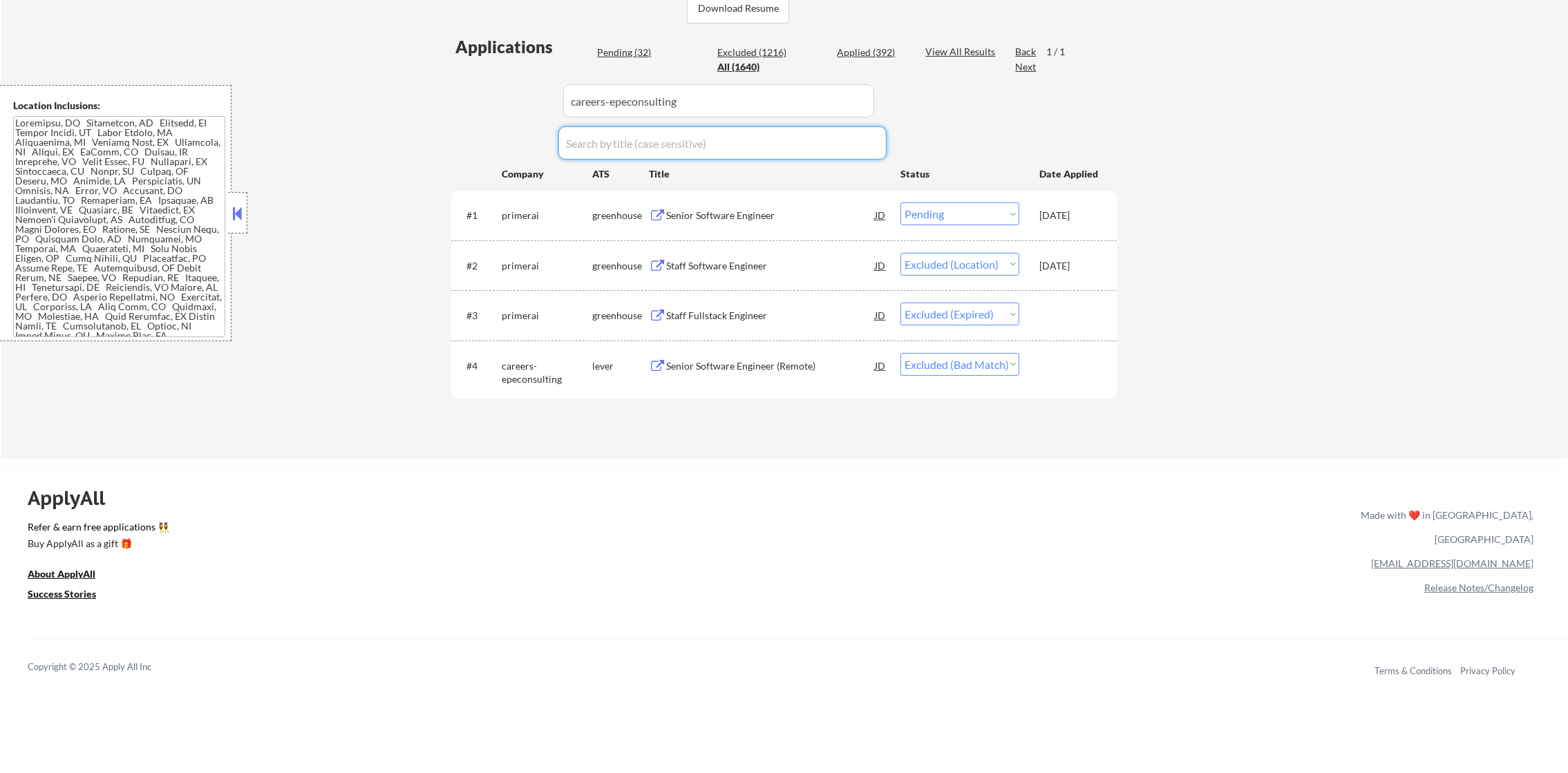
click at [694, 98] on input "input" at bounding box center [719, 101] width 311 height 33
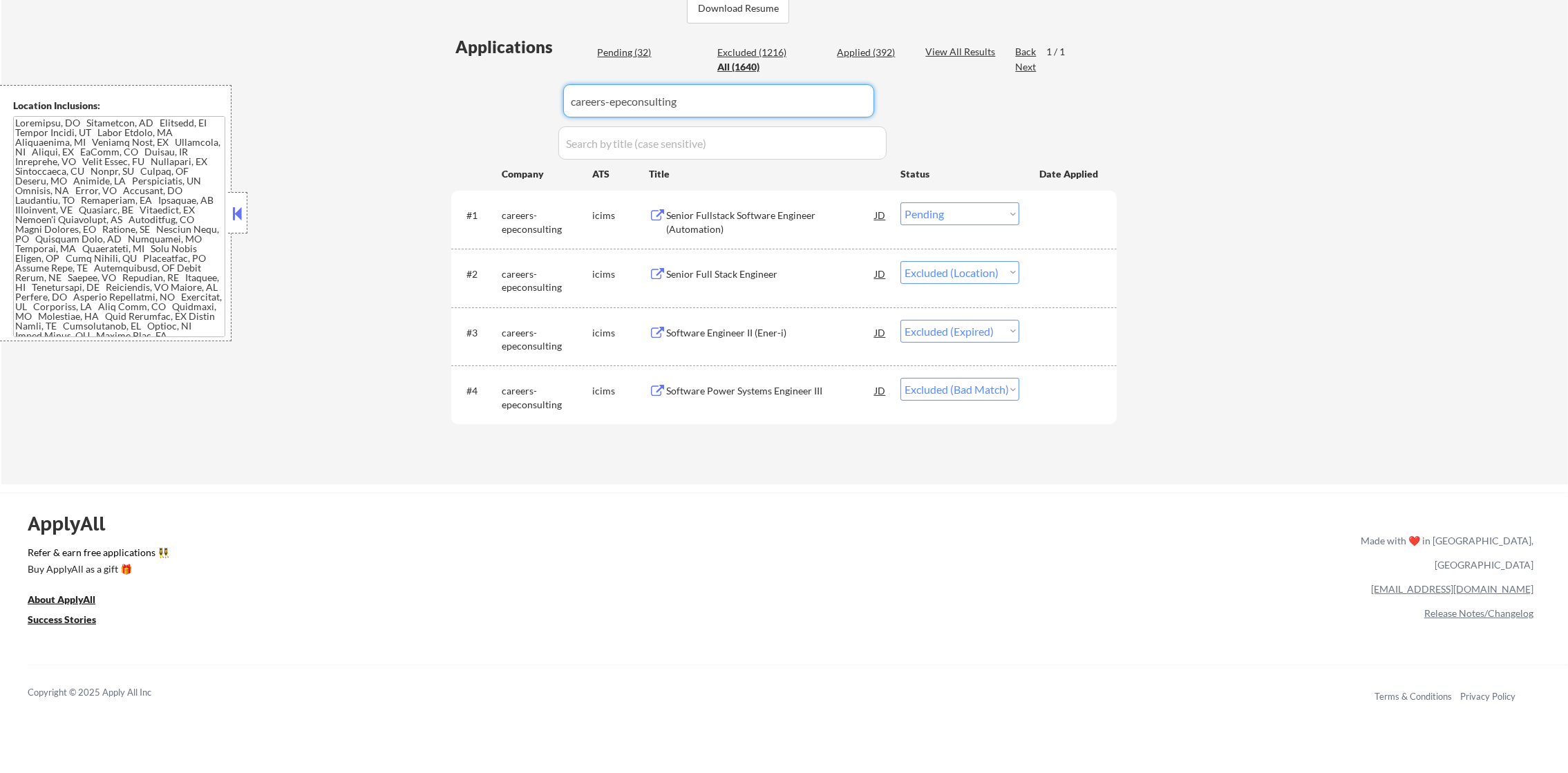
click at [410, 109] on div "← Return to /applysquad Mailslurp Inbox Job Search Builder [PERSON_NAME] User E…" at bounding box center [784, 97] width 1567 height 774
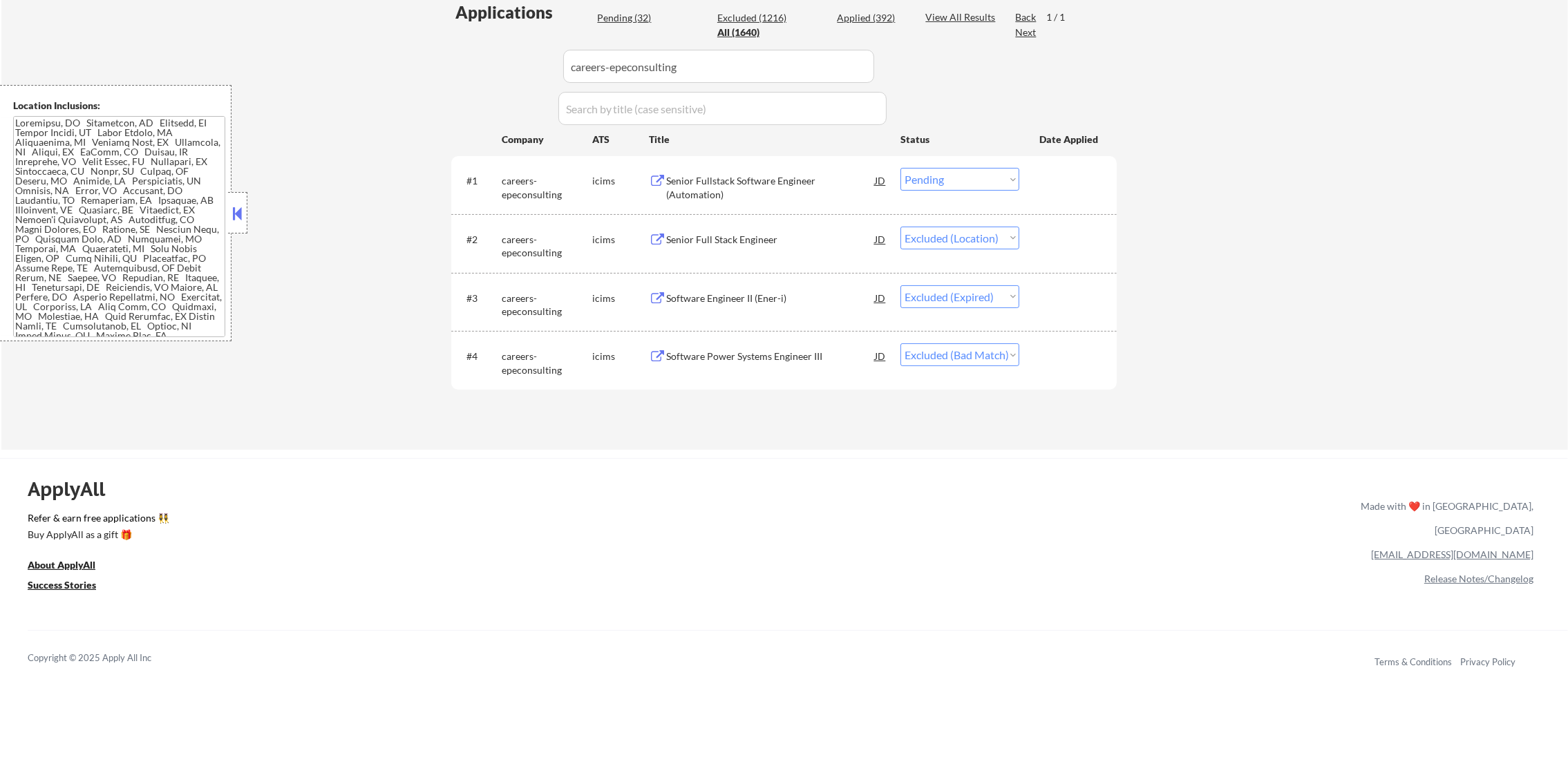
scroll to position [414, 0]
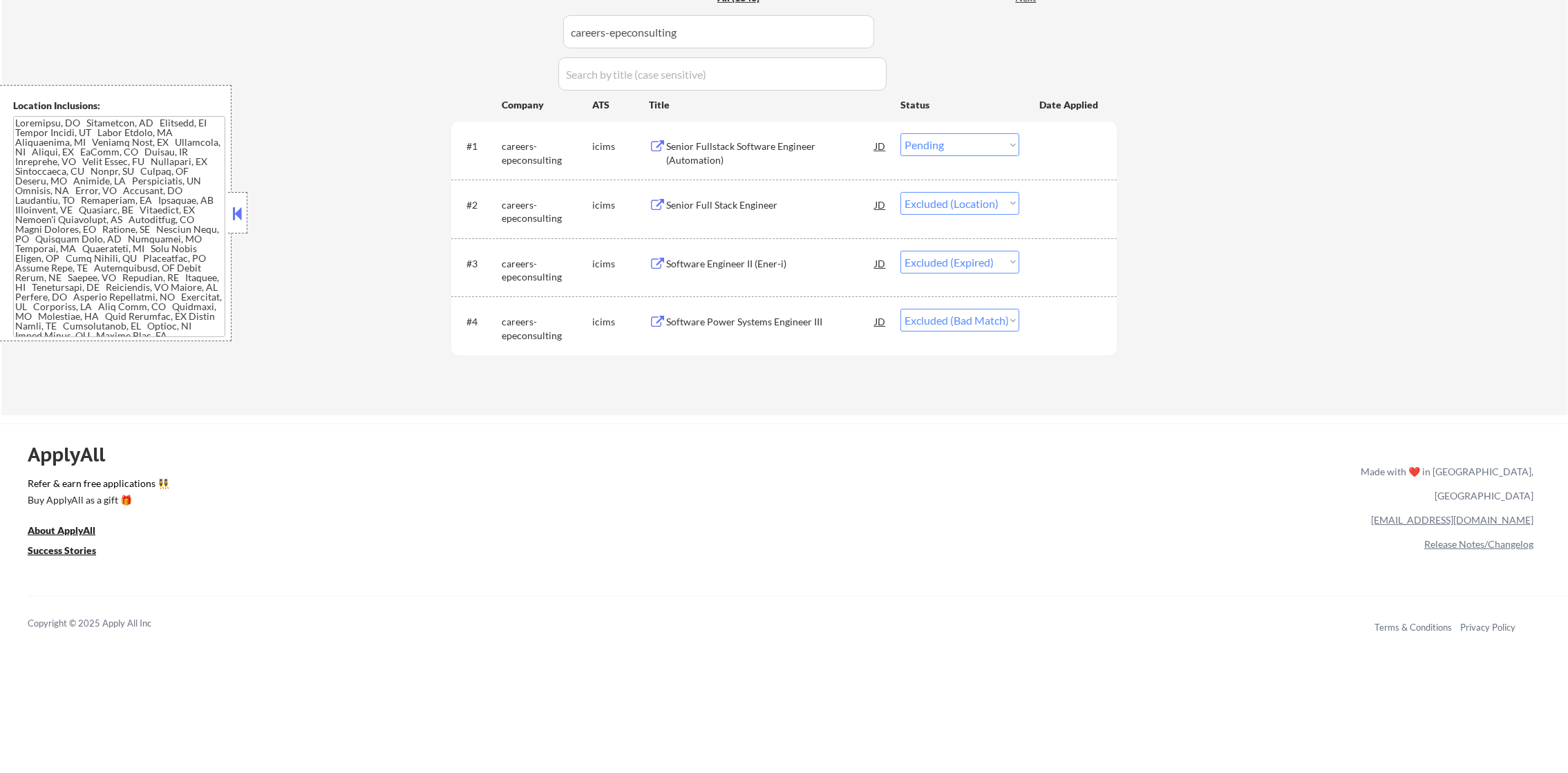
click at [773, 139] on div "Senior Fullstack Software Engineer (Automation)" at bounding box center [771, 152] width 209 height 27
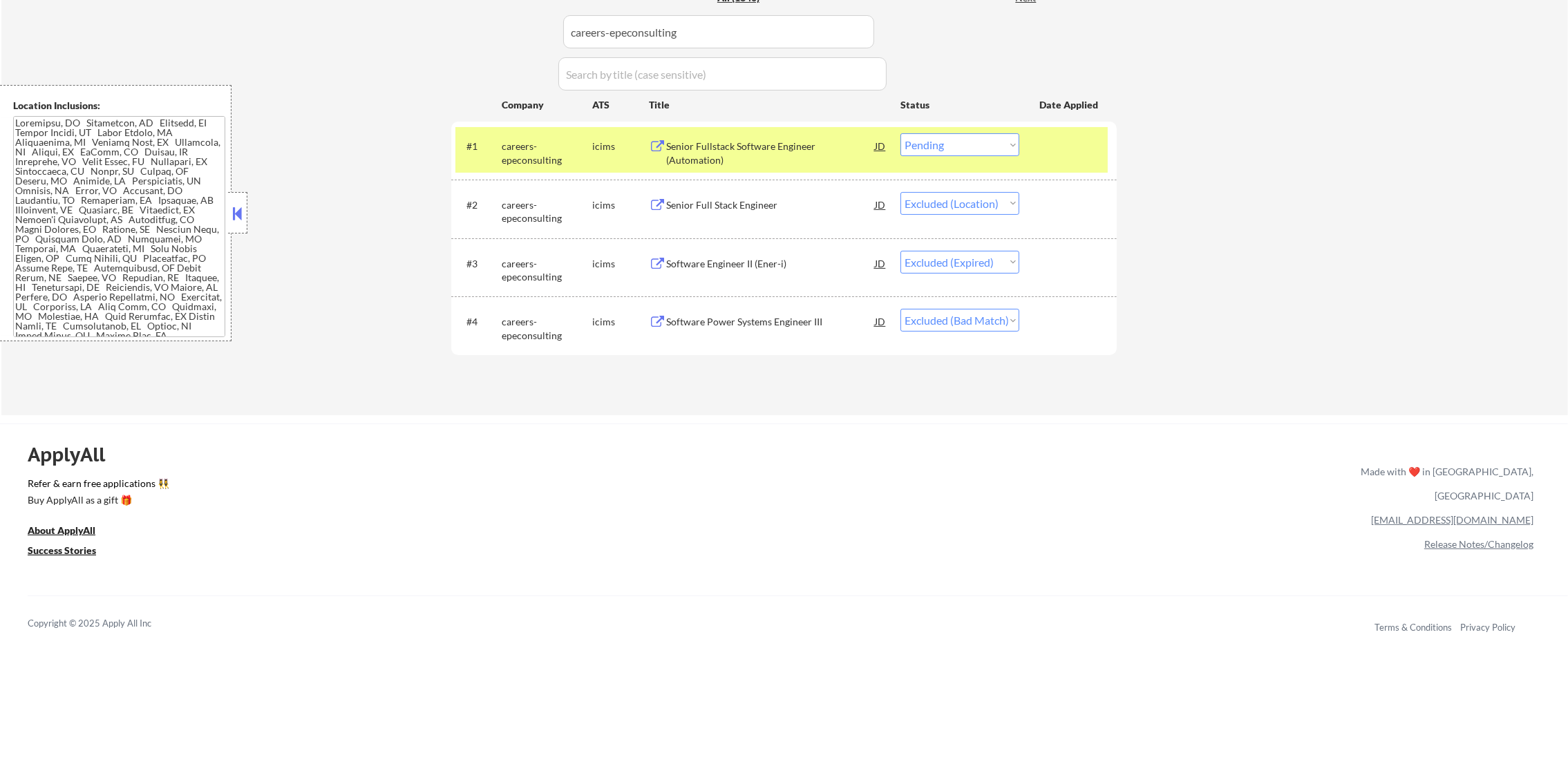
click at [938, 150] on select "Choose an option... Pending Applied Excluded (Questions) Excluded (Expired) Exc…" at bounding box center [959, 144] width 119 height 23
select select ""excluded__location_""
click at [900, 133] on select "Choose an option... Pending Applied Excluded (Questions) Excluded (Expired) Exc…" at bounding box center [959, 144] width 119 height 23
click at [517, 149] on div "careers-epeconsulting" at bounding box center [547, 152] width 90 height 27
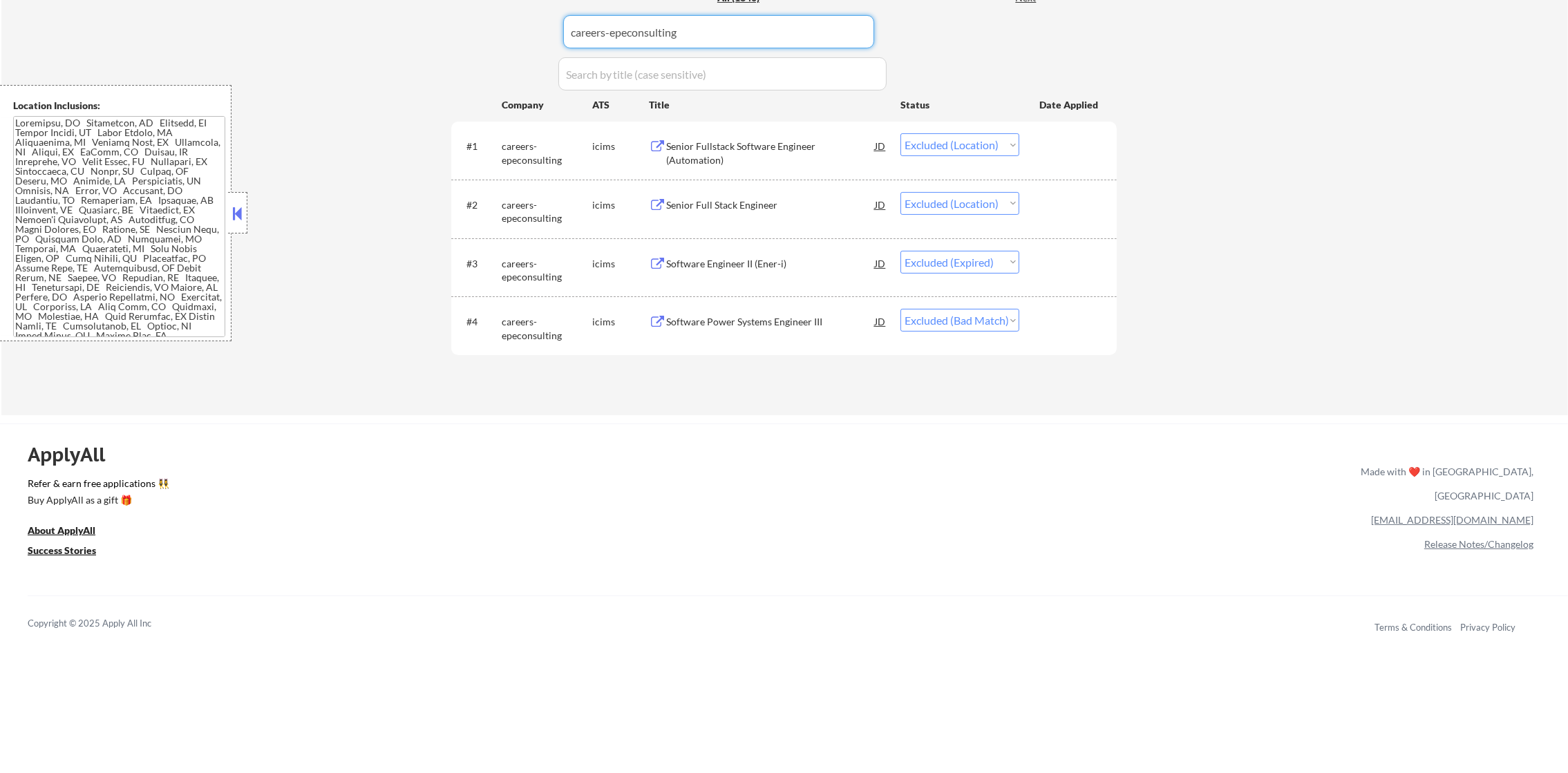
paste input "vertexinc.wd1.vertexinc"
drag, startPoint x: 684, startPoint y: 33, endPoint x: 458, endPoint y: 36, distance: 226.0
click at [460, 36] on div "Applications Pending (31) Excluded (1217) Applied (392) All (1640) View All Res…" at bounding box center [784, 177] width 665 height 422
type input "vertexinc.wd1.vertexinc"
click at [458, 36] on div "Applications Pending (31) Excluded (1217) Applied (392) All (1640) View All Res…" at bounding box center [784, 177] width 665 height 422
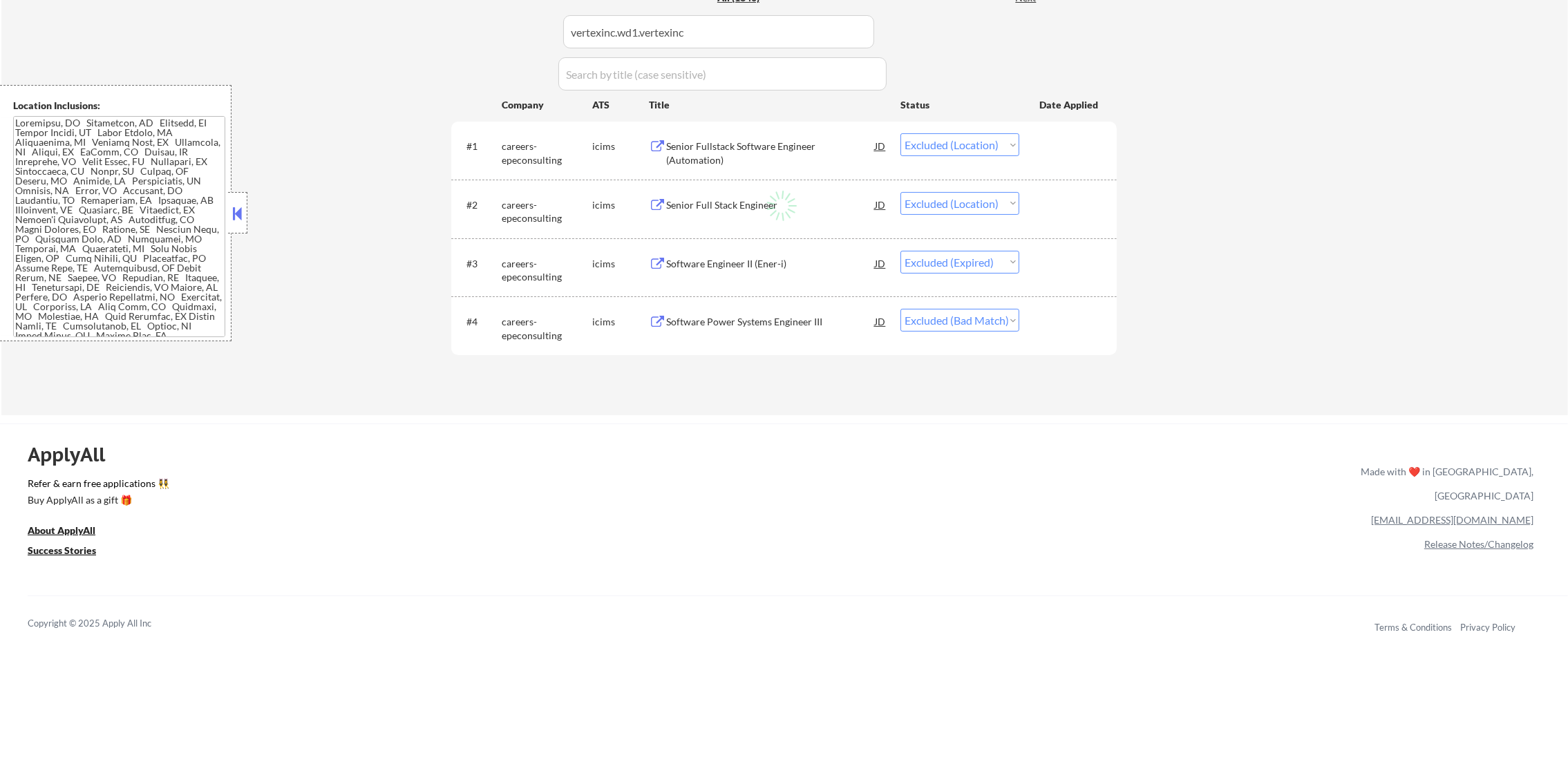
select select ""pending""
select select ""excluded__expired_""
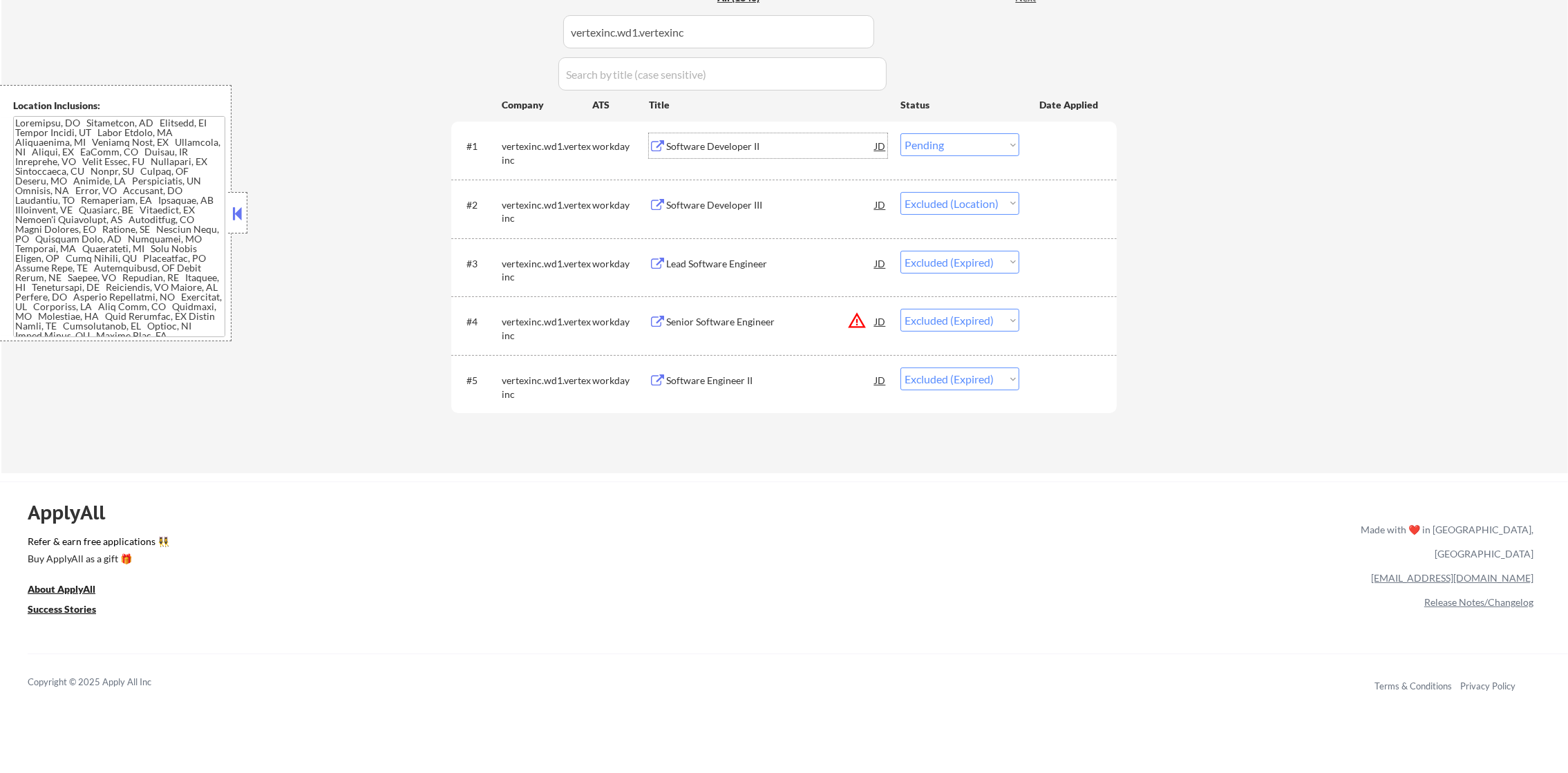
click at [746, 144] on div "Software Developer II" at bounding box center [771, 146] width 209 height 14
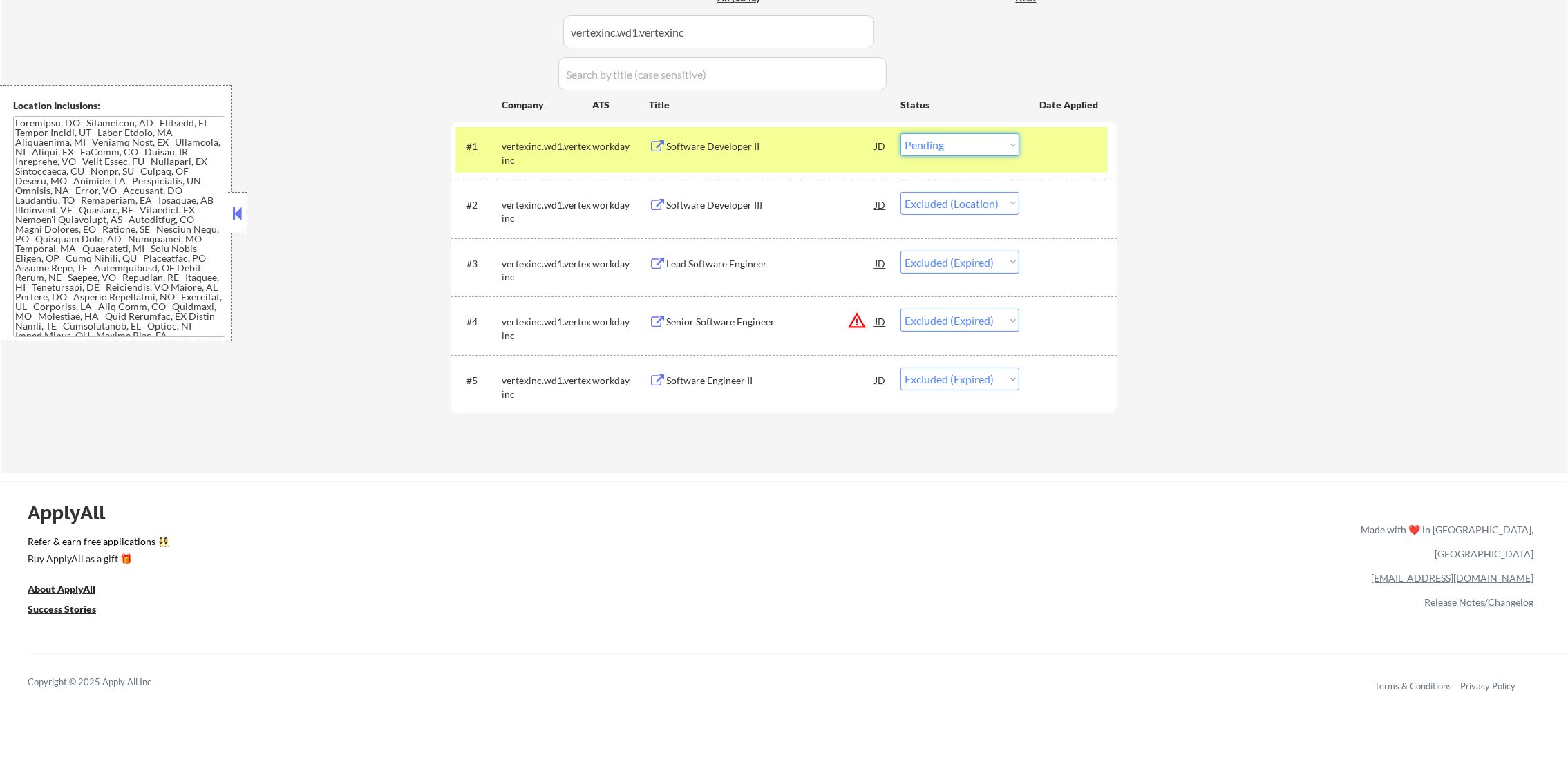
click at [944, 141] on select "Choose an option... Pending Applied Excluded (Questions) Excluded (Expired) Exc…" at bounding box center [959, 144] width 119 height 23
select select ""excluded__location_""
click at [900, 133] on select "Choose an option... Pending Applied Excluded (Questions) Excluded (Expired) Exc…" at bounding box center [959, 144] width 119 height 23
click at [520, 130] on div "#1 vertexinc.wd1.vertexinc workday Software Developer II JD Choose an option...…" at bounding box center [781, 149] width 652 height 46
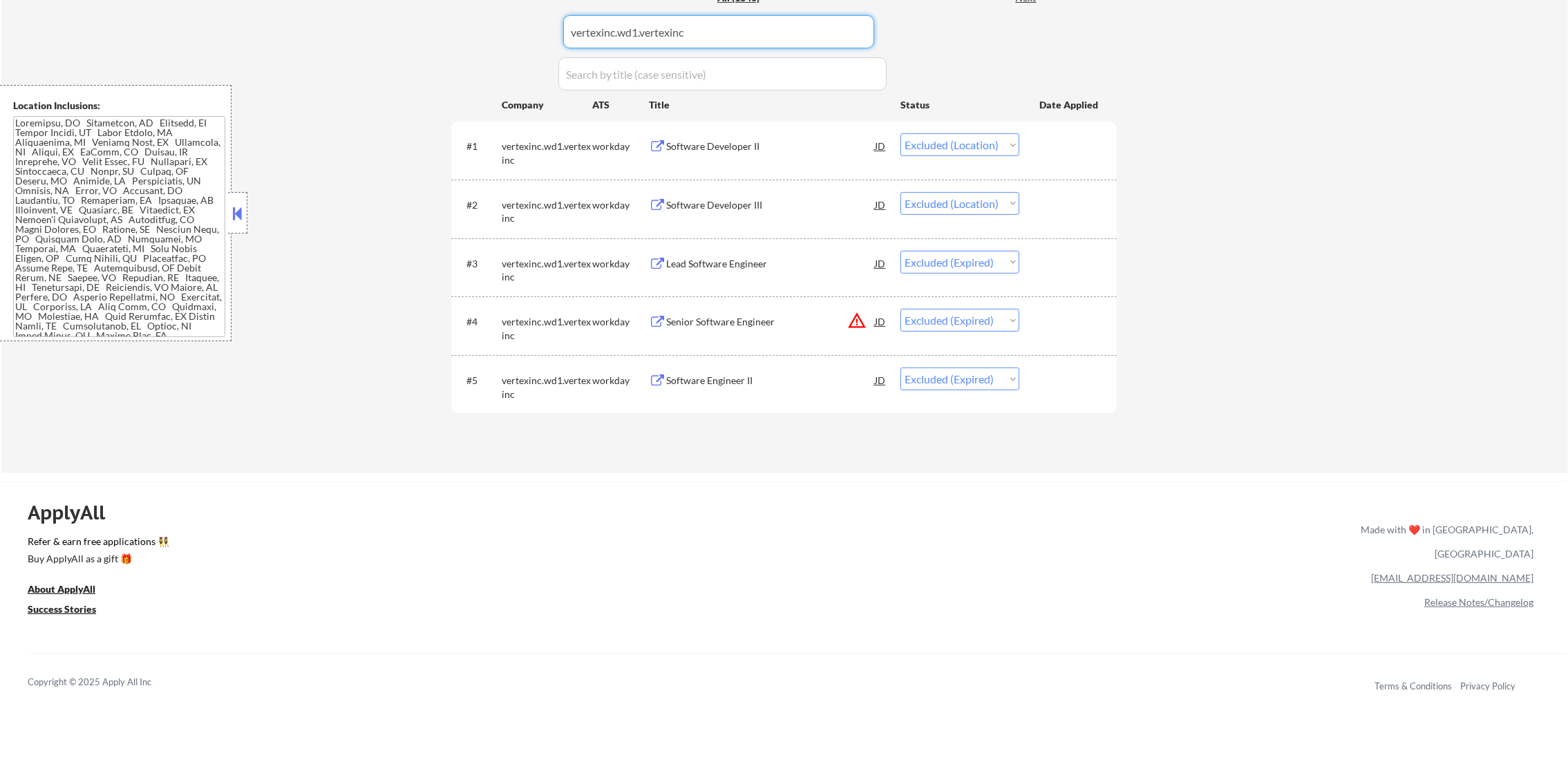
paste input "[DEMOGRAPHIC_DATA]"
drag, startPoint x: 711, startPoint y: 34, endPoint x: 346, endPoint y: 28, distance: 365.0
click at [346, 28] on div "← Return to /applysquad Mailslurp Inbox Job Search Builder [PERSON_NAME] User E…" at bounding box center [784, 57] width 1567 height 832
type input "[DEMOGRAPHIC_DATA]"
click at [346, 28] on div "← Return to /applysquad Mailslurp Inbox Job Search Builder [PERSON_NAME] User E…" at bounding box center [784, 57] width 1567 height 832
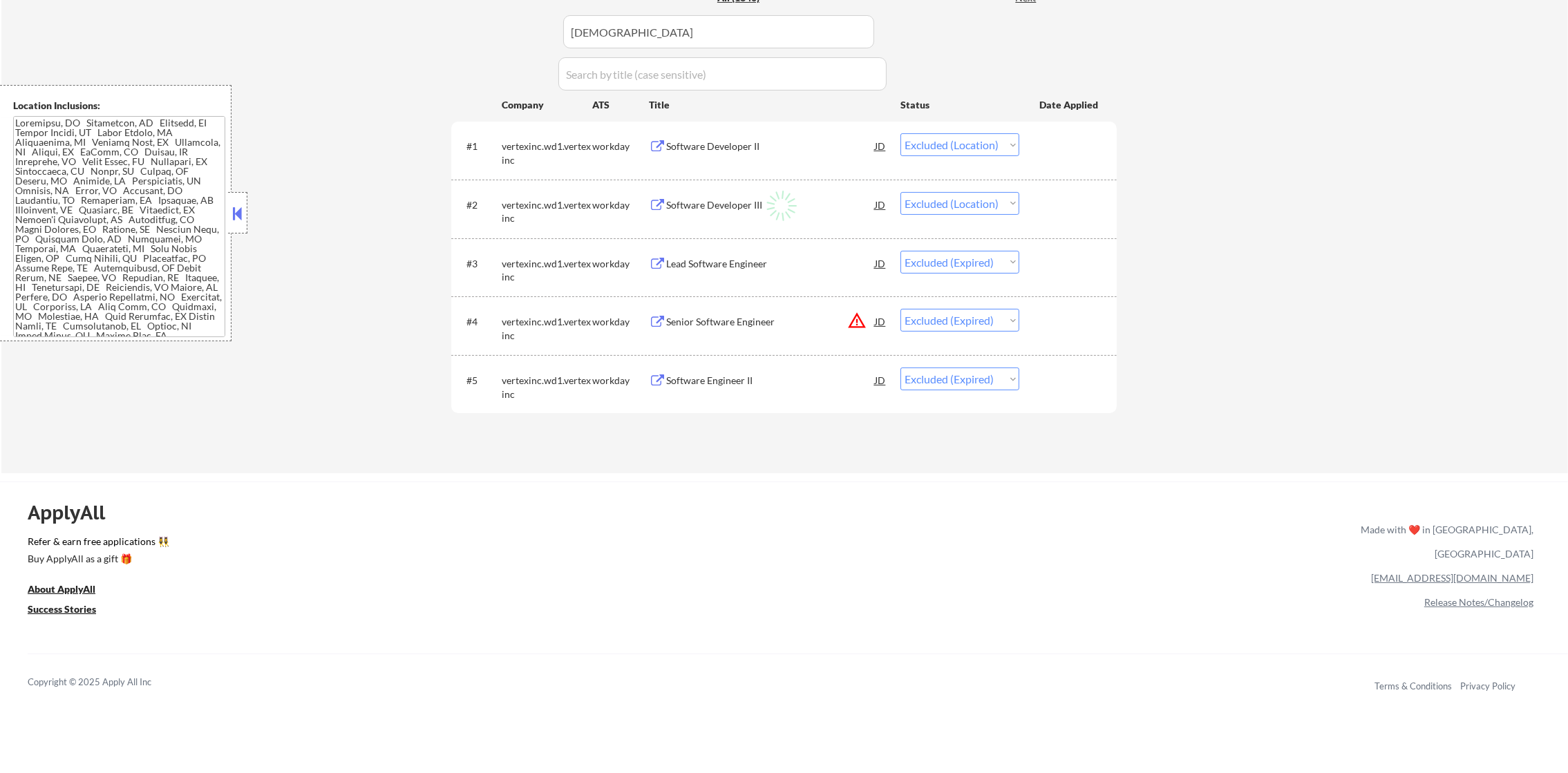
select select ""applied""
select select ""excluded__other_""
select select ""pending""
select select ""excluded__other_""
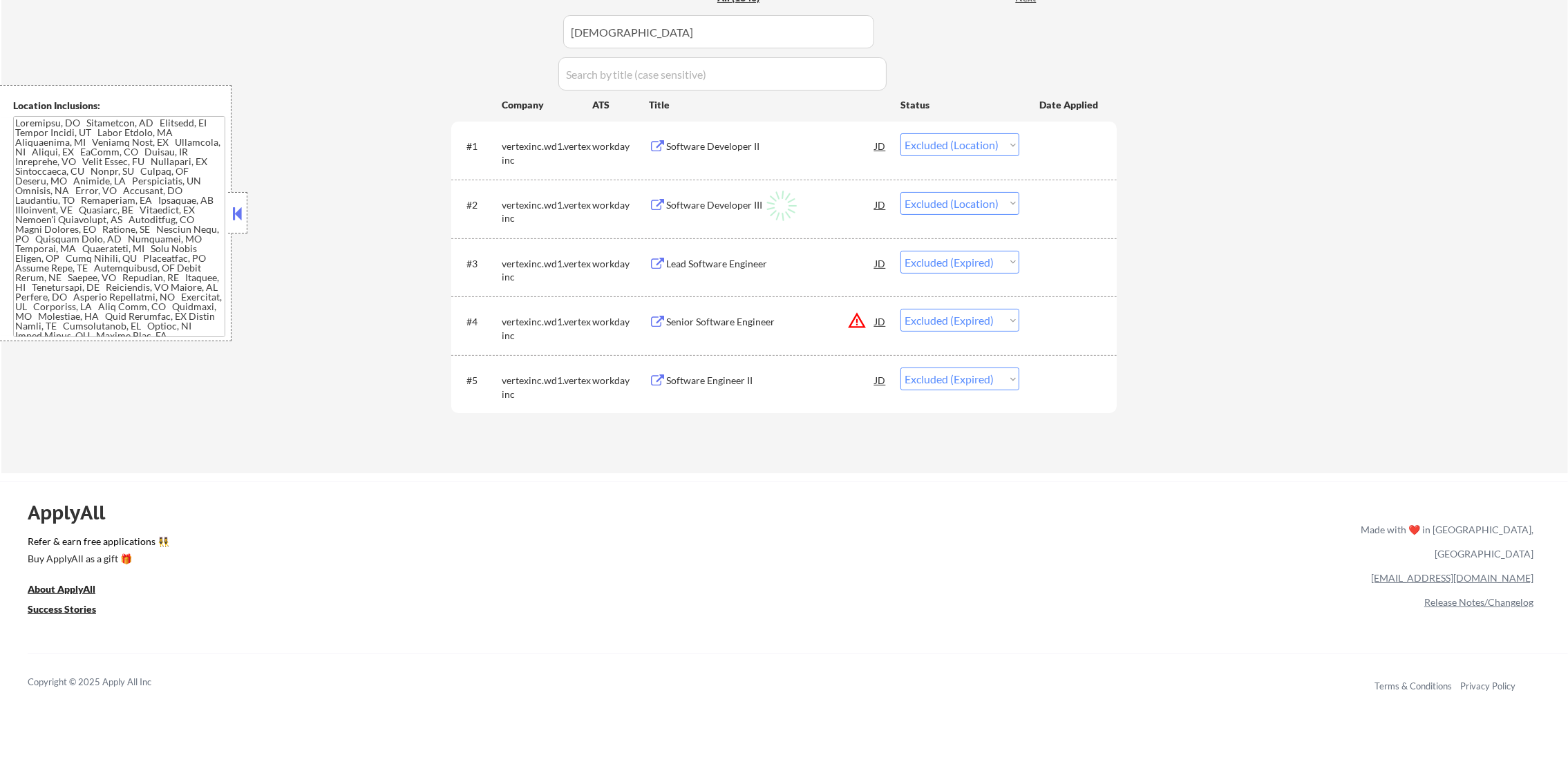
select select ""excluded__other_""
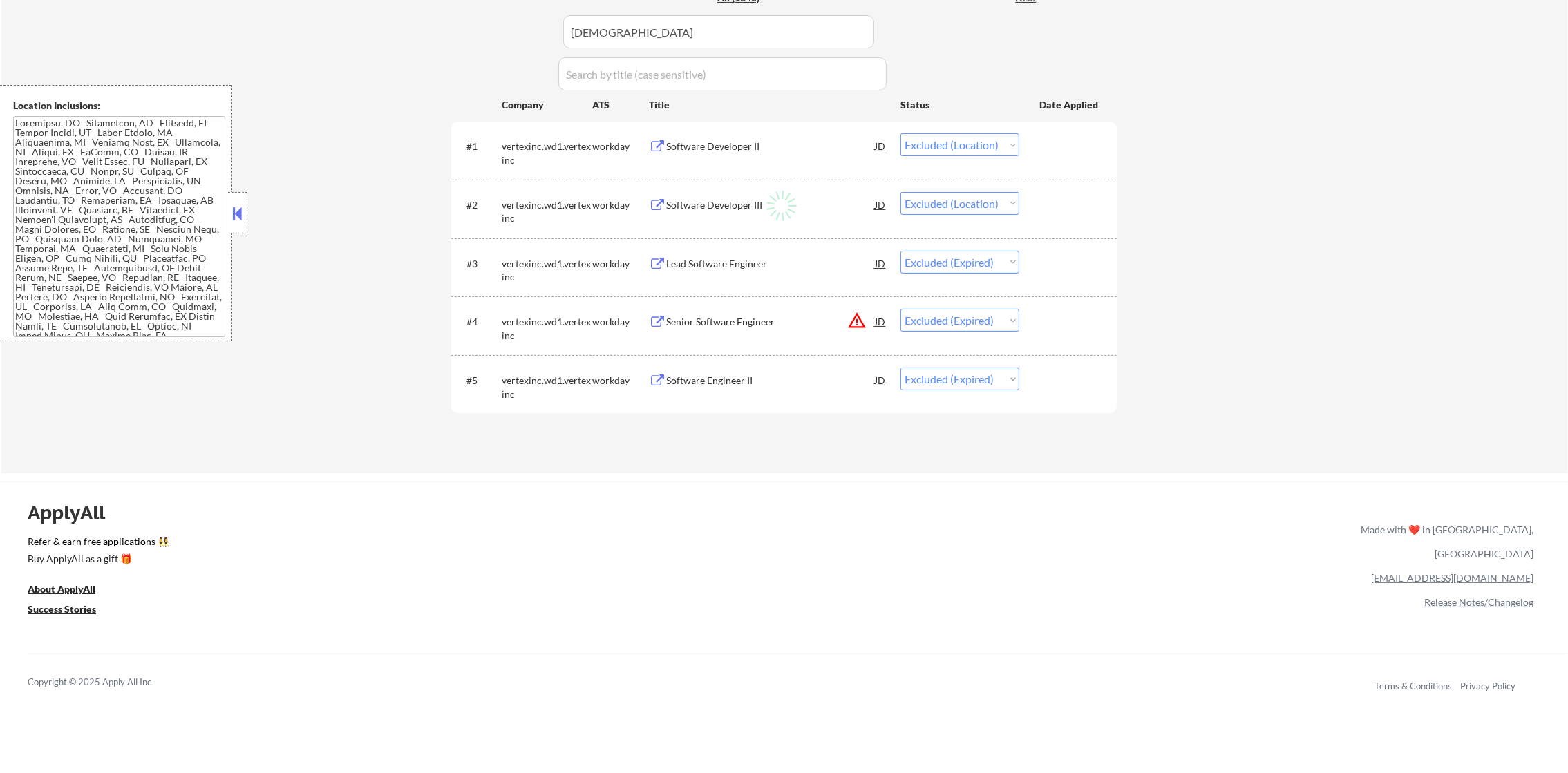
select select ""excluded__other_""
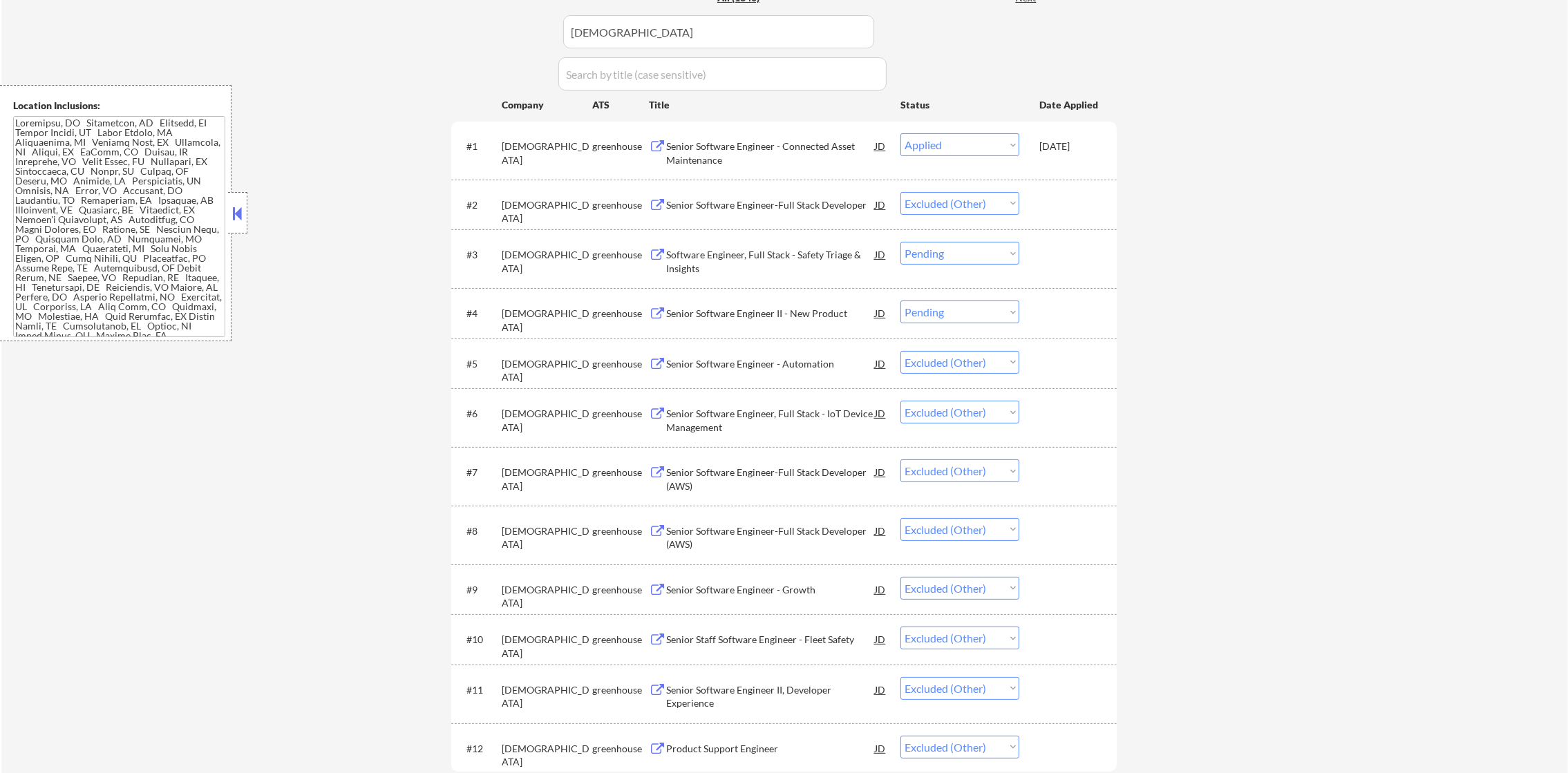
click at [973, 260] on select "Choose an option... Pending Applied Excluded (Questions) Excluded (Expired) Exc…" at bounding box center [959, 252] width 119 height 23
select select ""excluded__other_""
click at [900, 241] on select "Choose an option... Pending Applied Excluded (Questions) Excluded (Expired) Exc…" at bounding box center [959, 252] width 119 height 23
click at [949, 315] on select "Choose an option... Pending Applied Excluded (Questions) Excluded (Expired) Exc…" at bounding box center [959, 311] width 119 height 23
select select ""excluded__other_""
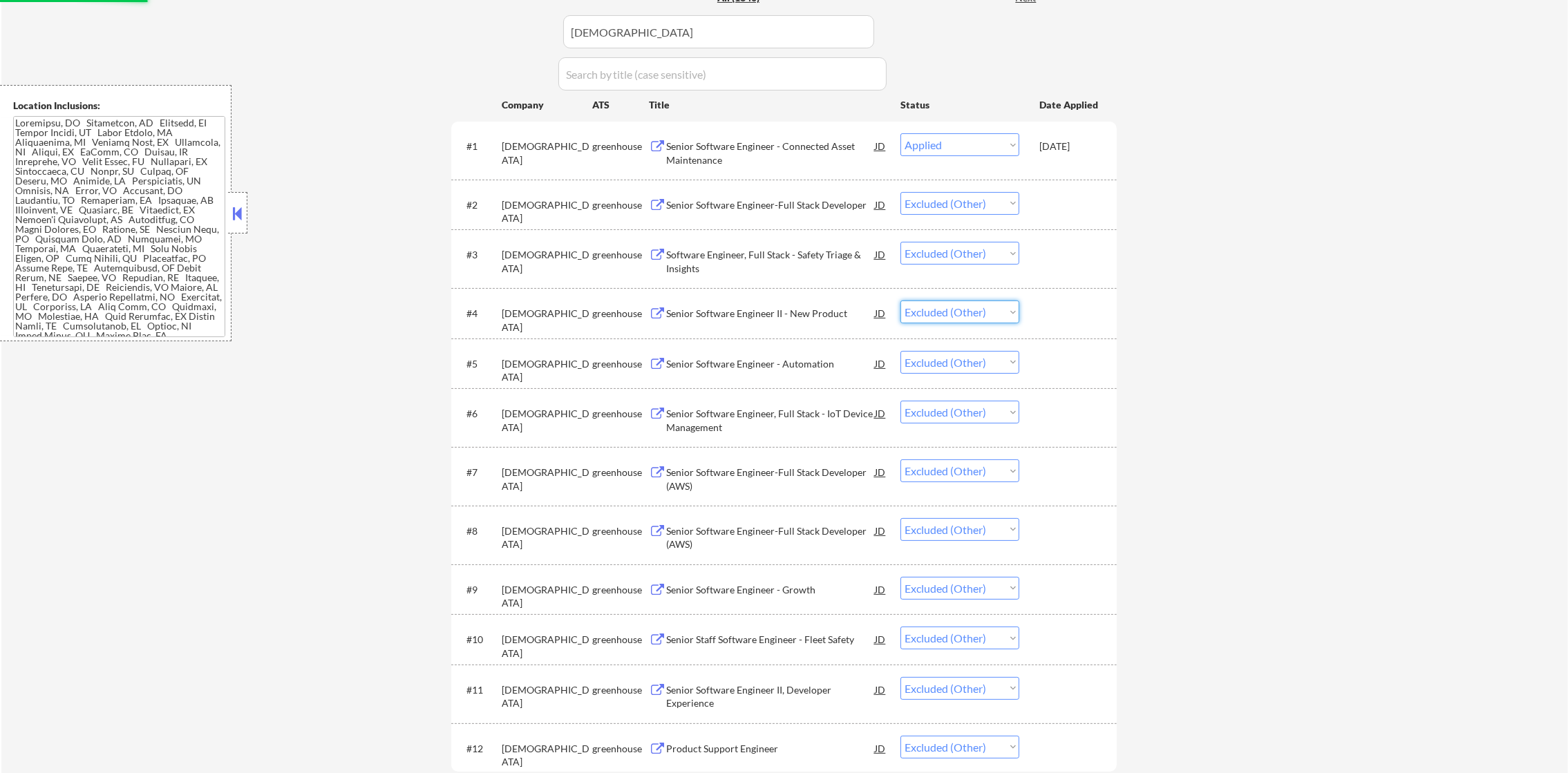
click at [900, 300] on select "Choose an option... Pending Applied Excluded (Questions) Excluded (Expired) Exc…" at bounding box center [959, 311] width 119 height 23
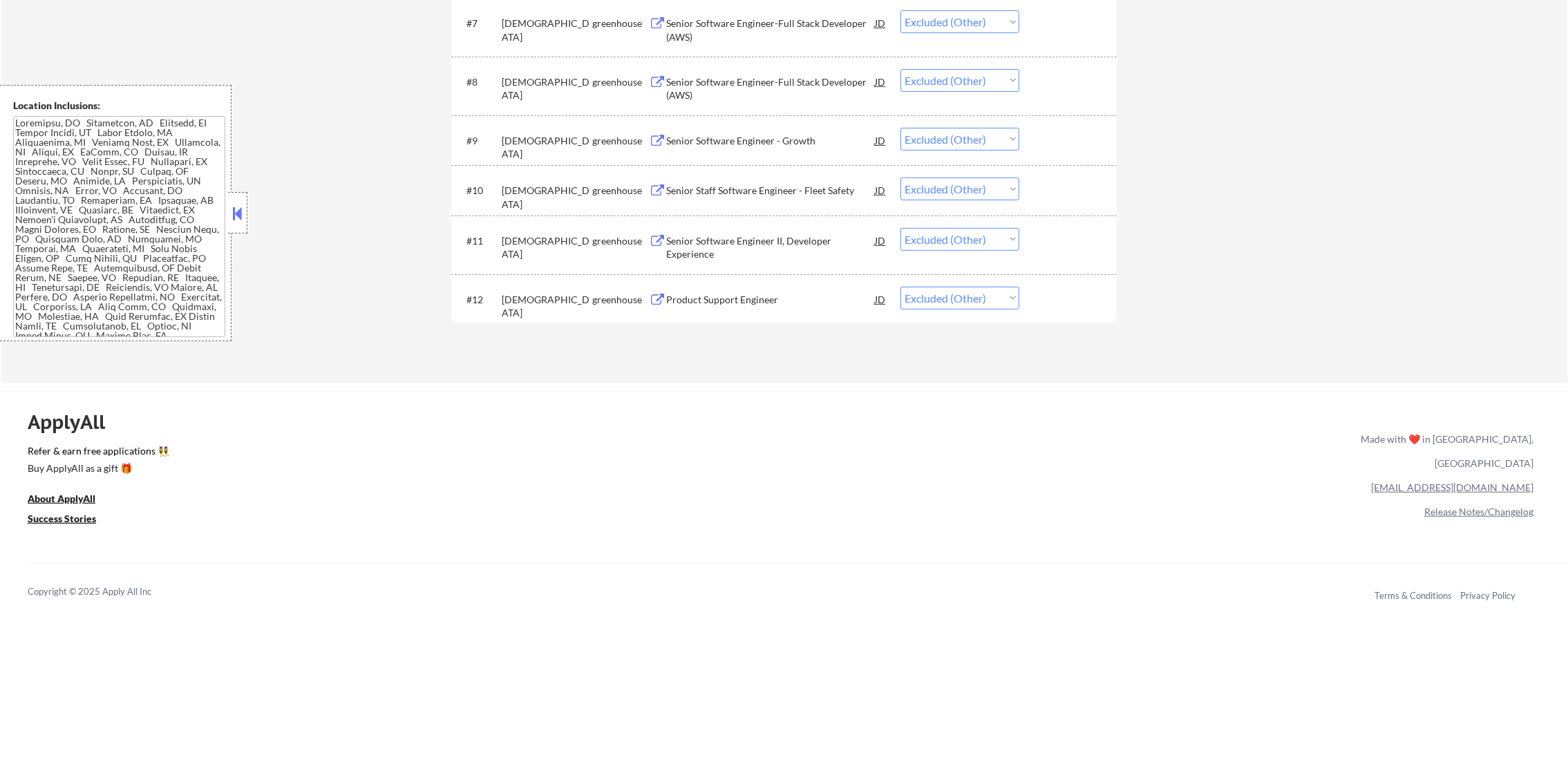
scroll to position [248, 0]
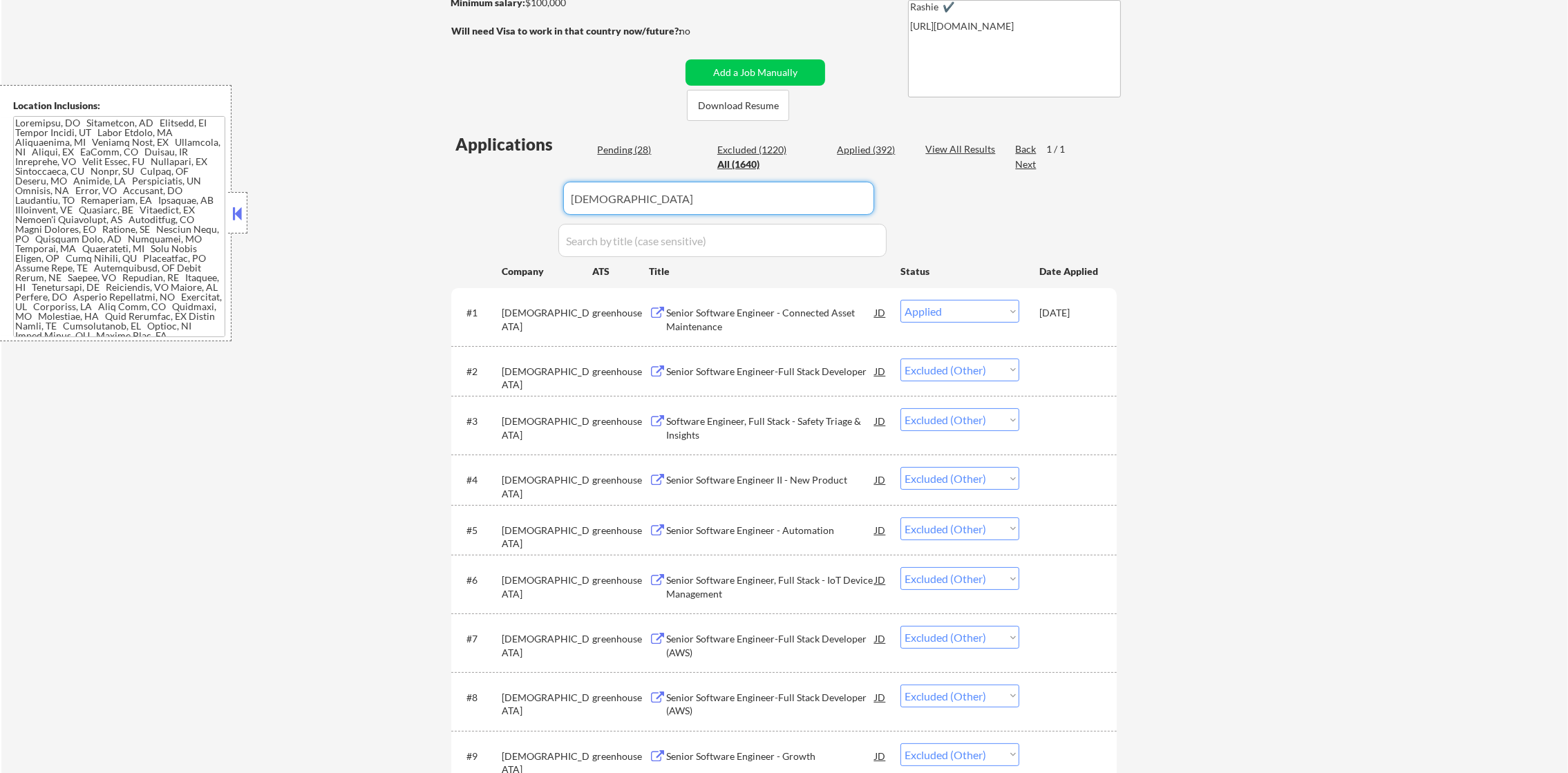
drag, startPoint x: 627, startPoint y: 191, endPoint x: 392, endPoint y: 191, distance: 235.0
click at [395, 191] on div "← Return to /applysquad Mailslurp Inbox Job Search Builder [PERSON_NAME] User E…" at bounding box center [784, 403] width 1567 height 1191
paste input "moveworks"
type input "moveworks"
click at [392, 191] on div "← Return to /applysquad Mailslurp Inbox Job Search Builder [PERSON_NAME] User E…" at bounding box center [784, 403] width 1567 height 1191
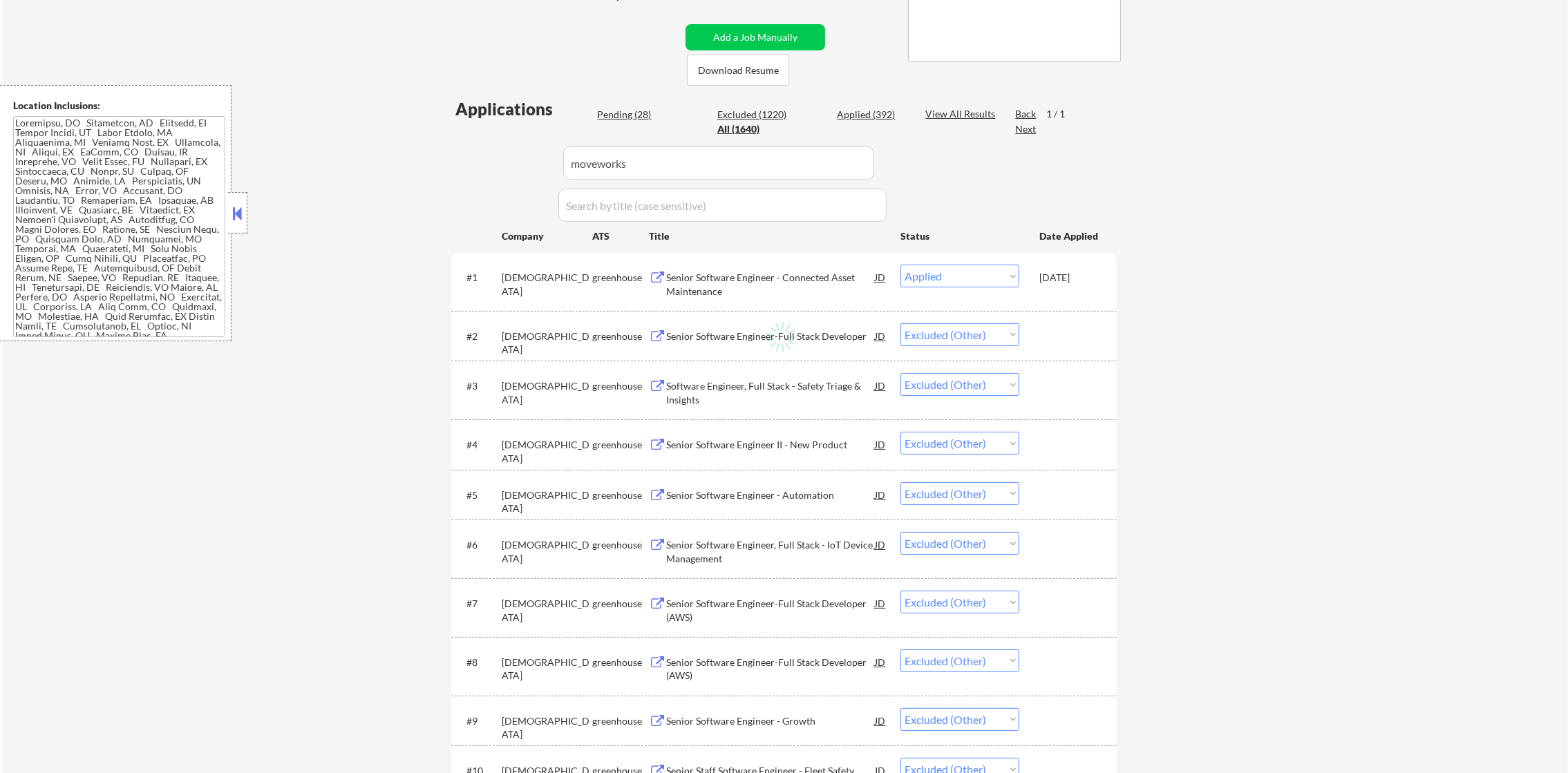
scroll to position [317, 0]
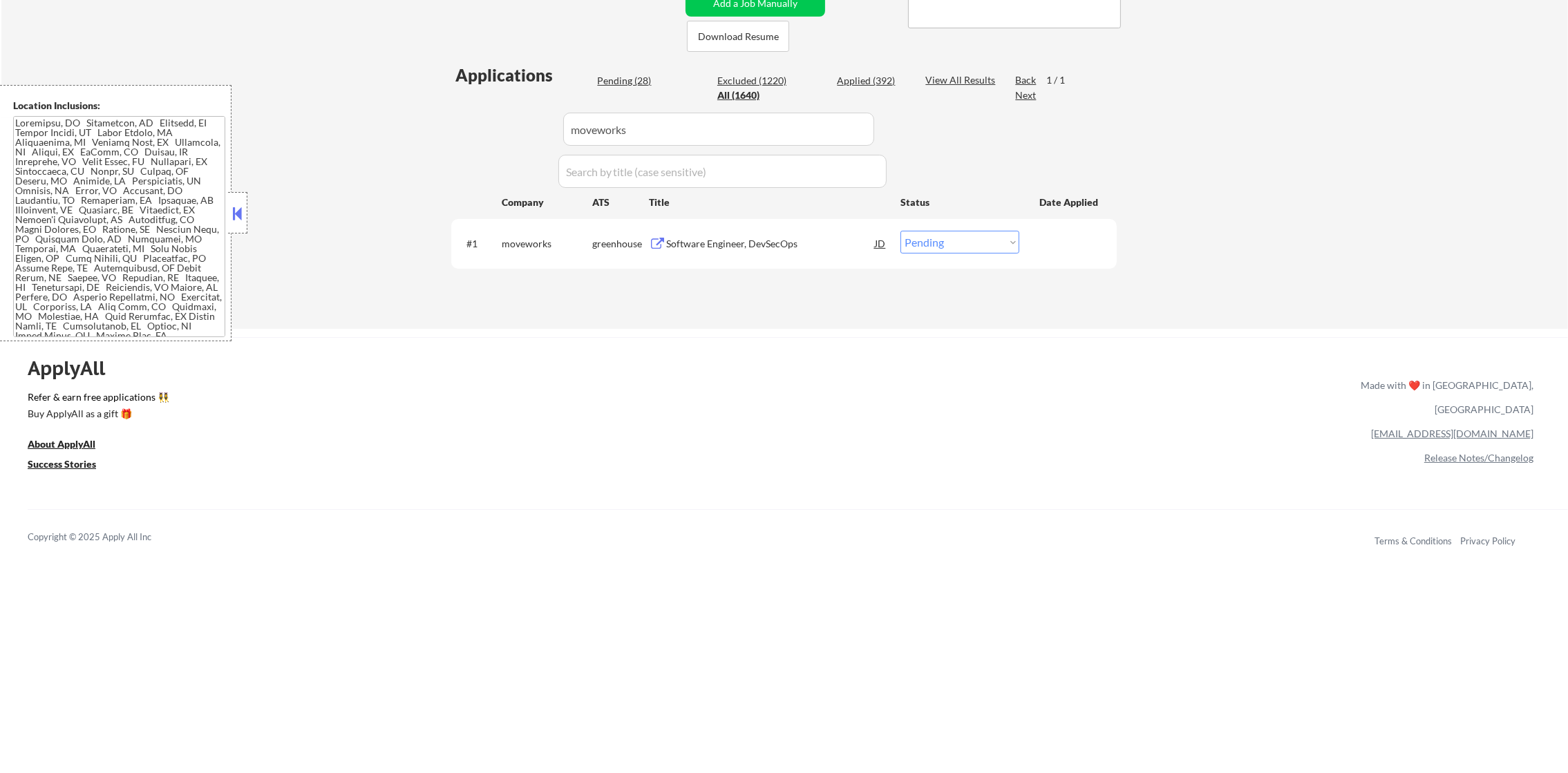
click at [770, 235] on div "Software Engineer, DevSecOps" at bounding box center [771, 243] width 209 height 25
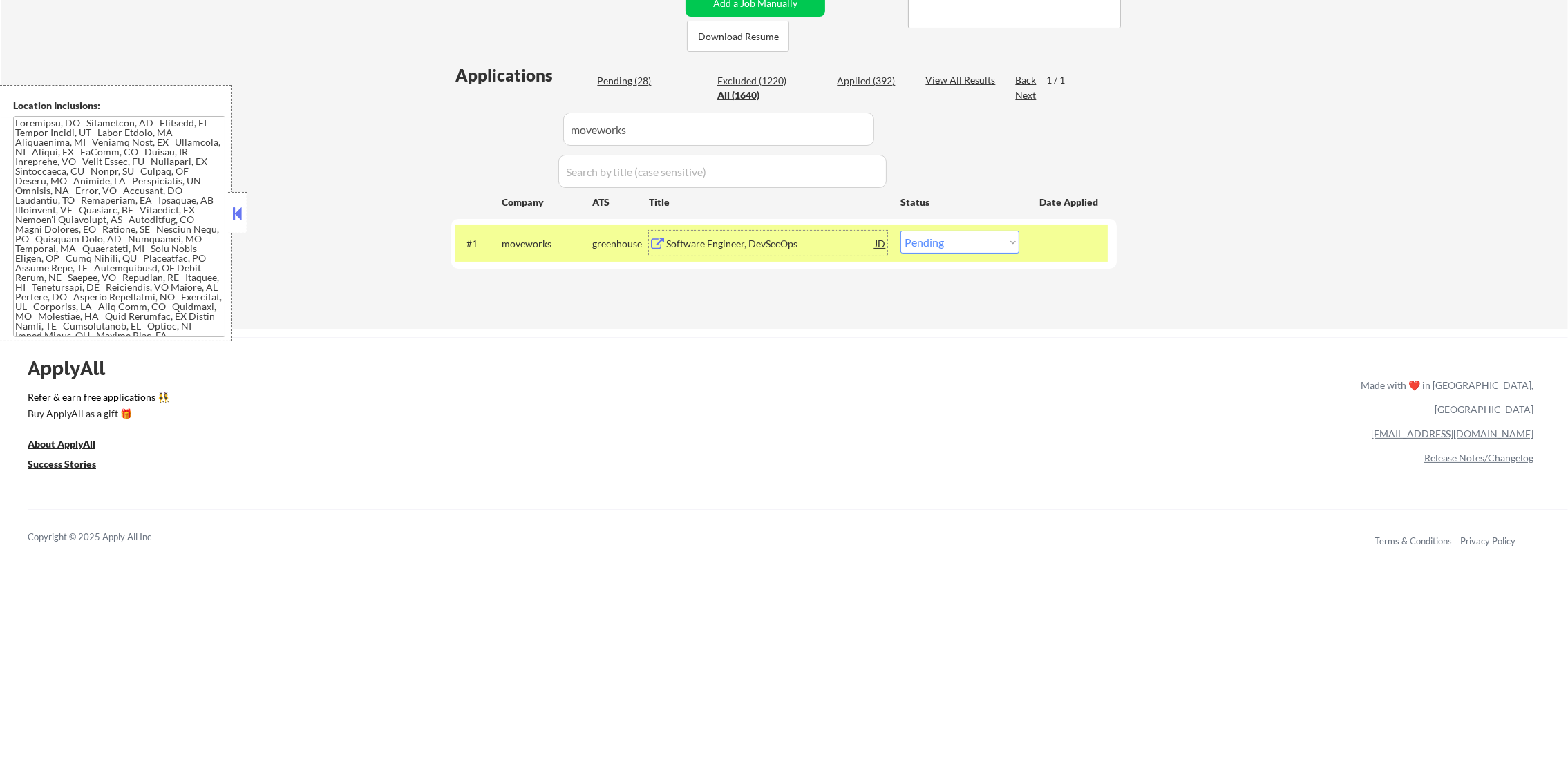
click at [934, 243] on select "Choose an option... Pending Applied Excluded (Questions) Excluded (Expired) Exc…" at bounding box center [959, 241] width 119 height 23
select select ""applied""
click at [900, 230] on select "Choose an option... Pending Applied Excluded (Questions) Excluded (Expired) Exc…" at bounding box center [959, 241] width 119 height 23
click at [503, 257] on div "#1 moveworks greenhouse Software Engineer, DevSecOps JD Choose an option... Pen…" at bounding box center [781, 243] width 652 height 37
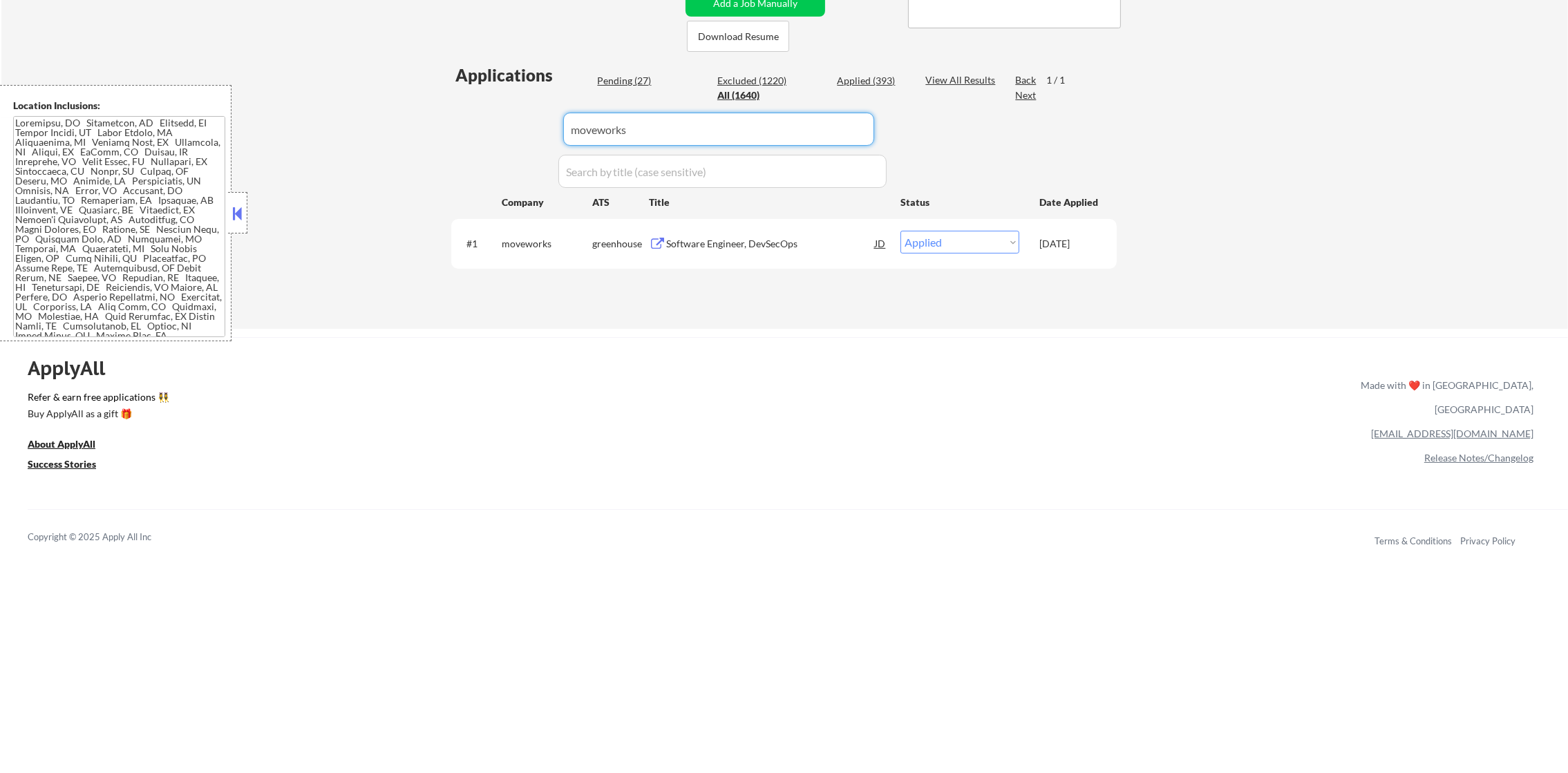
paste input "imo-online"
drag, startPoint x: 674, startPoint y: 134, endPoint x: 395, endPoint y: 134, distance: 279.0
click at [417, 134] on div "← Return to /applysquad Mailslurp Inbox Job Search Builder [PERSON_NAME] User E…" at bounding box center [784, 34] width 1567 height 591
type input "imo-online"
click at [395, 134] on div "← Return to /applysquad Mailslurp Inbox Job Search Builder [PERSON_NAME] User E…" at bounding box center [784, 34] width 1567 height 591
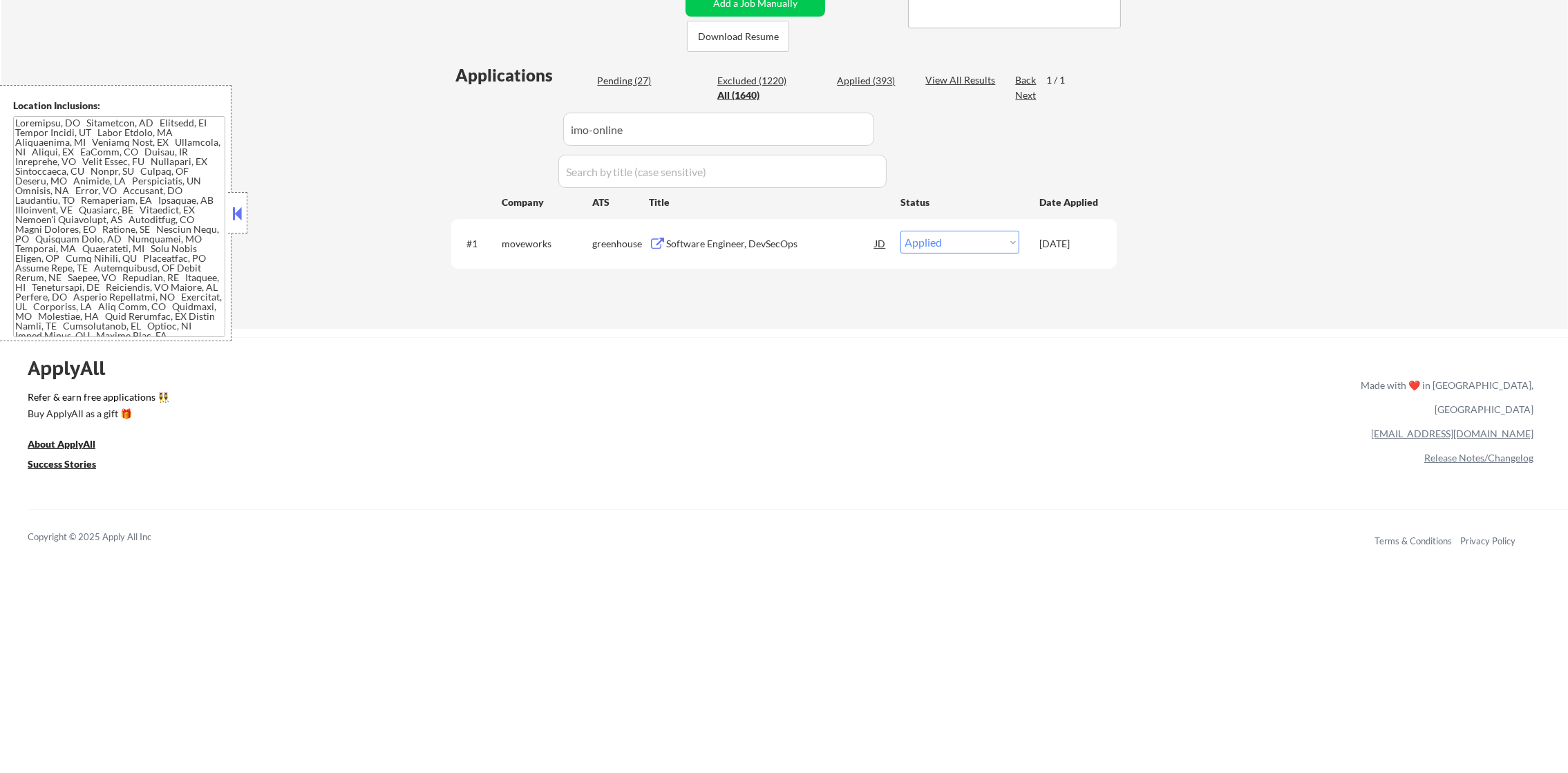
select select ""excluded__location_""
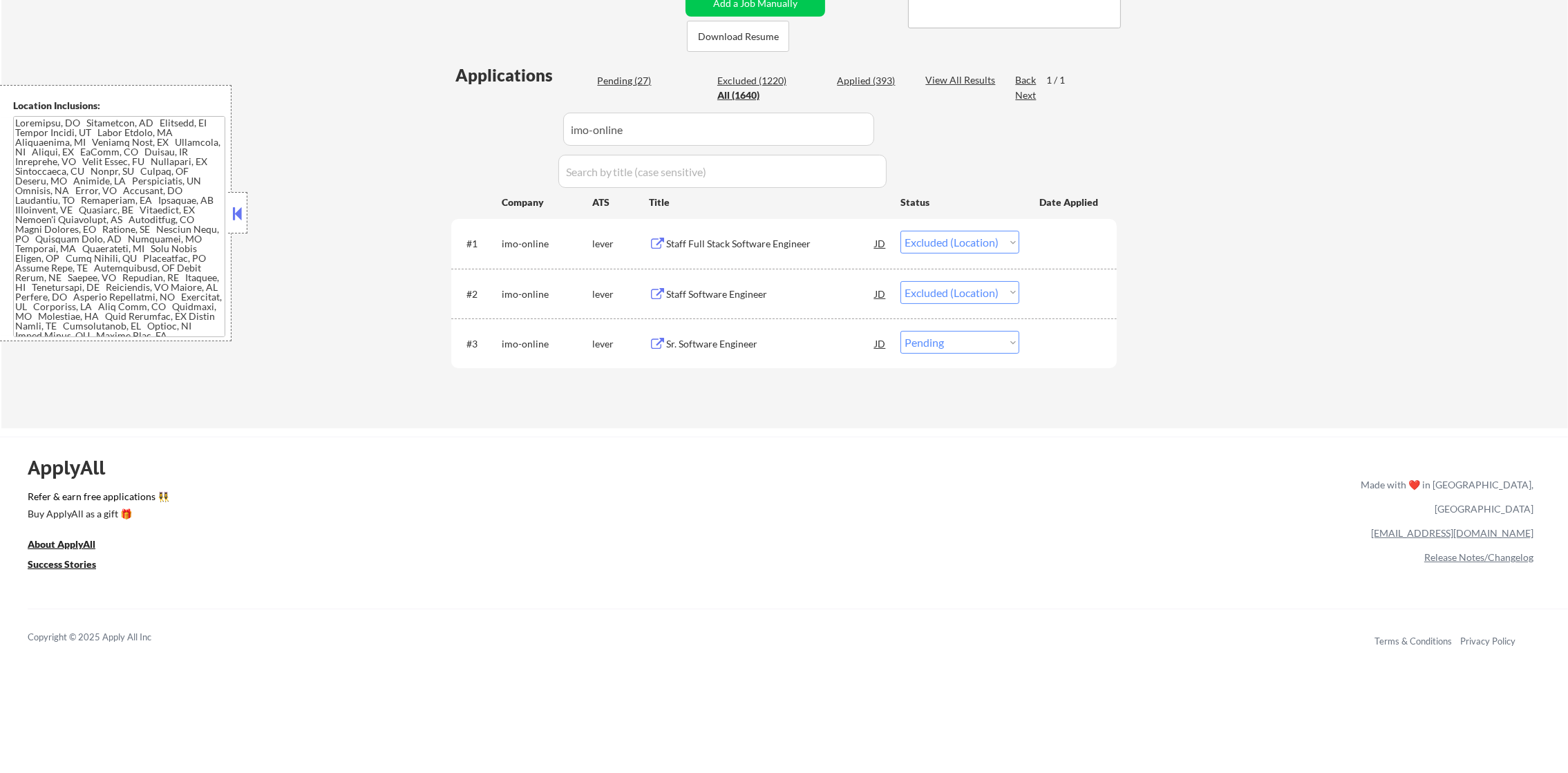
click at [746, 344] on div "Sr. Software Engineer" at bounding box center [771, 343] width 209 height 14
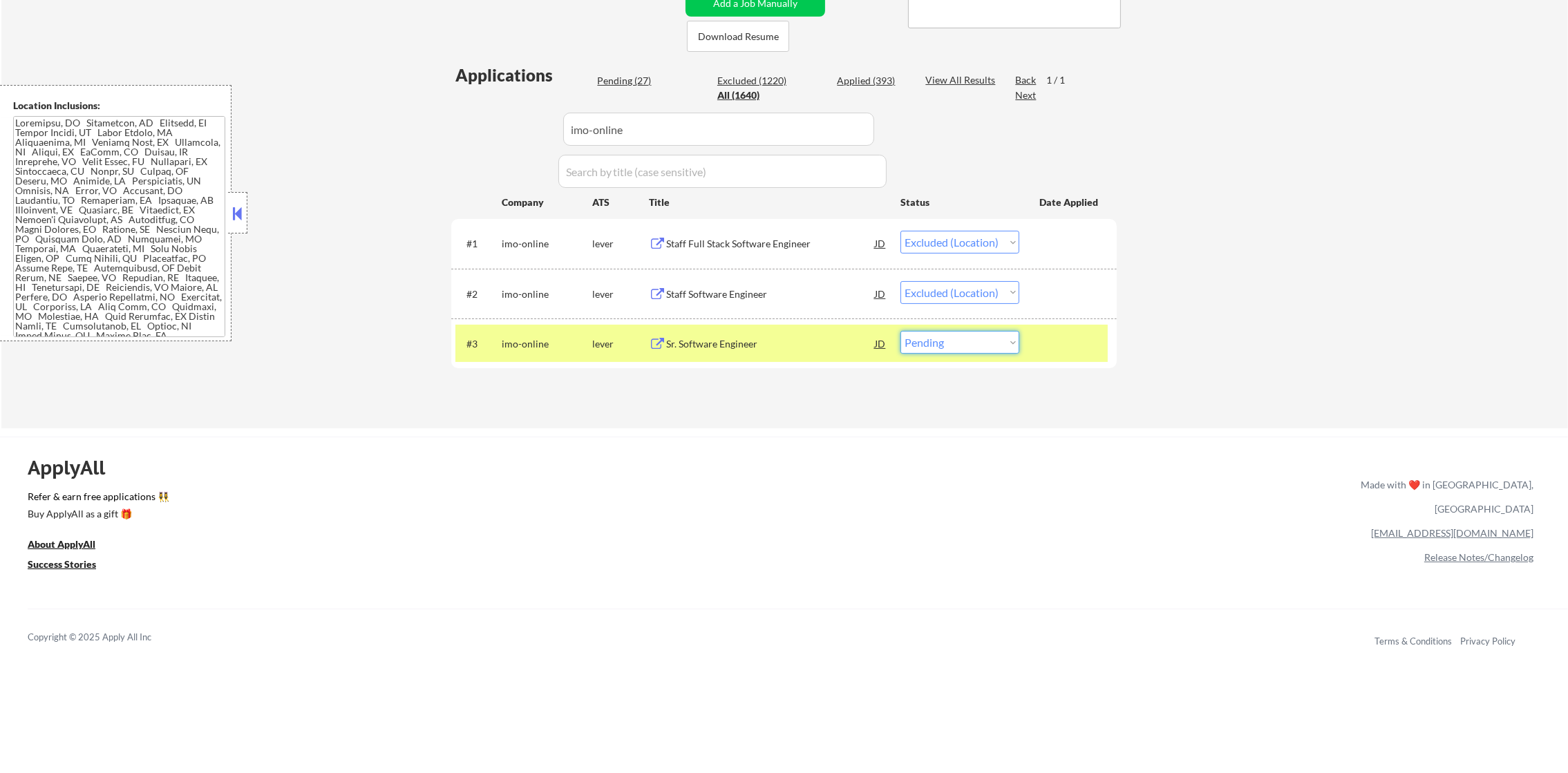
click at [926, 348] on select "Choose an option... Pending Applied Excluded (Questions) Excluded (Expired) Exc…" at bounding box center [959, 342] width 119 height 23
select select ""excluded__location_""
click at [900, 331] on select "Choose an option... Pending Applied Excluded (Questions) Excluded (Expired) Exc…" at bounding box center [959, 342] width 119 height 23
click at [567, 343] on div "imo-online" at bounding box center [547, 343] width 90 height 14
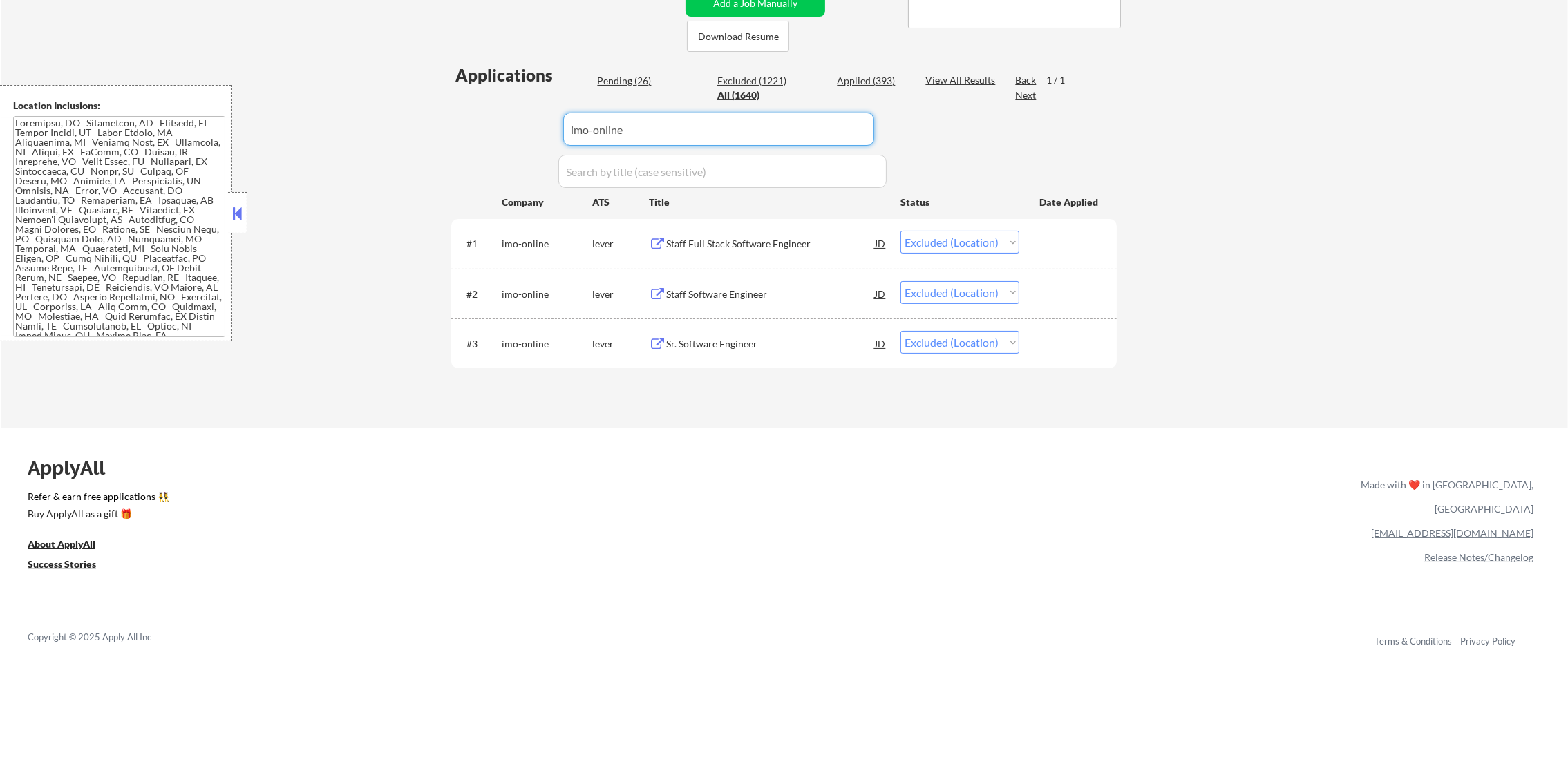
drag, startPoint x: 617, startPoint y: 124, endPoint x: 477, endPoint y: 120, distance: 140.1
click at [500, 120] on div "Applications Pending (26) Excluded (1221) Applied (393) All (1640) View All Res…" at bounding box center [784, 233] width 665 height 338
paste input "galileofinancialtechnologies"
type input "galileofinancialtechnologies"
click at [477, 120] on div "Applications Pending (26) Excluded (1221) Applied (393) All (1640) View All Res…" at bounding box center [784, 233] width 665 height 338
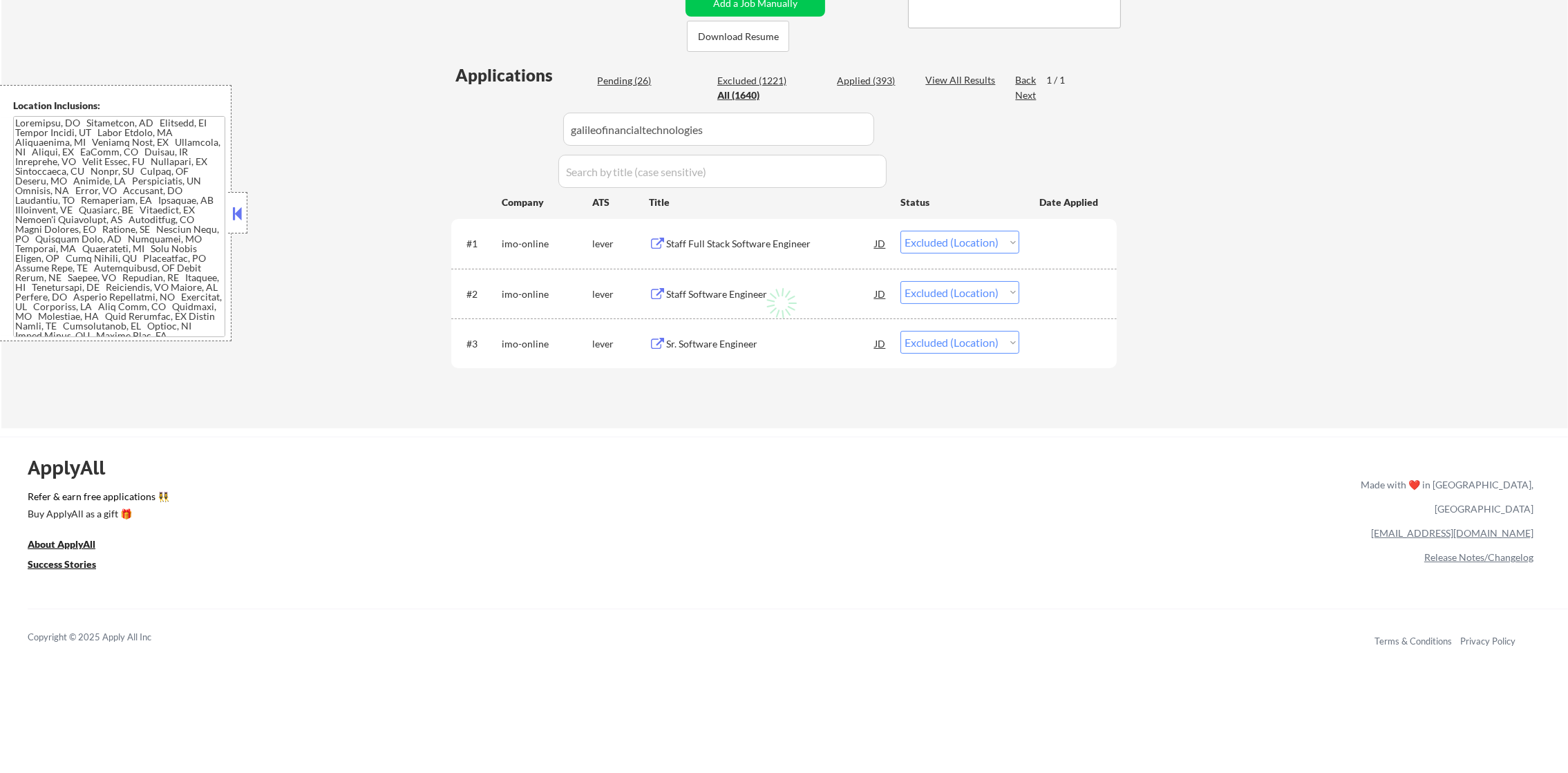
select select ""excluded__expired_""
select select ""pending""
select select ""excluded__expired_""
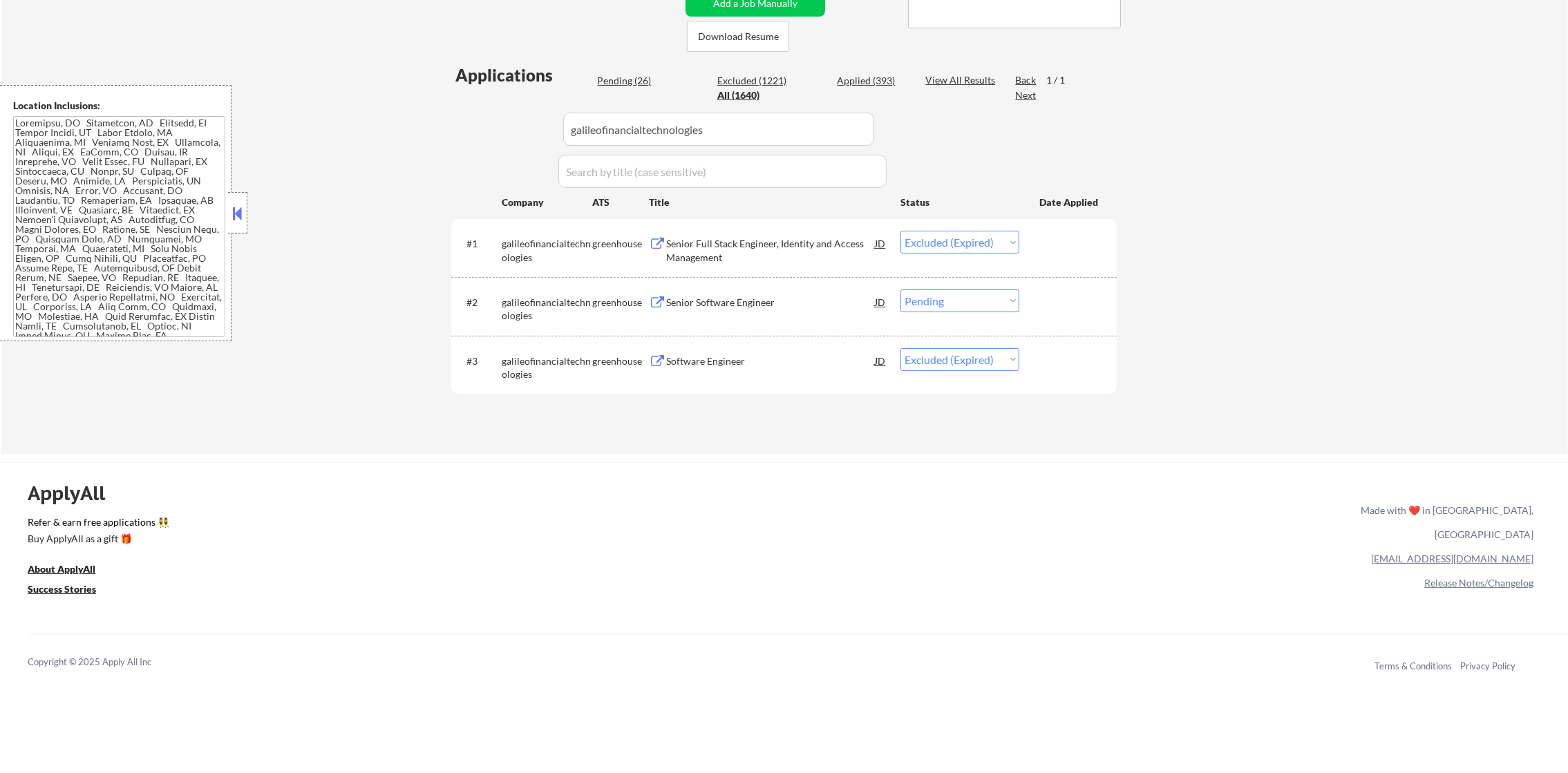
click at [748, 301] on div "Senior Software Engineer" at bounding box center [771, 302] width 209 height 14
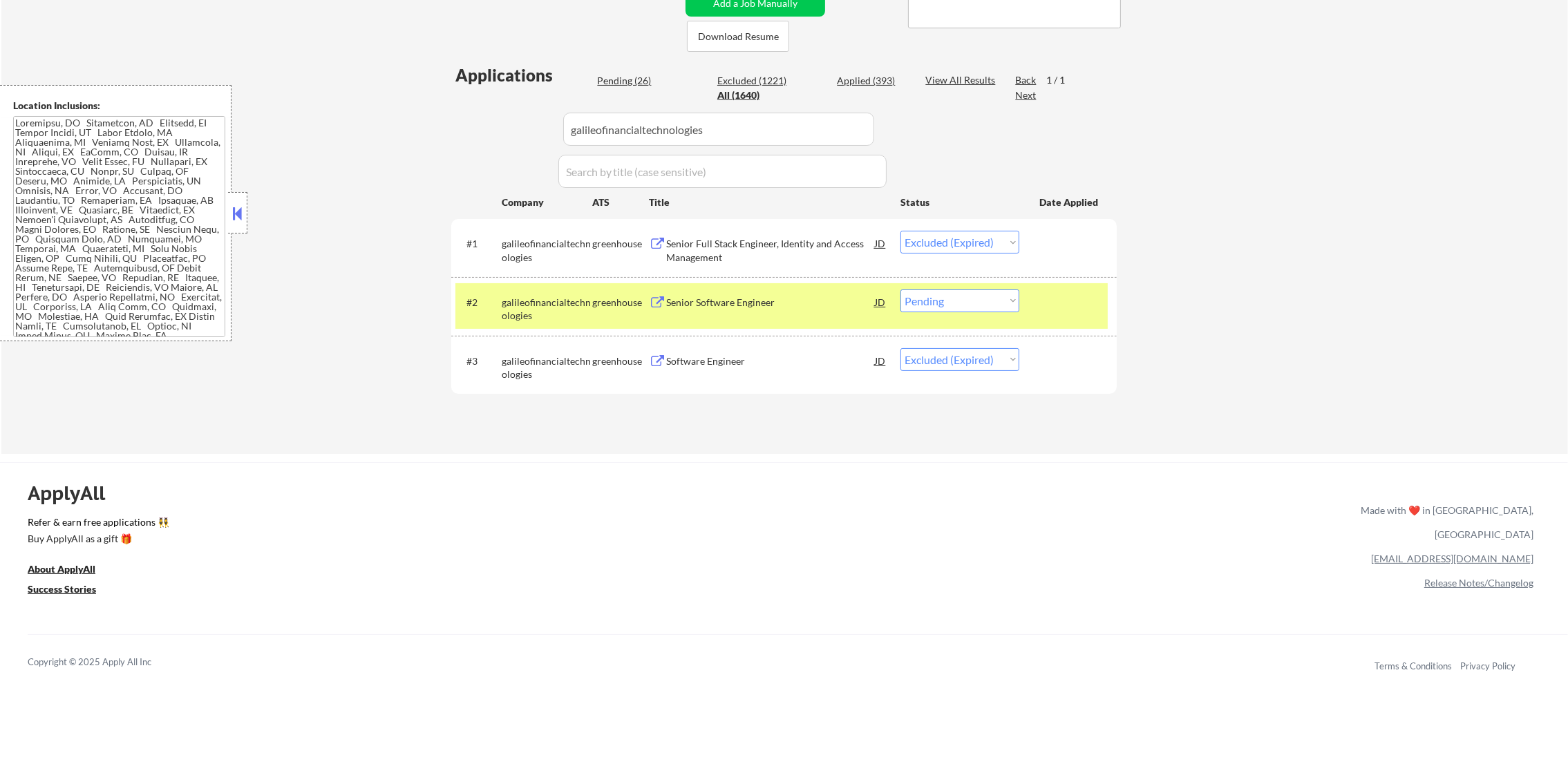
select select ""excluded""
drag, startPoint x: 724, startPoint y: 128, endPoint x: 433, endPoint y: 128, distance: 291.0
click at [433, 128] on div "← Return to /applysquad Mailslurp Inbox Job Search Builder [PERSON_NAME] User E…" at bounding box center [784, 96] width 1567 height 715
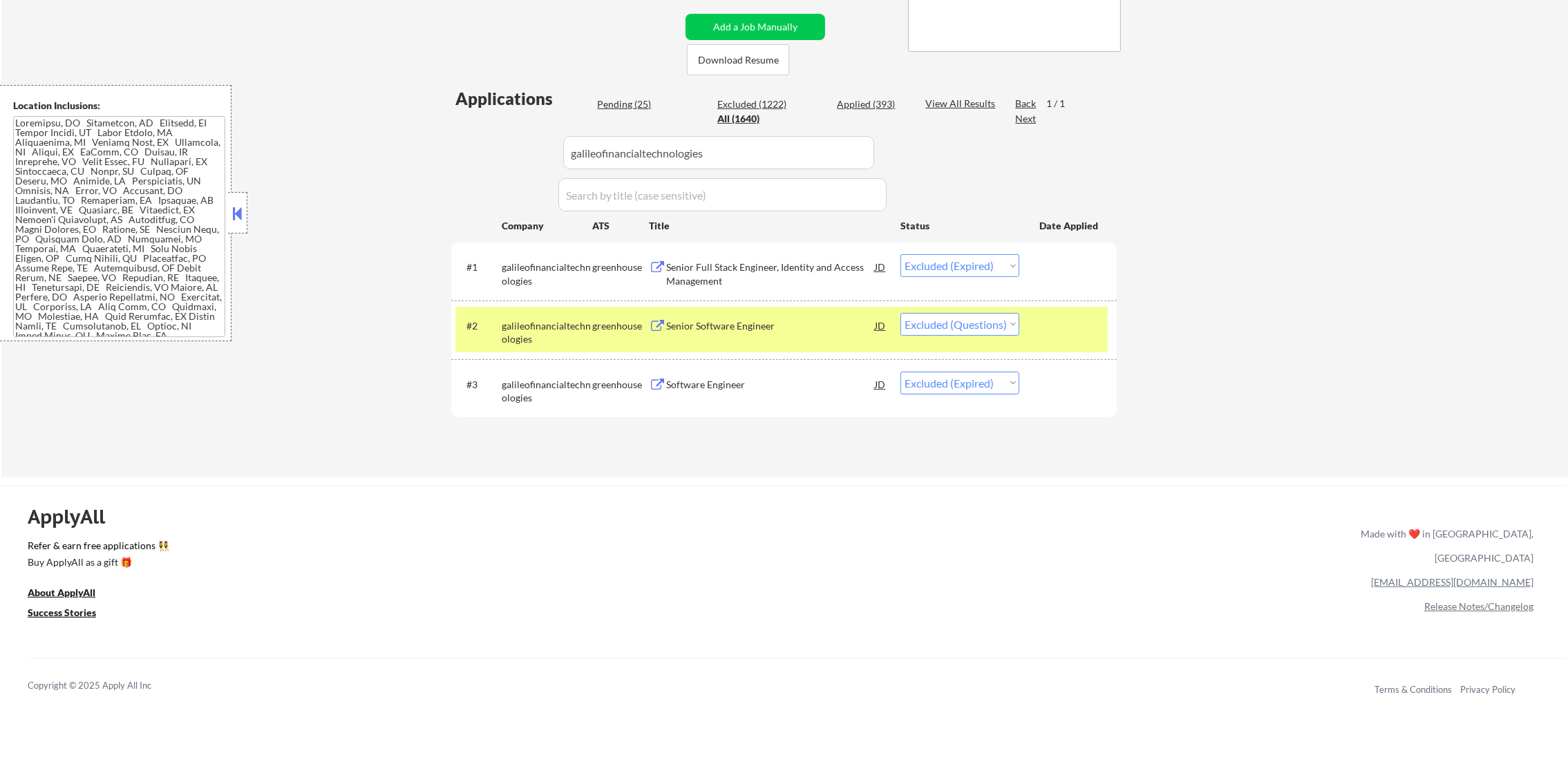
scroll to position [248, 0]
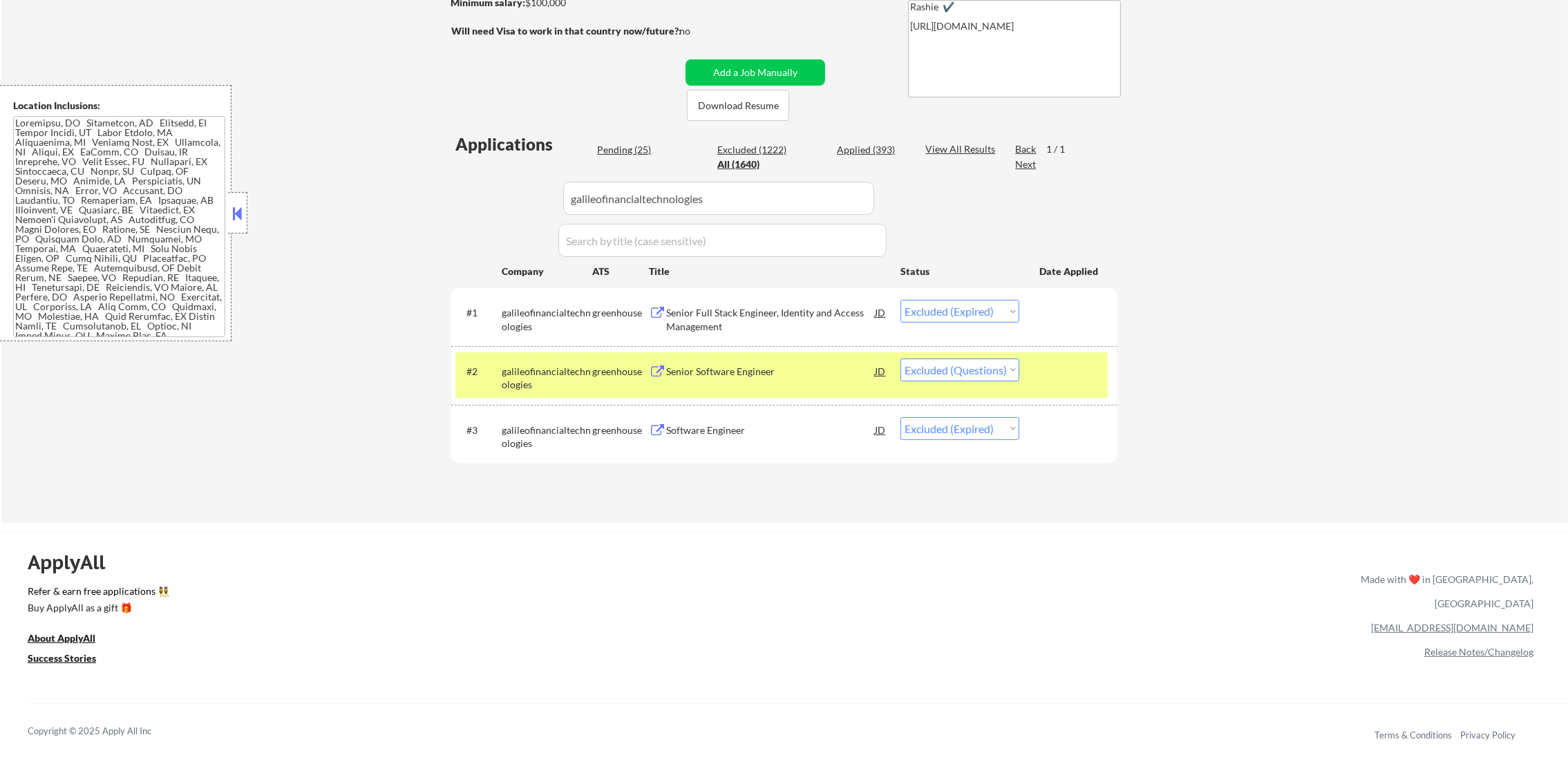
click at [379, 198] on div "← Return to /applysquad Mailslurp Inbox Job Search Builder [PERSON_NAME] User E…" at bounding box center [784, 165] width 1567 height 715
click at [488, 368] on div "#2" at bounding box center [478, 371] width 24 height 14
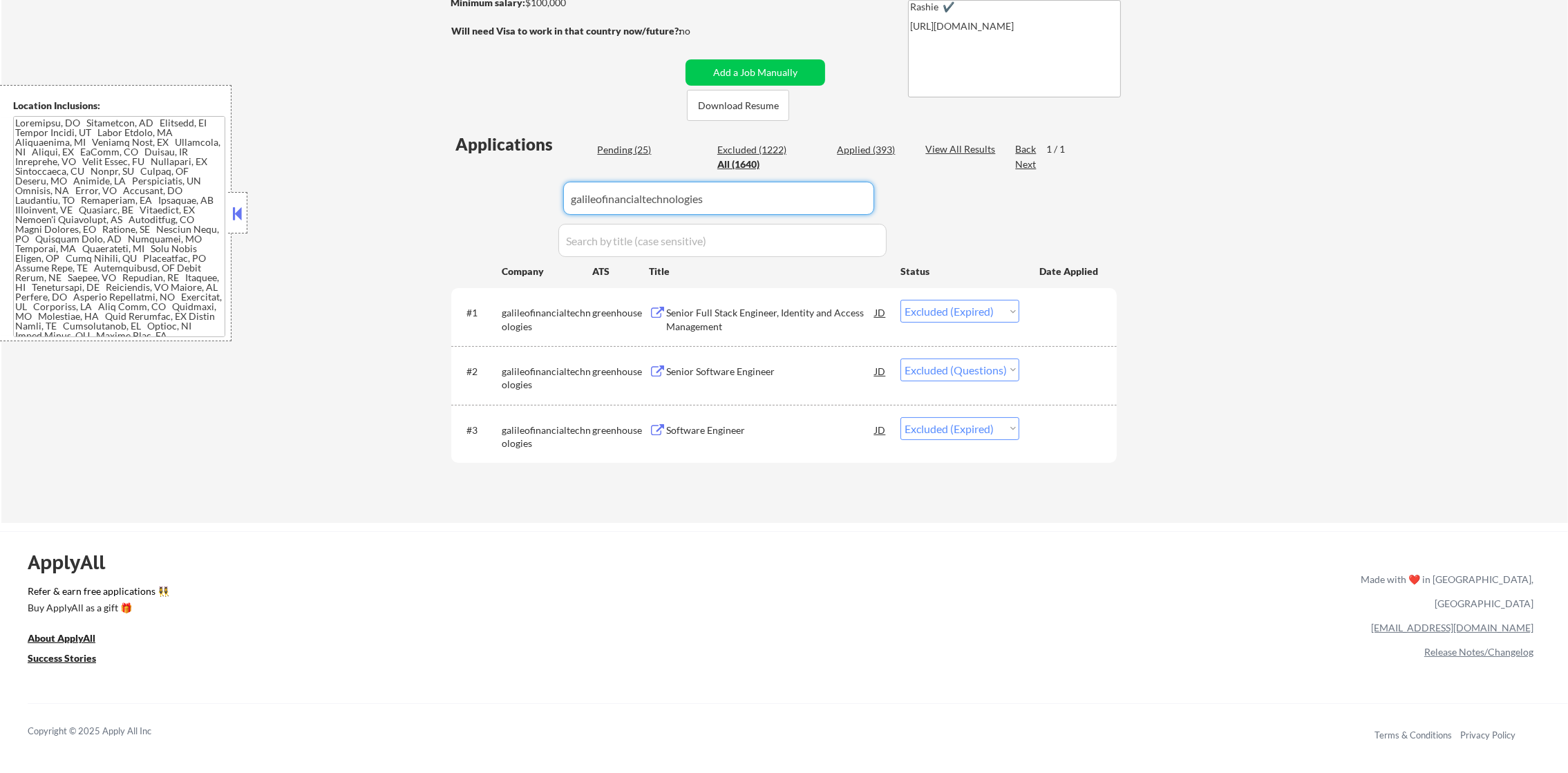
paste input "yuxiglobal1"
drag, startPoint x: 706, startPoint y: 207, endPoint x: 469, endPoint y: 198, distance: 237.2
click at [471, 198] on div "Applications Pending (25) Excluded (1222) Applied (393) All (1640) View All Res…" at bounding box center [784, 314] width 665 height 364
type input "yuxiglobal1"
click at [468, 198] on div "Applications Pending (25) Excluded (1222) Applied (393) All (1640) View All Res…" at bounding box center [784, 314] width 665 height 364
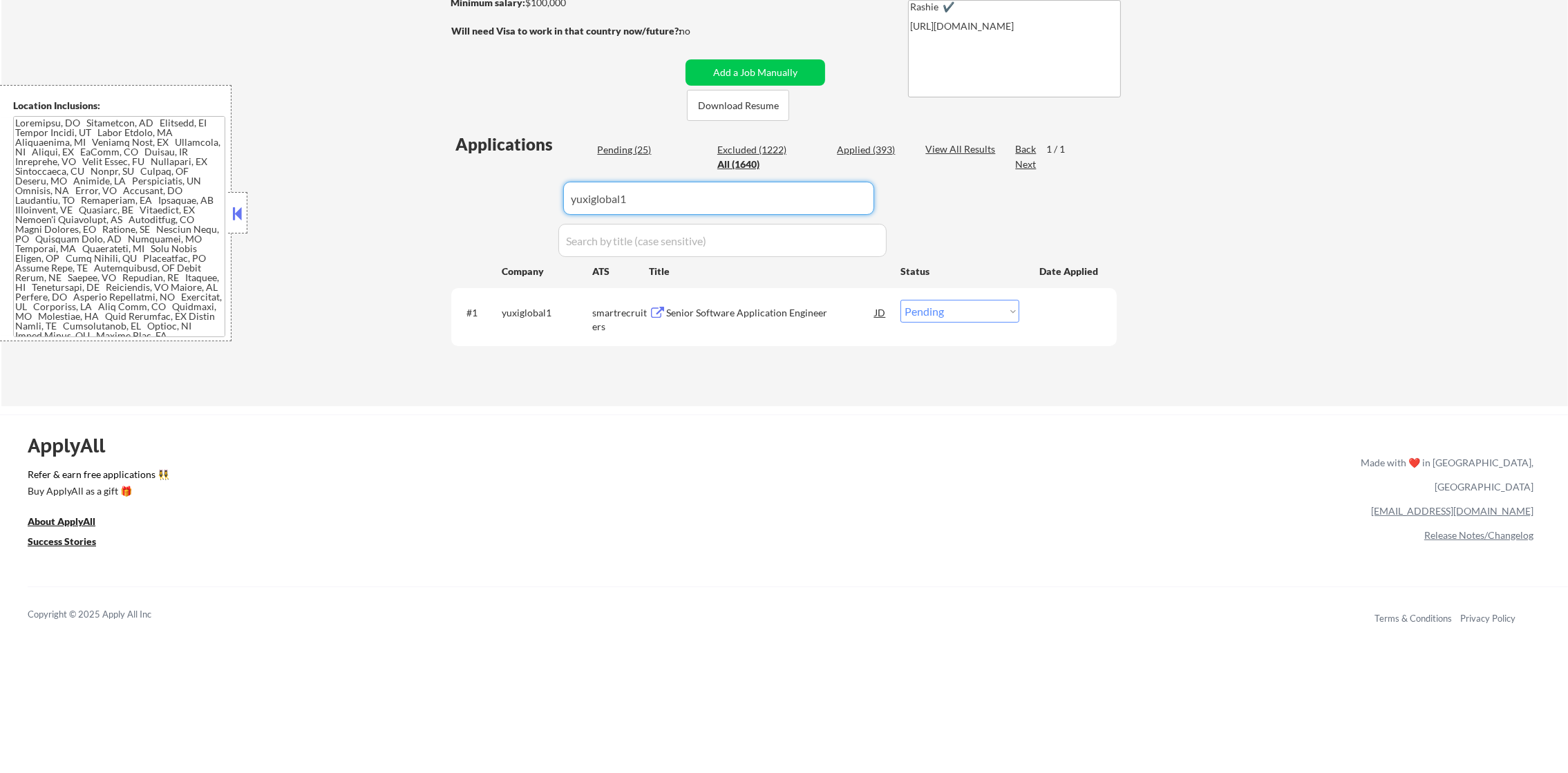
click at [935, 303] on select "Choose an option... Pending Applied Excluded (Questions) Excluded (Expired) Exc…" at bounding box center [959, 311] width 119 height 23
select select ""applied""
click at [900, 300] on select "Choose an option... Pending Applied Excluded (Questions) Excluded (Expired) Exc…" at bounding box center [959, 311] width 119 height 23
drag, startPoint x: 645, startPoint y: 186, endPoint x: 466, endPoint y: 198, distance: 179.4
click at [496, 198] on div "Applications Pending (24) Excluded (1222) Applied (394) All (1640) View All Res…" at bounding box center [784, 256] width 665 height 247
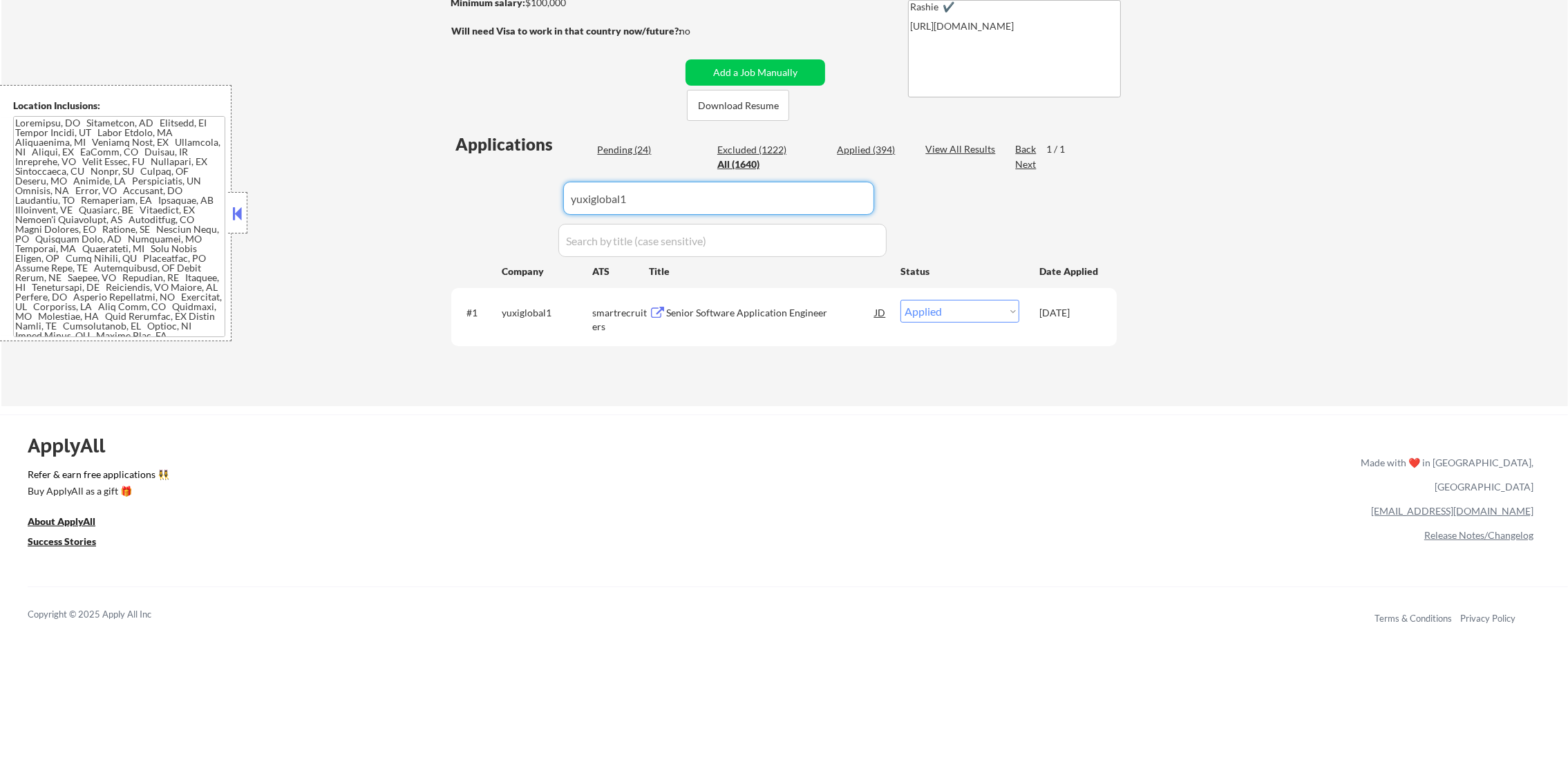
paste input "opendoor"
type input "opendoor"
click at [466, 198] on div "Applications Pending (24) Excluded (1222) Applied (394) All (1640) View All Res…" at bounding box center [784, 256] width 665 height 247
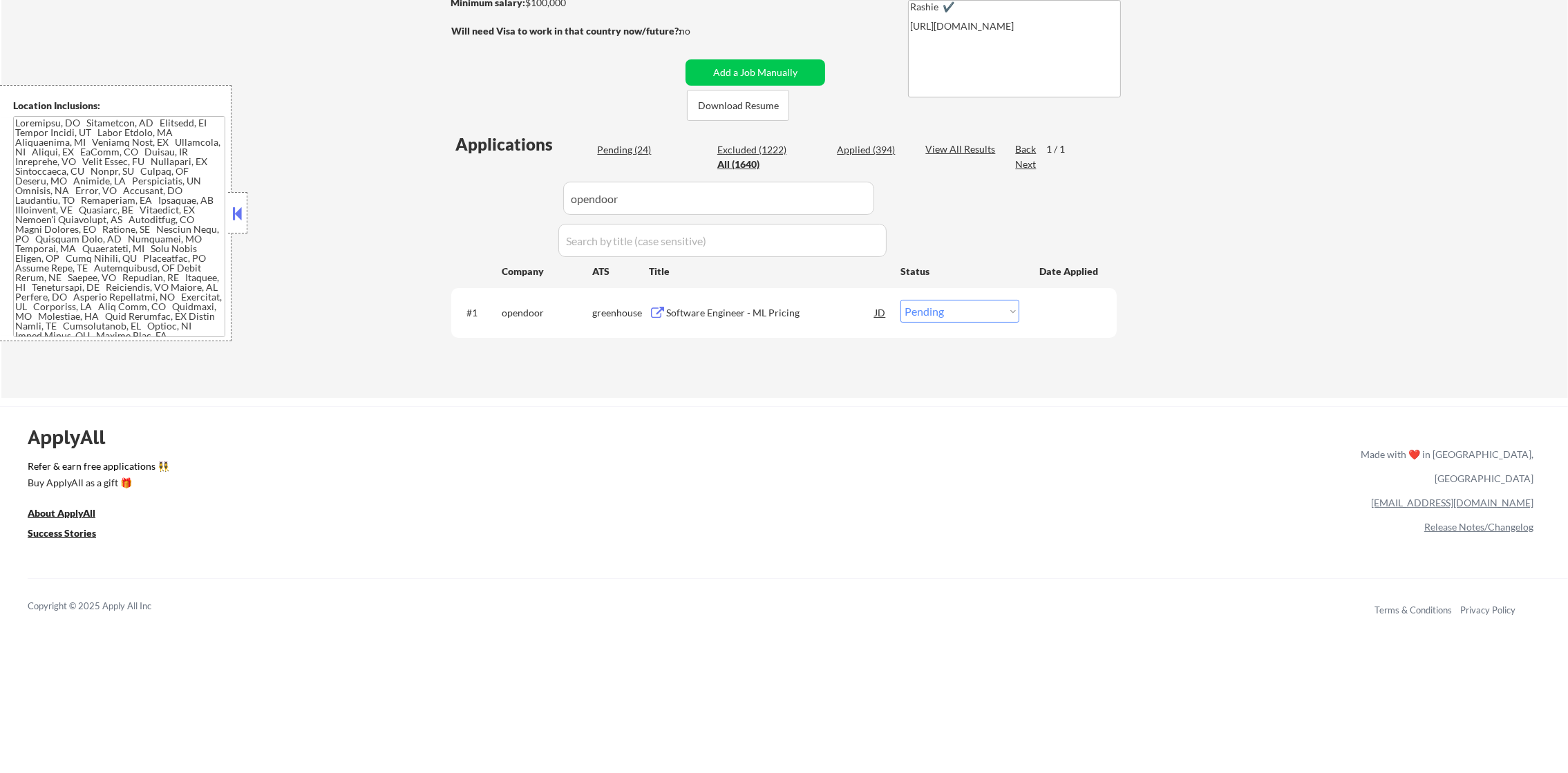
click at [783, 314] on div "Software Engineer - ML Pricing" at bounding box center [771, 313] width 209 height 14
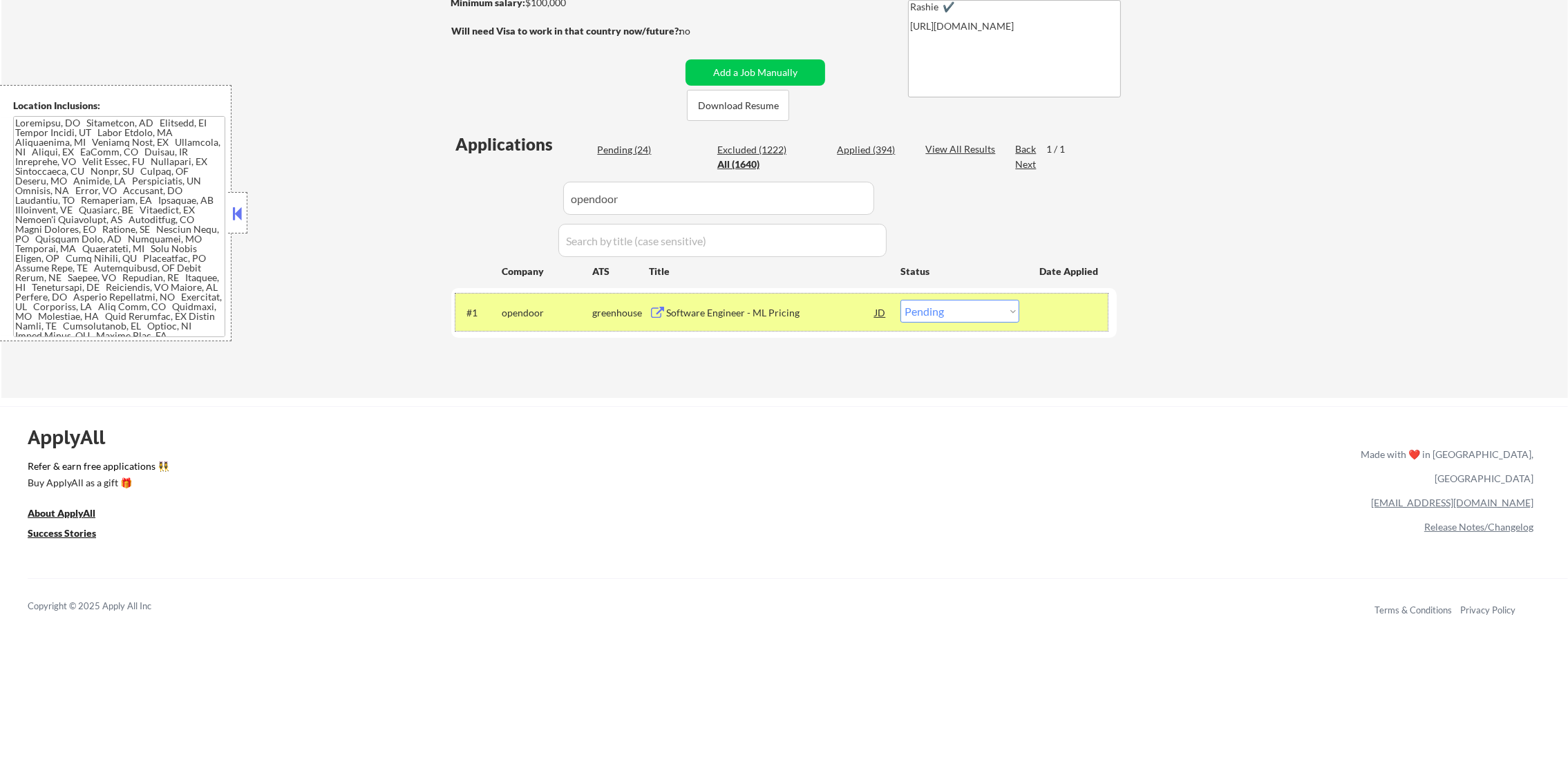
drag, startPoint x: 957, startPoint y: 294, endPoint x: 950, endPoint y: 316, distance: 23.1
click at [951, 310] on div "#1 opendoor greenhouse Software Engineer - ML Pricing JD Choose an option... Pe…" at bounding box center [781, 311] width 652 height 37
click at [950, 318] on select "Choose an option... Pending Applied Excluded (Questions) Excluded (Expired) Exc…" at bounding box center [959, 311] width 119 height 23
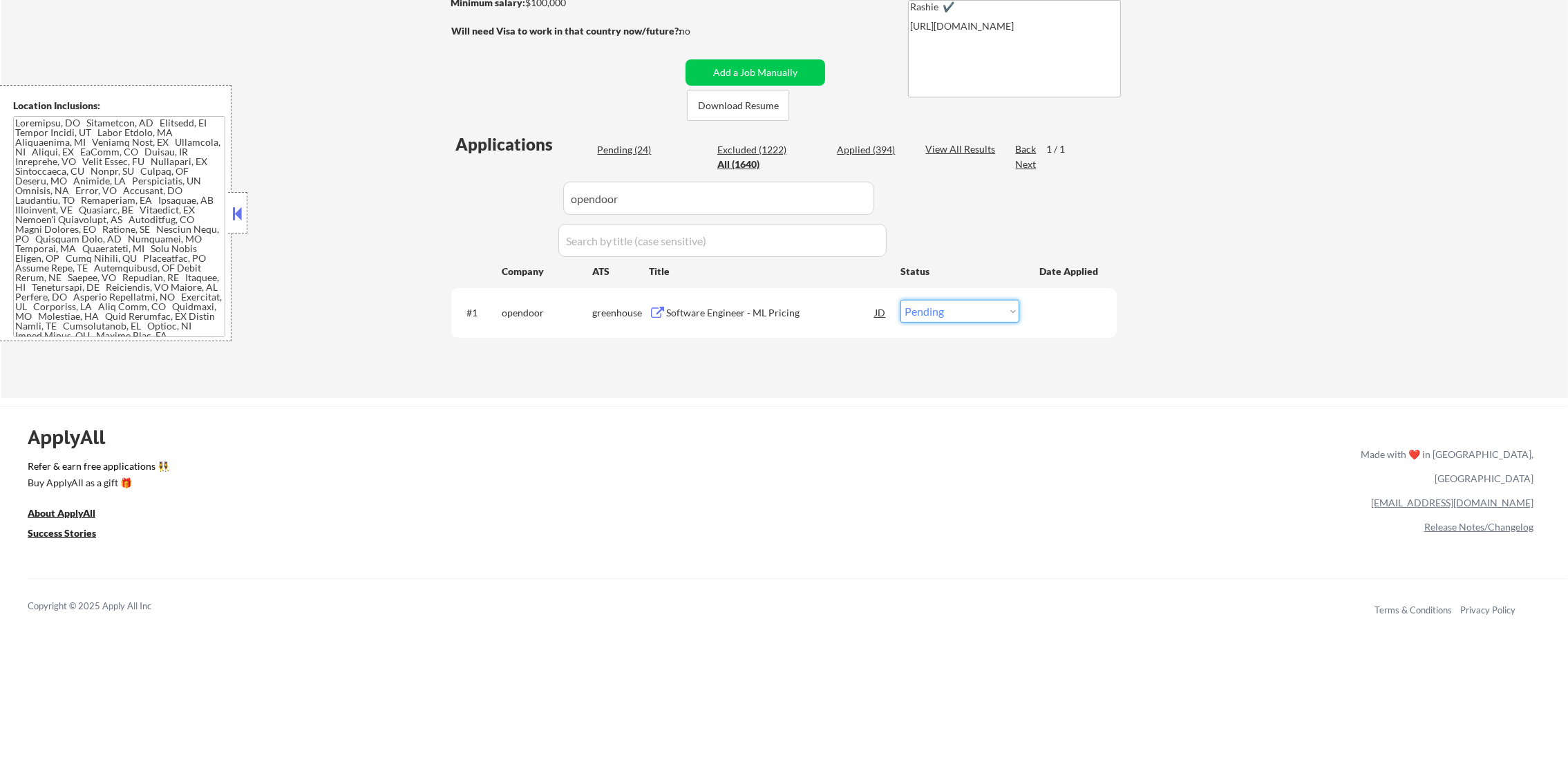
select select ""excluded__location_""
click at [900, 300] on select "Choose an option... Pending Applied Excluded (Questions) Excluded (Expired) Exc…" at bounding box center [959, 311] width 119 height 23
drag, startPoint x: 637, startPoint y: 201, endPoint x: 463, endPoint y: 192, distance: 174.2
click at [504, 192] on div "Applications Pending (23) Excluded (1223) Applied (394) All (1640) View All Res…" at bounding box center [784, 252] width 665 height 238
paste input "agiloft"
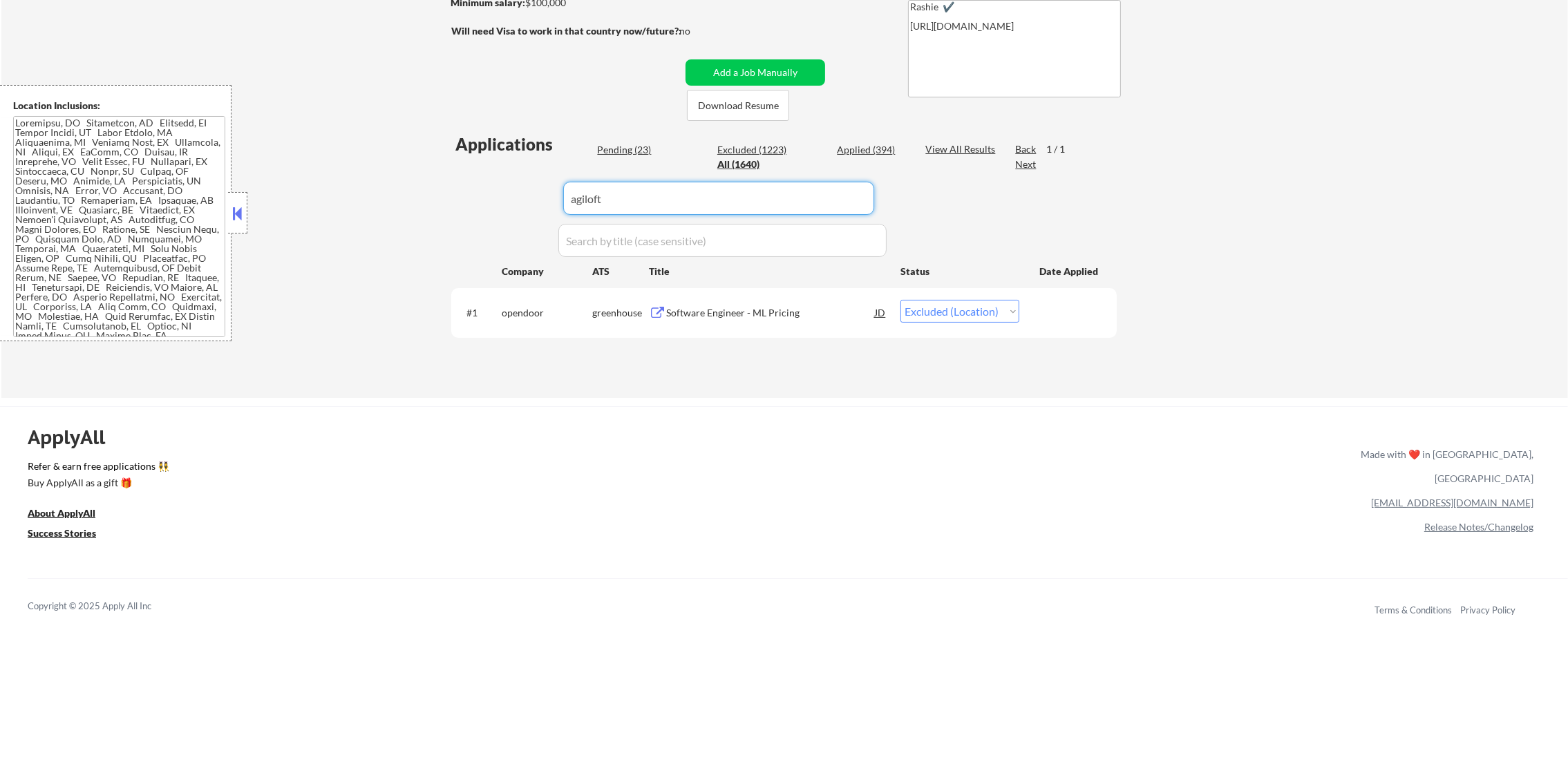
type input "agiloft"
click at [458, 192] on div "Applications Pending (23) Excluded (1223) Applied (394) All (1640) View All Res…" at bounding box center [784, 252] width 665 height 238
select select ""applied""
select select ""excluded__other_""
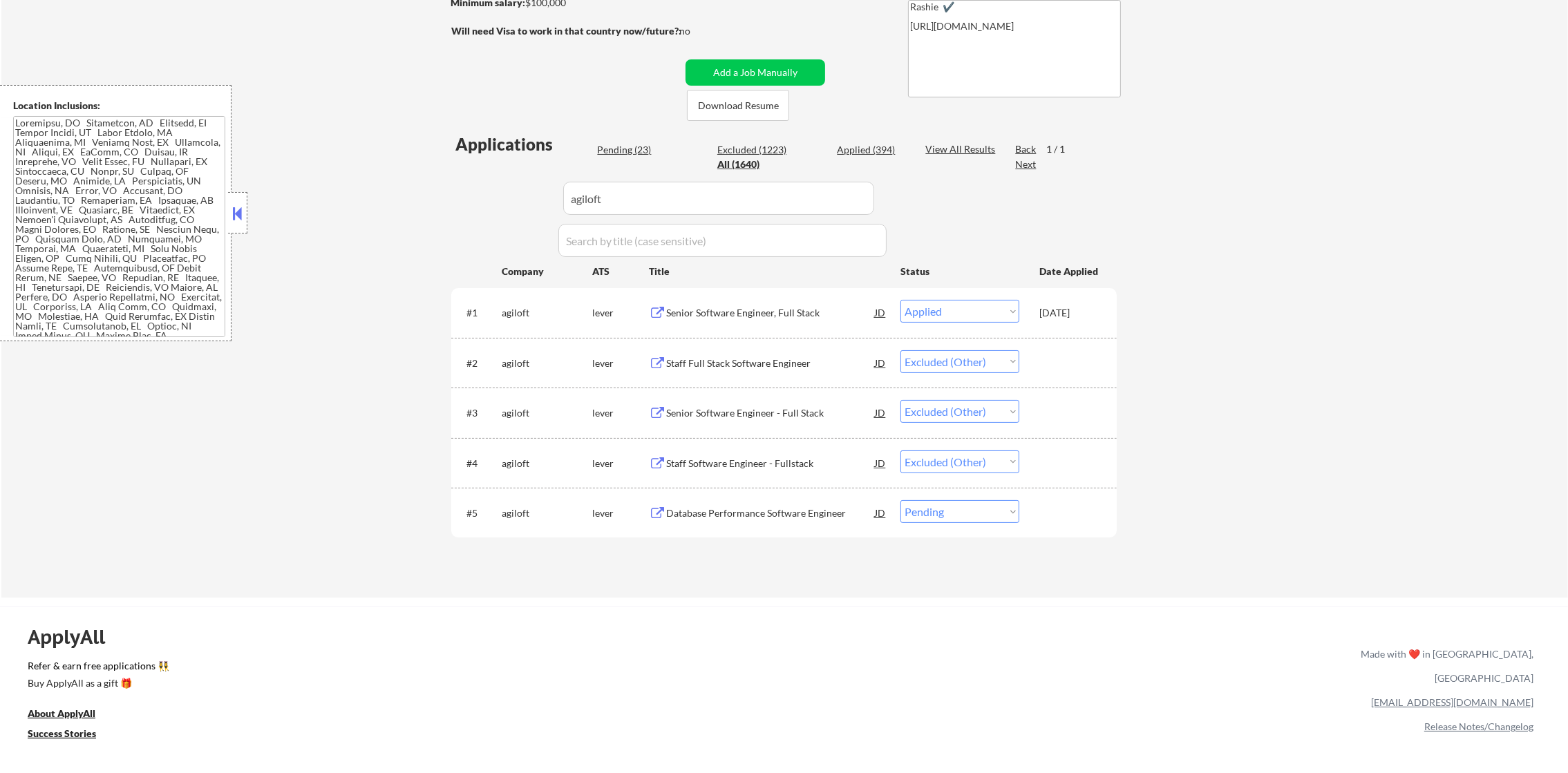
click at [936, 529] on div "#5 agiloft lever Database Performance Software Engineer JD Choose an option... …" at bounding box center [781, 512] width 652 height 37
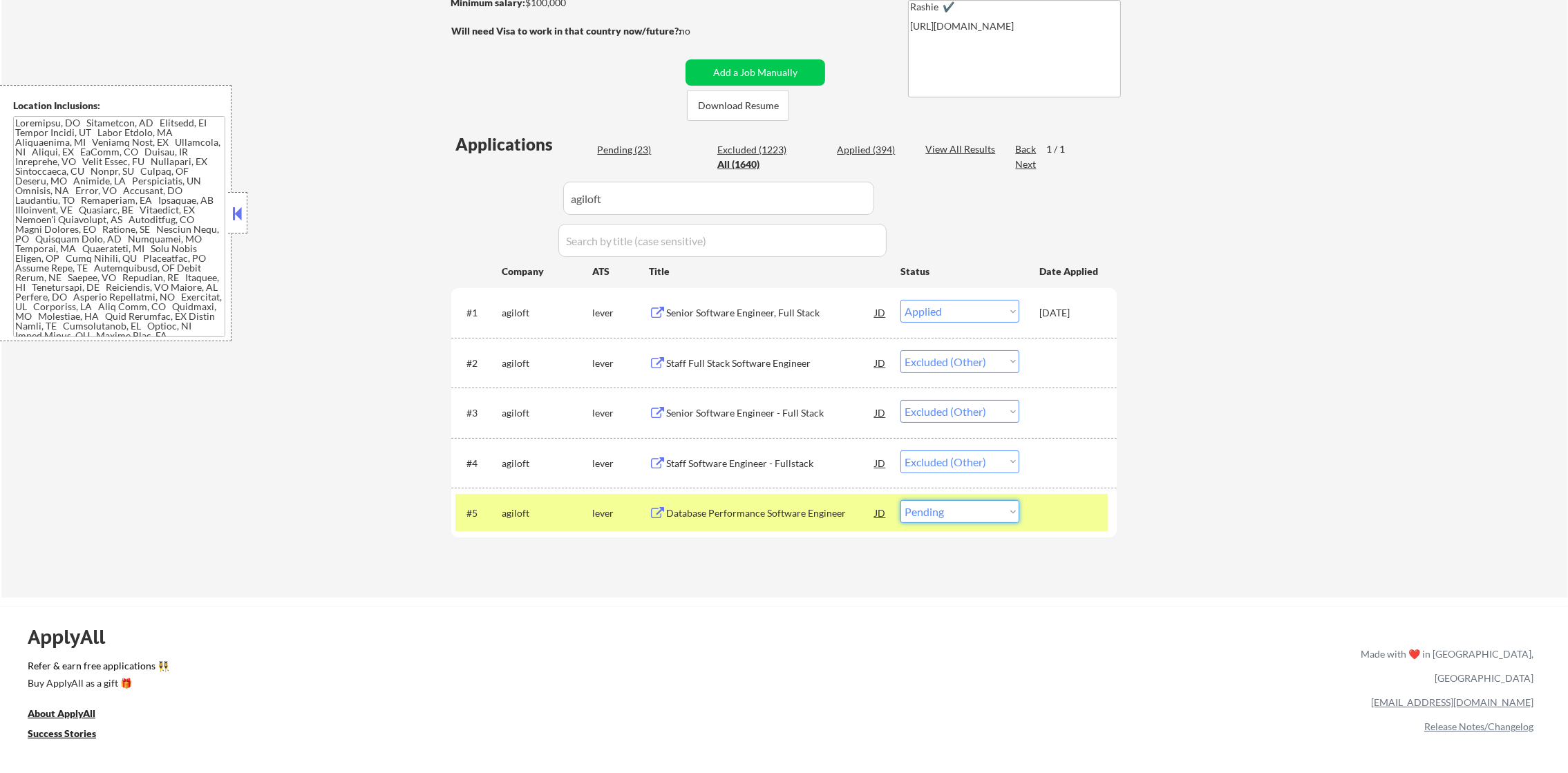
drag, startPoint x: 946, startPoint y: 515, endPoint x: 946, endPoint y: 524, distance: 9.0
click at [946, 515] on select "Choose an option... Pending Applied Excluded (Questions) Excluded (Expired) Exc…" at bounding box center [959, 511] width 119 height 23
select select ""excluded__other_""
click at [900, 500] on select "Choose an option... Pending Applied Excluded (Questions) Excluded (Expired) Exc…" at bounding box center [959, 511] width 119 height 23
click at [533, 506] on div "agiloft" at bounding box center [547, 513] width 90 height 14
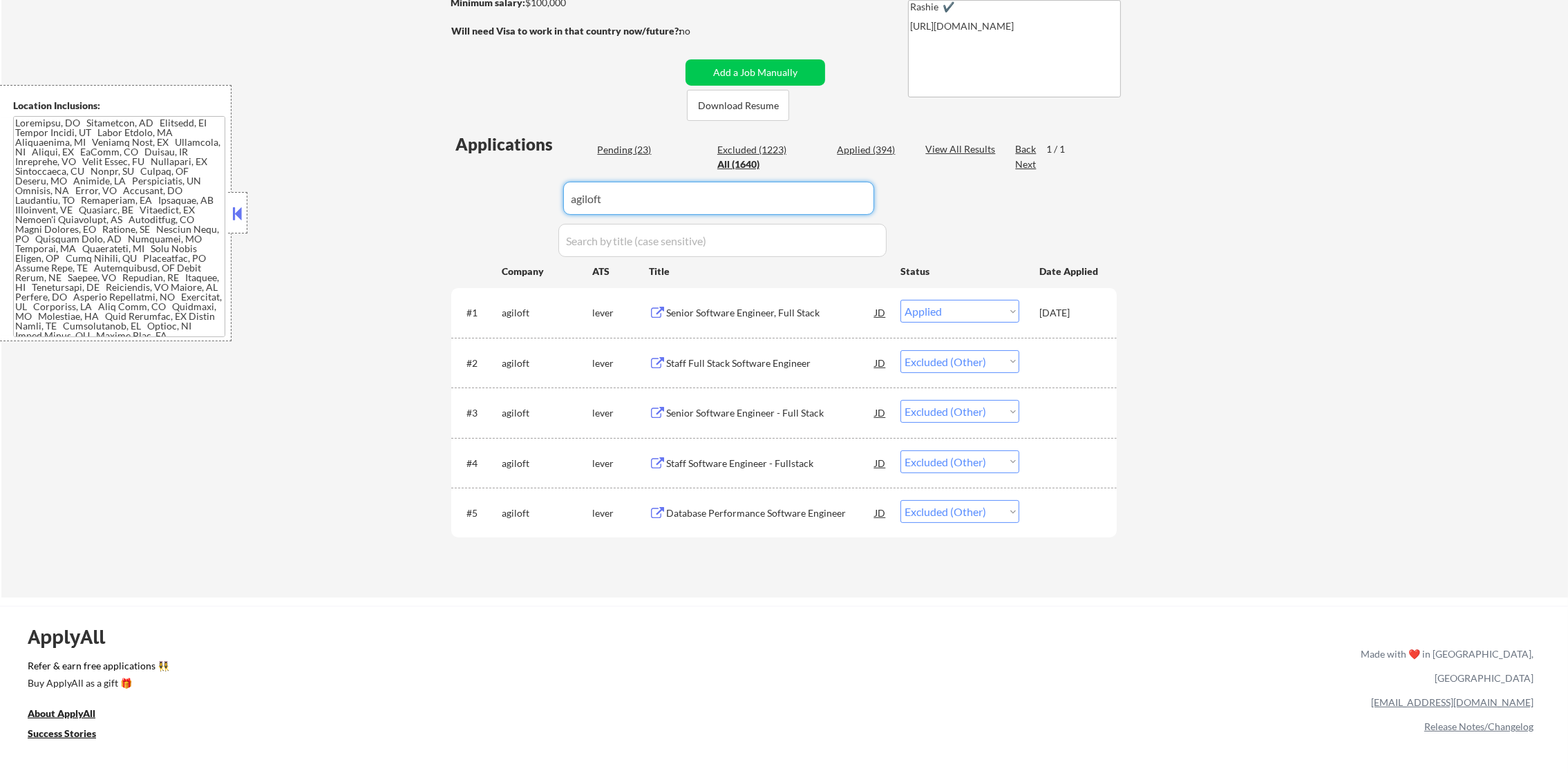
drag, startPoint x: 671, startPoint y: 203, endPoint x: 445, endPoint y: 203, distance: 226.0
click at [489, 203] on div "Applications Pending (23) Excluded (1223) Applied (394) All (1640) View All Res…" at bounding box center [784, 351] width 665 height 438
paste input "spotonproduct"
type input "spotonproduct"
click at [445, 203] on div "← Return to /applysquad Mailslurp Inbox Job Search Builder [PERSON_NAME] User E…" at bounding box center [784, 197] width 690 height 779
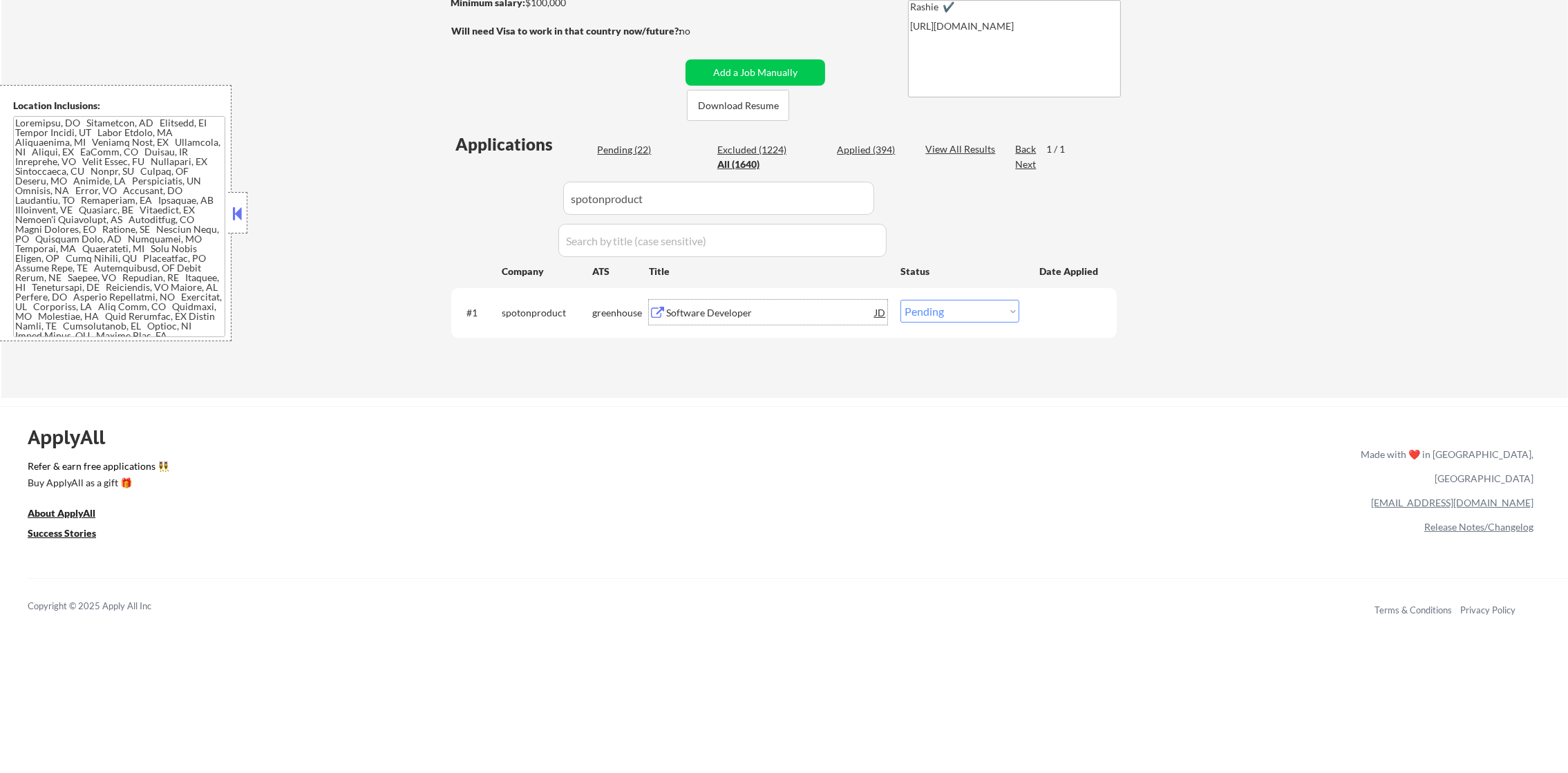
click at [744, 322] on div "Software Developer" at bounding box center [771, 312] width 209 height 25
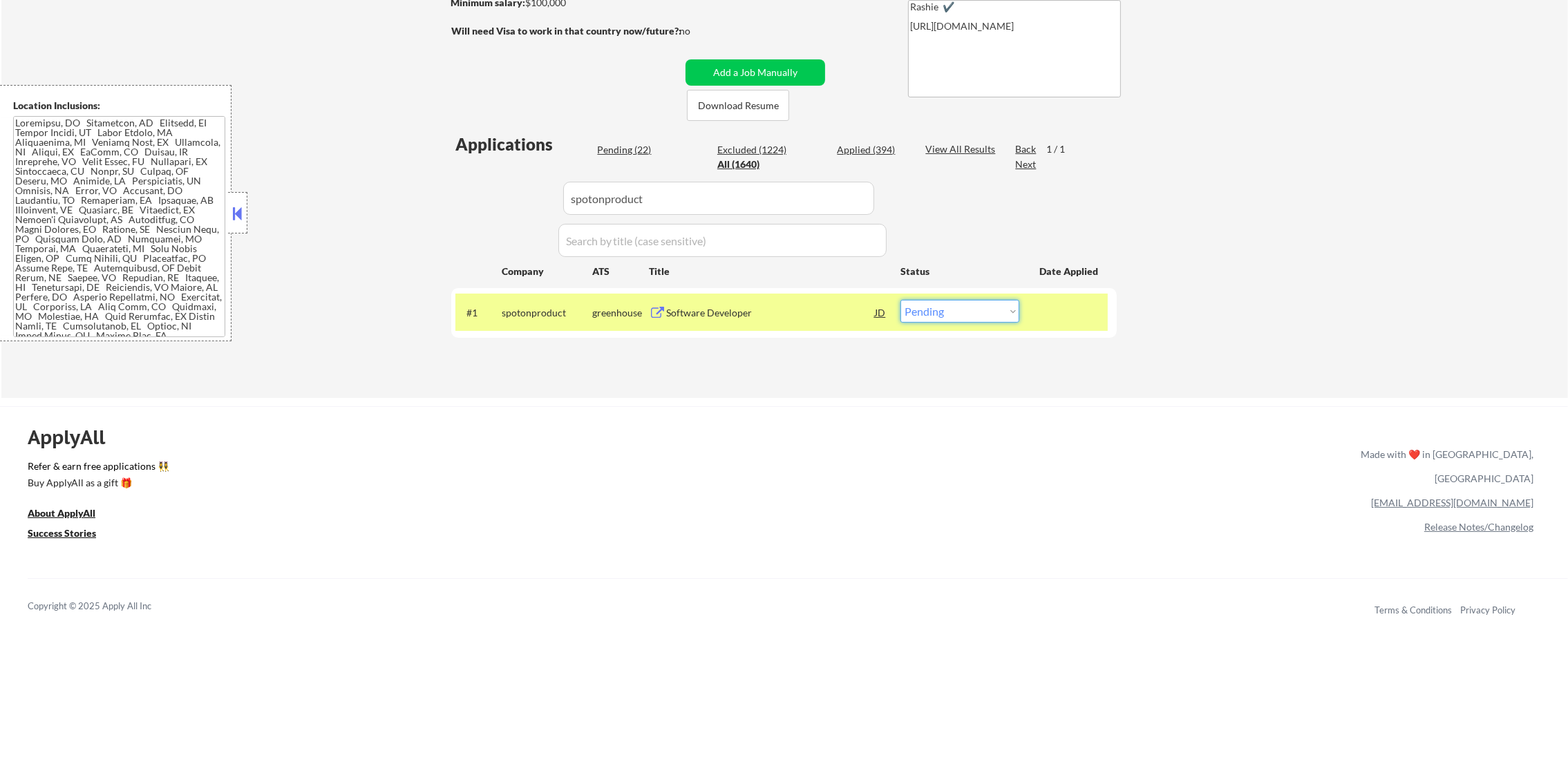
drag, startPoint x: 962, startPoint y: 316, endPoint x: 957, endPoint y: 324, distance: 9.4
click at [962, 316] on select "Choose an option... Pending Applied Excluded (Questions) Excluded (Expired) Exc…" at bounding box center [959, 311] width 119 height 23
select select ""excluded__expired_""
click at [900, 300] on select "Choose an option... Pending Applied Excluded (Questions) Excluded (Expired) Exc…" at bounding box center [959, 311] width 119 height 23
click at [531, 314] on div "spotonproduct" at bounding box center [547, 313] width 90 height 14
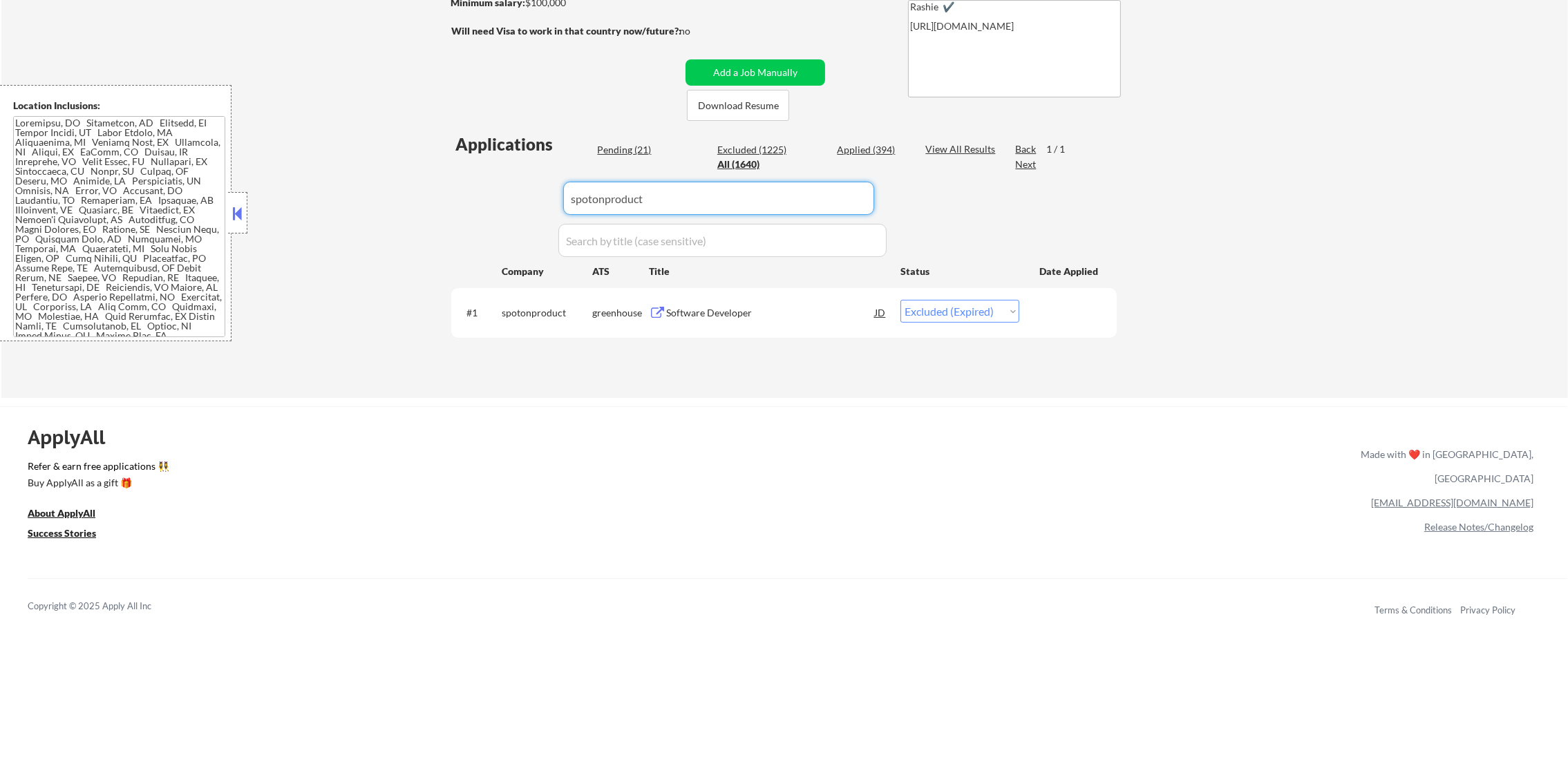
paste input "tines"
drag, startPoint x: 679, startPoint y: 200, endPoint x: 449, endPoint y: 195, distance: 230.1
click at [449, 195] on div "← Return to /applysquad Mailslurp Inbox Job Search Builder [PERSON_NAME] User E…" at bounding box center [784, 97] width 690 height 580
type input "tines"
click at [428, 195] on div "← Return to /applysquad Mailslurp Inbox Job Search Builder [PERSON_NAME] User E…" at bounding box center [784, 103] width 1567 height 591
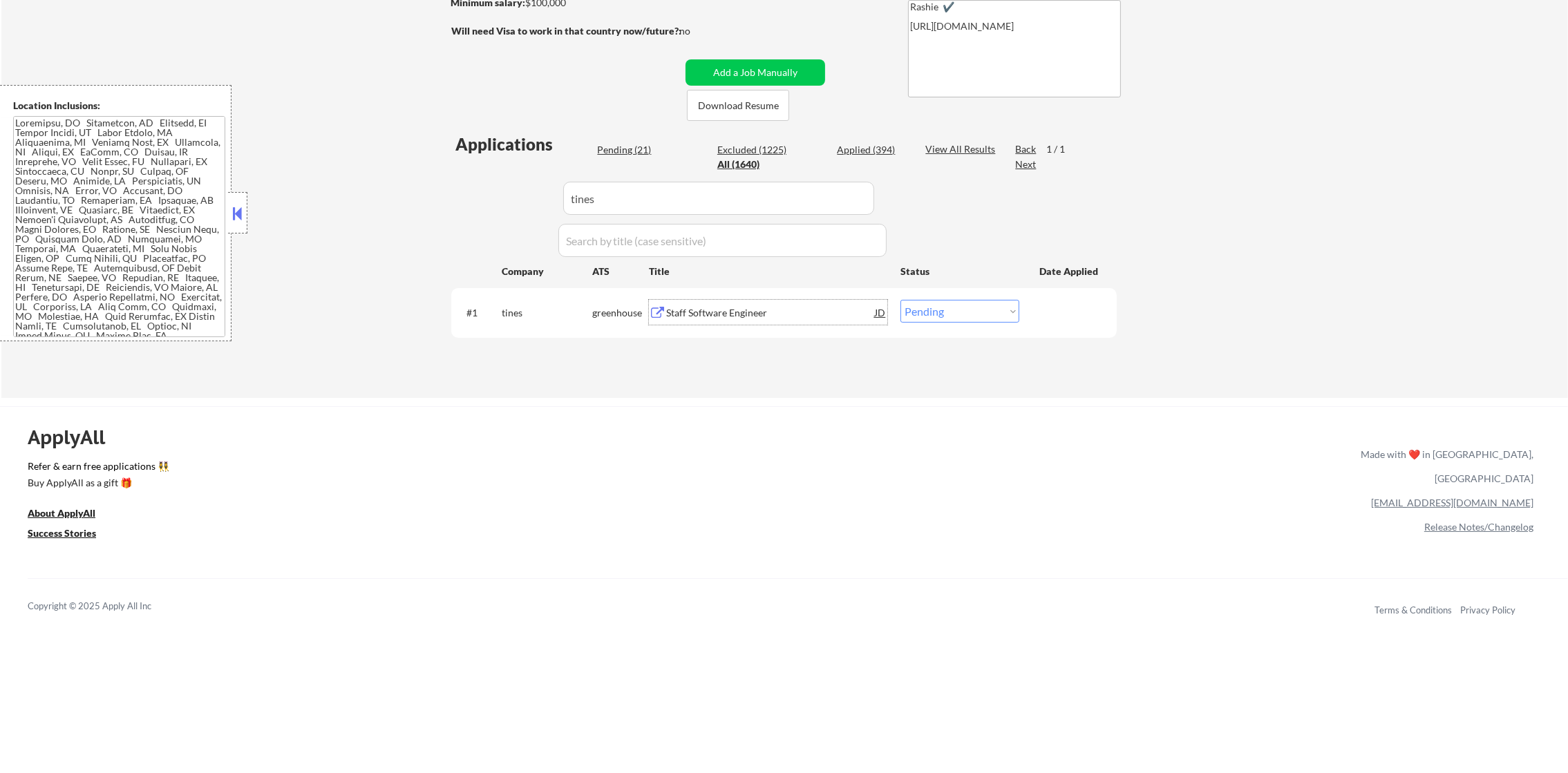
click at [722, 316] on div "Staff Software Engineer" at bounding box center [771, 313] width 209 height 14
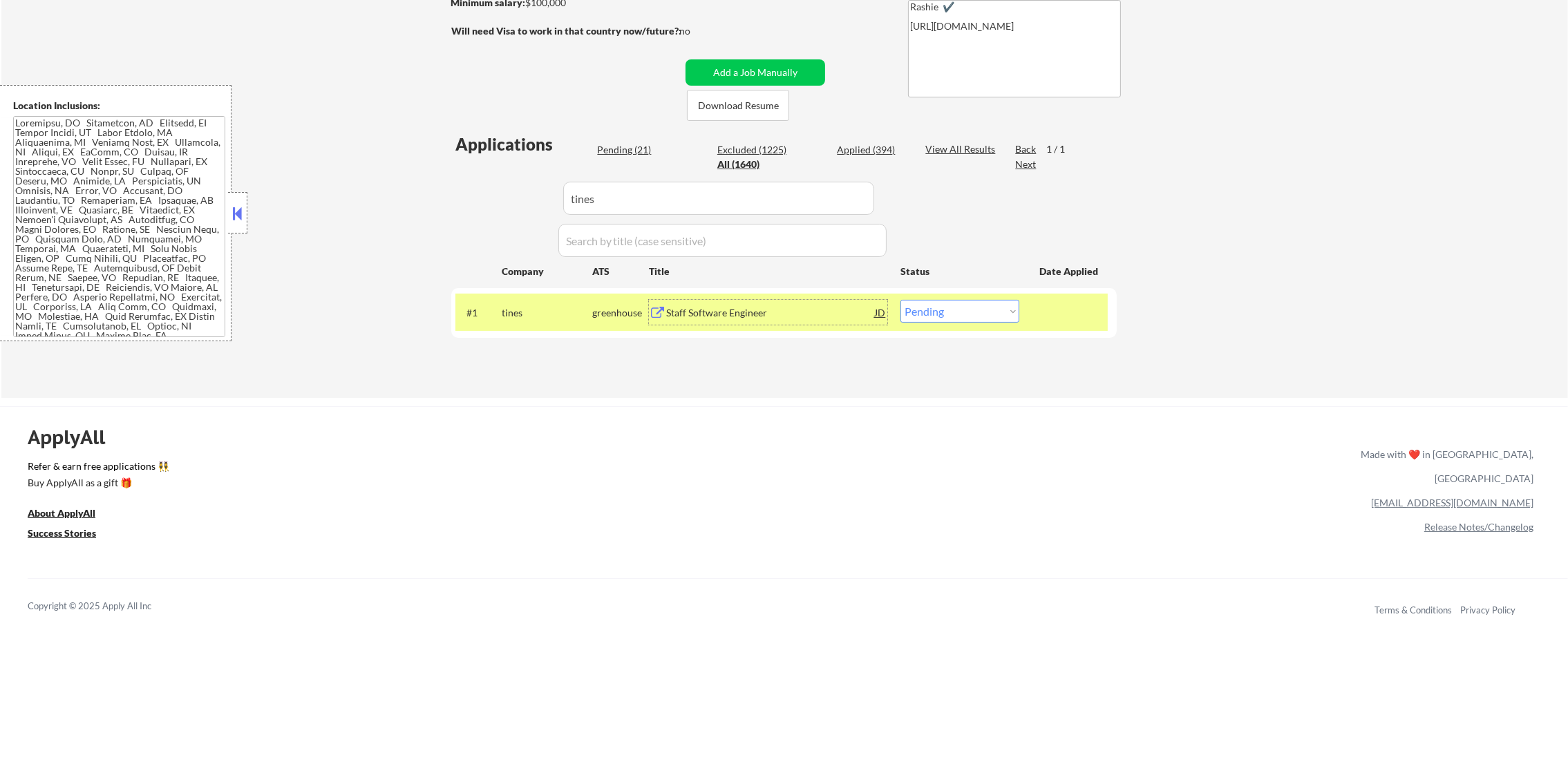
drag, startPoint x: 981, startPoint y: 311, endPoint x: 973, endPoint y: 325, distance: 16.1
click at [979, 315] on select "Choose an option... Pending Applied Excluded (Questions) Excluded (Expired) Exc…" at bounding box center [959, 311] width 119 height 23
select select ""applied""
click at [900, 300] on select "Choose an option... Pending Applied Excluded (Questions) Excluded (Expired) Exc…" at bounding box center [959, 311] width 119 height 23
click at [524, 319] on div "tines" at bounding box center [547, 312] width 90 height 25
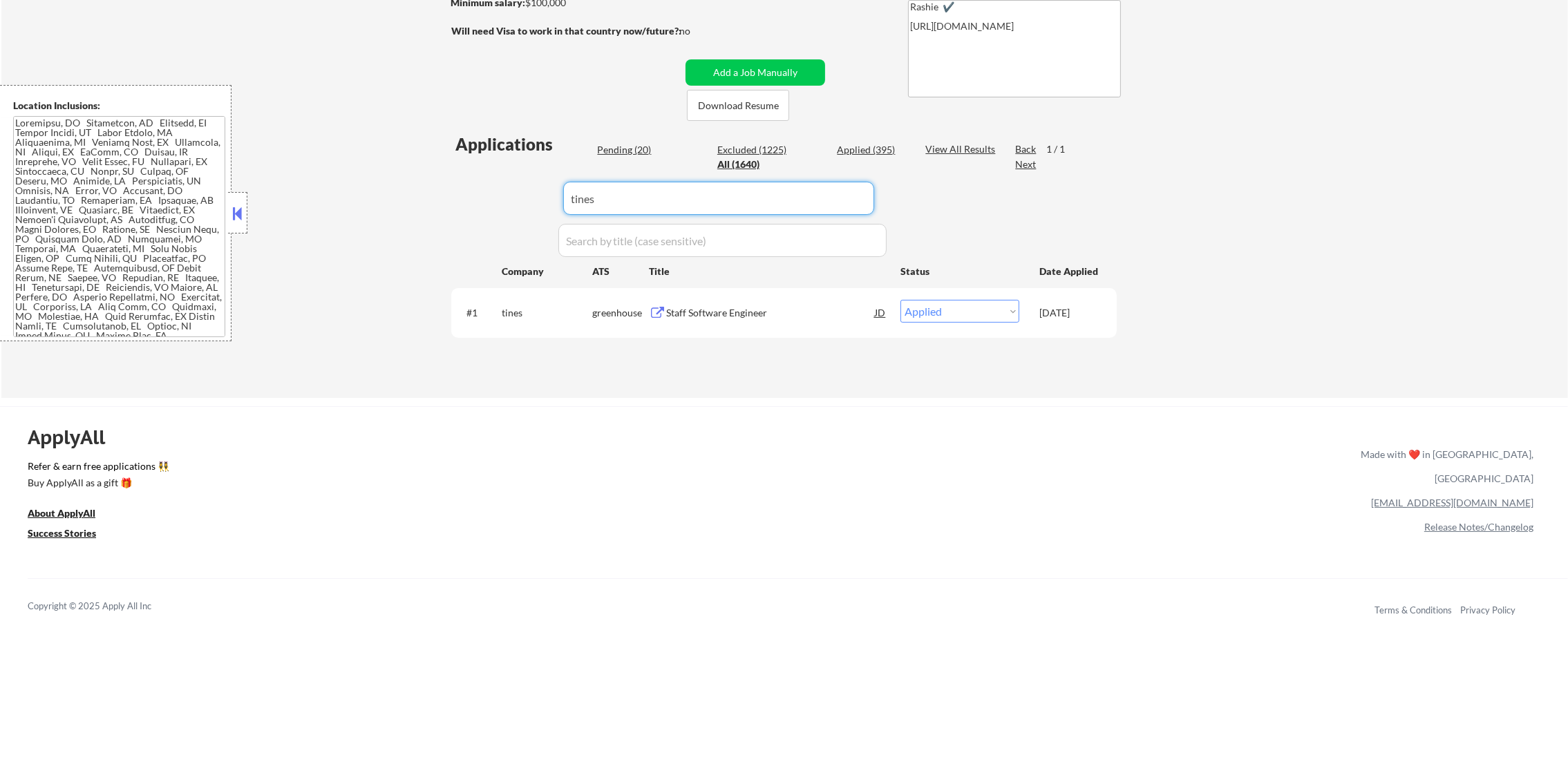
paste input "jitterbit"
drag, startPoint x: 619, startPoint y: 202, endPoint x: 424, endPoint y: 202, distance: 195.0
click at [432, 202] on div "← Return to /applysquad Mailslurp Inbox Job Search Builder [PERSON_NAME] User E…" at bounding box center [784, 103] width 1567 height 591
type input "jitterbit"
click at [422, 202] on div "← Return to /applysquad Mailslurp Inbox Job Search Builder [PERSON_NAME] User E…" at bounding box center [784, 103] width 1567 height 591
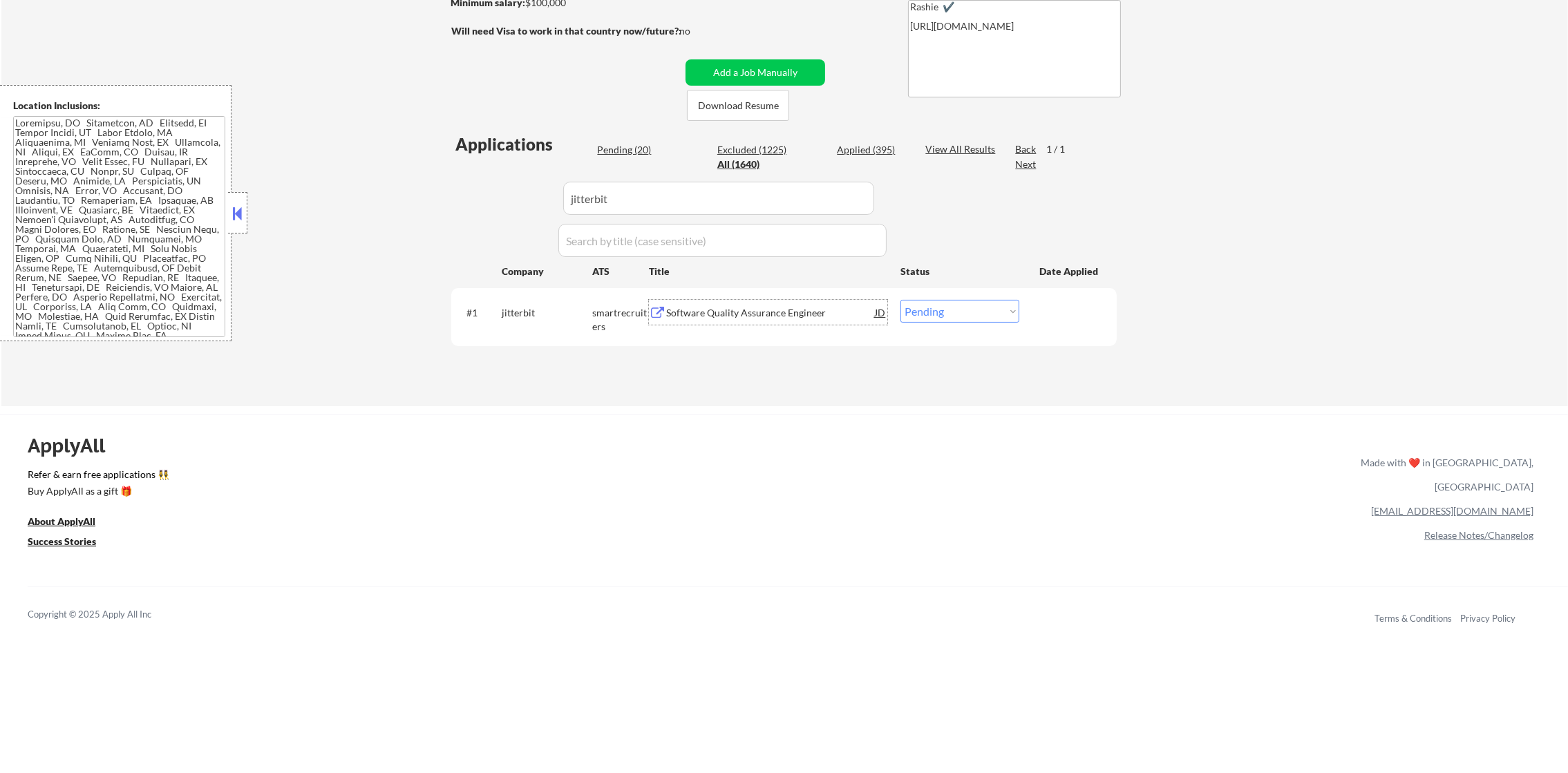
click at [766, 314] on div "Software Quality Assurance Engineer" at bounding box center [771, 313] width 209 height 14
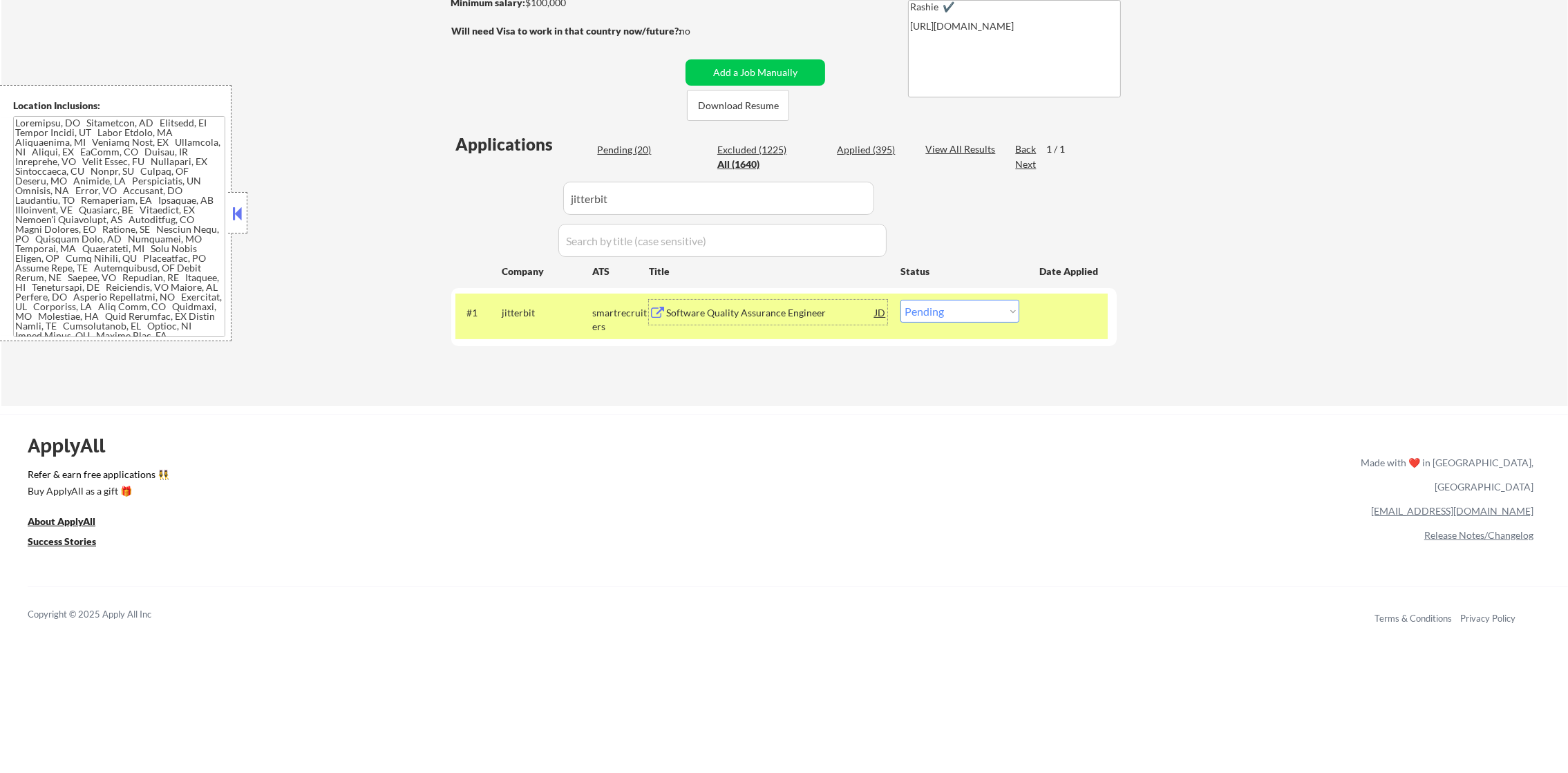
click at [921, 309] on select "Choose an option... Pending Applied Excluded (Questions) Excluded (Expired) Exc…" at bounding box center [959, 311] width 119 height 23
select select ""excluded__bad_match_""
click at [900, 300] on select "Choose an option... Pending Applied Excluded (Questions) Excluded (Expired) Exc…" at bounding box center [959, 311] width 119 height 23
drag, startPoint x: 611, startPoint y: 188, endPoint x: 467, endPoint y: 186, distance: 144.0
click at [496, 186] on div "Applications Pending (19) Excluded (1226) Applied (395) All (1640) View All Res…" at bounding box center [784, 256] width 665 height 247
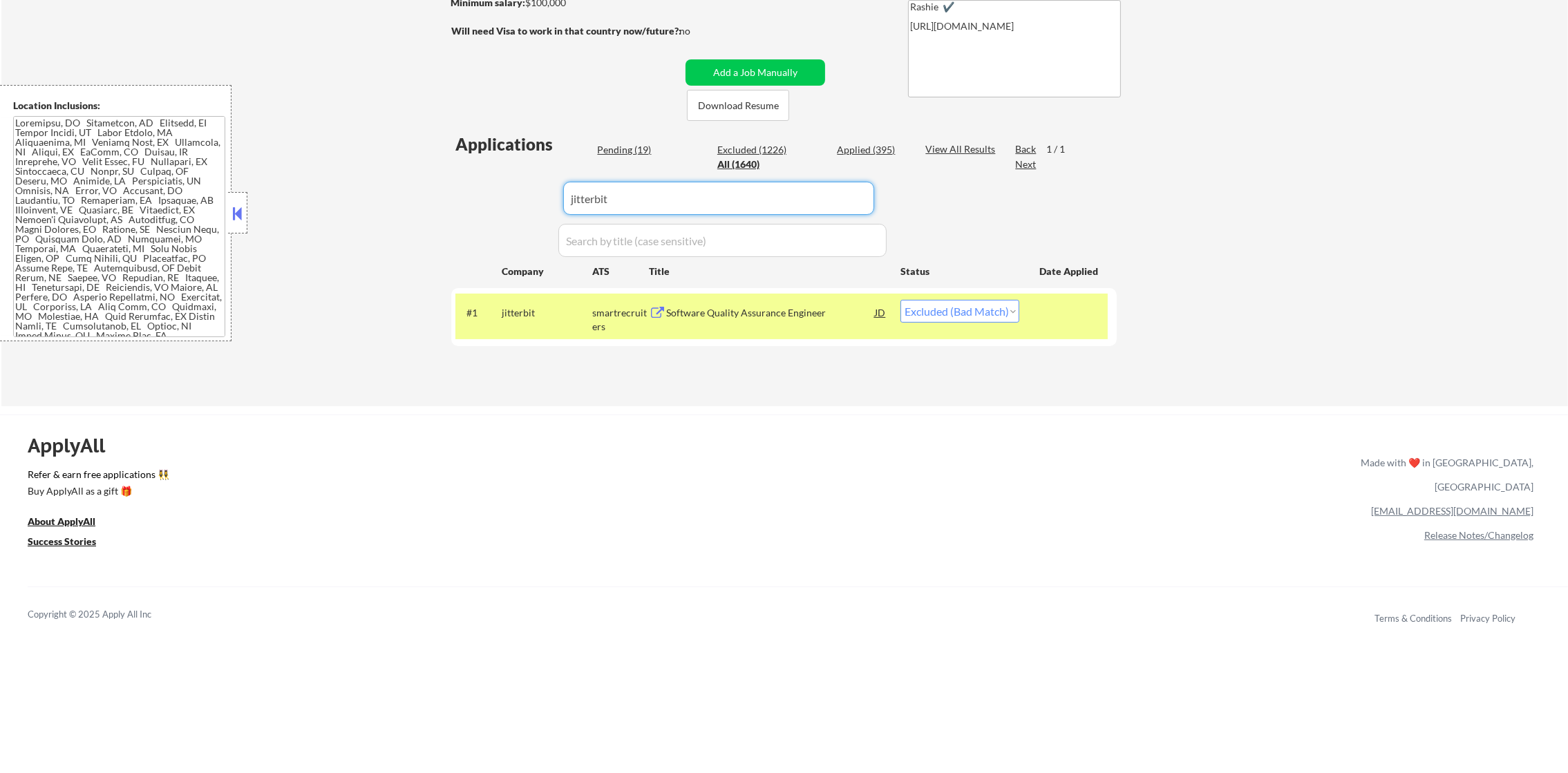
paste input "netflix"
type input "netflix"
click at [466, 186] on div "Applications Pending (19) Excluded (1226) Applied (395) All (1640) View All Res…" at bounding box center [784, 256] width 665 height 247
select select ""applied""
select select ""pending""
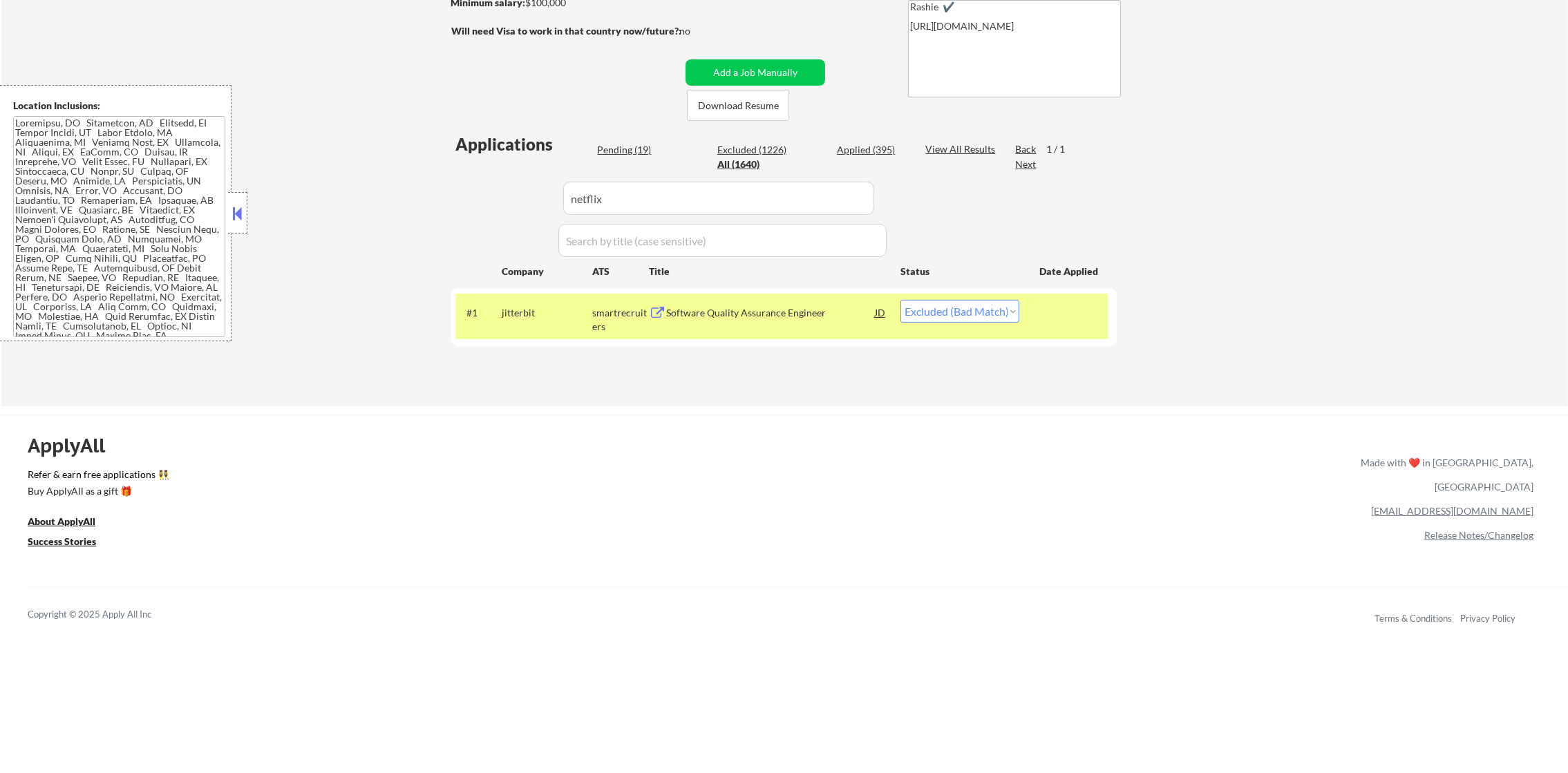
select select ""excluded""
select select ""excluded__other_""
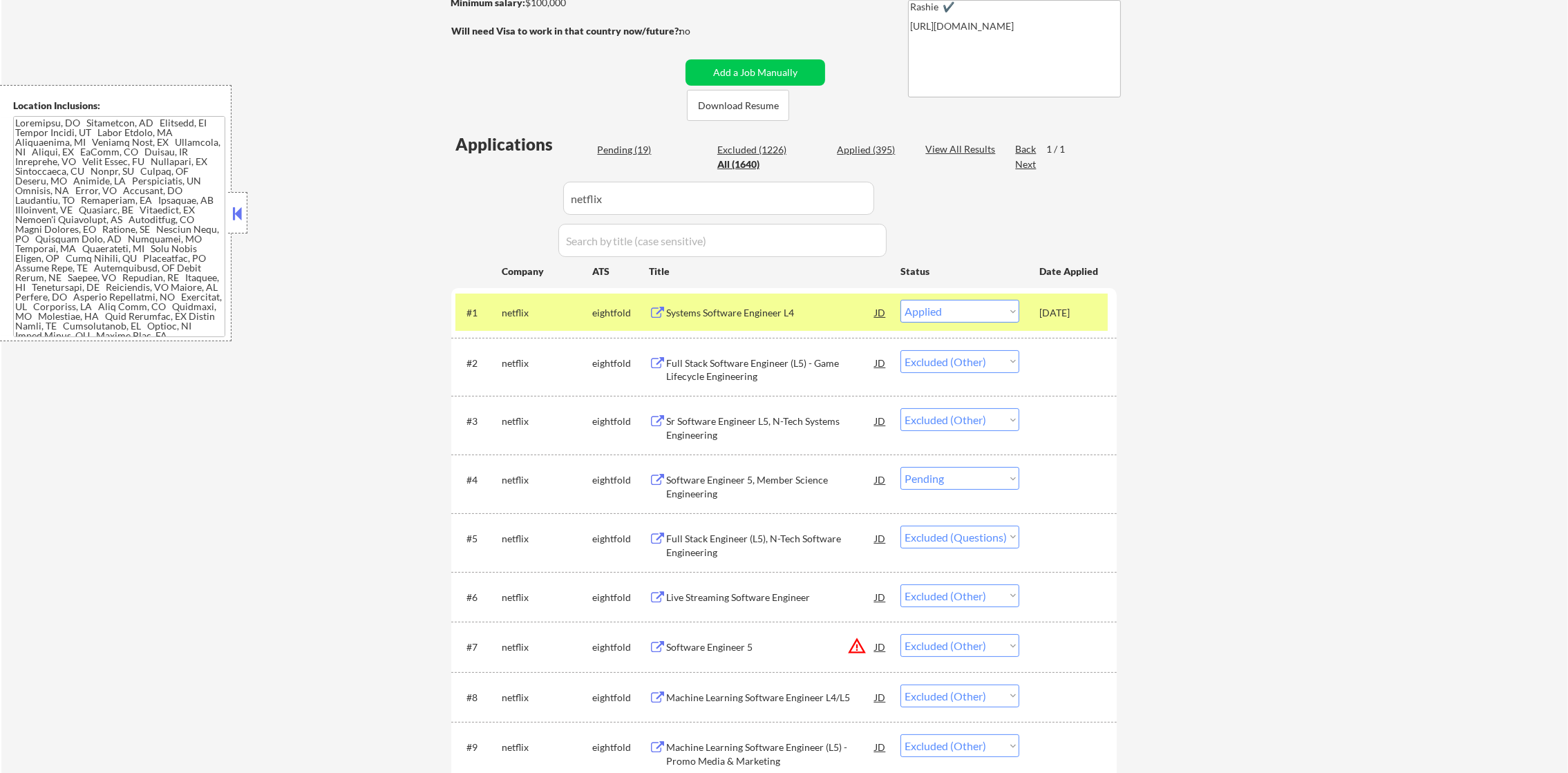
click at [935, 482] on select "Choose an option... Pending Applied Excluded (Questions) Excluded (Expired) Exc…" at bounding box center [959, 478] width 119 height 23
select select ""excluded__other_""
click at [900, 467] on select "Choose an option... Pending Applied Excluded (Questions) Excluded (Expired) Exc…" at bounding box center [959, 478] width 119 height 23
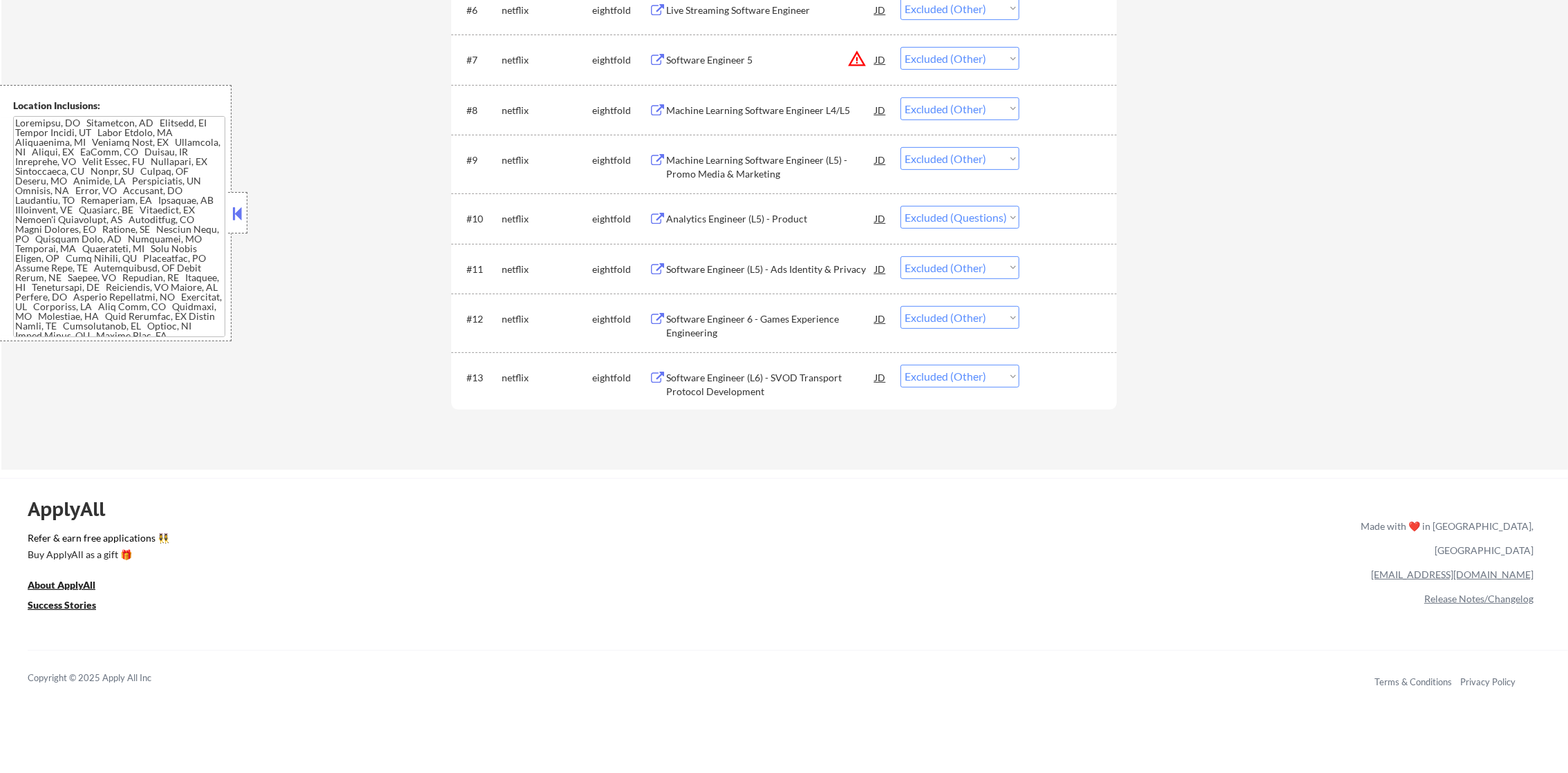
scroll to position [291, 0]
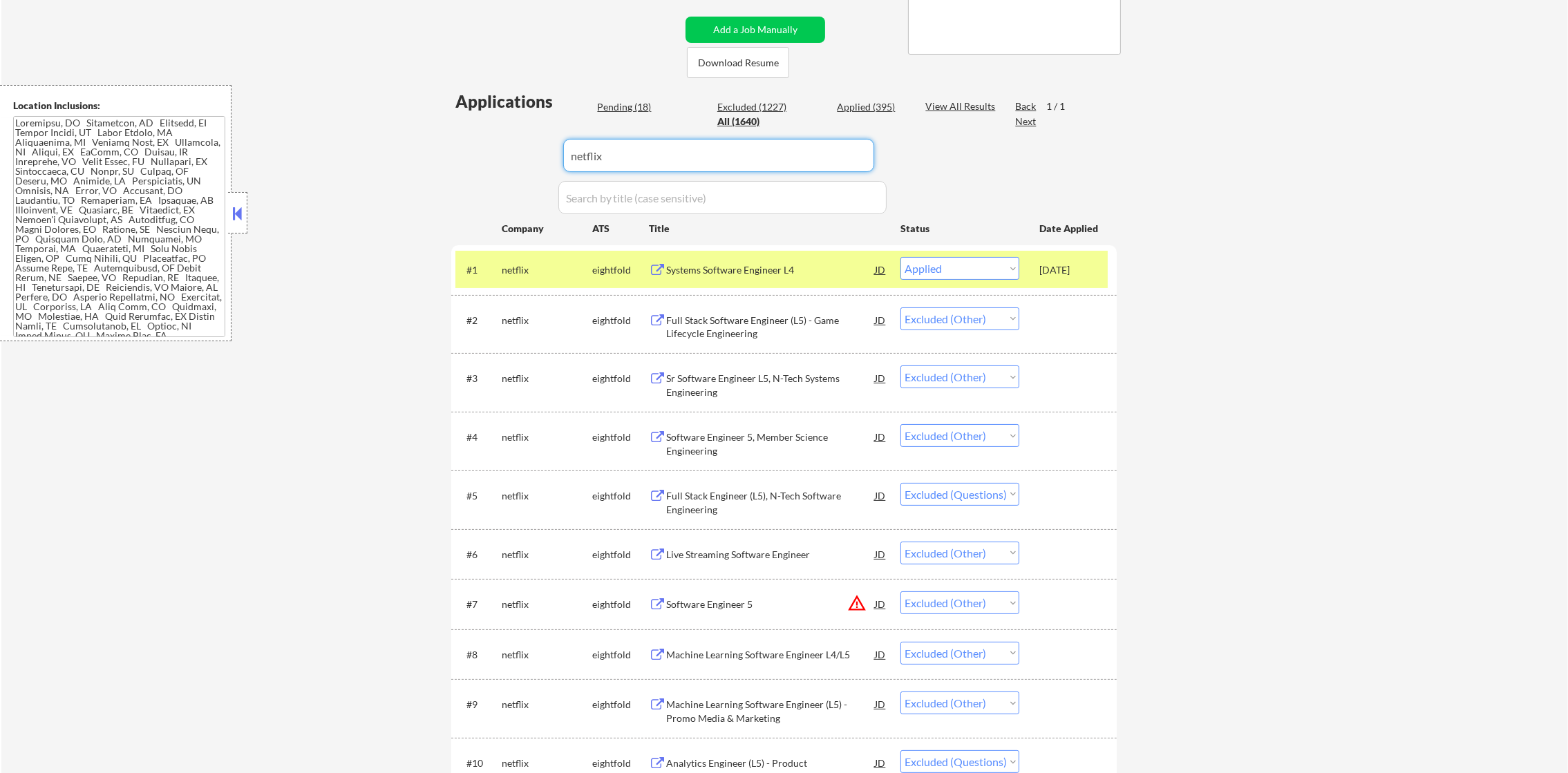
drag, startPoint x: 580, startPoint y: 139, endPoint x: 374, endPoint y: 127, distance: 206.3
click at [387, 127] on div "← Return to /applysquad Mailslurp Inbox Job Search Builder [PERSON_NAME] User E…" at bounding box center [784, 389] width 1567 height 1249
paste input "yext"
type input "yext"
click at [374, 127] on div "← Return to /applysquad Mailslurp Inbox Job Search Builder [PERSON_NAME] User E…" at bounding box center [784, 389] width 1567 height 1249
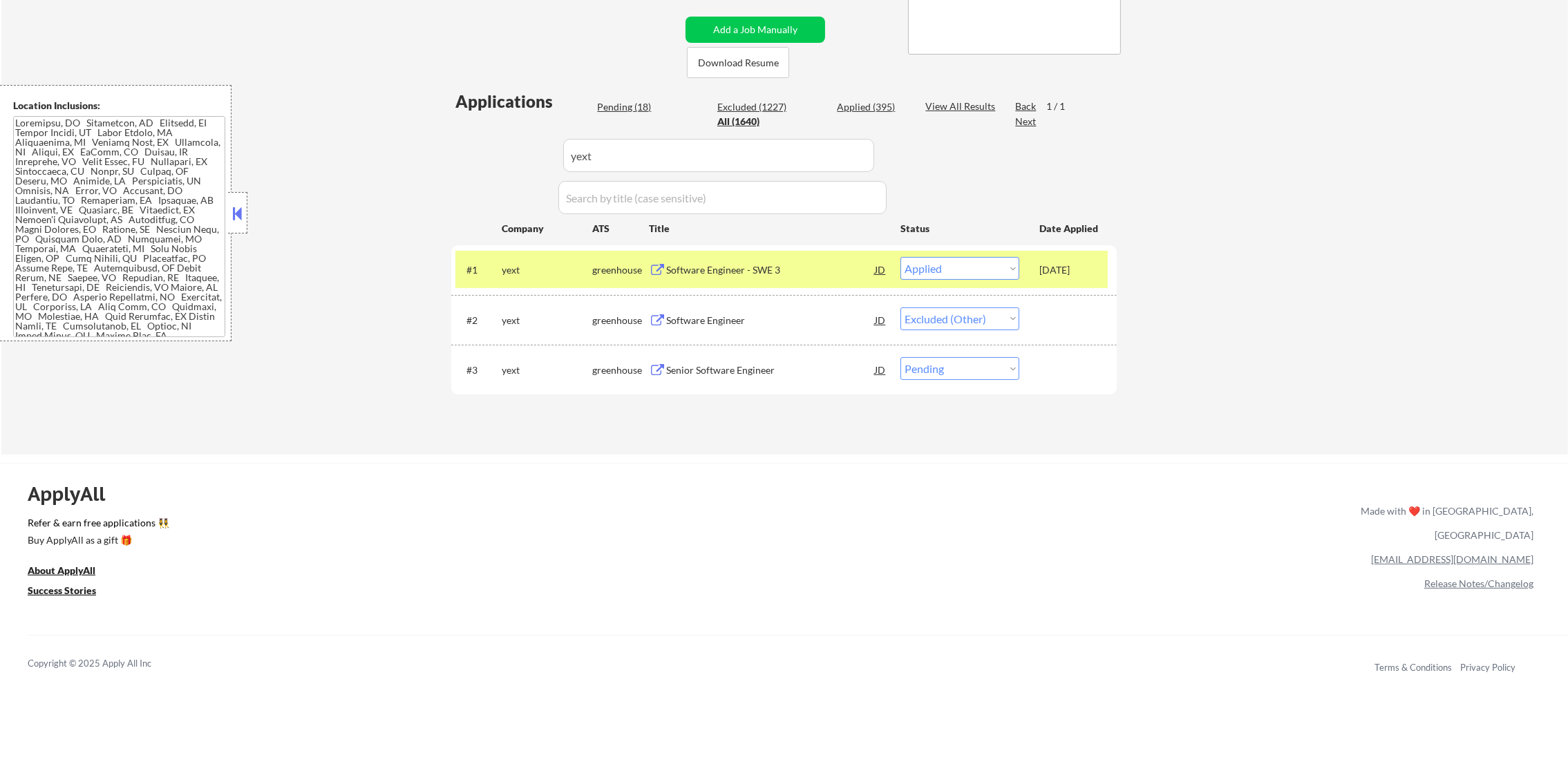
click at [553, 270] on div "yext" at bounding box center [547, 270] width 90 height 14
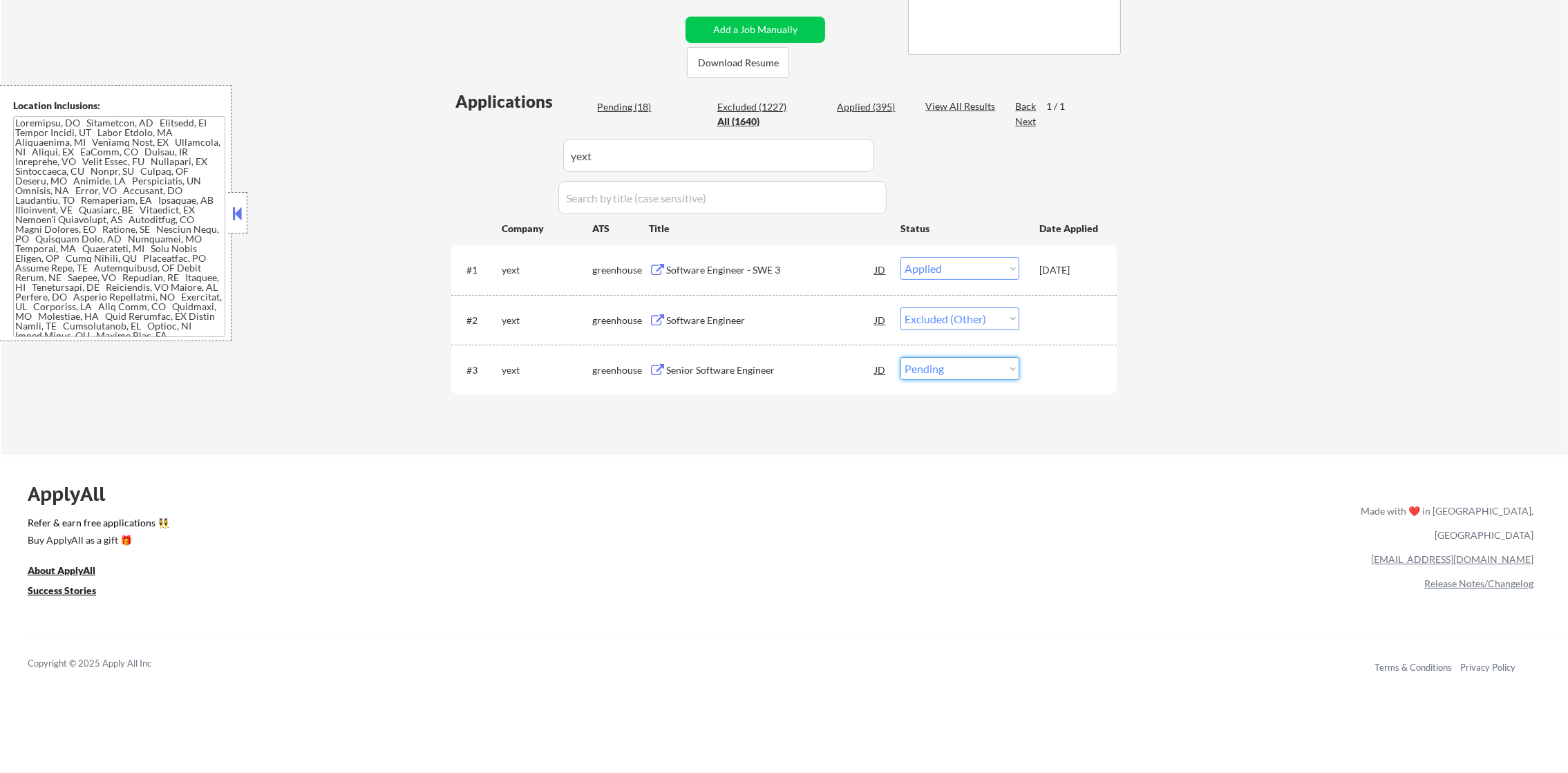
click at [995, 361] on select "Choose an option... Pending Applied Excluded (Questions) Excluded (Expired) Exc…" at bounding box center [959, 368] width 119 height 23
click at [900, 357] on select "Choose an option... Pending Applied Excluded (Questions) Excluded (Expired) Exc…" at bounding box center [959, 368] width 119 height 23
drag, startPoint x: 633, startPoint y: 152, endPoint x: 437, endPoint y: 153, distance: 196.0
click at [440, 153] on div "← Return to /applysquad Mailslurp Inbox Job Search Builder [PERSON_NAME] User E…" at bounding box center [784, 104] width 690 height 679
paste input "alt"
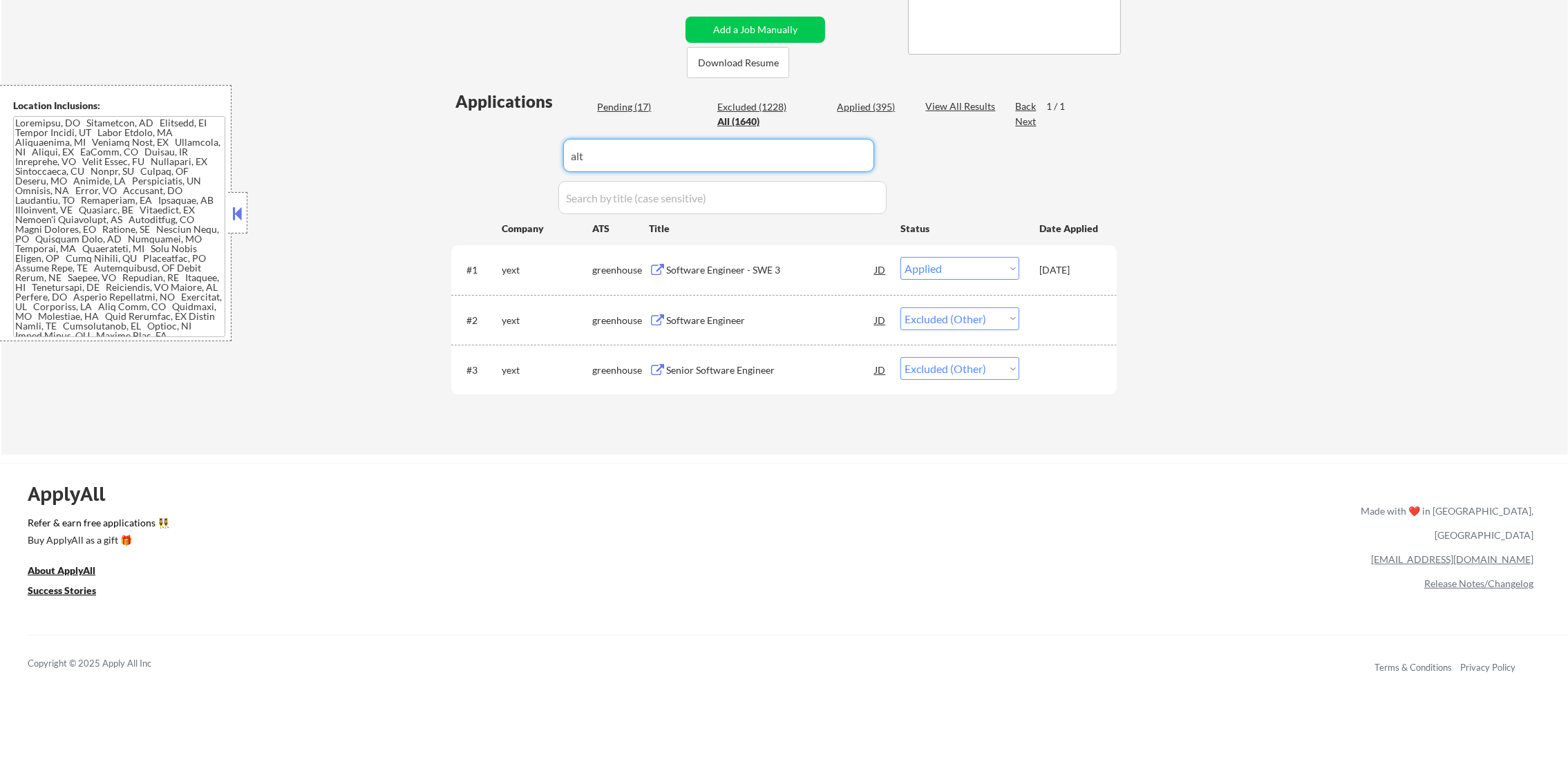
click at [435, 153] on div "← Return to /applysquad Mailslurp Inbox Job Search Builder [PERSON_NAME] User E…" at bounding box center [784, 109] width 1567 height 690
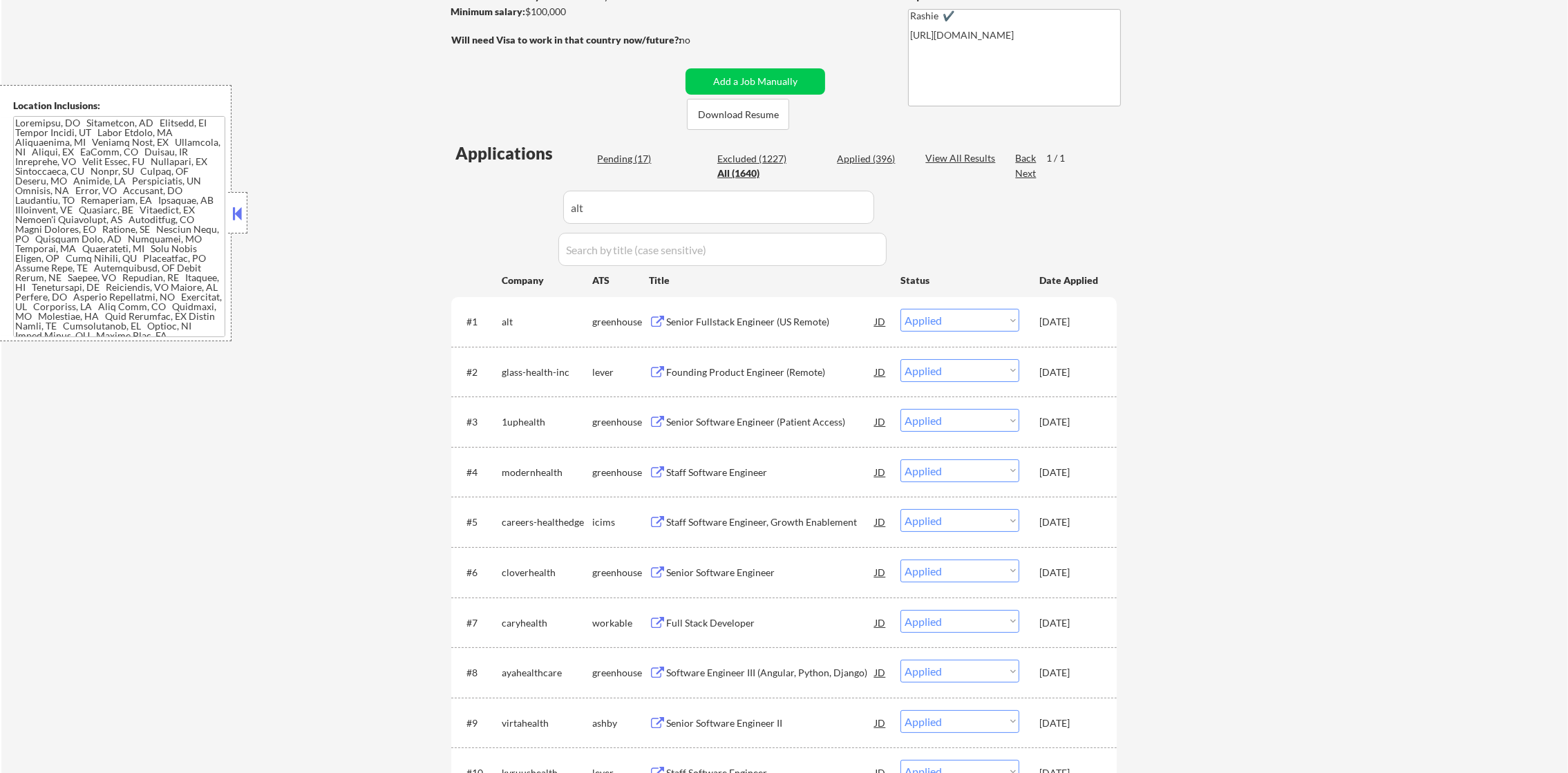
scroll to position [241, 0]
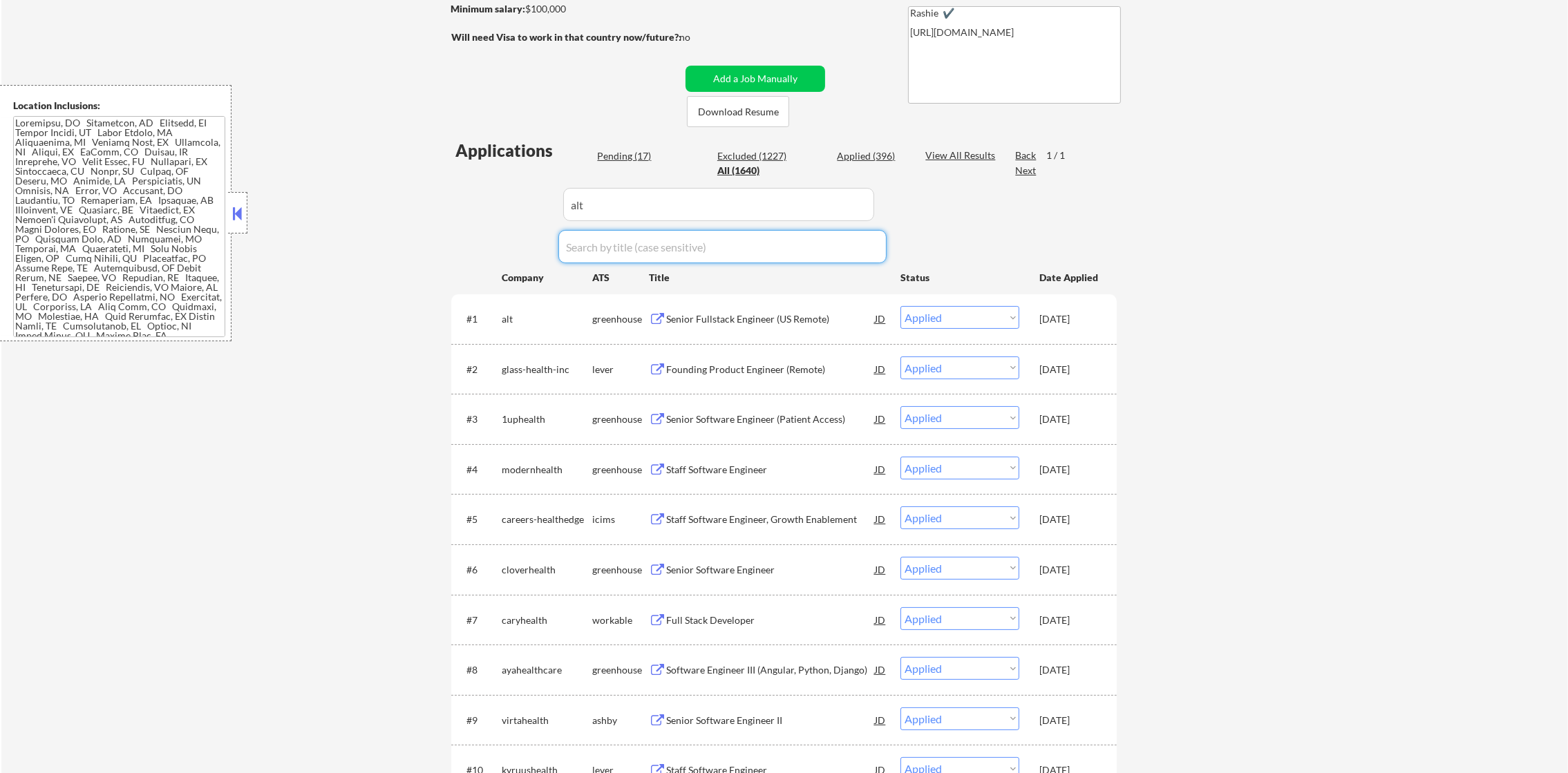
drag, startPoint x: 484, startPoint y: 222, endPoint x: 436, endPoint y: 222, distance: 48.0
paste input "thatgamecompany"
drag, startPoint x: 660, startPoint y: 236, endPoint x: 500, endPoint y: 275, distance: 164.7
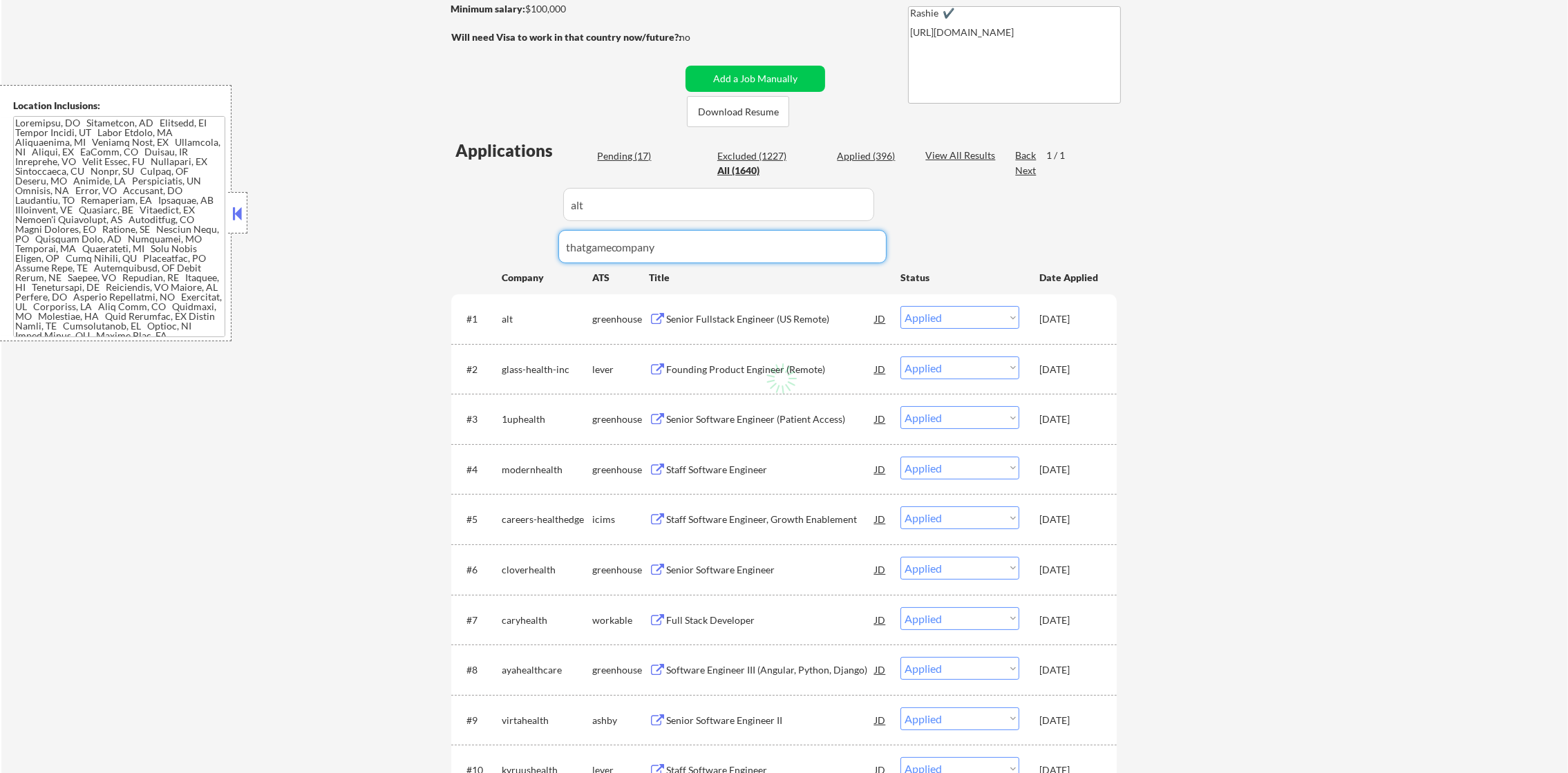
drag, startPoint x: 632, startPoint y: 182, endPoint x: 477, endPoint y: 195, distance: 155.5
paste input "thatgamecompany"
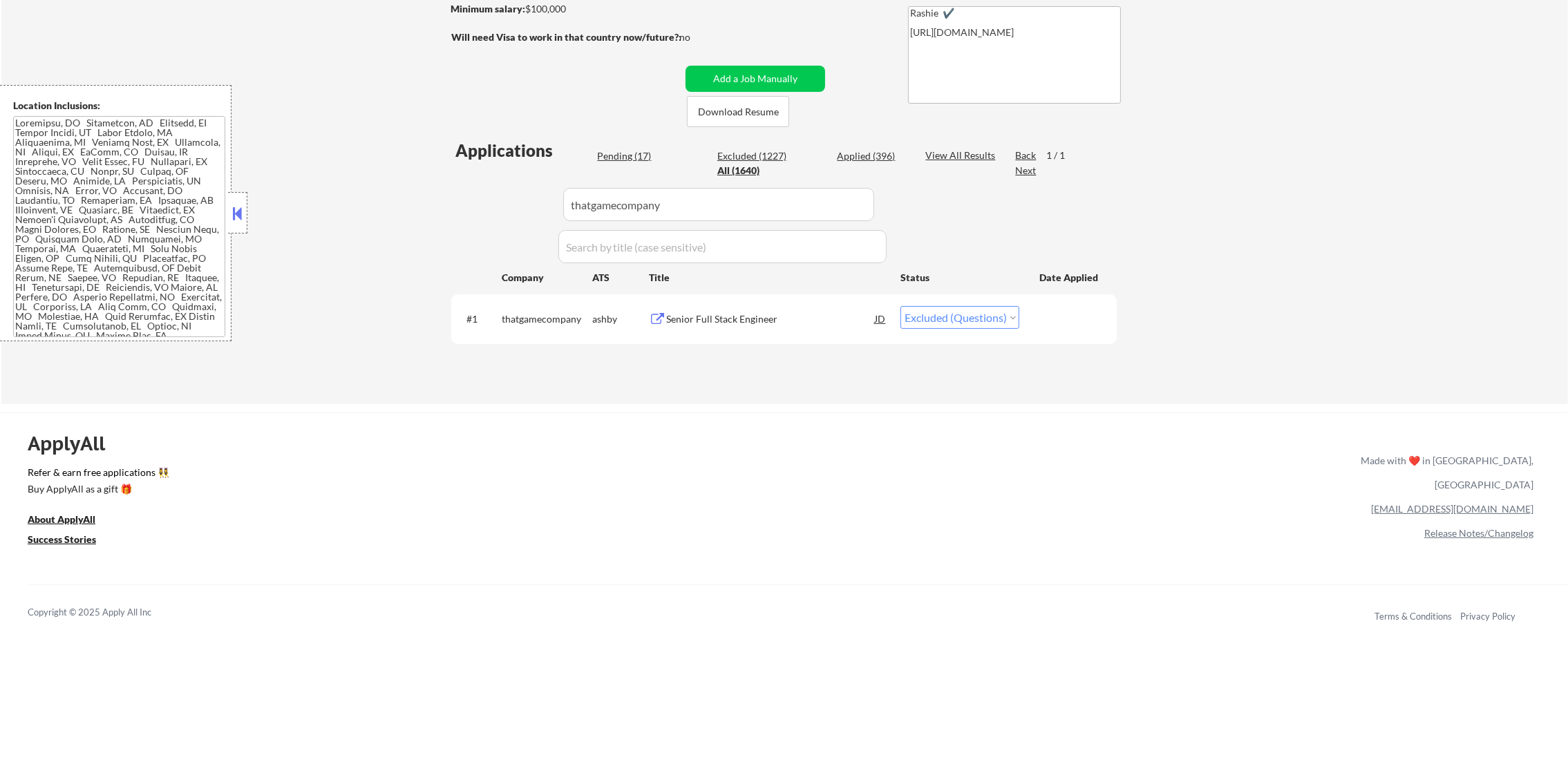
click at [736, 329] on div "Senior Full Stack Engineer" at bounding box center [771, 319] width 209 height 25
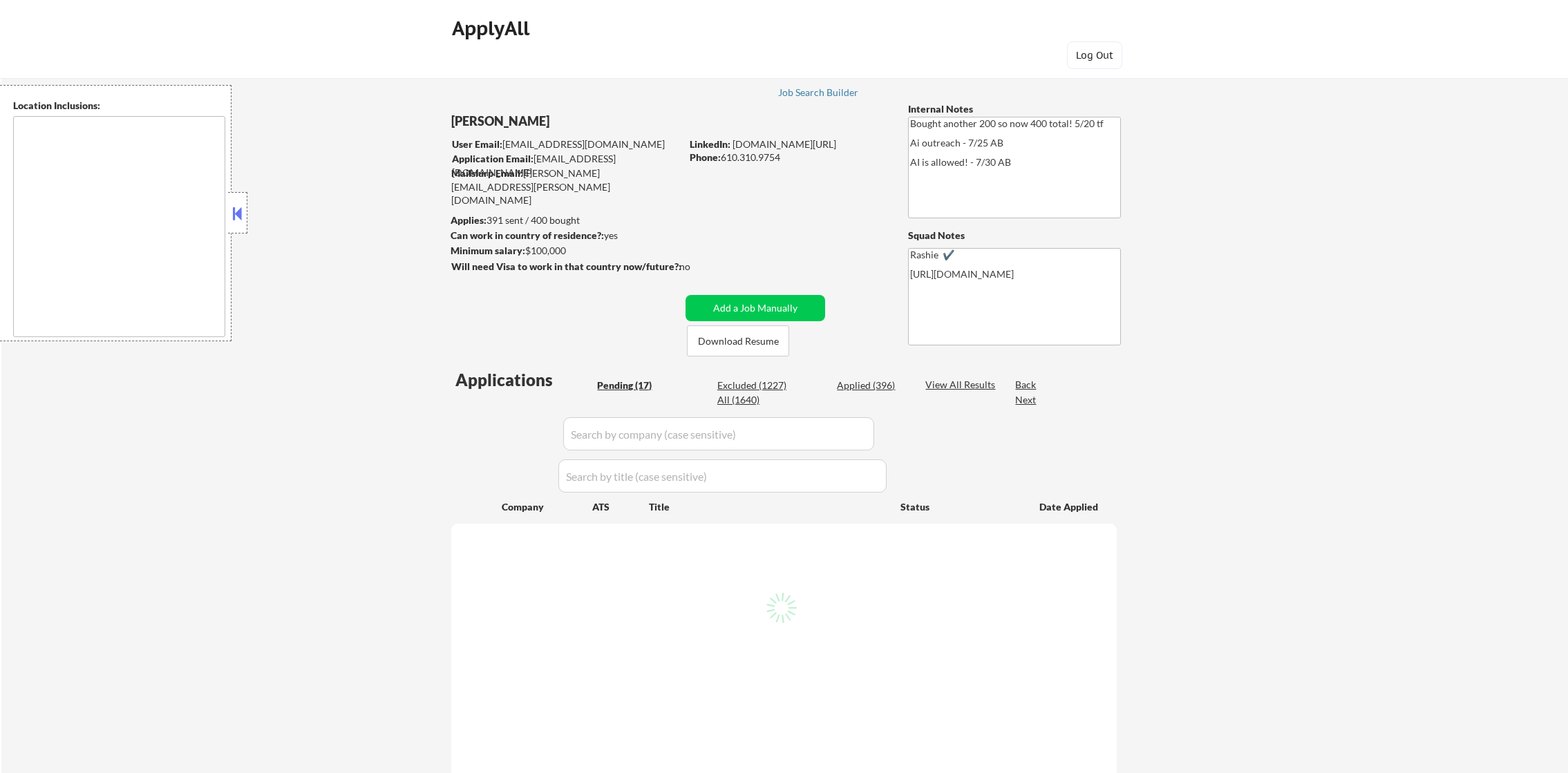
scroll to position [172, 0]
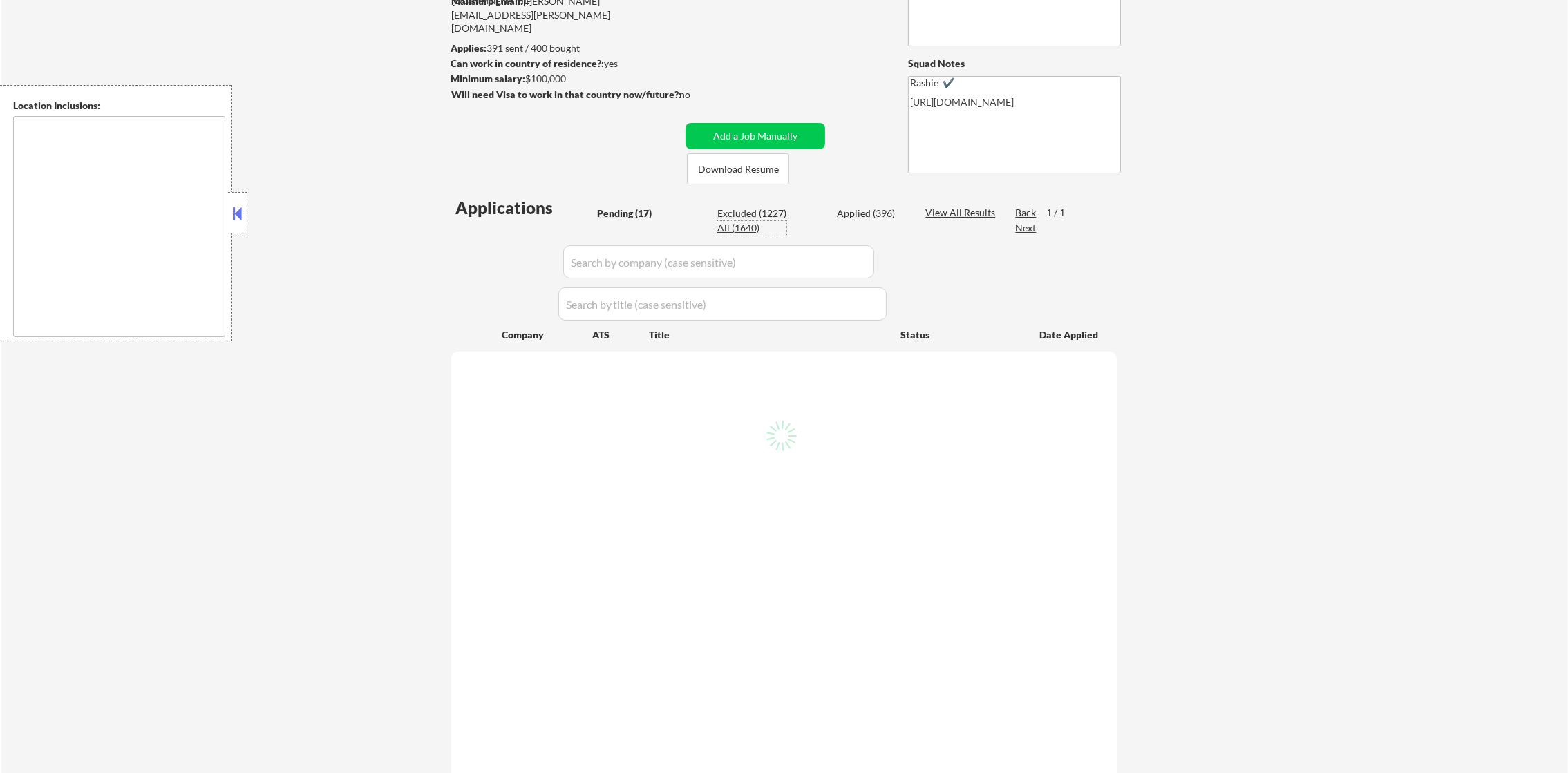
click at [749, 225] on div "All (1640)" at bounding box center [752, 228] width 69 height 14
select select ""applied""
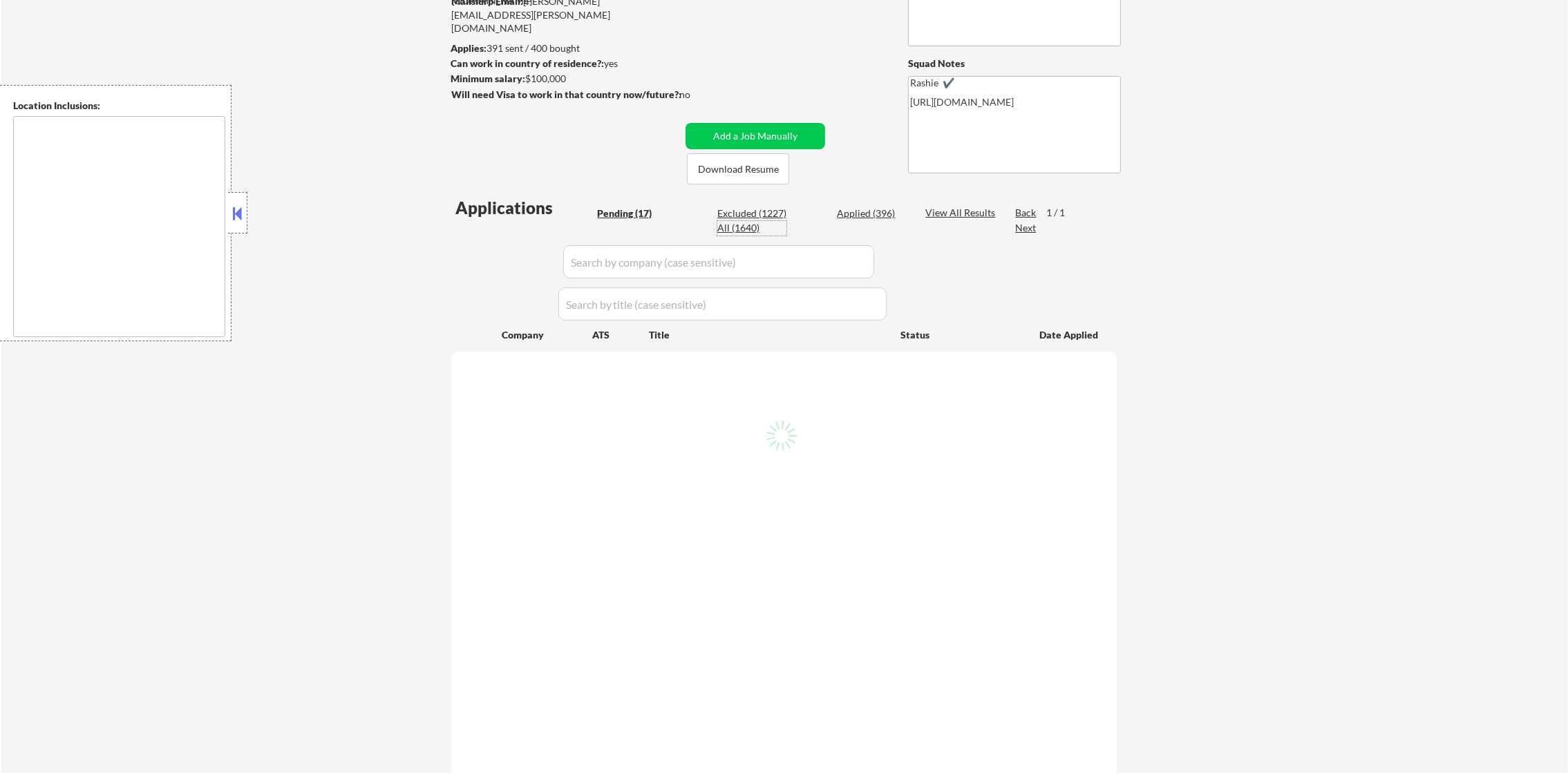
select select ""applied""
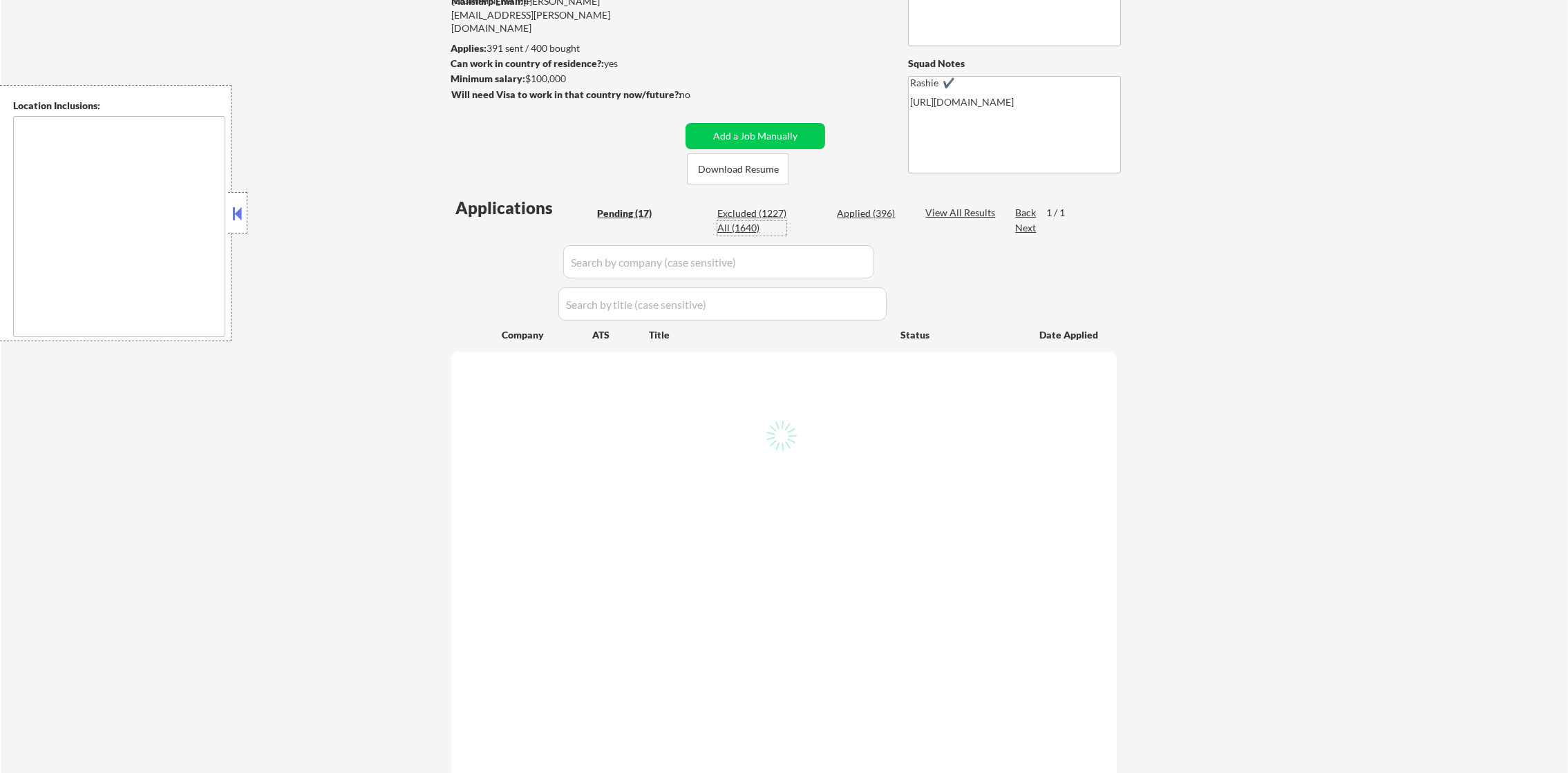
select select ""applied""
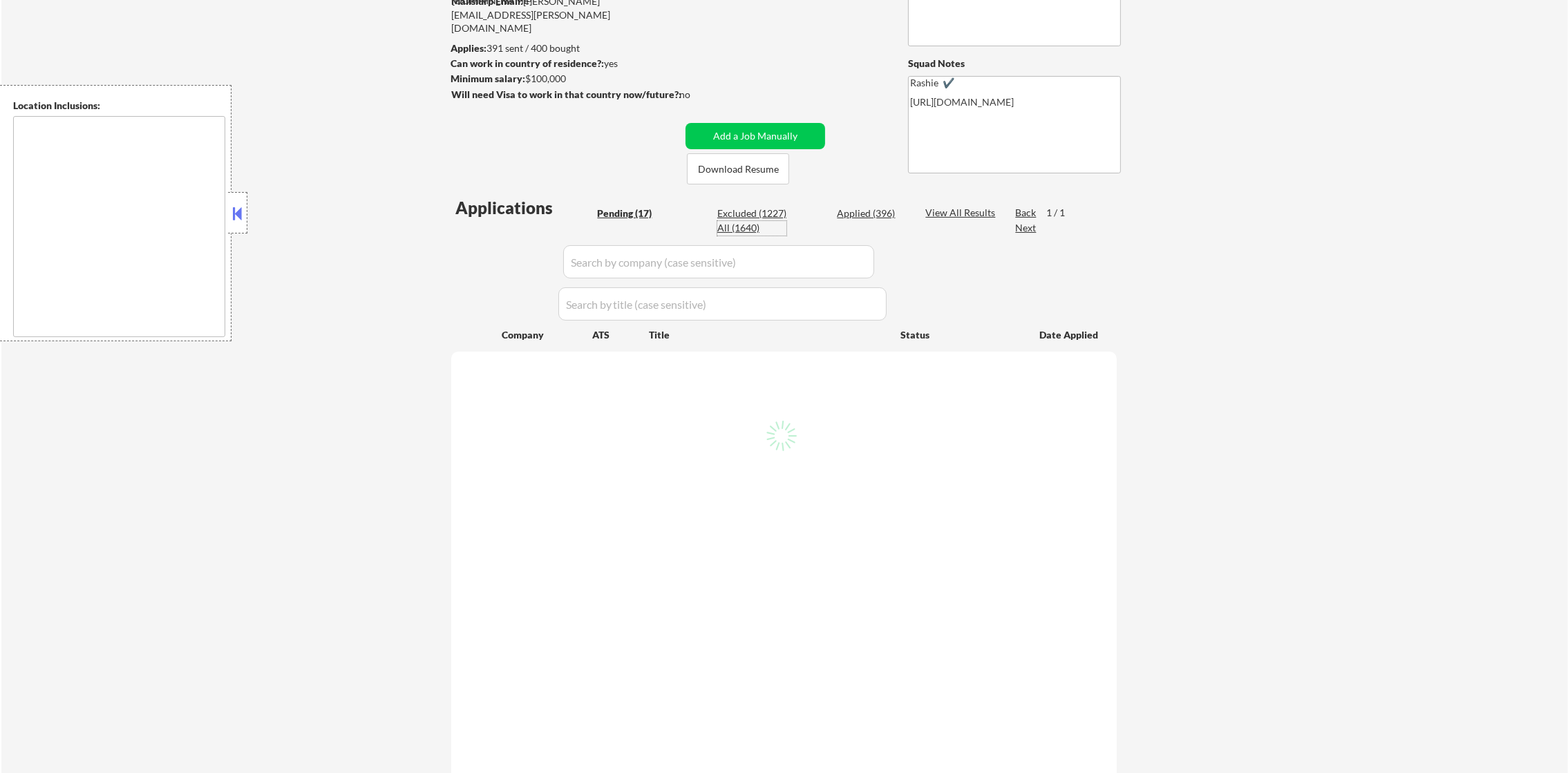
select select ""applied""
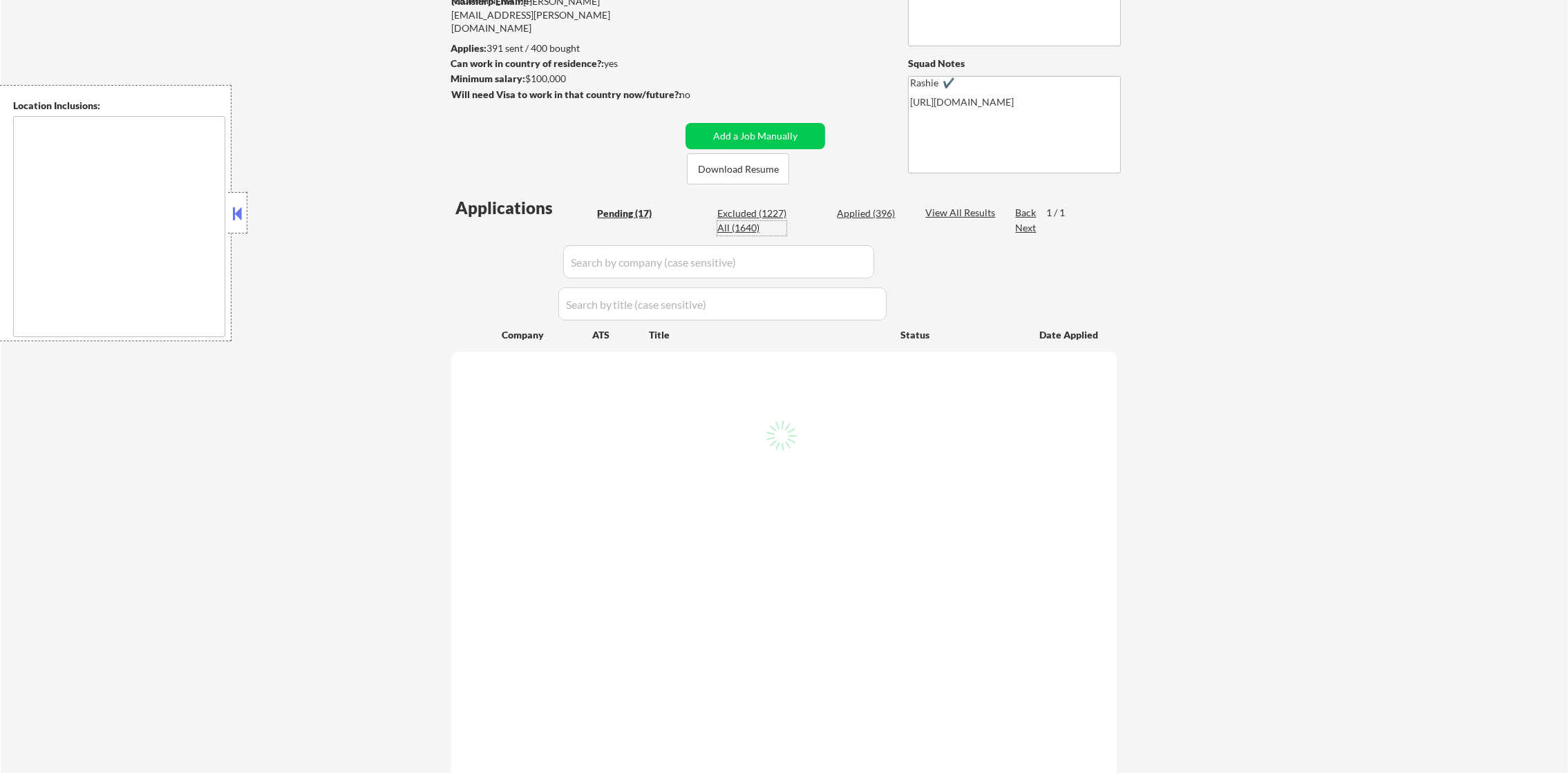
select select ""applied""
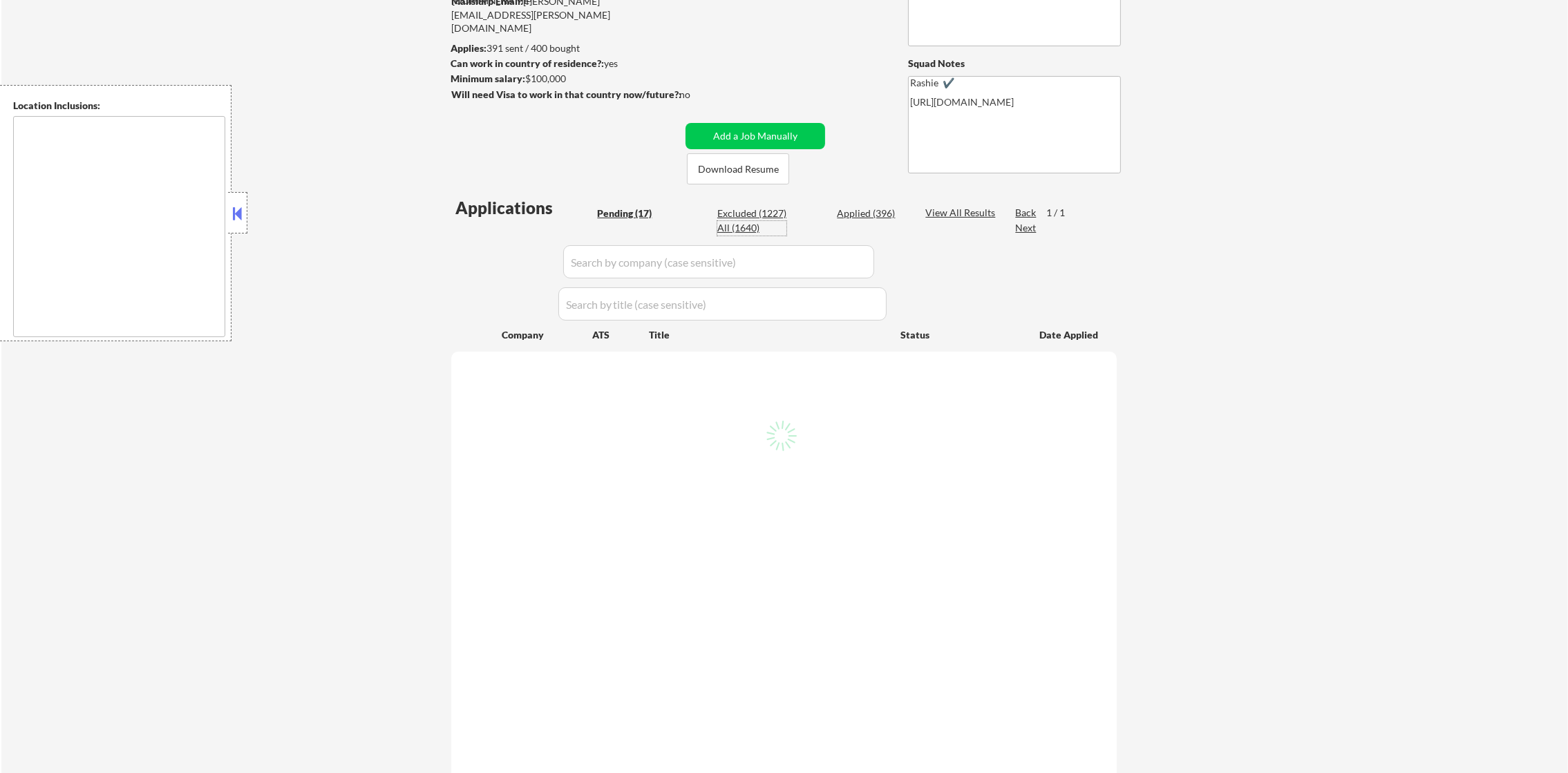
select select ""applied""
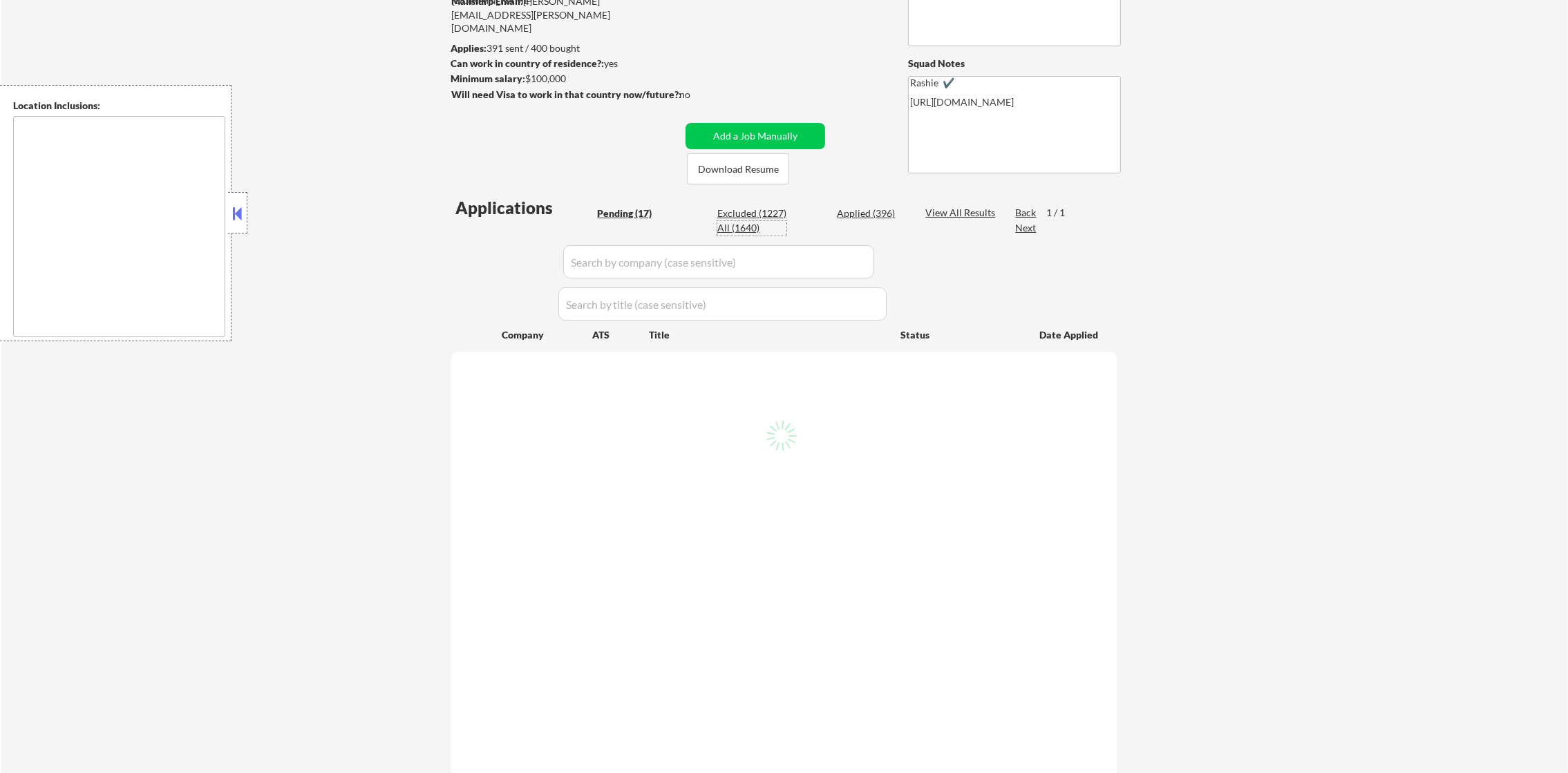
select select ""applied""
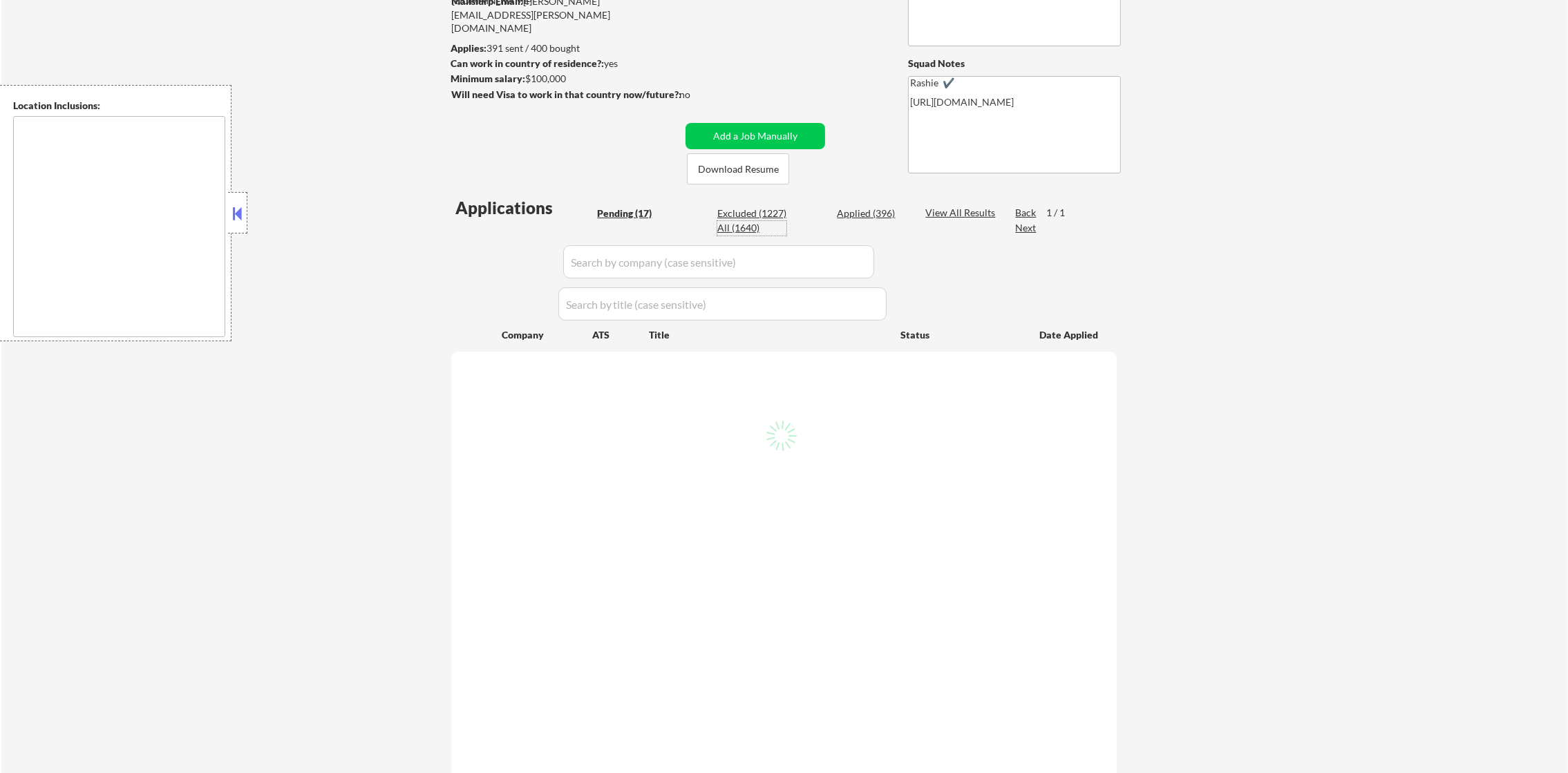
select select ""applied""
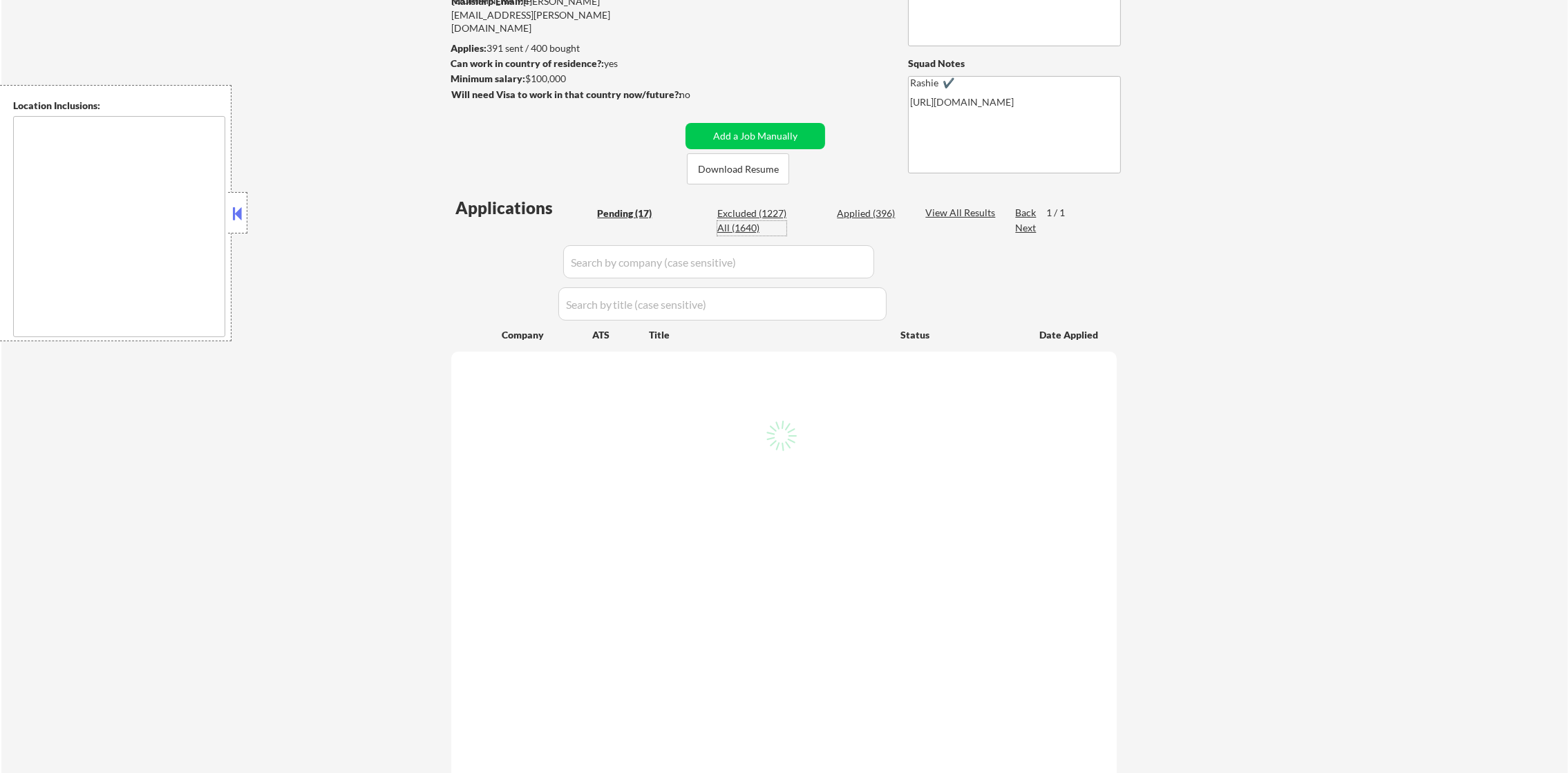
select select ""applied""
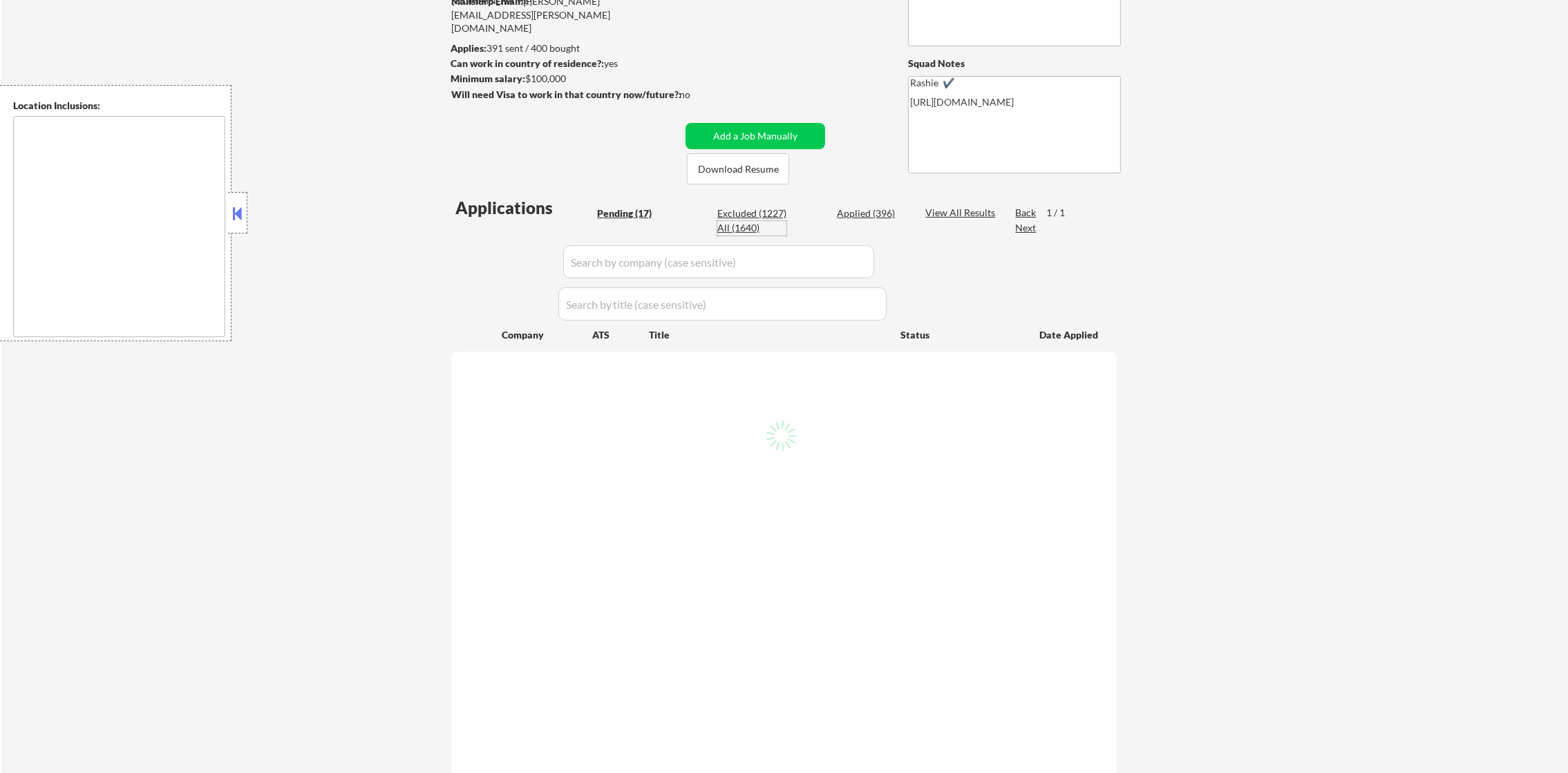
select select ""applied""
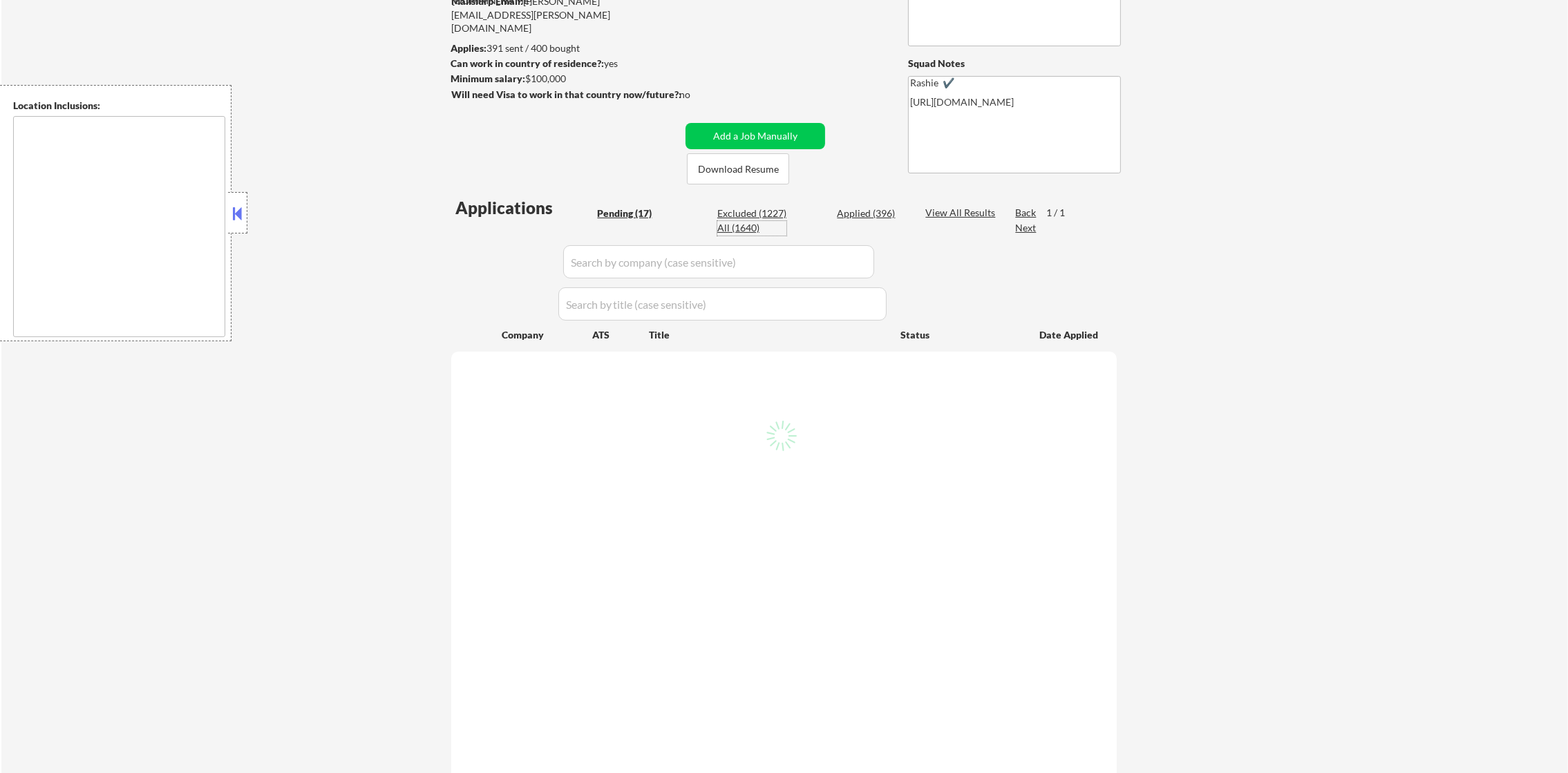
select select ""applied""
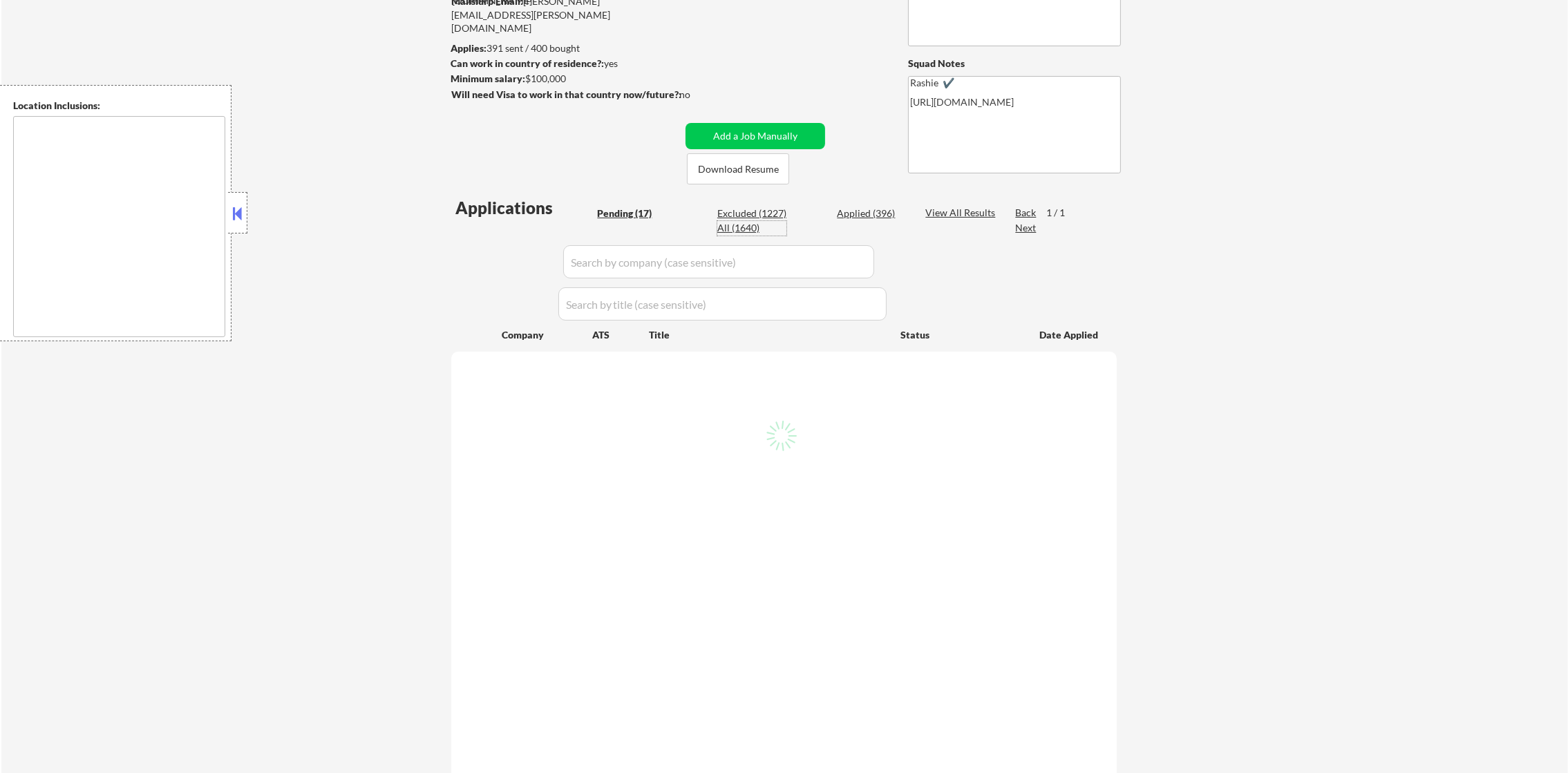
select select ""applied""
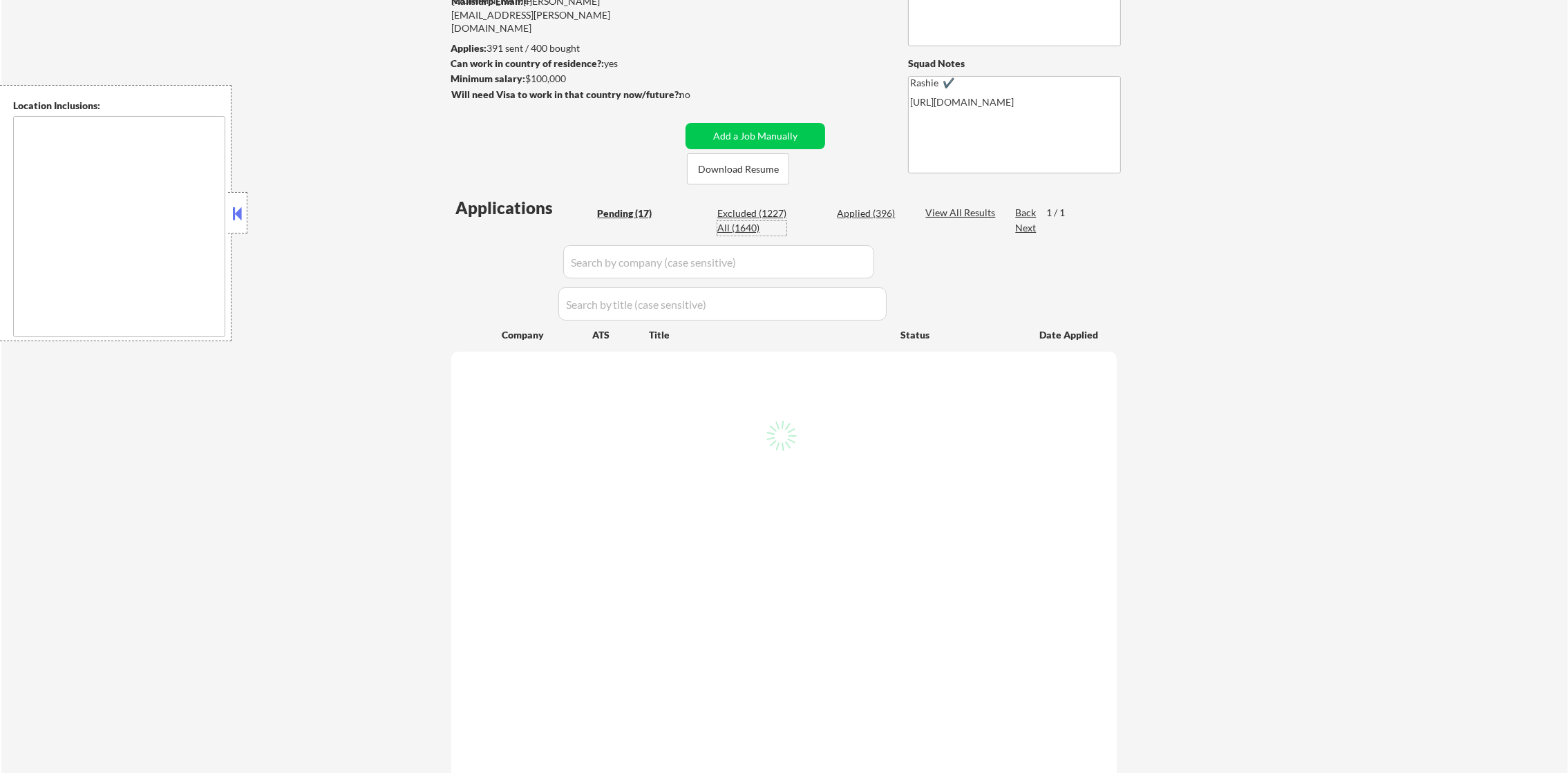
select select ""excluded__expired_""
select select ""applied""
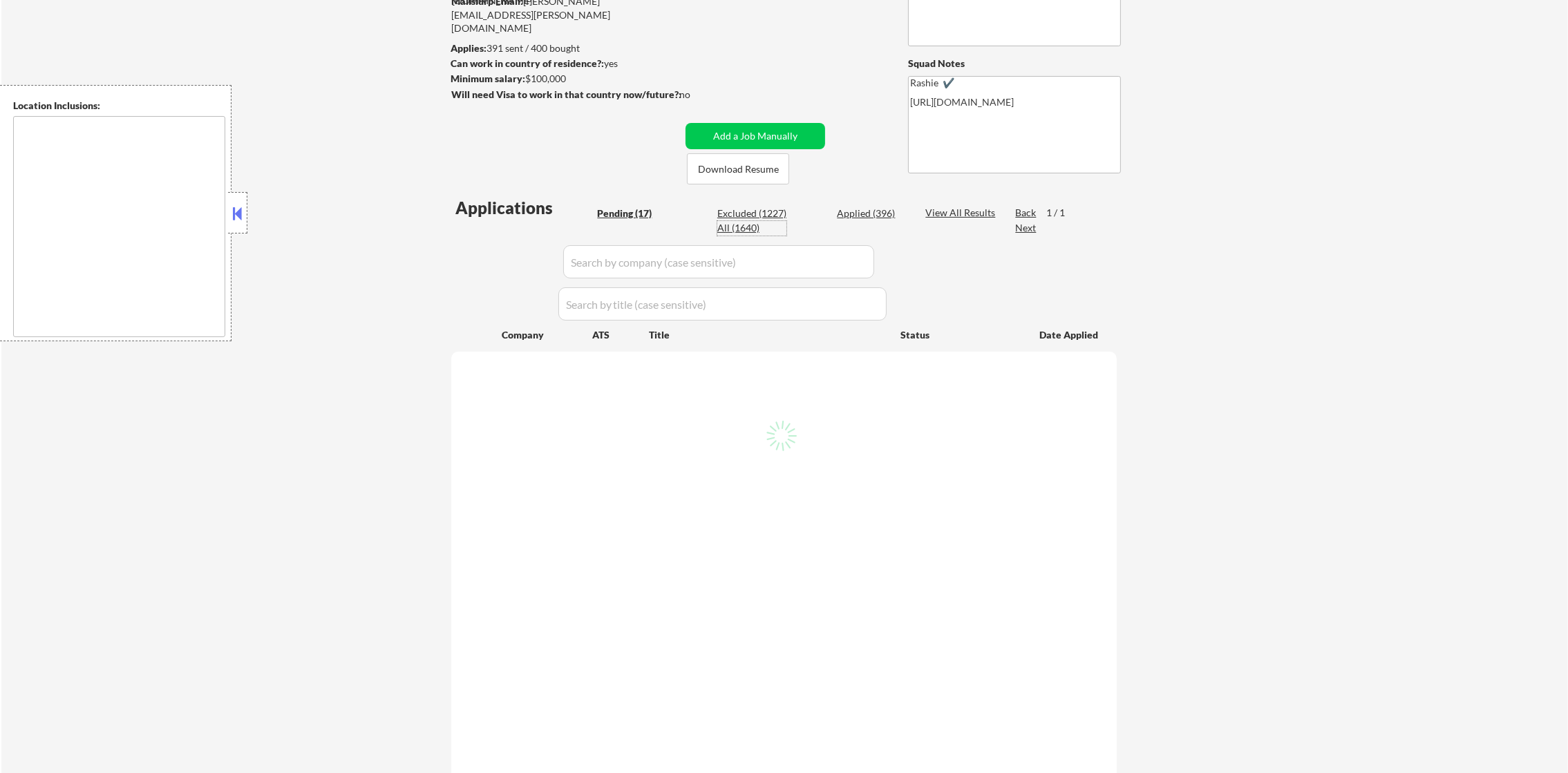
select select ""applied""
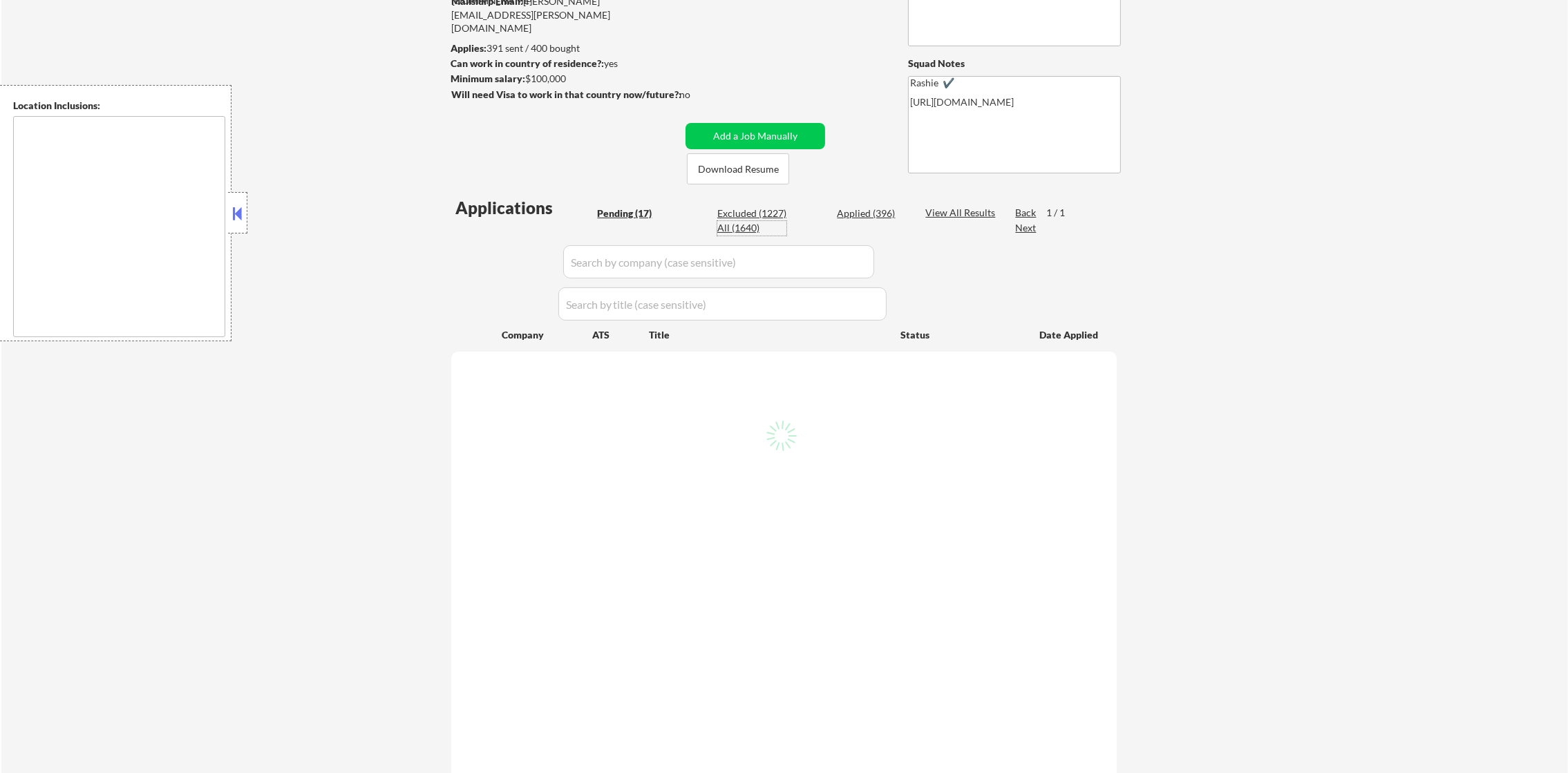
select select ""applied""
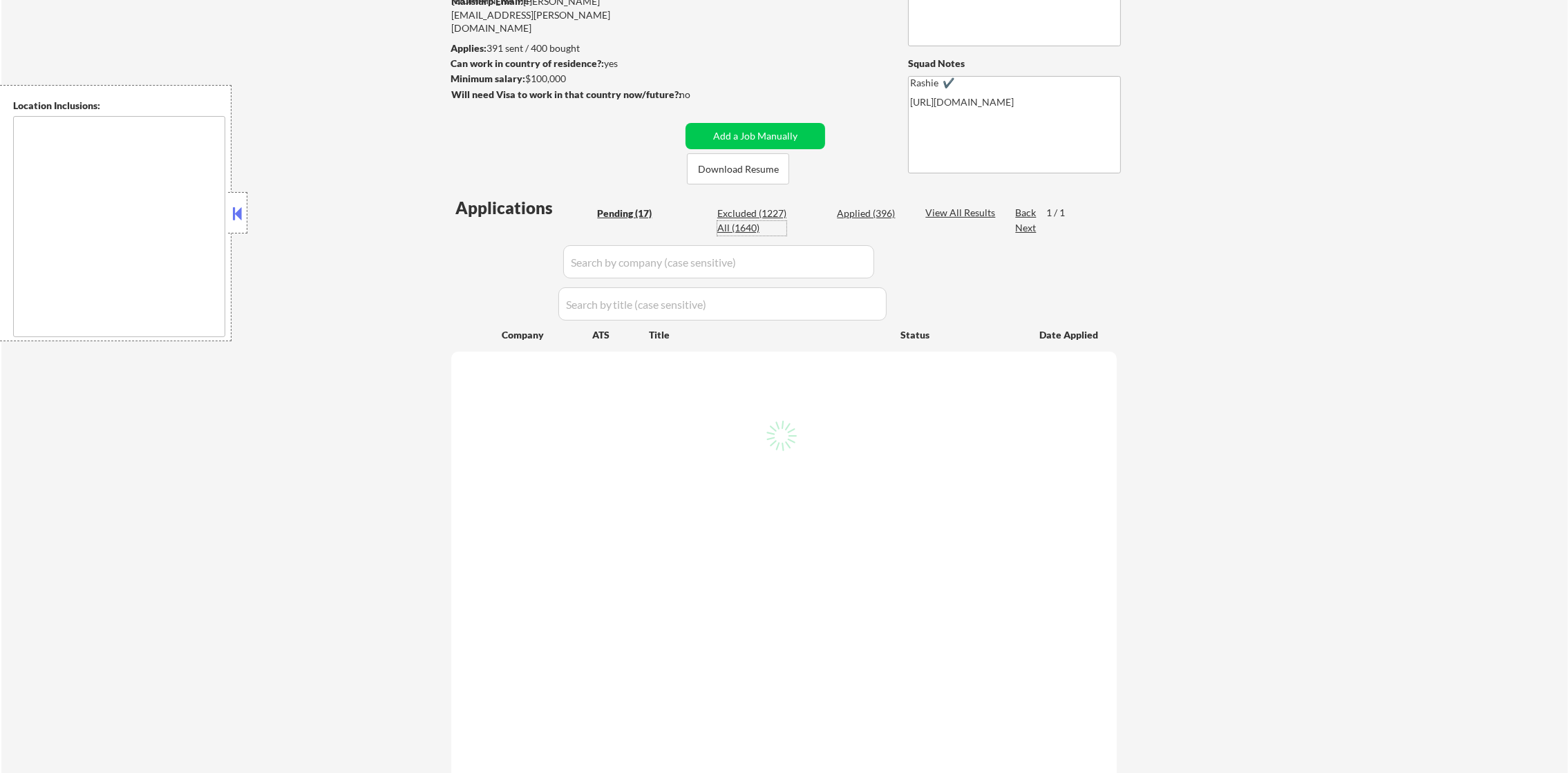
select select ""applied""
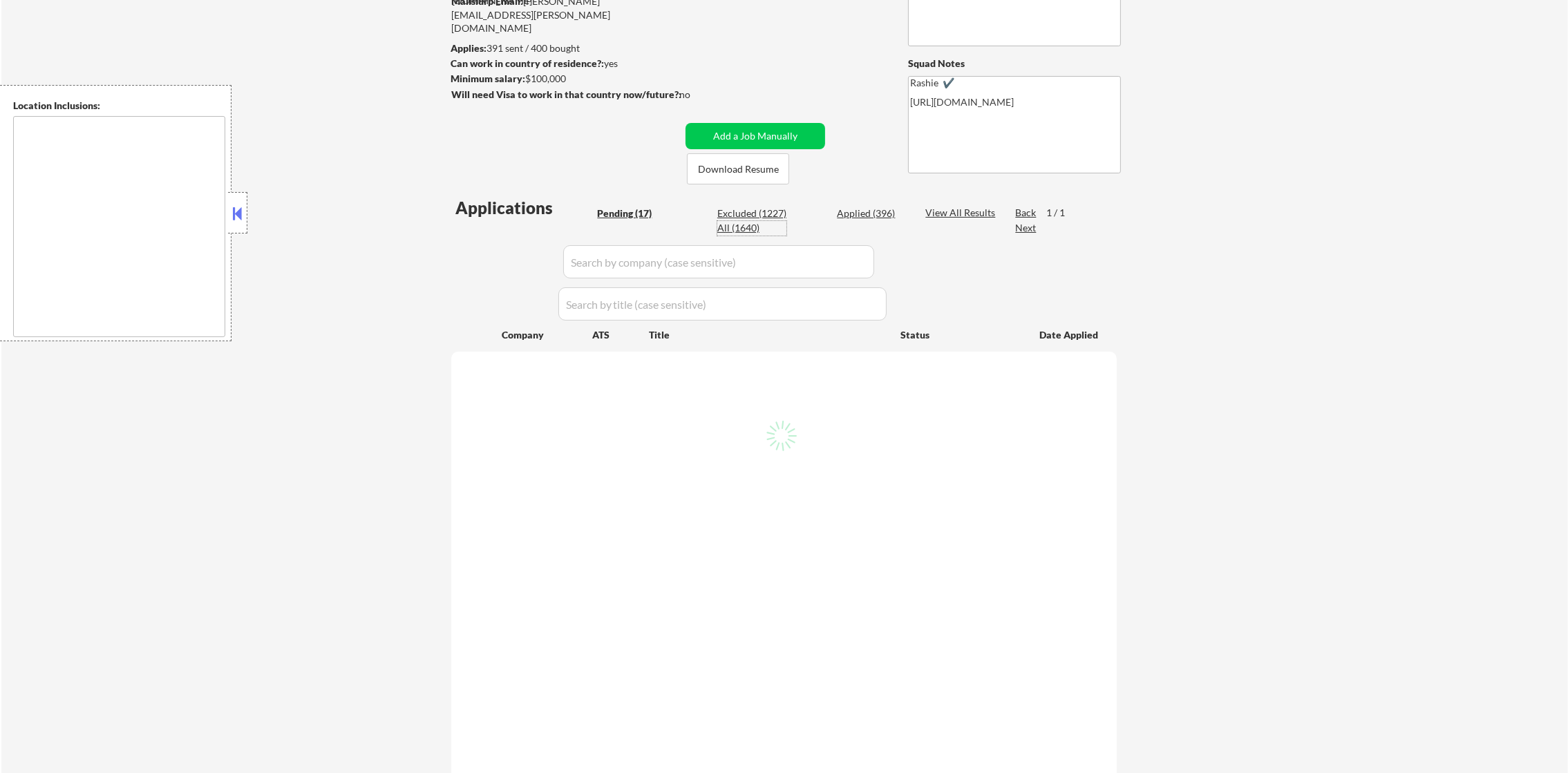
select select ""applied""
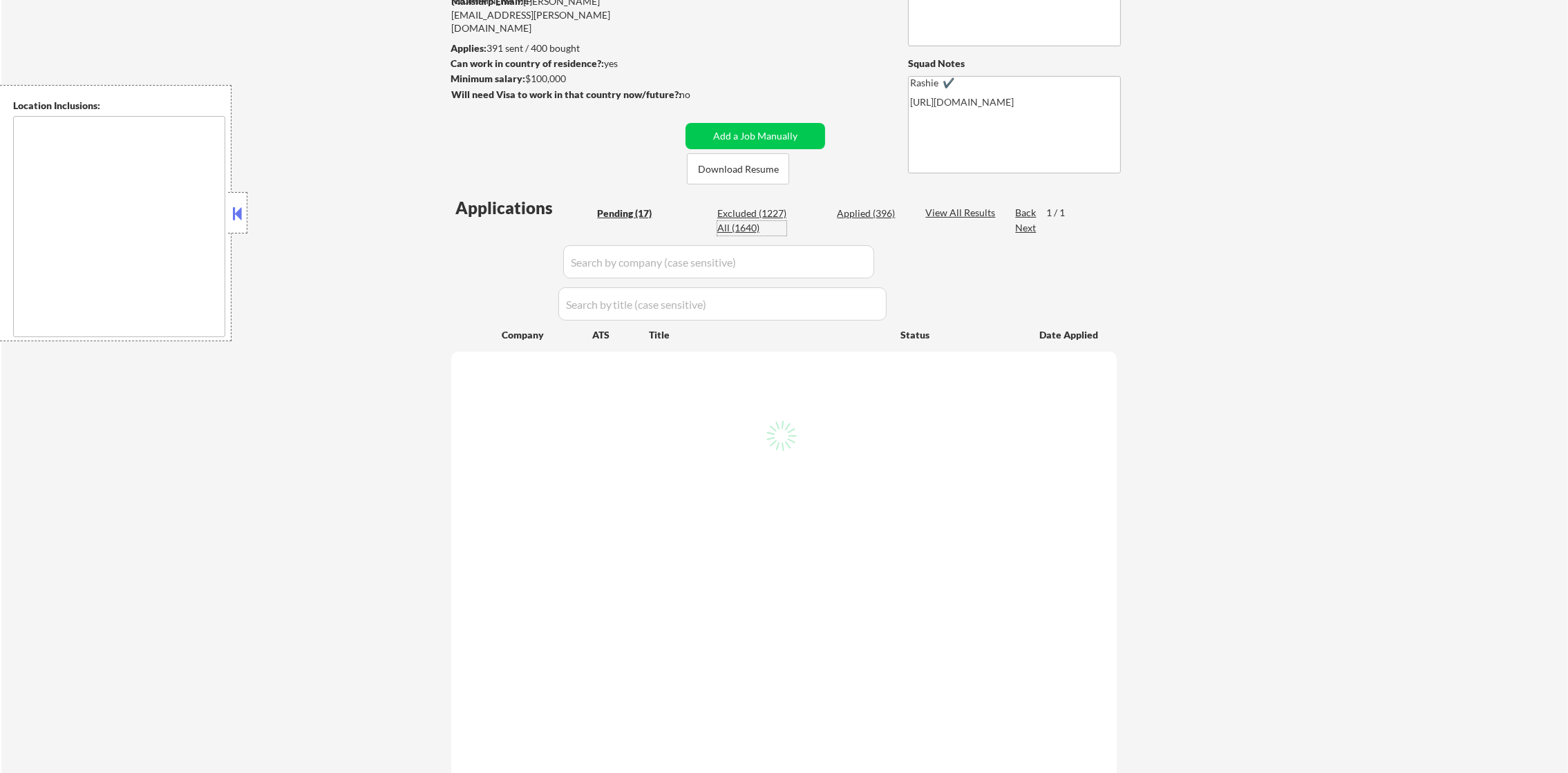
select select ""applied""
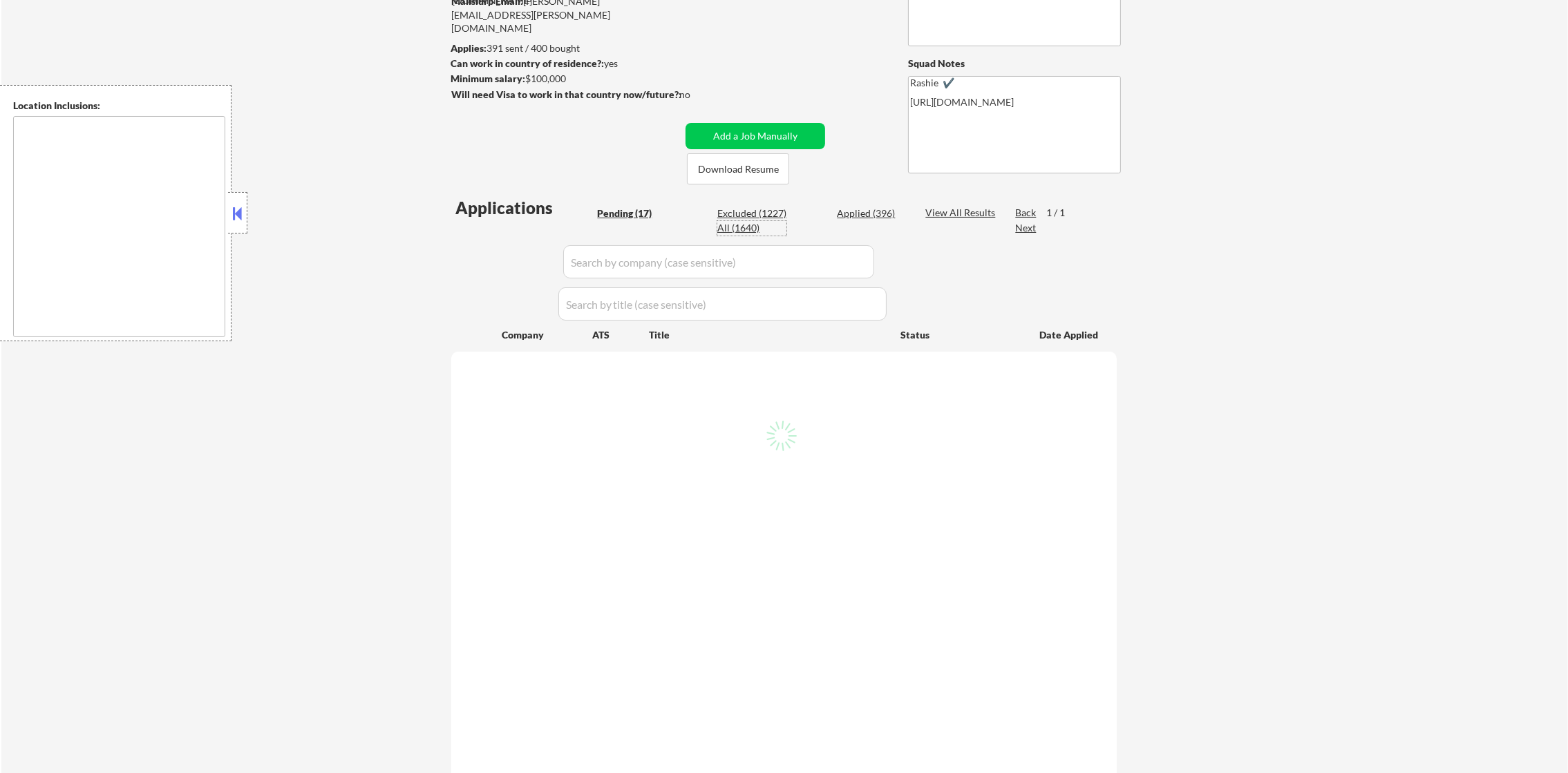
select select ""applied""
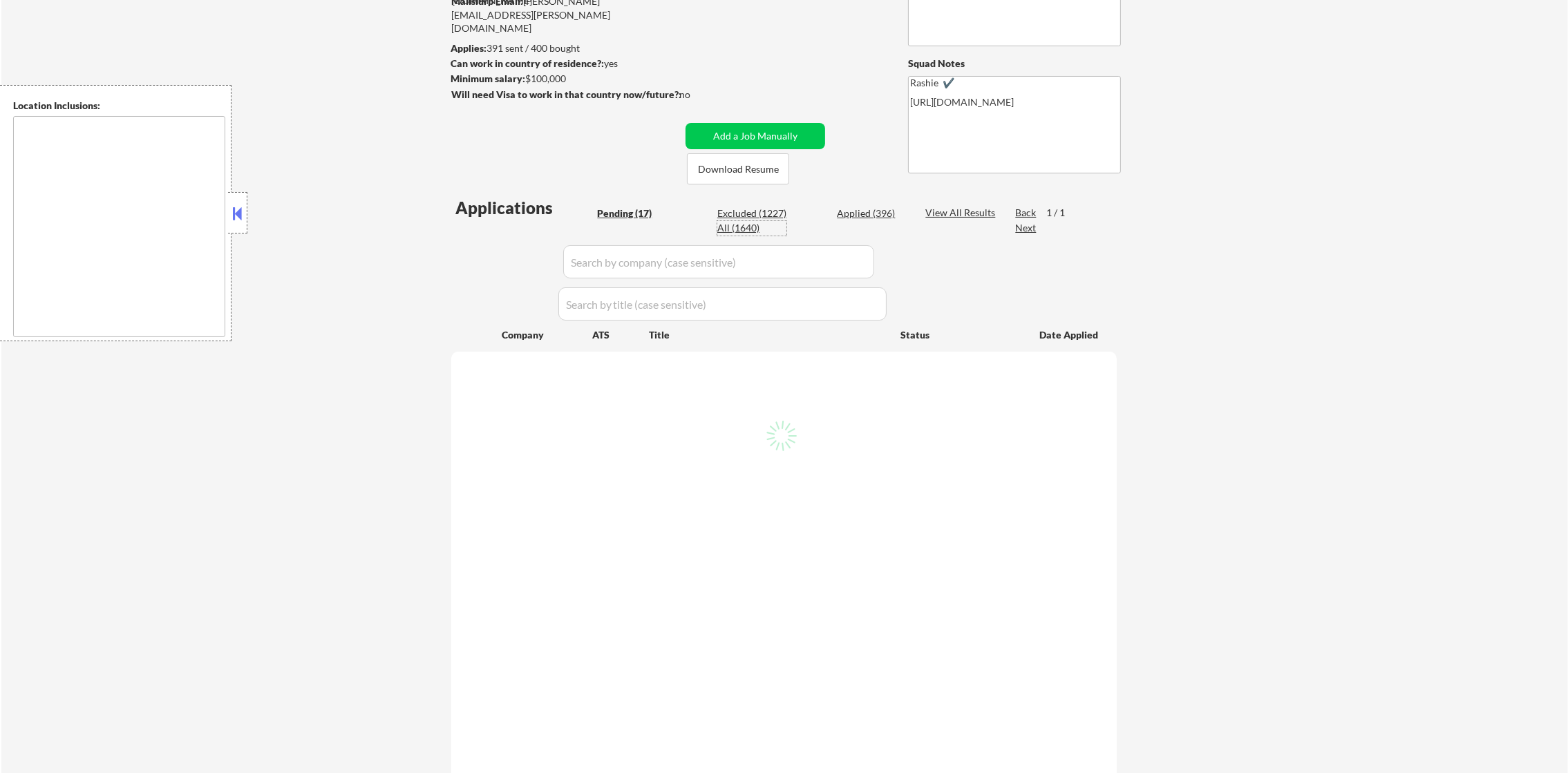
select select ""applied""
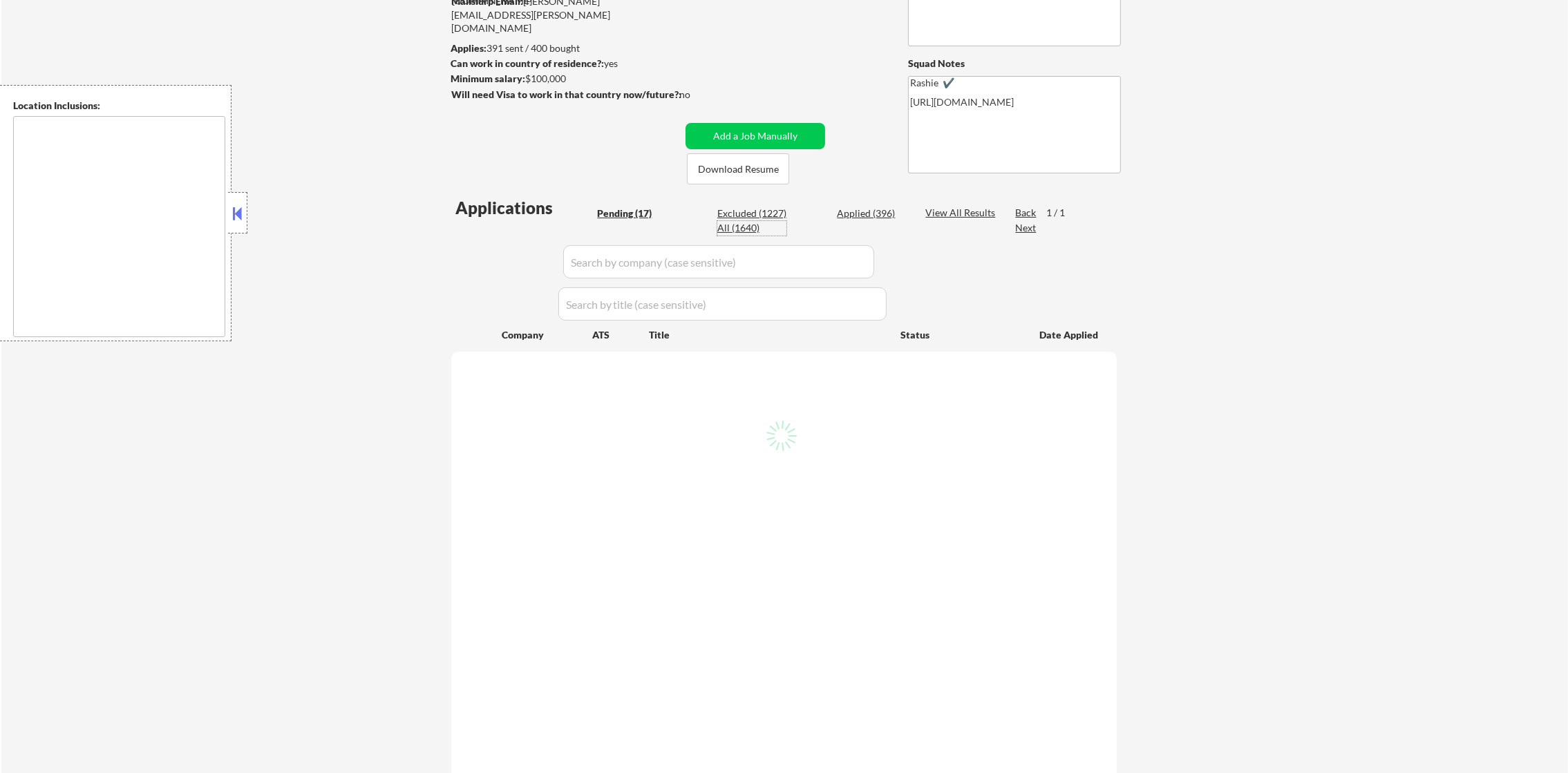
select select ""applied""
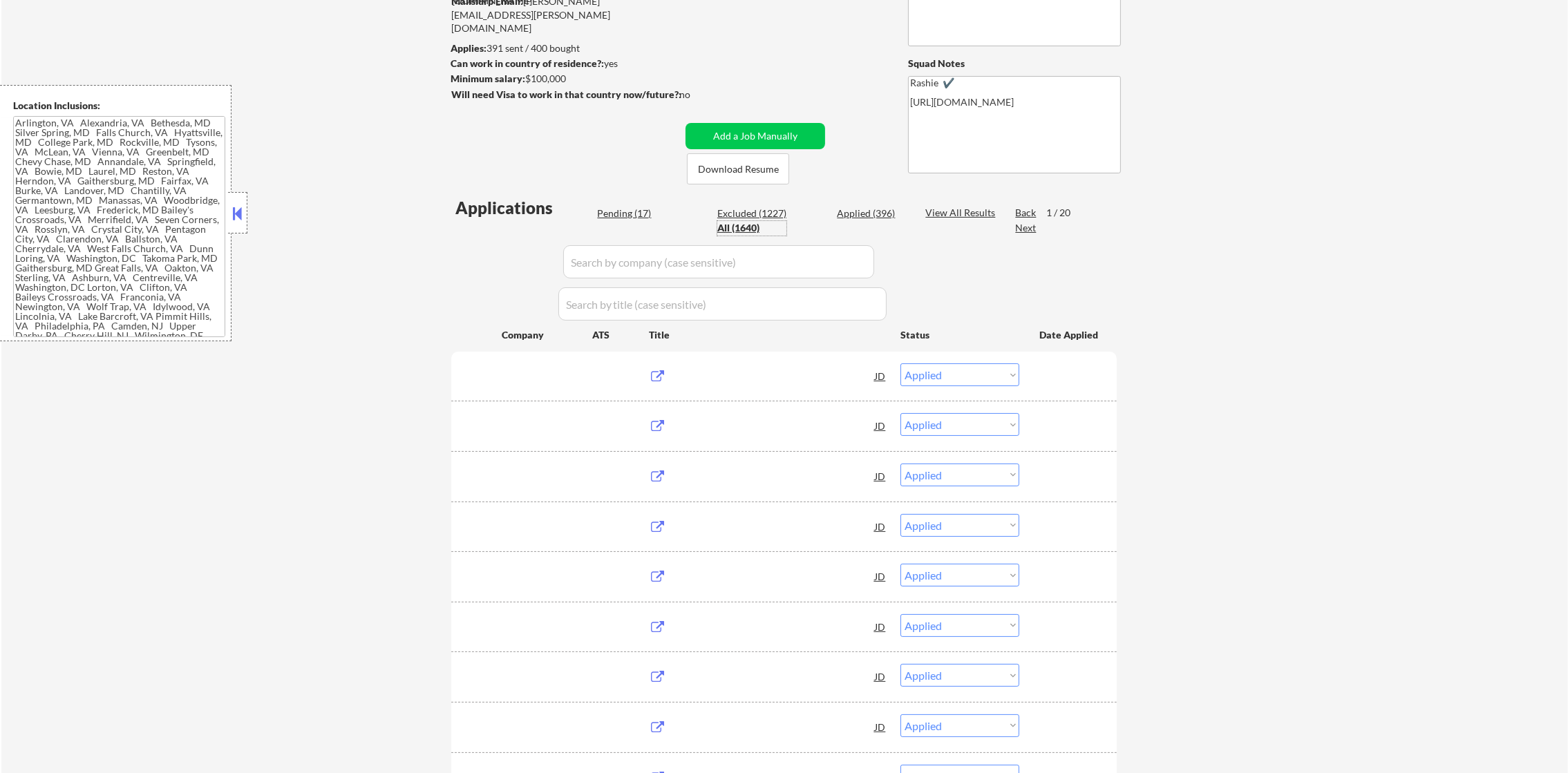
type textarea "[GEOGRAPHIC_DATA], [GEOGRAPHIC_DATA] [GEOGRAPHIC_DATA], [GEOGRAPHIC_DATA] [GEOG…"
click at [667, 254] on input "input" at bounding box center [719, 261] width 311 height 33
paste input "8thlightrebuild"
type input "8thlightrebuild"
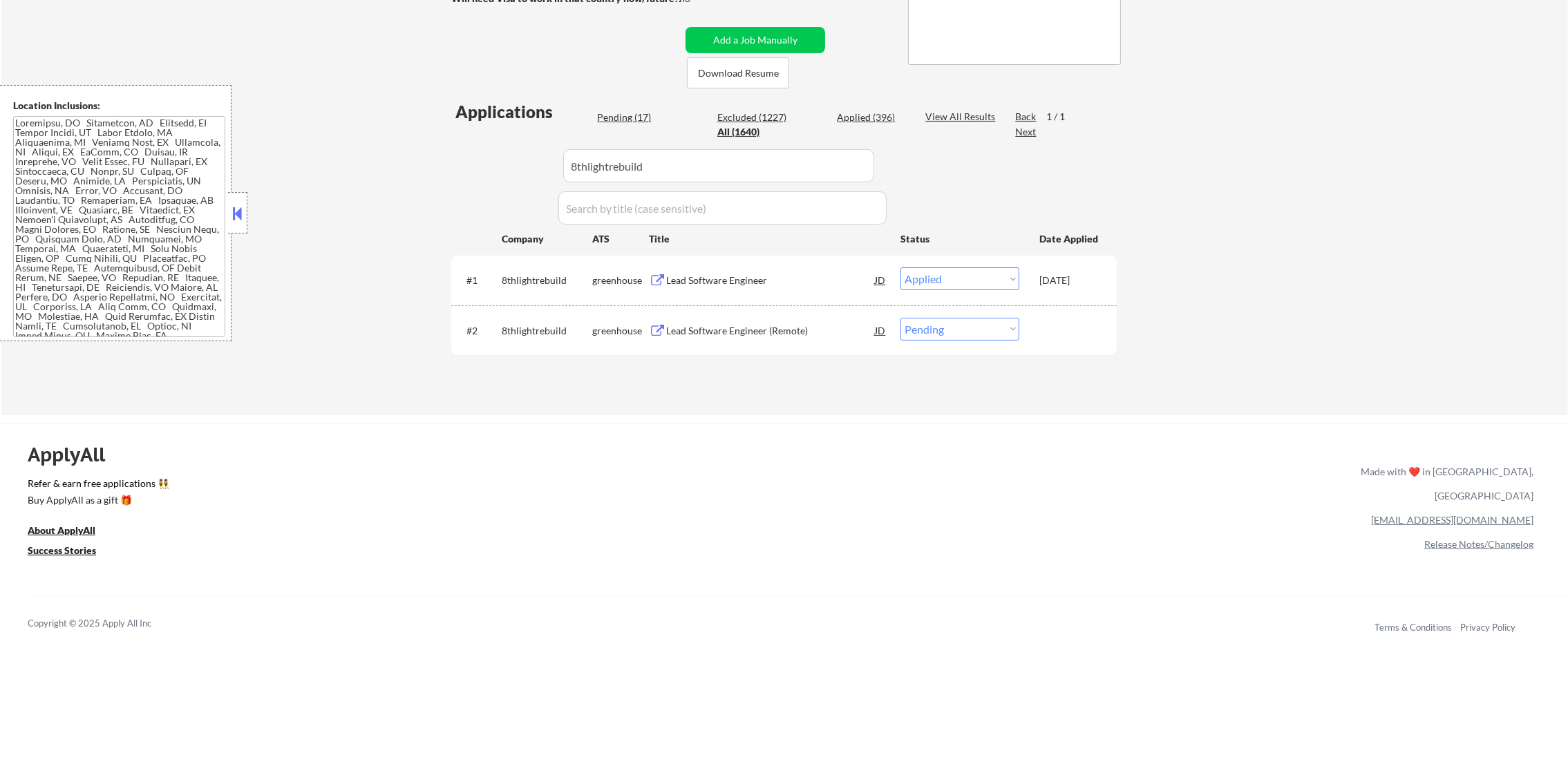
scroll to position [310, 0]
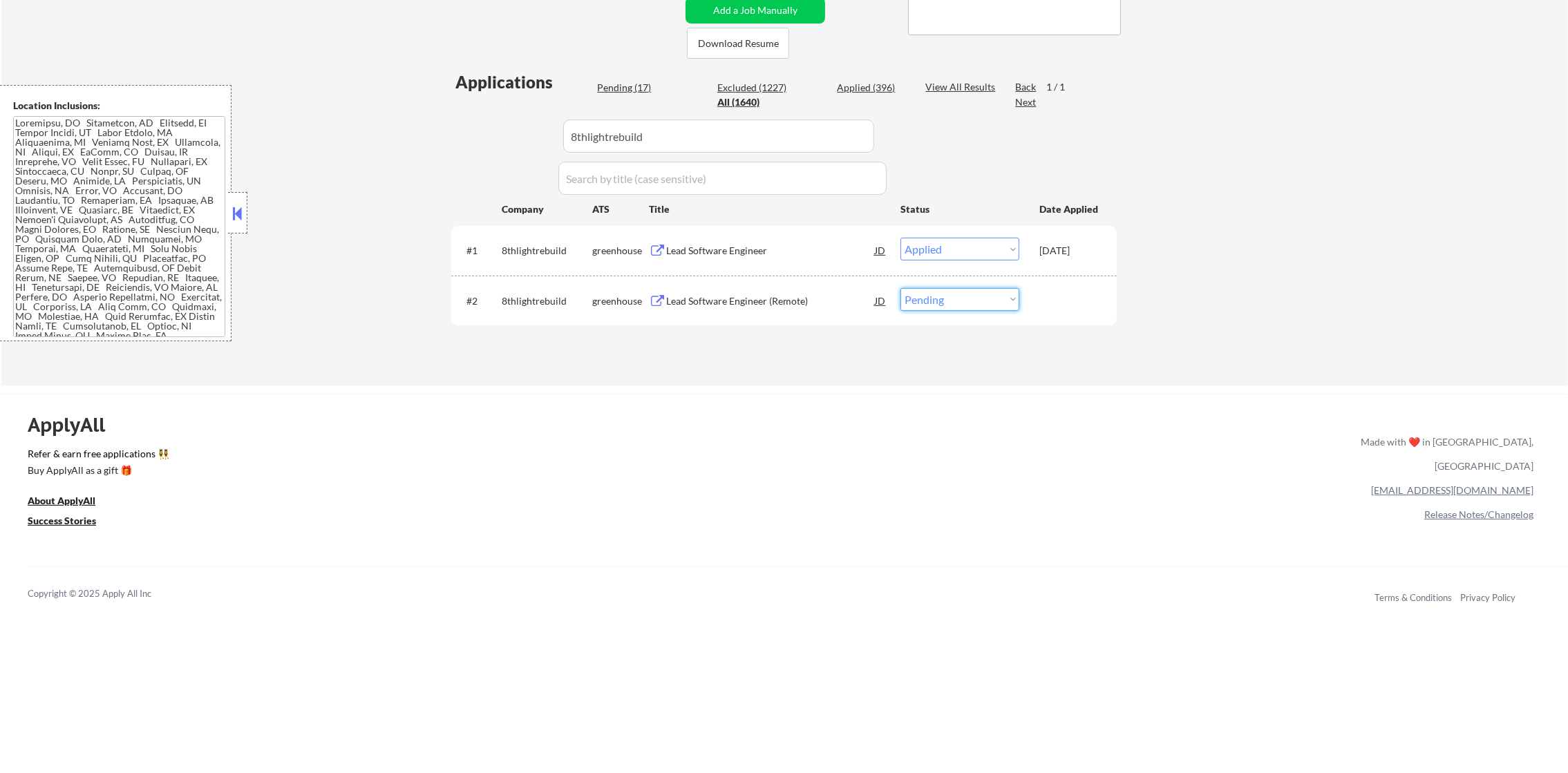
click at [933, 306] on select "Choose an option... Pending Applied Excluded (Questions) Excluded (Expired) Exc…" at bounding box center [959, 299] width 119 height 23
select select ""excluded__other_""
click at [900, 288] on select "Choose an option... Pending Applied Excluded (Questions) Excluded (Expired) Exc…" at bounding box center [959, 299] width 119 height 23
drag, startPoint x: 667, startPoint y: 144, endPoint x: 441, endPoint y: 136, distance: 226.1
click at [457, 136] on div "Applications Pending (16) Excluded (1228) Applied (396) All (1640) View All Res…" at bounding box center [784, 215] width 665 height 289
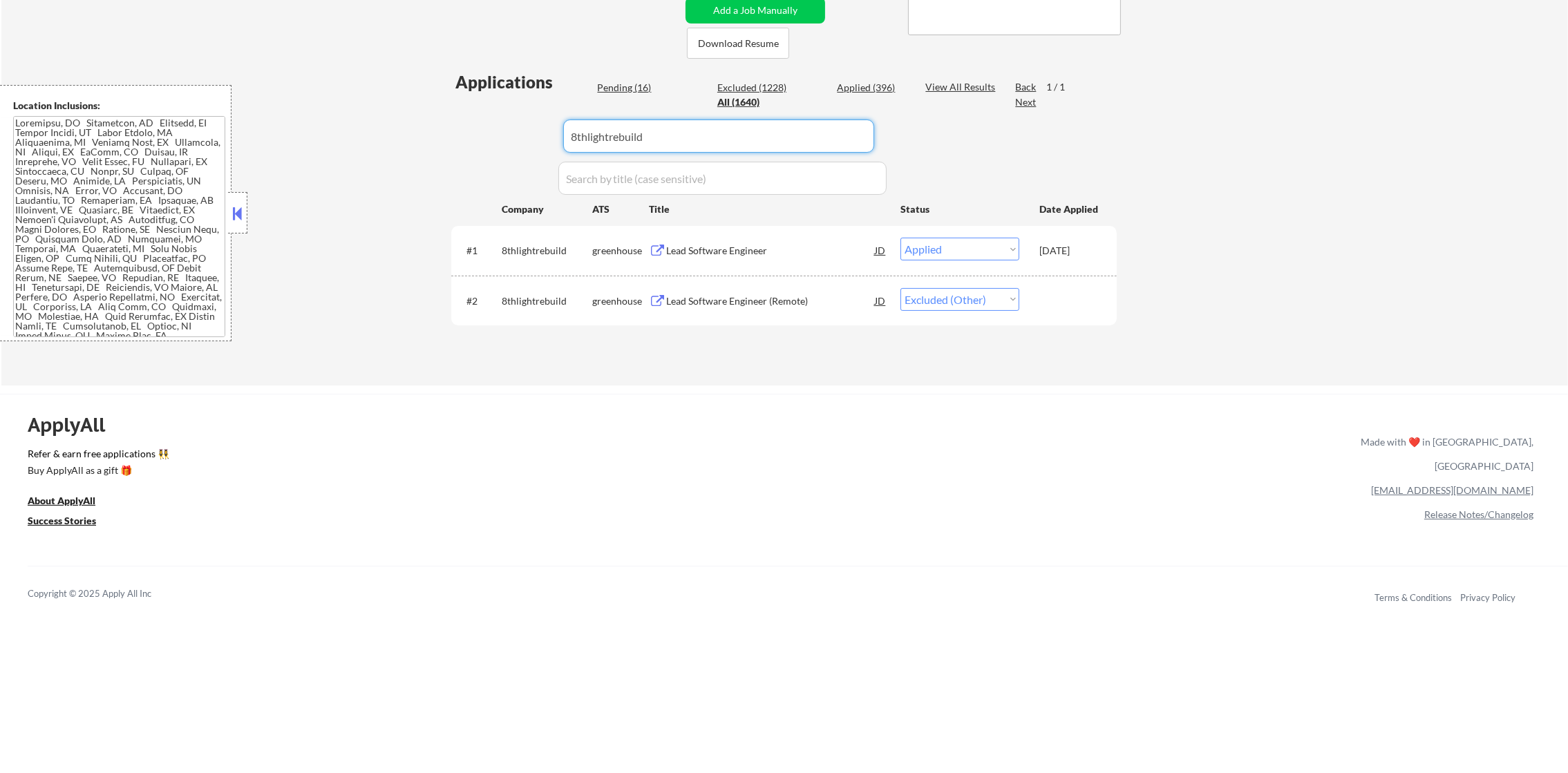
paste input "charliehealthepd"
type input "charliehealthepd"
click at [438, 136] on div "← Return to /applysquad Mailslurp Inbox Job Search Builder [PERSON_NAME] User E…" at bounding box center [784, 66] width 1567 height 640
select select ""excluded__other_""
select select ""excluded__location_""
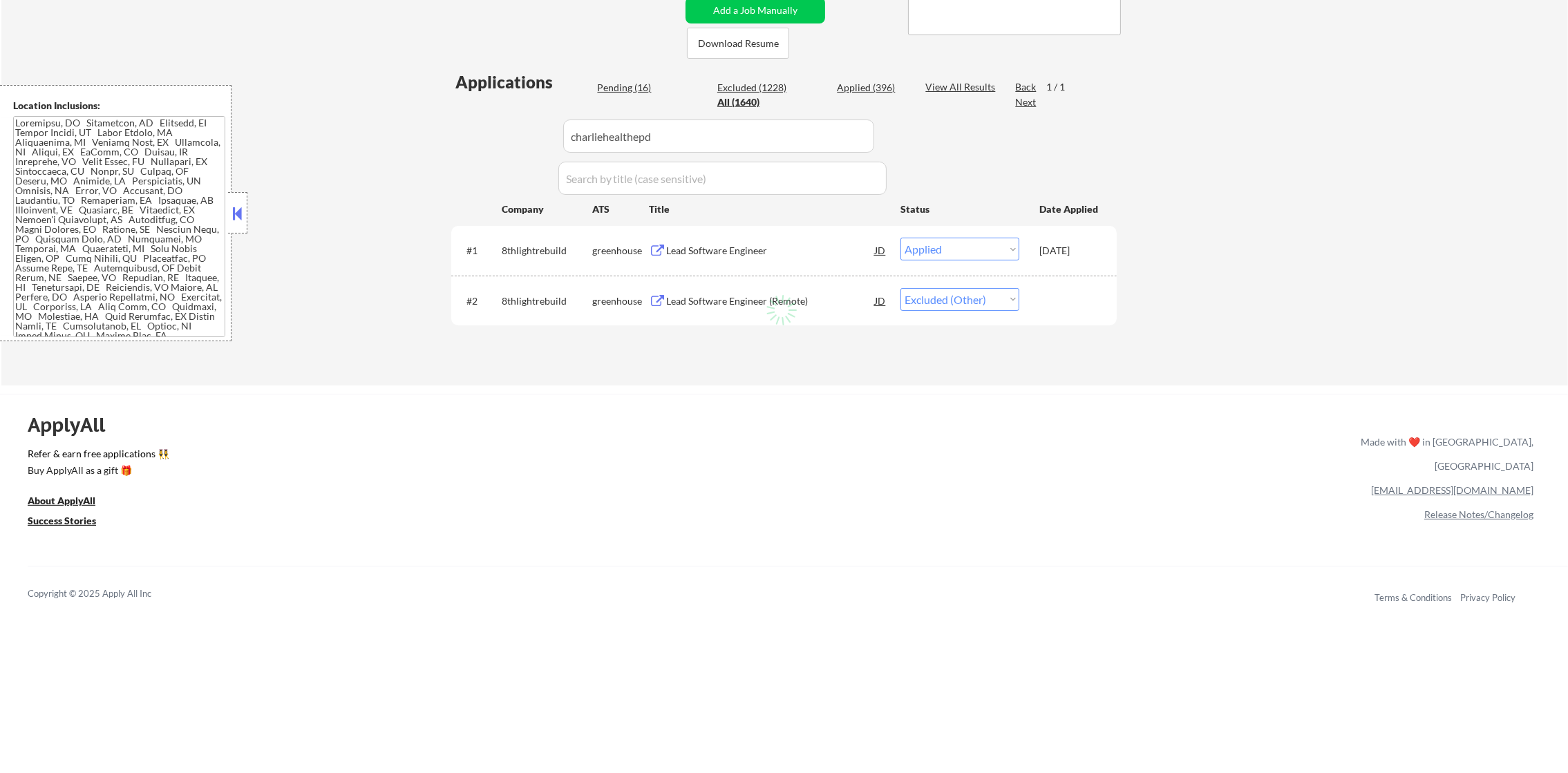
select select ""excluded__location_""
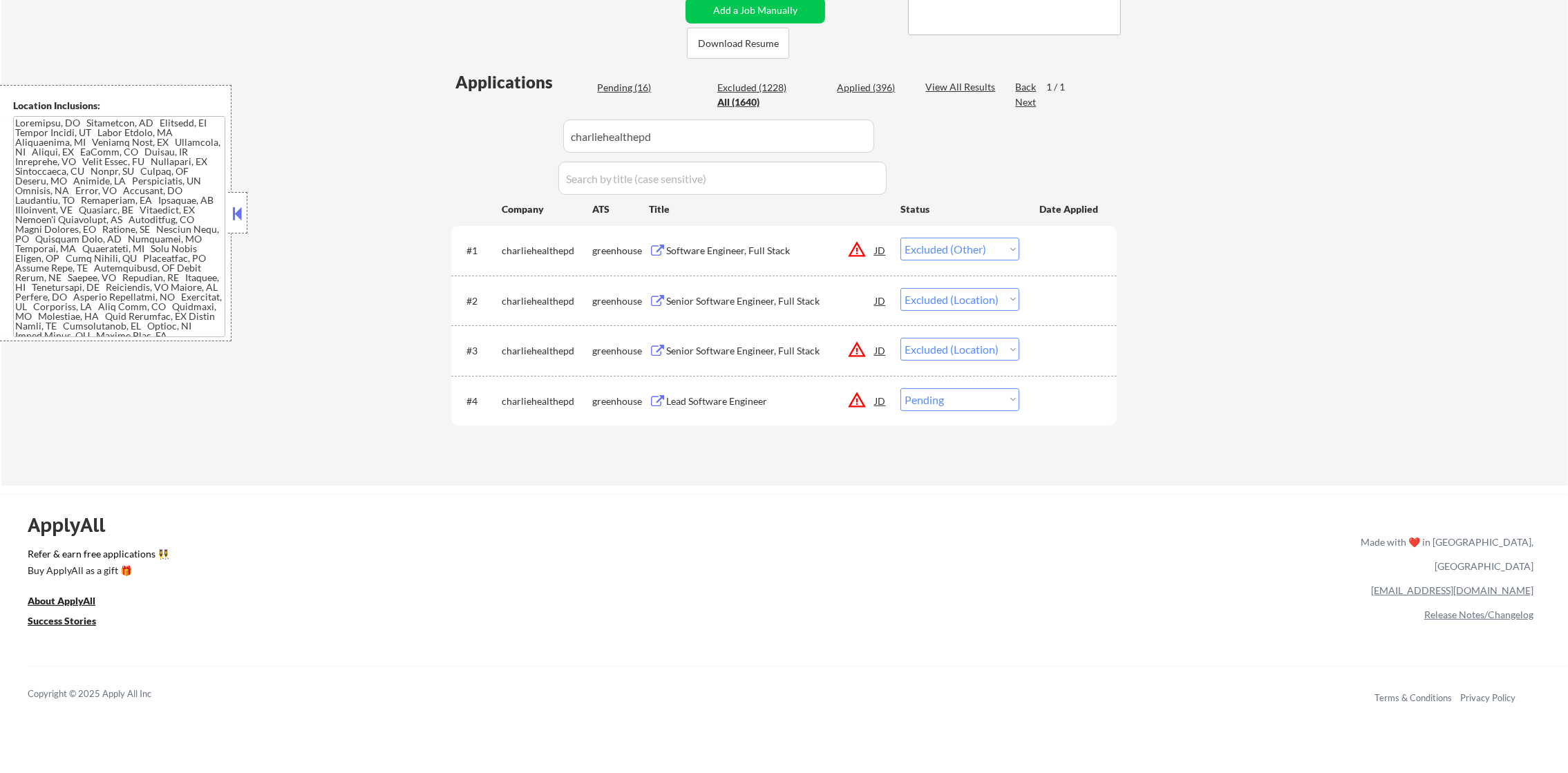
click at [768, 409] on div "Lead Software Engineer" at bounding box center [771, 400] width 209 height 25
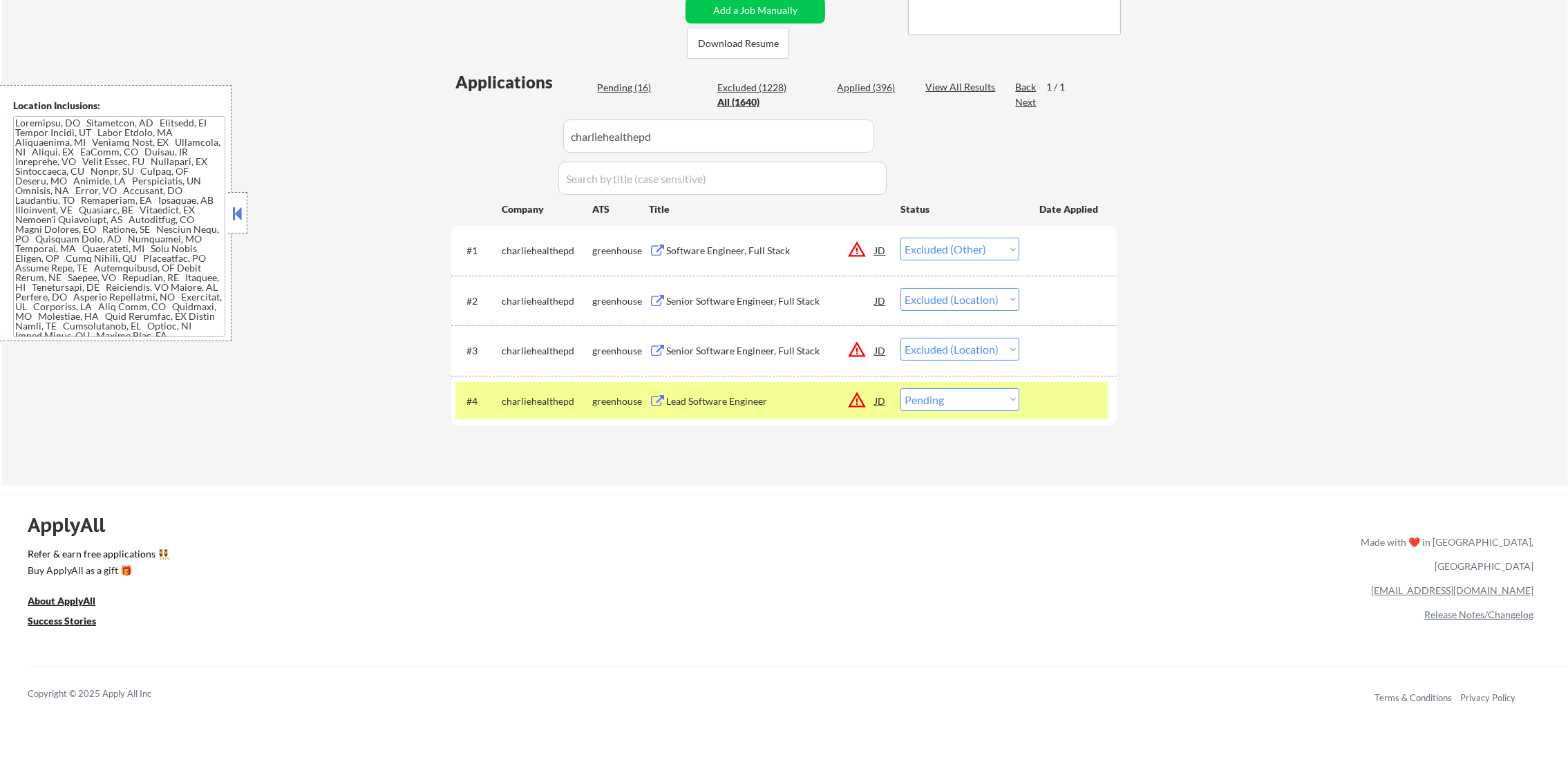
scroll to position [244, 0]
drag, startPoint x: 924, startPoint y: 399, endPoint x: 930, endPoint y: 410, distance: 12.5
click at [925, 399] on select "Choose an option... Pending Applied Excluded (Questions) Excluded (Expired) Exc…" at bounding box center [959, 399] width 119 height 23
select select ""excluded__location_""
click at [900, 388] on select "Choose an option... Pending Applied Excluded (Questions) Excluded (Expired) Exc…" at bounding box center [959, 399] width 119 height 23
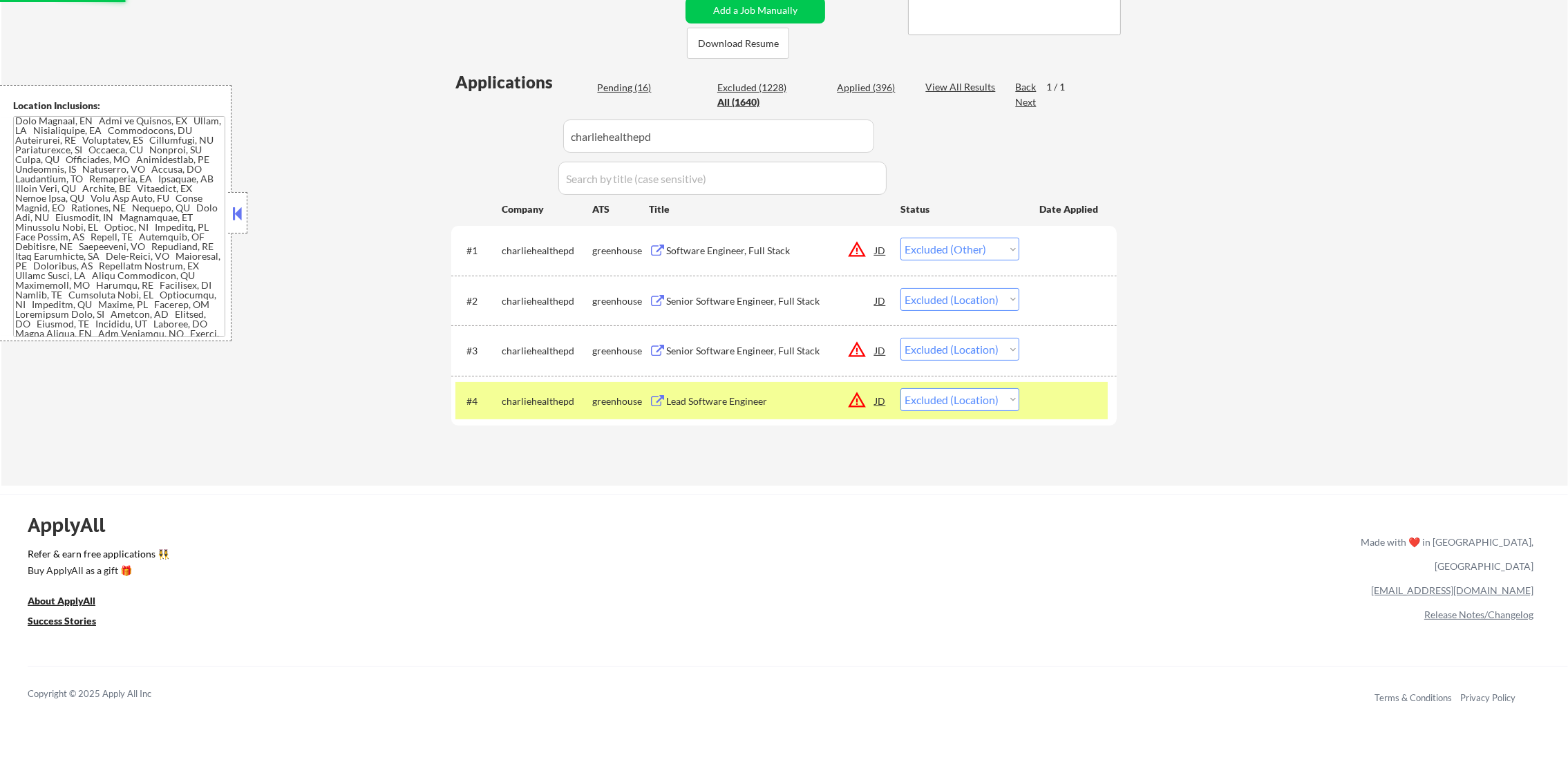
click at [530, 397] on div "charliehealthepd" at bounding box center [547, 401] width 90 height 14
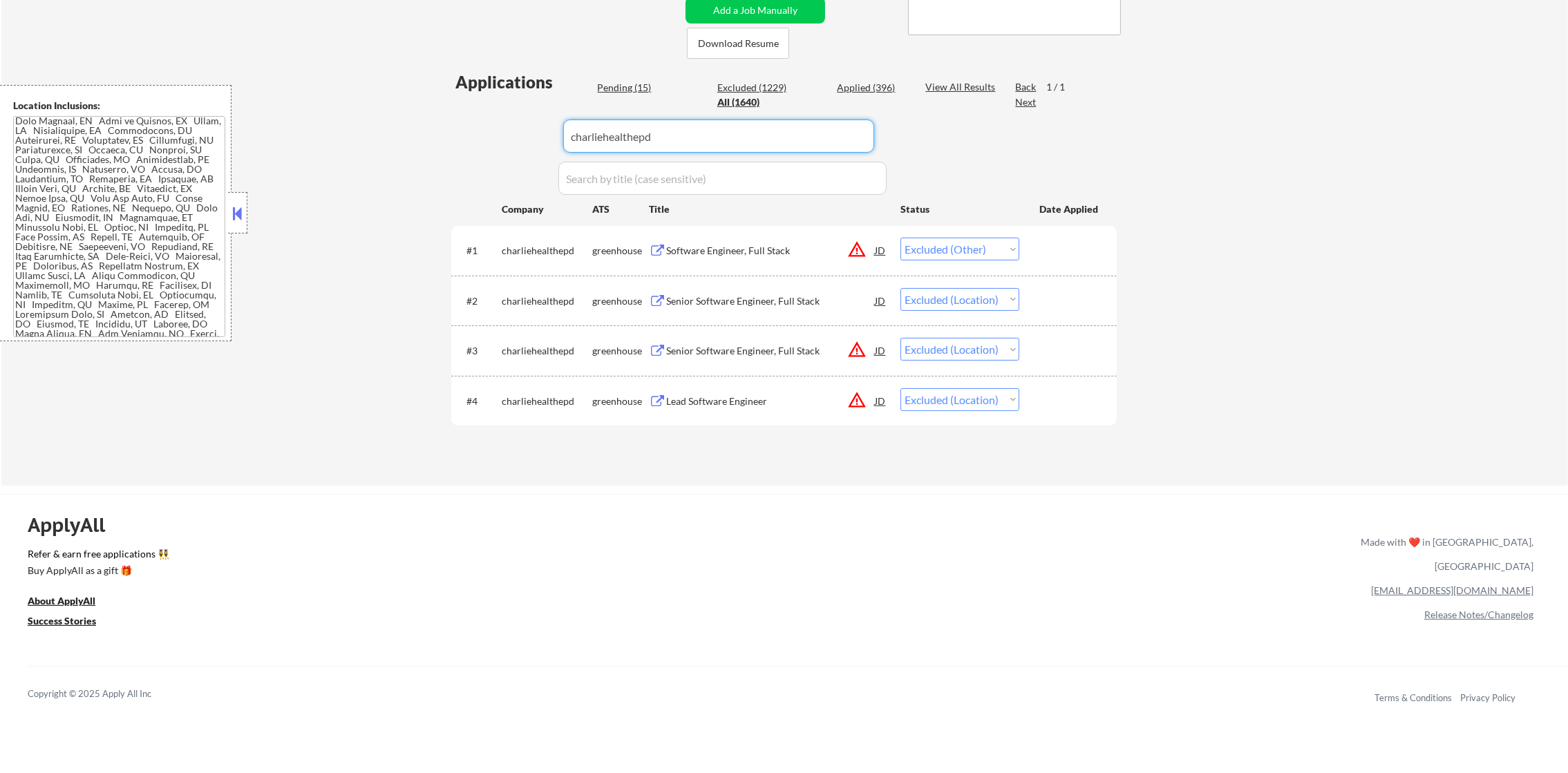
drag, startPoint x: 679, startPoint y: 138, endPoint x: 417, endPoint y: 149, distance: 262.2
click at [421, 149] on div "← Return to /applysquad Mailslurp Inbox Job Search Builder [PERSON_NAME] User E…" at bounding box center [784, 115] width 1567 height 740
paste input "nvidia.wd5.nvidiaexternalcareersite"
type input "nvidia.wd5.nvidiaexternalcareersite"
click at [415, 149] on div "← Return to /applysquad Mailslurp Inbox Job Search Builder [PERSON_NAME] User E…" at bounding box center [784, 115] width 1567 height 740
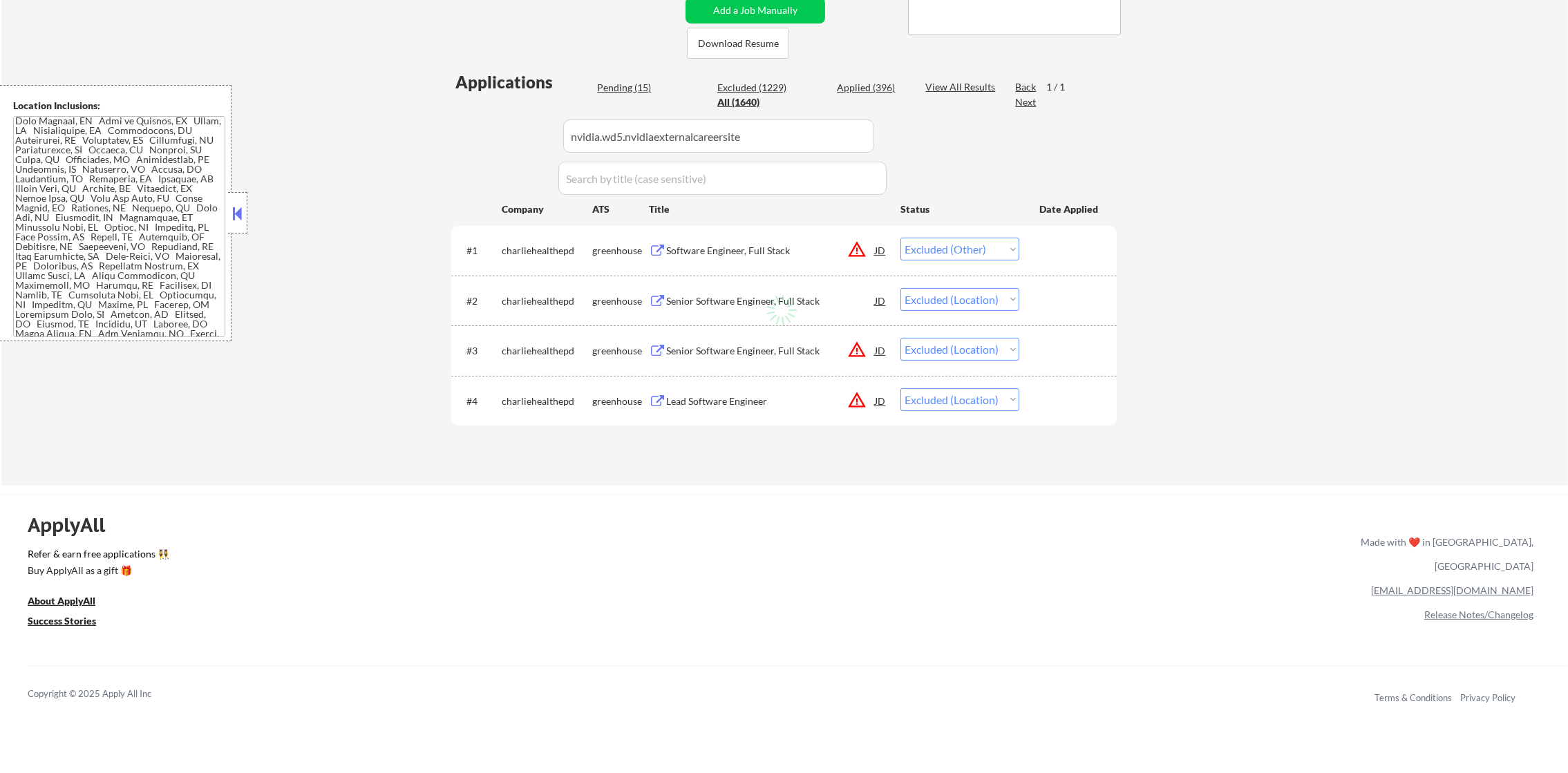
select select ""applied""
select select ""pending""
select select ""excluded__other_""
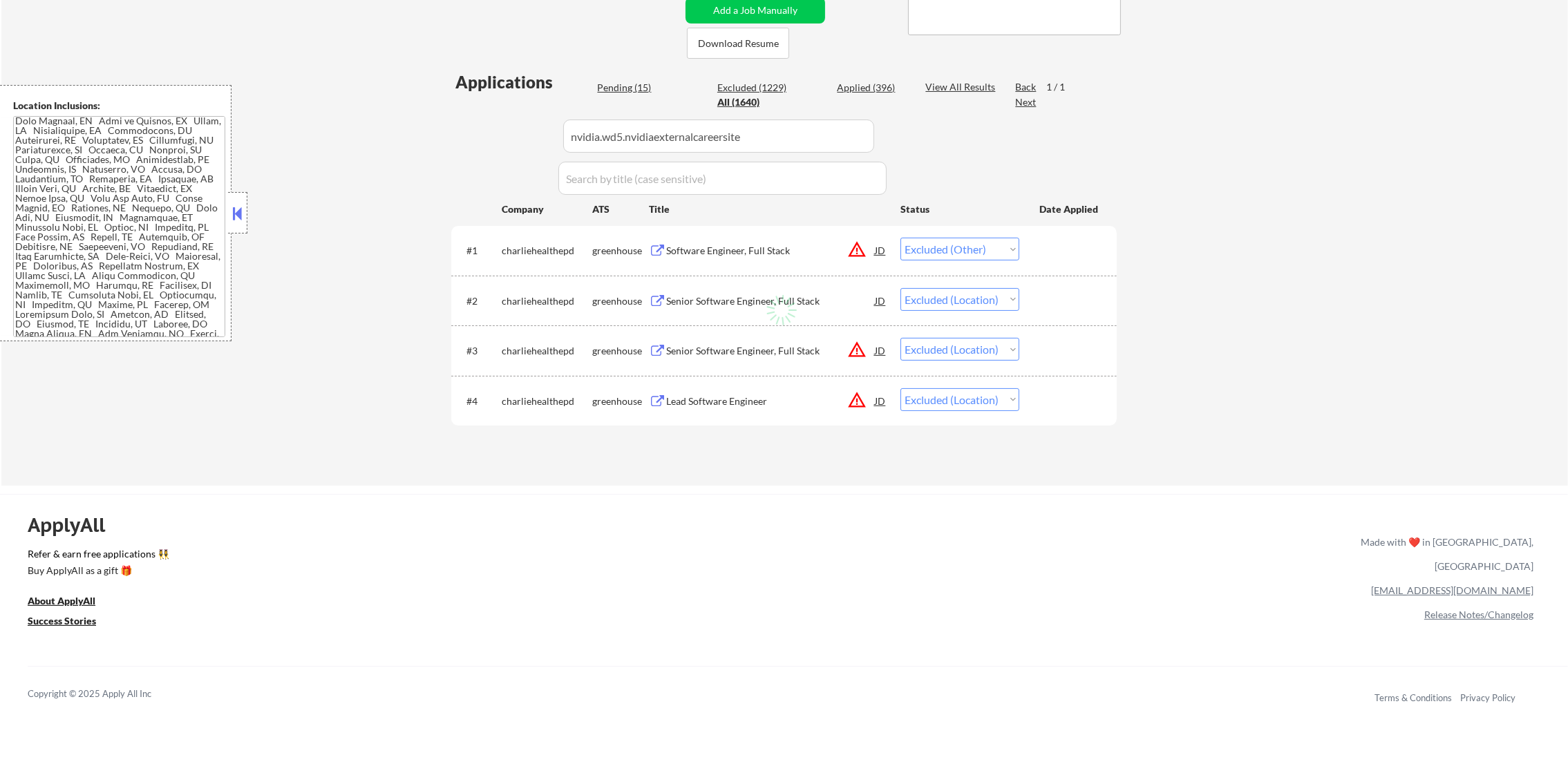
select select ""excluded__other_""
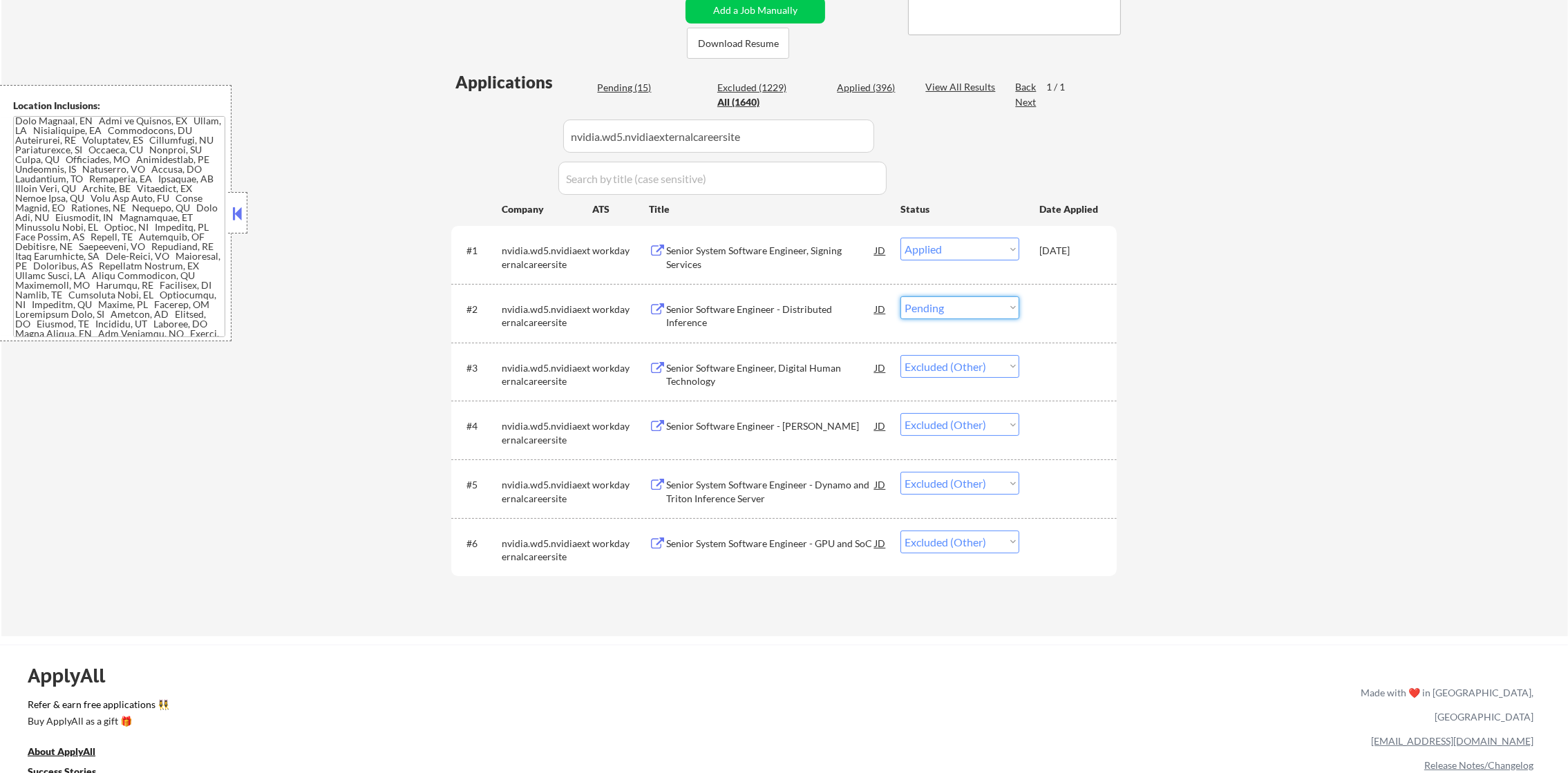
click at [957, 310] on select "Choose an option... Pending Applied Excluded (Questions) Excluded (Expired) Exc…" at bounding box center [959, 307] width 119 height 23
select select ""excluded__other_""
click at [900, 296] on select "Choose an option... Pending Applied Excluded (Questions) Excluded (Expired) Exc…" at bounding box center [959, 307] width 119 height 23
drag, startPoint x: 733, startPoint y: 136, endPoint x: 633, endPoint y: 136, distance: 100.0
click at [633, 136] on input "input" at bounding box center [719, 136] width 311 height 33
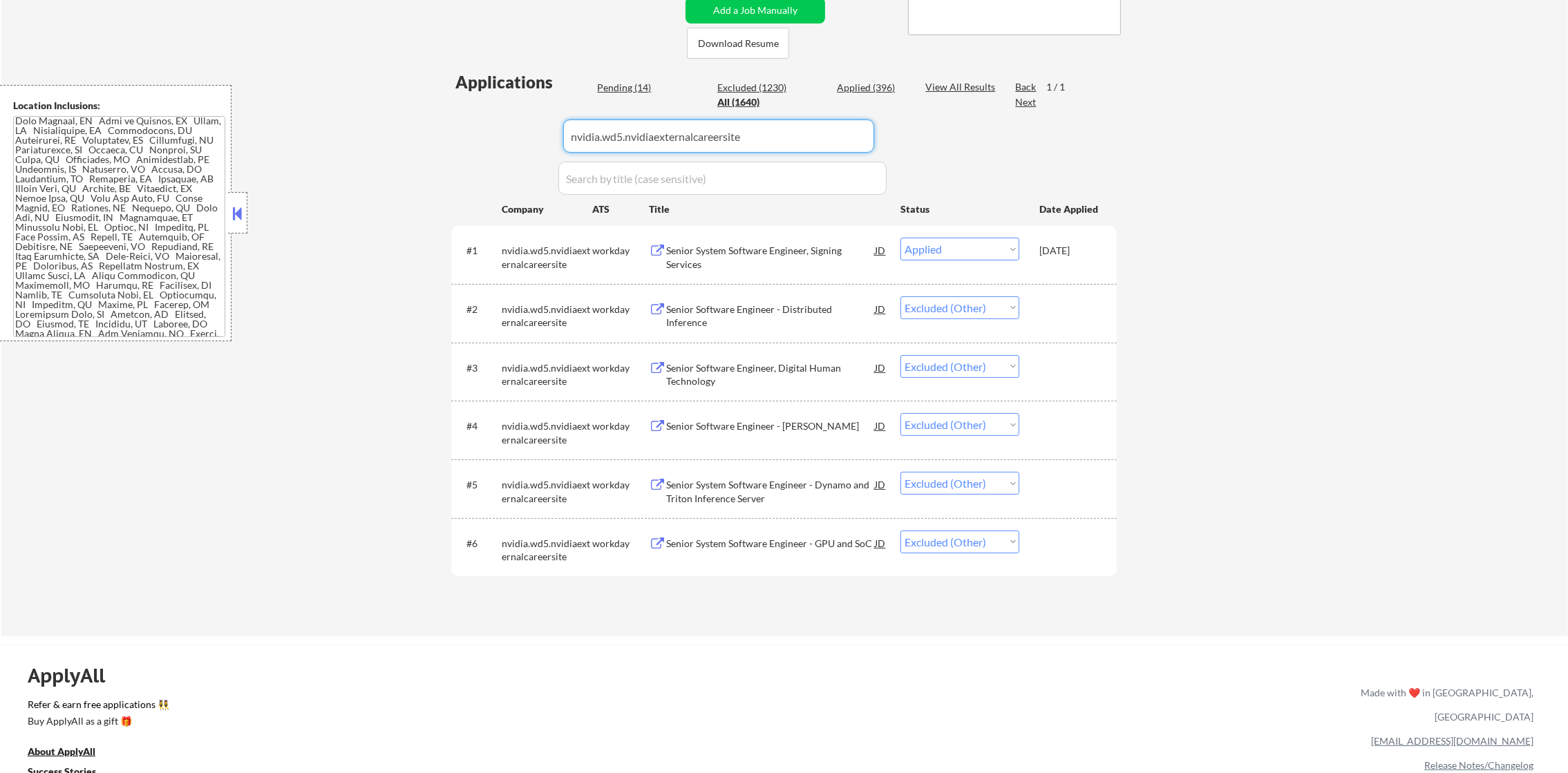
drag, startPoint x: 786, startPoint y: 124, endPoint x: 432, endPoint y: 121, distance: 354.0
click at [462, 121] on div "Applications Pending (14) Excluded (1230) Applied (396) All (1640) View All Res…" at bounding box center [784, 341] width 665 height 540
paste input "[DOMAIN_NAME]"
type input "[DOMAIN_NAME]"
click at [430, 121] on div "← Return to /applysquad Mailslurp Inbox Job Search Builder [PERSON_NAME] User E…" at bounding box center [784, 191] width 1567 height 891
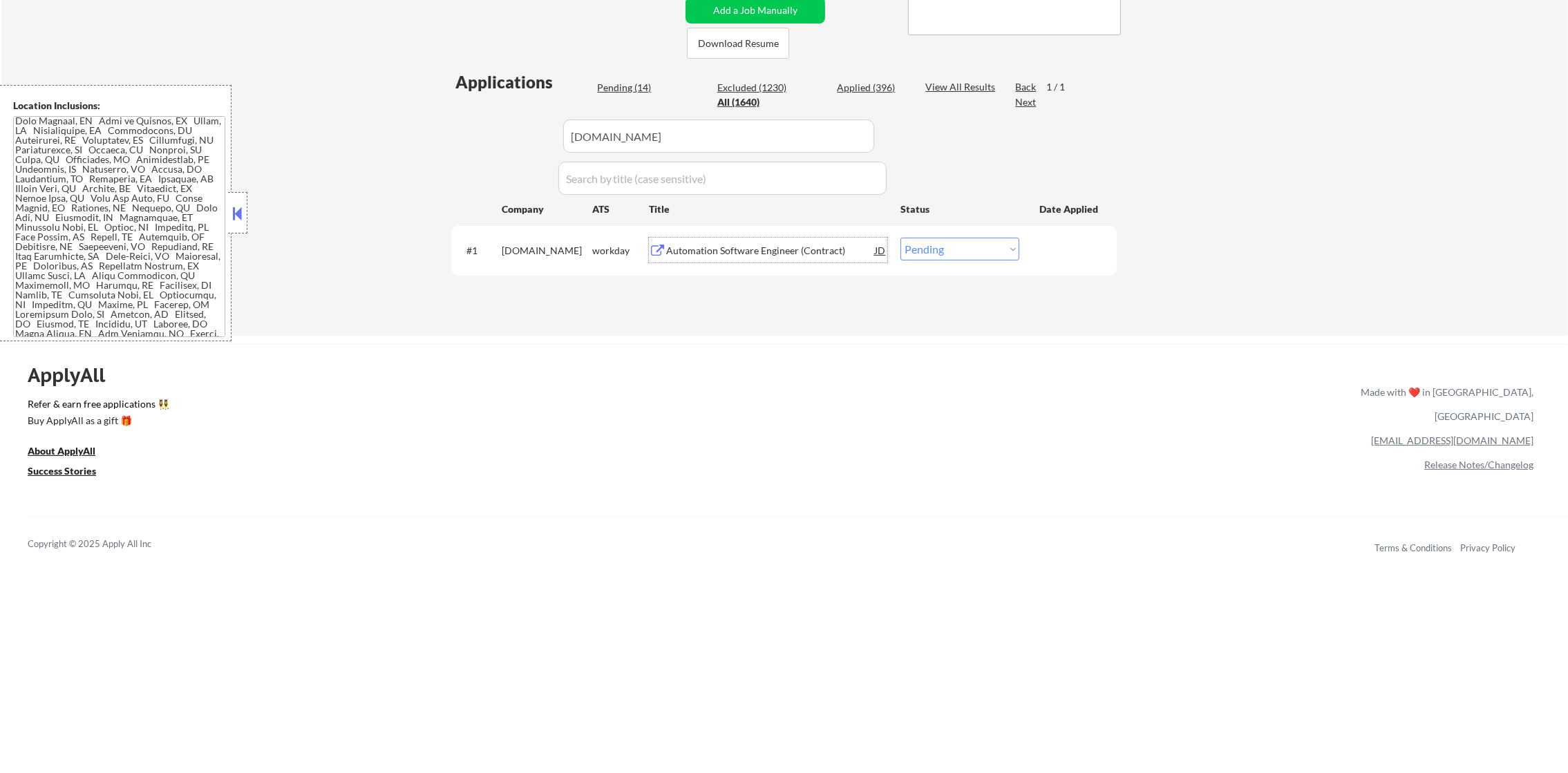
click at [781, 238] on div "Automation Software Engineer (Contract)" at bounding box center [771, 250] width 209 height 25
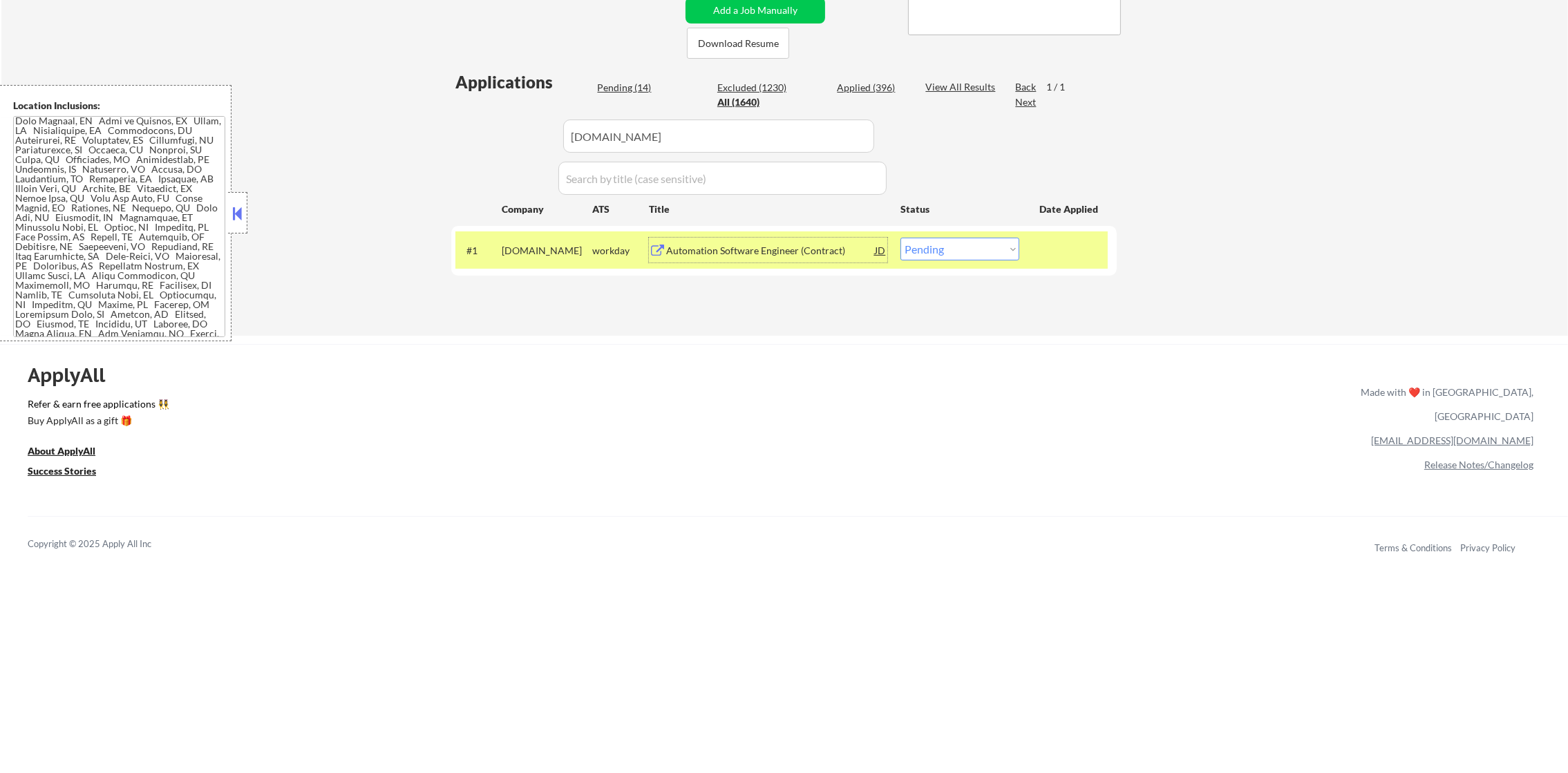
click at [1001, 244] on select "Choose an option... Pending Applied Excluded (Questions) Excluded (Expired) Exc…" at bounding box center [959, 249] width 119 height 23
select select ""excluded__expired_""
click at [900, 238] on select "Choose an option... Pending Applied Excluded (Questions) Excluded (Expired) Exc…" at bounding box center [959, 249] width 119 height 23
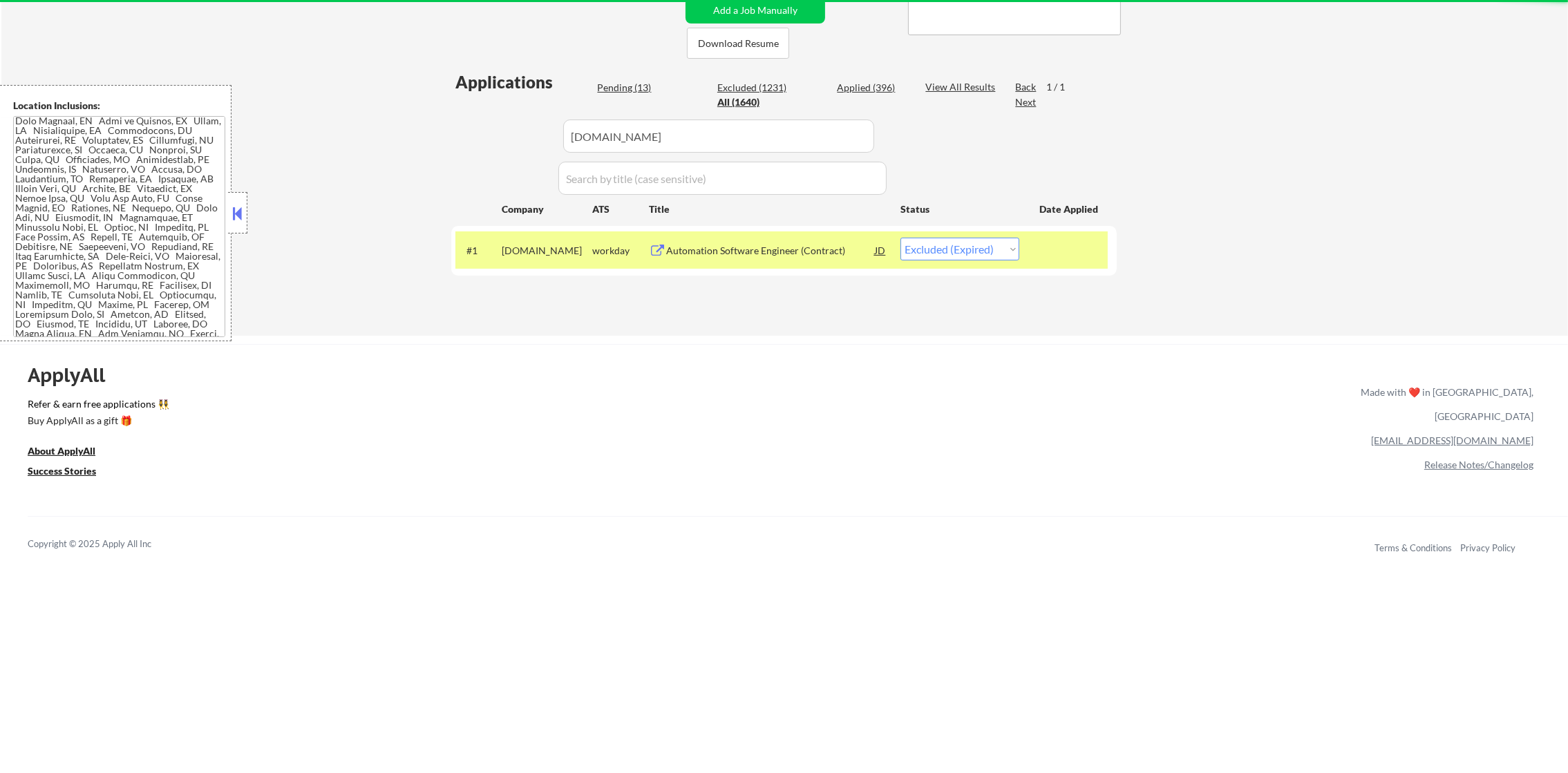
click at [600, 241] on div "workday" at bounding box center [621, 250] width 57 height 25
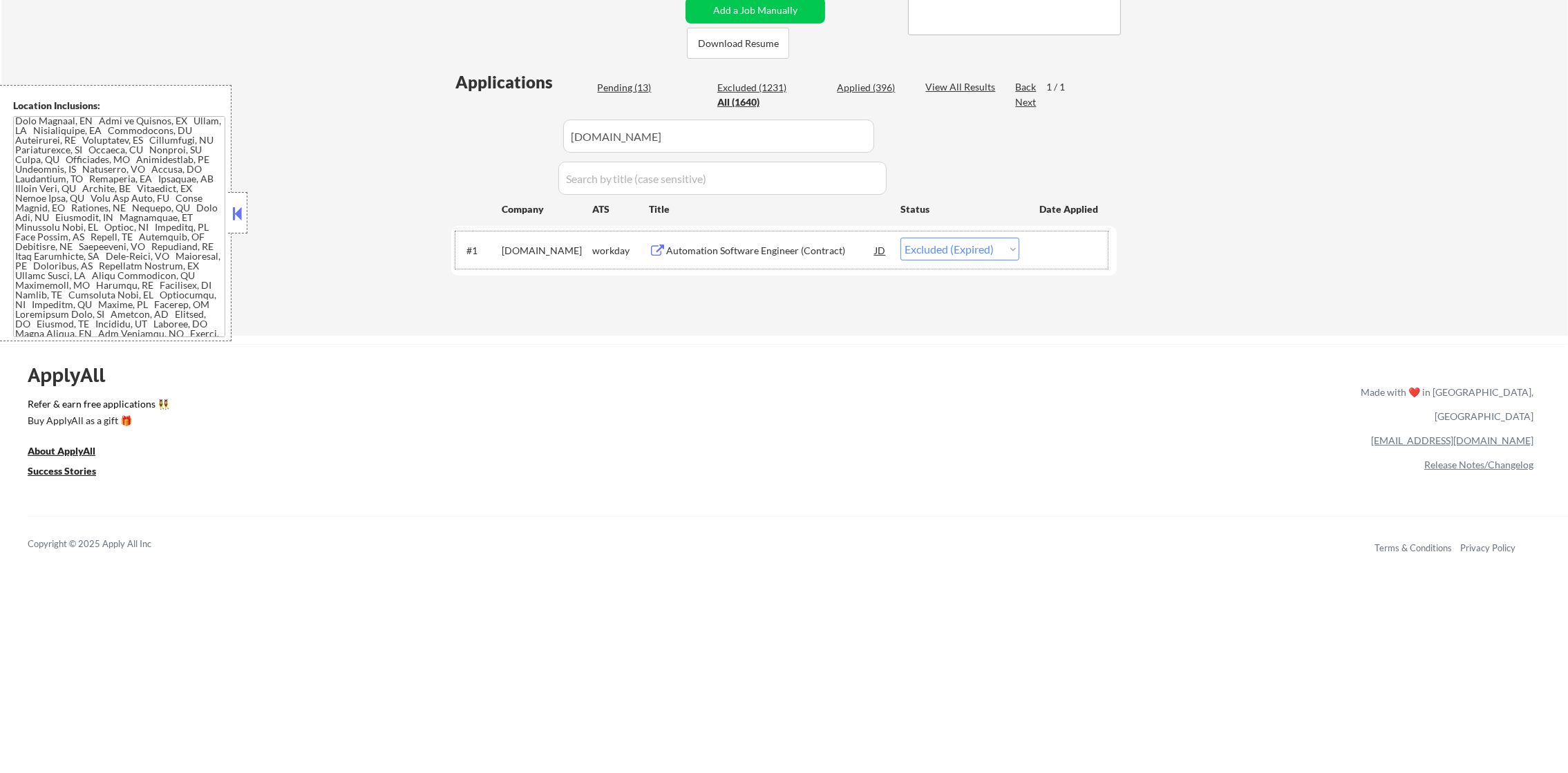
paste input "citi.wd5.2"
drag, startPoint x: 678, startPoint y: 134, endPoint x: 444, endPoint y: 136, distance: 234.0
click at [445, 136] on div "← Return to /applysquad Mailslurp Inbox Job Search Builder [PERSON_NAME] User E…" at bounding box center [784, 35] width 690 height 580
type input "citi.wd5.2"
click at [444, 136] on div "← Return to /applysquad Mailslurp Inbox Job Search Builder [PERSON_NAME] User E…" at bounding box center [784, 35] width 690 height 580
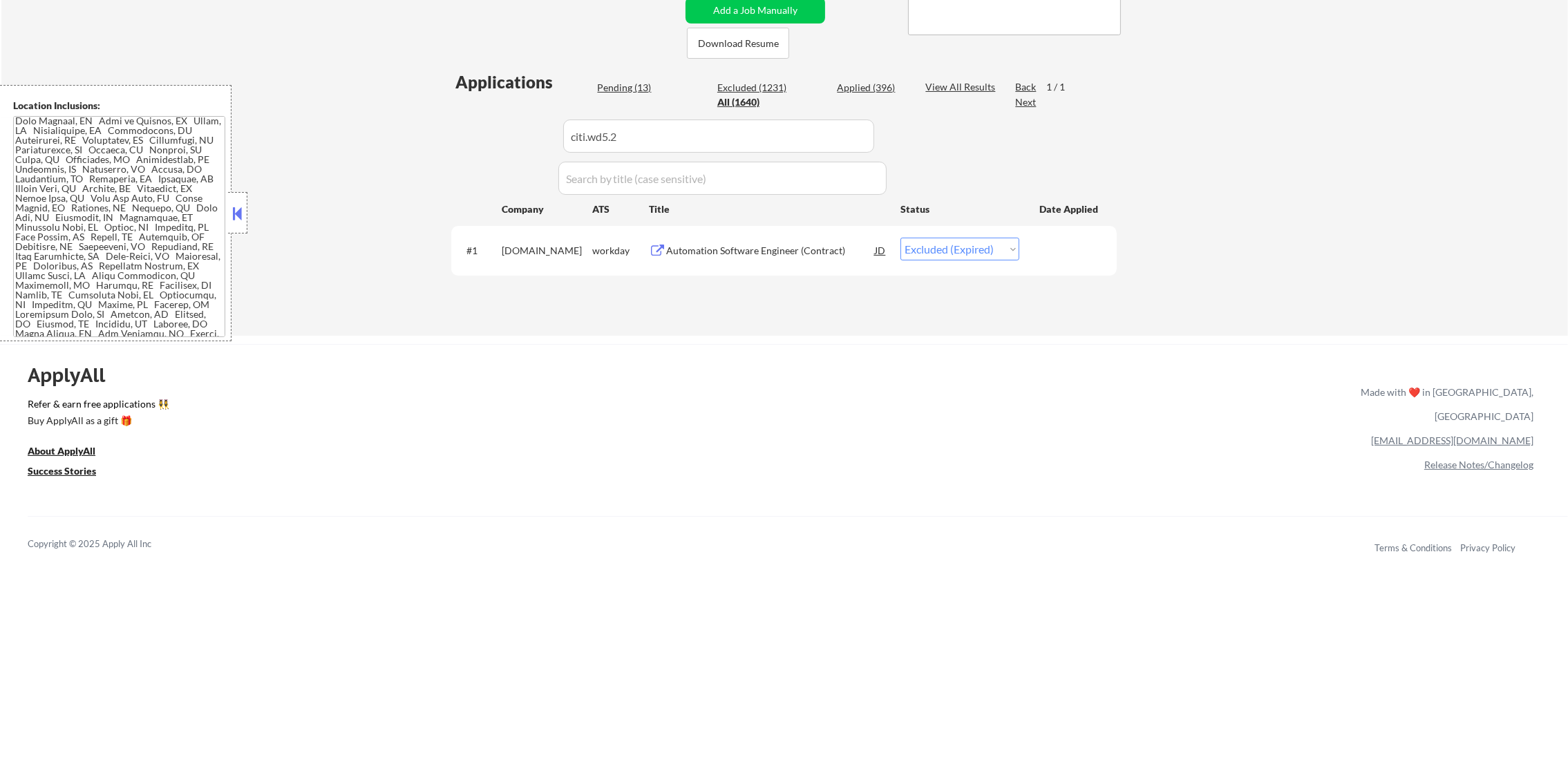
select select ""applied""
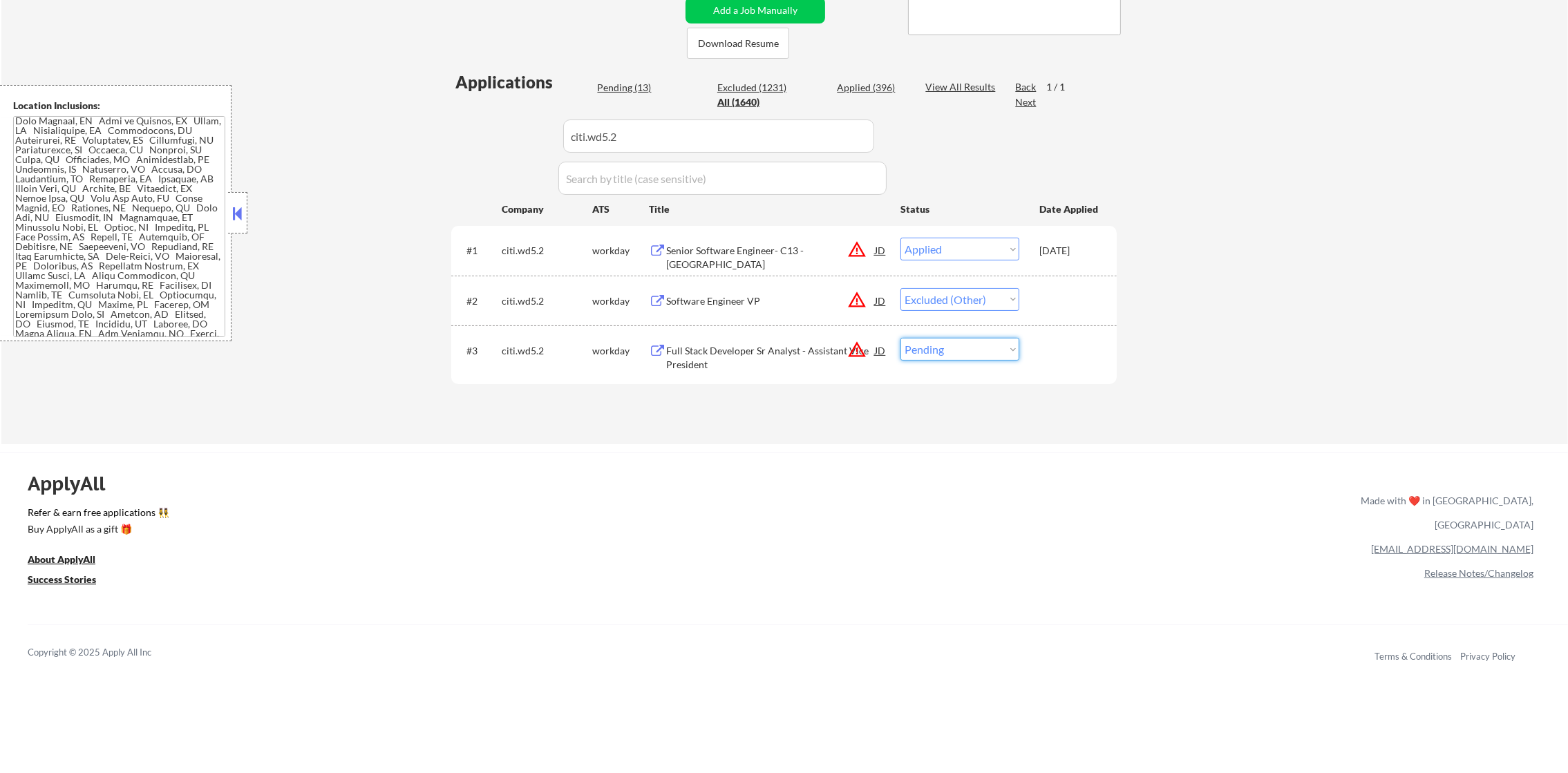
drag, startPoint x: 955, startPoint y: 351, endPoint x: 951, endPoint y: 359, distance: 8.9
click at [955, 351] on select "Choose an option... Pending Applied Excluded (Questions) Excluded (Expired) Exc…" at bounding box center [959, 349] width 119 height 23
select select ""excluded__other_""
click at [900, 338] on select "Choose an option... Pending Applied Excluded (Questions) Excluded (Expired) Exc…" at bounding box center [959, 349] width 119 height 23
drag, startPoint x: 701, startPoint y: 141, endPoint x: 482, endPoint y: 141, distance: 219.0
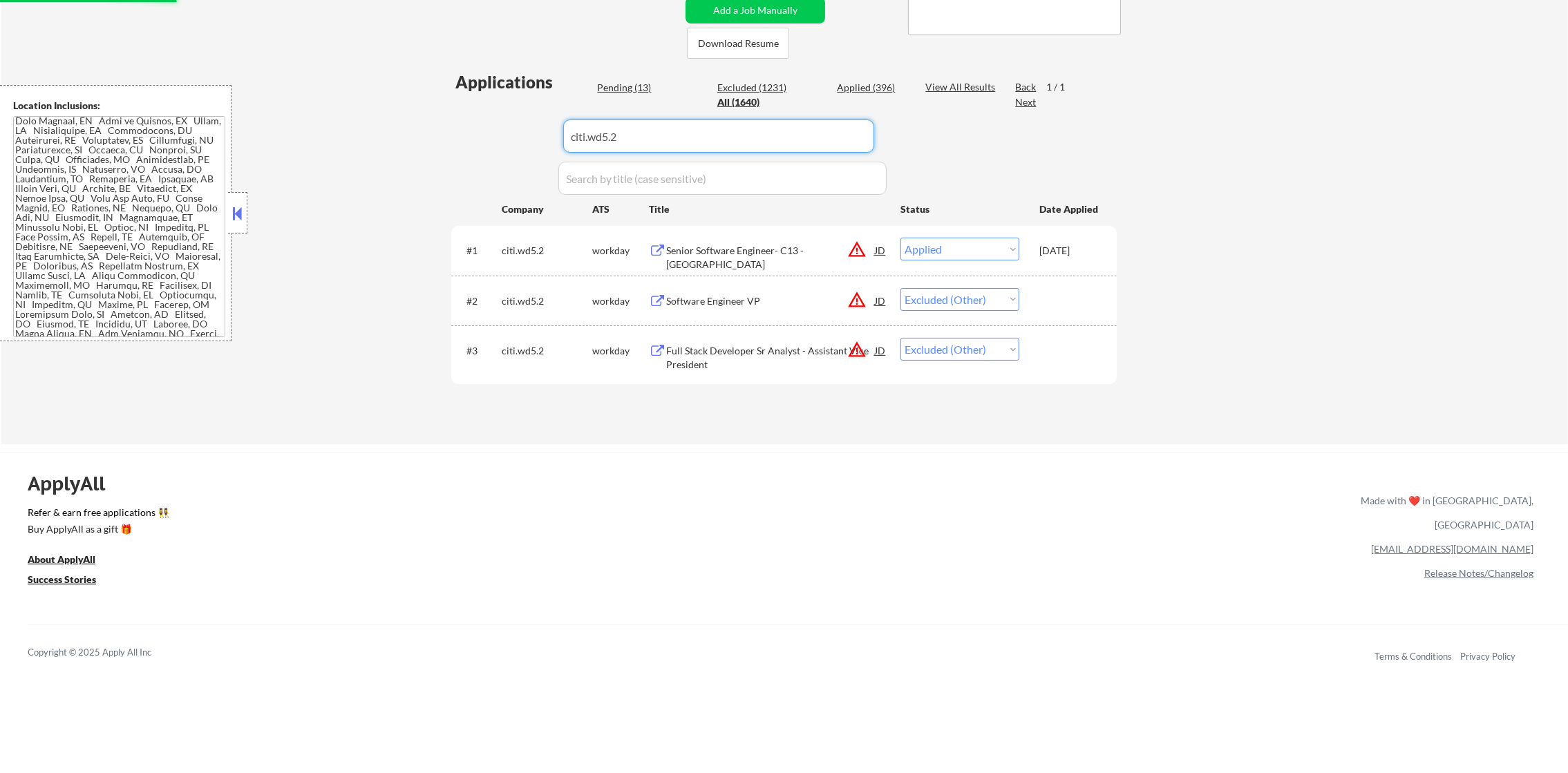
click at [491, 141] on div "Applications Pending (13) Excluded (1231) Applied (396) All (1640) View All Res…" at bounding box center [784, 244] width 665 height 346
paste input "ssctech.wd1.ssctechnologies"
type input "ssctech.wd1.ssctechnologies"
click at [480, 141] on div "Applications Pending (13) Excluded (1231) Applied (396) All (1640) View All Res…" at bounding box center [784, 244] width 665 height 346
select select ""excluded__expired_""
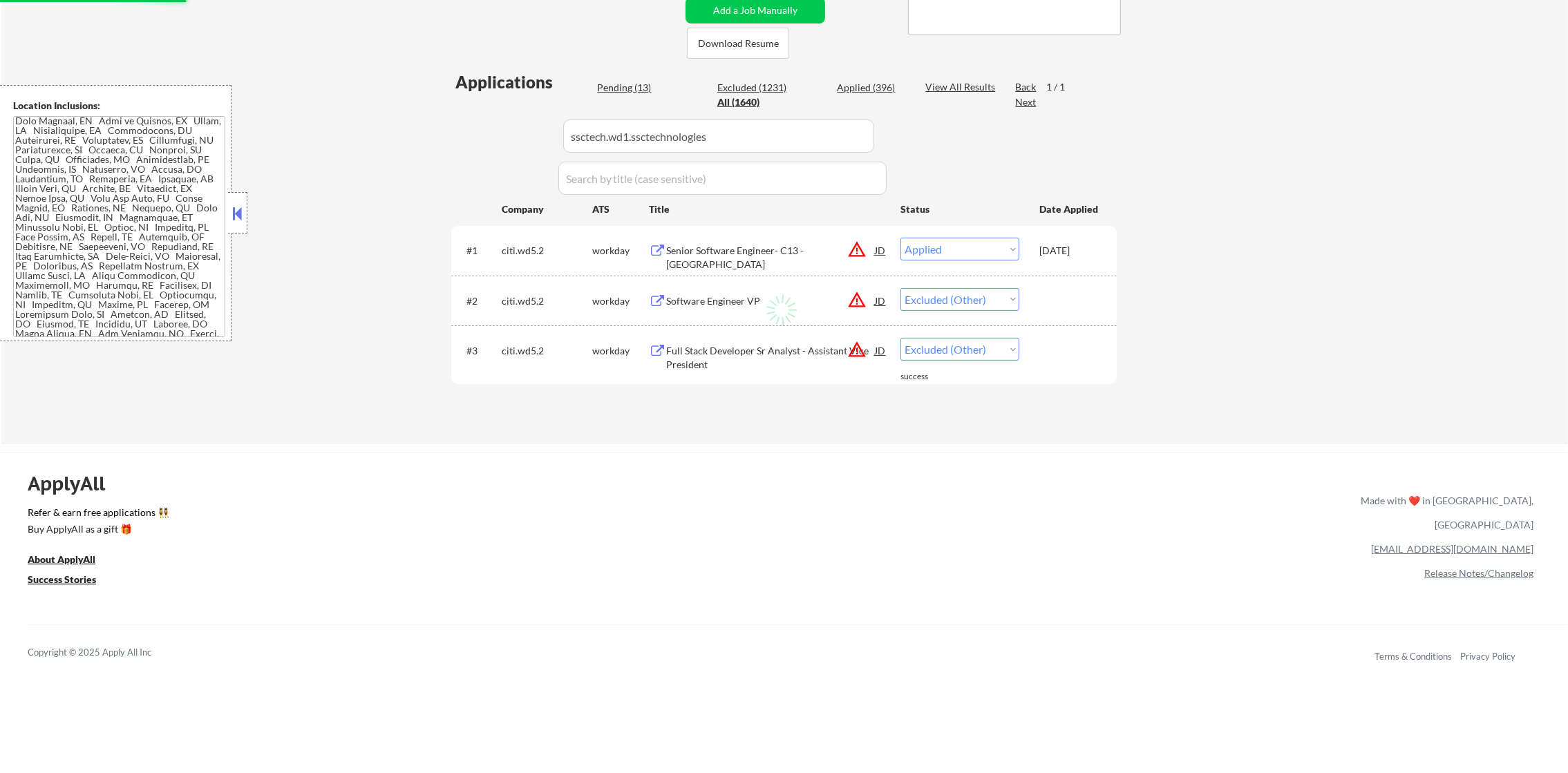
select select ""excluded__location_""
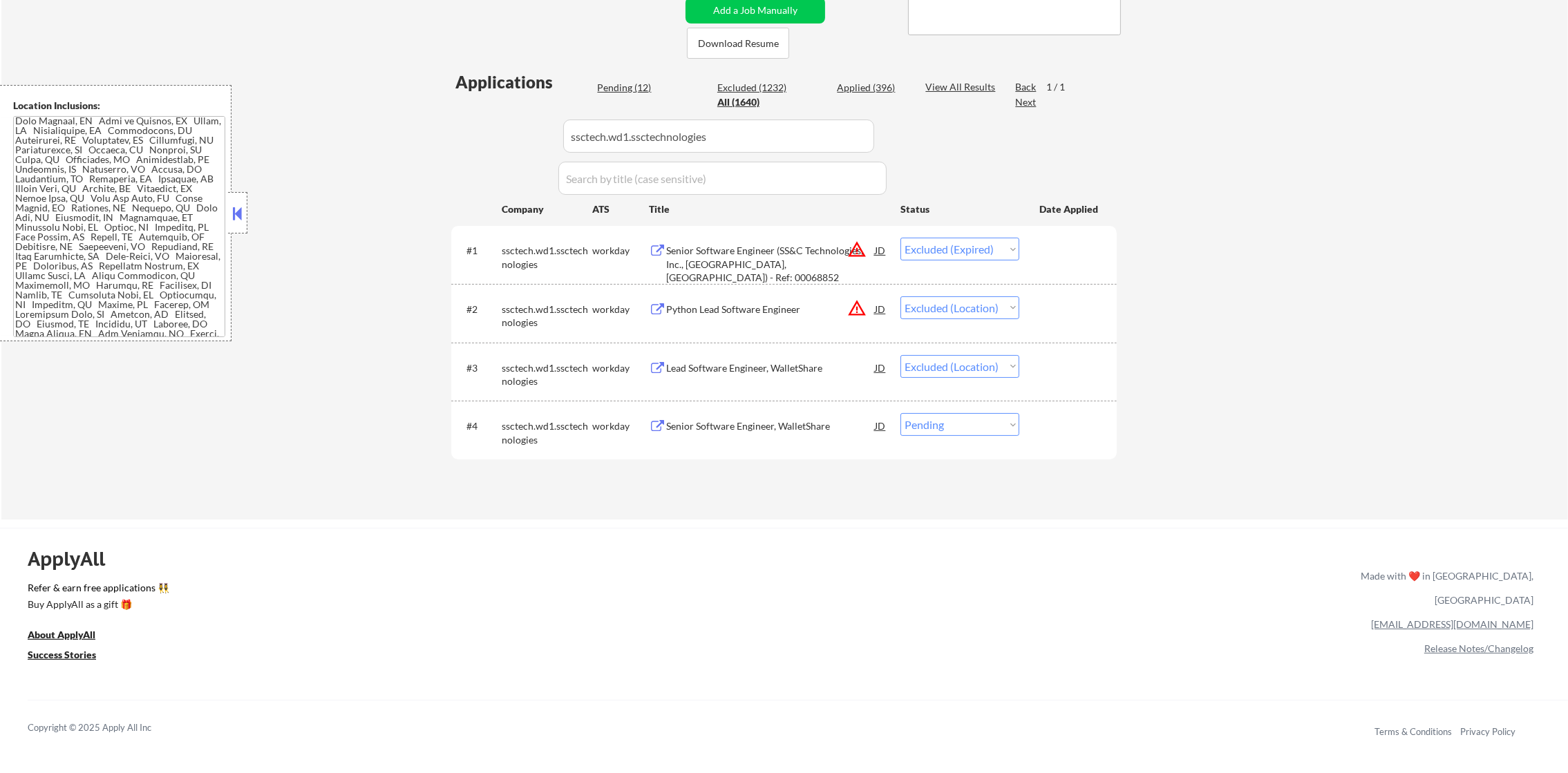
click at [738, 425] on div "Senior Software Engineer, WalletShare" at bounding box center [771, 426] width 209 height 14
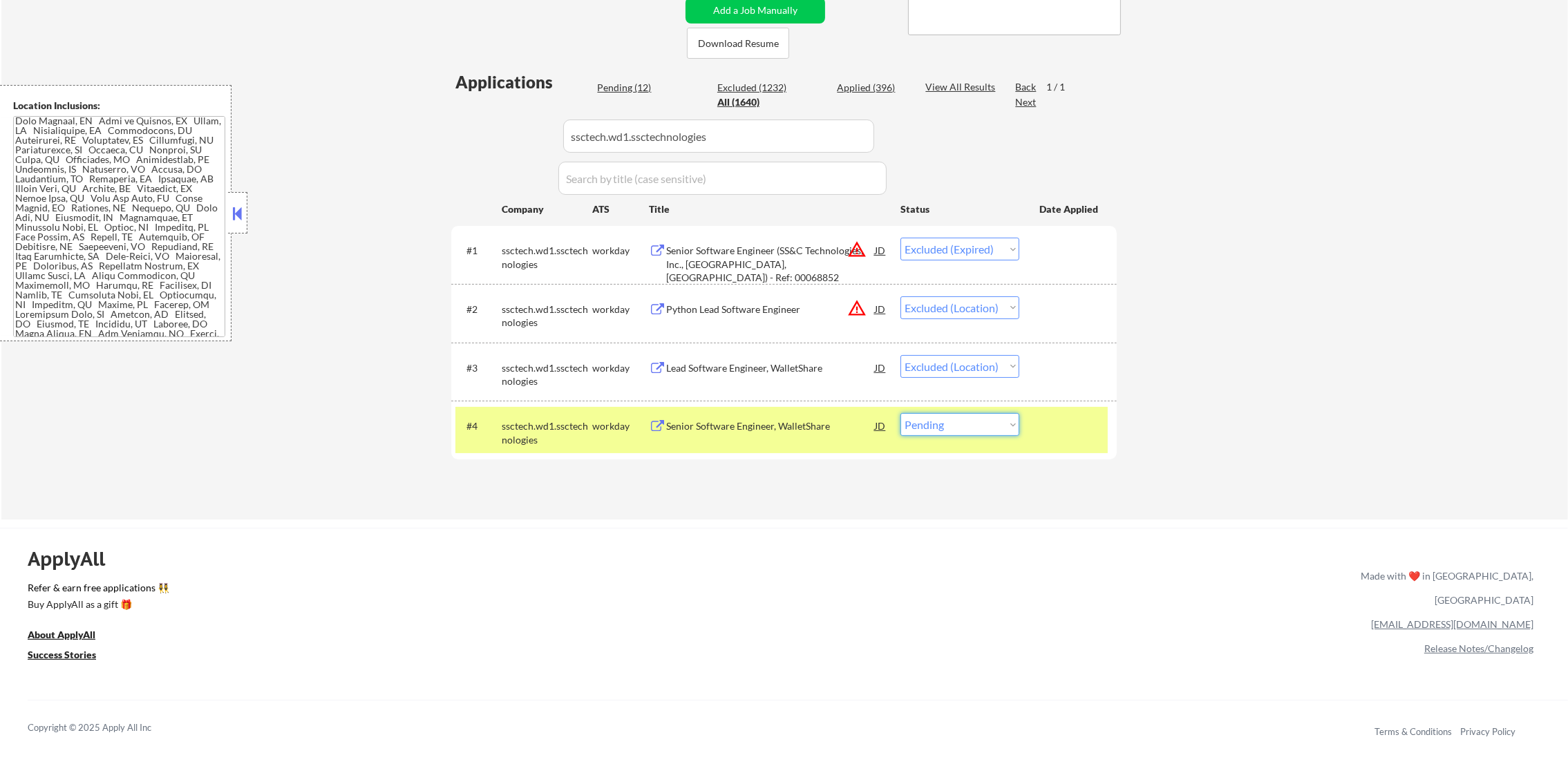
click at [973, 432] on select "Choose an option... Pending Applied Excluded (Questions) Excluded (Expired) Exc…" at bounding box center [959, 424] width 119 height 23
select select ""excluded__expired_""
click at [900, 413] on select "Choose an option... Pending Applied Excluded (Questions) Excluded (Expired) Exc…" at bounding box center [959, 424] width 119 height 23
click at [544, 440] on div "ssctech.wd1.ssctechnologies" at bounding box center [547, 432] width 90 height 27
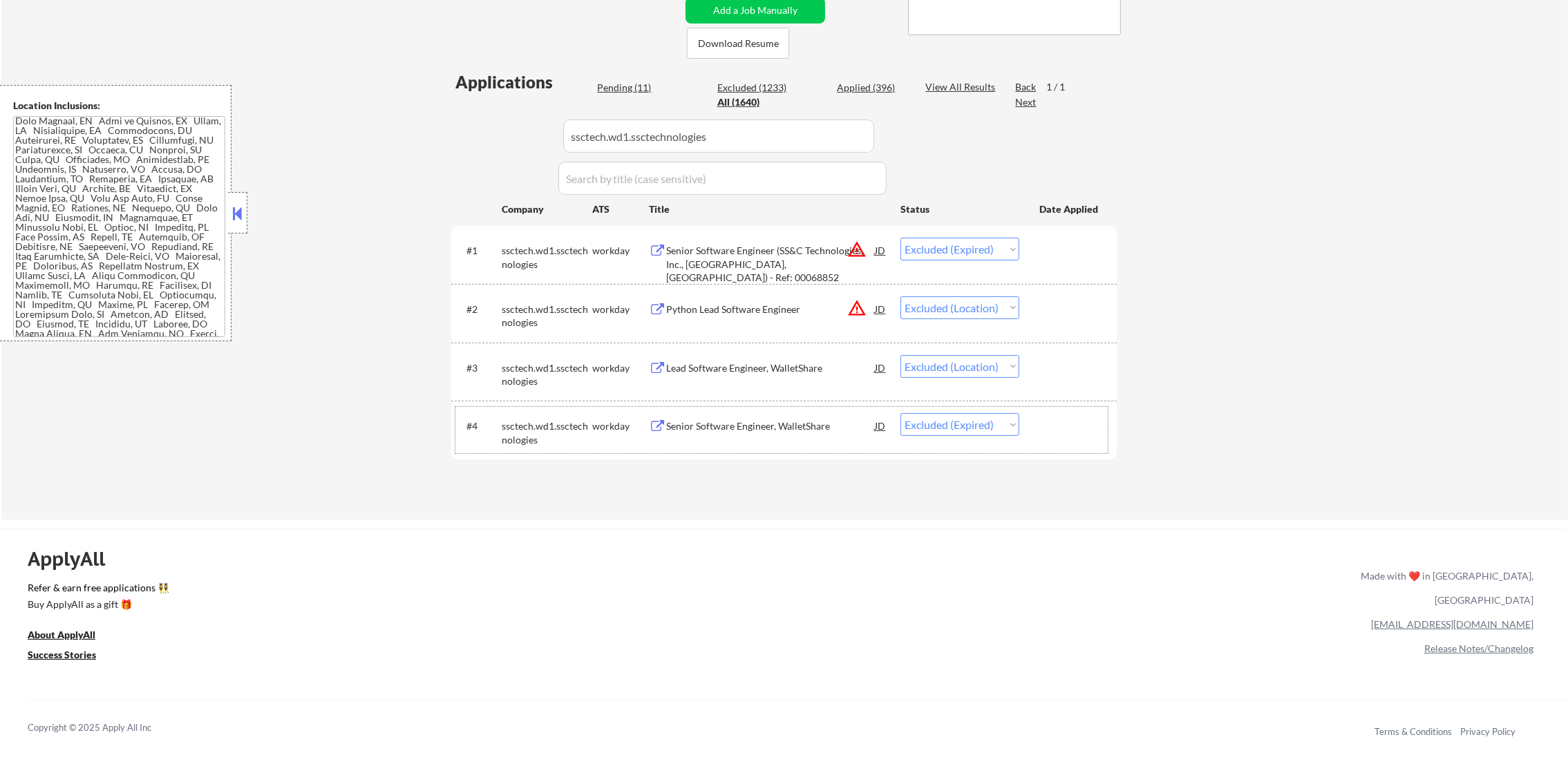
drag, startPoint x: 532, startPoint y: 128, endPoint x: 479, endPoint y: 128, distance: 53.0
click at [495, 128] on div "Applications Pending (11) Excluded (1233) Applied (396) All (1640) View All Res…" at bounding box center [784, 281] width 665 height 422
paste input "airbnb"
type input "airbnb"
click at [479, 128] on div "Applications Pending (10) Excluded (1234) Applied (396) All (1640) View All Res…" at bounding box center [784, 281] width 665 height 422
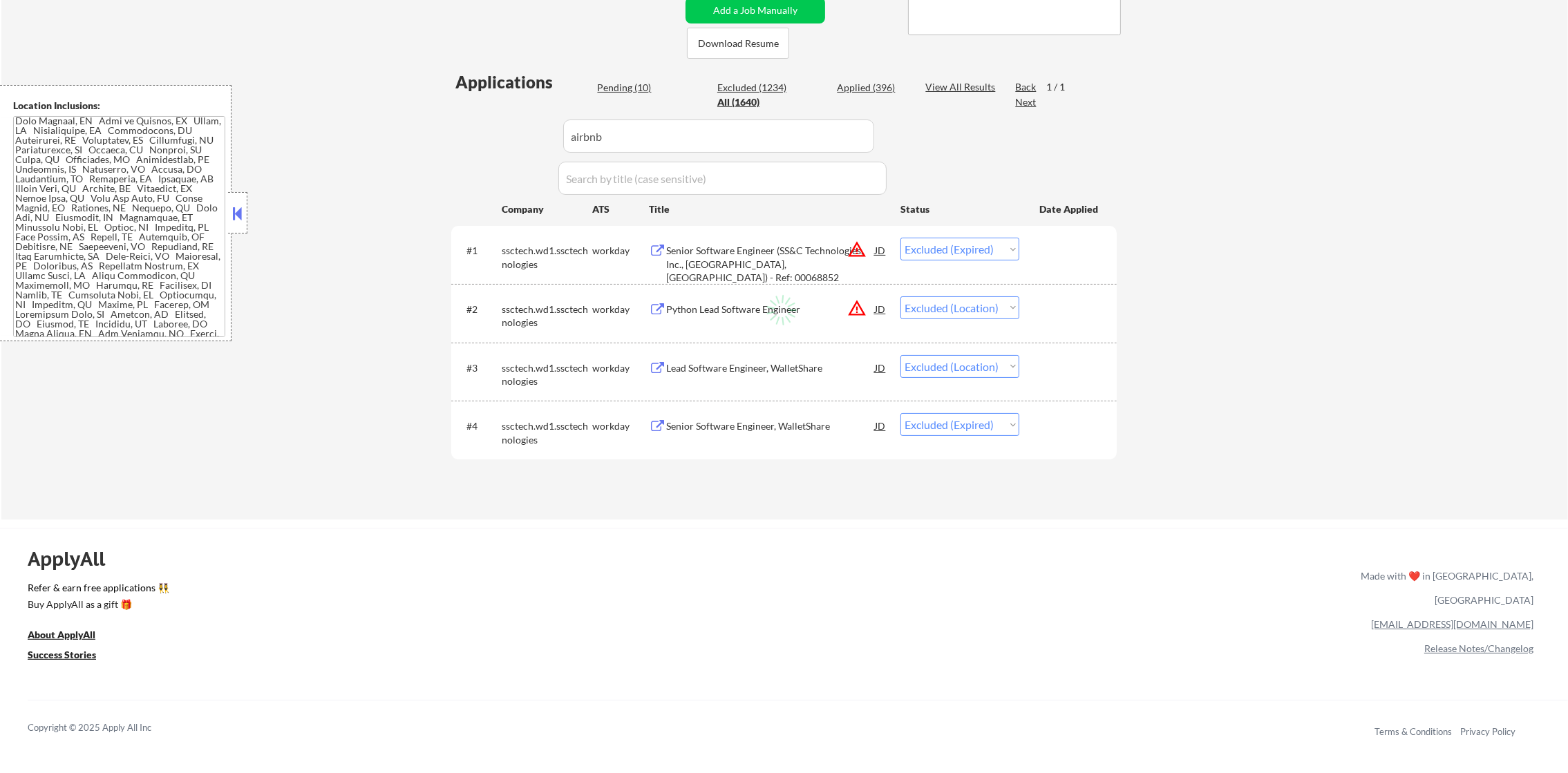
select select ""applied""
select select ""excluded__other_""
select select ""pending""
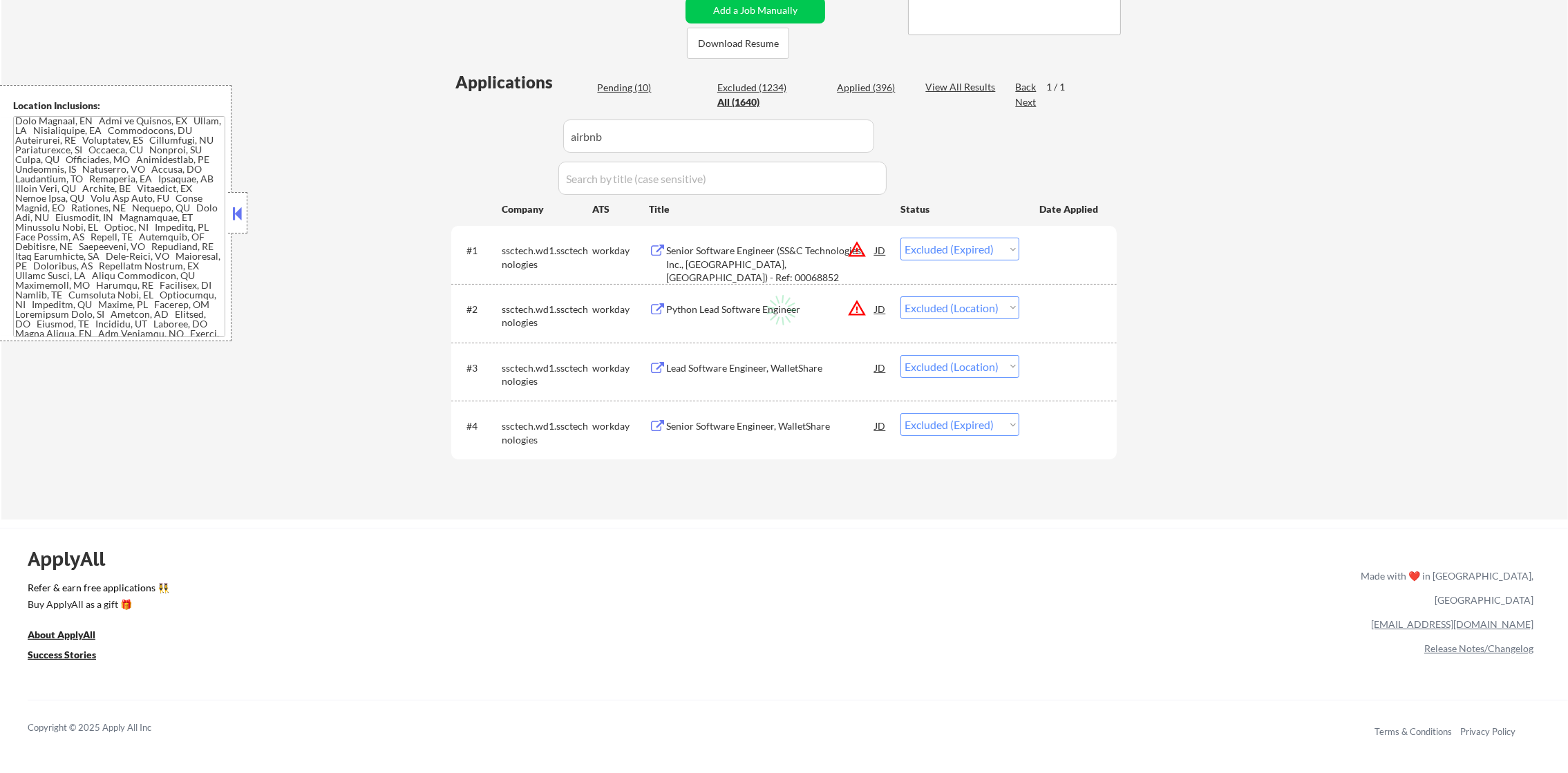
select select ""excluded__other_""
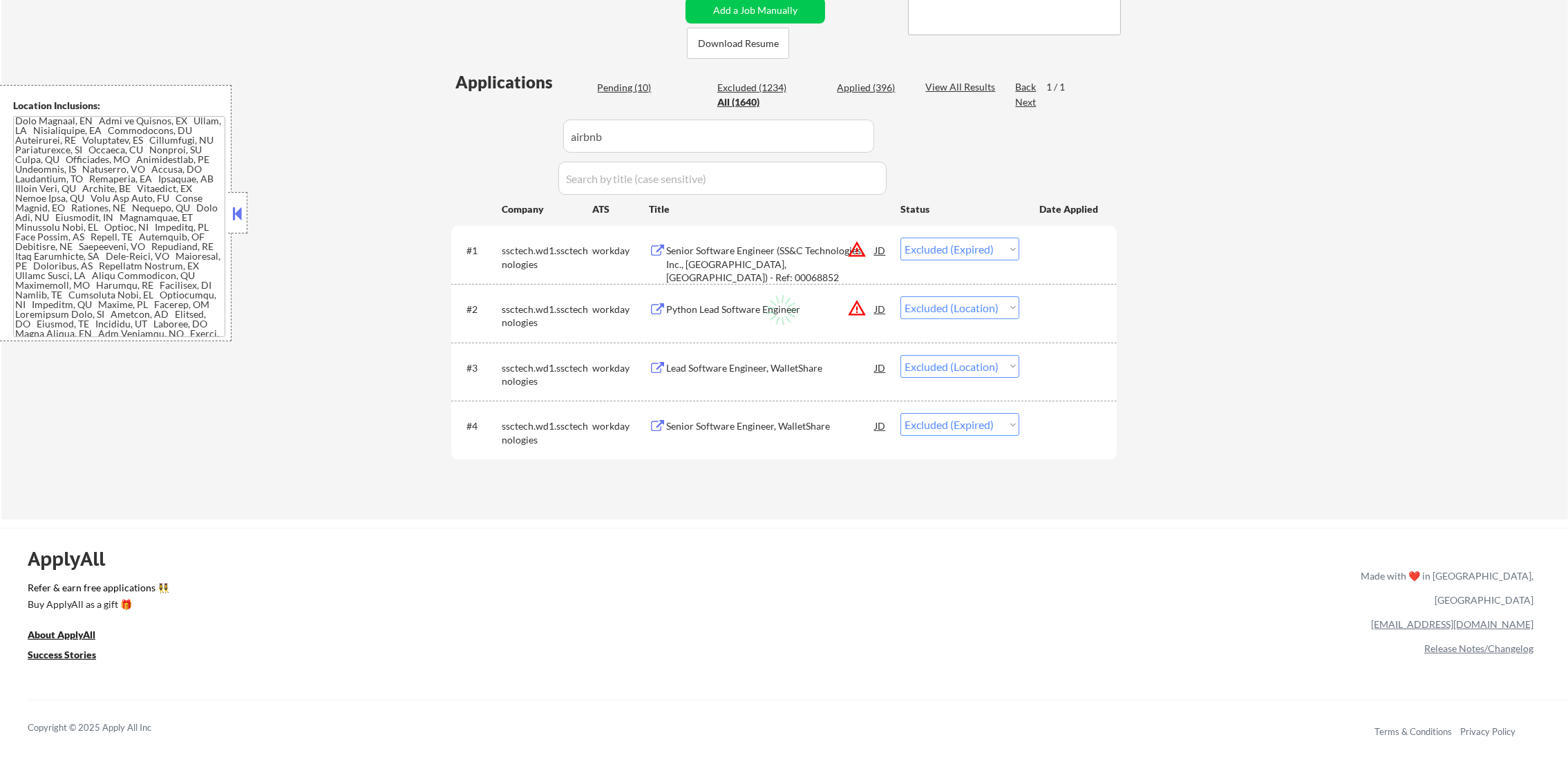
select select ""excluded__other_""
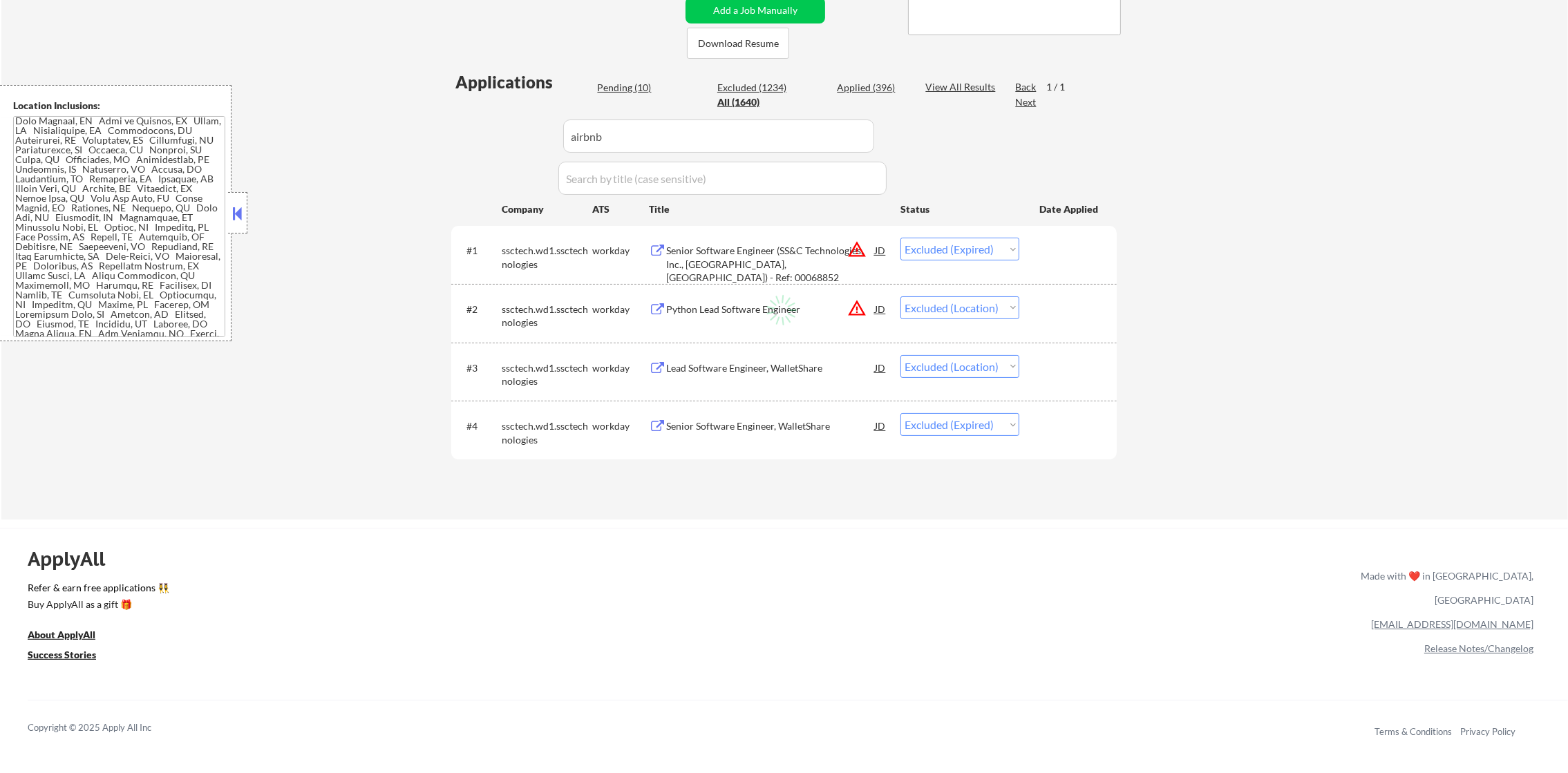
select select ""excluded__other_""
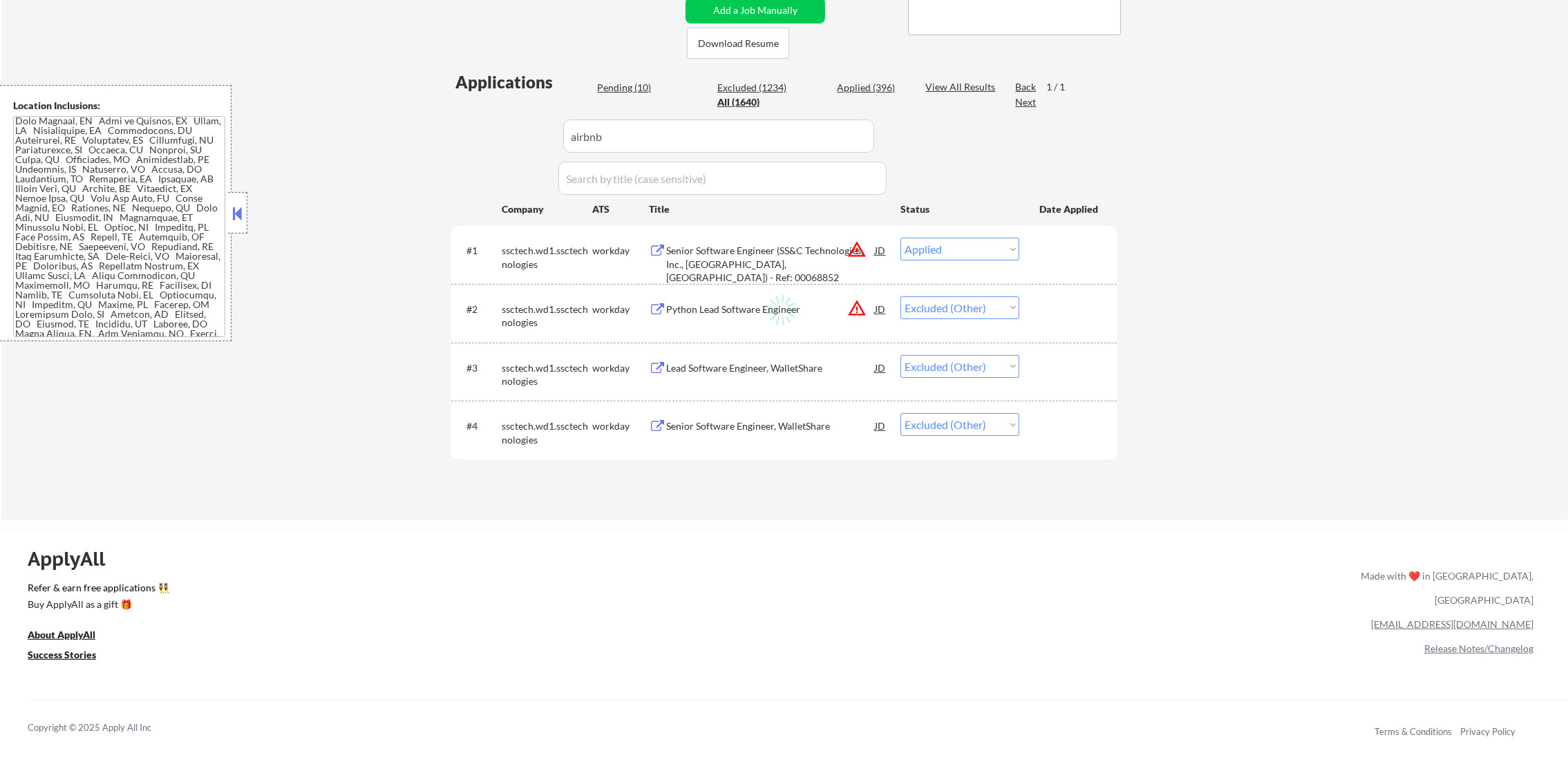
select select ""excluded__other_""
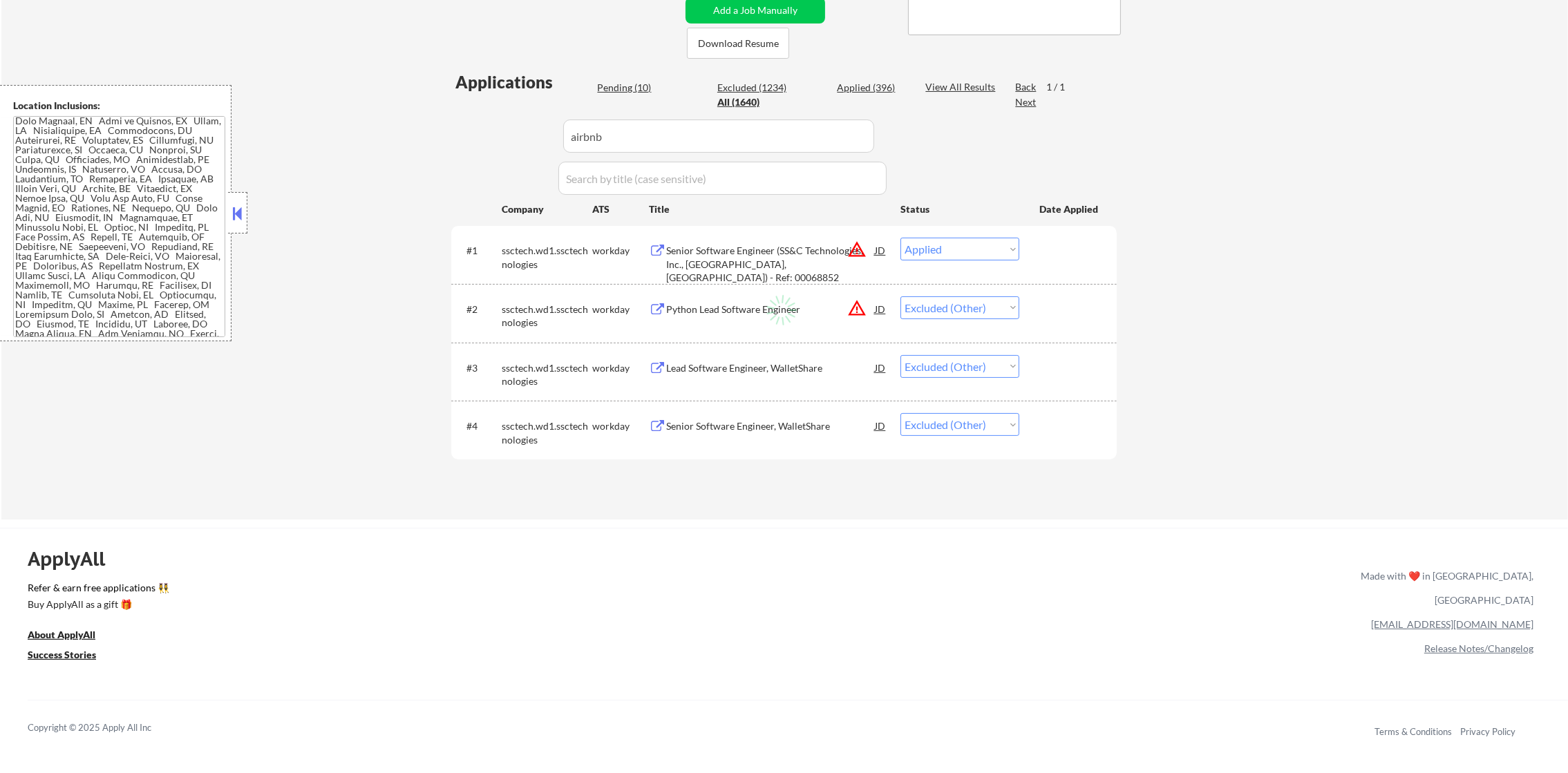
select select ""excluded__other_""
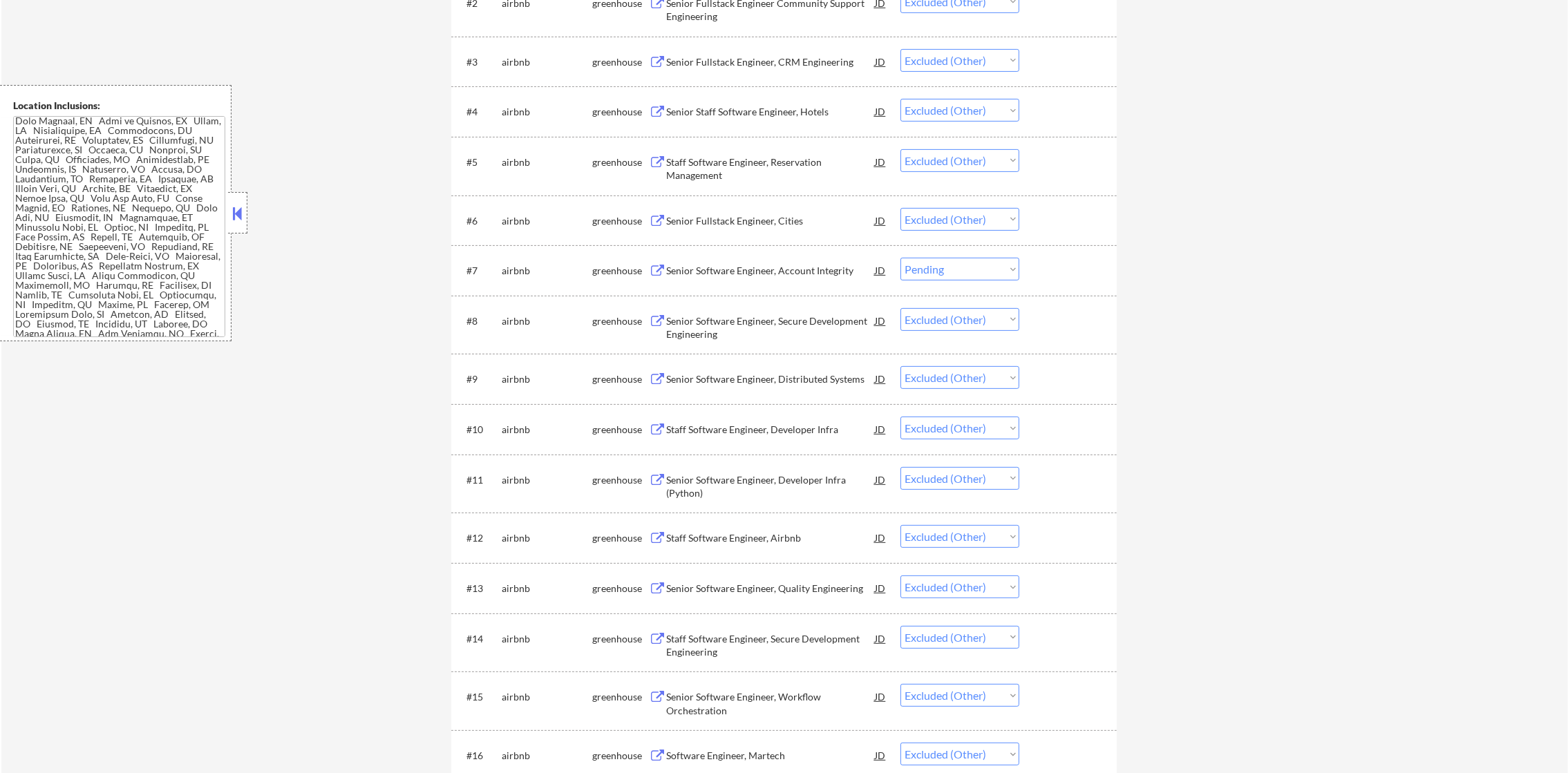
scroll to position [621, 0]
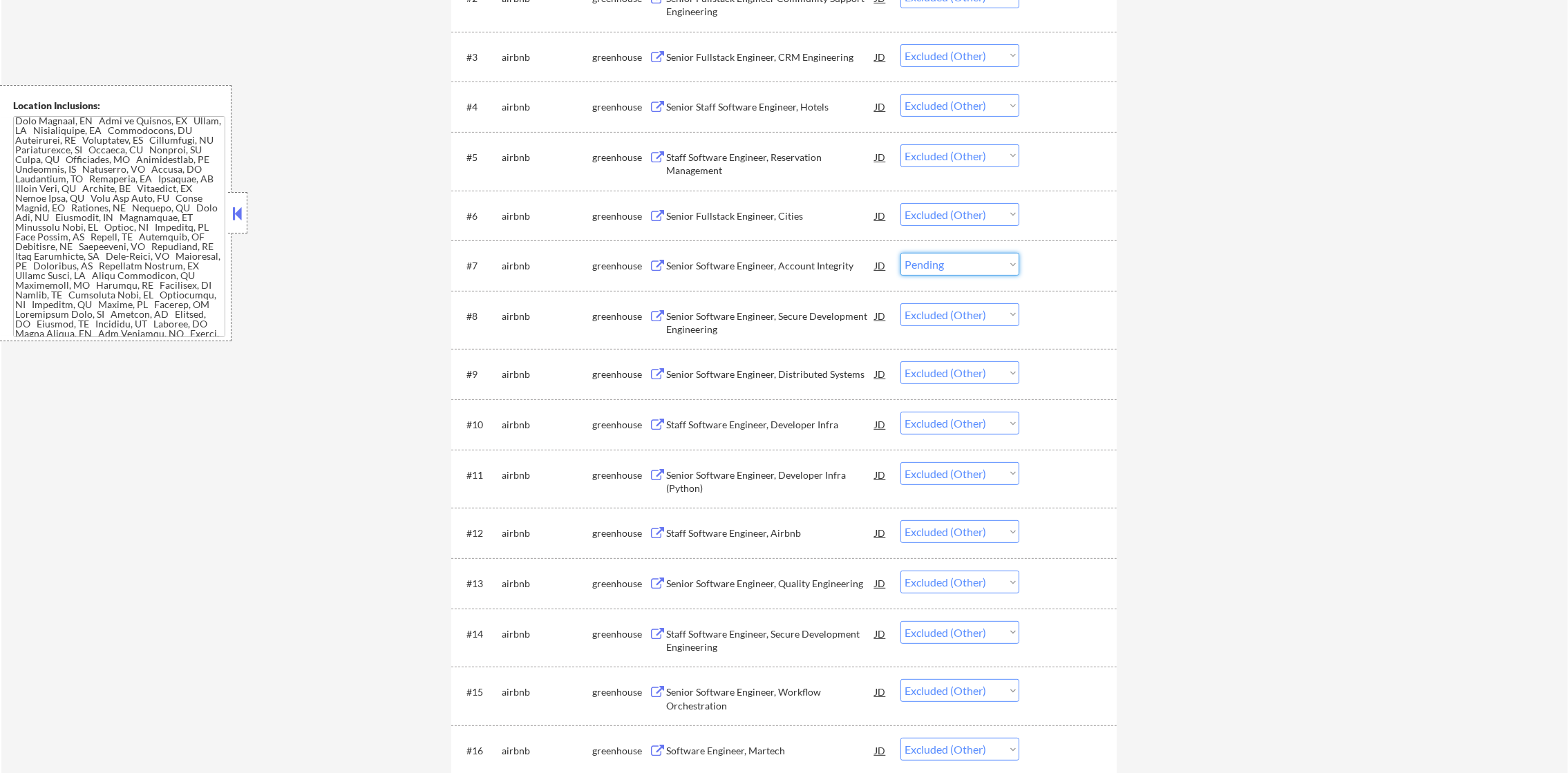
click at [986, 273] on select "Choose an option... Pending Applied Excluded (Questions) Excluded (Expired) Exc…" at bounding box center [959, 264] width 119 height 23
select select ""excluded__other_""
click at [900, 253] on select "Choose an option... Pending Applied Excluded (Questions) Excluded (Expired) Exc…" at bounding box center [959, 264] width 119 height 23
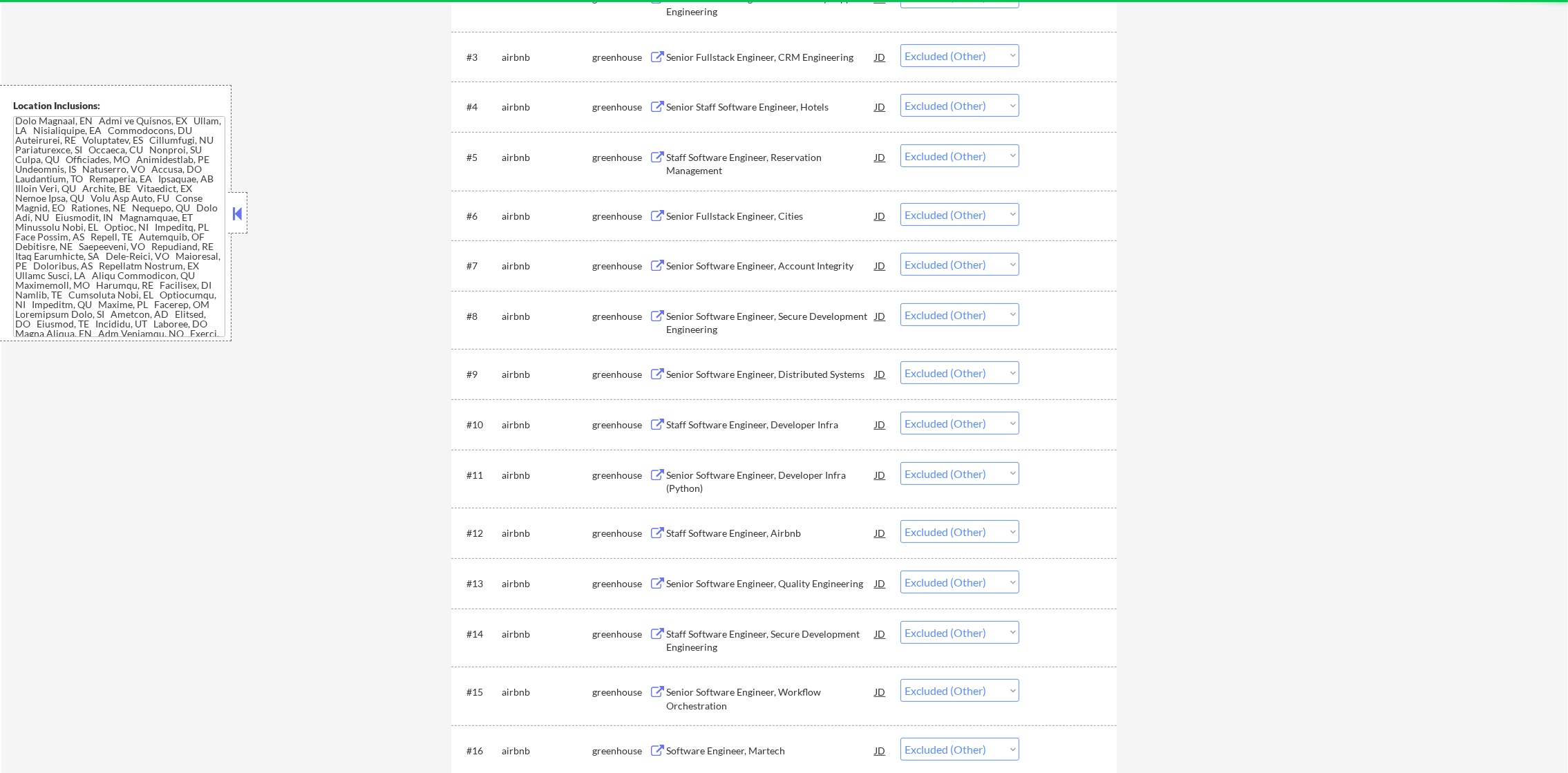
scroll to position [0, 0]
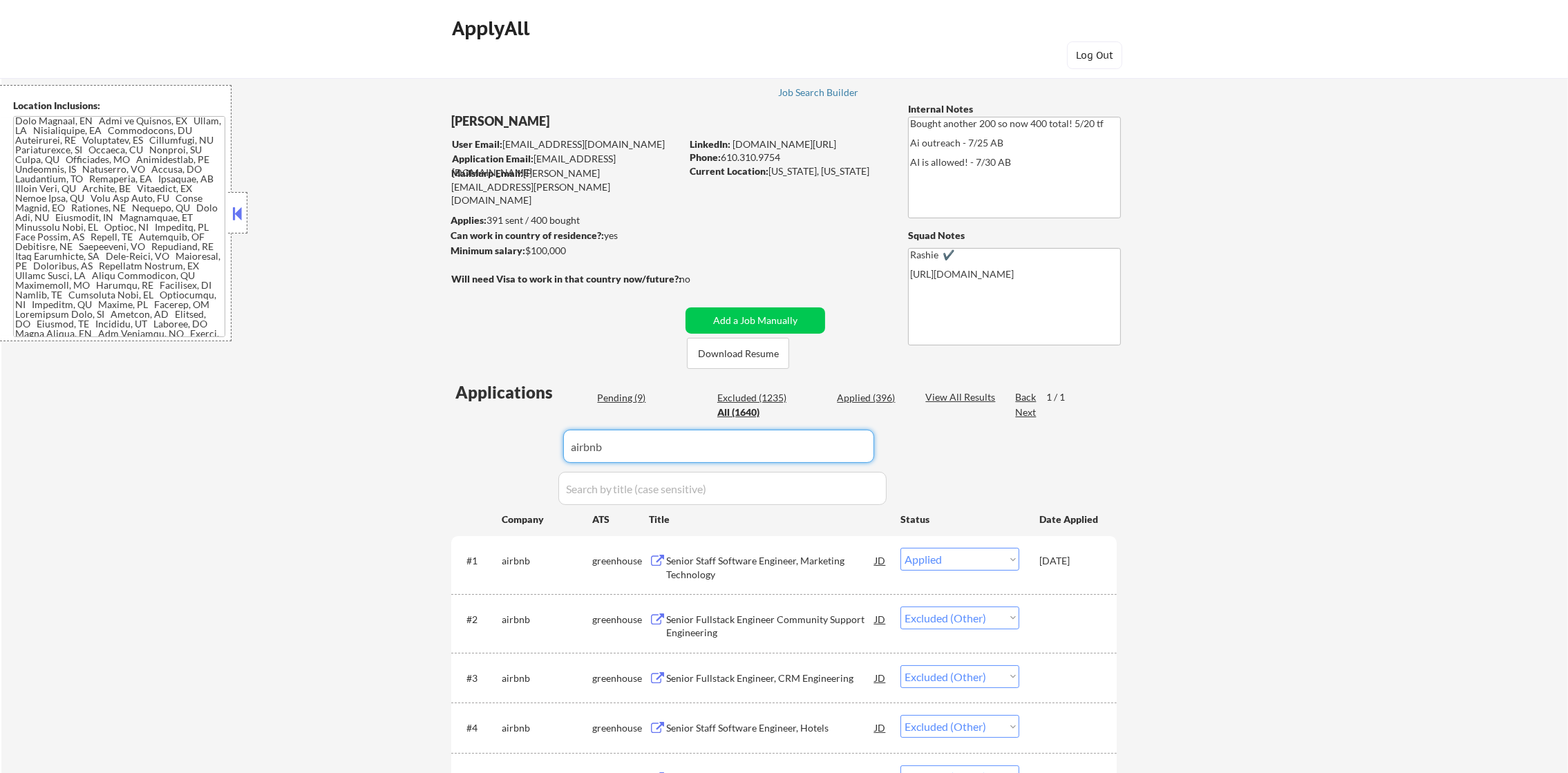
drag, startPoint x: 661, startPoint y: 448, endPoint x: 424, endPoint y: 448, distance: 237.0
paste input "geico.wd1.external"
type input "geico.wd1.external"
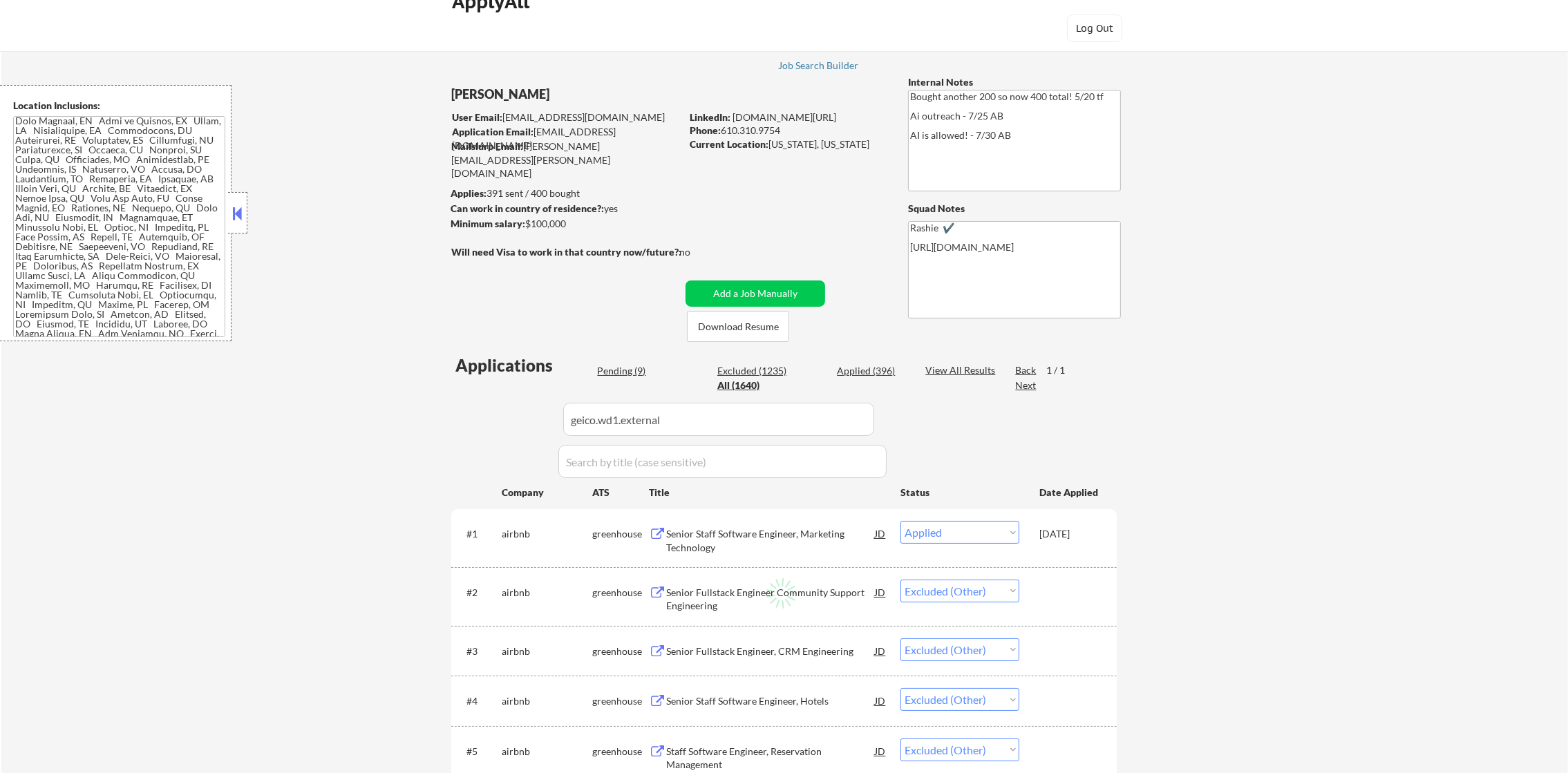
select select ""excluded""
select select ""pending""
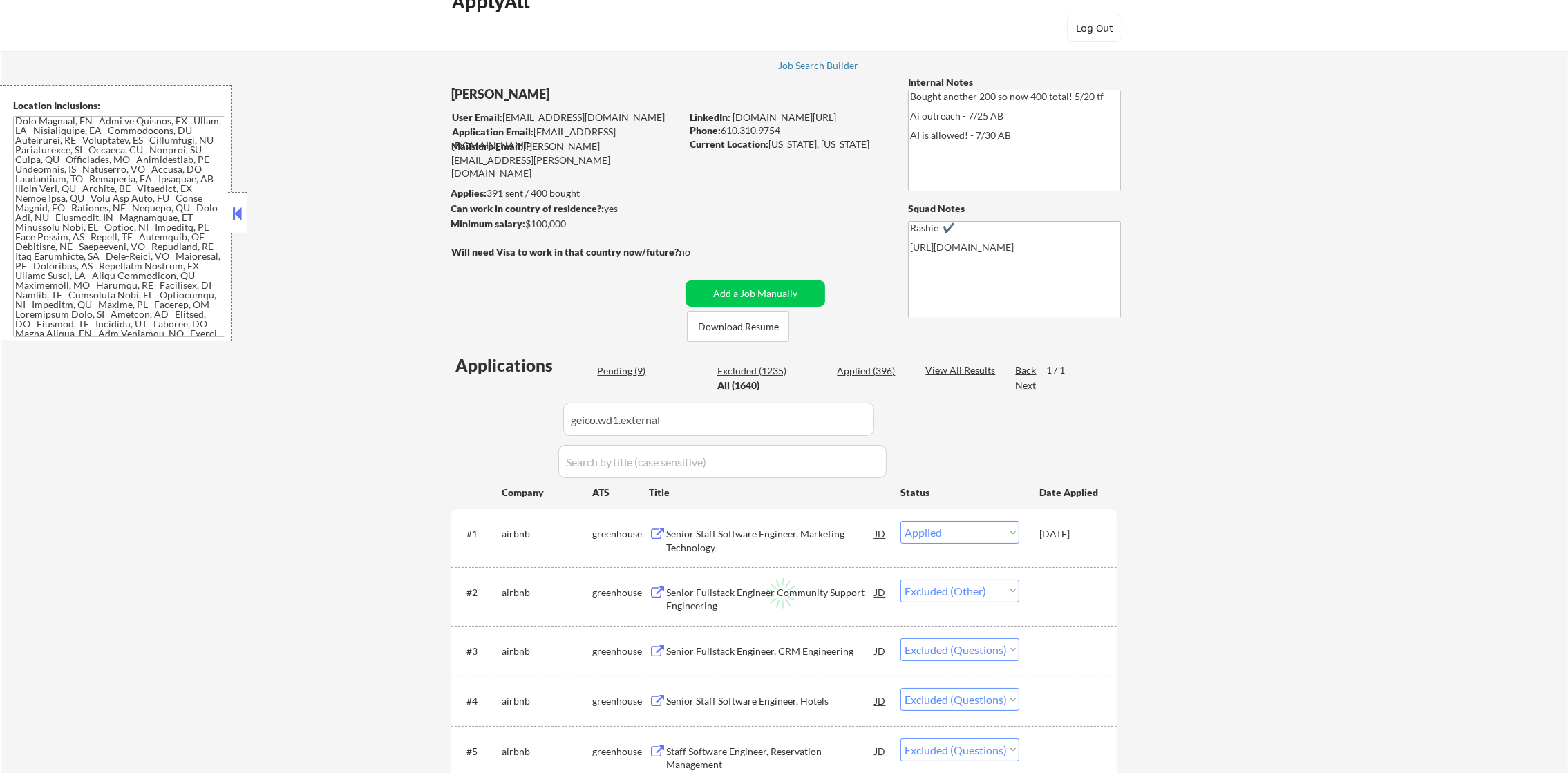
select select ""excluded""
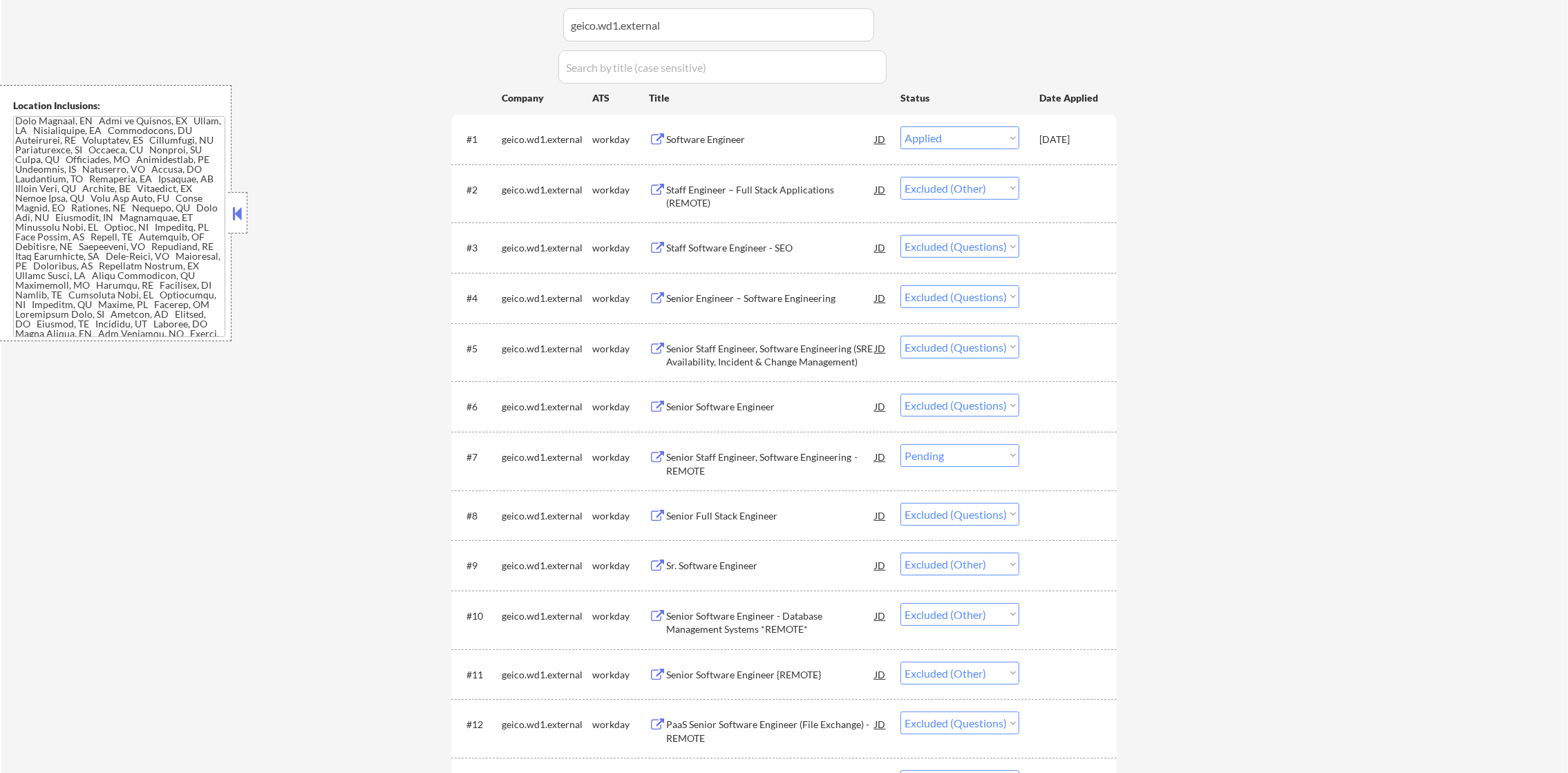
scroll to position [449, 0]
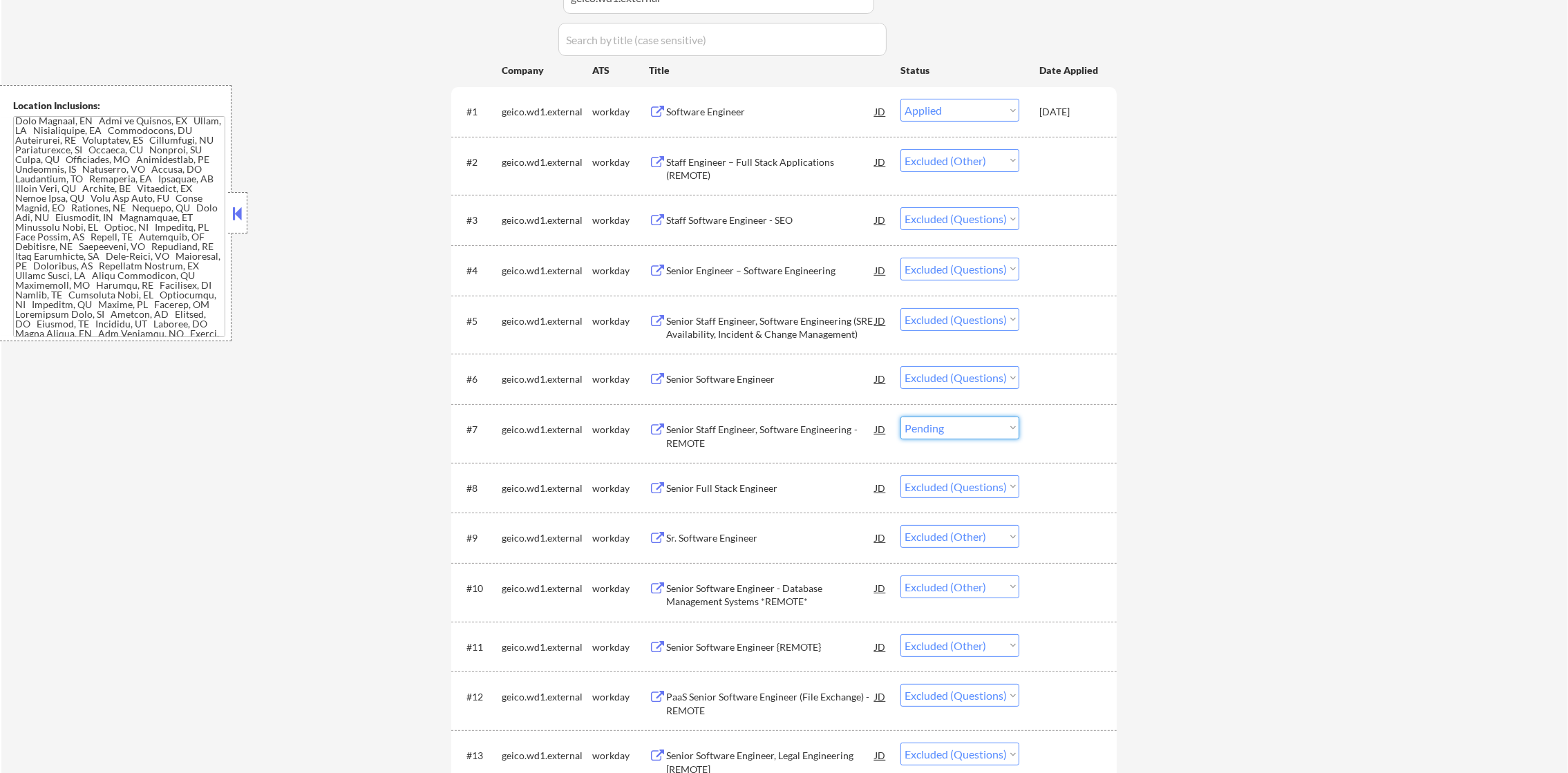
click at [965, 425] on select "Choose an option... Pending Applied Excluded (Questions) Excluded (Expired) Exc…" at bounding box center [959, 427] width 119 height 23
select select ""excluded__other_""
click at [900, 416] on select "Choose an option... Pending Applied Excluded (Questions) Excluded (Expired) Exc…" at bounding box center [959, 427] width 119 height 23
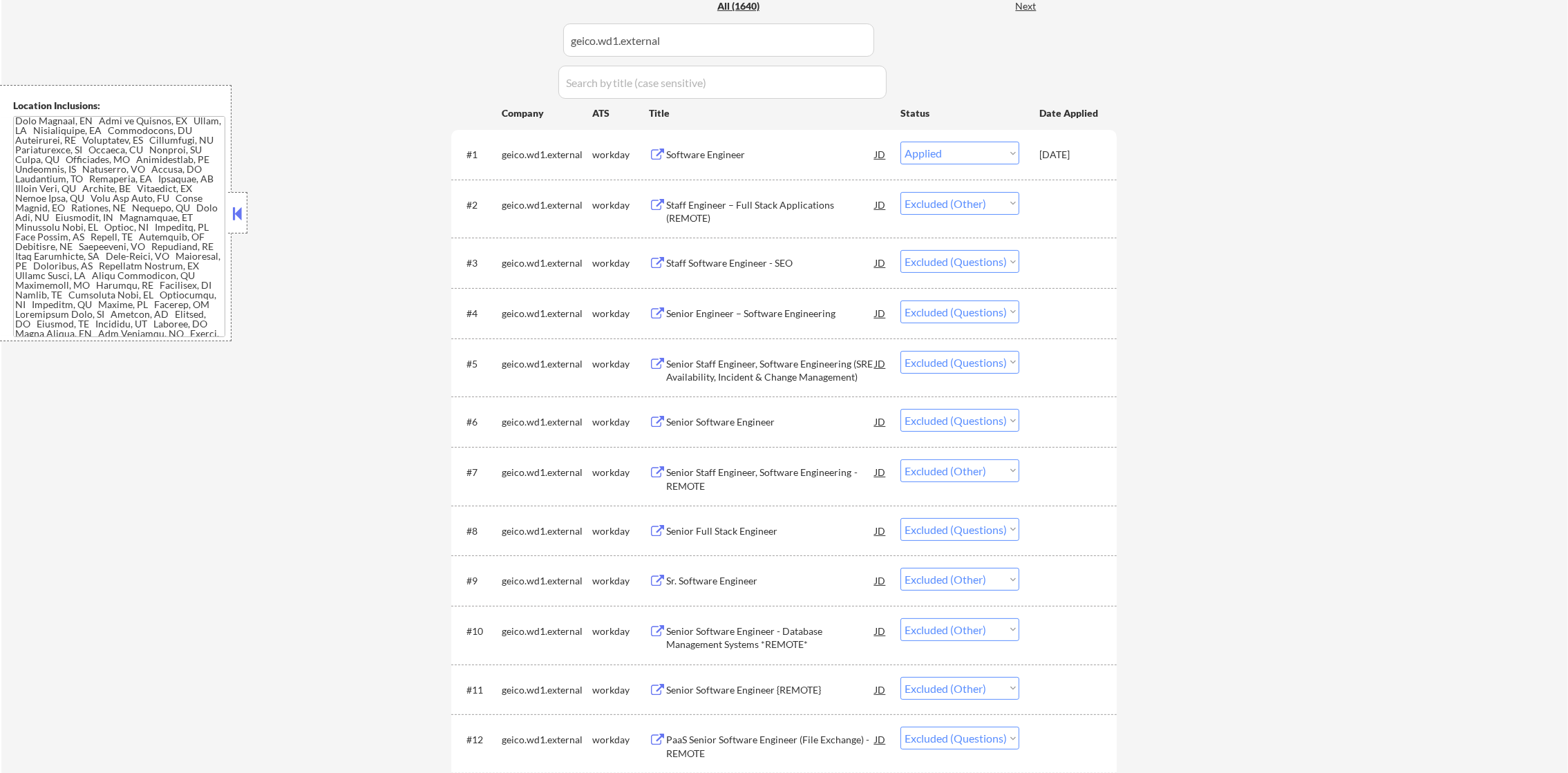
scroll to position [18, 0]
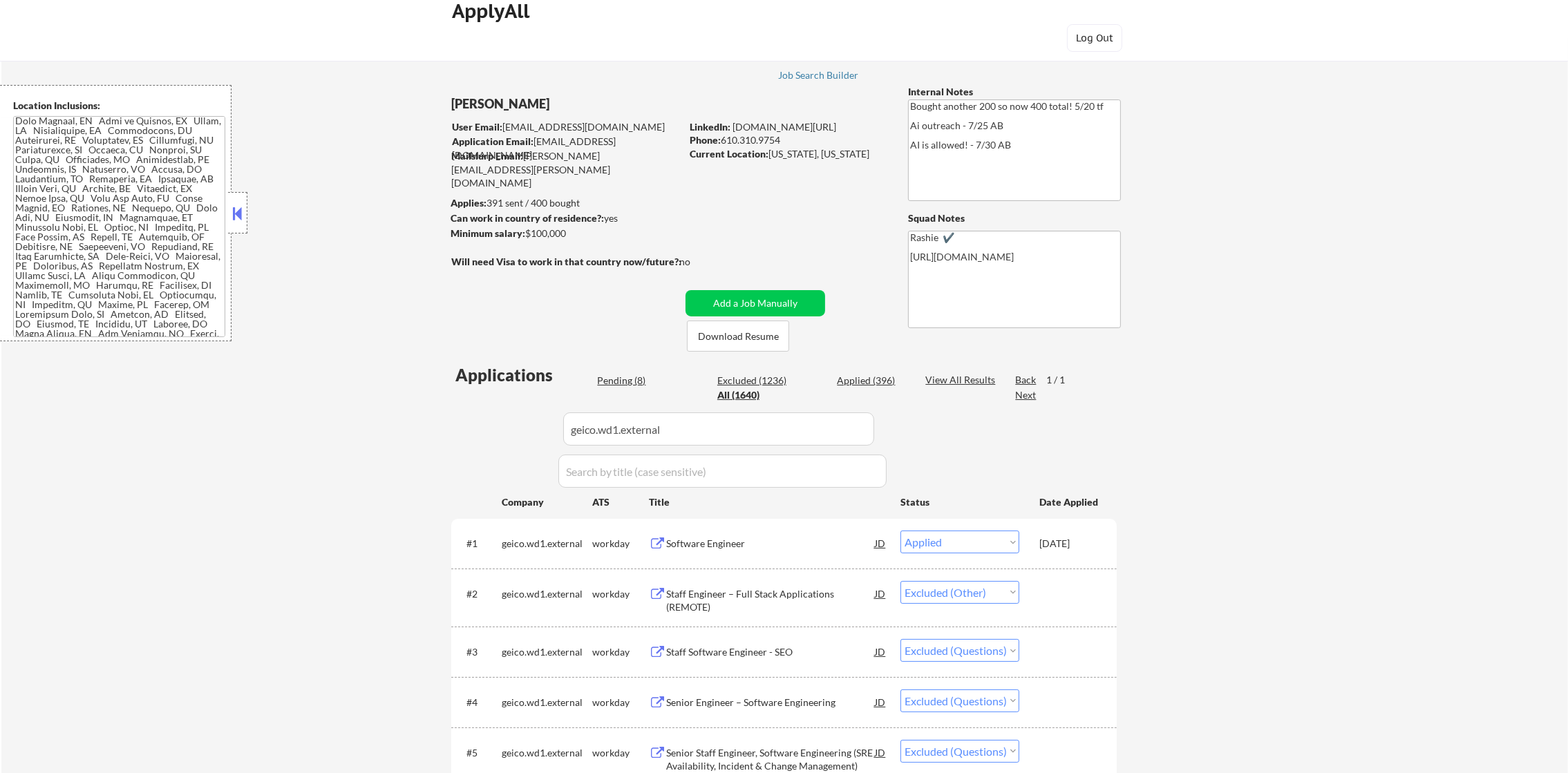
paste input "bah.wd1.bah_jobs"
drag, startPoint x: 711, startPoint y: 434, endPoint x: 417, endPoint y: 430, distance: 294.0
type input "bah.wd1.bah_jobs"
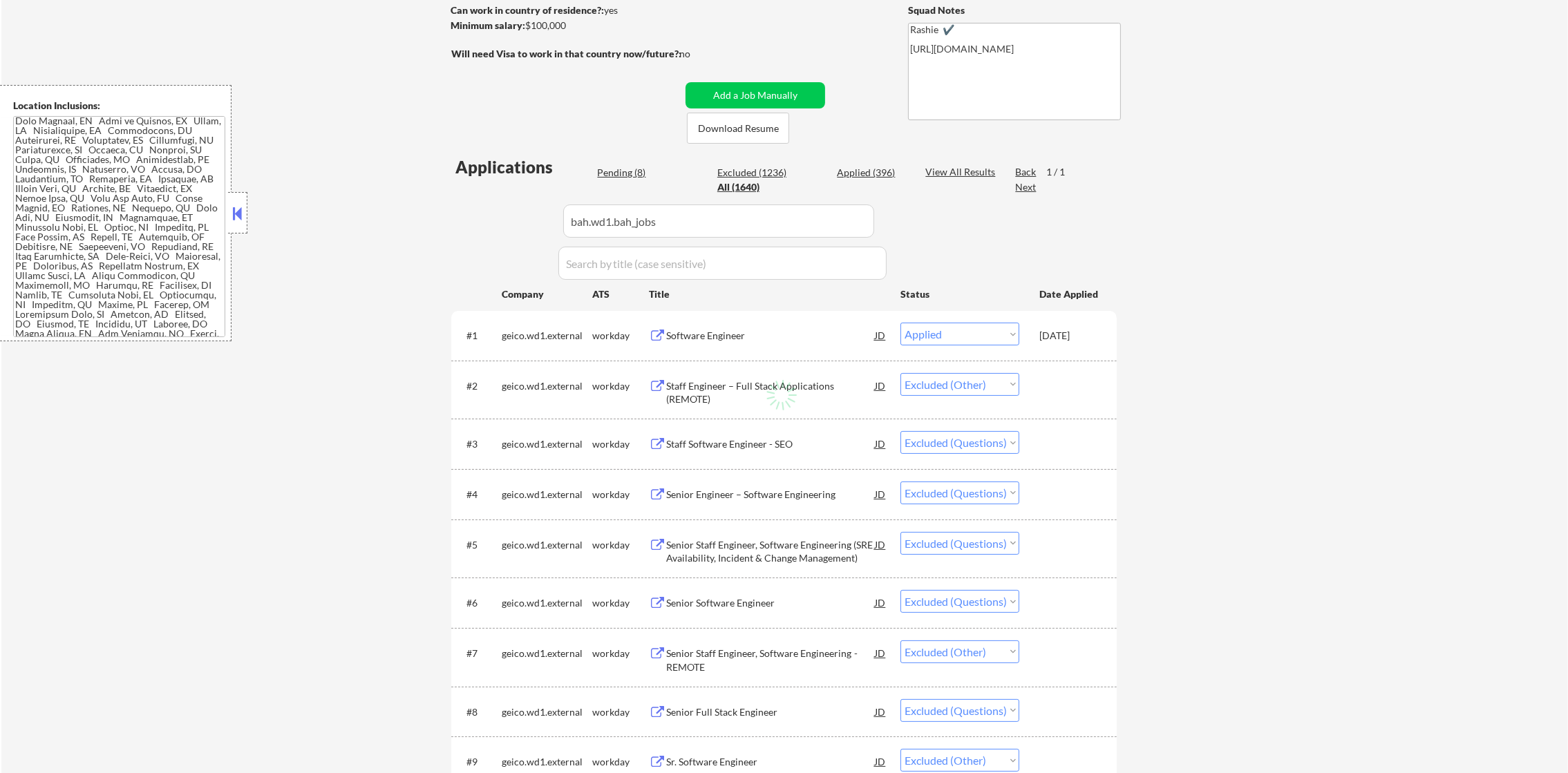
scroll to position [397, 0]
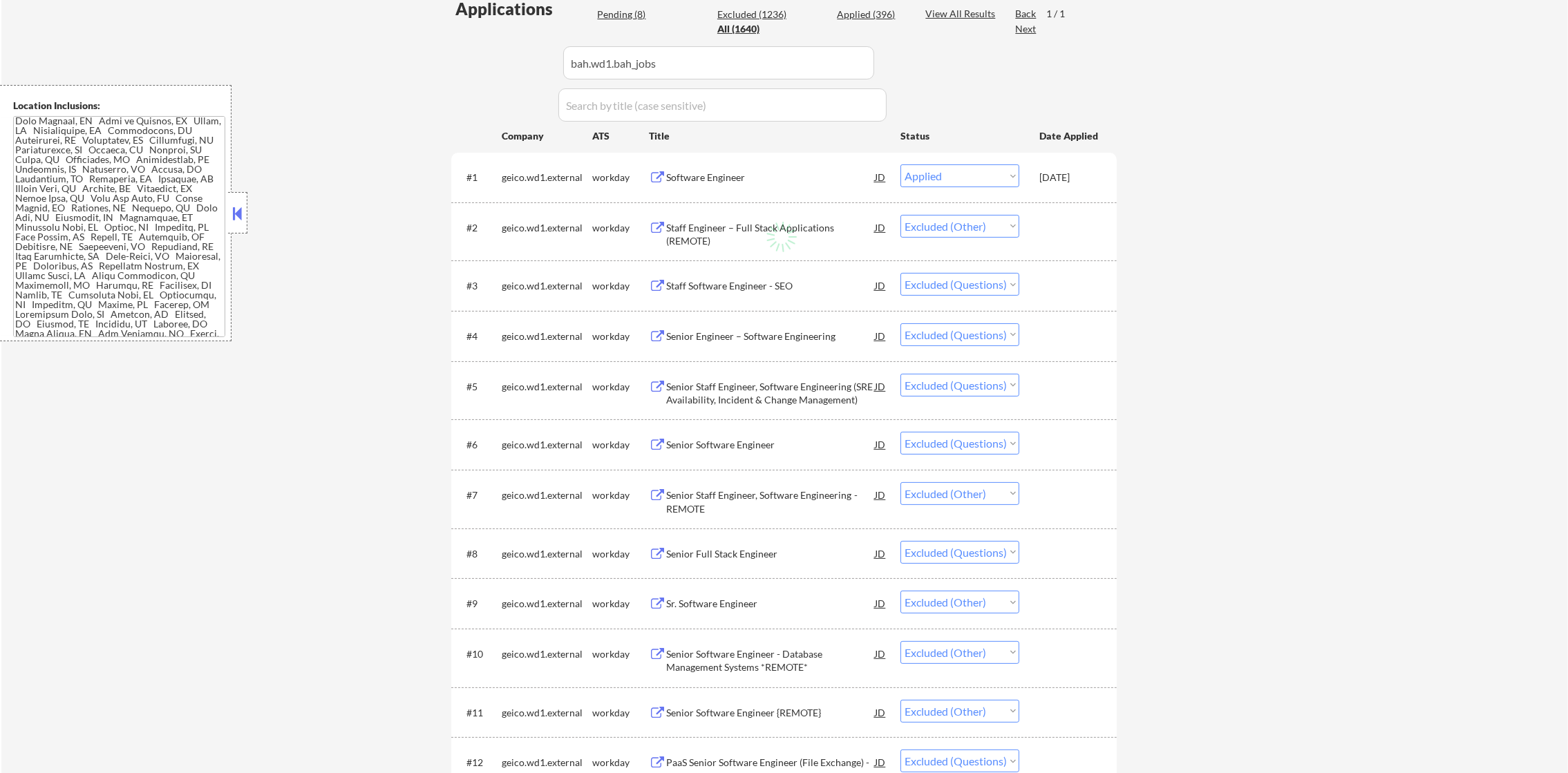
select select ""excluded""
select select ""pending""
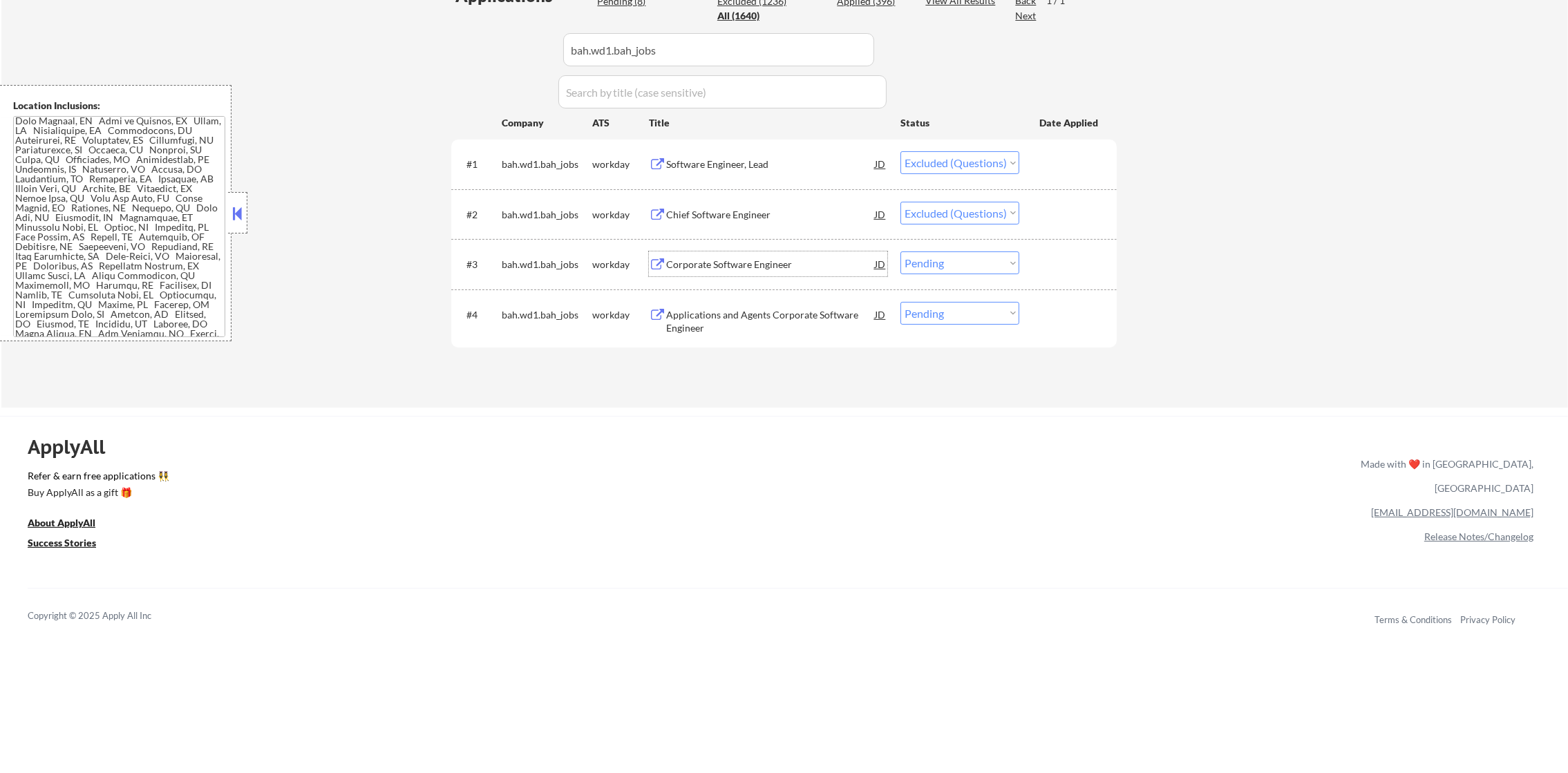
click at [789, 267] on div "Corporate Software Engineer" at bounding box center [771, 264] width 209 height 14
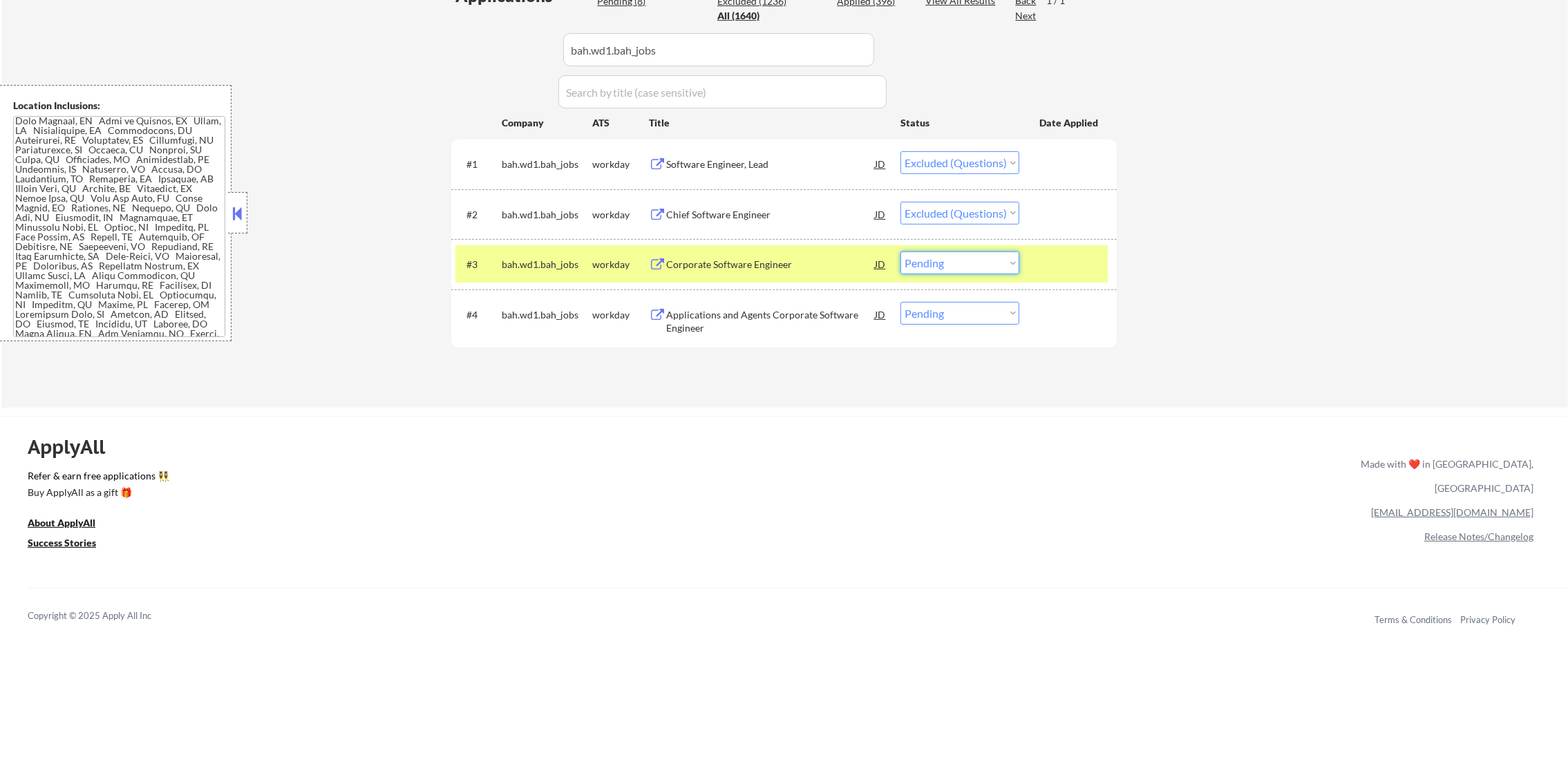
click at [932, 264] on select "Choose an option... Pending Applied Excluded (Questions) Excluded (Expired) Exc…" at bounding box center [959, 263] width 119 height 23
select select ""applied""
click at [900, 252] on select "Choose an option... Pending Applied Excluded (Questions) Excluded (Expired) Exc…" at bounding box center [959, 263] width 119 height 23
click at [546, 290] on div "#4 bah.wd1.bah_jobs workday Applications and Agents Corporate Software Engineer…" at bounding box center [784, 319] width 665 height 58
click at [568, 260] on div "bah.wd1.bah_jobs" at bounding box center [547, 264] width 90 height 14
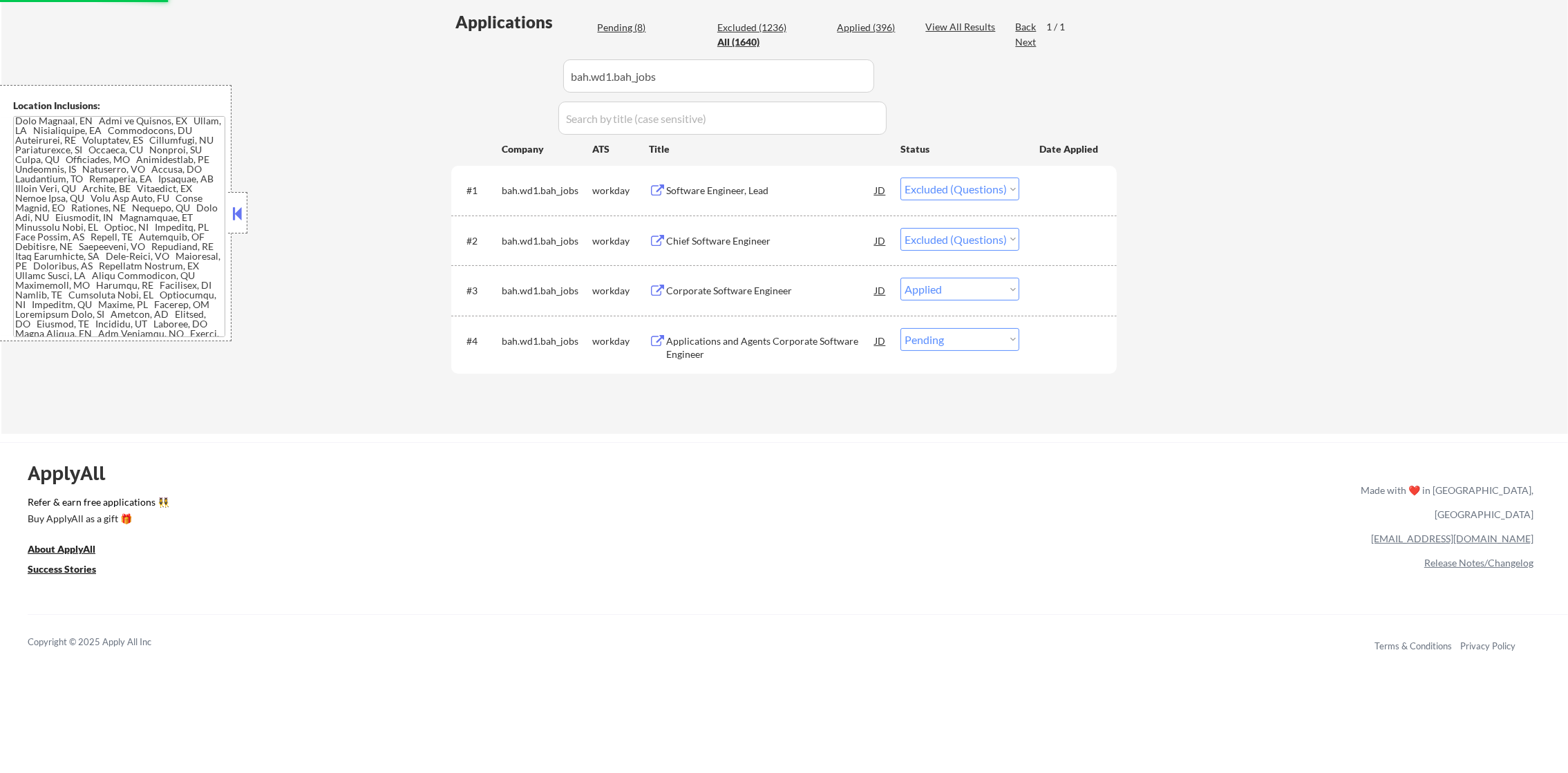
scroll to position [362, 0]
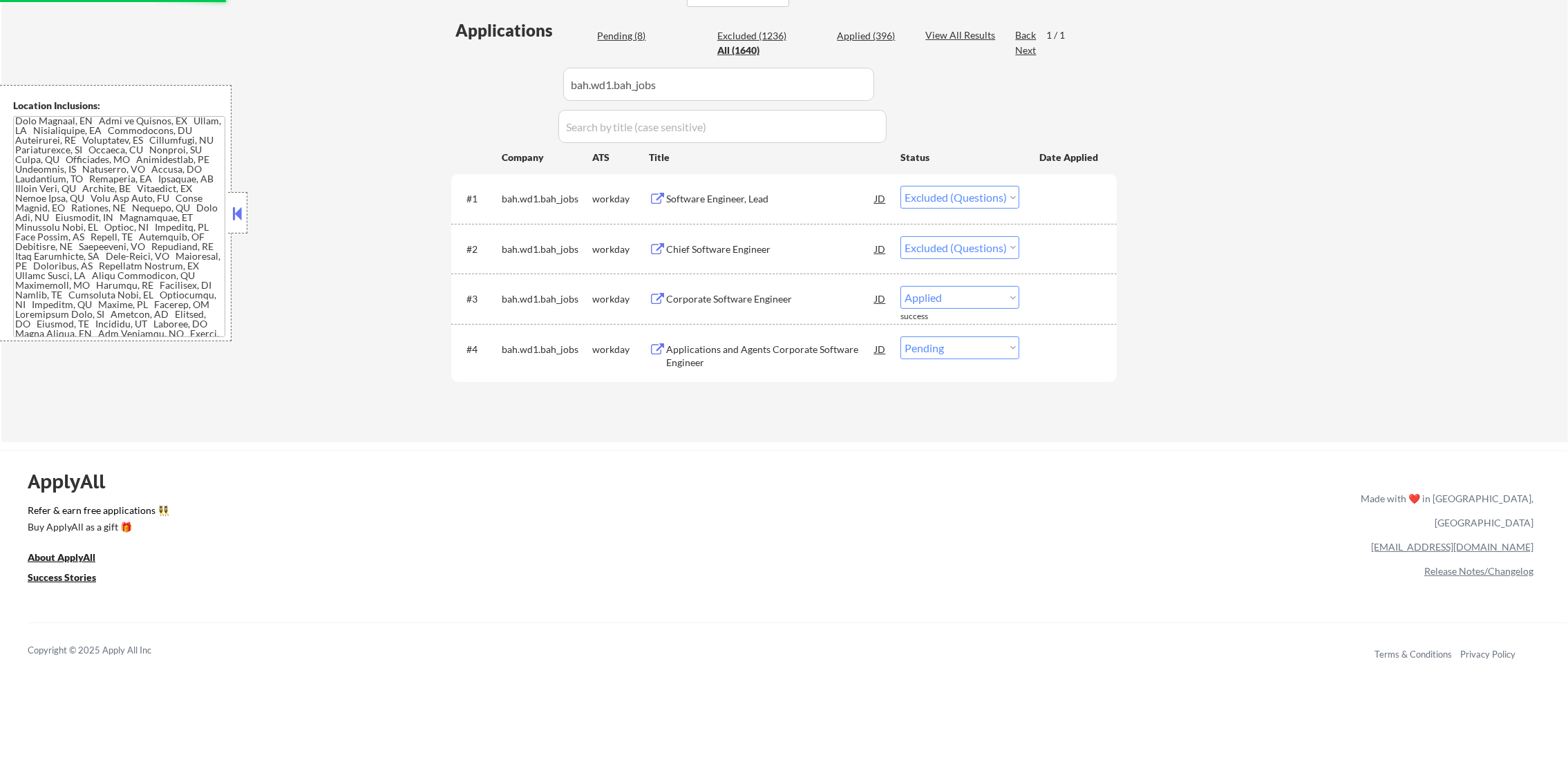
select select ""applied""
select select ""excluded""
drag, startPoint x: 925, startPoint y: 354, endPoint x: 927, endPoint y: 360, distance: 6.3
click at [925, 355] on select "Choose an option... Pending Applied Excluded (Questions) Excluded (Expired) Exc…" at bounding box center [959, 347] width 119 height 23
select select ""excluded__other_""
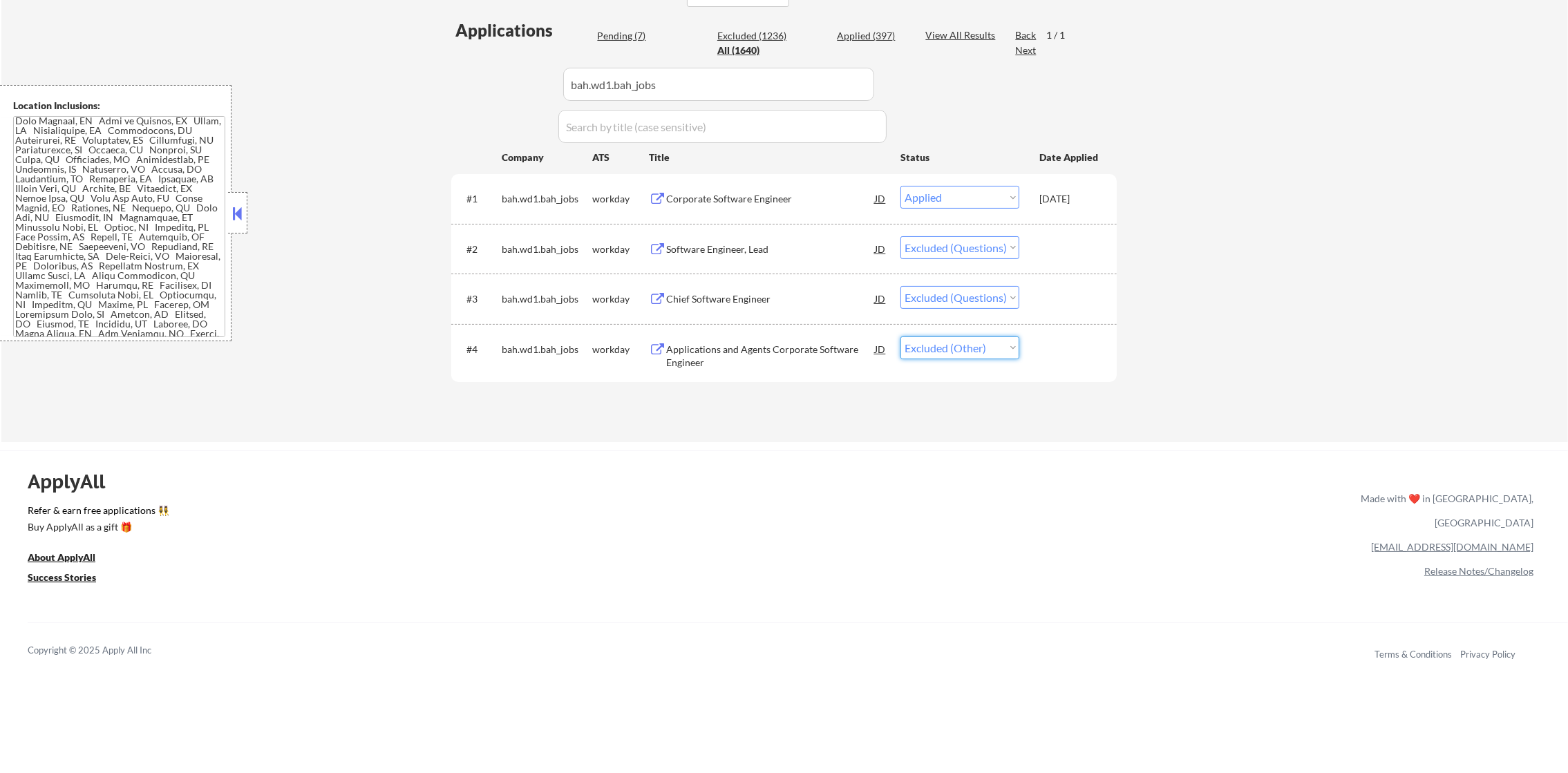
click at [900, 336] on select "Choose an option... Pending Applied Excluded (Questions) Excluded (Expired) Exc…" at bounding box center [959, 347] width 119 height 23
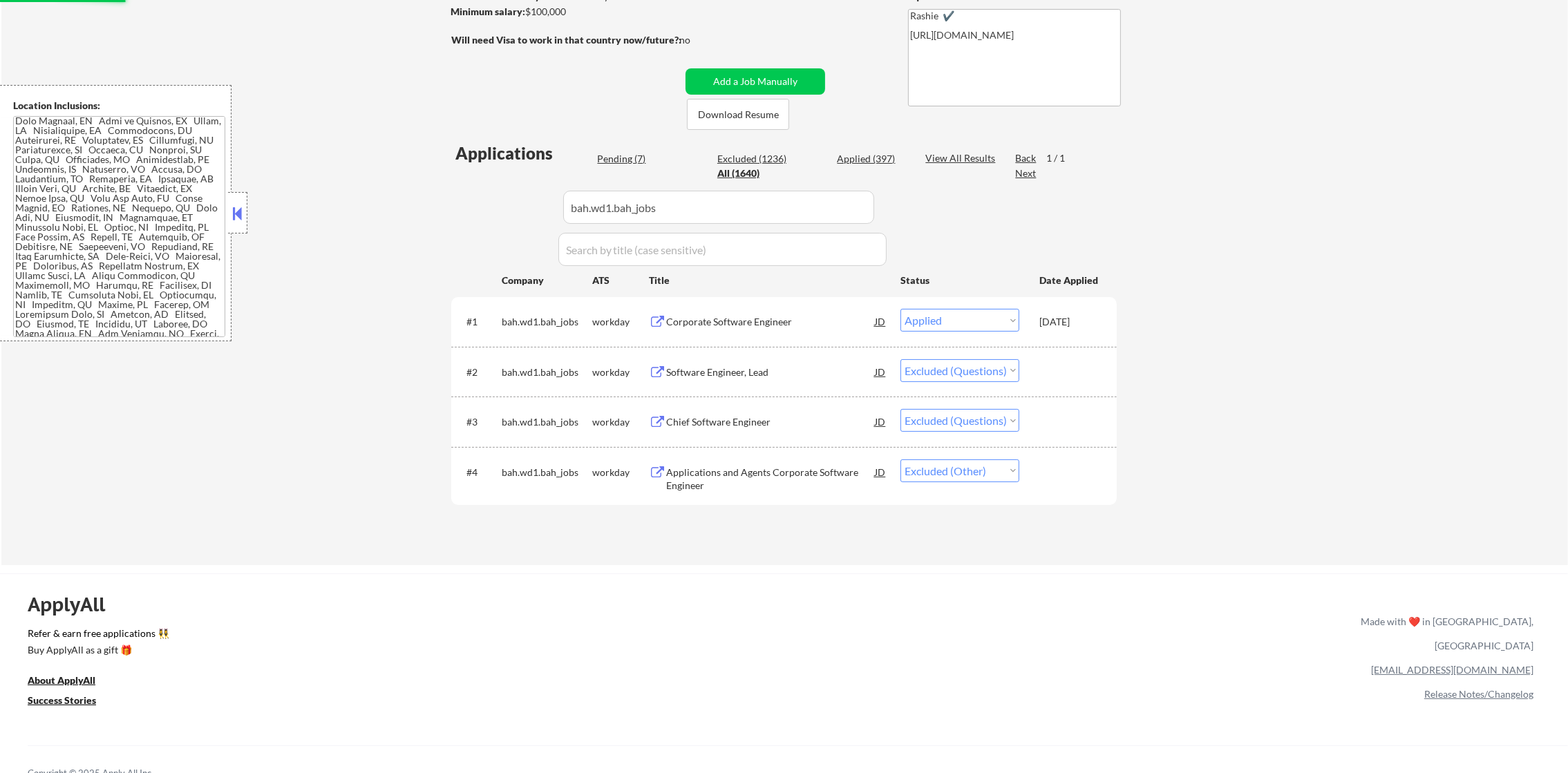
scroll to position [225, 0]
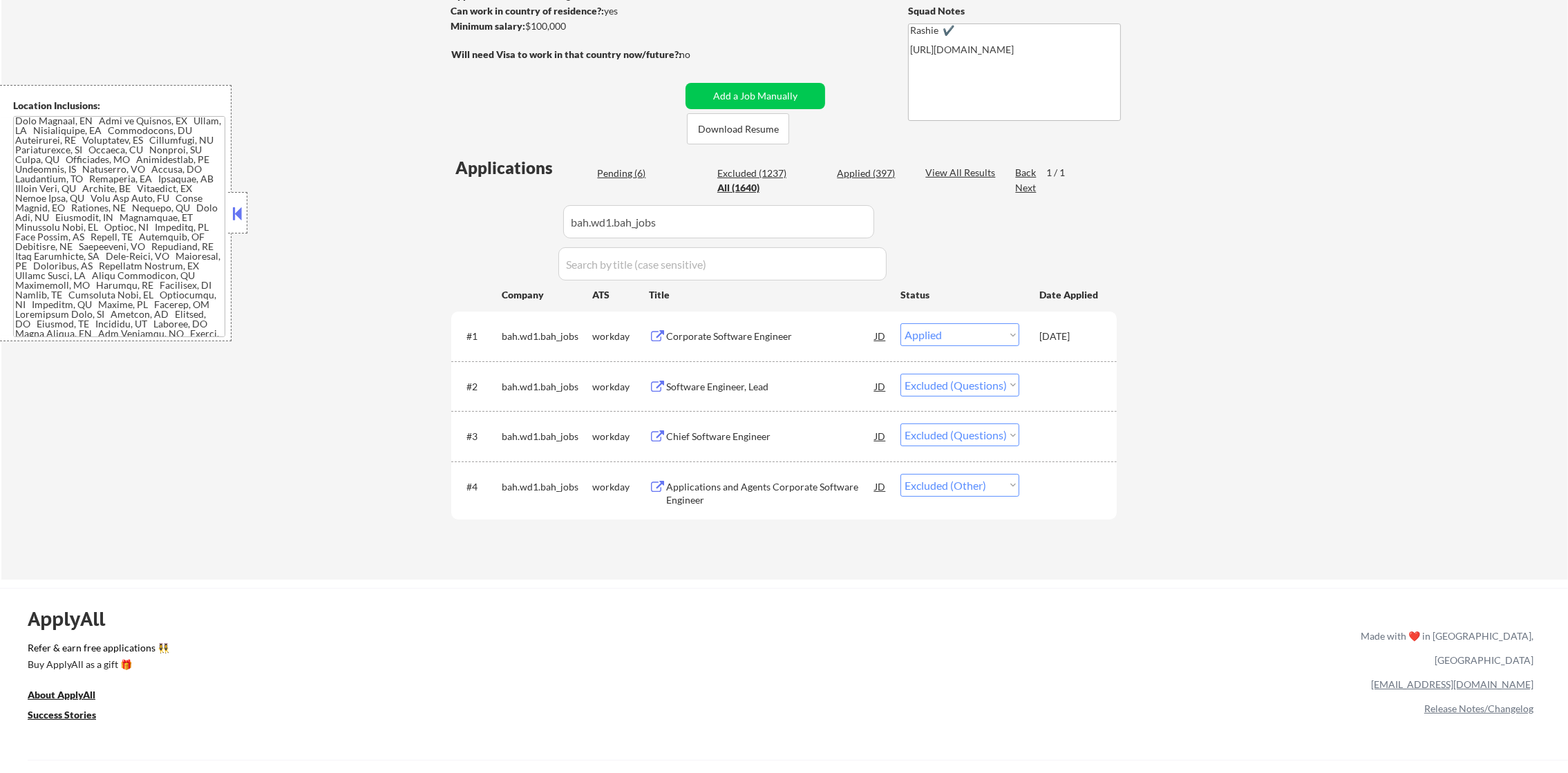
drag, startPoint x: 668, startPoint y: 213, endPoint x: 442, endPoint y: 220, distance: 226.1
click at [461, 220] on div "Applications Pending (6) Excluded (1237) Applied (397) All (1640) View All Resu…" at bounding box center [784, 354] width 665 height 397
paste input "charliehealth"
type input "charliehealth"
click at [439, 220] on div "← Return to /applysquad Mailslurp Inbox Job Search Builder [PERSON_NAME] User E…" at bounding box center [784, 199] width 690 height 737
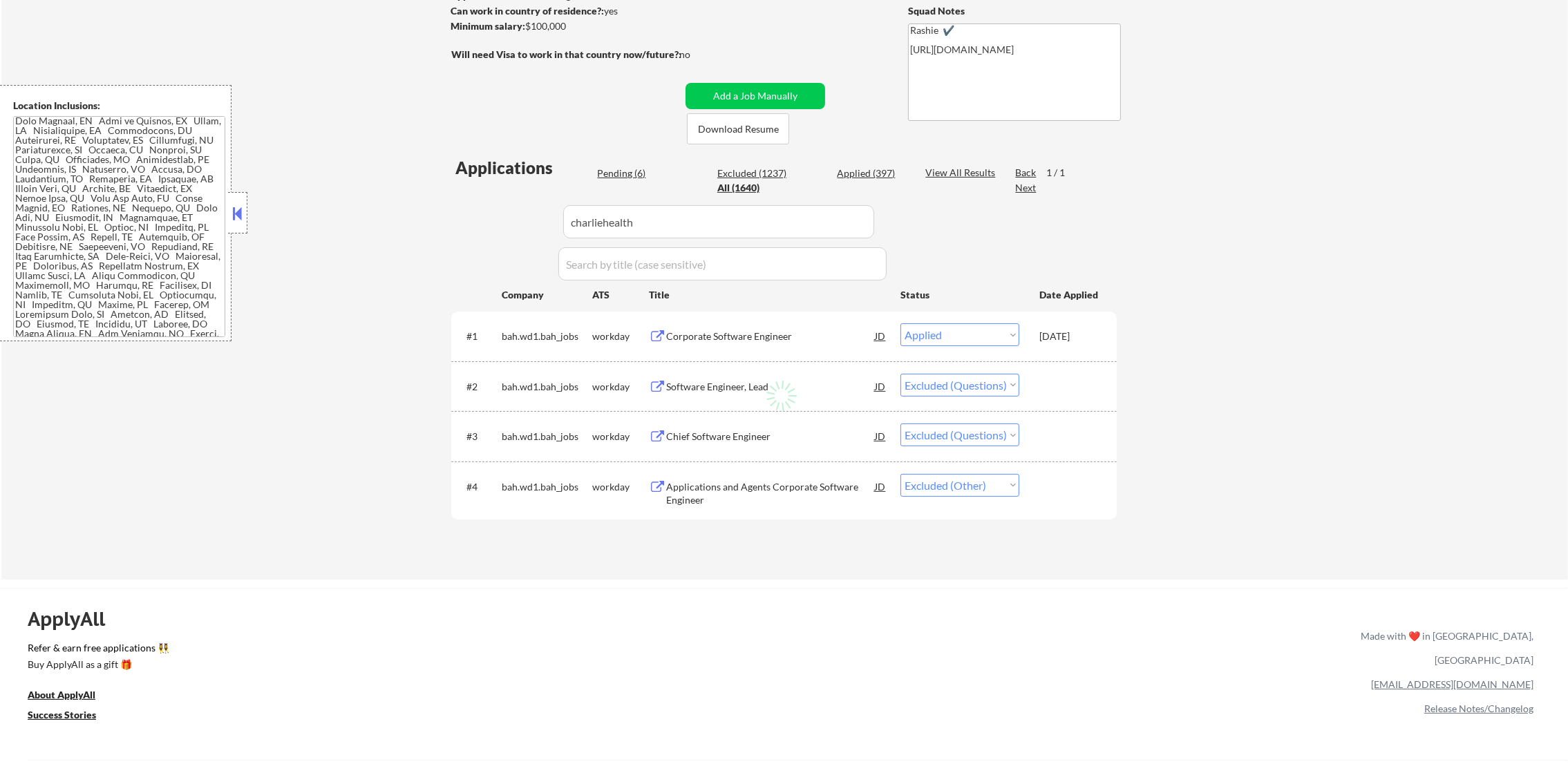
select select ""excluded__other_""
select select ""excluded__location_""
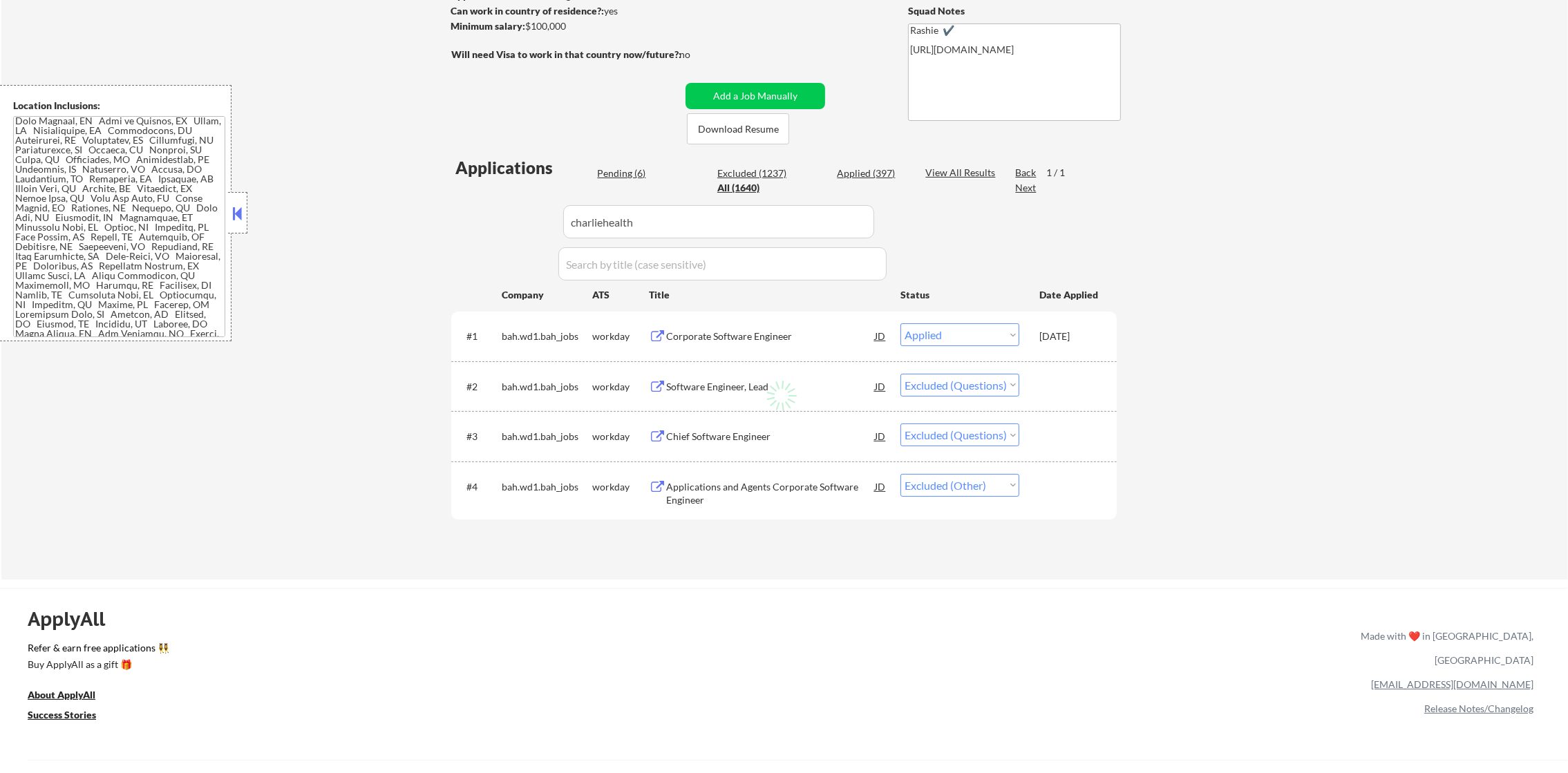
select select ""excluded__location_""
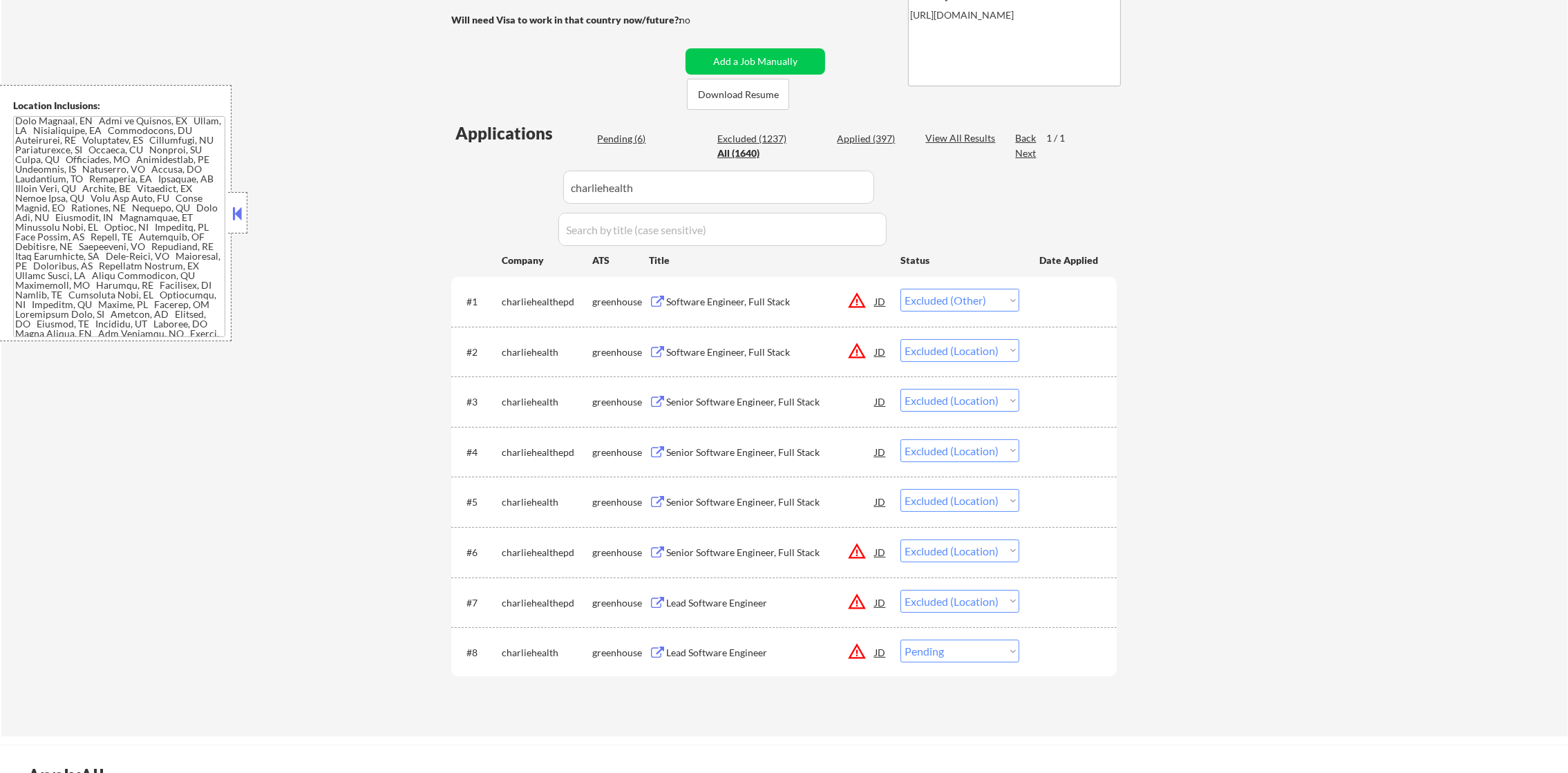
scroll to position [293, 0]
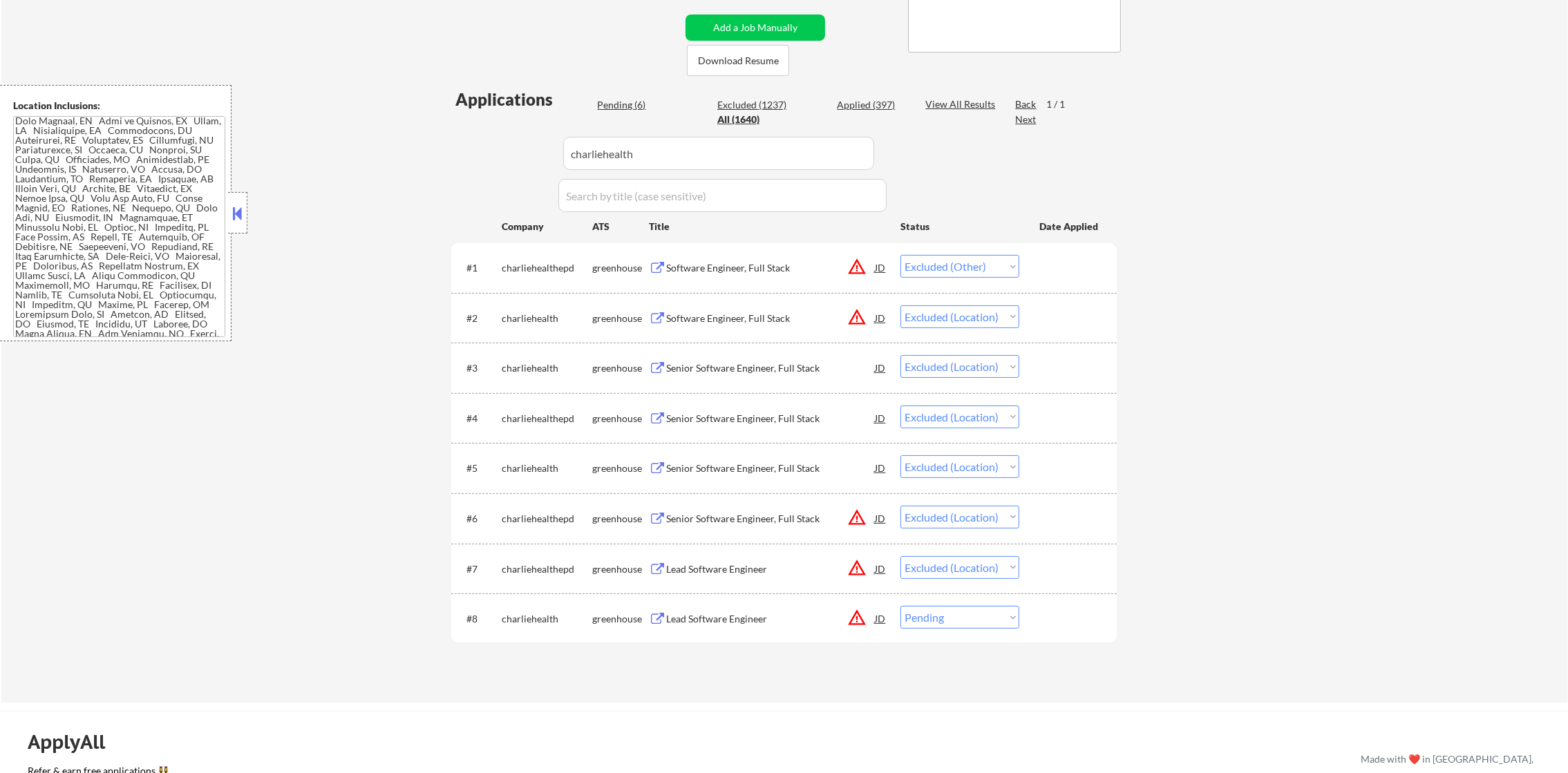
click at [993, 635] on div "#8 charliehealth greenhouse Lead Software Engineer JD warning_amber Choose an o…" at bounding box center [781, 618] width 652 height 37
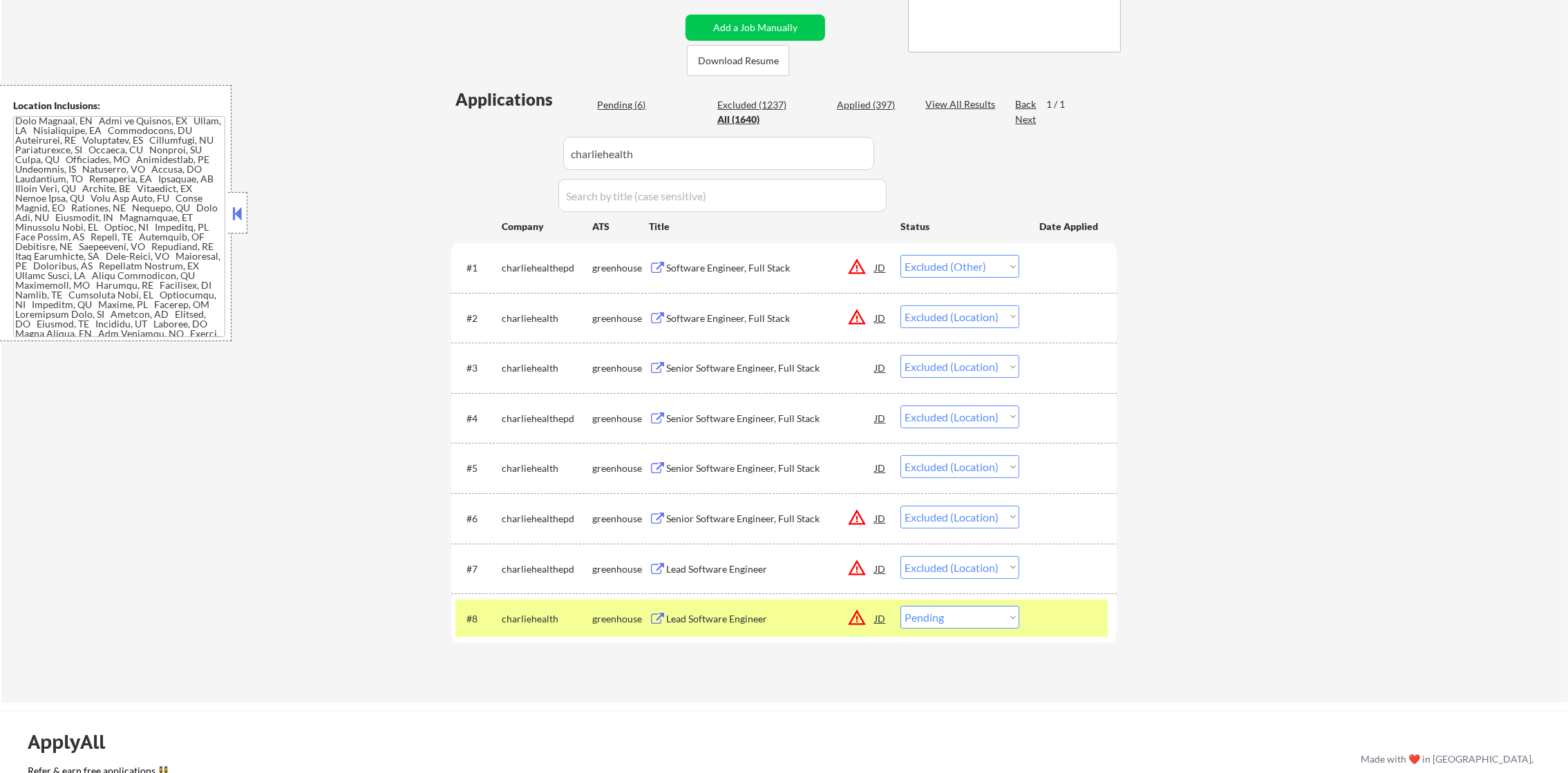
click at [692, 606] on div "Lead Software Engineer" at bounding box center [771, 618] width 209 height 25
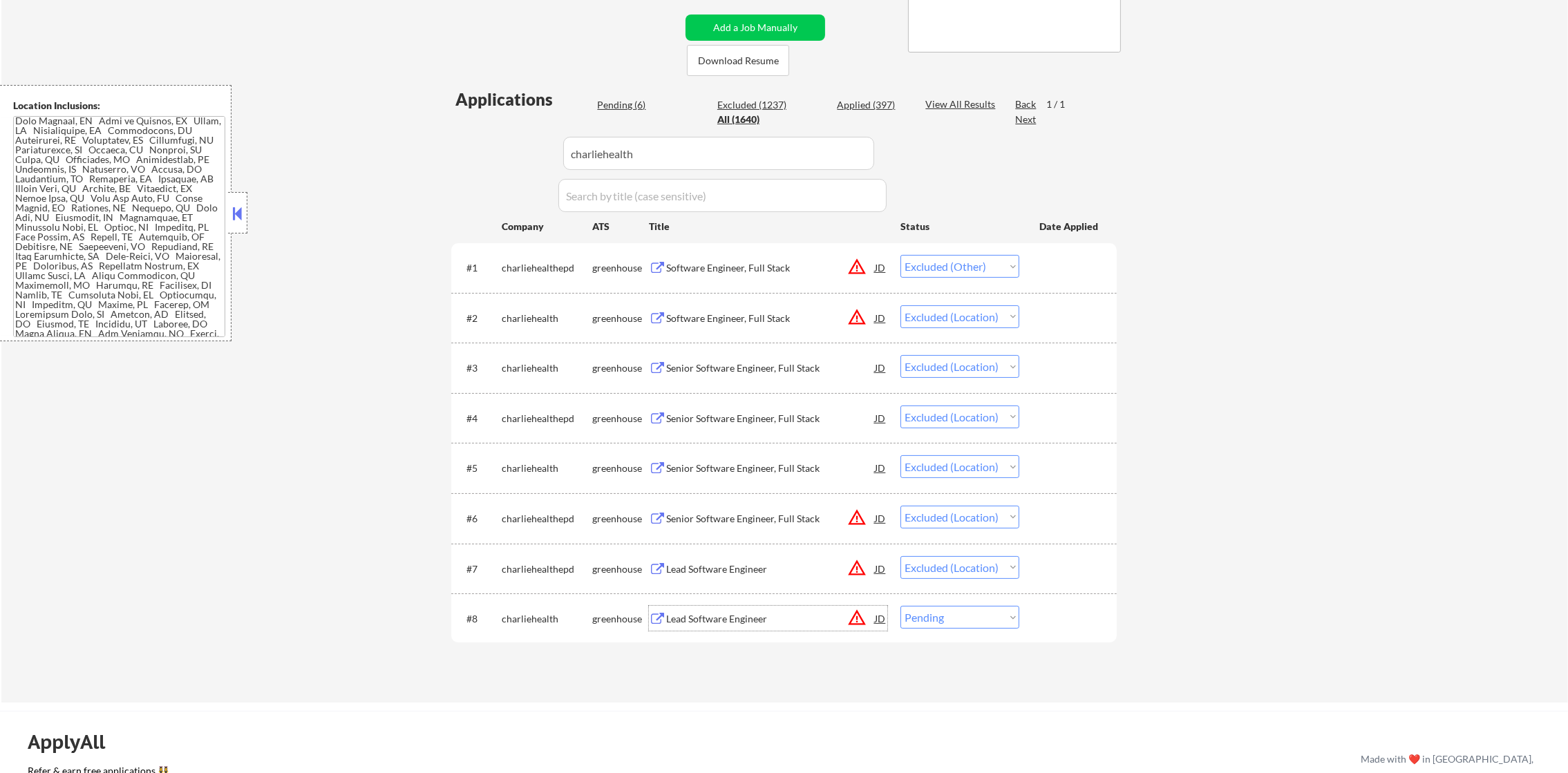
click at [961, 620] on select "Choose an option... Pending Applied Excluded (Questions) Excluded (Expired) Exc…" at bounding box center [959, 617] width 119 height 23
select select ""excluded__location_""
click at [900, 606] on select "Choose an option... Pending Applied Excluded (Questions) Excluded (Expired) Exc…" at bounding box center [959, 617] width 119 height 23
